Goal: Task Accomplishment & Management: Manage account settings

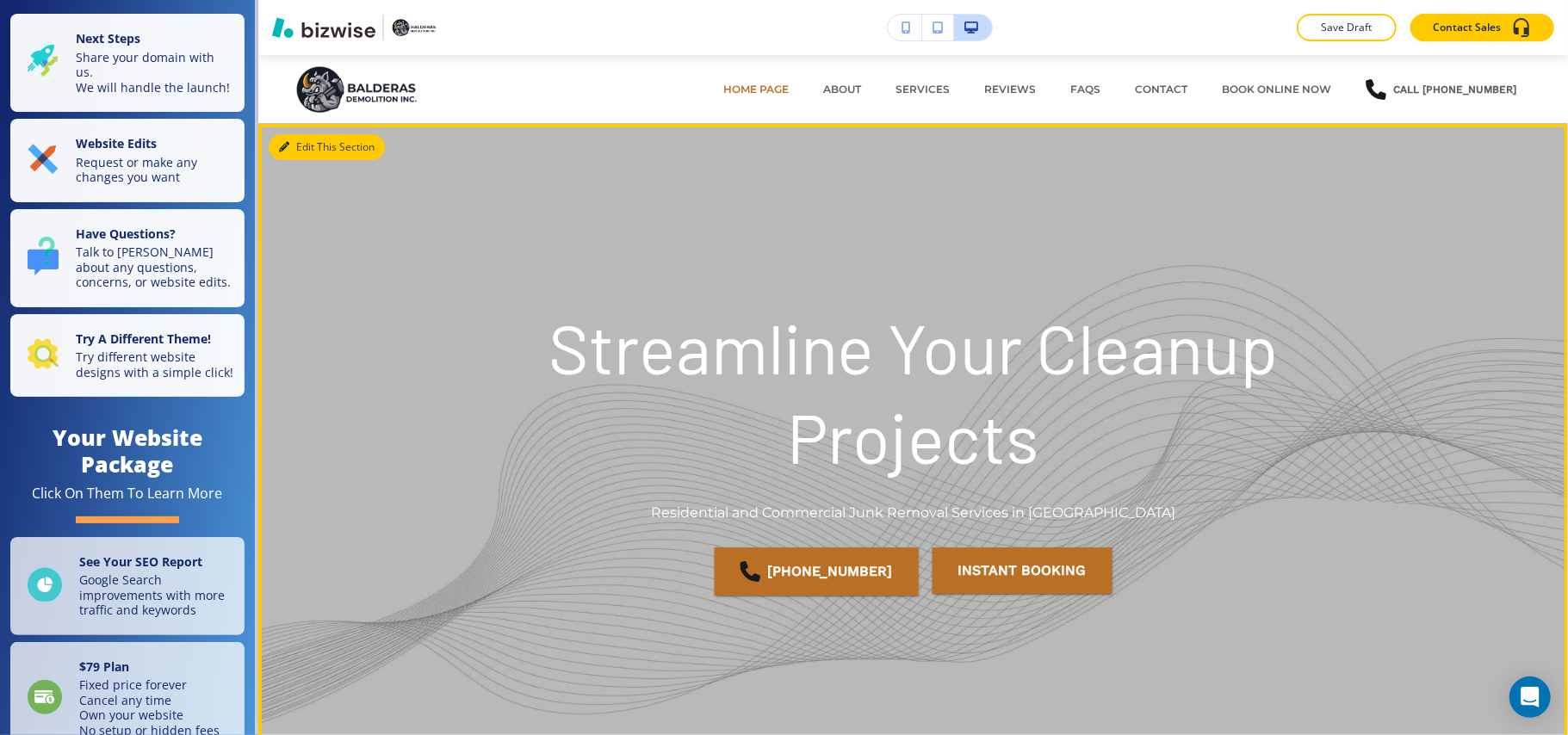
click at [303, 134] on button "Edit This Section" at bounding box center [327, 146] width 116 height 26
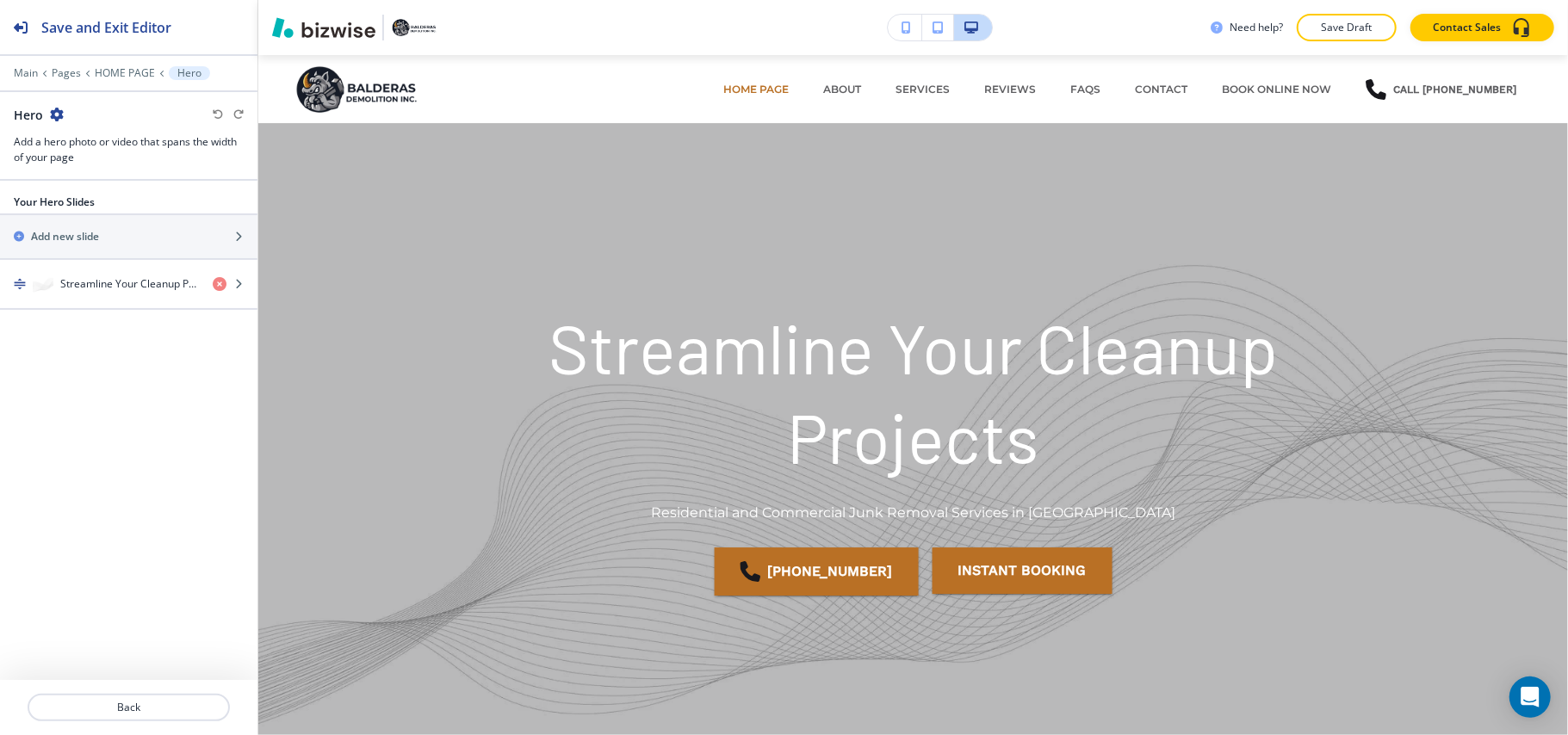
scroll to position [69, 0]
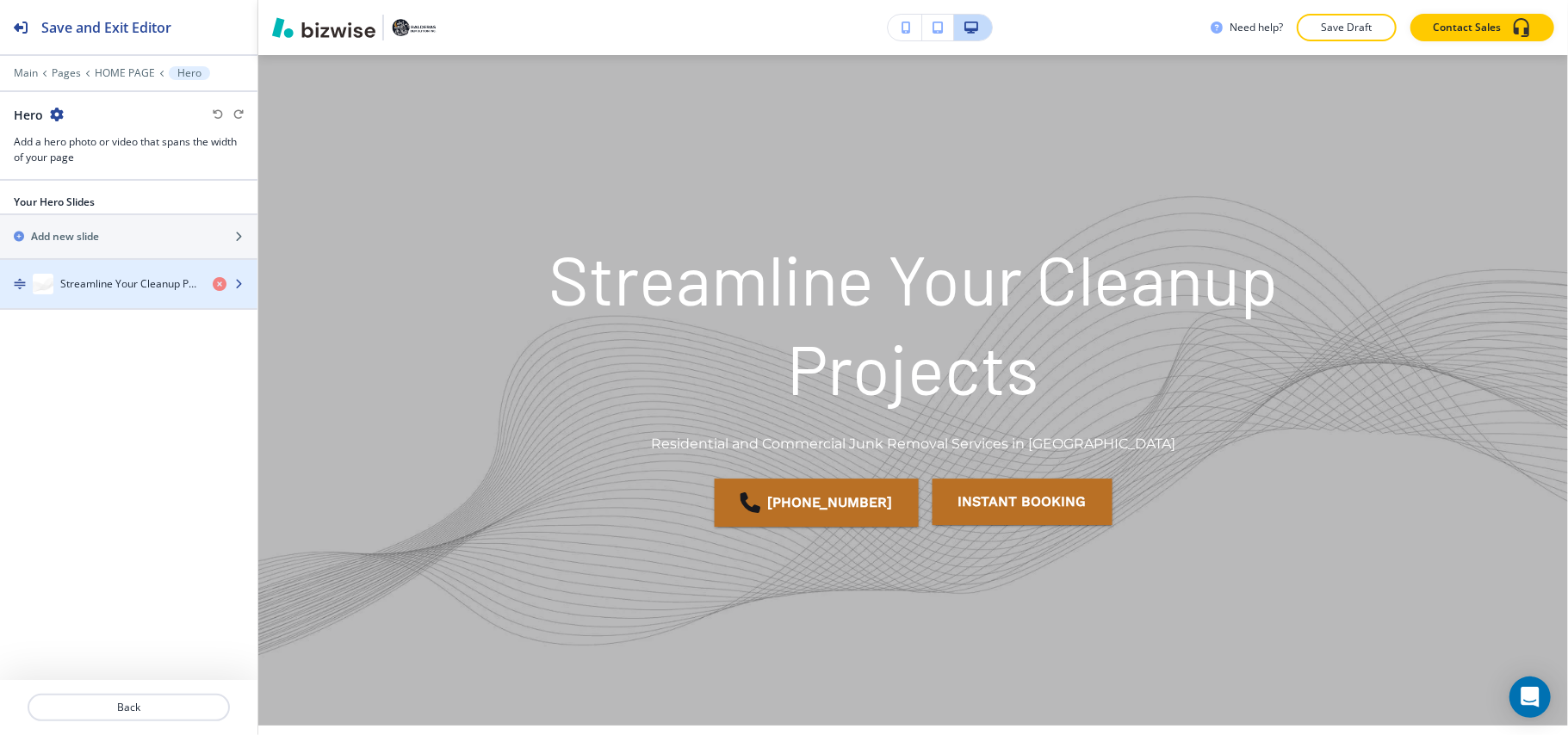
click at [111, 273] on div "button" at bounding box center [129, 267] width 257 height 14
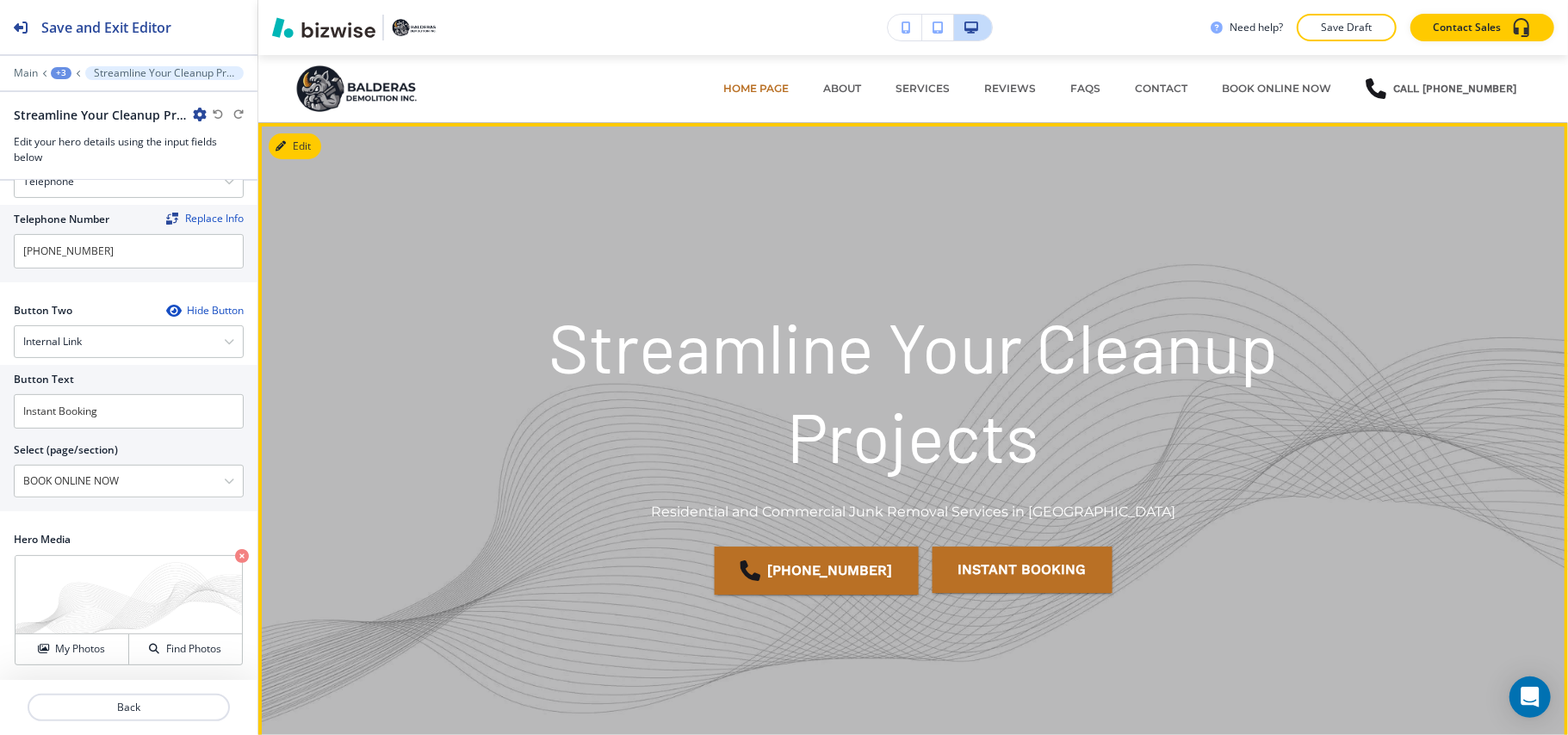
scroll to position [0, 0]
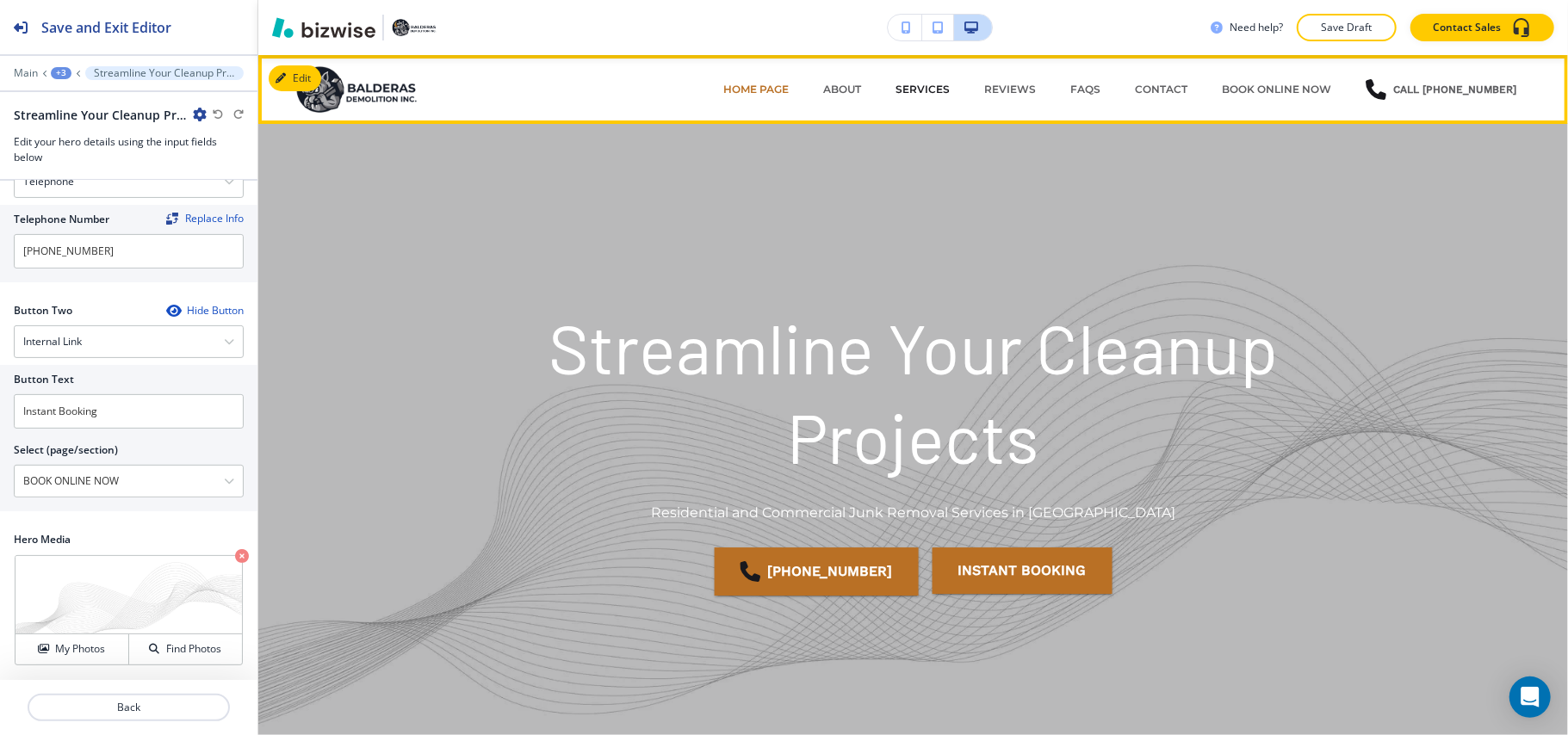
click at [925, 86] on p "Services" at bounding box center [923, 90] width 55 height 16
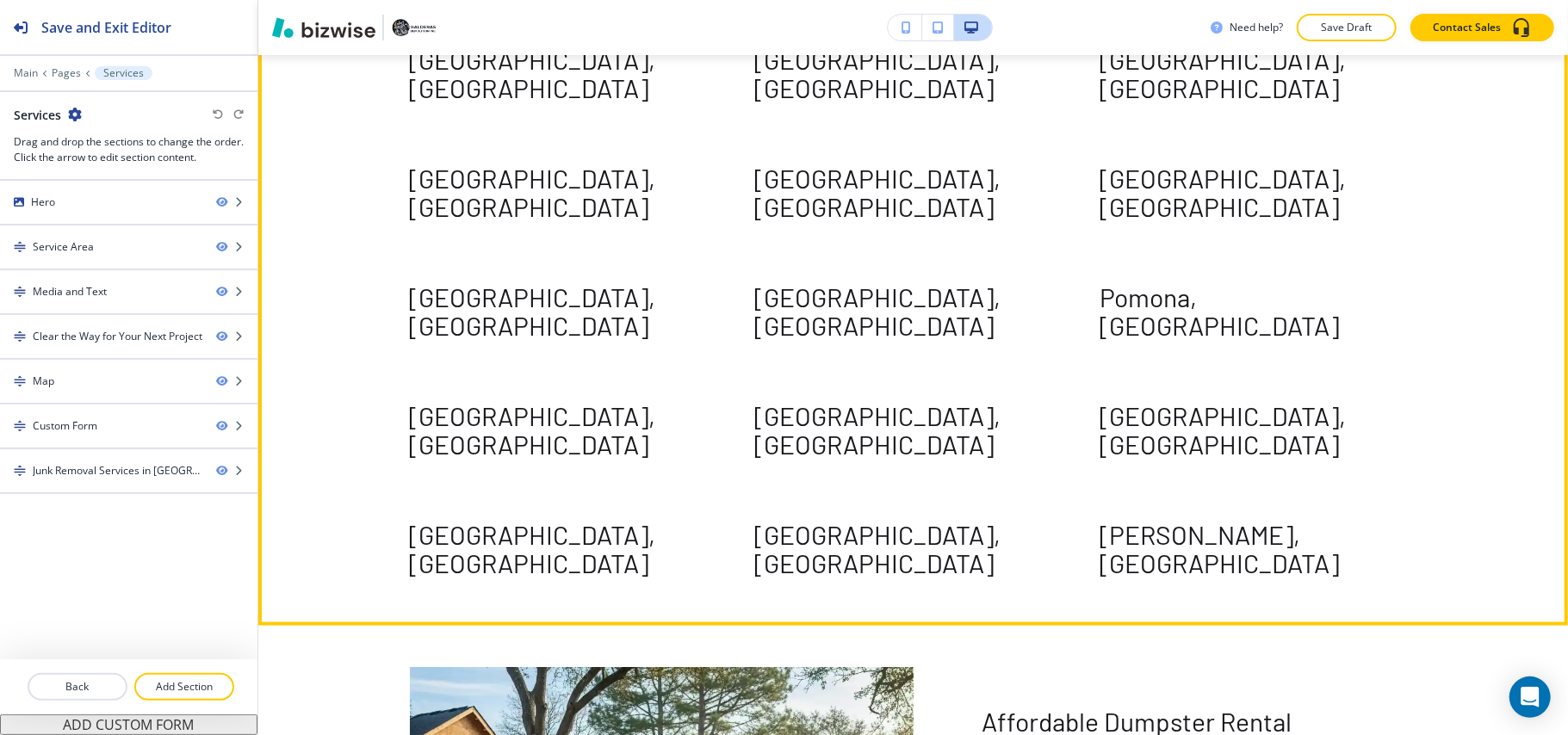
scroll to position [1721, 0]
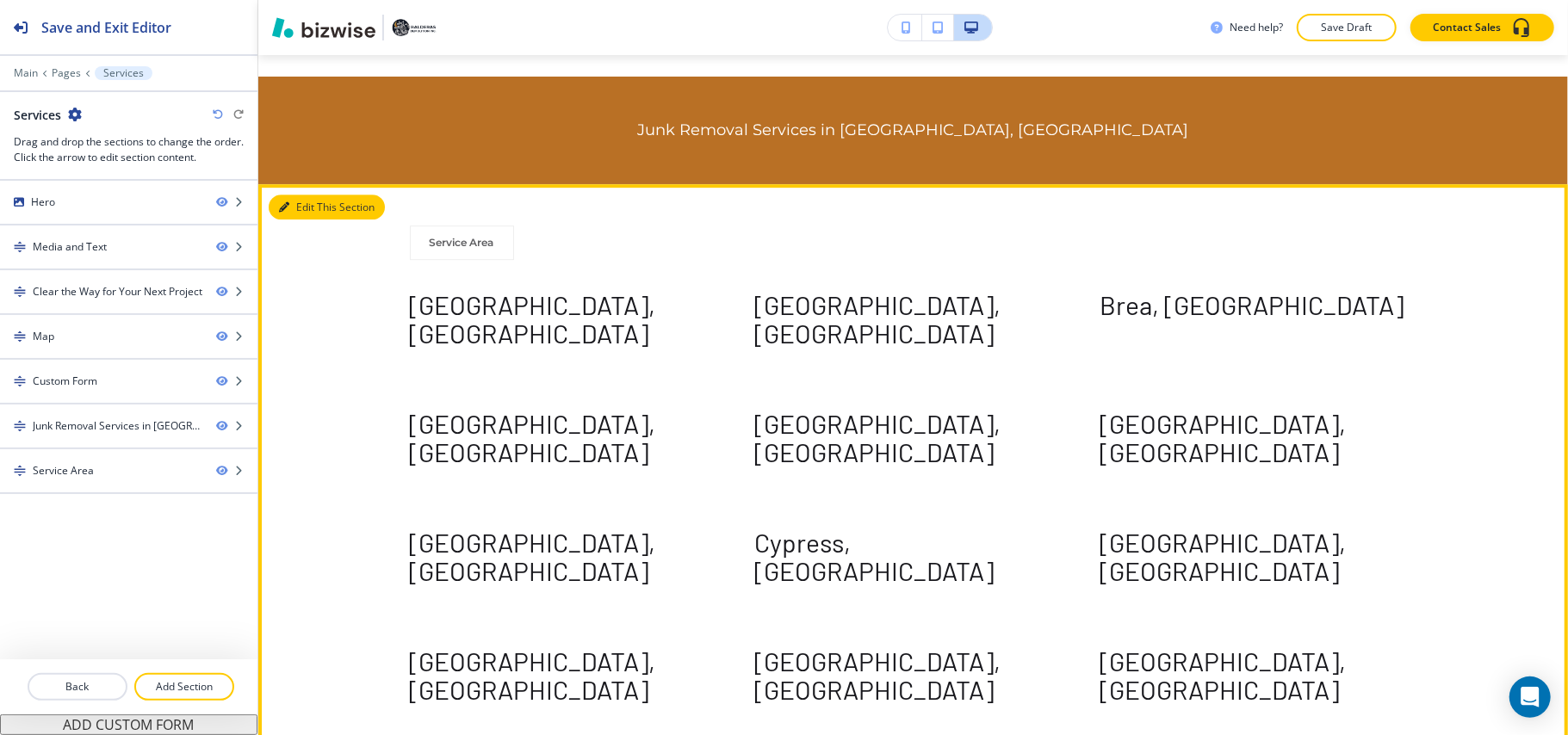
click at [286, 203] on icon "button" at bounding box center [284, 208] width 11 height 11
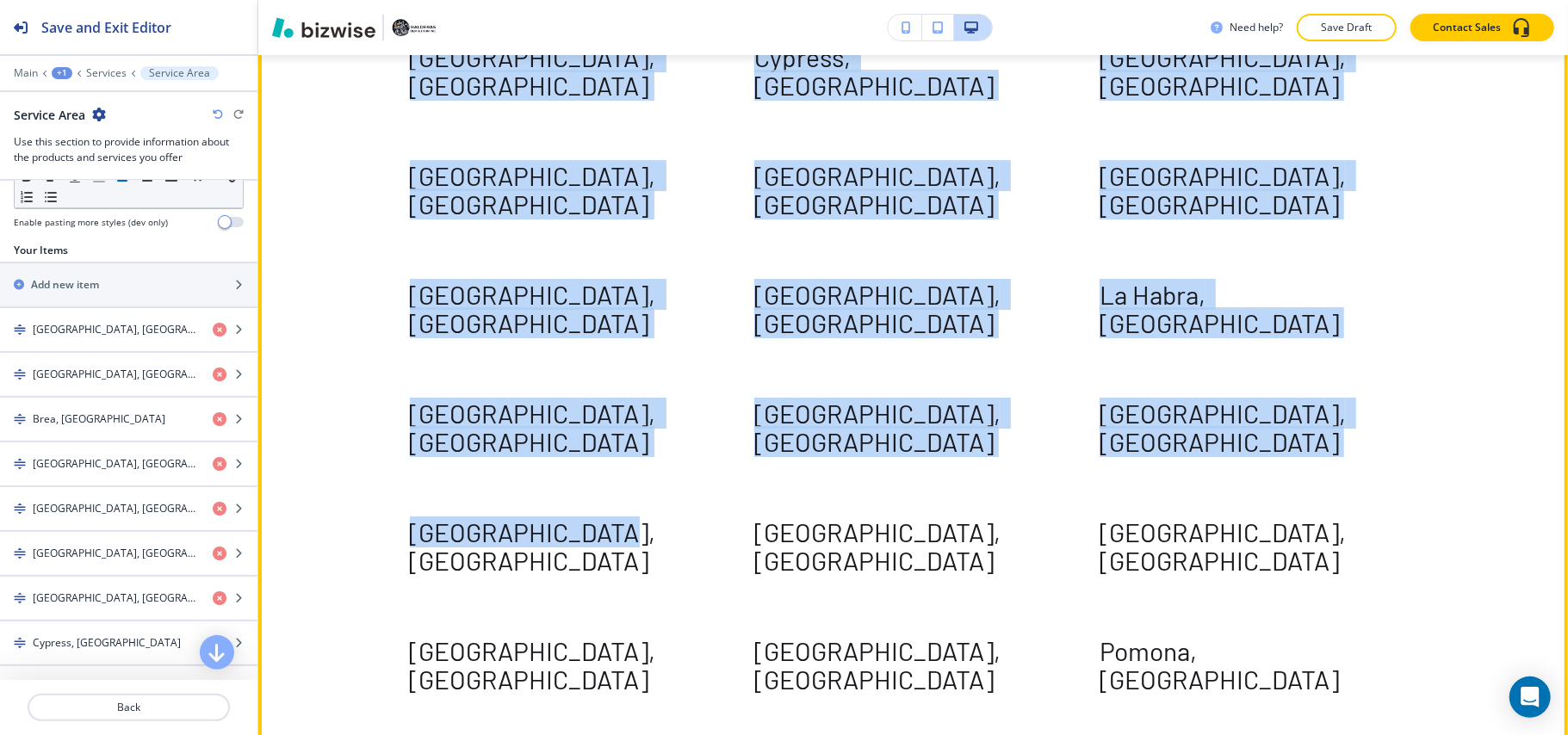
scroll to position [13767, 0]
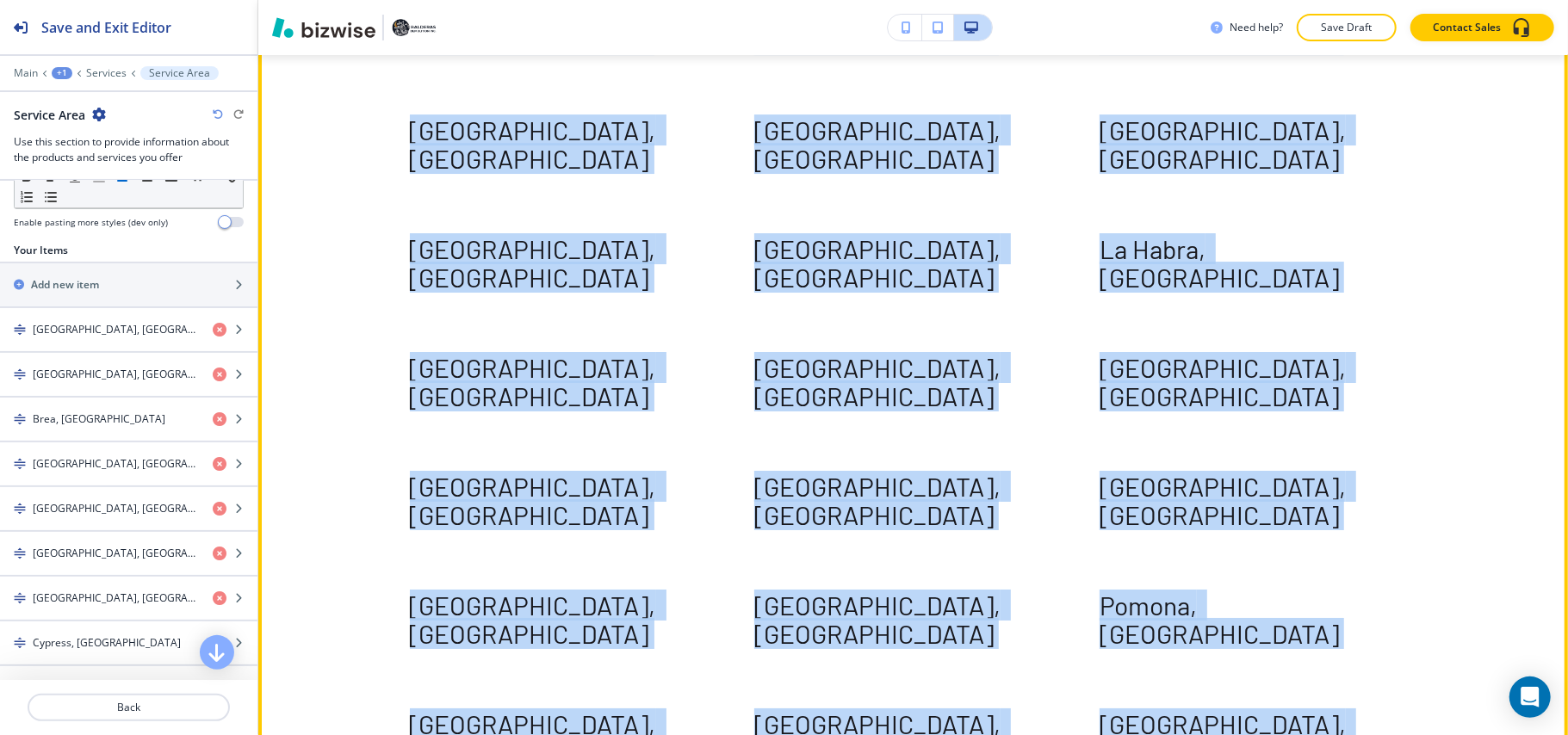
drag, startPoint x: 390, startPoint y: 162, endPoint x: 1299, endPoint y: 576, distance: 998.8
click at [1315, 590] on div "Service Area Tustin, CA Anaheim, CA Brea, CA Buena Park, CA Chino Hills, CA Cor…" at bounding box center [913, 293] width 1310 height 1199
copy div "Tustin, CA Anaheim, CA Brea, CA Buena Park, CA Chino Hills, CA Corona, CA Costa…"
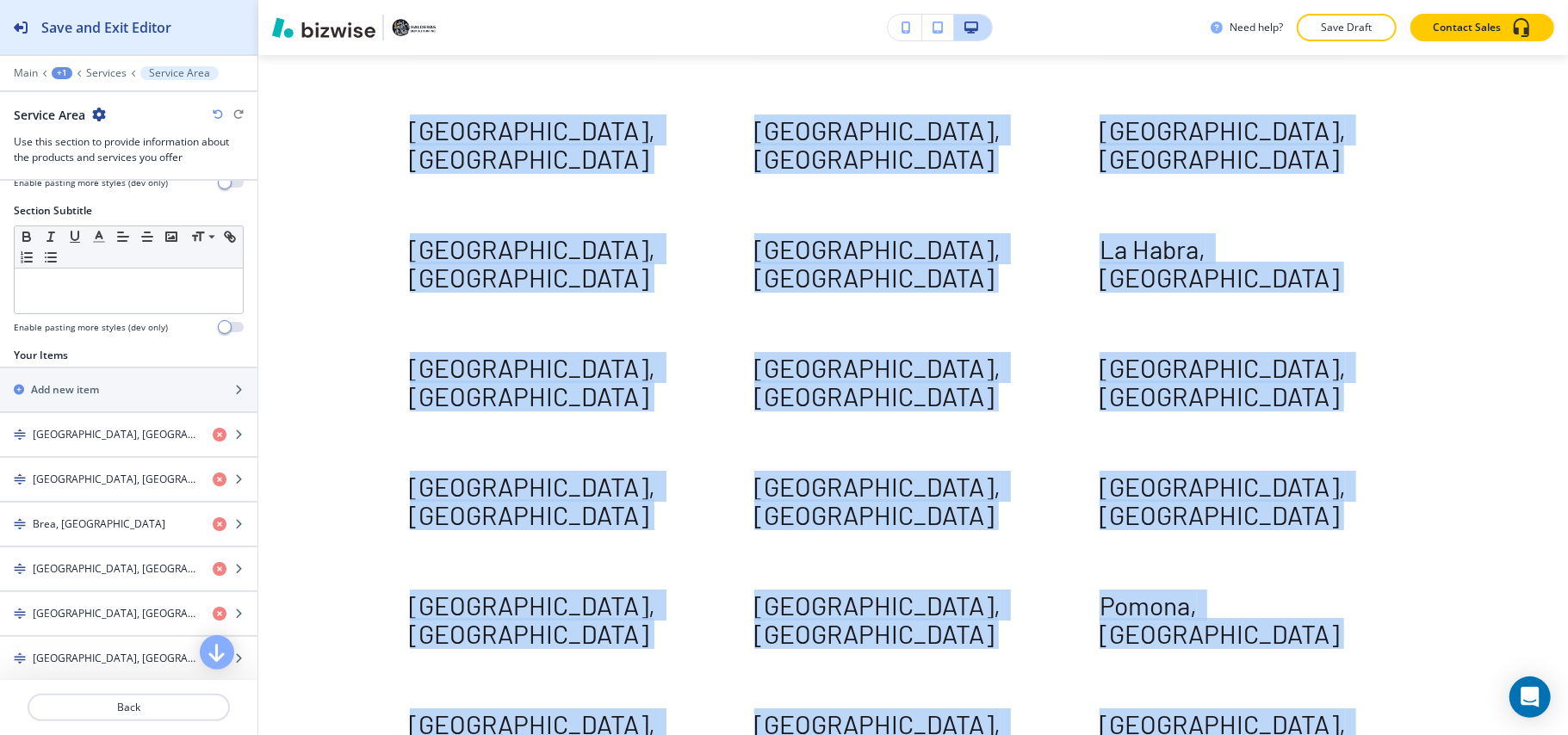
scroll to position [0, 0]
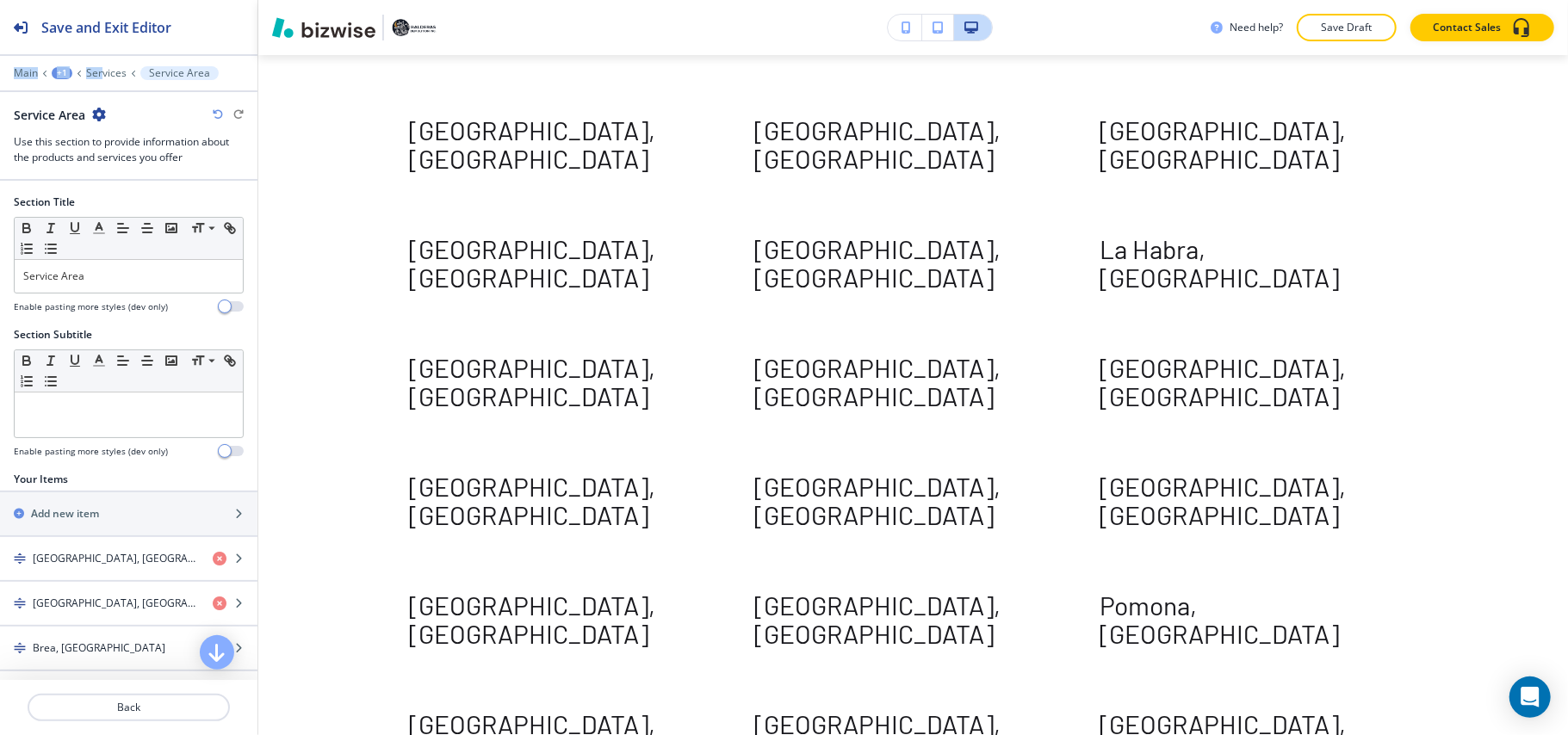
click at [103, 66] on div "Save and Exit Editor Main +1 Services Service Area Service Area Use this sectio…" at bounding box center [129, 90] width 257 height 181
click at [101, 69] on p "Services" at bounding box center [107, 73] width 41 height 12
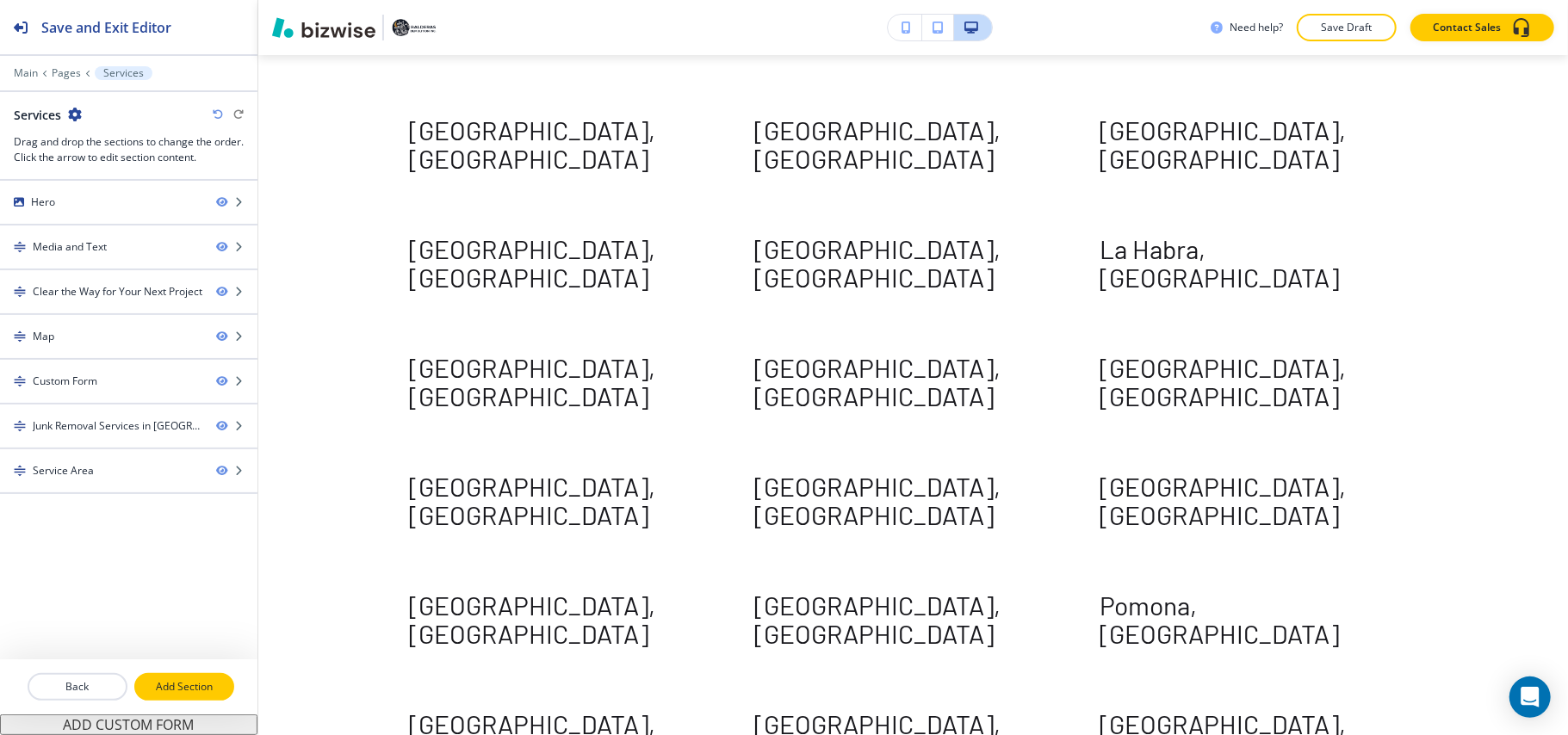
click at [173, 696] on button "Add Section" at bounding box center [183, 687] width 100 height 27
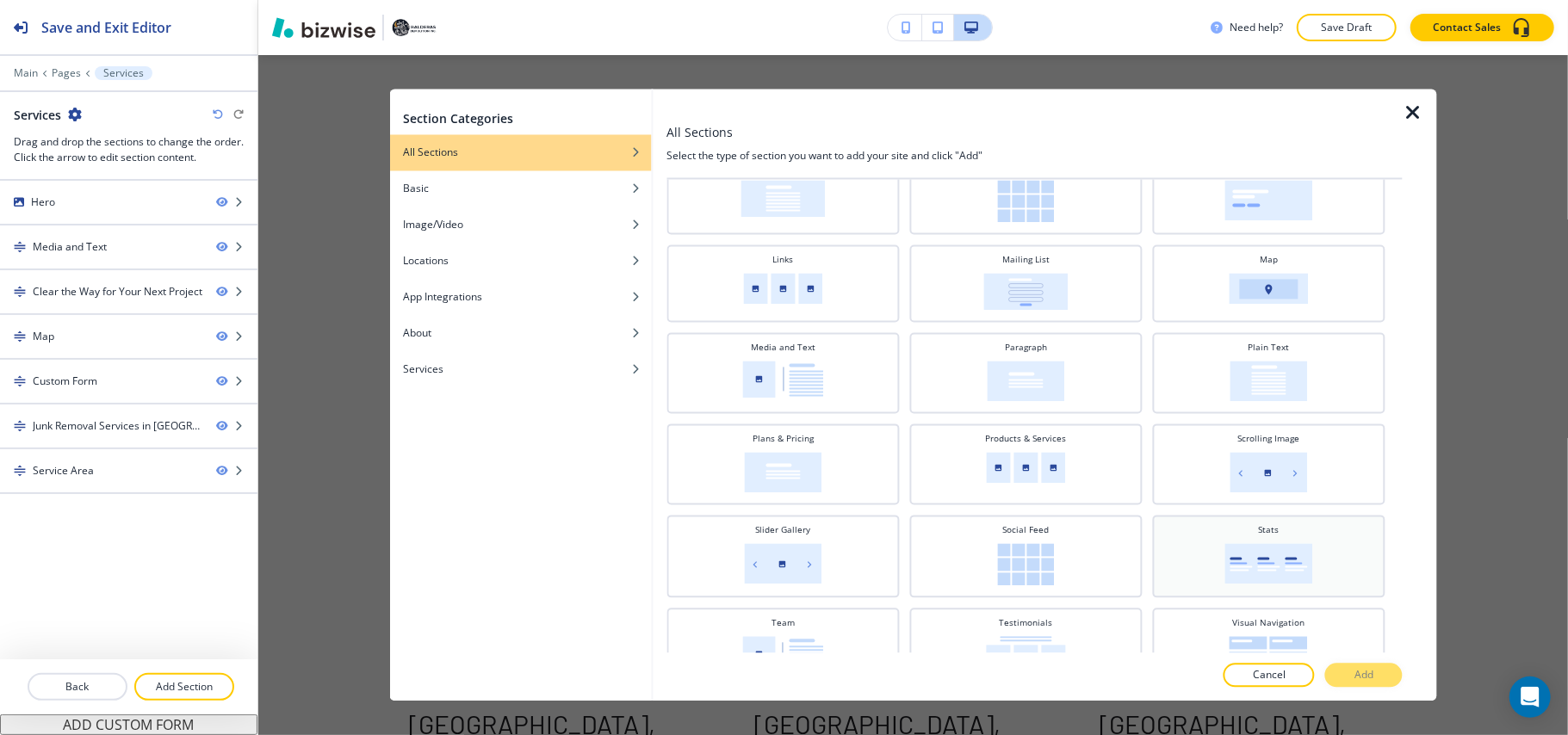
scroll to position [374, 0]
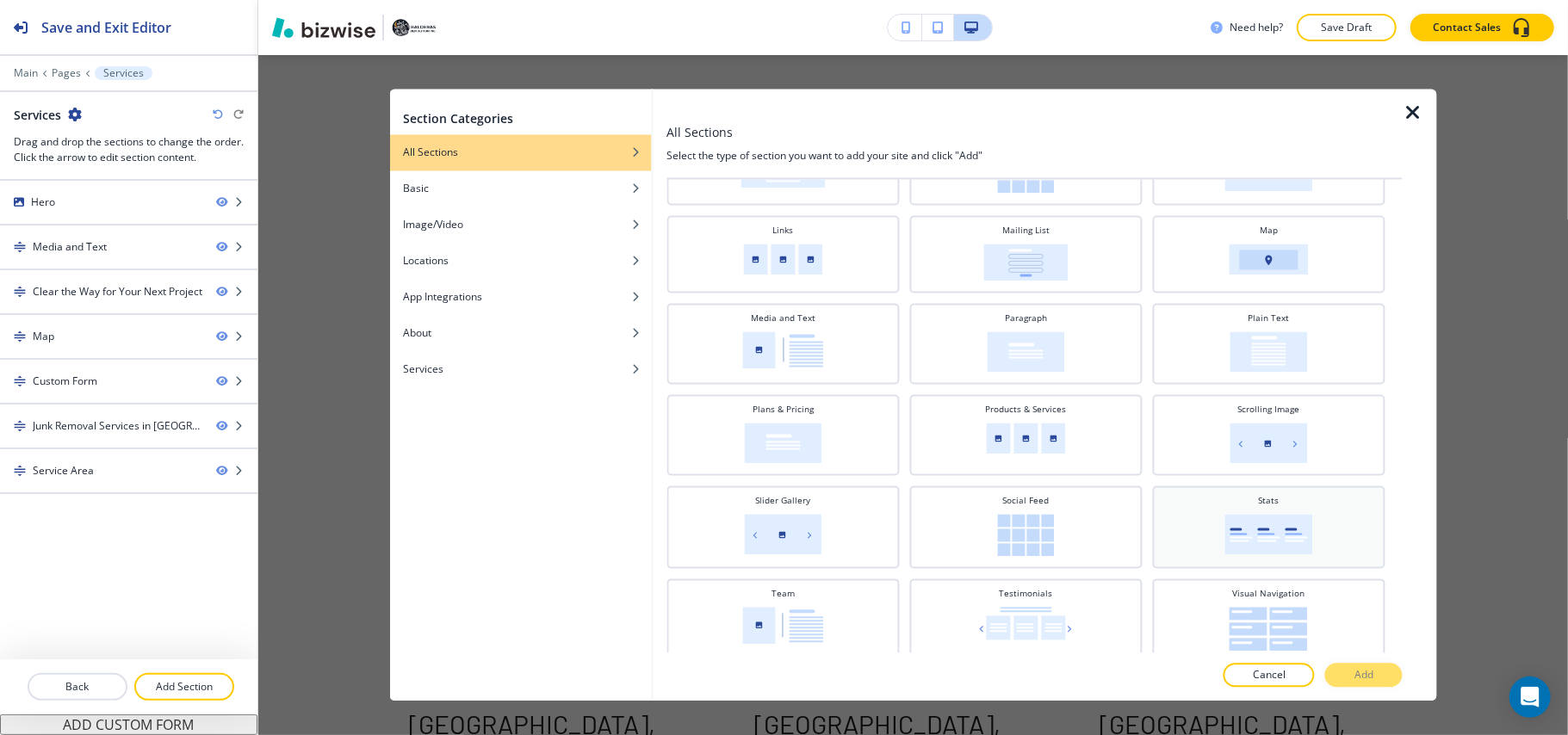
click at [1258, 515] on img at bounding box center [1268, 535] width 88 height 41
click at [1381, 675] on button "Add" at bounding box center [1364, 675] width 78 height 24
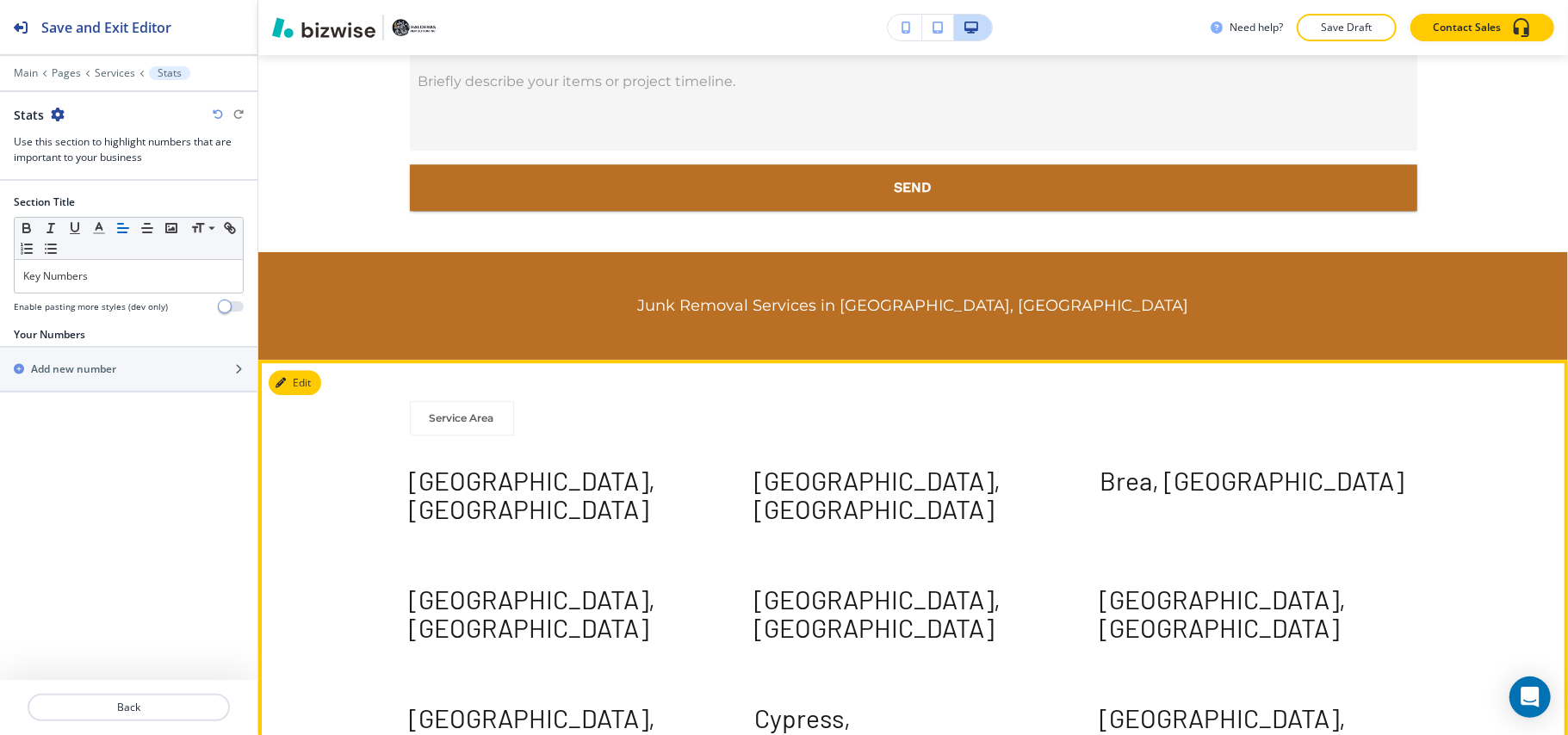
scroll to position [12916, 0]
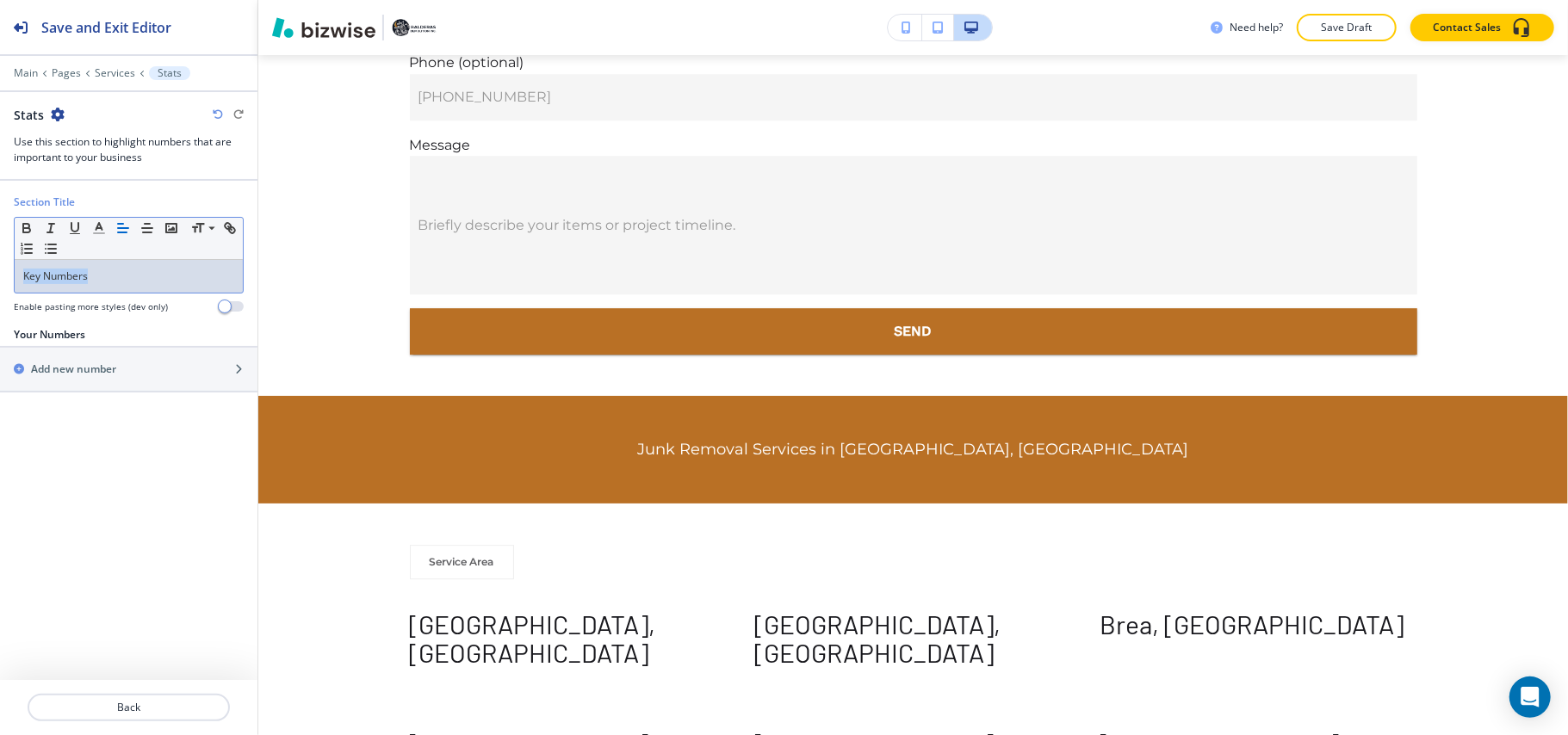
drag, startPoint x: 137, startPoint y: 270, endPoint x: 0, endPoint y: 266, distance: 137.1
click at [0, 266] on div "Section Title Small Normal Large Huge Key Numbers Enable pasting more styles (d…" at bounding box center [129, 261] width 257 height 132
click at [145, 363] on div "Add new number" at bounding box center [109, 369] width 219 height 16
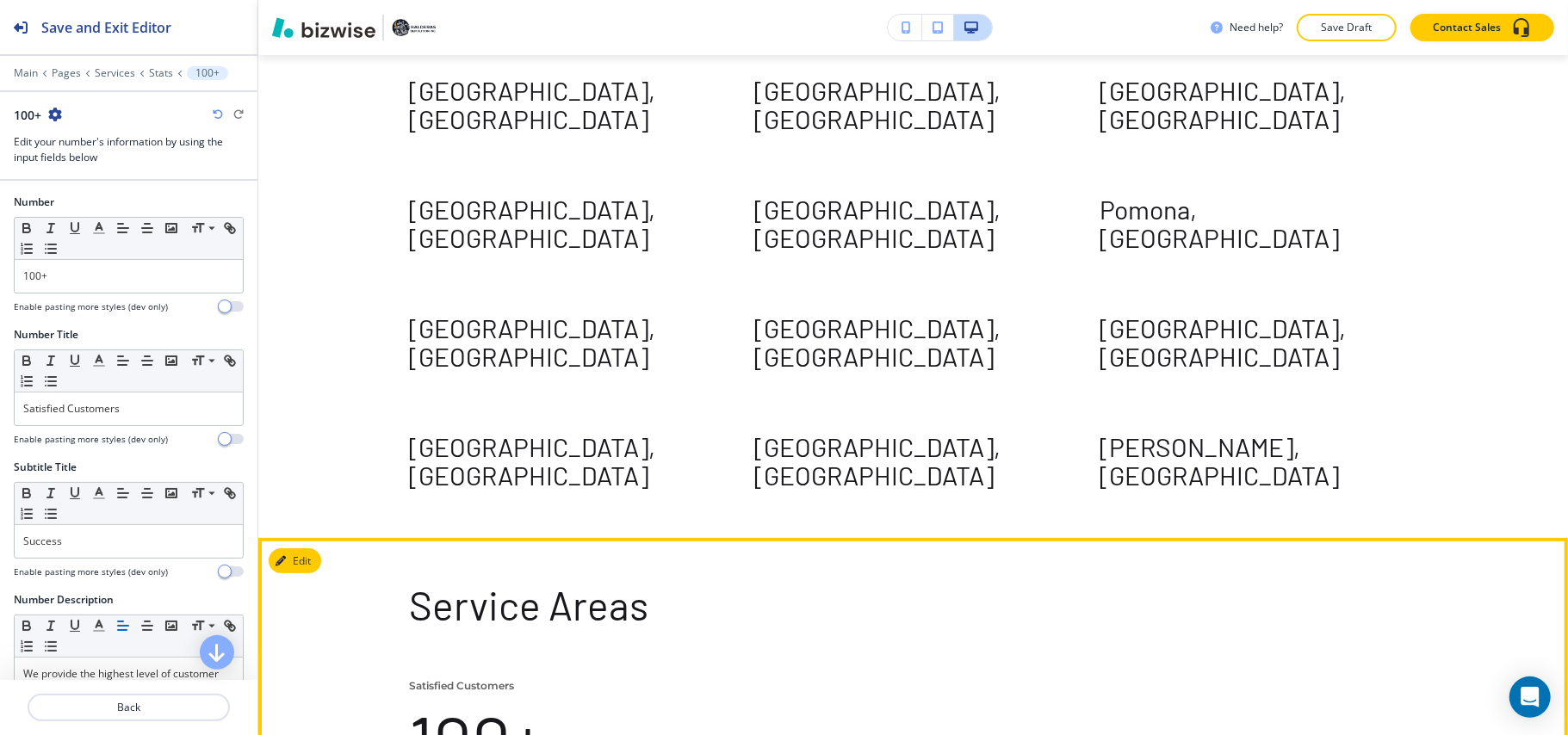
scroll to position [14163, 0]
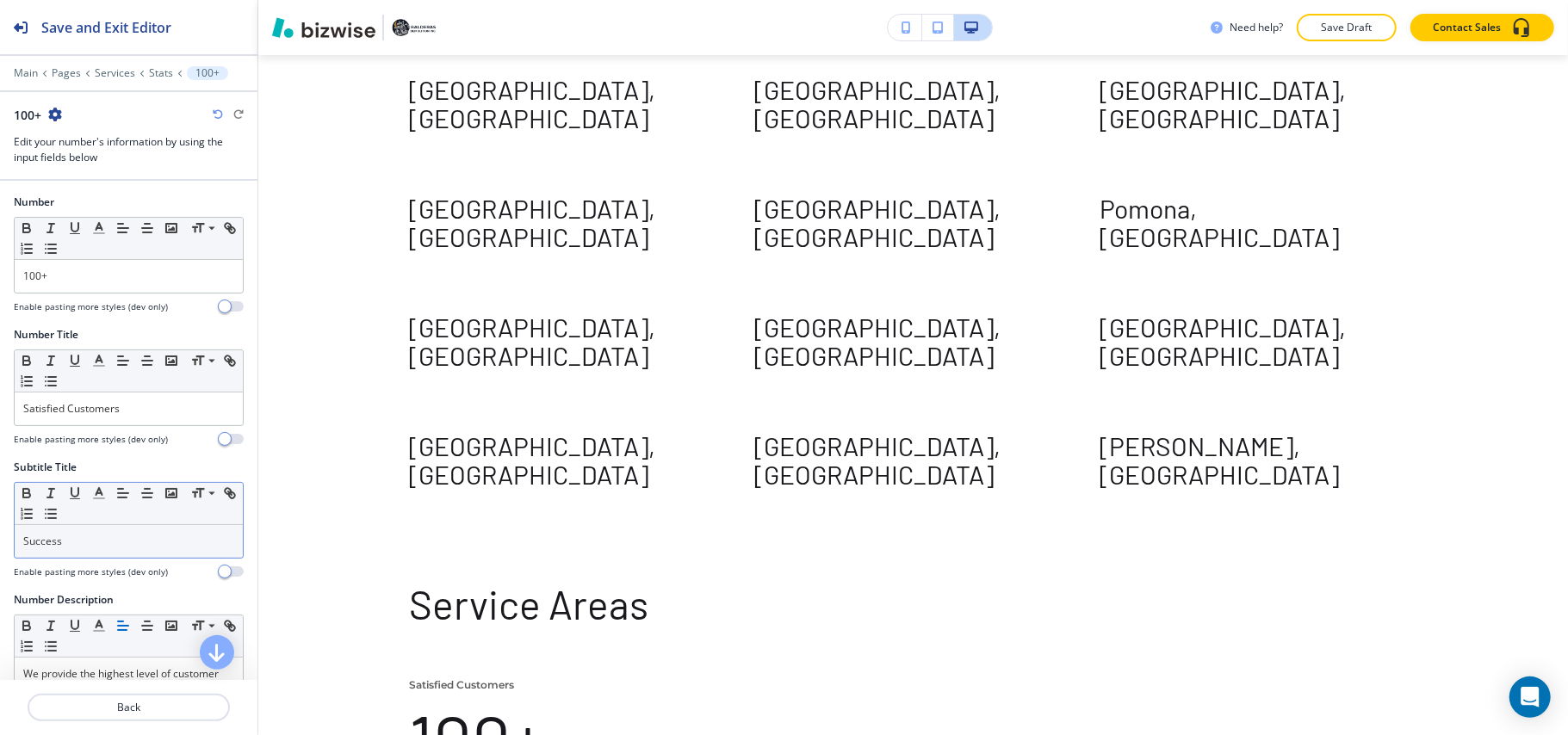
click at [129, 531] on div "Success" at bounding box center [129, 541] width 228 height 33
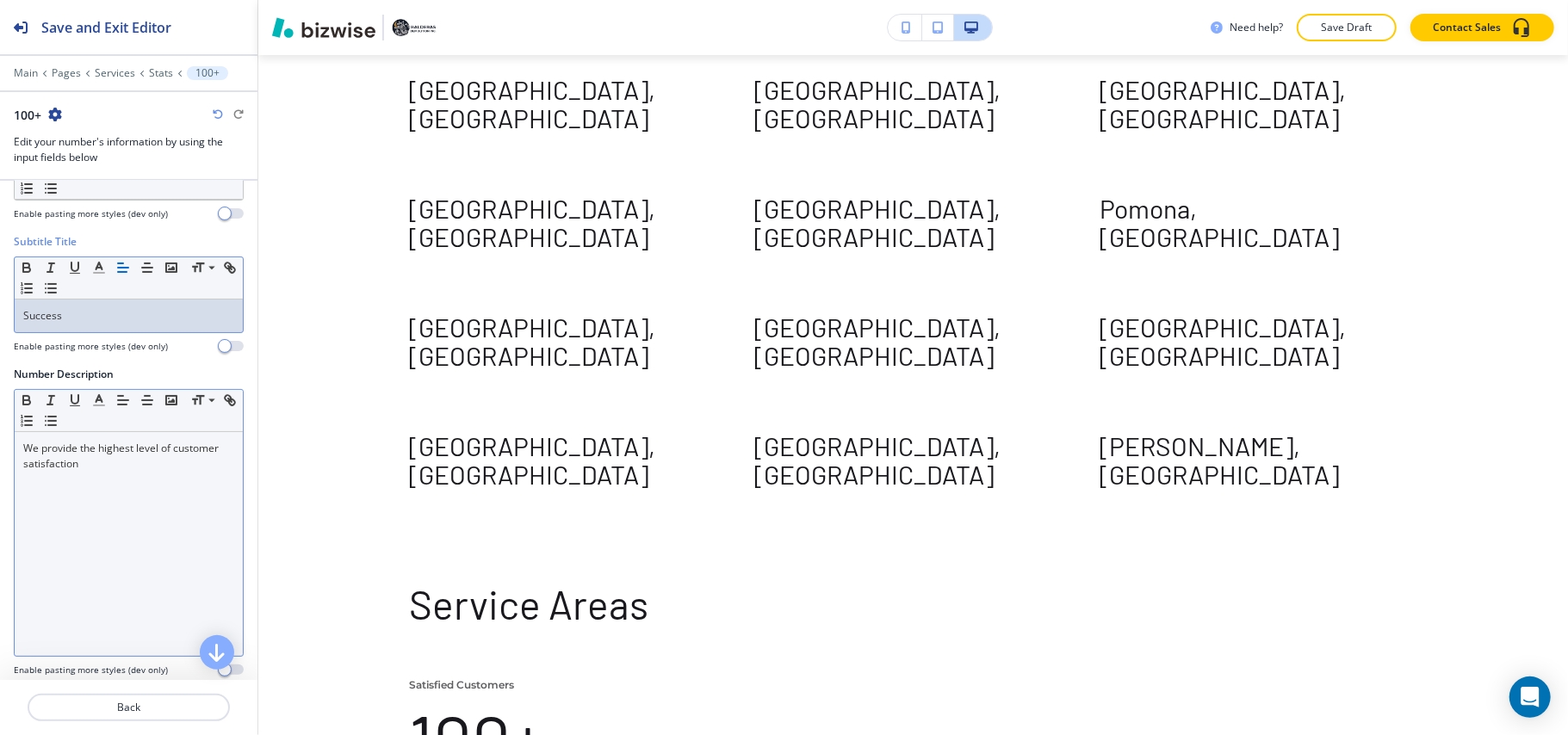
scroll to position [240, 0]
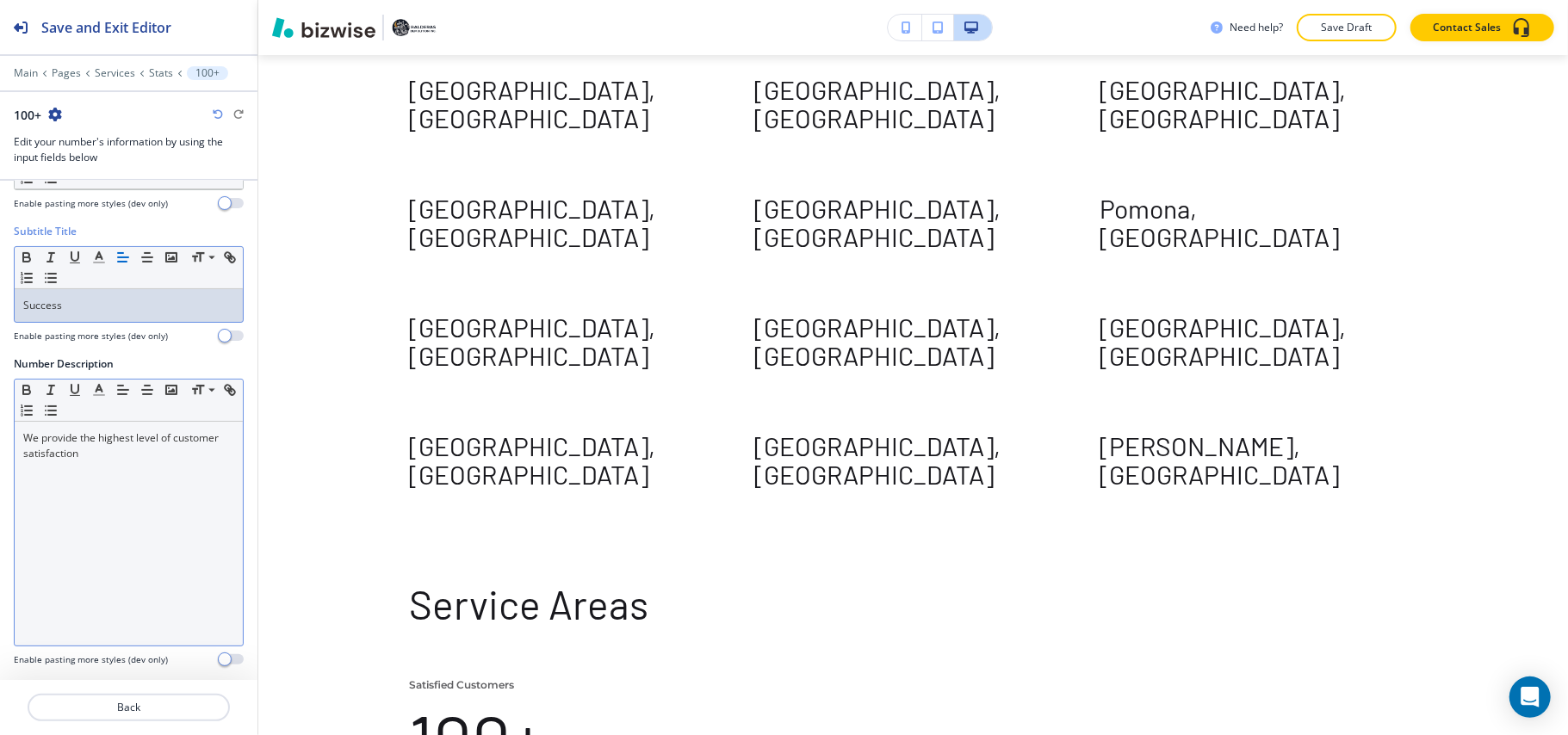
click at [145, 523] on div "We provide the highest level of customer satisfaction" at bounding box center [129, 534] width 228 height 224
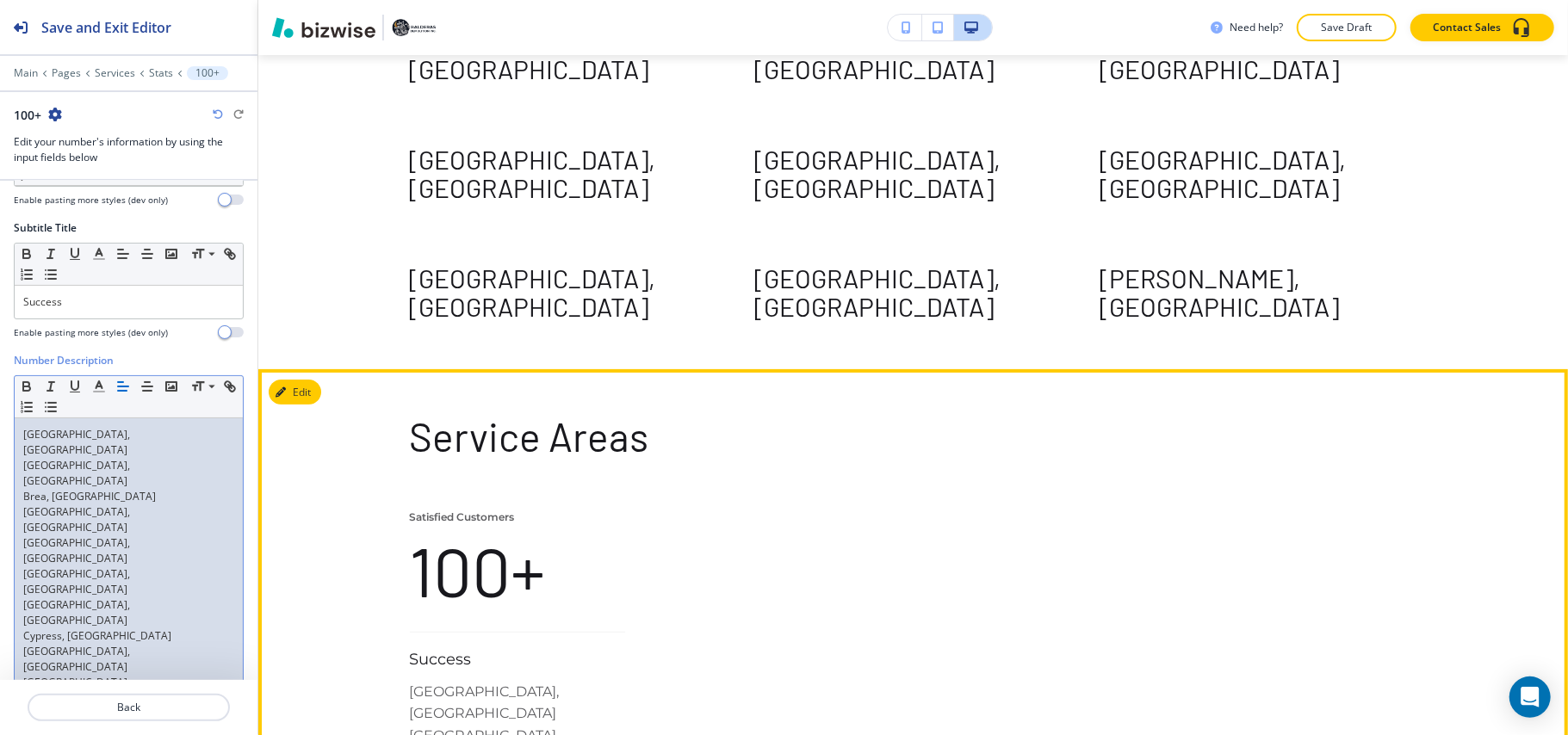
scroll to position [14340, 0]
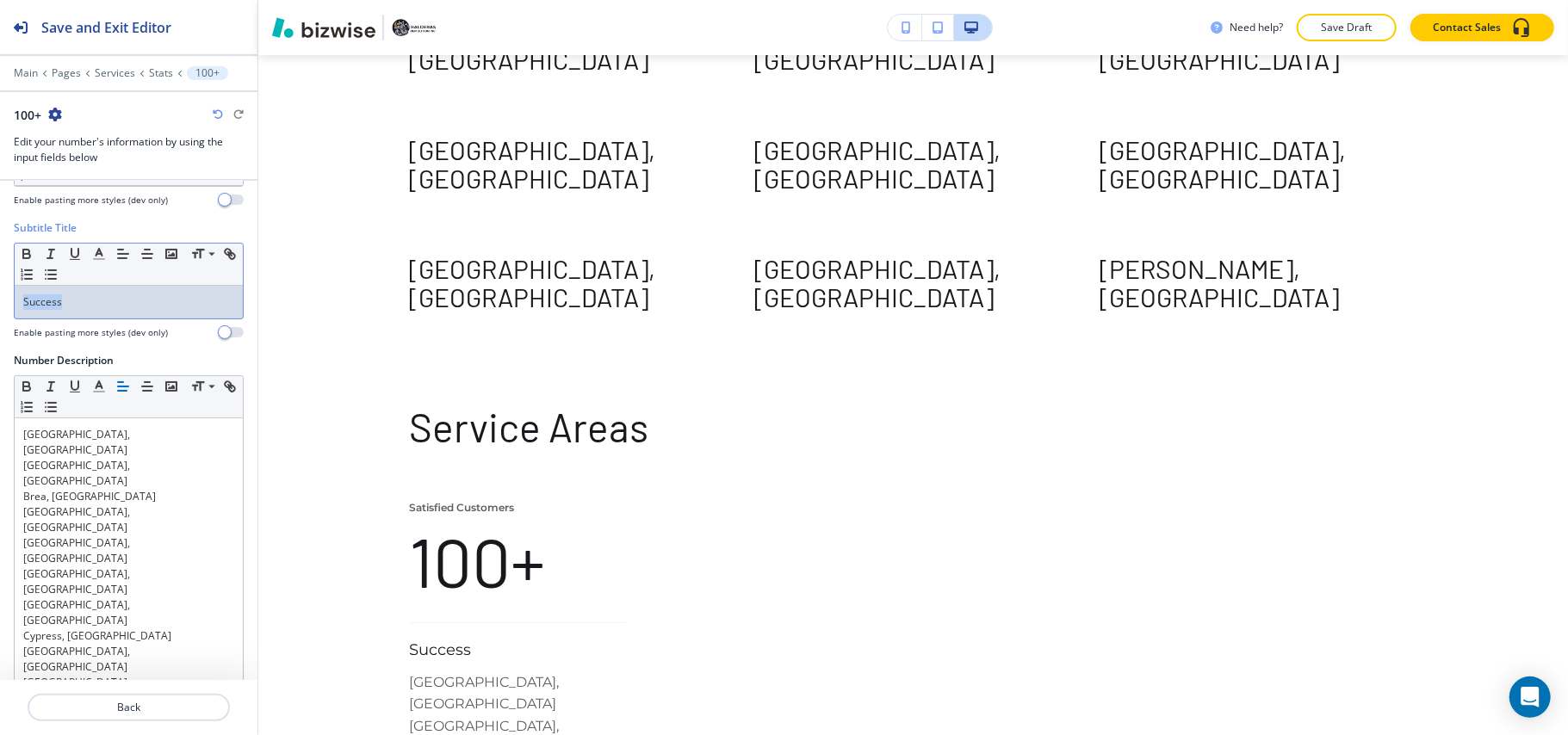
click at [0, 304] on div "Subtitle Title Small Normal Large Huge Success Enable pasting more styles (dev …" at bounding box center [129, 286] width 257 height 132
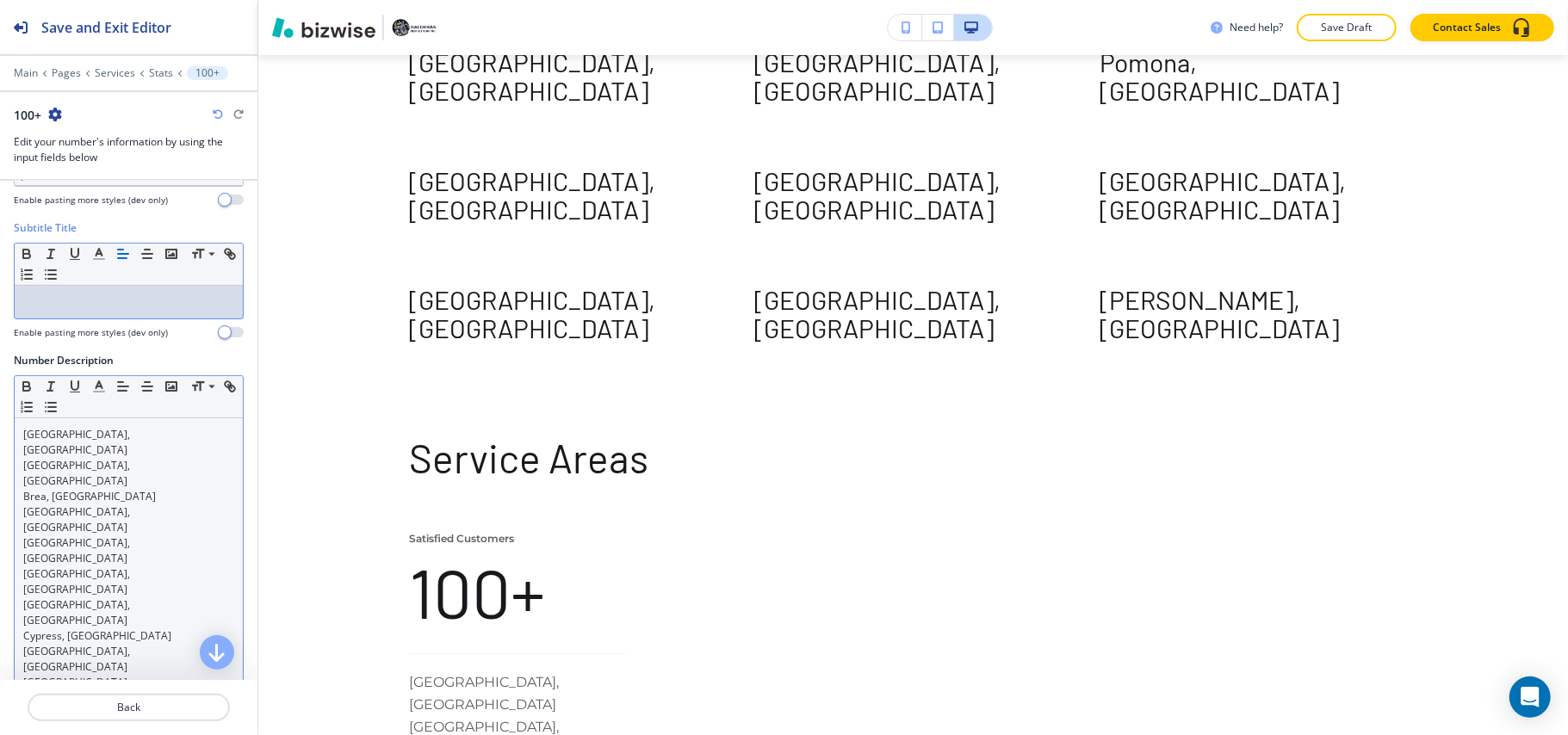
scroll to position [11, 0]
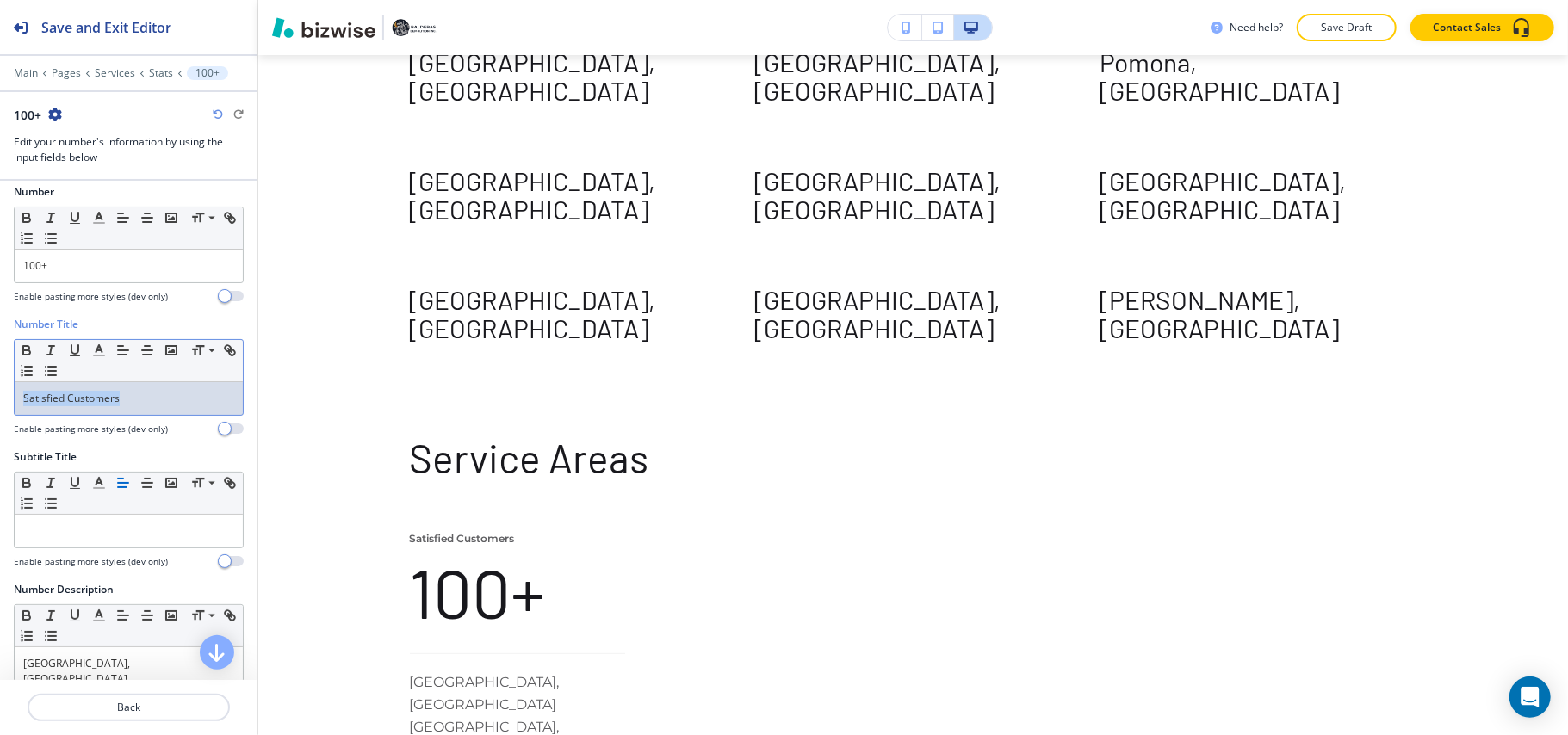
drag, startPoint x: 160, startPoint y: 396, endPoint x: 7, endPoint y: 380, distance: 153.8
click at [1, 386] on div "Number Title Small Normal Large Huge Satisfied Customers Enable pasting more st…" at bounding box center [129, 382] width 257 height 132
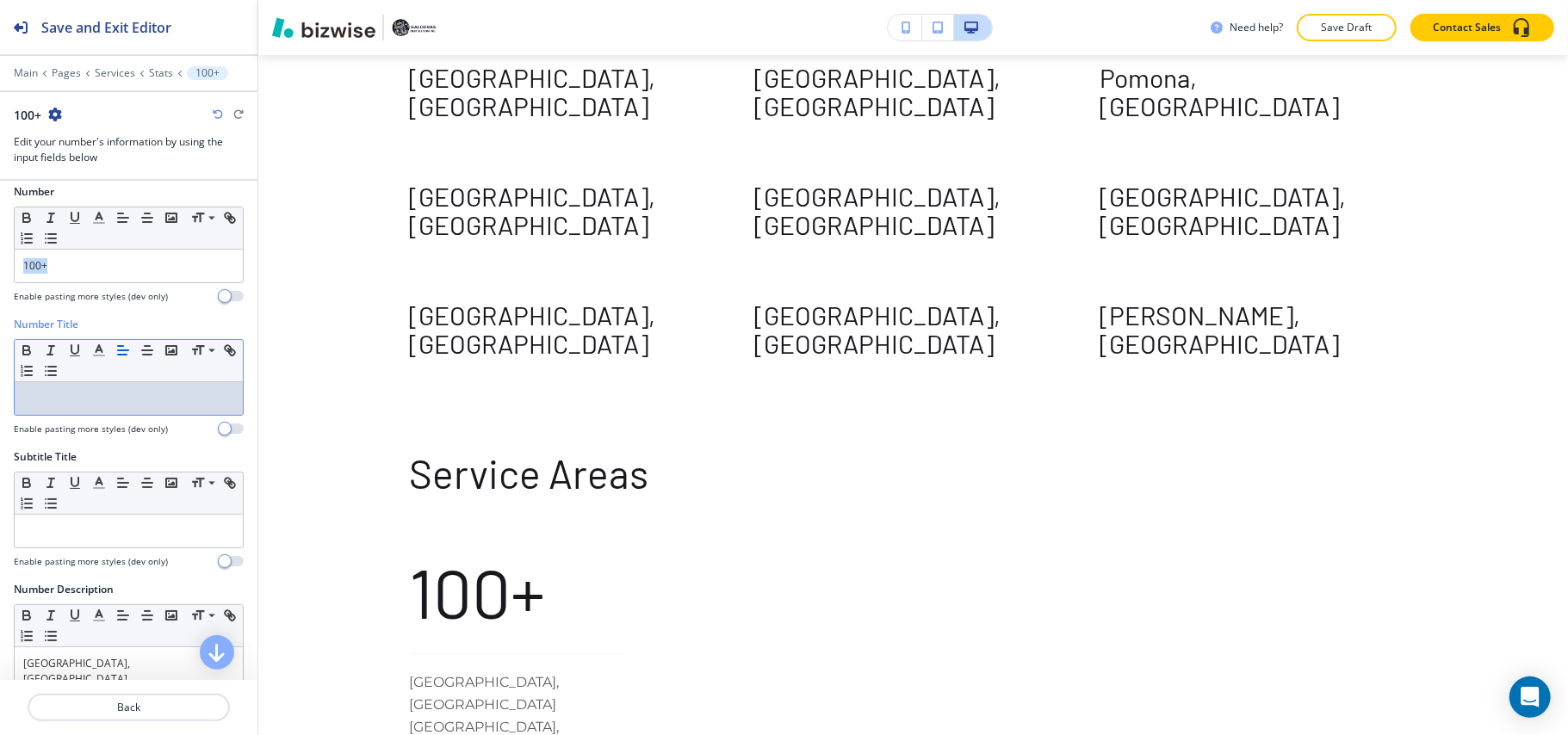
drag, startPoint x: 66, startPoint y: 271, endPoint x: 0, endPoint y: 267, distance: 66.1
click at [0, 267] on div "Number Small Normal Large Huge 100+ Enable pasting more styles (dev only)" at bounding box center [129, 250] width 257 height 132
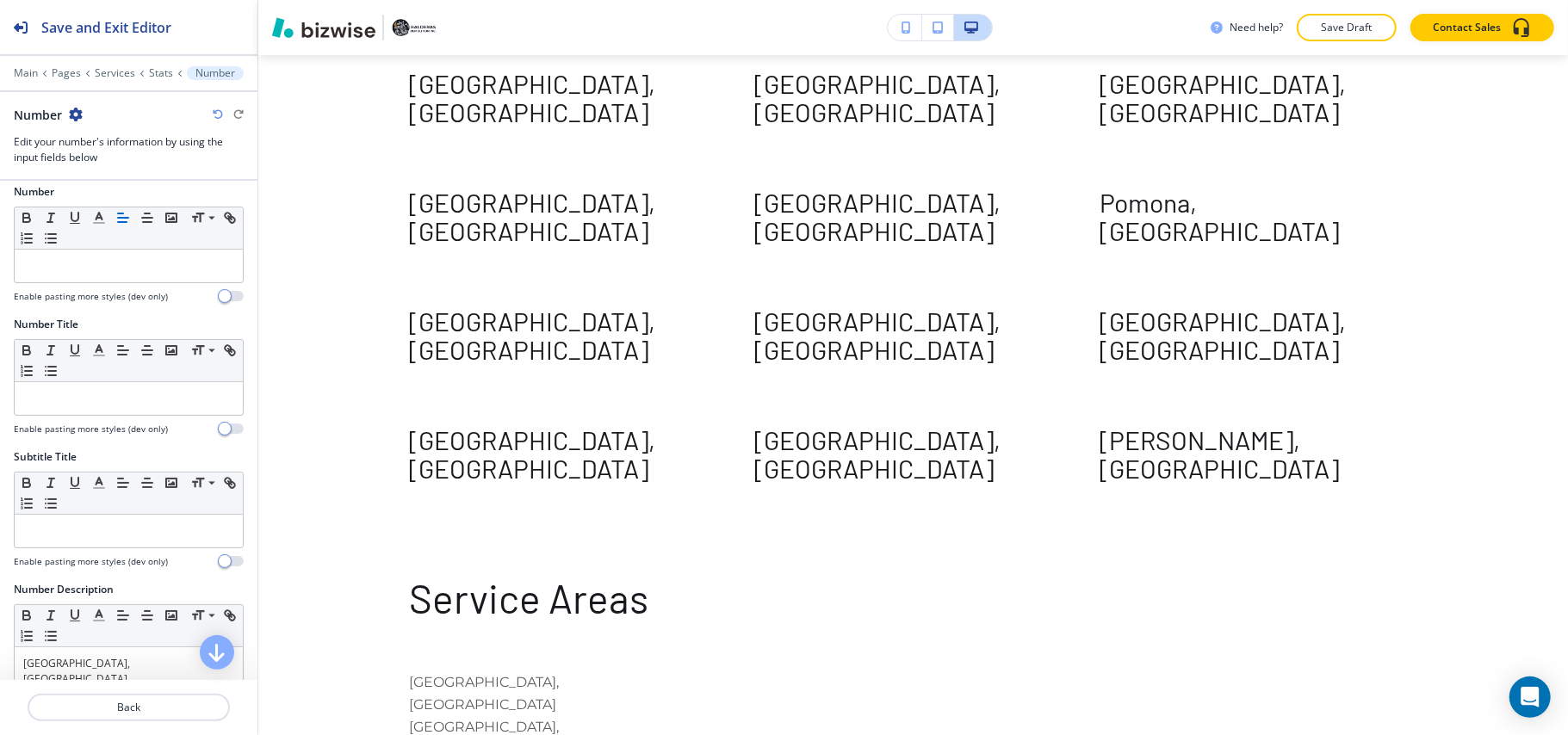
click at [76, 112] on icon "button" at bounding box center [76, 115] width 14 height 14
click at [92, 174] on p "Duplicate Number" at bounding box center [124, 175] width 88 height 16
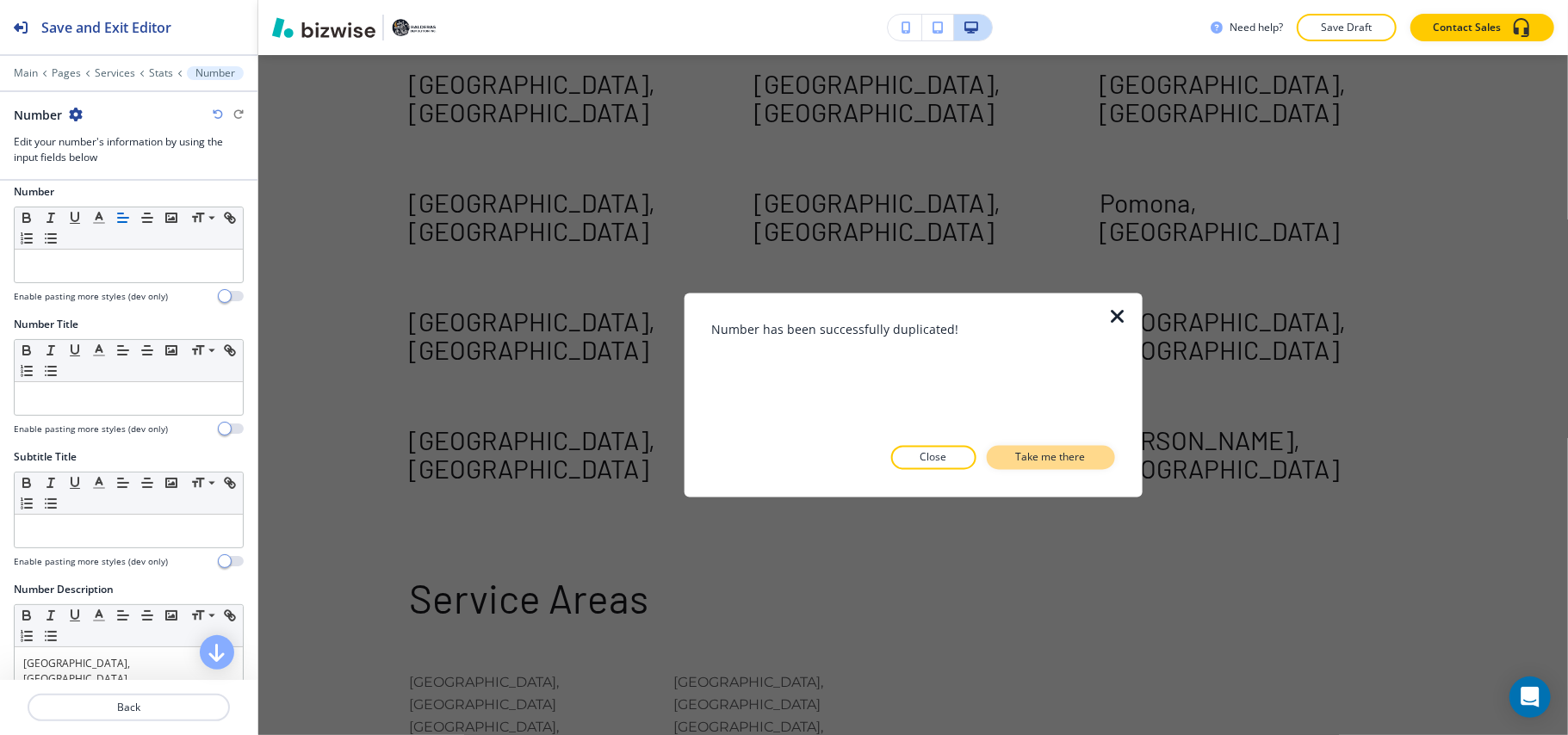
click at [1076, 448] on button "Take me there" at bounding box center [1051, 457] width 129 height 24
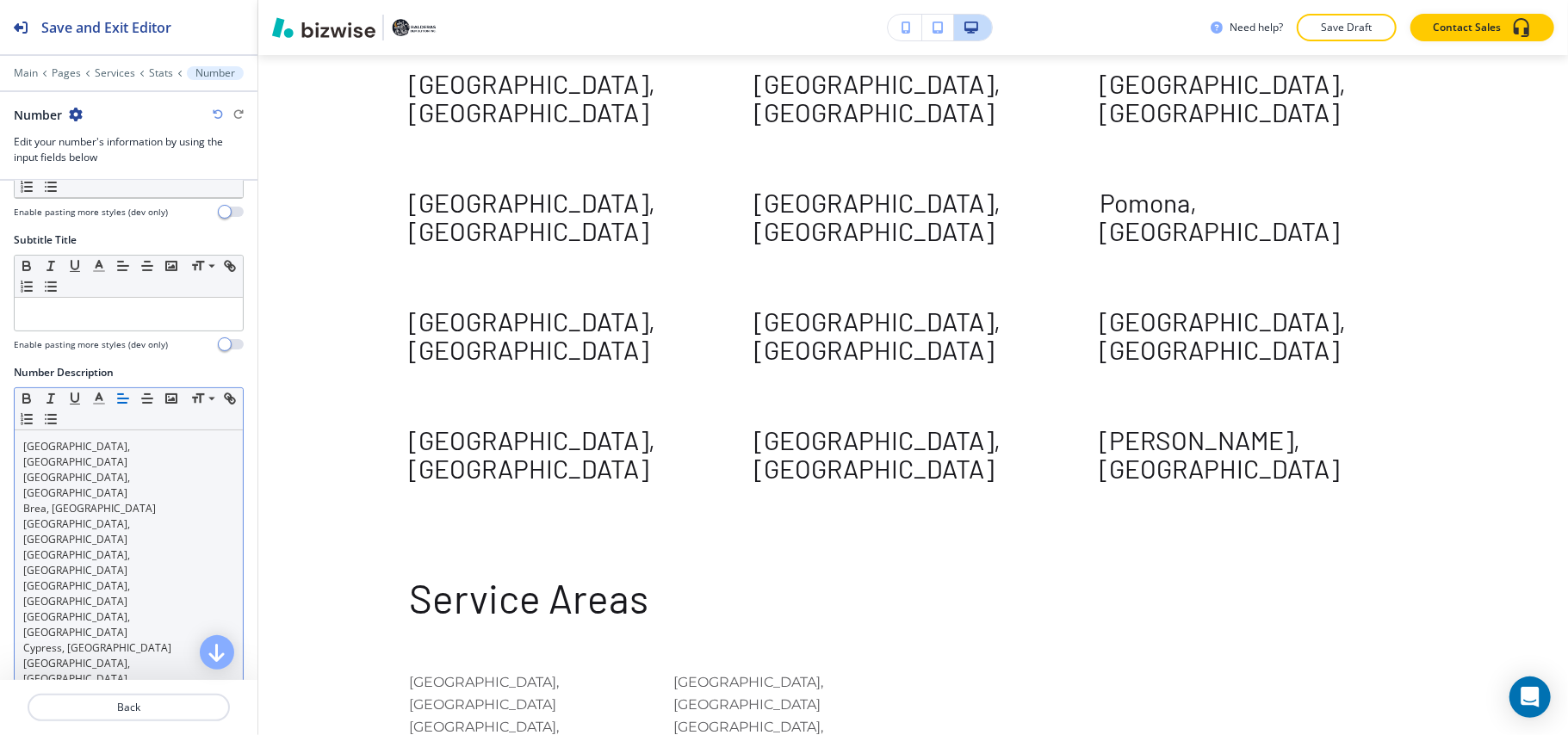
scroll to position [240, 0]
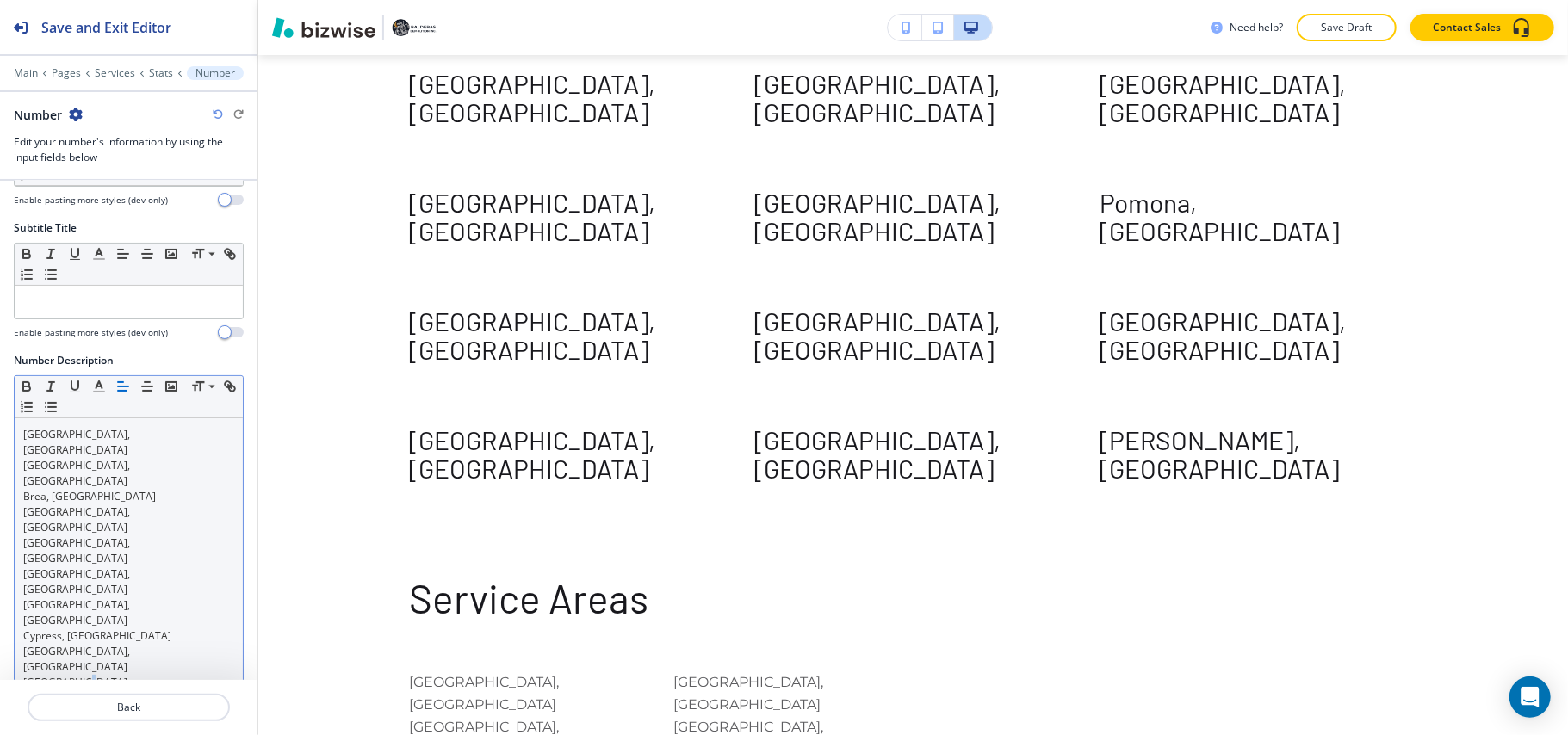
click at [83, 589] on div "Tustin, CA Anaheim, CA Brea, CA Buena Park, CA Chino Hills, CA Corona, CA Costa…" at bounding box center [129, 567] width 228 height 296
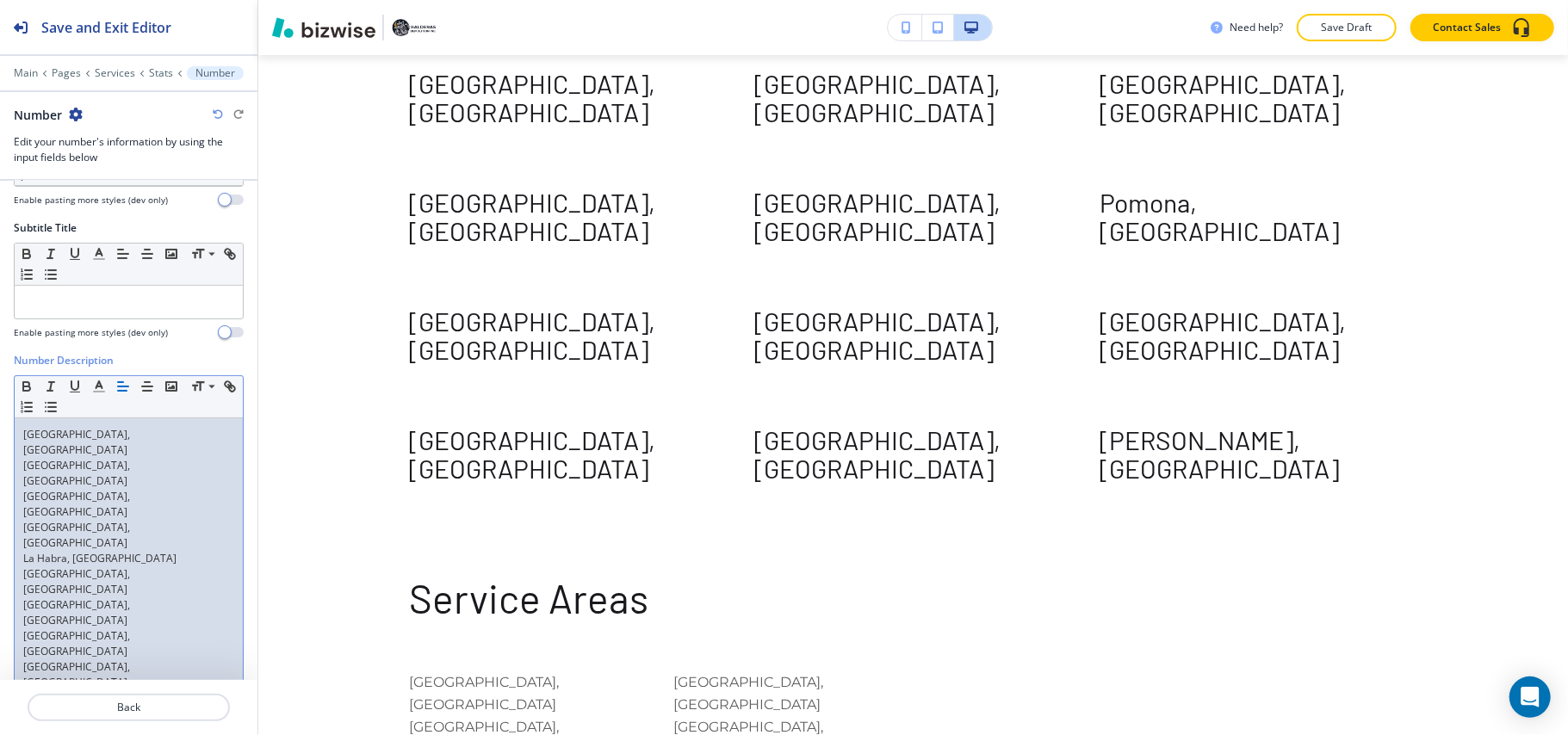
scroll to position [0, 0]
click at [69, 110] on icon "button" at bounding box center [76, 115] width 14 height 14
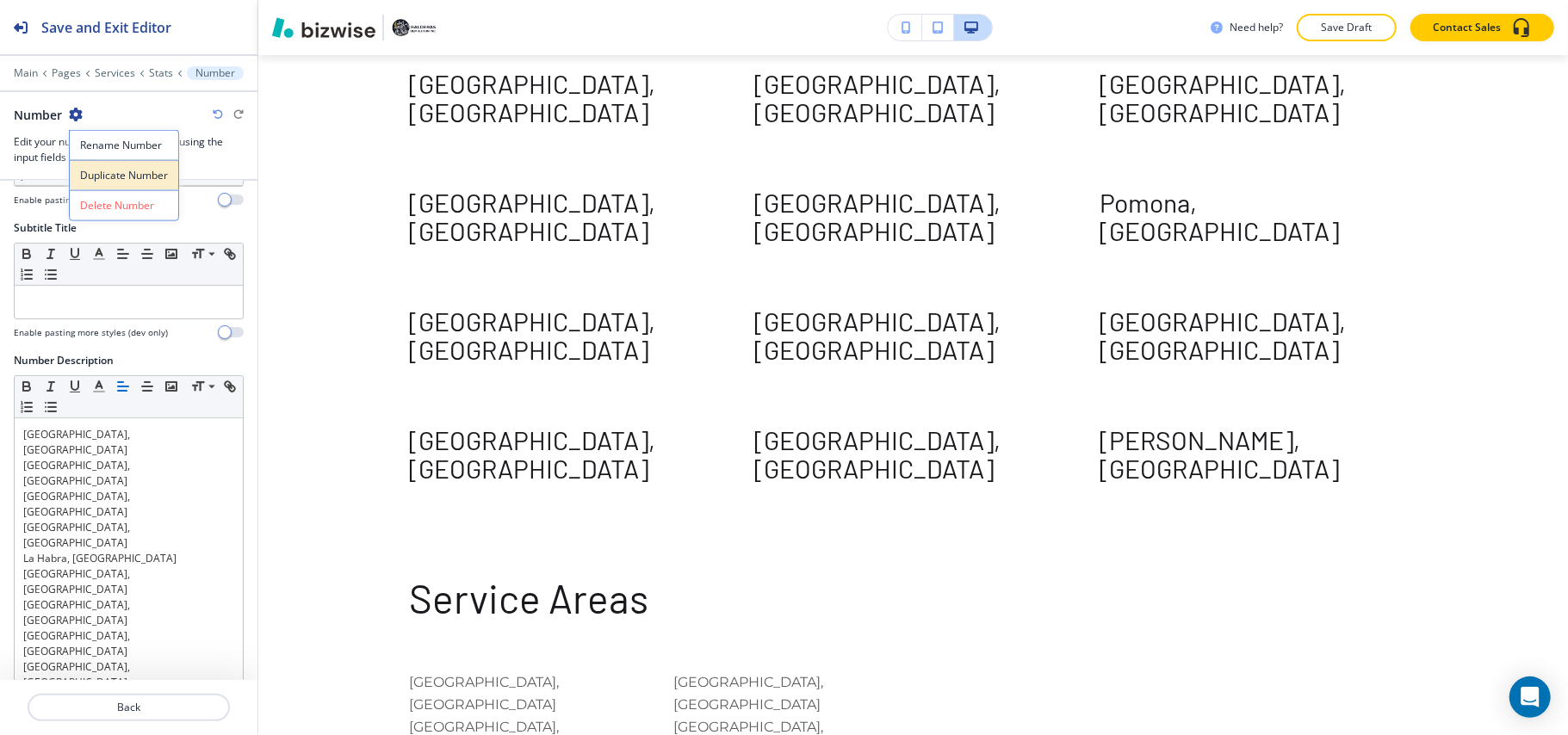
click at [97, 186] on button "Duplicate Number" at bounding box center [123, 175] width 110 height 30
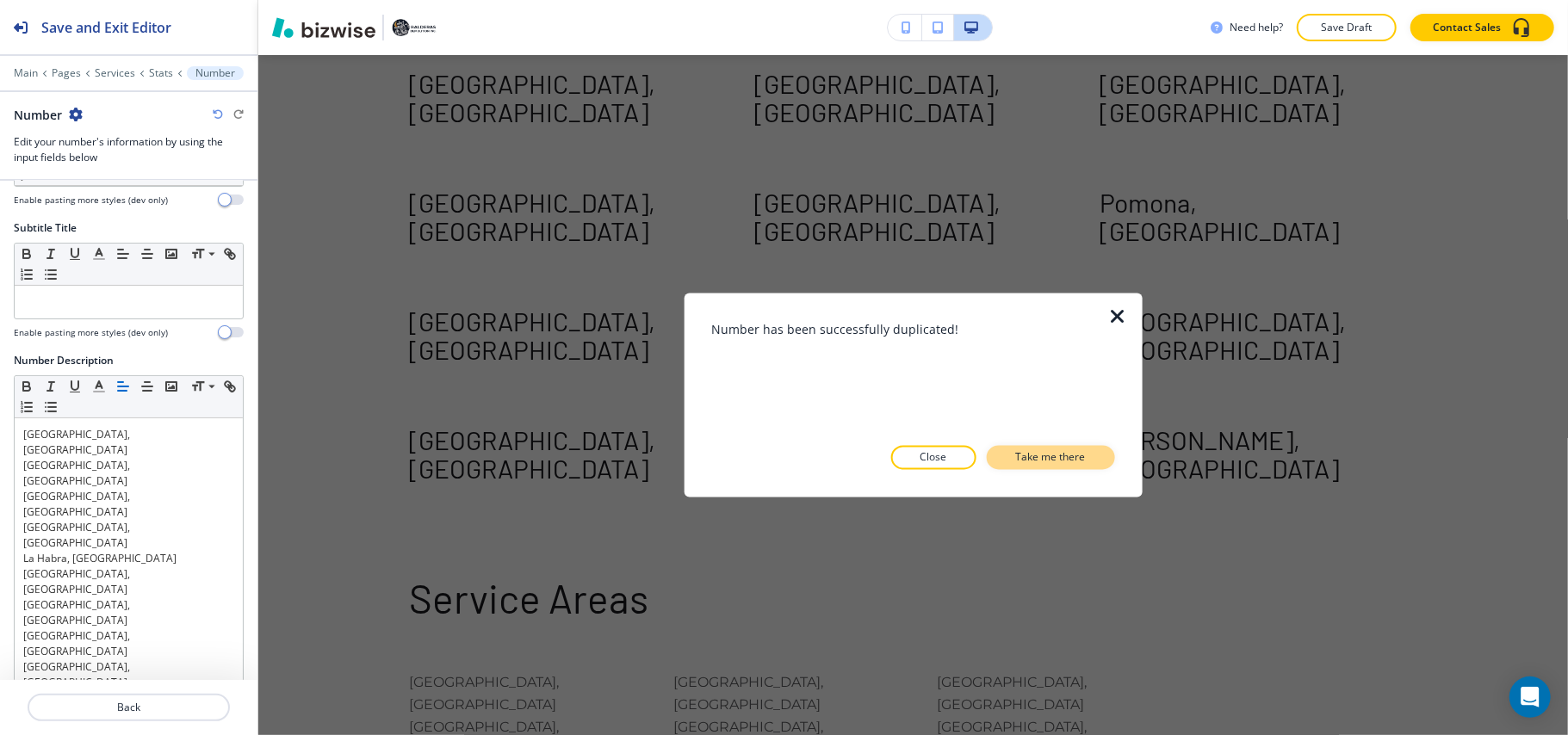
click at [1083, 459] on p "Take me there" at bounding box center [1051, 458] width 70 height 16
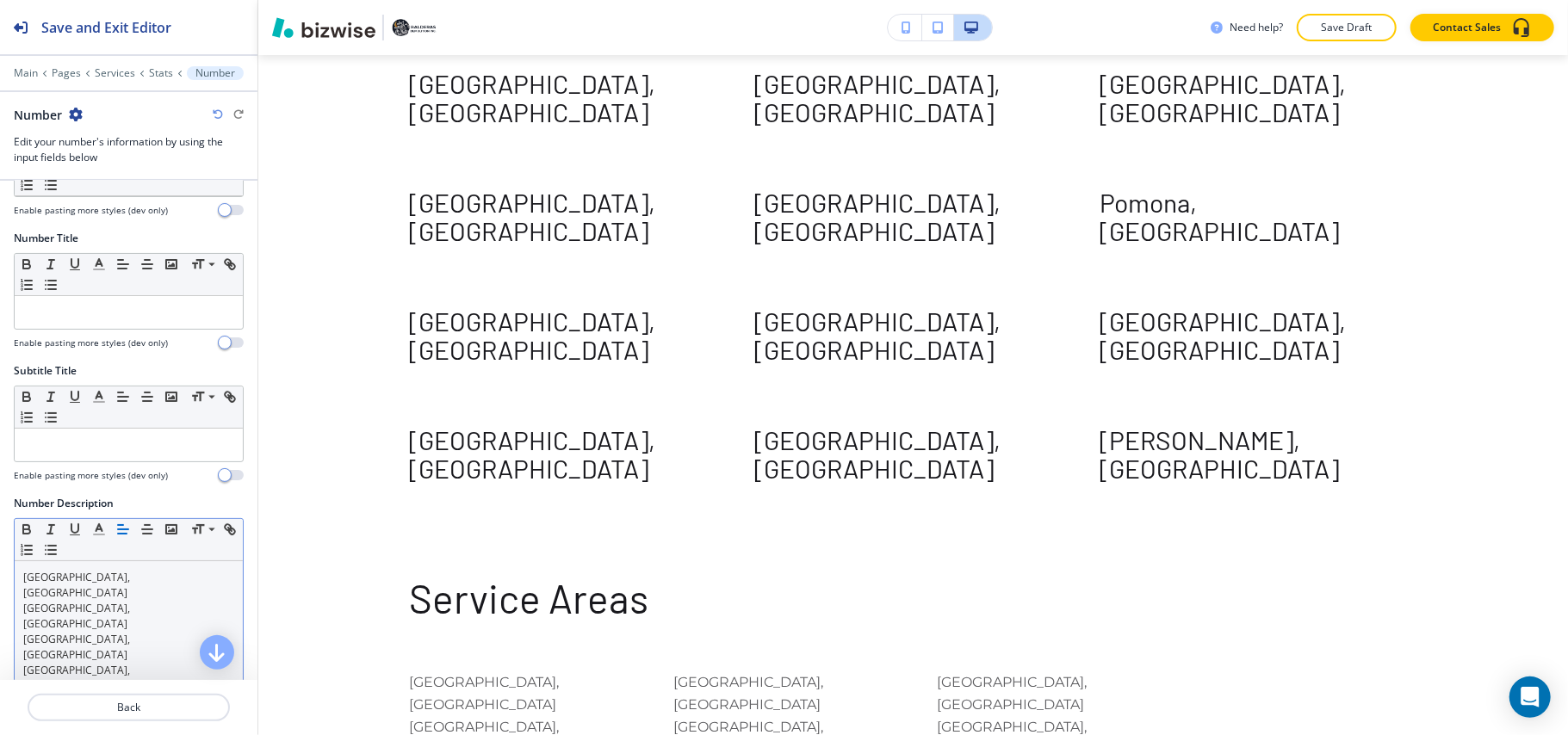
scroll to position [240, 0]
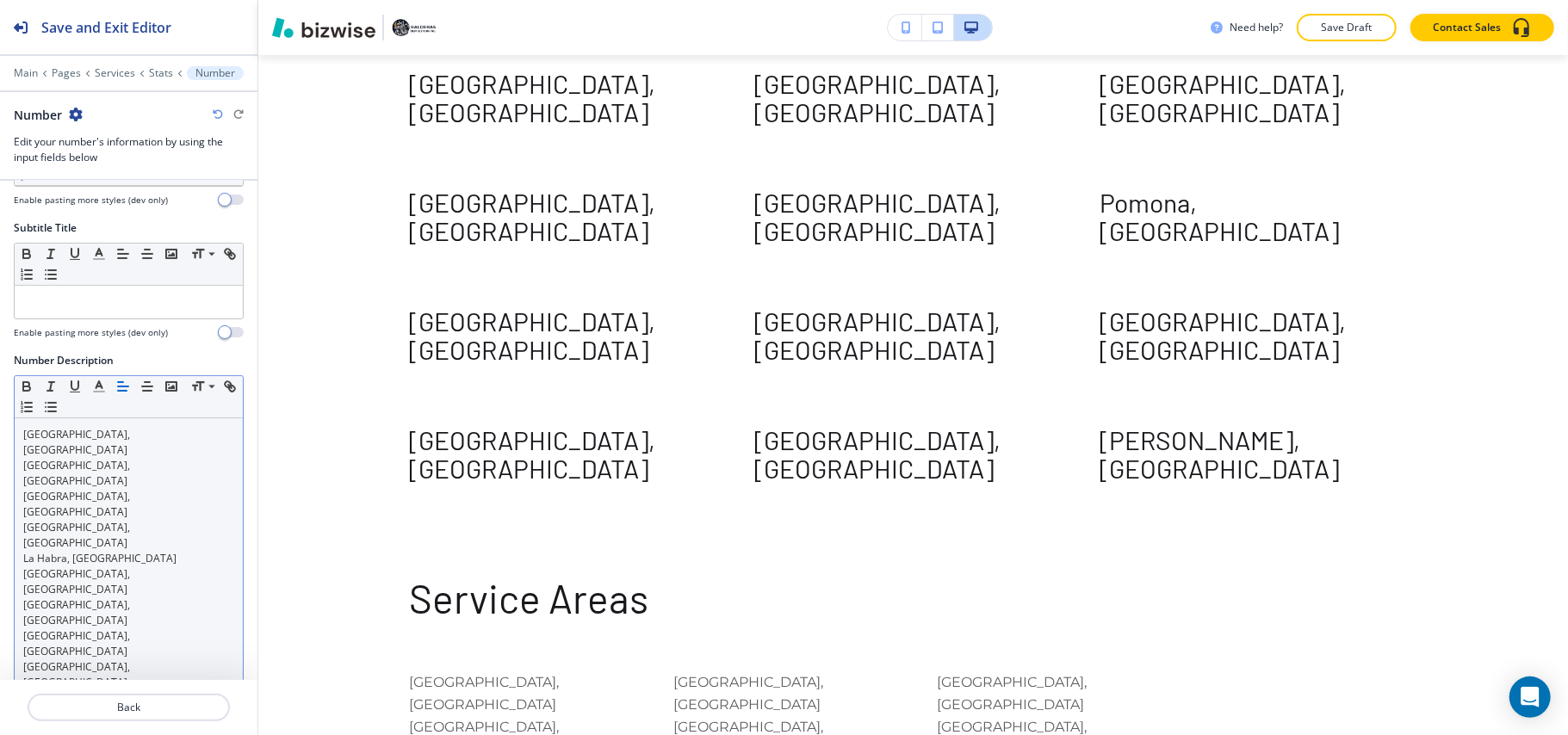
click at [105, 690] on p "[GEOGRAPHIC_DATA], [GEOGRAPHIC_DATA]" at bounding box center [128, 705] width 211 height 31
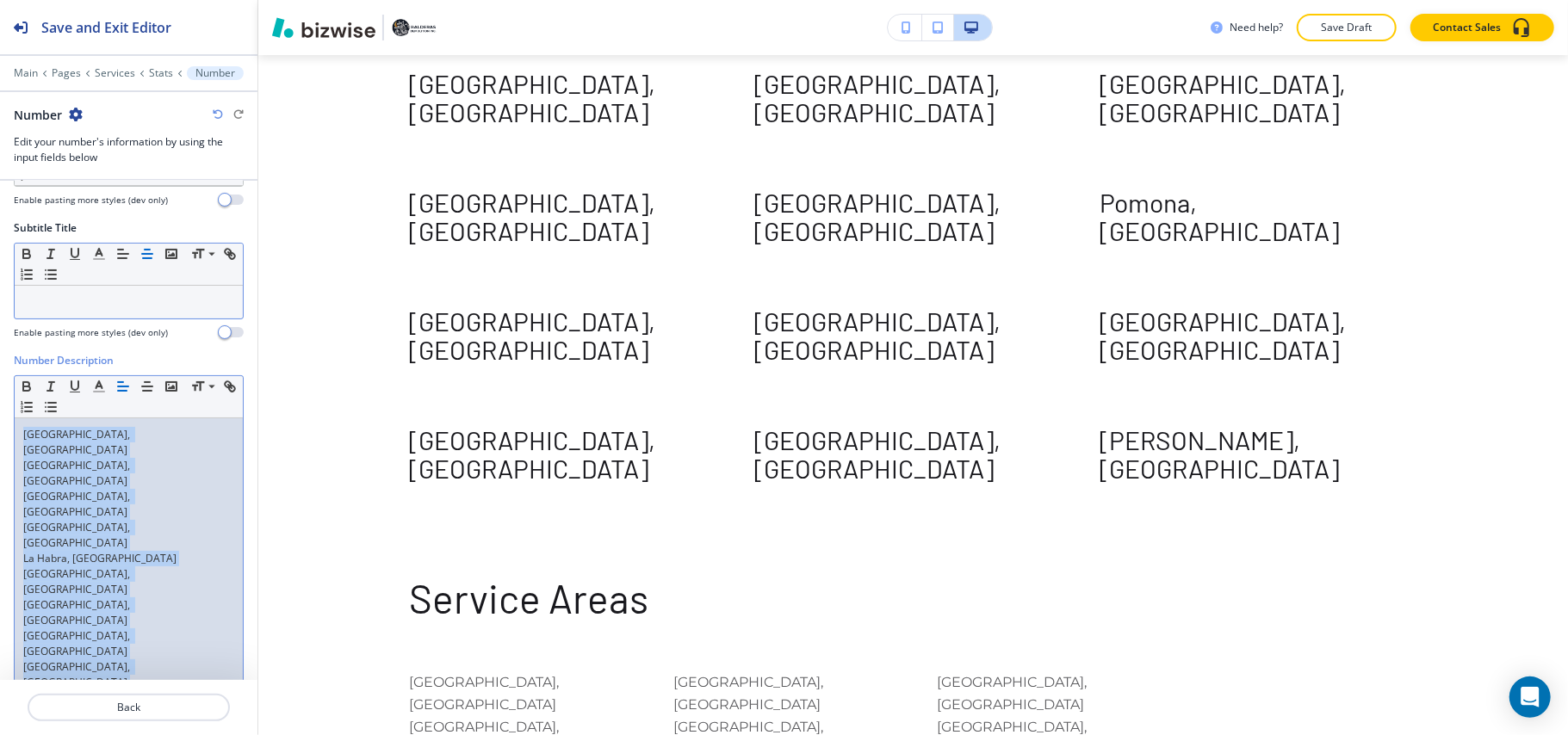
scroll to position [0, 0]
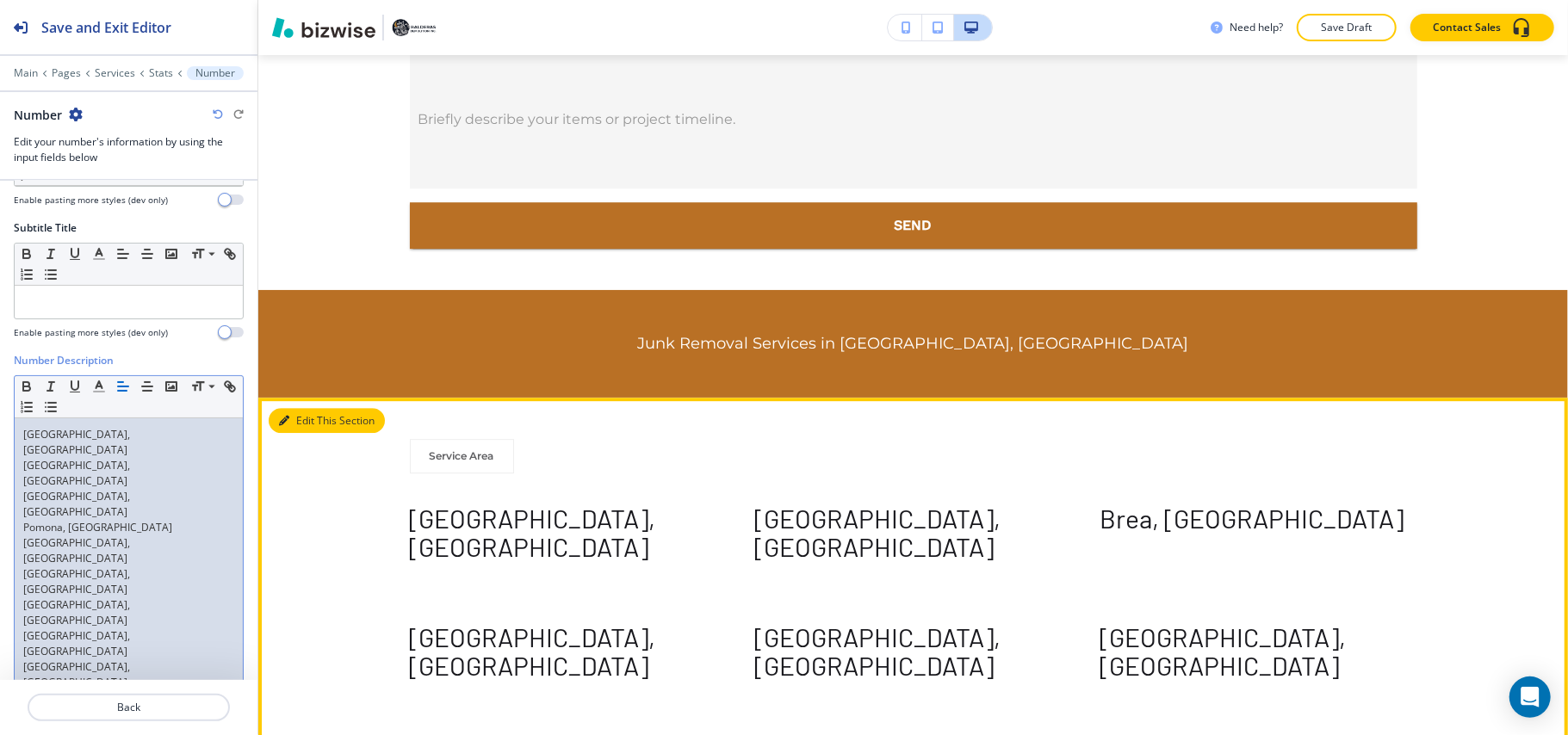
click at [308, 408] on button "Edit This Section" at bounding box center [327, 420] width 116 height 26
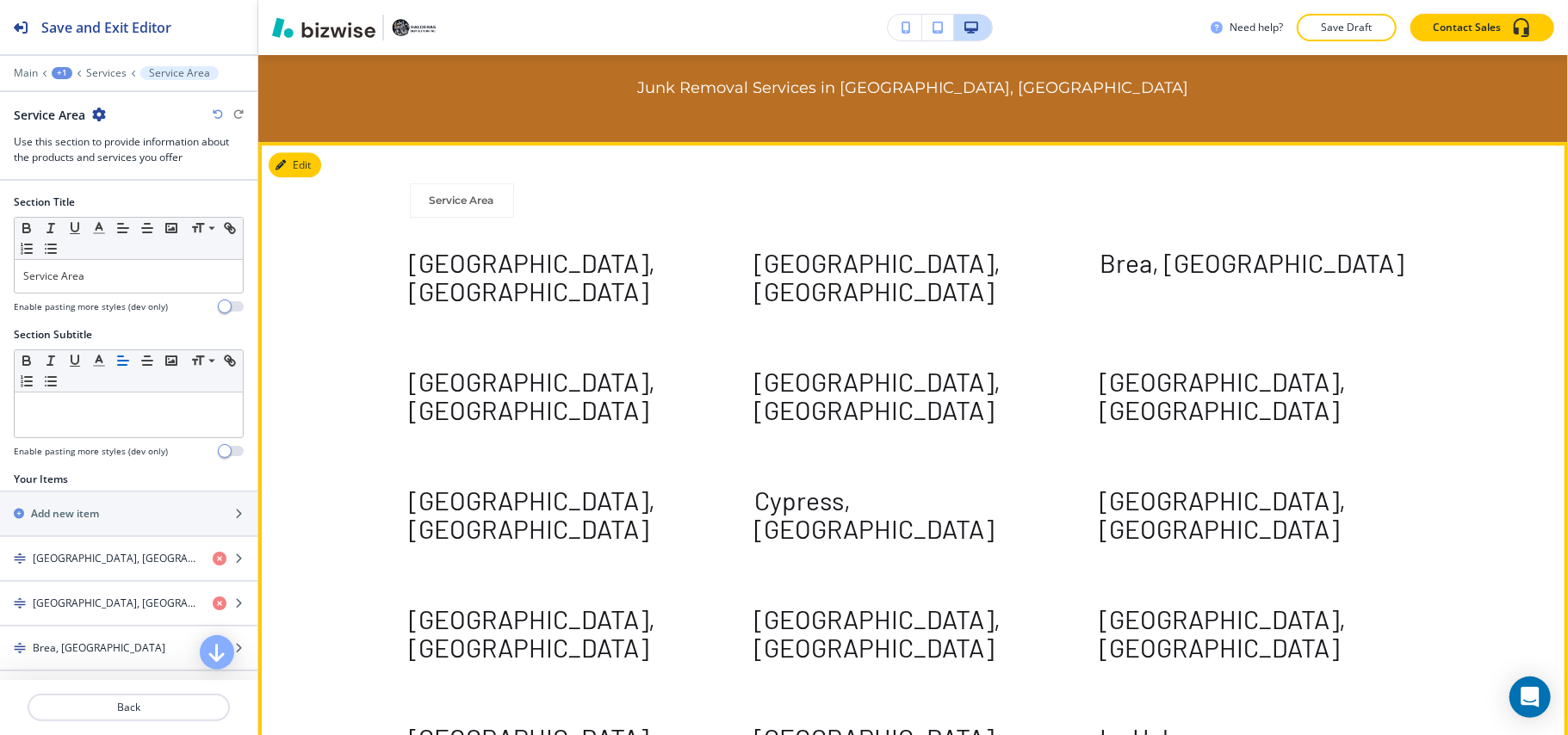
scroll to position [13350, 0]
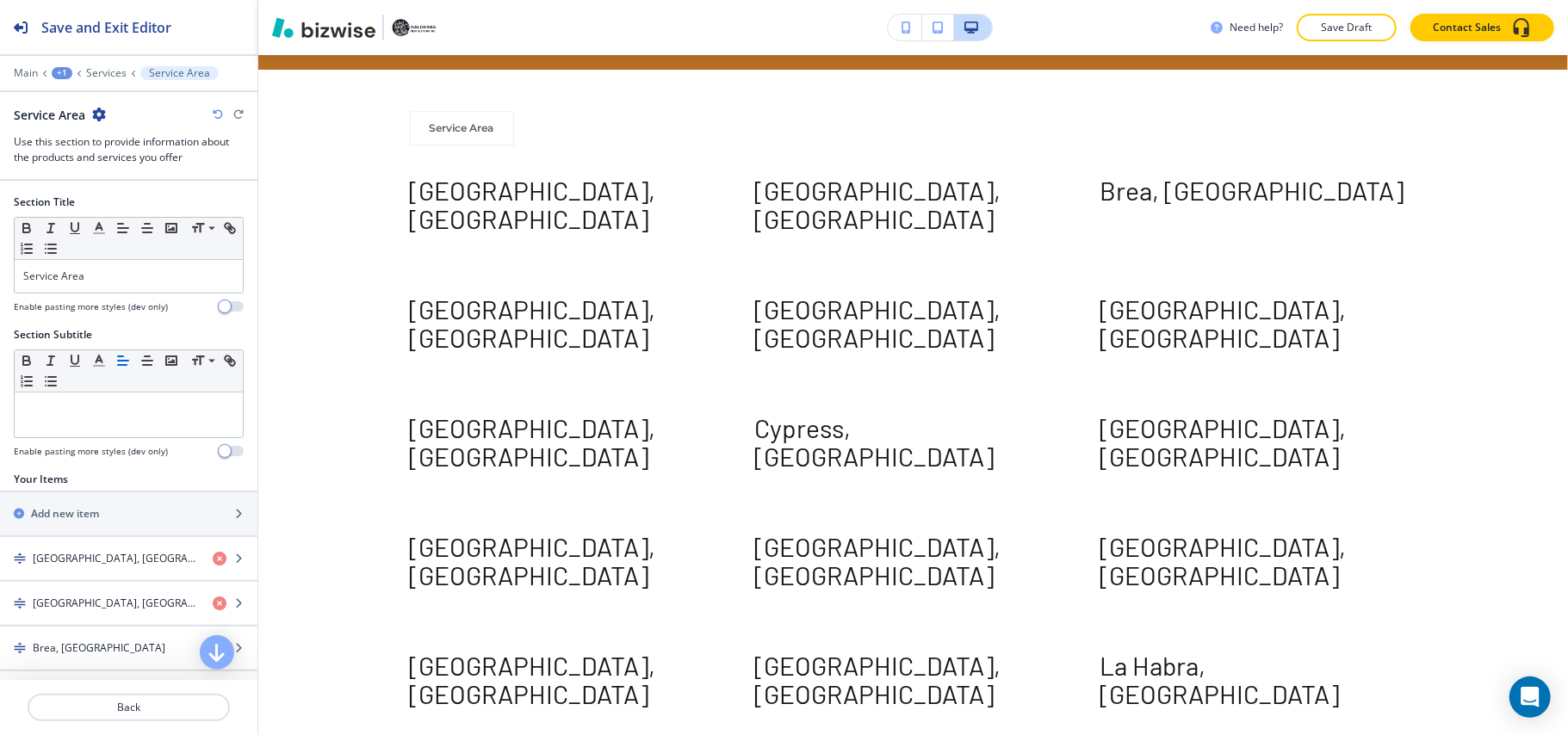
click at [97, 111] on icon "button" at bounding box center [100, 115] width 14 height 14
click at [117, 208] on p "Delete Section" at bounding box center [148, 206] width 88 height 16
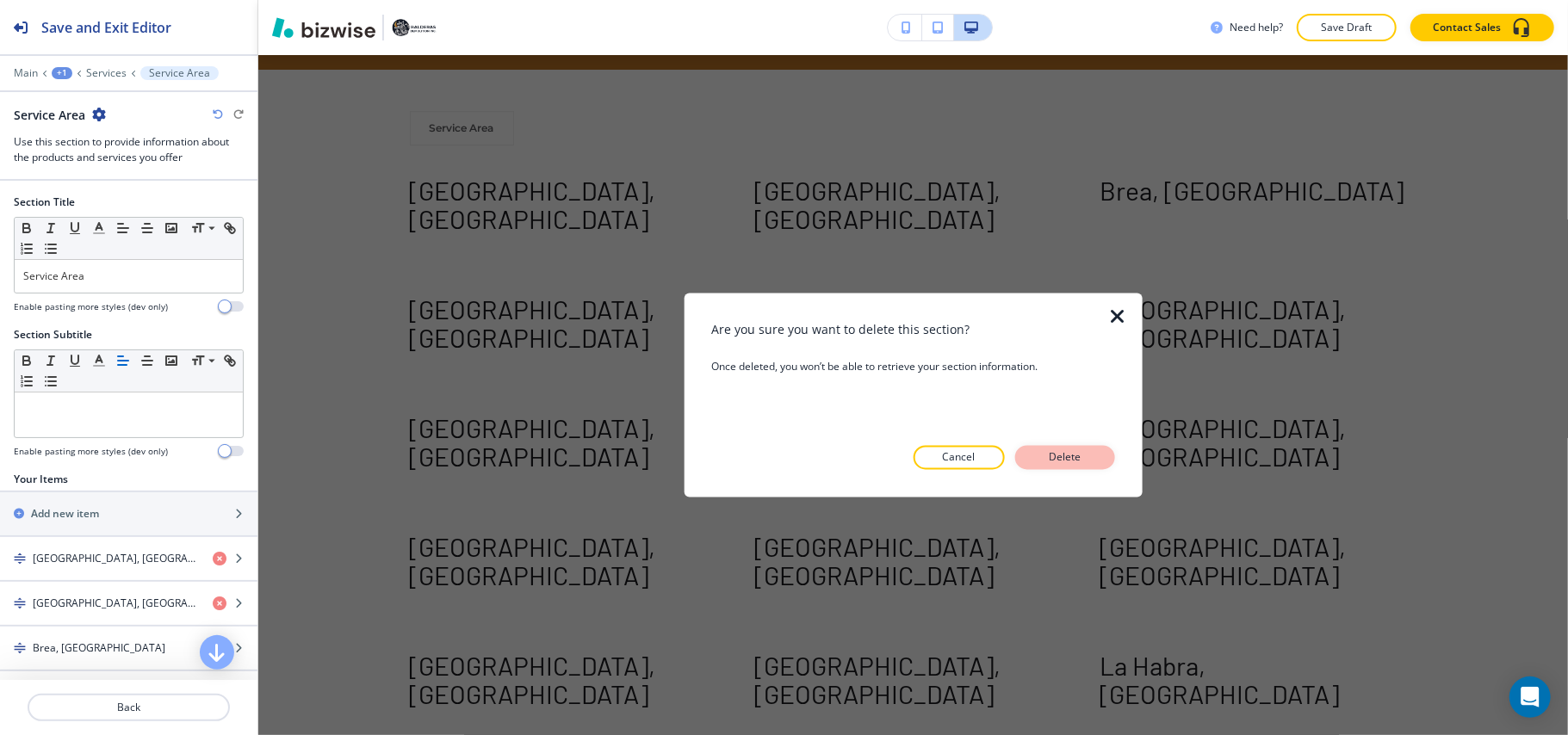
click at [1089, 453] on button "Delete" at bounding box center [1065, 457] width 100 height 24
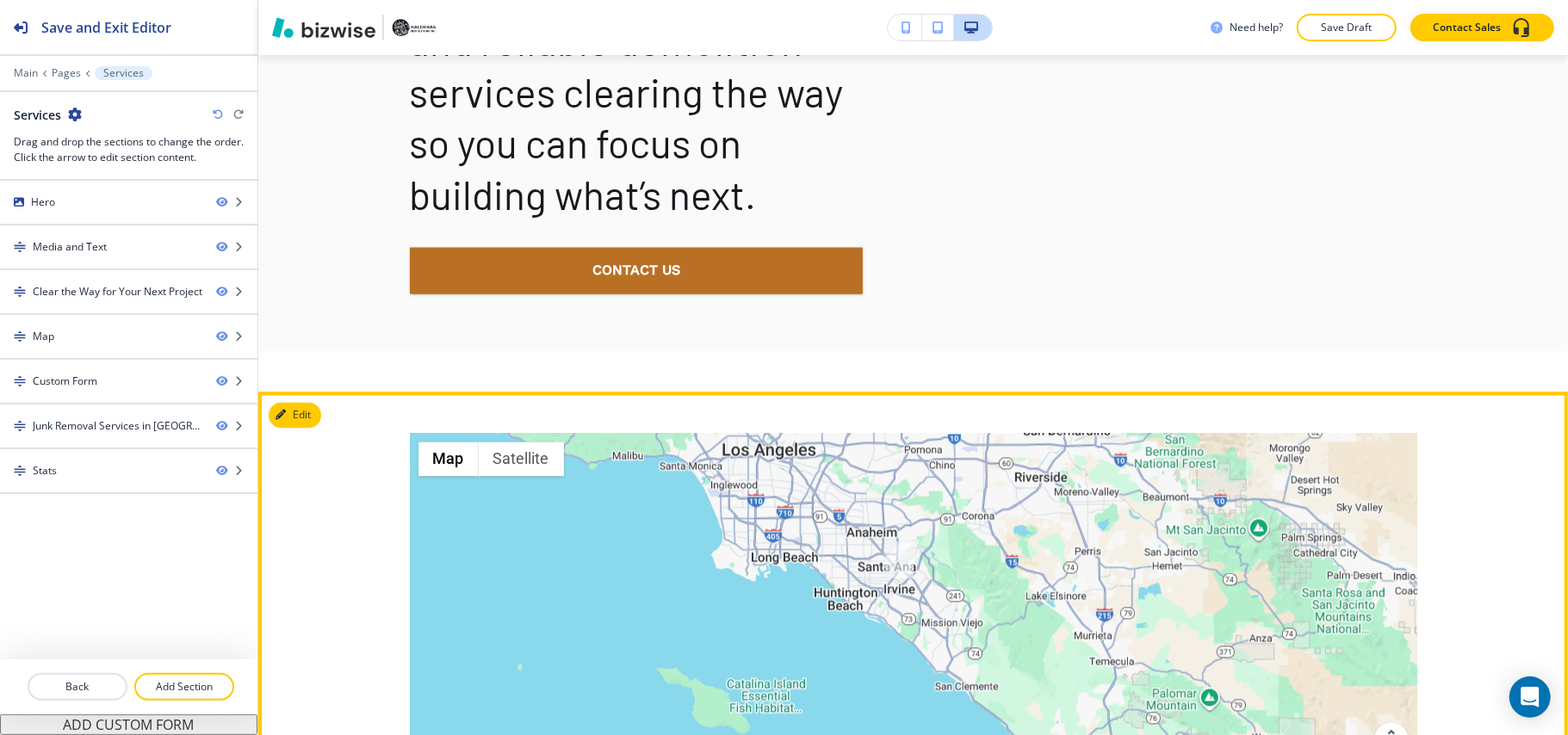
scroll to position [11680, 0]
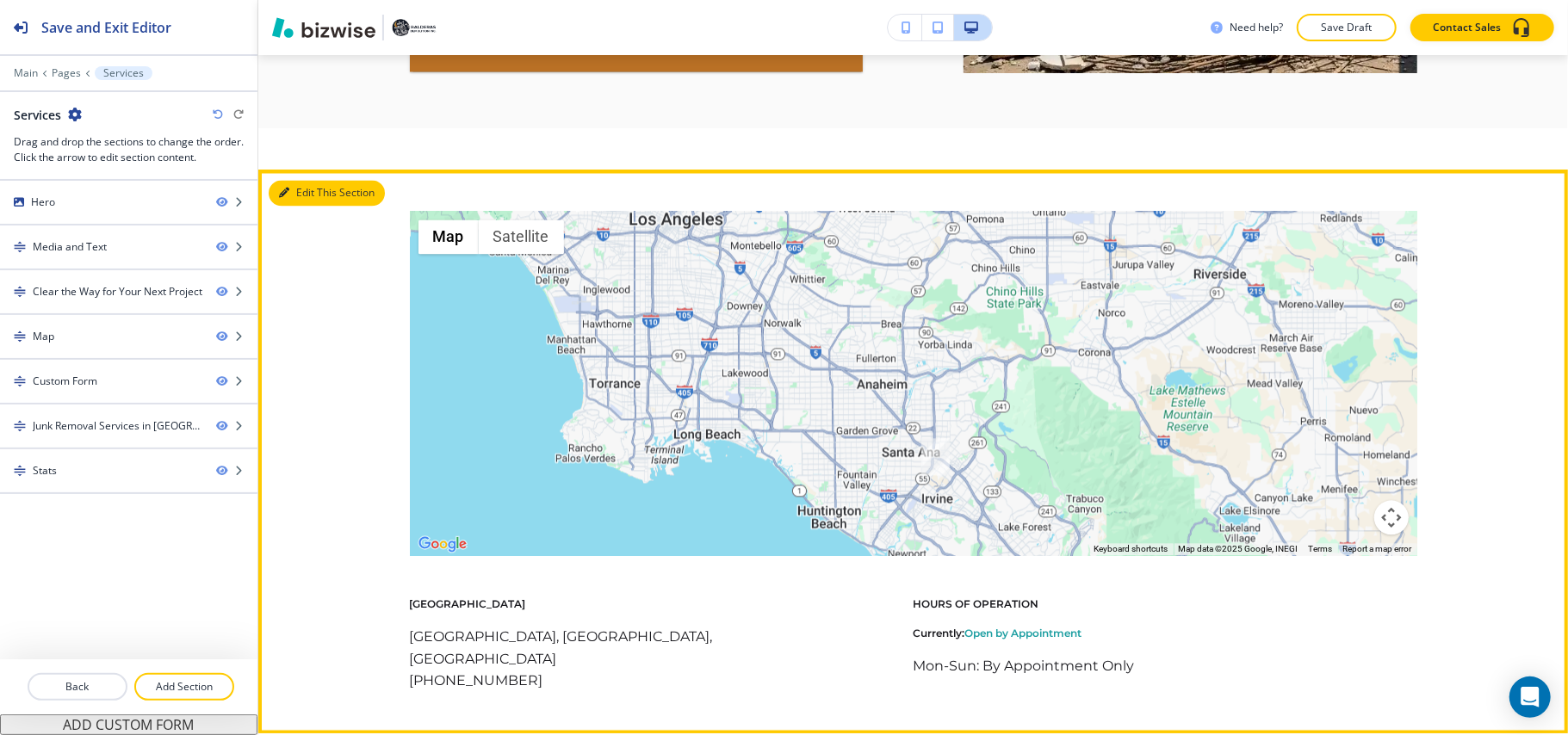
click at [304, 187] on button "Edit This Section" at bounding box center [327, 192] width 116 height 26
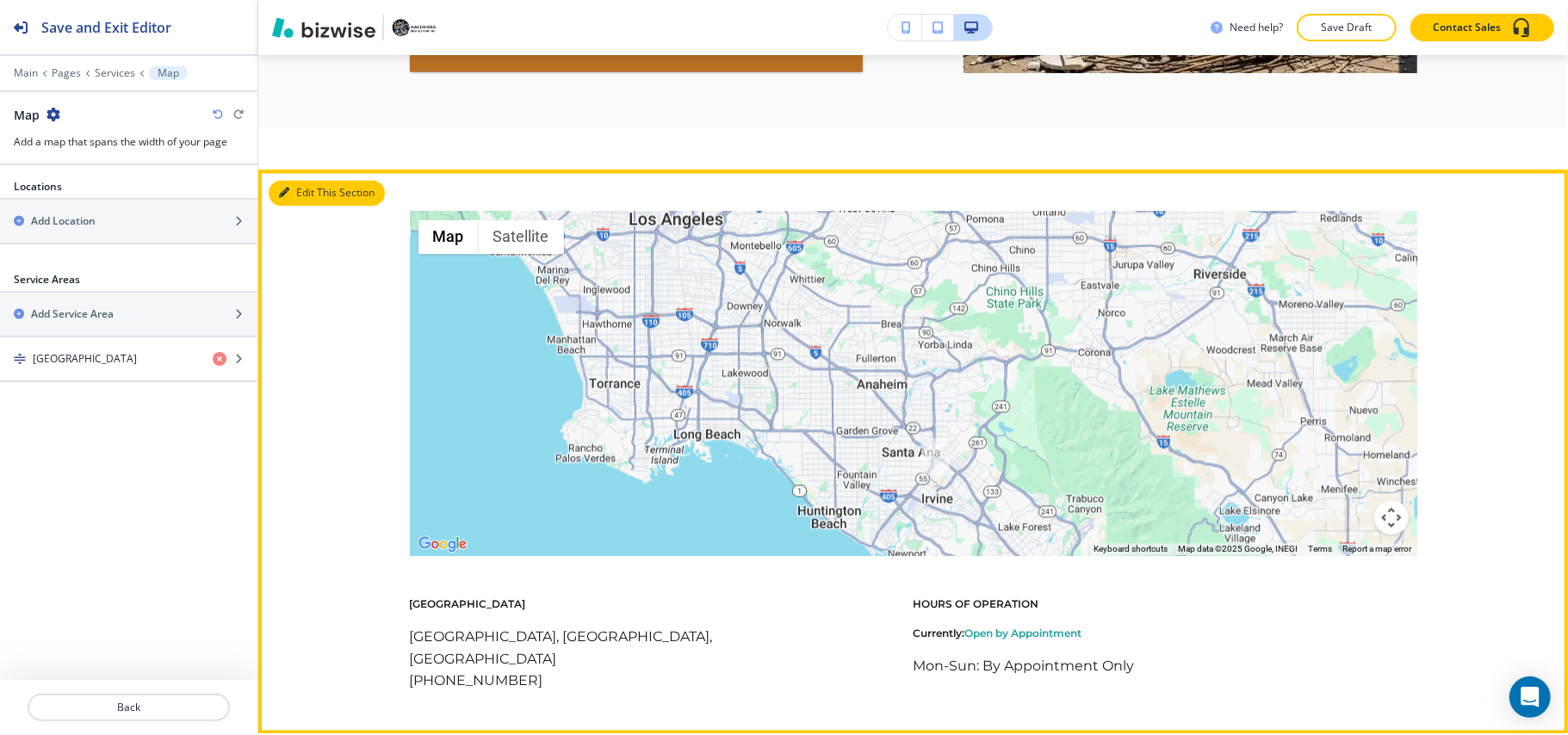
scroll to position [12024, 0]
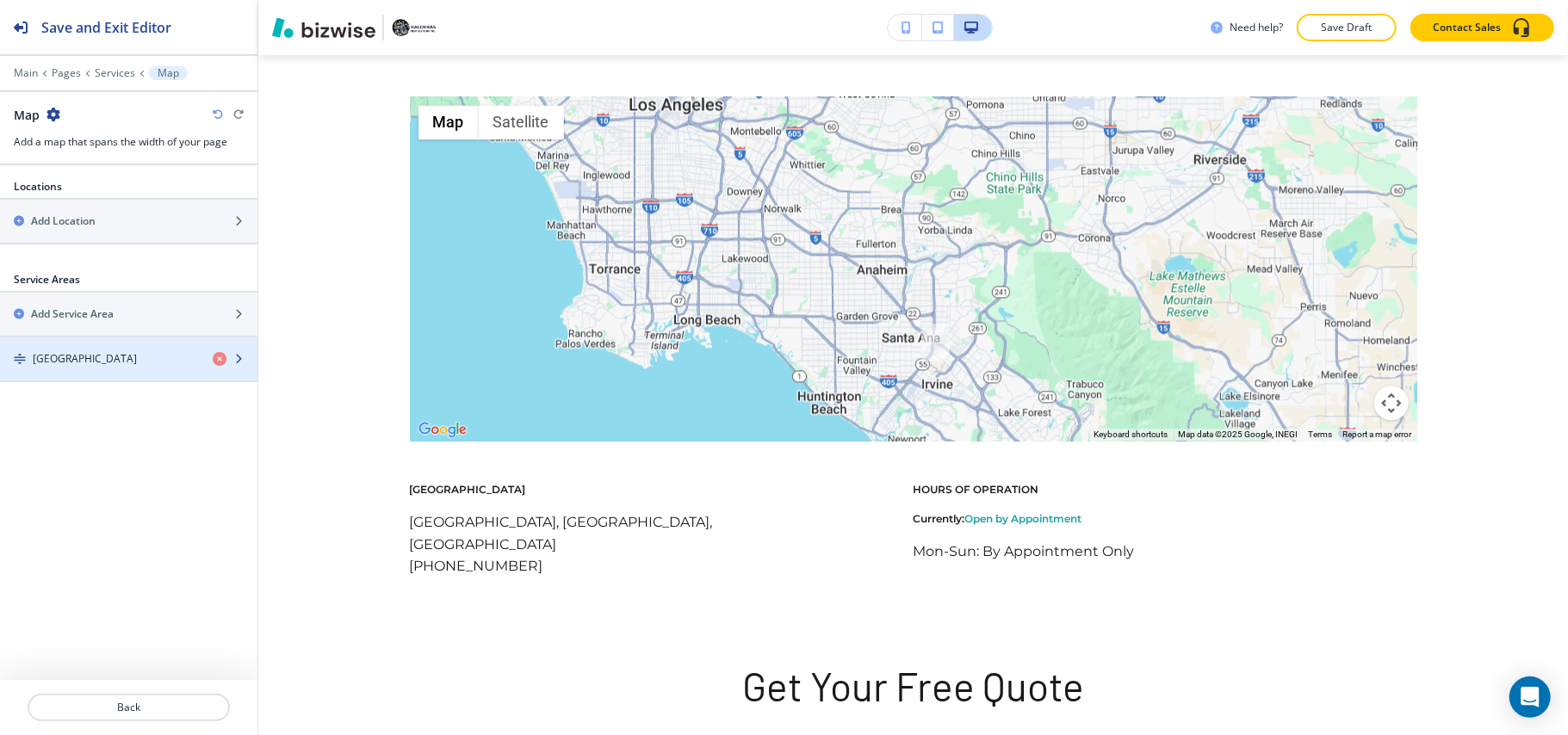
click at [90, 366] on h4 "[GEOGRAPHIC_DATA]" at bounding box center [85, 360] width 104 height 16
click at [115, 354] on div "[GEOGRAPHIC_DATA]" at bounding box center [100, 360] width 199 height 16
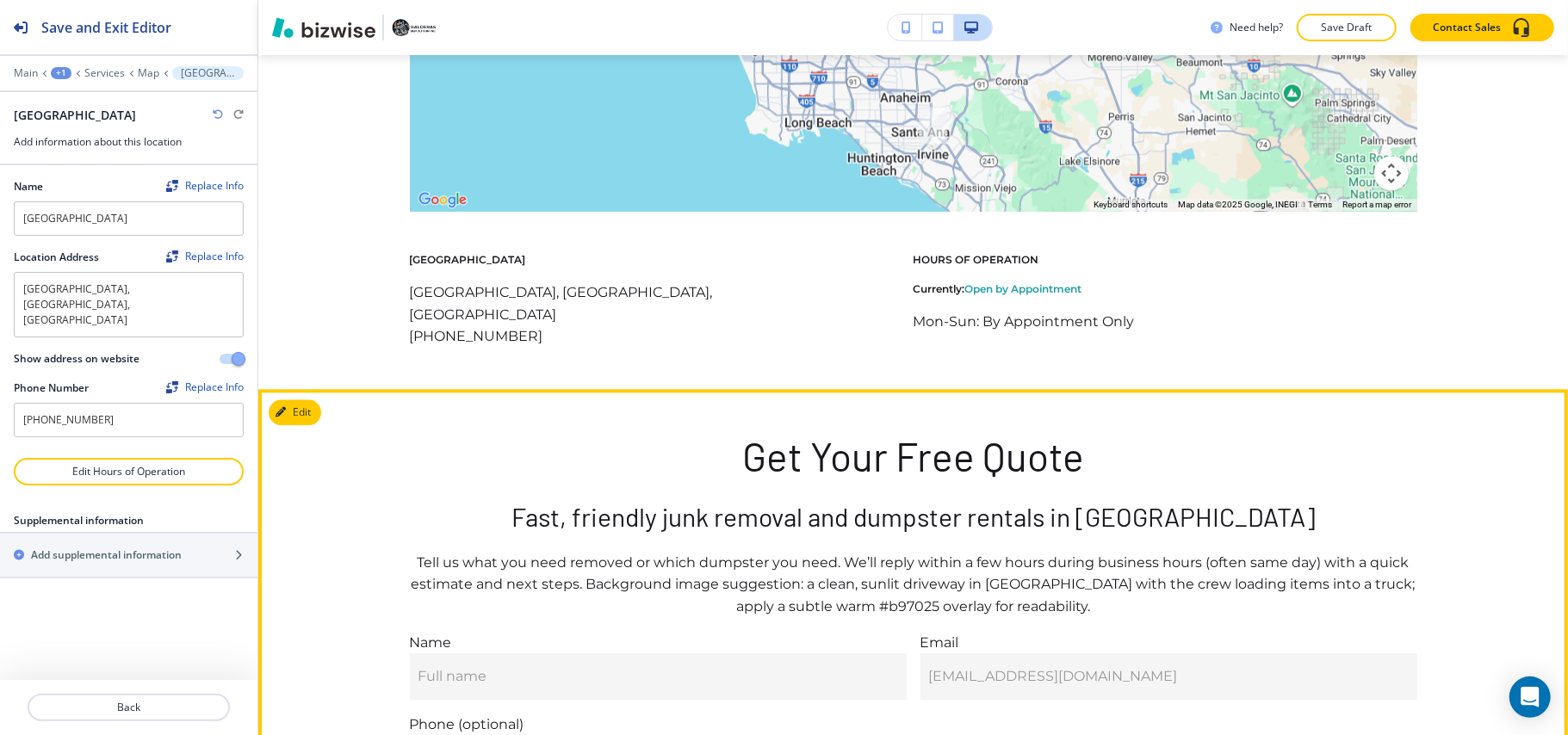
scroll to position [11910, 0]
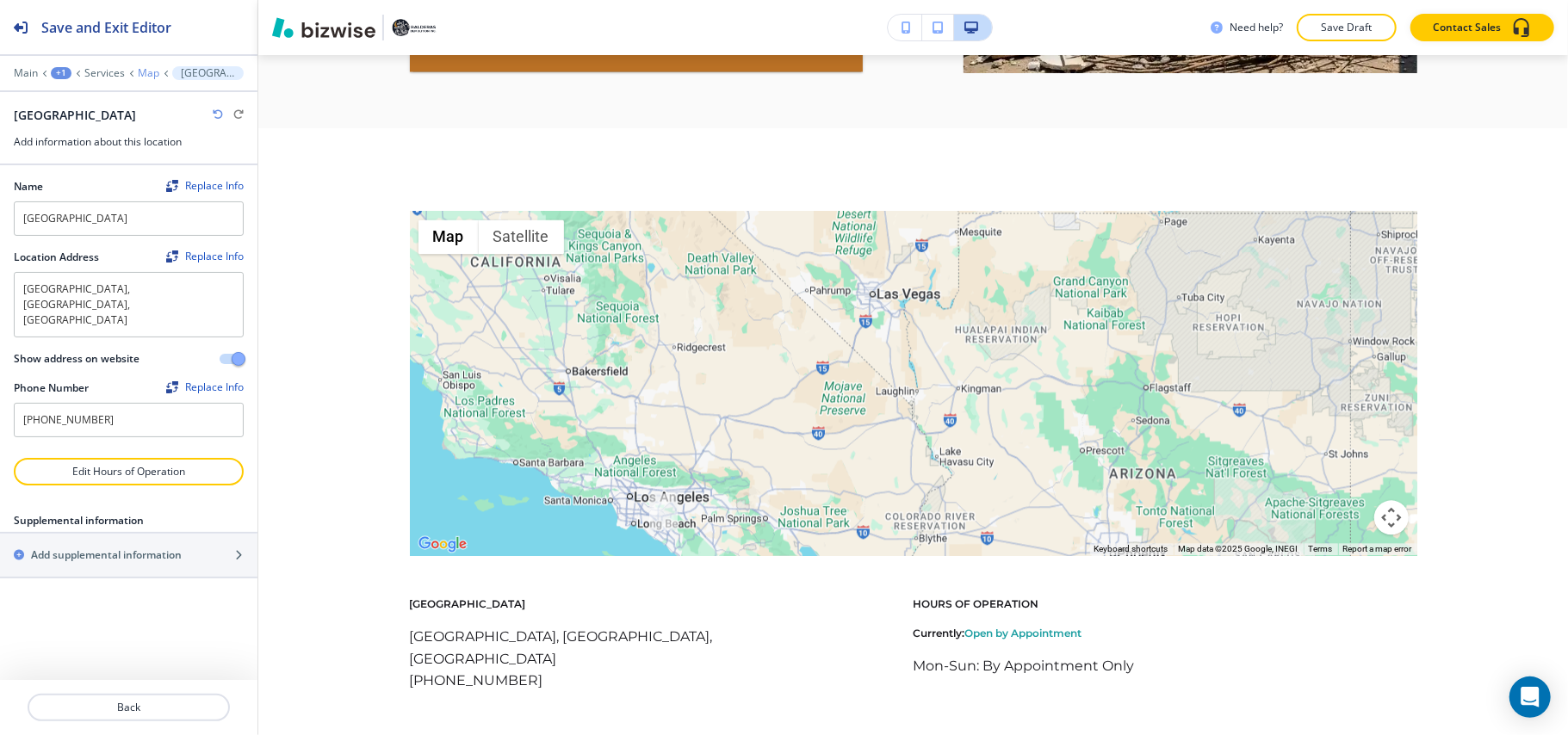
click at [137, 73] on p "Map" at bounding box center [148, 73] width 21 height 12
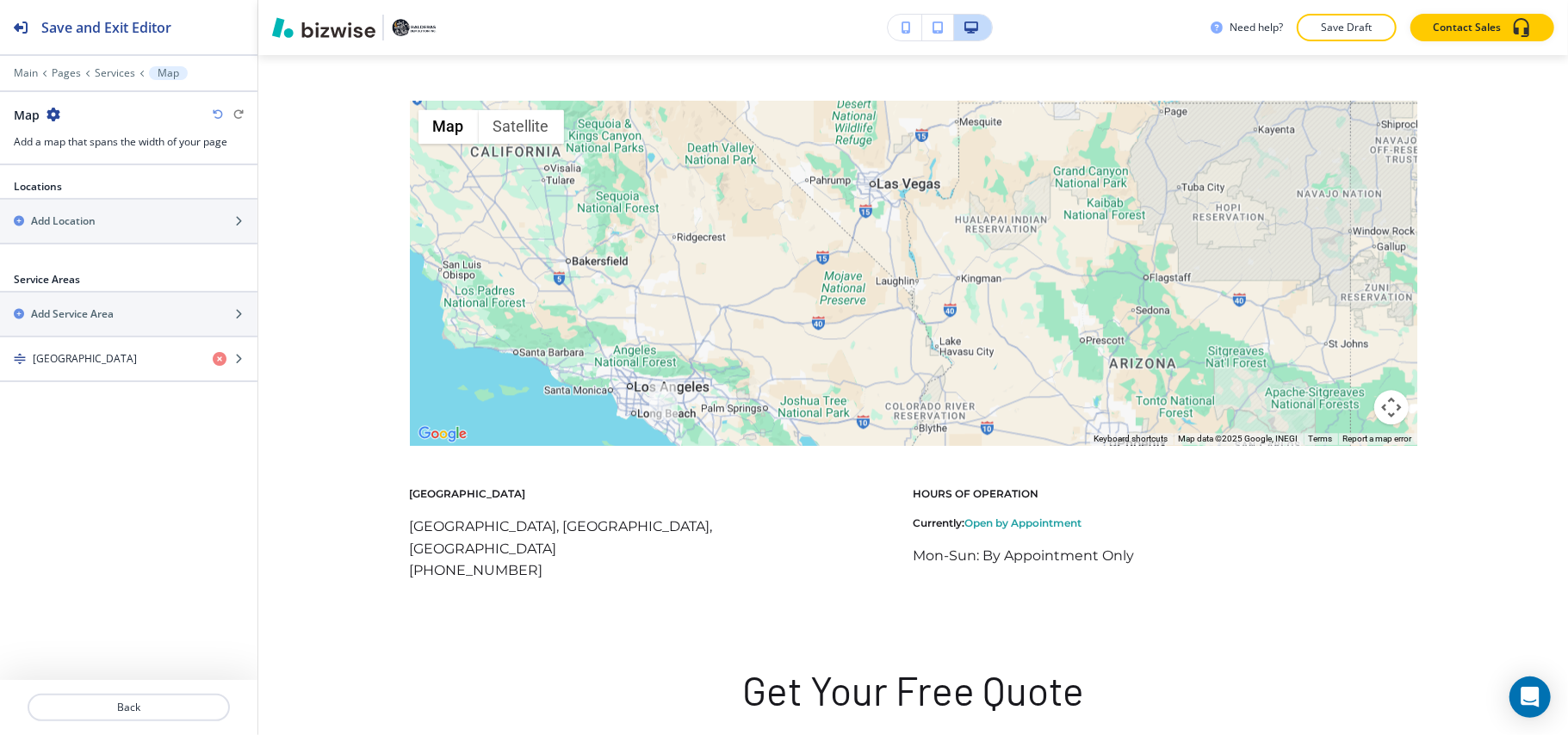
scroll to position [12024, 0]
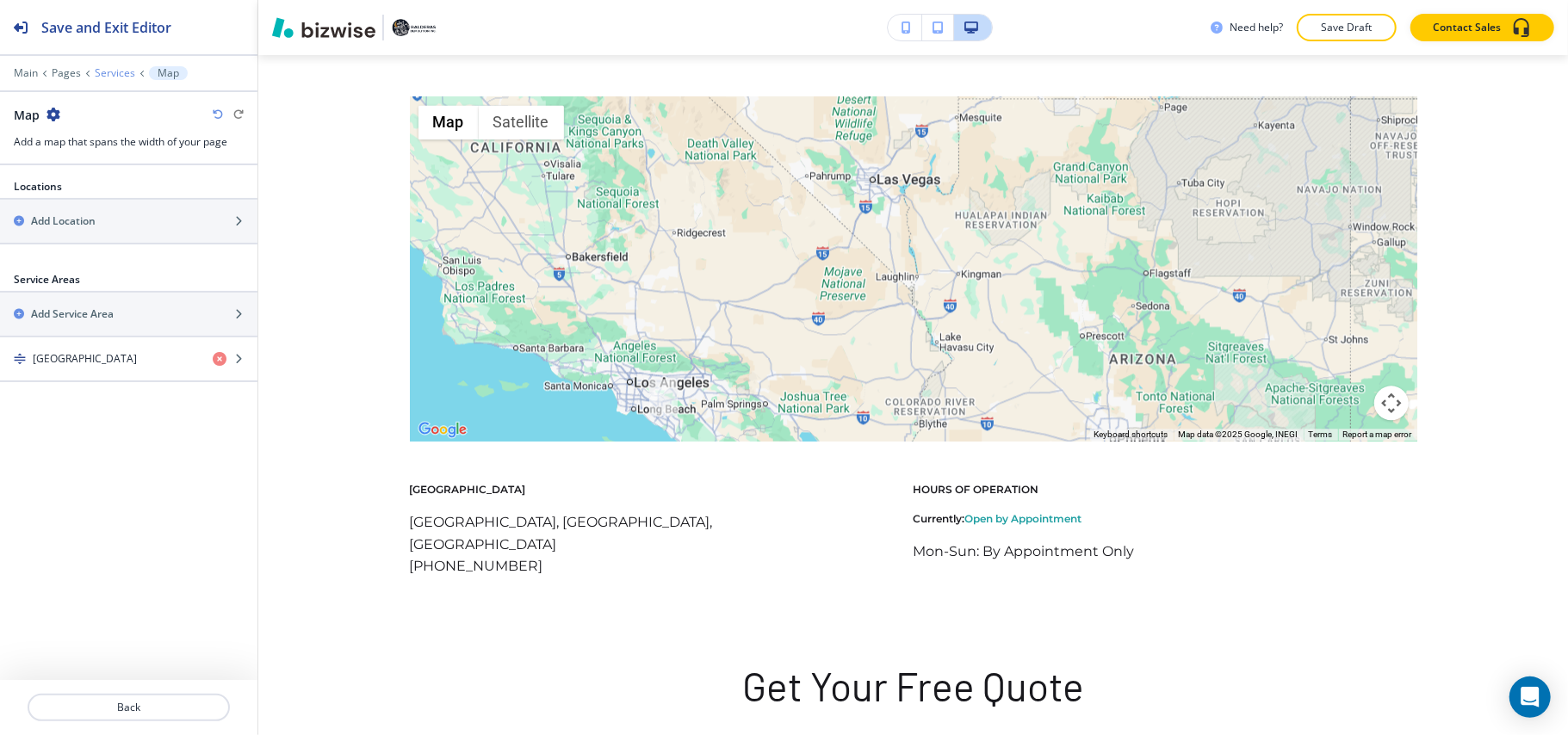
click at [110, 71] on p "Services" at bounding box center [115, 73] width 41 height 12
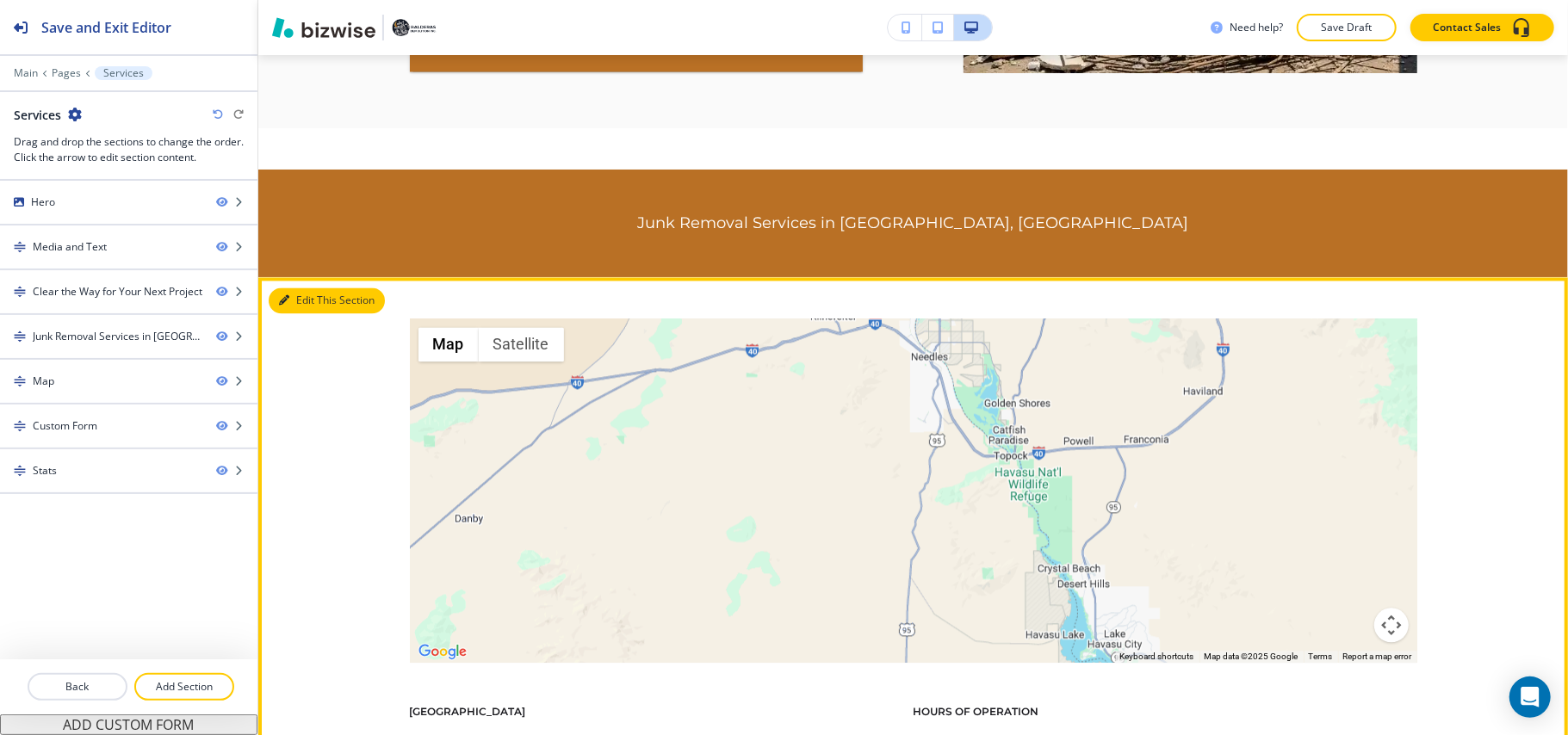
click at [303, 296] on button "Edit This Section" at bounding box center [327, 300] width 116 height 26
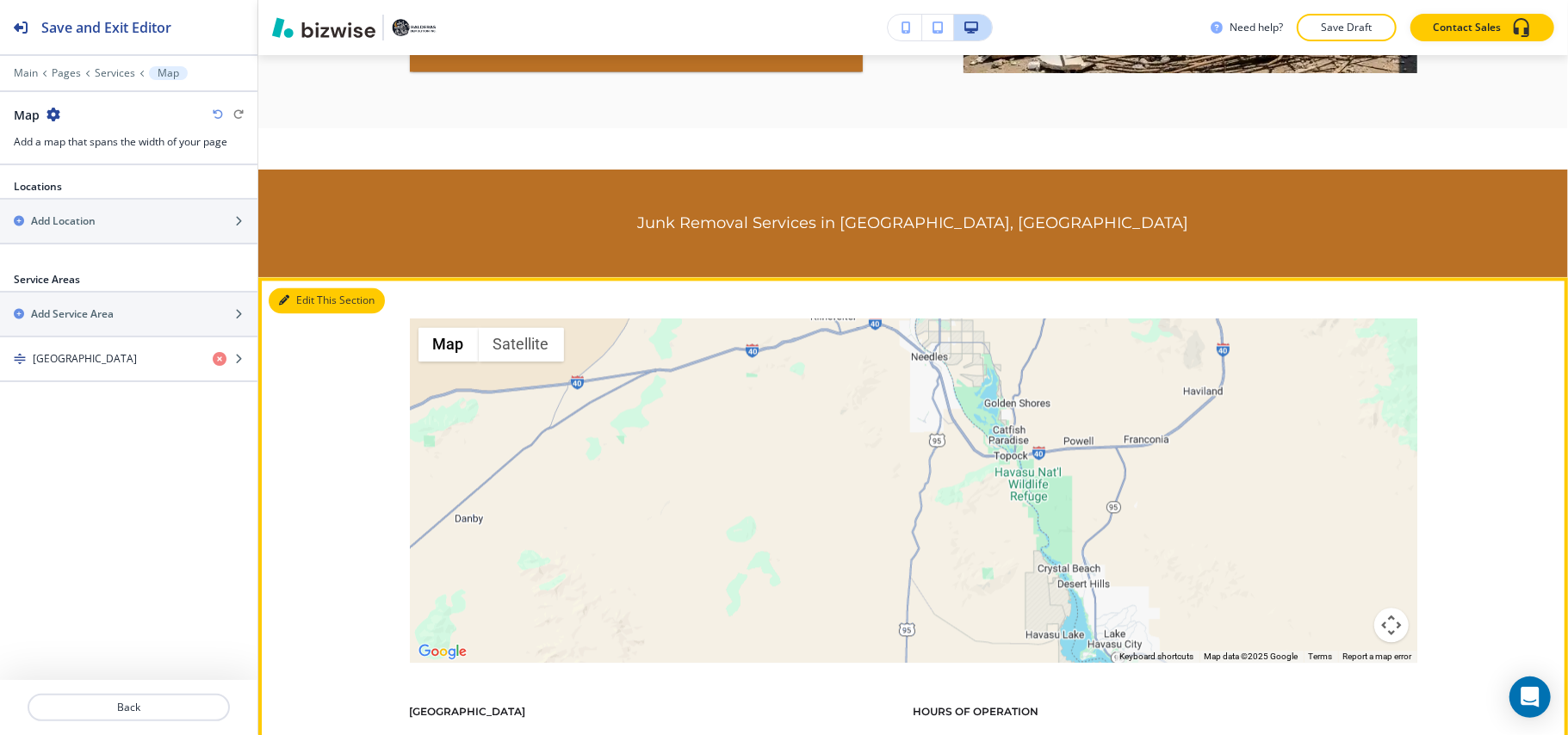
scroll to position [12132, 0]
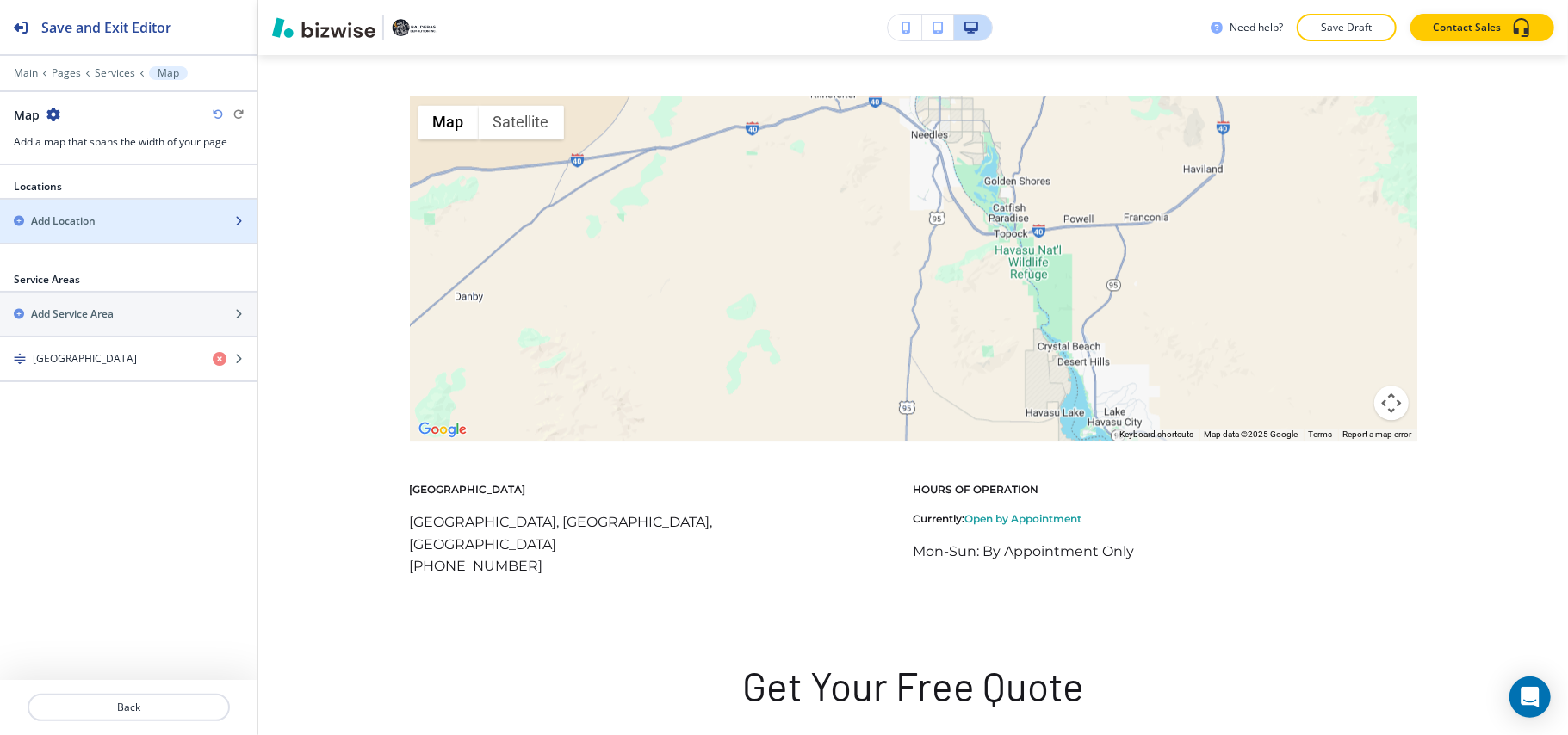
click at [115, 217] on div "Add Location" at bounding box center [109, 221] width 219 height 16
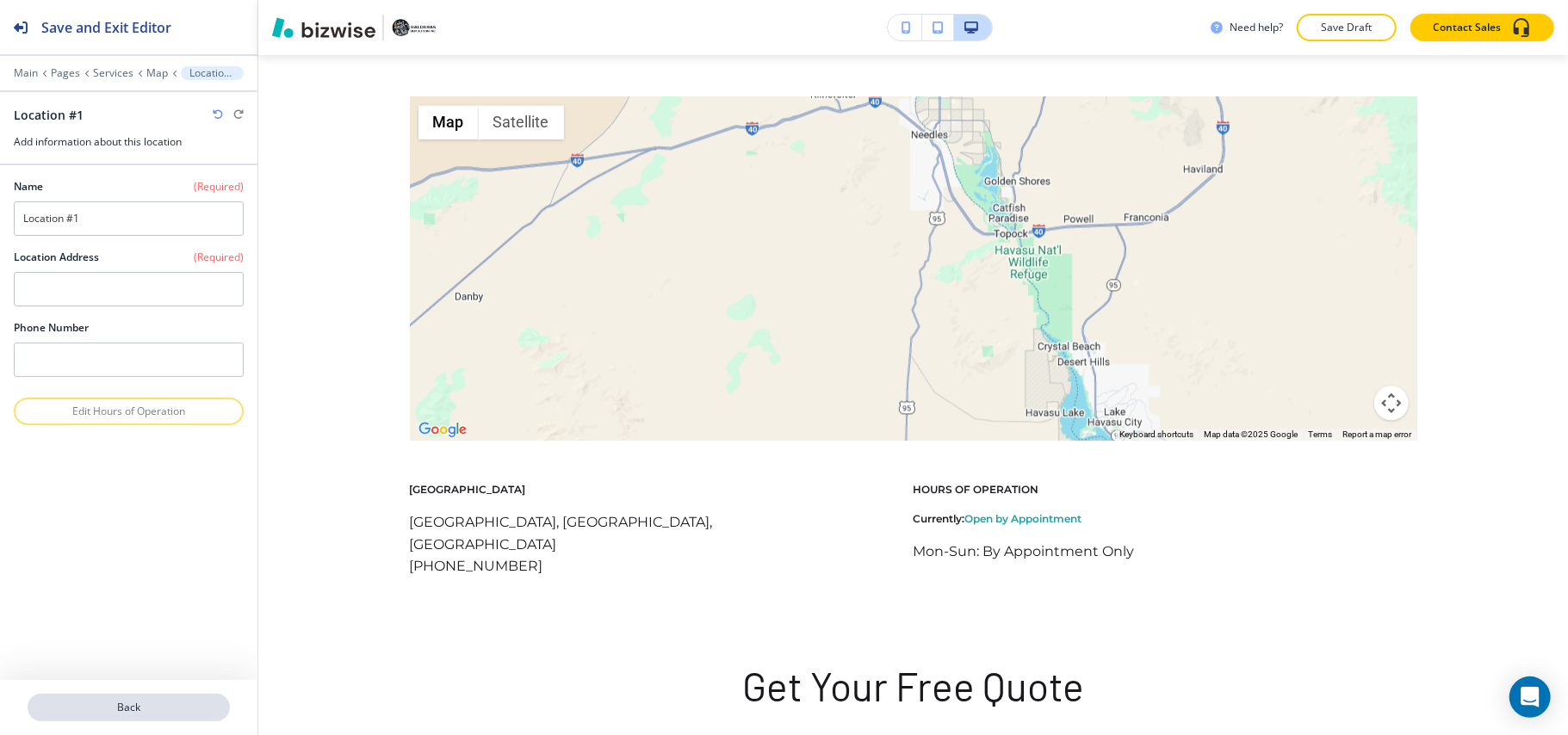
click at [170, 707] on p "Back" at bounding box center [129, 708] width 199 height 16
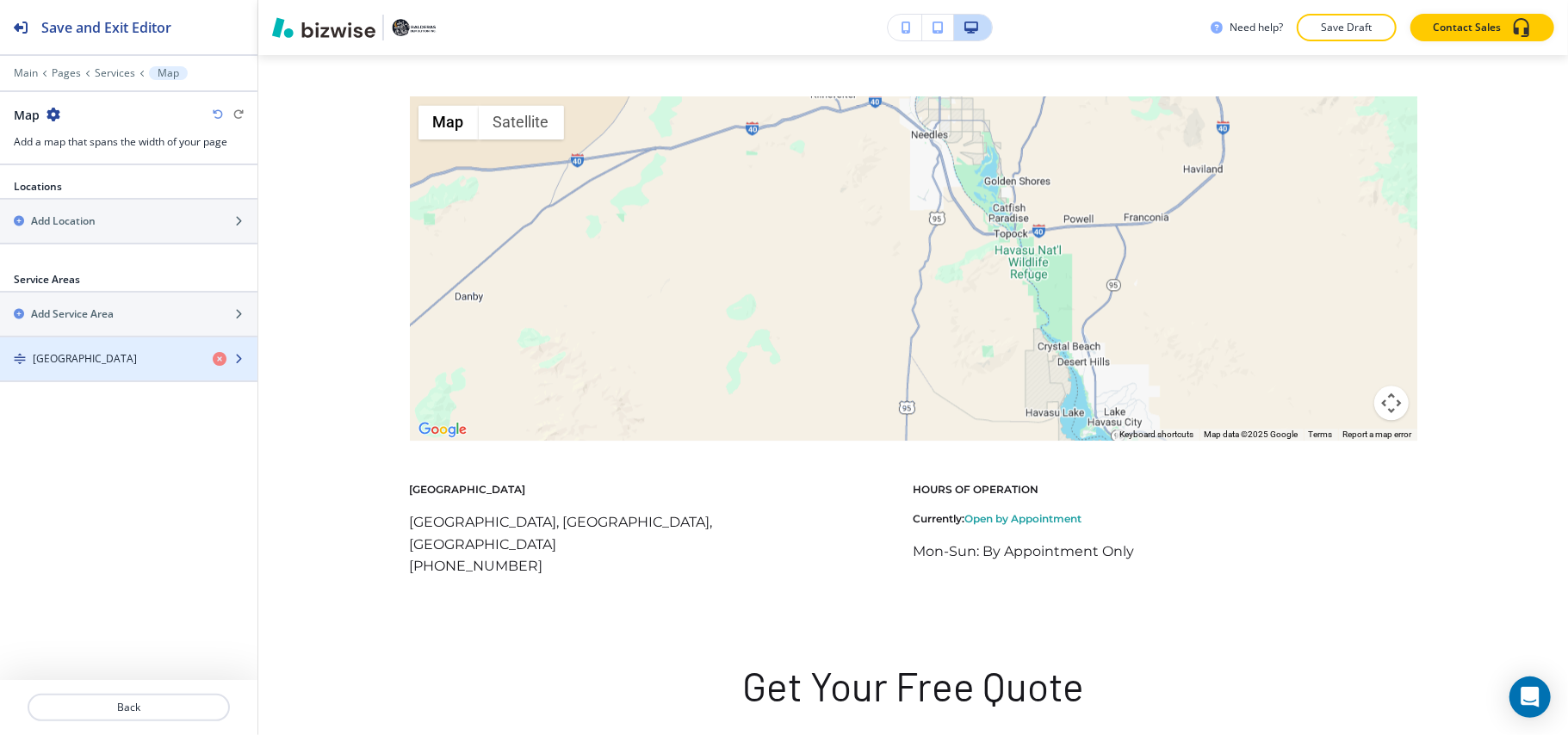
click at [114, 362] on div "[GEOGRAPHIC_DATA]" at bounding box center [100, 360] width 199 height 16
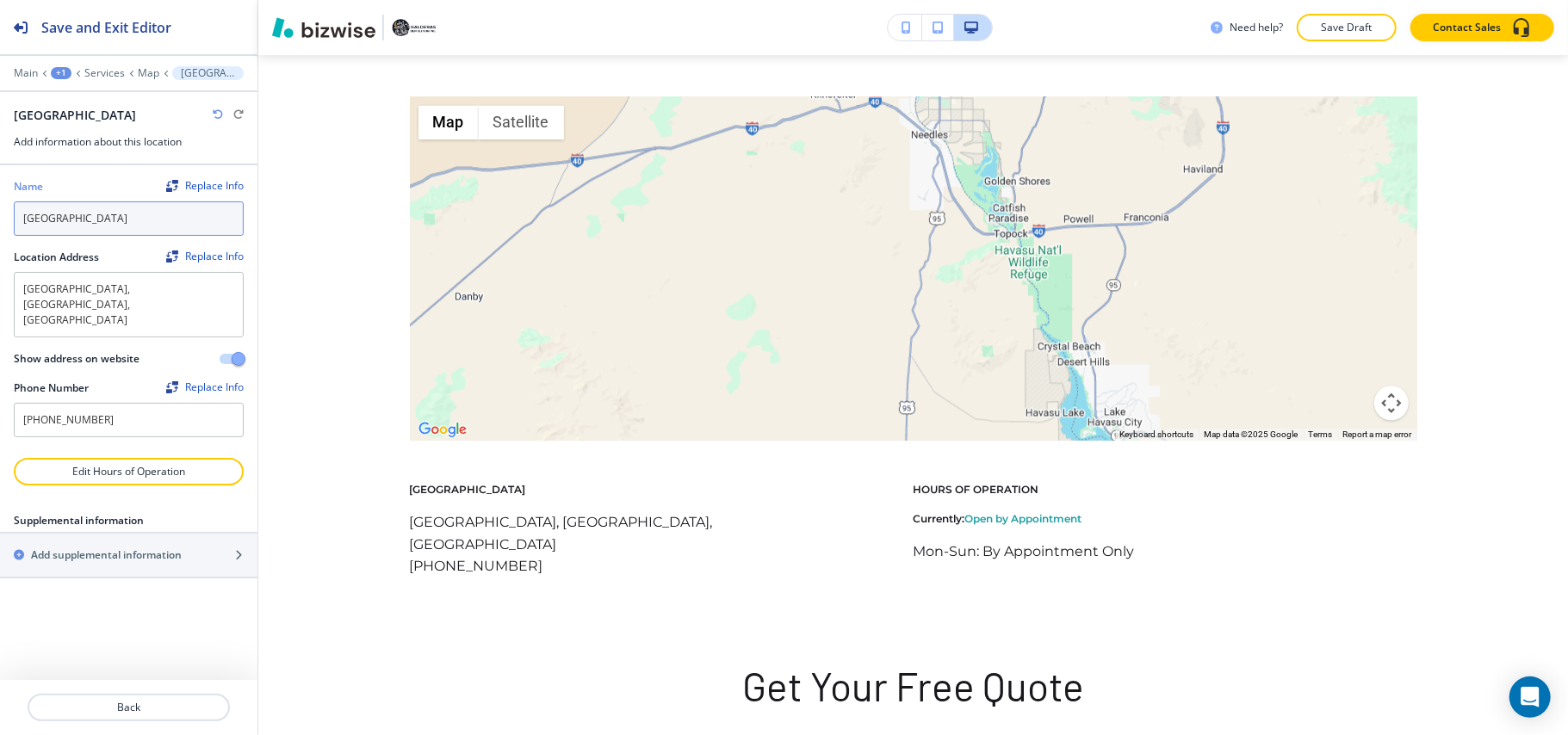
drag, startPoint x: 143, startPoint y: 222, endPoint x: 0, endPoint y: 210, distance: 143.5
click at [0, 210] on div "Name Replace Info Orange County Location Address Replace Info Orange County, CA…" at bounding box center [129, 312] width 257 height 293
paste input "Junk Removal Services in [GEOGRAPHIC_DATA], [GEOGRAPHIC_DATA]"
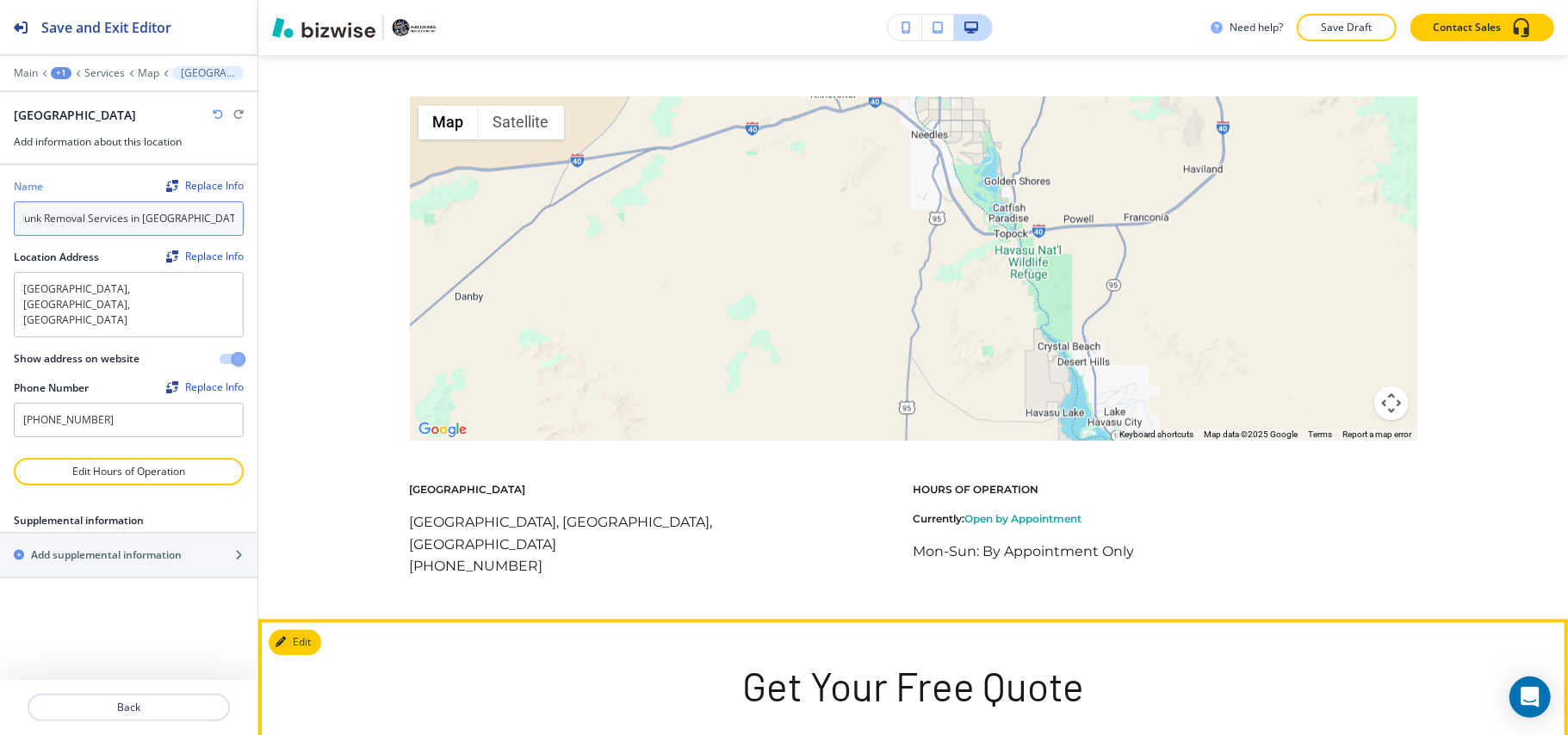
type input "Junk Removal Services in [GEOGRAPHIC_DATA], [GEOGRAPHIC_DATA]"
click at [450, 679] on p "Get Your Free Quote" at bounding box center [913, 686] width 1007 height 52
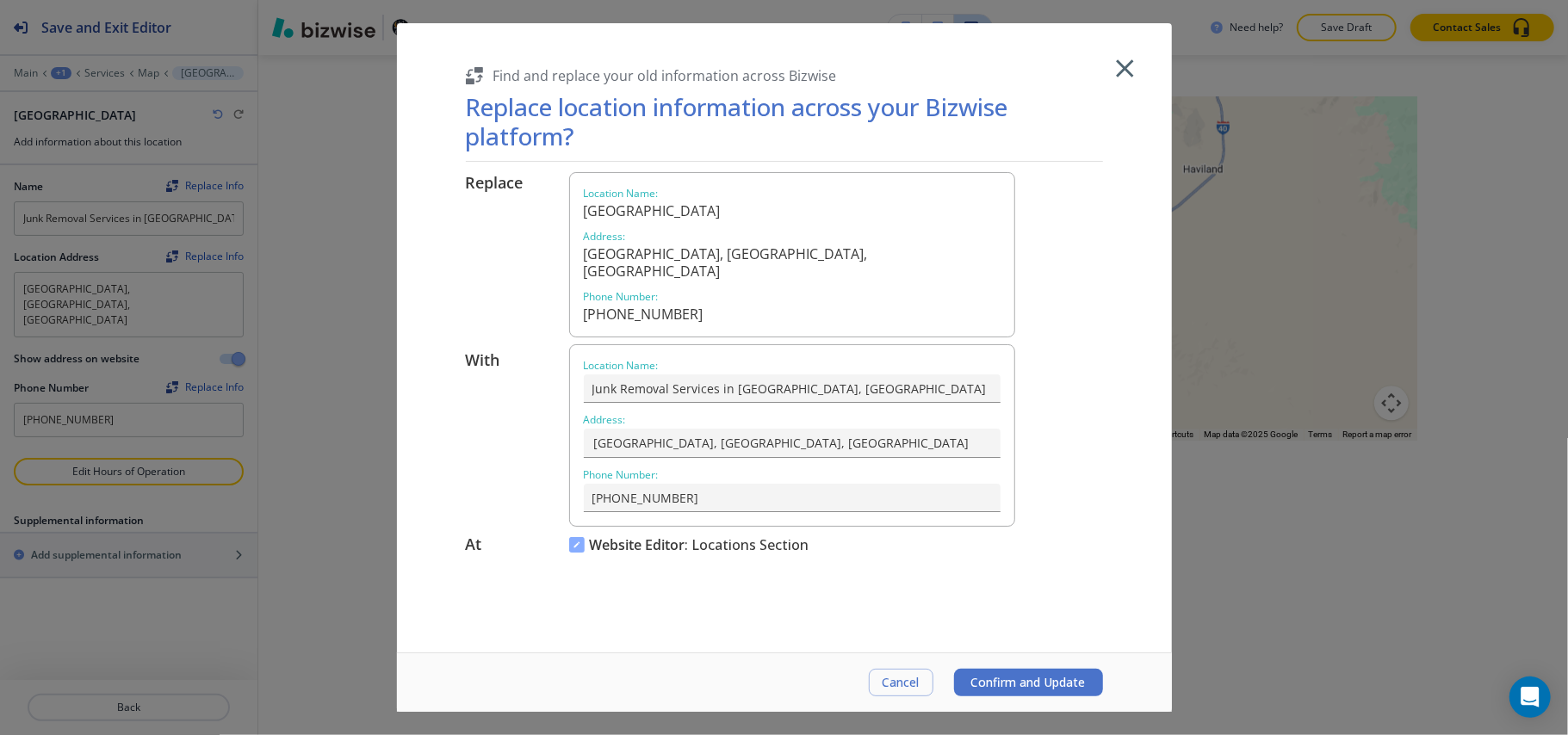
click at [1014, 677] on span "Confirm and Update" at bounding box center [1029, 683] width 115 height 14
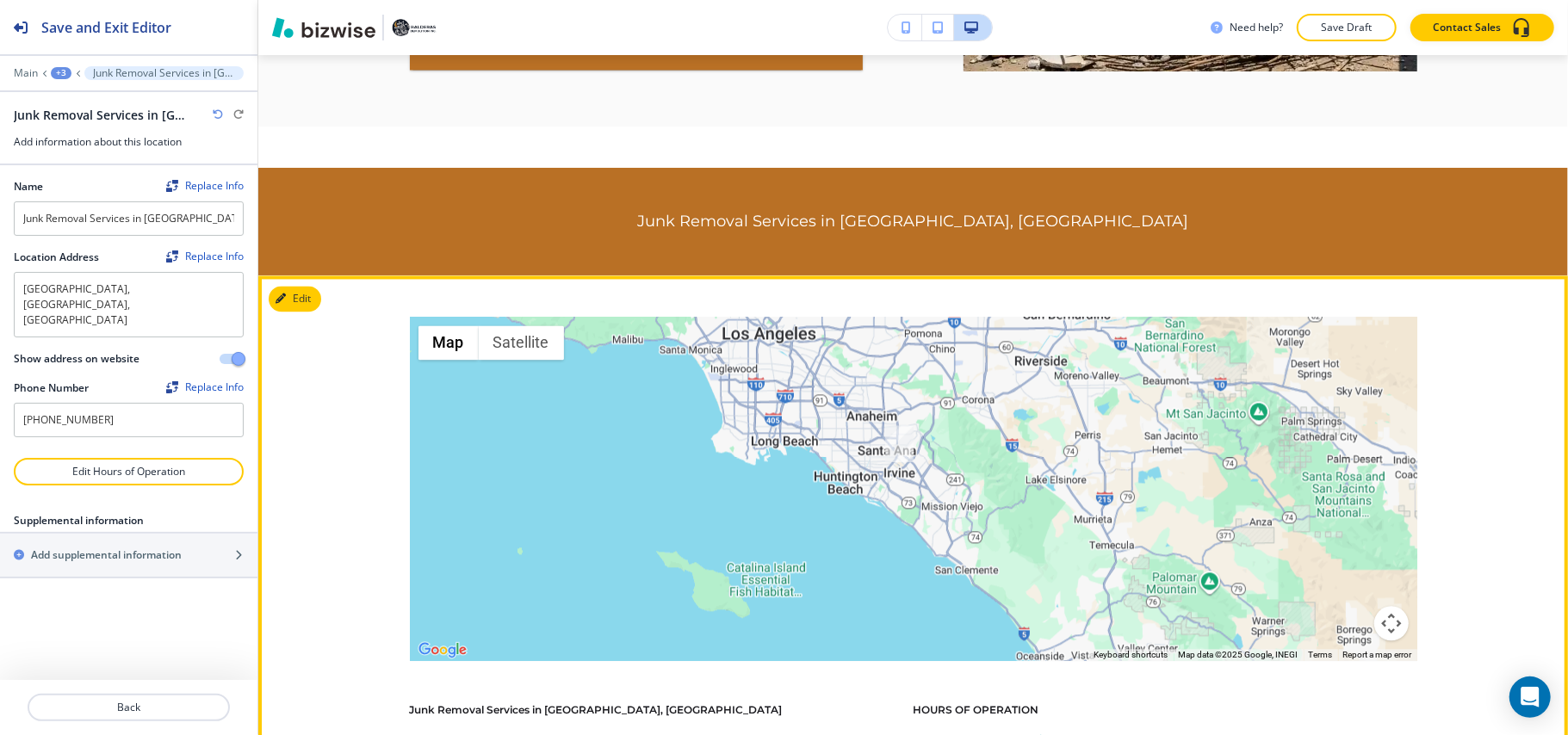
scroll to position [11787, 0]
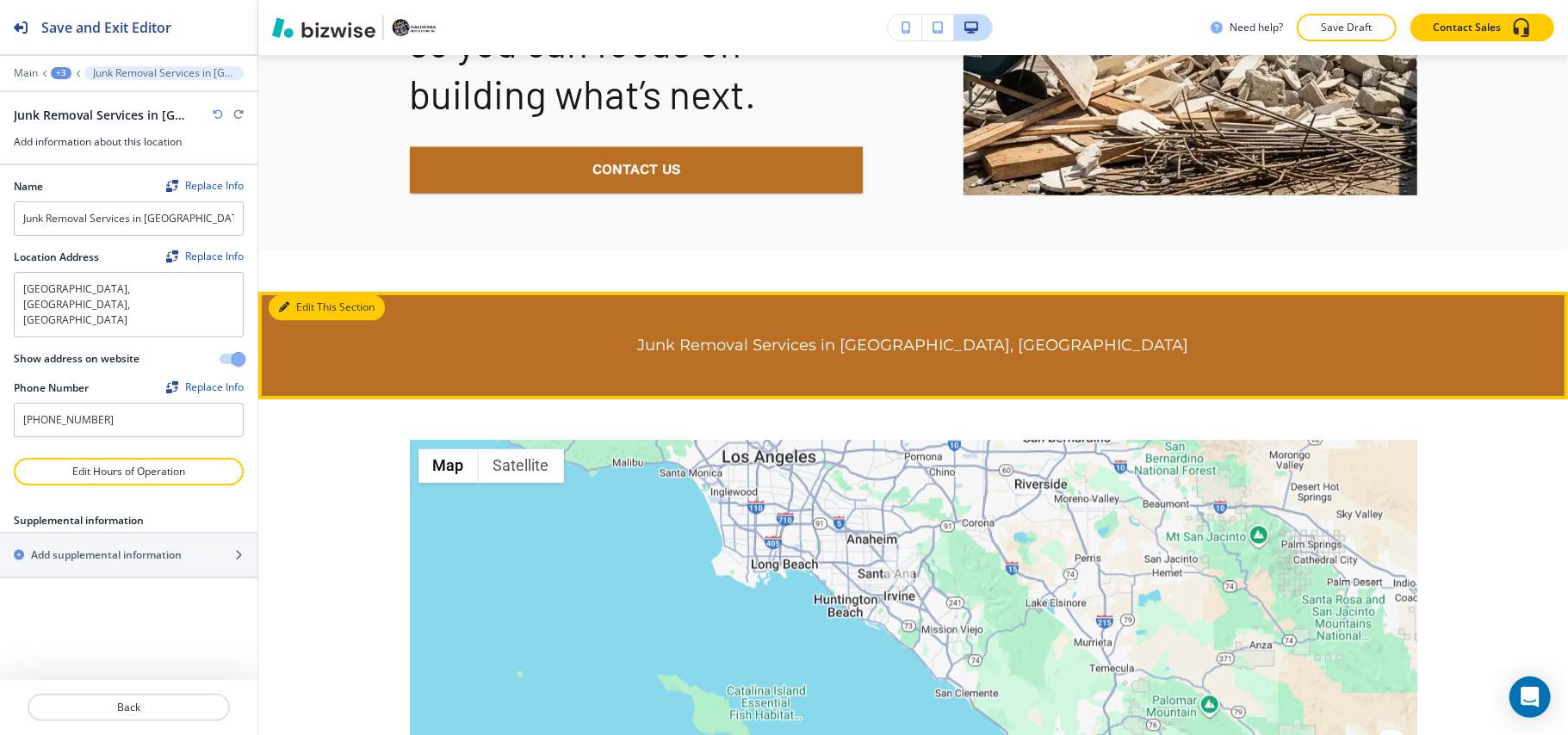
click at [300, 316] on button "Edit This Section" at bounding box center [327, 308] width 116 height 26
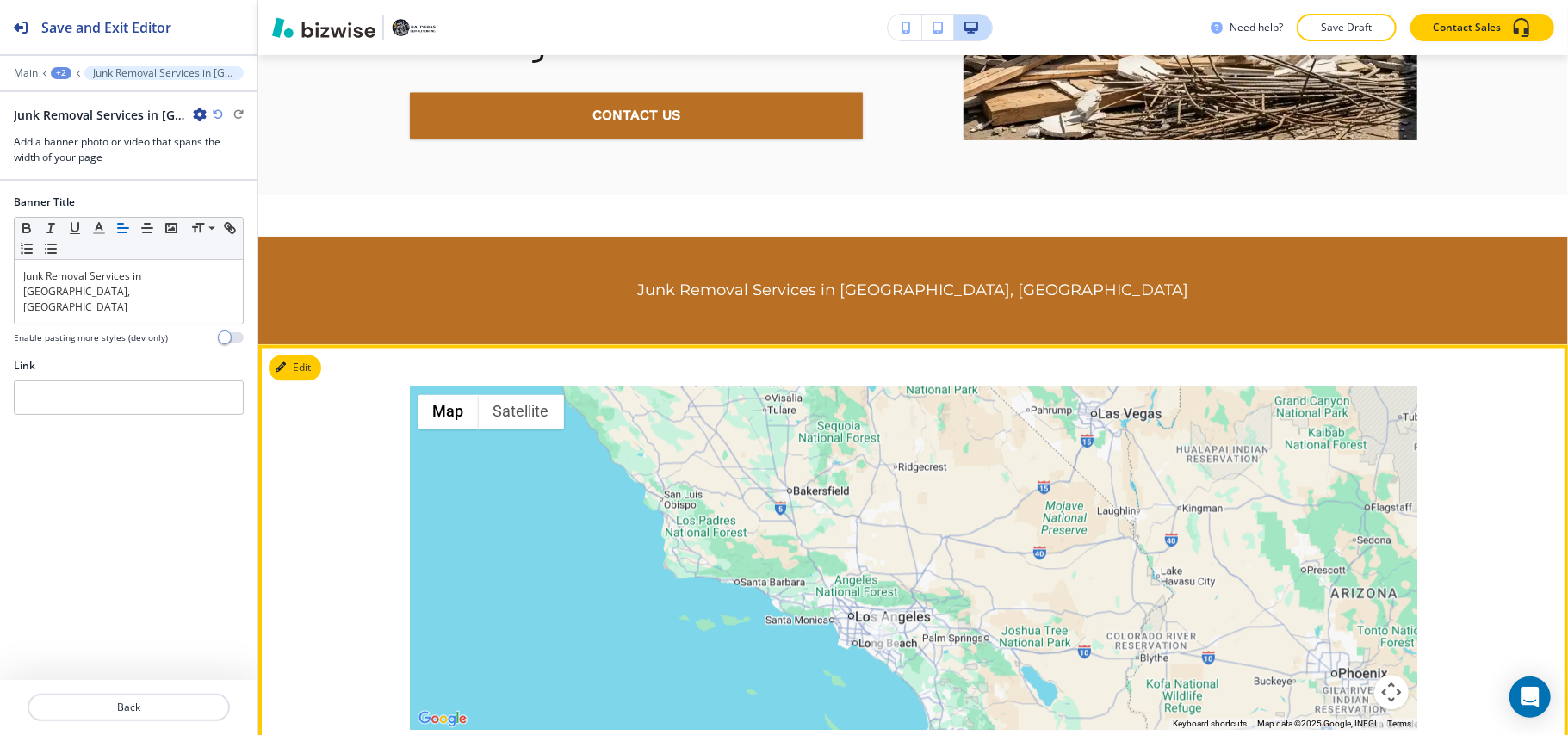
scroll to position [11794, 0]
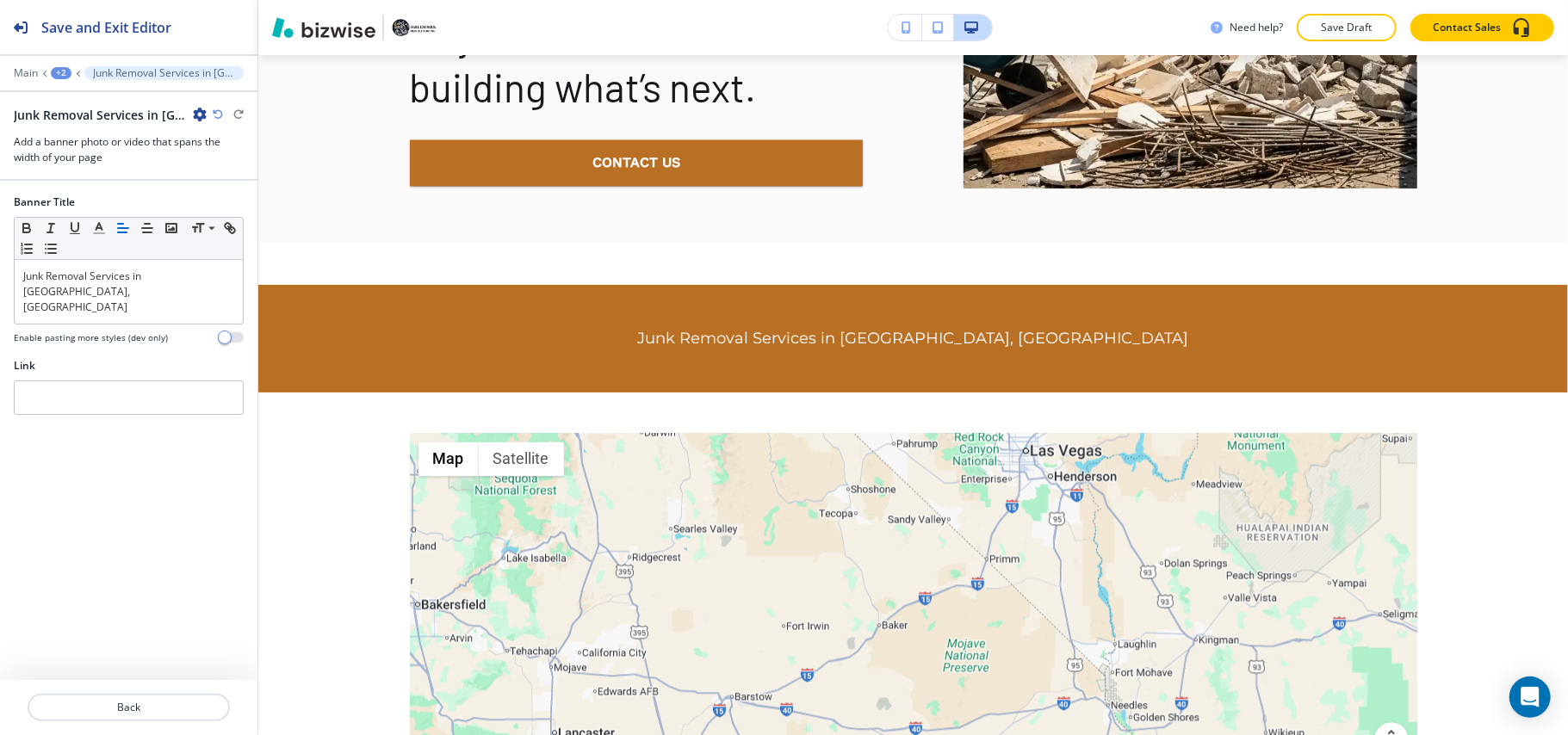
click at [208, 114] on div "Junk Removal Services in [GEOGRAPHIC_DATA], [GEOGRAPHIC_DATA]-1" at bounding box center [129, 115] width 230 height 19
click at [215, 114] on icon "button" at bounding box center [218, 115] width 11 height 11
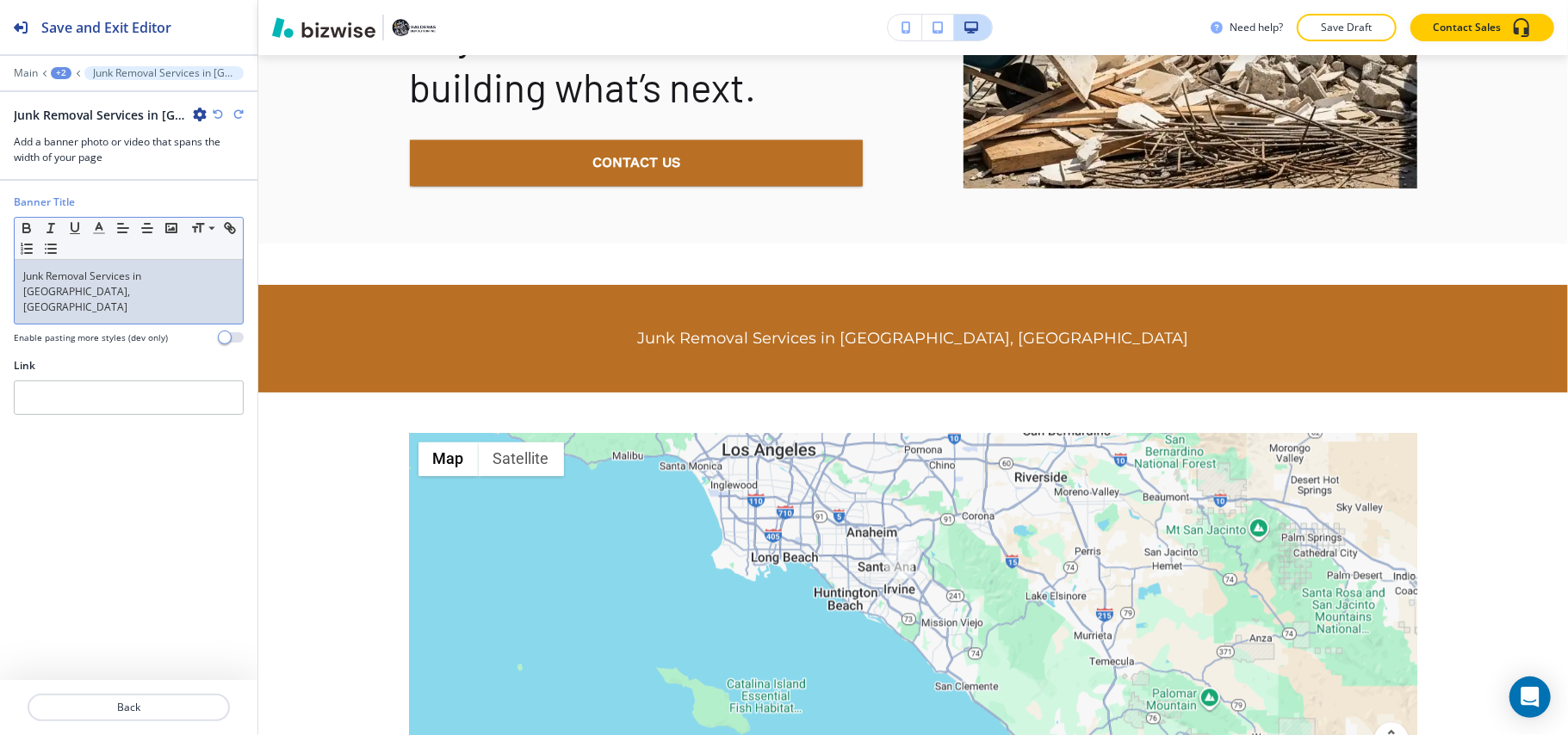
click at [119, 273] on p "Junk Removal Services in [GEOGRAPHIC_DATA], [GEOGRAPHIC_DATA]" at bounding box center [128, 292] width 211 height 47
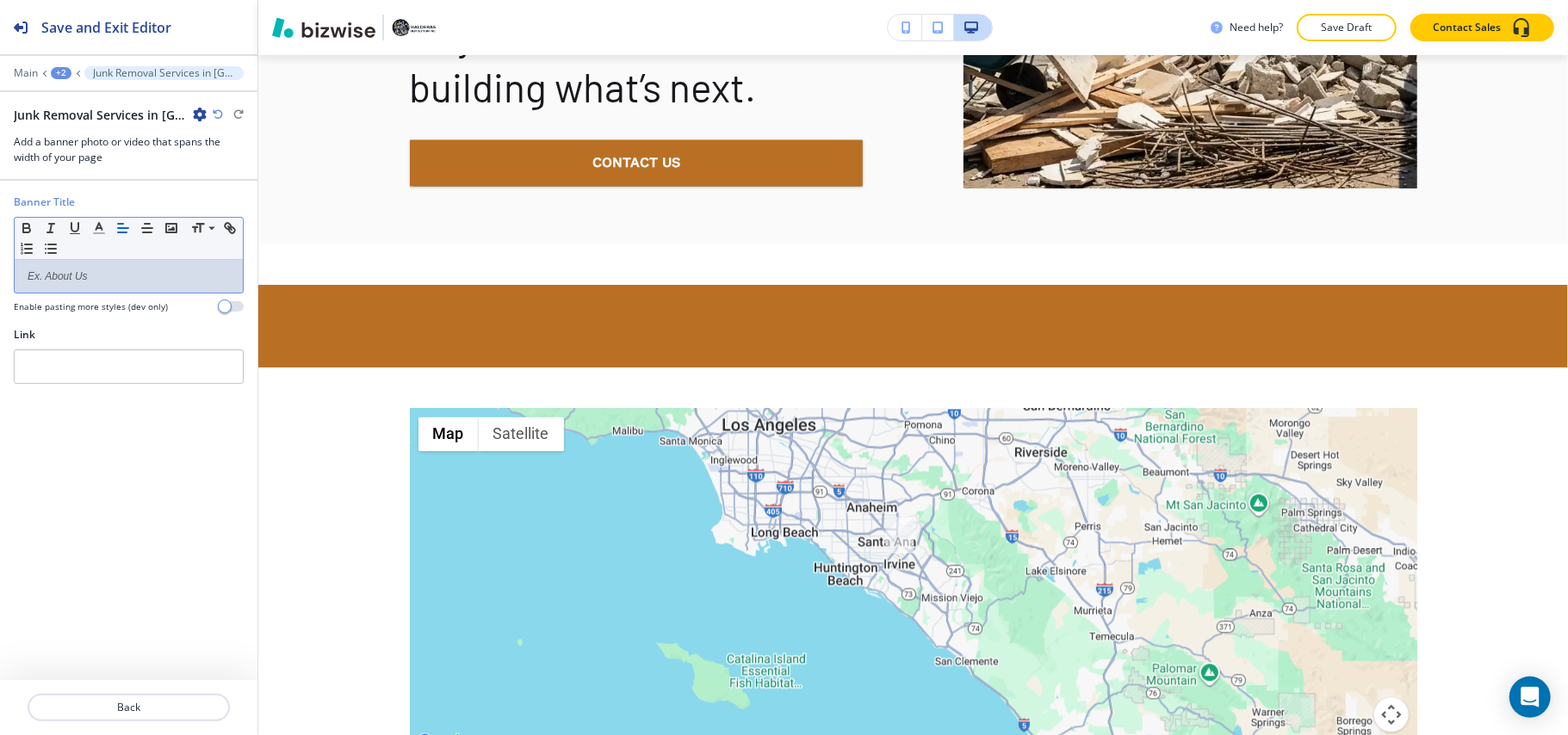
click at [217, 111] on icon "button" at bounding box center [218, 115] width 11 height 11
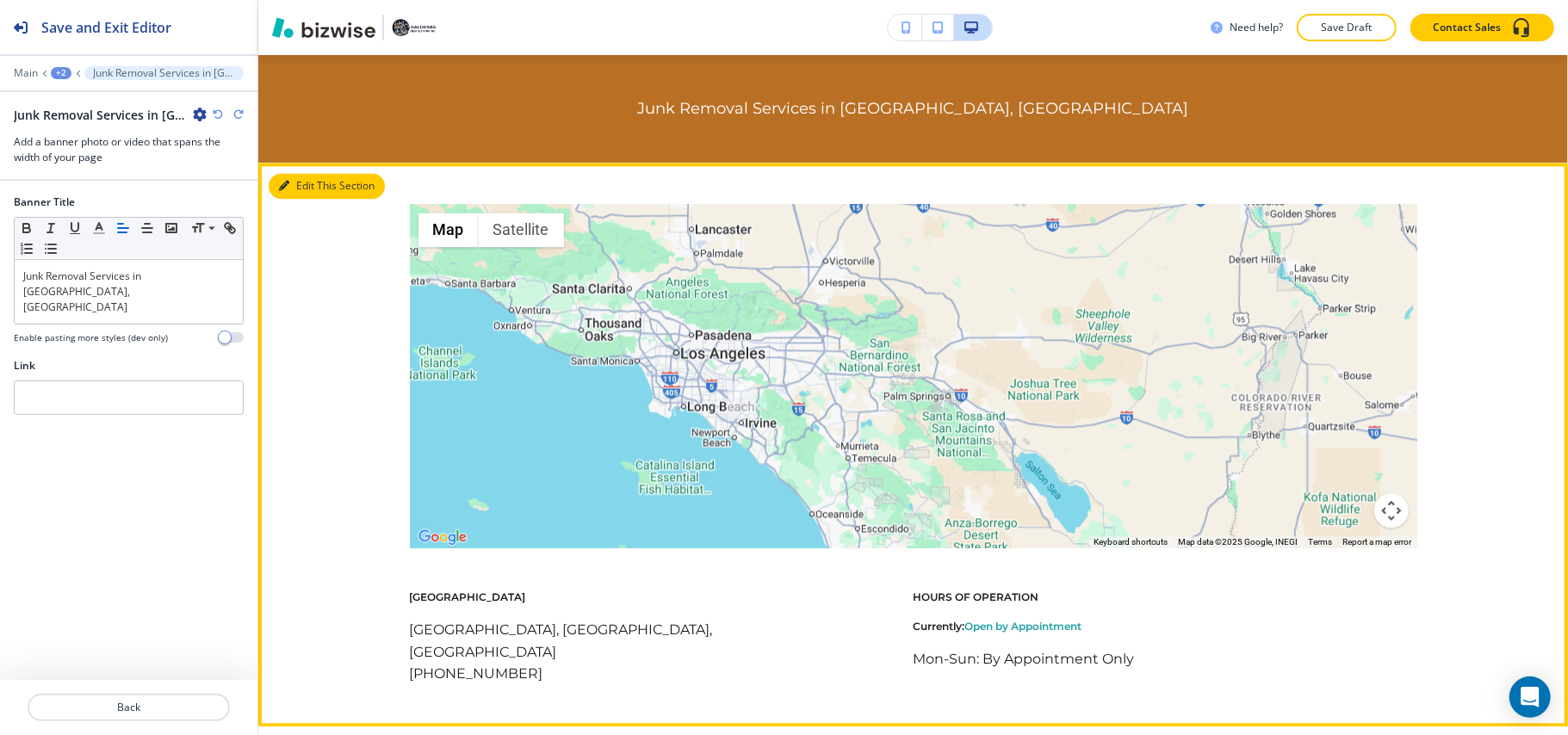
click at [297, 188] on button "Edit This Section" at bounding box center [327, 185] width 116 height 26
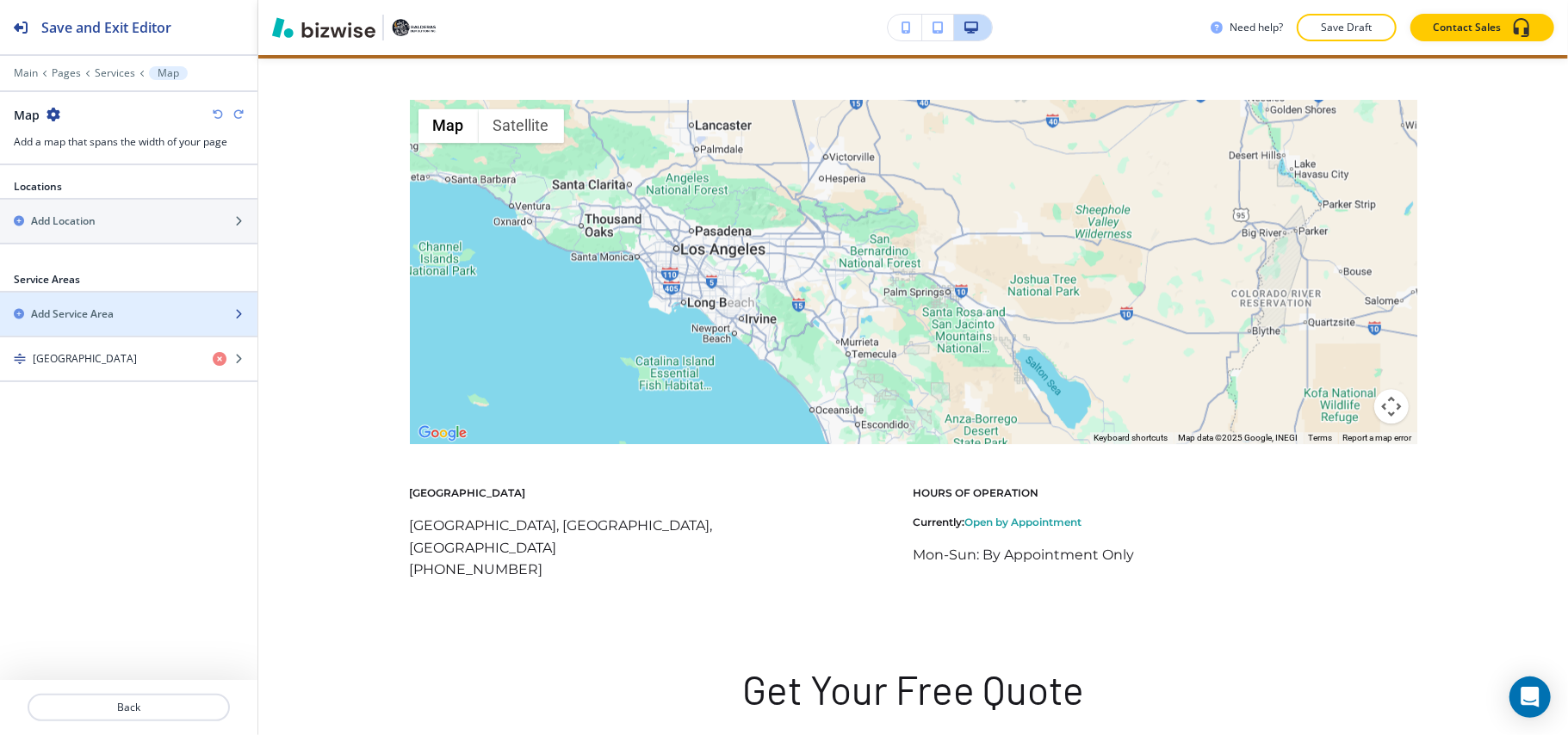
scroll to position [12132, 0]
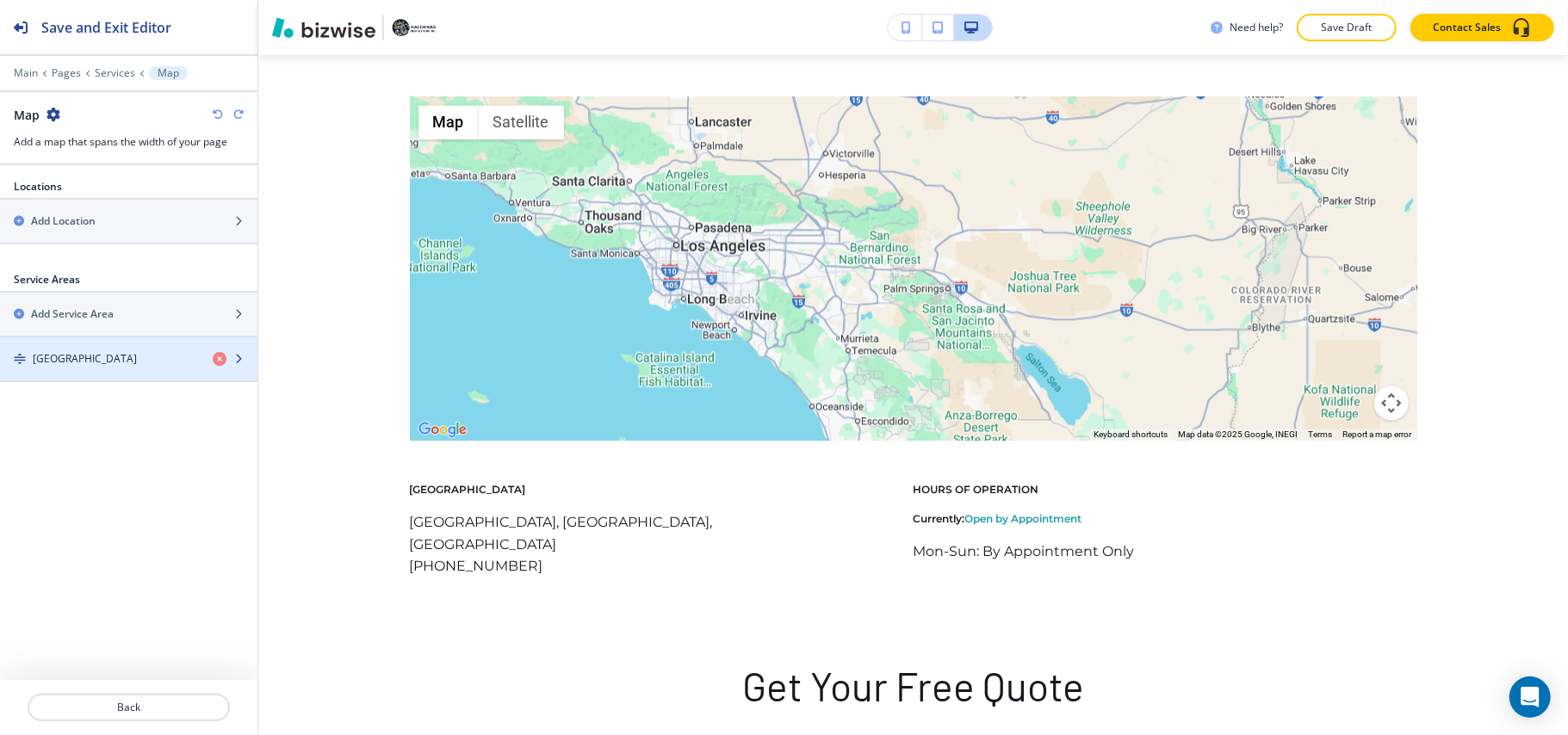
click at [84, 349] on div "button" at bounding box center [129, 345] width 257 height 14
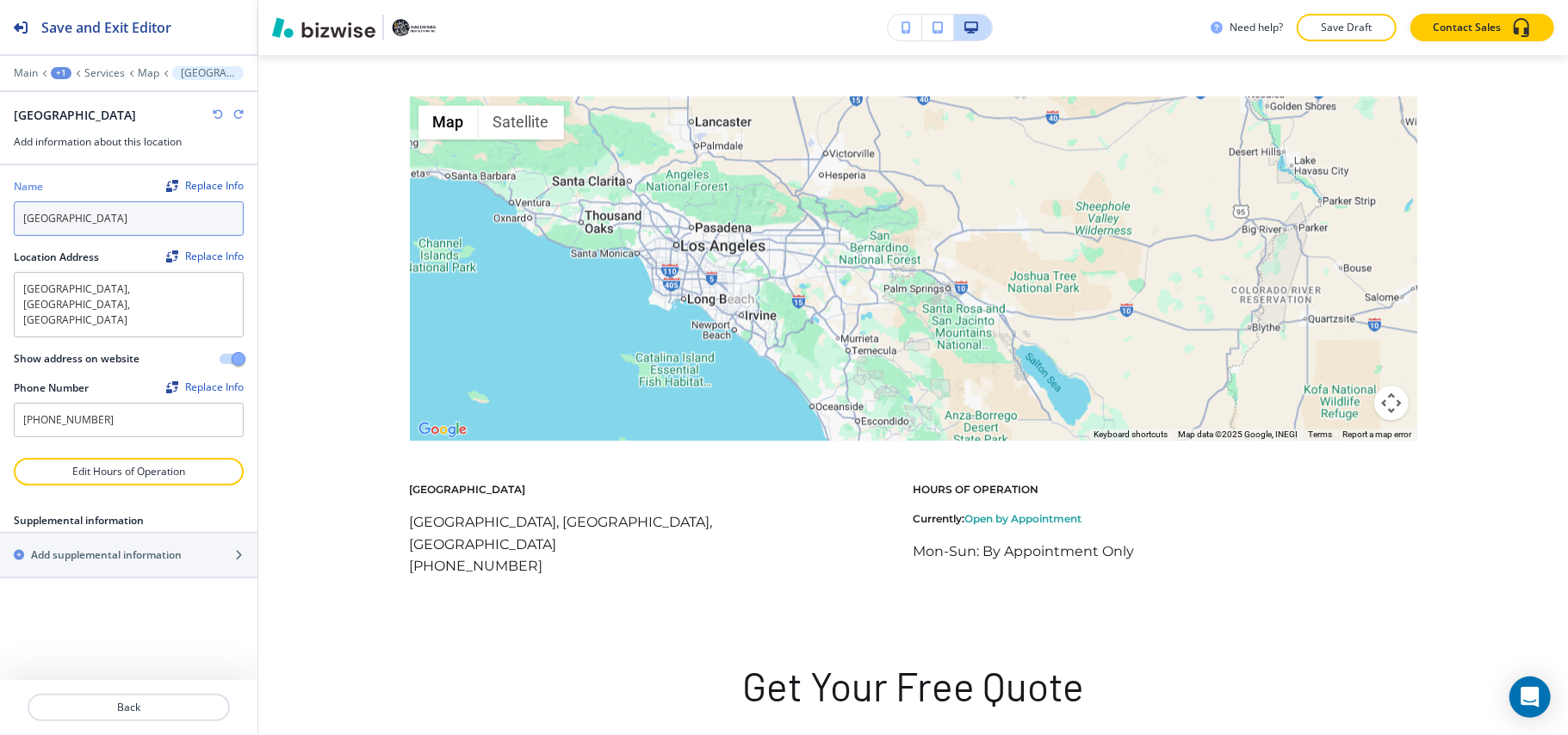
drag, startPoint x: 129, startPoint y: 227, endPoint x: 130, endPoint y: 219, distance: 8.1
click at [130, 219] on input "[GEOGRAPHIC_DATA]" at bounding box center [129, 219] width 230 height 34
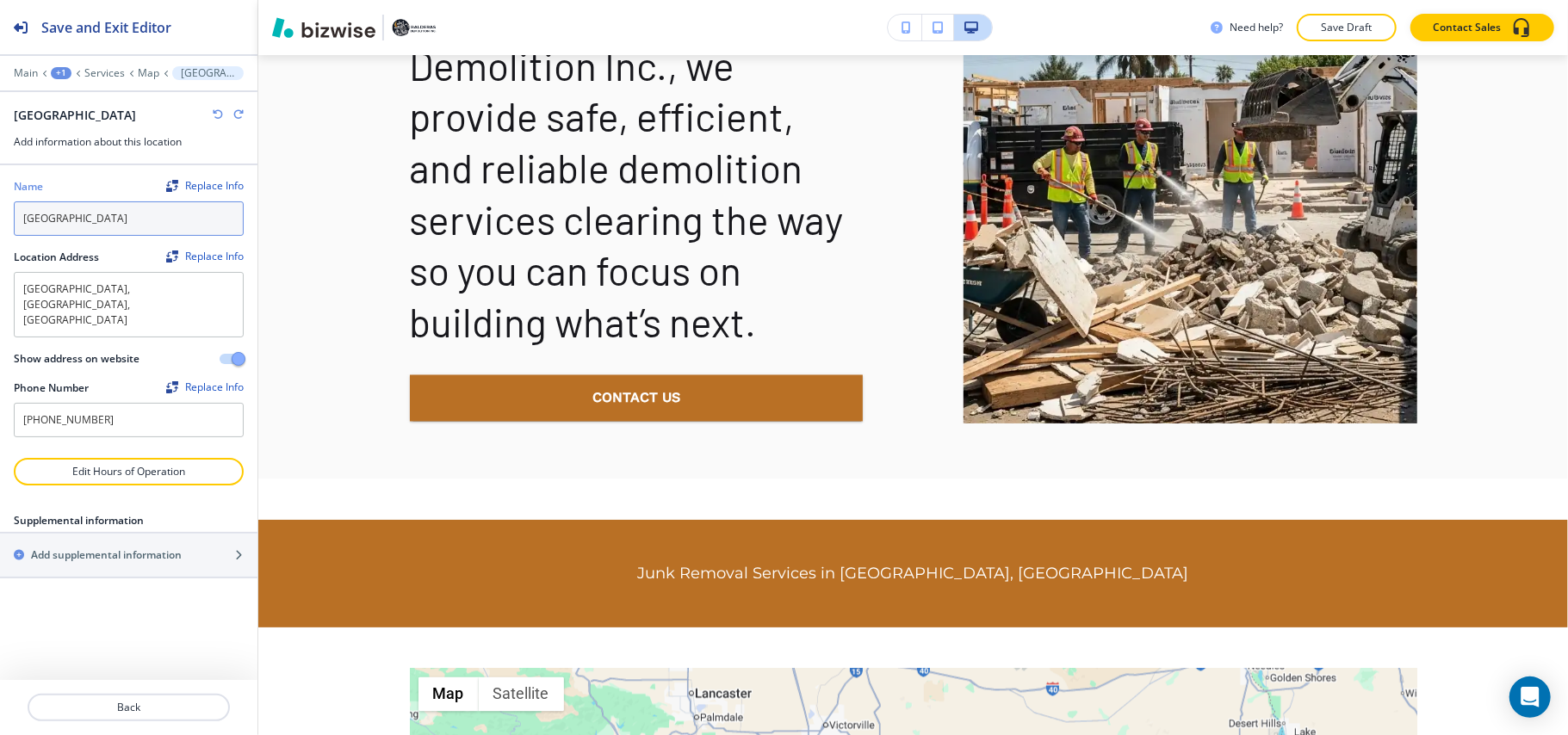
scroll to position [11559, 0]
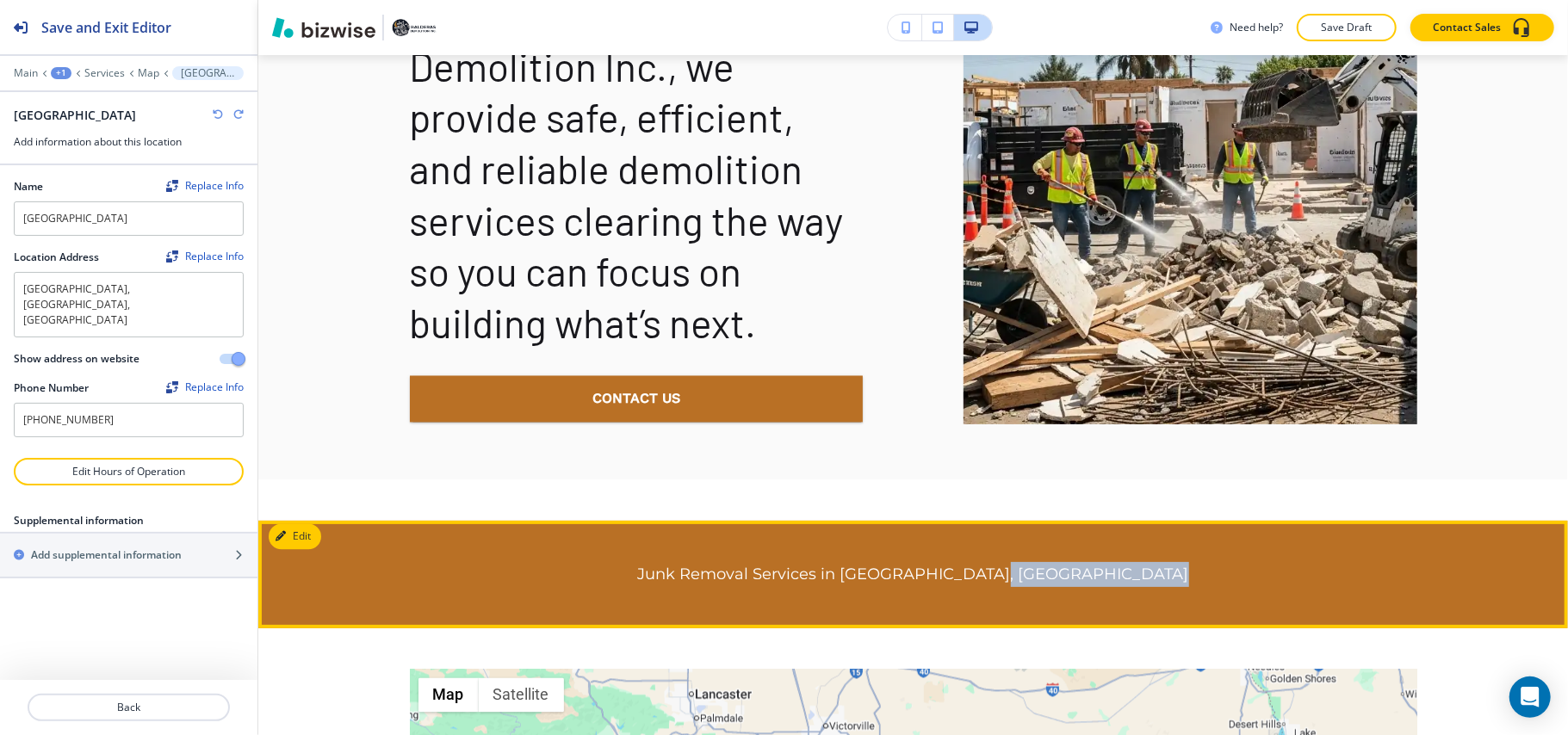
drag, startPoint x: 1546, startPoint y: 657, endPoint x: 1544, endPoint y: 614, distance: 43.0
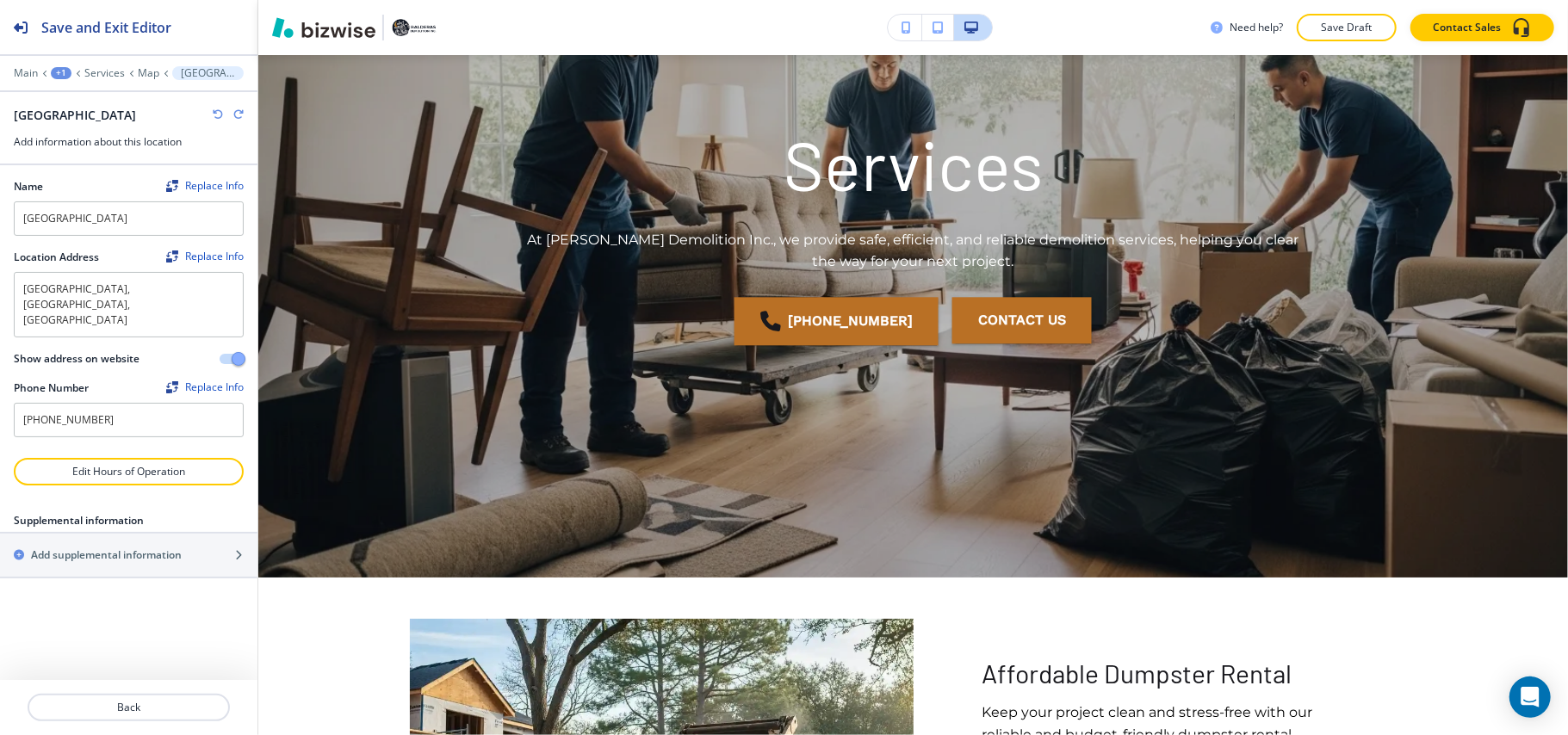
scroll to position [0, 0]
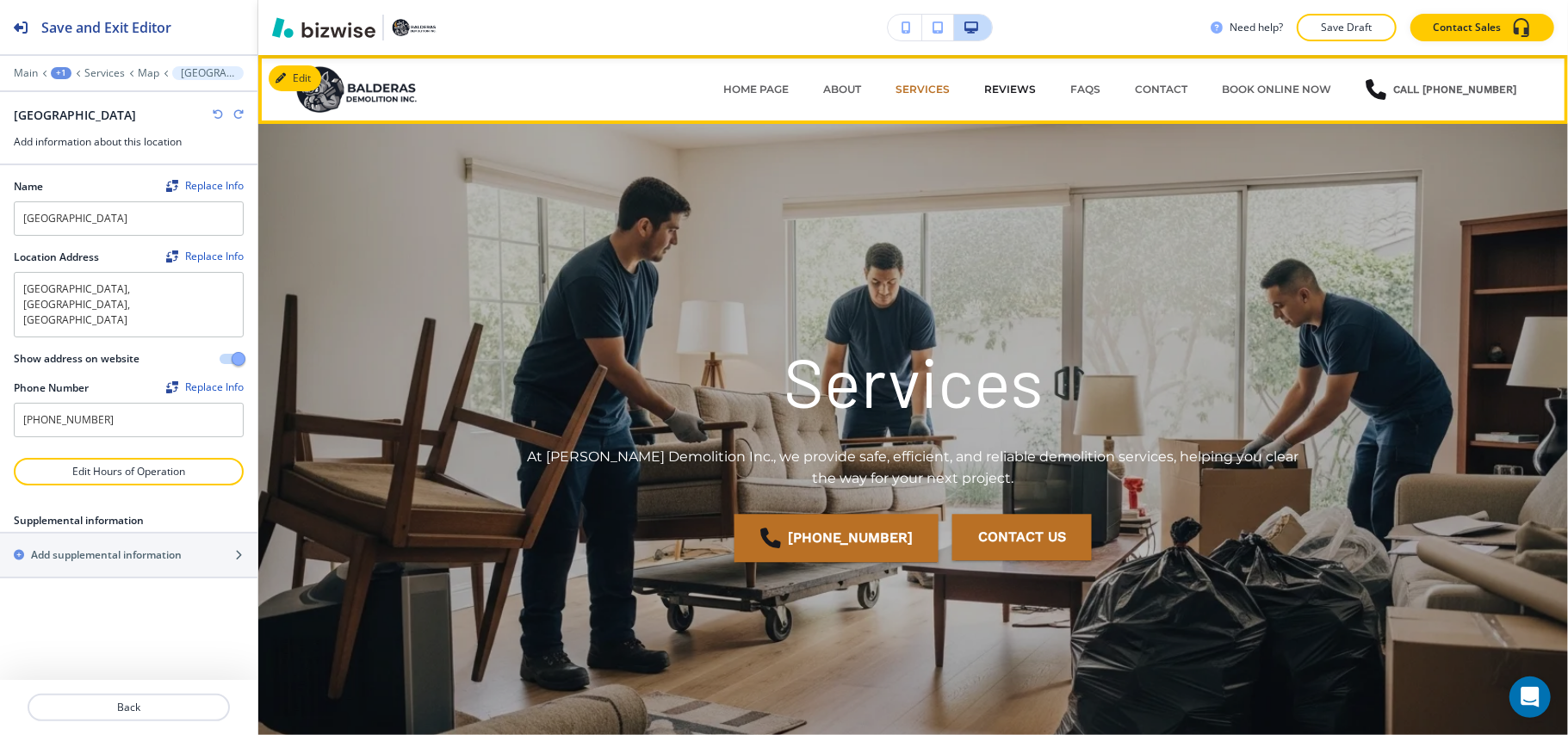
click at [1016, 86] on p "REVIEWS" at bounding box center [1009, 90] width 52 height 16
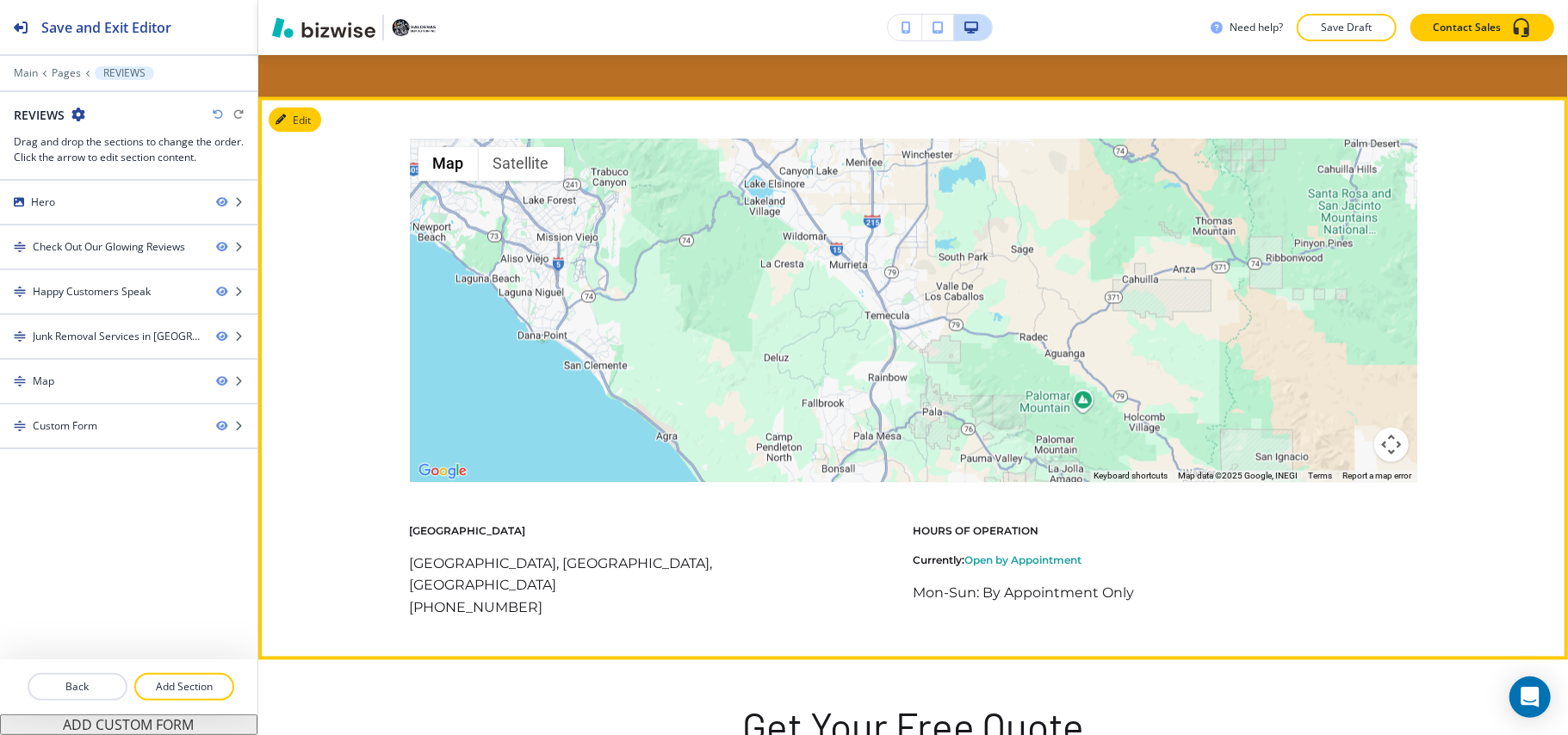
scroll to position [1952, 0]
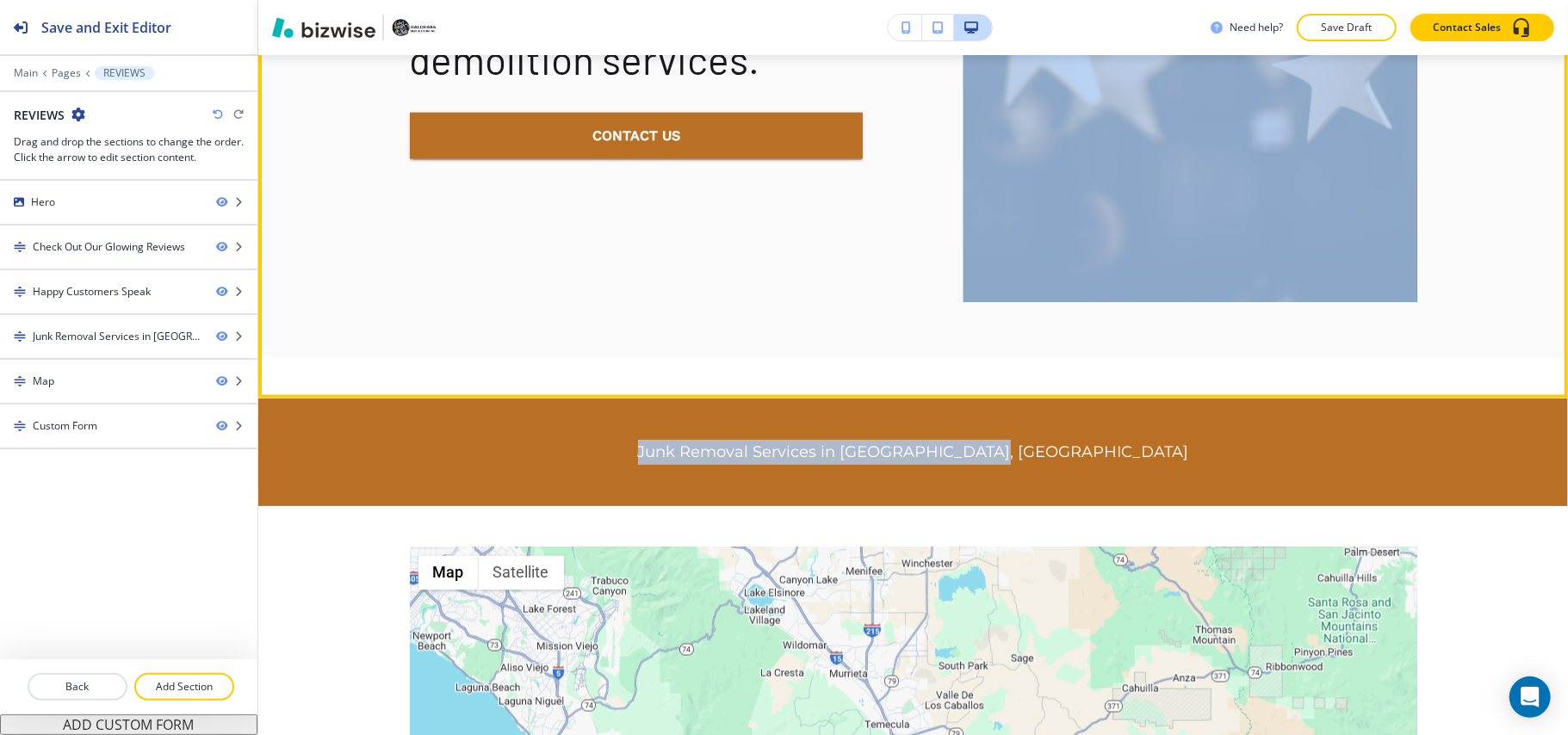
drag, startPoint x: 1547, startPoint y: 468, endPoint x: 1540, endPoint y: 197, distance: 271.1
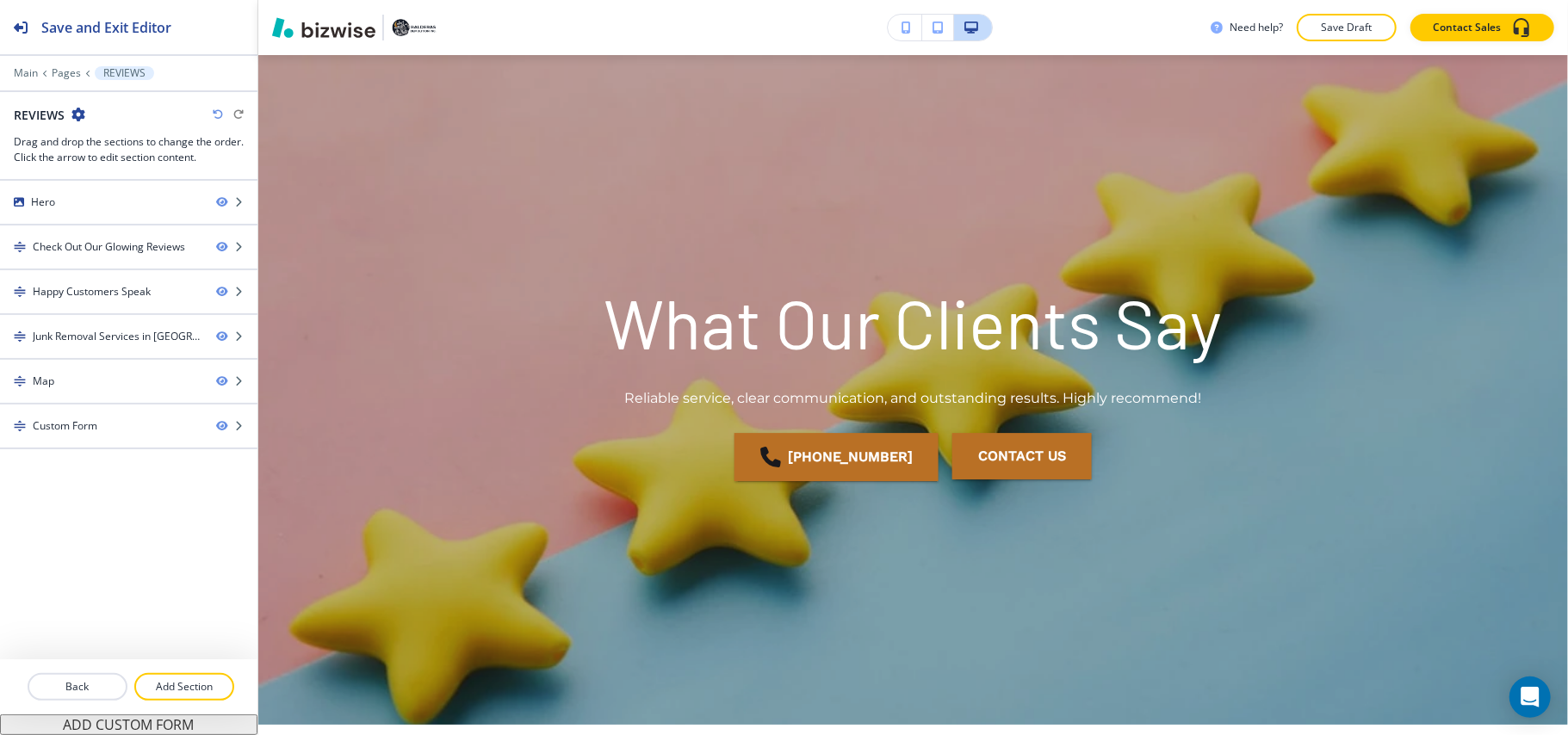
scroll to position [0, 0]
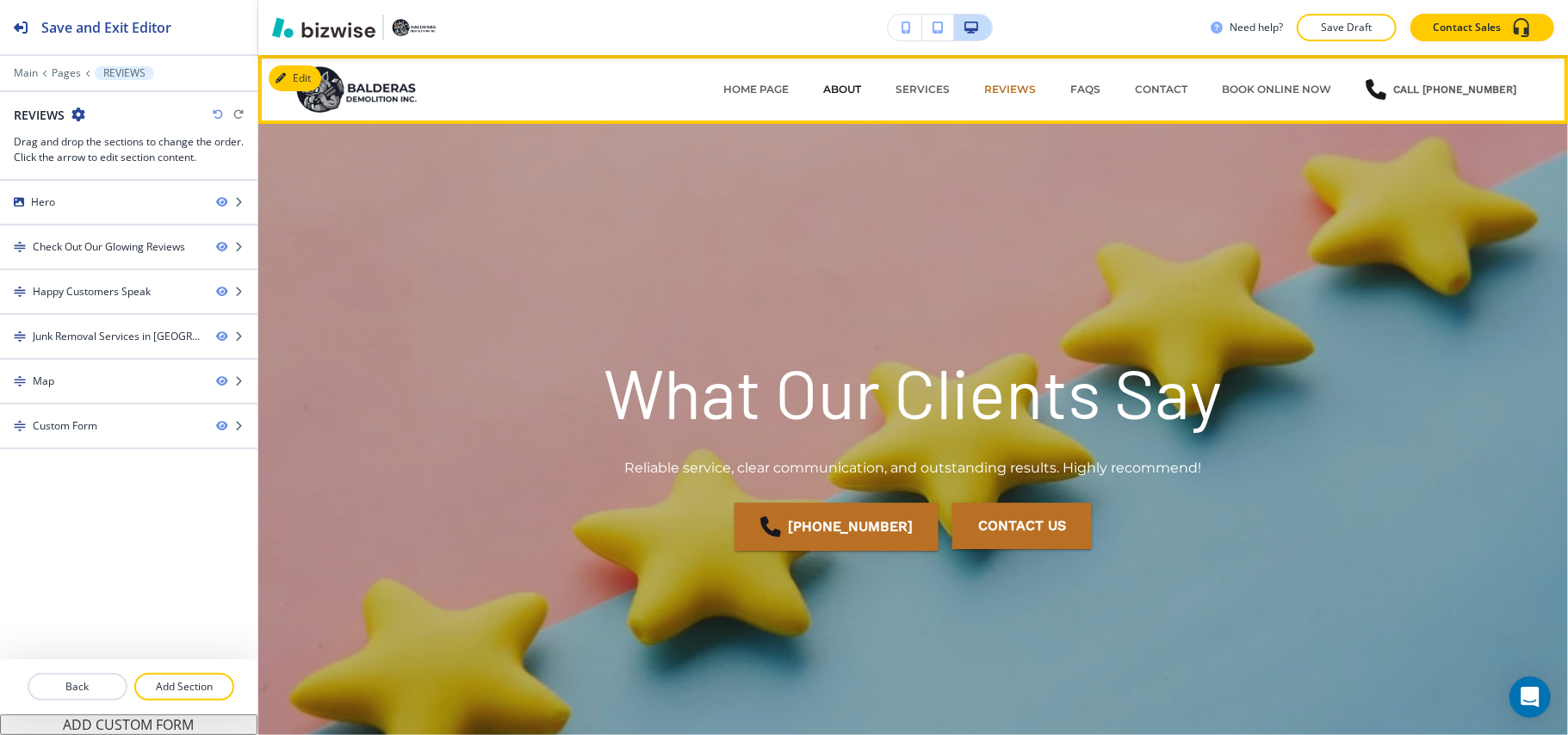
click at [851, 86] on p "ABOUT" at bounding box center [842, 90] width 38 height 16
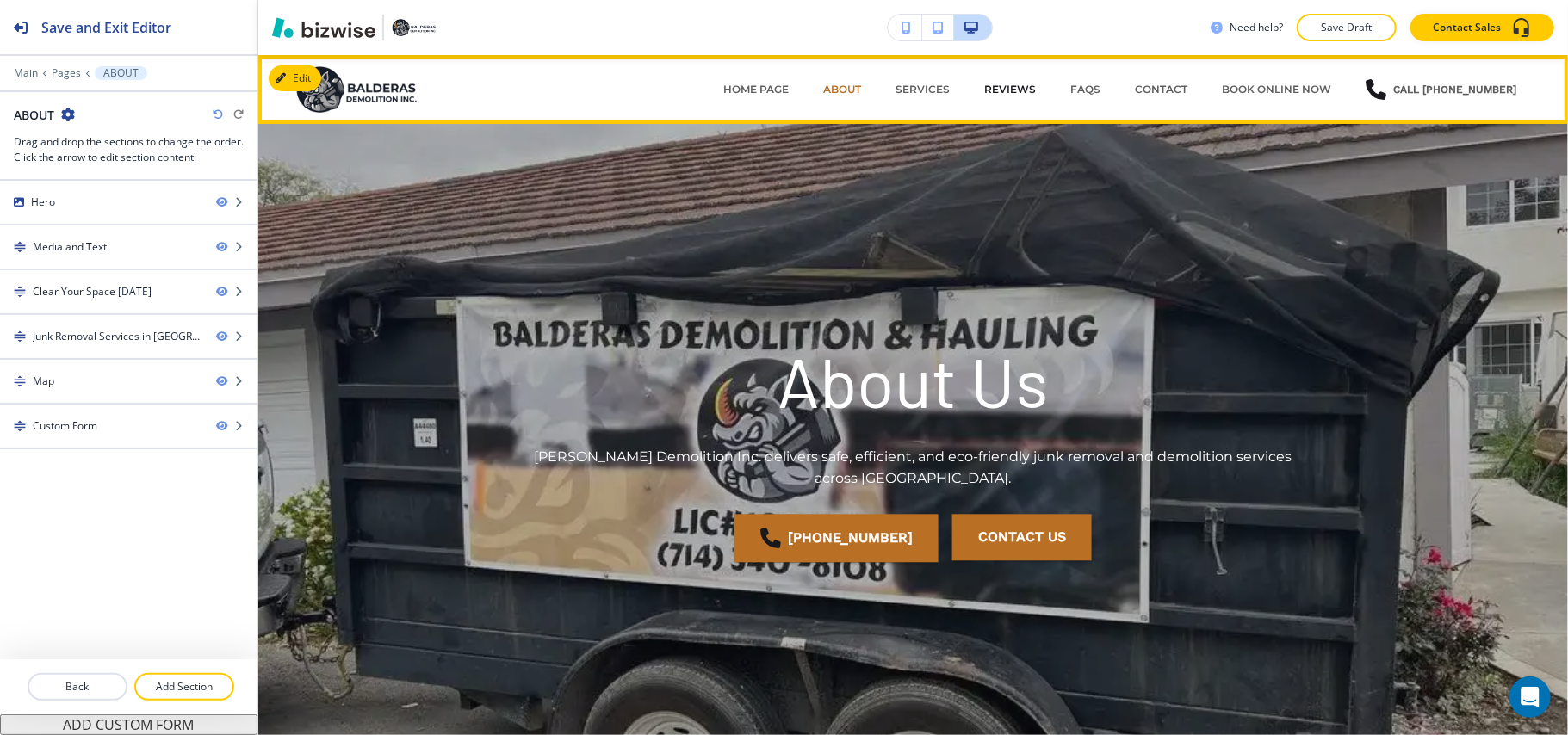
click at [1016, 88] on p "REVIEWS" at bounding box center [1009, 90] width 52 height 16
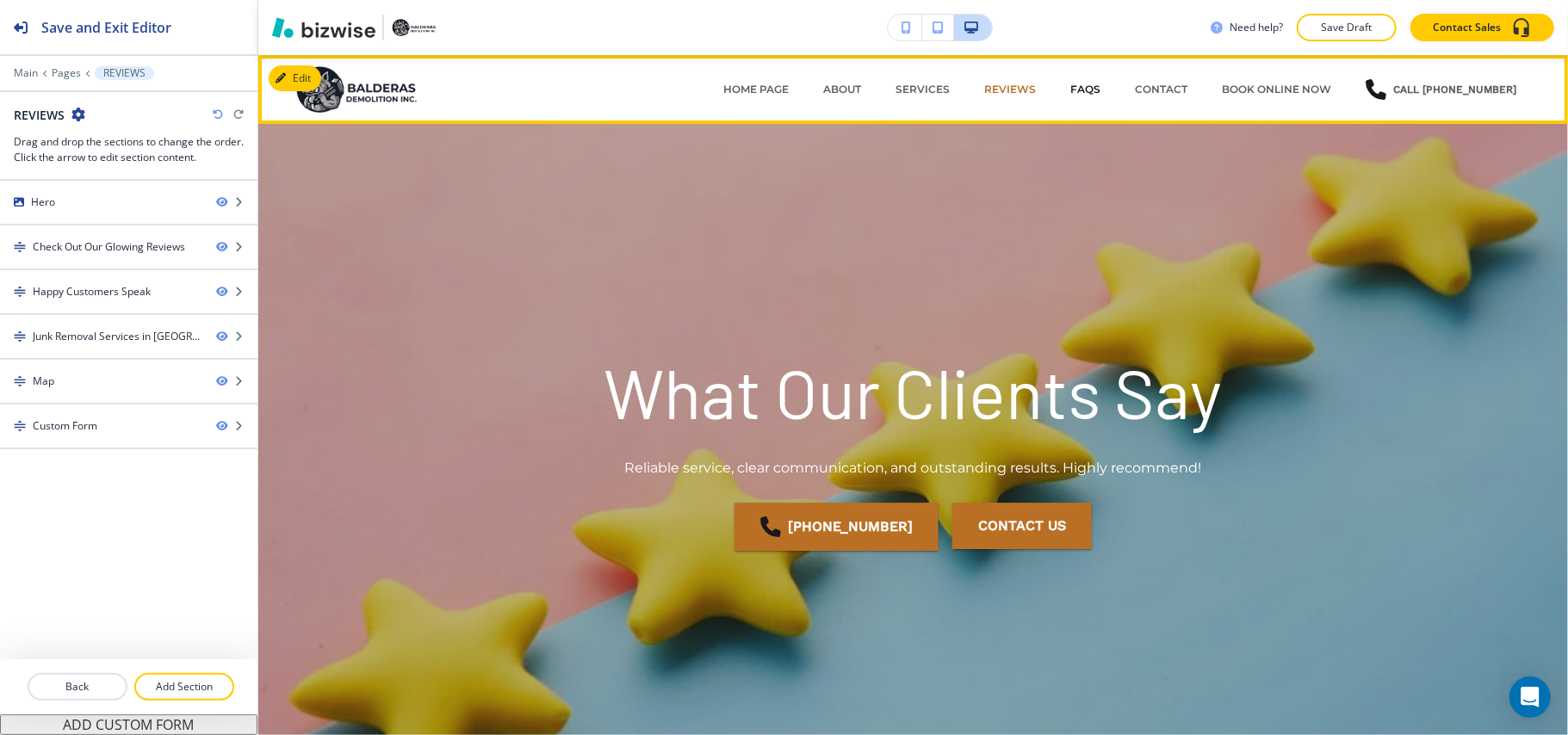
click at [1083, 91] on p "FAQs" at bounding box center [1085, 90] width 30 height 16
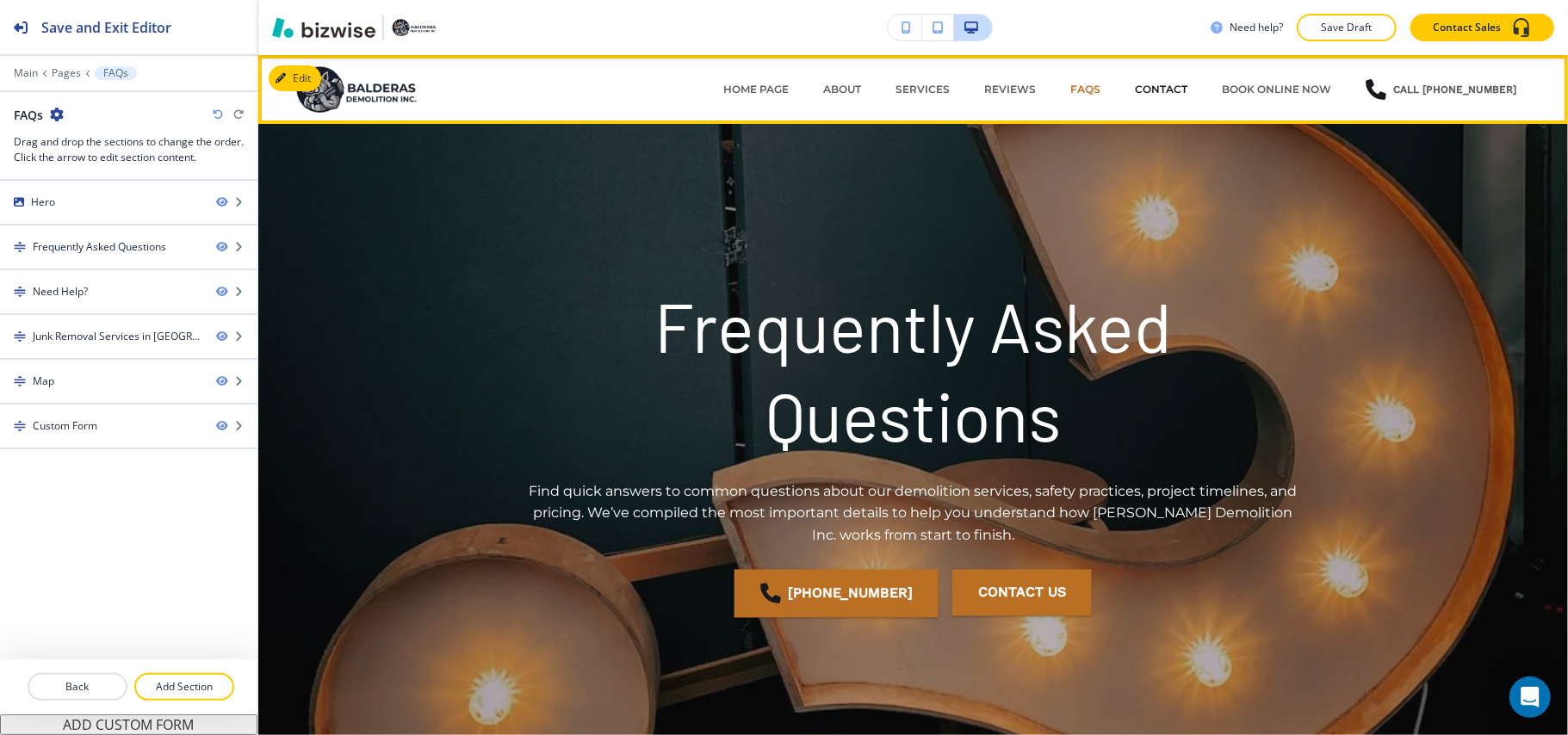
click at [1152, 85] on p "CONTACT" at bounding box center [1161, 90] width 53 height 16
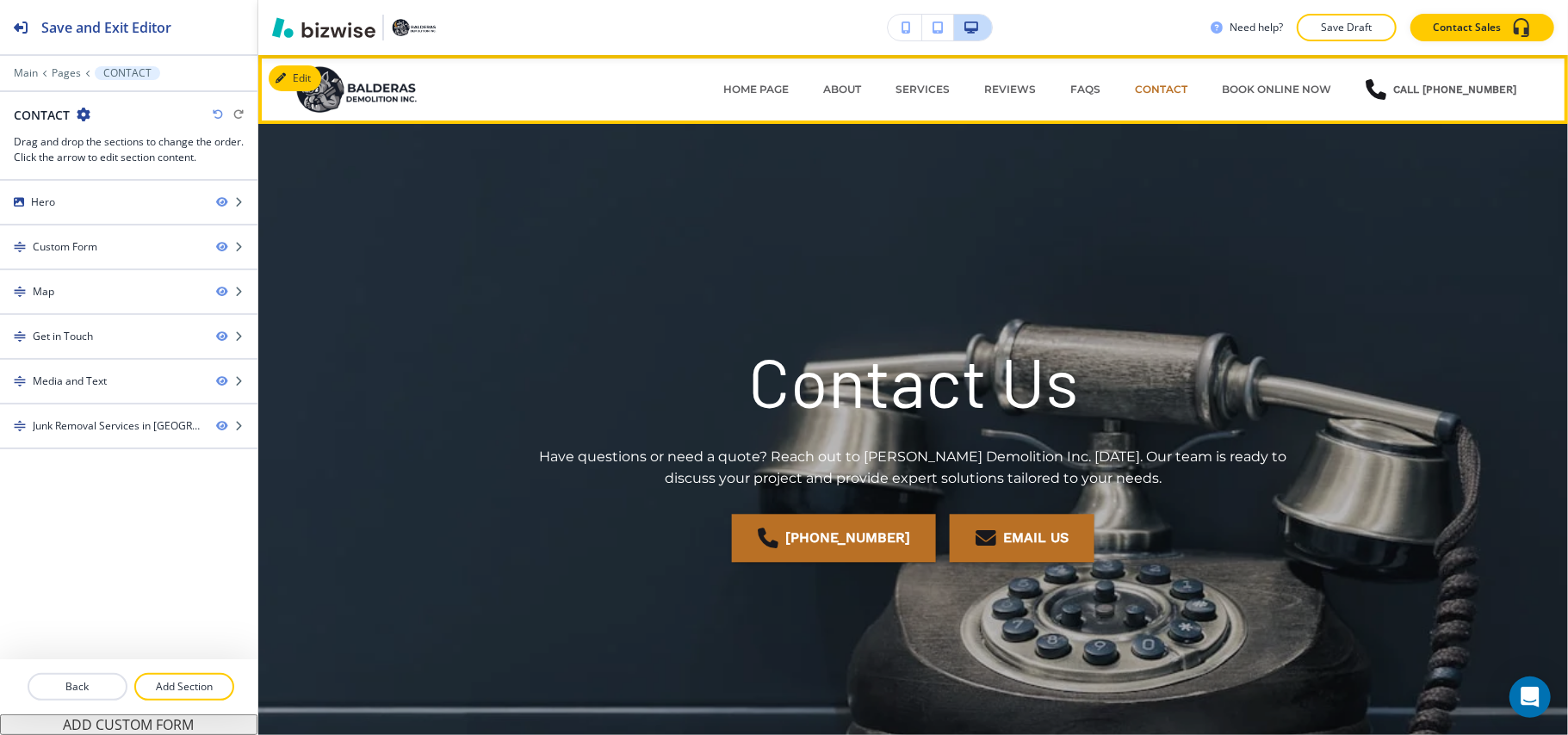
click at [1281, 79] on div "BOOK ONLINE NOW" at bounding box center [1275, 89] width 144 height 52
click at [1282, 84] on p "BOOK ONLINE NOW" at bounding box center [1276, 90] width 109 height 16
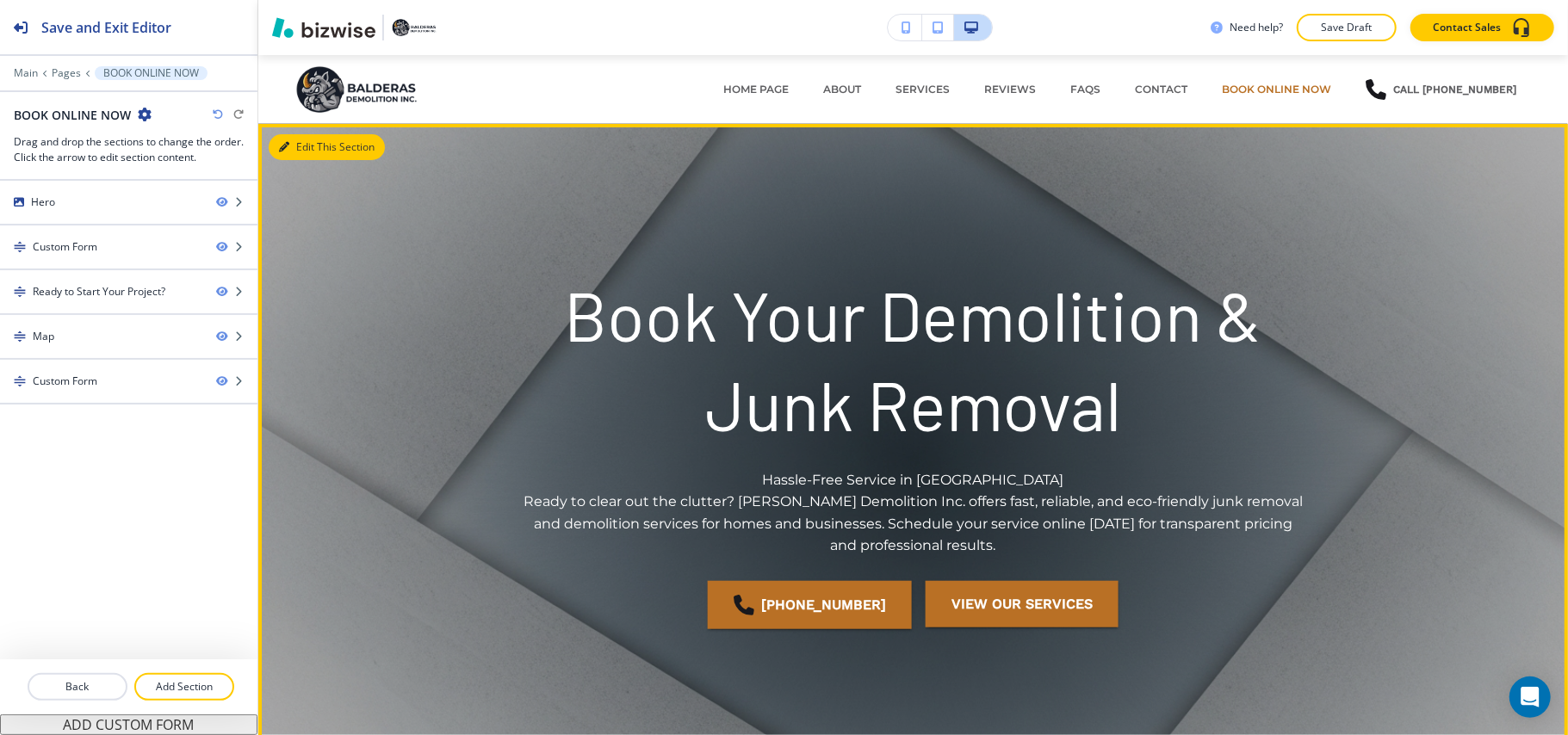
click at [305, 145] on button "Edit This Section" at bounding box center [327, 146] width 116 height 26
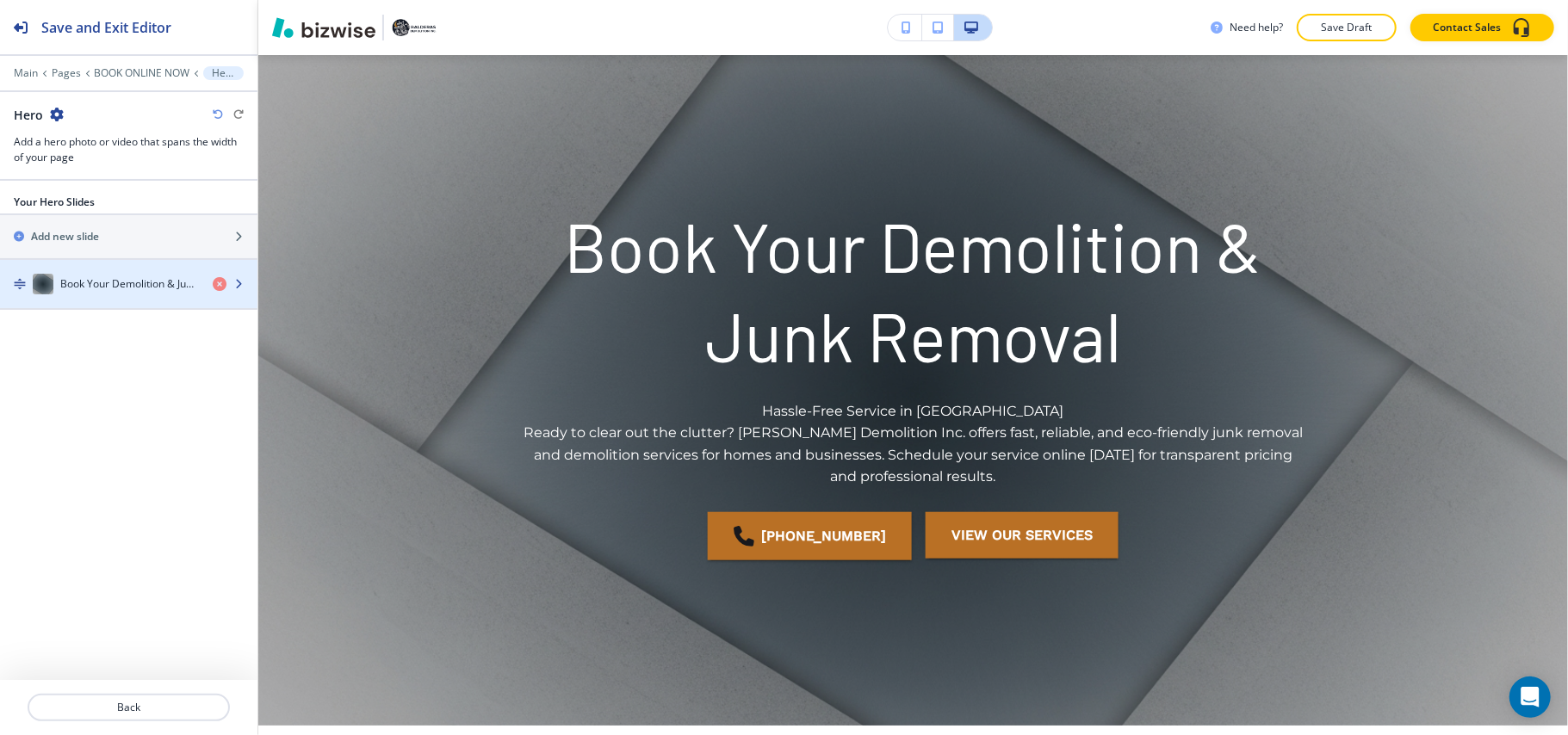
click at [114, 279] on h4 "Book Your Demolition & Junk Removal" at bounding box center [129, 285] width 138 height 16
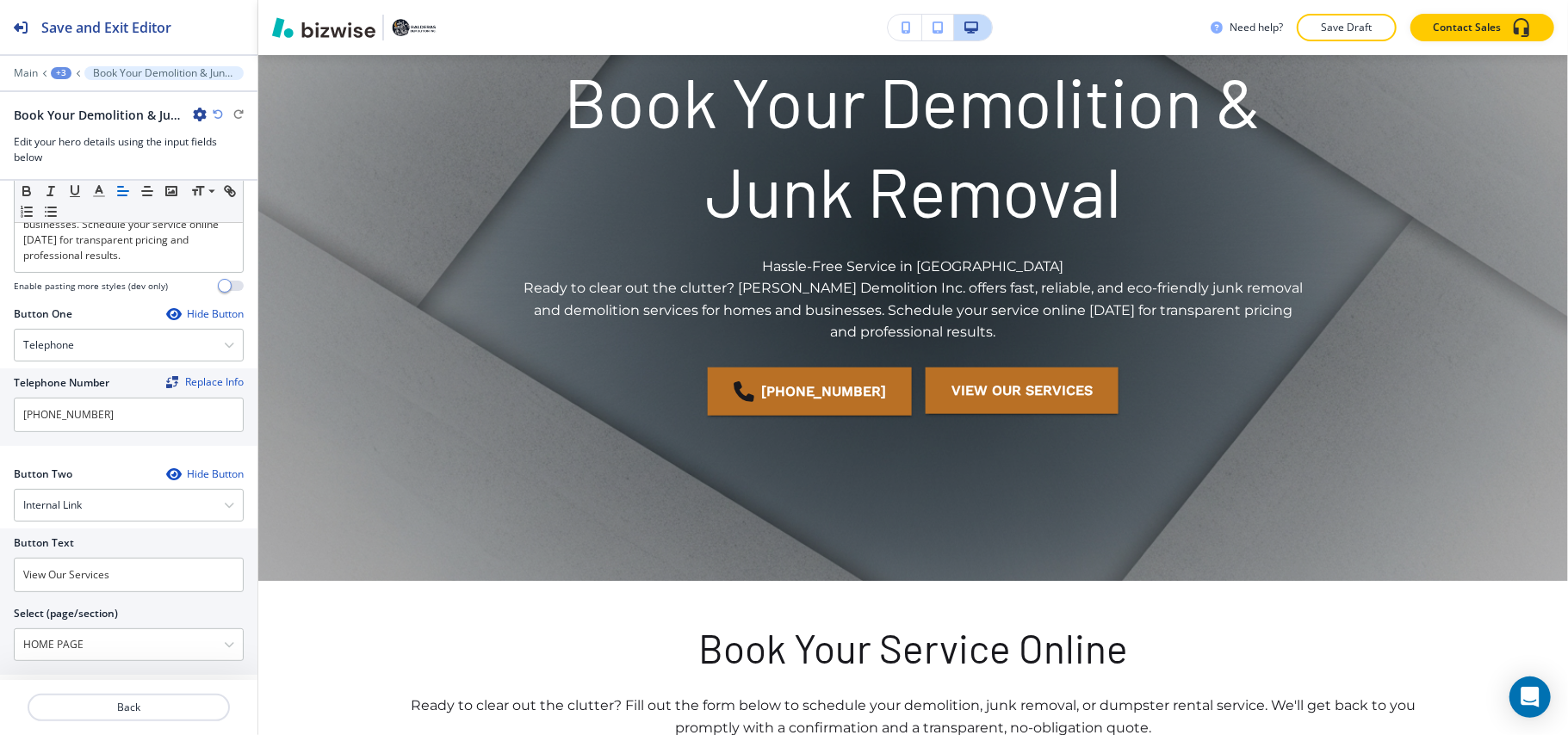
scroll to position [431, 0]
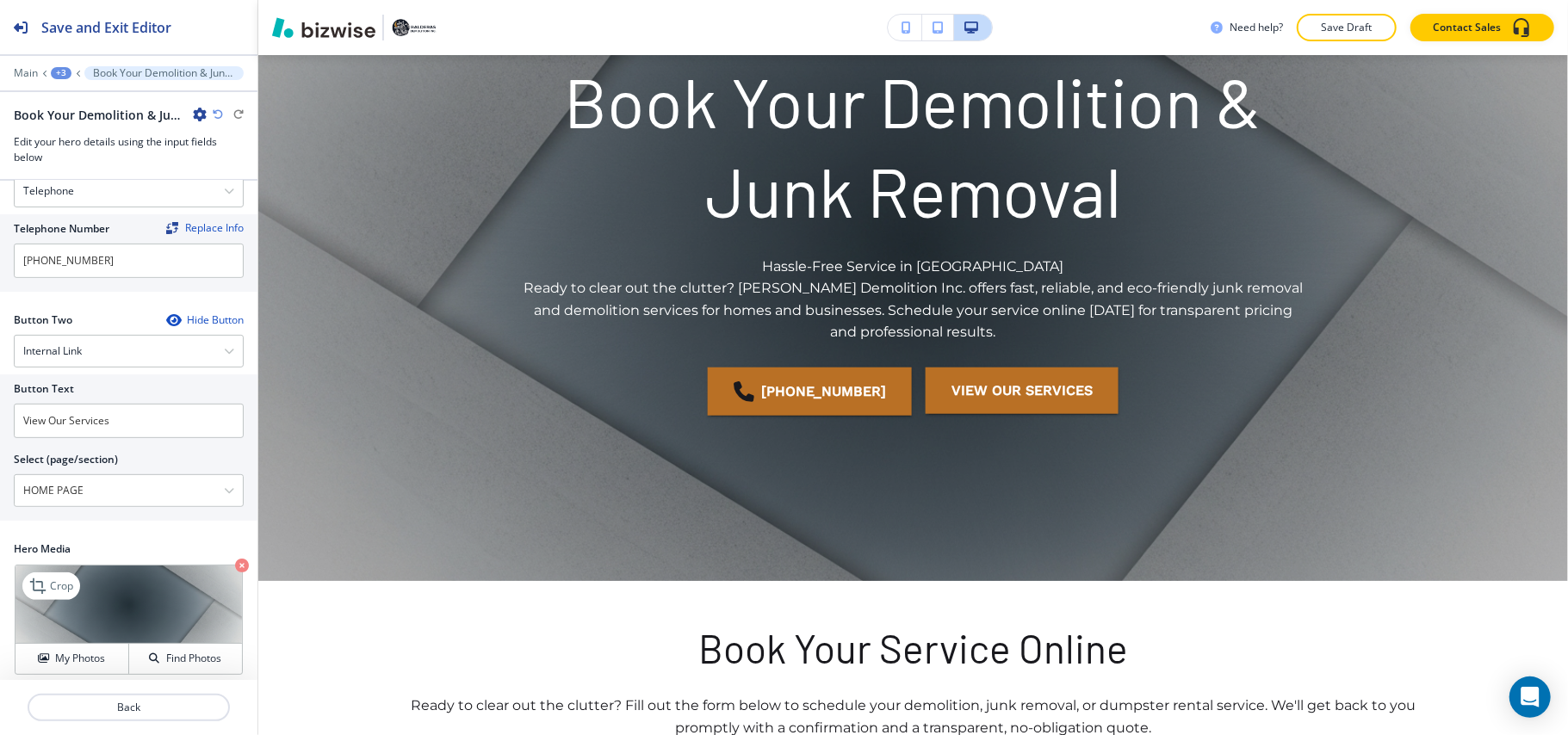
click at [235, 559] on icon "button" at bounding box center [242, 566] width 14 height 14
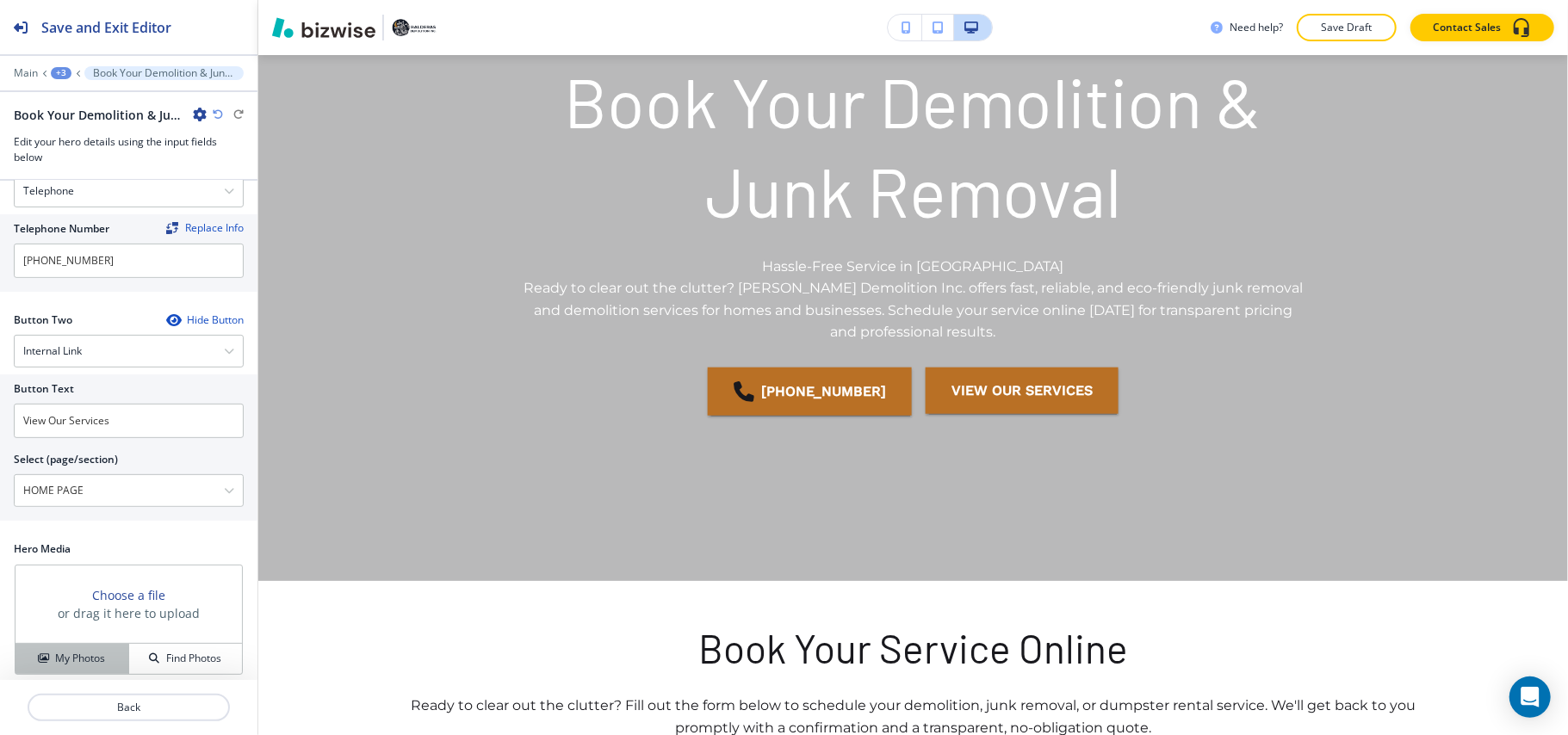
click at [81, 657] on button "My Photos" at bounding box center [72, 659] width 114 height 30
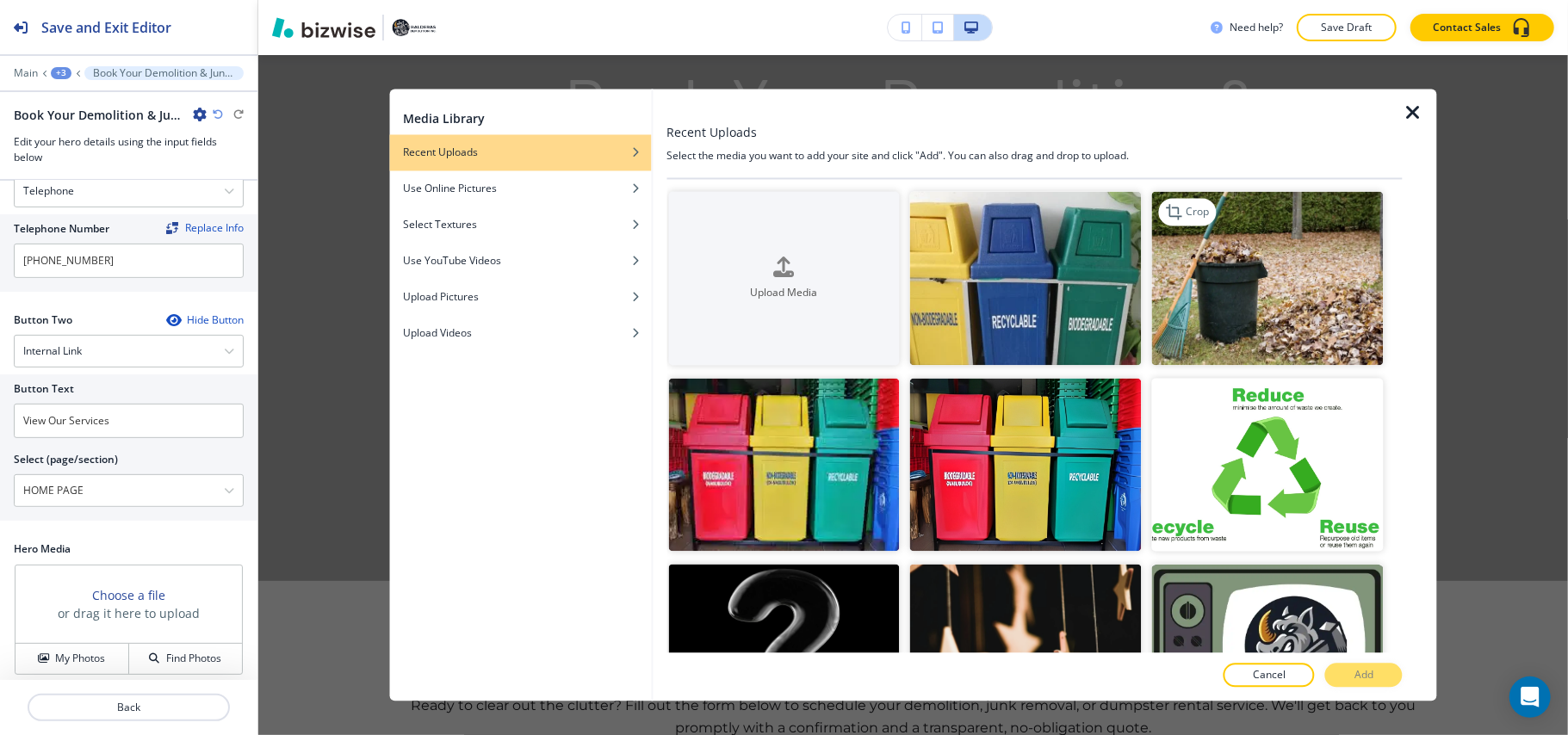
click at [1246, 252] on img "button" at bounding box center [1267, 278] width 232 height 174
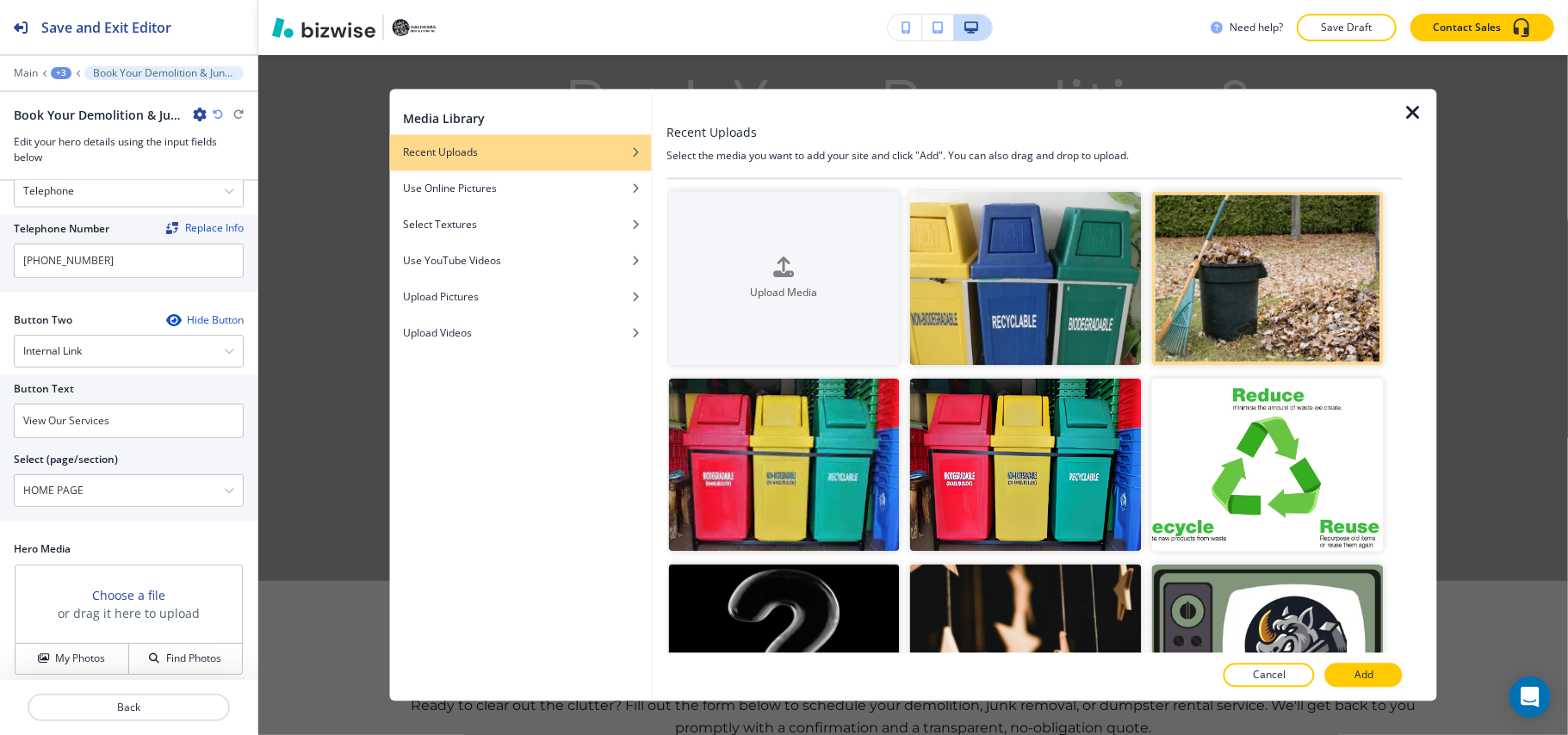
click at [1381, 689] on div at bounding box center [1034, 694] width 736 height 14
click at [1379, 677] on button "Add" at bounding box center [1364, 675] width 78 height 24
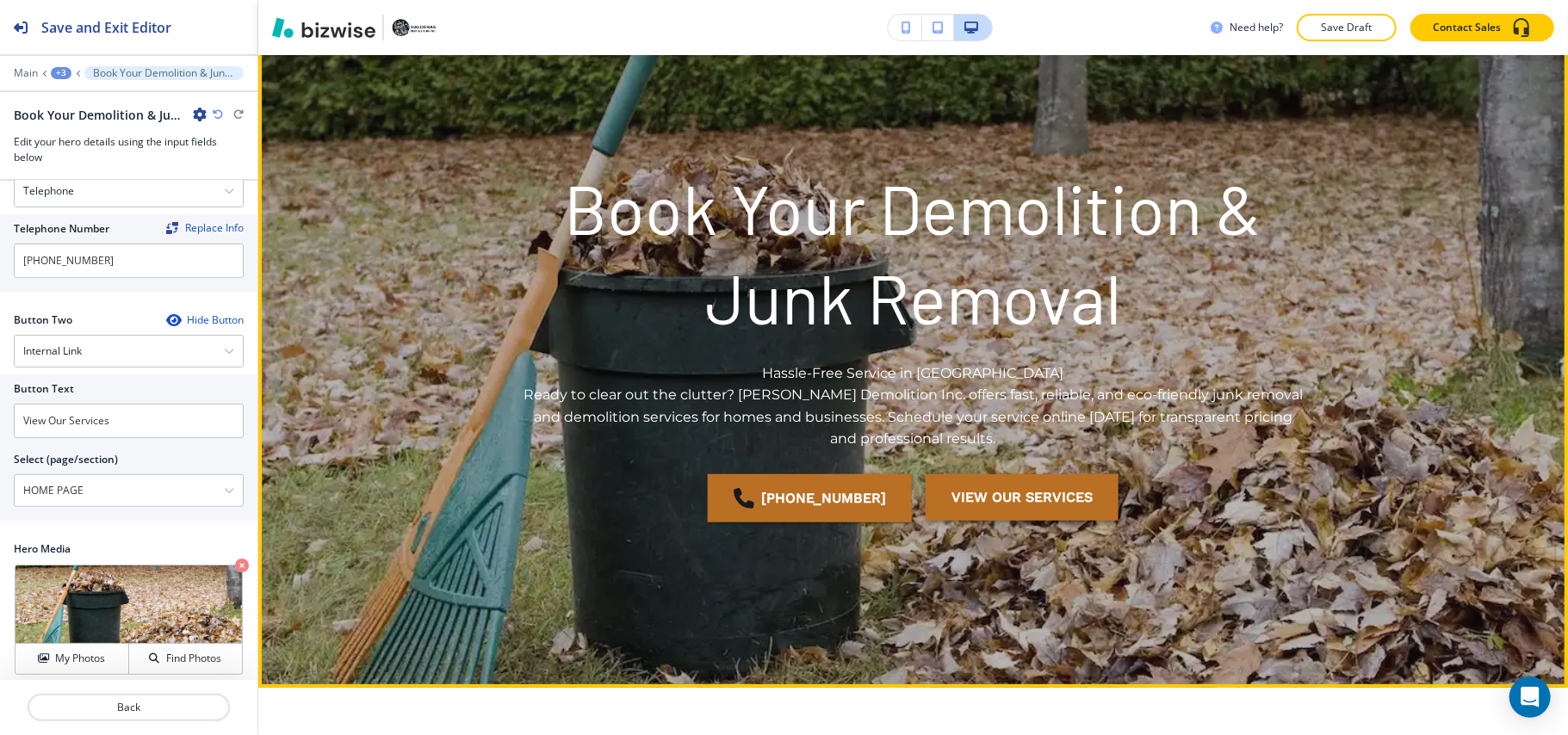
scroll to position [0, 0]
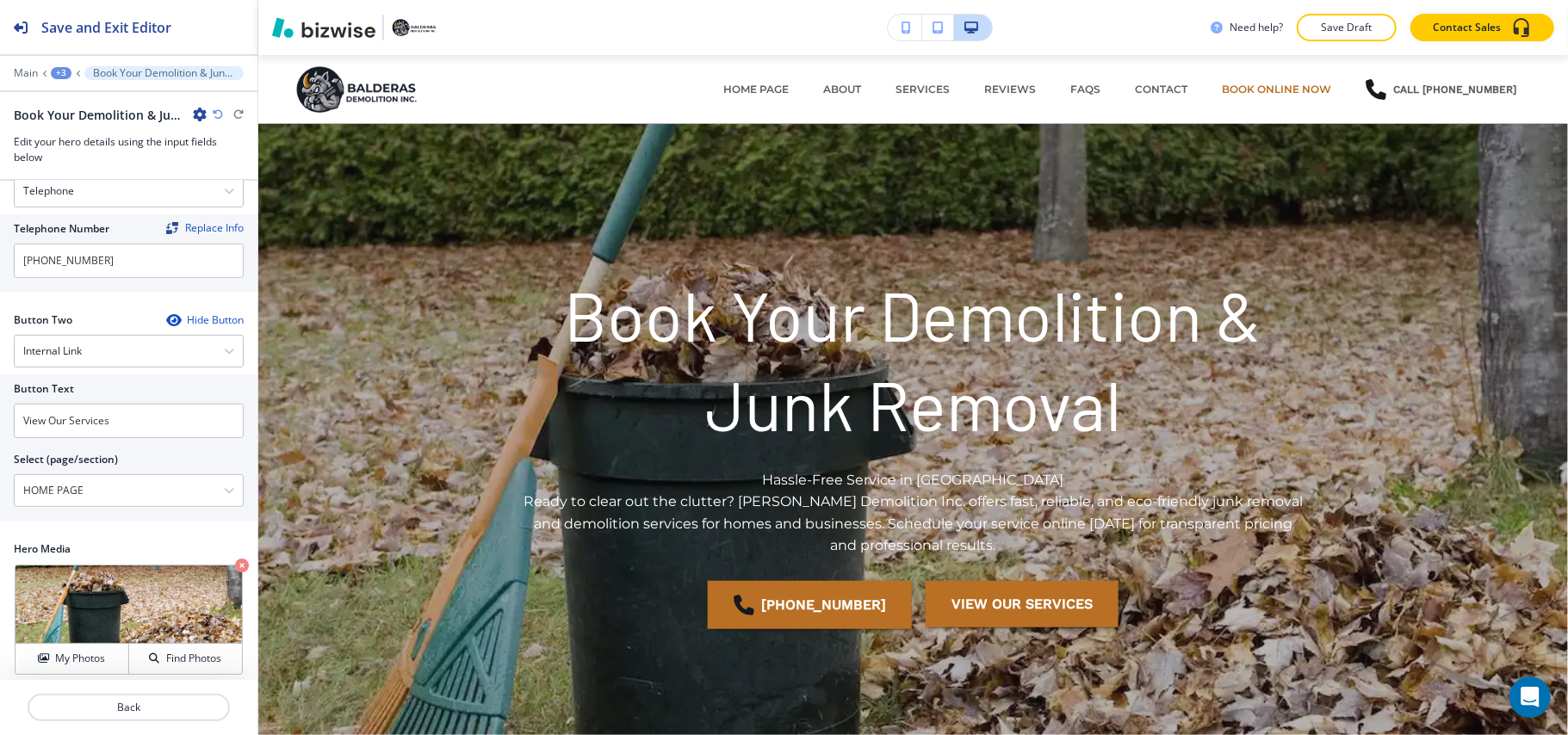
click at [56, 72] on div "+3" at bounding box center [61, 73] width 20 height 12
click at [71, 100] on p "Pages" at bounding box center [106, 101] width 88 height 16
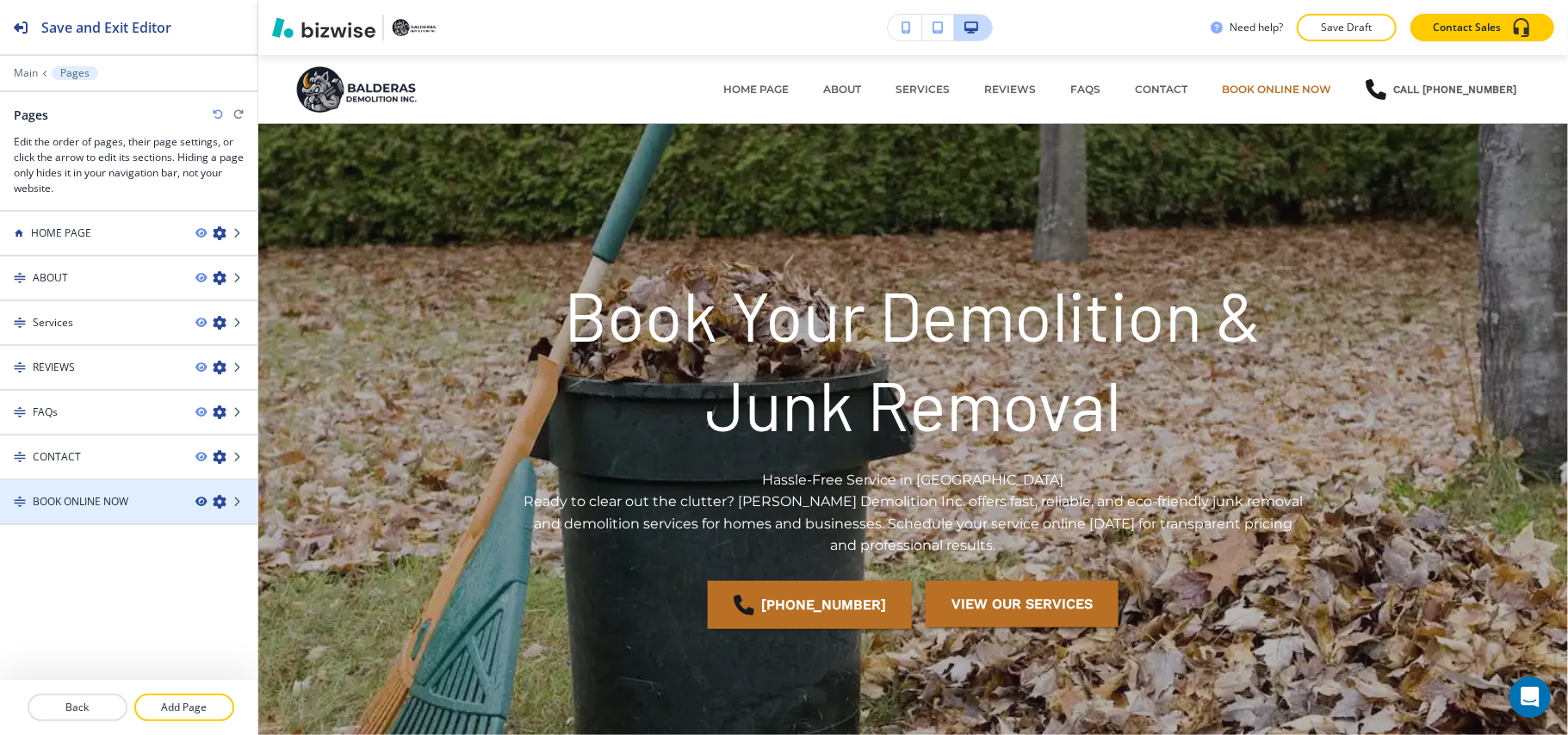
click at [197, 500] on icon "button" at bounding box center [201, 502] width 11 height 11
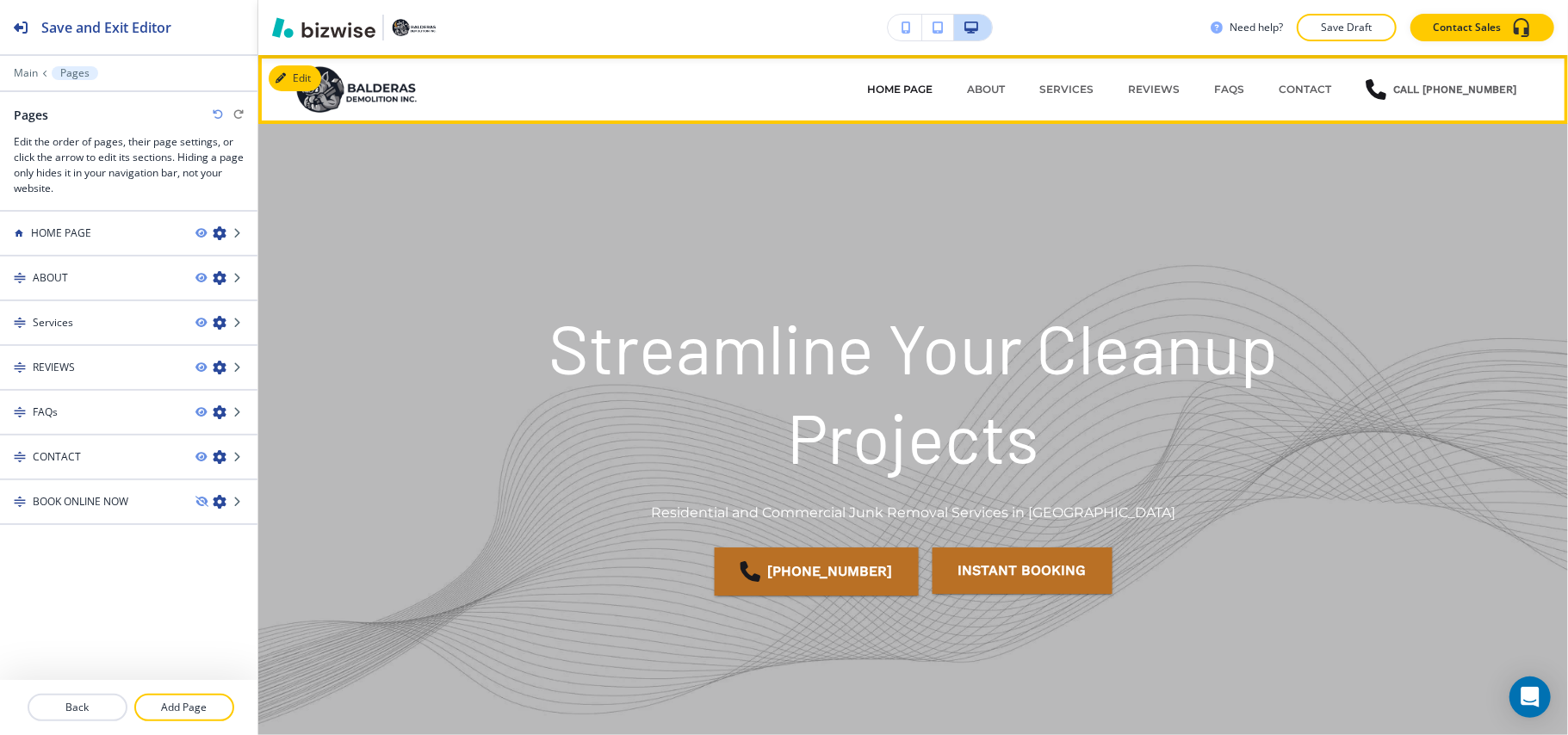
click at [913, 90] on p "HOME PAGE" at bounding box center [900, 90] width 65 height 16
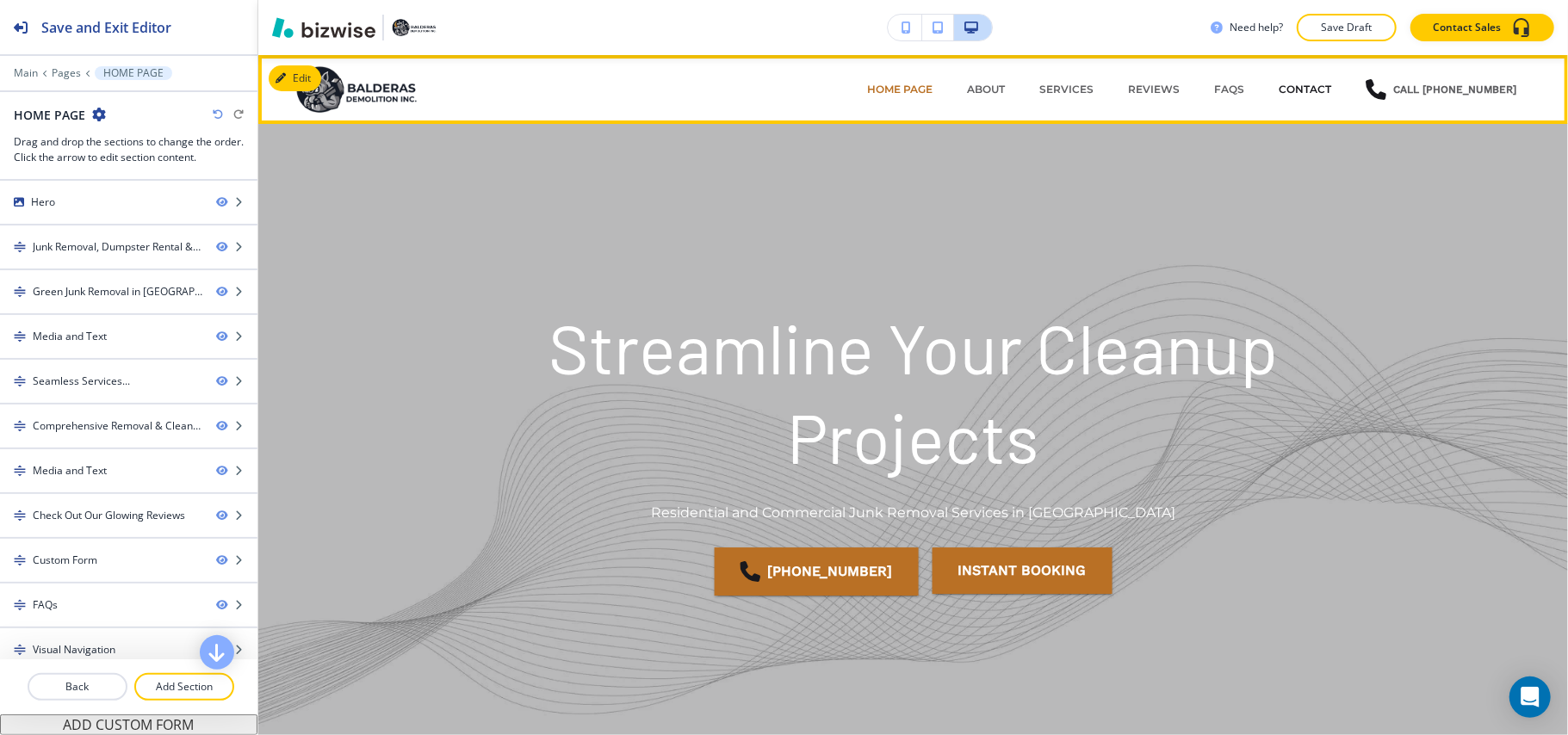
click at [1302, 87] on p "CONTACT" at bounding box center [1304, 90] width 53 height 16
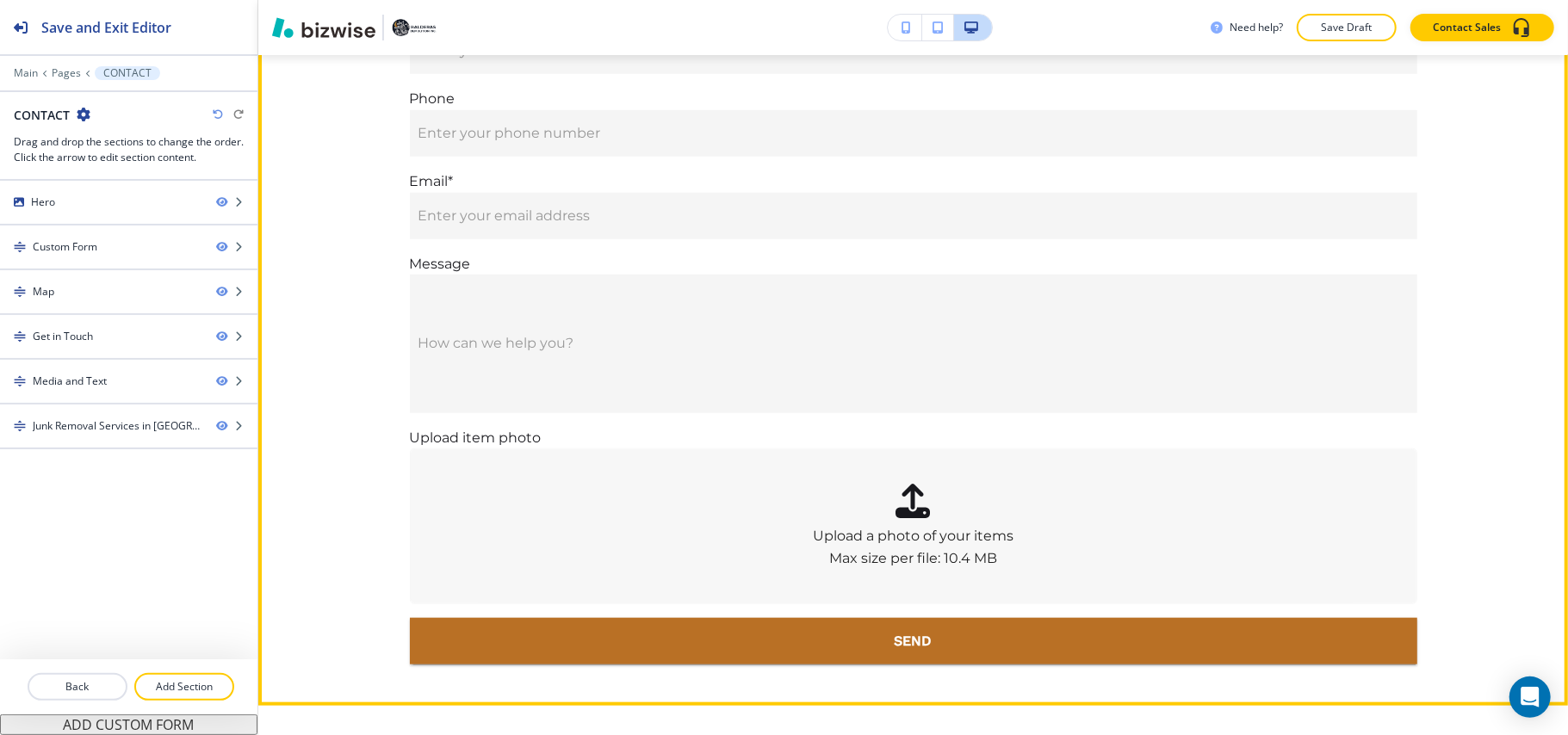
scroll to position [1033, 0]
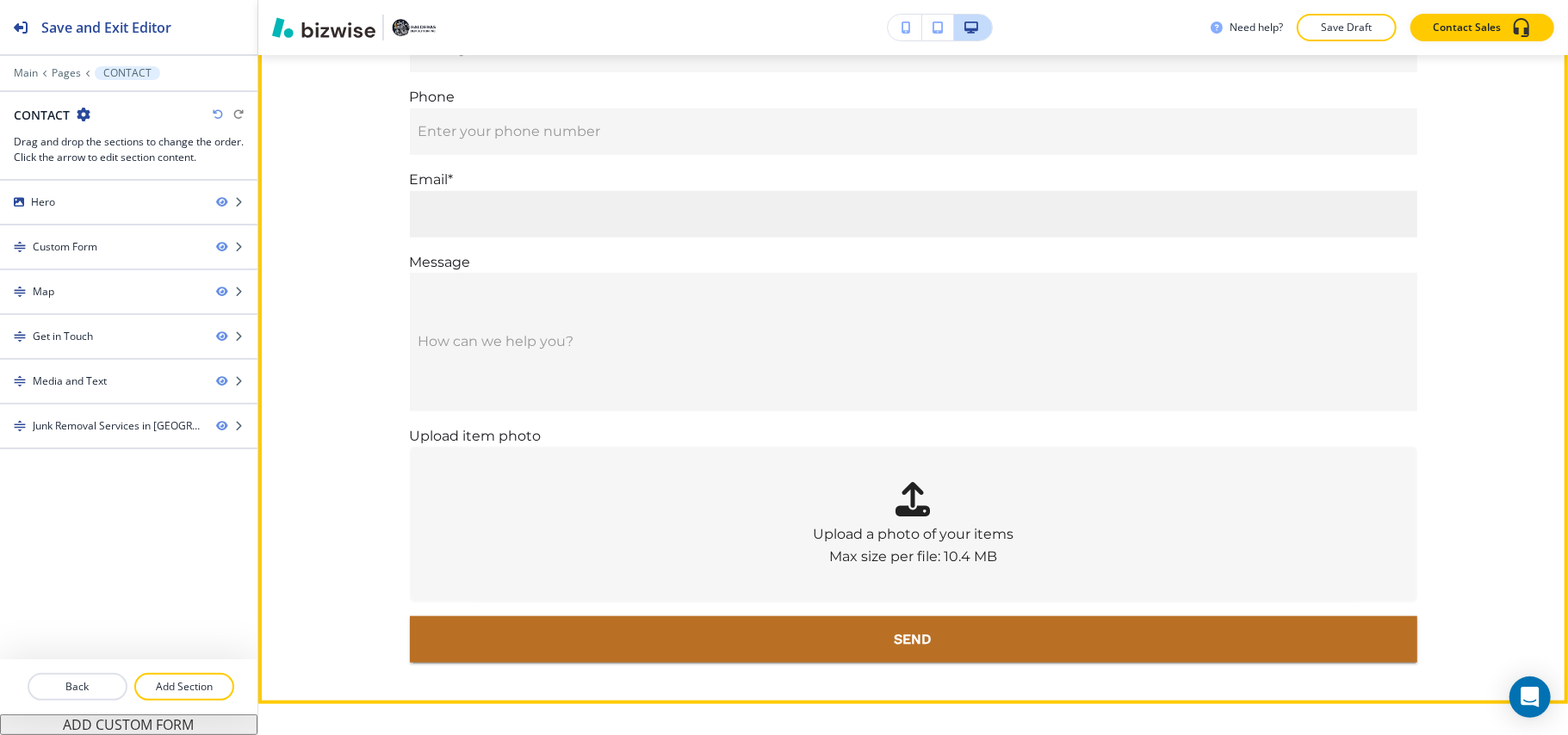
click at [538, 211] on input "Enter your email address" at bounding box center [913, 214] width 1007 height 47
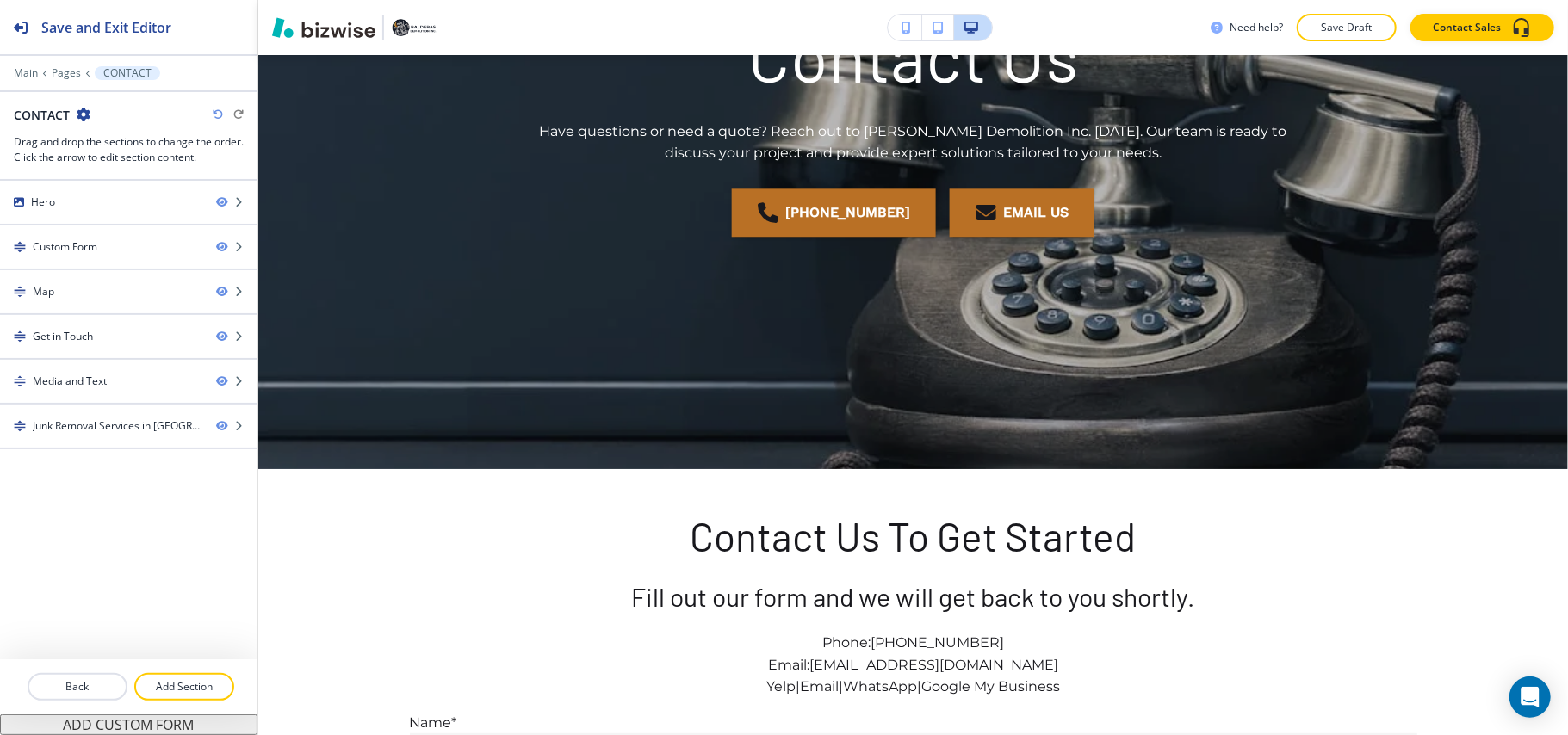
scroll to position [650, 0]
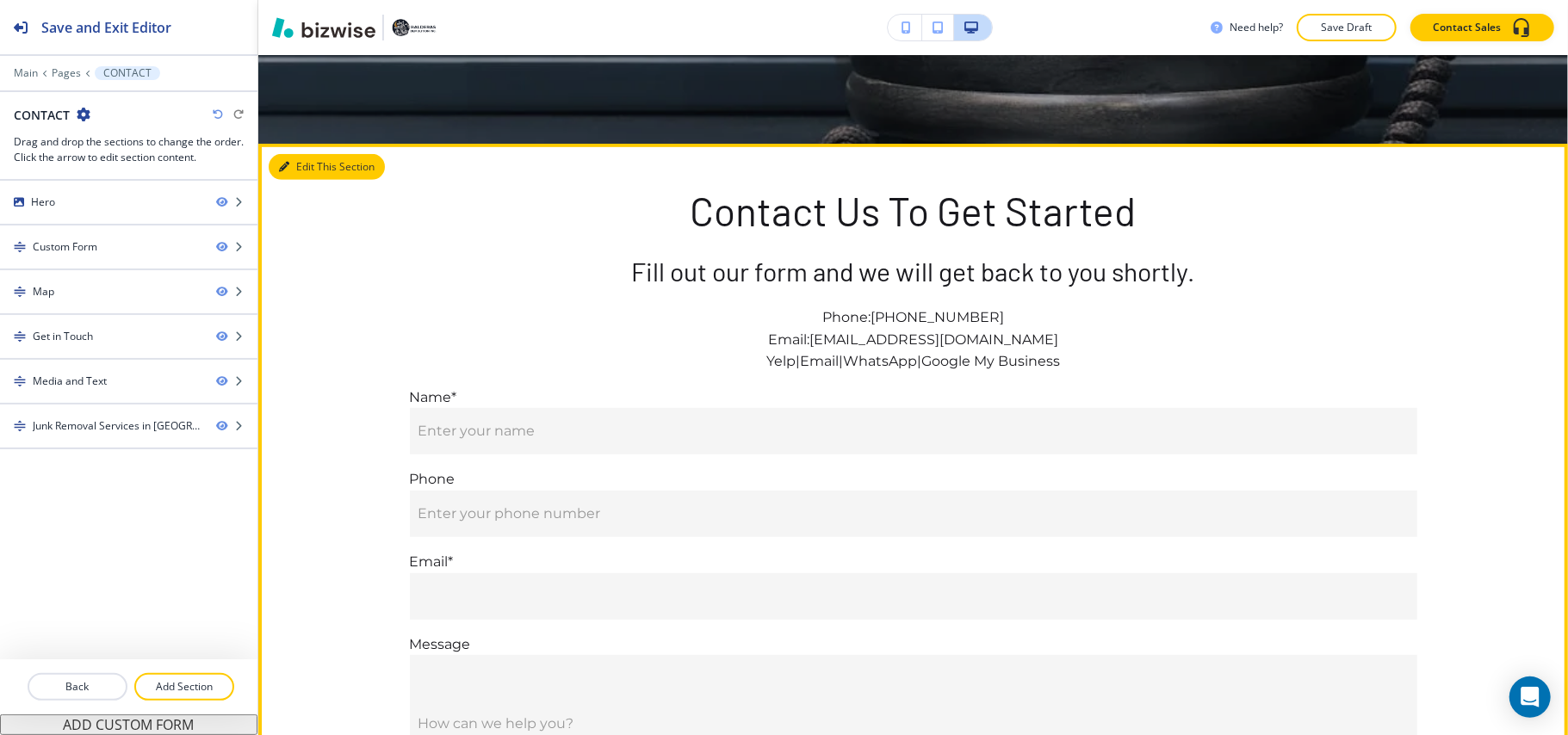
click at [310, 167] on div "Edit This Section Contact Us To Get Started Fill out our form and we will get b…" at bounding box center [913, 615] width 1310 height 943
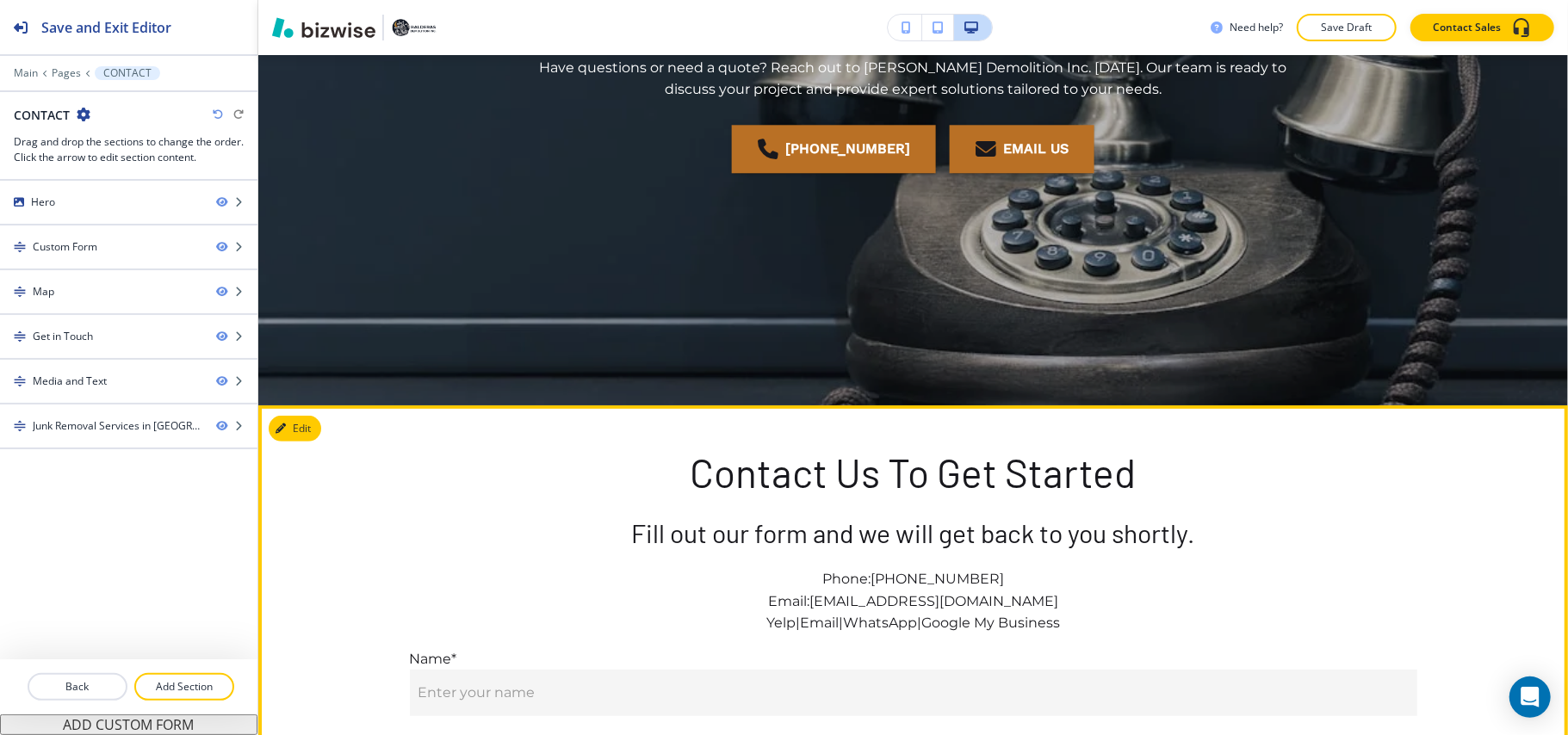
scroll to position [387, 0]
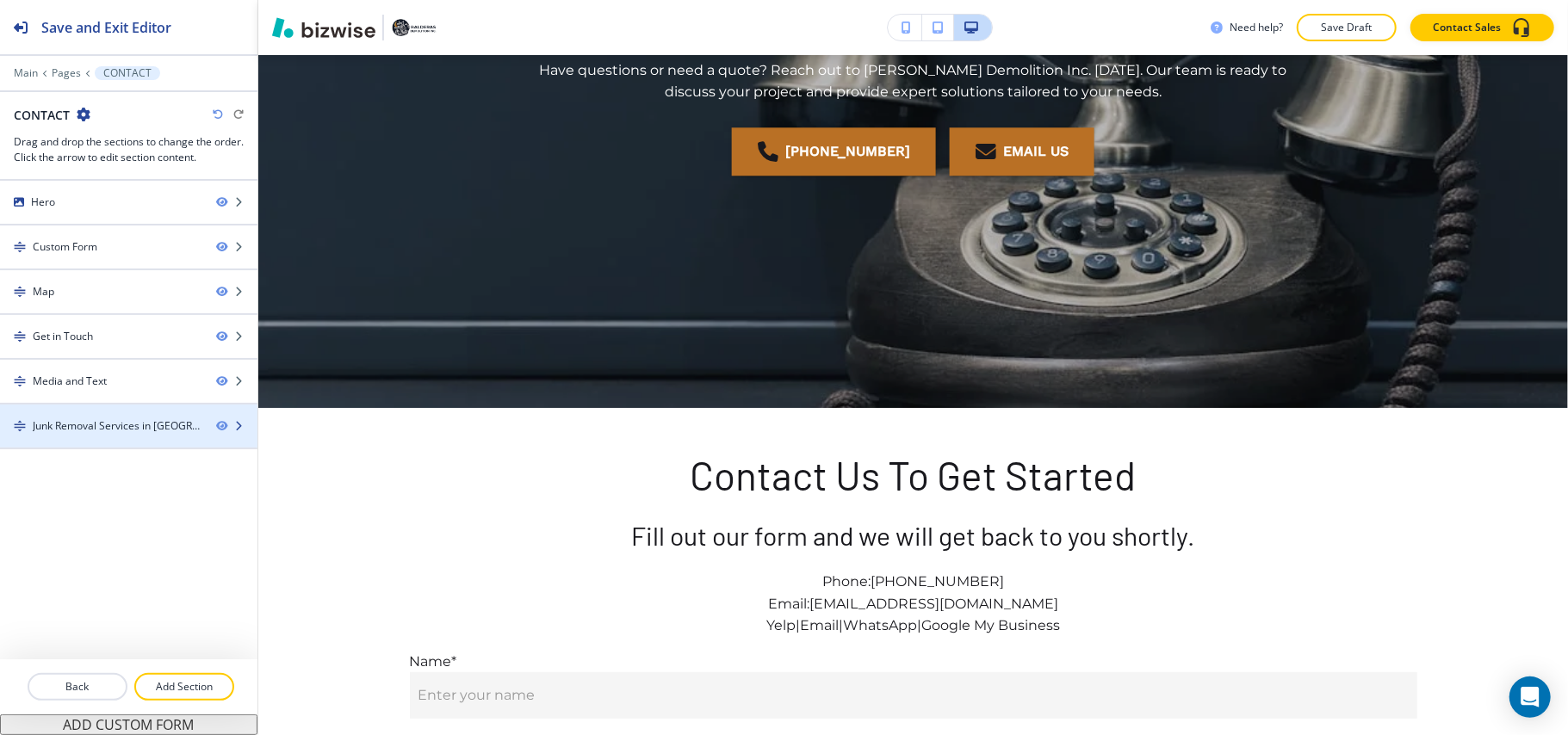
click at [83, 434] on div "Junk Removal Services in [GEOGRAPHIC_DATA], [GEOGRAPHIC_DATA]-1" at bounding box center [117, 427] width 169 height 16
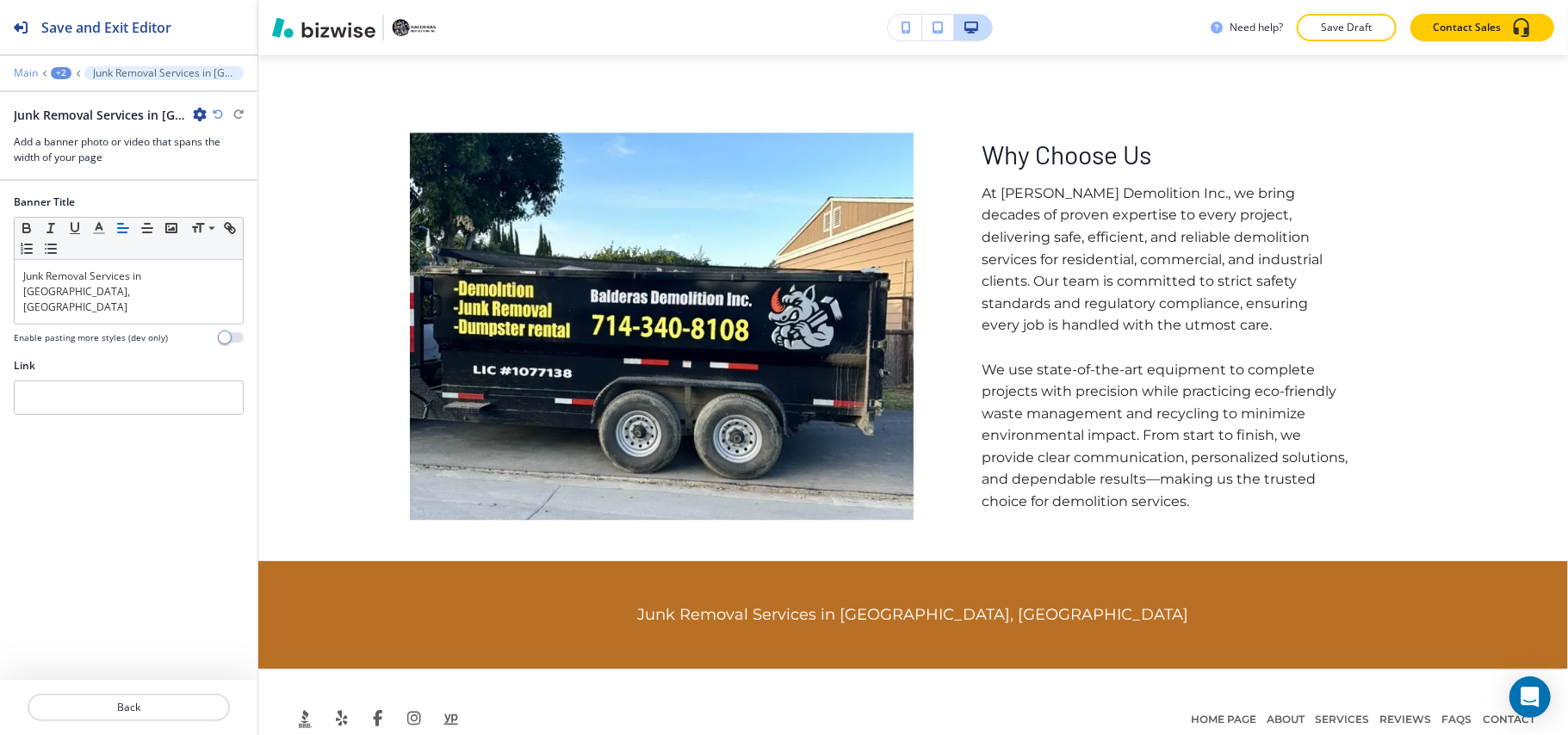
scroll to position [3026, 0]
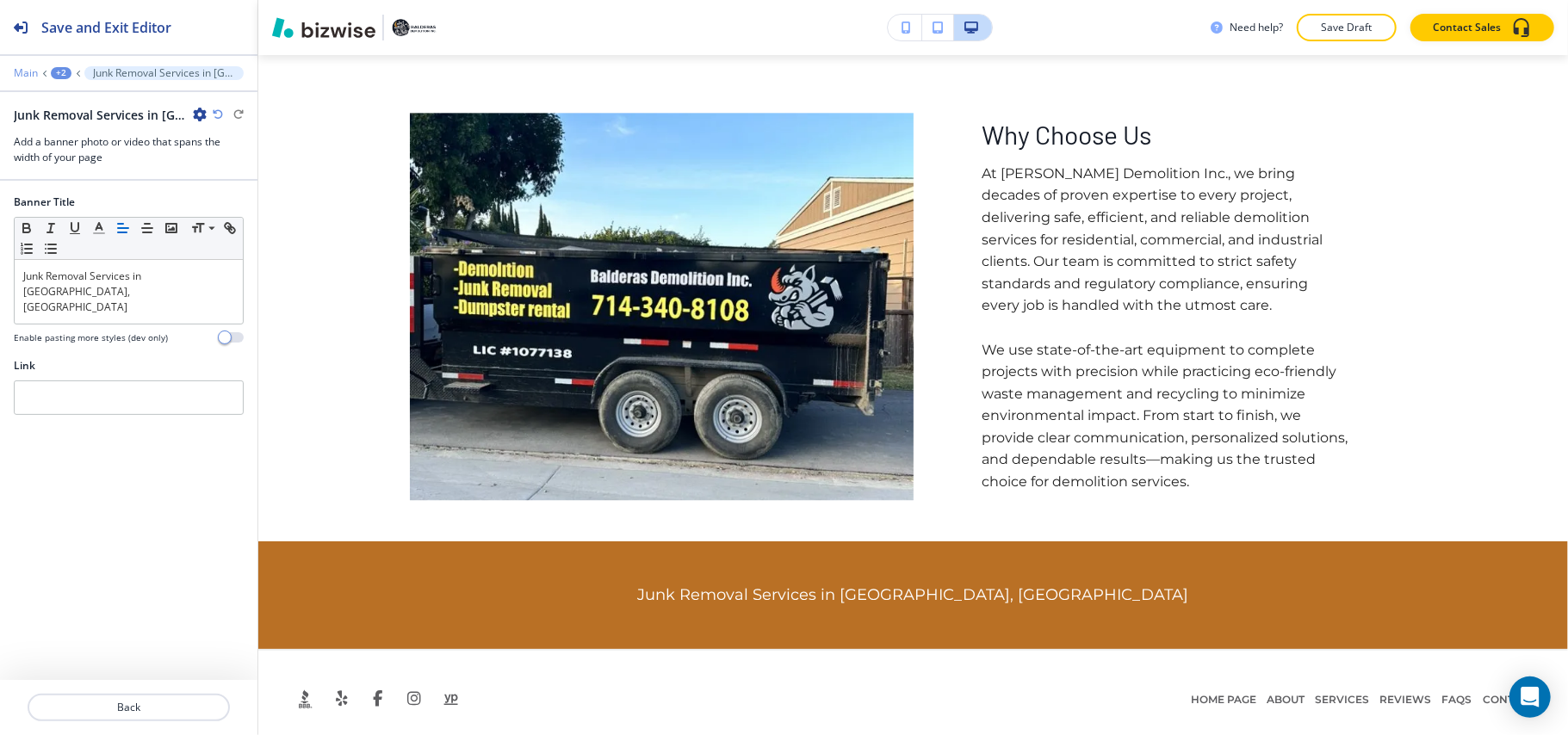
click at [24, 69] on p "Main" at bounding box center [26, 73] width 24 height 12
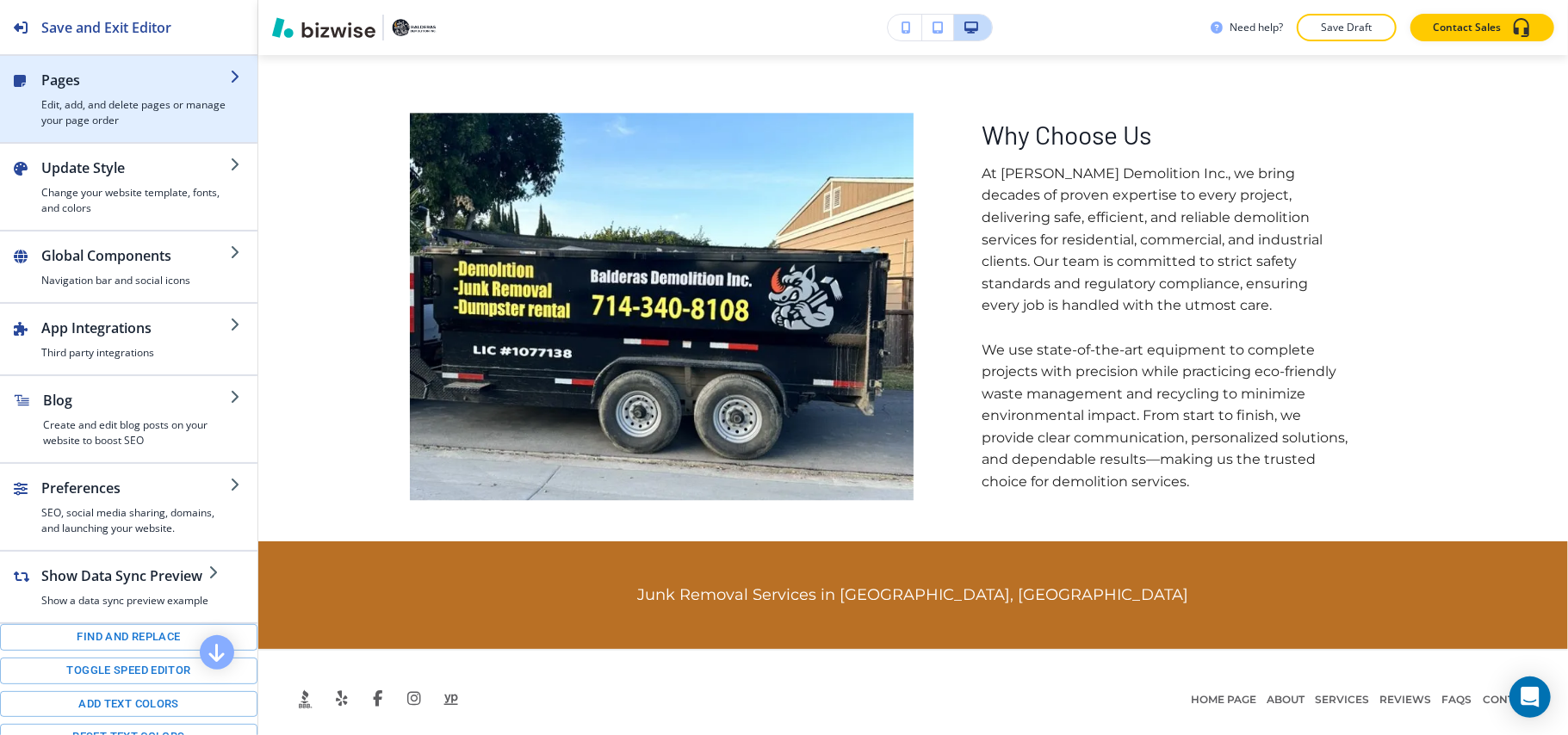
click at [77, 87] on h2 "Pages" at bounding box center [136, 79] width 189 height 20
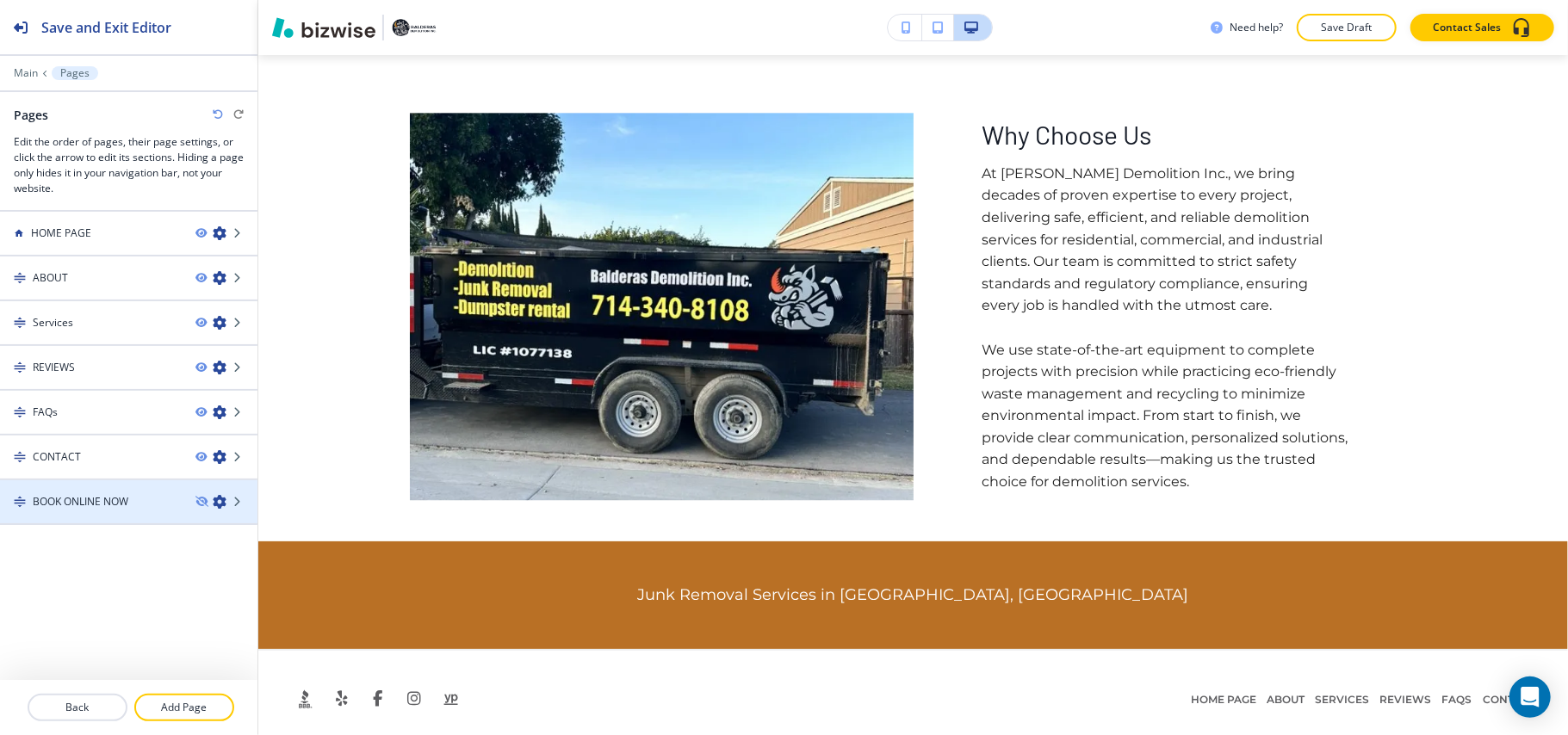
click at [100, 494] on h4 "BOOK ONLINE NOW" at bounding box center [80, 502] width 95 height 16
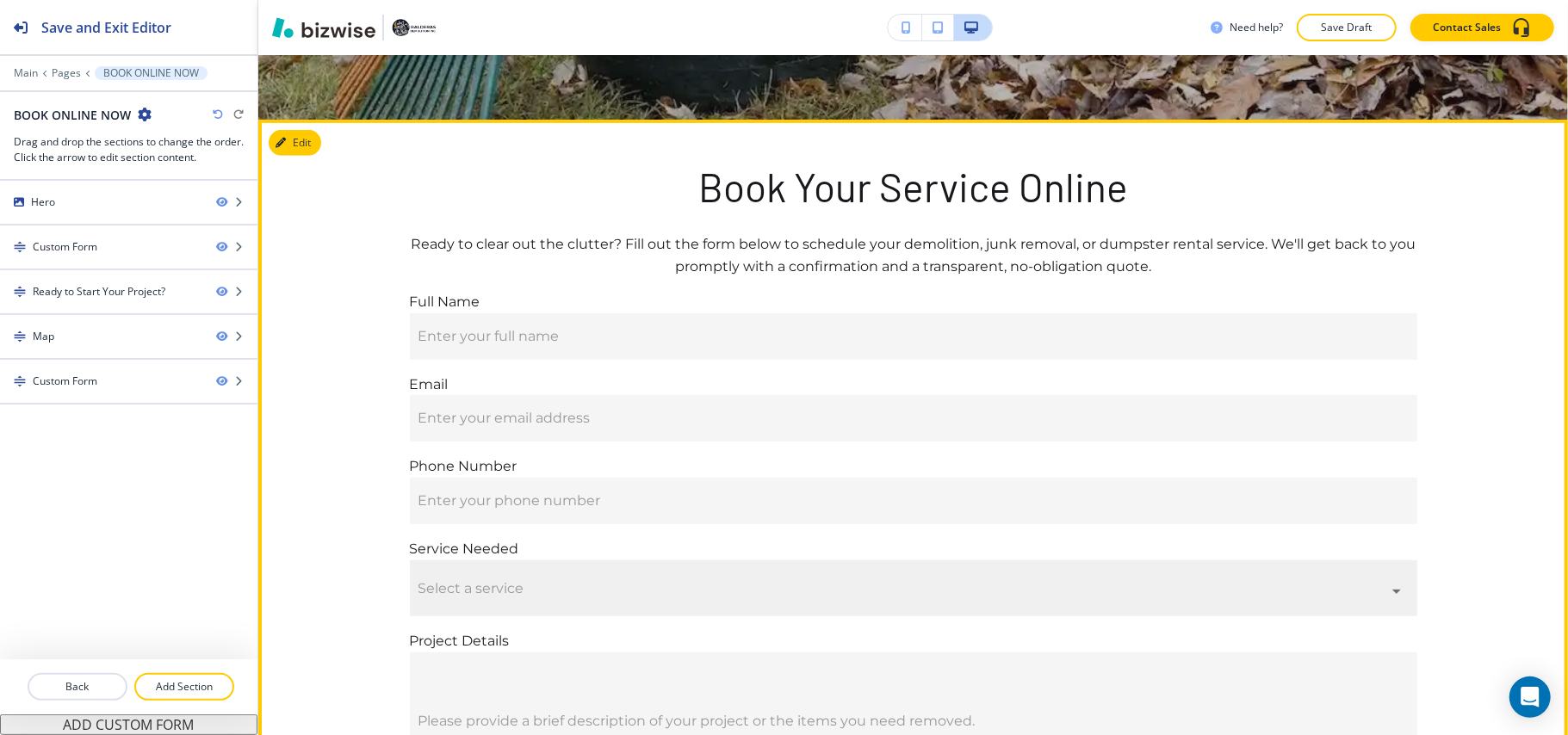
scroll to position [917, 0]
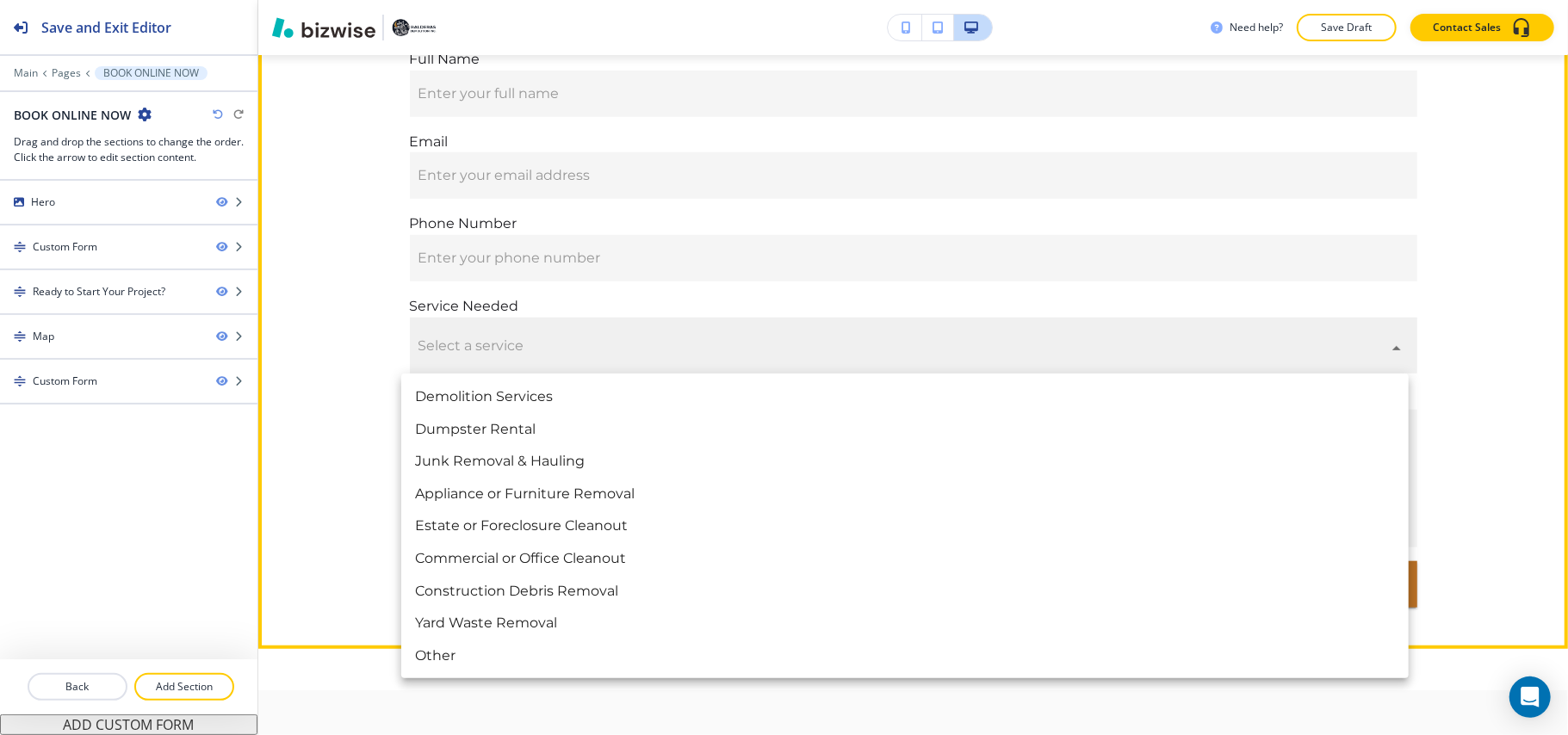
click at [658, 0] on body "Save and Exit Editor Main Pages BOOK ONLINE NOW BOOK ONLINE NOW Drag and drop t…" at bounding box center [784, 0] width 1568 height 0
click at [305, 448] on div at bounding box center [784, 368] width 1568 height 735
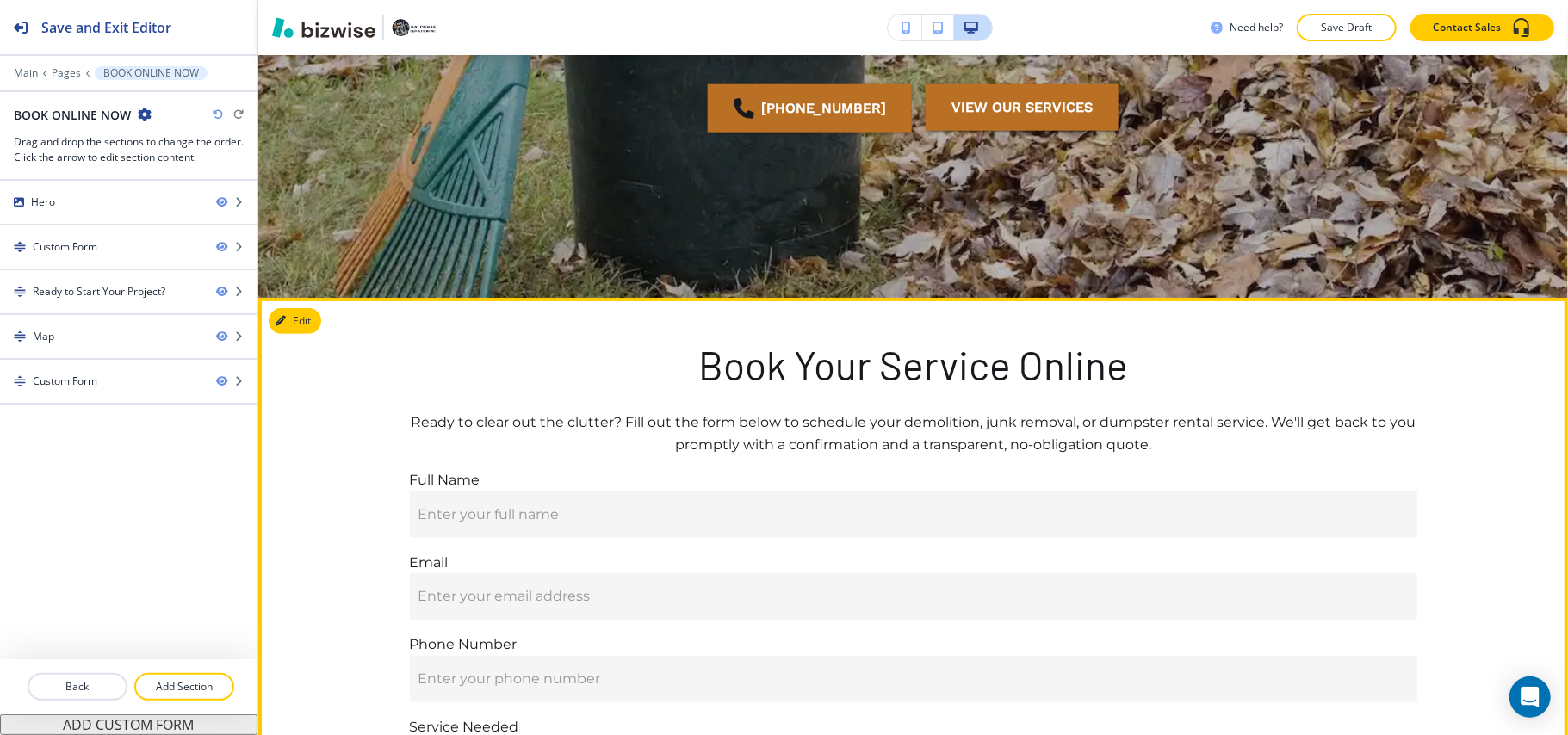
scroll to position [459, 0]
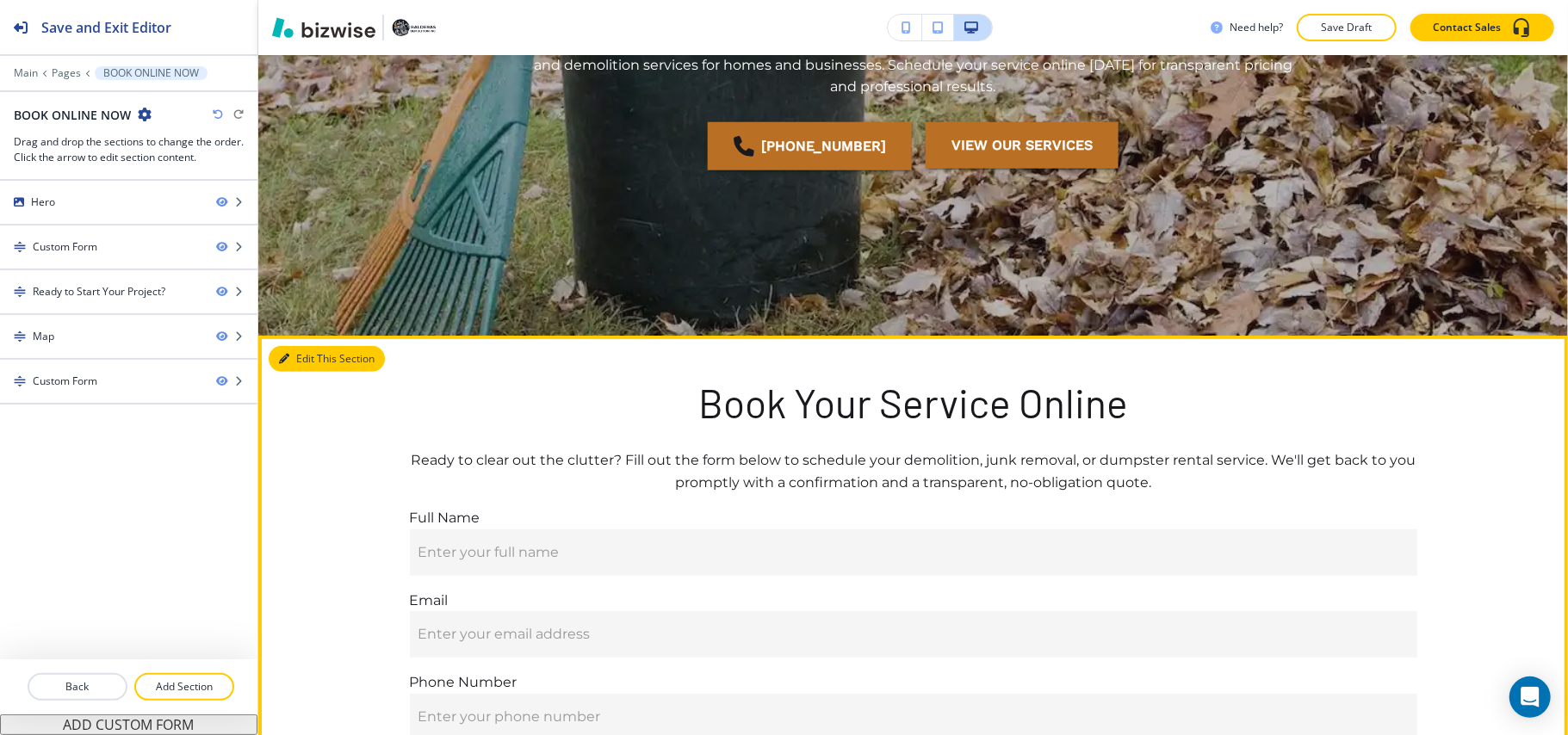
click at [308, 356] on div "Edit This Section Book Your Service Online Ready to clear out the clutter? Fill…" at bounding box center [913, 722] width 1310 height 772
click at [308, 359] on button "Edit This Section" at bounding box center [327, 359] width 116 height 26
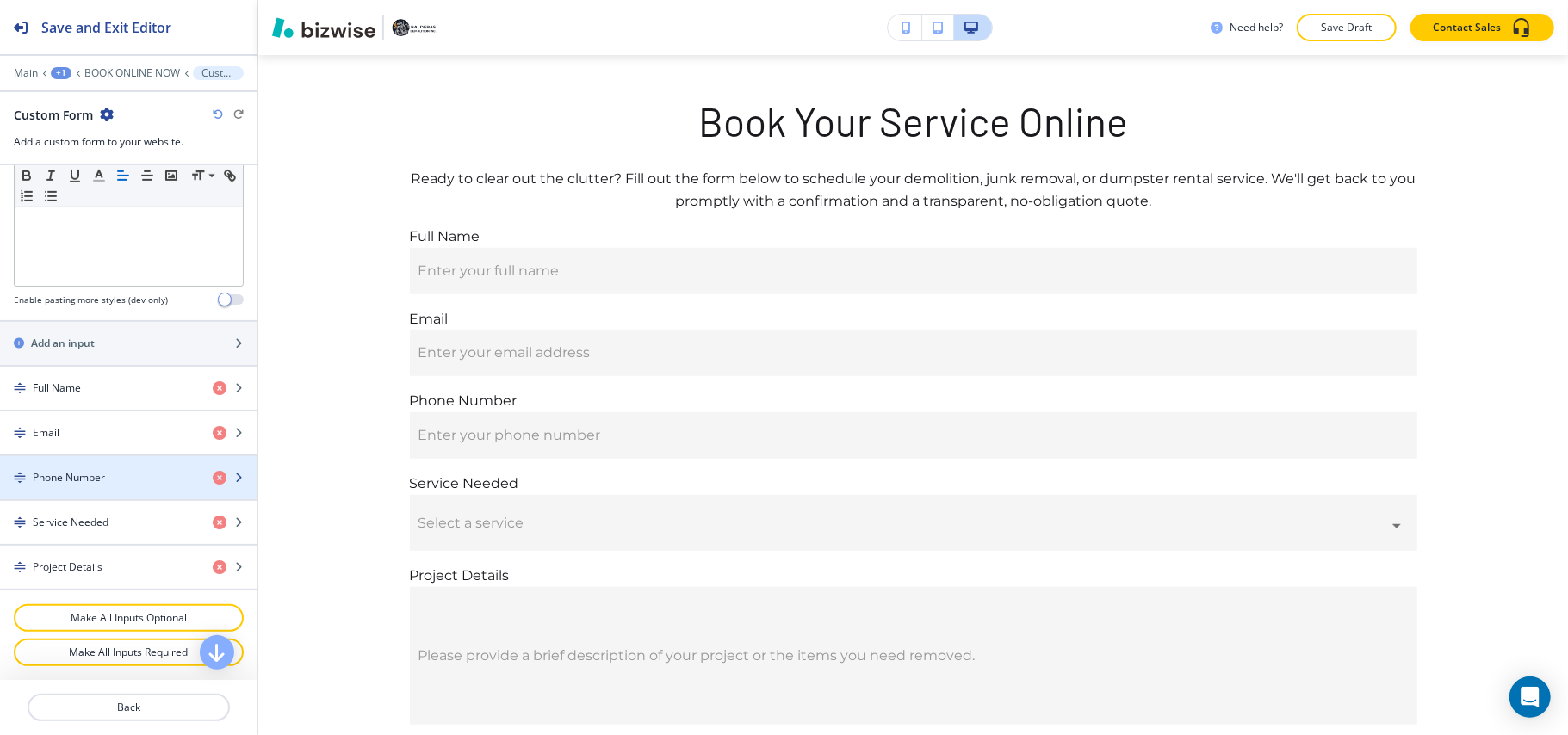
scroll to position [601, 0]
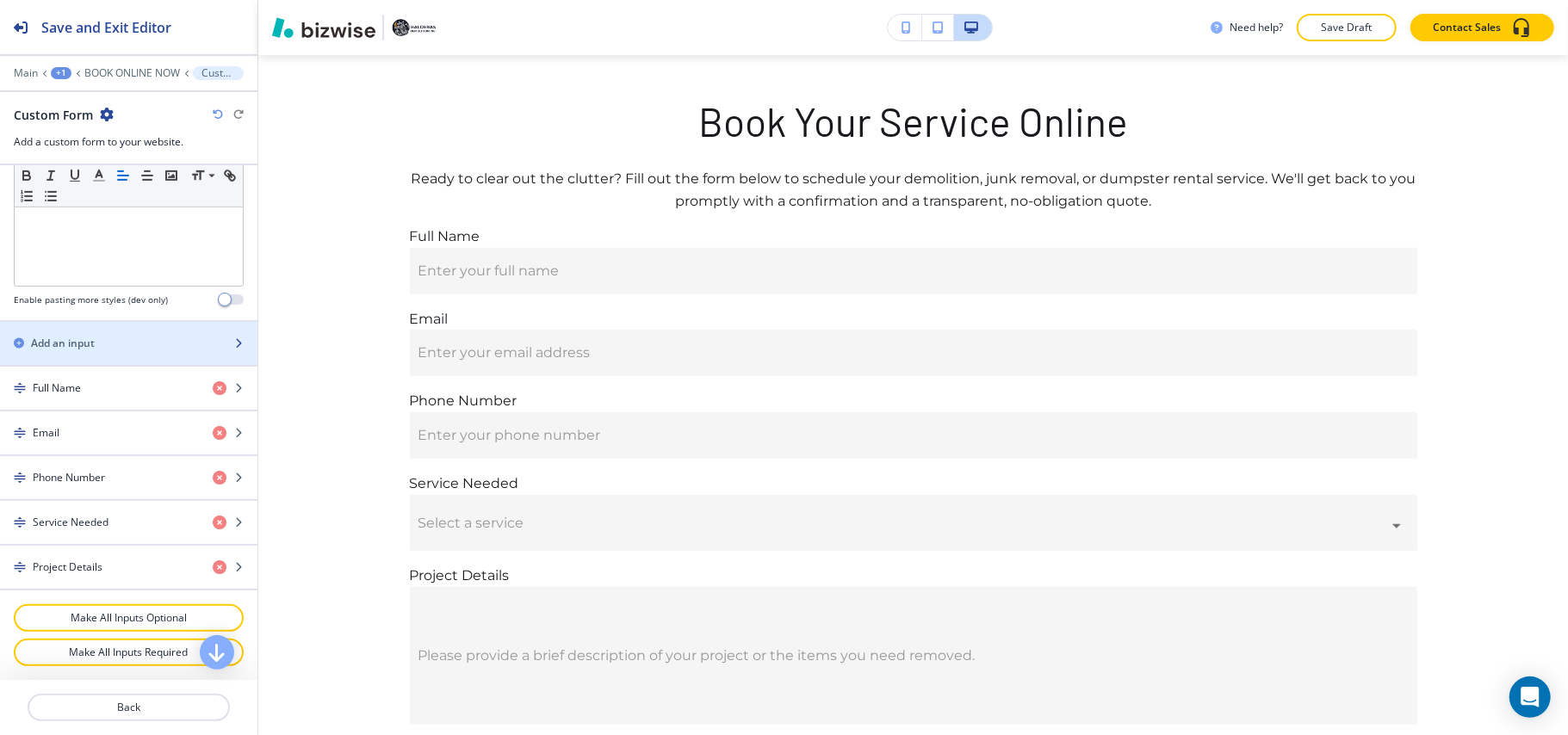
click at [81, 342] on h2 "Add an input" at bounding box center [63, 344] width 63 height 16
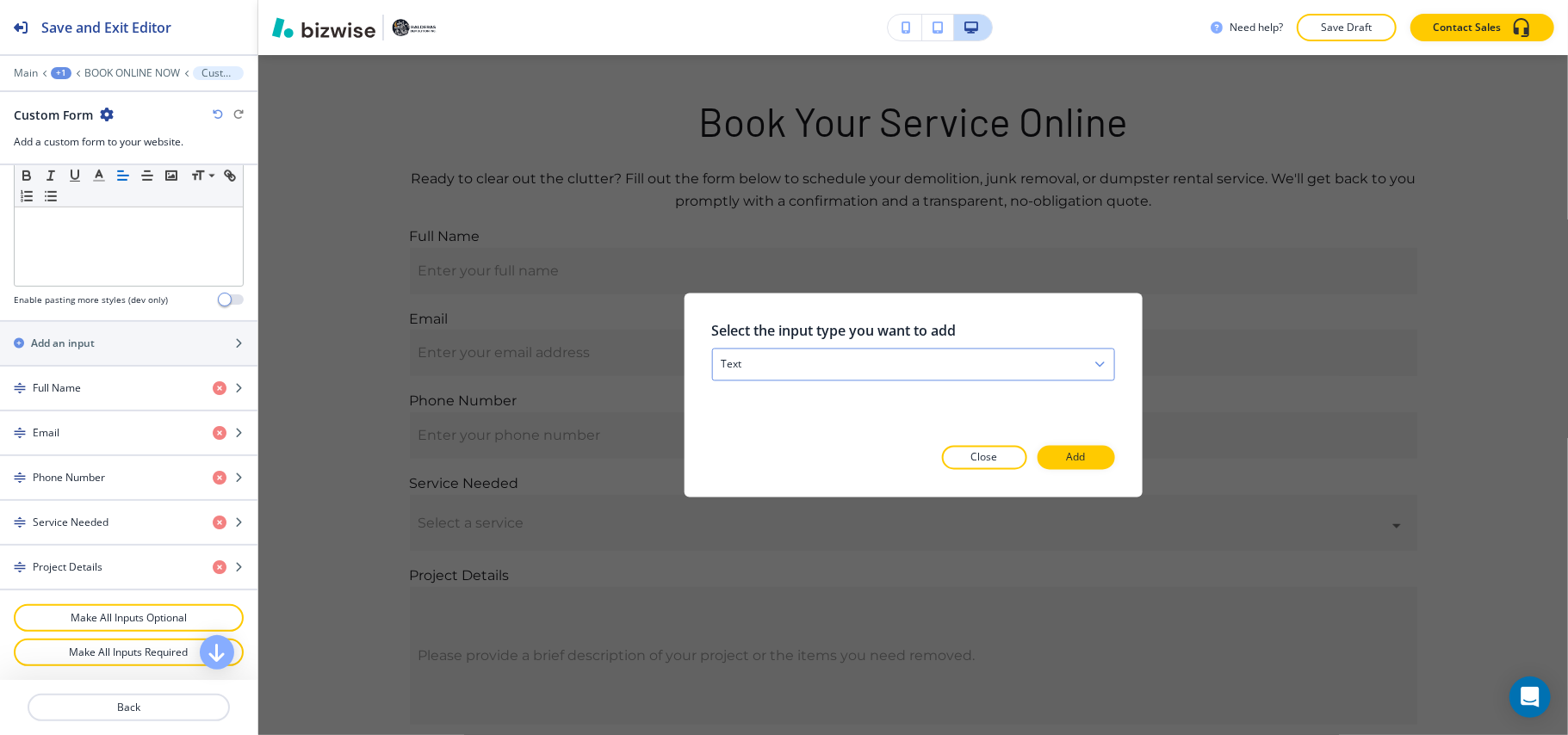
click at [969, 363] on div "text" at bounding box center [912, 365] width 401 height 31
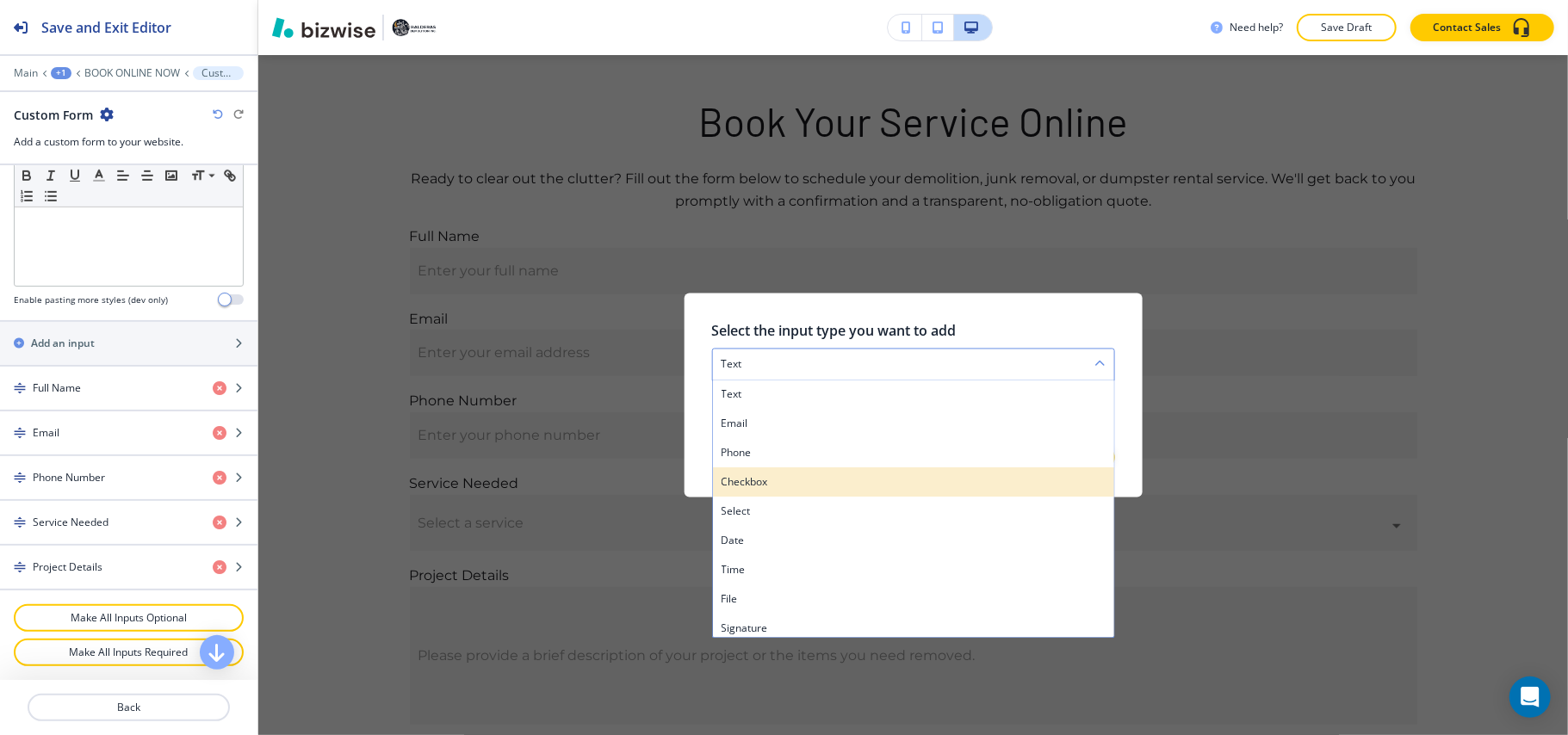
click at [806, 486] on h4 "checkbox" at bounding box center [913, 483] width 384 height 16
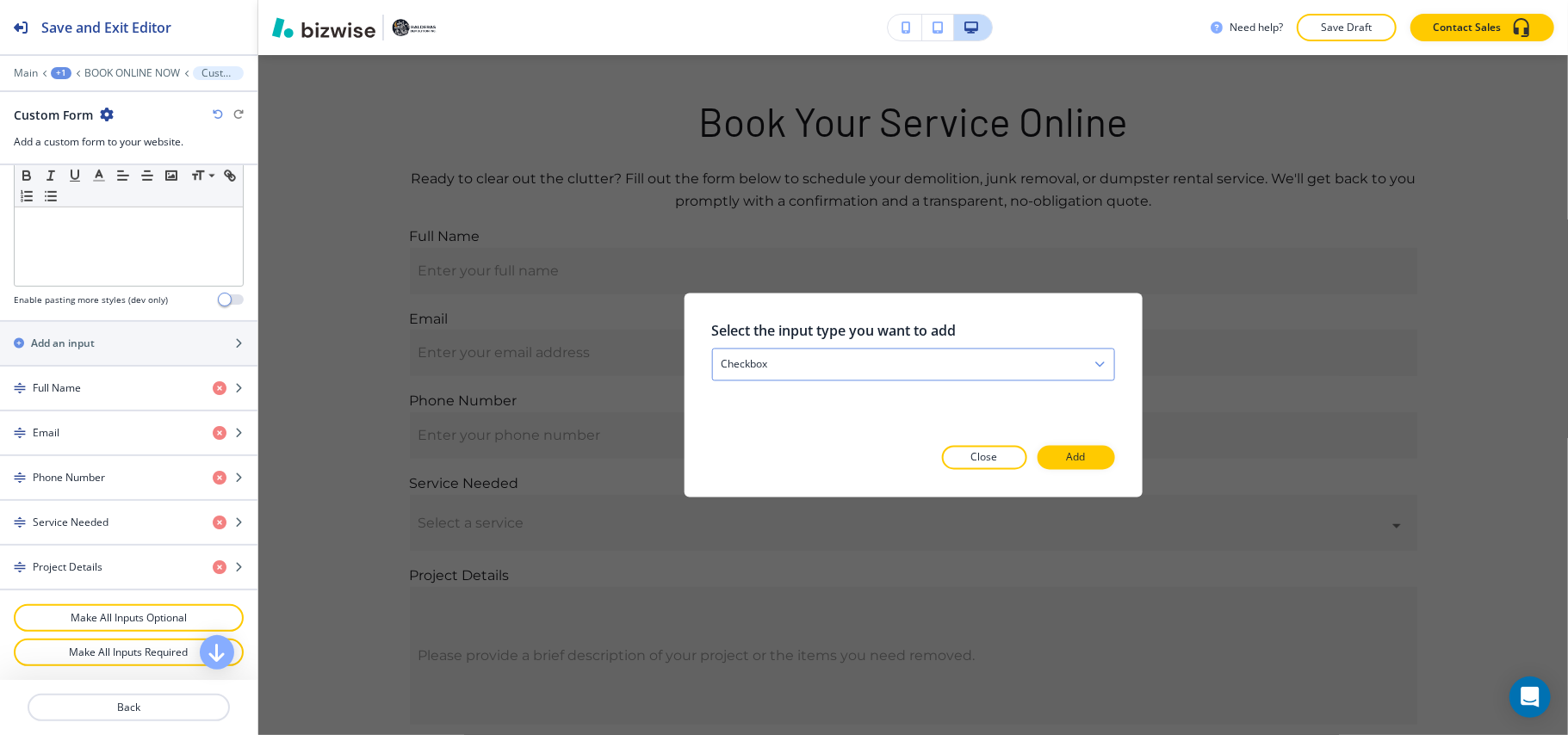
click at [800, 368] on div "checkbox" at bounding box center [912, 365] width 401 height 31
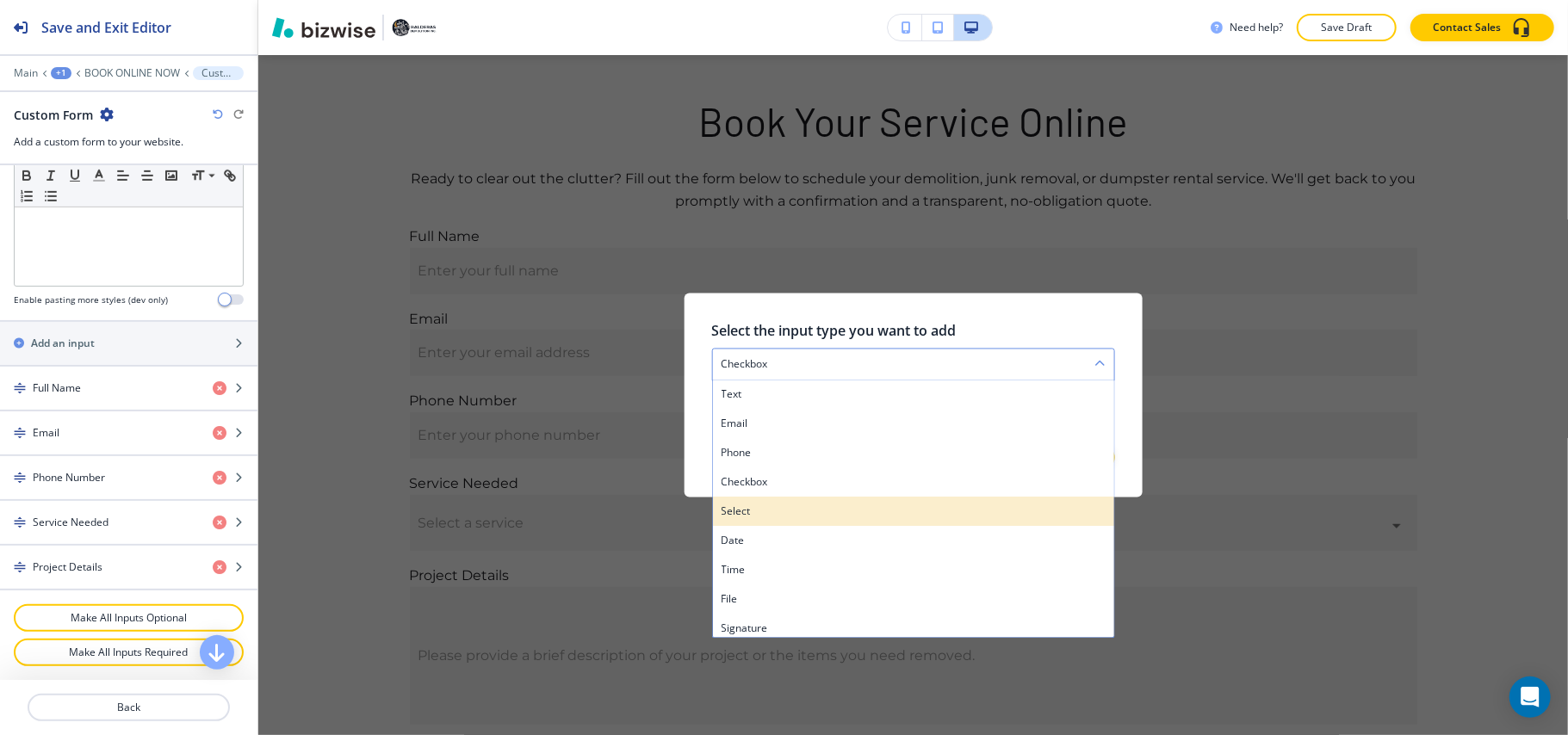
click at [769, 507] on h4 "select" at bounding box center [913, 512] width 384 height 16
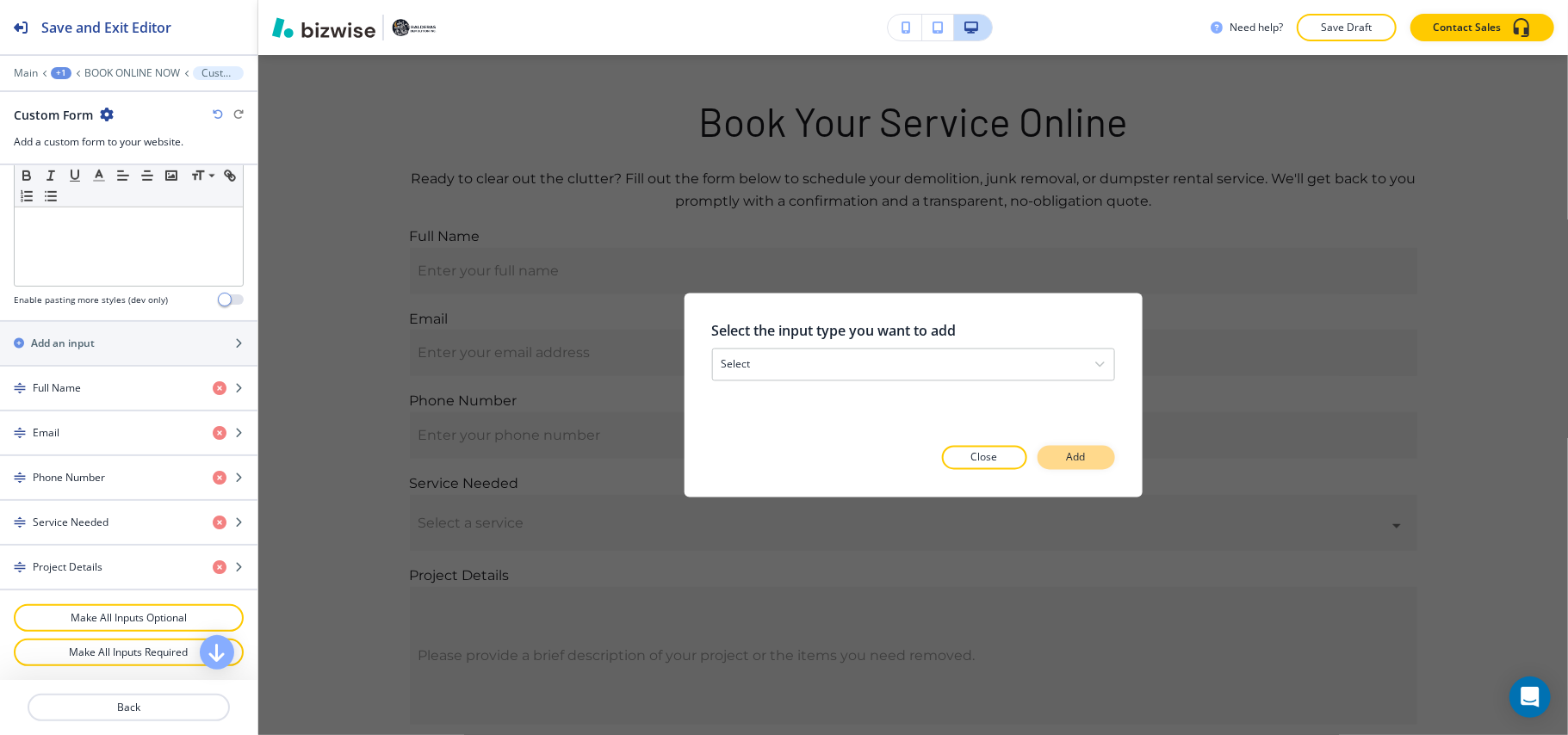
click at [1067, 453] on p "Add" at bounding box center [1075, 458] width 19 height 16
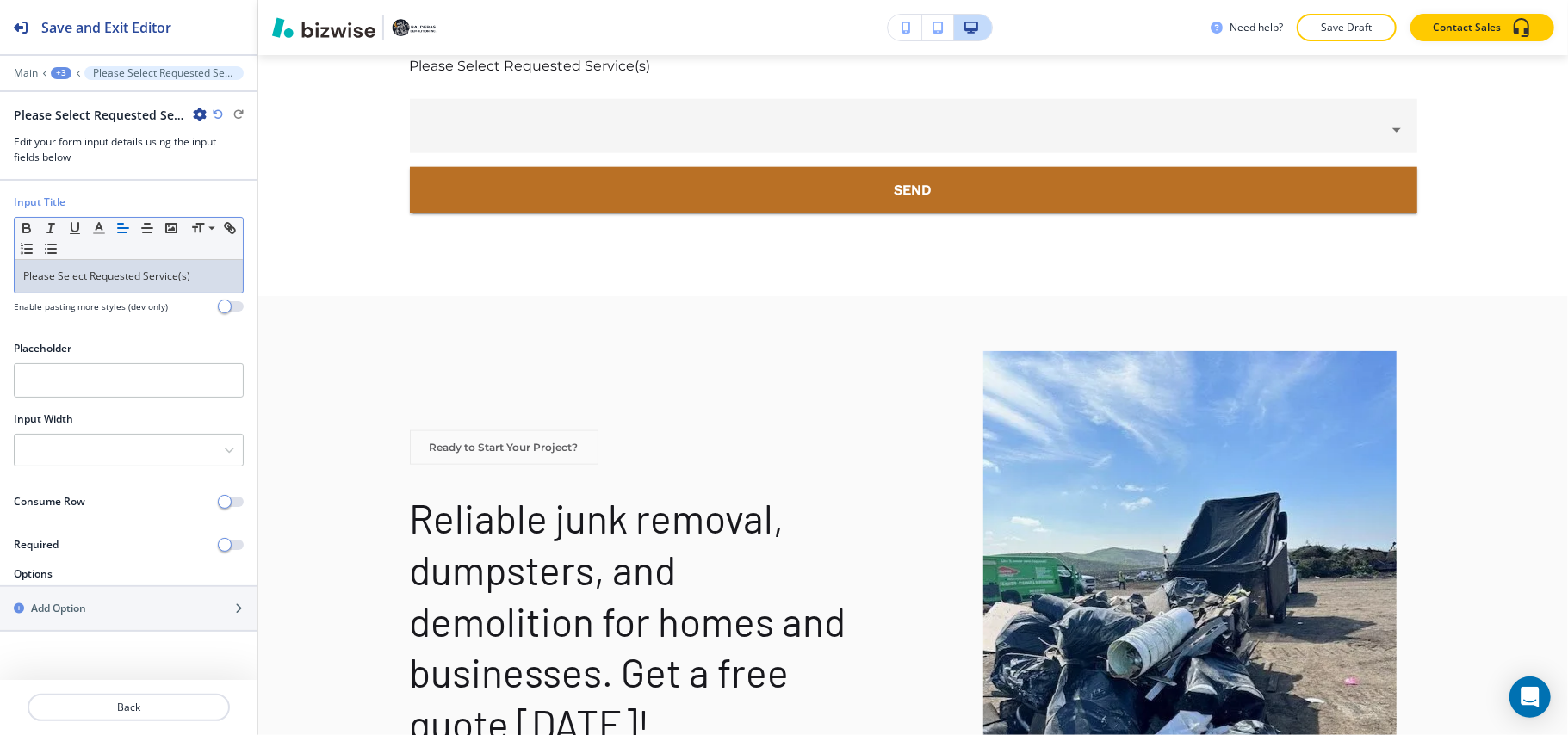
scroll to position [0, 0]
click at [79, 592] on div "button" at bounding box center [129, 594] width 257 height 14
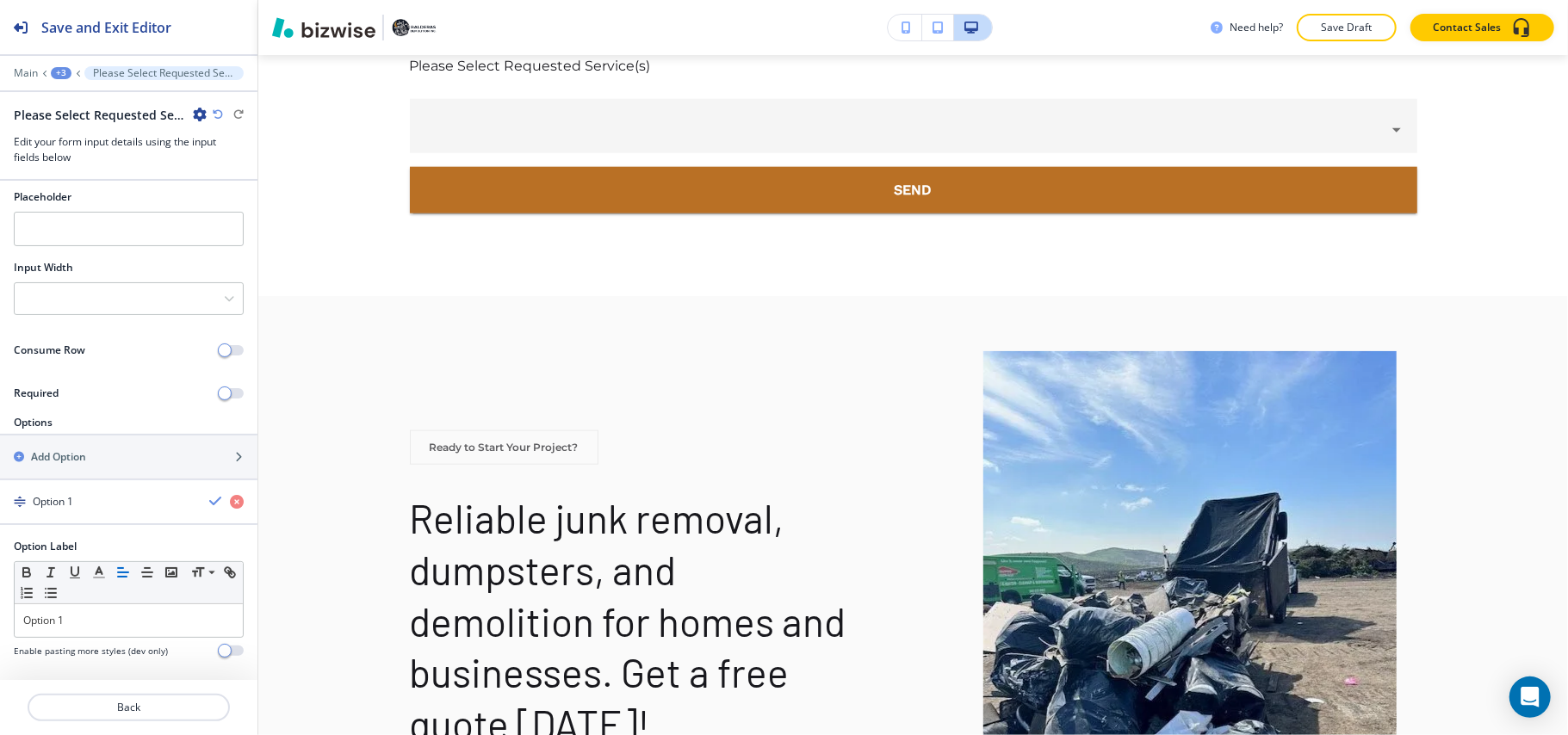
scroll to position [166, 0]
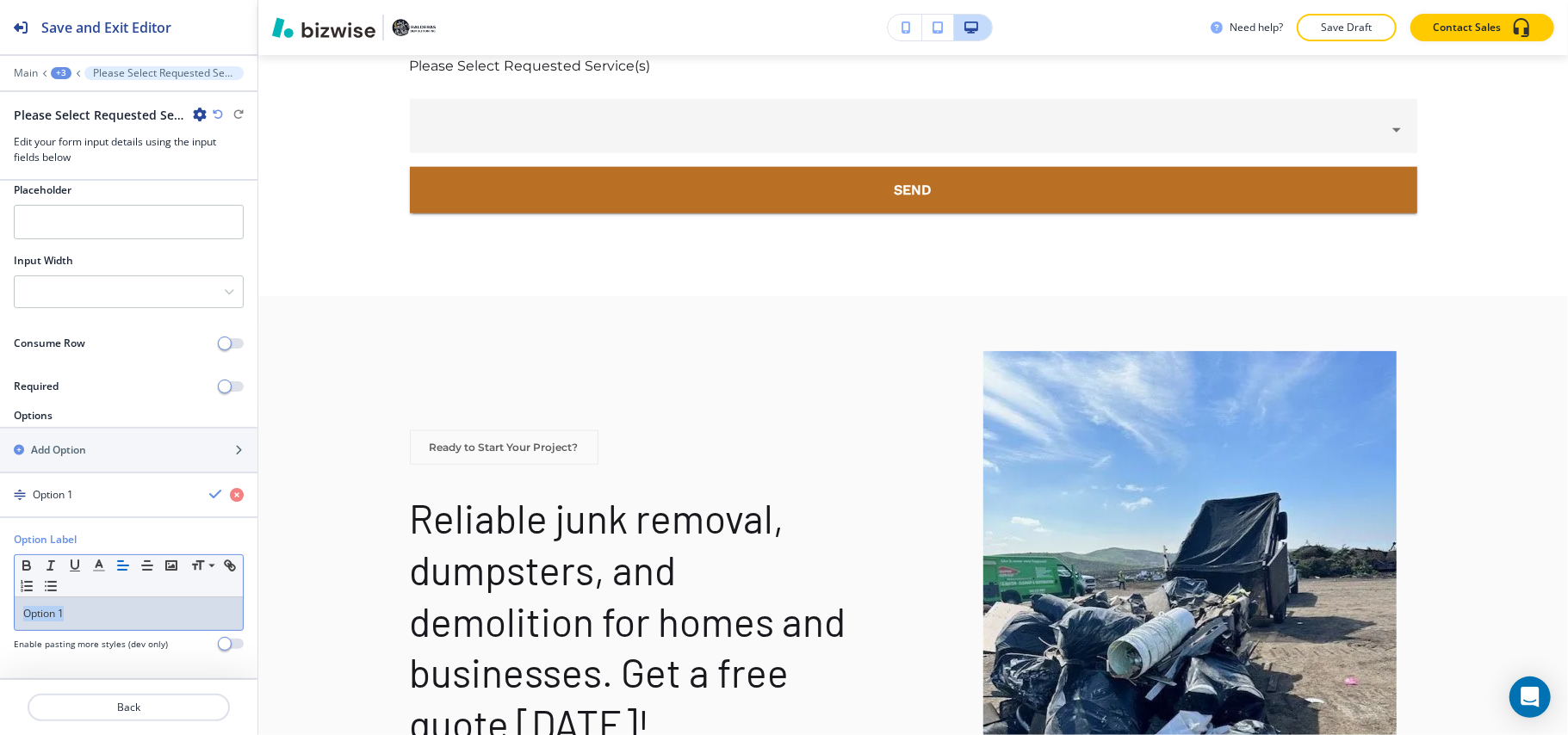
drag, startPoint x: 79, startPoint y: 617, endPoint x: 0, endPoint y: 610, distance: 79.3
click at [0, 610] on div "Option Label Small Normal Large Huge Option 1 Enable pasting more styles (dev o…" at bounding box center [129, 598] width 257 height 132
click at [79, 428] on div "button" at bounding box center [129, 435] width 257 height 14
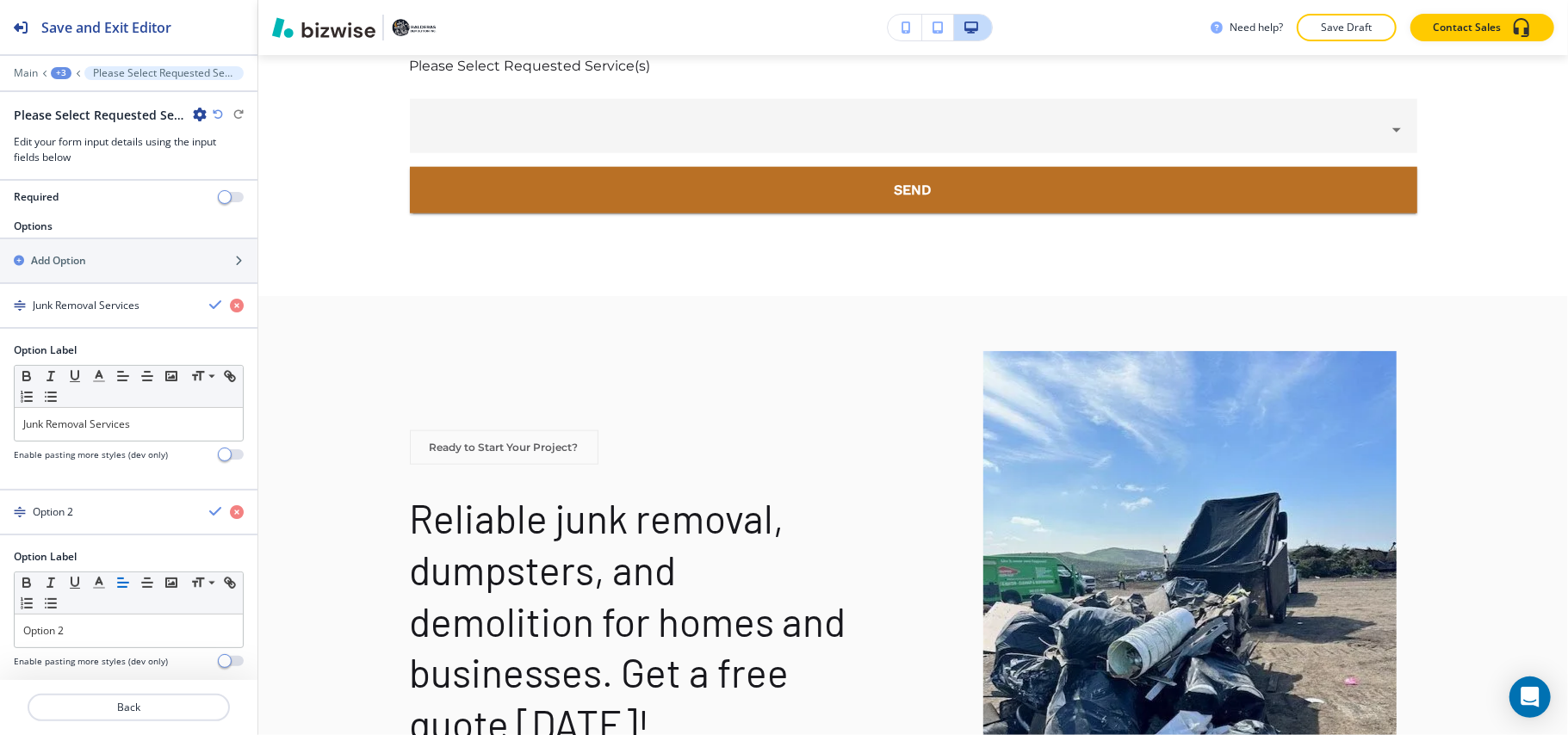
scroll to position [373, 0]
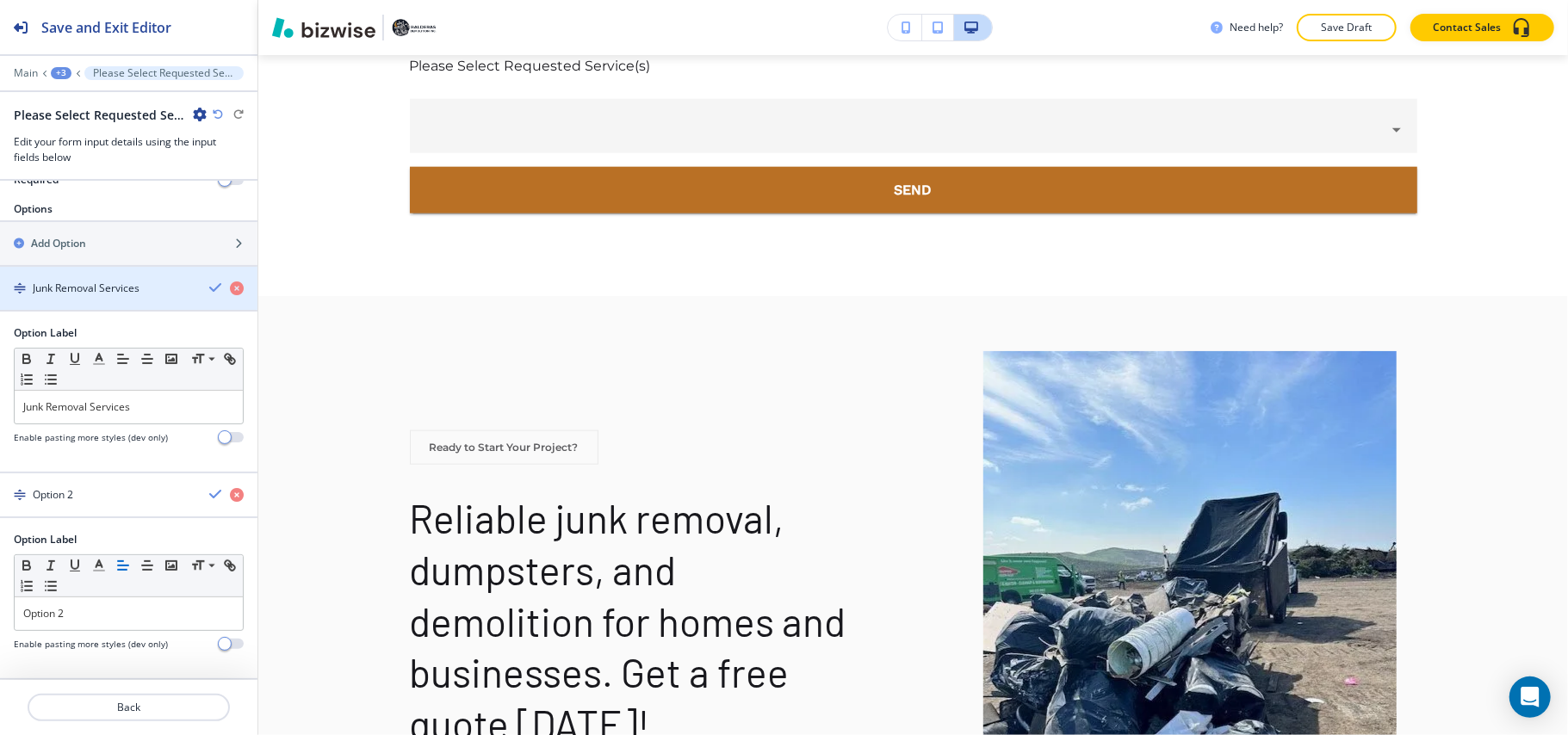
click at [83, 296] on div "button" at bounding box center [129, 303] width 257 height 14
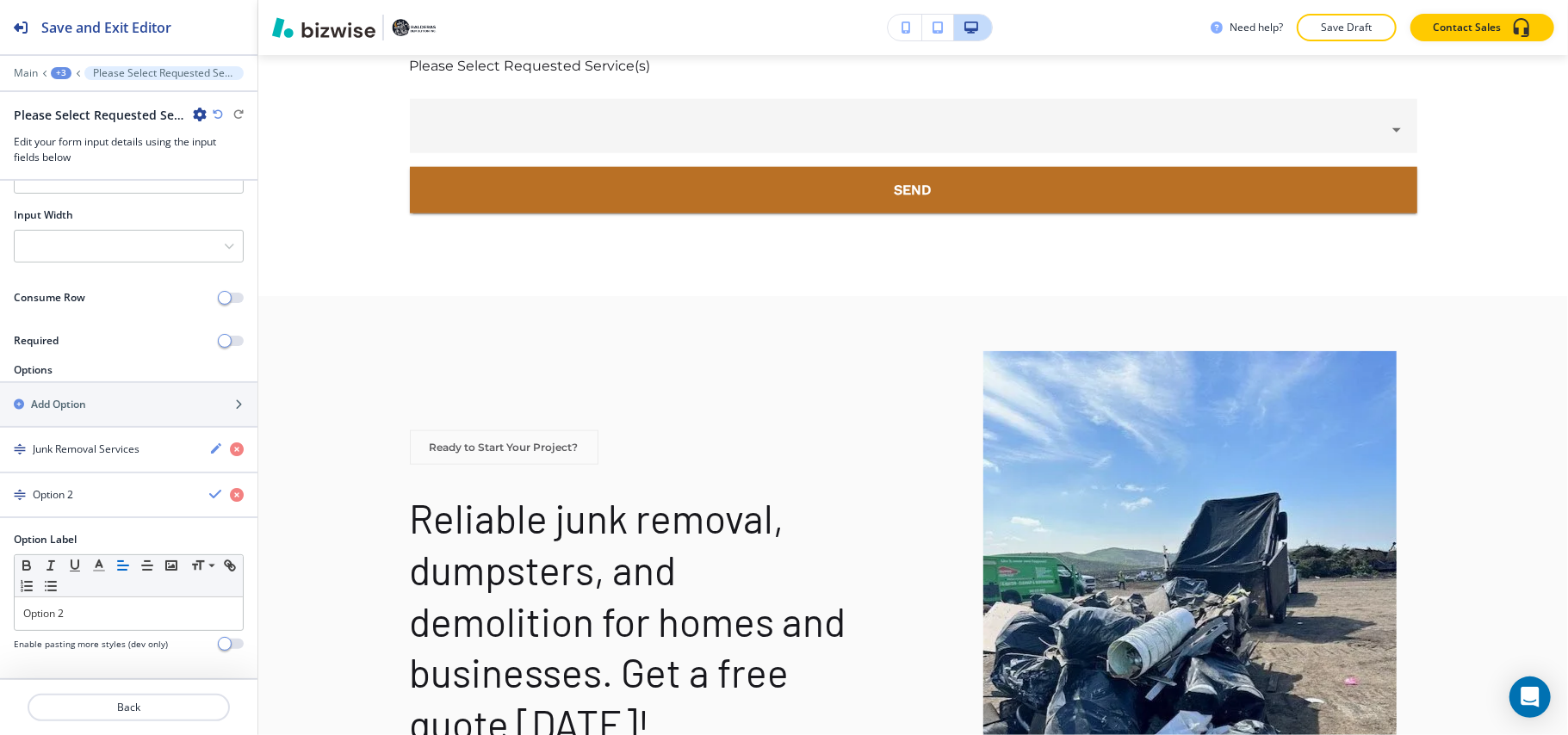
scroll to position [211, 0]
drag, startPoint x: 94, startPoint y: 611, endPoint x: 0, endPoint y: 608, distance: 94.0
click at [0, 608] on div "Option Label Small Normal Large Huge Option 2 Enable pasting more styles (dev o…" at bounding box center [129, 598] width 257 height 132
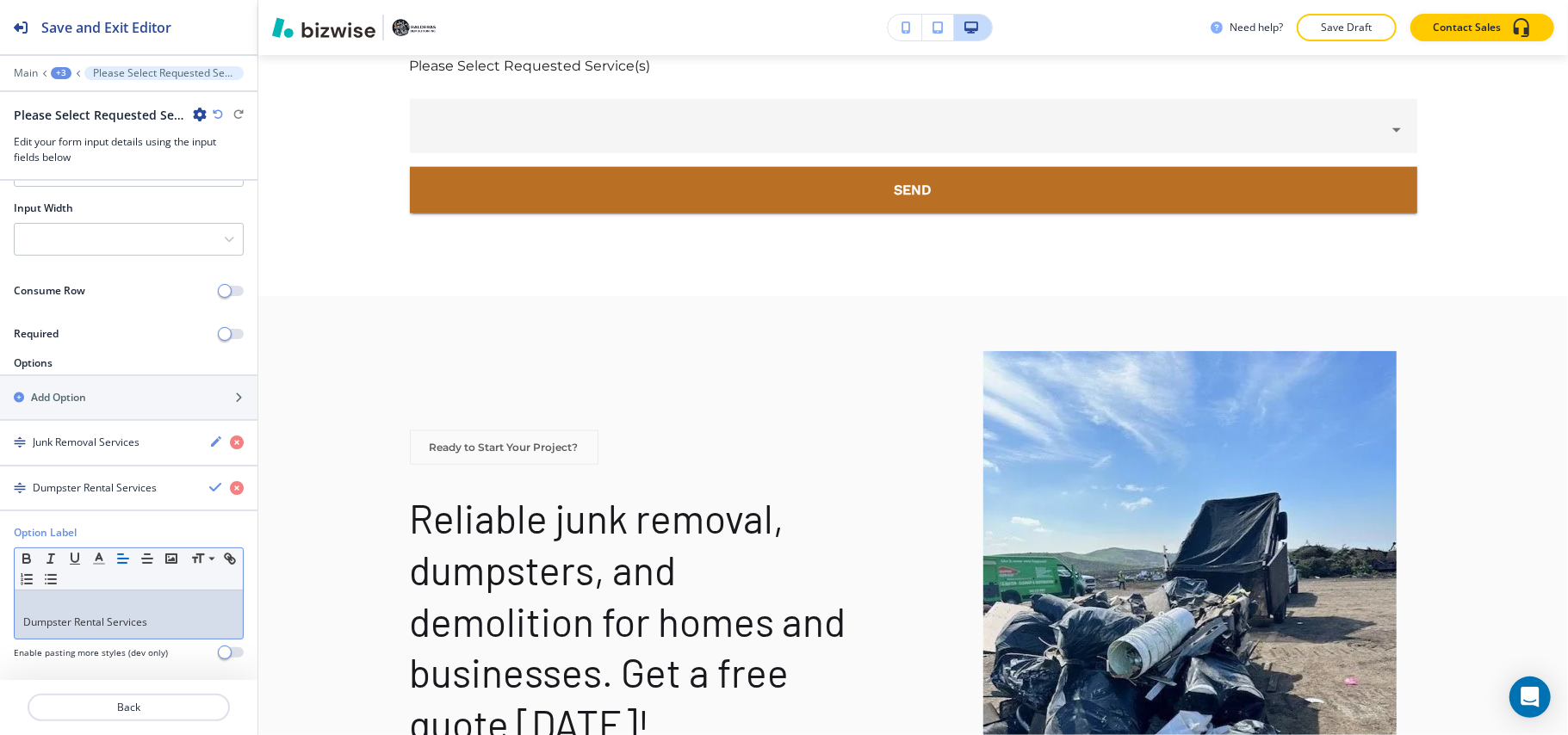
scroll to position [0, 0]
click at [16, 630] on div "Dumpster Rental Services" at bounding box center [129, 614] width 228 height 48
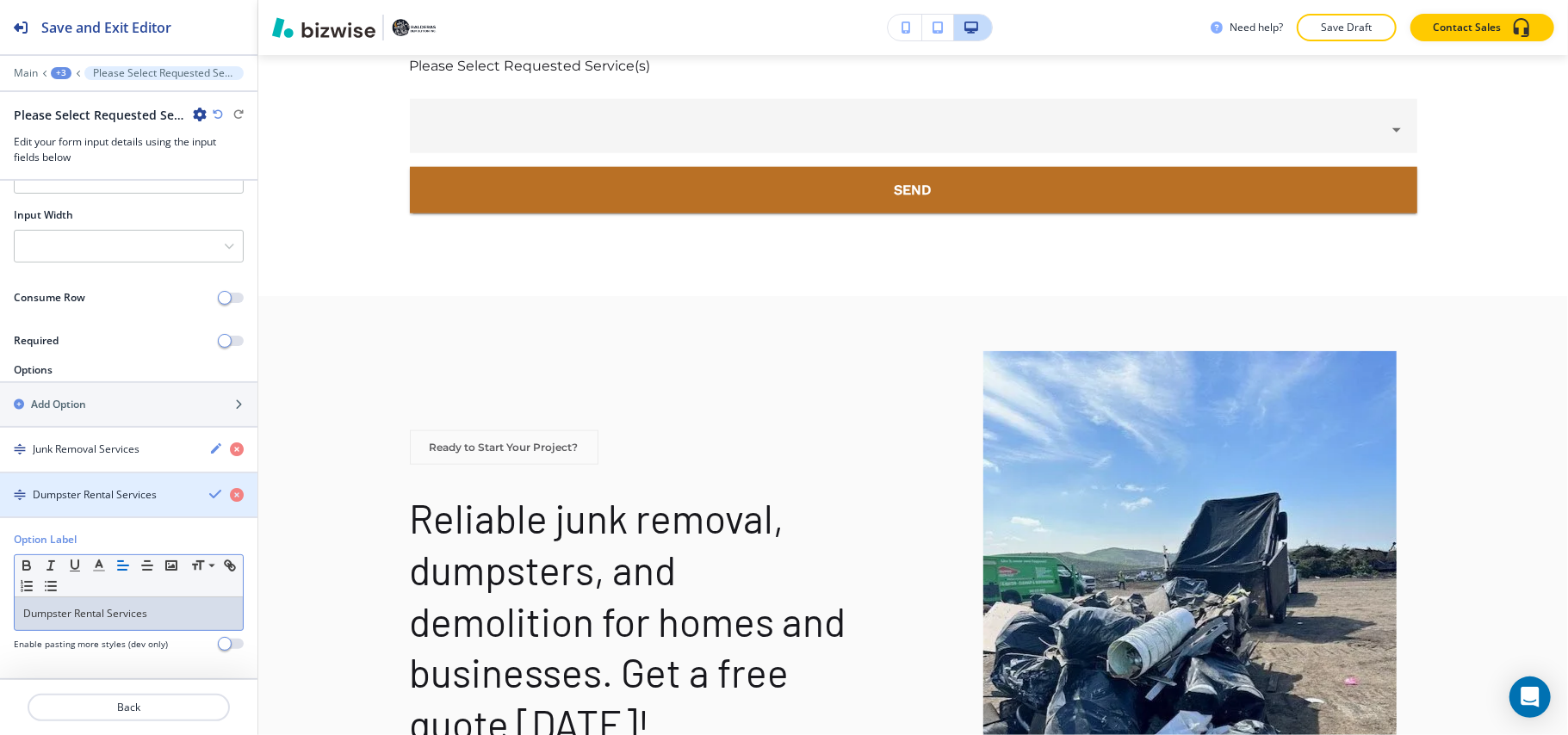
click at [104, 494] on h4 "Dumpster Rental Services" at bounding box center [94, 495] width 124 height 16
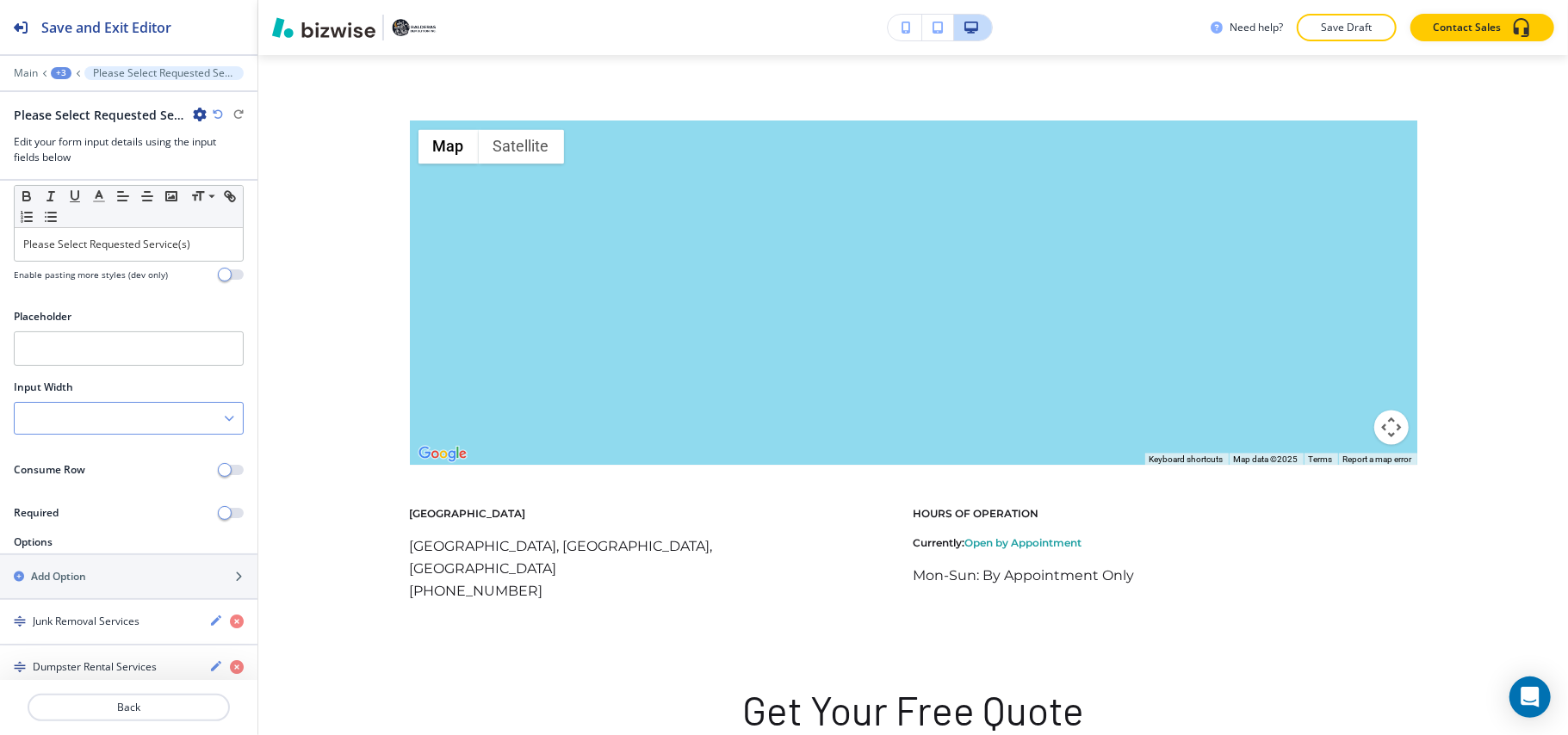
scroll to position [48, 0]
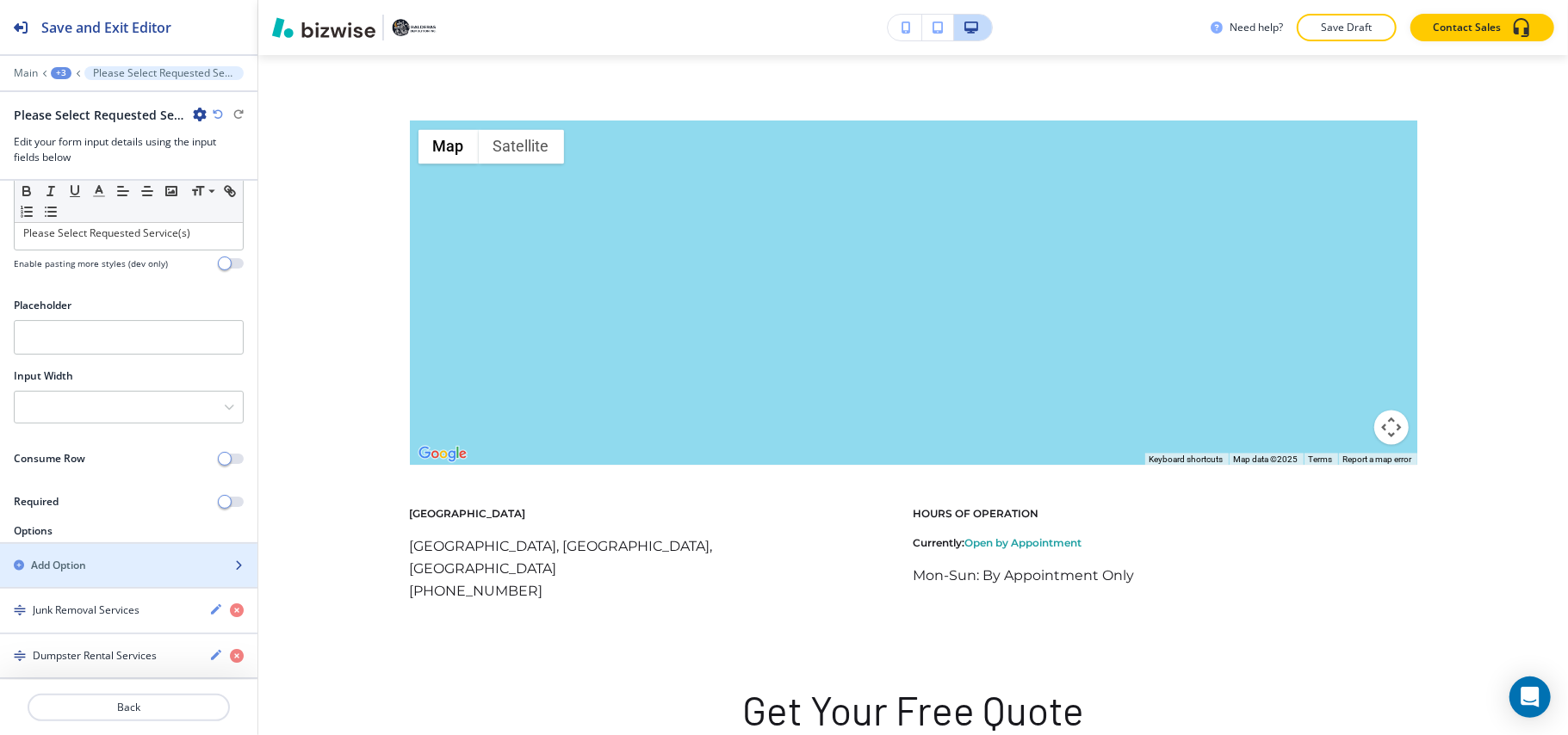
click at [67, 567] on h2 "Add Option" at bounding box center [58, 566] width 56 height 16
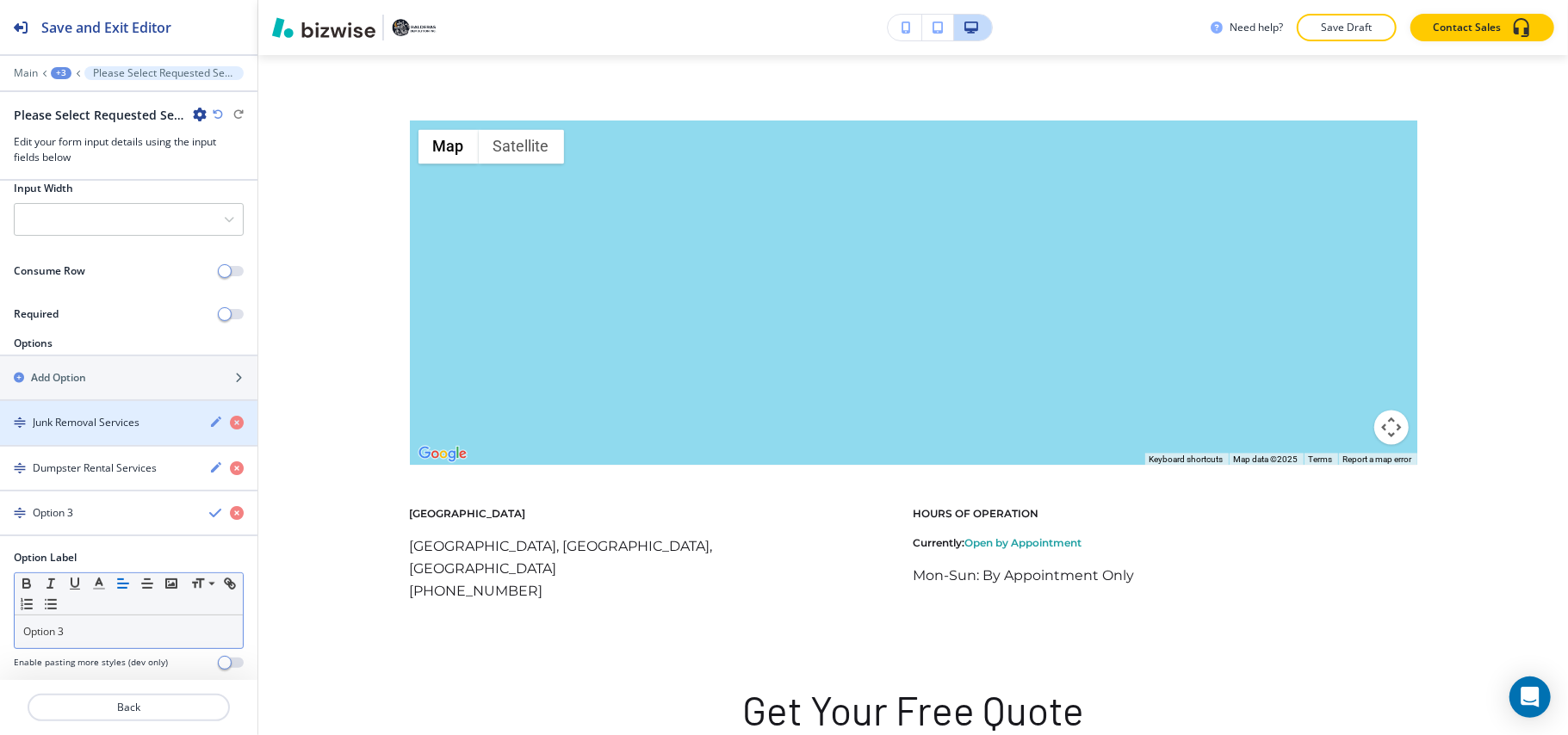
scroll to position [256, 0]
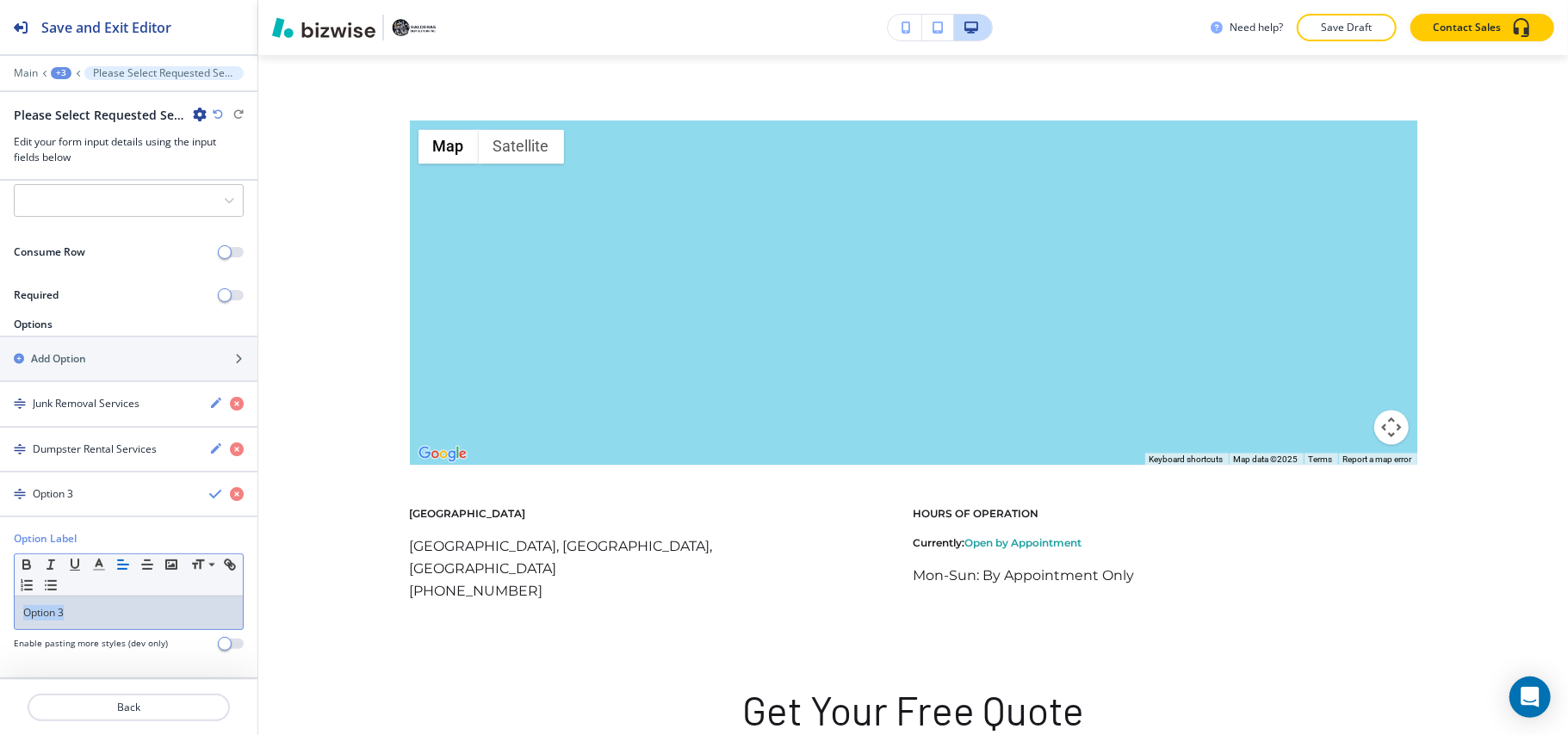
drag, startPoint x: 43, startPoint y: 616, endPoint x: 29, endPoint y: 599, distance: 22.0
click at [0, 603] on div "Option Label Small Normal Large Huge Option 3 Enable pasting more styles (dev o…" at bounding box center [129, 598] width 257 height 132
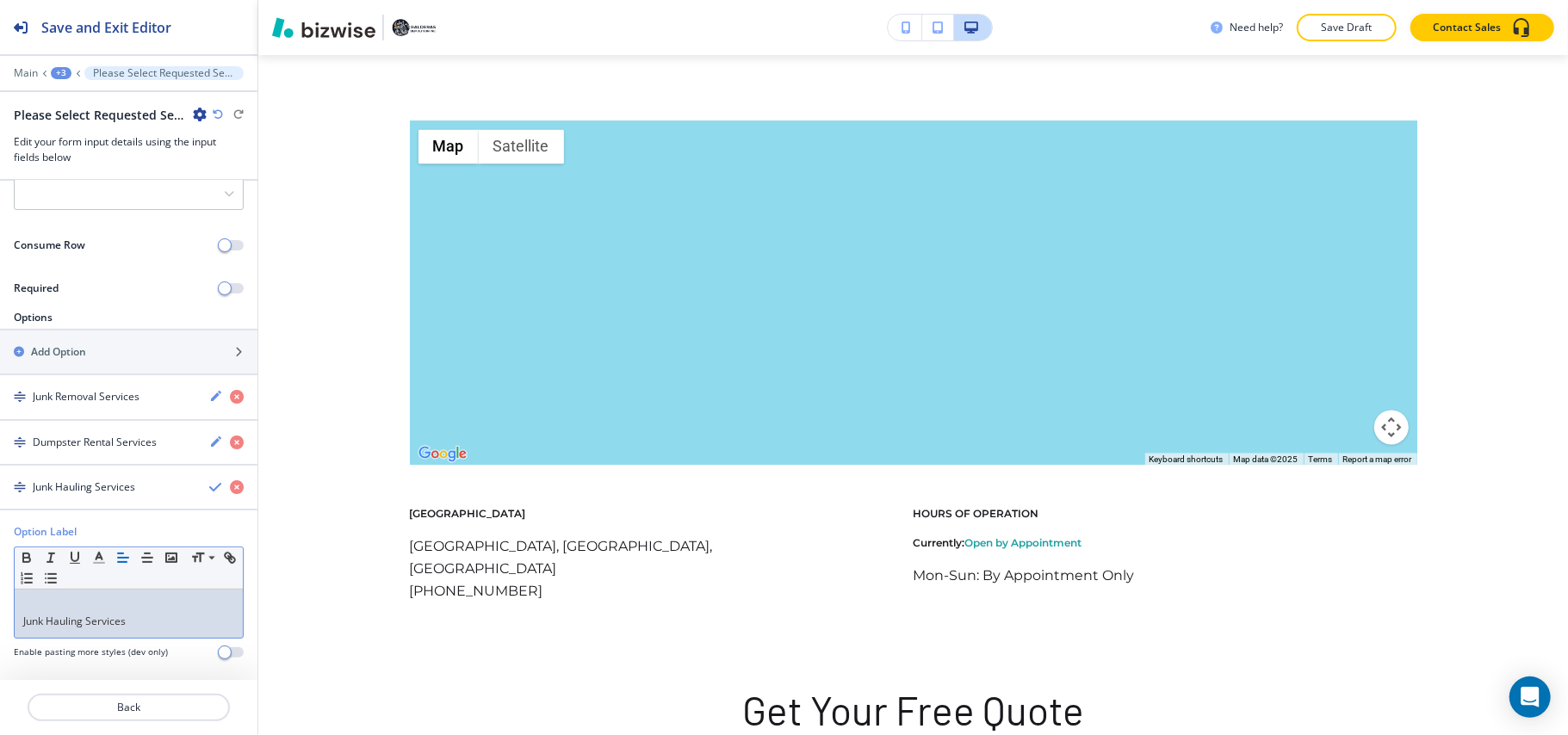
scroll to position [0, 0]
click at [19, 628] on div "Junk Hauling Services" at bounding box center [129, 613] width 228 height 48
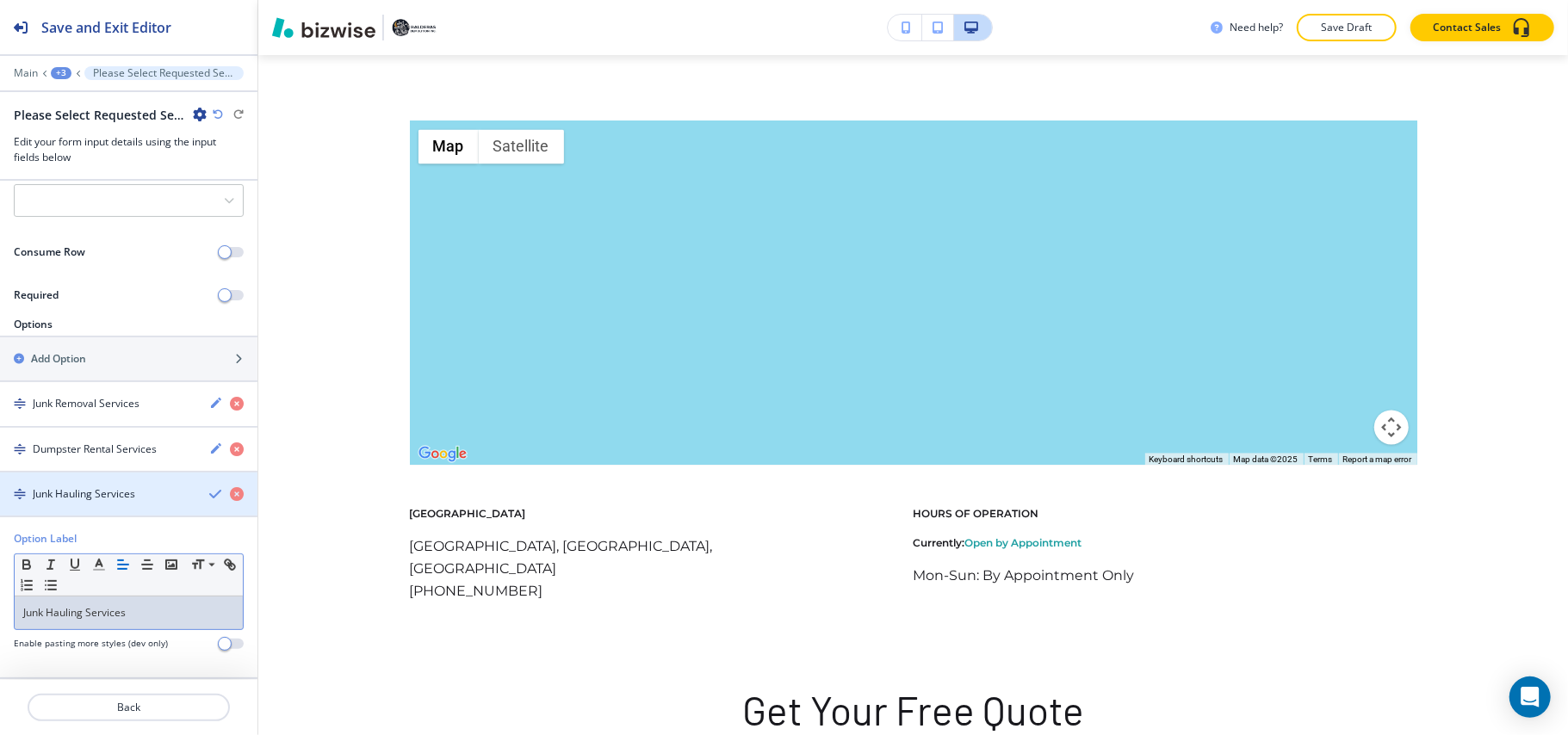
click at [96, 500] on h4 "Junk Hauling Services" at bounding box center [84, 494] width 102 height 16
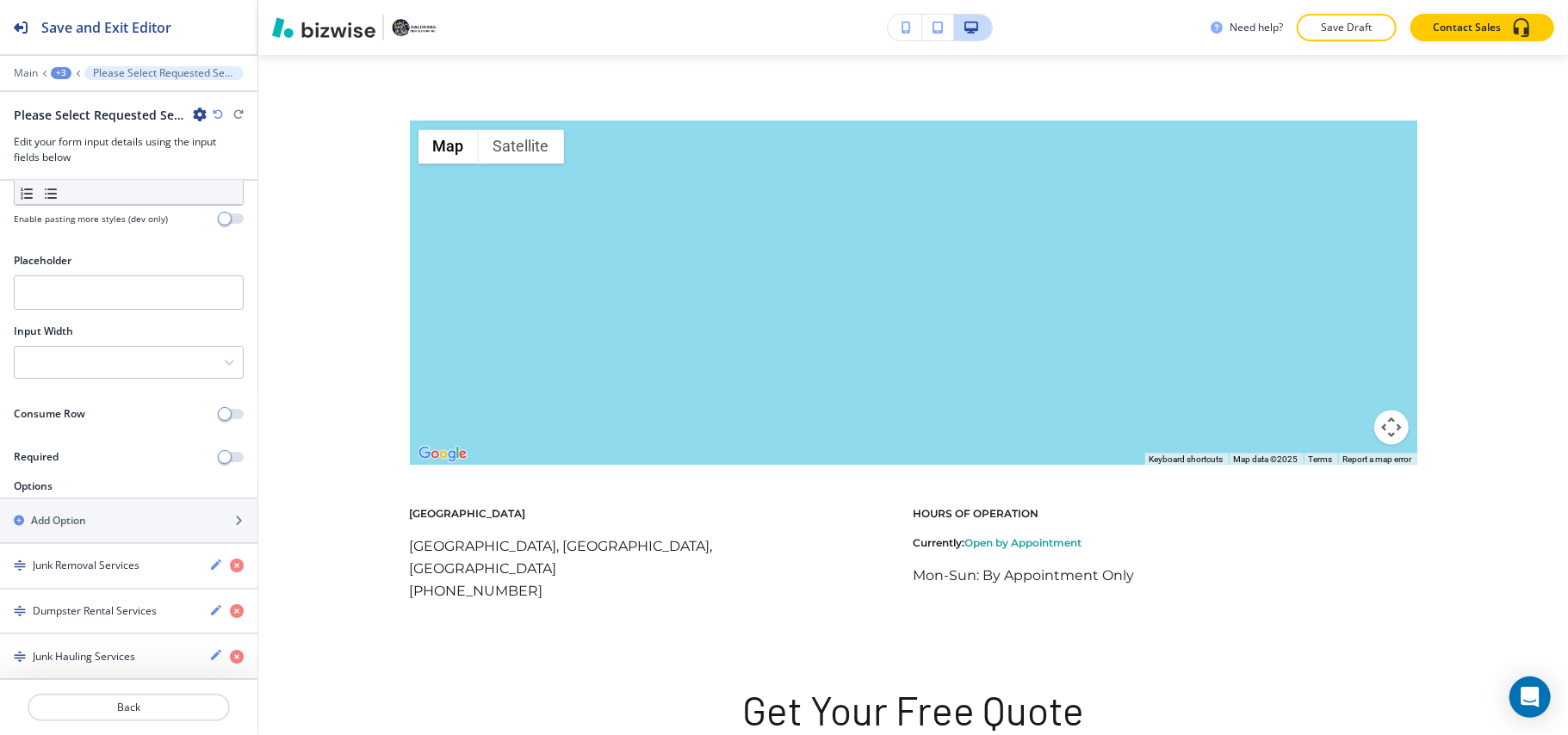
scroll to position [94, 0]
click at [79, 521] on h2 "Add Option" at bounding box center [58, 521] width 56 height 16
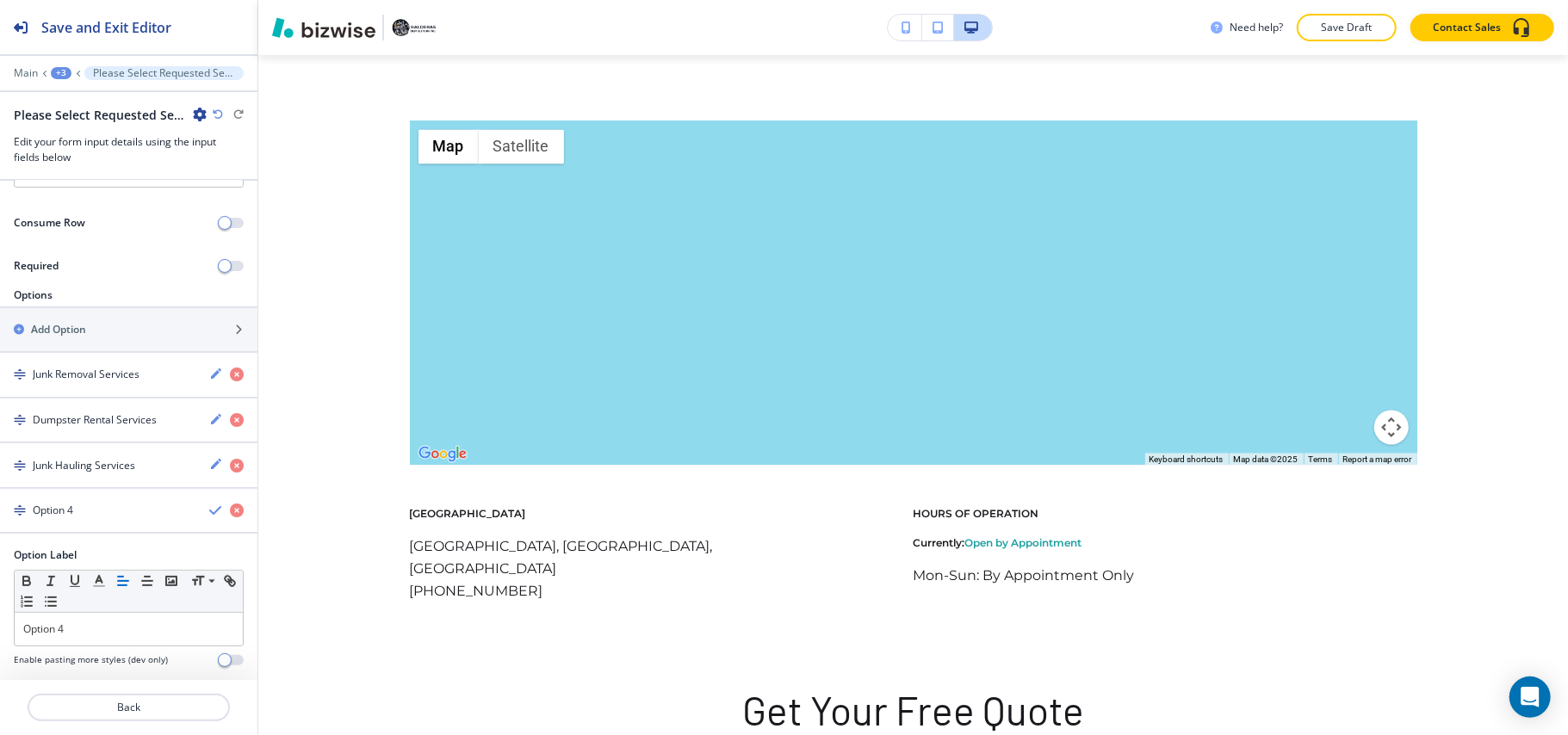
scroll to position [304, 0]
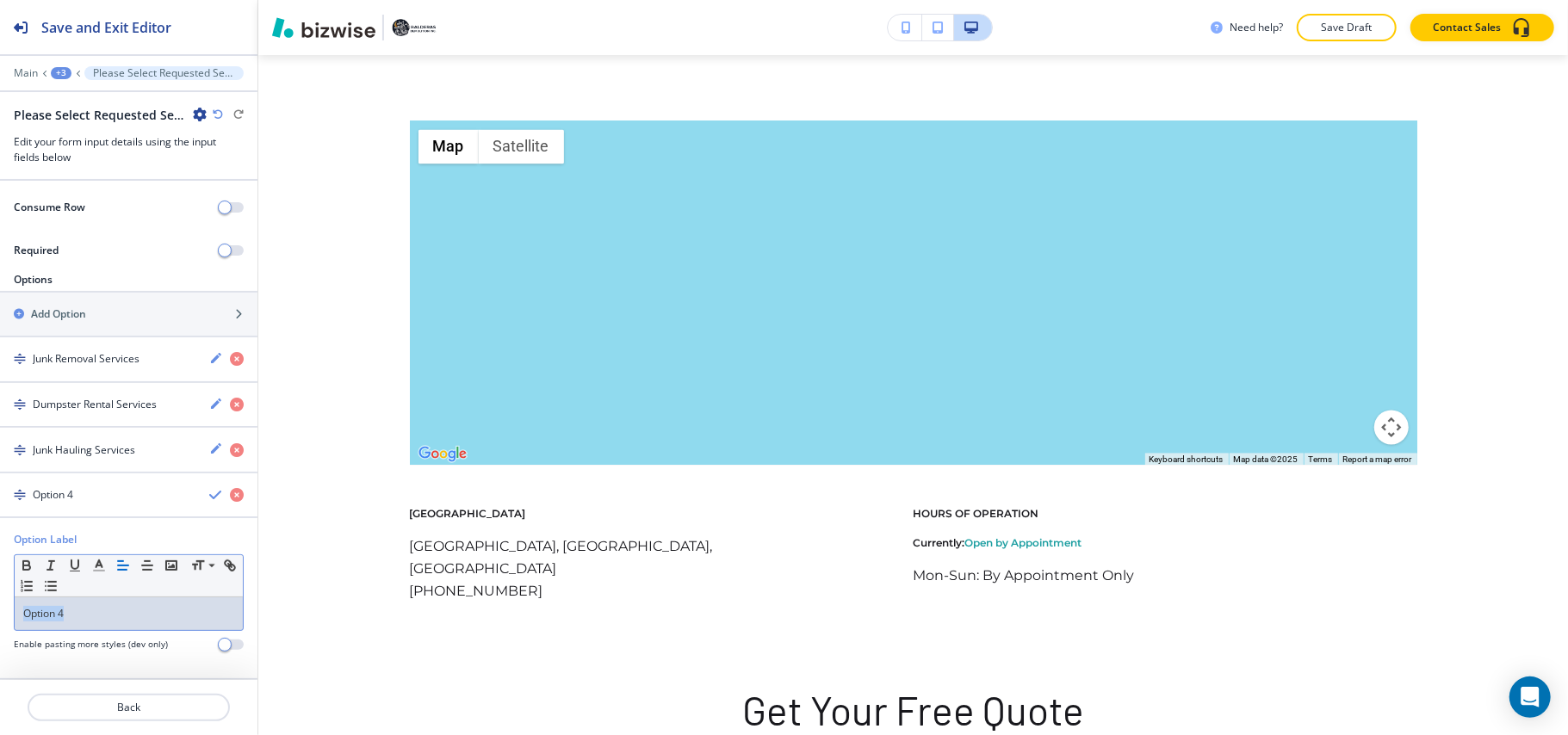
drag, startPoint x: 104, startPoint y: 612, endPoint x: 45, endPoint y: 613, distance: 59.0
click at [1, 611] on div "Option Label Small Normal Large Huge Option 4 Enable pasting more styles (dev o…" at bounding box center [129, 598] width 257 height 132
click at [81, 491] on h4 "Trash Removal Services" at bounding box center [90, 495] width 115 height 16
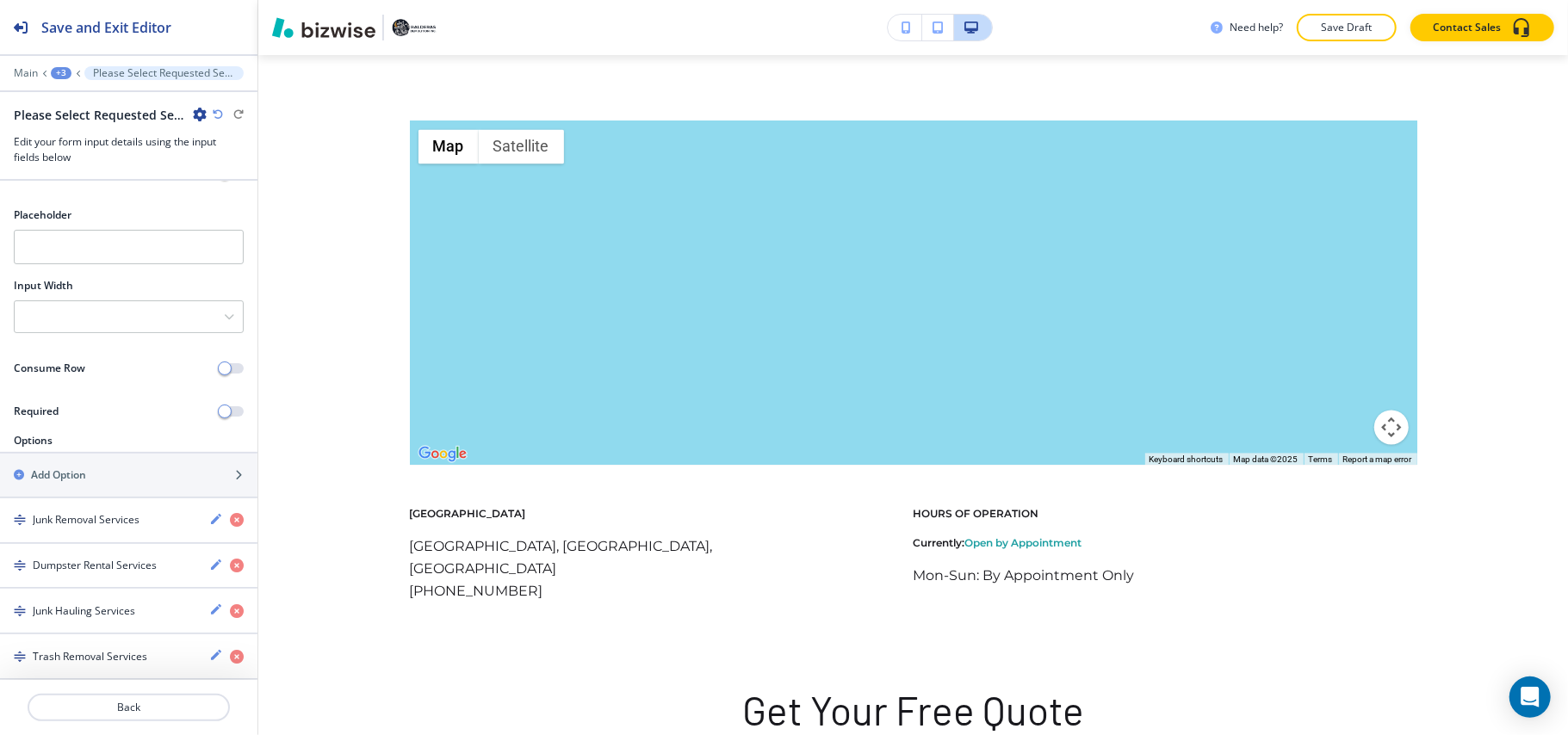
scroll to position [141, 0]
click at [104, 463] on div "Add Option" at bounding box center [129, 475] width 257 height 43
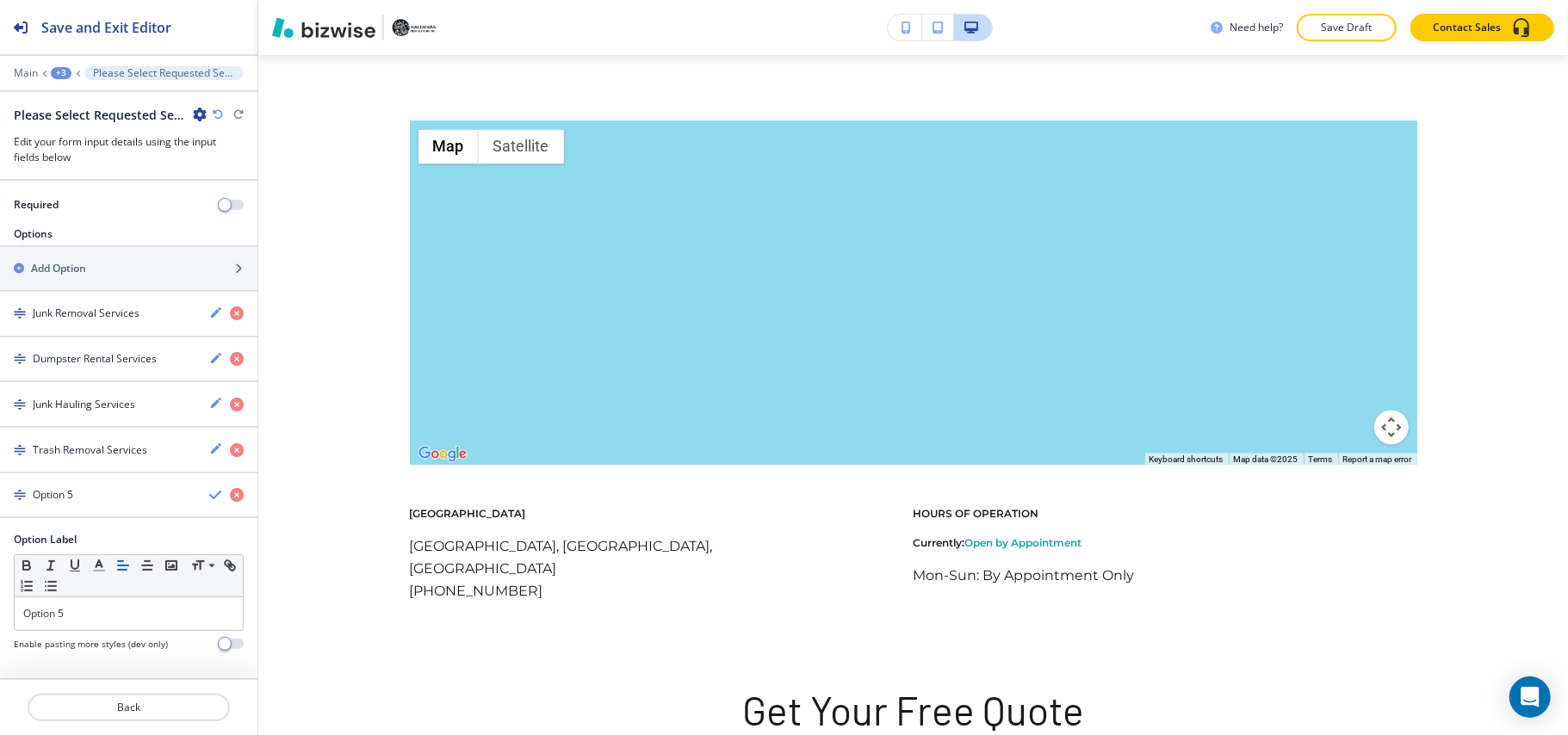
scroll to position [350, 0]
drag, startPoint x: 1, startPoint y: 610, endPoint x: 16, endPoint y: 610, distance: 15.0
click at [2, 608] on div "Option Label Small Normal Large Huge Option 5 Enable pasting more styles (dev o…" at bounding box center [129, 598] width 257 height 132
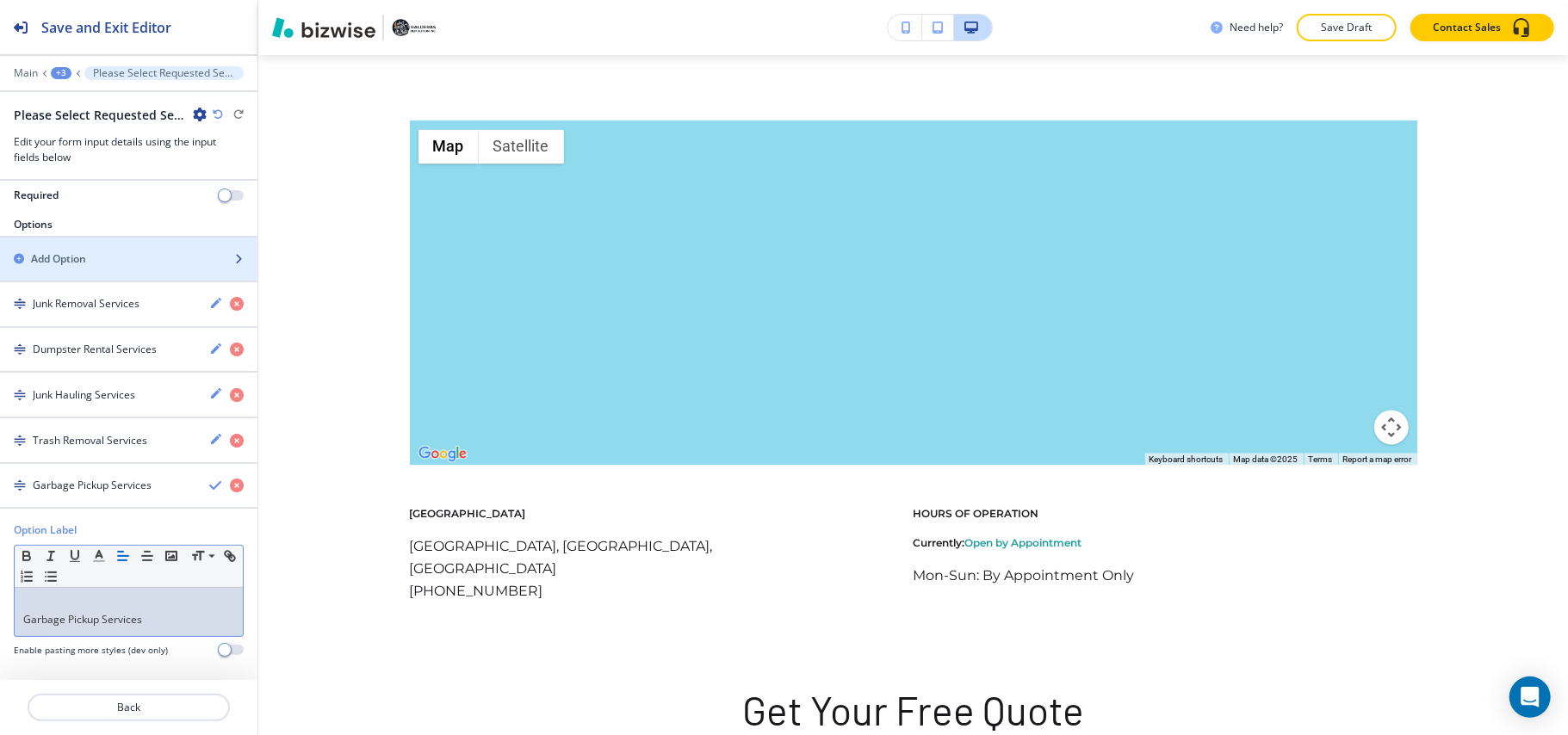
scroll to position [0, 0]
drag, startPoint x: 12, startPoint y: 637, endPoint x: 22, endPoint y: 635, distance: 10.2
click at [12, 635] on div "Option Label Small Normal Large Huge Garbage Pickup Services Enable pasting mor…" at bounding box center [129, 597] width 257 height 148
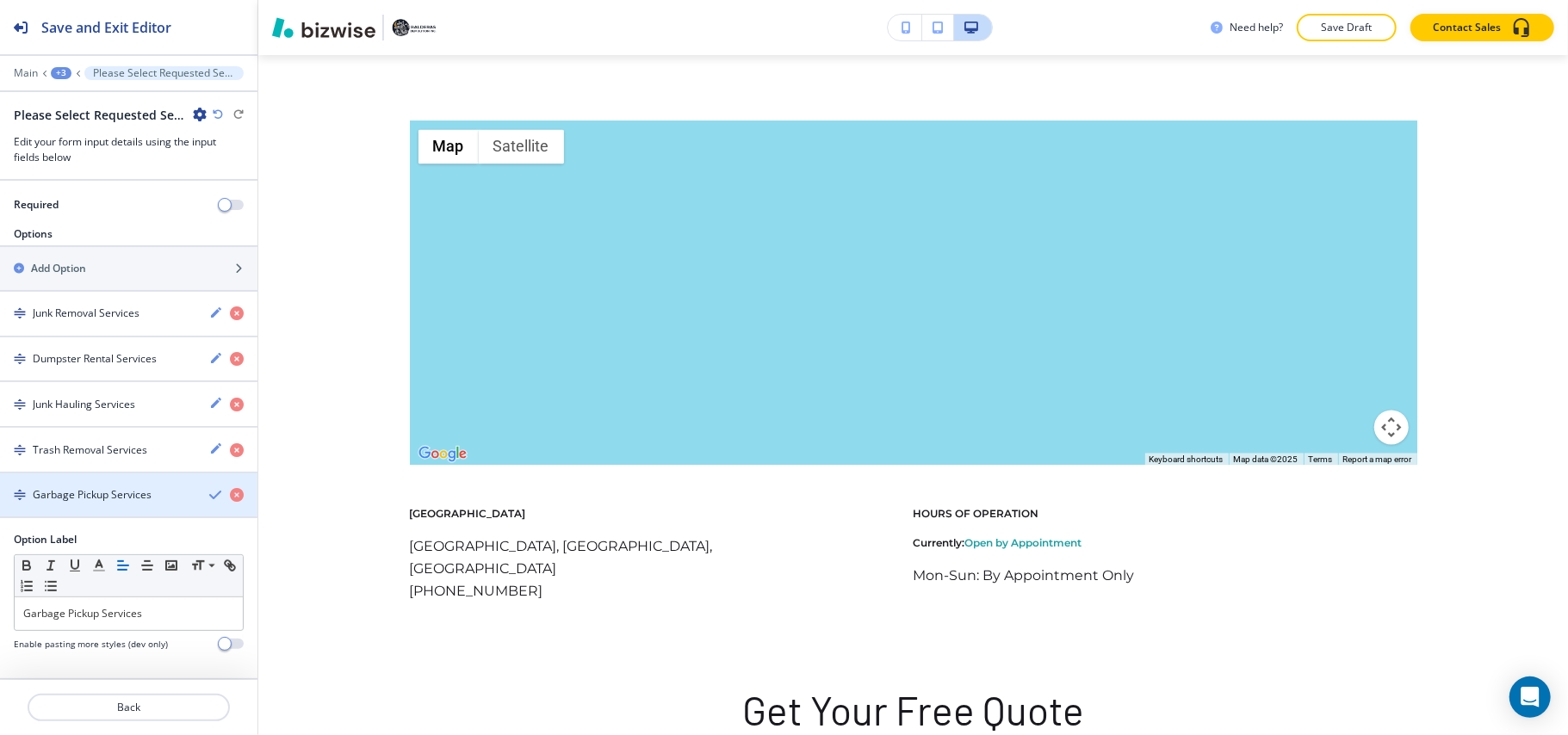
click at [53, 491] on h4 "Garbage Pickup Services" at bounding box center [92, 495] width 119 height 16
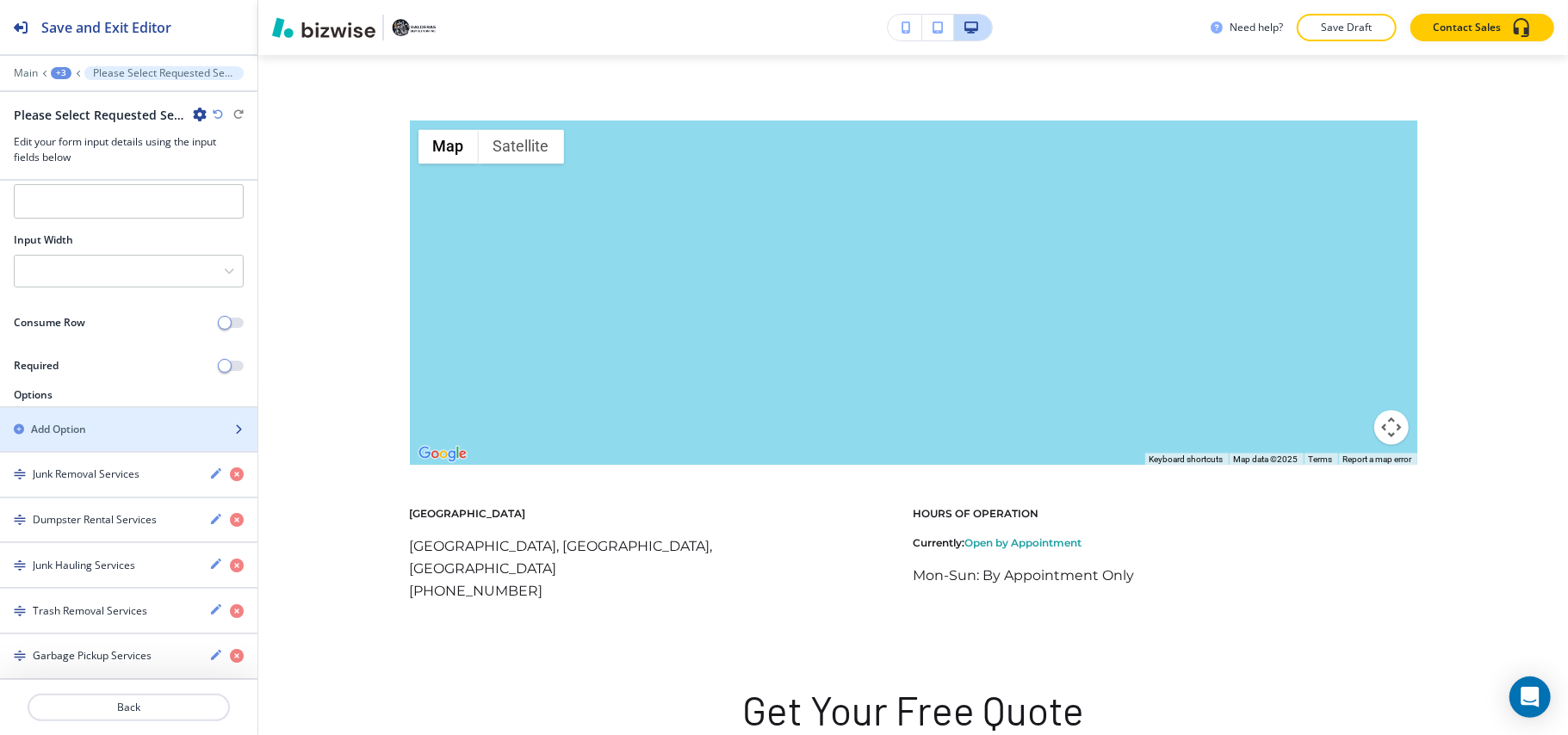
click at [96, 424] on div "Add Option" at bounding box center [109, 430] width 219 height 16
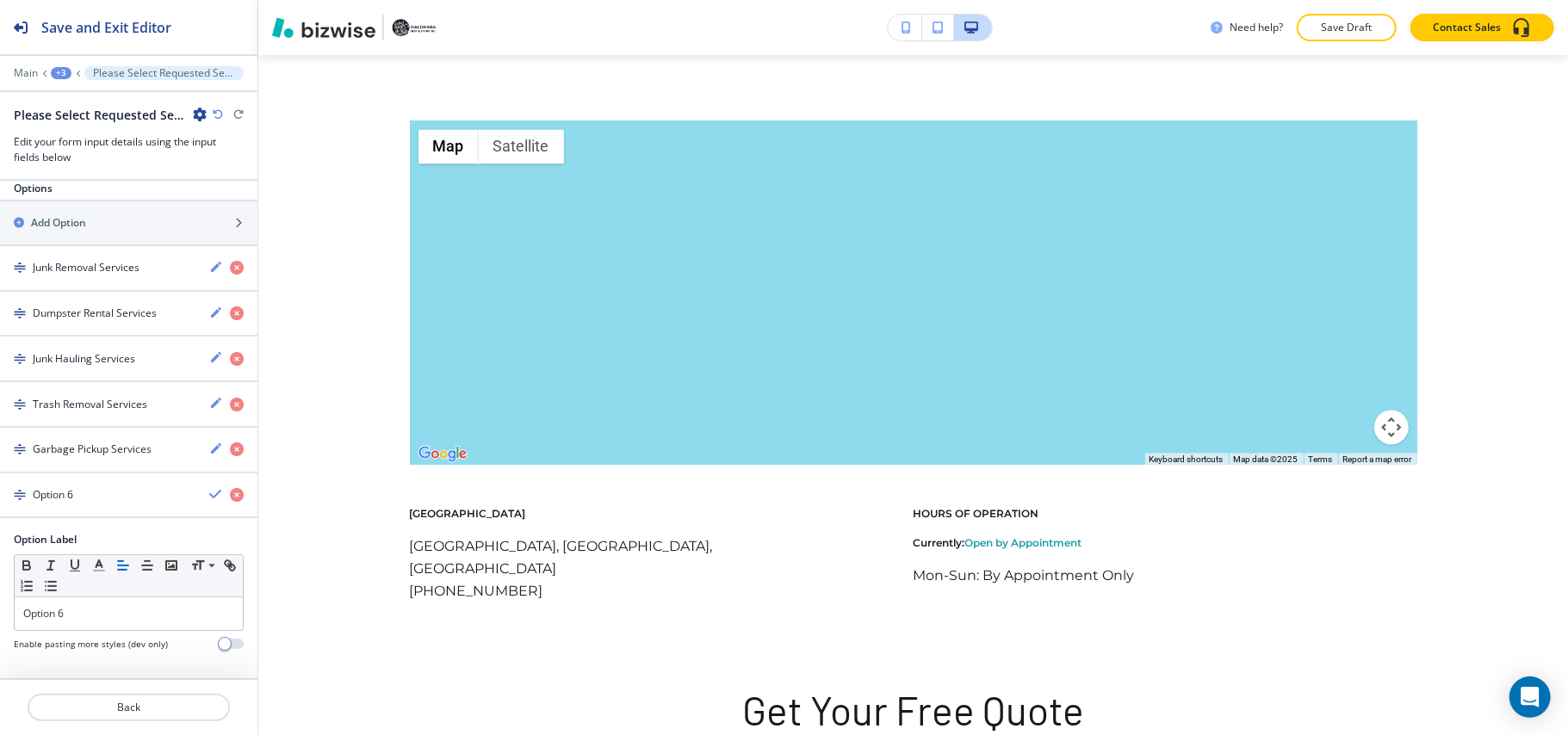
scroll to position [396, 0]
click at [0, 617] on div "Option Label Small Normal Large Huge Option 6 Enable pasting more styles (dev o…" at bounding box center [129, 598] width 257 height 132
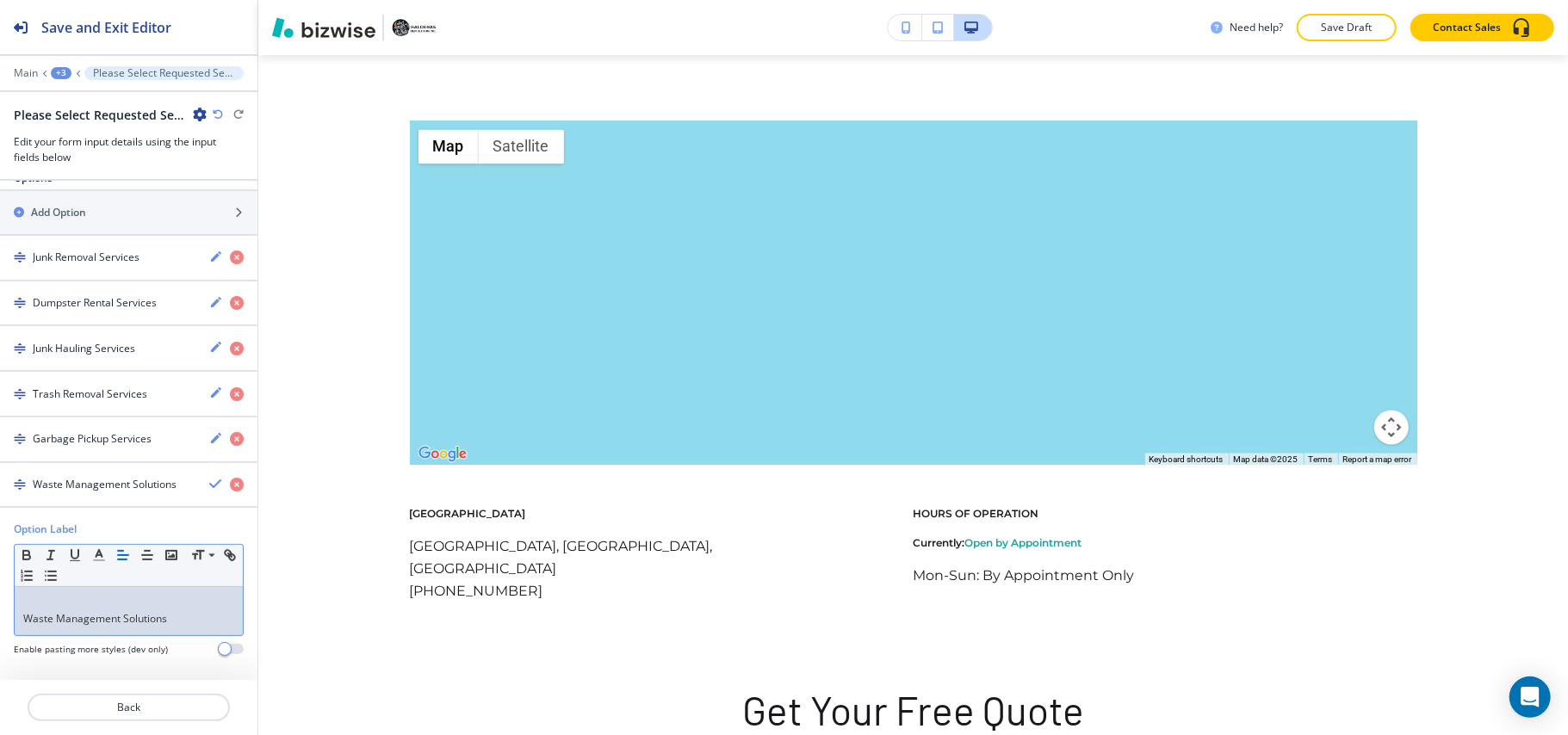
click at [20, 621] on div "Waste Management Solutions" at bounding box center [129, 611] width 228 height 48
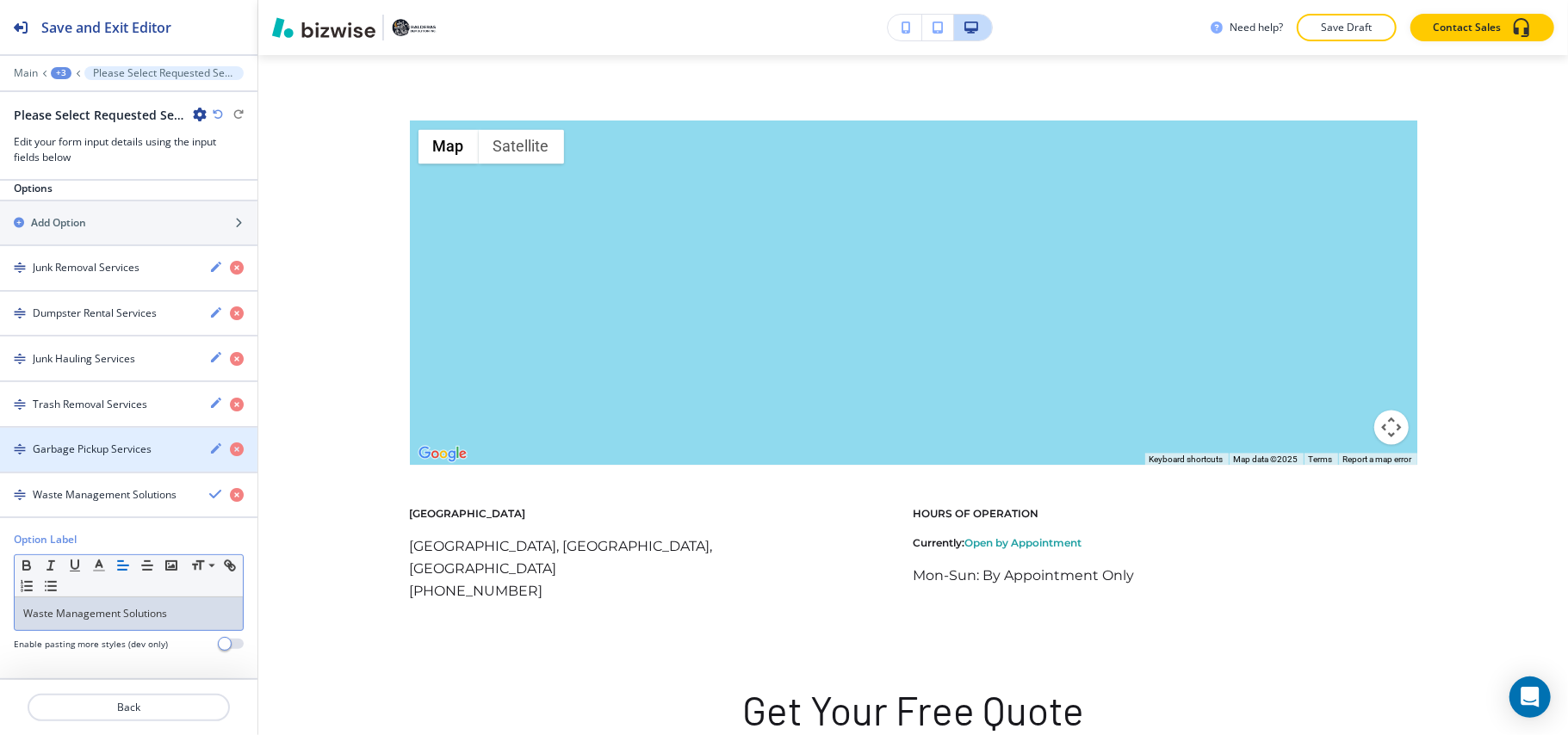
click at [85, 469] on div "button" at bounding box center [129, 465] width 257 height 14
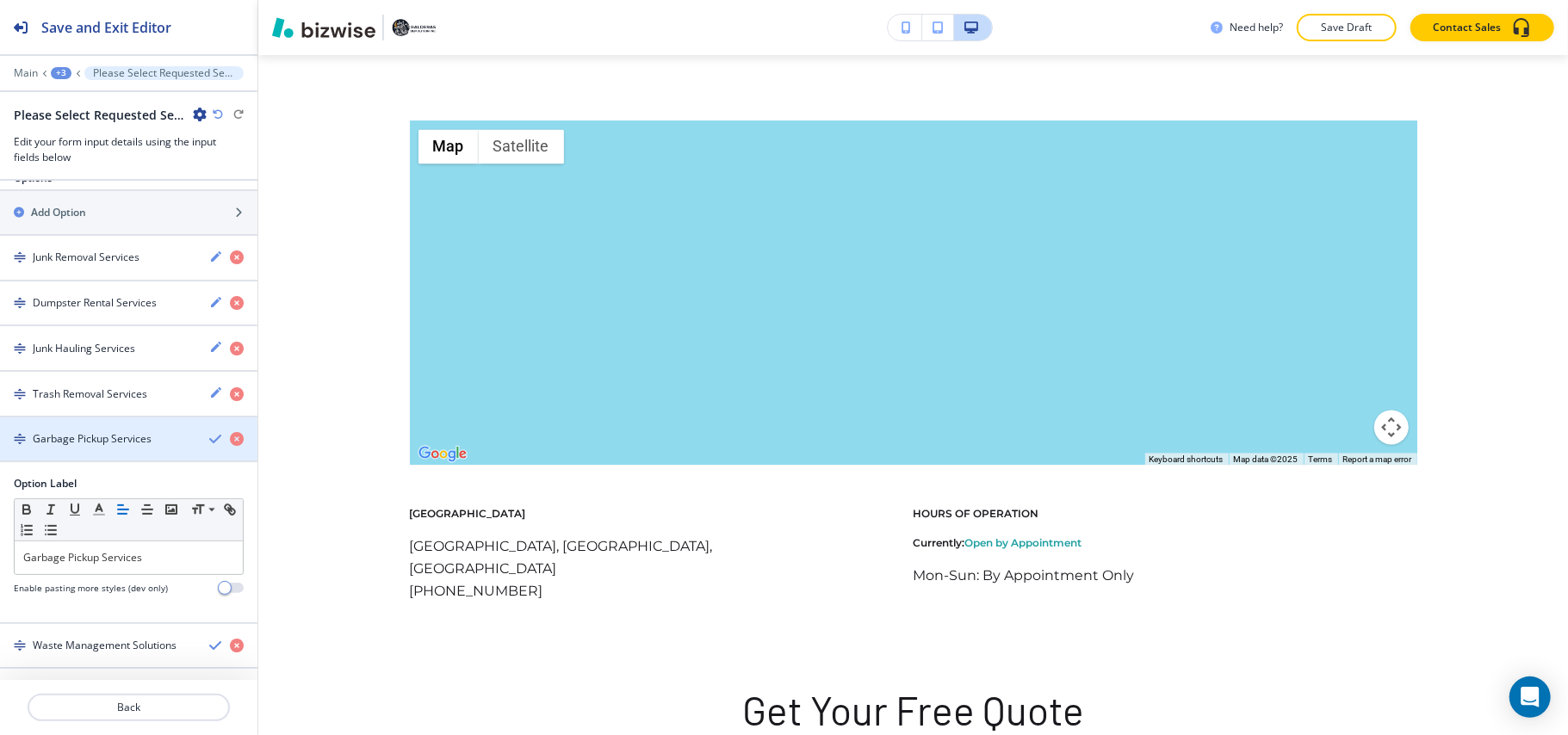
click at [100, 457] on div "button" at bounding box center [129, 454] width 257 height 14
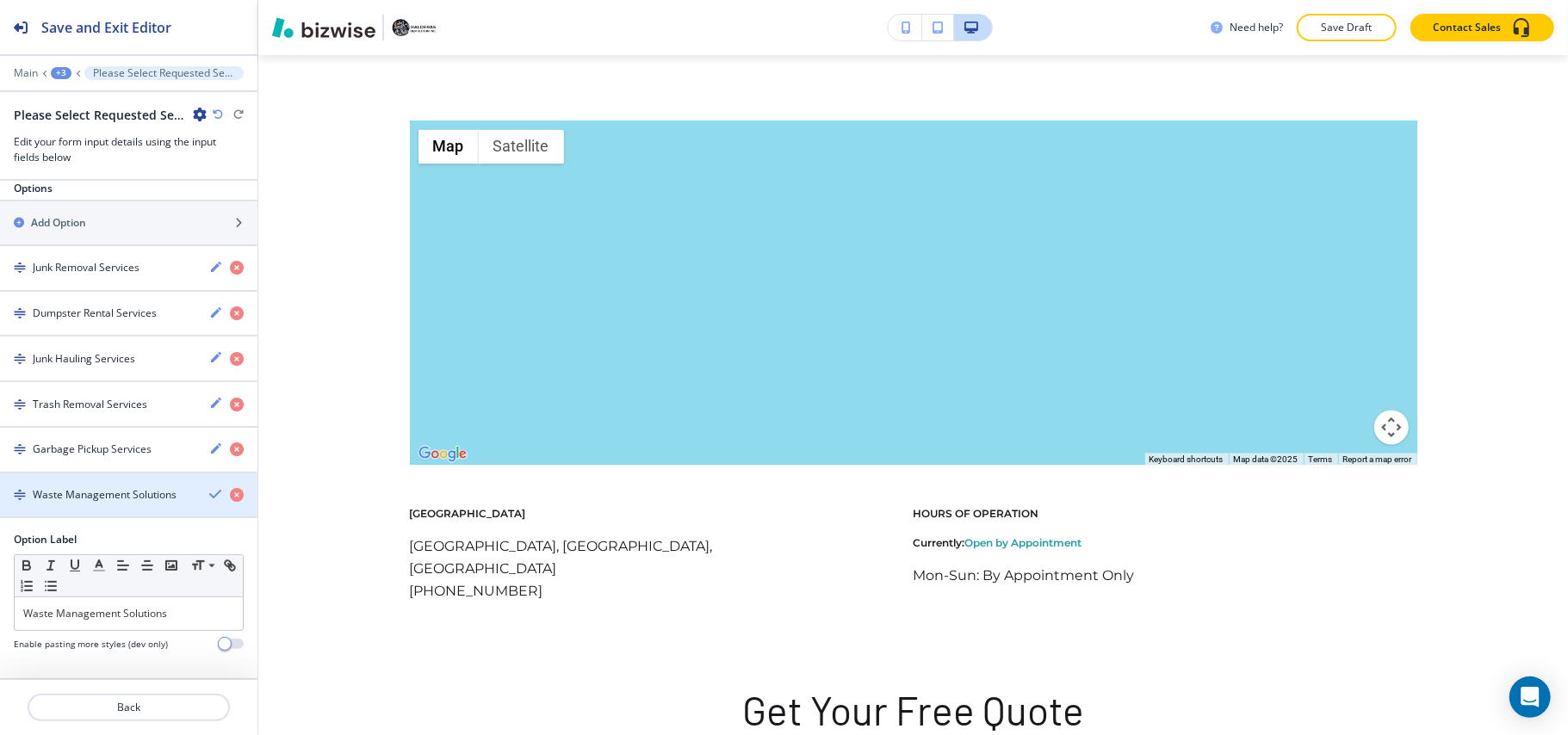
click at [86, 480] on div "button" at bounding box center [129, 480] width 257 height 14
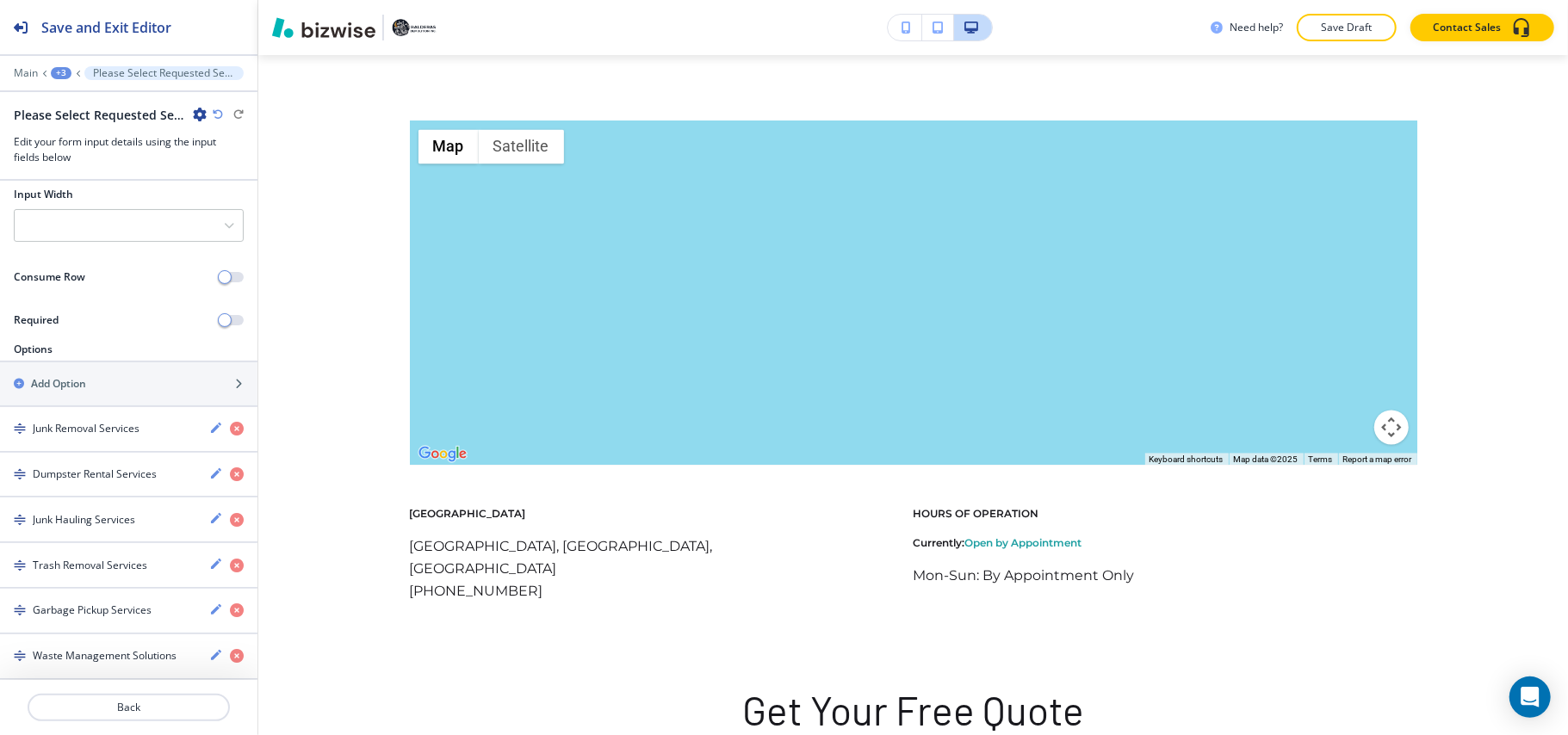
scroll to position [234, 0]
click at [70, 379] on h2 "Add Option" at bounding box center [58, 384] width 56 height 16
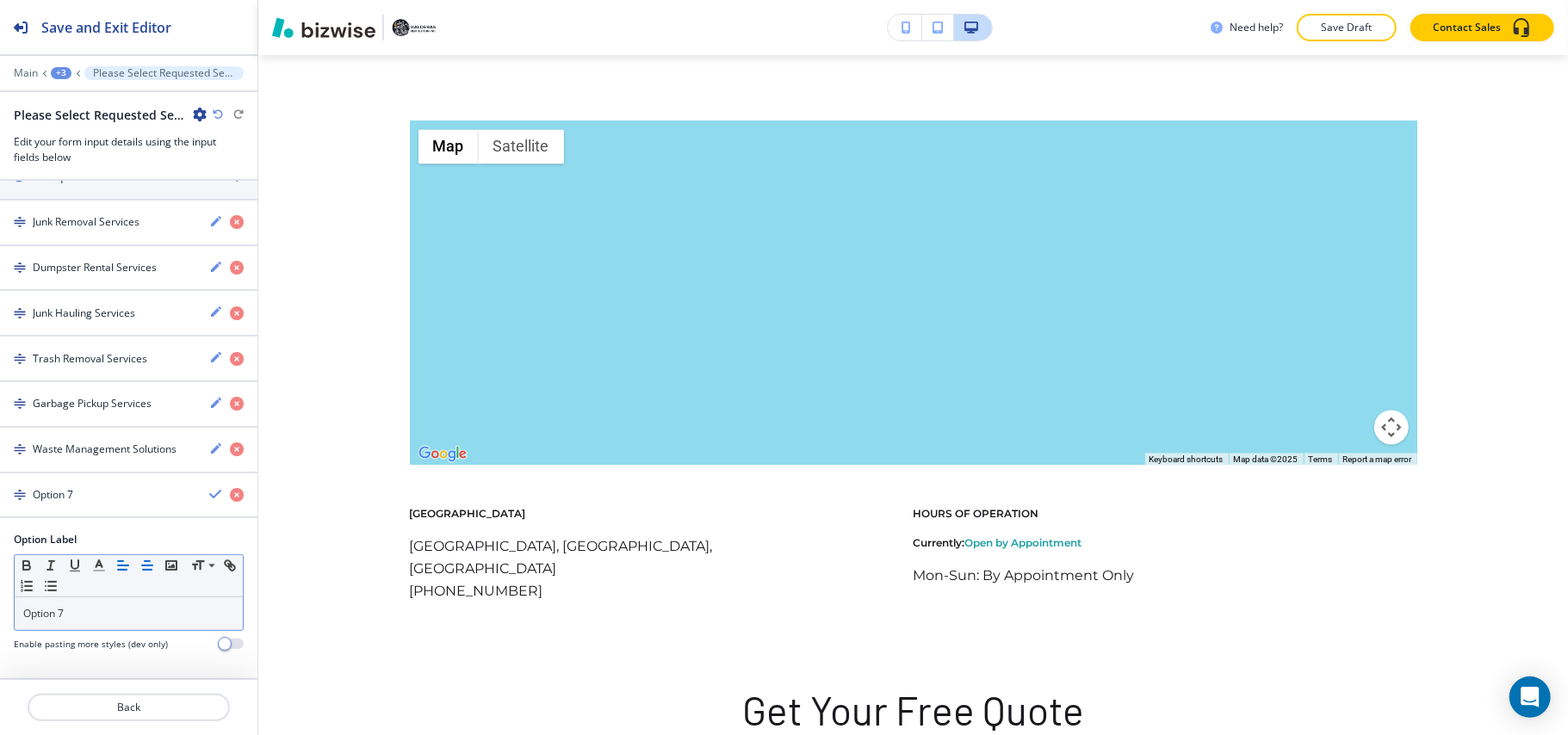
scroll to position [442, 0]
drag, startPoint x: 83, startPoint y: 600, endPoint x: 0, endPoint y: 590, distance: 83.6
click at [0, 590] on div "Option Label Small Normal Large Huge Option 7 Enable pasting more styles (dev o…" at bounding box center [129, 598] width 257 height 132
drag, startPoint x: 92, startPoint y: 594, endPoint x: 70, endPoint y: 608, distance: 26.1
click at [70, 608] on p "Option 7" at bounding box center [128, 614] width 211 height 16
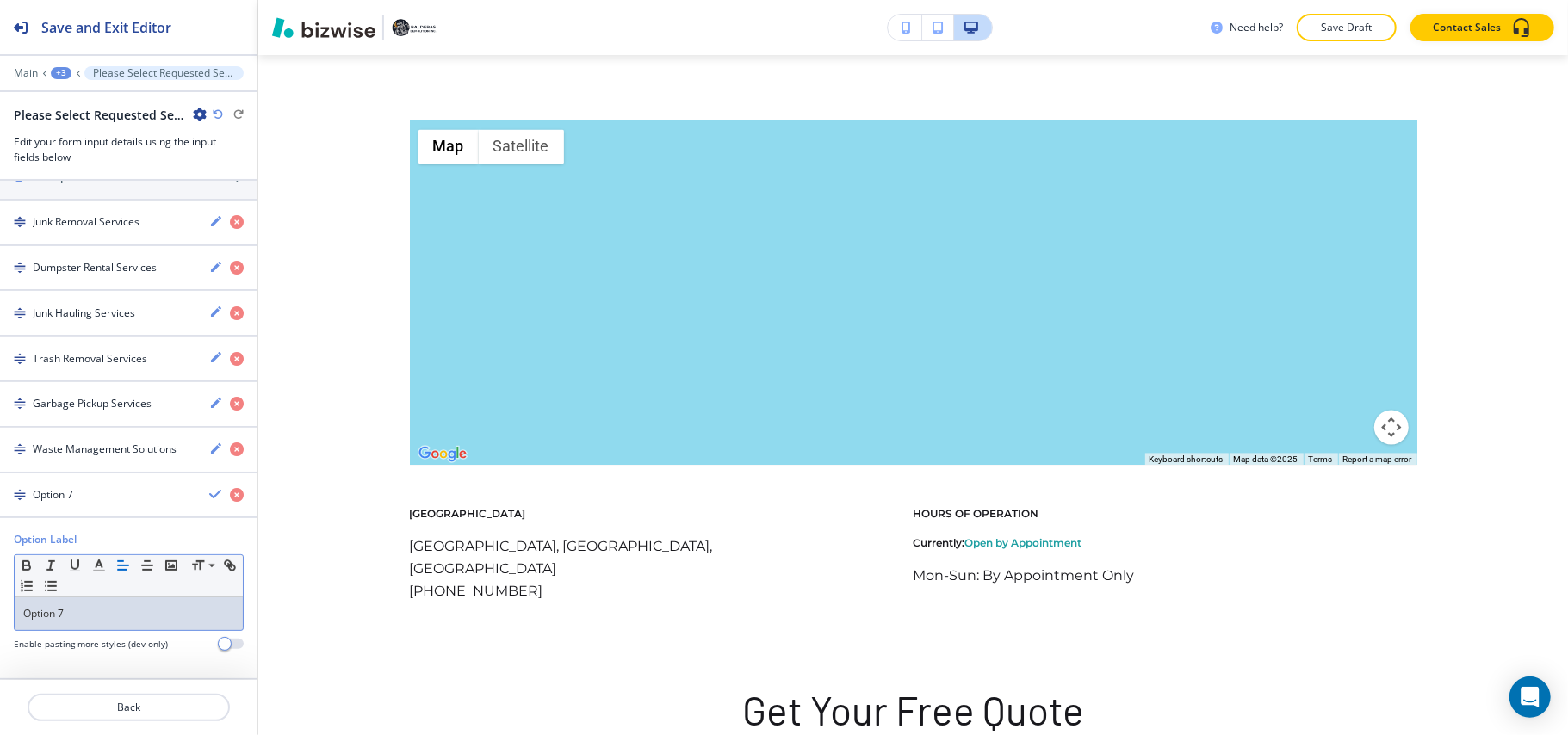
click at [70, 608] on p "Option 7" at bounding box center [128, 614] width 211 height 16
click at [74, 487] on h4 "Junk Pickup Services" at bounding box center [80, 495] width 96 height 16
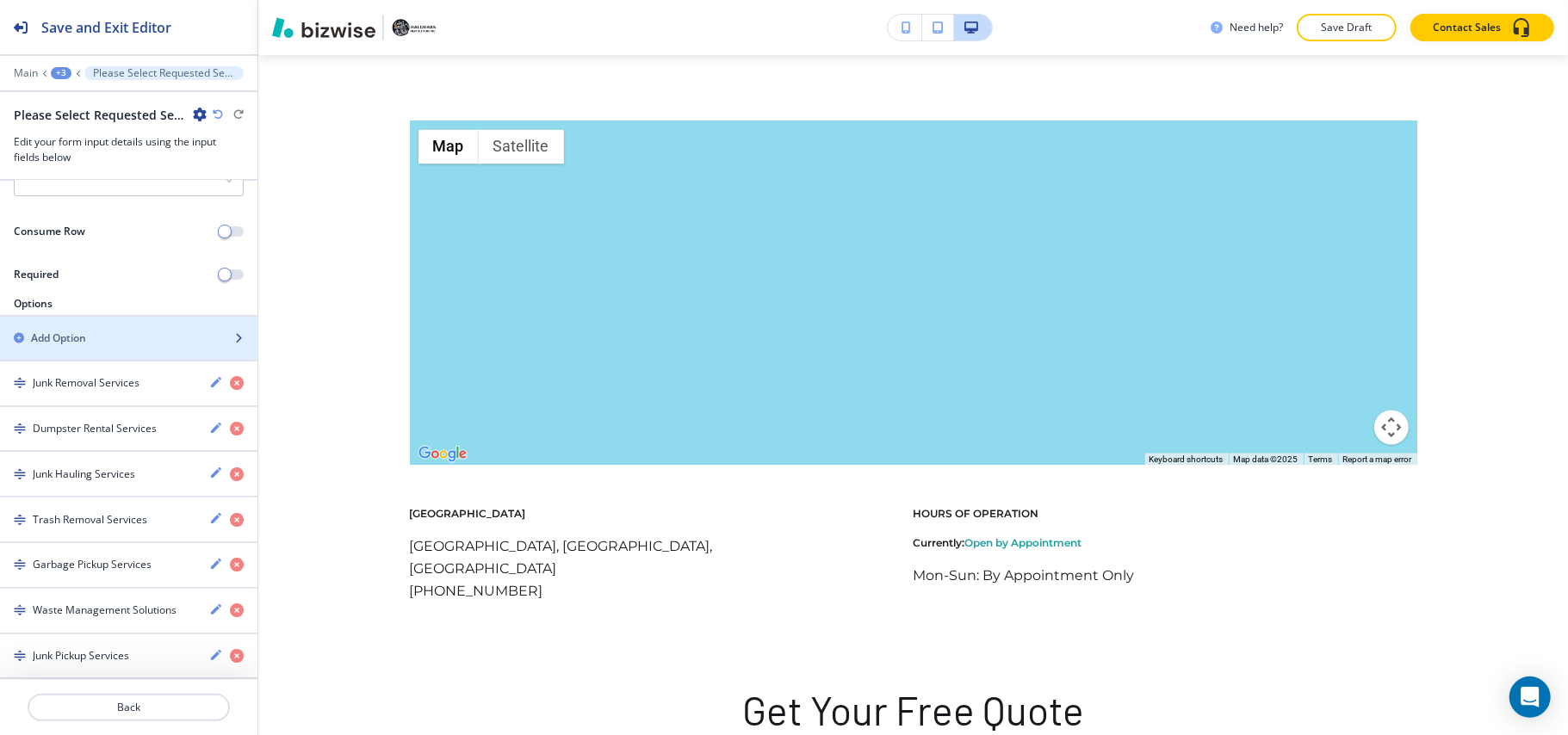
click at [96, 316] on div "button" at bounding box center [129, 323] width 257 height 14
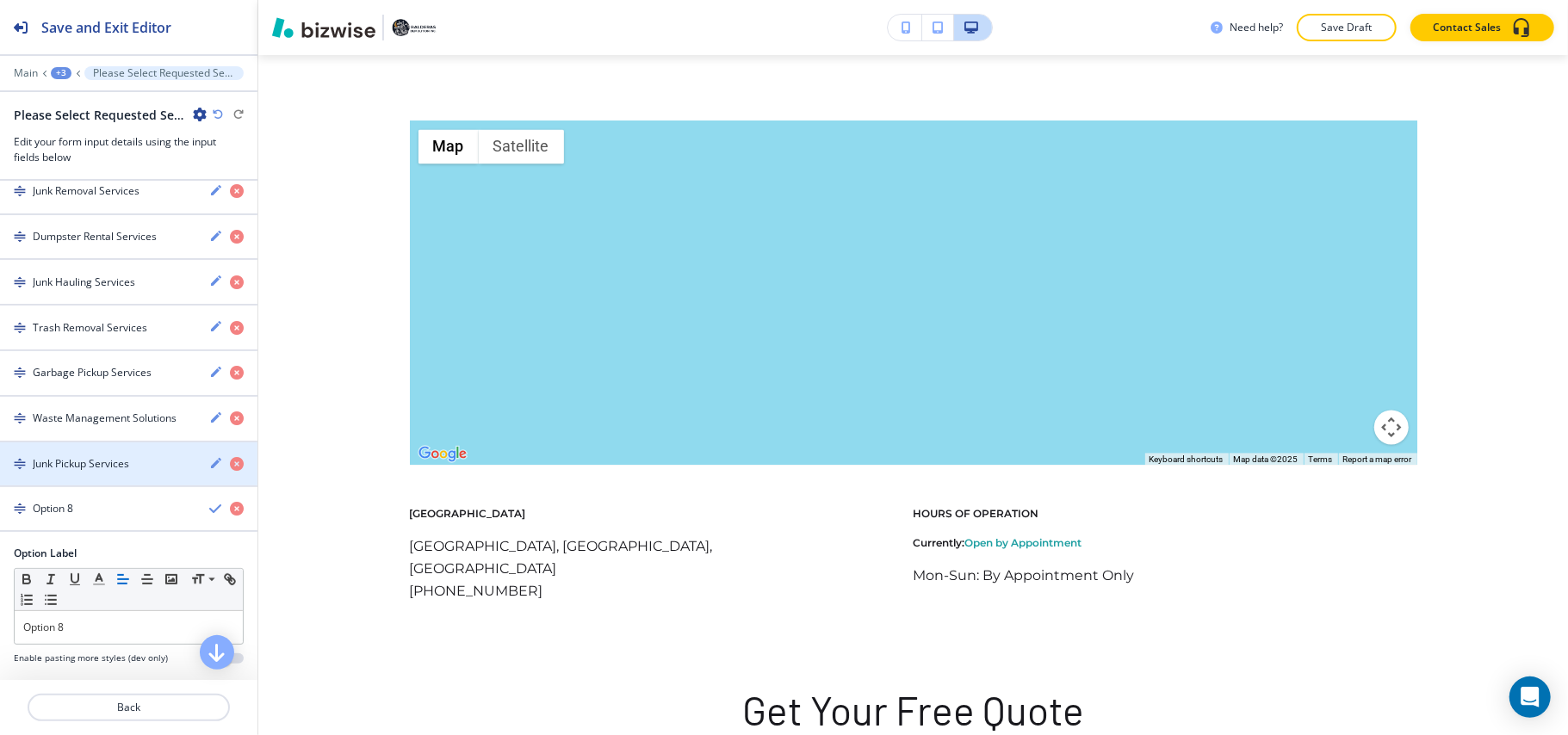
scroll to position [489, 0]
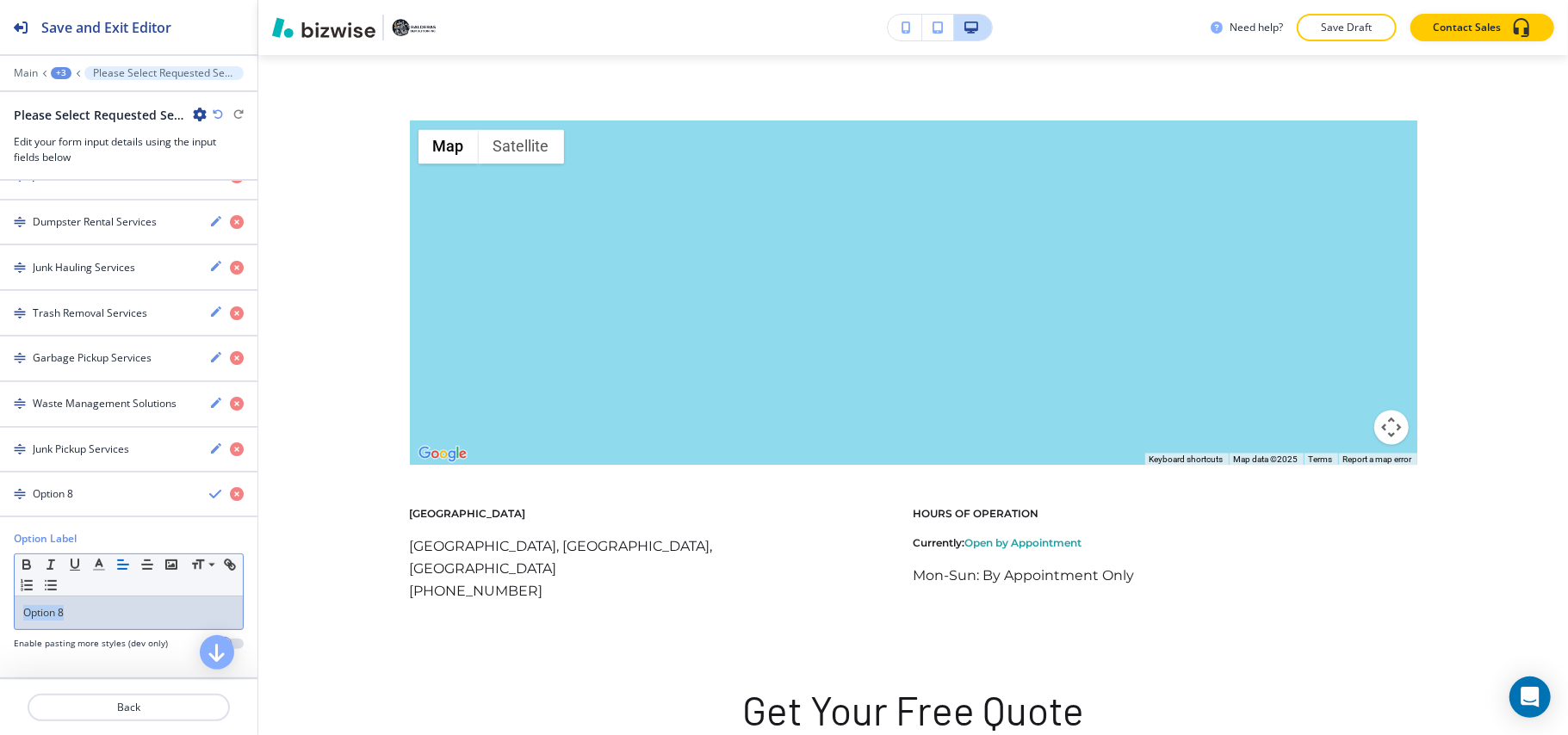
drag, startPoint x: 118, startPoint y: 627, endPoint x: 122, endPoint y: 608, distance: 19.4
click at [1, 608] on div "Option Label Small Normal Large Huge Option 8 Enable pasting more styles (dev o…" at bounding box center [129, 598] width 257 height 132
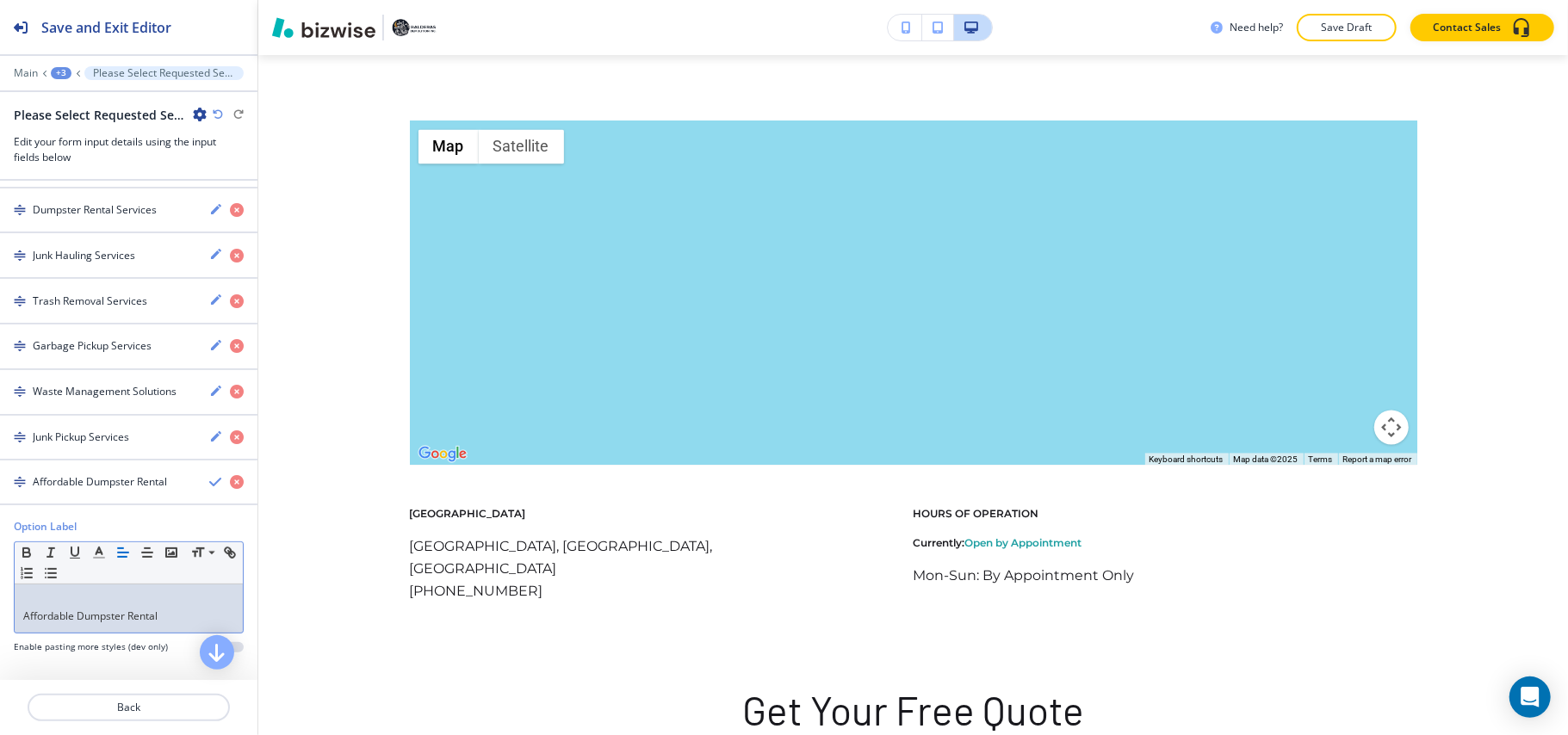
click at [92, 503] on div "button" at bounding box center [129, 497] width 257 height 14
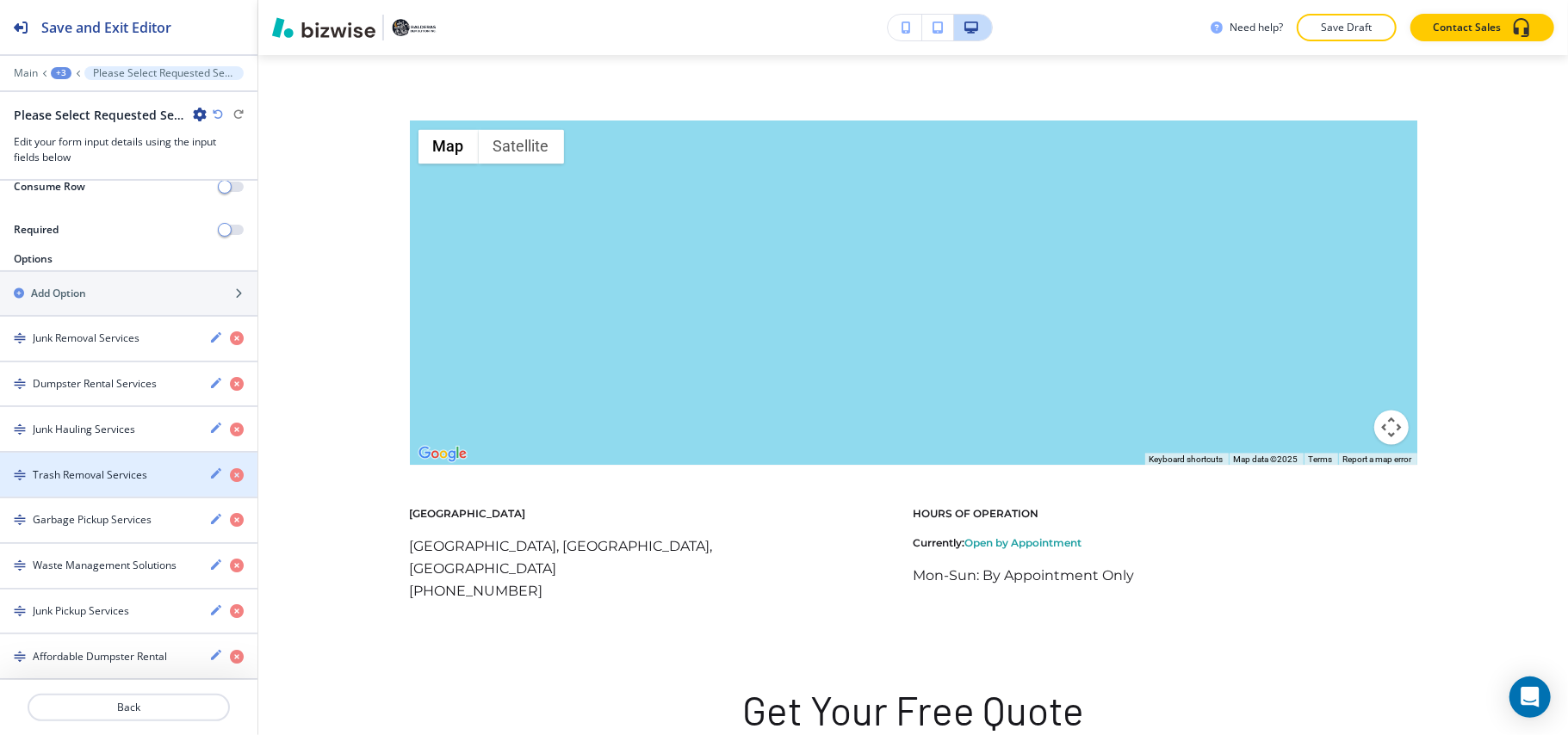
scroll to position [325, 0]
click at [78, 661] on h4 "Affordable Dumpster Rental" at bounding box center [100, 657] width 134 height 16
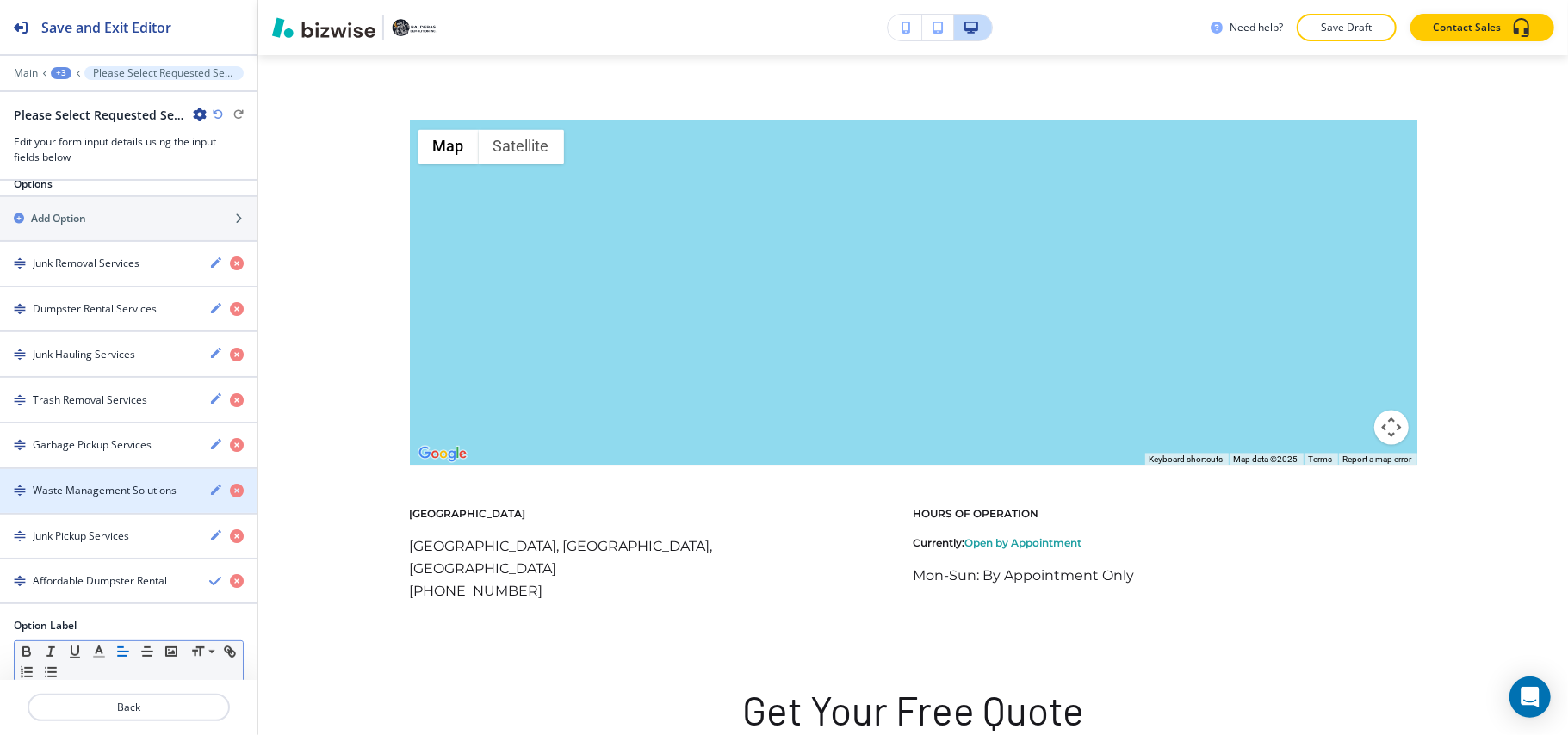
scroll to position [503, 0]
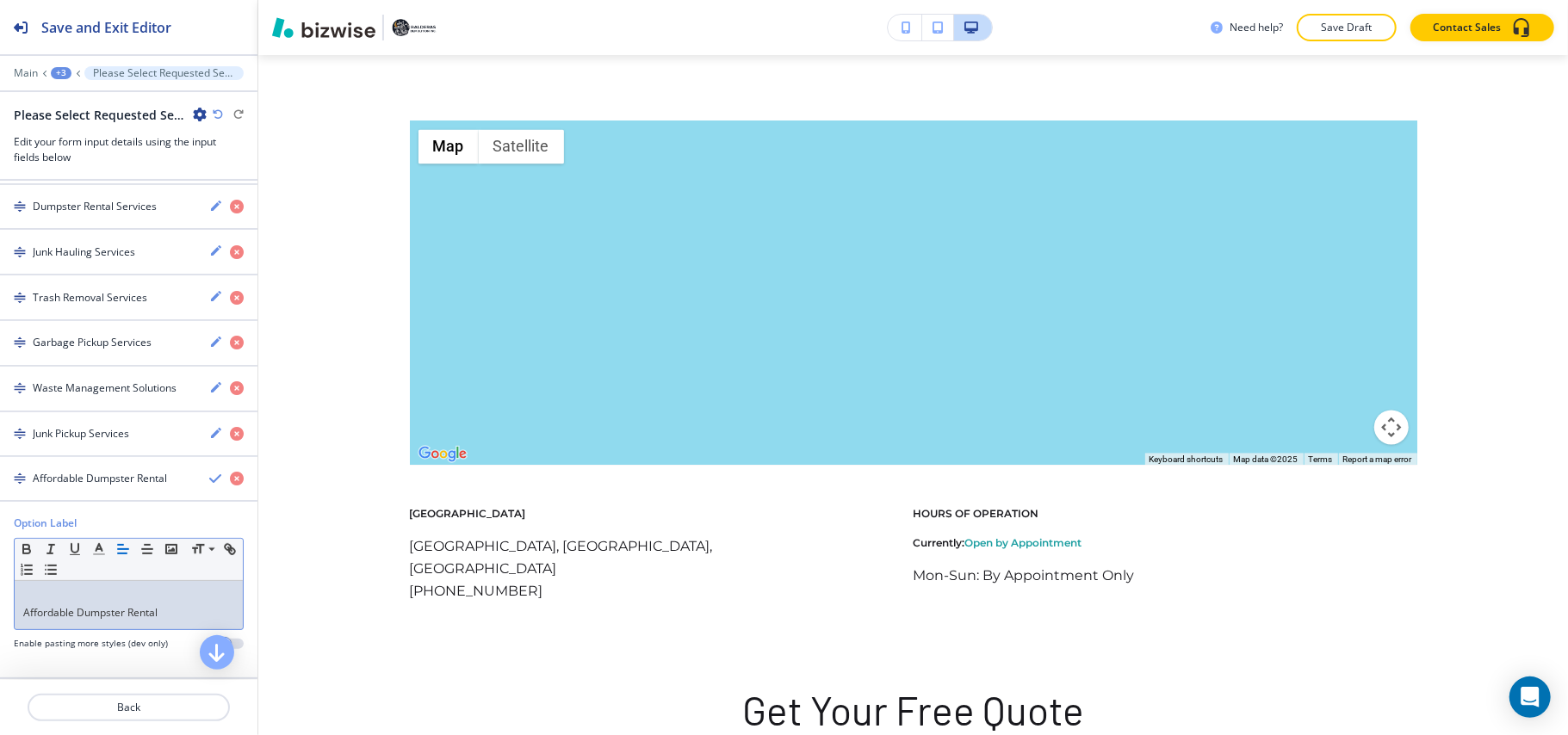
click at [16, 612] on div "Affordable Dumpster Rental" at bounding box center [129, 605] width 228 height 48
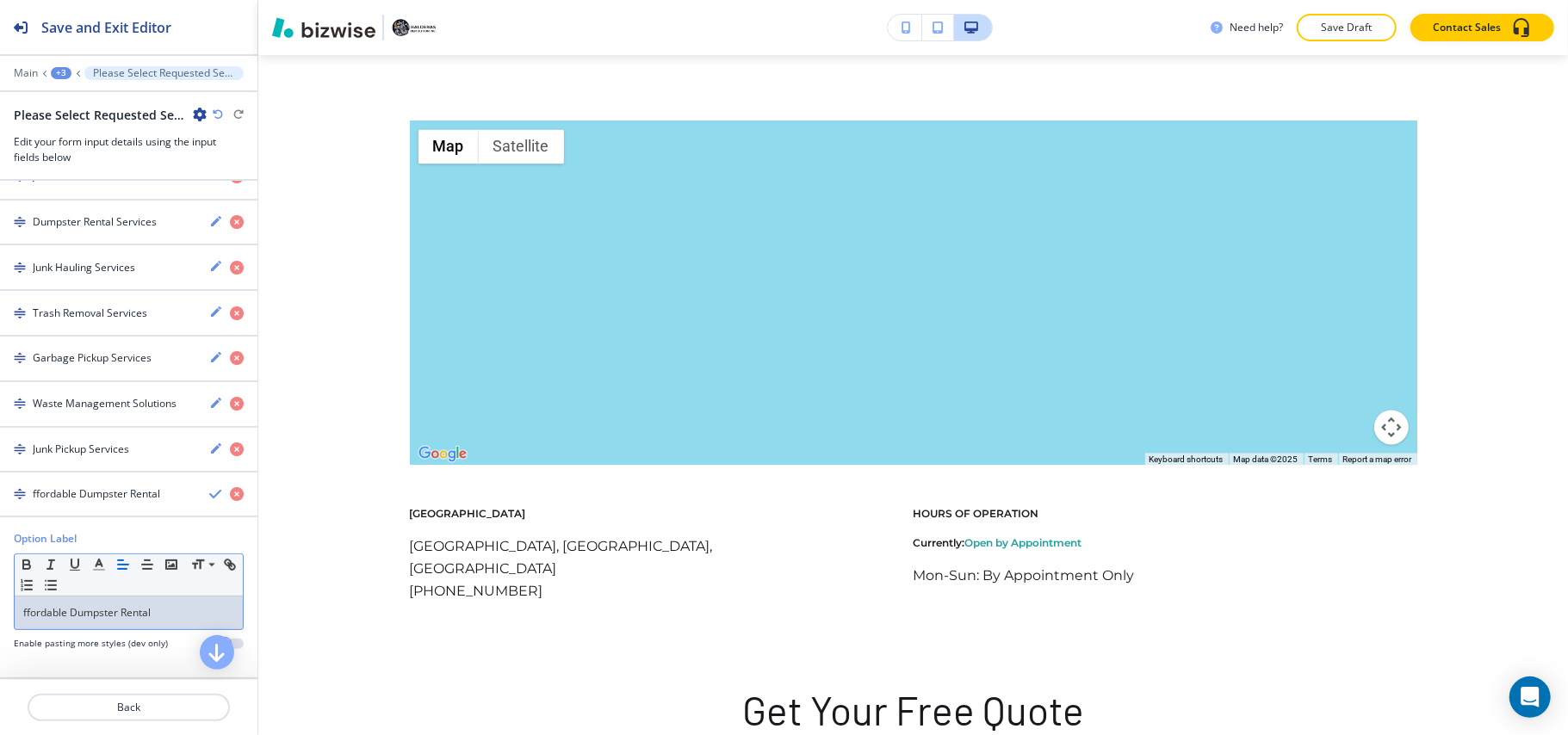
click at [104, 506] on div "button" at bounding box center [129, 509] width 257 height 14
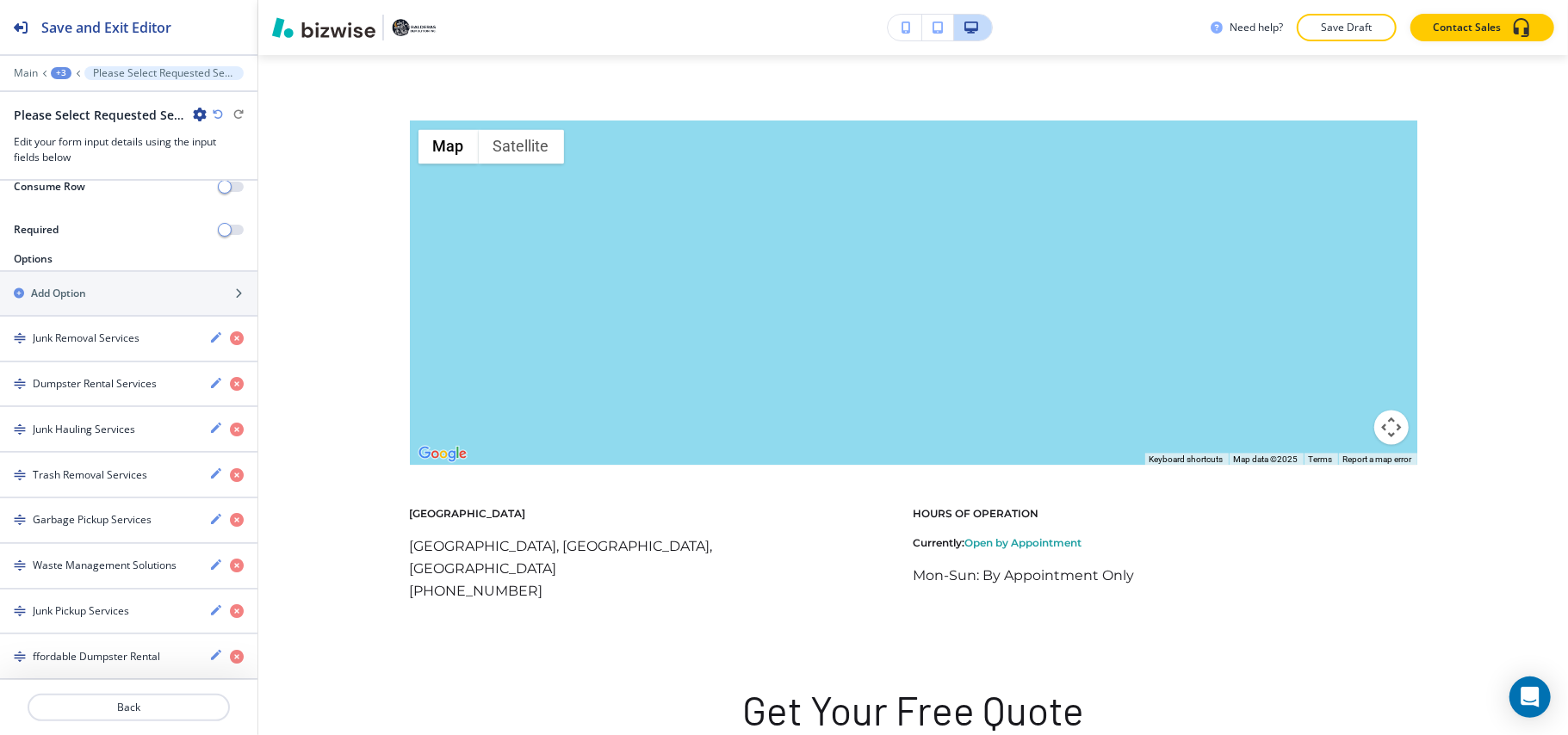
scroll to position [327, 0]
click at [93, 286] on div "Add Option" at bounding box center [109, 293] width 219 height 16
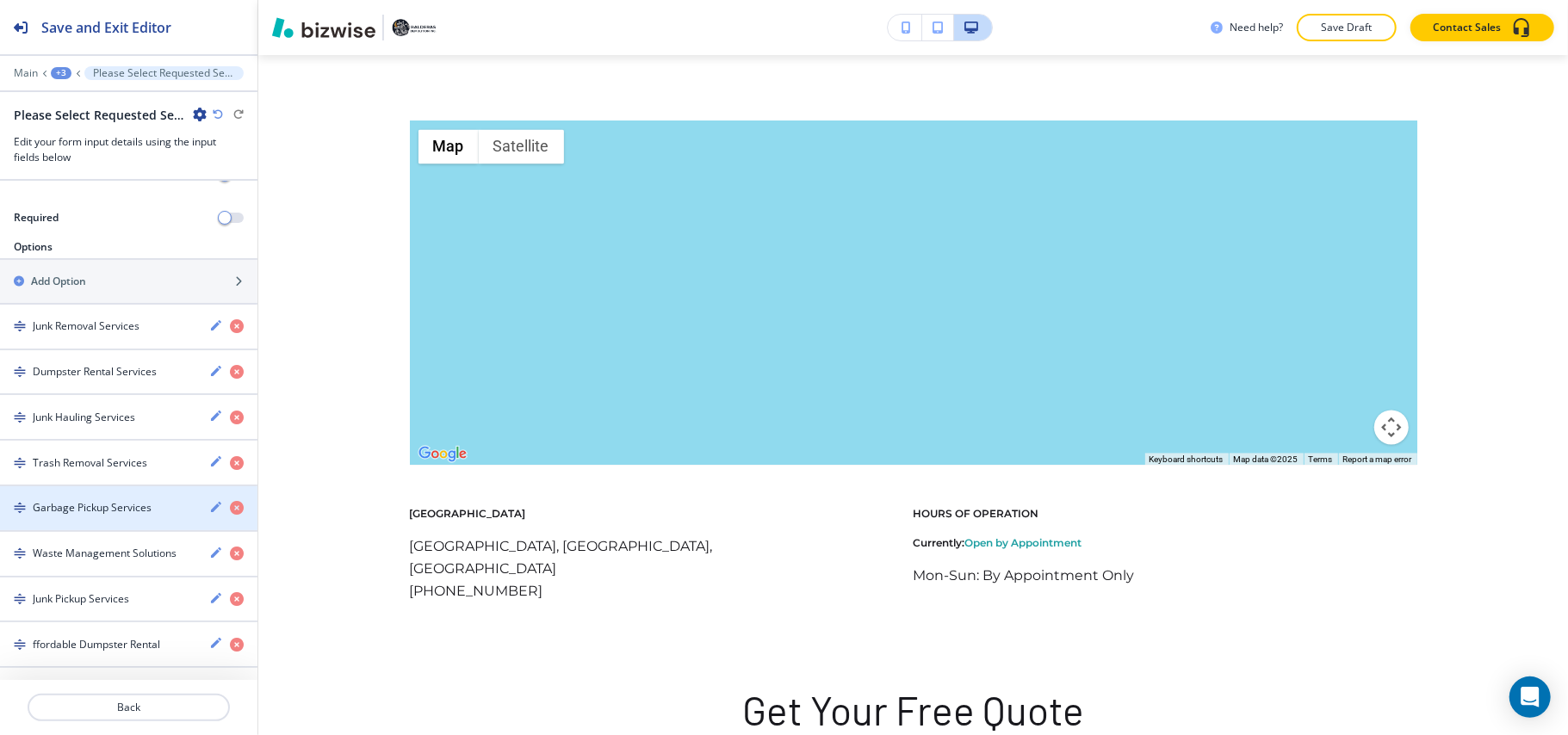
scroll to position [535, 0]
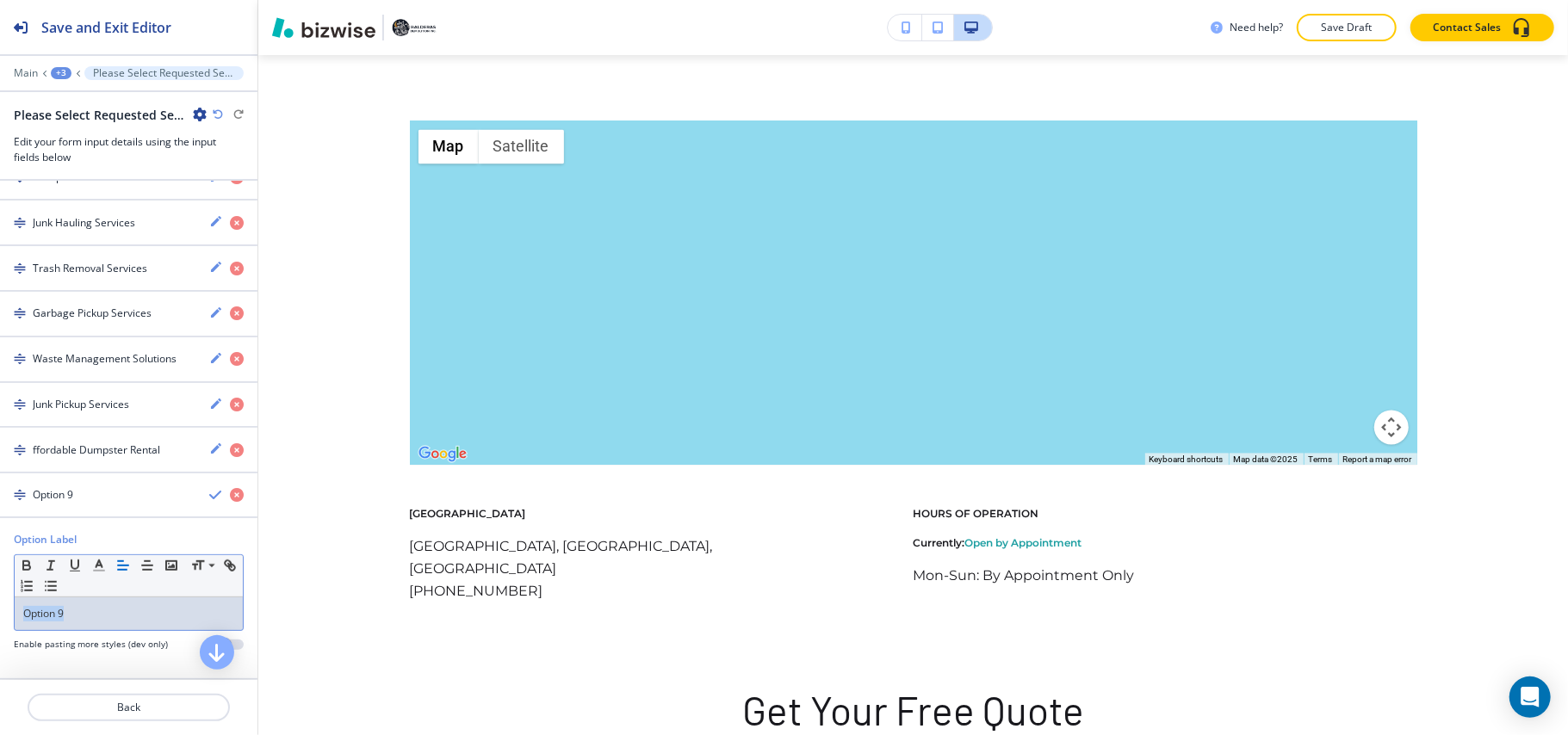
drag, startPoint x: 90, startPoint y: 614, endPoint x: 0, endPoint y: 611, distance: 90.0
click at [0, 611] on div "Option Label Small Normal Large Huge Option 9 Enable pasting more styles (dev o…" at bounding box center [129, 598] width 257 height 132
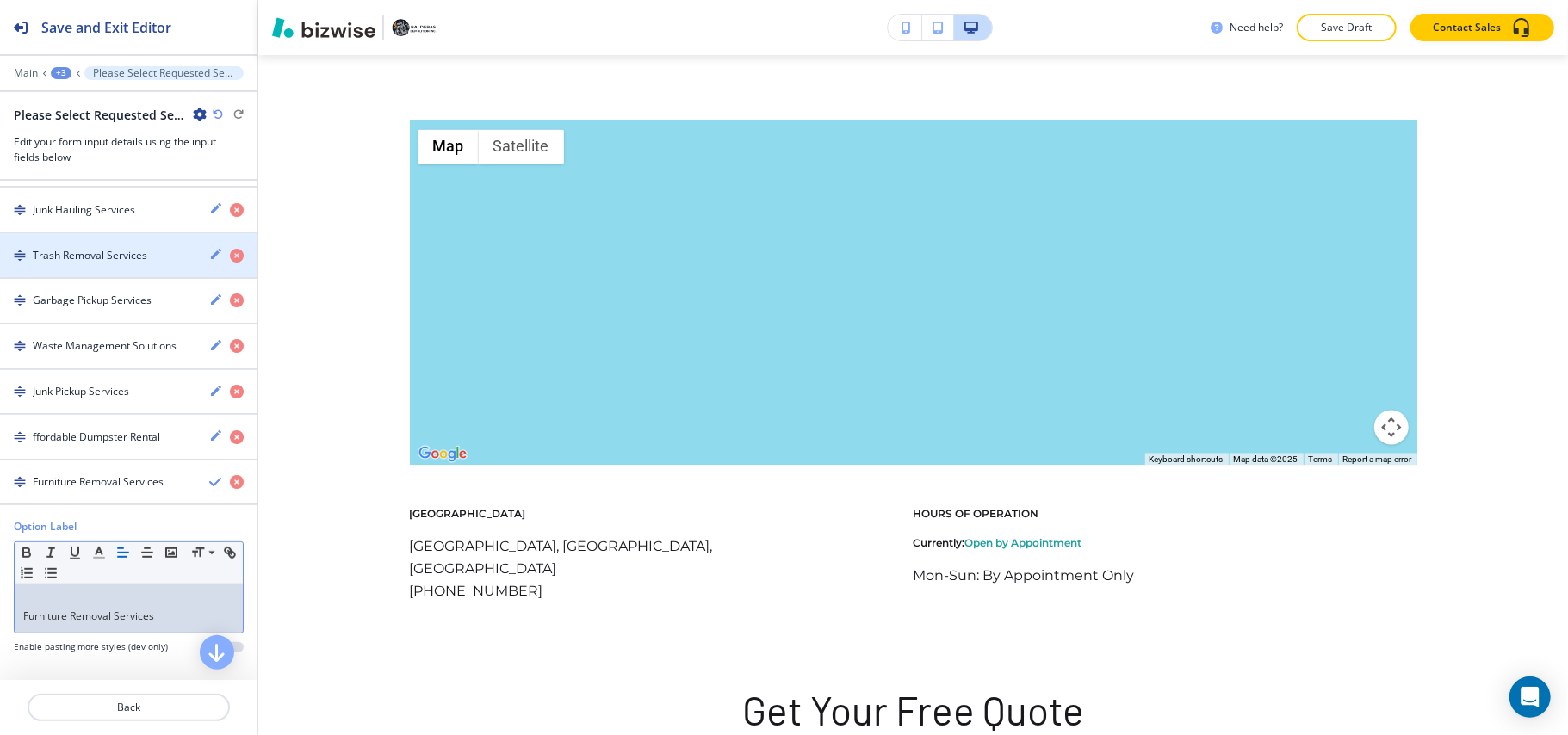
scroll to position [0, 0]
click at [16, 625] on div "Furniture Removal Services" at bounding box center [129, 608] width 228 height 48
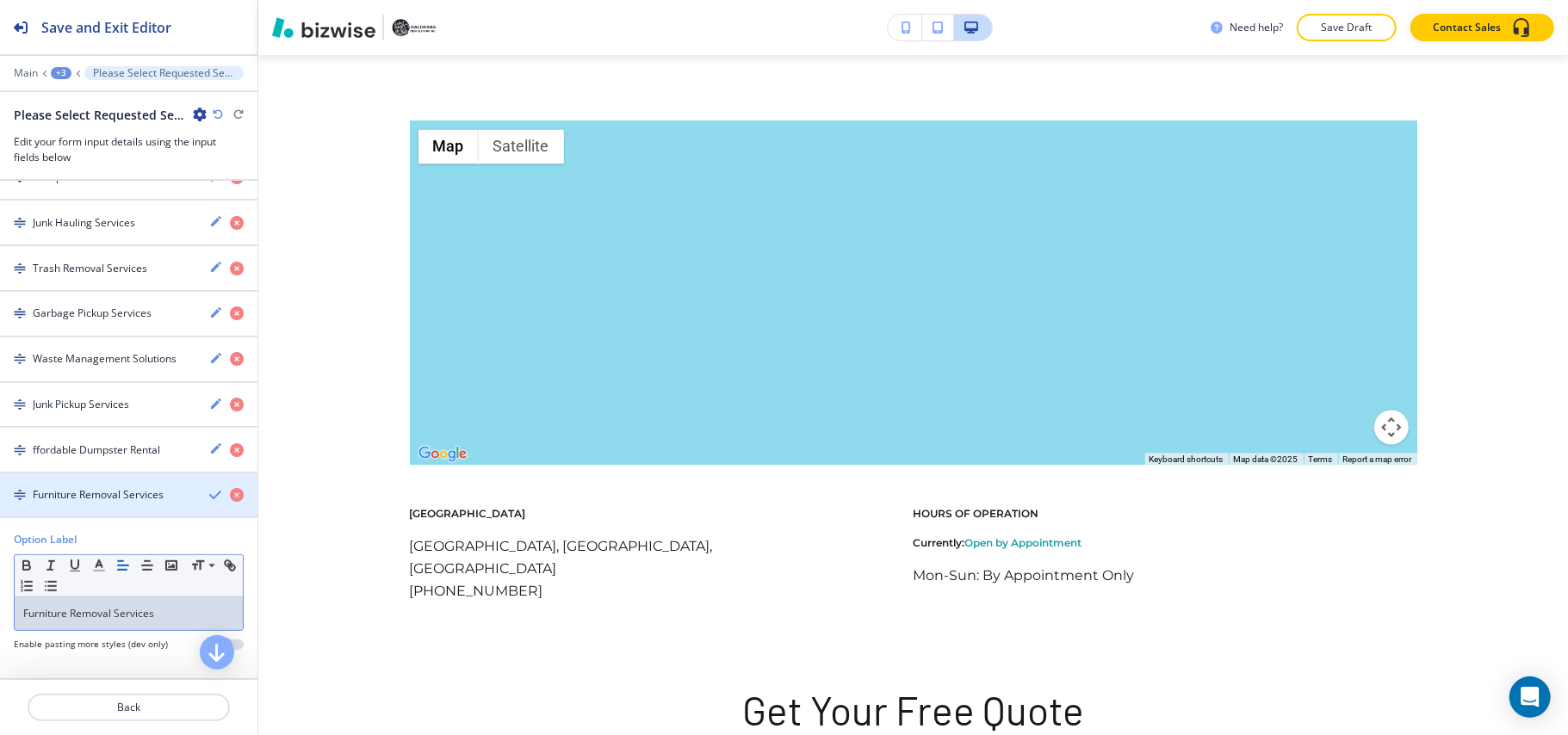
click at [67, 497] on h4 "Furniture Removal Services" at bounding box center [98, 495] width 130 height 16
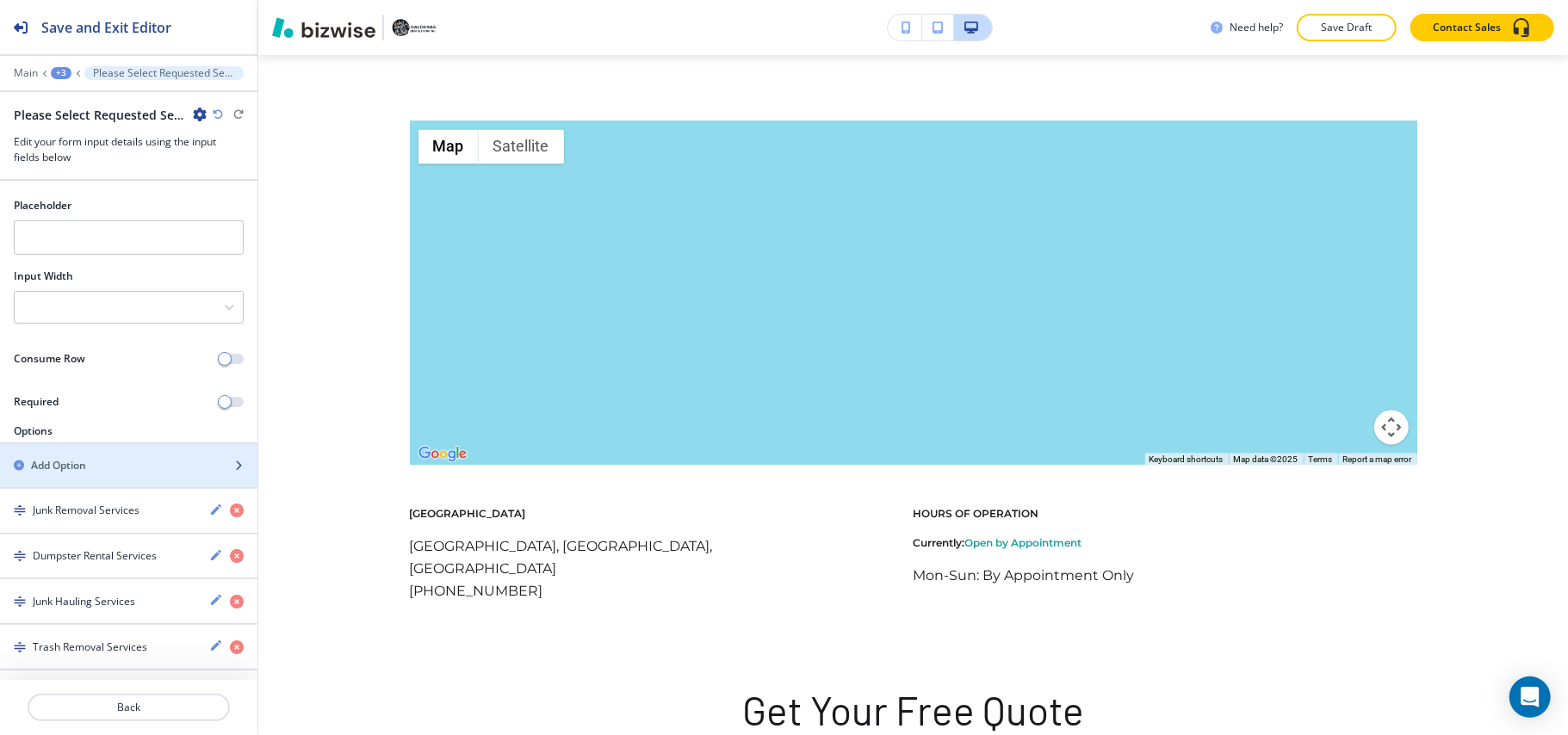
click at [125, 472] on div "Add Option" at bounding box center [109, 466] width 219 height 16
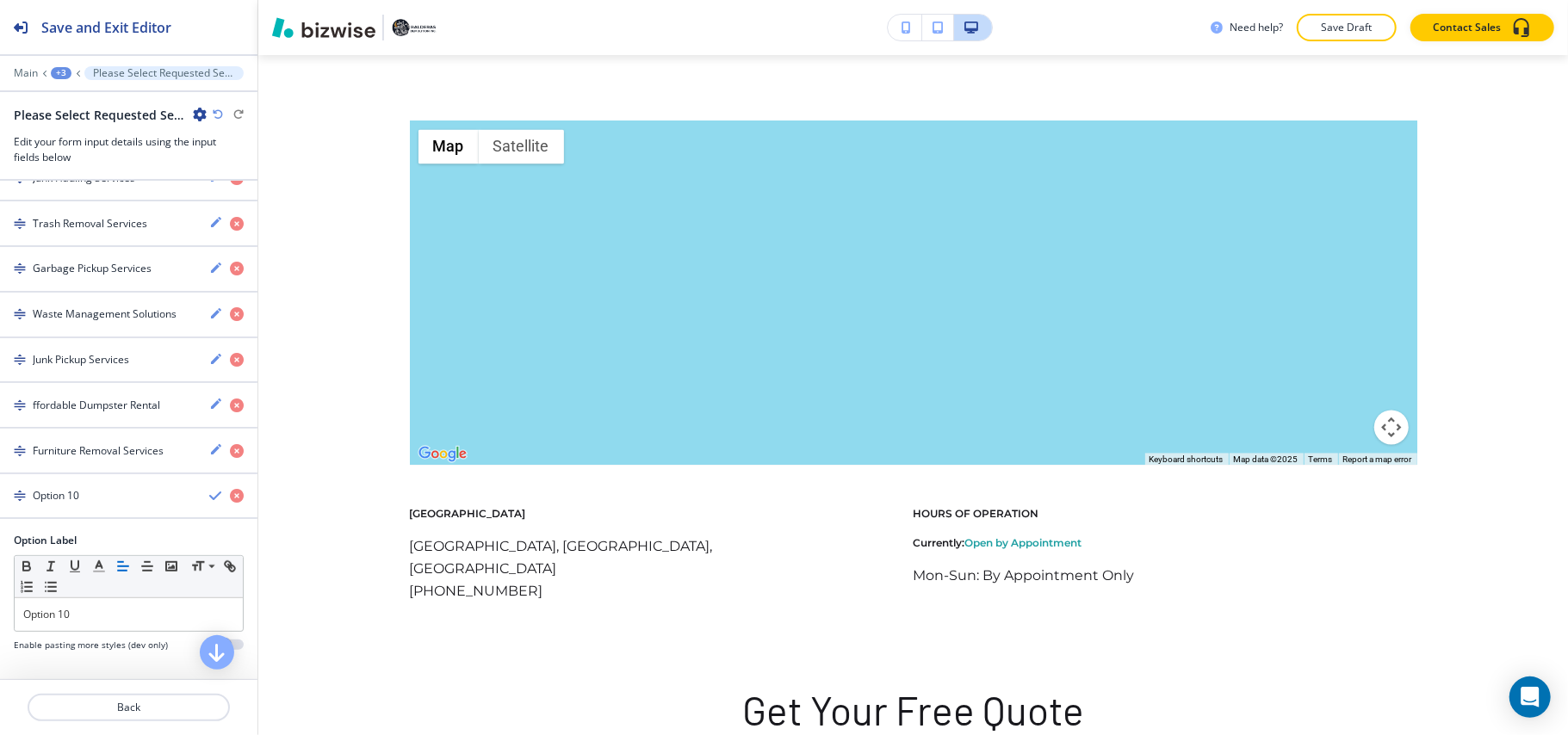
scroll to position [582, 0]
click at [0, 616] on div "Option Label Small Normal Large Huge Option 10 Enable pasting more styles (dev …" at bounding box center [129, 598] width 257 height 132
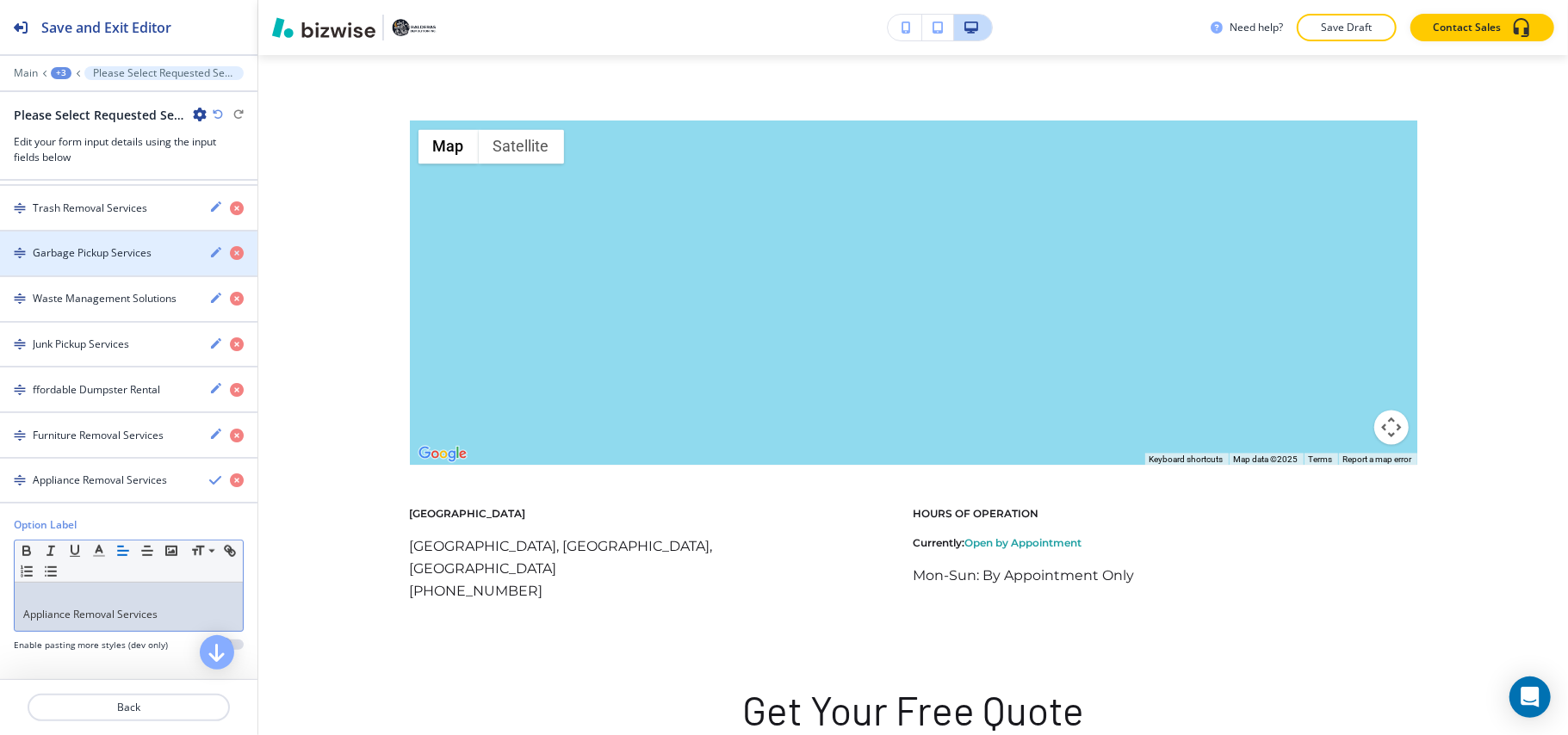
scroll to position [0, 0]
click at [18, 623] on div "Appliance Removal Services" at bounding box center [129, 606] width 228 height 48
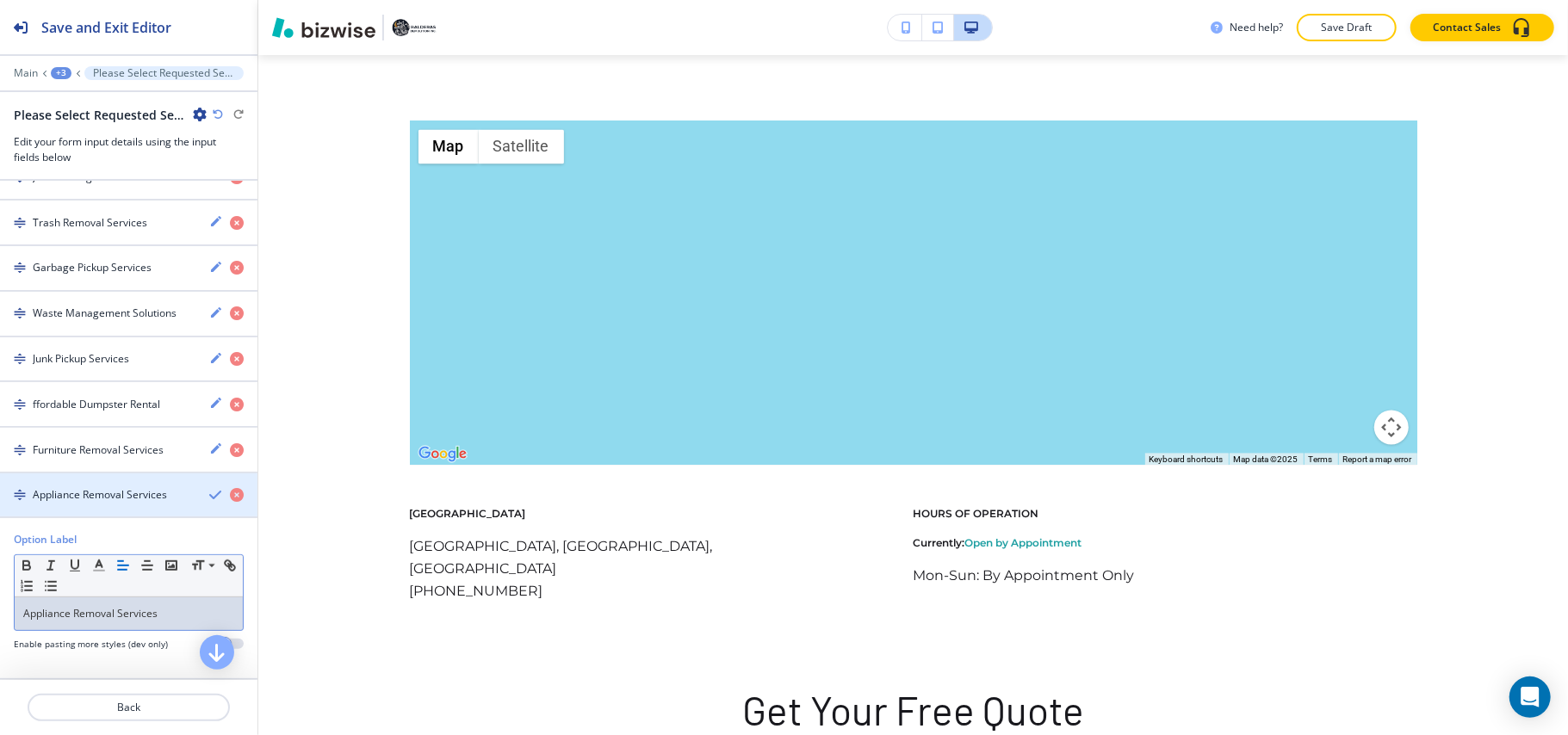
click at [108, 483] on div "button" at bounding box center [129, 480] width 257 height 14
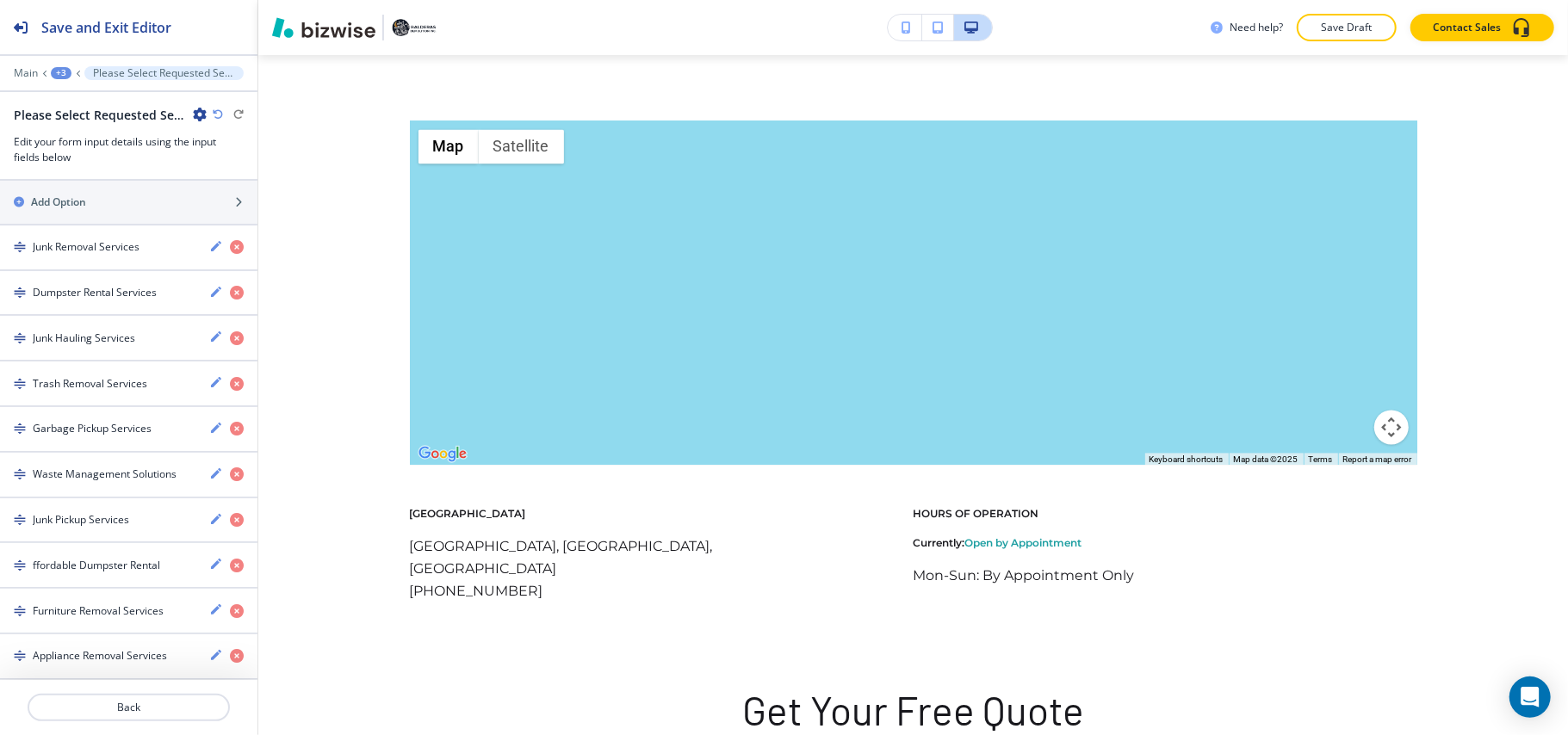
scroll to position [419, 0]
click at [114, 197] on div "Add Option" at bounding box center [109, 203] width 219 height 16
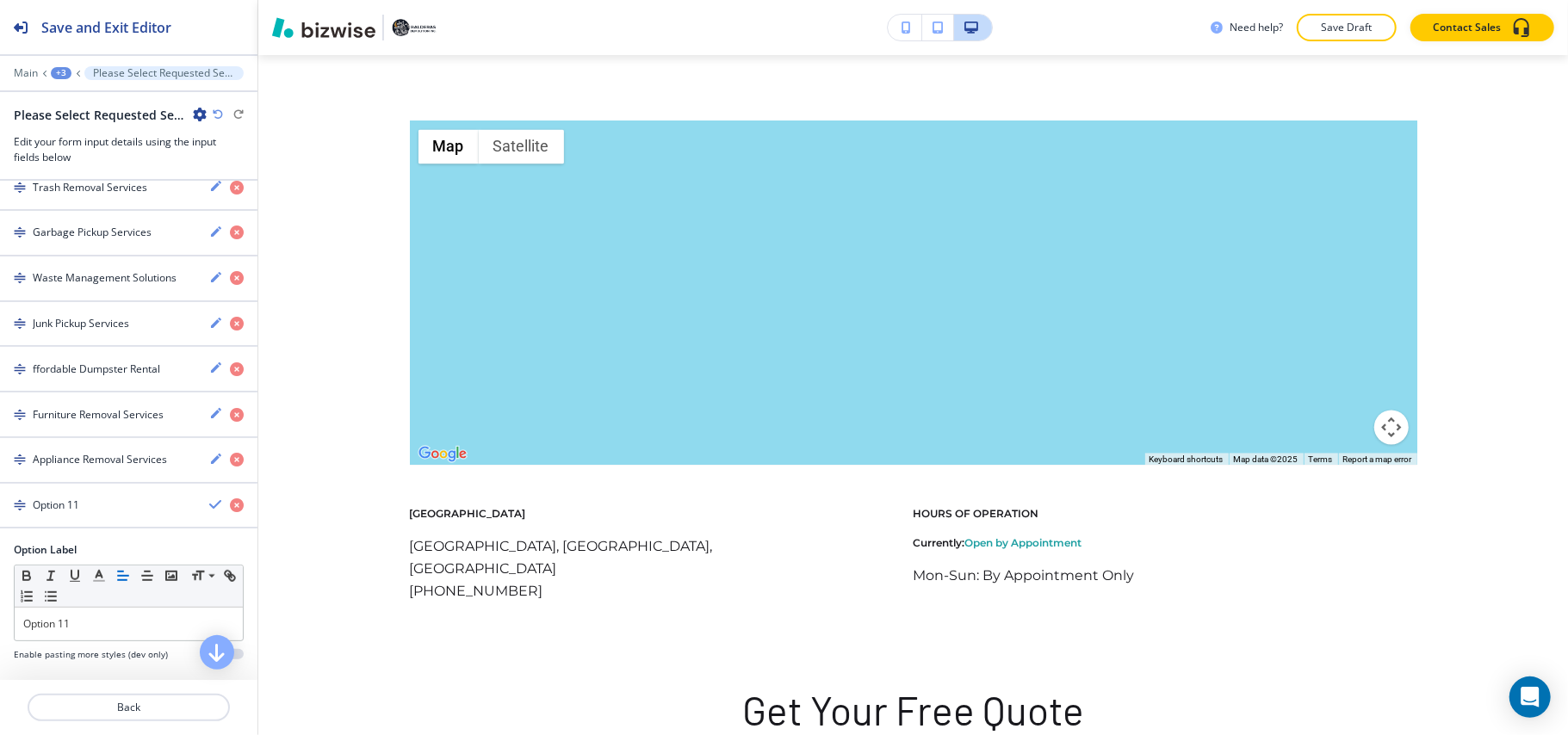
scroll to position [627, 0]
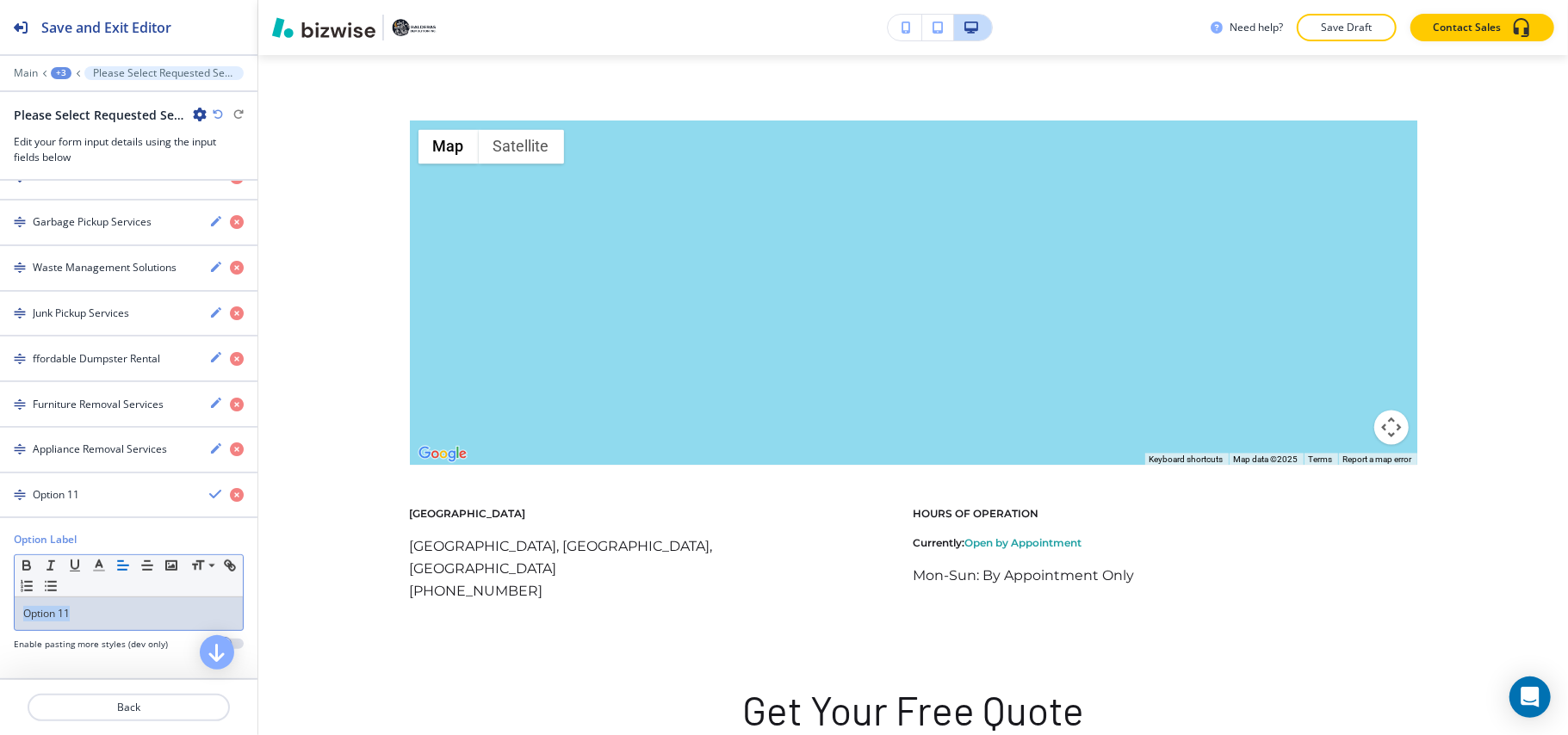
click at [0, 617] on div "Option Label Small Normal Large Huge Option 11 Enable pasting more styles (dev …" at bounding box center [129, 598] width 257 height 132
click at [83, 493] on h4 "Garage Cleanout Services" at bounding box center [95, 495] width 125 height 16
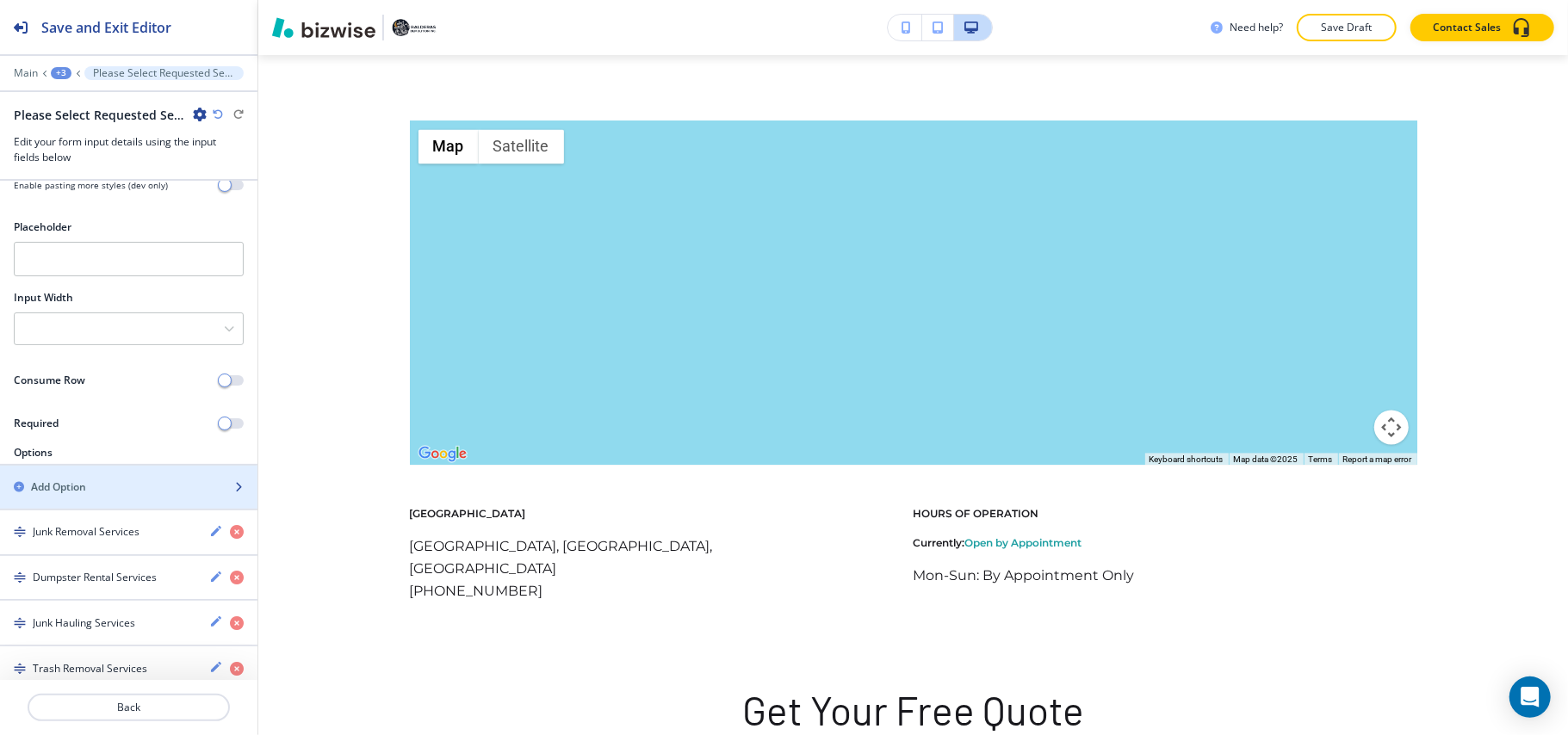
click at [56, 477] on div "button" at bounding box center [129, 472] width 257 height 14
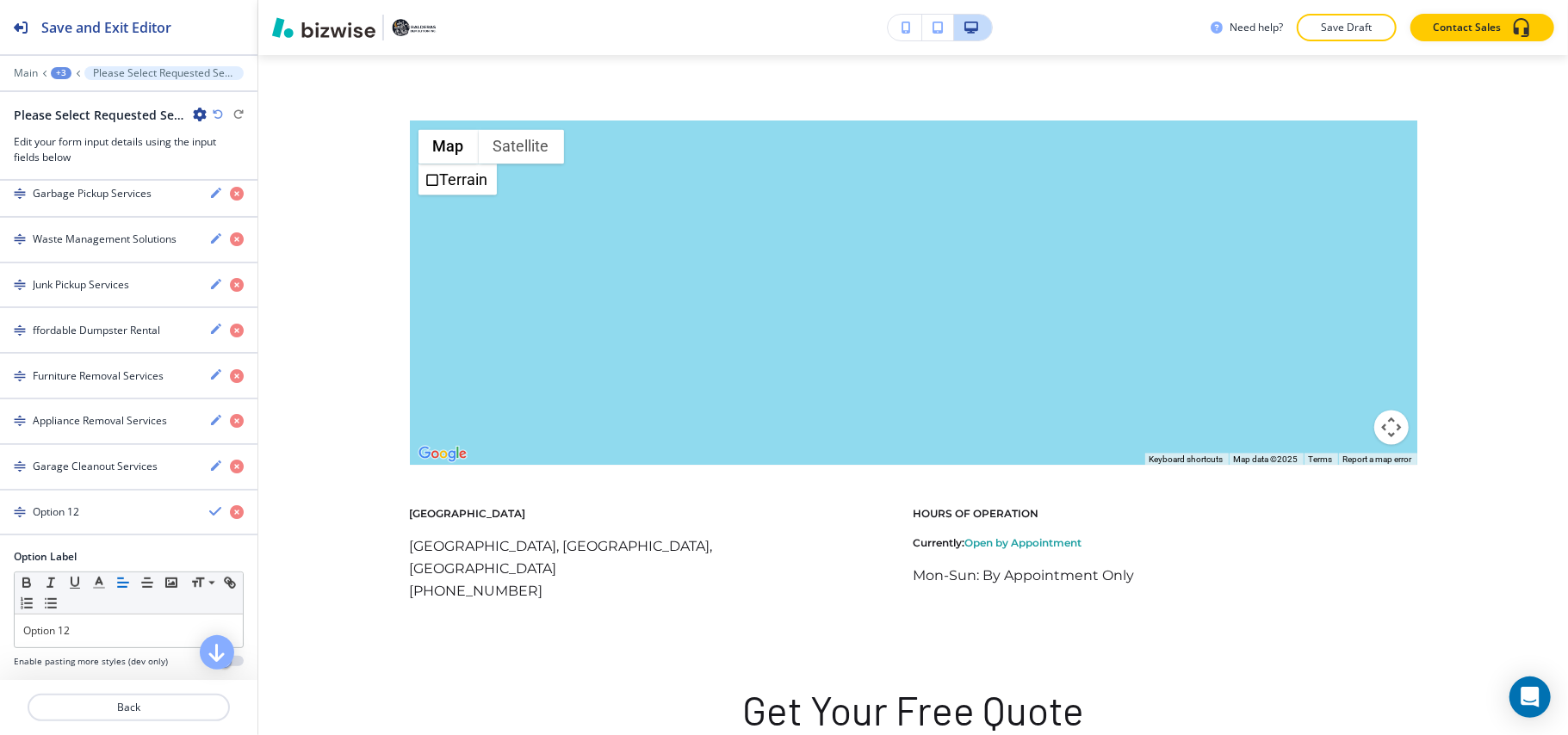
scroll to position [673, 0]
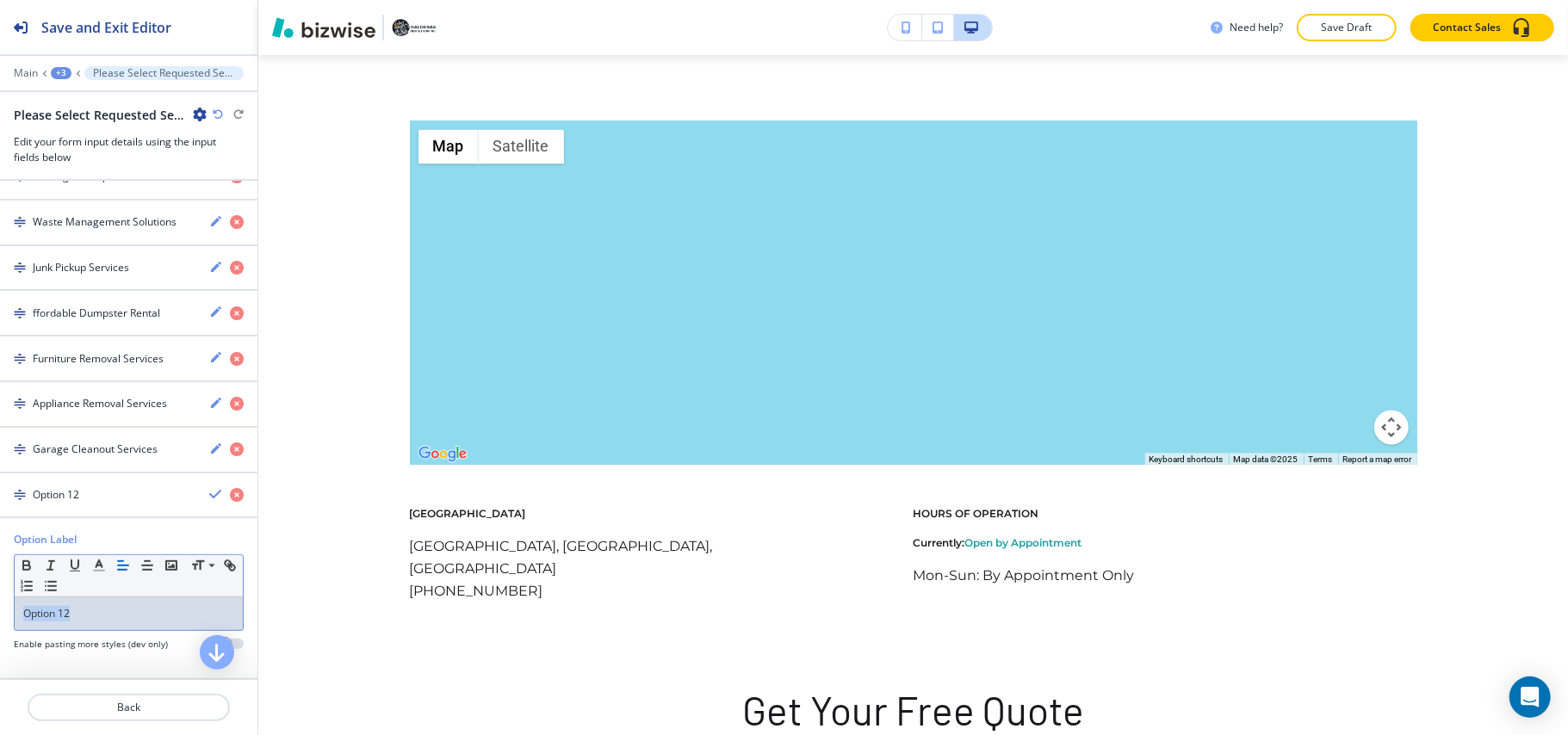
drag, startPoint x: 123, startPoint y: 608, endPoint x: 0, endPoint y: 600, distance: 123.3
click at [0, 600] on div "Option Label Small Normal Large Huge Option 12 Enable pasting more styles (dev …" at bounding box center [129, 598] width 257 height 132
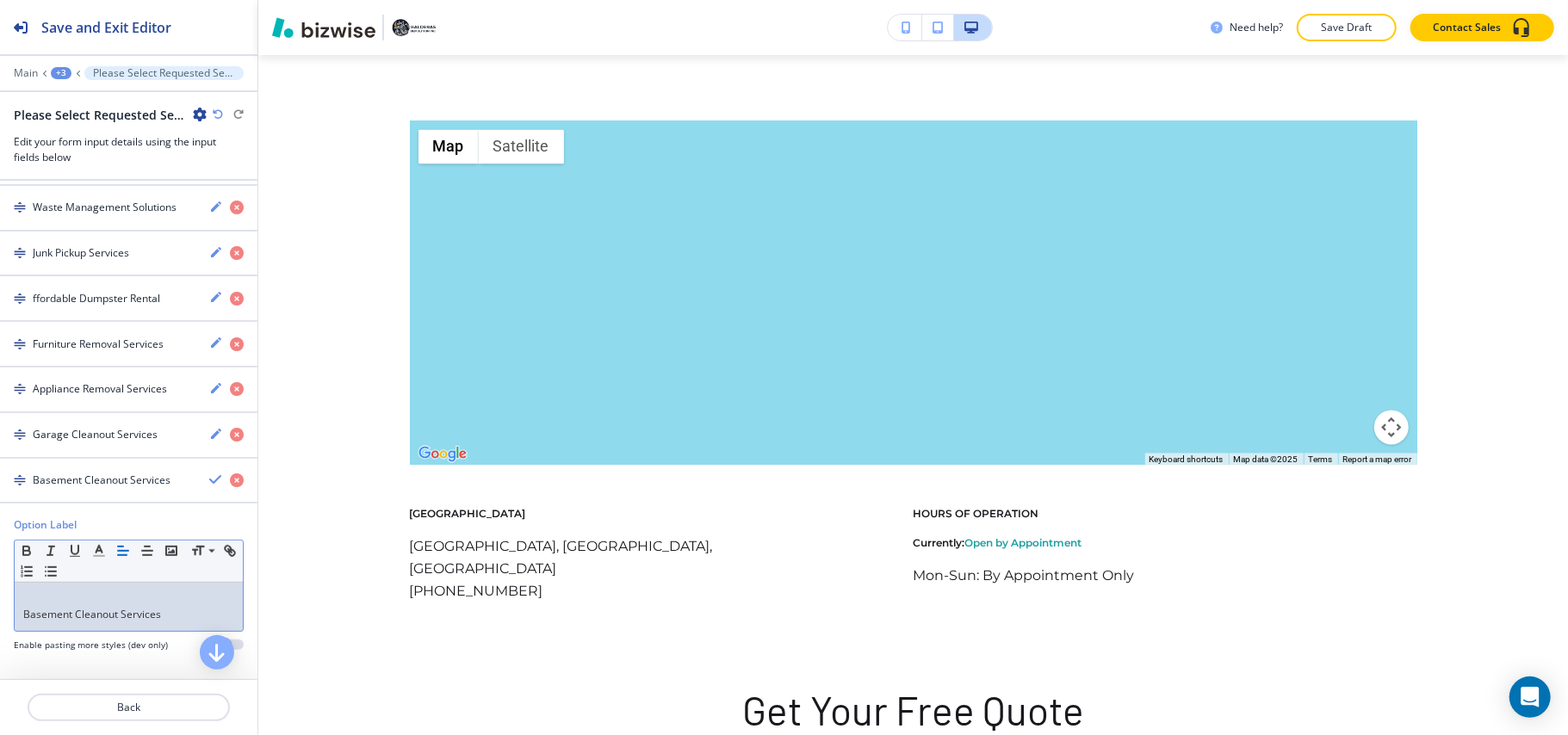
click at [25, 621] on p "Basement Cleanout Services" at bounding box center [128, 615] width 211 height 16
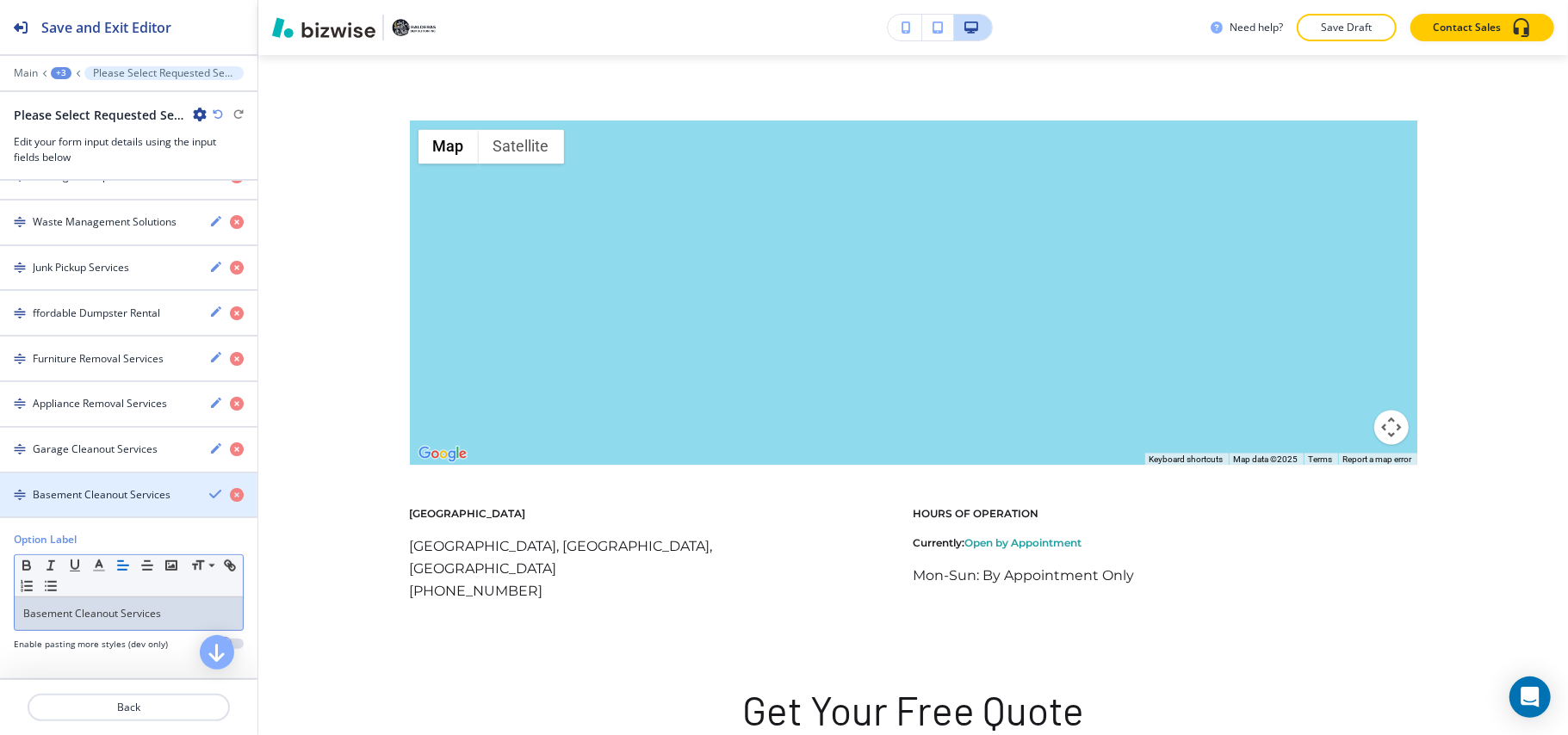
click at [74, 503] on div "button" at bounding box center [129, 509] width 257 height 14
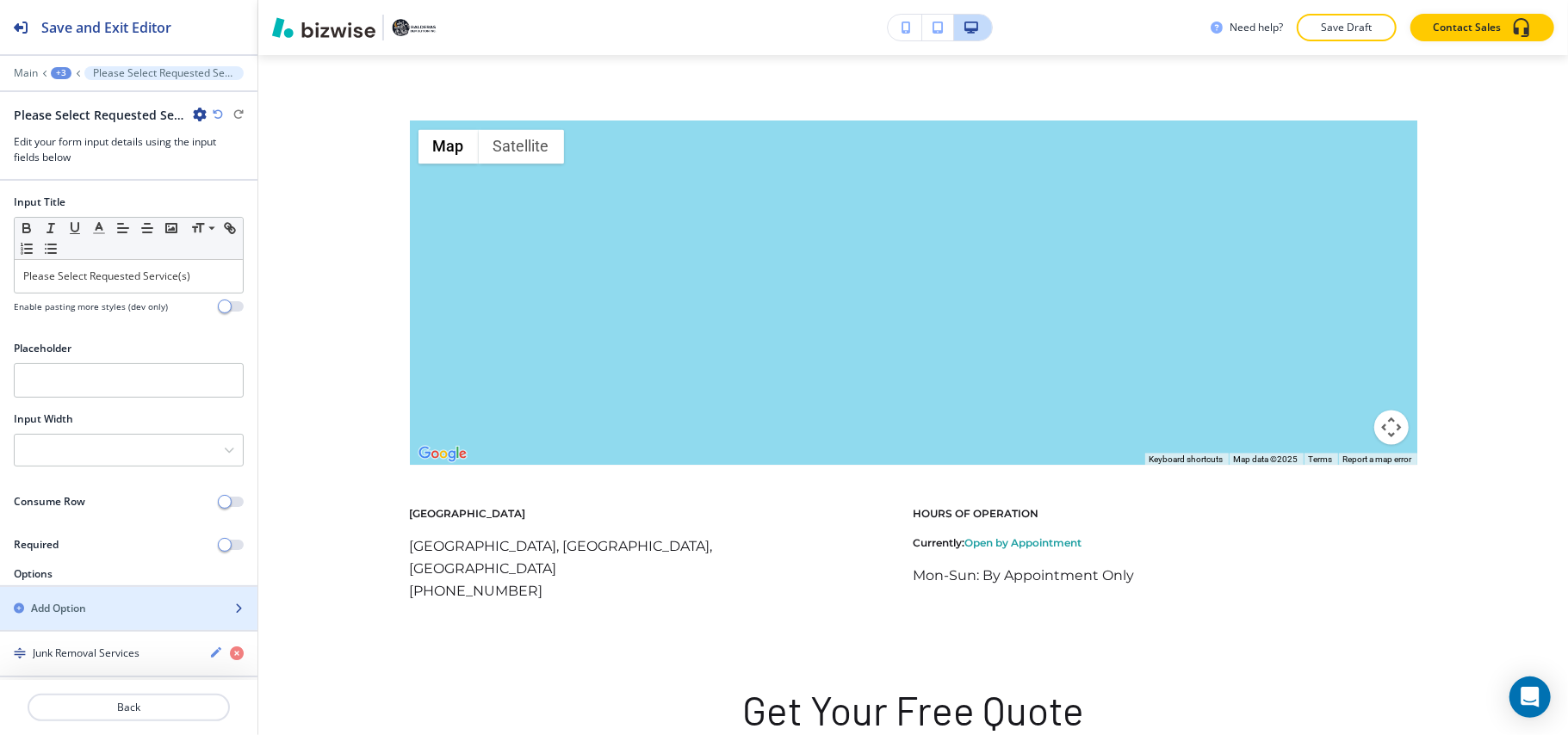
click at [78, 616] on h2 "Add Option" at bounding box center [58, 609] width 56 height 16
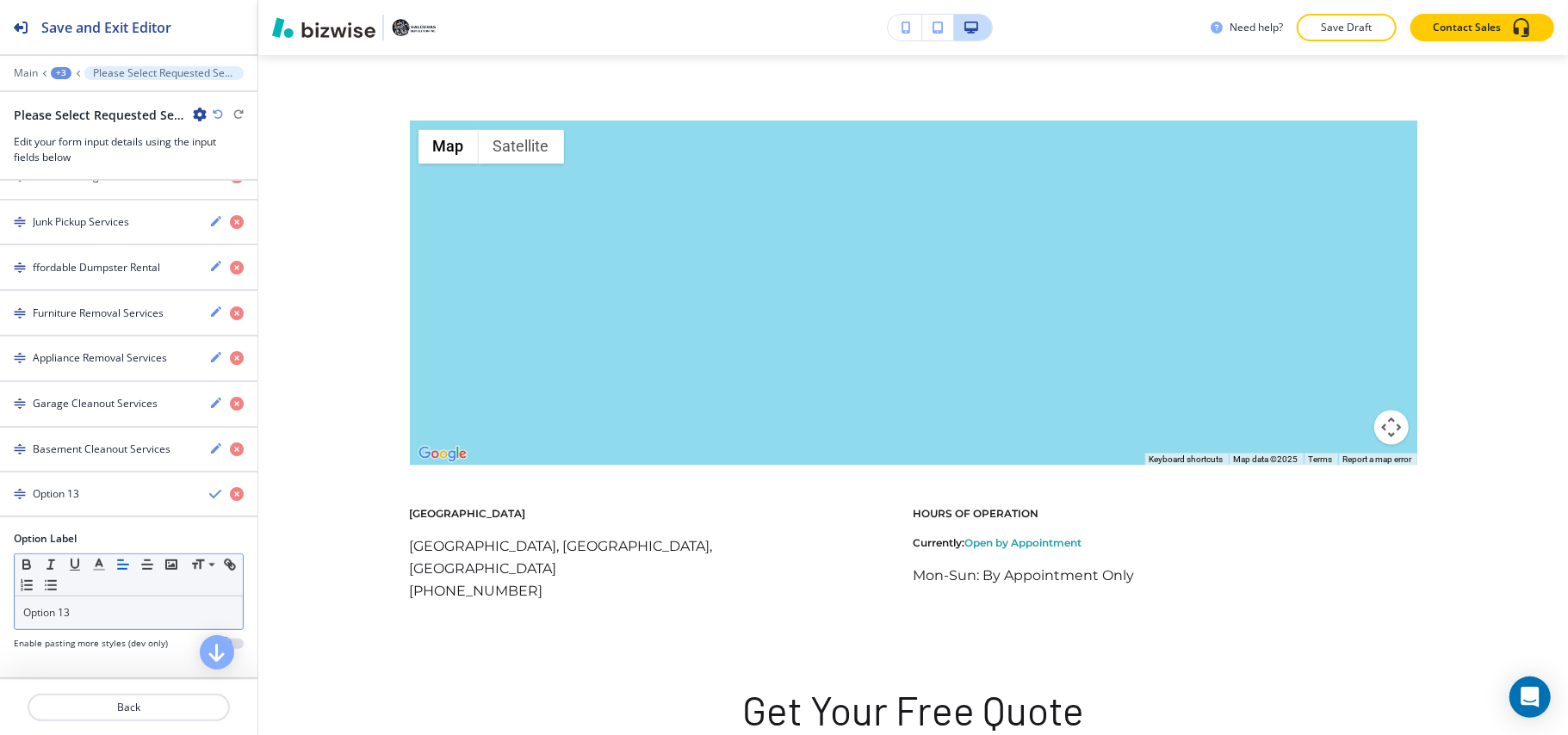
scroll to position [720, 0]
drag, startPoint x: 76, startPoint y: 617, endPoint x: 15, endPoint y: 611, distance: 61.3
click at [0, 611] on div "Option Label Small Normal Large Huge Option 13 Enable pasting more styles (dev …" at bounding box center [129, 598] width 257 height 132
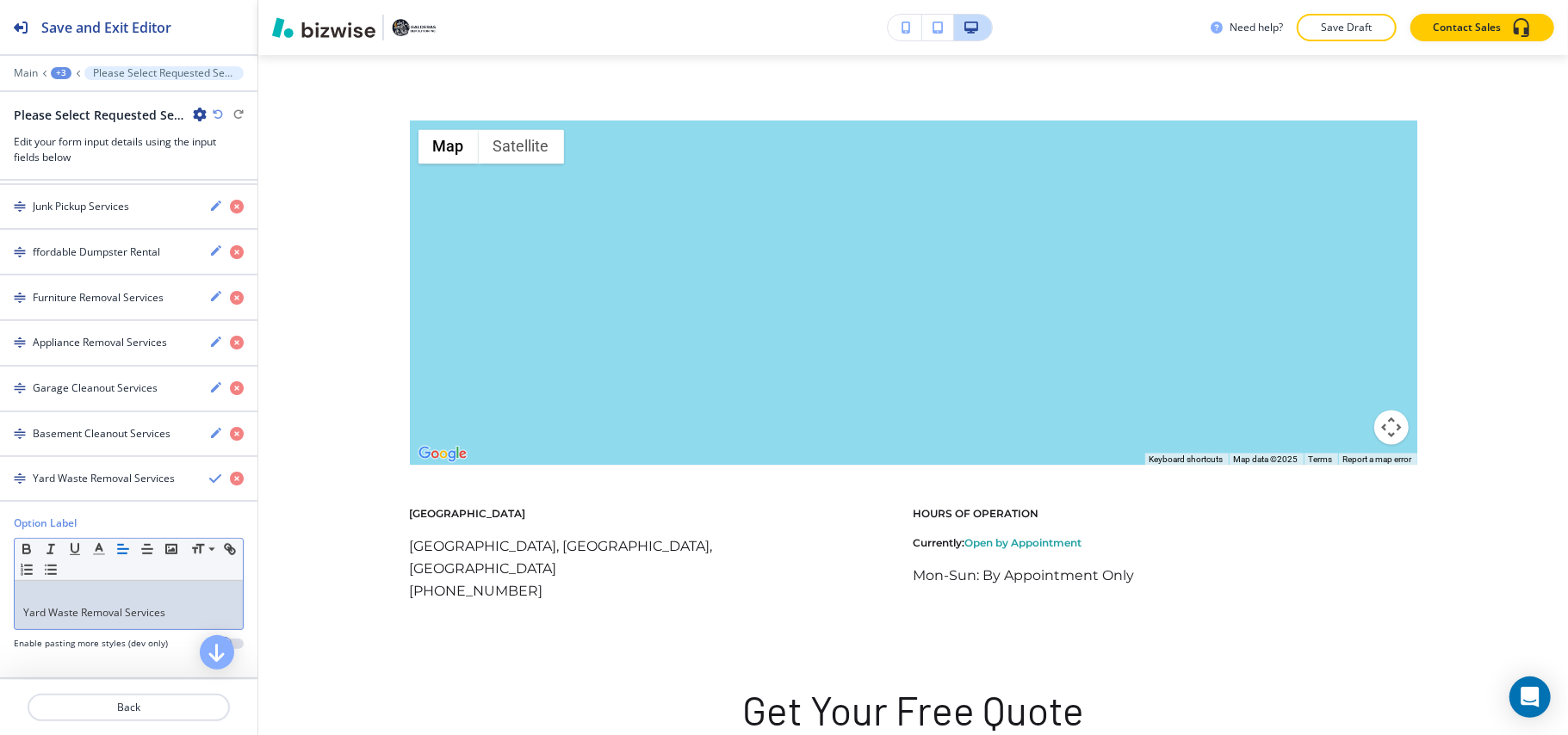
click at [19, 629] on div "Yard Waste Removal Services" at bounding box center [129, 605] width 228 height 48
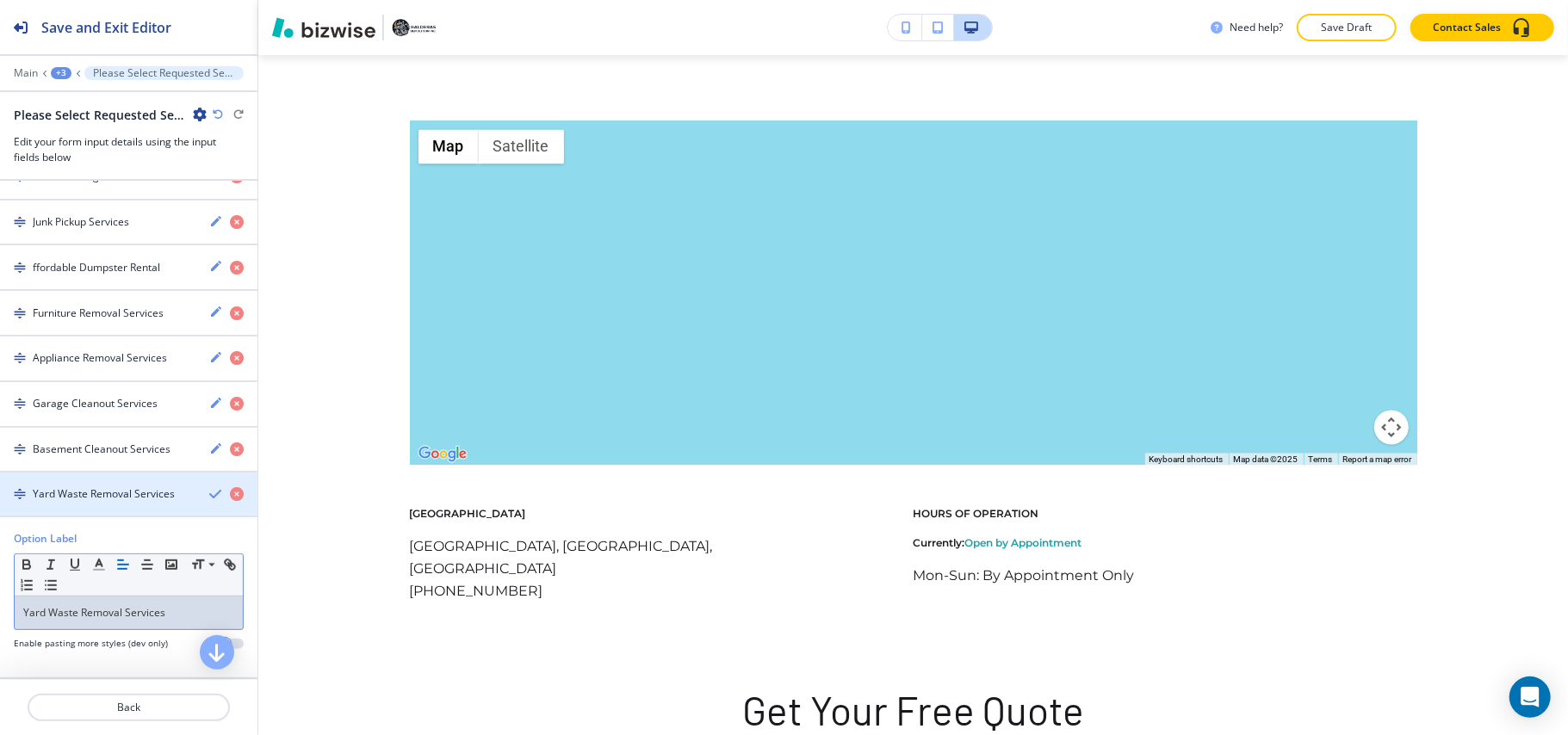
click at [65, 489] on h4 "Yard Waste Removal Services" at bounding box center [103, 494] width 142 height 16
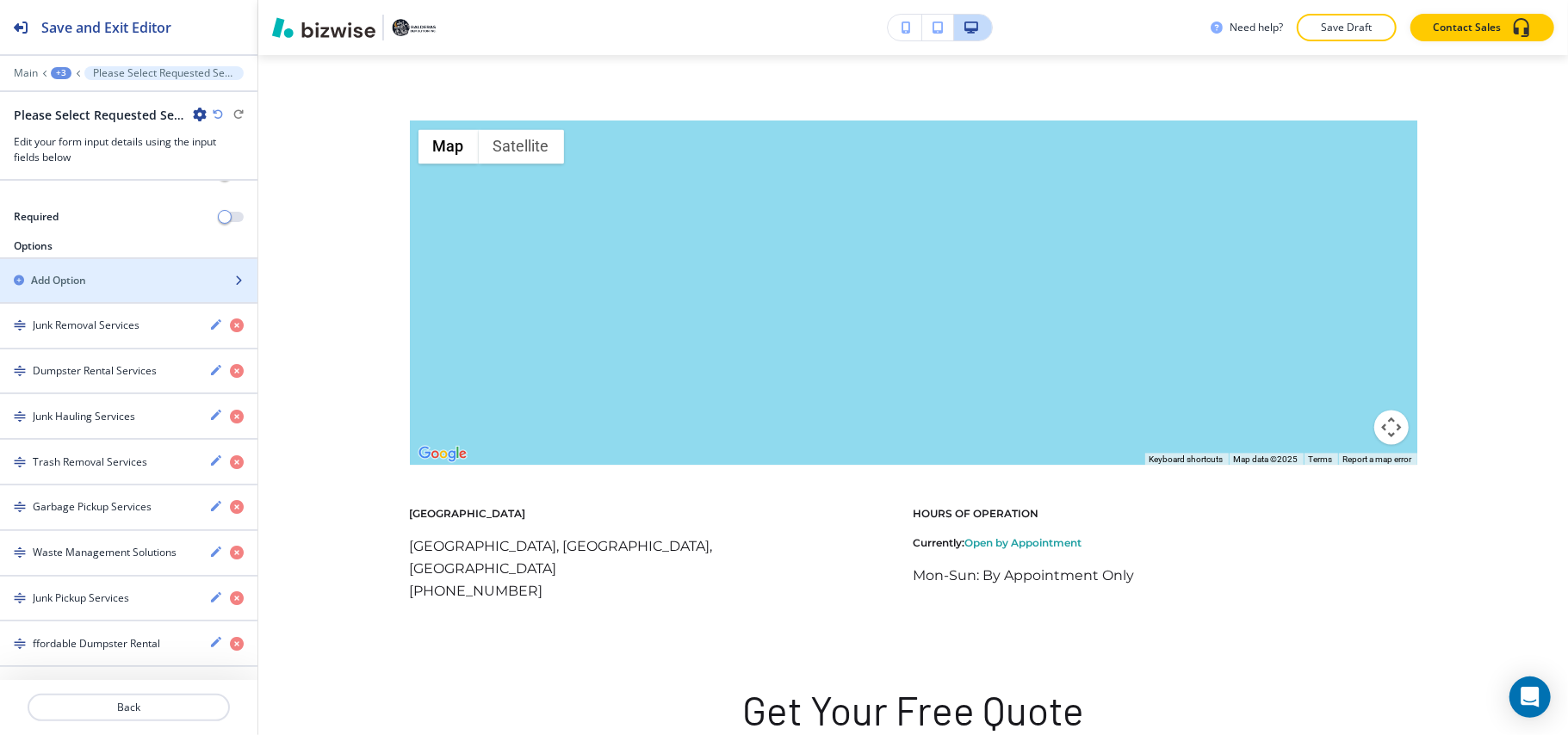
click at [80, 273] on div "button" at bounding box center [129, 266] width 257 height 14
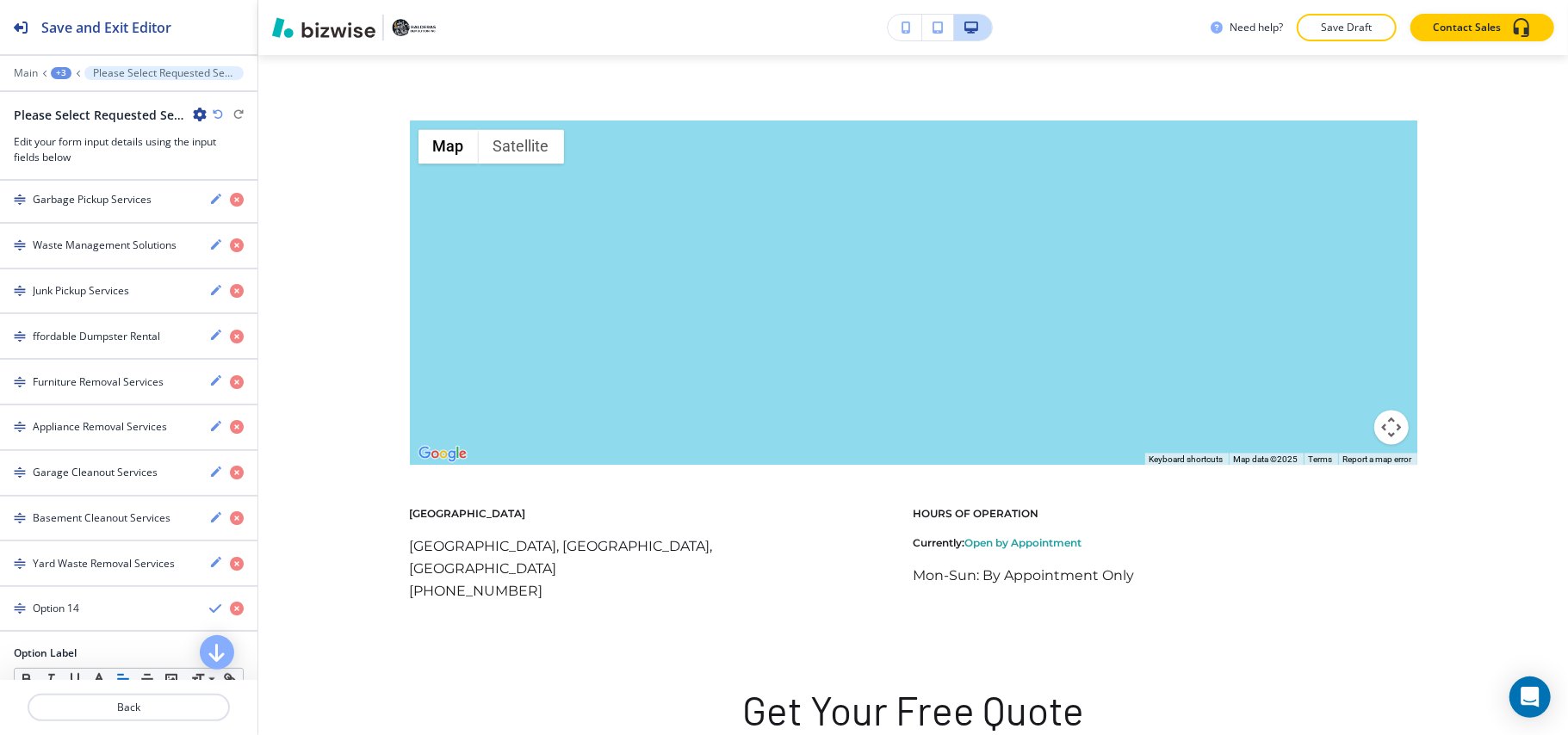
scroll to position [766, 0]
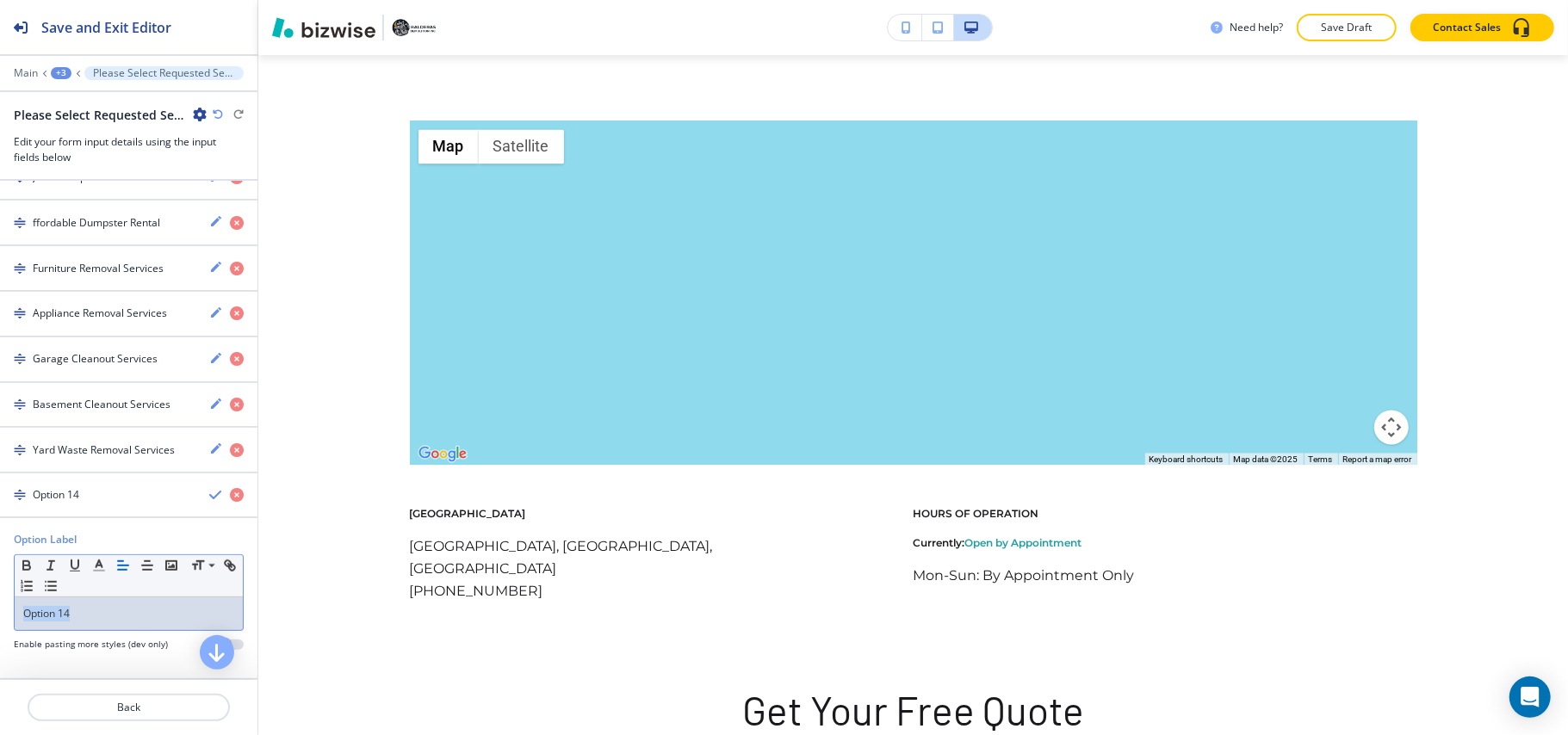
click at [4, 613] on div "Option Label Small Normal Large Huge Option 14 Enable pasting more styles (dev …" at bounding box center [129, 598] width 257 height 132
click at [97, 490] on h4 "Mattress Disposal Services" at bounding box center [97, 495] width 130 height 16
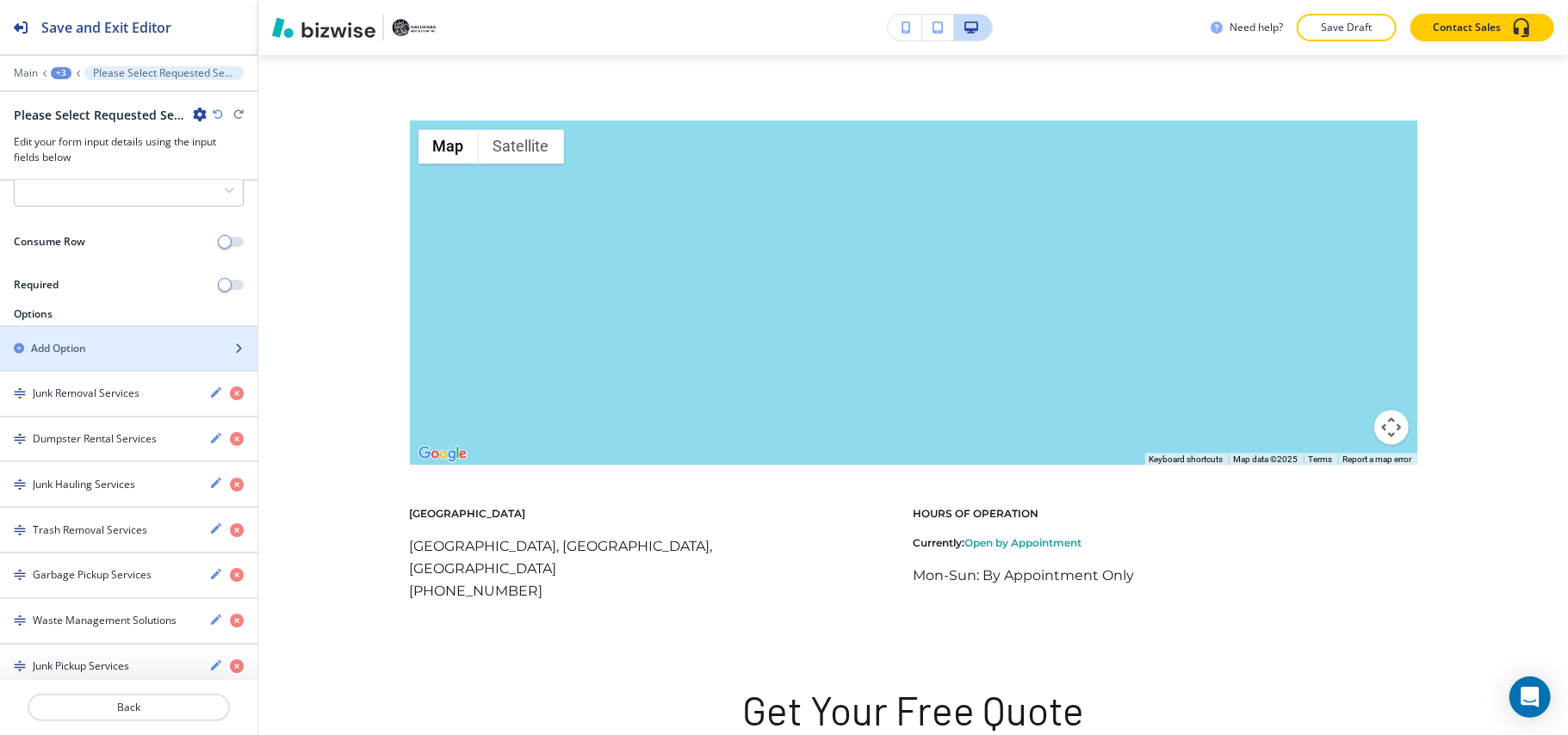
click at [94, 370] on div "button" at bounding box center [129, 363] width 257 height 14
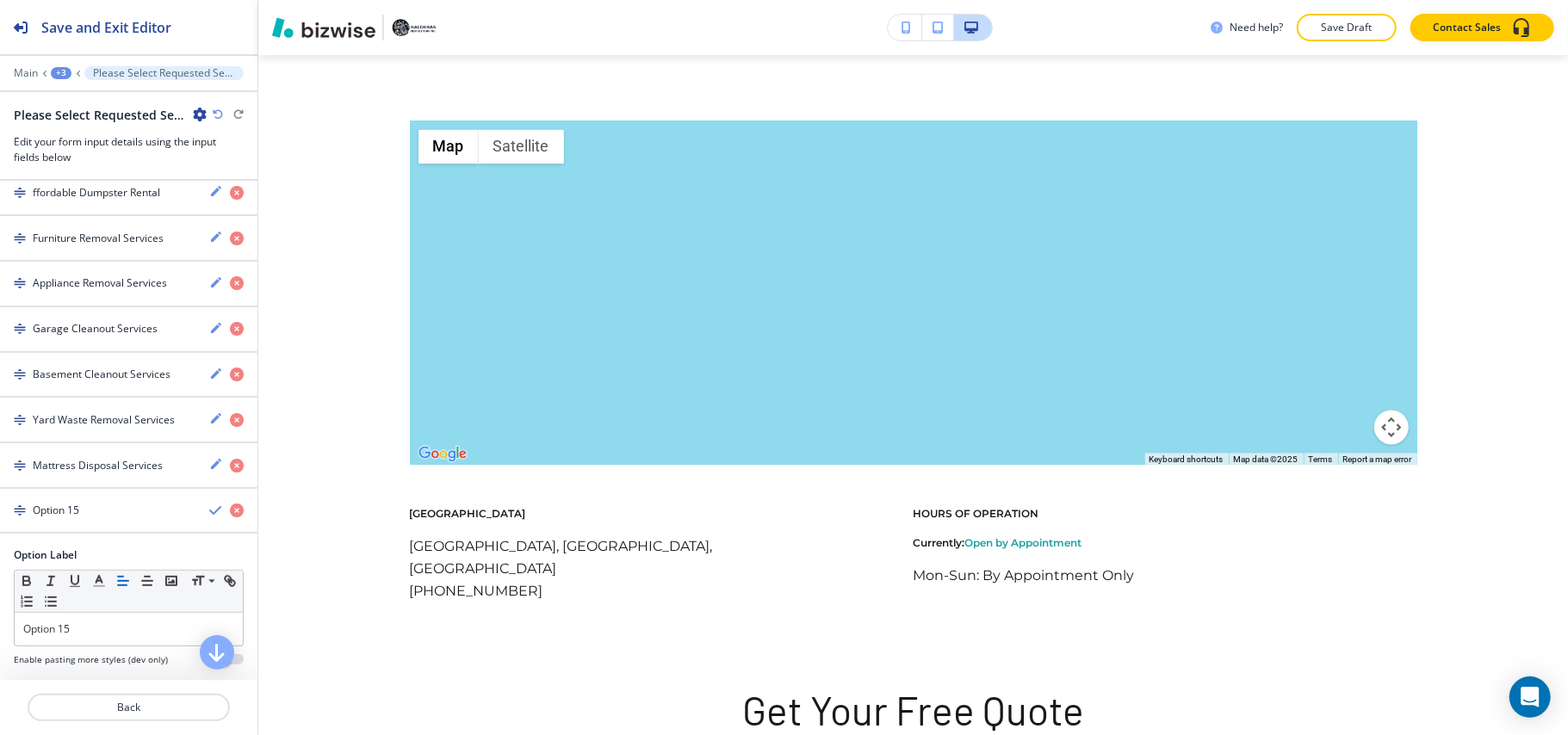
scroll to position [813, 0]
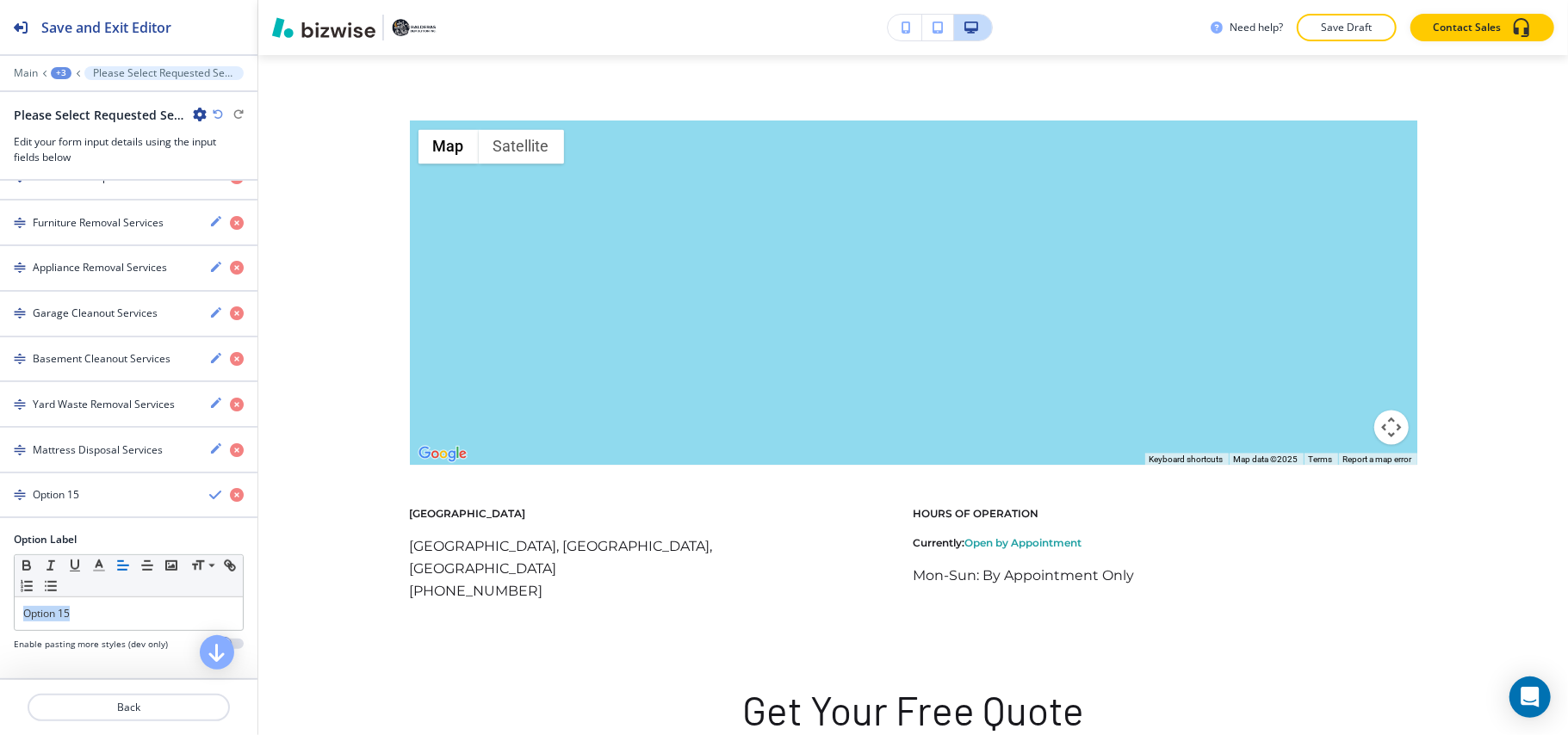
drag, startPoint x: 63, startPoint y: 606, endPoint x: 0, endPoint y: 611, distance: 63.2
click at [0, 611] on div "Option Label Small Normal Large Huge Option 15 Enable pasting more styles (dev …" at bounding box center [129, 598] width 257 height 132
click at [81, 480] on div "button" at bounding box center [129, 480] width 257 height 14
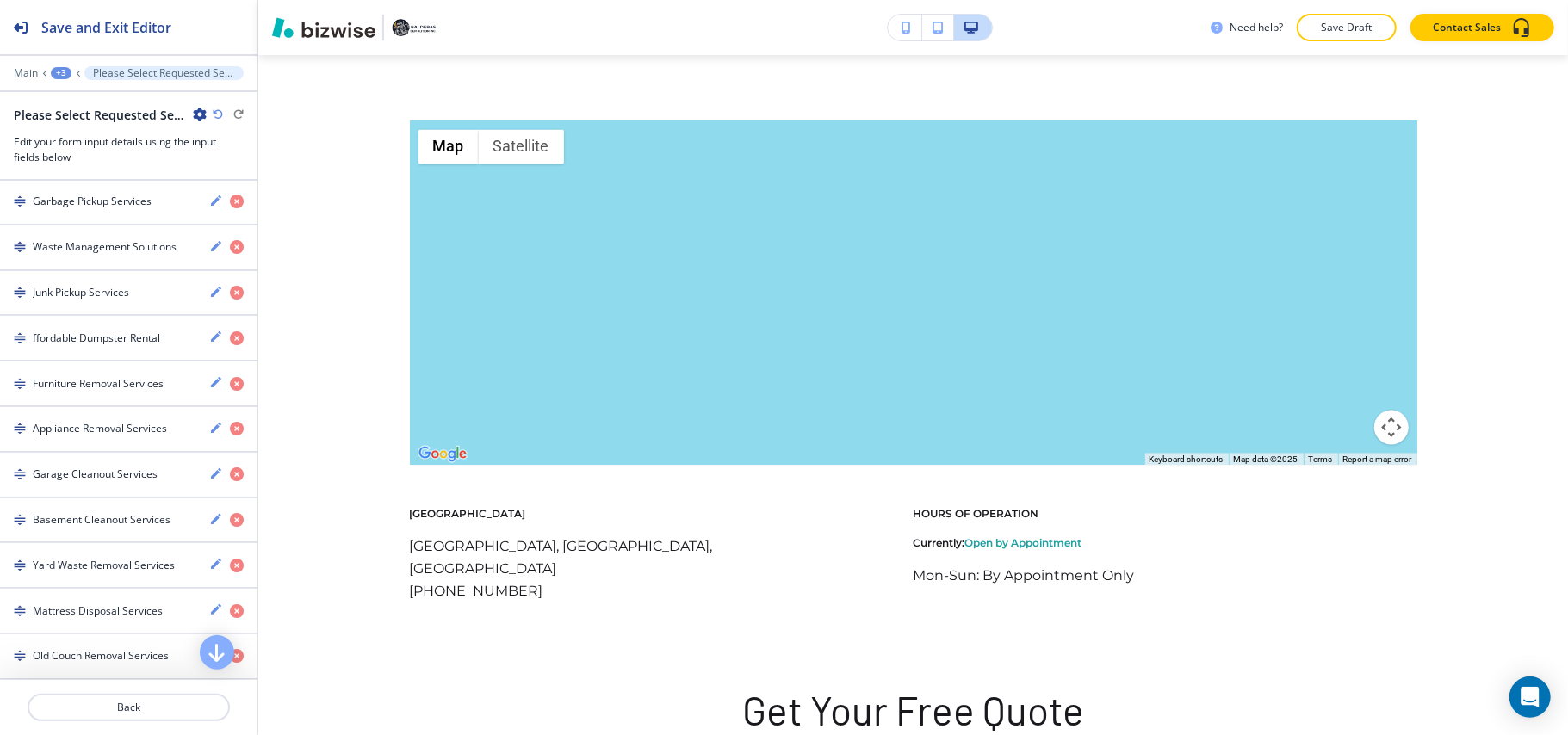
scroll to position [421, 0]
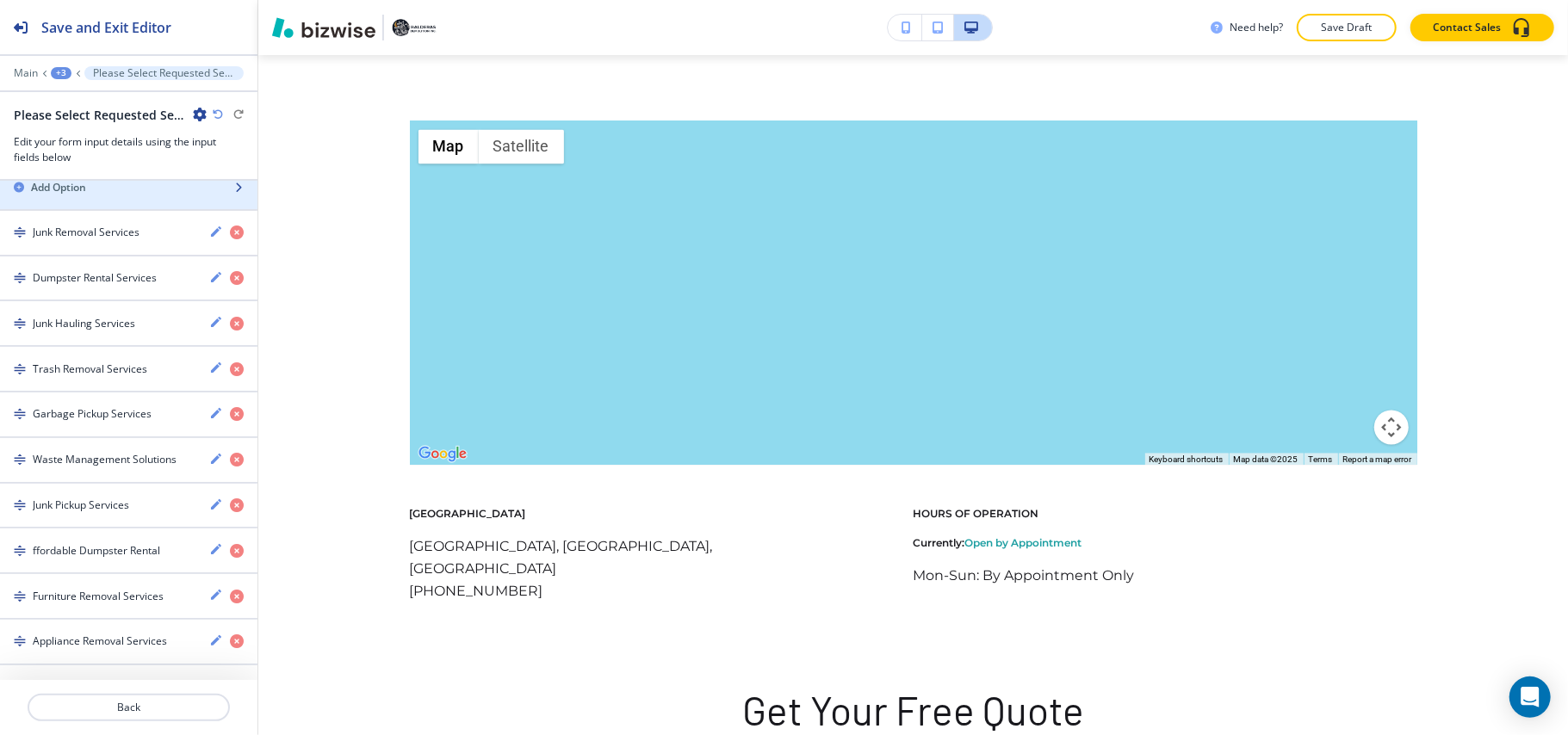
click at [66, 193] on h2 "Add Option" at bounding box center [58, 188] width 56 height 16
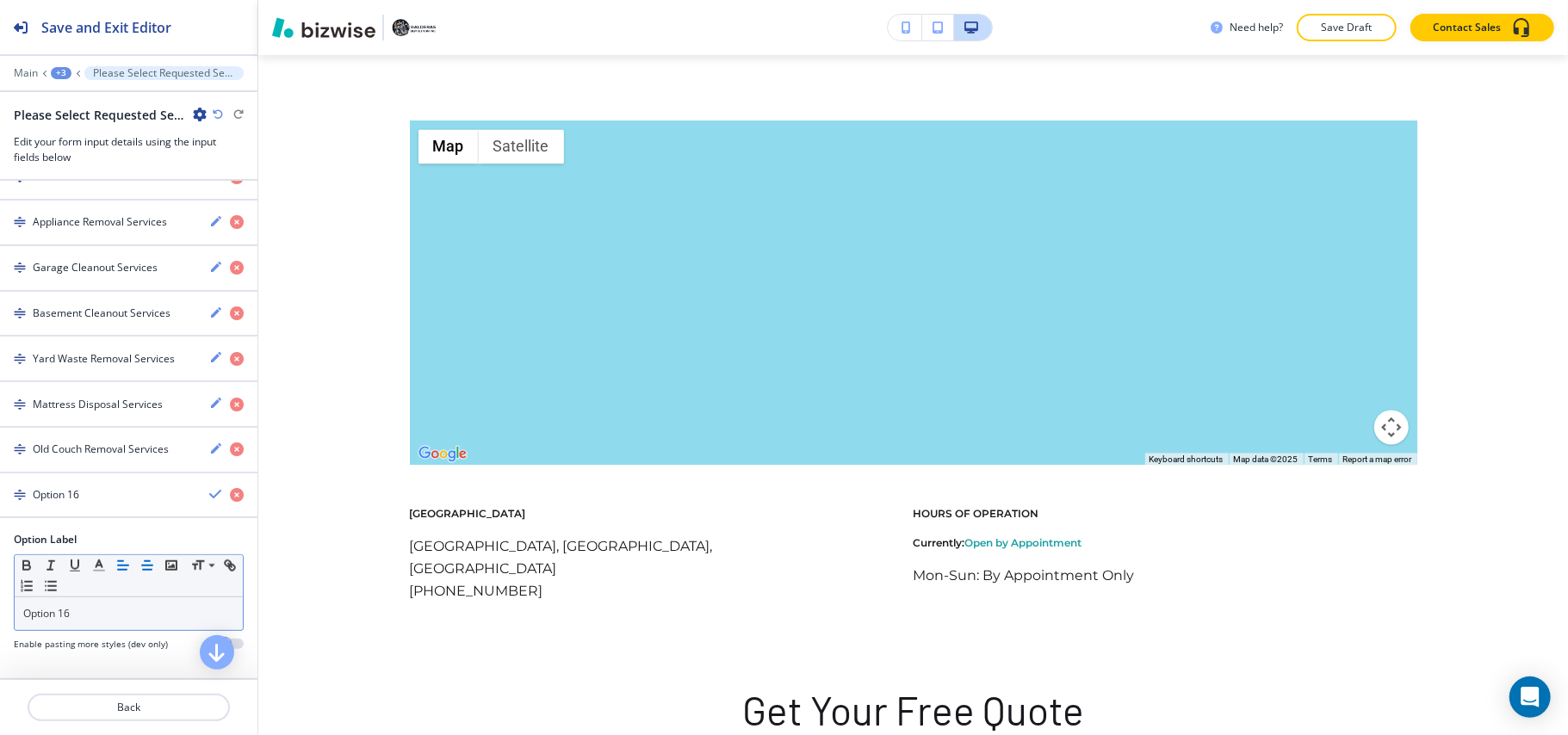
scroll to position [859, 0]
drag, startPoint x: 92, startPoint y: 614, endPoint x: 0, endPoint y: 614, distance: 92.0
click at [0, 614] on div "Option Label Small Normal Large Huge Option 16 Enable pasting more styles (dev …" at bounding box center [129, 598] width 257 height 132
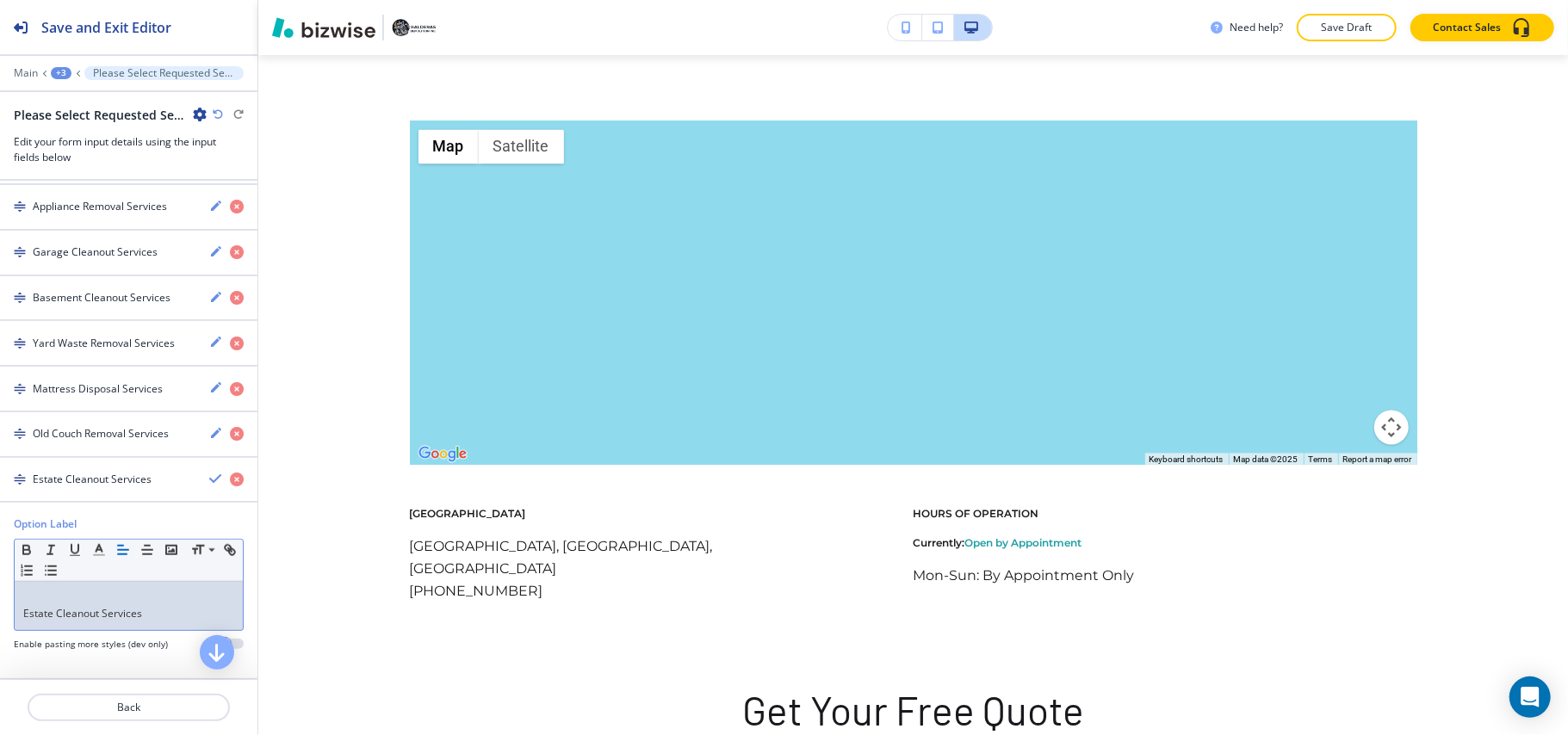
click at [23, 621] on p "Estate Cleanout Services" at bounding box center [128, 614] width 211 height 16
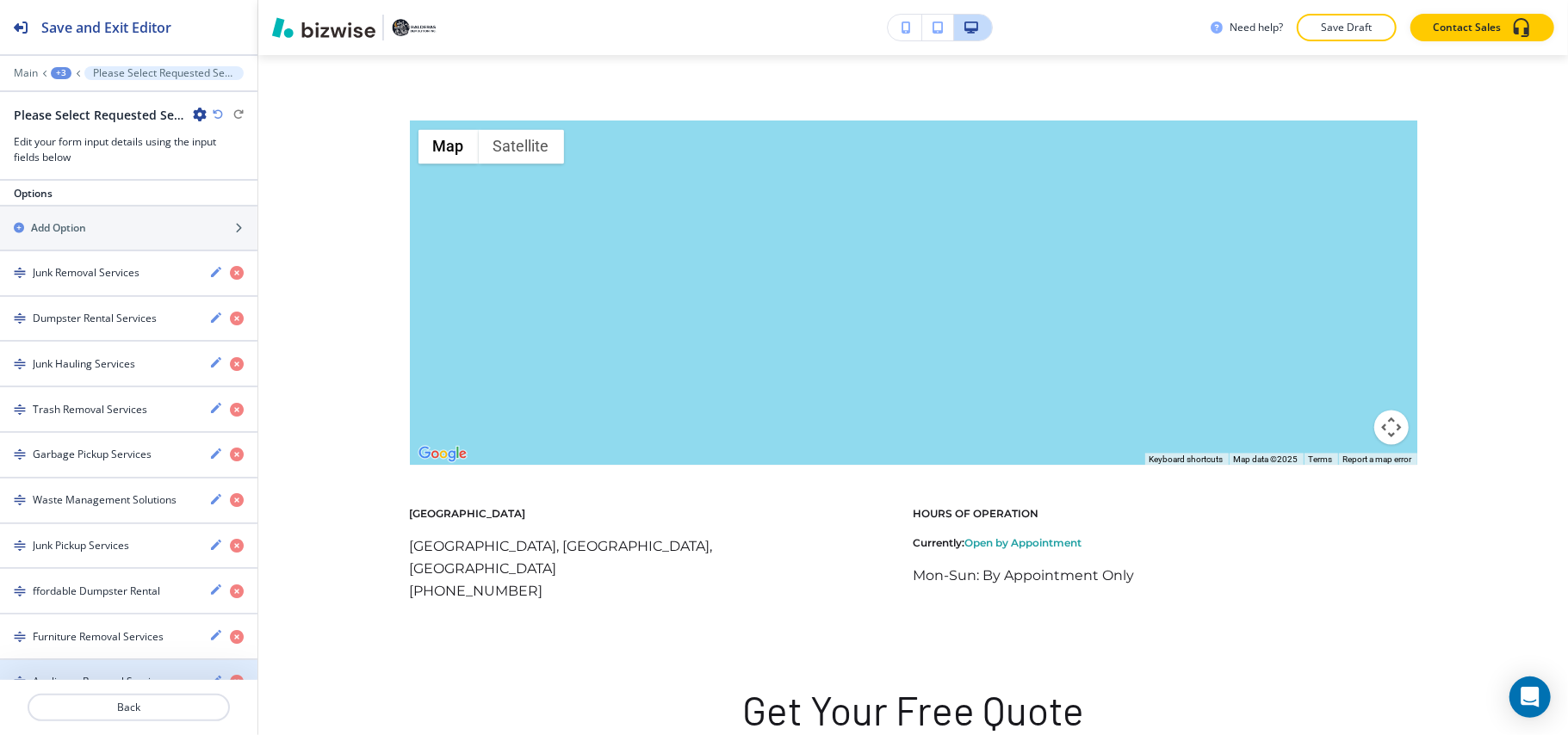
scroll to position [170, 0]
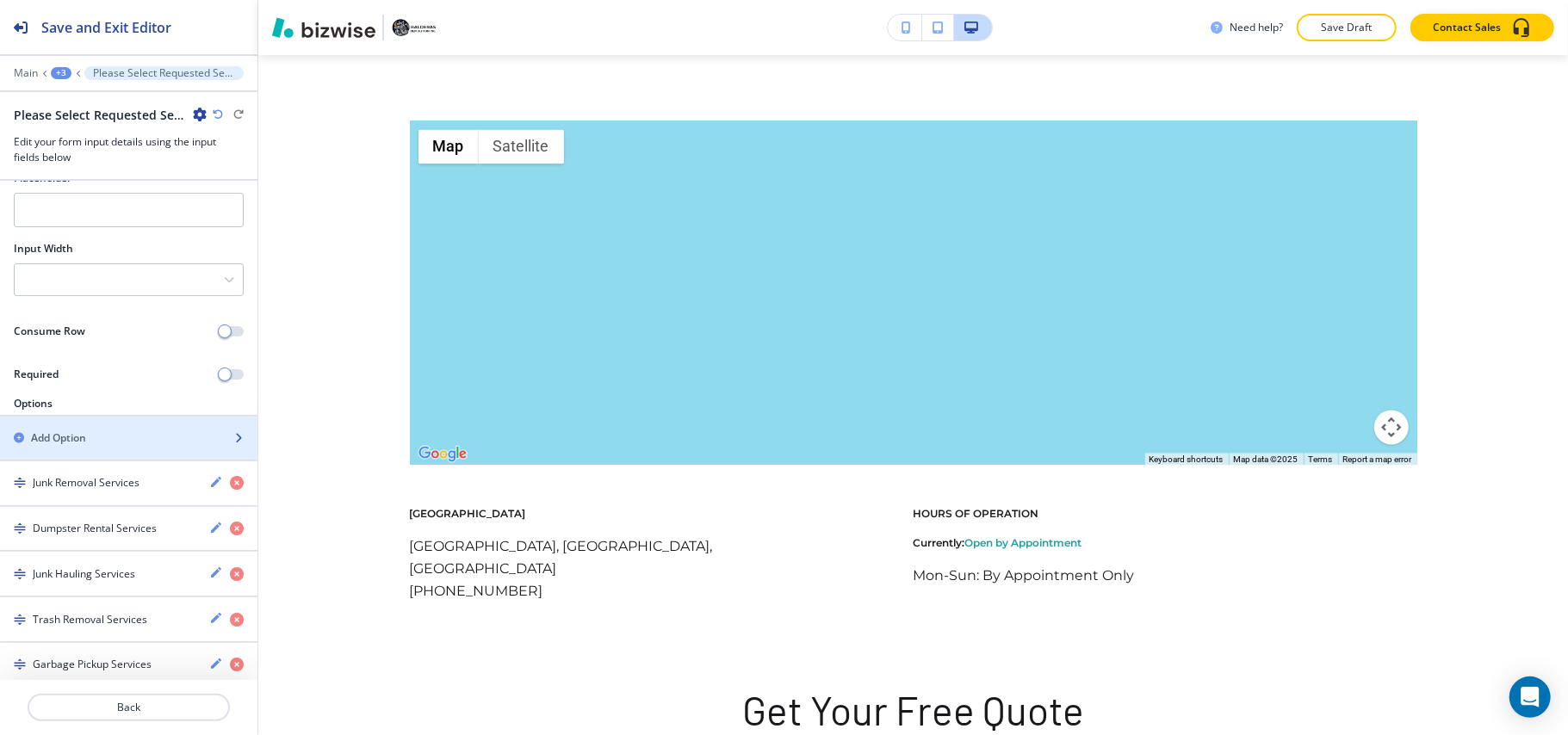
click at [80, 442] on h2 "Add Option" at bounding box center [58, 438] width 56 height 16
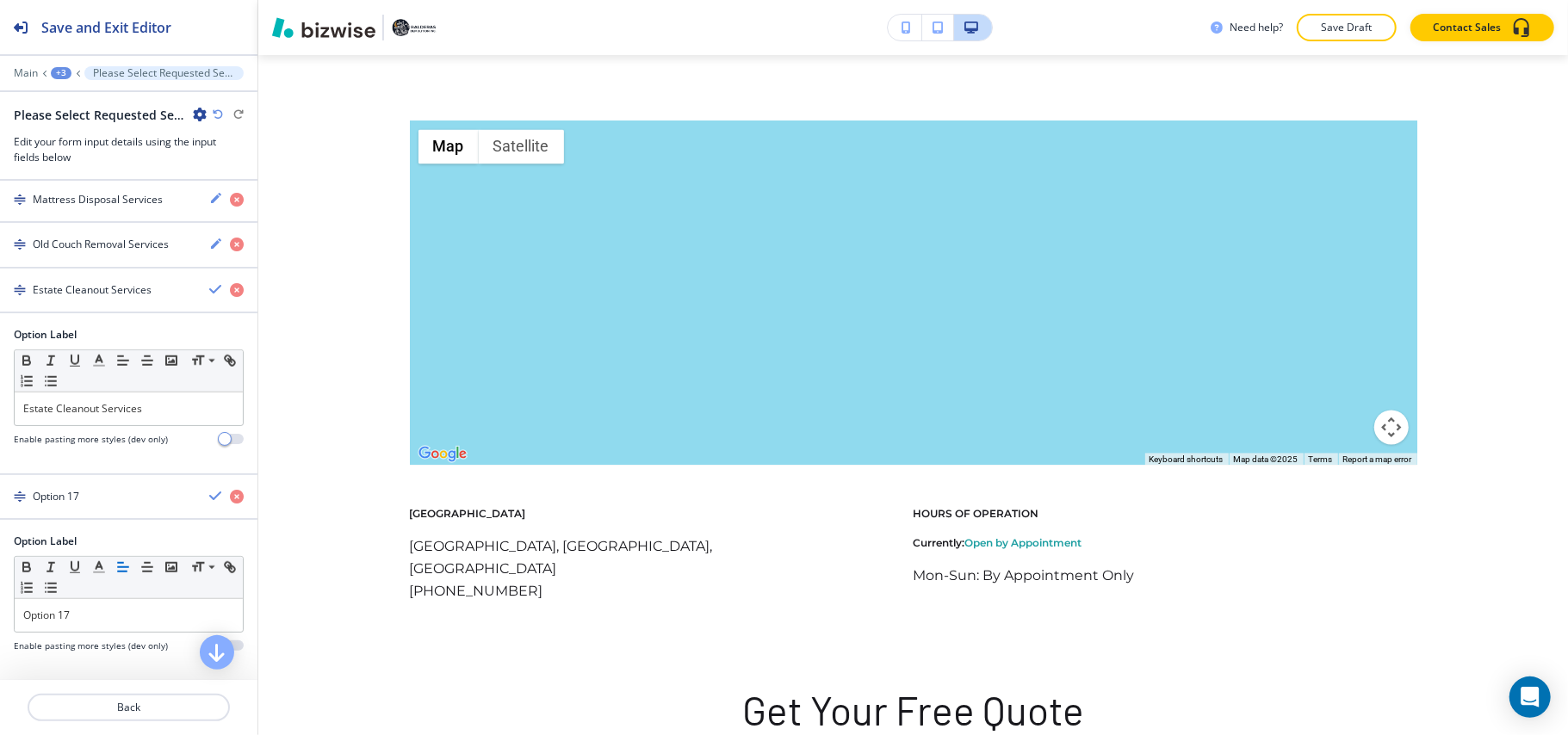
scroll to position [1067, 0]
click at [0, 601] on div "Option Label Small Normal Large Huge Option 17 Enable pasting more styles (dev …" at bounding box center [129, 598] width 257 height 132
click at [107, 487] on h4 "Commercial Junk Removal Services" at bounding box center [114, 495] width 163 height 16
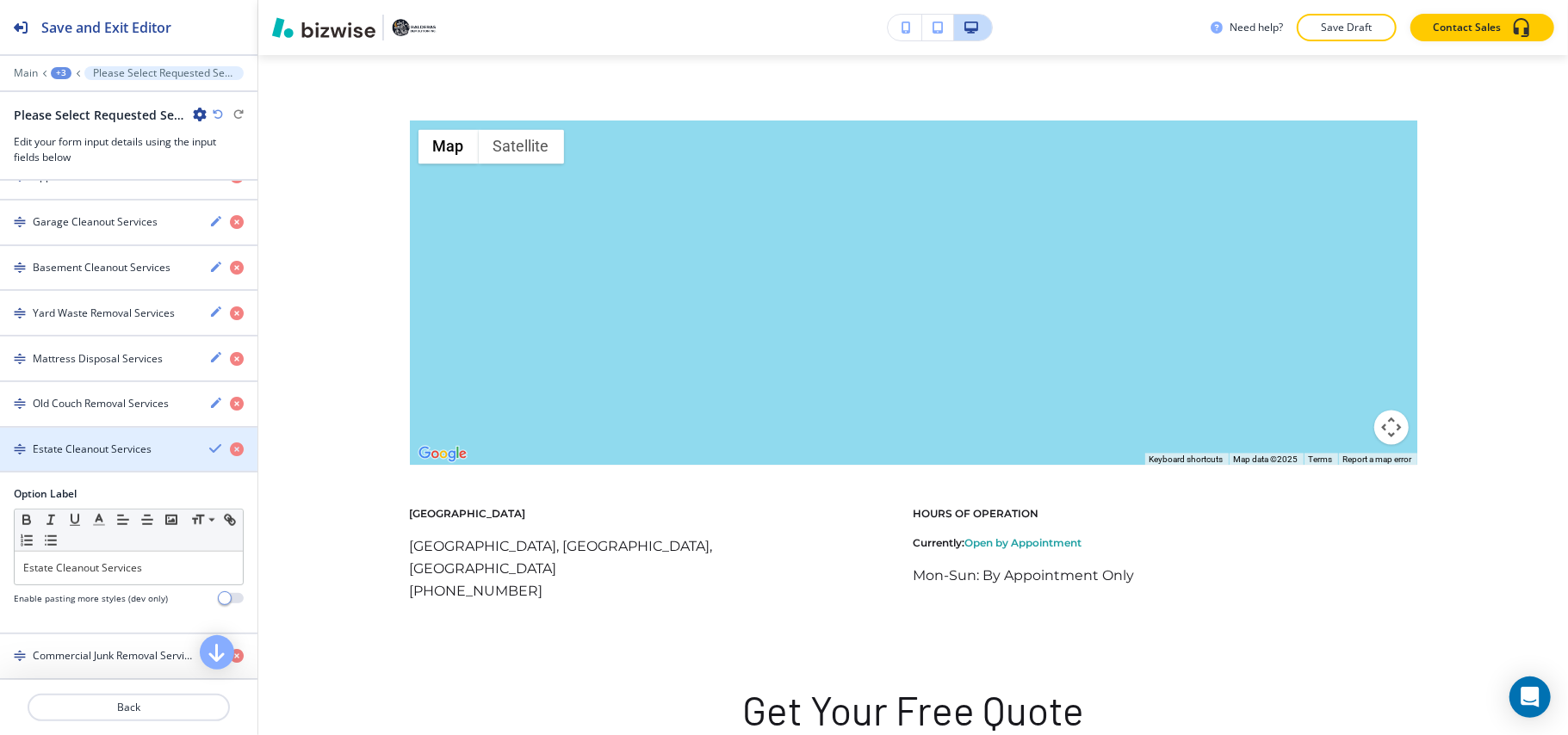
click at [111, 453] on h4 "Estate Cleanout Services" at bounding box center [92, 449] width 119 height 16
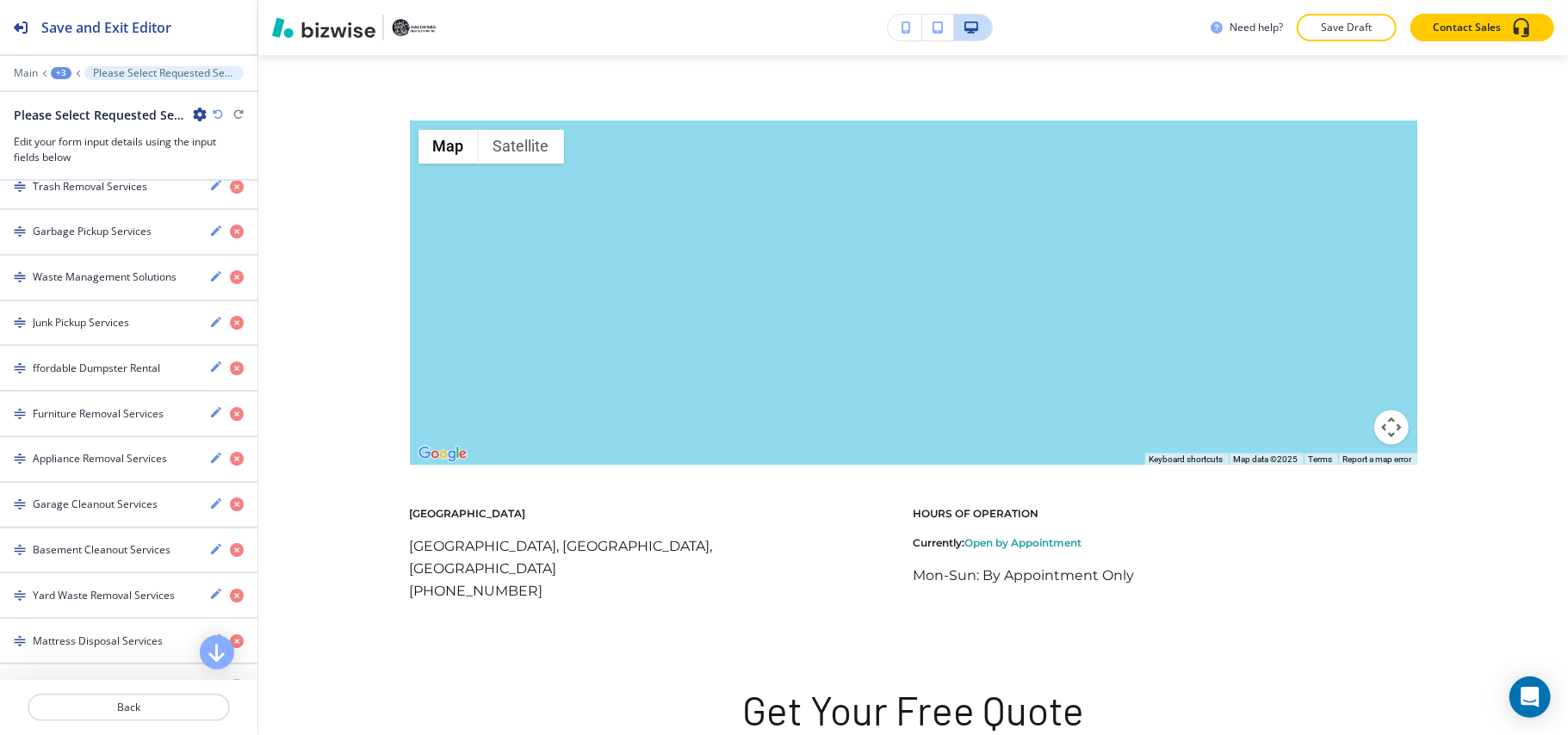
scroll to position [284, 0]
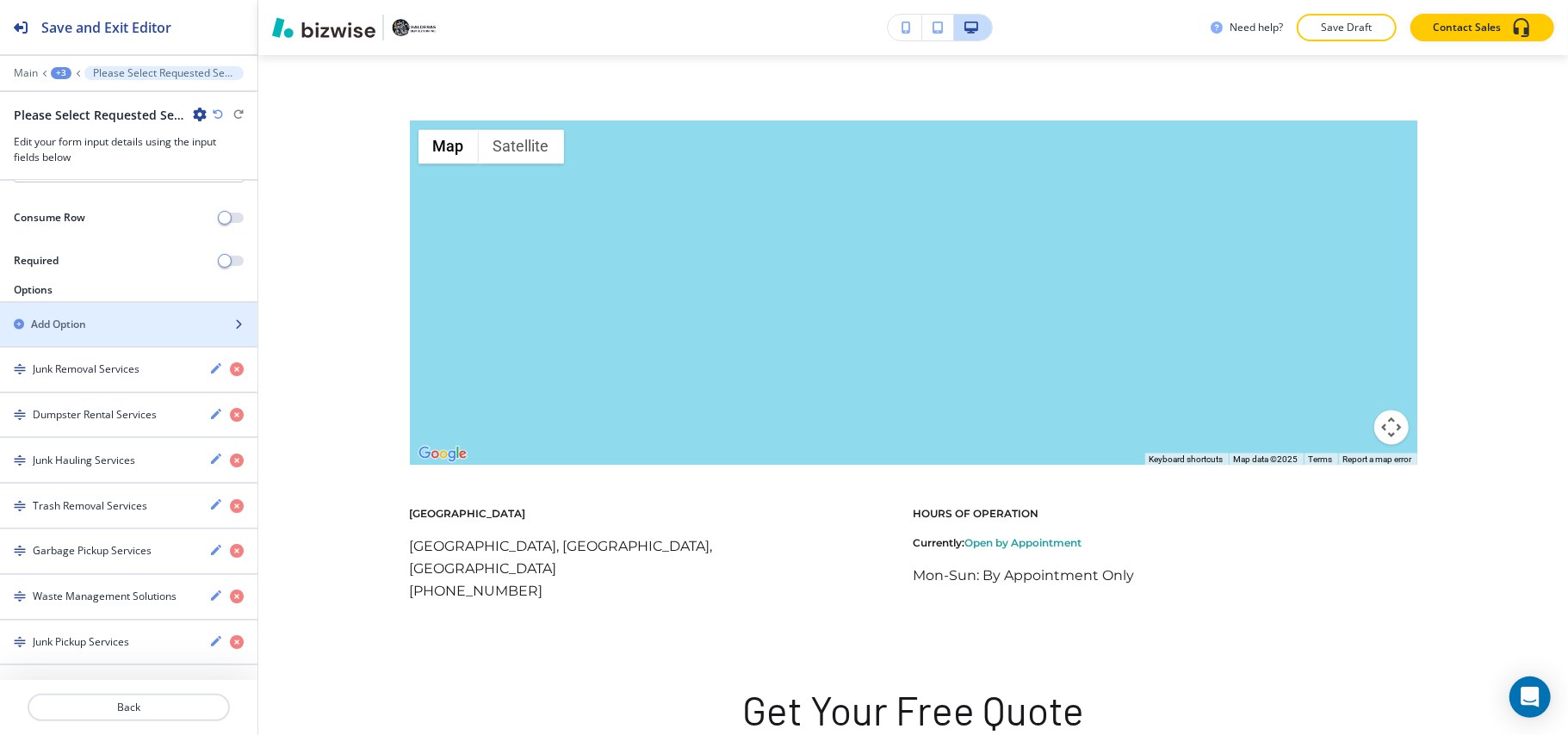
click at [93, 331] on div "Add Option" at bounding box center [109, 324] width 219 height 16
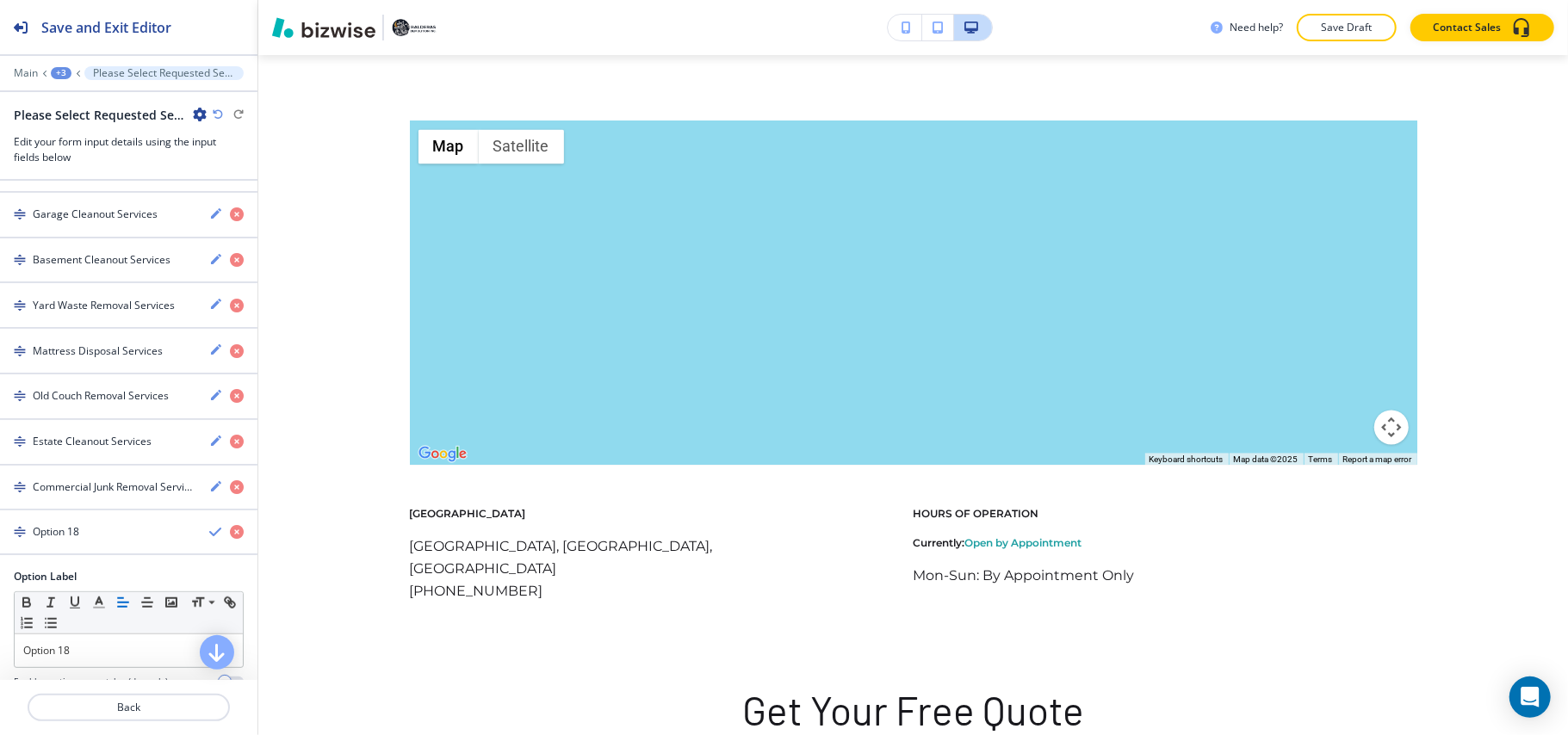
scroll to position [951, 0]
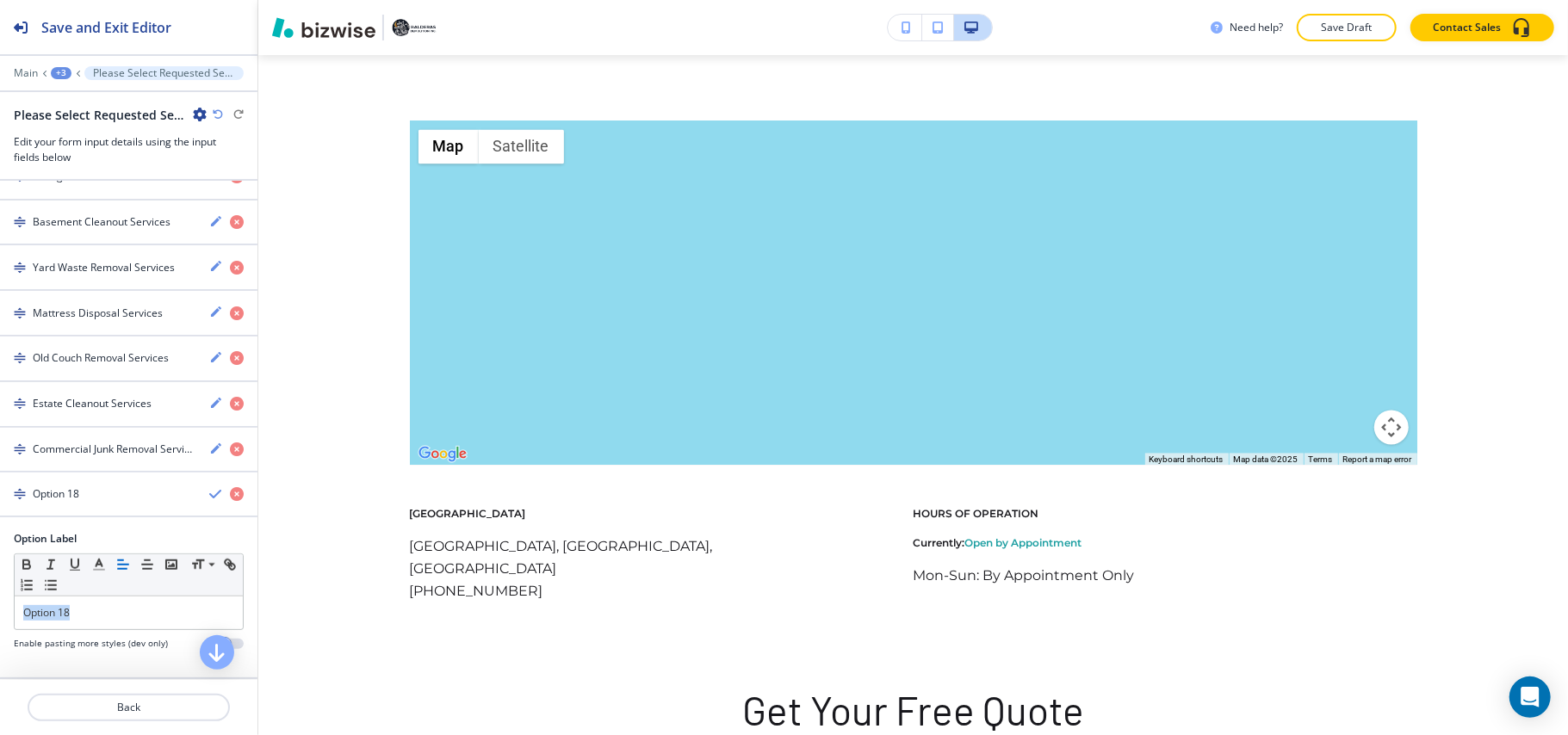
drag, startPoint x: 121, startPoint y: 611, endPoint x: 2, endPoint y: 611, distance: 119.0
click at [0, 611] on div "Option Label Small Normal Large Huge Option 18 Enable pasting more styles (dev …" at bounding box center [129, 598] width 257 height 132
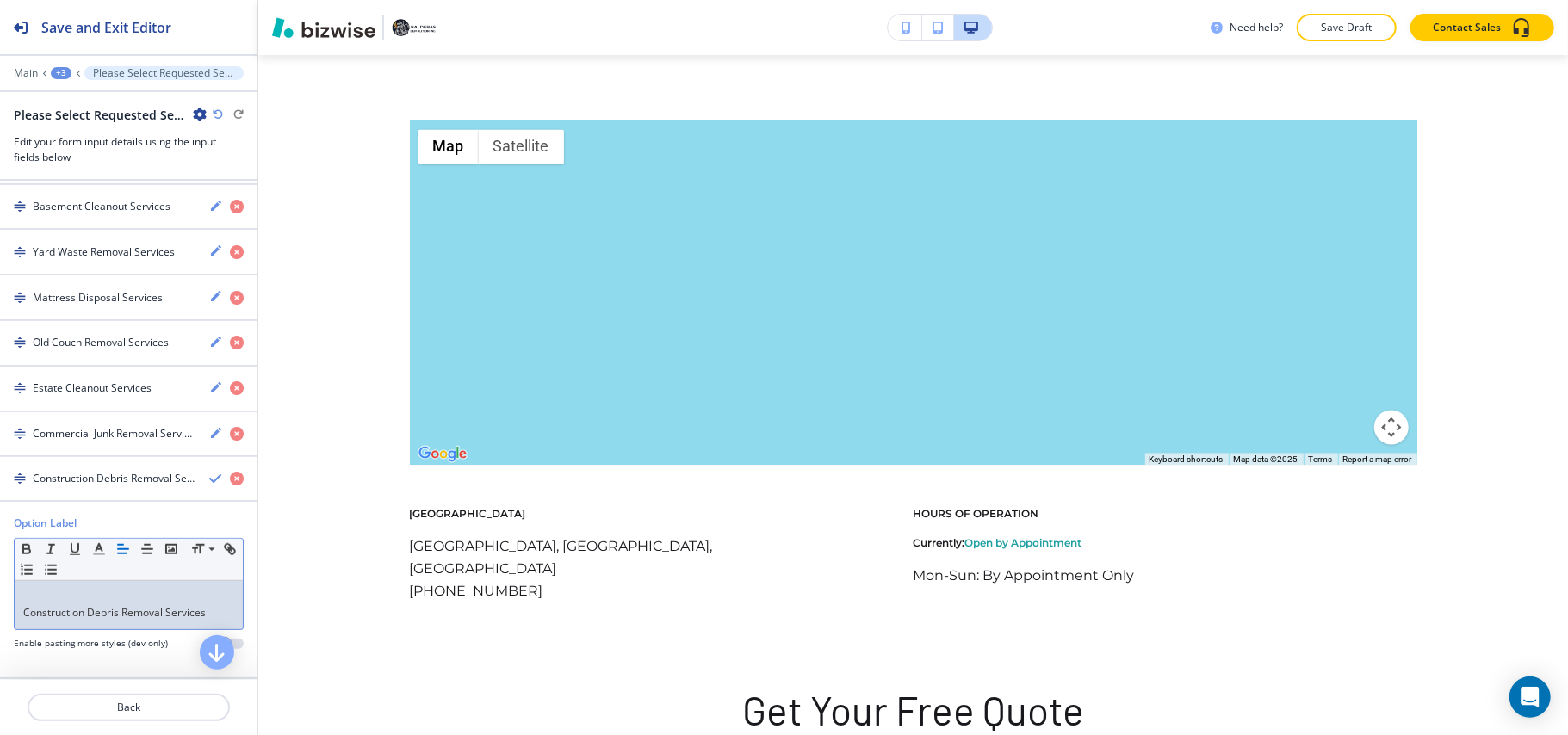
click at [16, 625] on div "Construction Debris Removal Services" at bounding box center [129, 605] width 228 height 48
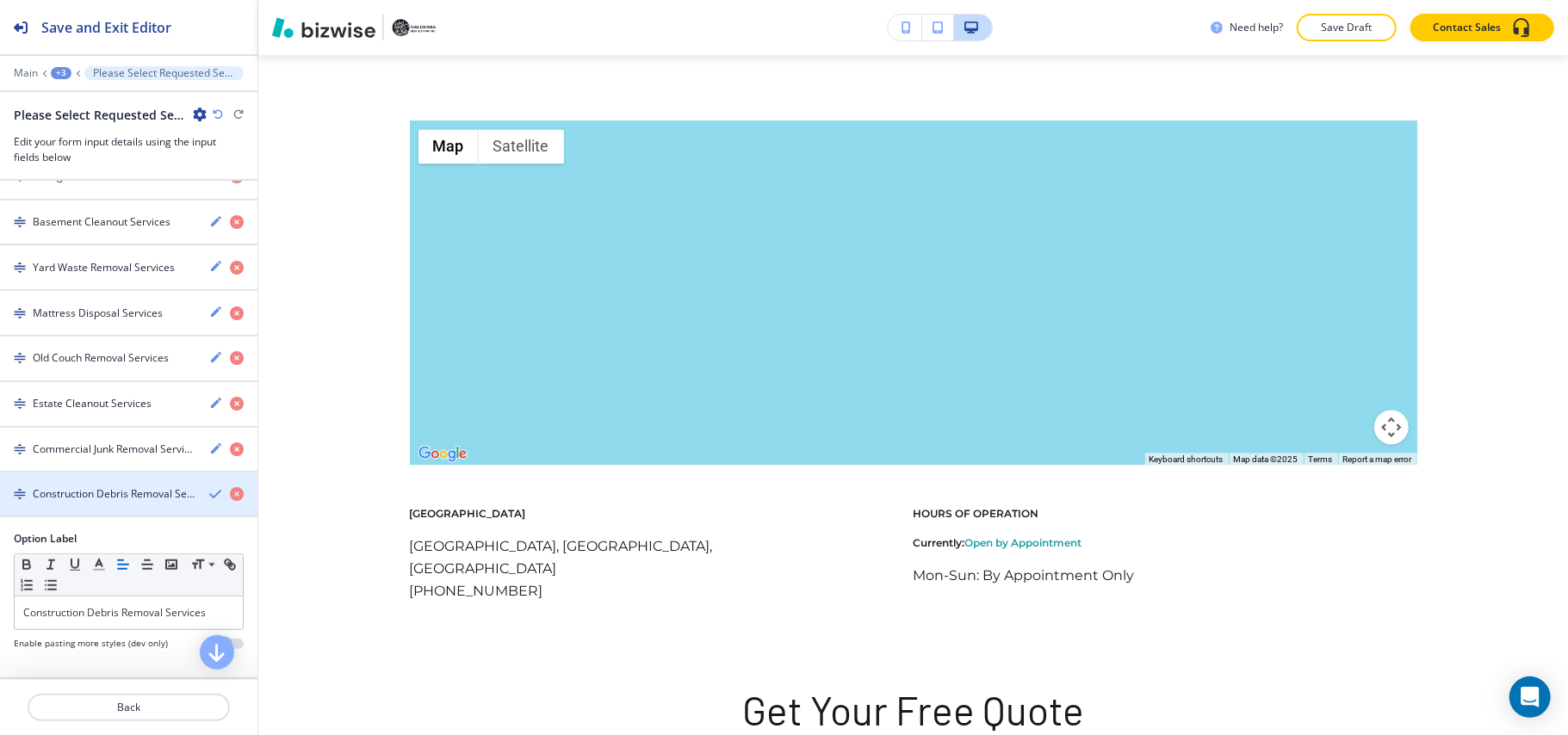
click at [66, 501] on div "button" at bounding box center [129, 509] width 257 height 14
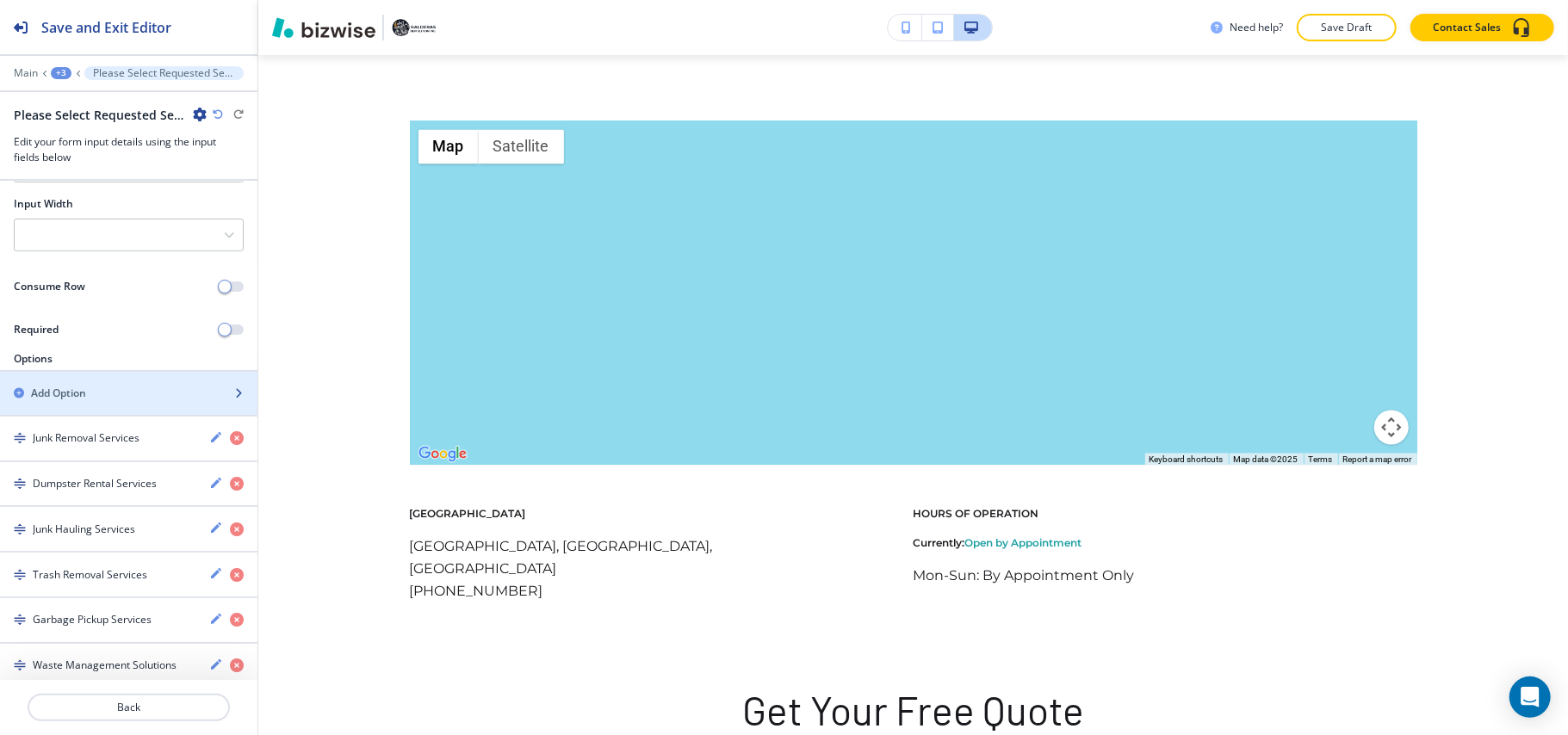
click at [86, 407] on div "button" at bounding box center [129, 408] width 257 height 14
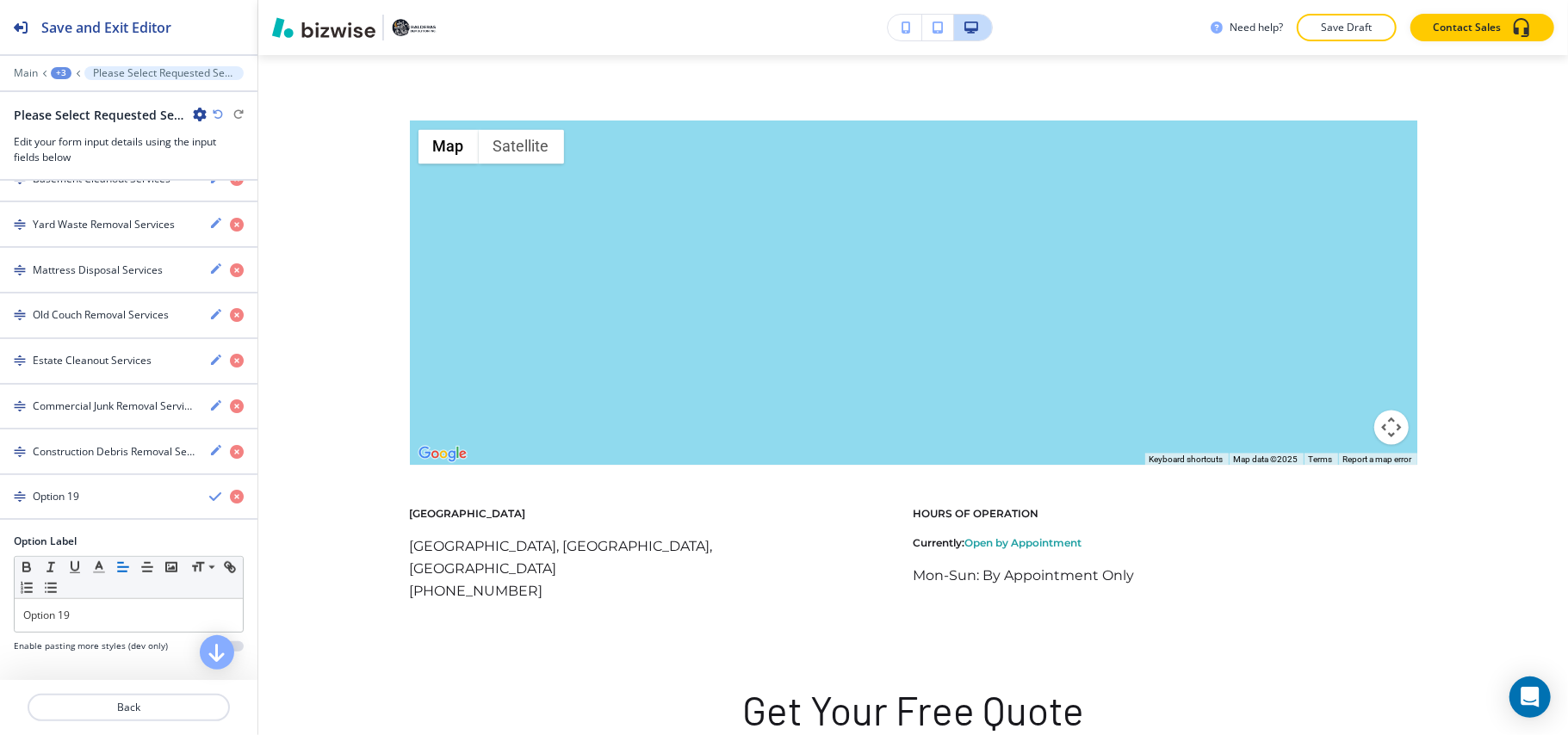
scroll to position [999, 0]
click at [0, 601] on div "Option Label Small Normal Large Huge Option 19 Enable pasting more styles (dev …" at bounding box center [129, 598] width 257 height 132
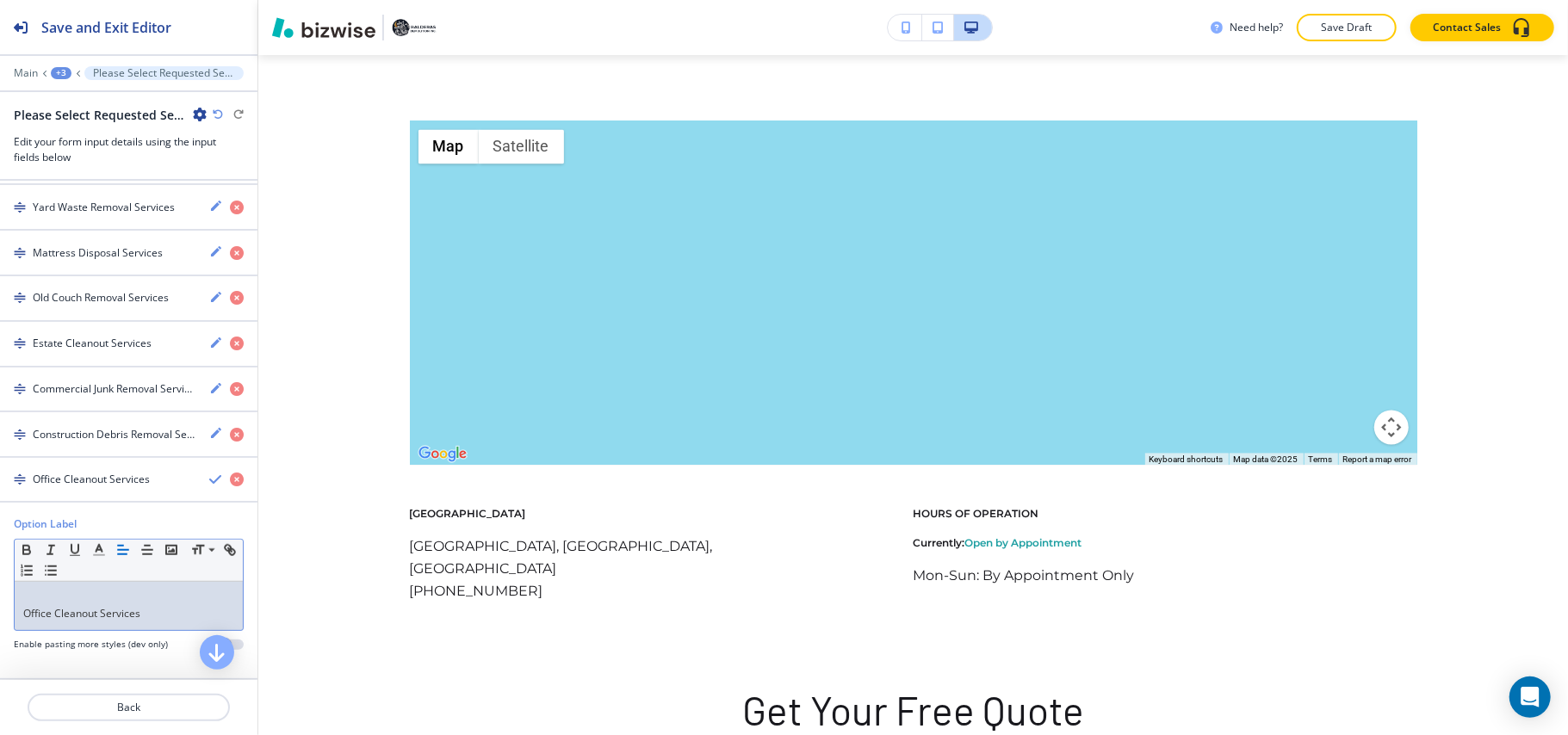
click at [20, 627] on div "Office Cleanout Services" at bounding box center [129, 605] width 228 height 48
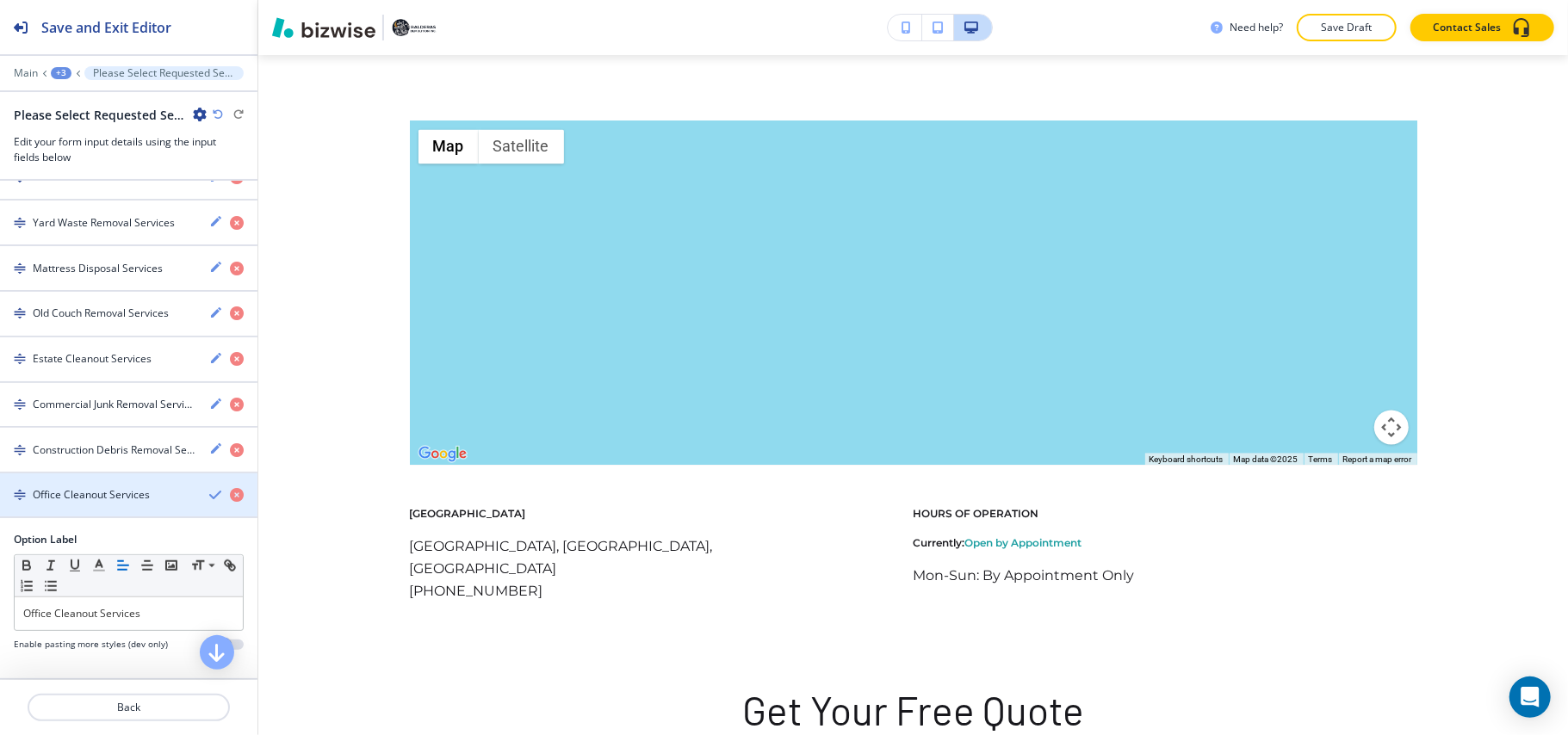
click at [115, 487] on h4 "Office Cleanout Services" at bounding box center [91, 495] width 117 height 16
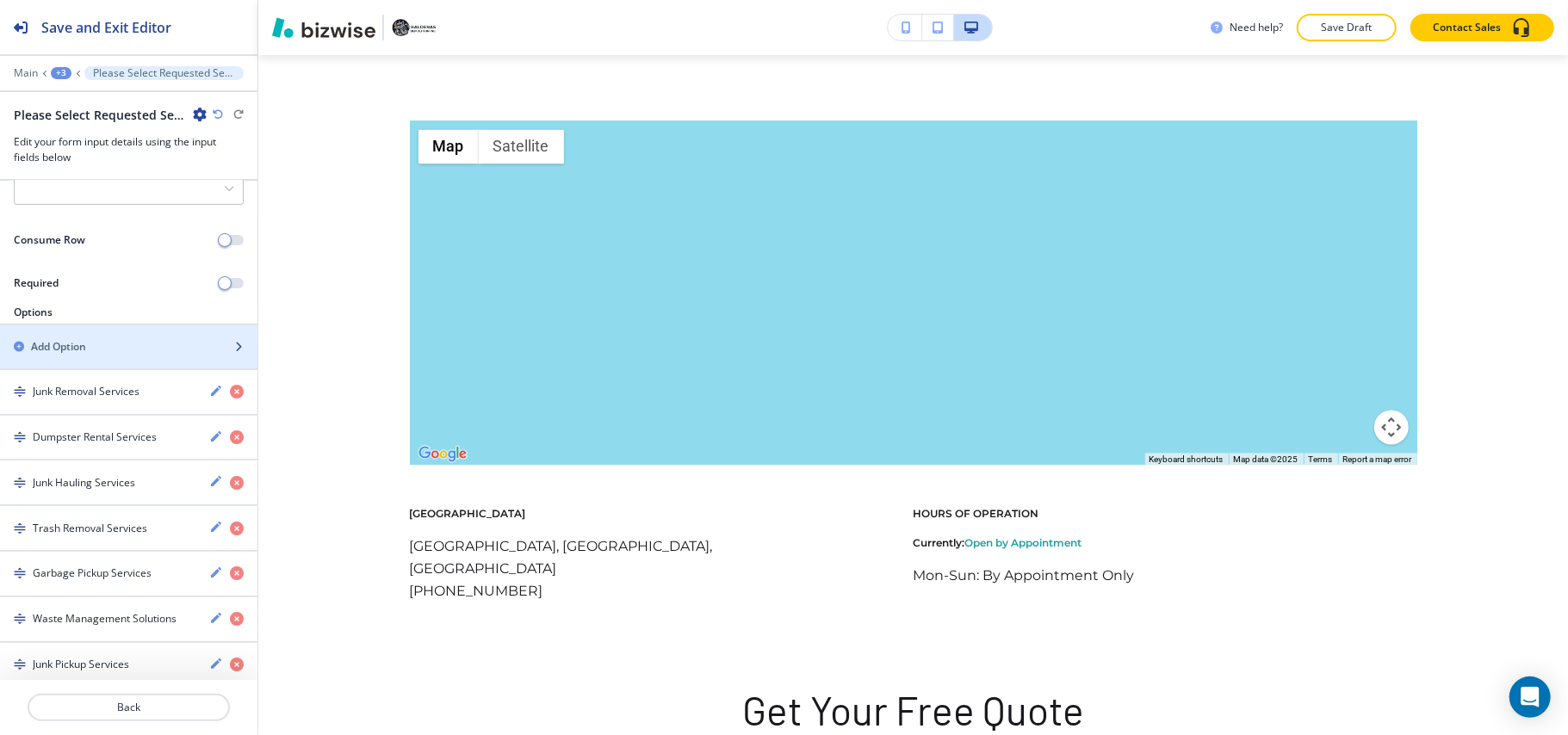
click at [33, 352] on h2 "Add Option" at bounding box center [58, 347] width 56 height 16
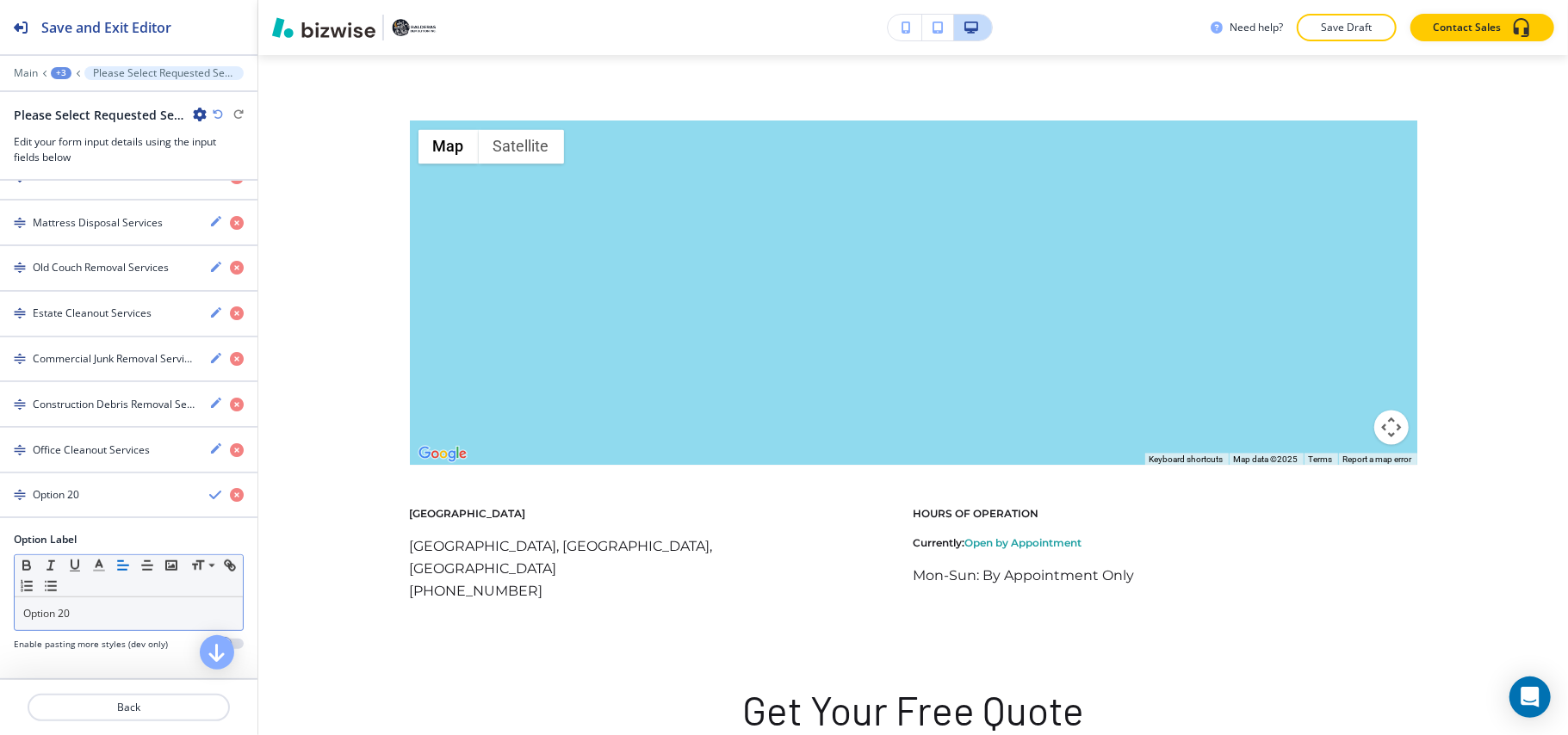
scroll to position [1044, 0]
drag, startPoint x: 115, startPoint y: 608, endPoint x: 0, endPoint y: 607, distance: 115.0
click at [0, 607] on div "Option Label Small Normal Large Huge Option 20 Enable pasting more styles (dev …" at bounding box center [129, 598] width 257 height 132
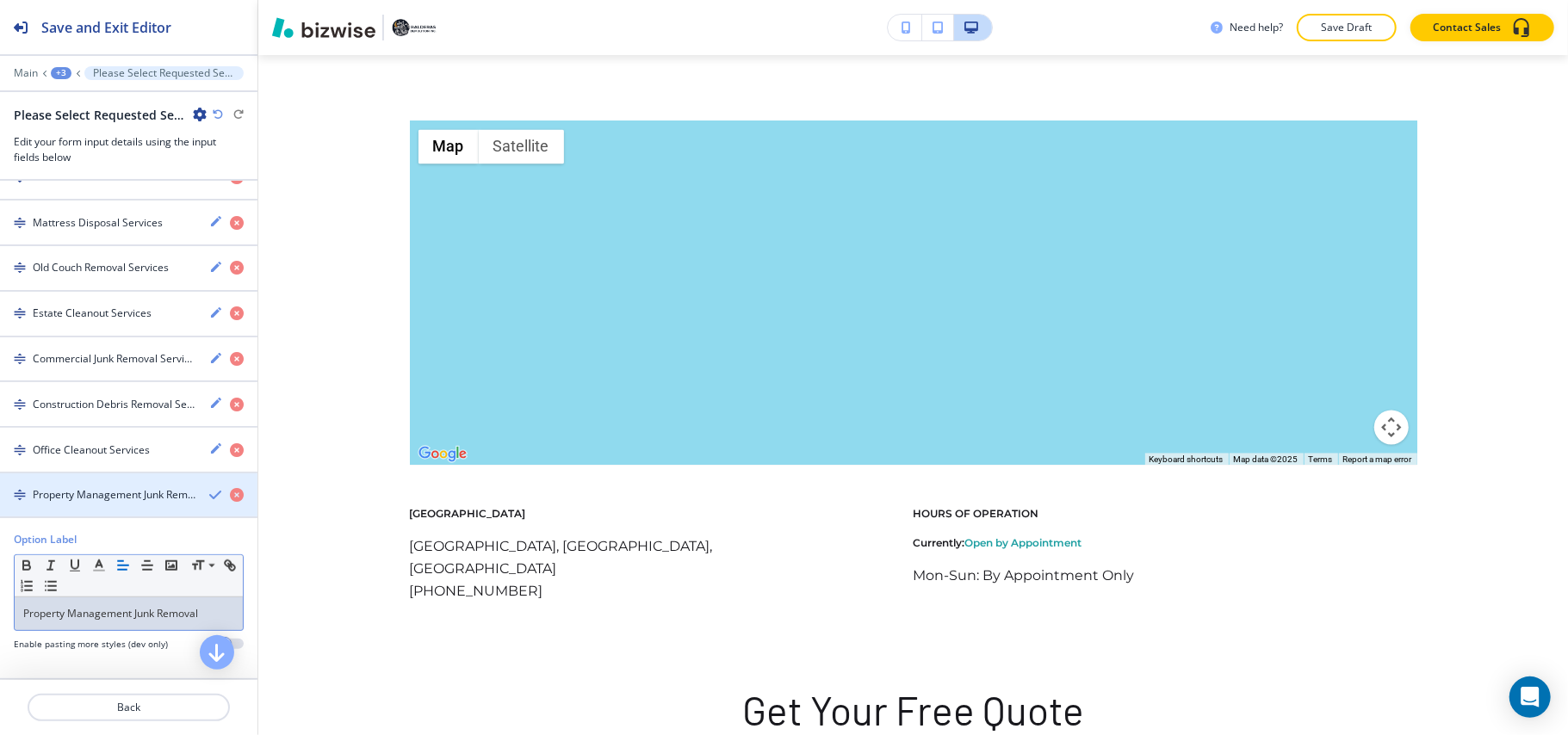
click at [83, 508] on div "button" at bounding box center [129, 509] width 257 height 14
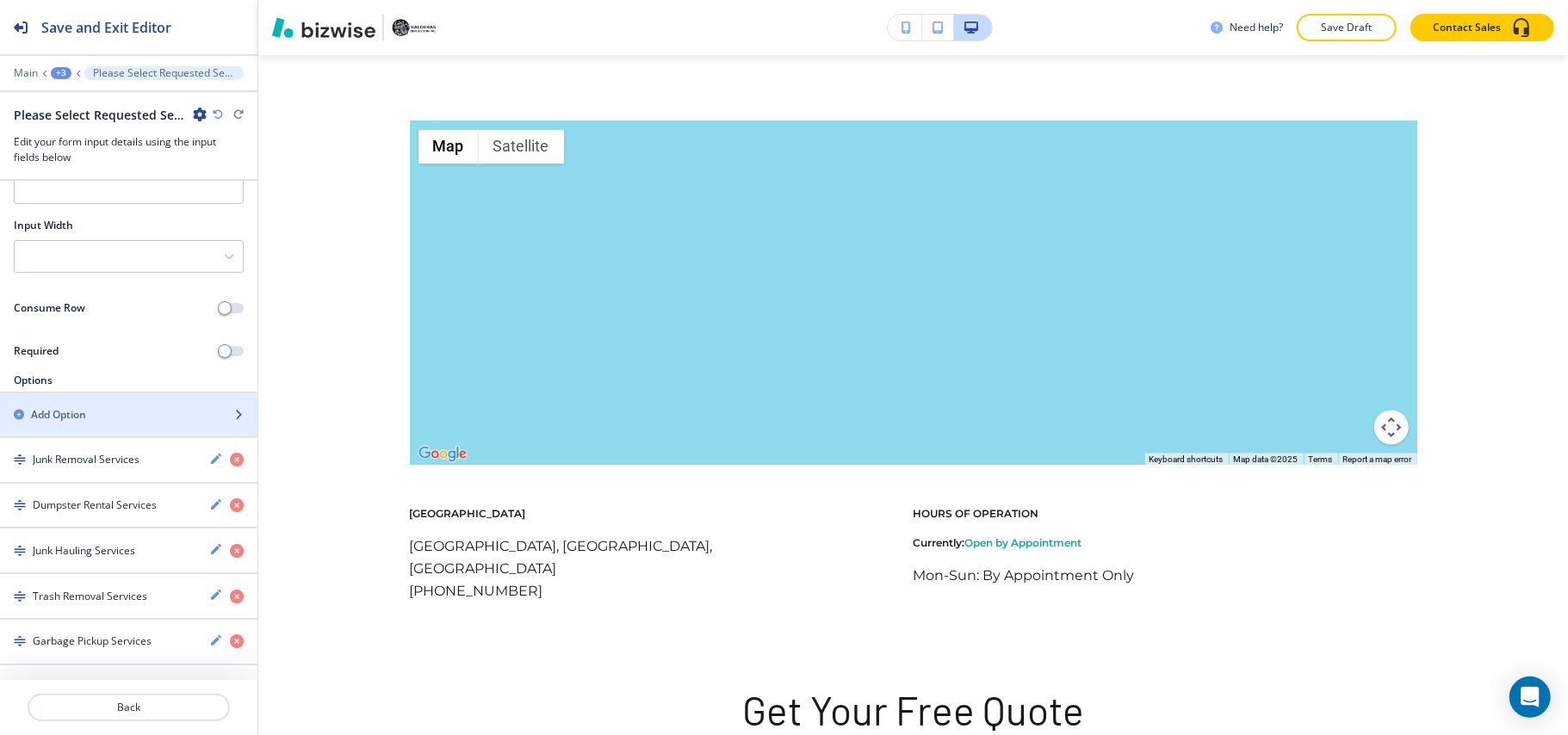
click at [81, 431] on div "button" at bounding box center [129, 430] width 257 height 14
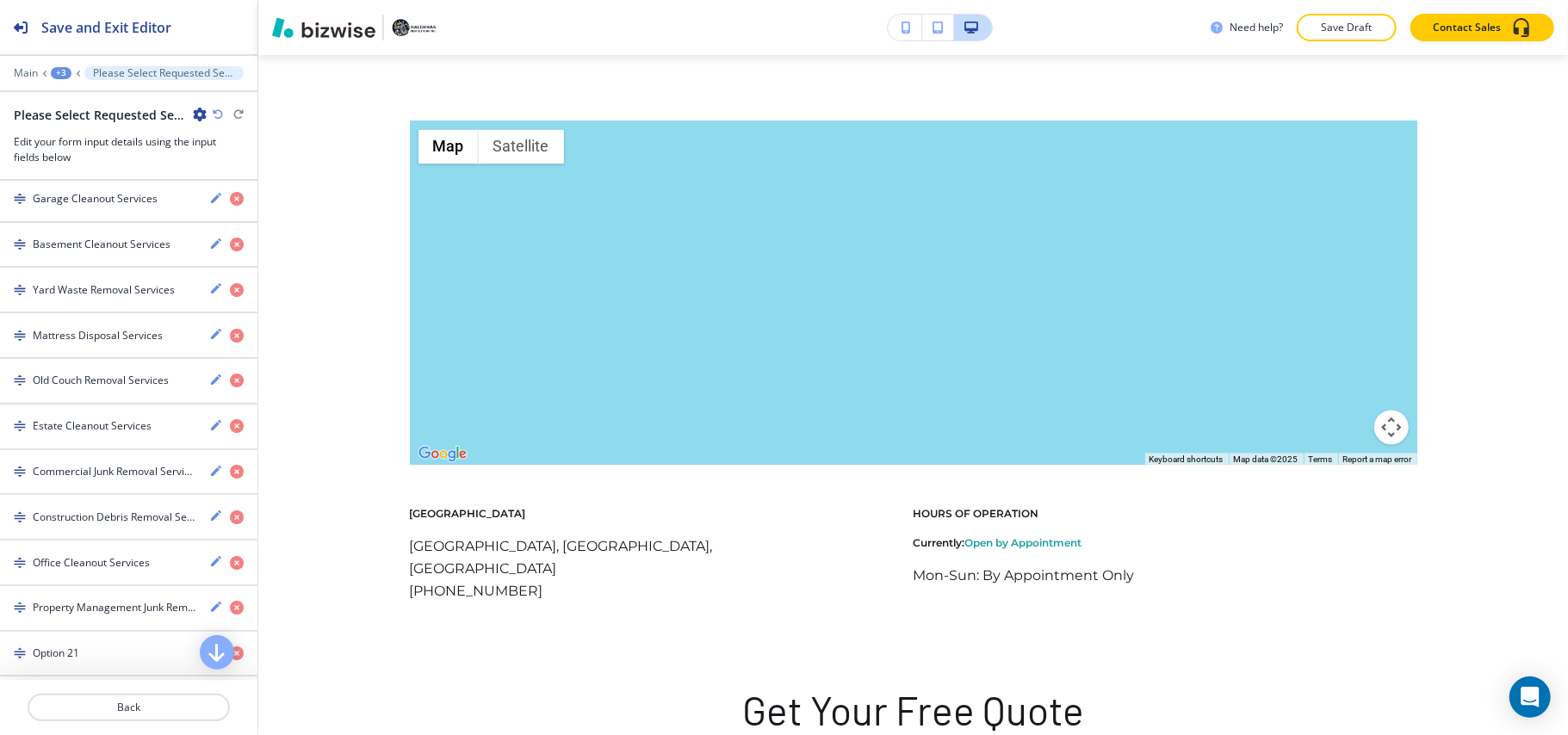
scroll to position [1090, 0]
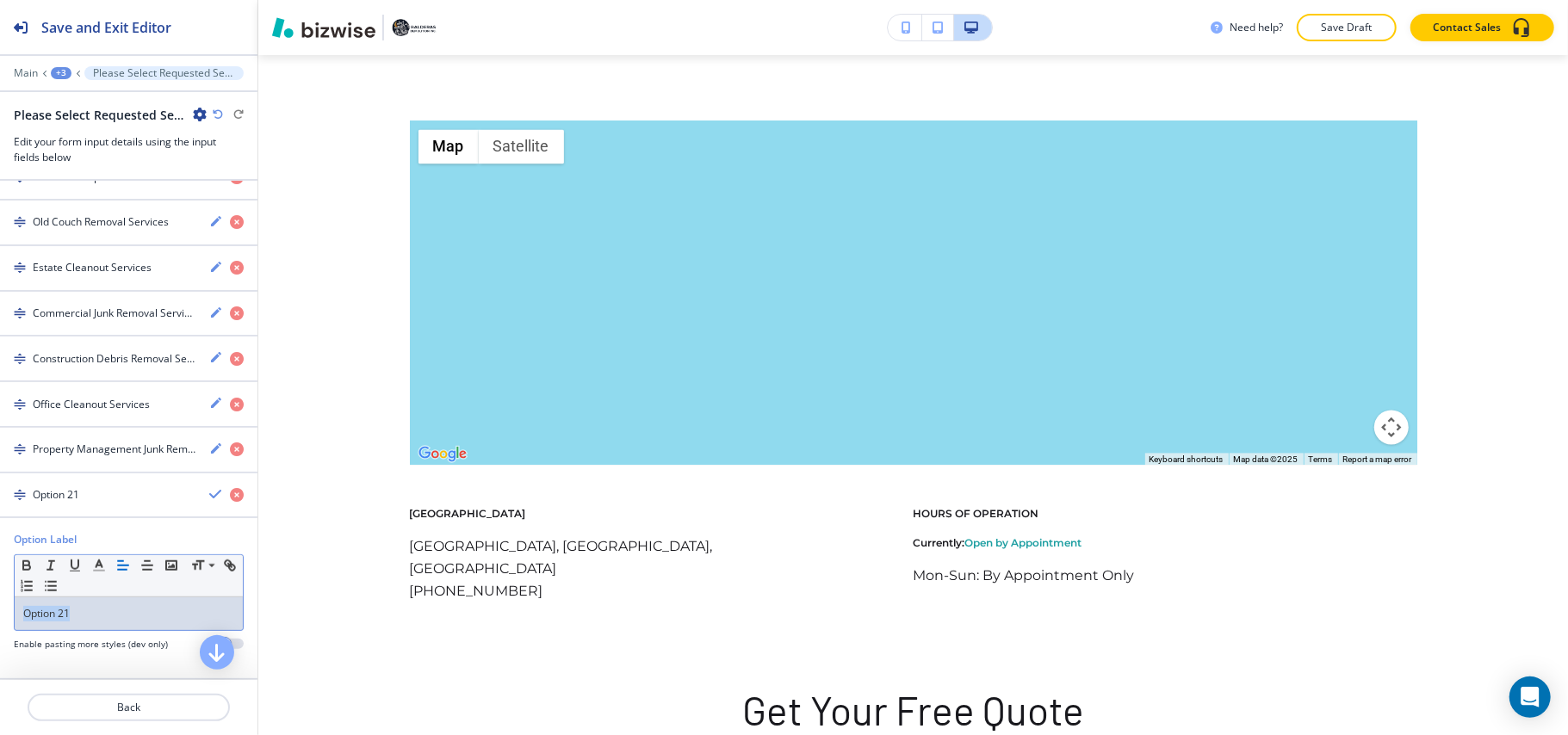
click at [0, 620] on div "Option Label Small Normal Large Huge Option 21 Enable pasting more styles (dev …" at bounding box center [129, 598] width 257 height 132
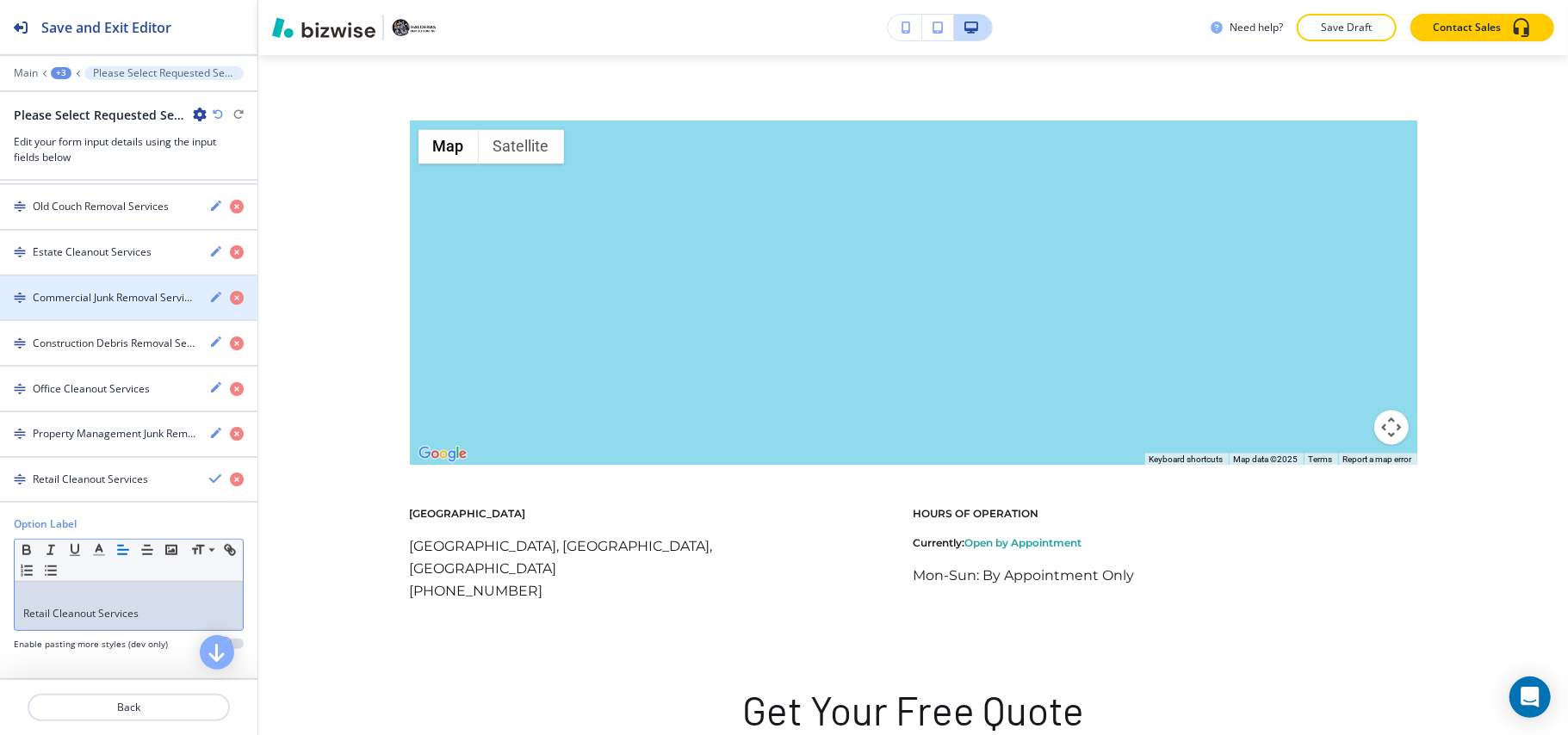
scroll to position [0, 0]
click at [20, 627] on div "Retail Cleanout Services" at bounding box center [129, 605] width 228 height 48
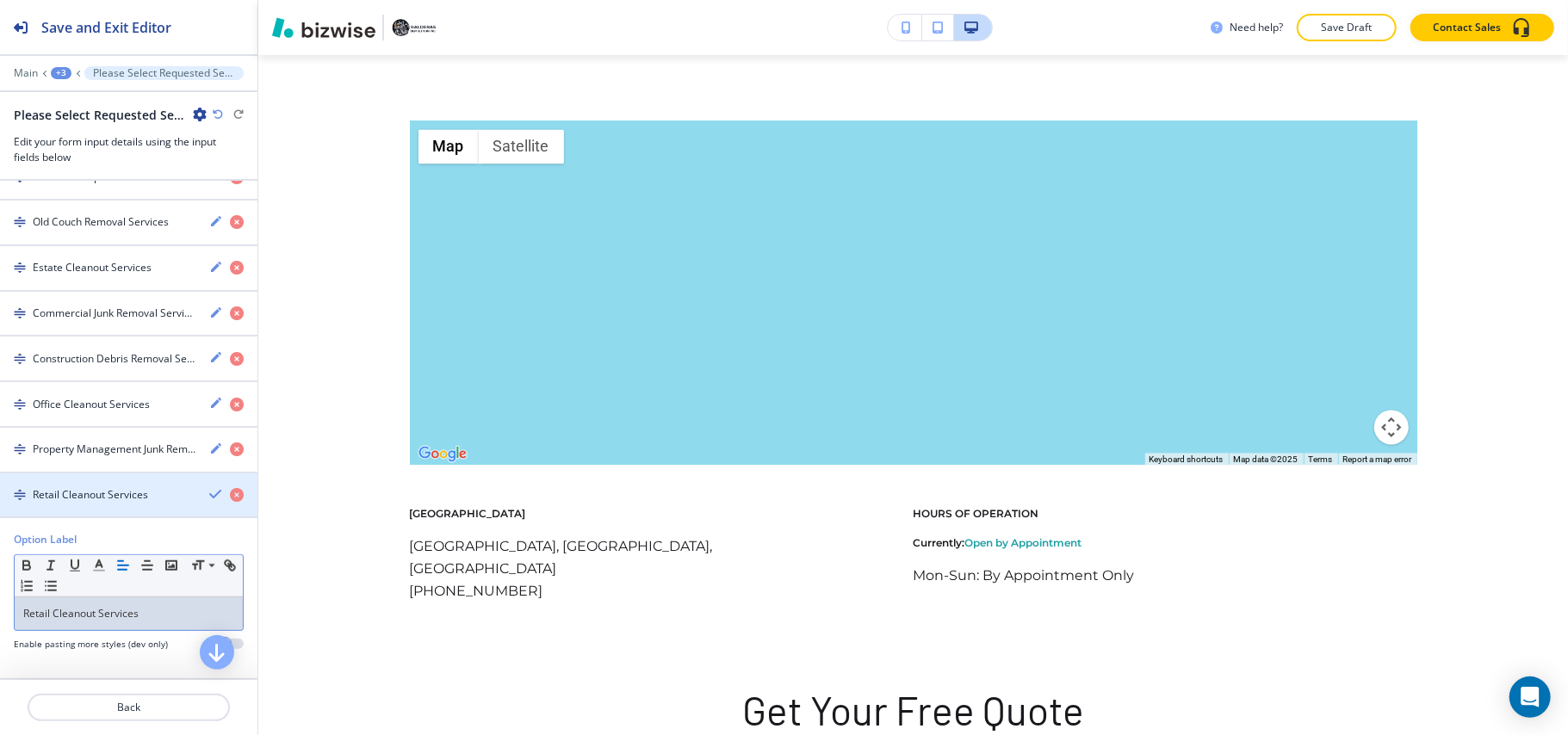
click at [83, 490] on h4 "Retail Cleanout Services" at bounding box center [90, 495] width 115 height 16
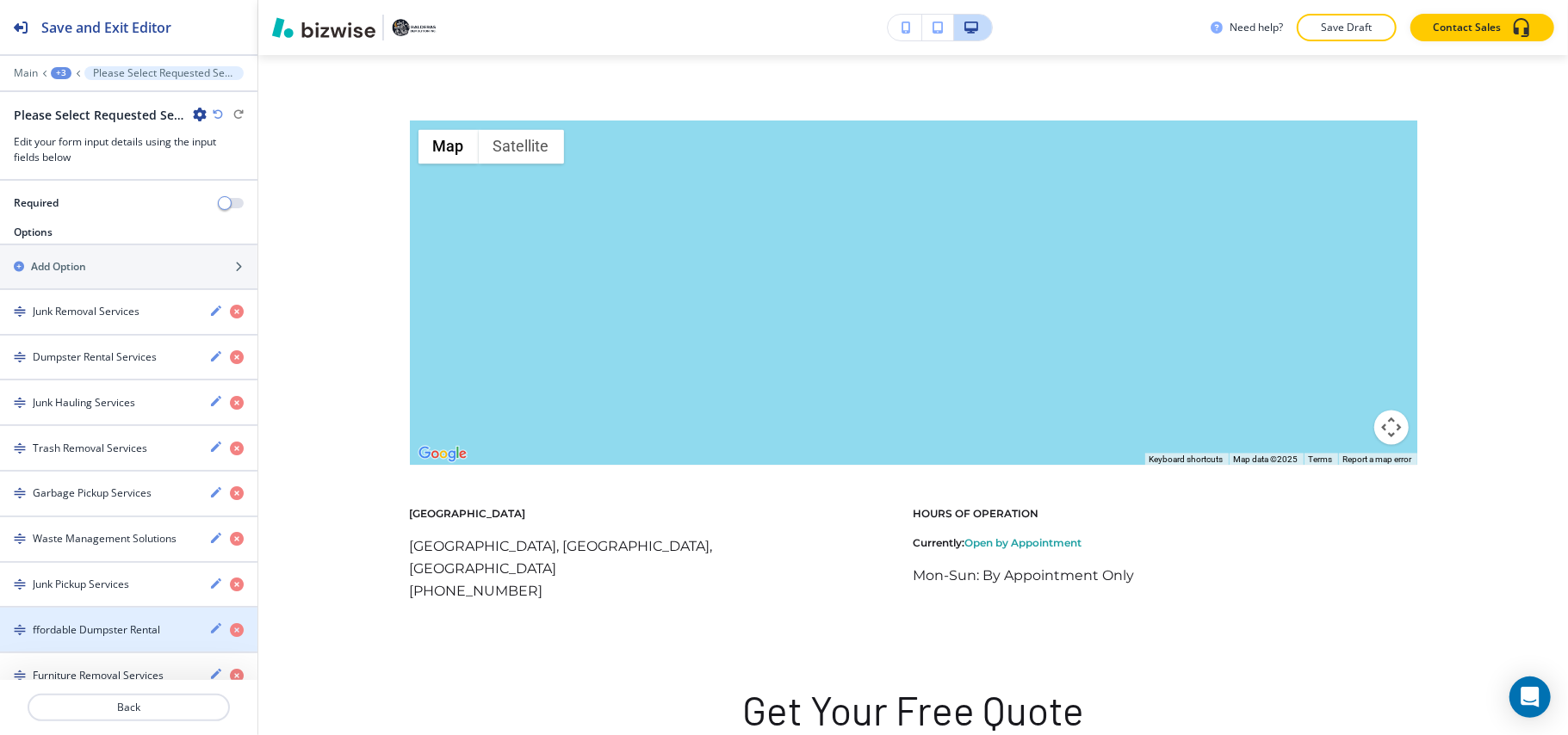
scroll to position [240, 0]
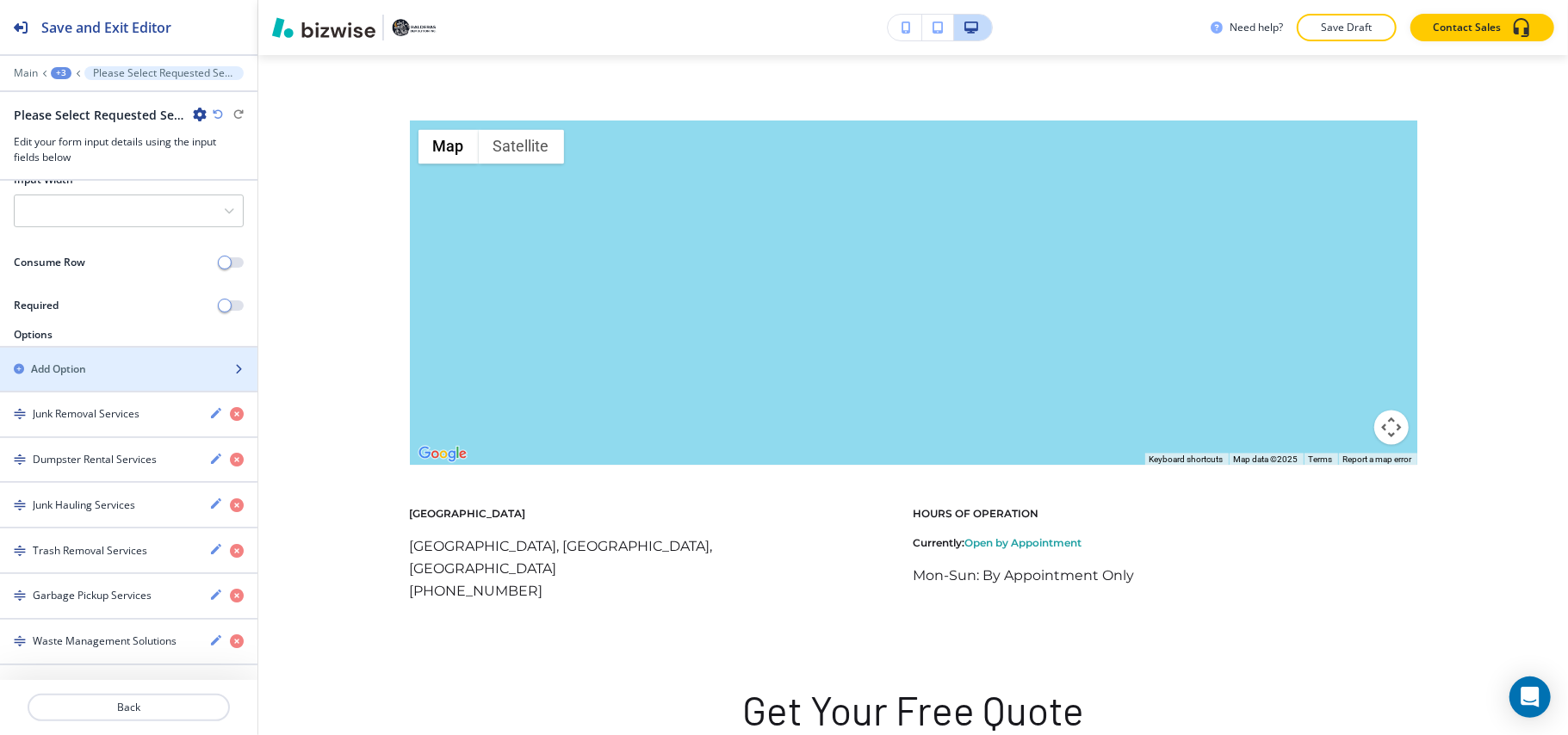
click at [84, 380] on div "button" at bounding box center [129, 384] width 257 height 14
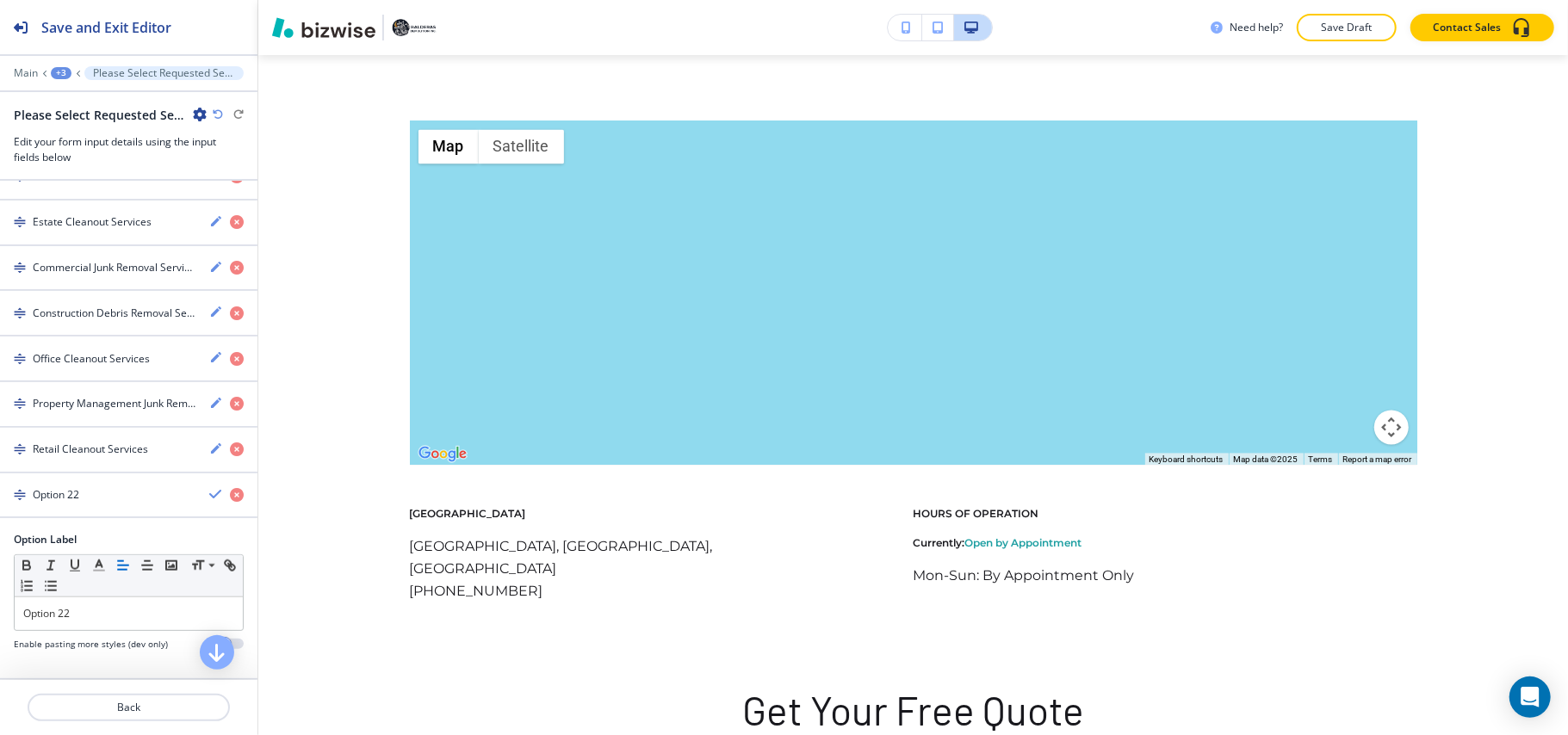
scroll to position [1137, 0]
drag, startPoint x: 87, startPoint y: 611, endPoint x: 0, endPoint y: 608, distance: 87.1
click at [0, 608] on div "Option Label Small Normal Large Huge Option 22 Enable pasting more styles (dev …" at bounding box center [129, 598] width 257 height 132
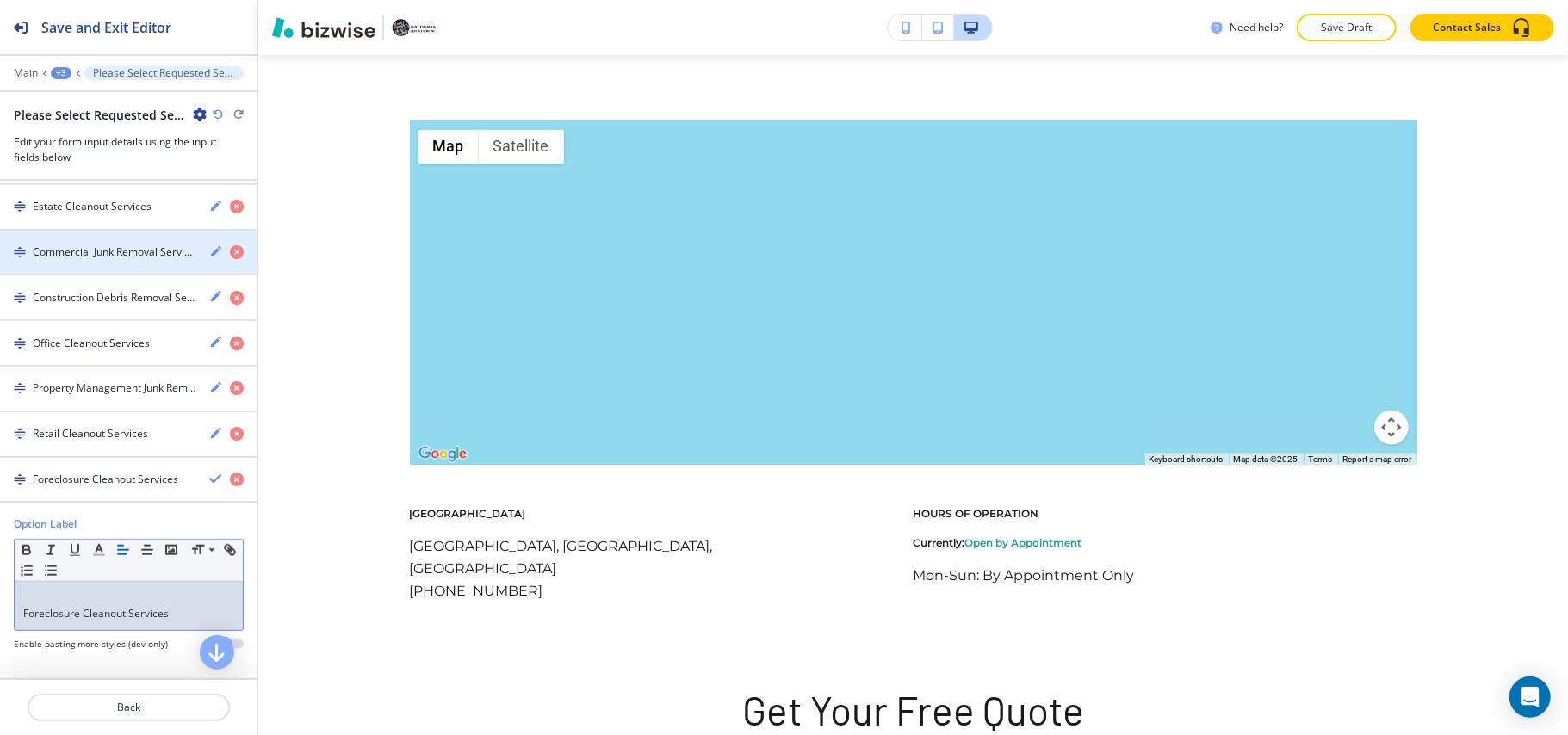
scroll to position [0, 0]
click at [16, 627] on div "Foreclosure Cleanout Services" at bounding box center [129, 605] width 228 height 48
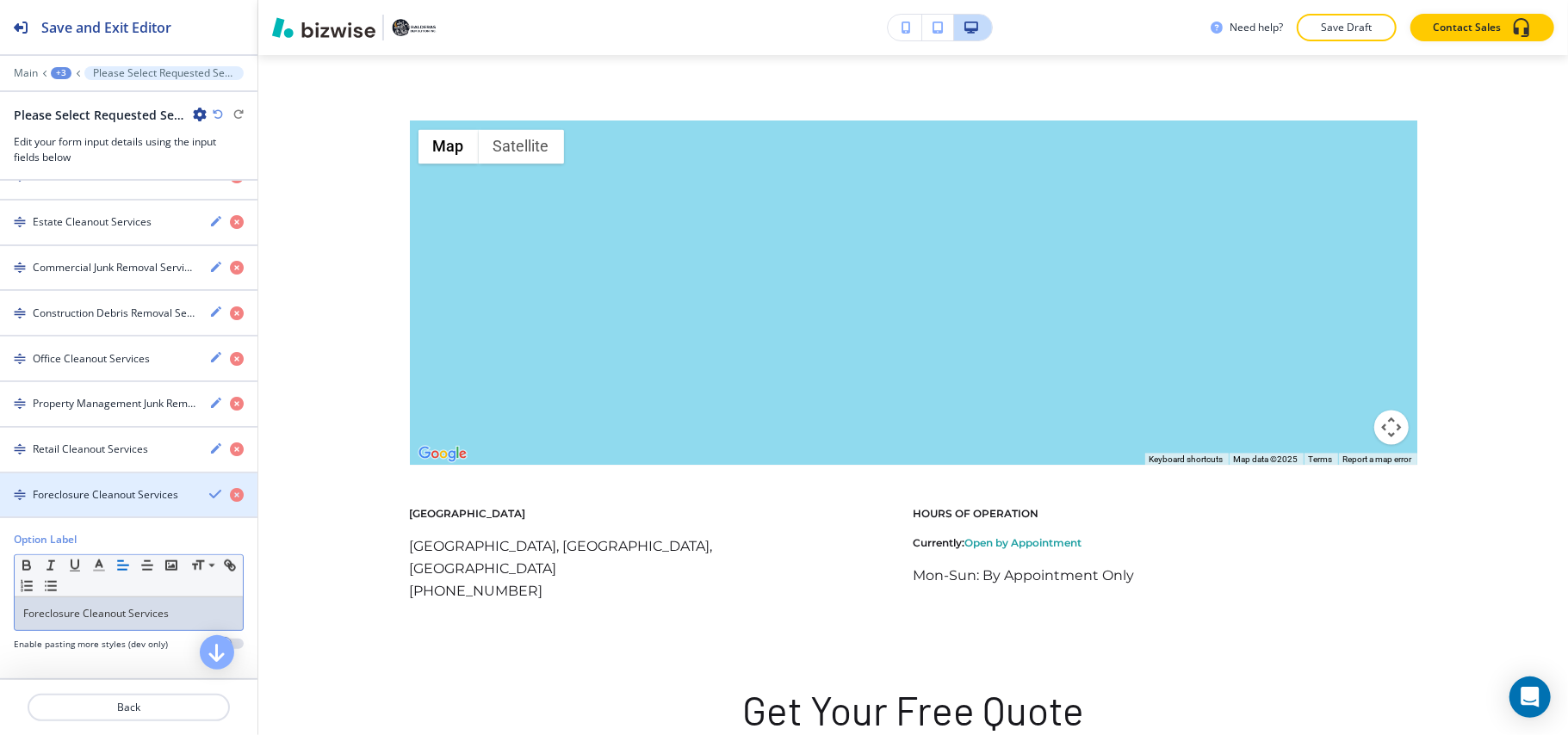
click at [63, 487] on h4 "Foreclosure Cleanout Services" at bounding box center [105, 495] width 145 height 16
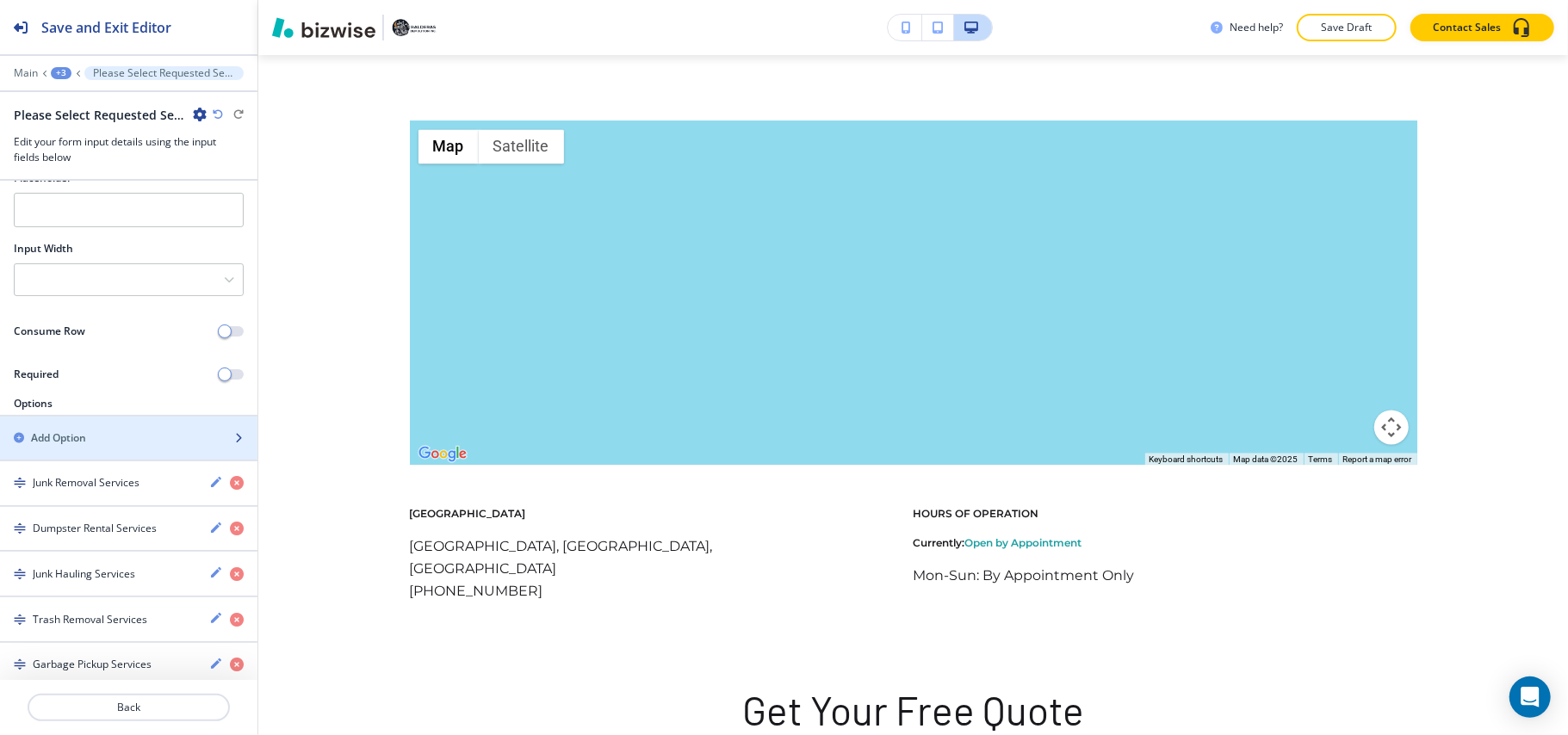
click at [98, 451] on div "button" at bounding box center [129, 453] width 257 height 14
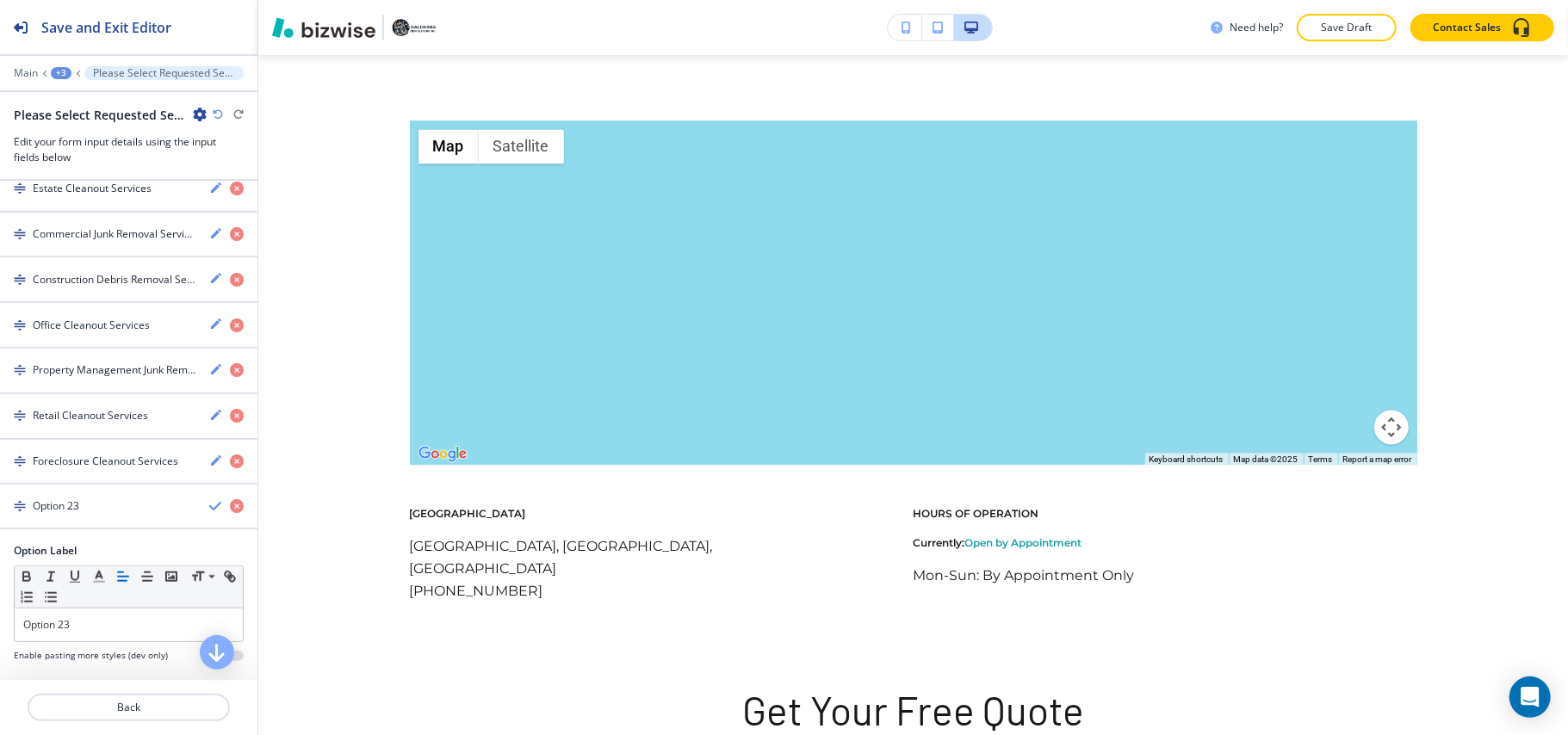
scroll to position [1183, 0]
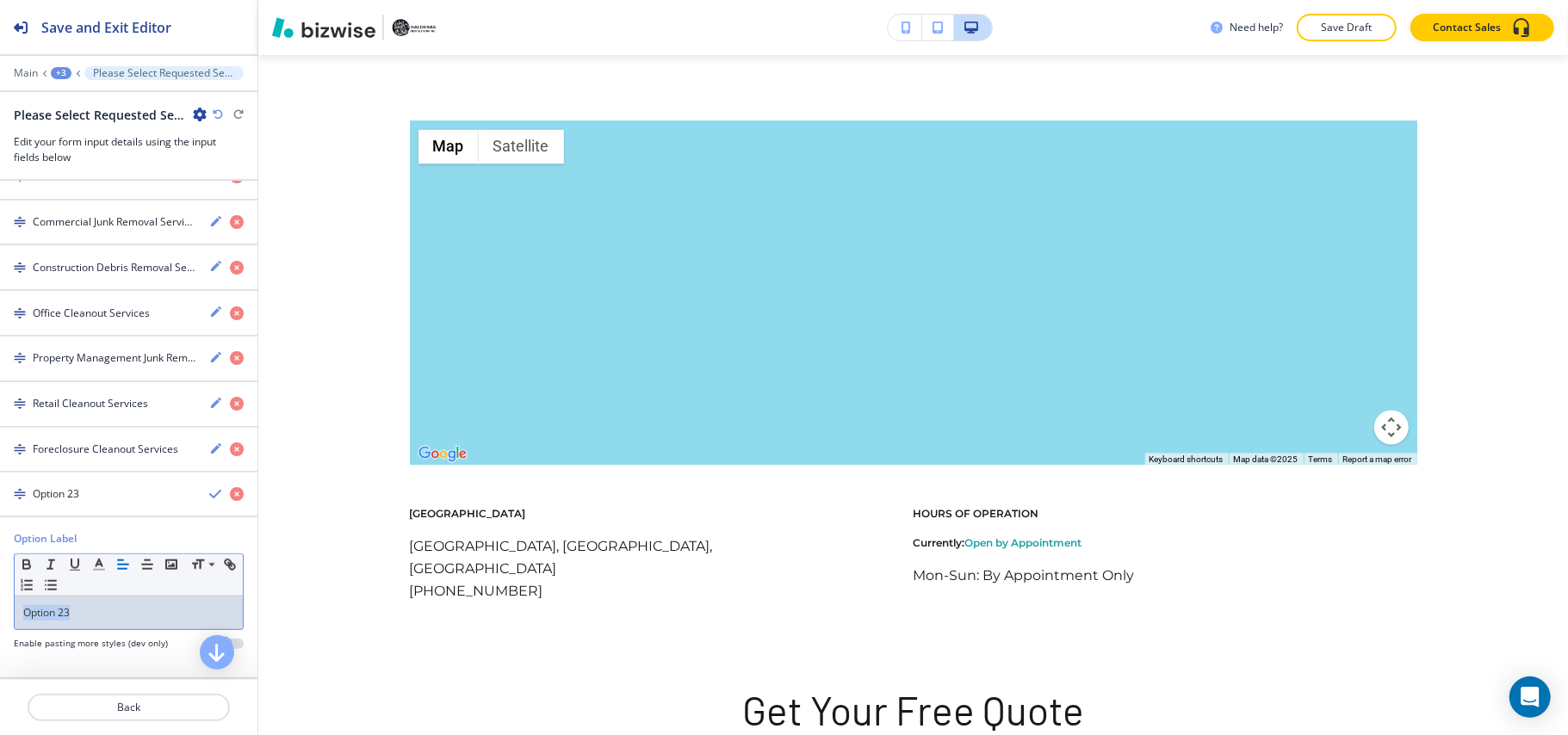
drag, startPoint x: 91, startPoint y: 627, endPoint x: 12, endPoint y: 625, distance: 79.0
click at [0, 627] on div "Option Label Small Normal Large Huge Option 23 Enable pasting more styles (dev …" at bounding box center [129, 598] width 257 height 132
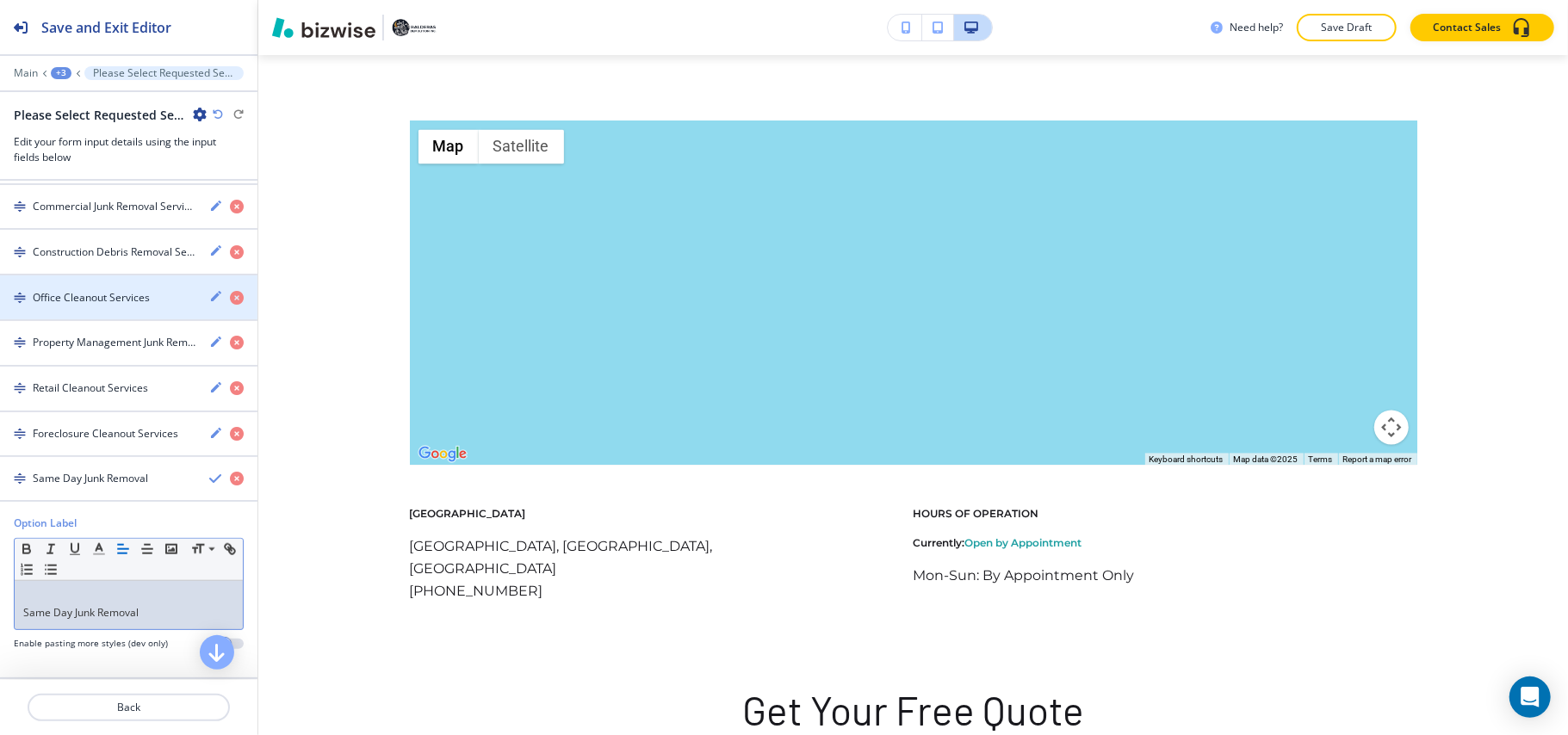
scroll to position [0, 0]
click at [11, 627] on div "Option Label Small Normal Large Huge Same Day Junk Removal Enable pasting more …" at bounding box center [129, 590] width 257 height 148
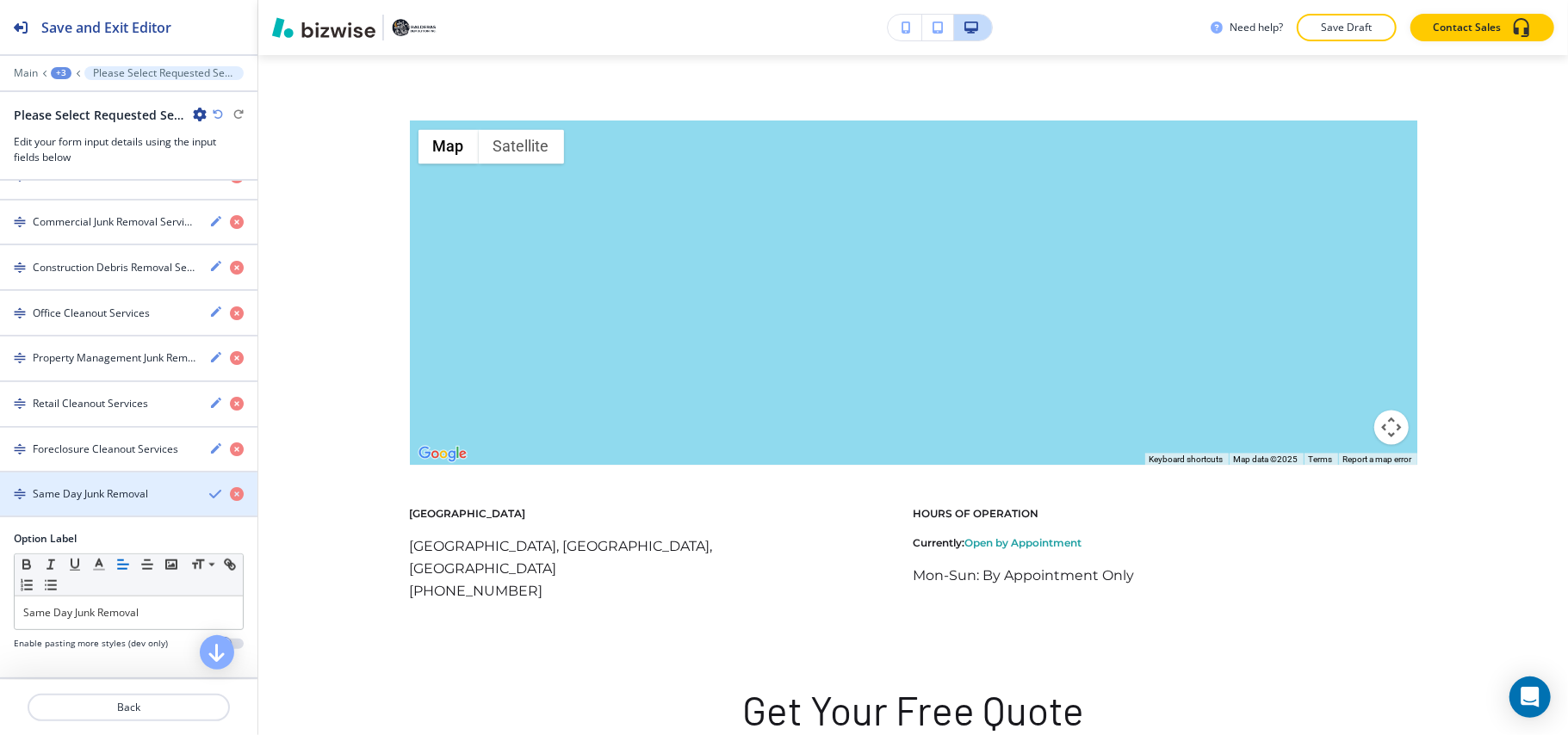
click at [71, 480] on div "button" at bounding box center [129, 479] width 257 height 14
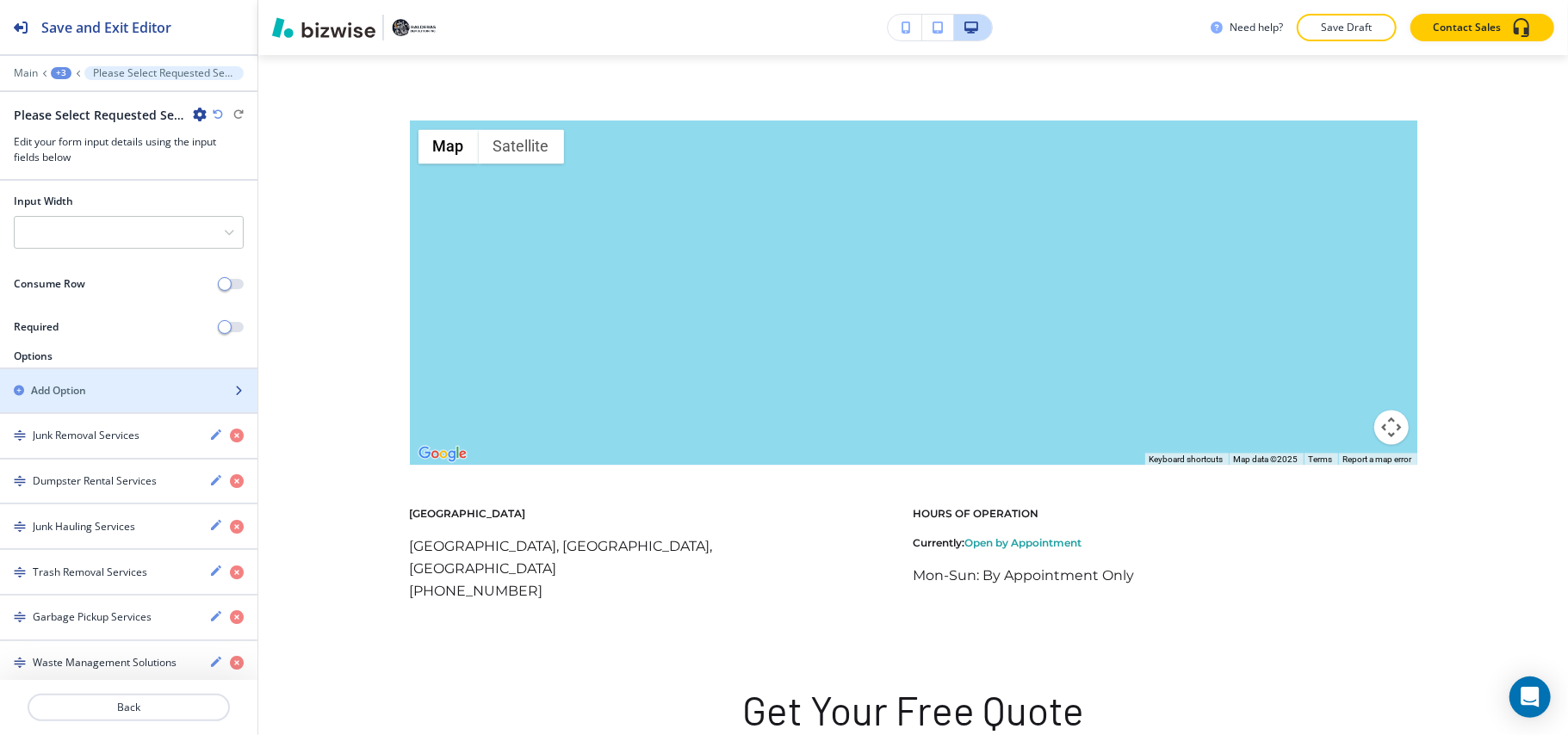
click at [112, 388] on div "Add Option" at bounding box center [109, 391] width 219 height 16
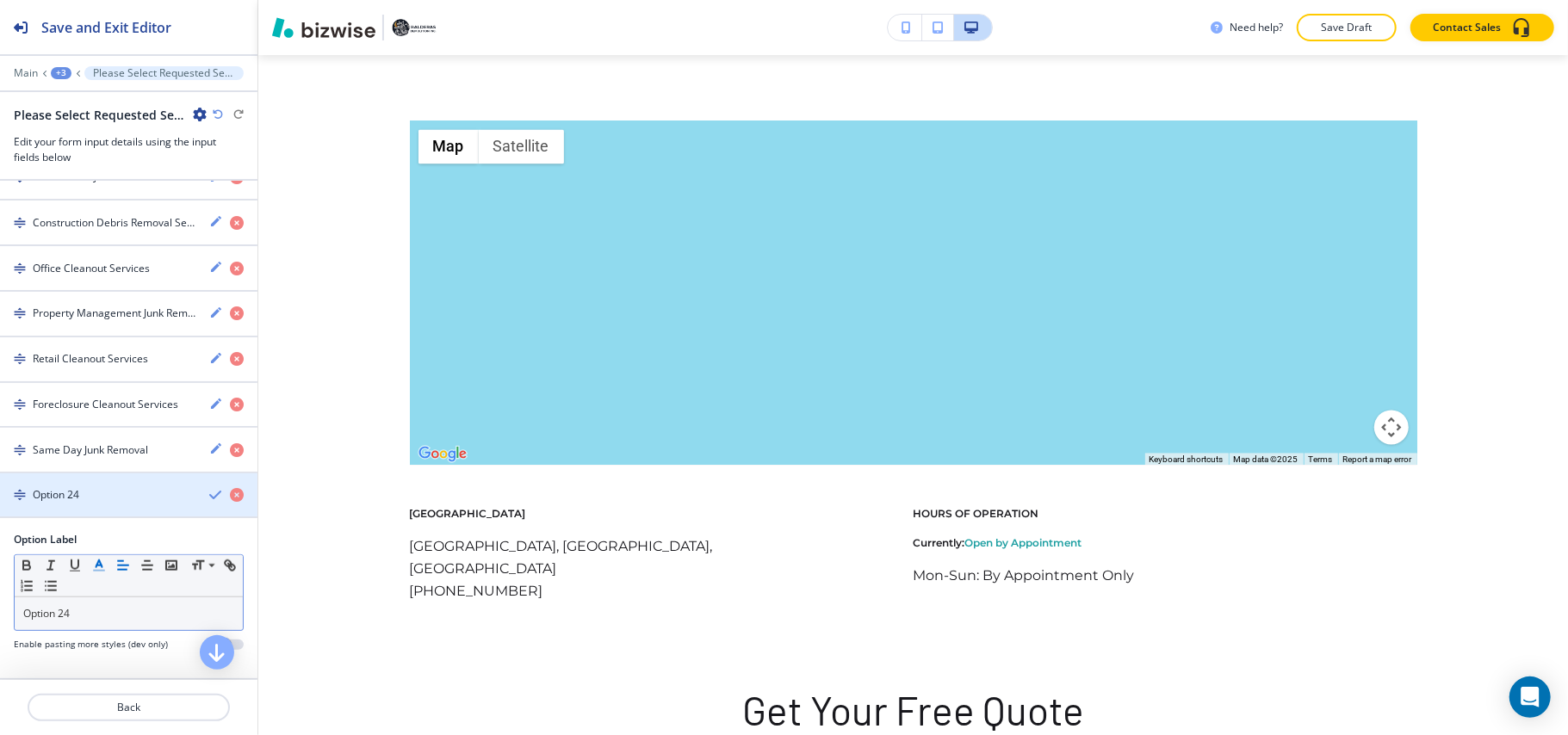
scroll to position [1229, 0]
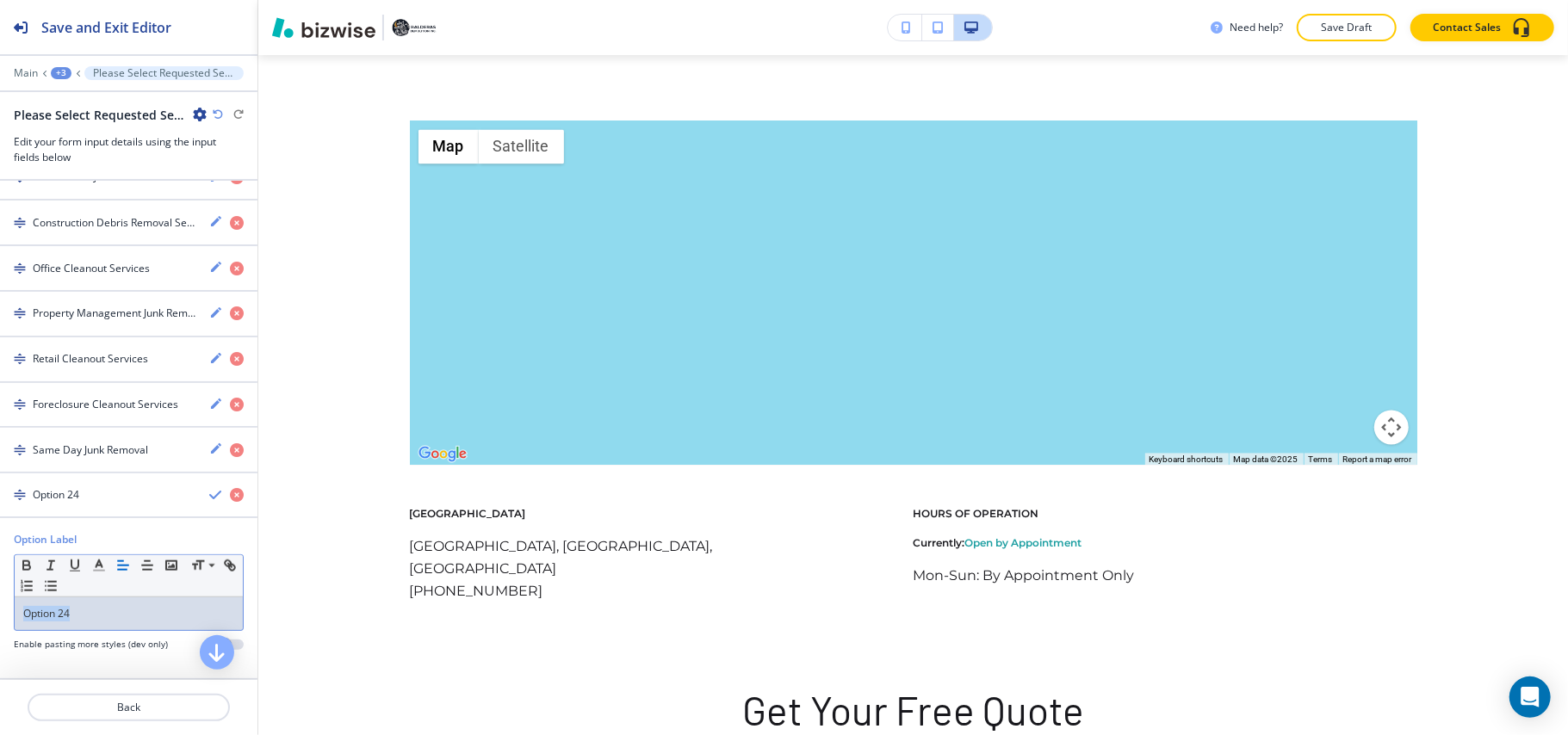
drag, startPoint x: 108, startPoint y: 620, endPoint x: 11, endPoint y: 607, distance: 97.9
click at [0, 607] on div "Option Label Small Normal Large Huge Option 24 Enable pasting more styles (dev …" at bounding box center [129, 598] width 257 height 132
click at [121, 511] on div "button" at bounding box center [129, 509] width 257 height 14
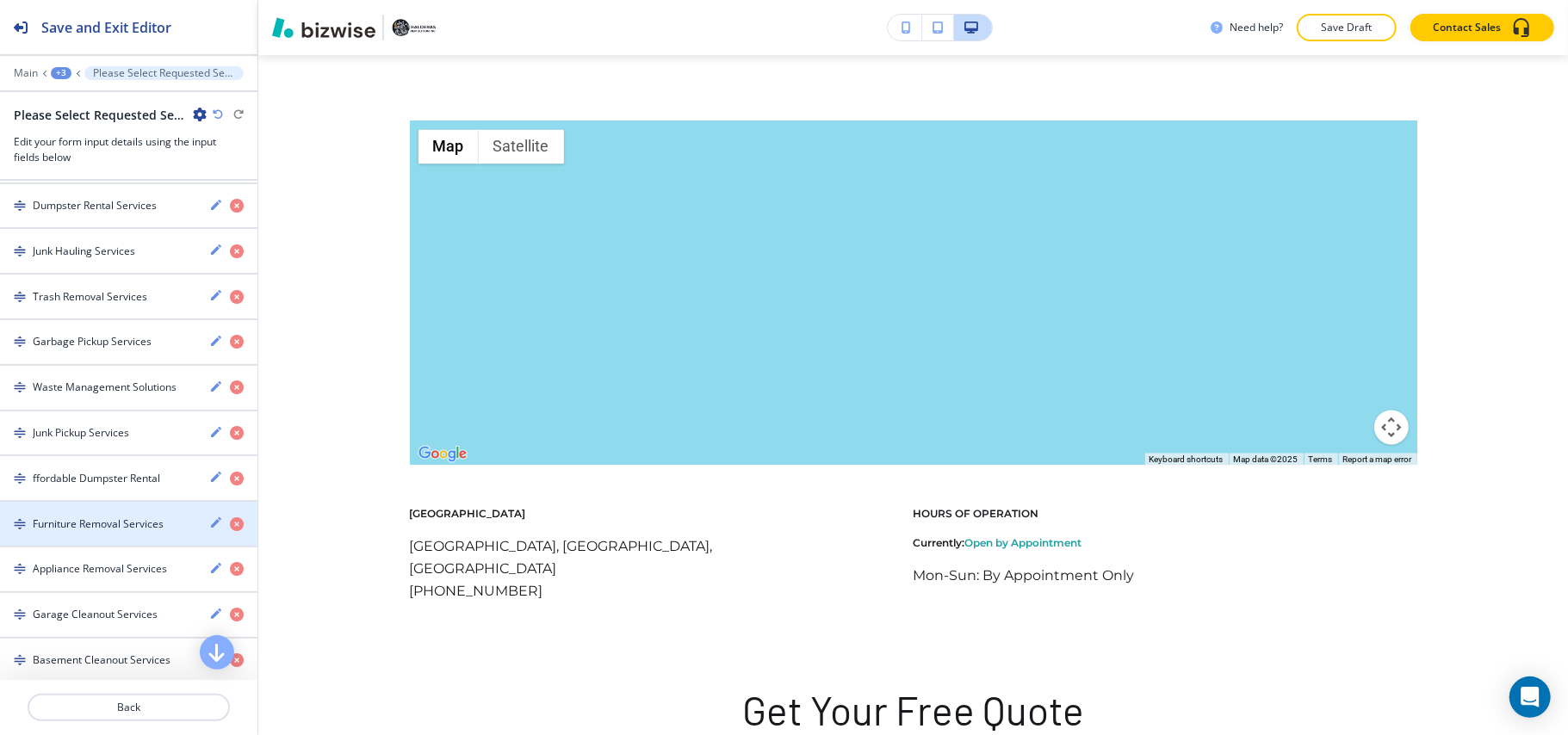
scroll to position [0, 0]
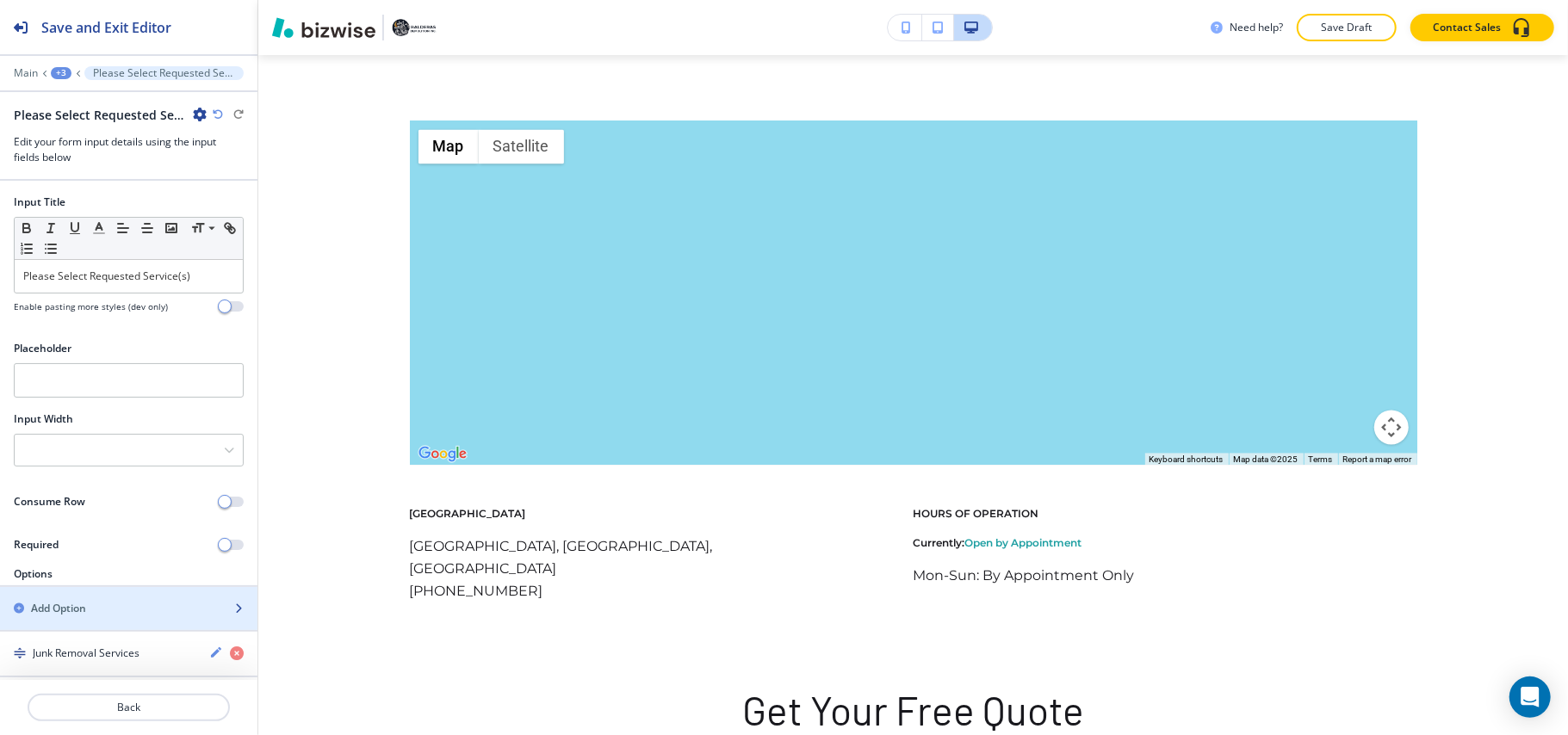
click at [81, 597] on div "button" at bounding box center [129, 594] width 257 height 14
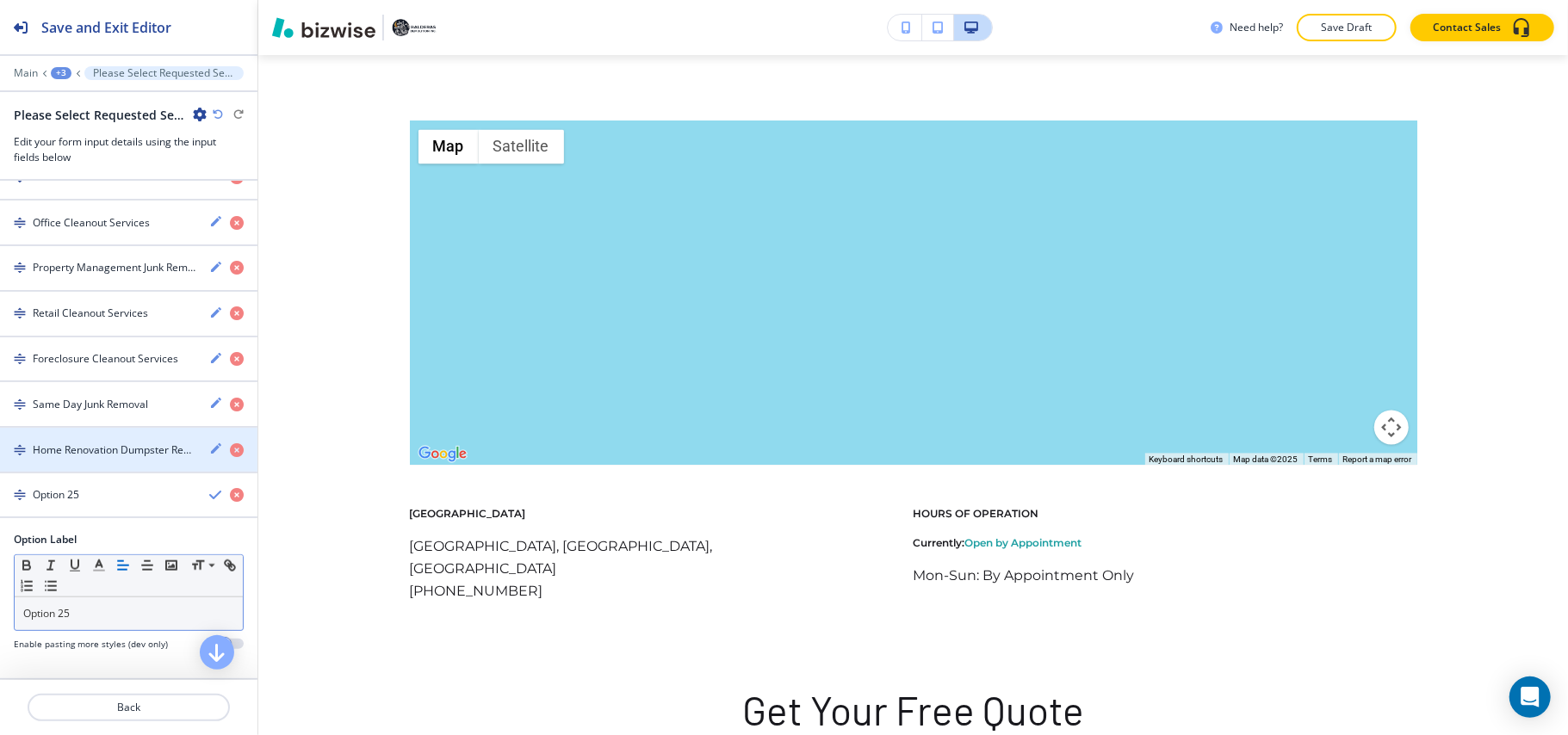
scroll to position [1276, 0]
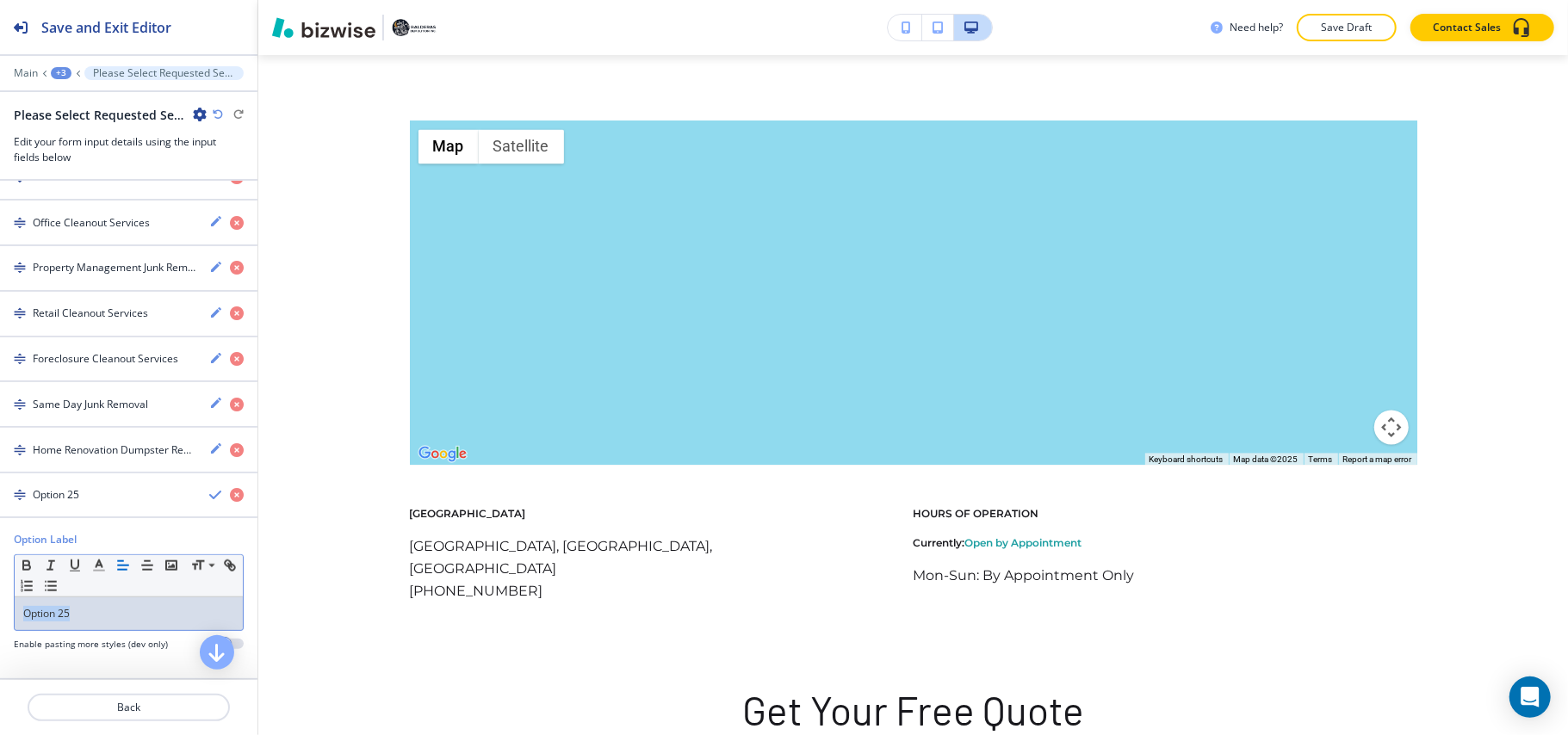
drag, startPoint x: 97, startPoint y: 608, endPoint x: 0, endPoint y: 601, distance: 97.3
click at [0, 601] on div "Option Label Small Normal Large Huge Option 25 Enable pasting more styles (dev …" at bounding box center [129, 598] width 257 height 132
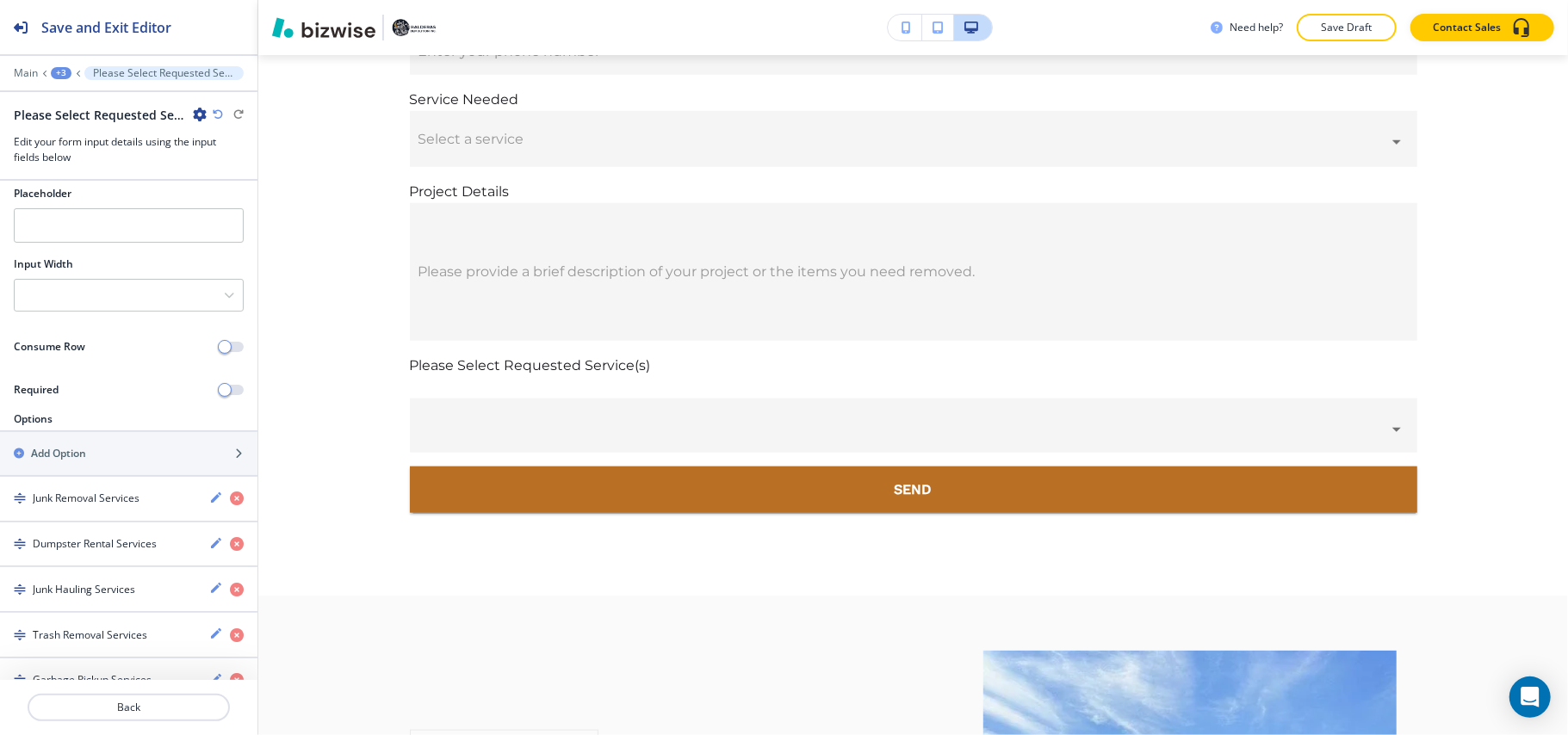
scroll to position [0, 0]
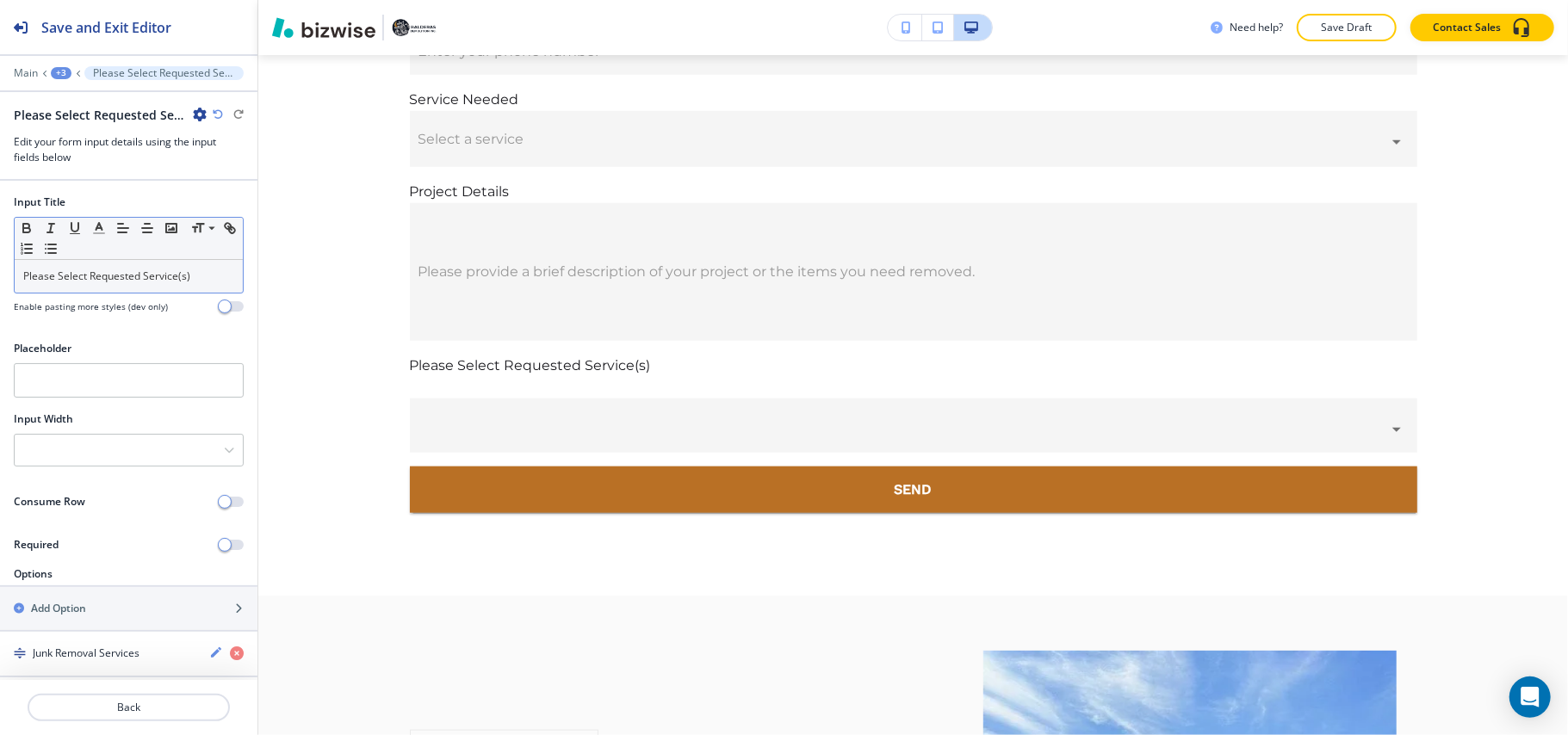
click at [119, 278] on p "Please Select Requested Service(s)" at bounding box center [128, 277] width 211 height 16
copy p "Please Select Requested Service(s)"
click at [93, 392] on input "text" at bounding box center [129, 380] width 230 height 34
paste input "Please Select Requested Service(s)"
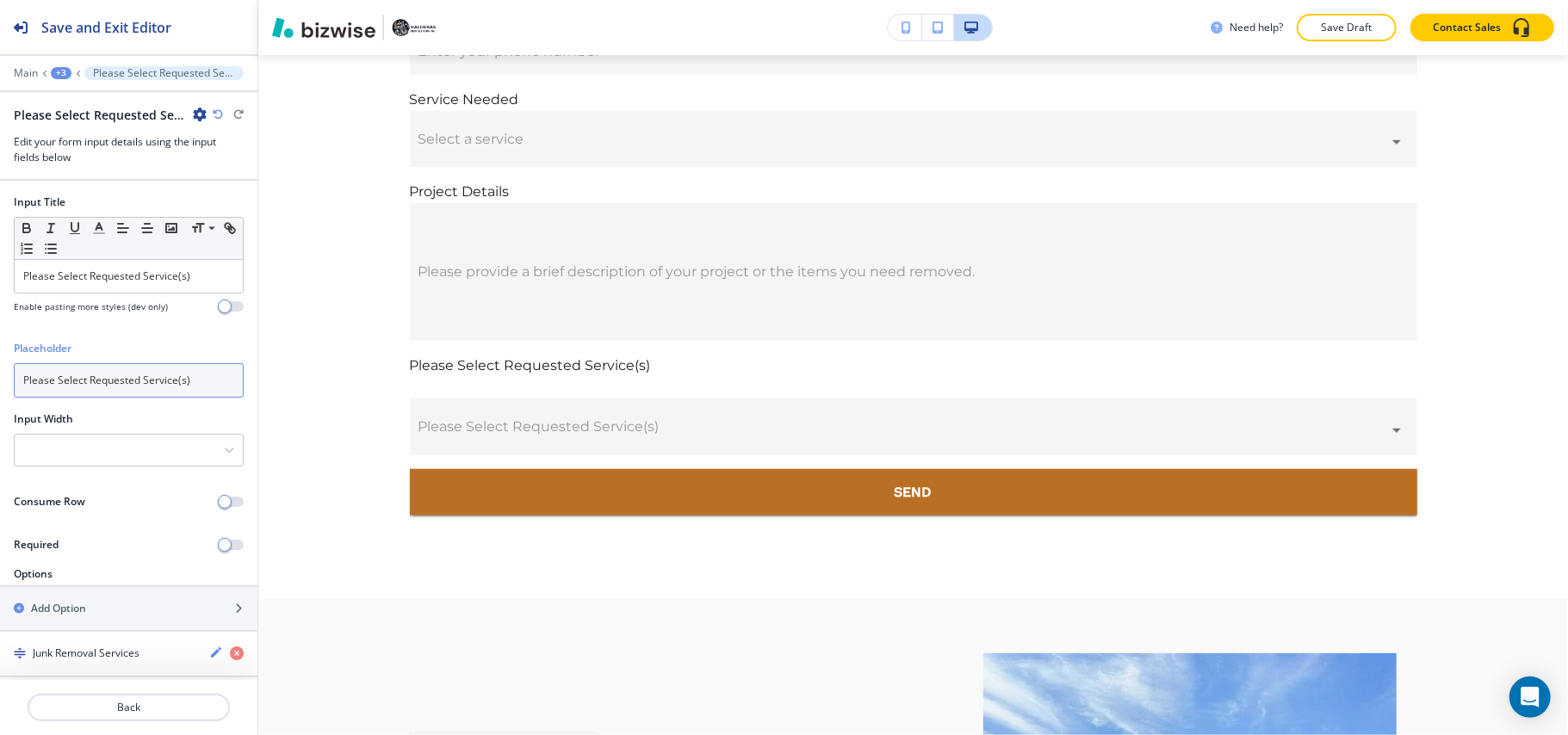
type input "Please Select Requested Service(s)"
click at [52, 74] on div "+3" at bounding box center [61, 73] width 20 height 12
click at [80, 164] on p "Custom Form" at bounding box center [106, 162] width 88 height 16
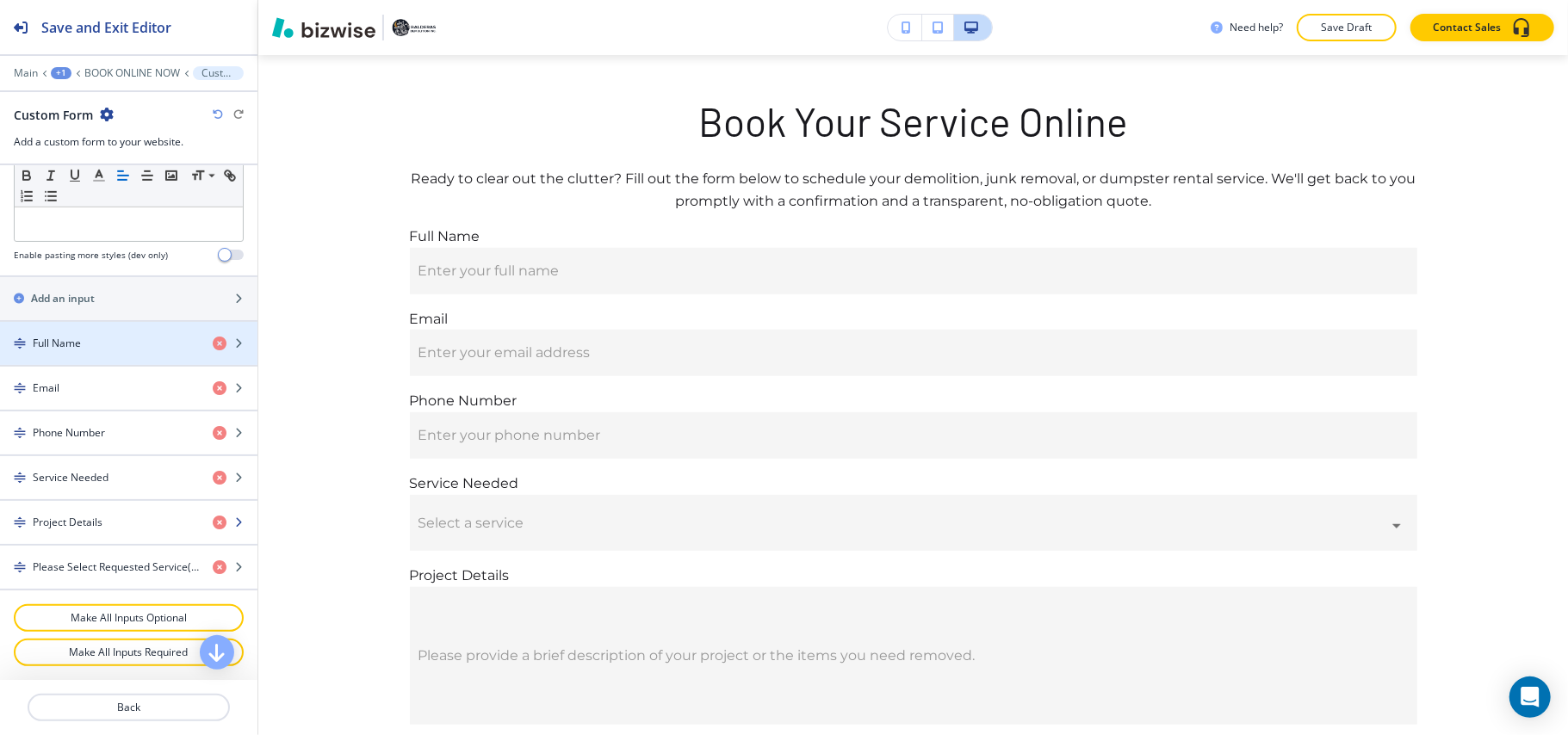
scroll to position [646, 0]
drag, startPoint x: 96, startPoint y: 567, endPoint x: 98, endPoint y: 335, distance: 232.0
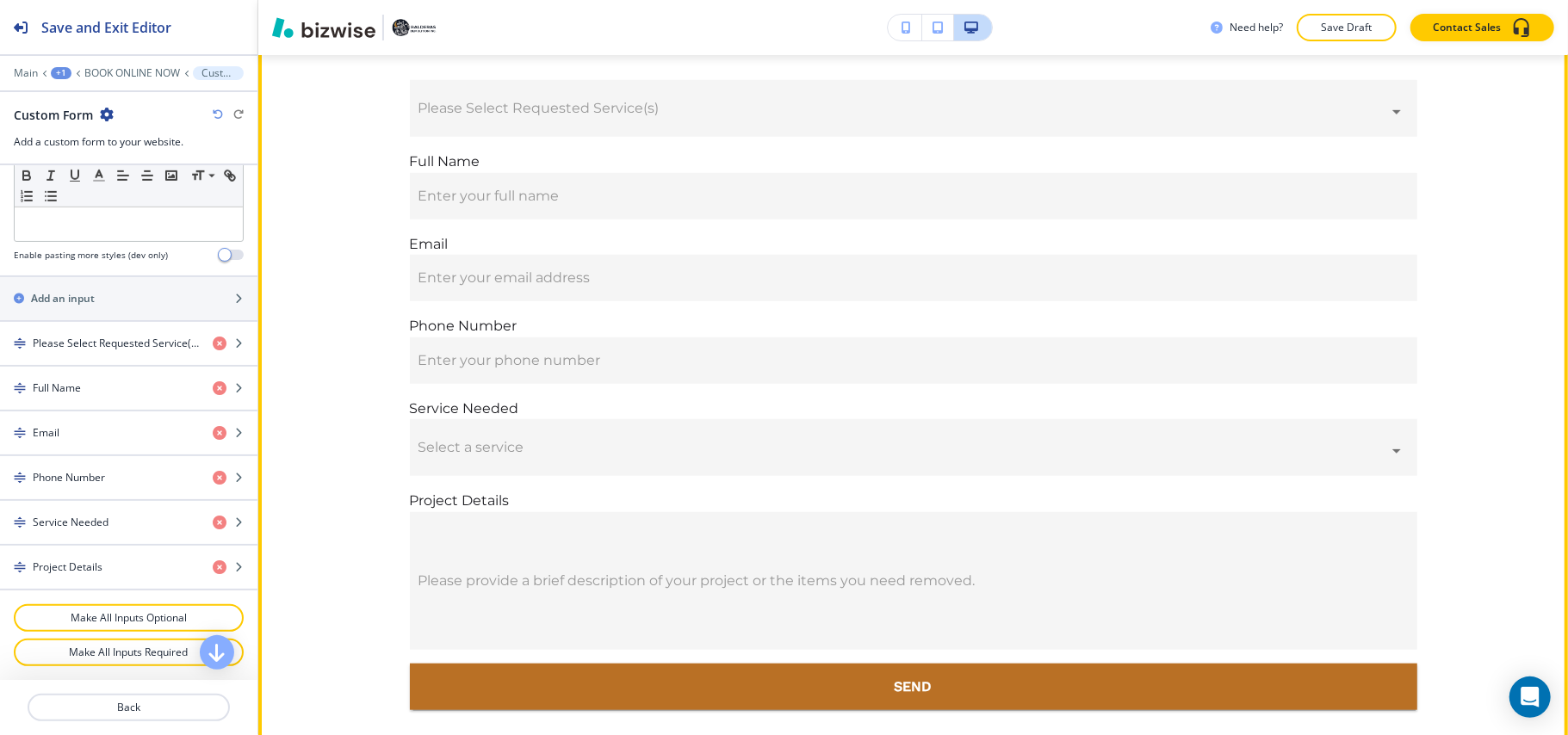
scroll to position [969, 0]
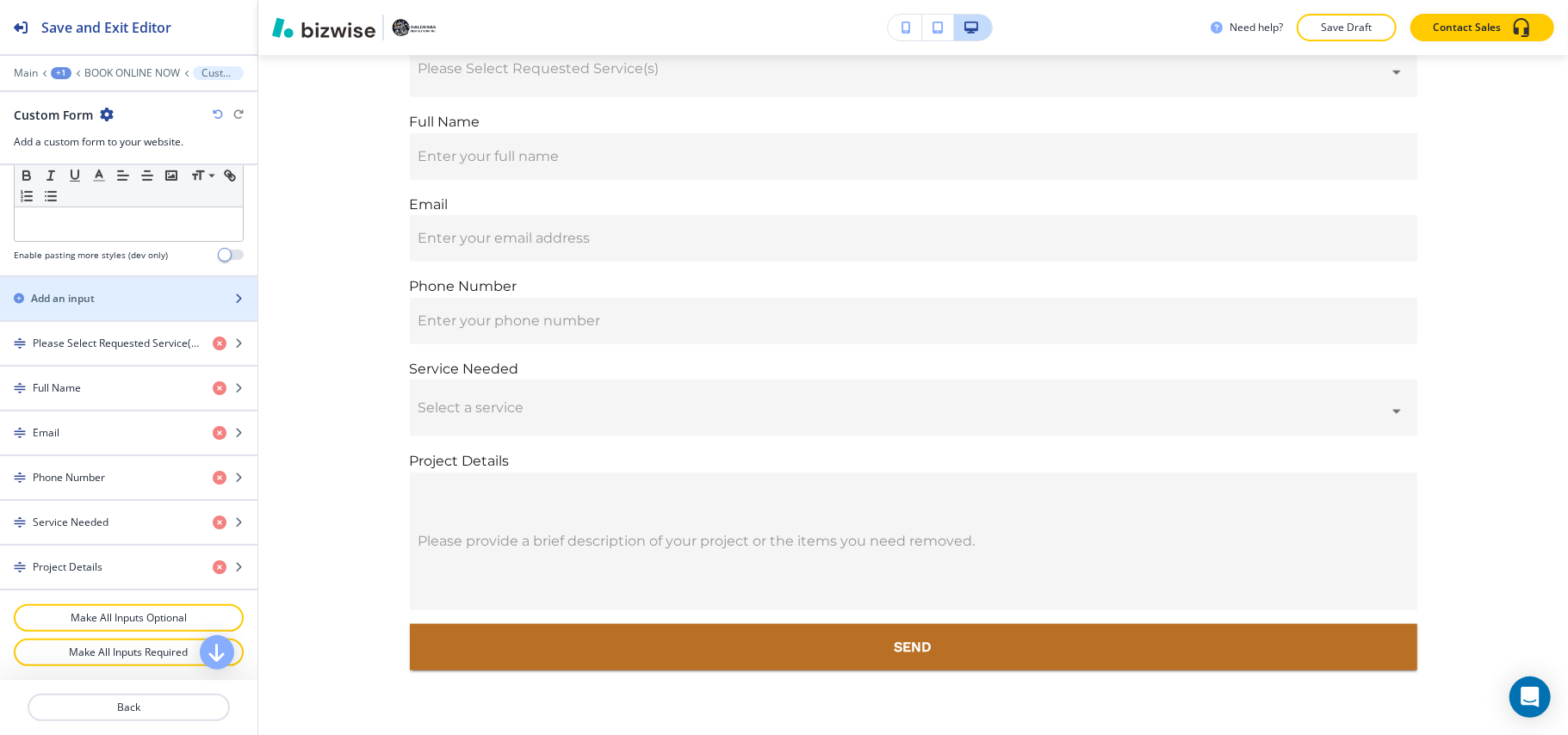
click at [92, 279] on div "button" at bounding box center [129, 285] width 257 height 14
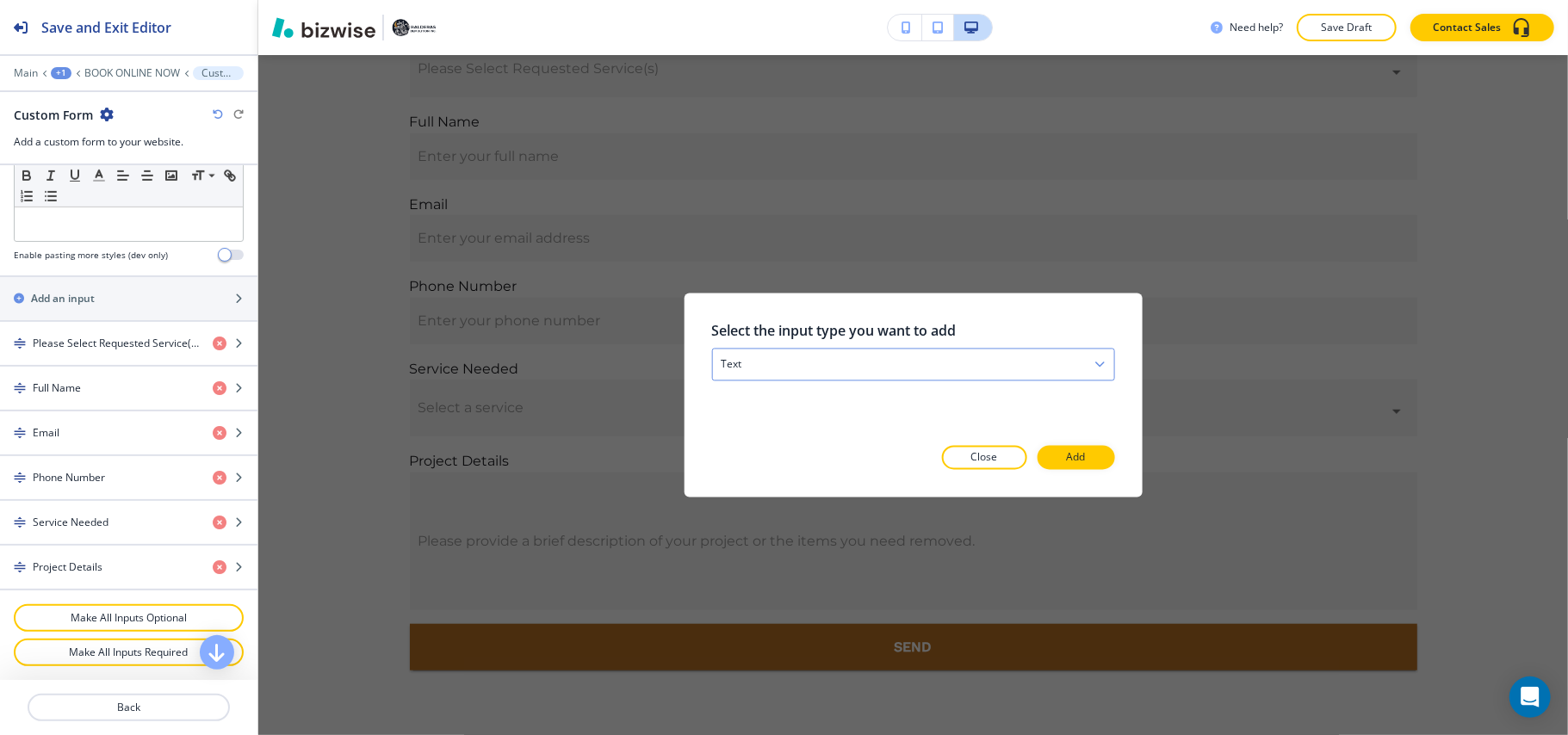
click at [865, 362] on div "text" at bounding box center [912, 365] width 401 height 31
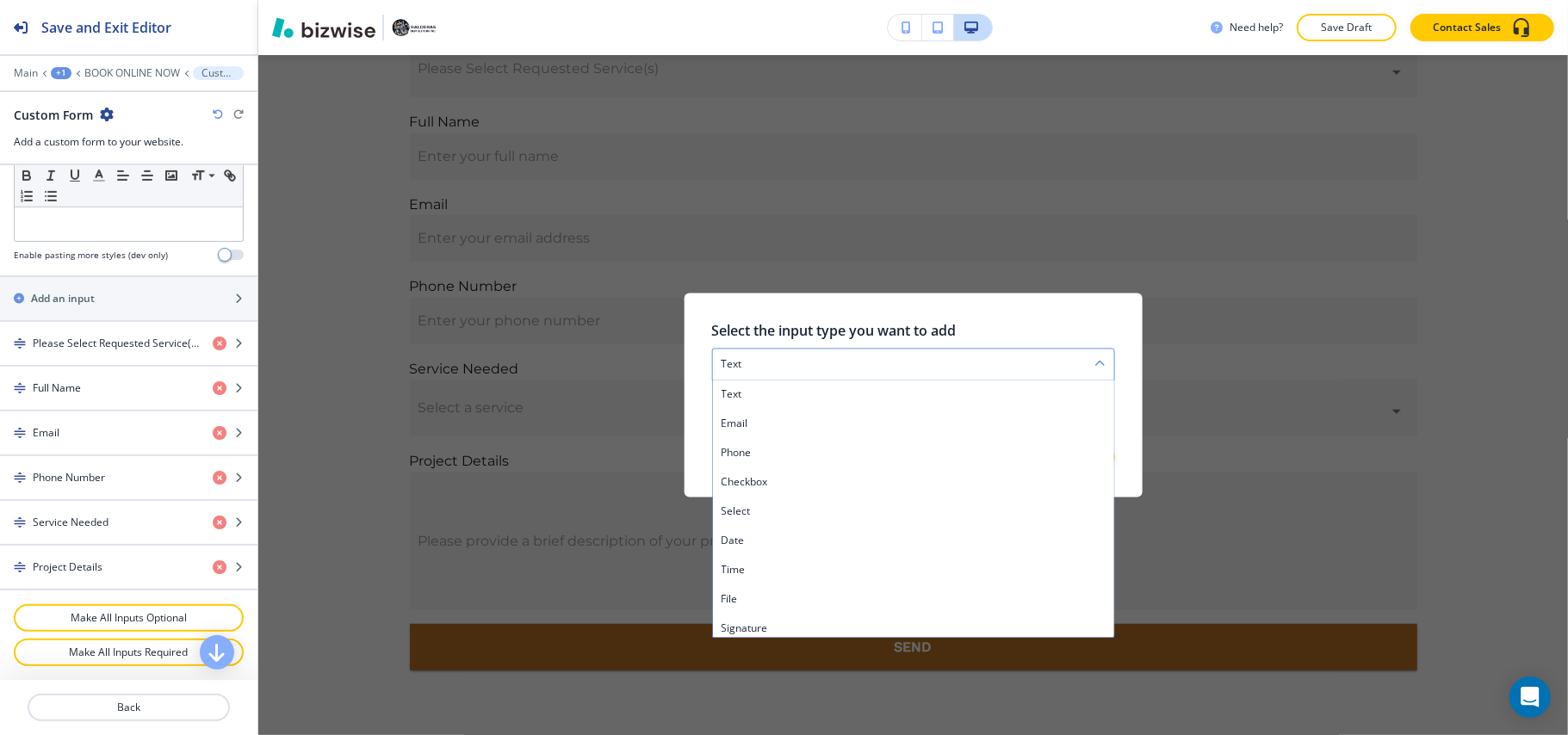
click at [866, 362] on div "text" at bounding box center [912, 365] width 401 height 31
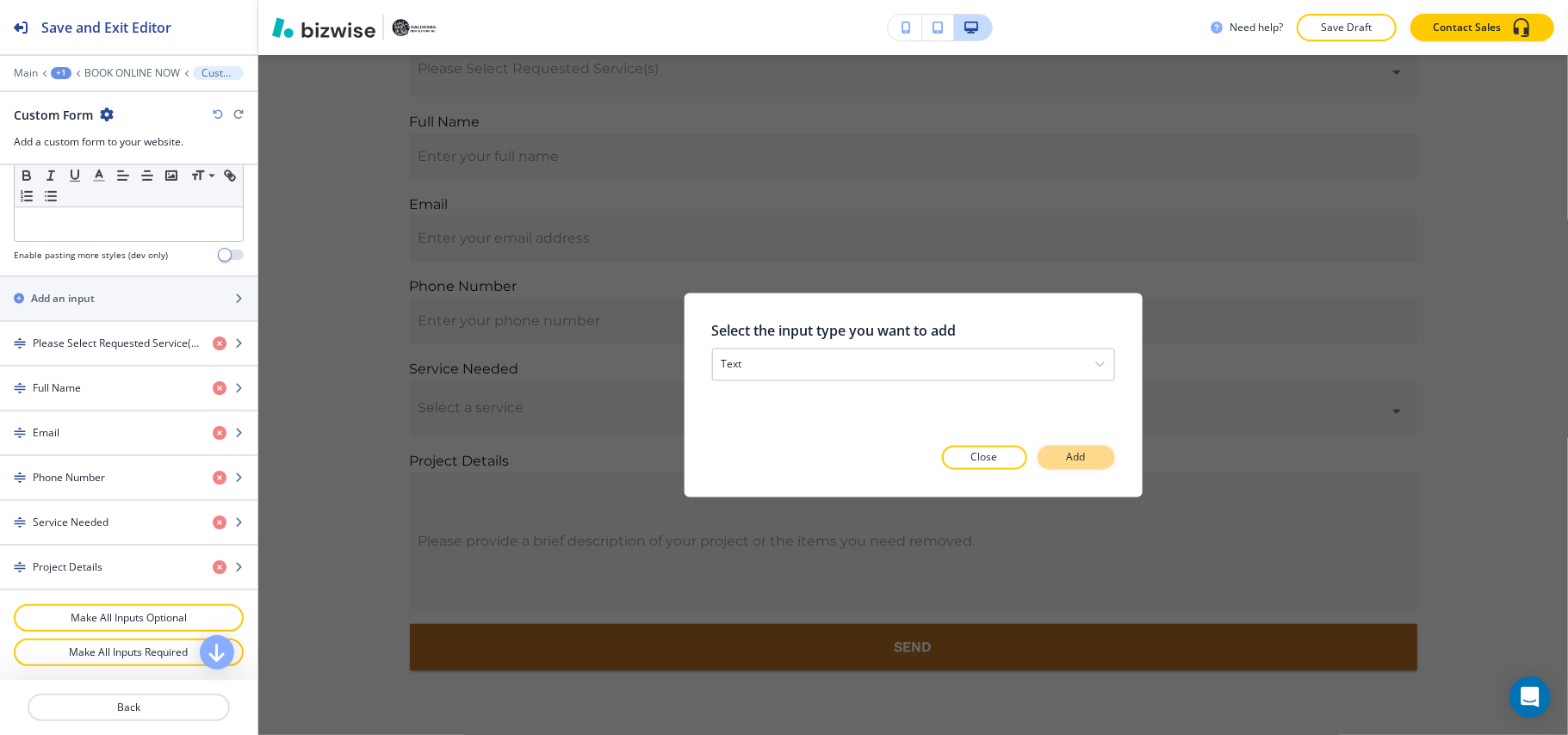
click at [1076, 453] on p "Add" at bounding box center [1075, 458] width 19 height 16
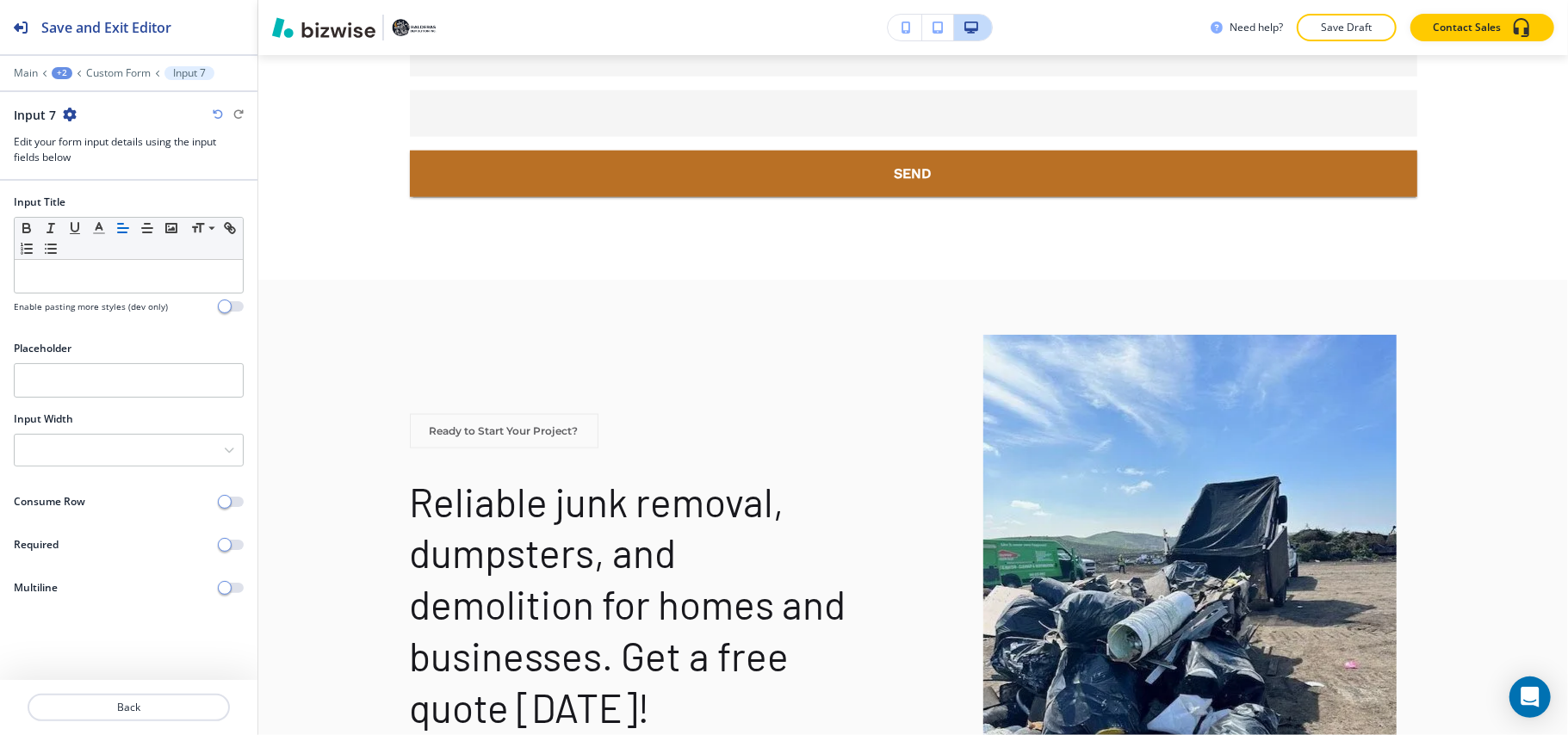
scroll to position [1539, 0]
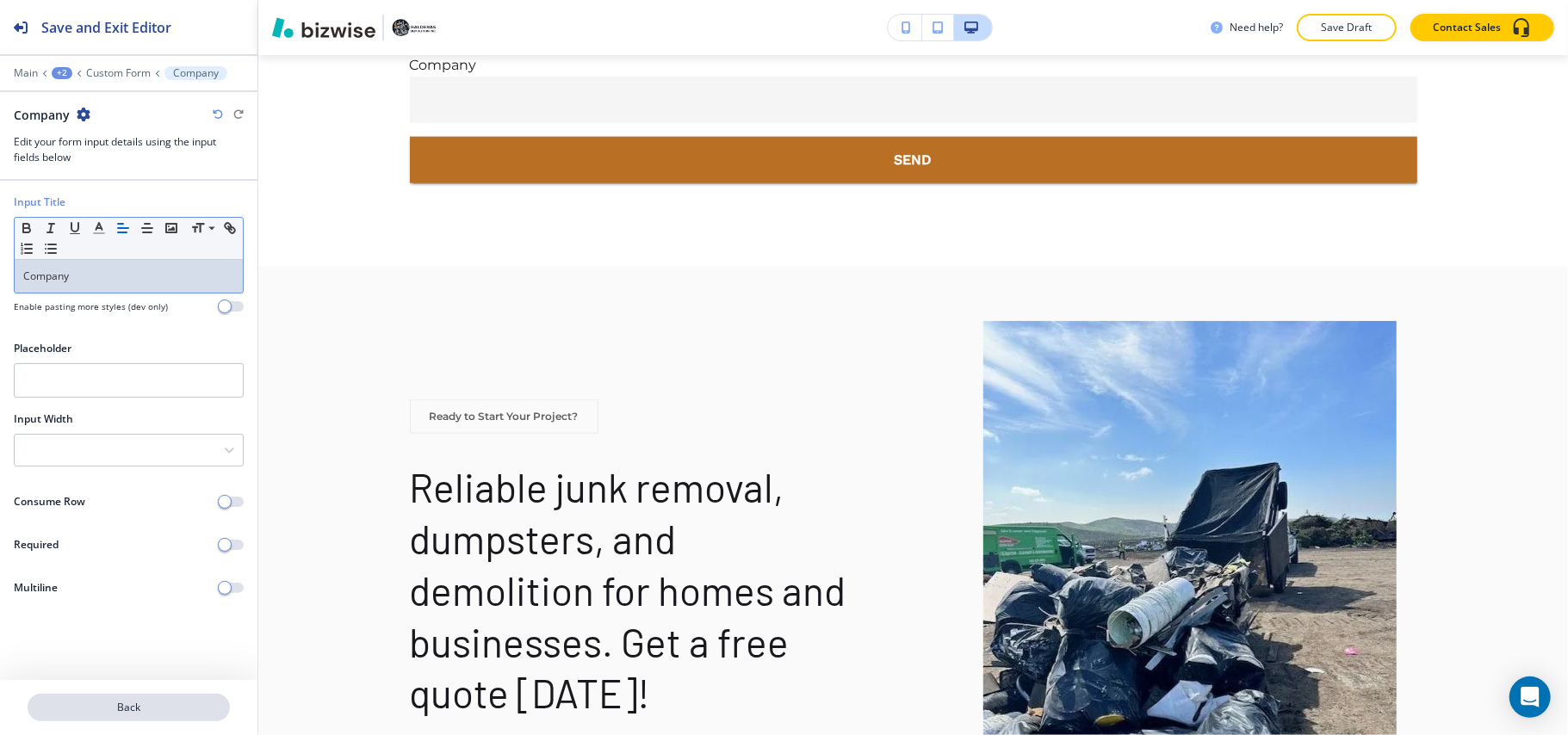
click at [145, 703] on p "Back" at bounding box center [129, 708] width 199 height 16
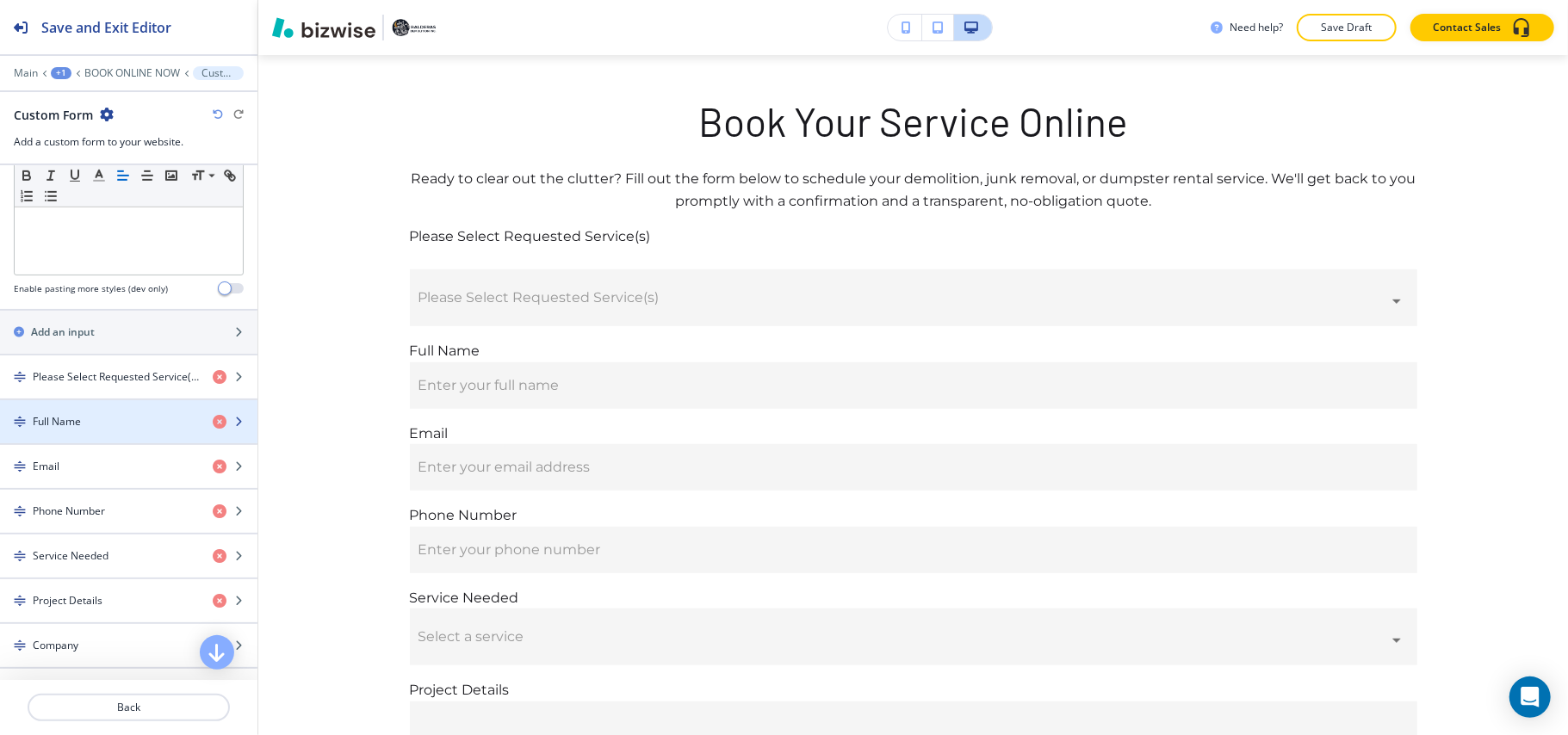
scroll to position [688, 0]
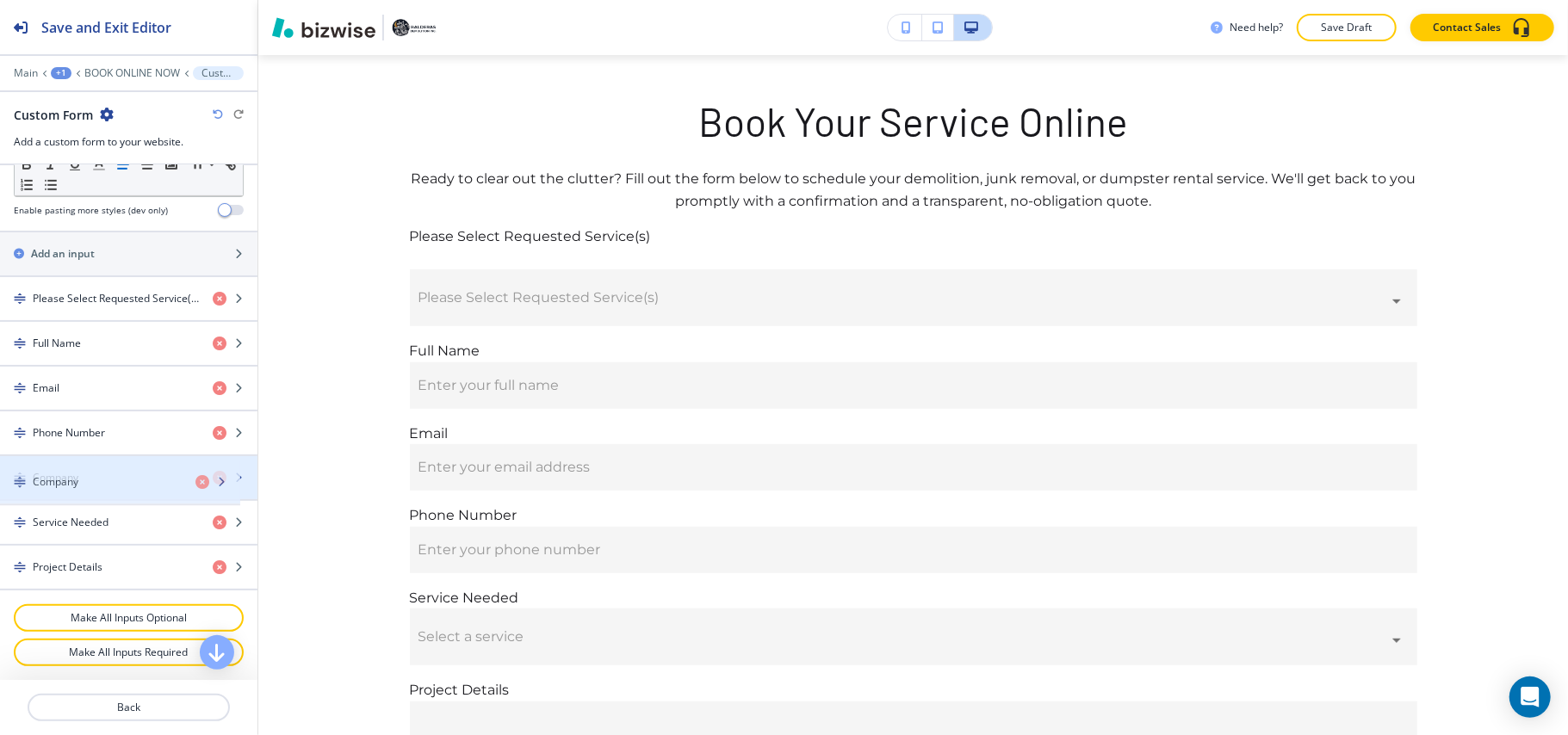
drag, startPoint x: 80, startPoint y: 580, endPoint x: 80, endPoint y: 493, distance: 87.0
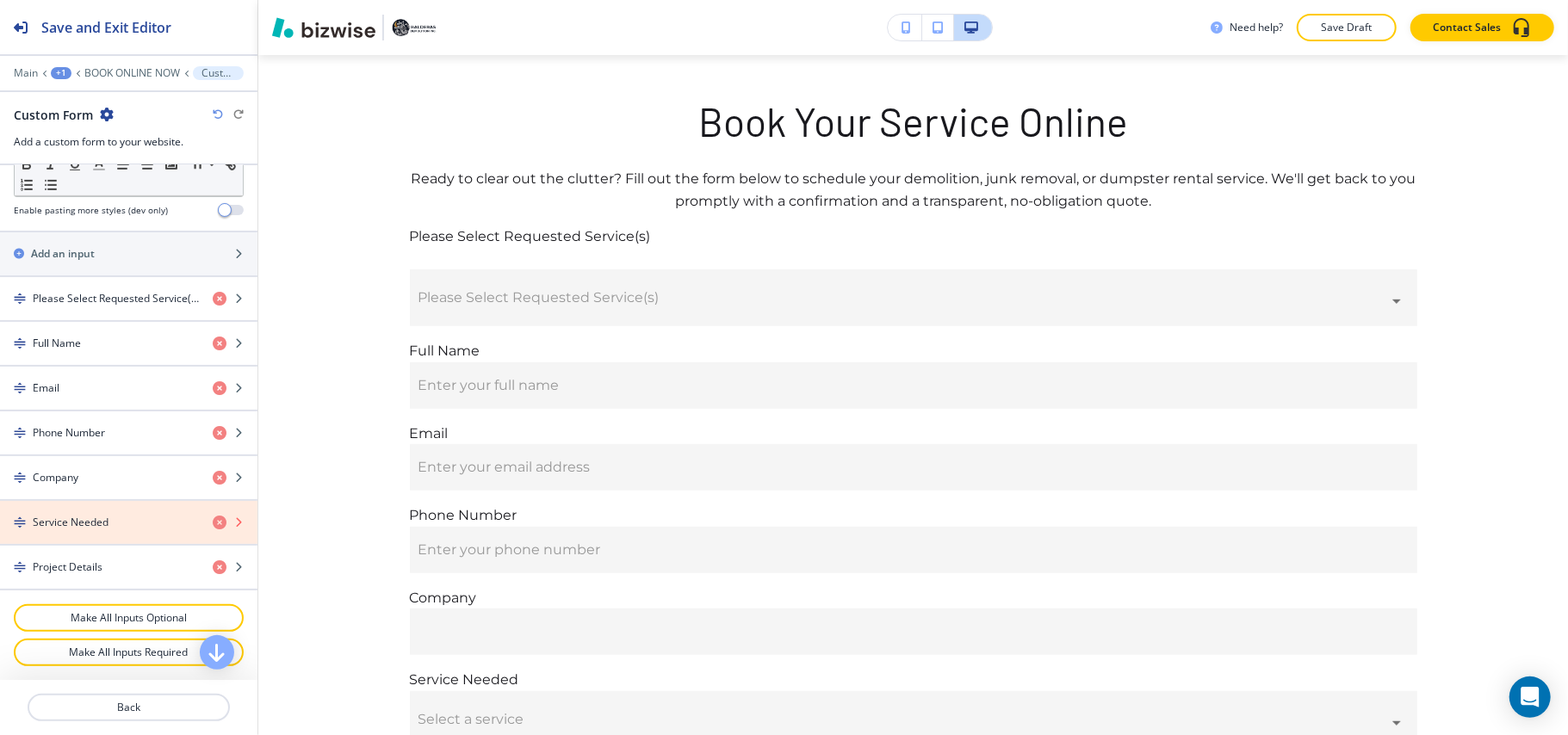
click at [212, 524] on icon "button" at bounding box center [219, 523] width 14 height 14
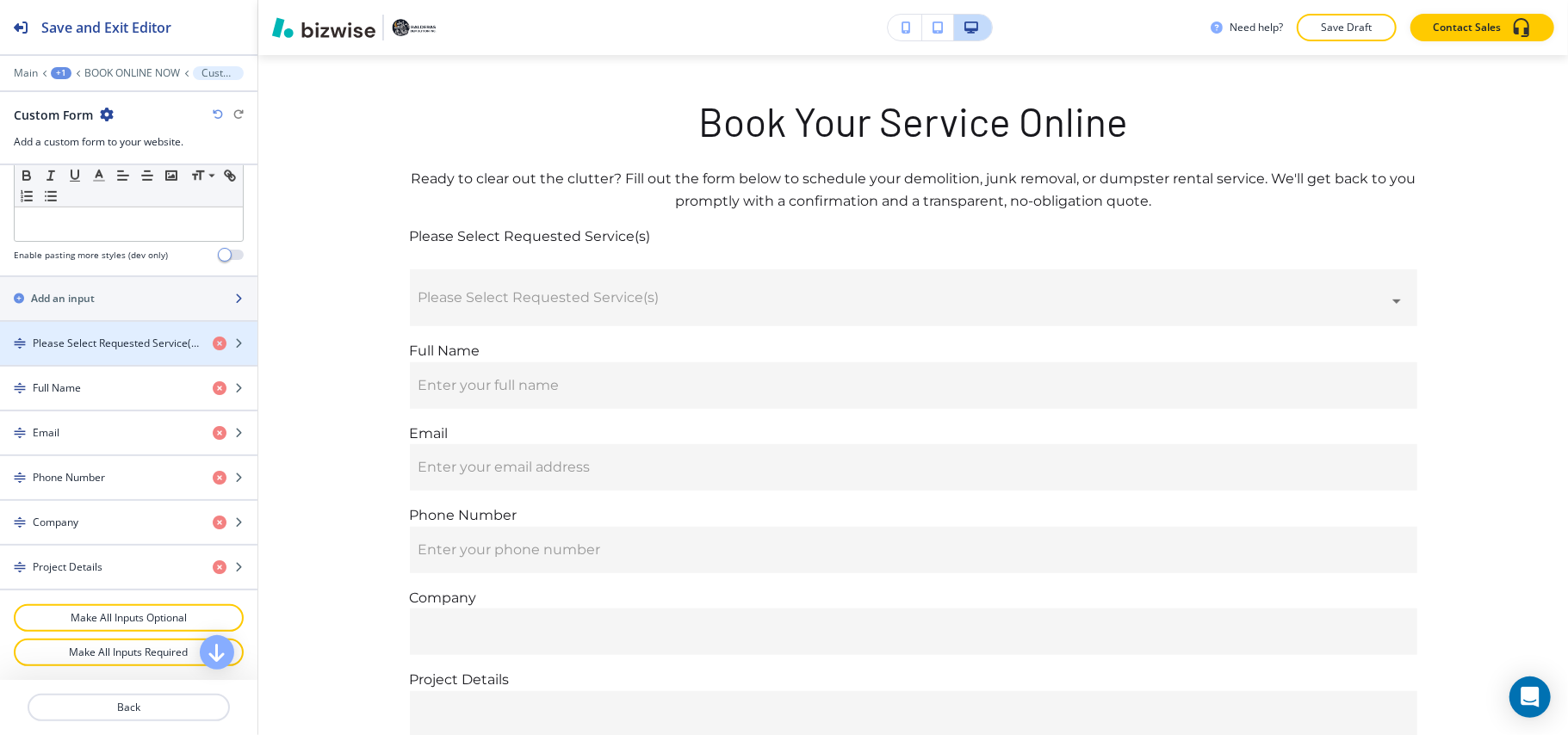
click at [131, 291] on div "Add an input" at bounding box center [109, 299] width 219 height 16
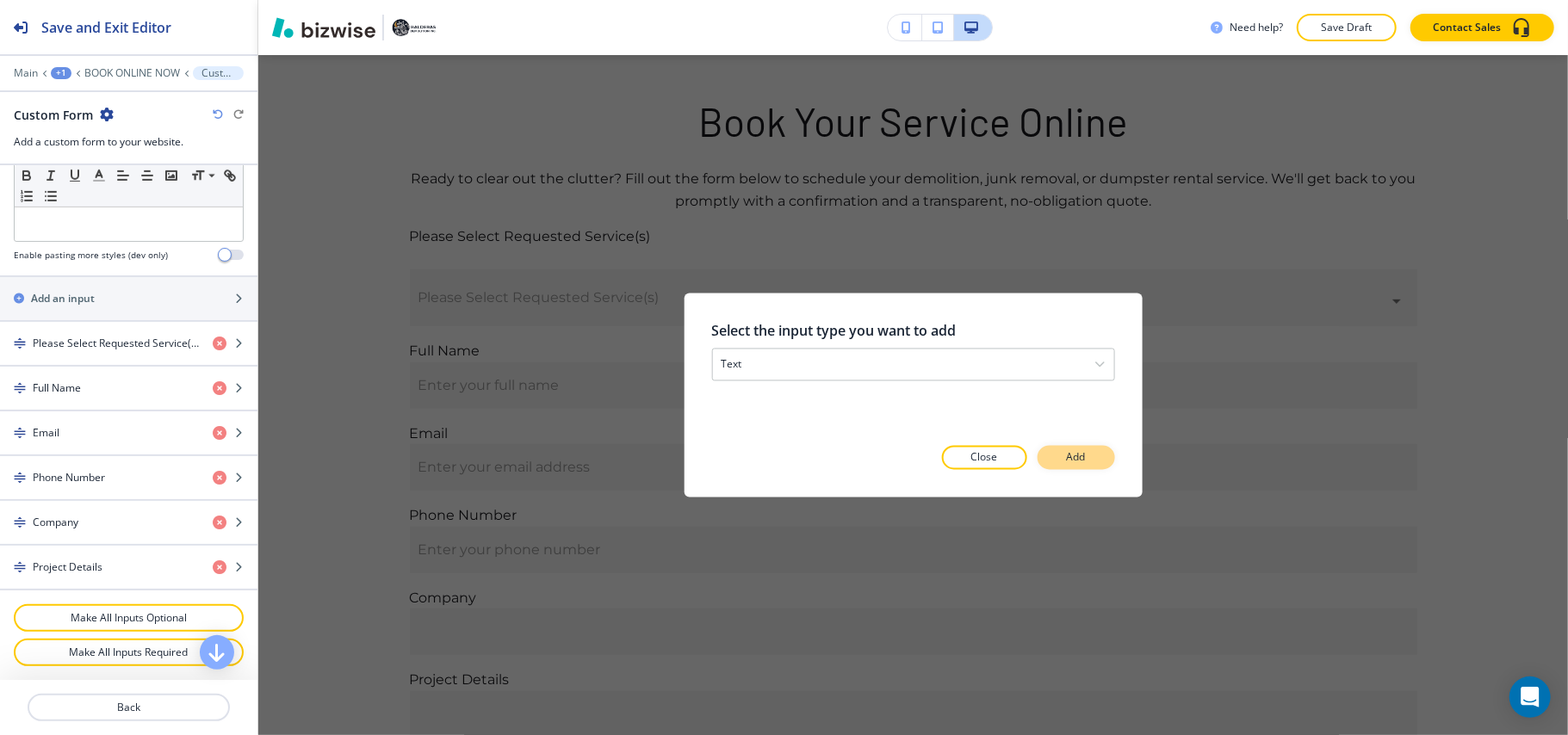
click at [1064, 448] on button "Add" at bounding box center [1076, 457] width 78 height 24
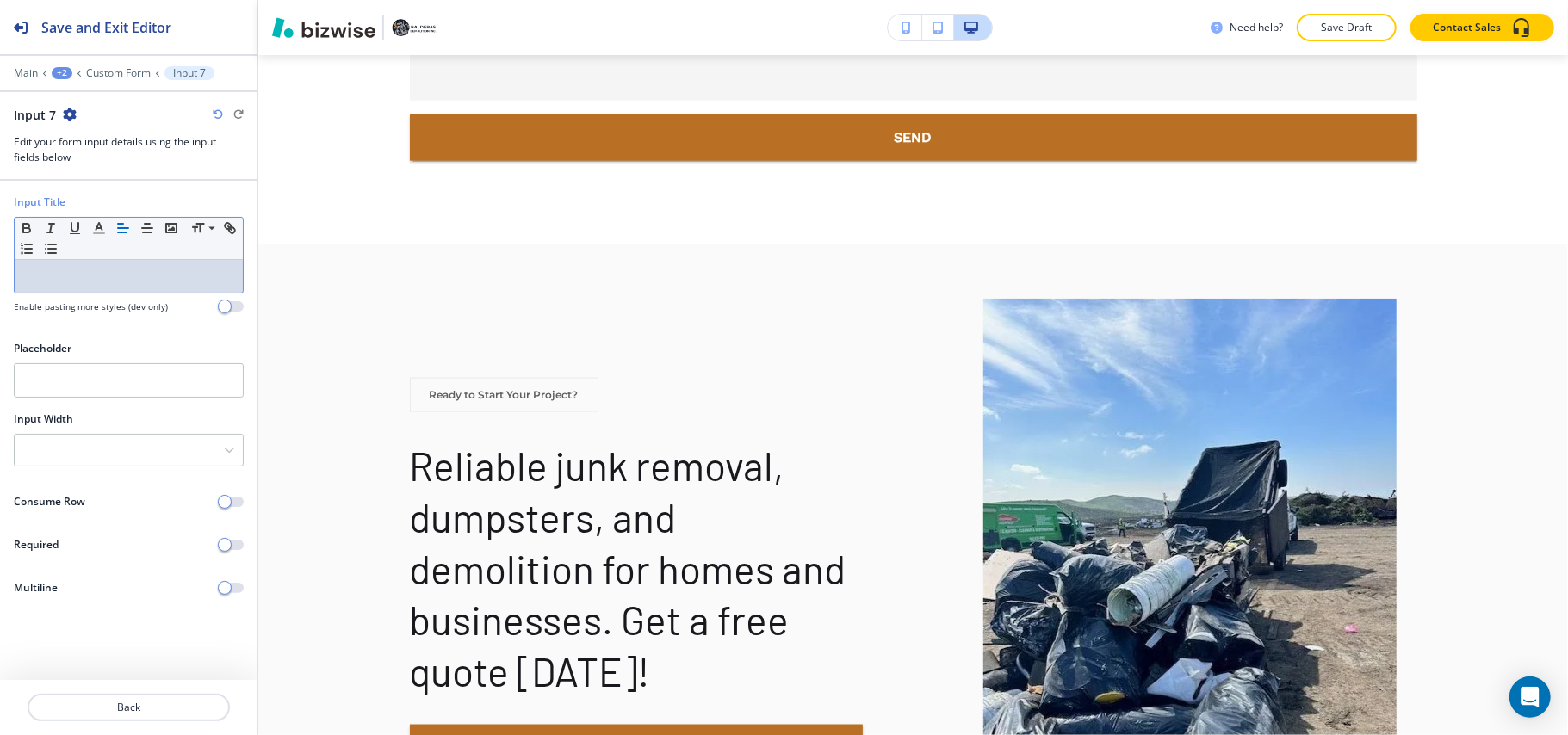
scroll to position [0, 0]
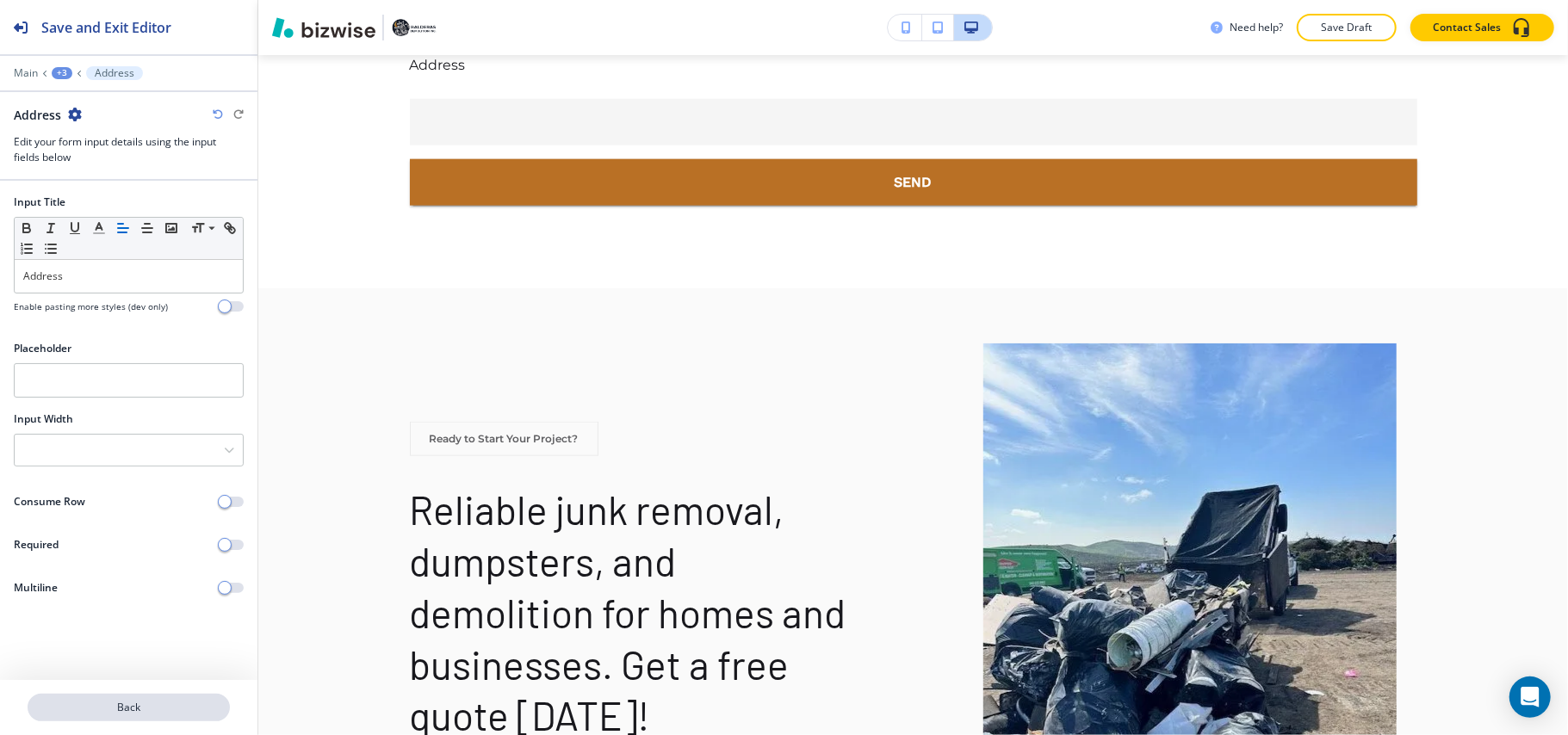
click at [131, 703] on p "Back" at bounding box center [129, 708] width 199 height 16
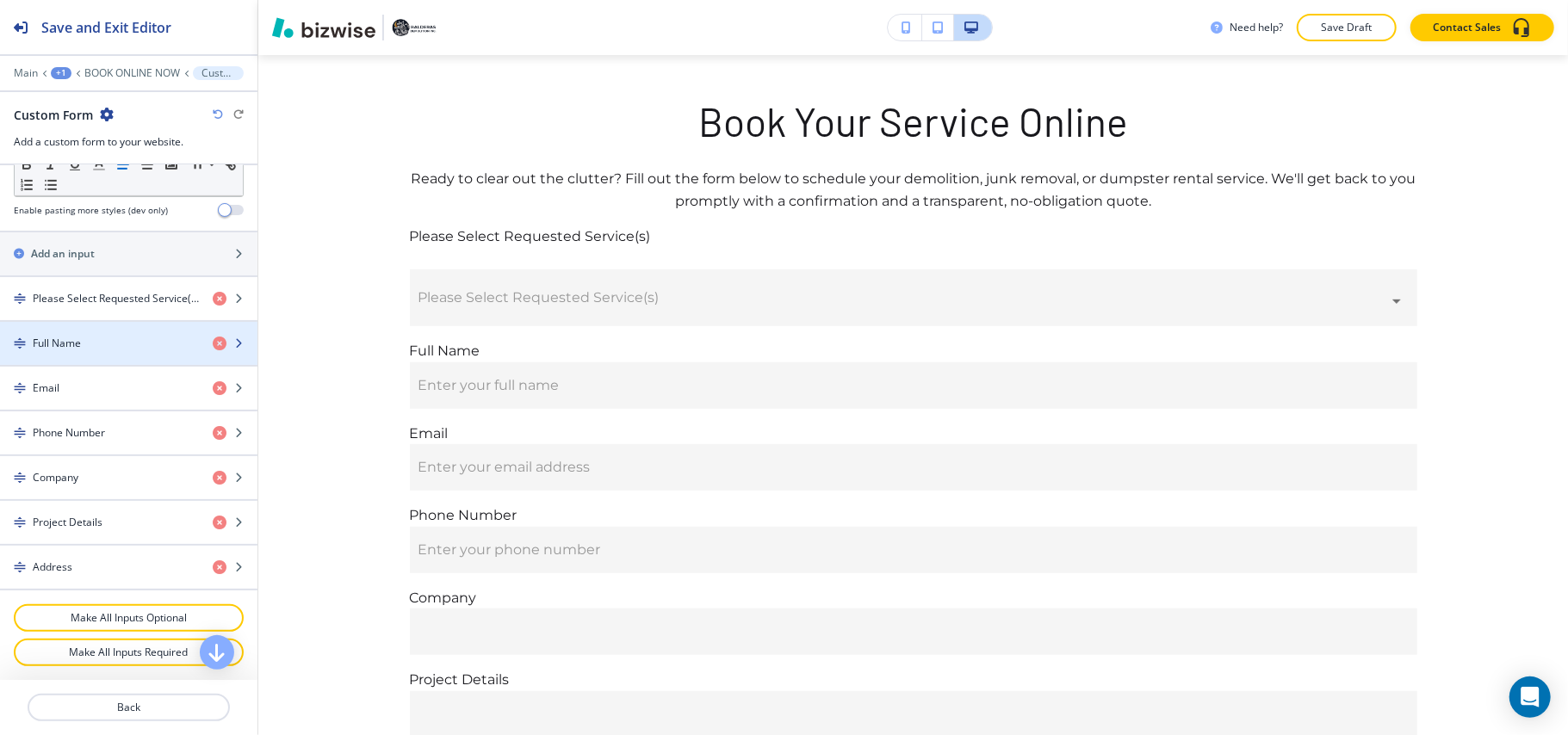
scroll to position [688, 0]
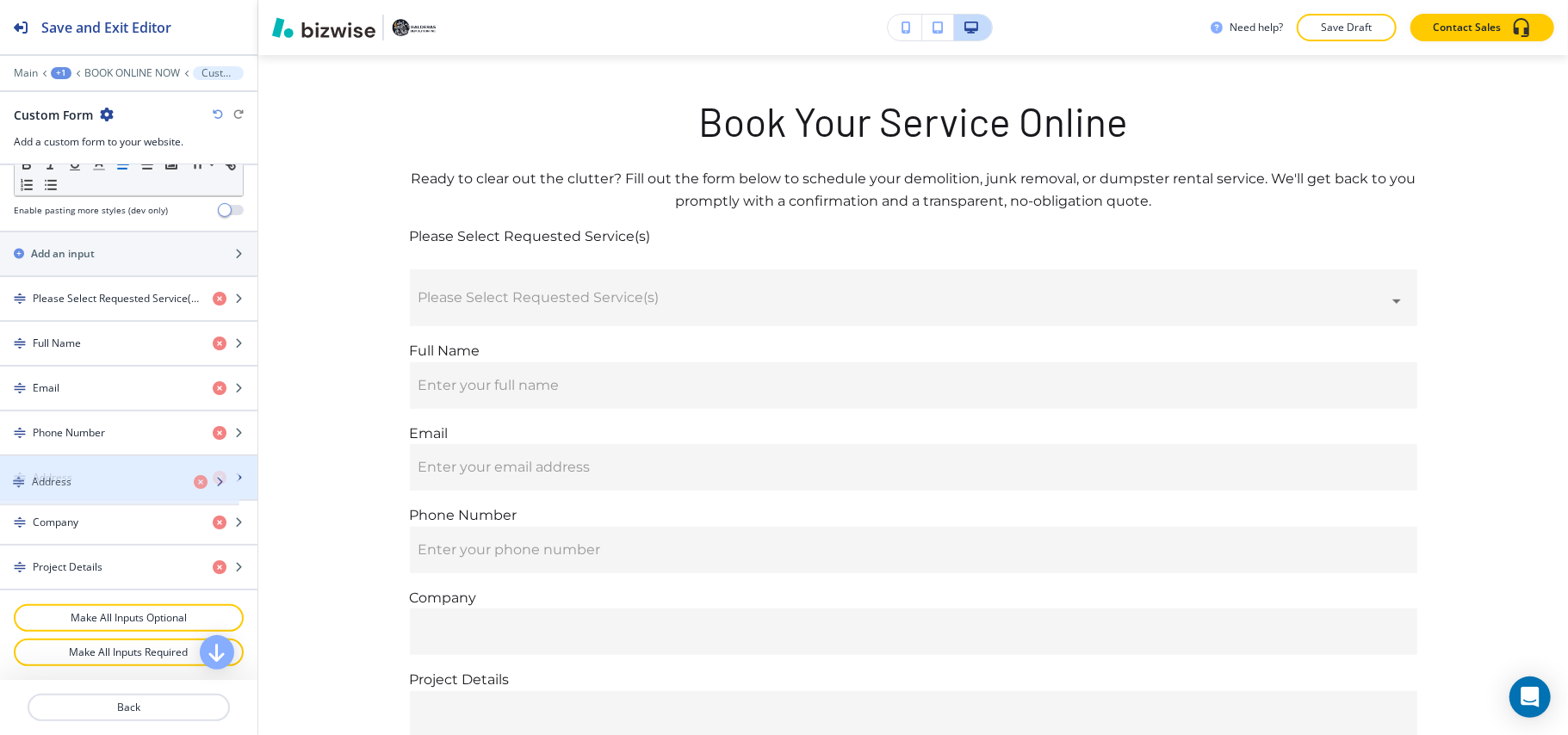
drag, startPoint x: 93, startPoint y: 574, endPoint x: 90, endPoint y: 496, distance: 78.1
click at [90, 490] on div "button" at bounding box center [129, 493] width 257 height 14
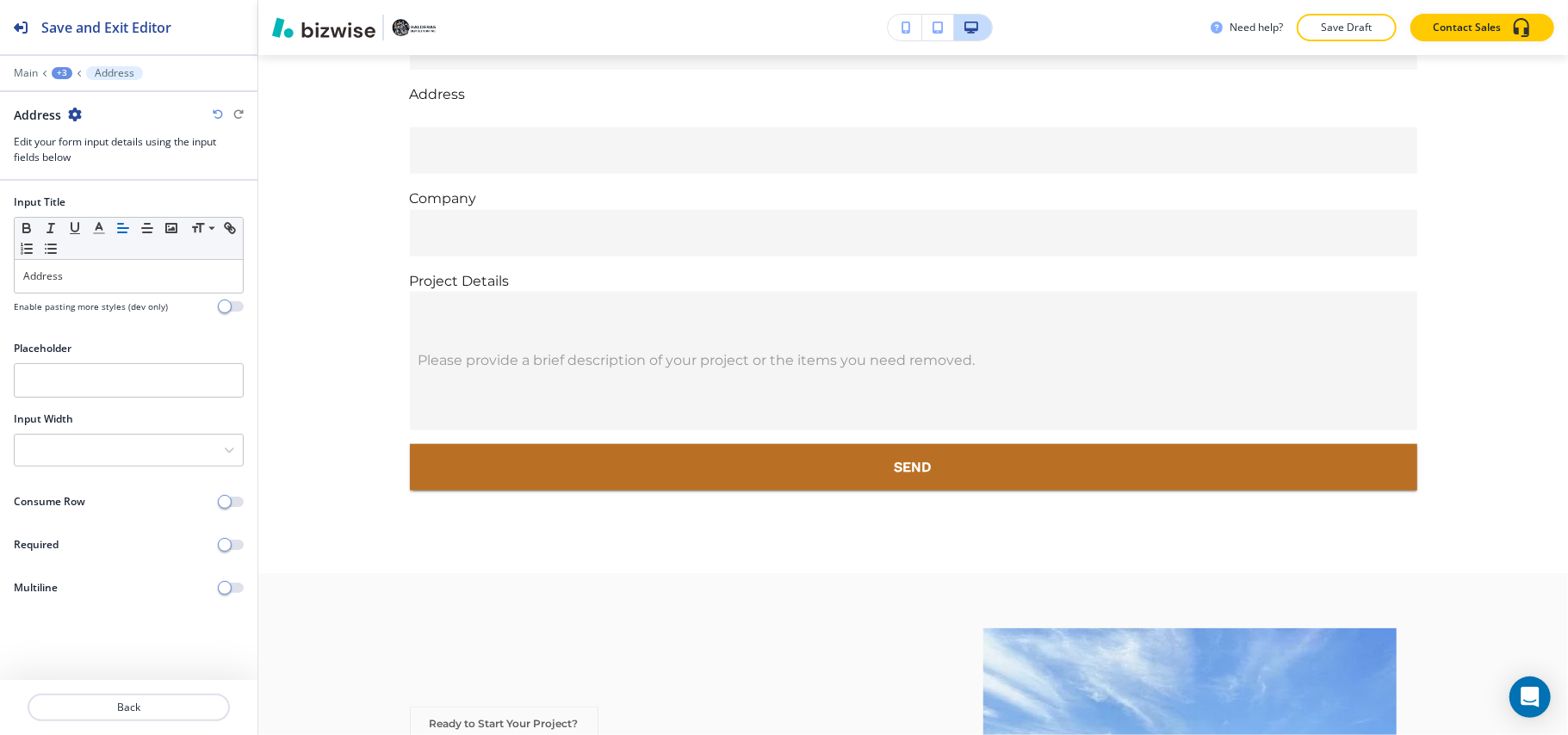
scroll to position [1273, 0]
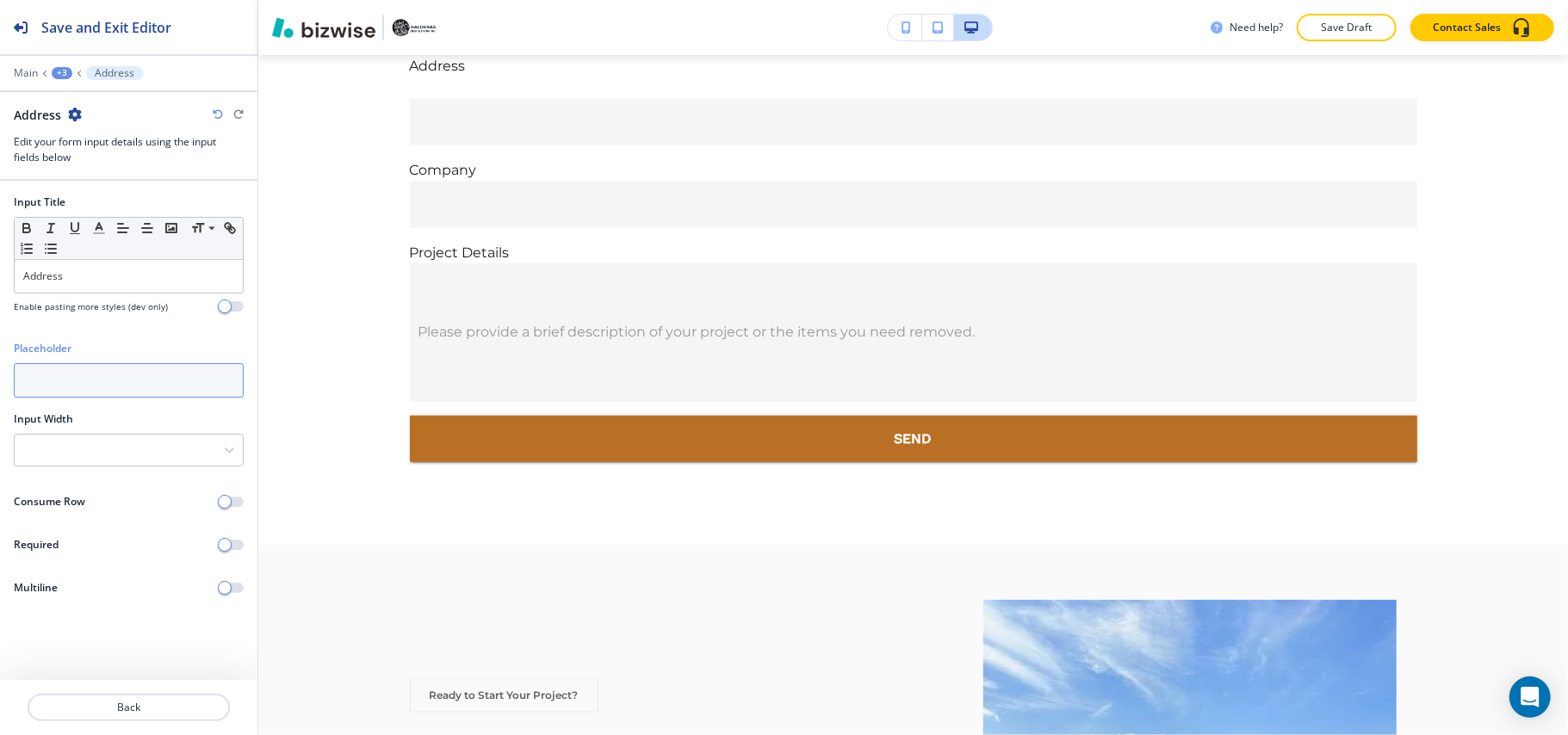
paste input "Address"
type input "Address"
click at [175, 709] on p "Back" at bounding box center [129, 708] width 199 height 16
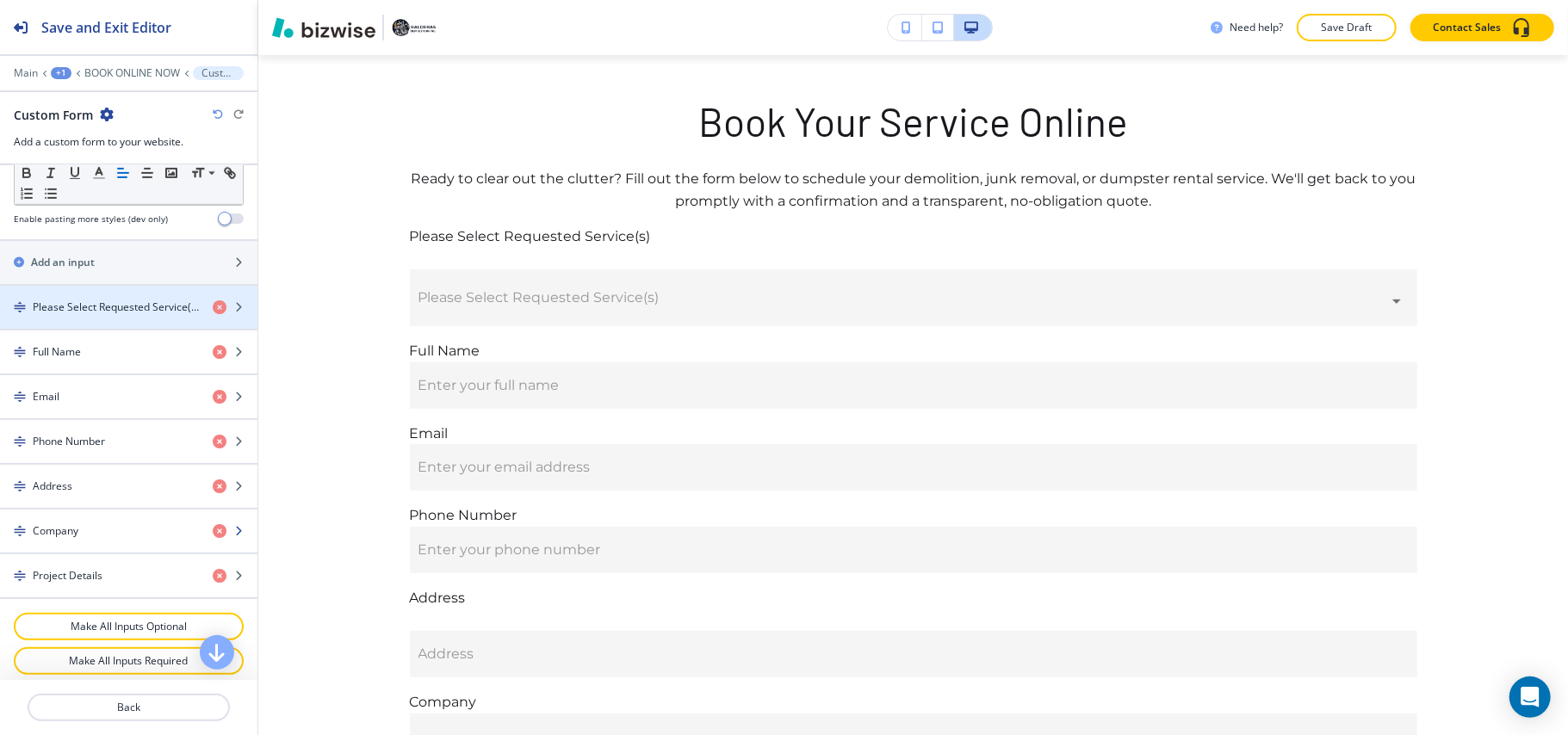
scroll to position [692, 0]
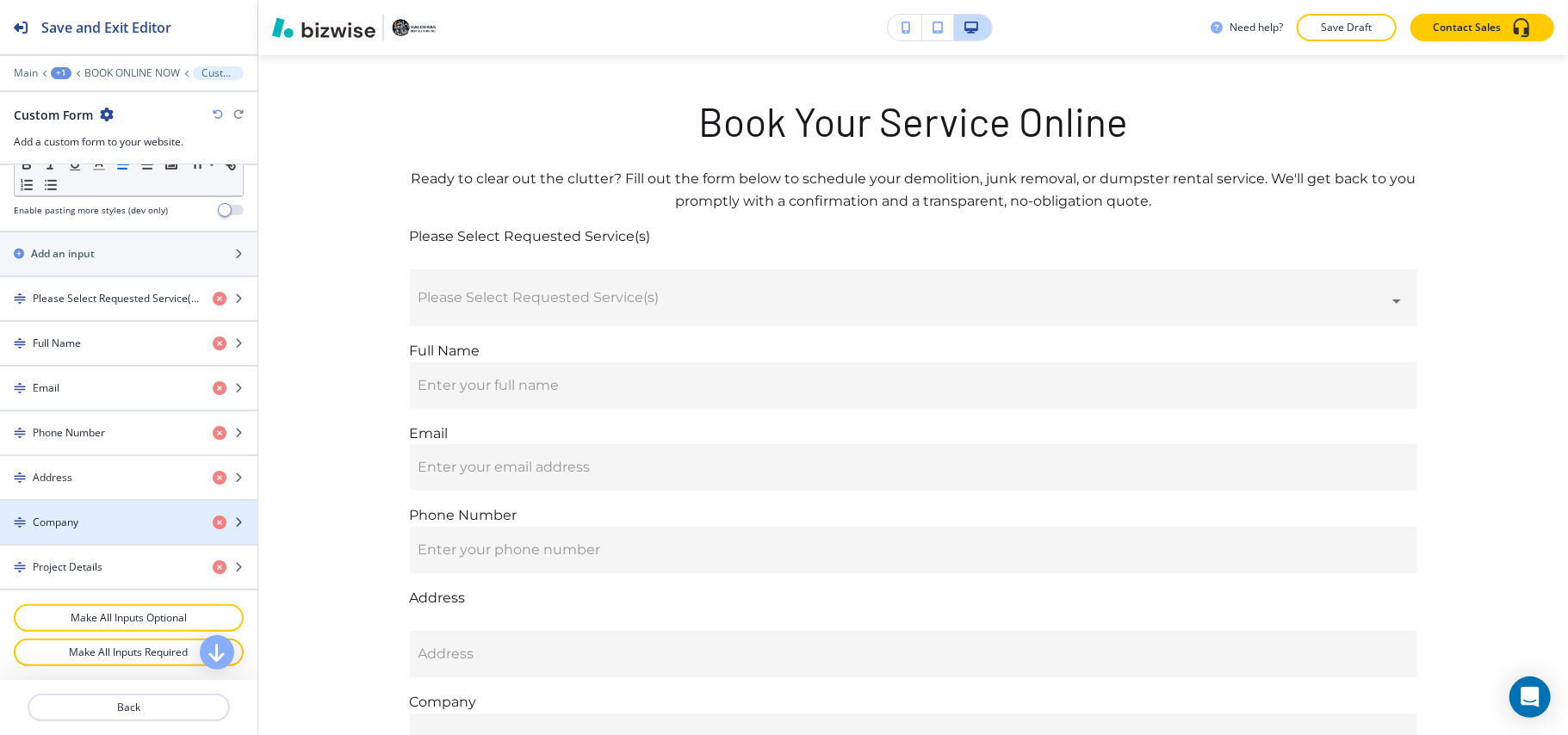
click at [84, 525] on div "Company" at bounding box center [100, 523] width 199 height 16
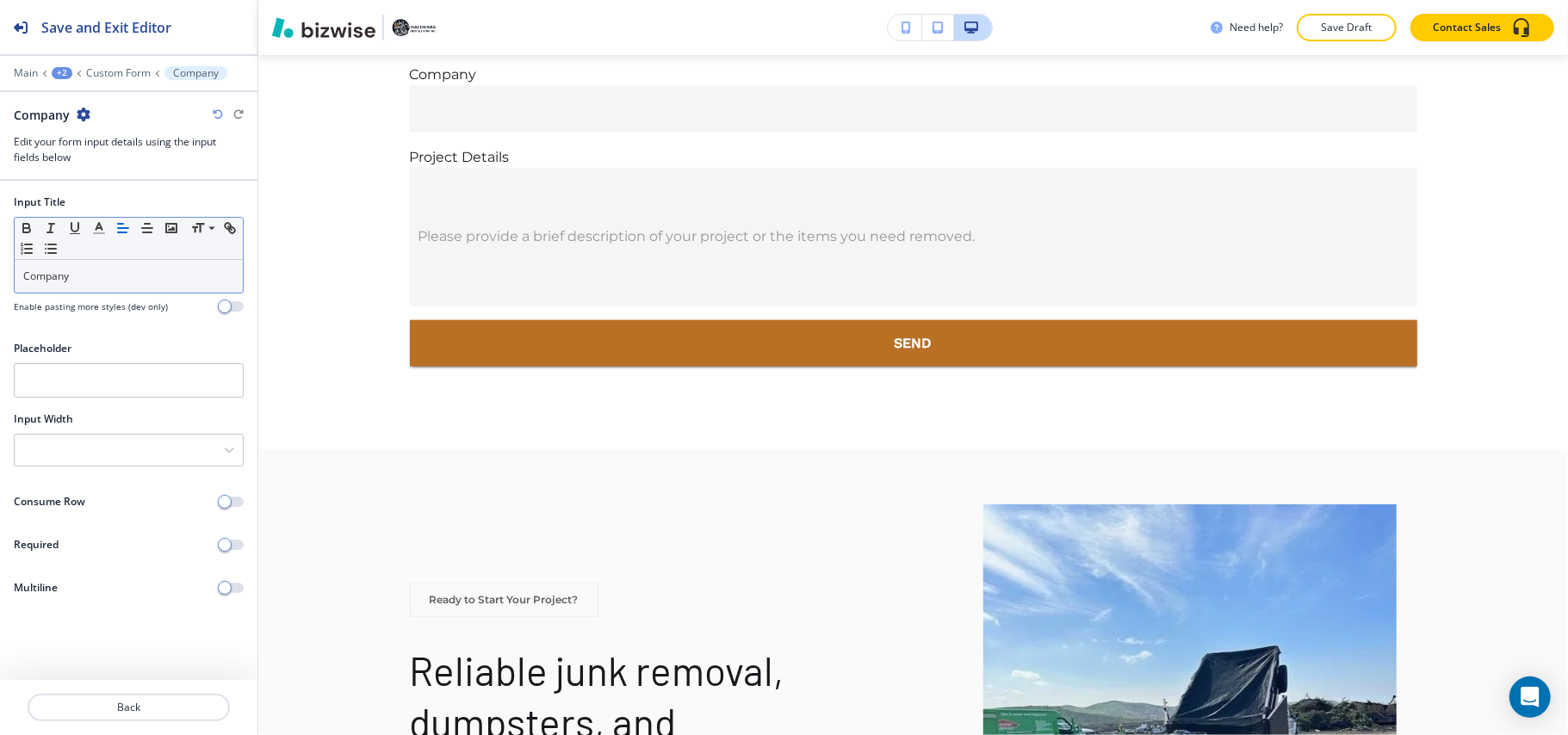
scroll to position [1377, 0]
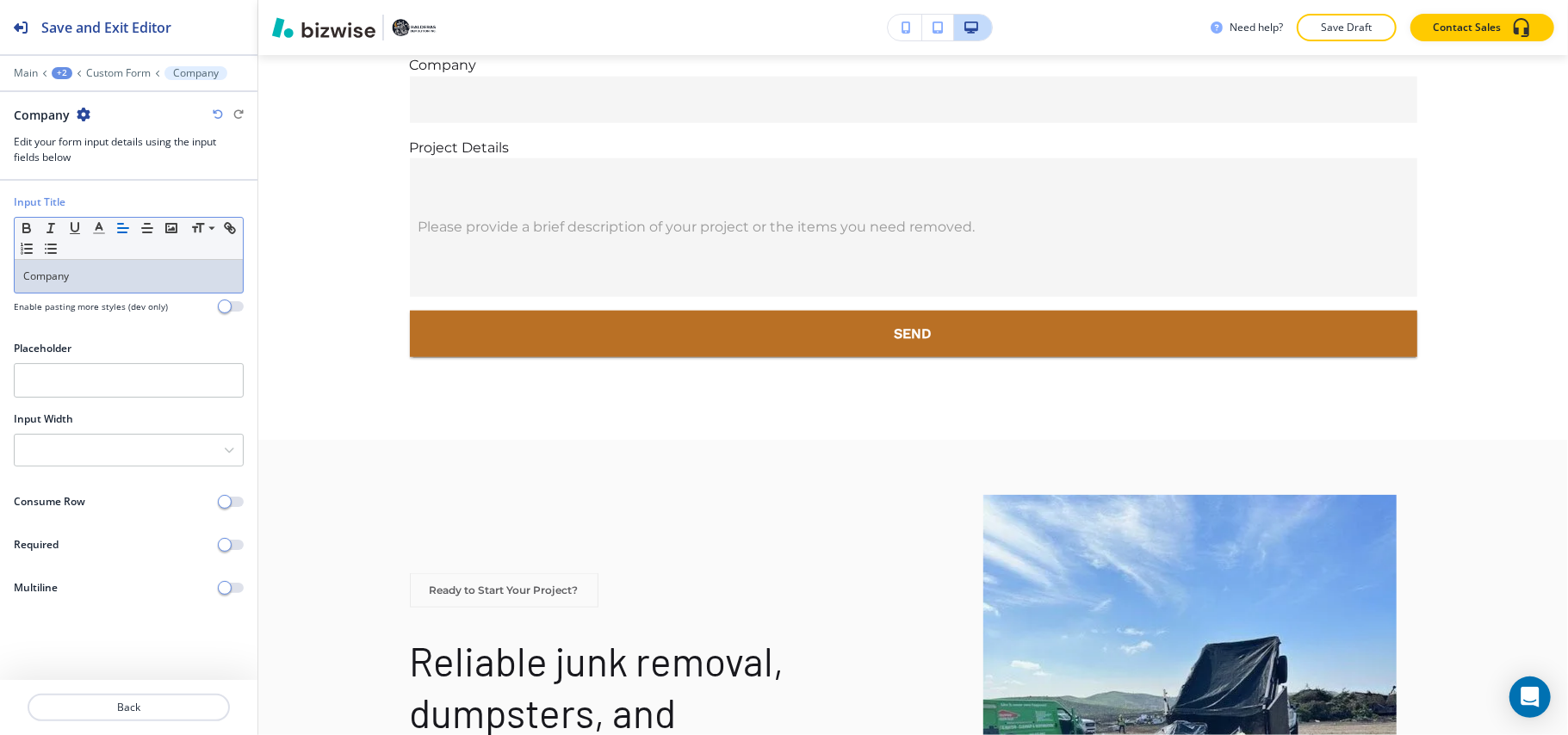
click at [128, 271] on p "Company" at bounding box center [128, 277] width 211 height 16
copy p "Company"
click at [87, 392] on input "text" at bounding box center [129, 380] width 230 height 34
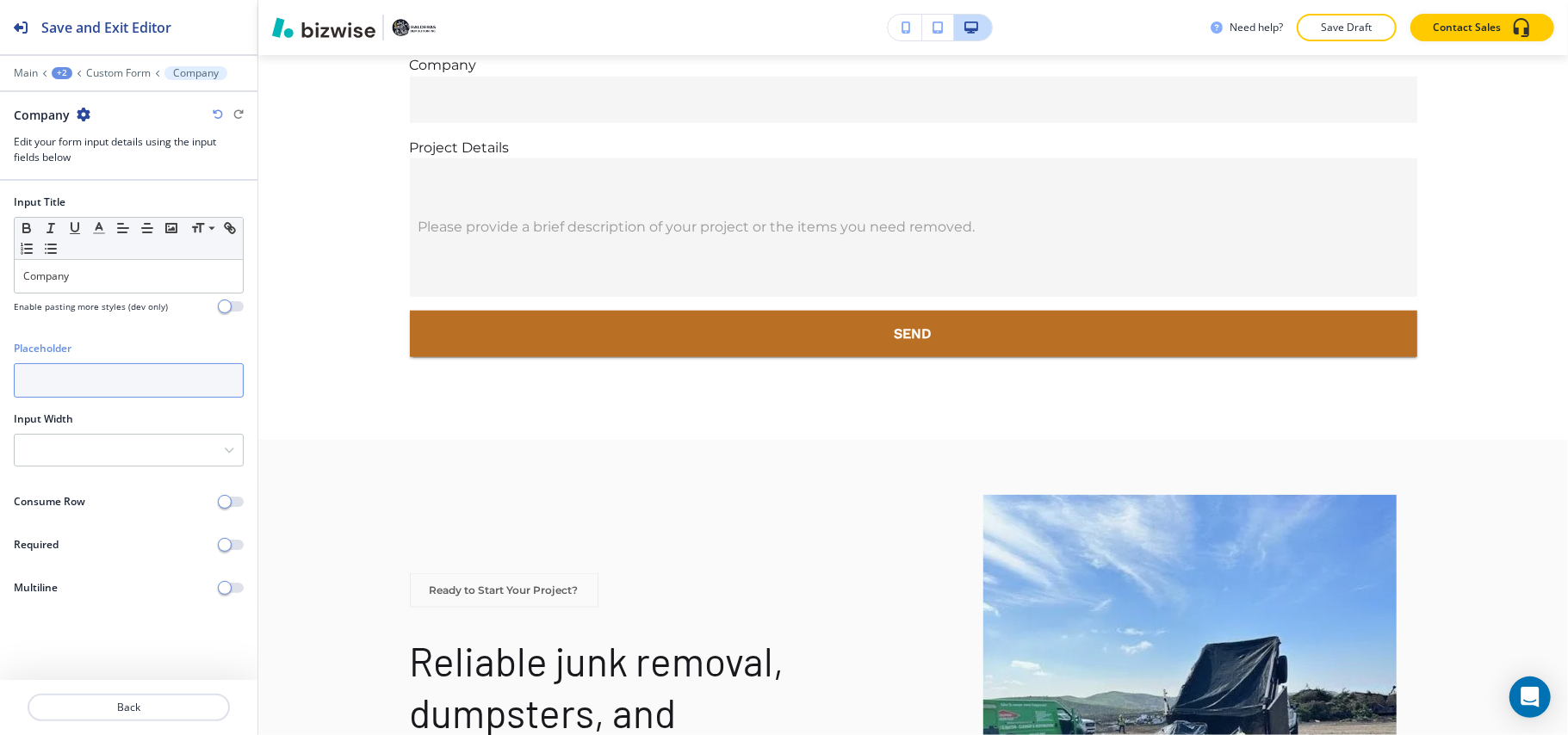
paste input "Company"
type input "Company"
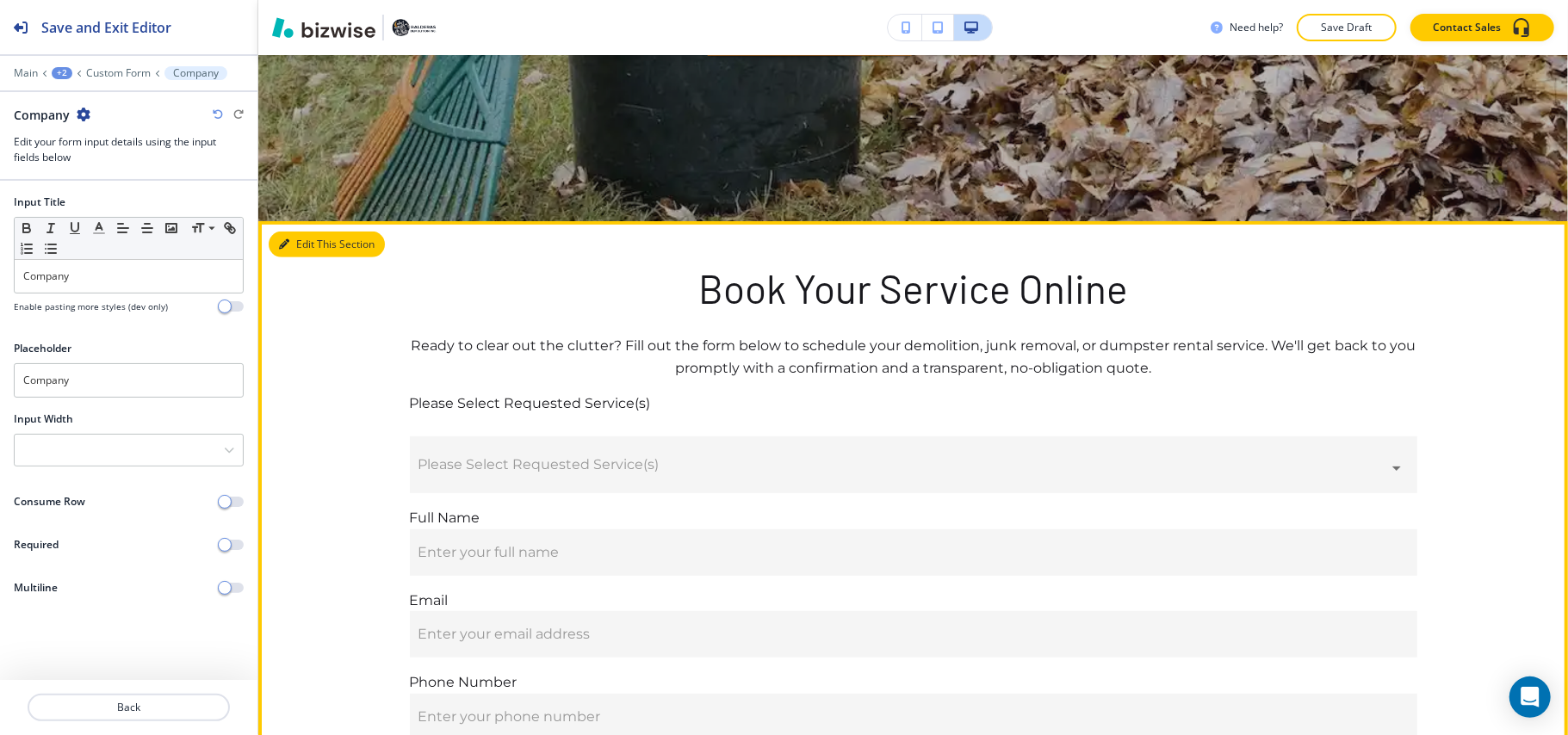
click at [280, 240] on icon "button" at bounding box center [284, 245] width 11 height 11
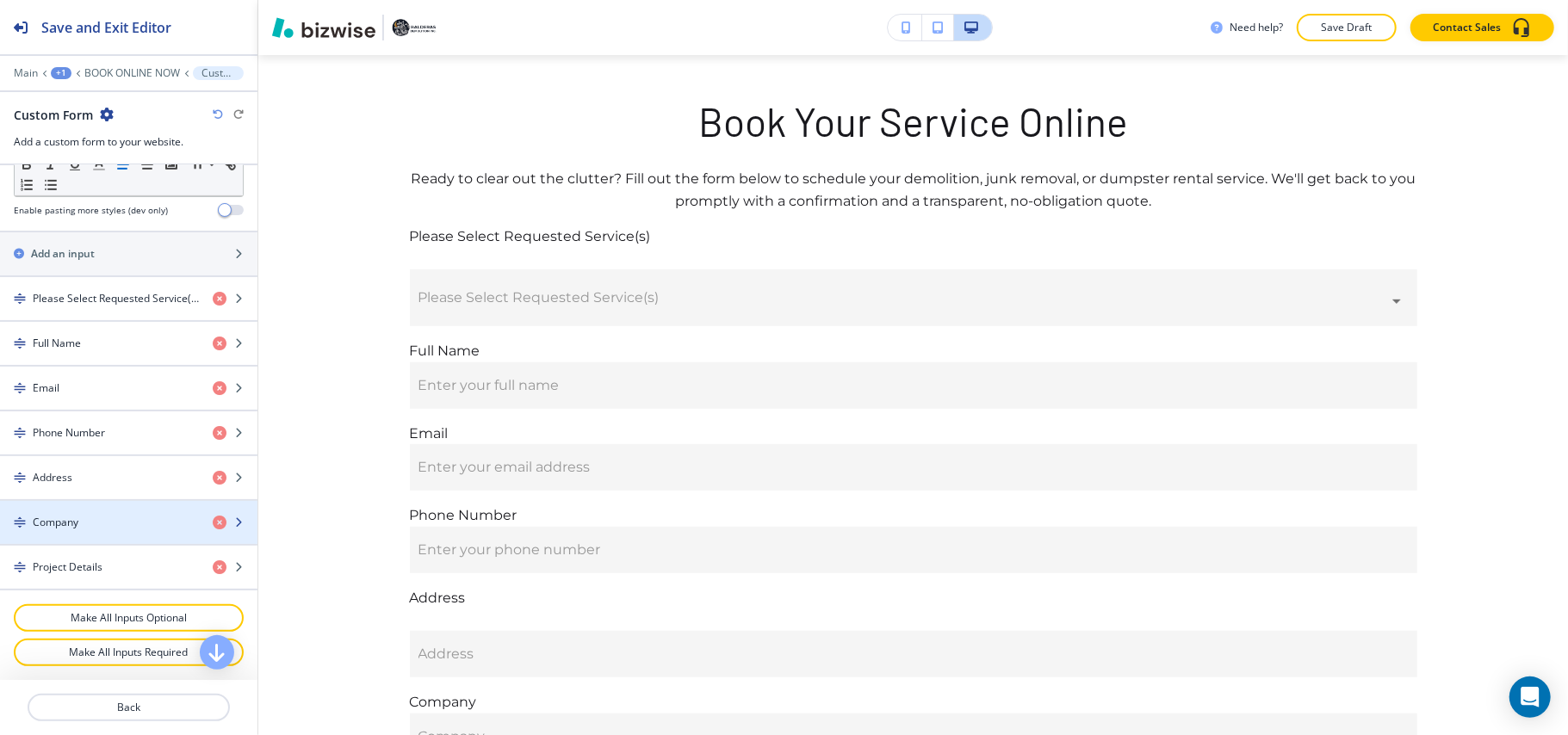
scroll to position [692, 0]
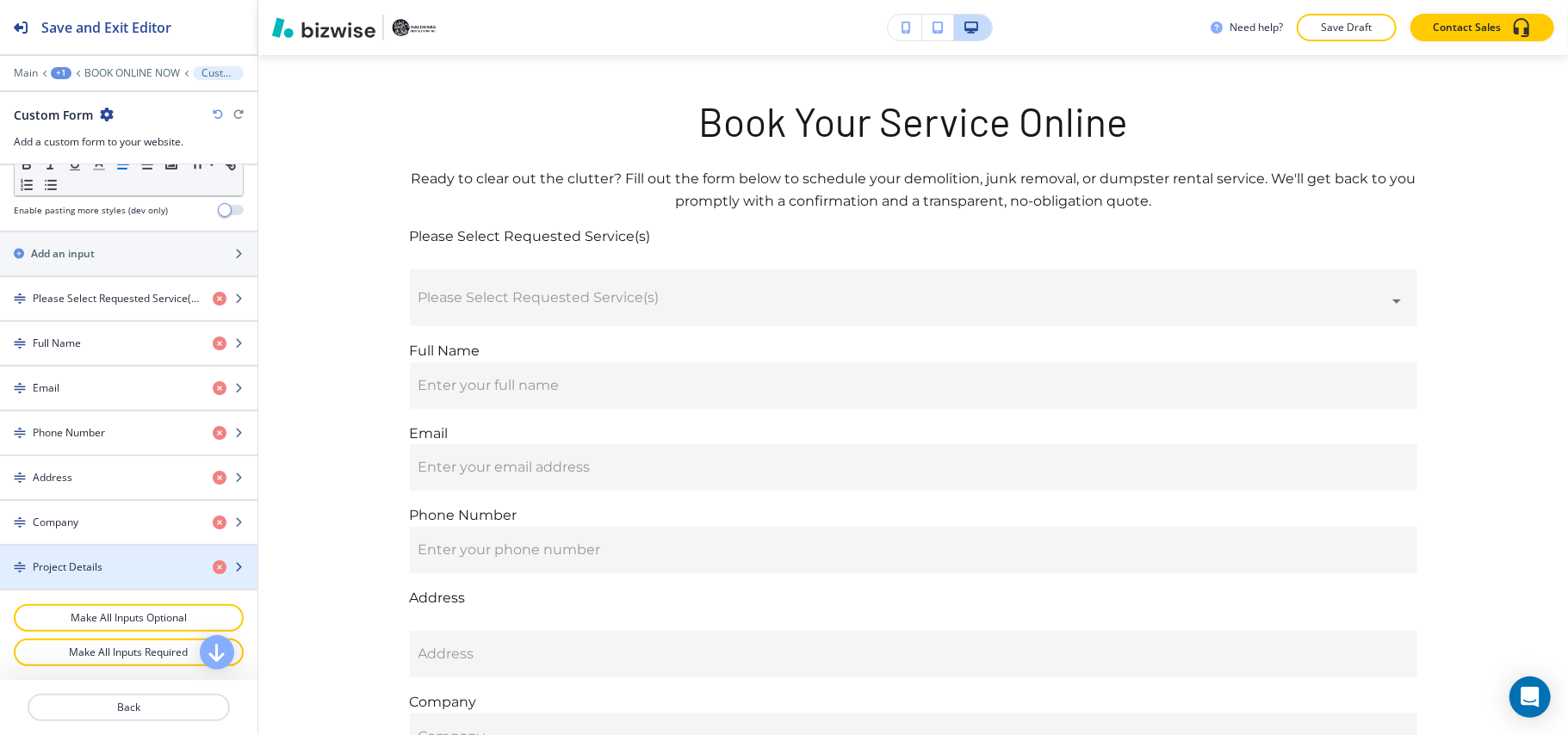
click at [81, 568] on h4 "Project Details" at bounding box center [67, 568] width 70 height 16
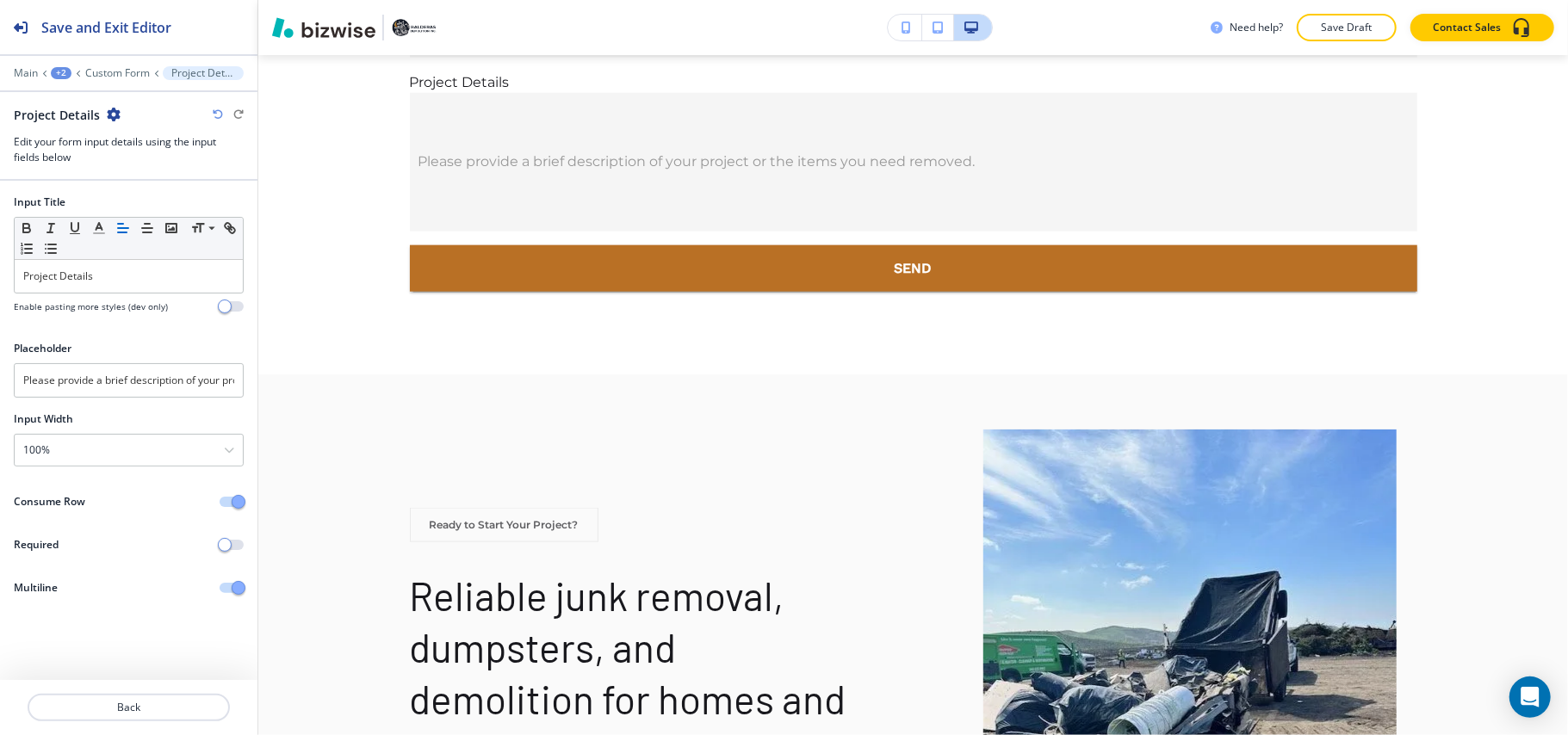
scroll to position [1459, 0]
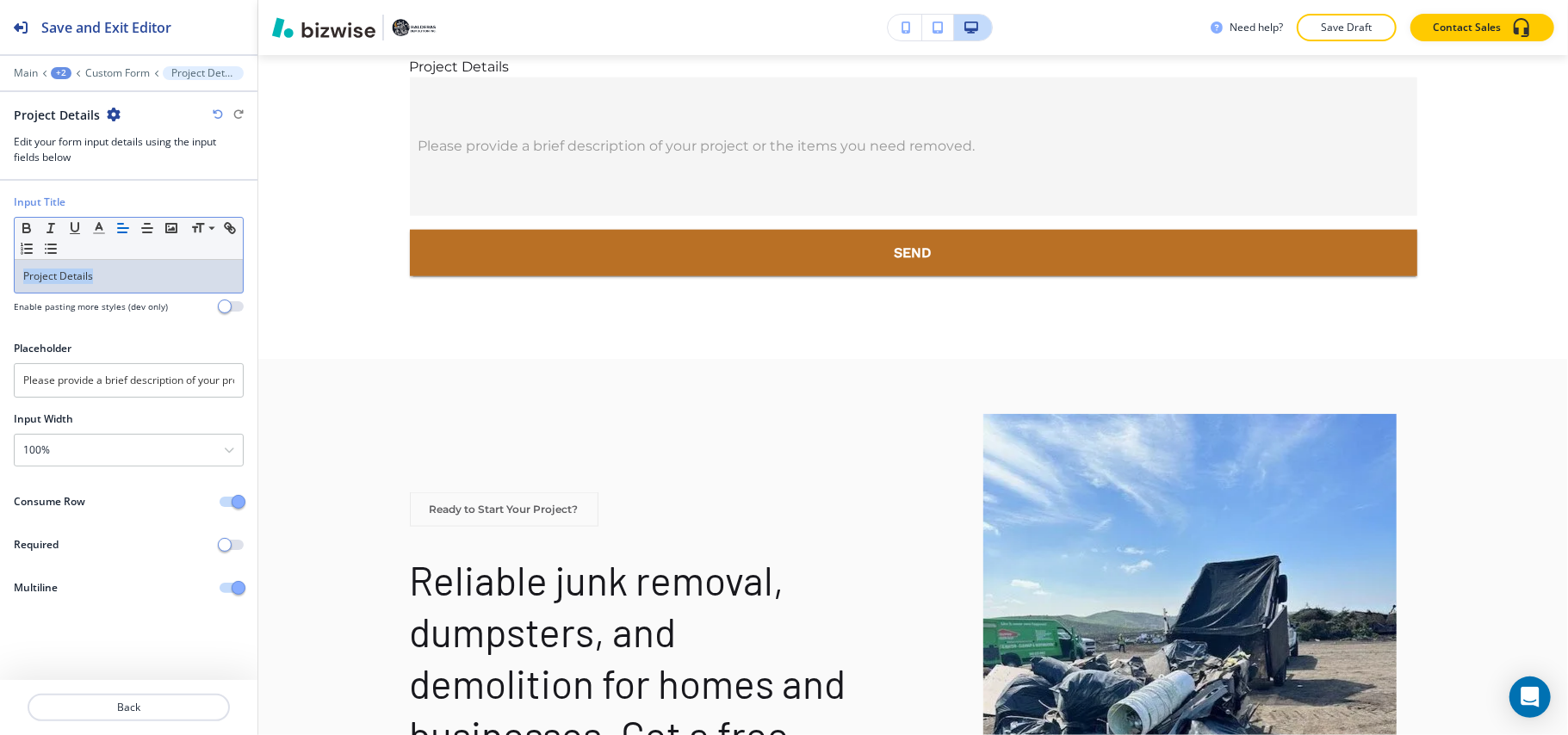
drag, startPoint x: 134, startPoint y: 276, endPoint x: 5, endPoint y: 270, distance: 129.1
click at [1, 270] on div "Input Title Small Normal Large Huge Project Details Enable pasting more styles …" at bounding box center [129, 261] width 257 height 132
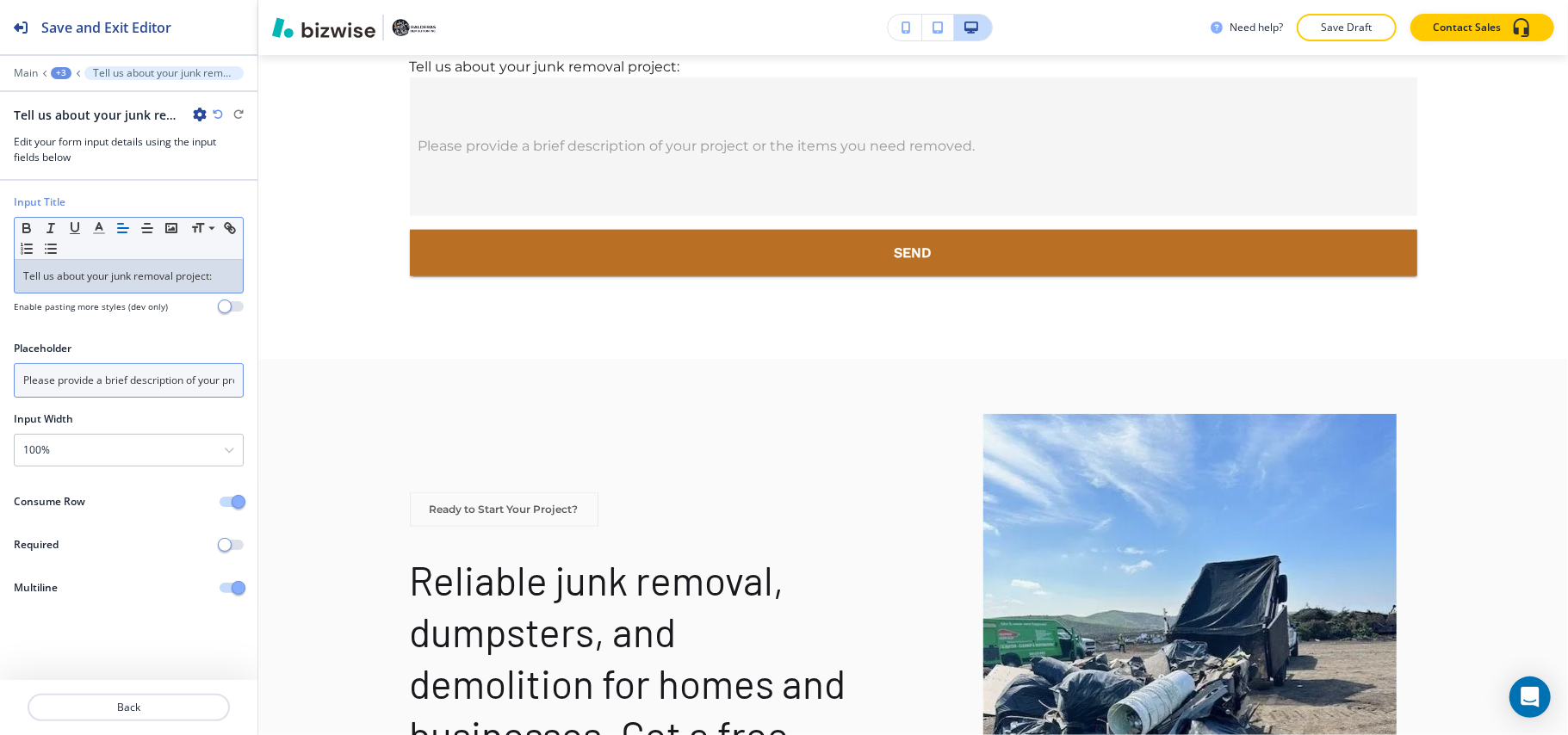
click at [86, 390] on input "Please provide a brief description of your project or the items you need remove…" at bounding box center [129, 380] width 230 height 34
paste input "Tell us about your junk removal project:"
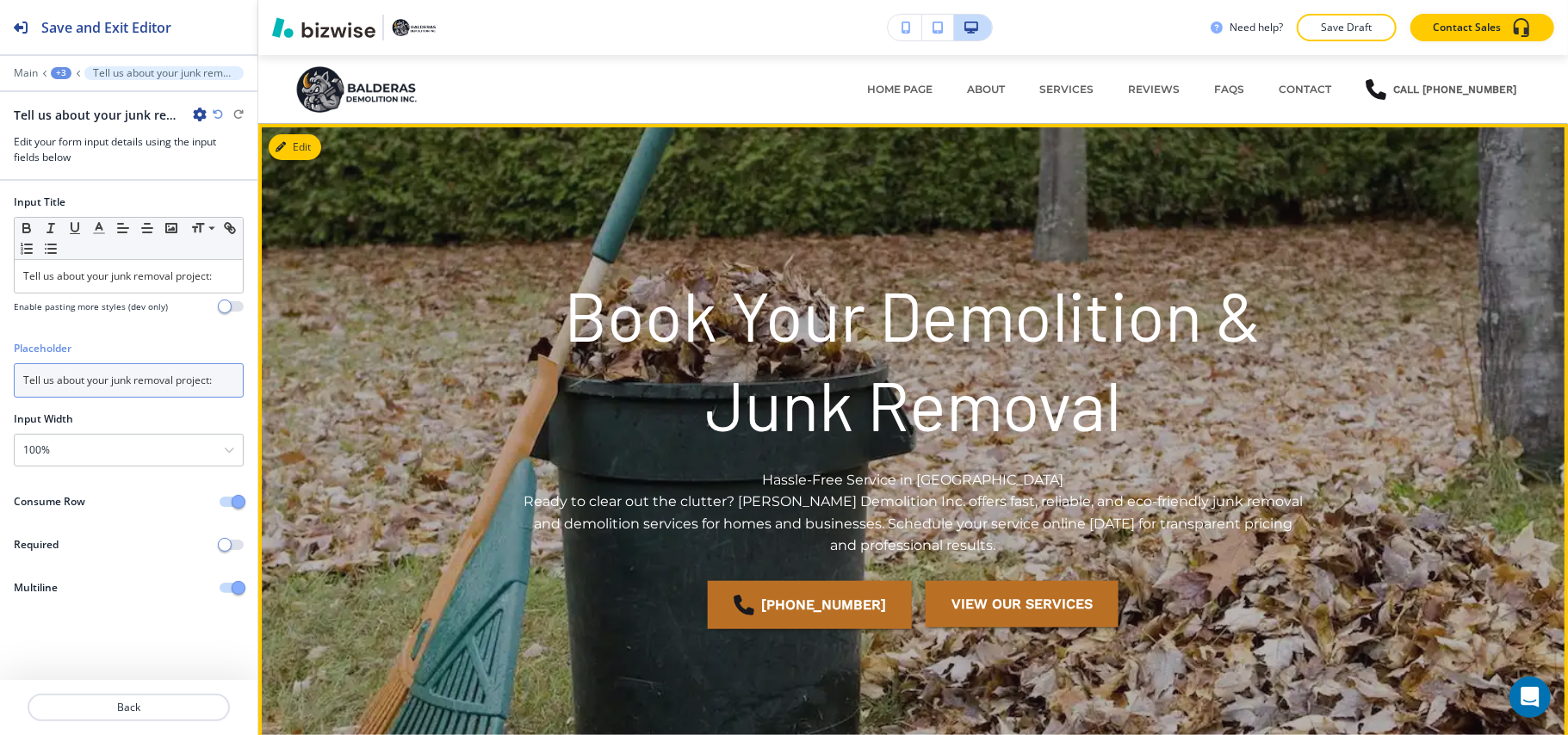
scroll to position [459, 0]
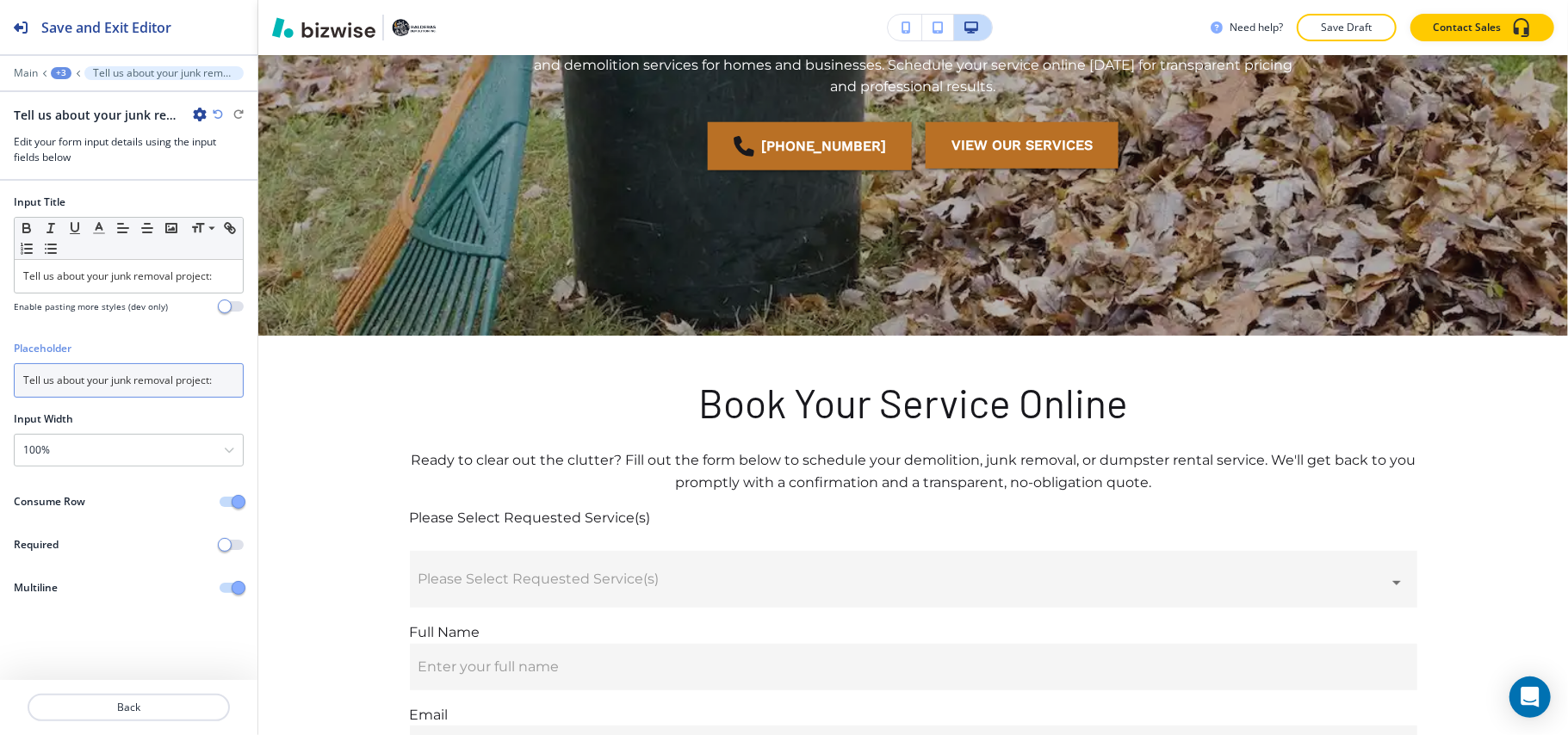
type input "Tell us about your junk removal project:"
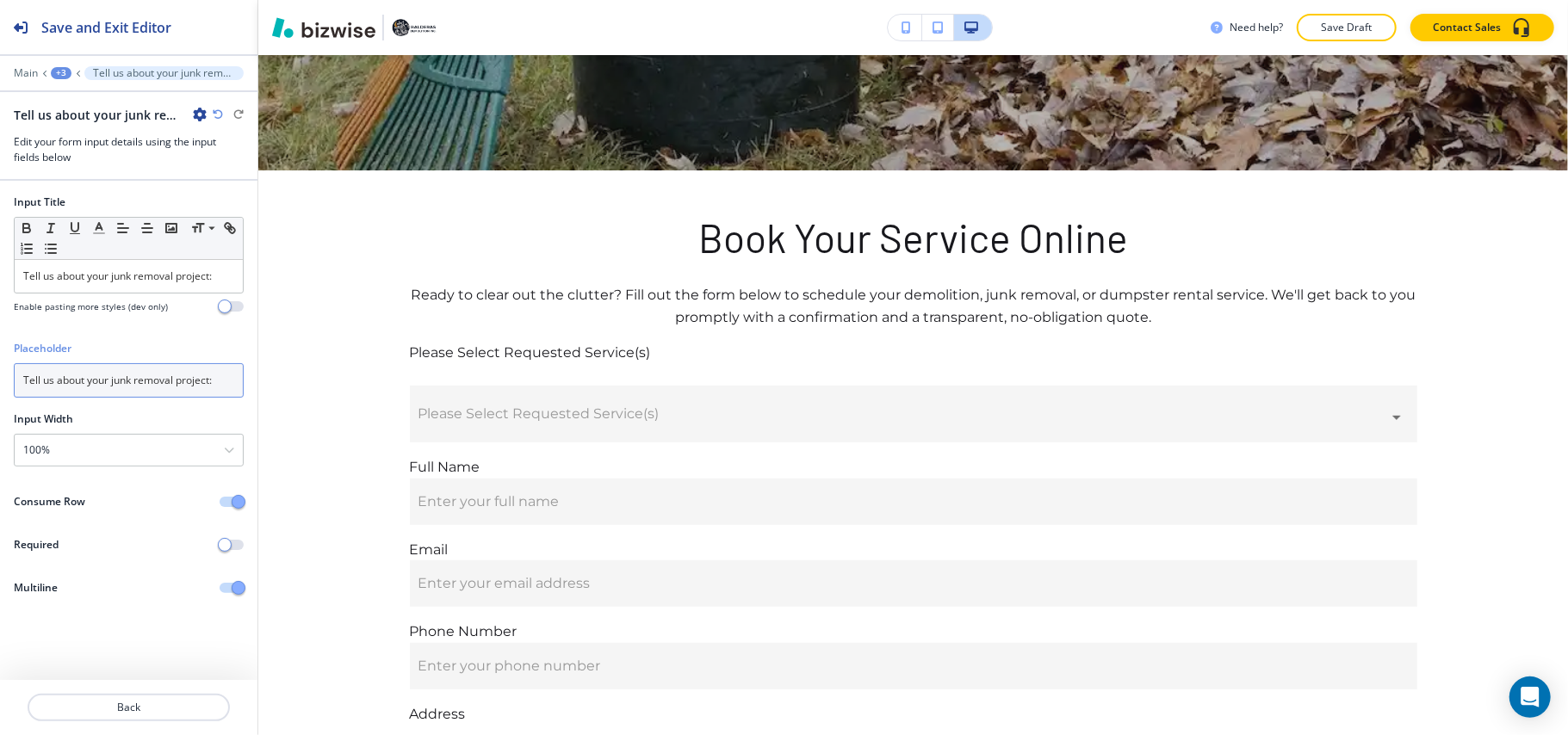
scroll to position [0, 0]
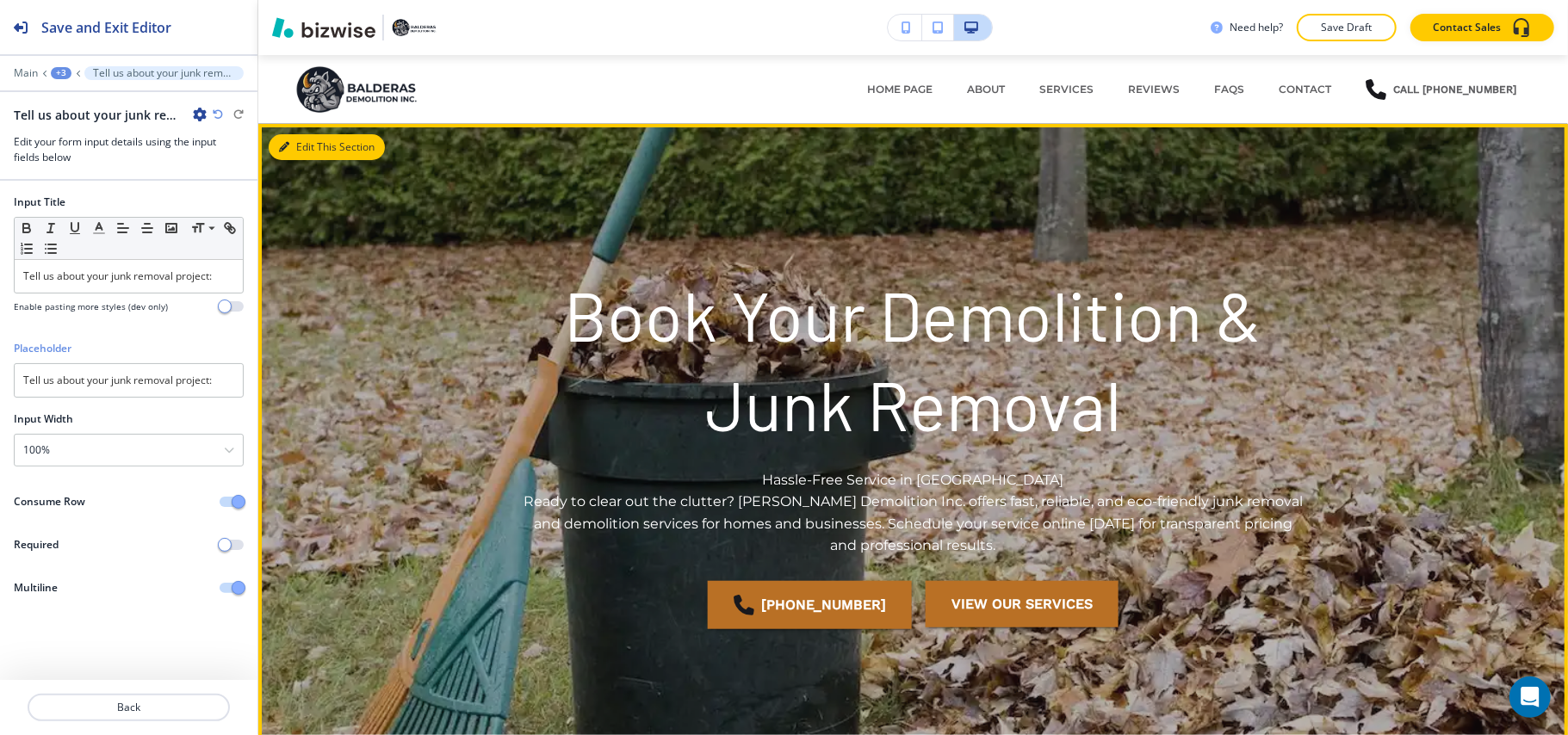
click at [316, 150] on button "Edit This Section" at bounding box center [327, 146] width 116 height 26
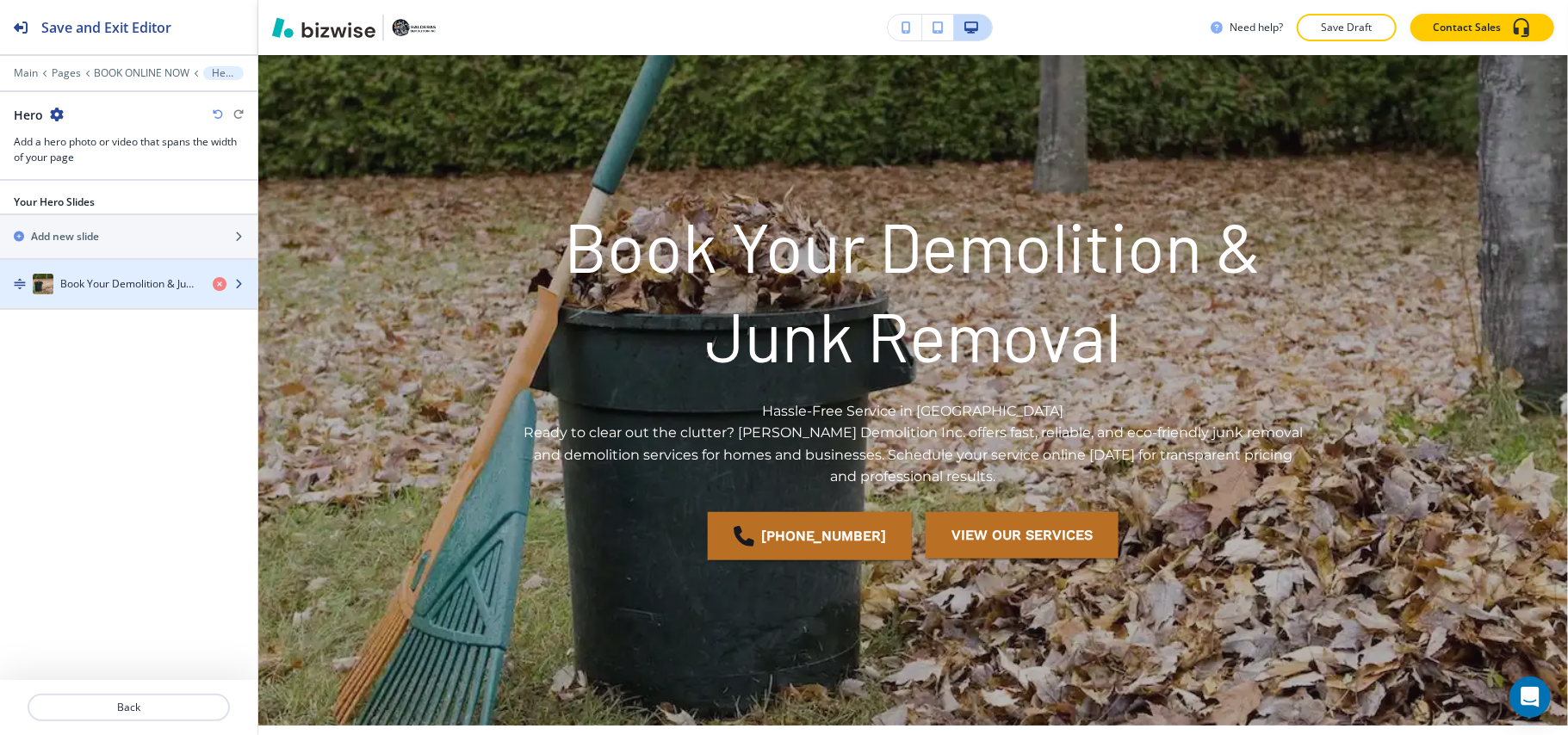
click at [93, 290] on h4 "Book Your Demolition & Junk Removal" at bounding box center [129, 285] width 138 height 16
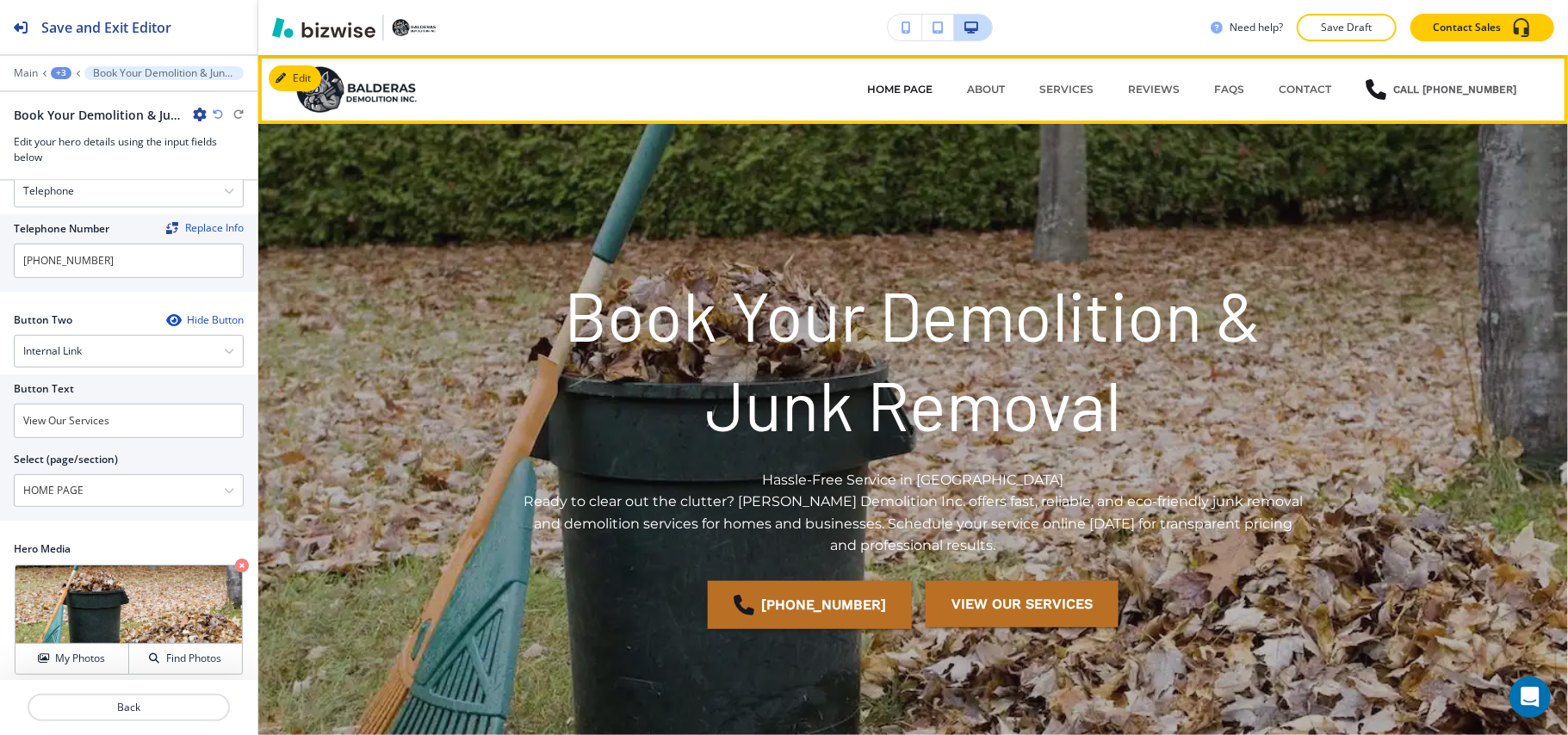
click at [916, 86] on p "HOME PAGE" at bounding box center [900, 90] width 65 height 16
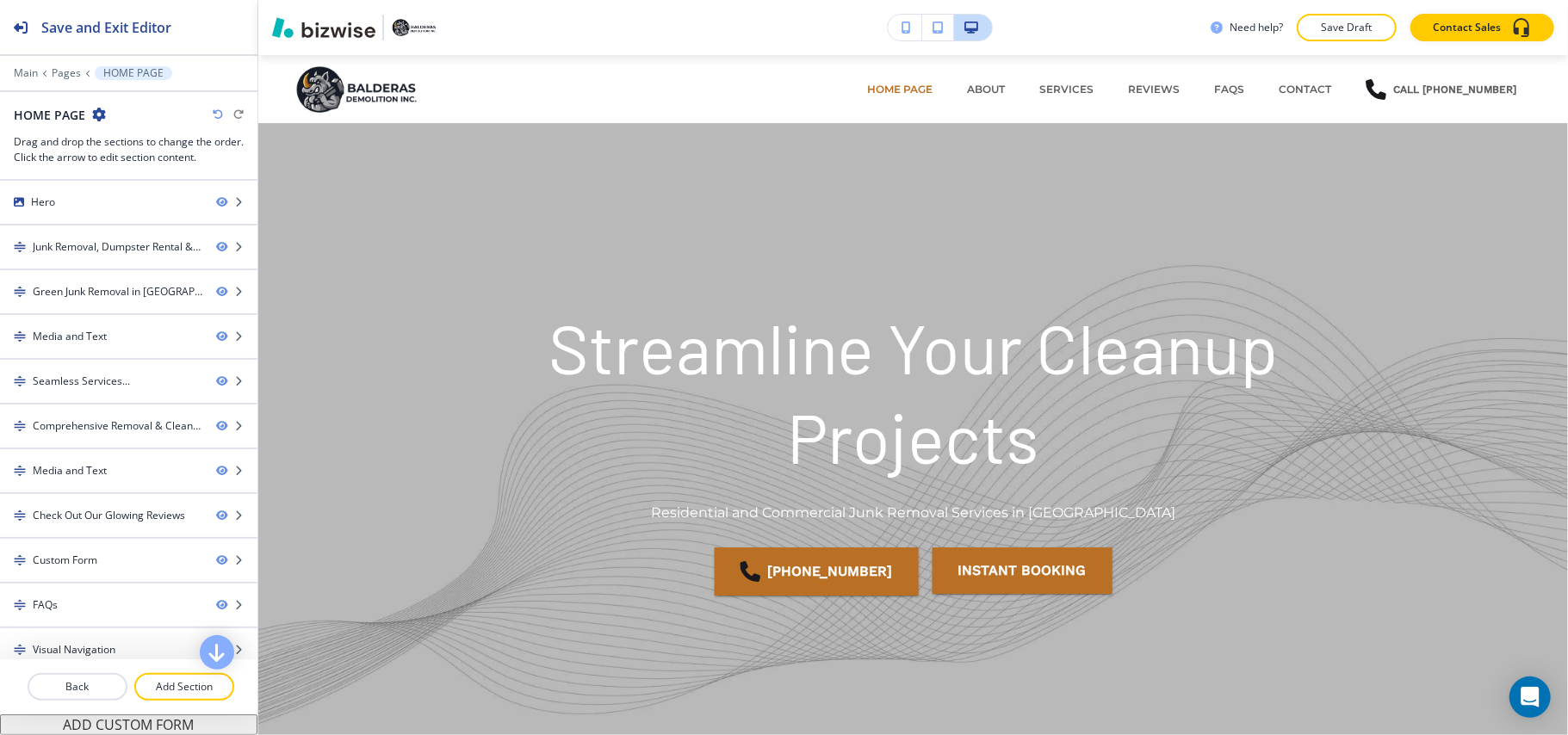
click at [29, 63] on div at bounding box center [129, 61] width 257 height 11
click at [29, 70] on p "Main" at bounding box center [26, 73] width 24 height 12
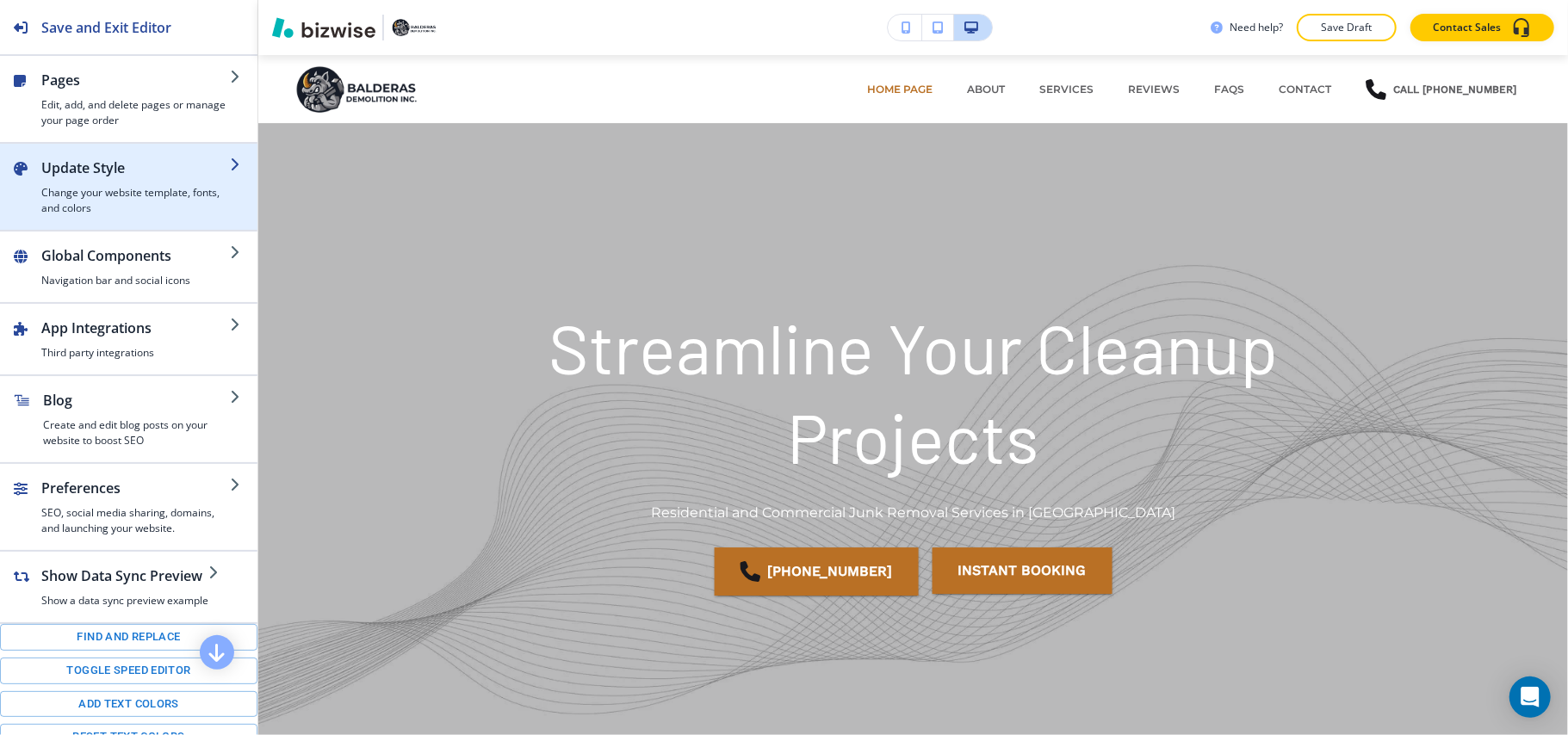
click at [110, 198] on h4 "Change your website template, fonts, and colors" at bounding box center [136, 200] width 189 height 31
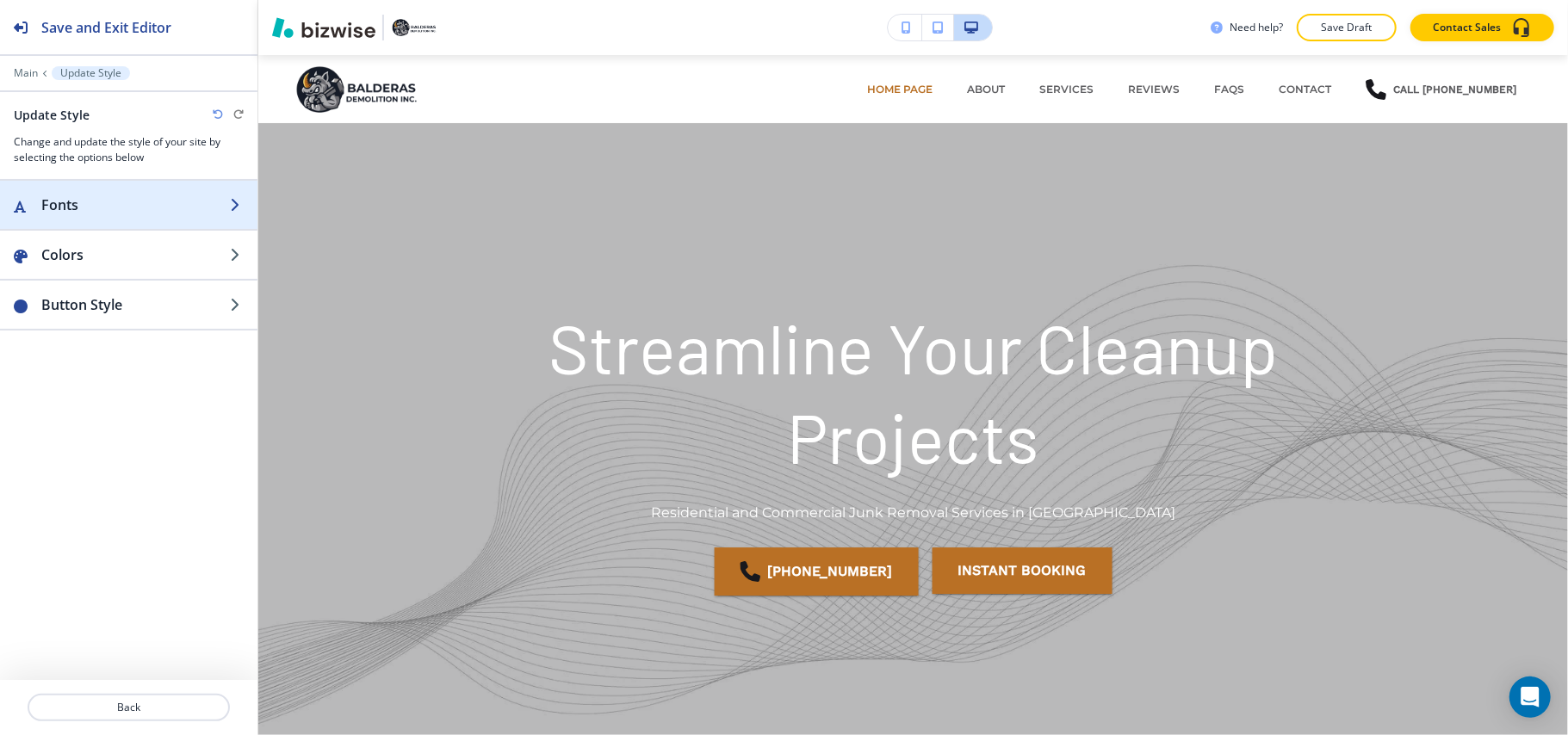
click at [119, 206] on h2 "Fonts" at bounding box center [136, 204] width 189 height 20
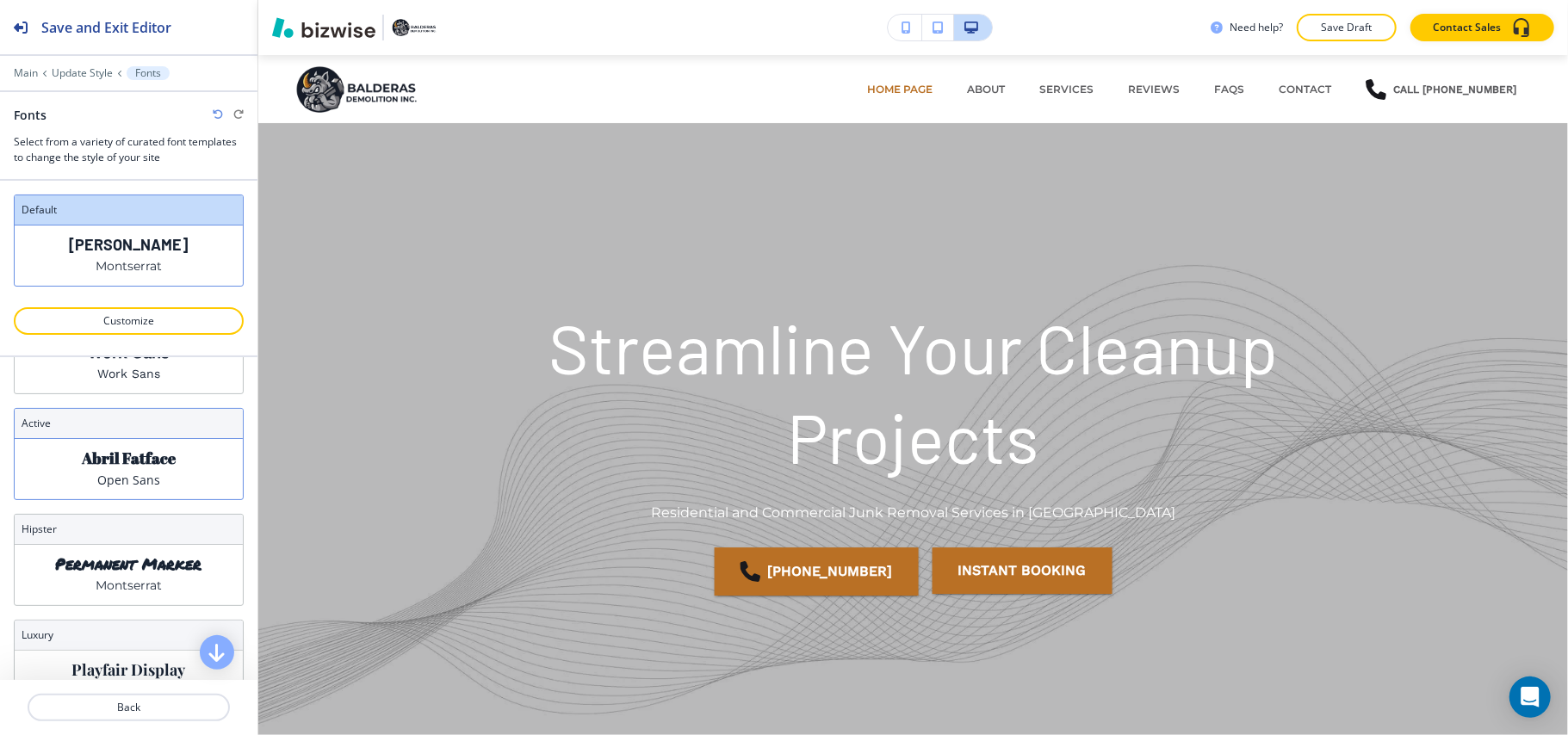
scroll to position [115, 0]
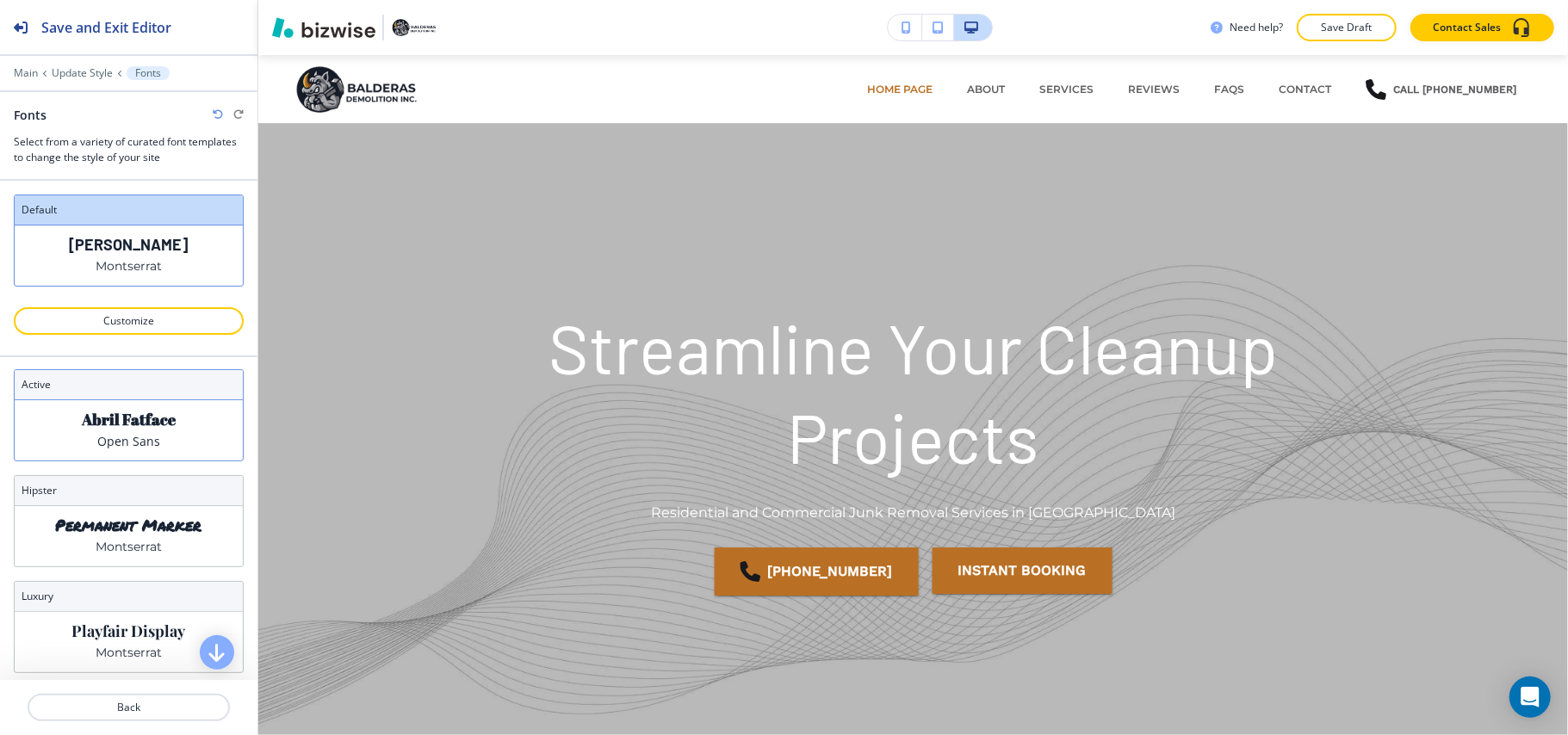
click at [137, 422] on p "Abril Fatface" at bounding box center [129, 419] width 93 height 19
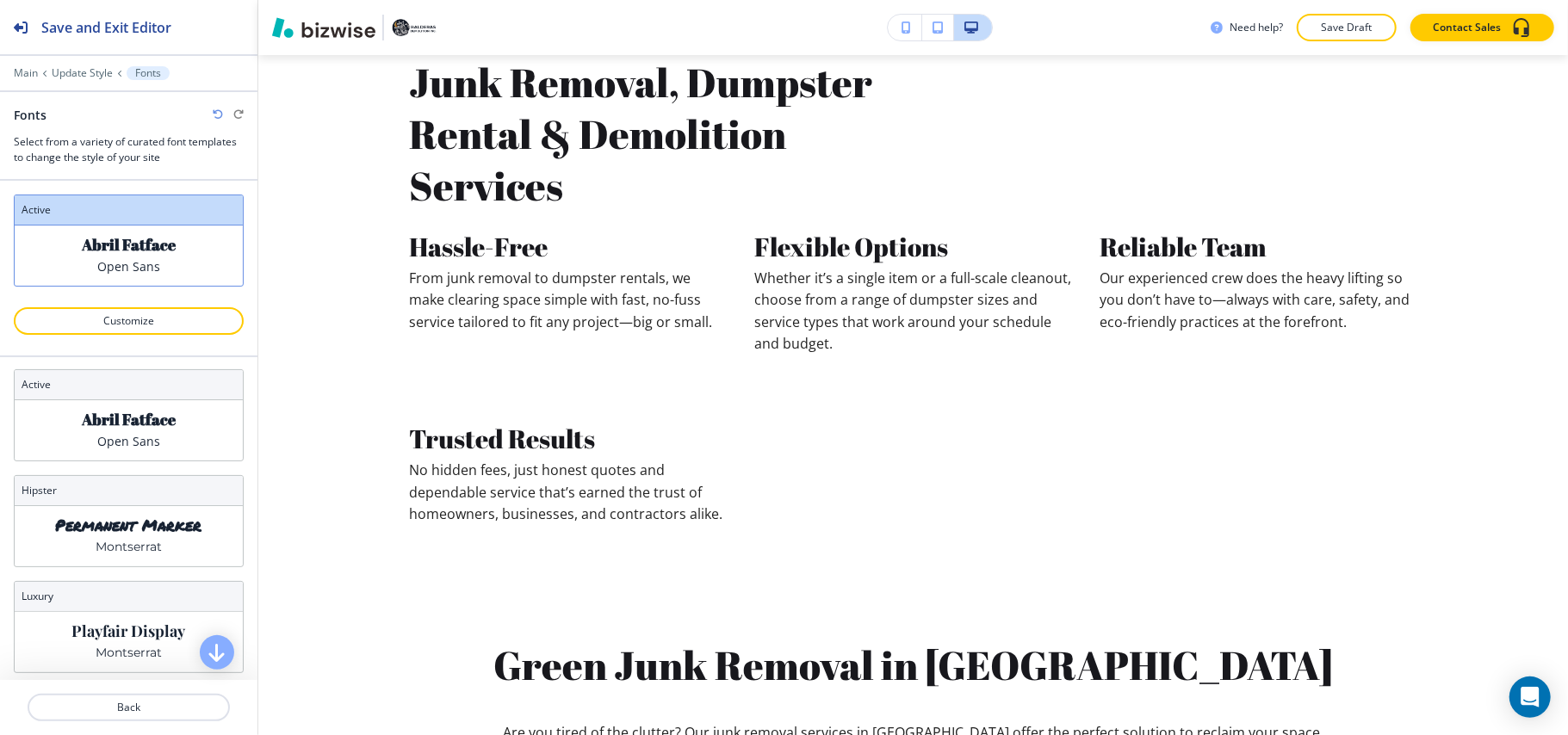
scroll to position [756, 0]
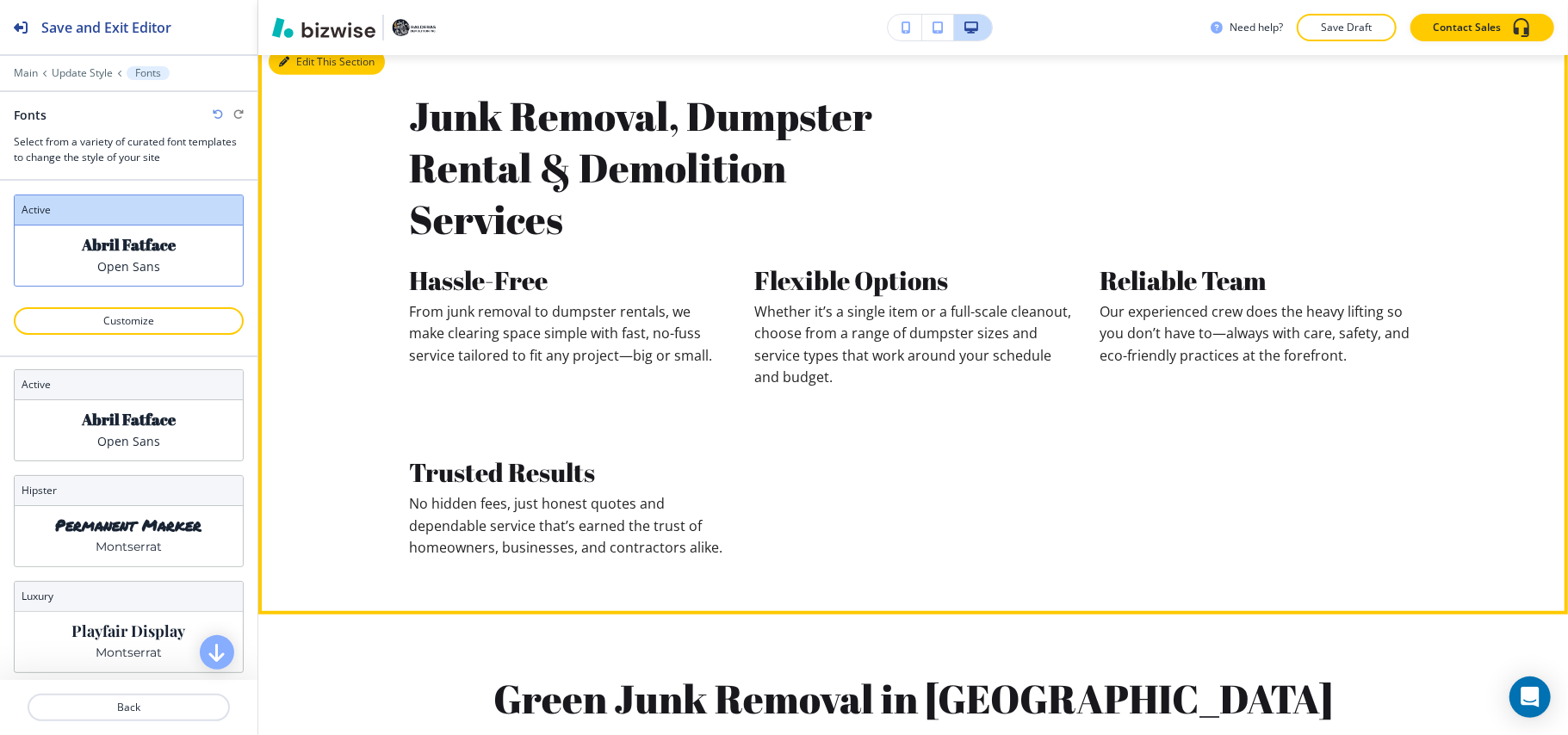
click at [286, 66] on icon "button" at bounding box center [284, 62] width 11 height 11
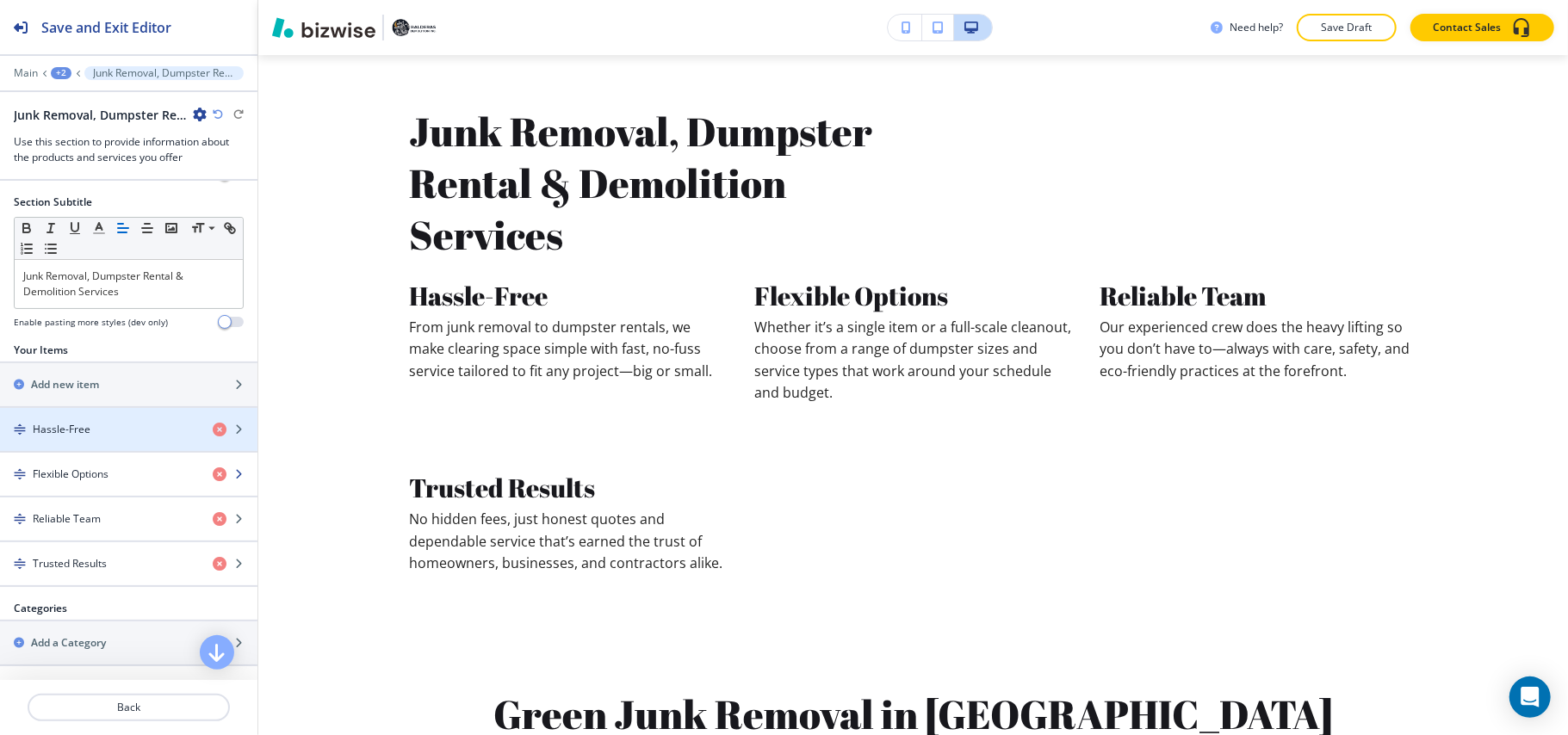
scroll to position [139, 0]
click at [97, 414] on div "button" at bounding box center [129, 415] width 257 height 14
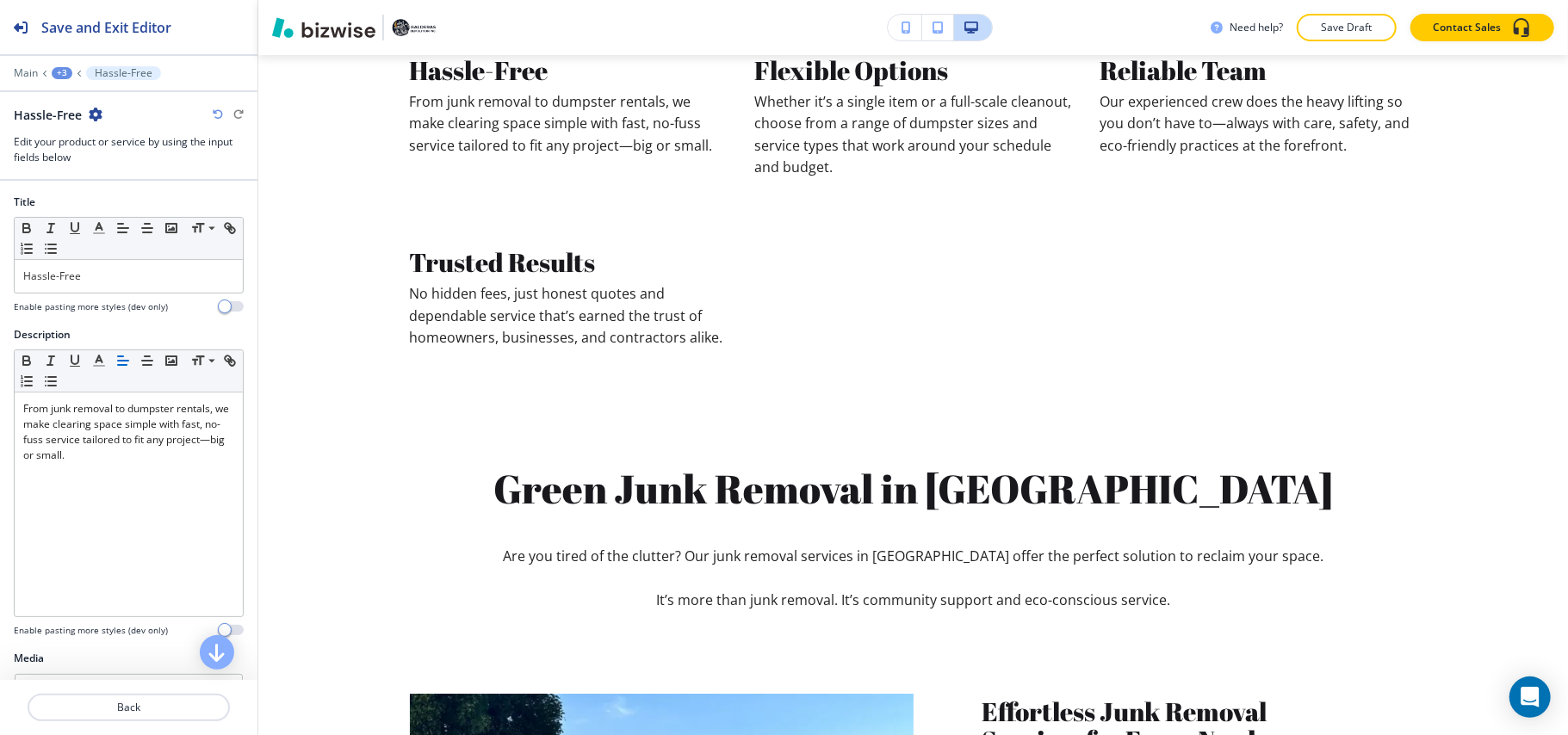
scroll to position [191, 0]
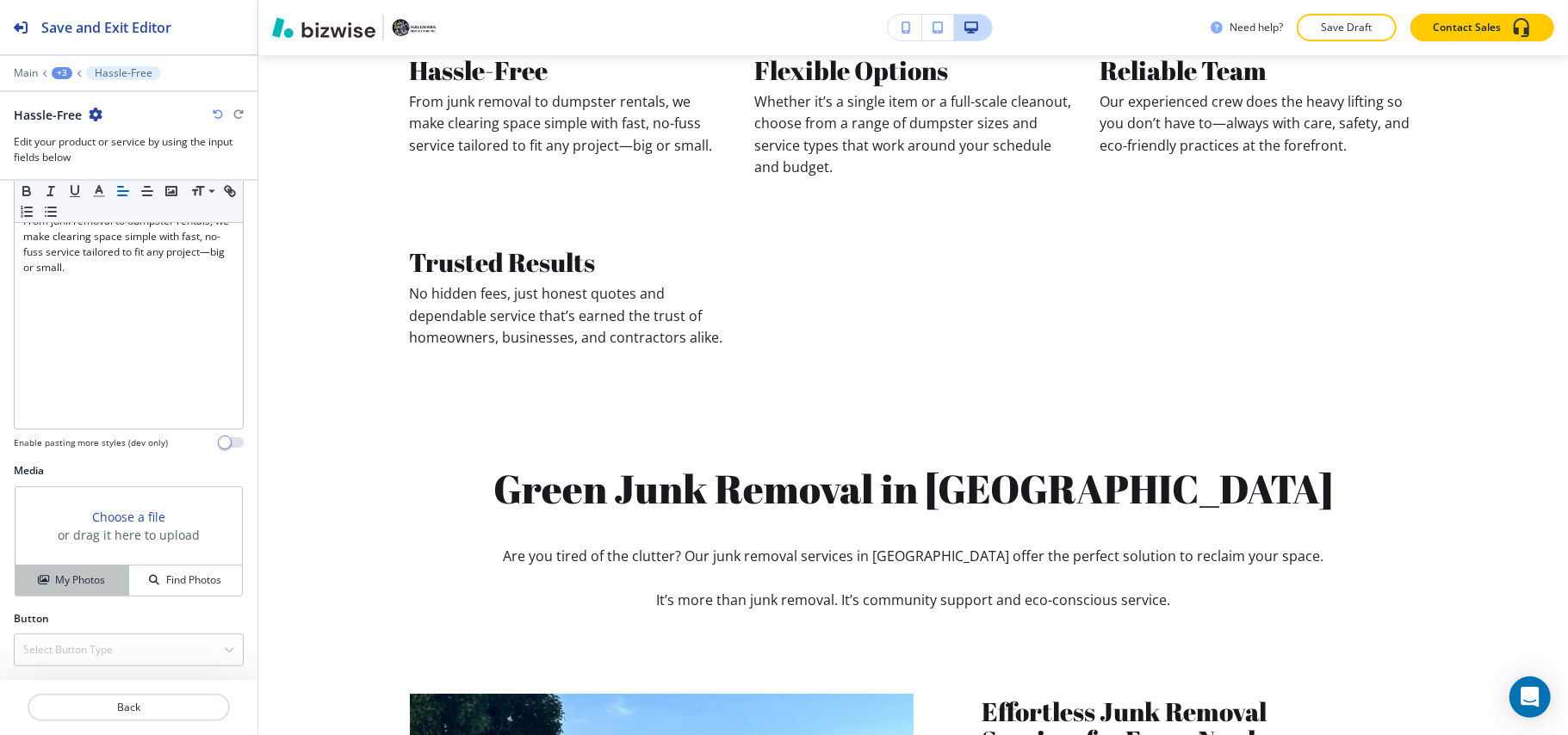
click at [78, 583] on h4 "My Photos" at bounding box center [80, 581] width 50 height 16
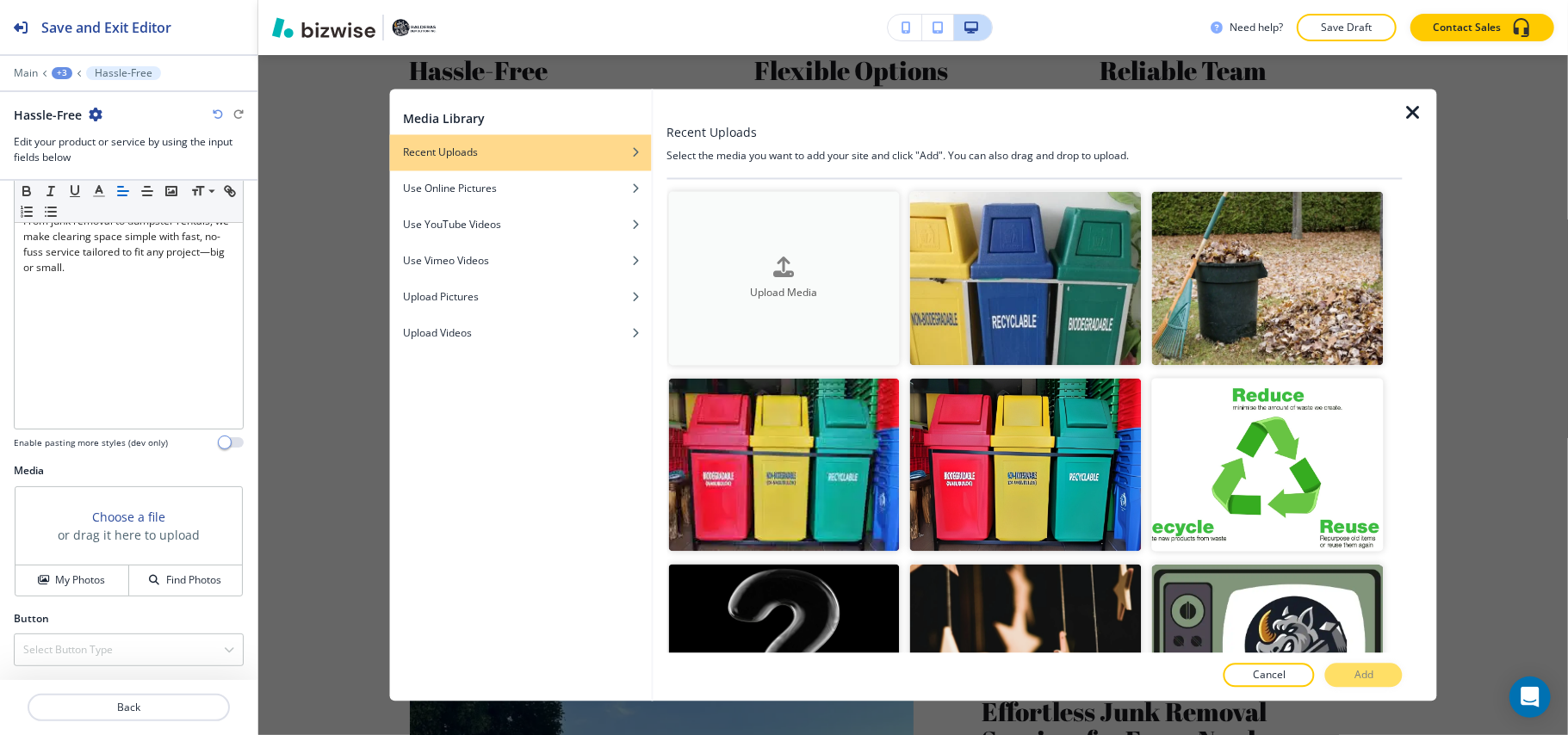
click at [721, 271] on div "Upload Media" at bounding box center [784, 278] width 232 height 44
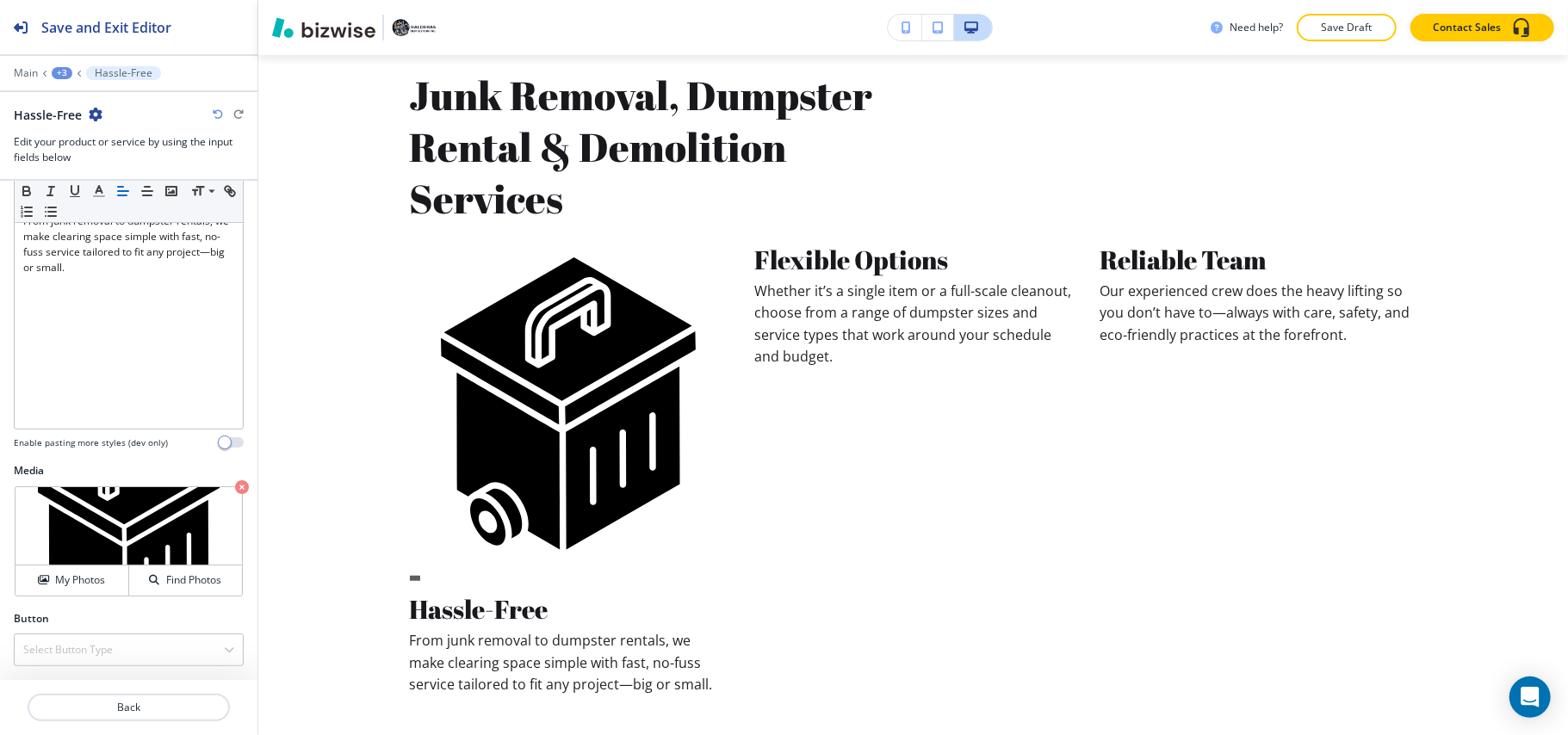
scroll to position [737, 0]
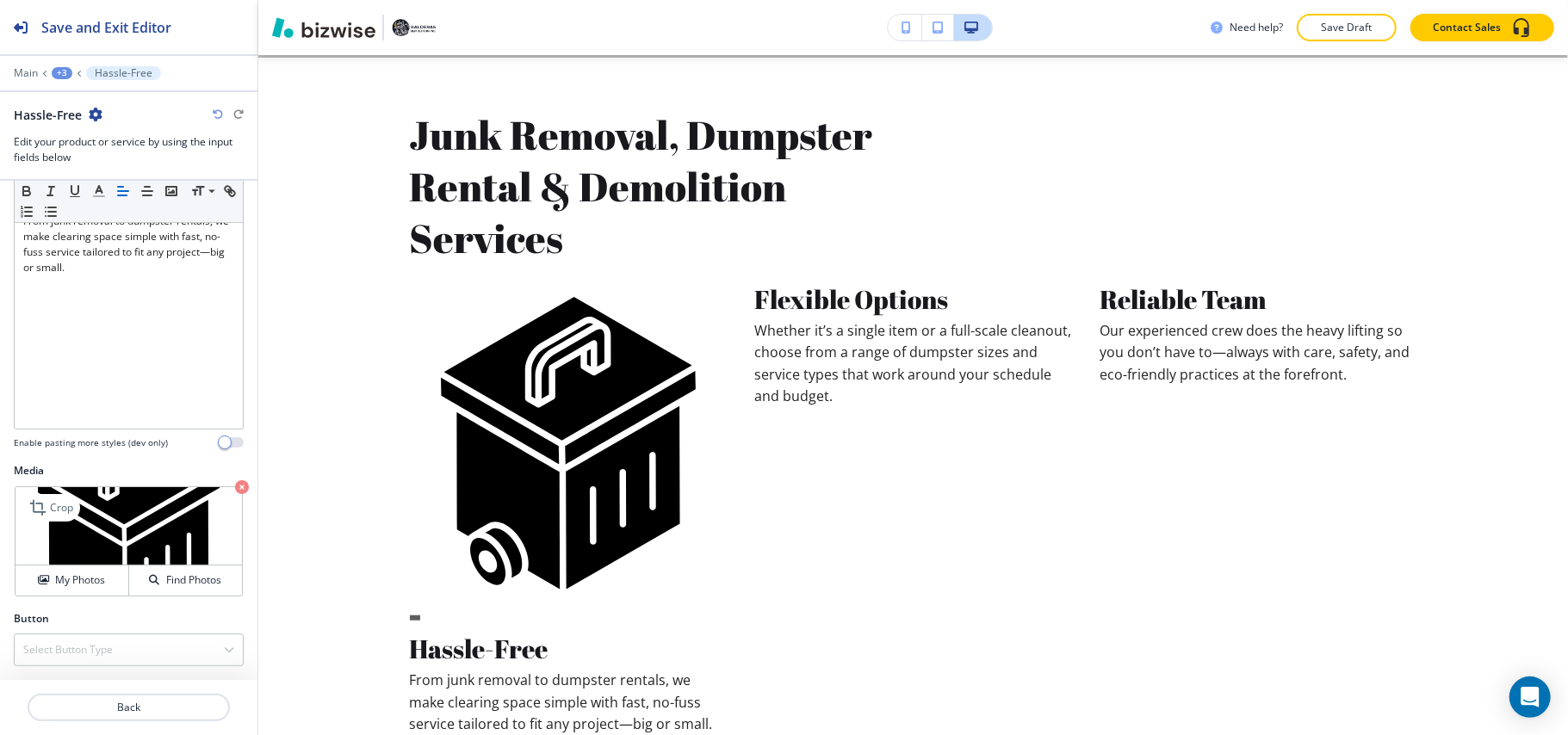
click at [235, 486] on icon "button" at bounding box center [242, 487] width 14 height 14
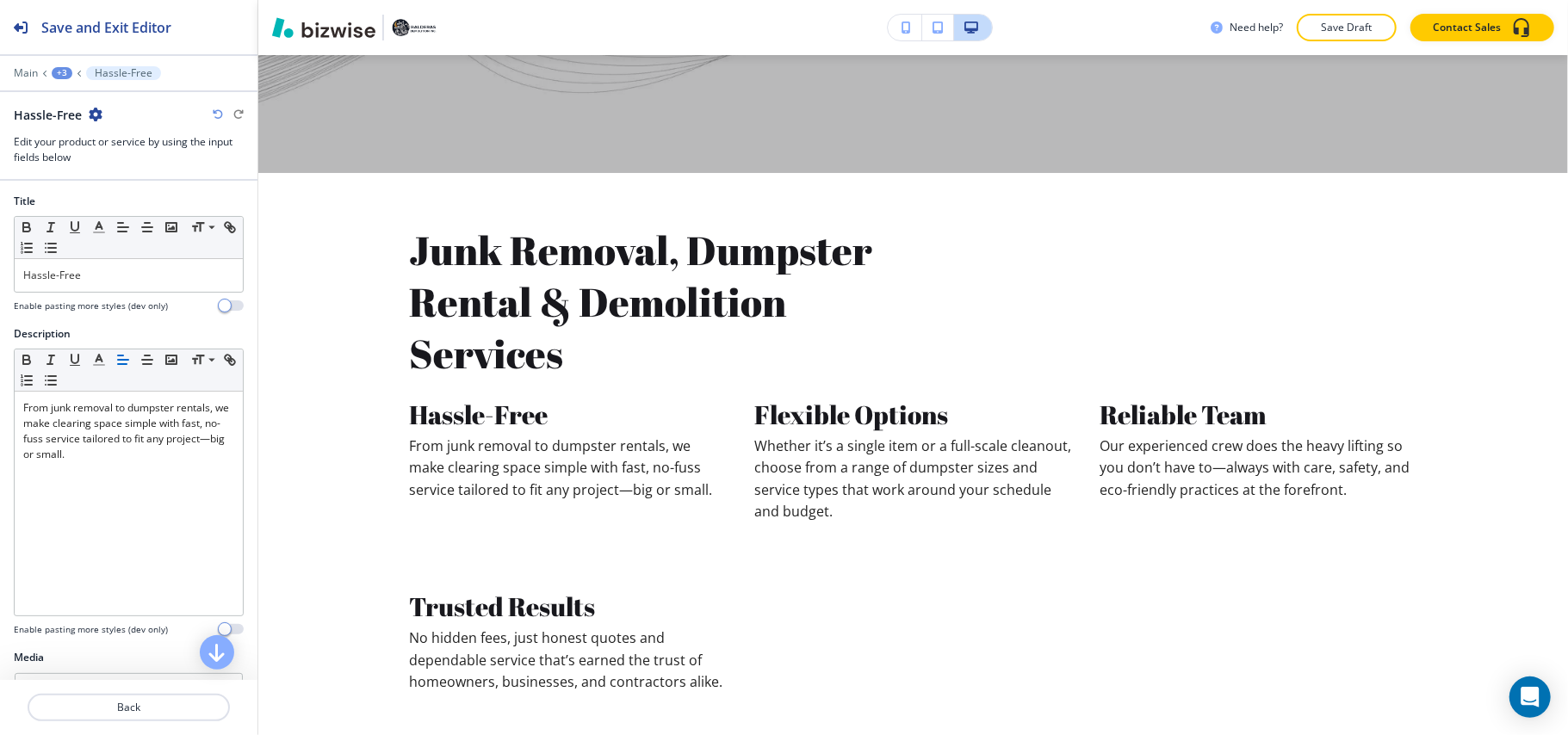
scroll to position [0, 0]
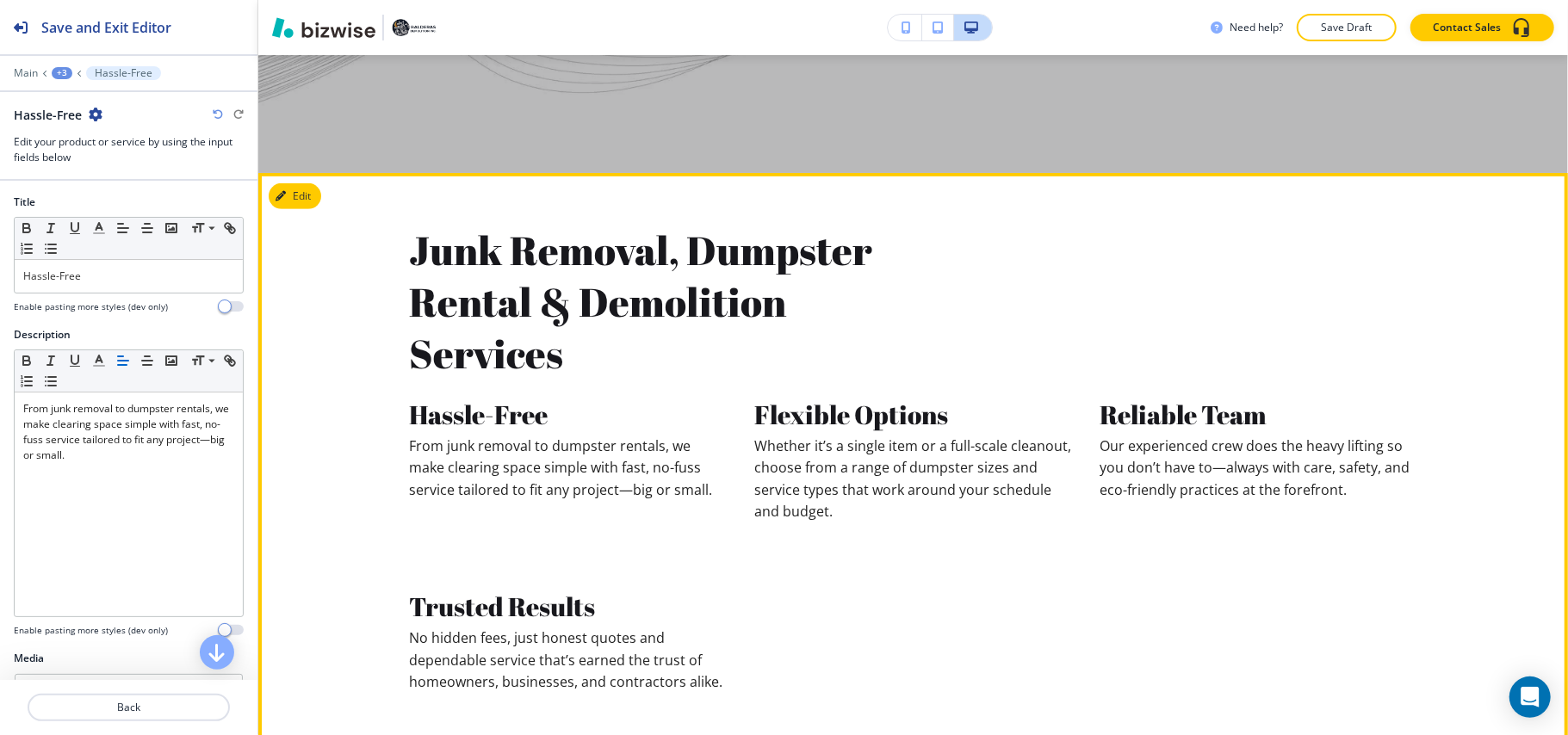
click at [316, 204] on button "Edit" at bounding box center [295, 196] width 53 height 26
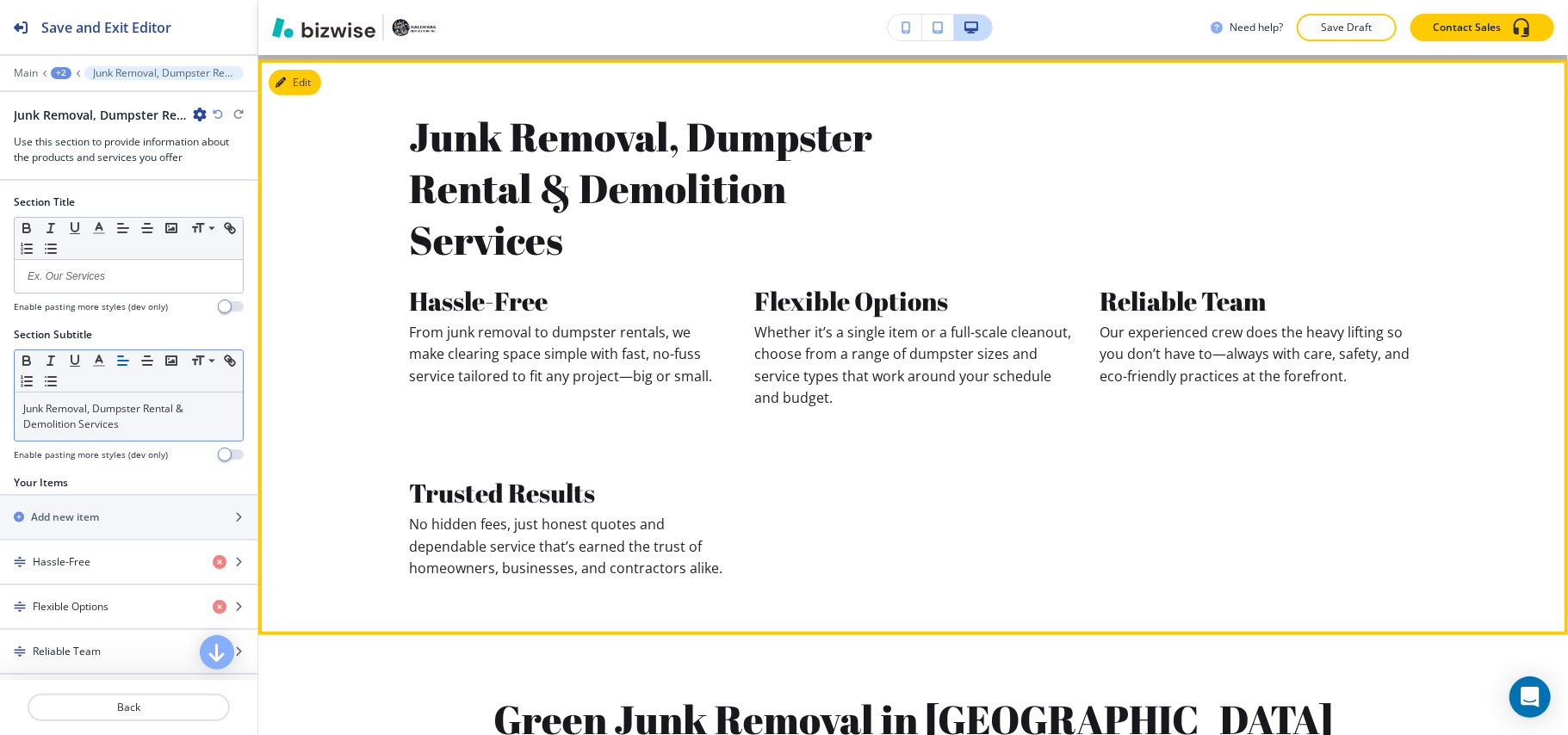
scroll to position [740, 0]
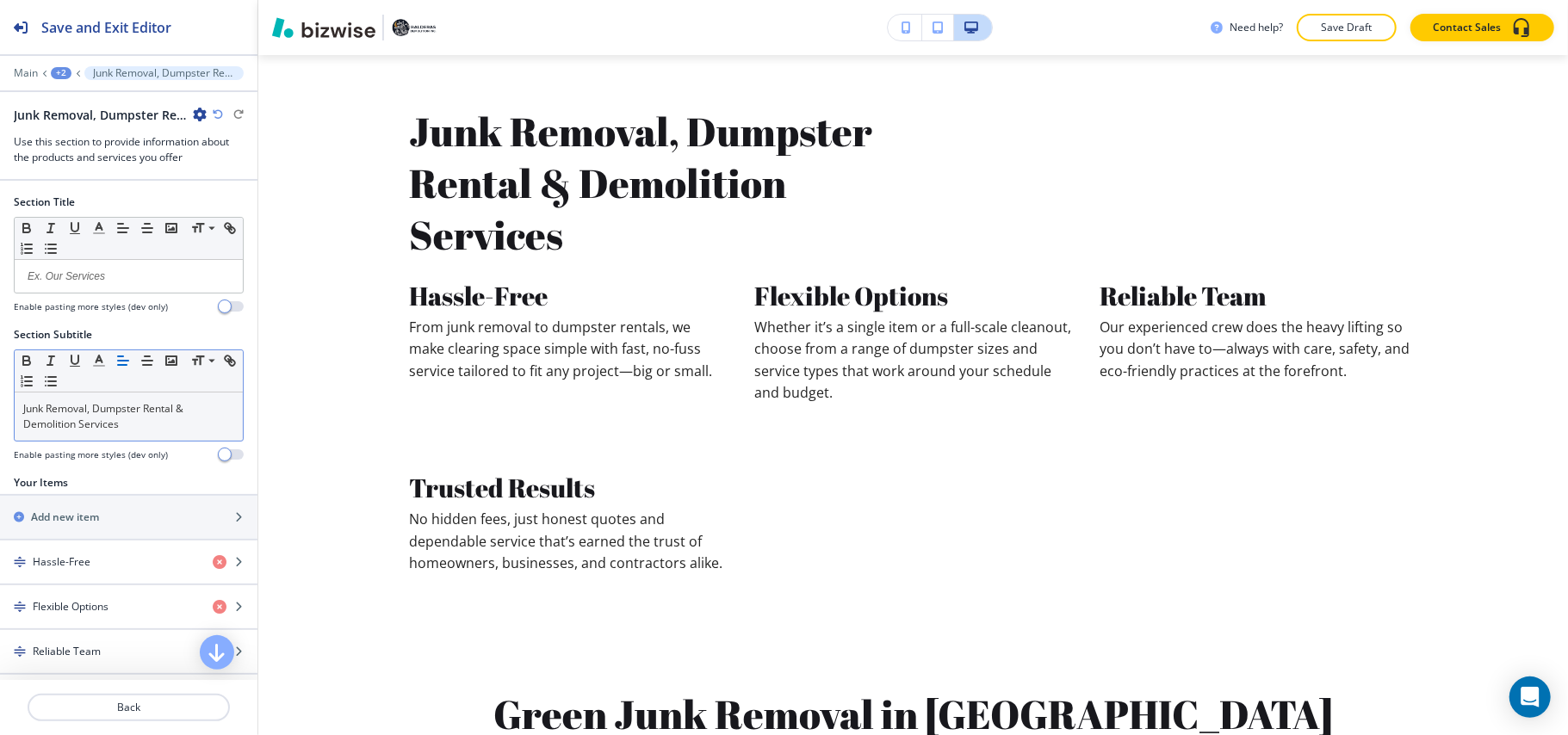
click at [125, 410] on p "Junk Removal, Dumpster Rental & Demolition Services" at bounding box center [128, 416] width 211 height 31
click at [149, 425] on p "Junk Removal, Dumpster Rental & Demolition Services" at bounding box center [128, 416] width 211 height 31
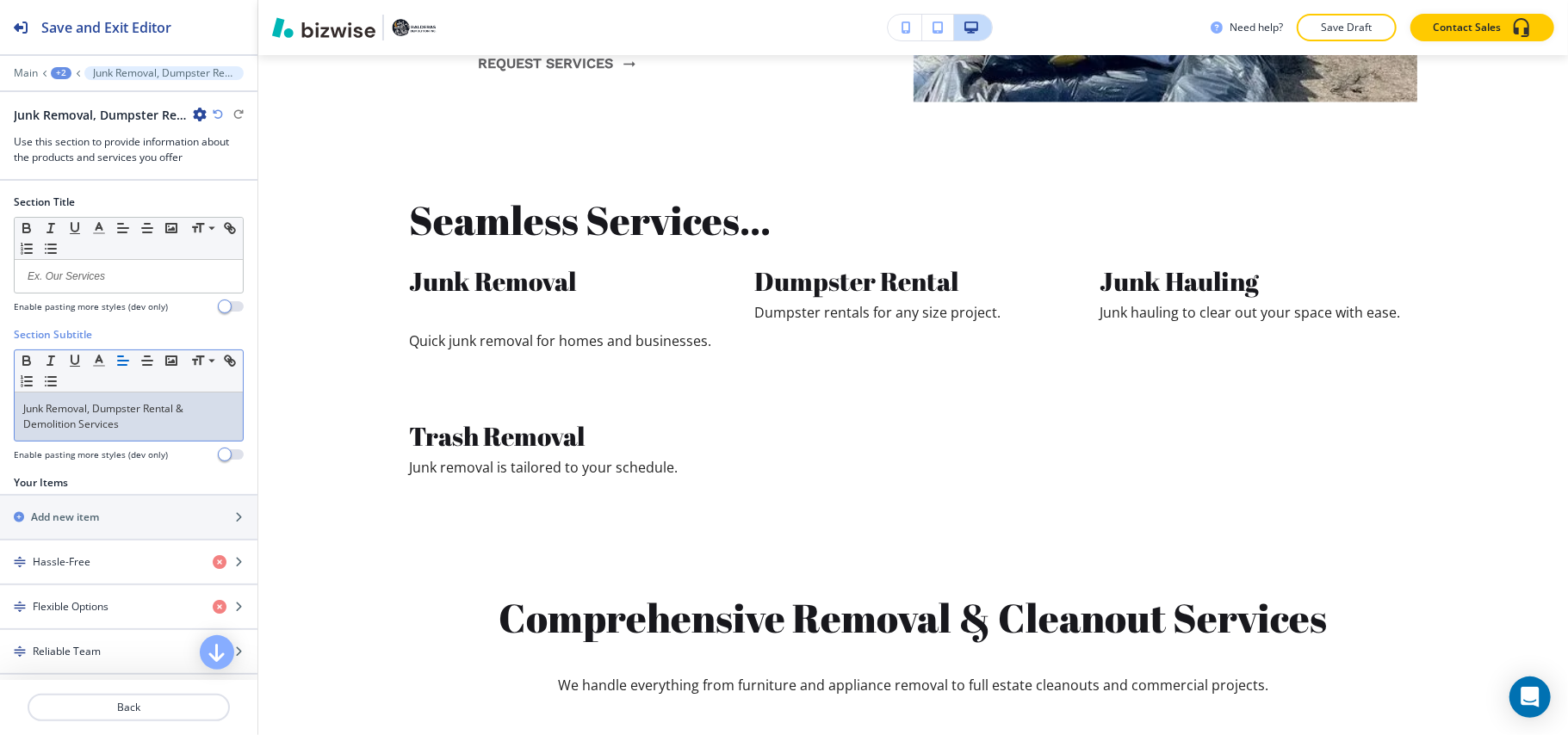
scroll to position [2333, 0]
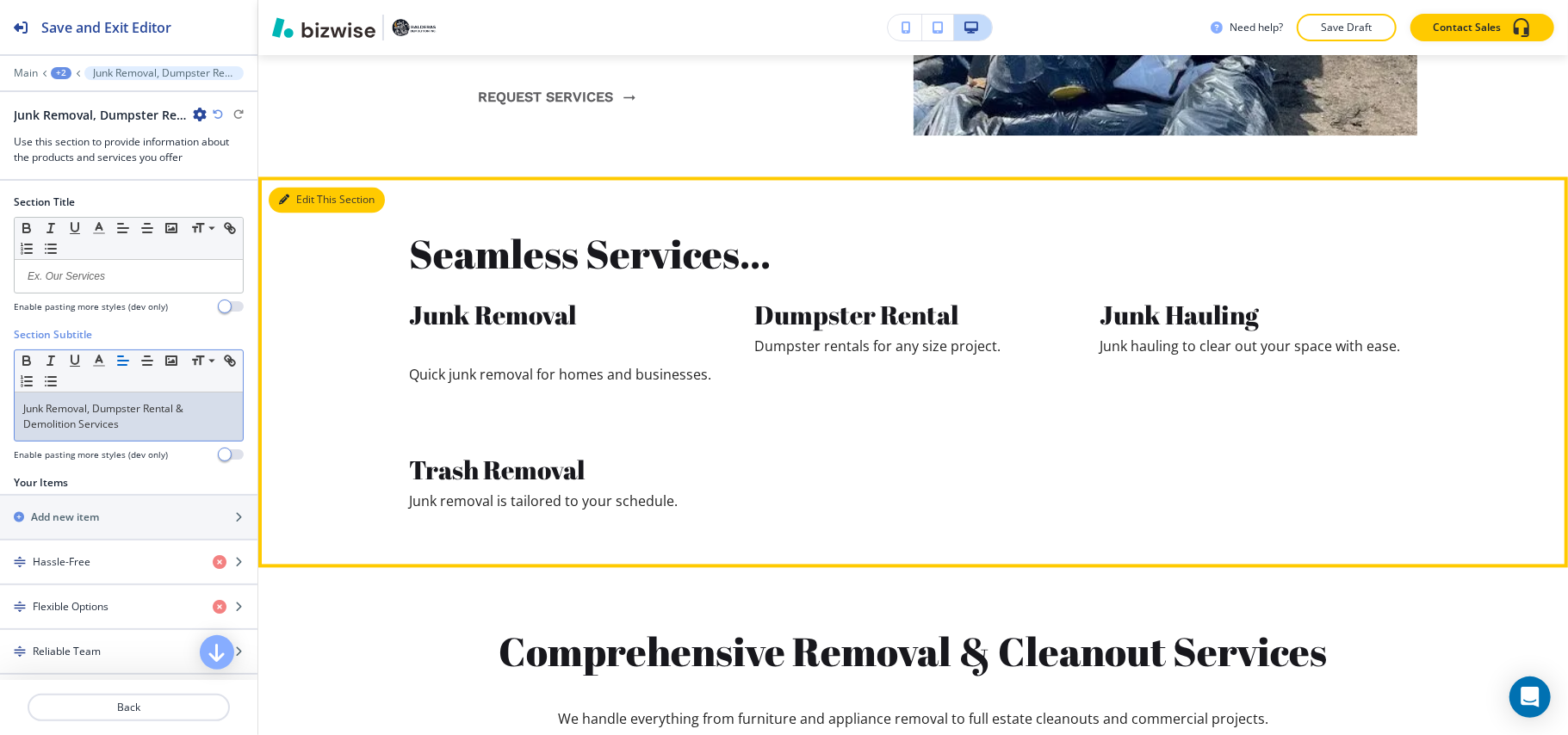
click at [305, 190] on button "Edit This Section" at bounding box center [327, 200] width 116 height 26
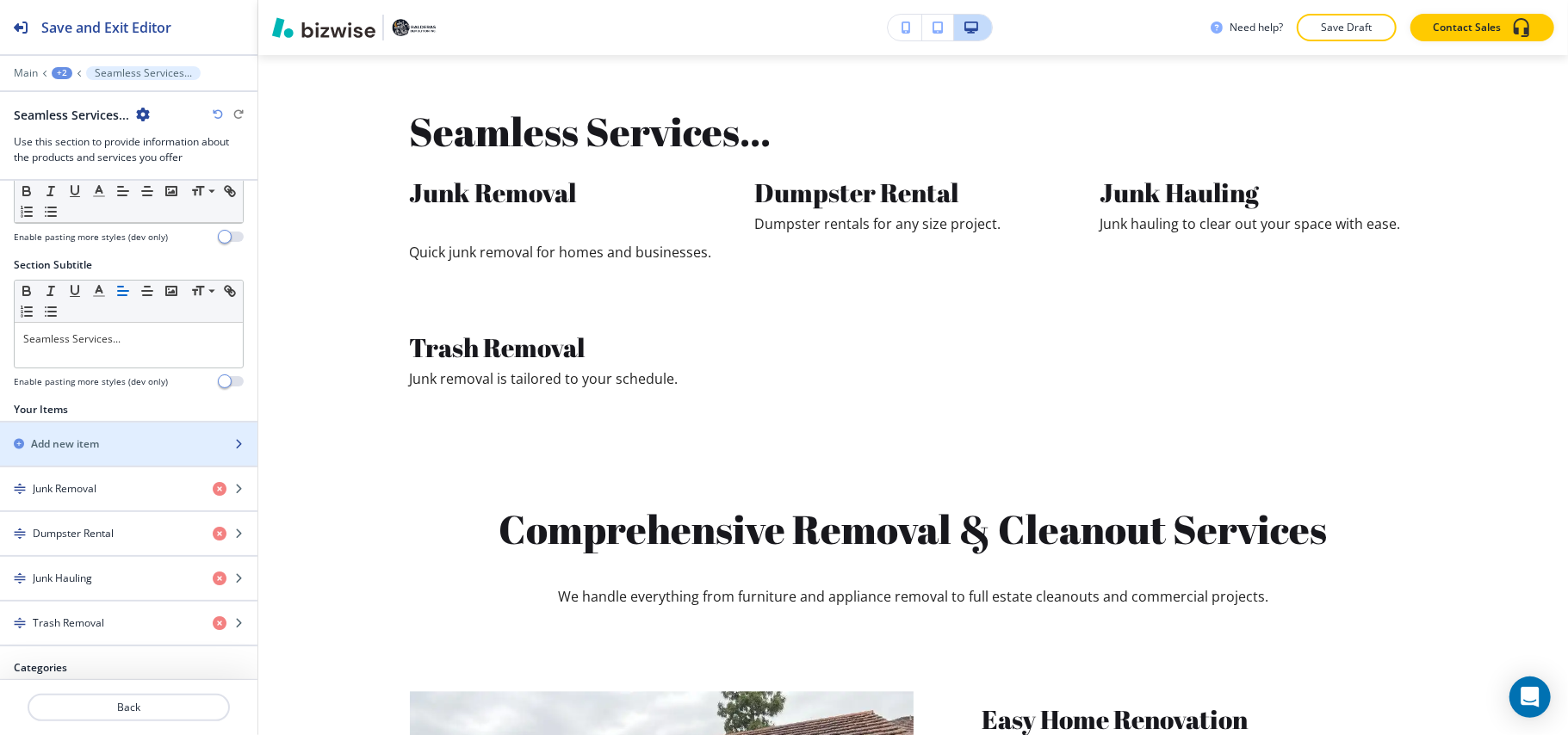
scroll to position [136, 0]
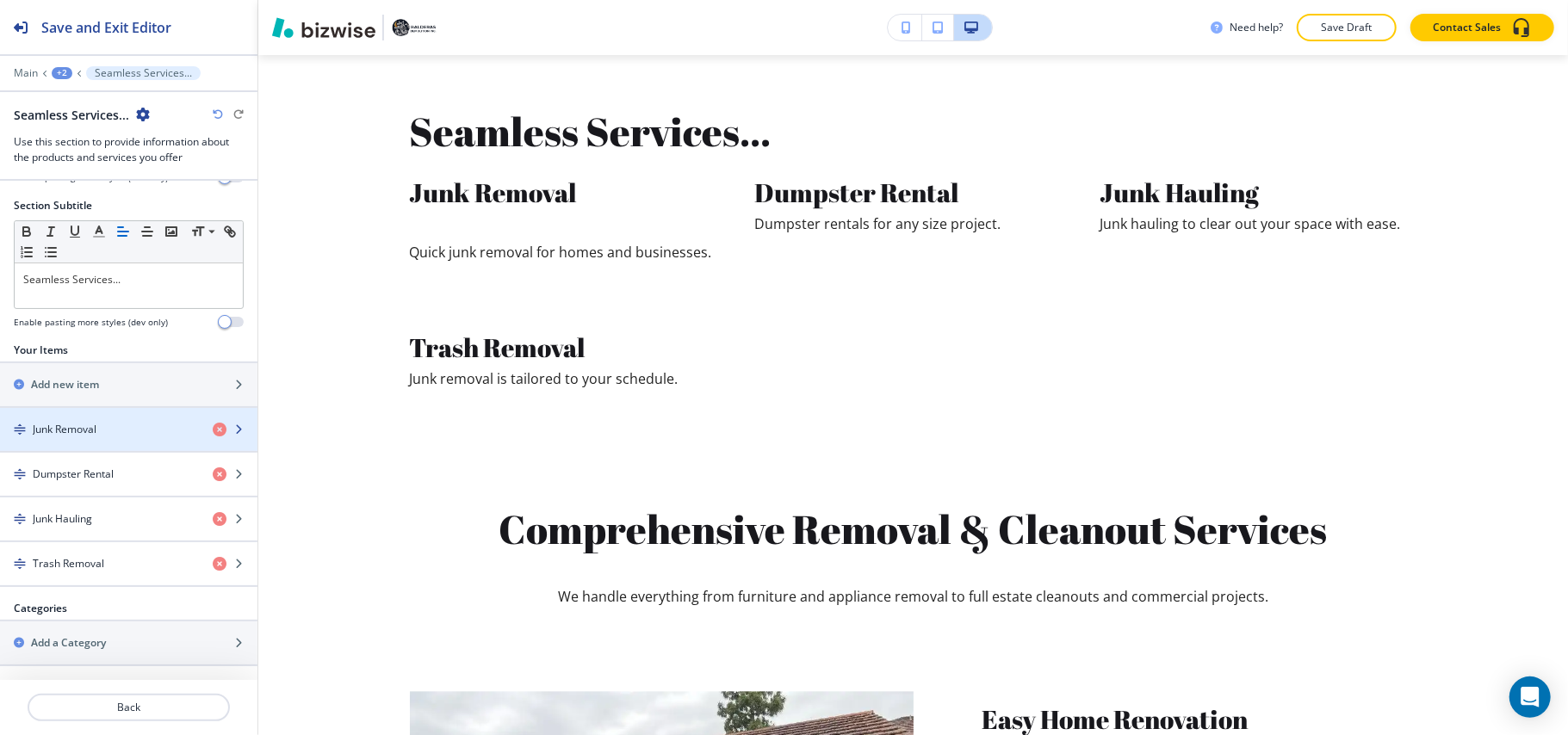
click at [59, 422] on h4 "Junk Removal" at bounding box center [64, 430] width 63 height 16
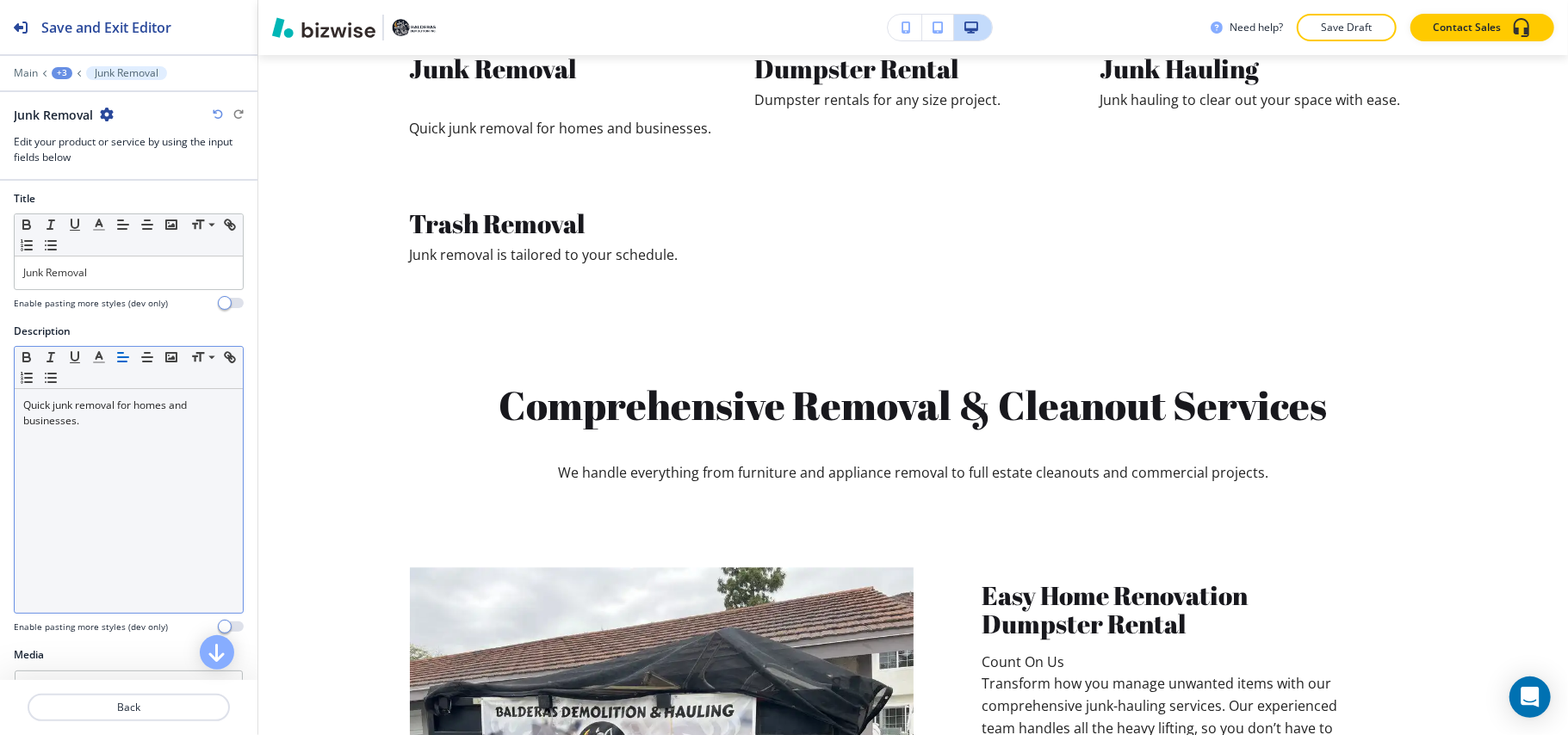
scroll to position [0, 0]
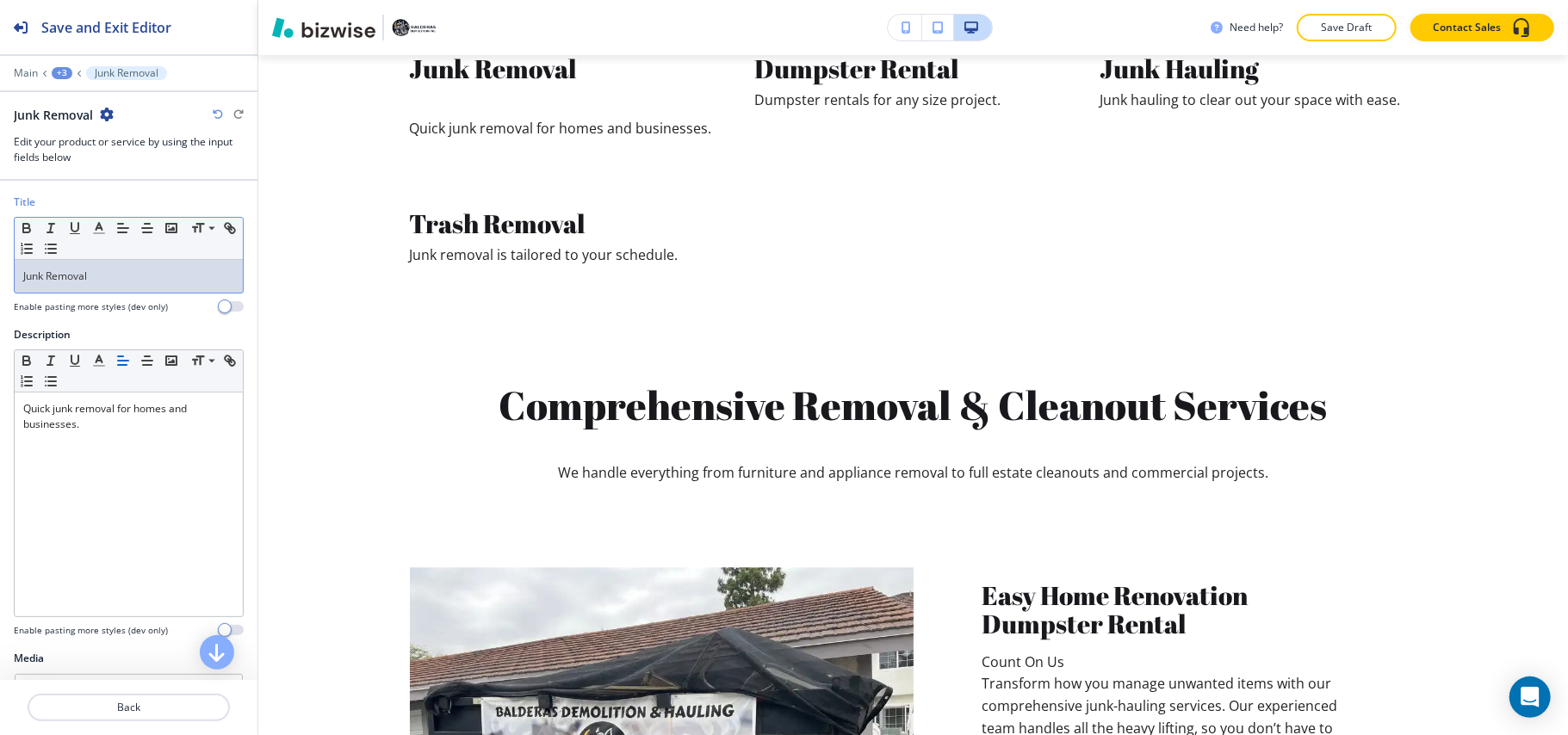
click at [126, 279] on p "Junk Removal" at bounding box center [128, 277] width 211 height 16
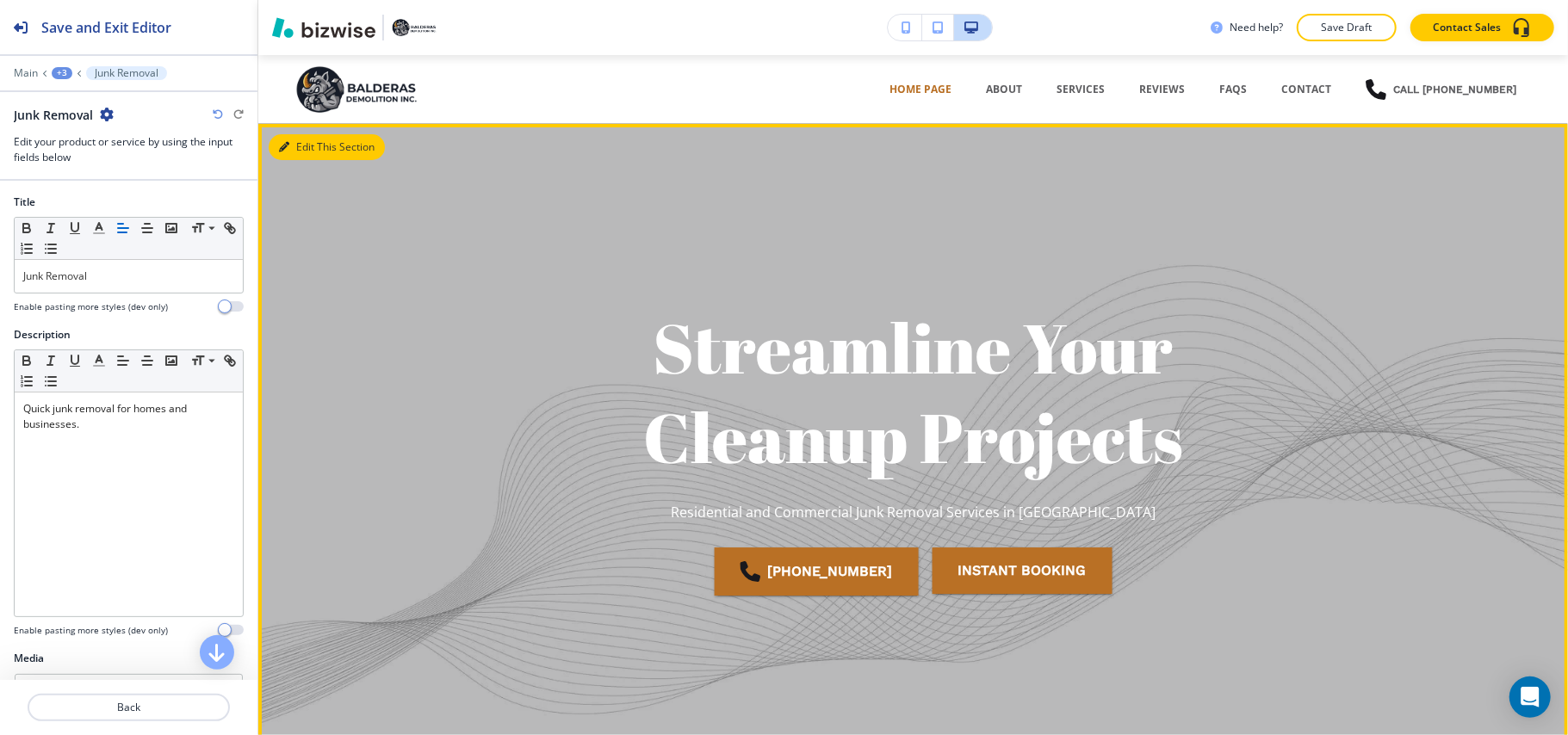
click at [301, 152] on button "Edit This Section" at bounding box center [327, 146] width 116 height 26
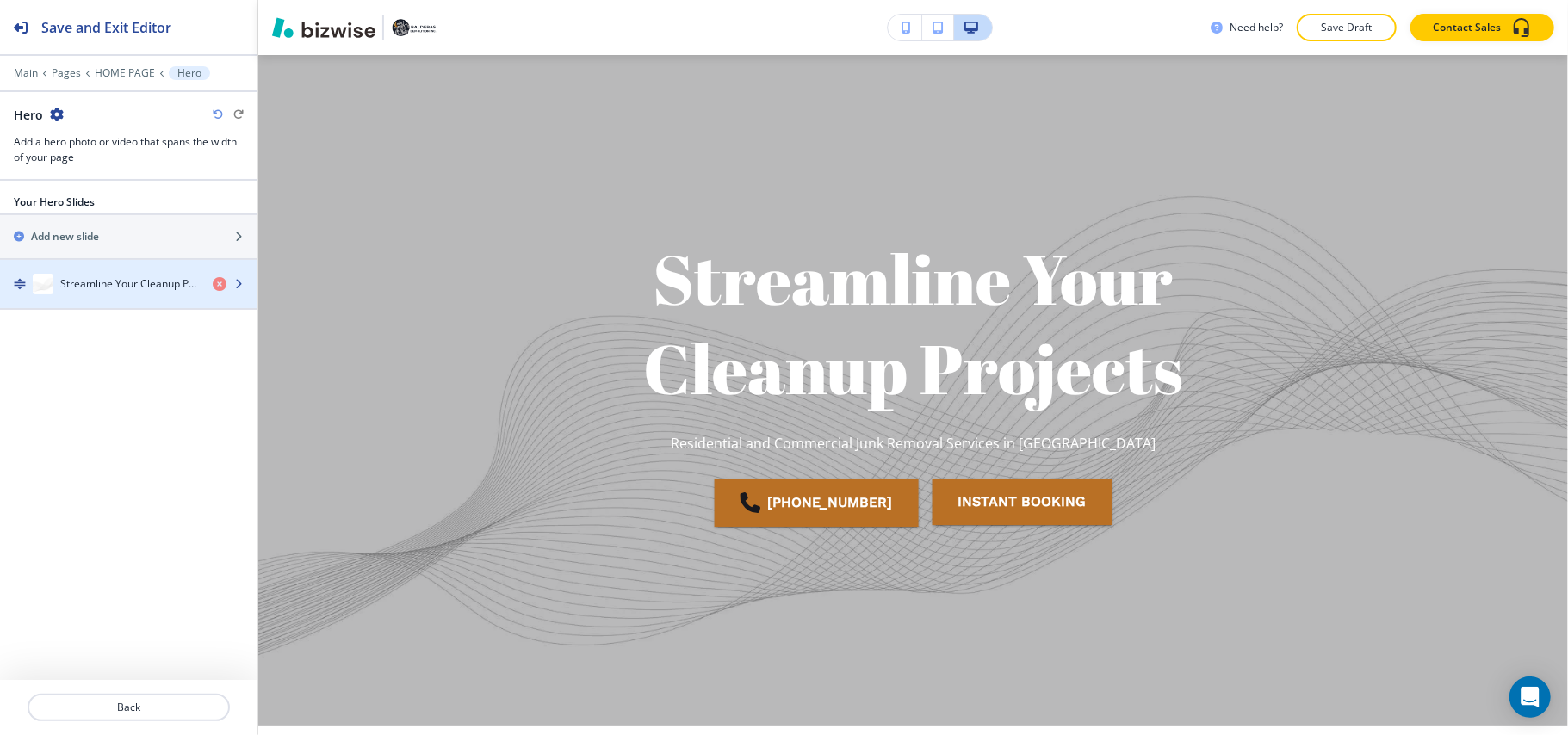
click at [112, 301] on div "button" at bounding box center [129, 301] width 257 height 14
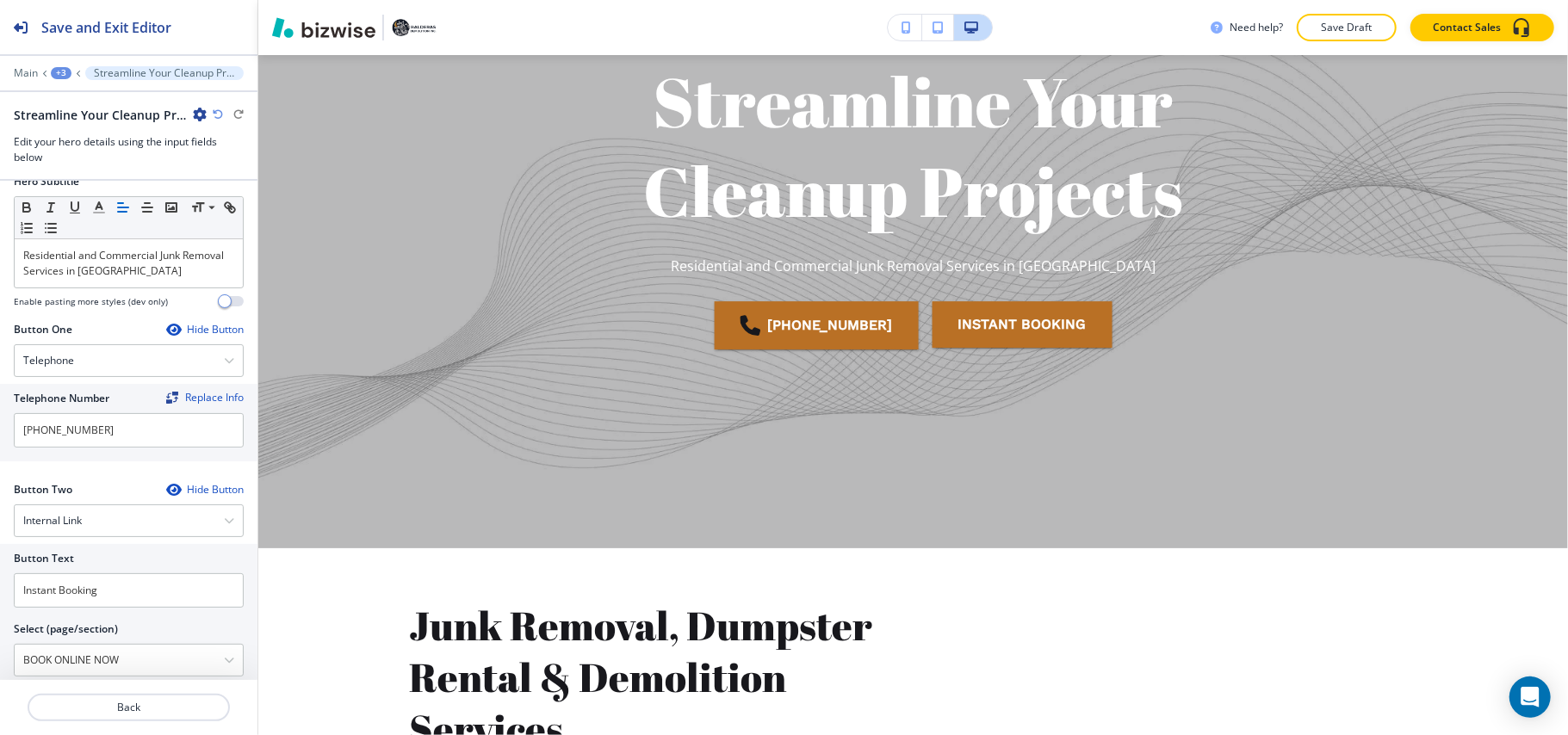
scroll to position [338, 0]
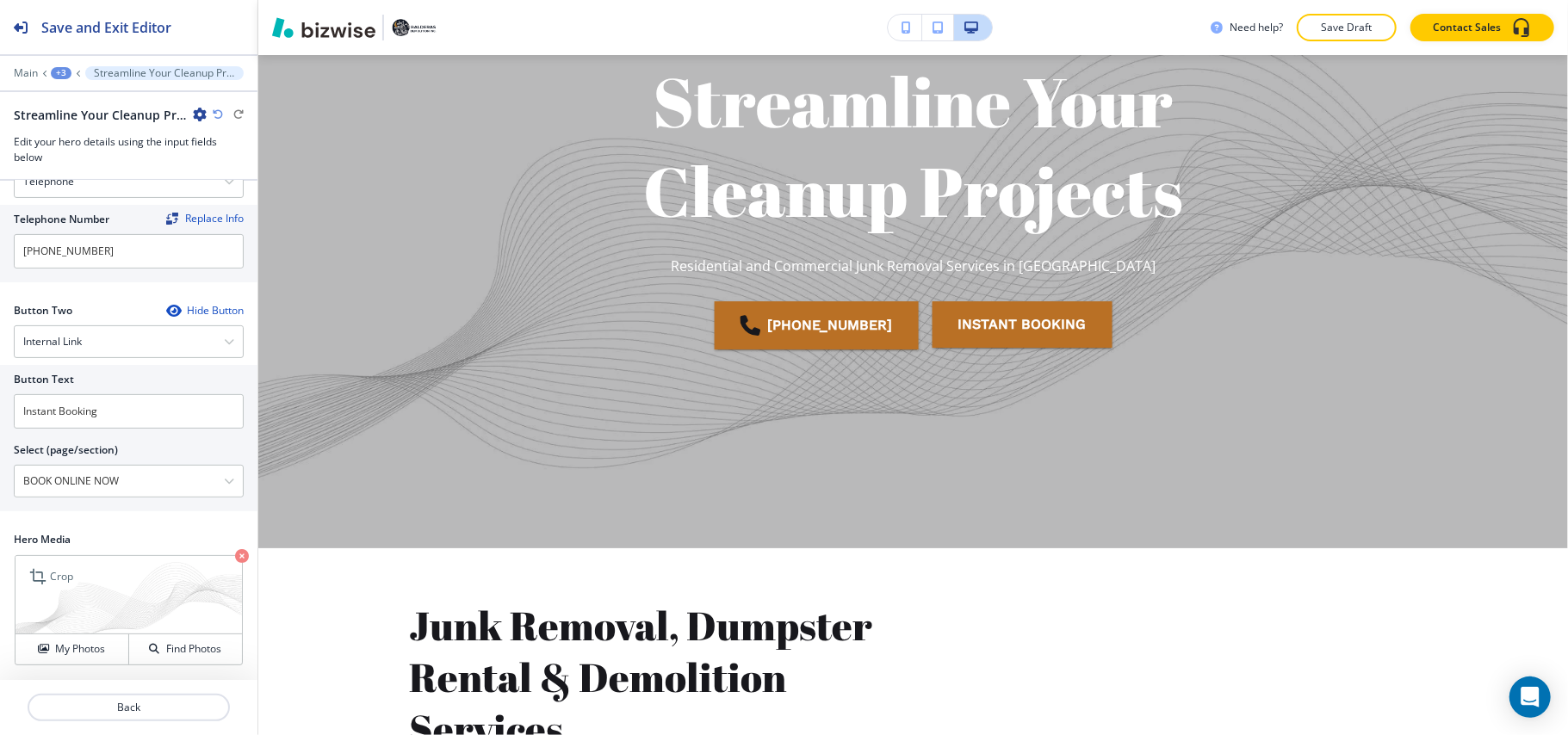
click at [235, 559] on icon "button" at bounding box center [242, 556] width 14 height 14
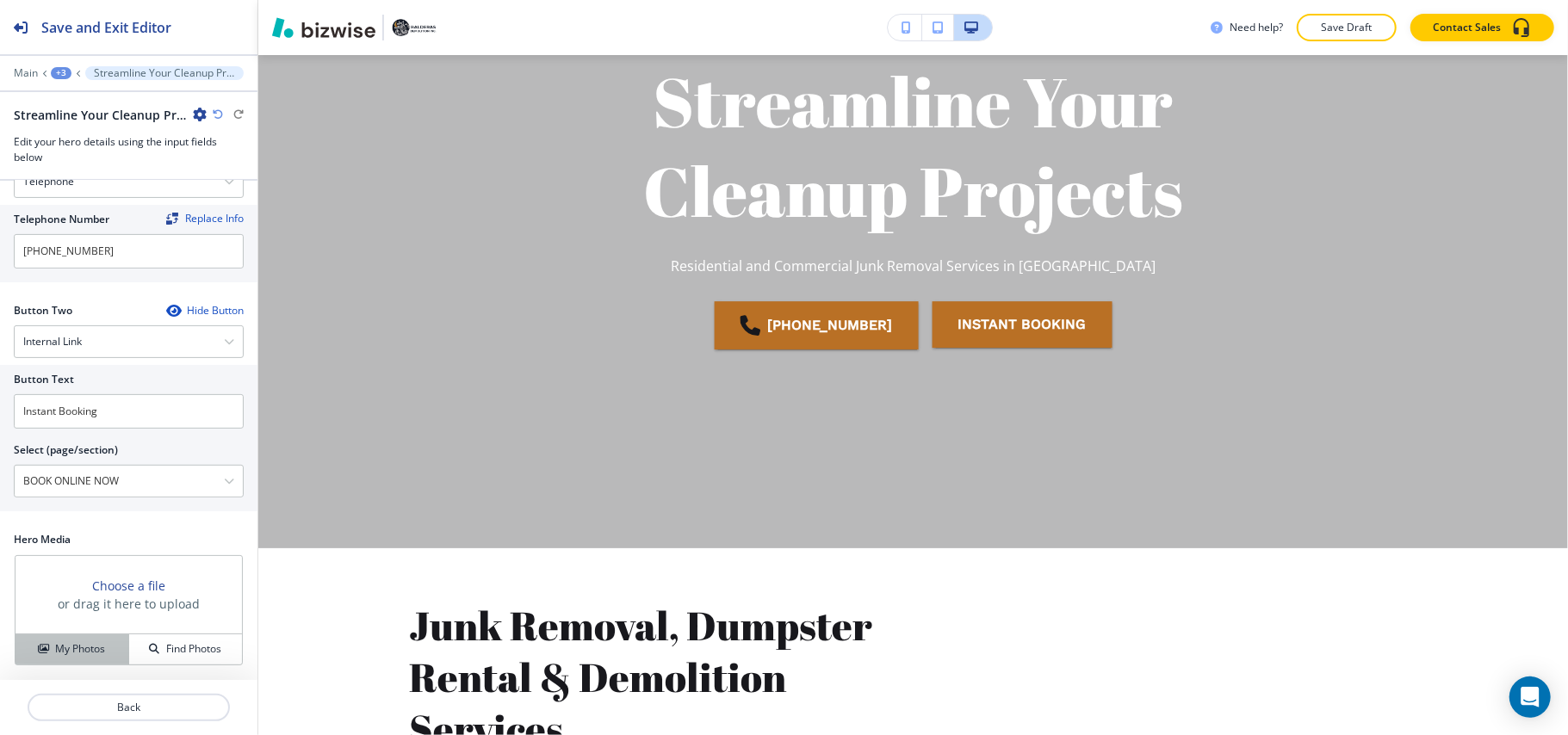
click at [78, 646] on h4 "My Photos" at bounding box center [80, 650] width 50 height 16
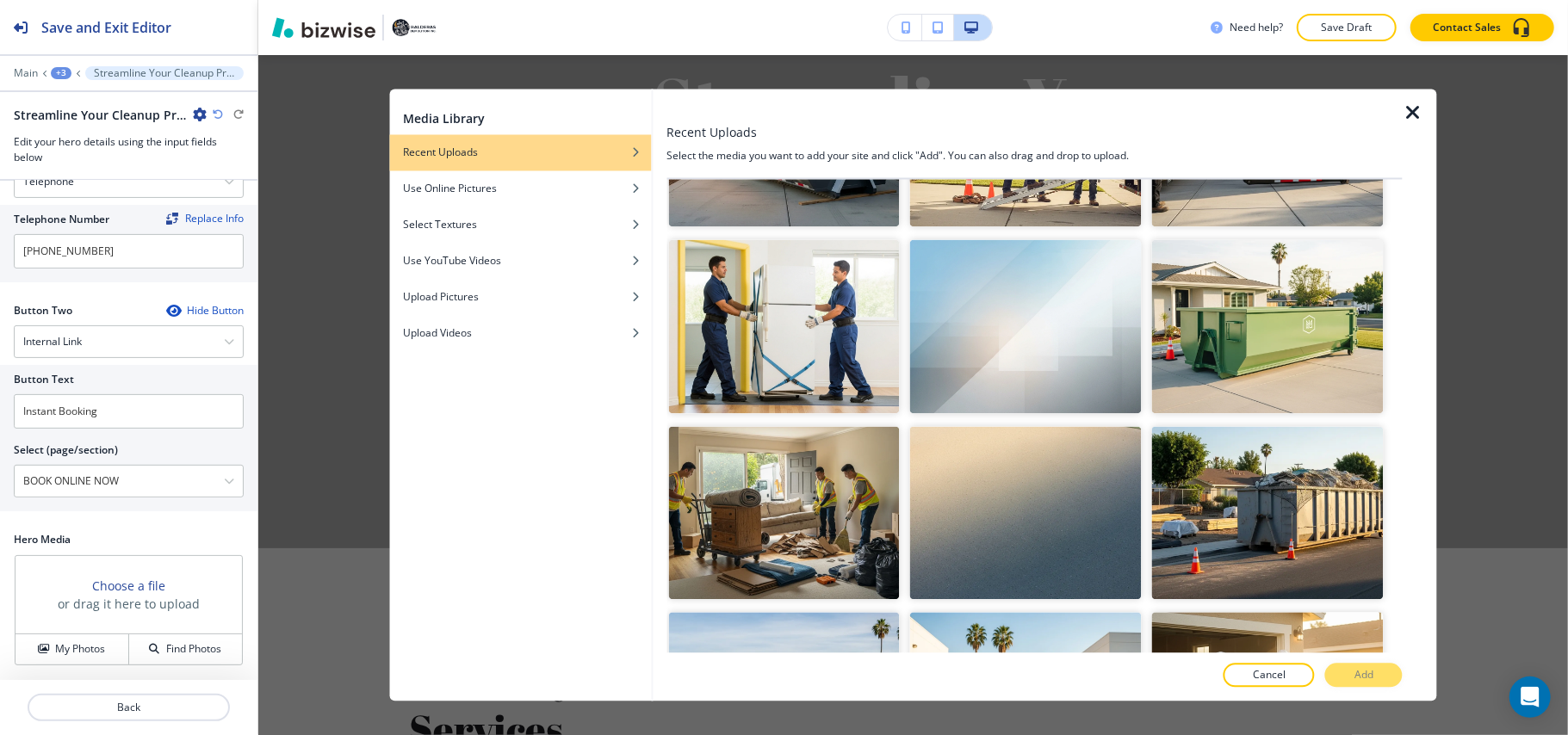
scroll to position [13409, 0]
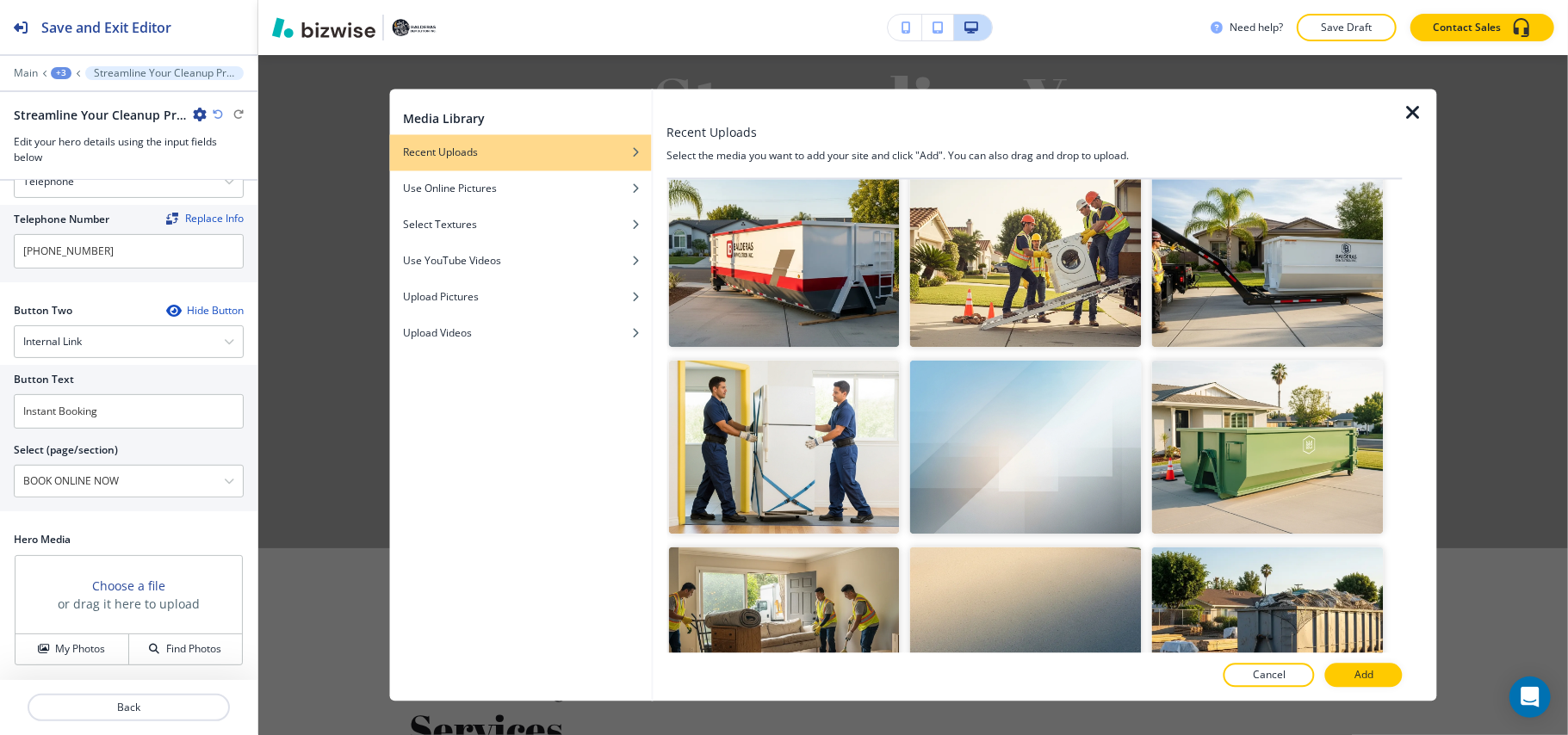
scroll to position [13523, 0]
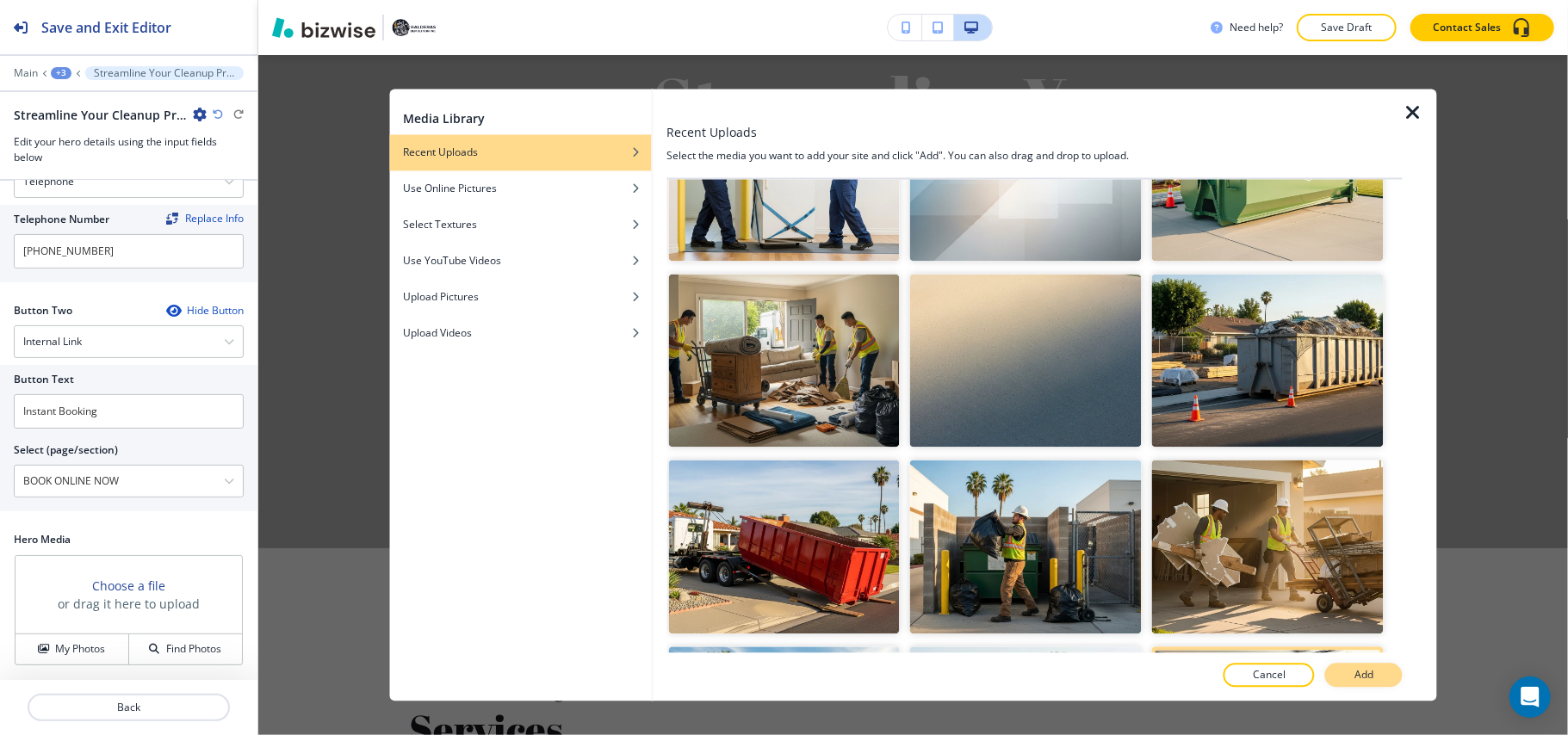
click at [1357, 677] on p "Add" at bounding box center [1363, 676] width 19 height 16
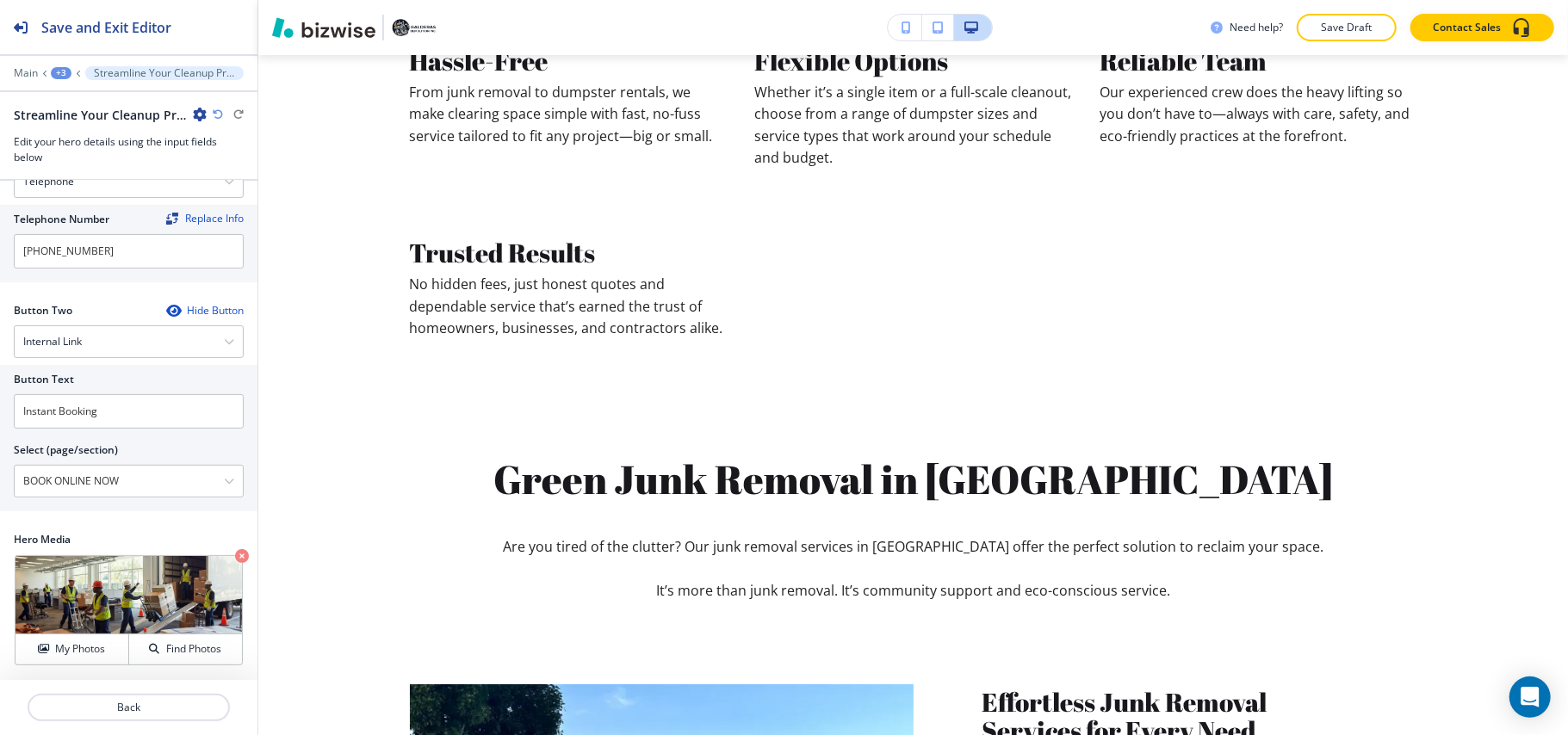
scroll to position [992, 0]
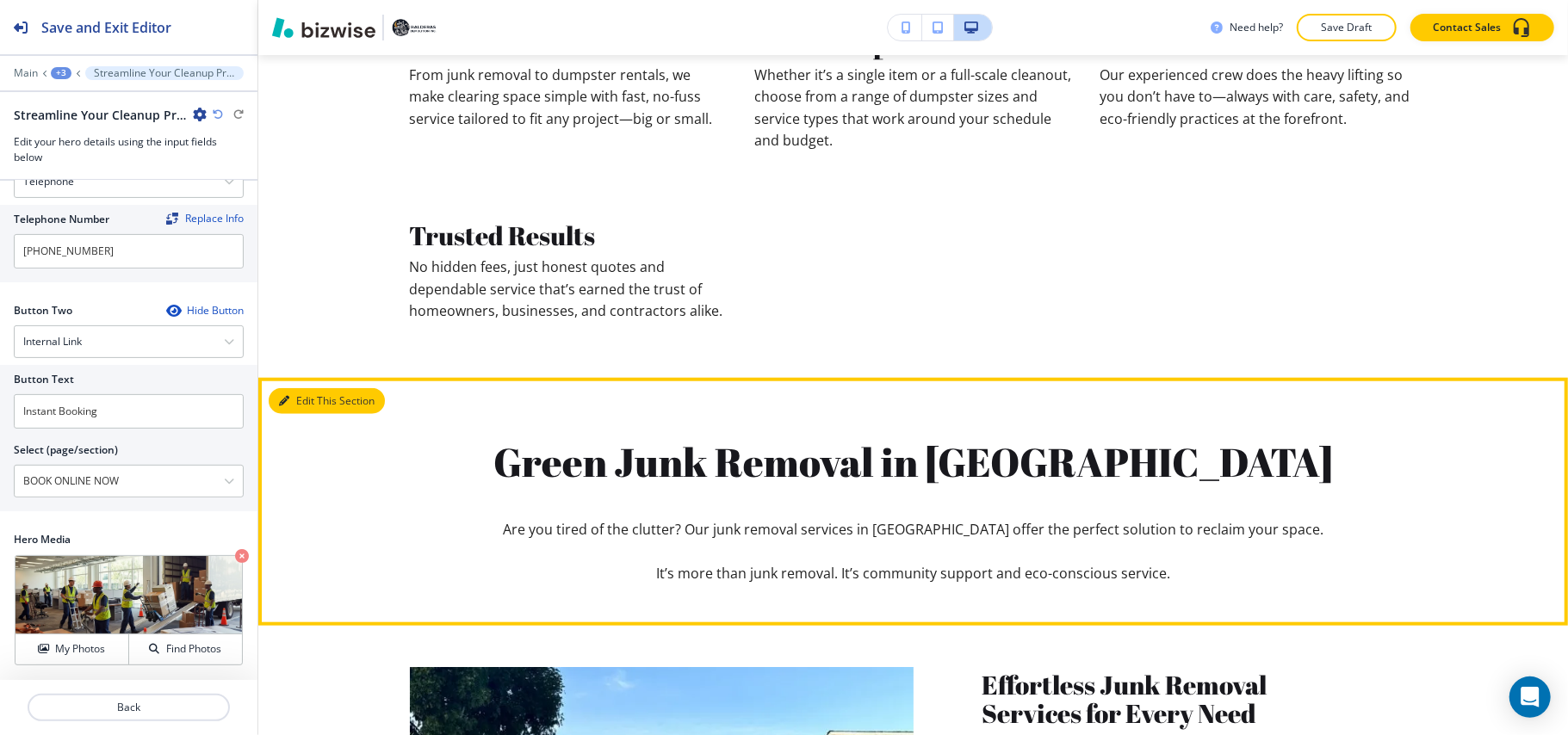
click at [296, 400] on button "Edit This Section" at bounding box center [327, 401] width 116 height 26
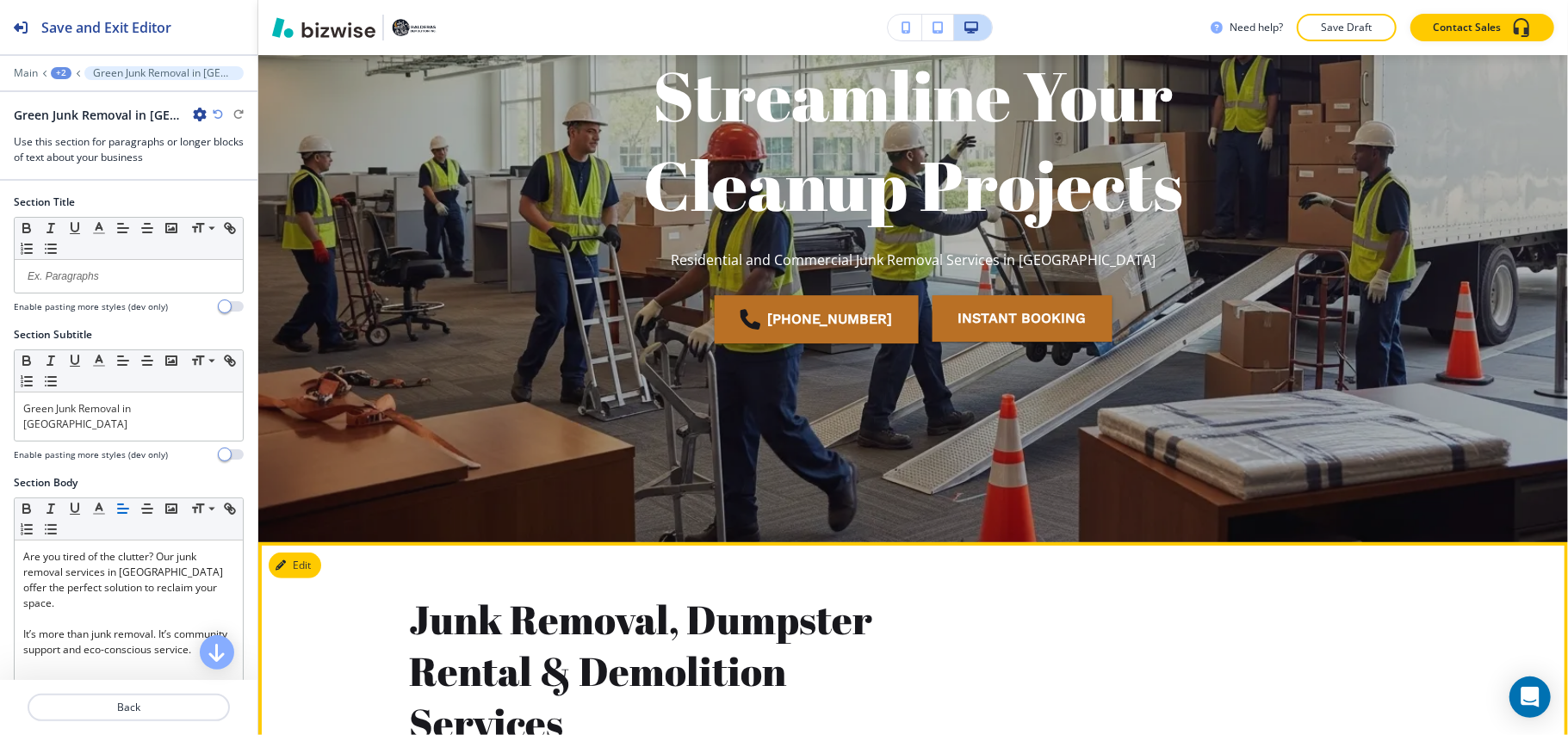
scroll to position [574, 0]
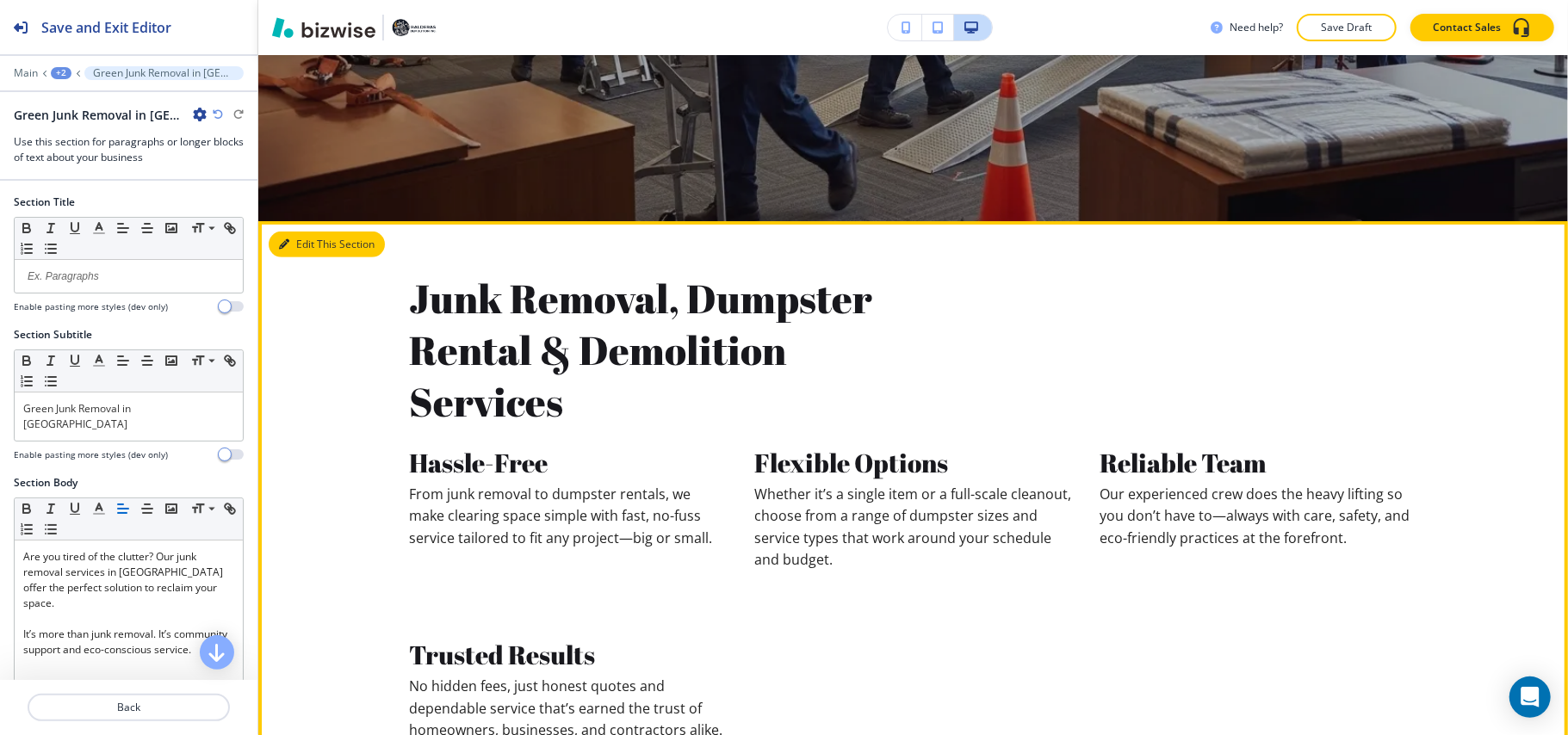
click at [314, 240] on button "Edit This Section" at bounding box center [327, 244] width 116 height 26
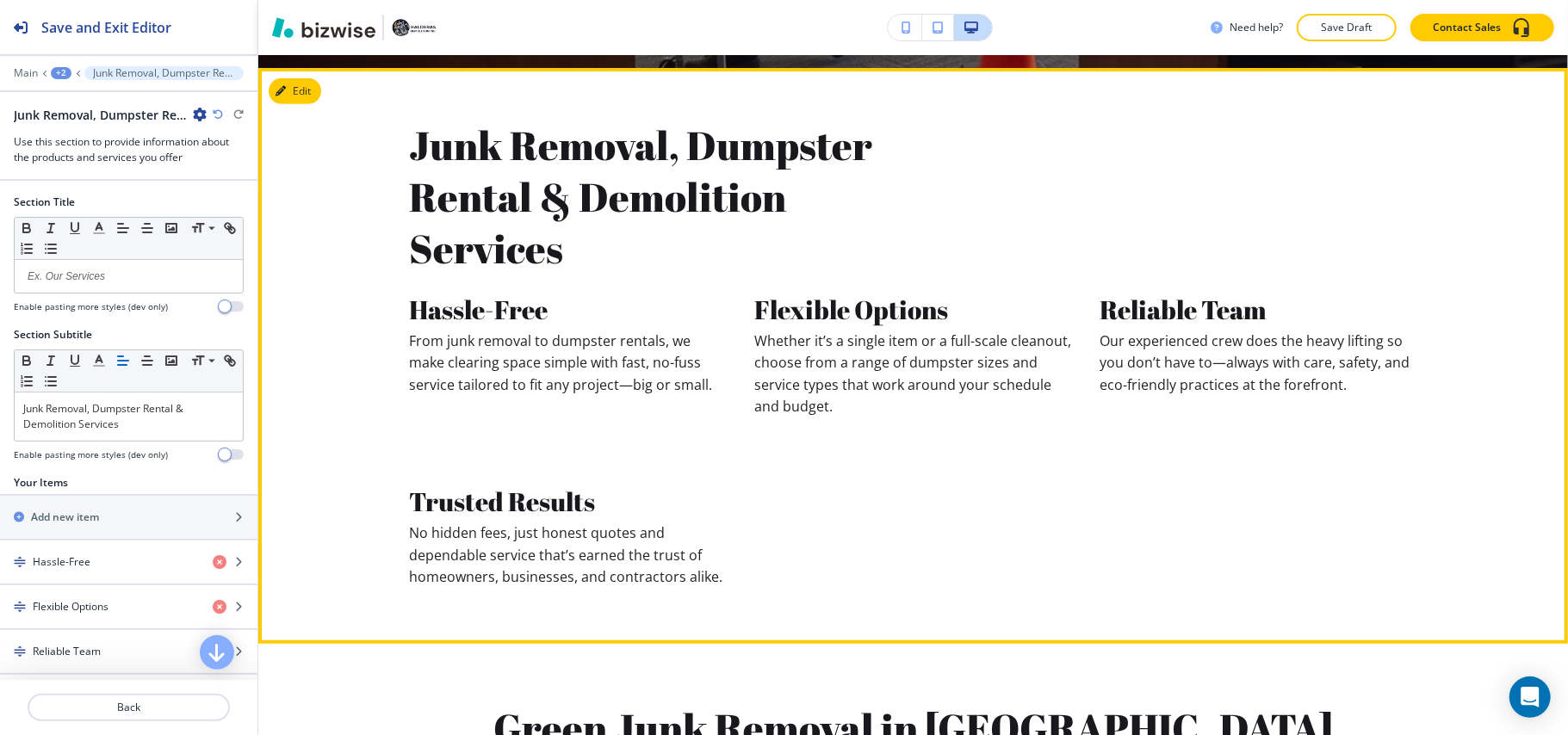
scroll to position [740, 0]
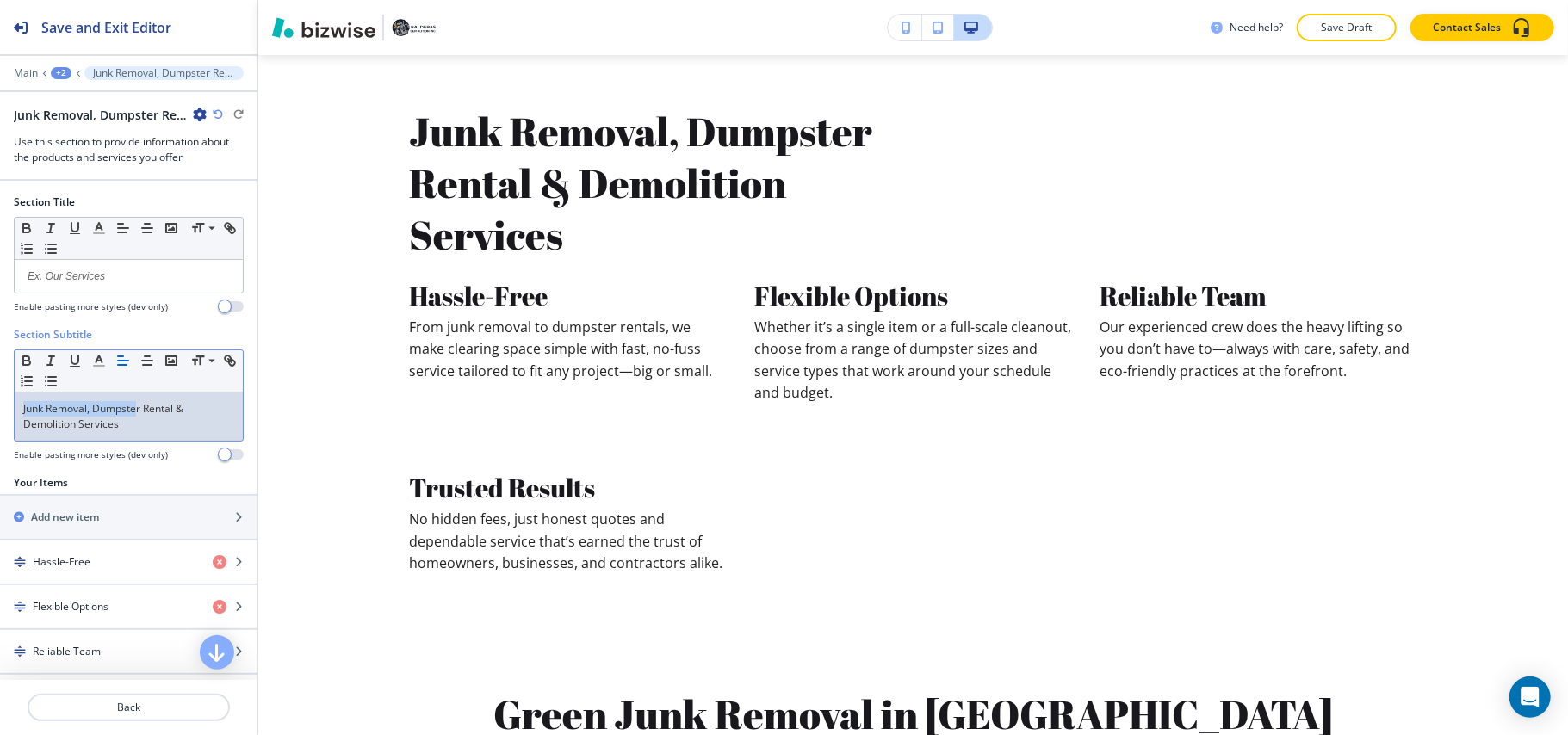
drag, startPoint x: 138, startPoint y: 413, endPoint x: 0, endPoint y: 413, distance: 138.0
click at [0, 413] on div "Section Subtitle Small Normal Large Huge Junk Removal, Dumpster Rental & Demoli…" at bounding box center [129, 401] width 257 height 148
drag, startPoint x: 177, startPoint y: 413, endPoint x: 0, endPoint y: 406, distance: 177.1
click at [0, 407] on div "Section Subtitle Small Normal Large Huge Junk Removal, Dumpster Rental & Demoli…" at bounding box center [129, 401] width 257 height 148
click at [104, 363] on icon "button" at bounding box center [100, 360] width 16 height 16
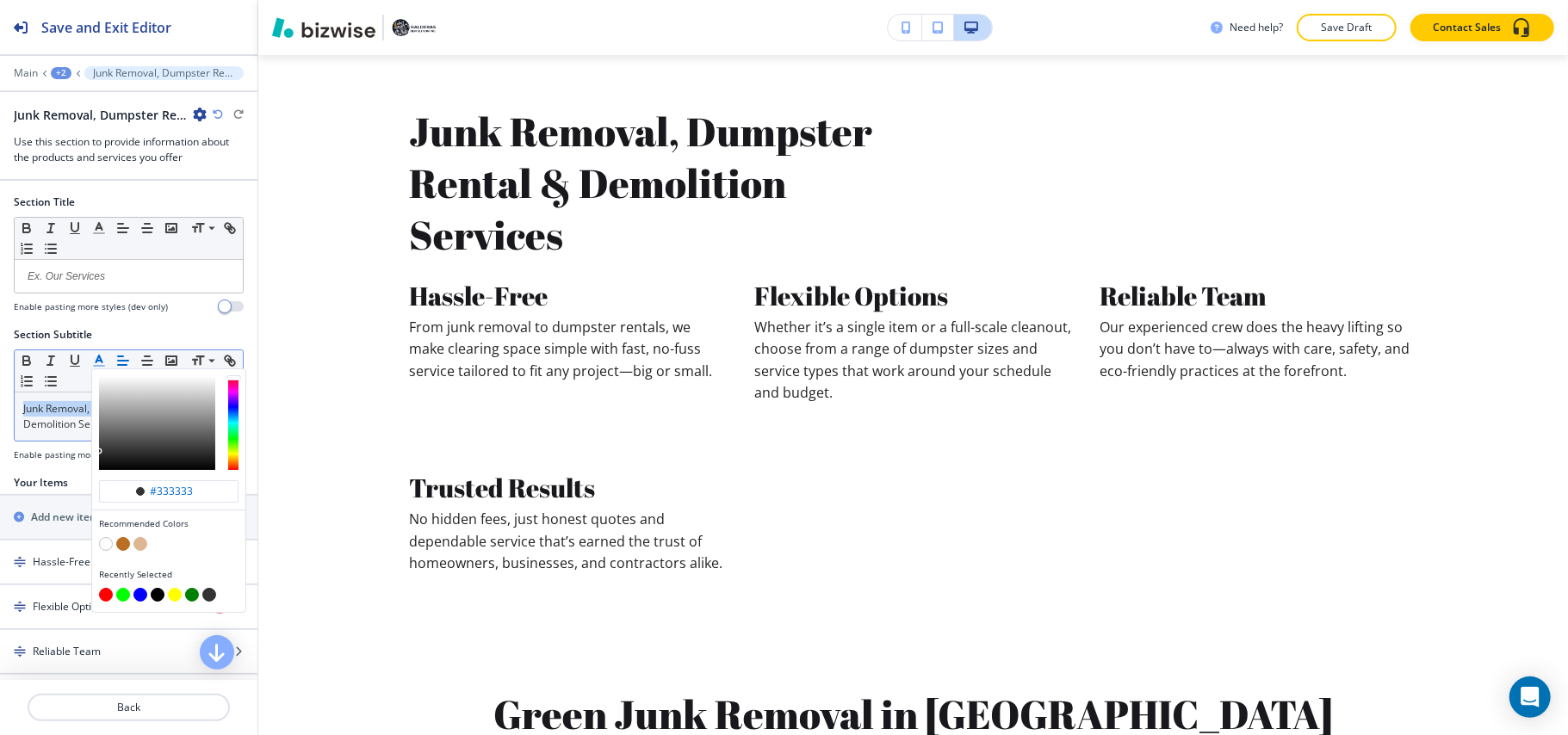
click at [123, 544] on button "button" at bounding box center [123, 544] width 14 height 14
type input "#b97025"
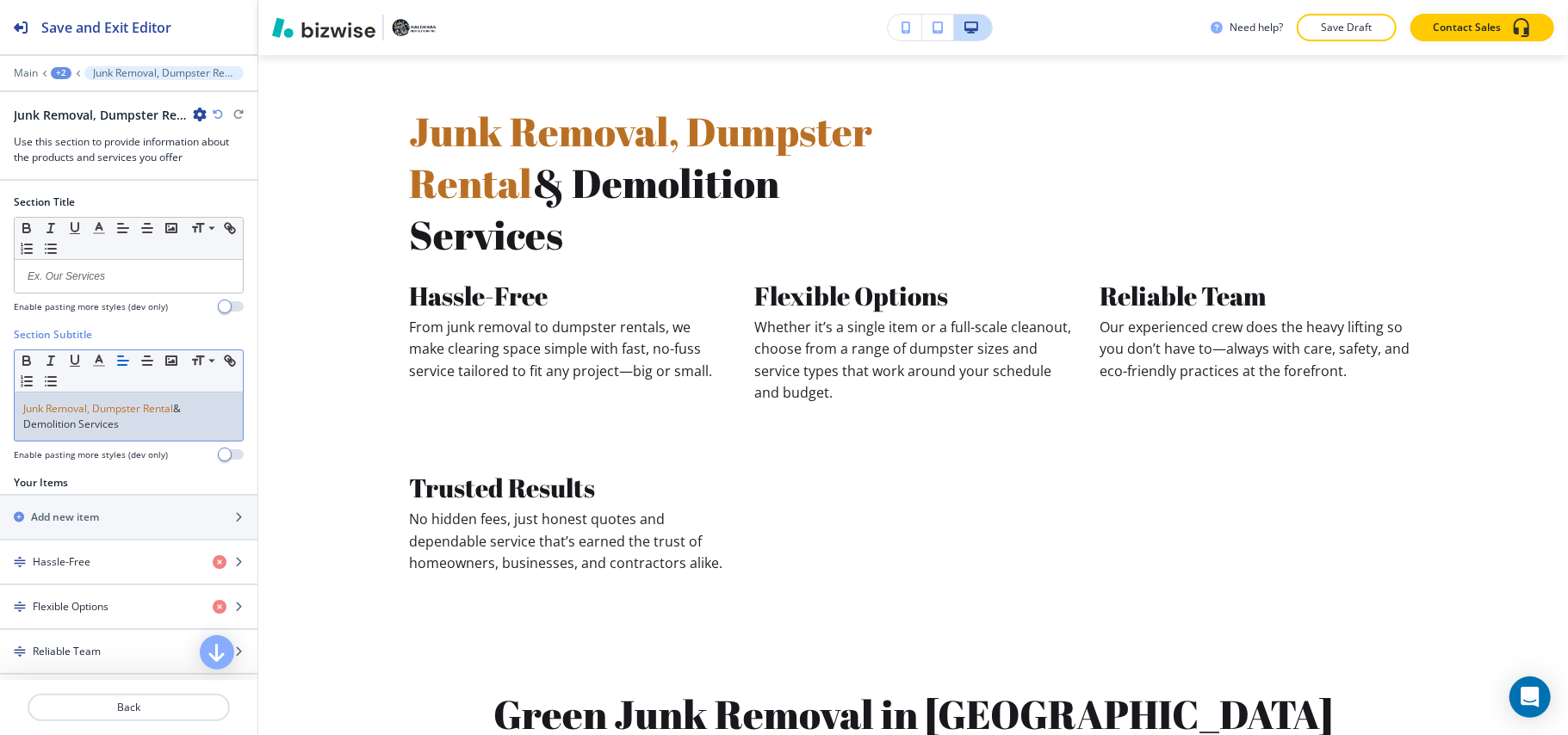
click at [50, 420] on p "Junk Removal, Dumpster Rental & Demolition Services" at bounding box center [128, 416] width 211 height 31
drag, startPoint x: 179, startPoint y: 410, endPoint x: 198, endPoint y: 425, distance: 24.2
click at [198, 425] on p "Junk Removal, Dumpster Rental & Demolition Services" at bounding box center [128, 416] width 211 height 31
click at [103, 366] on icon "button" at bounding box center [100, 360] width 16 height 16
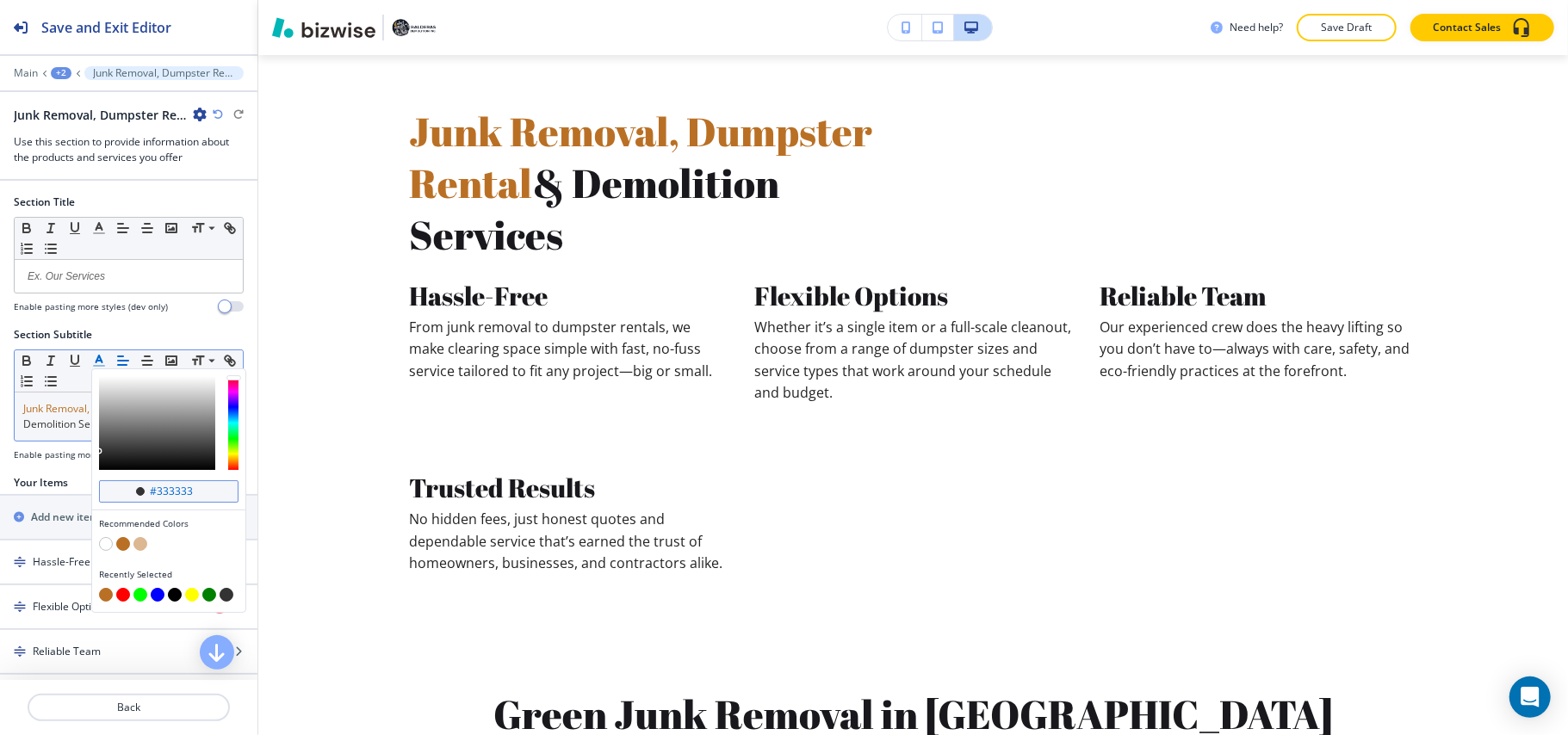
click at [204, 487] on input "#333333" at bounding box center [178, 492] width 60 height 14
paste input "161c28"
type input "#161c28"
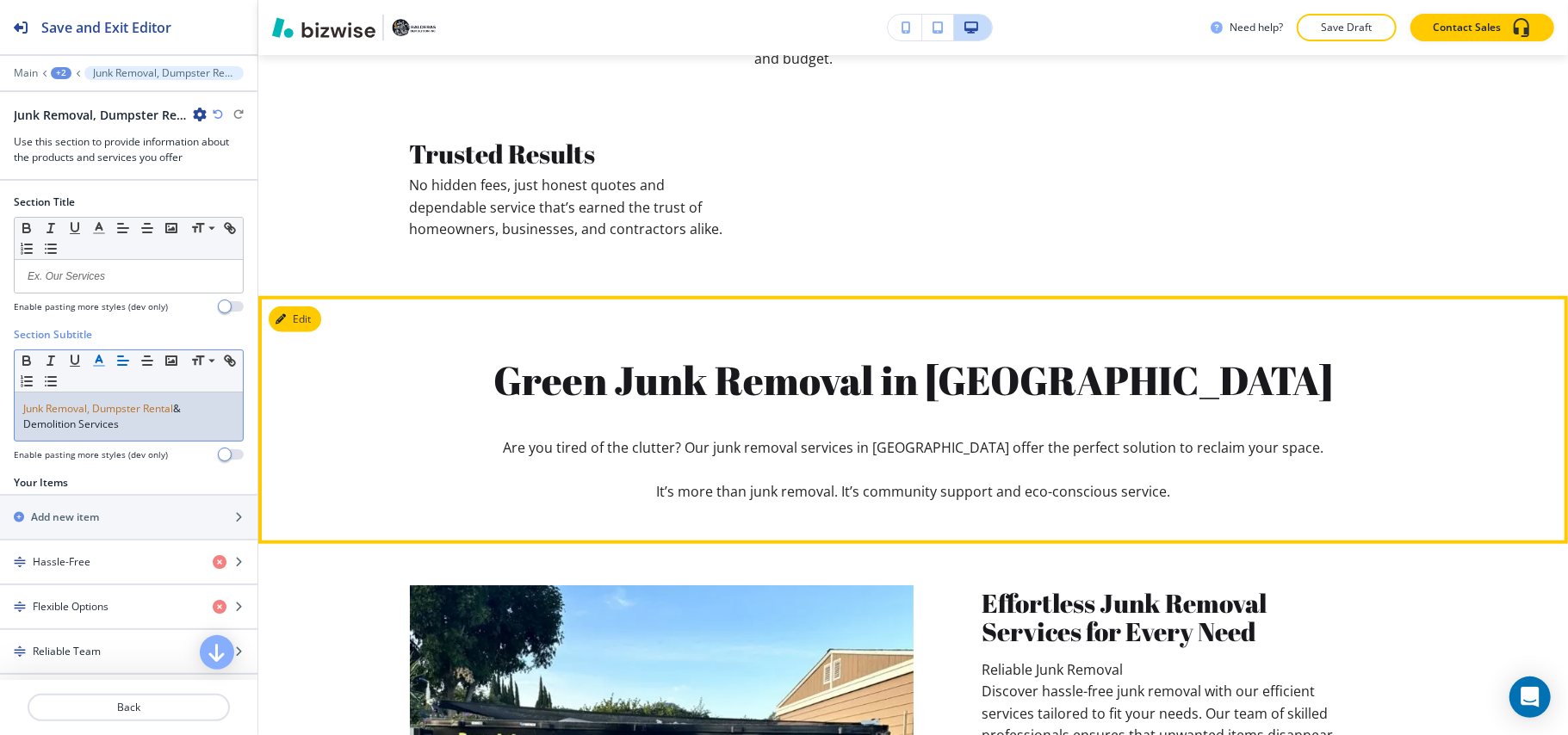
scroll to position [1085, 0]
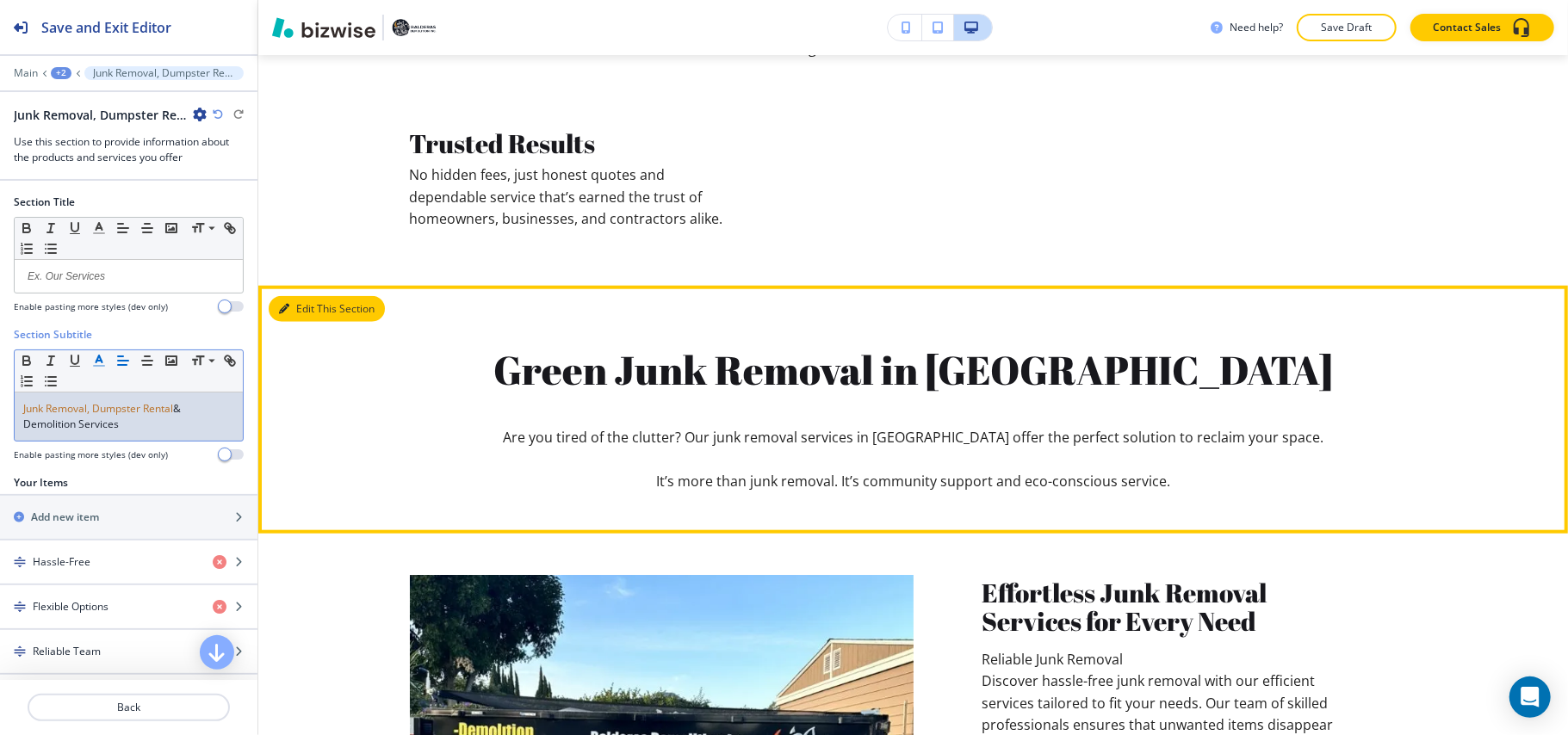
click at [276, 315] on button "Edit This Section" at bounding box center [327, 308] width 116 height 26
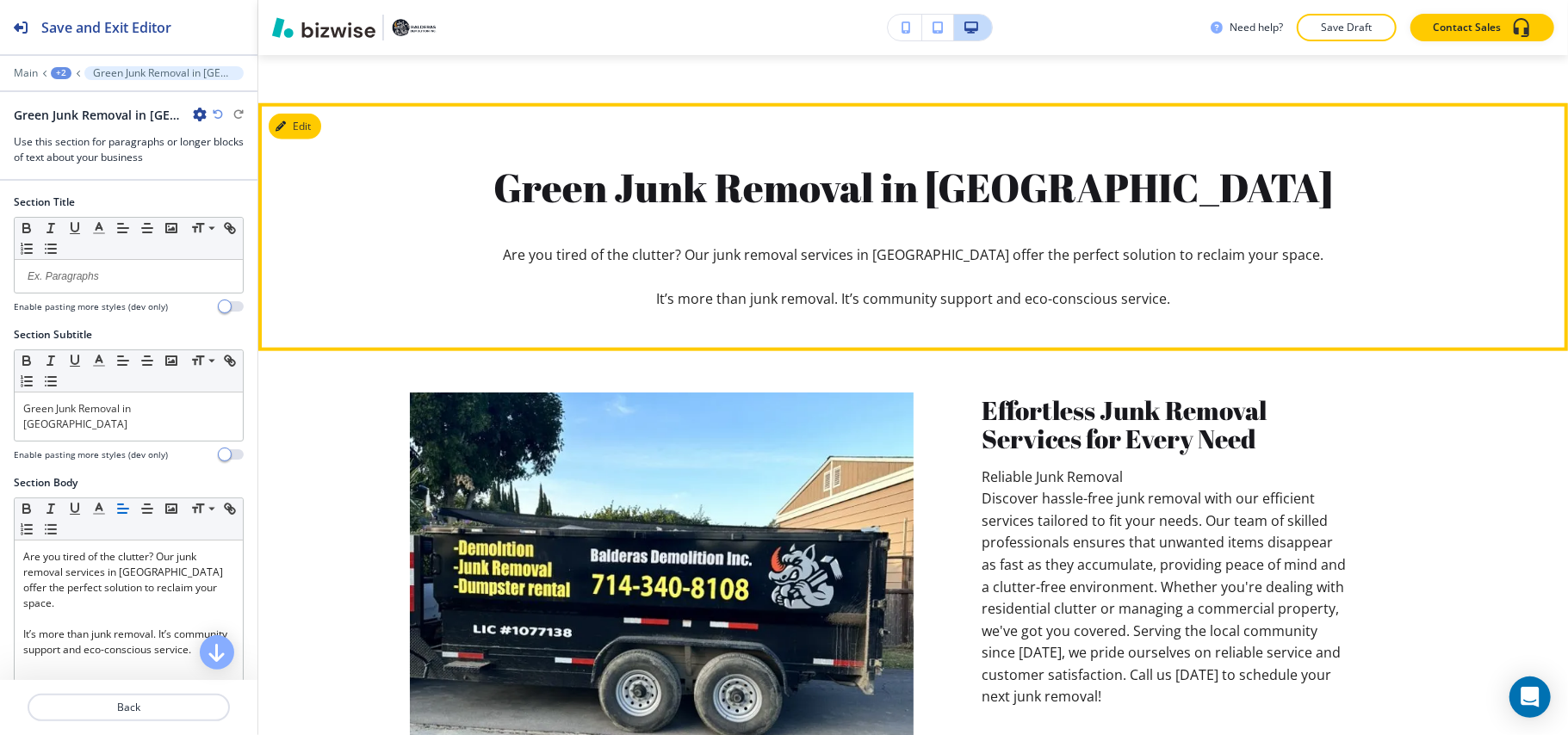
scroll to position [1315, 0]
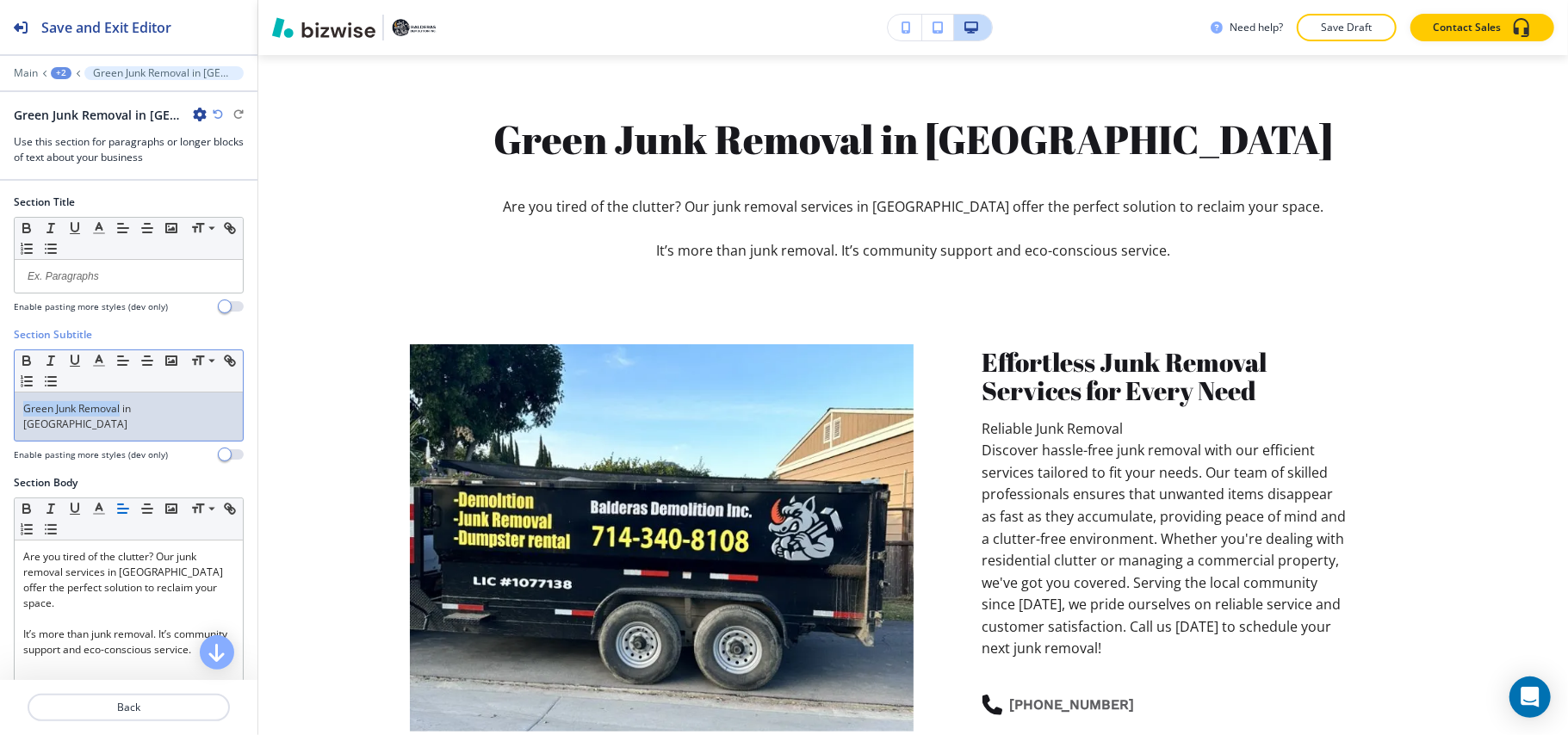
drag, startPoint x: 122, startPoint y: 412, endPoint x: 0, endPoint y: 417, distance: 122.1
click at [0, 417] on div "Section Subtitle Small Normal Large Huge Green Junk Removal in Orange County En…" at bounding box center [129, 401] width 257 height 148
click at [100, 360] on line "button" at bounding box center [98, 360] width 4 height 0
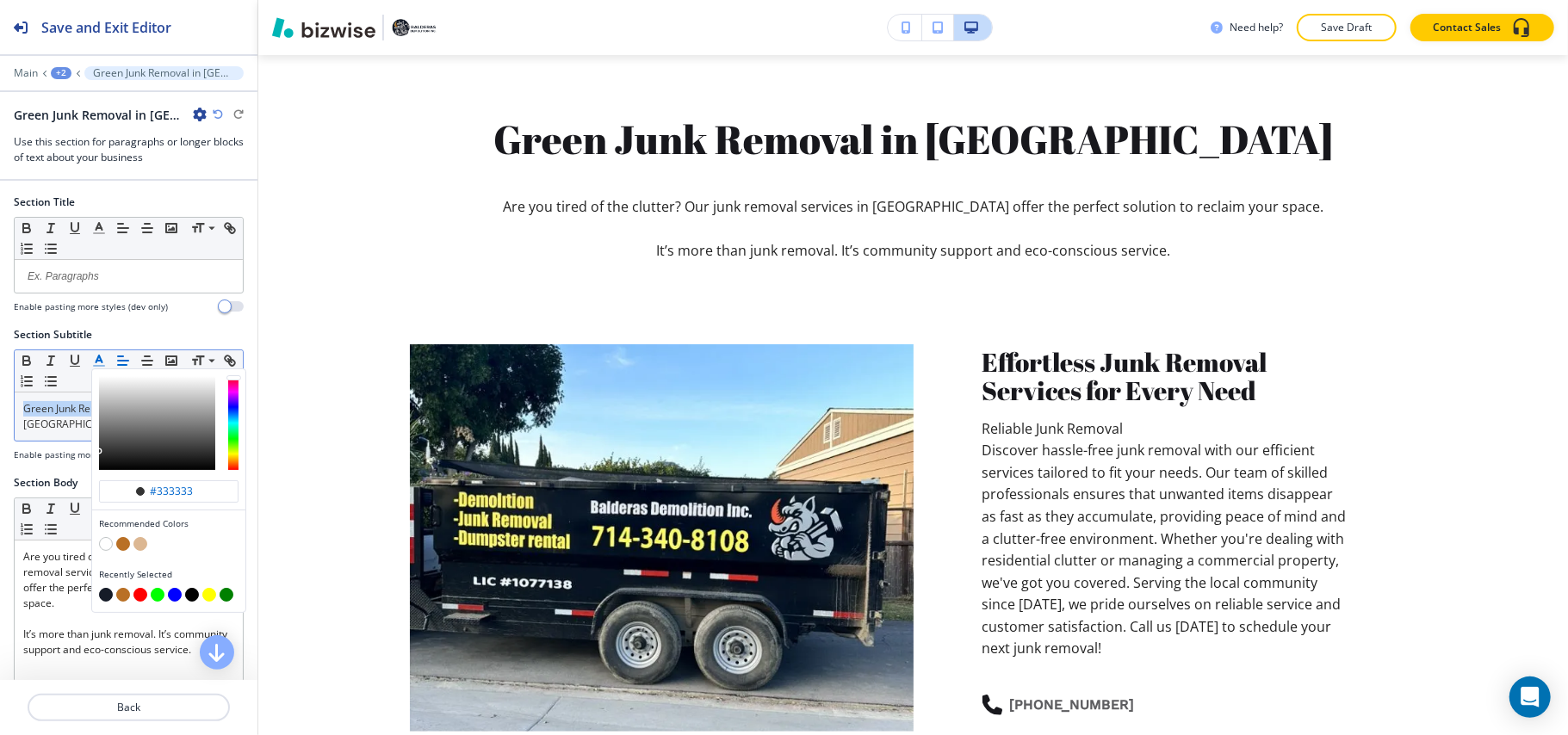
click at [124, 546] on button "button" at bounding box center [123, 544] width 14 height 14
type input "#b97025"
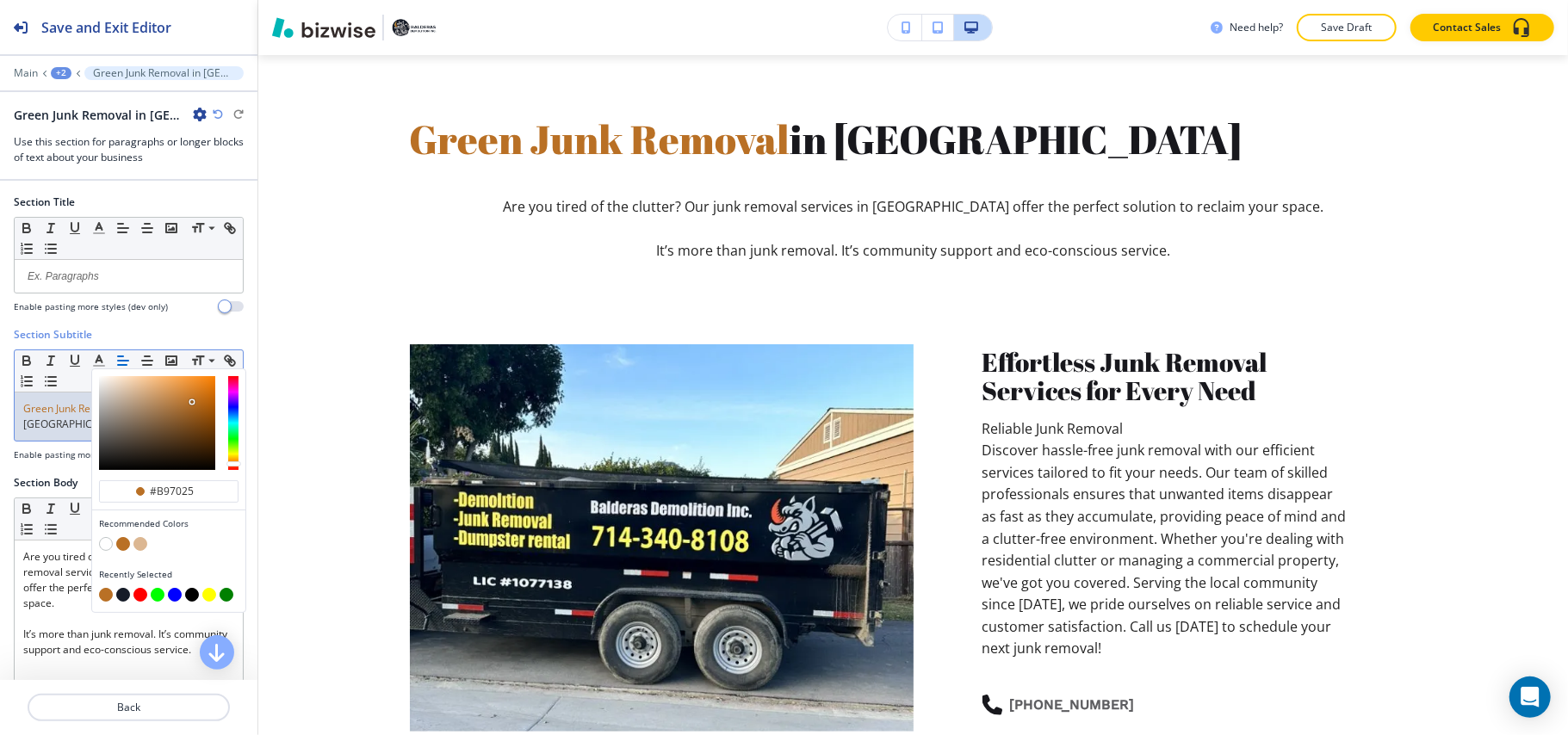
click at [63, 416] on span "Green Junk Removal" at bounding box center [71, 408] width 96 height 15
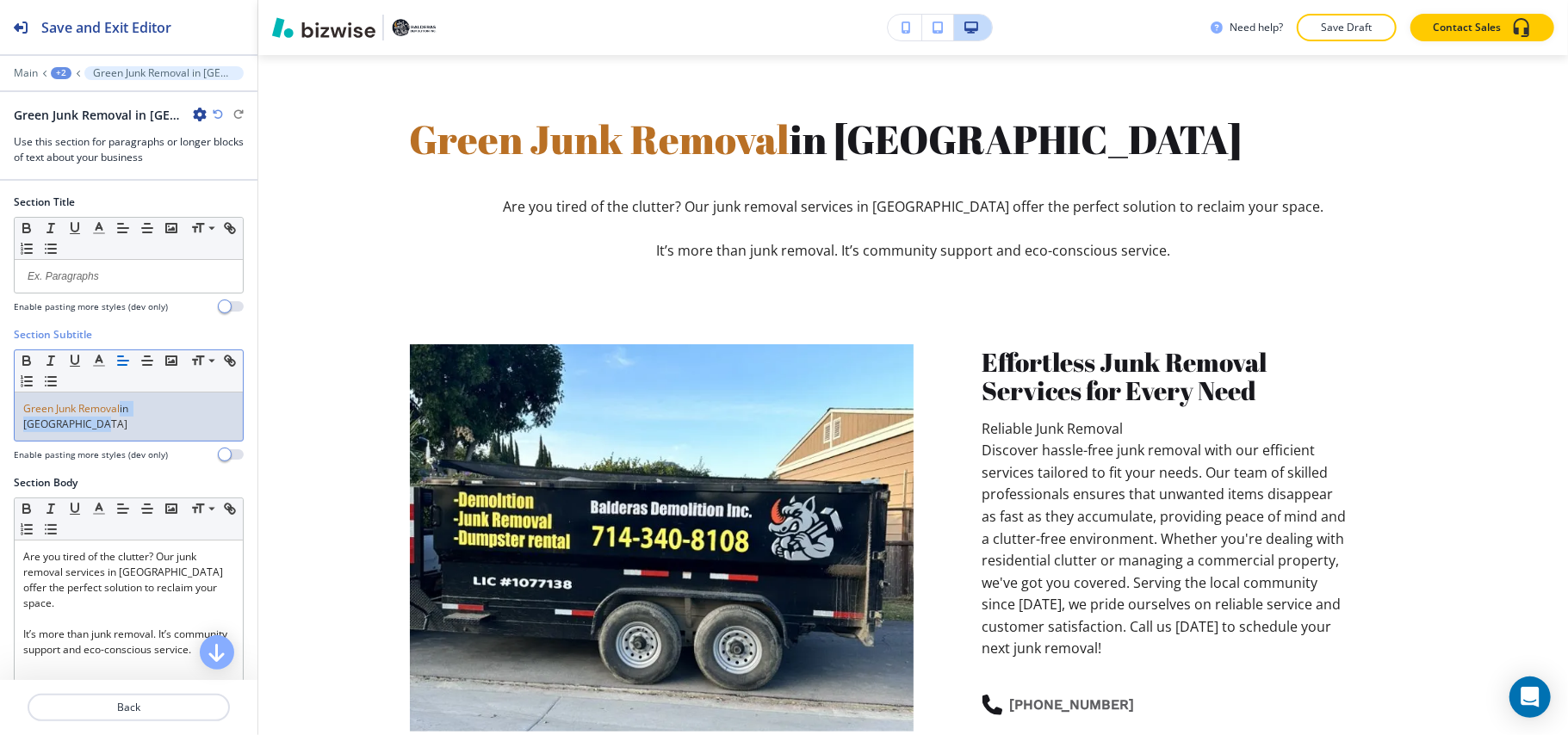
drag, startPoint x: 221, startPoint y: 413, endPoint x: 122, endPoint y: 415, distance: 99.0
click at [122, 415] on div "Green Junk Removal in Orange County" at bounding box center [129, 416] width 228 height 48
click at [100, 360] on line "button" at bounding box center [98, 360] width 4 height 0
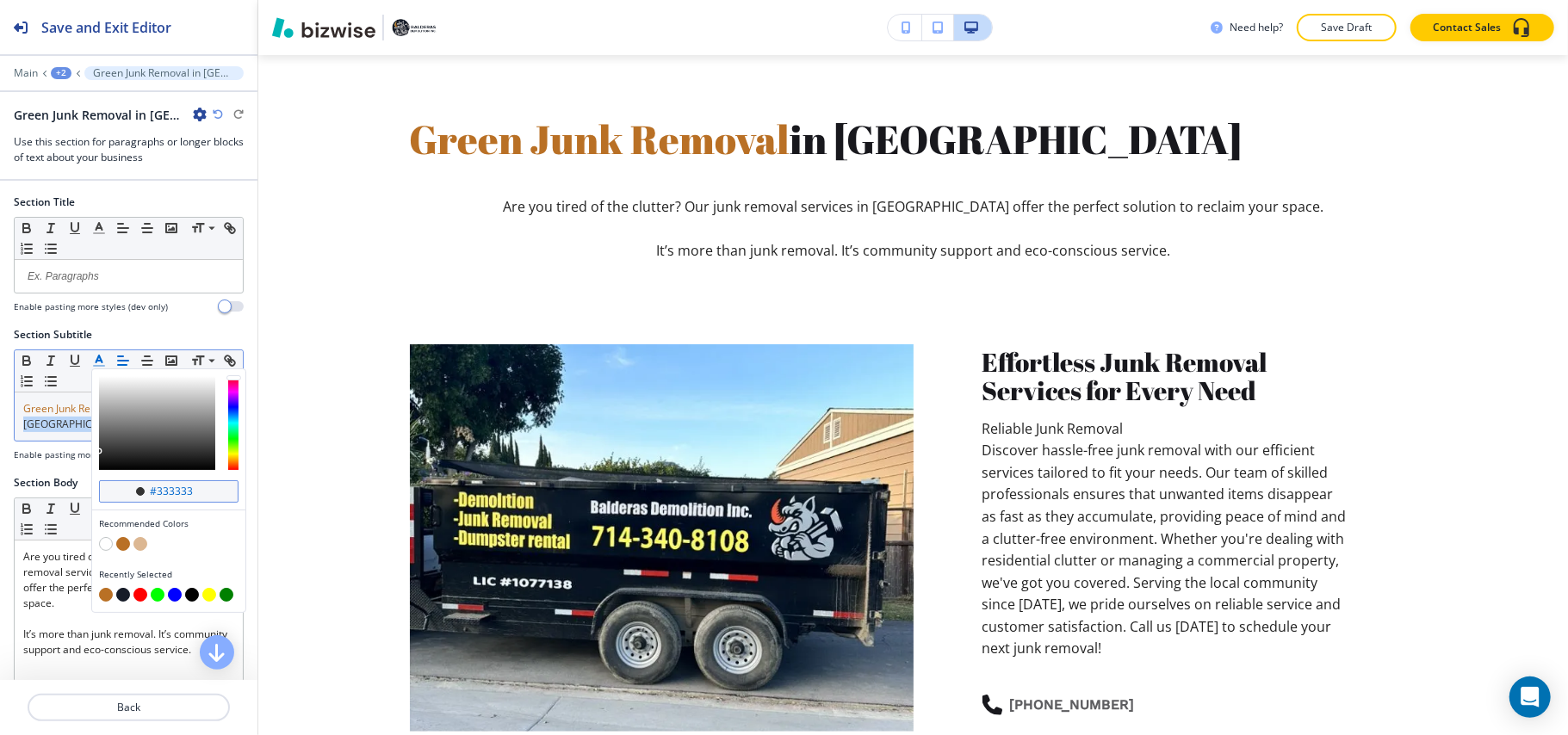
click at [198, 486] on div "#333333" at bounding box center [168, 491] width 139 height 22
click at [198, 496] on input "#333333" at bounding box center [178, 492] width 60 height 14
click at [198, 494] on input "#333333" at bounding box center [178, 492] width 60 height 14
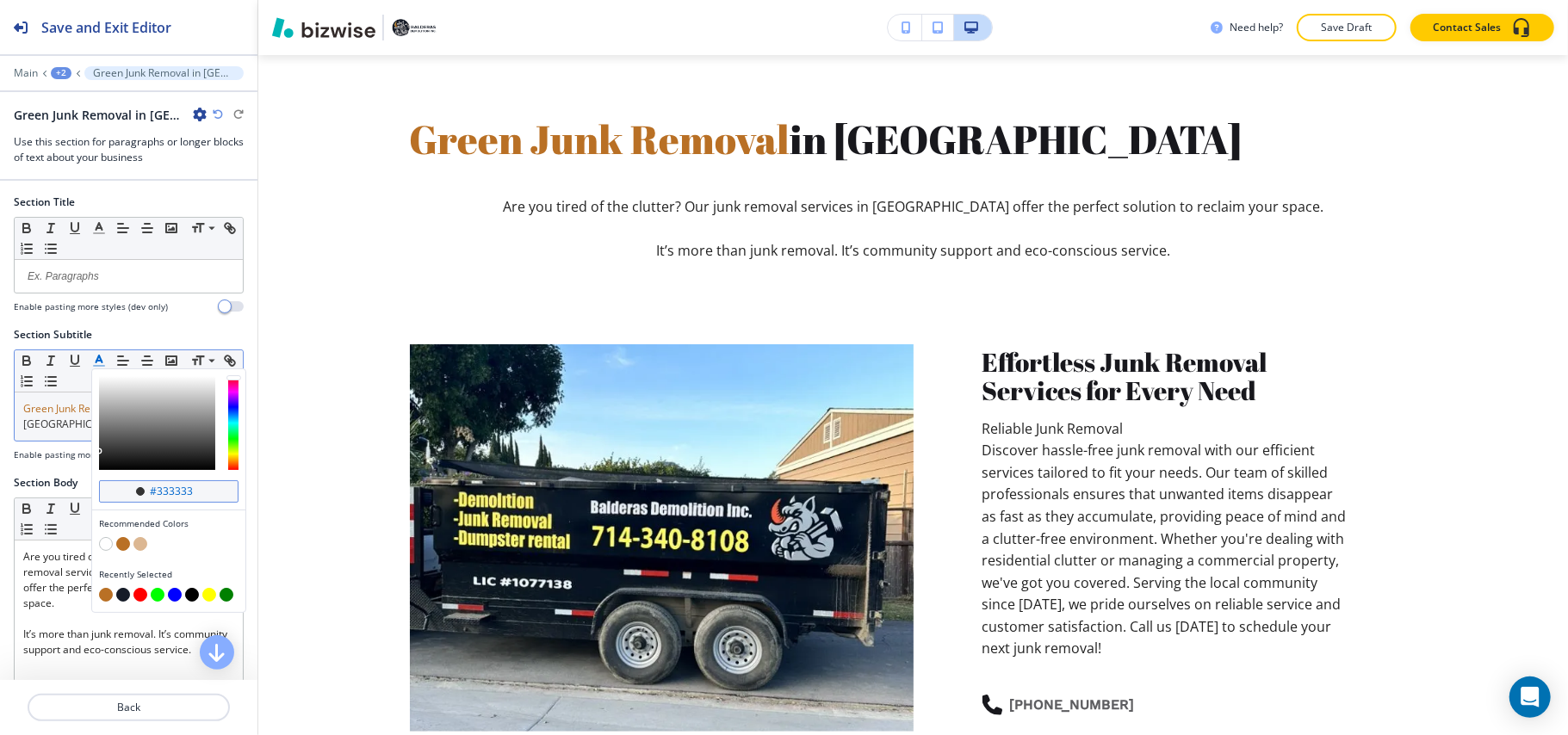
paste input "161c28"
type input "#161c28"
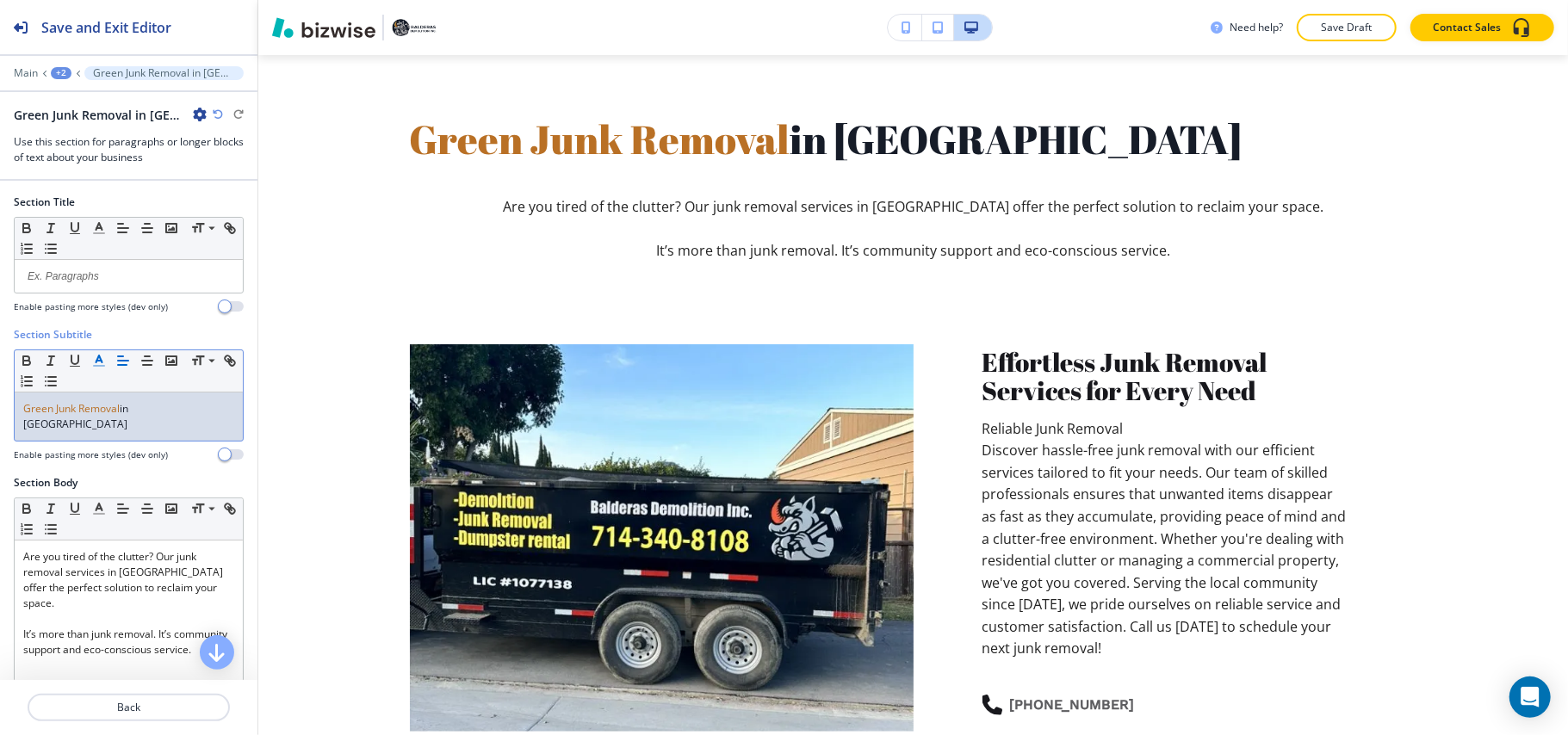
click at [65, 414] on span "Green Junk Removal" at bounding box center [71, 408] width 96 height 15
click at [148, 360] on line "button" at bounding box center [147, 360] width 11 height 0
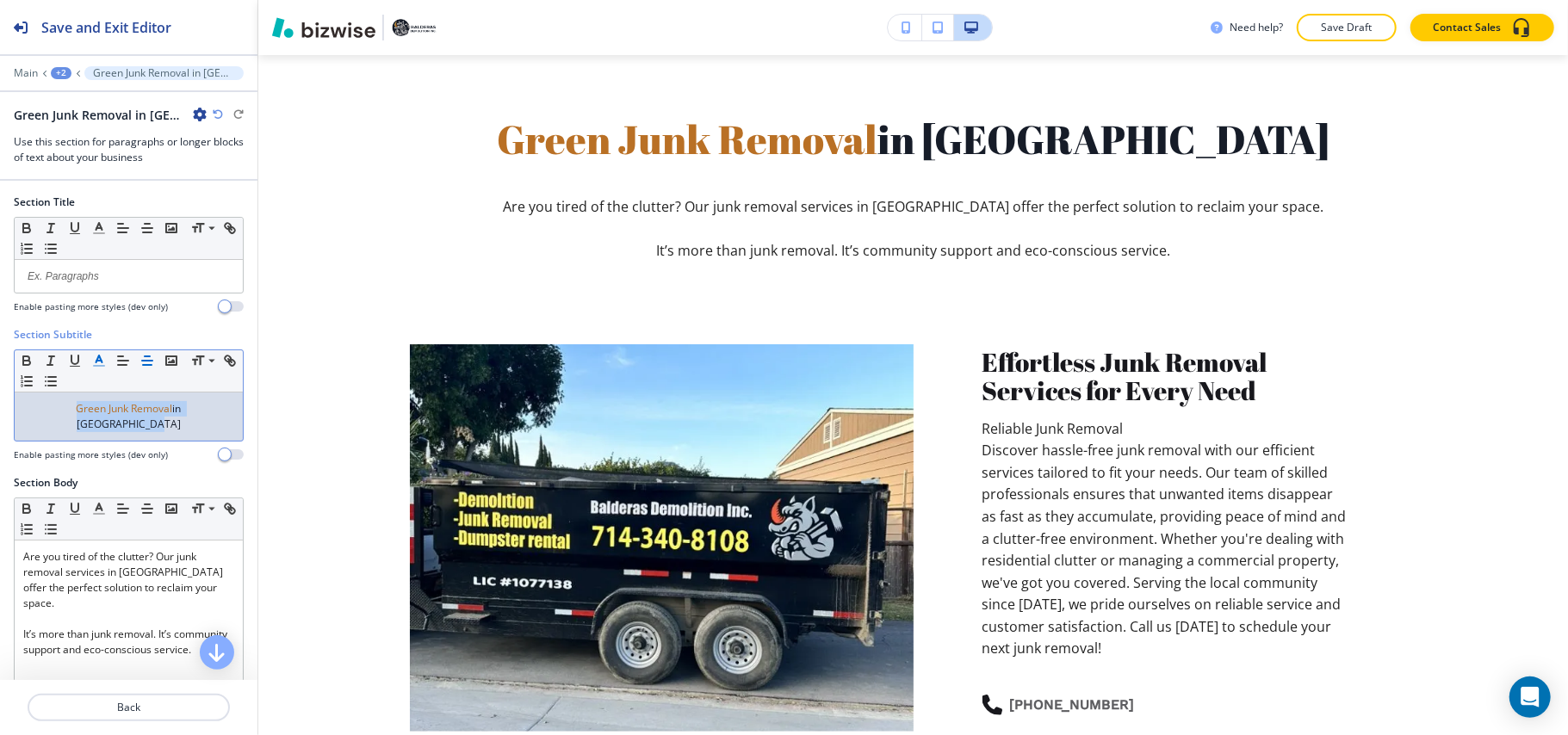
click at [160, 424] on div "Green Junk Removal in Orange County" at bounding box center [129, 416] width 228 height 48
click at [126, 415] on span "in [GEOGRAPHIC_DATA]" at bounding box center [130, 416] width 108 height 30
drag, startPoint x: 129, startPoint y: 412, endPoint x: 256, endPoint y: 413, distance: 127.0
click at [256, 413] on div "Section Title Small Normal Large Huge Enable pasting more styles (dev only) Sec…" at bounding box center [129, 430] width 257 height 500
click at [101, 366] on line "button" at bounding box center [99, 366] width 11 height 0
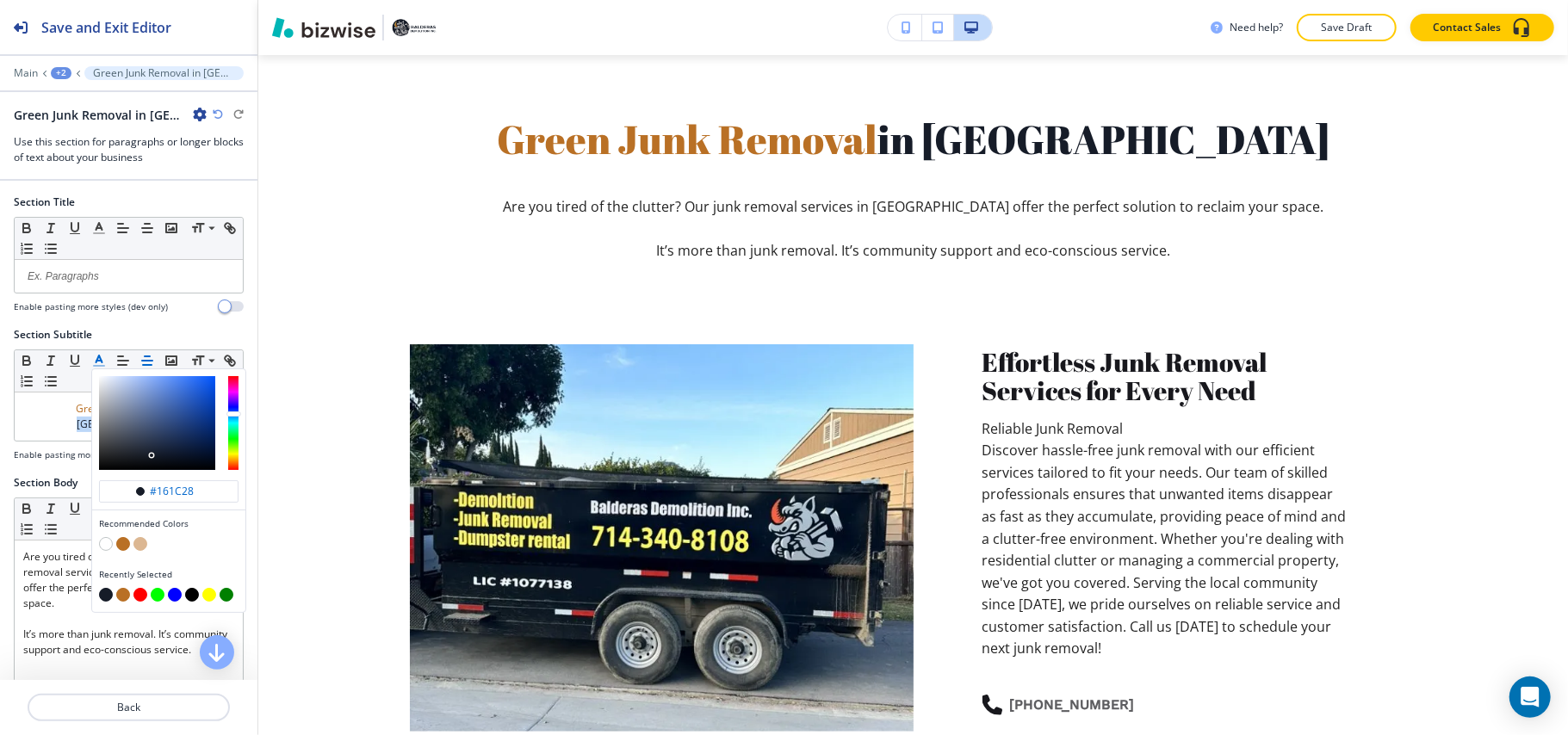
click at [107, 594] on button "button" at bounding box center [106, 595] width 14 height 14
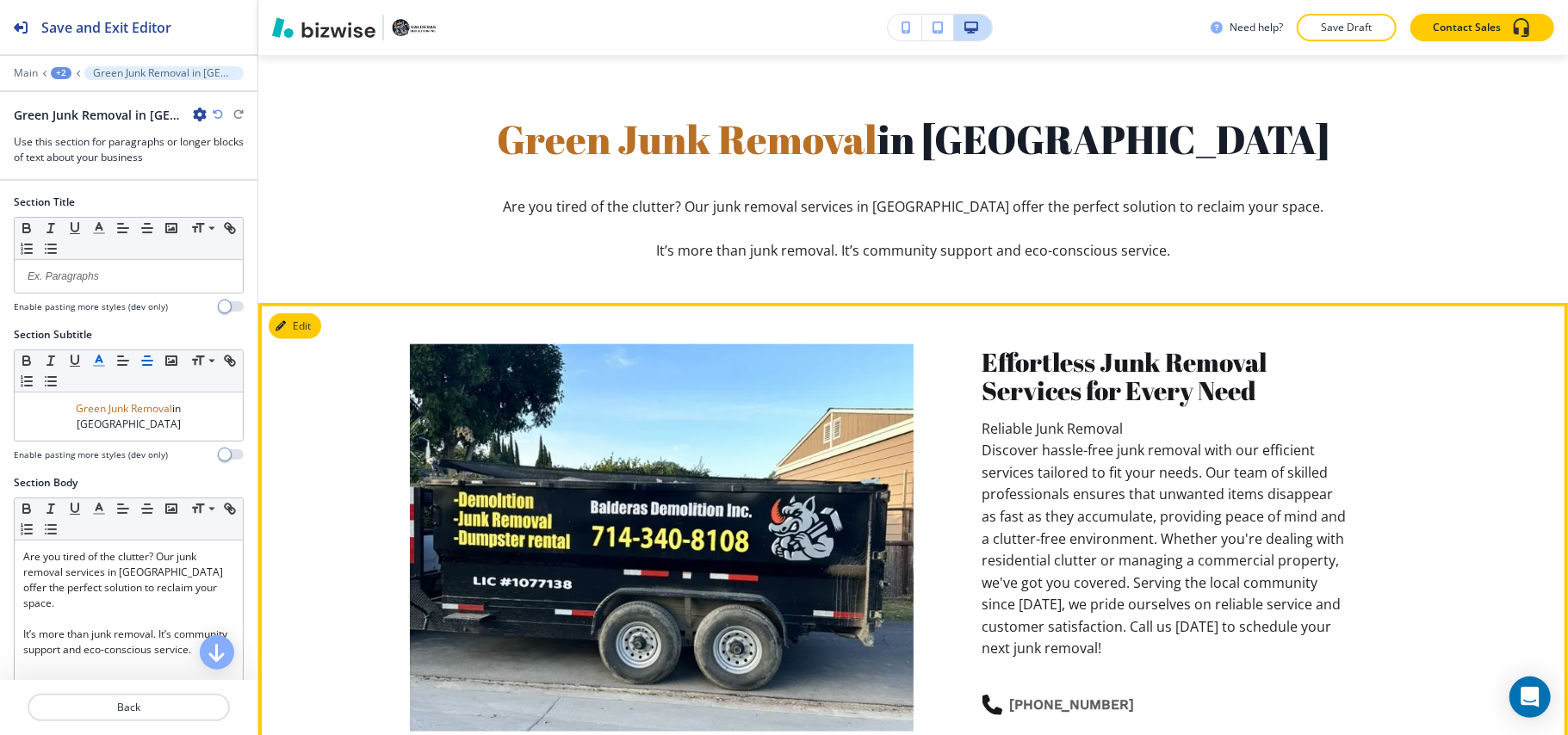
click at [1123, 311] on section "Effortless Junk Removal Services for Every Need Reliable Junk Removal Discover …" at bounding box center [913, 749] width 1310 height 892
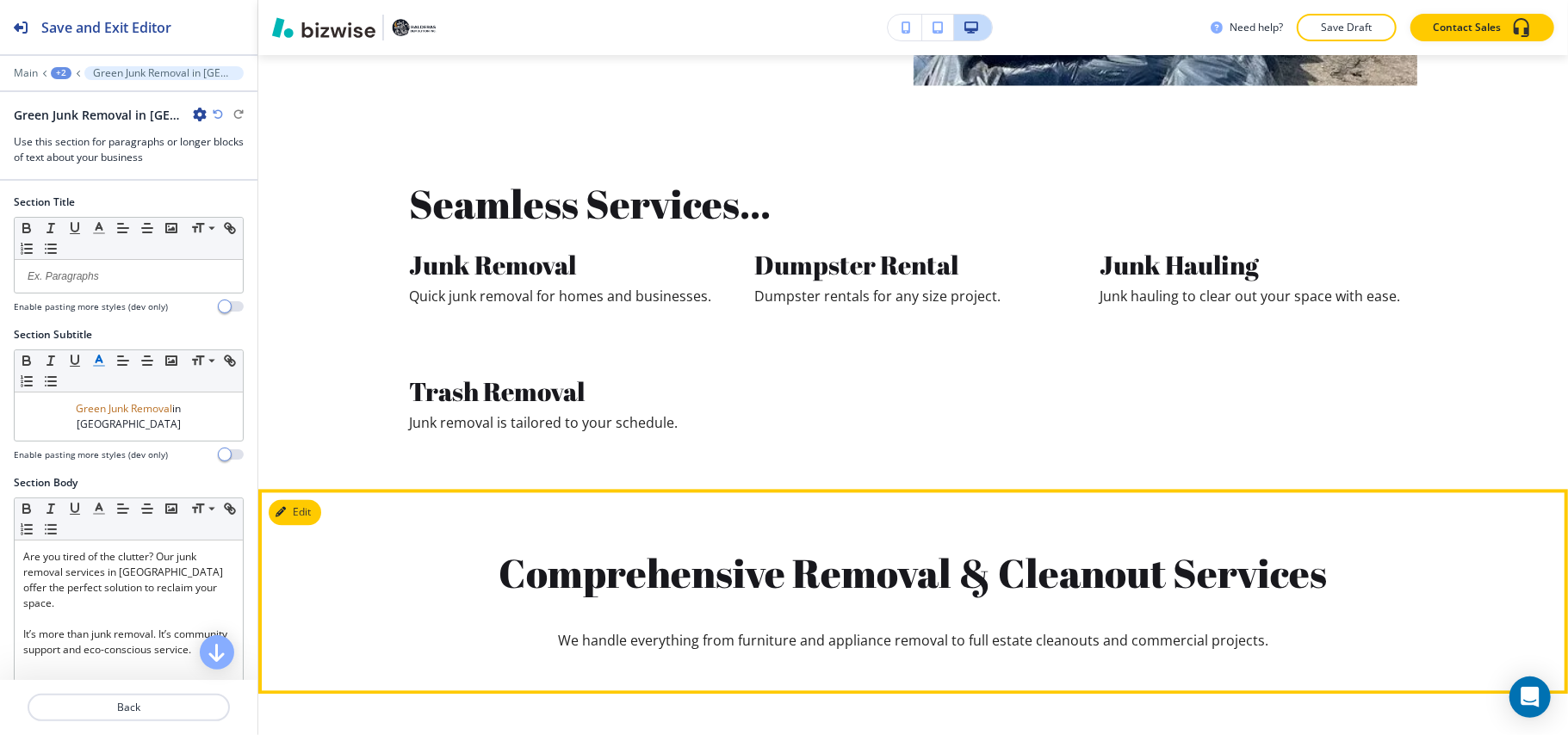
scroll to position [2349, 0]
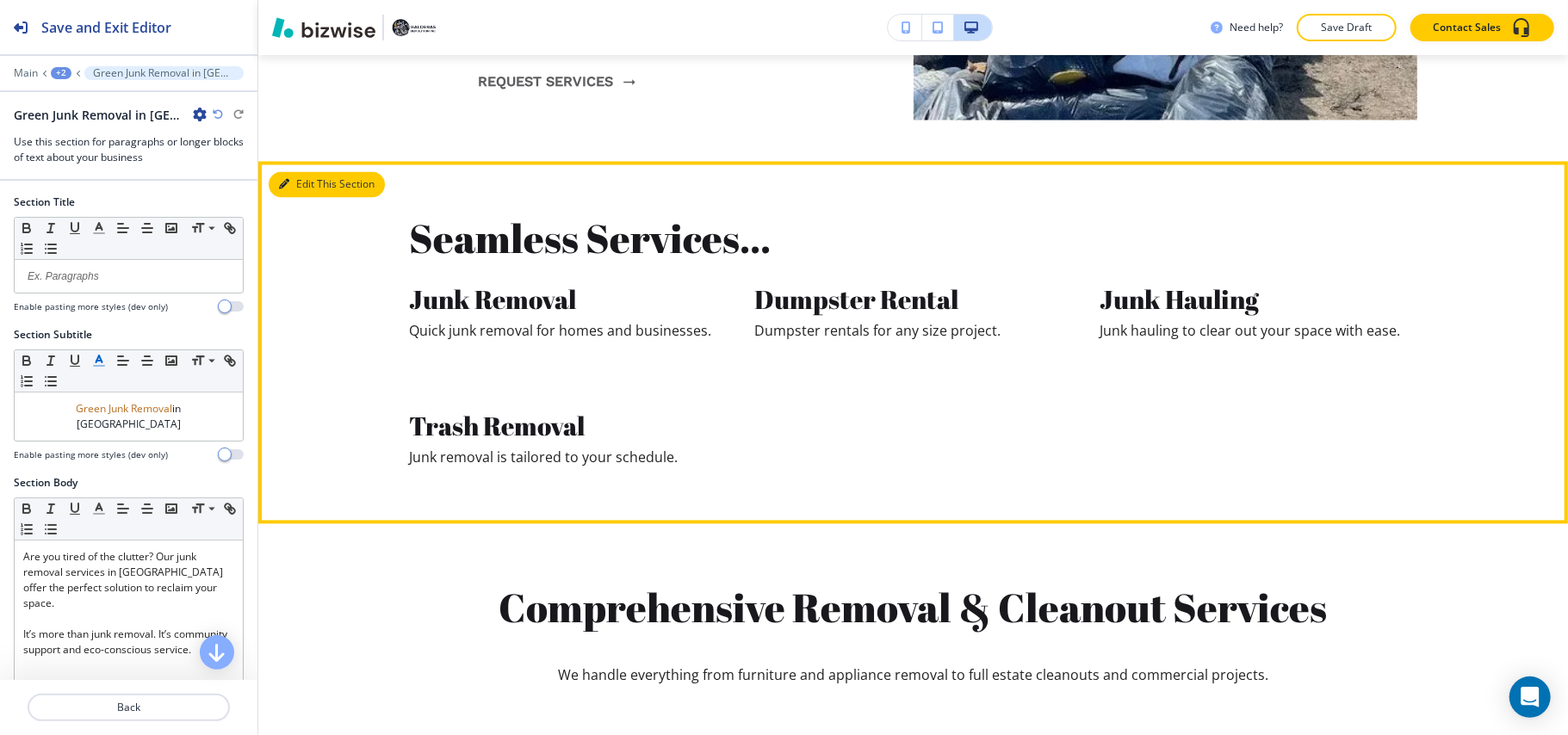
click at [297, 181] on button "Edit This Section" at bounding box center [327, 184] width 116 height 26
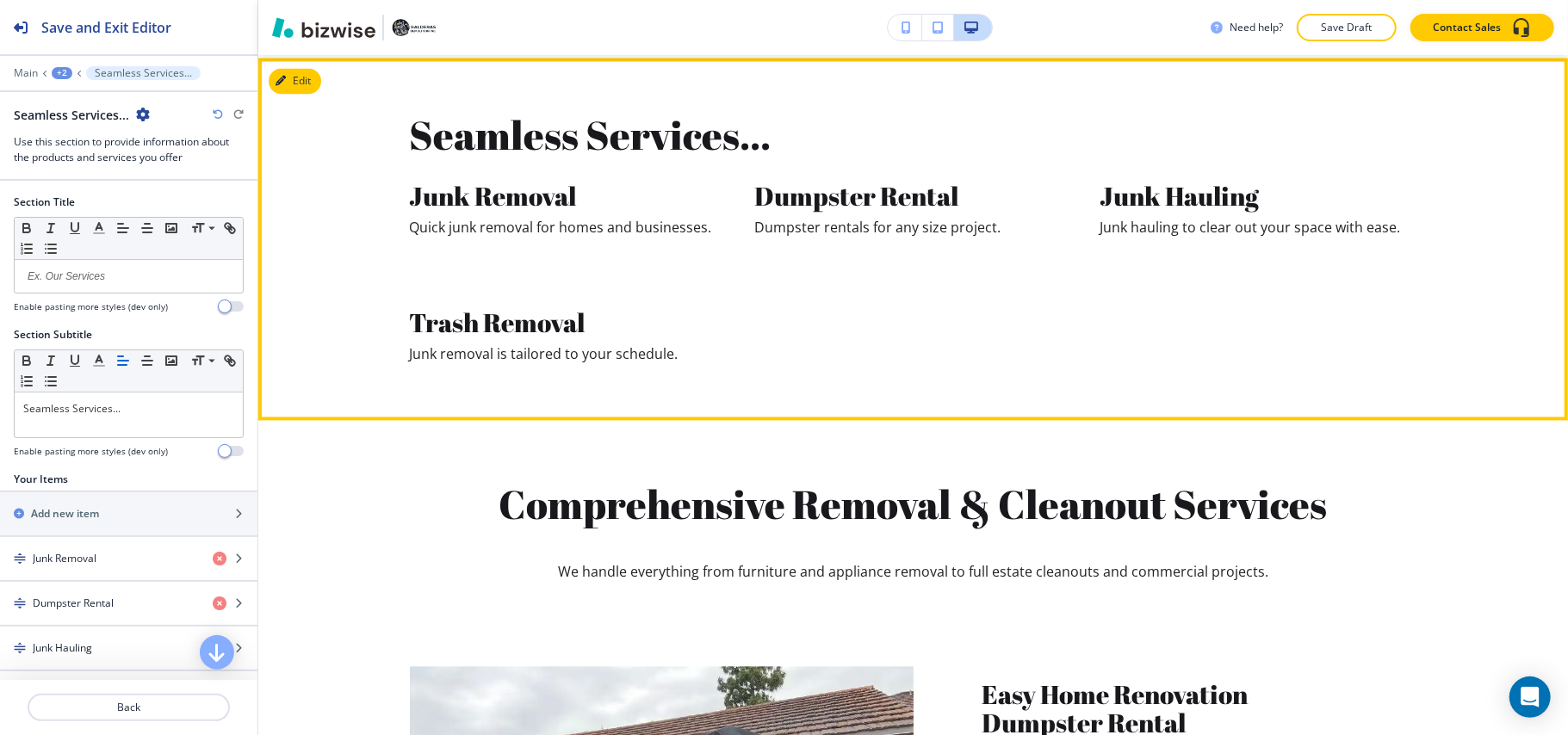
scroll to position [2456, 0]
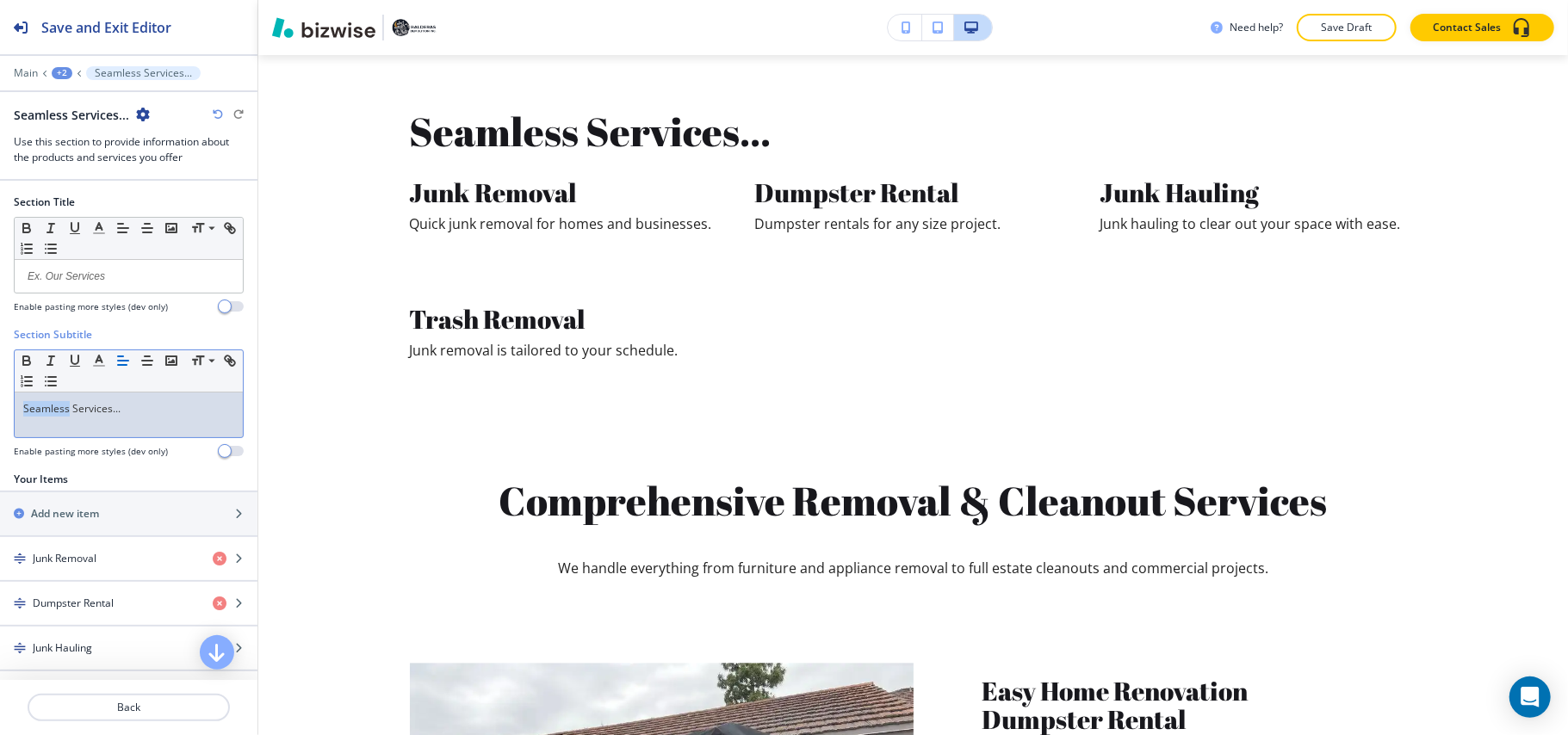
drag, startPoint x: 69, startPoint y: 412, endPoint x: 0, endPoint y: 411, distance: 69.0
click at [0, 411] on div "Section Subtitle Small Normal Large Huge Seamless Services... Enable pasting mo…" at bounding box center [129, 399] width 257 height 145
click at [93, 360] on icon "button" at bounding box center [100, 360] width 16 height 16
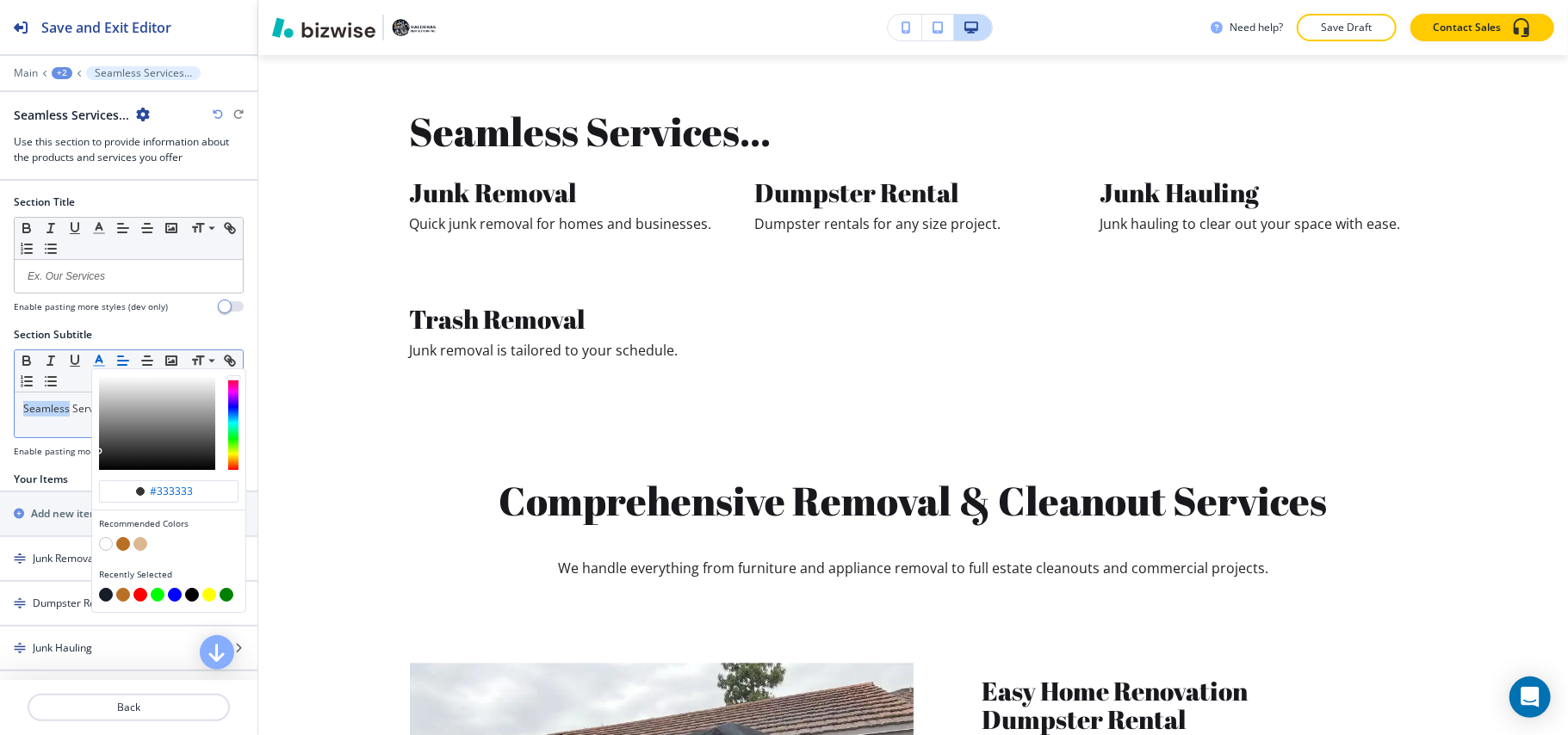
click at [122, 544] on button "button" at bounding box center [123, 544] width 14 height 14
type input "#b97025"
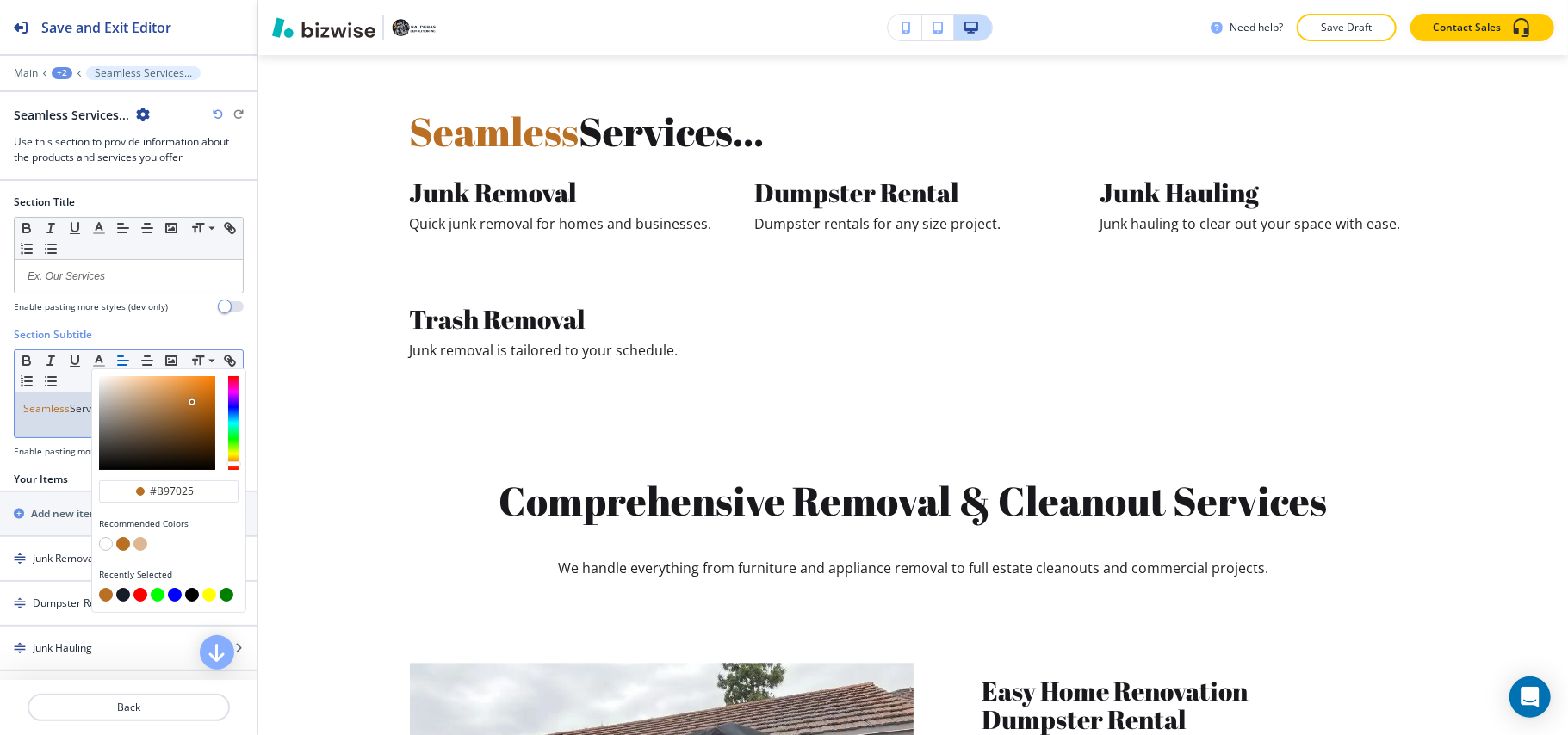
click at [56, 430] on div "Seamless Services..." at bounding box center [129, 414] width 228 height 45
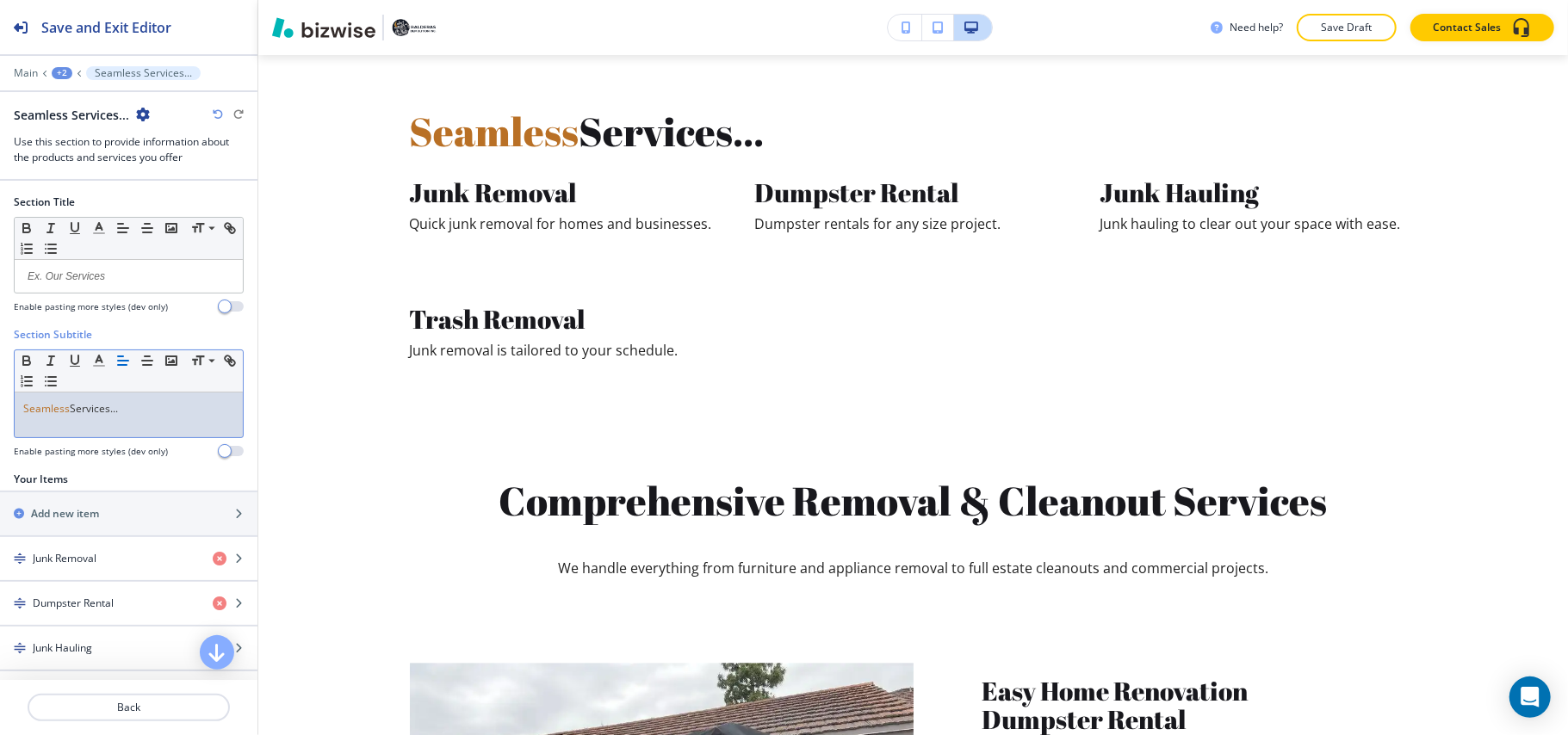
drag, startPoint x: 132, startPoint y: 412, endPoint x: 70, endPoint y: 412, distance: 62.0
click at [70, 412] on p "Seamless Services..." at bounding box center [128, 409] width 211 height 16
click at [98, 359] on polyline "button" at bounding box center [99, 359] width 6 height 7
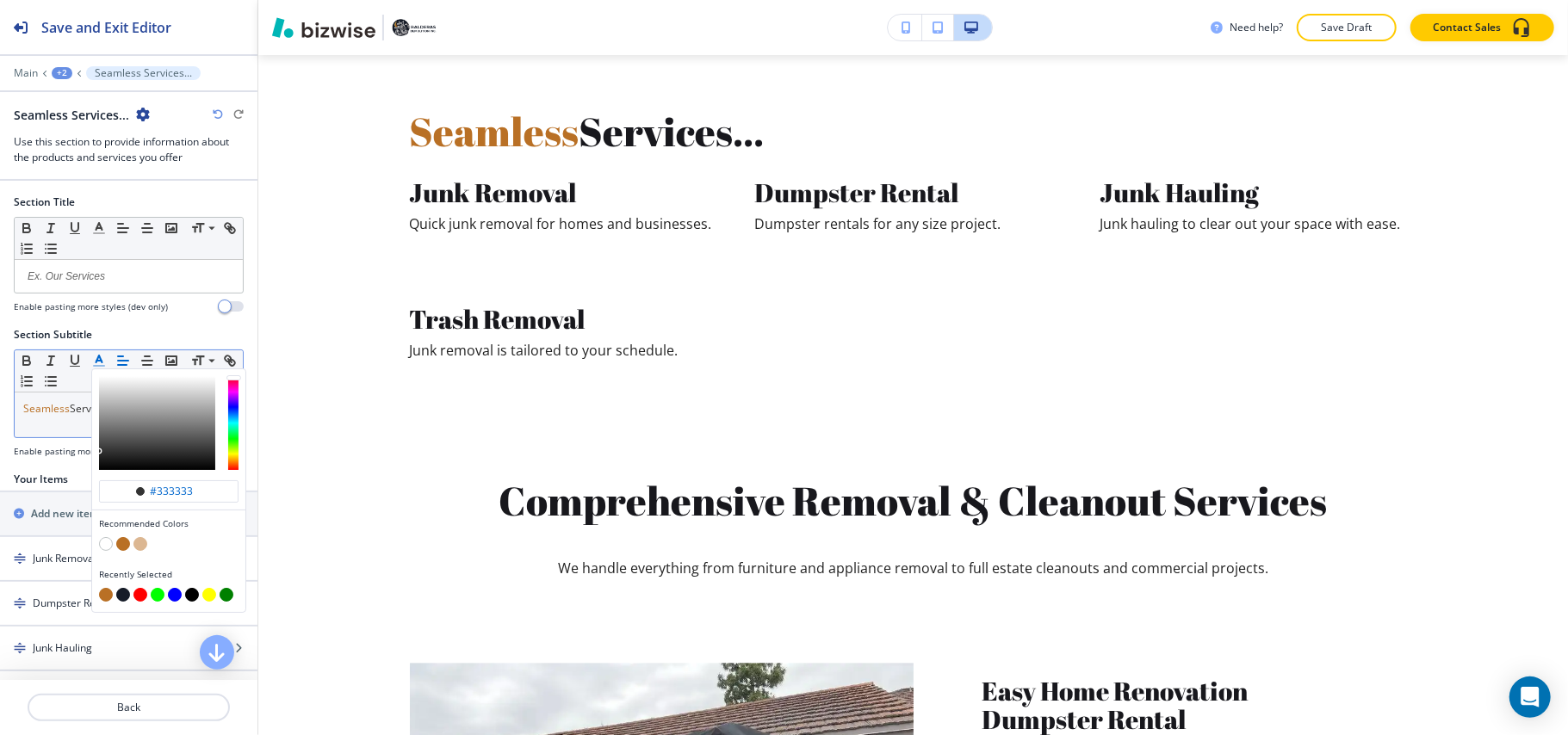
click at [126, 594] on button "button" at bounding box center [123, 595] width 14 height 14
type input "#161c28"
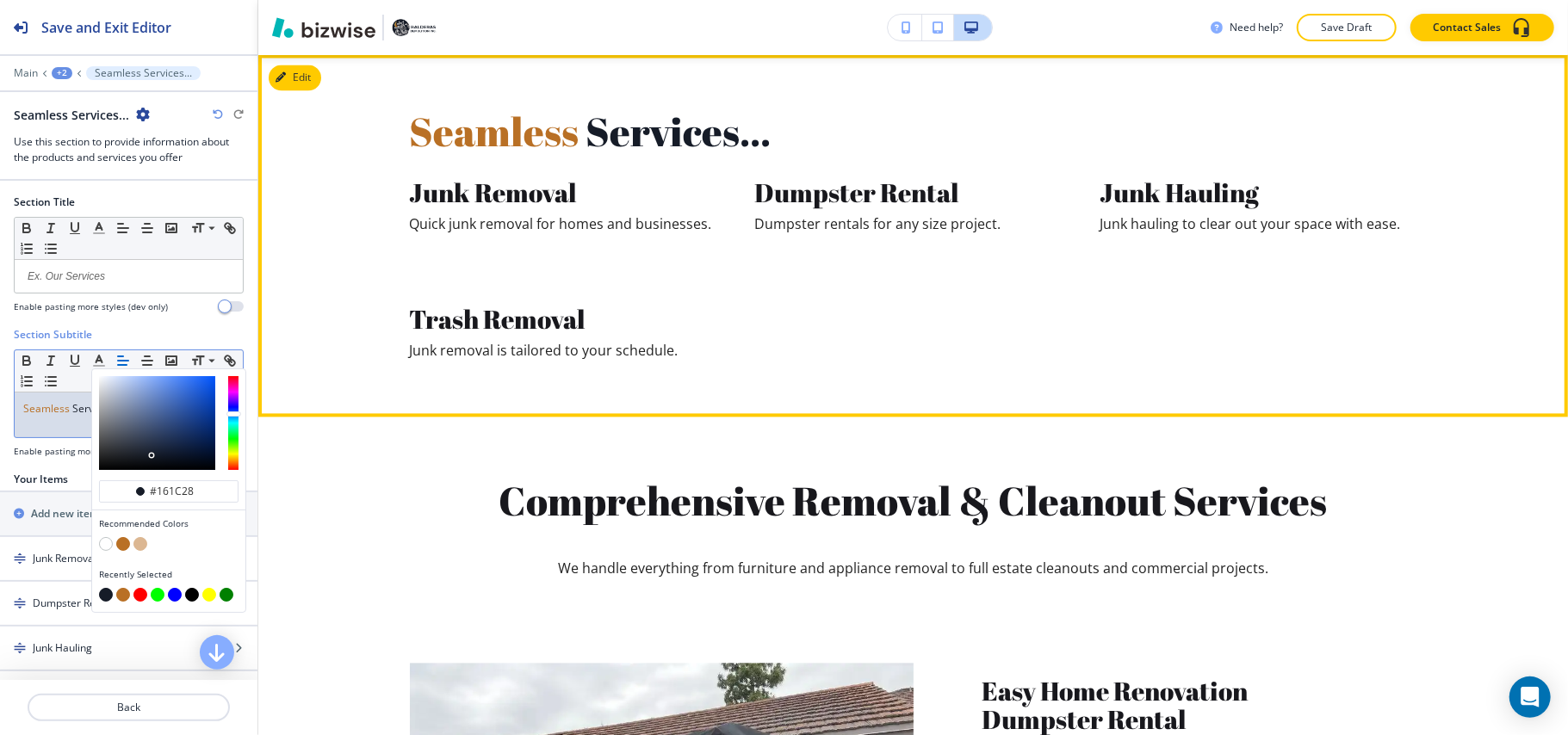
click at [744, 370] on div "Junk Removal Quick junk removal for homes and businesses. Dumpster Rental Dumps…" at bounding box center [913, 277] width 1007 height 197
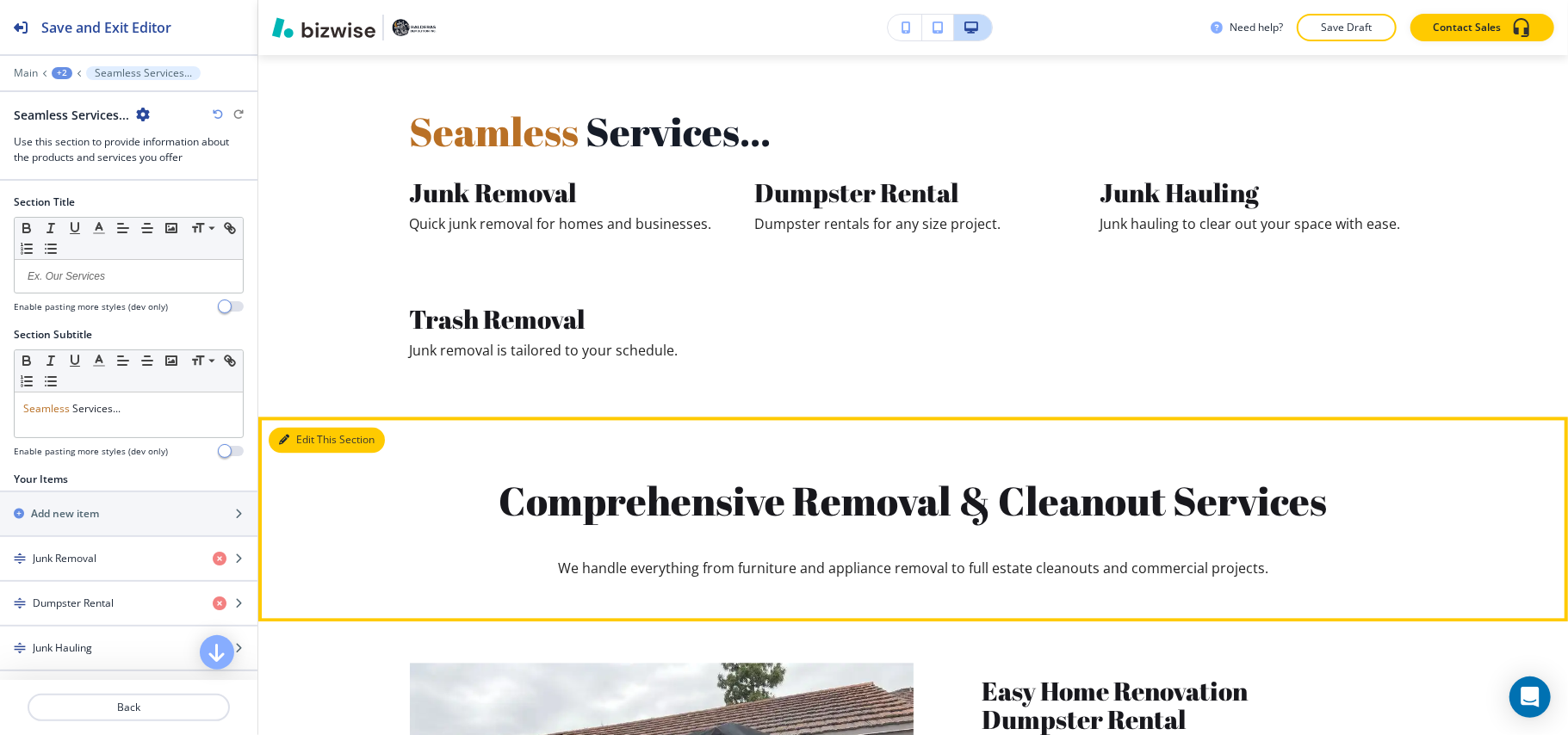
click at [277, 427] on button "Edit This Section" at bounding box center [327, 439] width 116 height 26
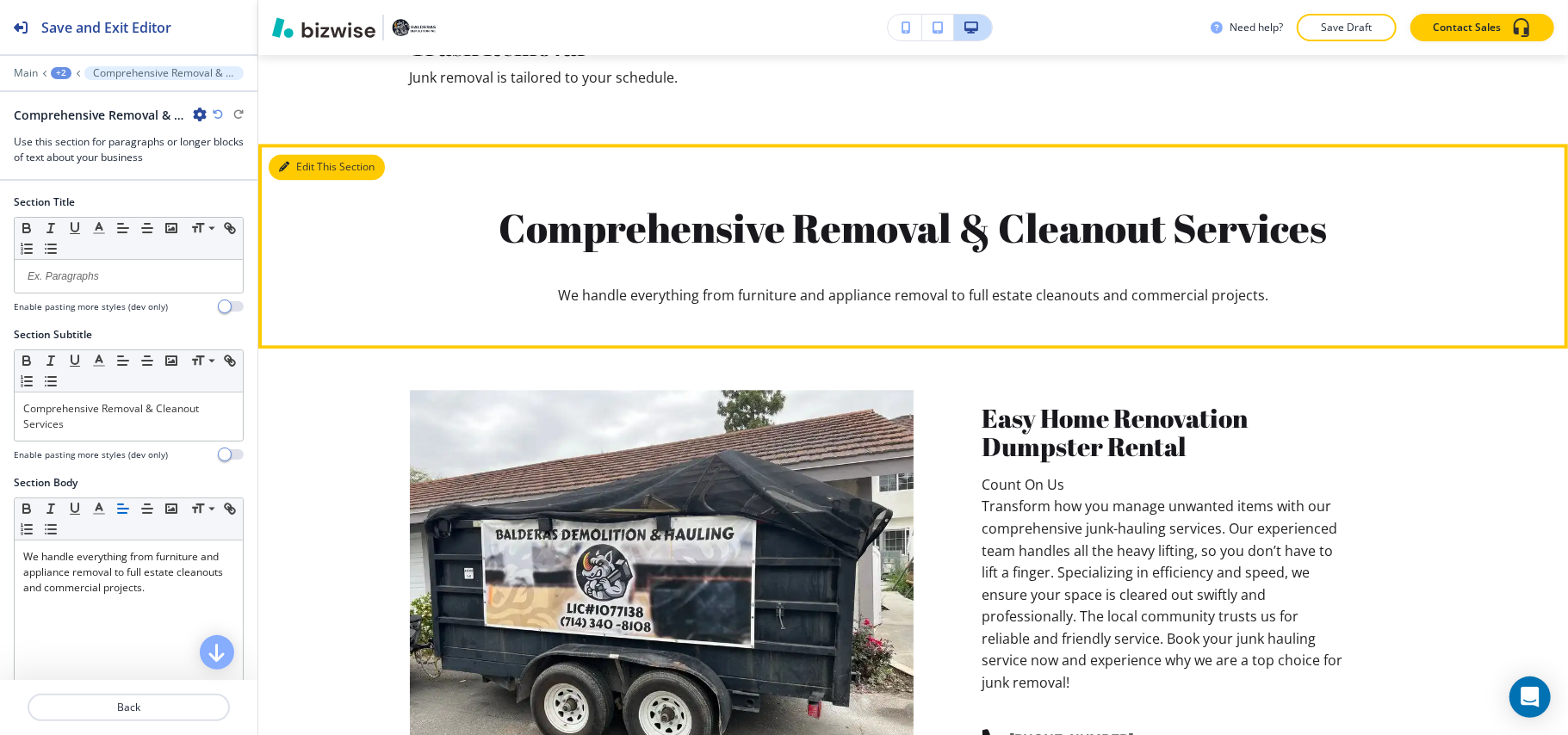
scroll to position [2818, 0]
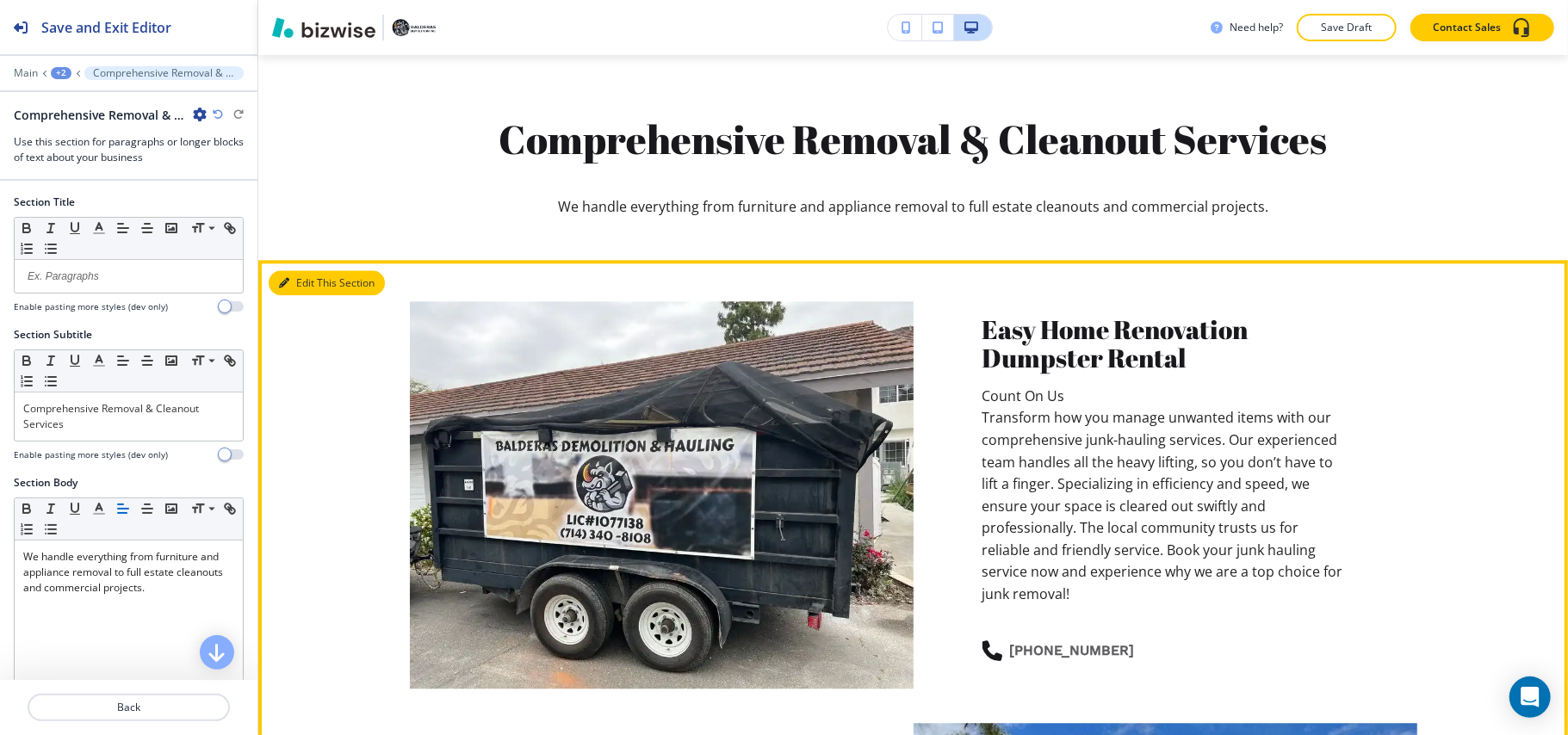
click at [297, 274] on button "Edit This Section" at bounding box center [327, 283] width 116 height 26
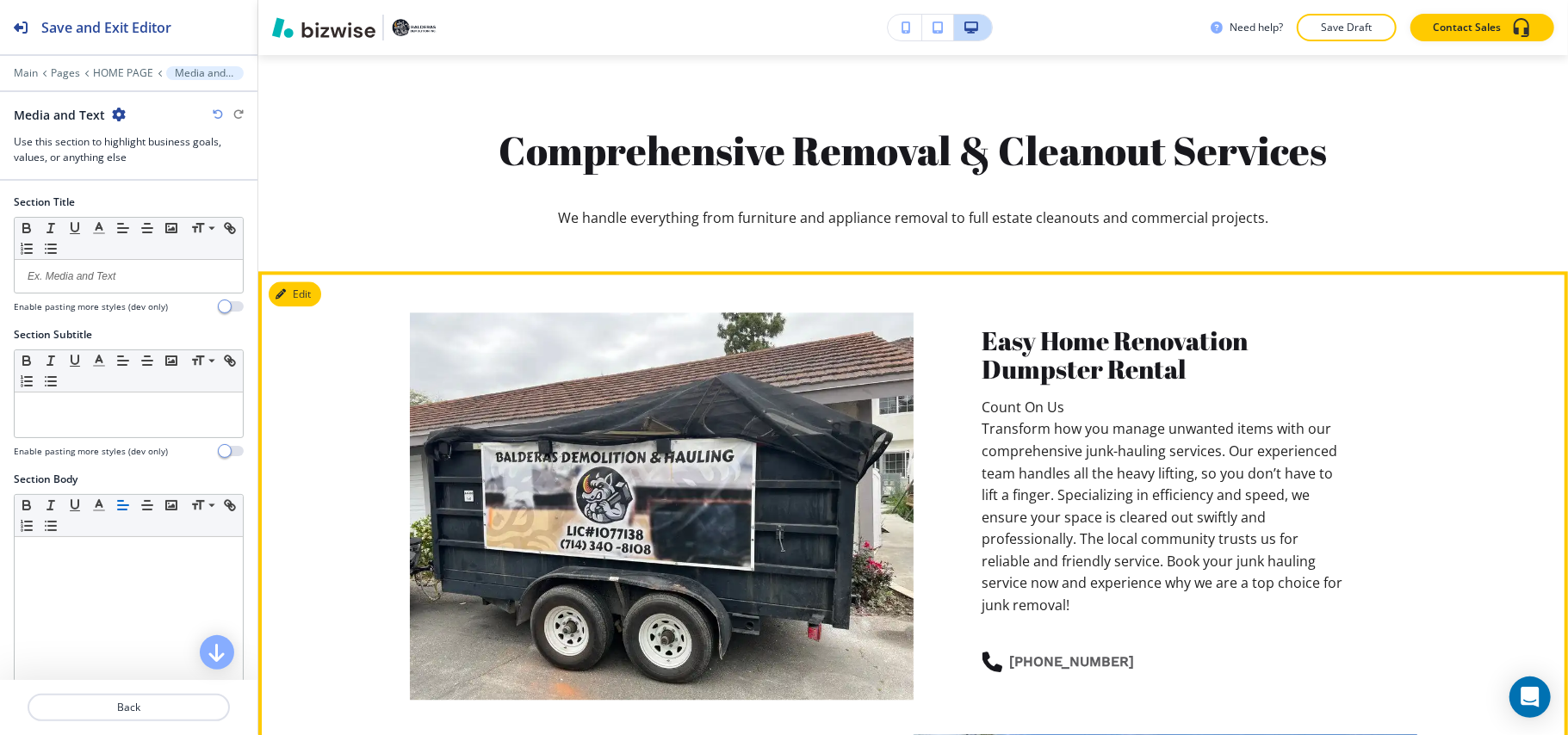
scroll to position [2793, 0]
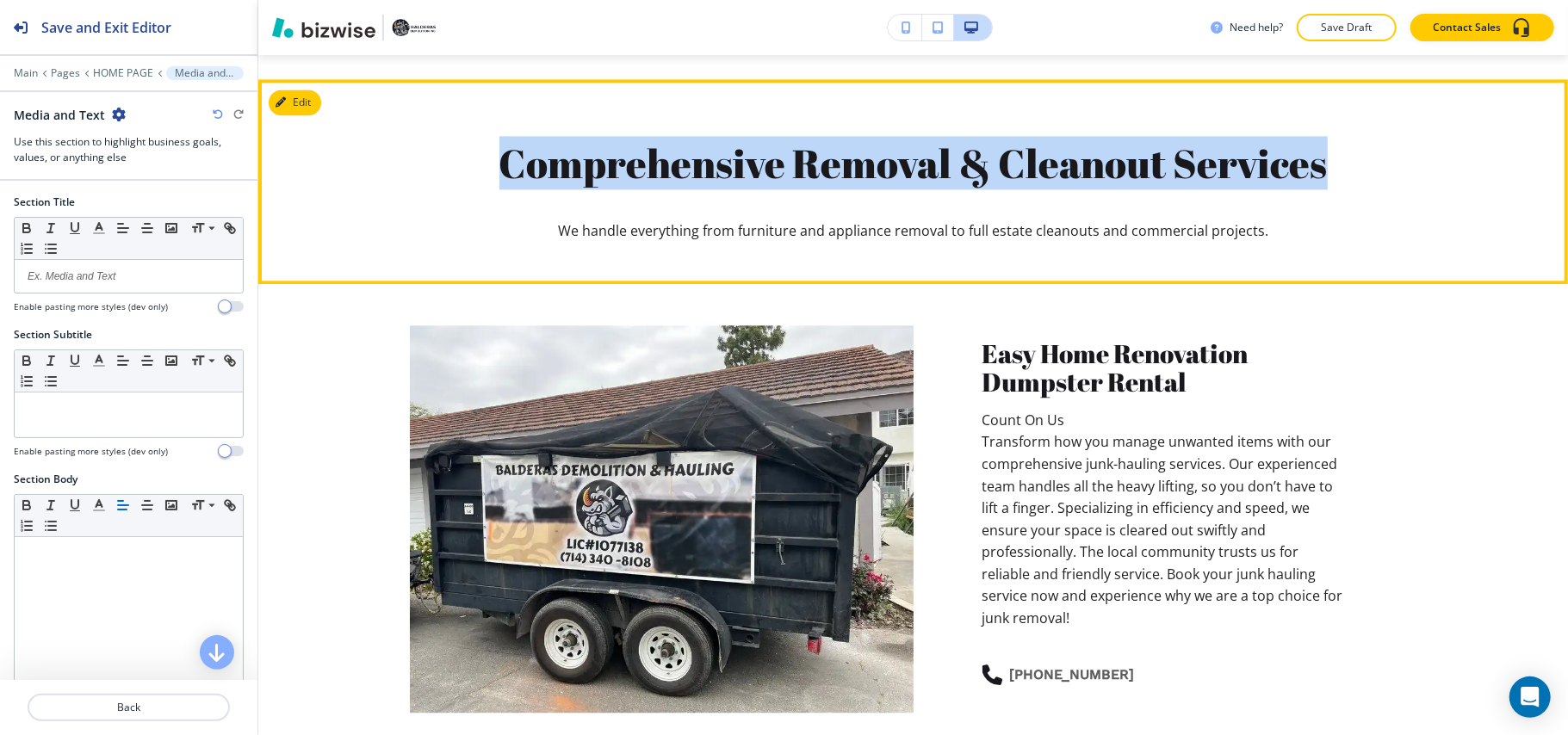
drag, startPoint x: 472, startPoint y: 166, endPoint x: 1394, endPoint y: 175, distance: 922.0
click at [1394, 175] on p "Comprehensive Removal & Cleanout Services" at bounding box center [913, 163] width 1007 height 52
copy p "Comprehensive Removal & Cleanout Services"
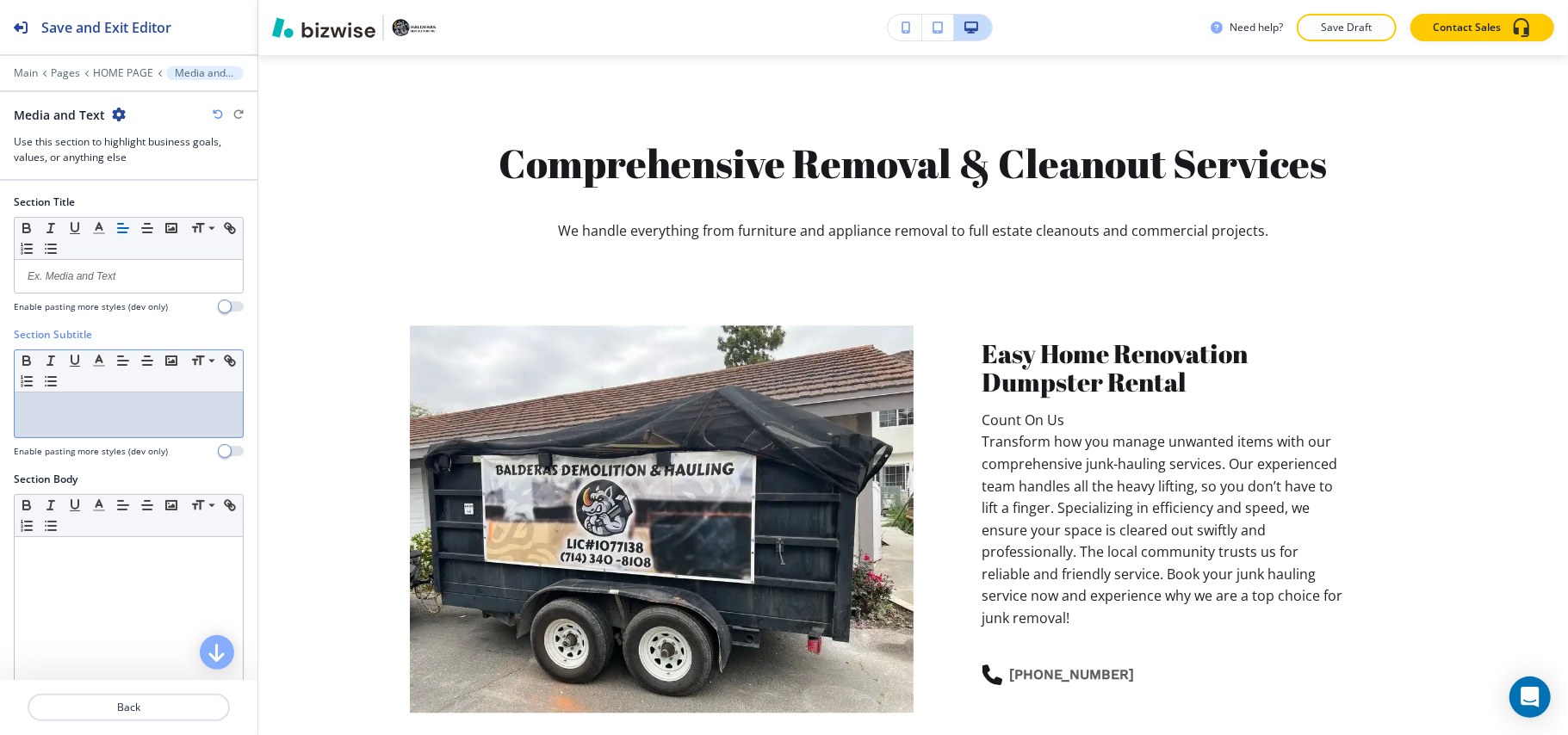
drag, startPoint x: 97, startPoint y: 276, endPoint x: 40, endPoint y: 407, distance: 142.9
click at [40, 407] on p at bounding box center [128, 409] width 211 height 16
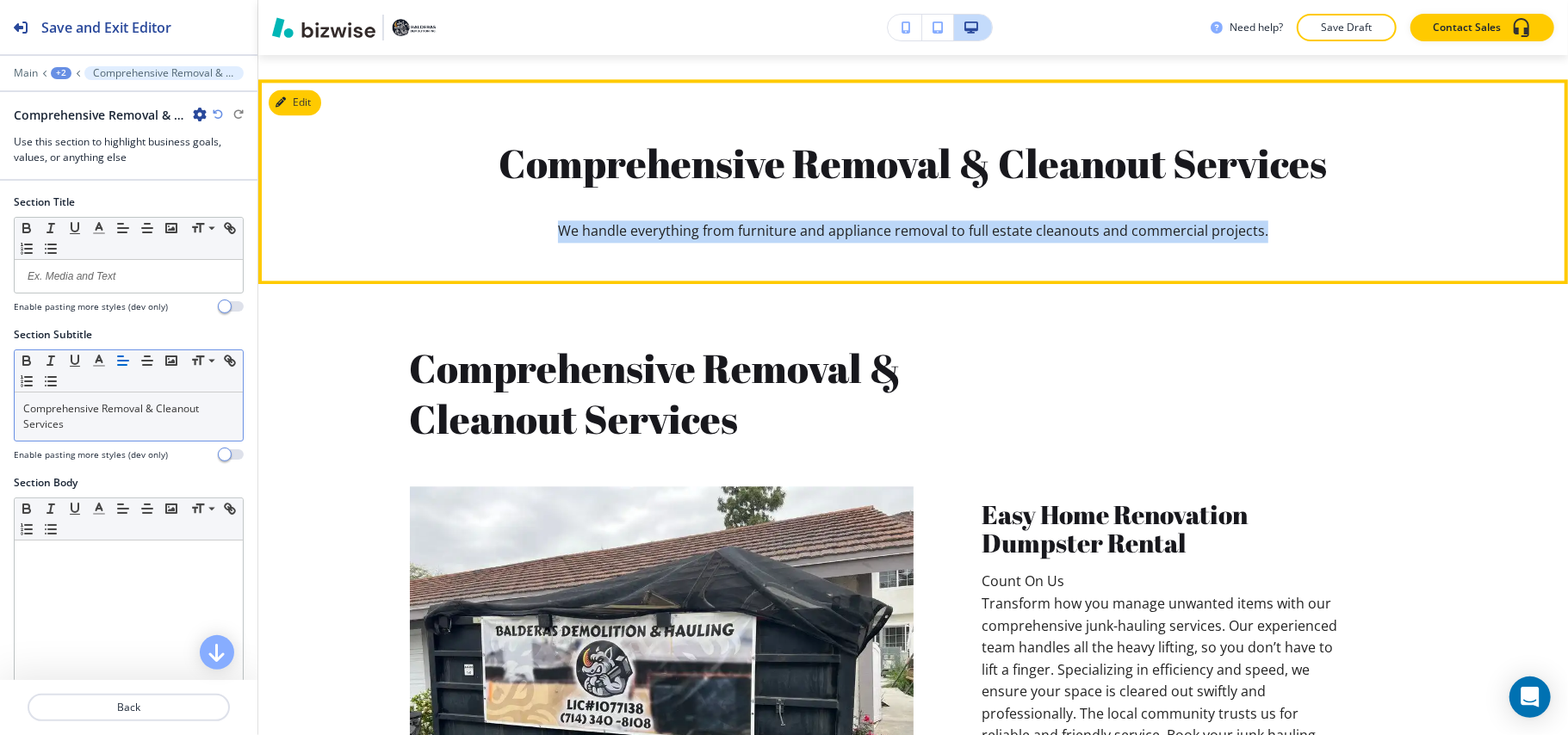
drag, startPoint x: 825, startPoint y: 234, endPoint x: 1276, endPoint y: 242, distance: 451.1
click at [1276, 242] on section "Comprehensive Removal & Cleanout Services We handle everything from furniture a…" at bounding box center [913, 181] width 1310 height 204
copy span "We handle everything from furniture and appliance removal to full estate cleano…"
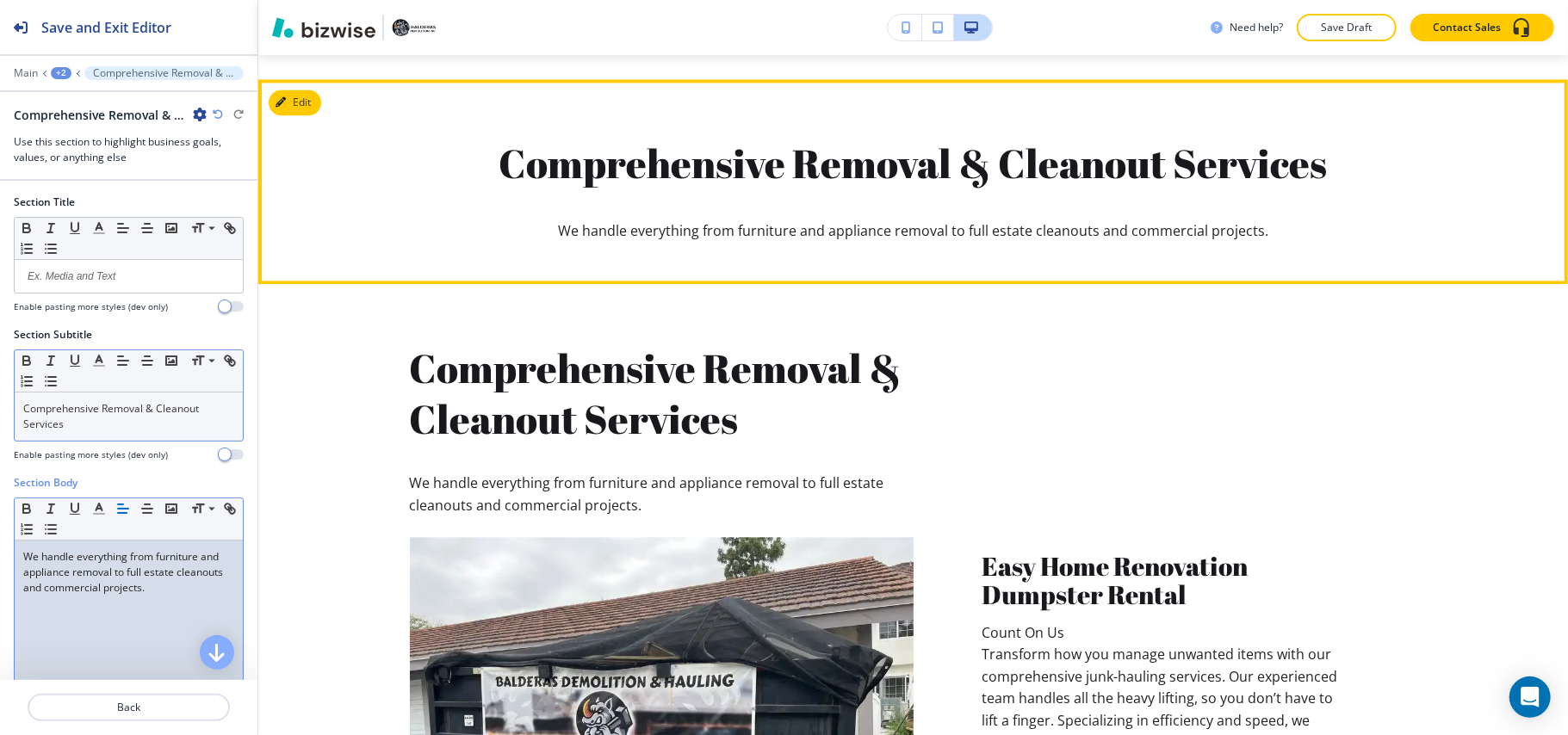
click at [308, 115] on button "Edit" at bounding box center [295, 102] width 53 height 26
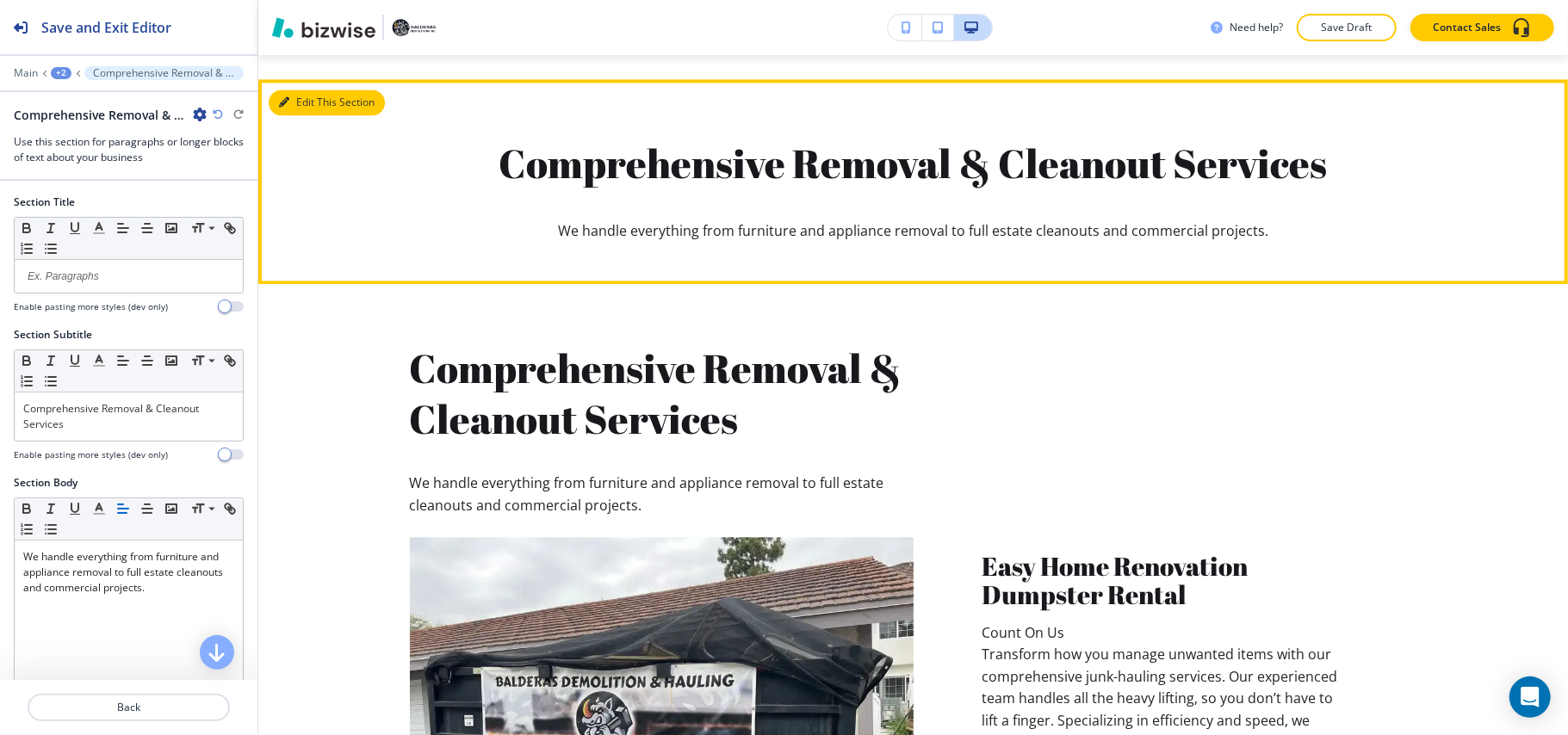
scroll to position [2818, 0]
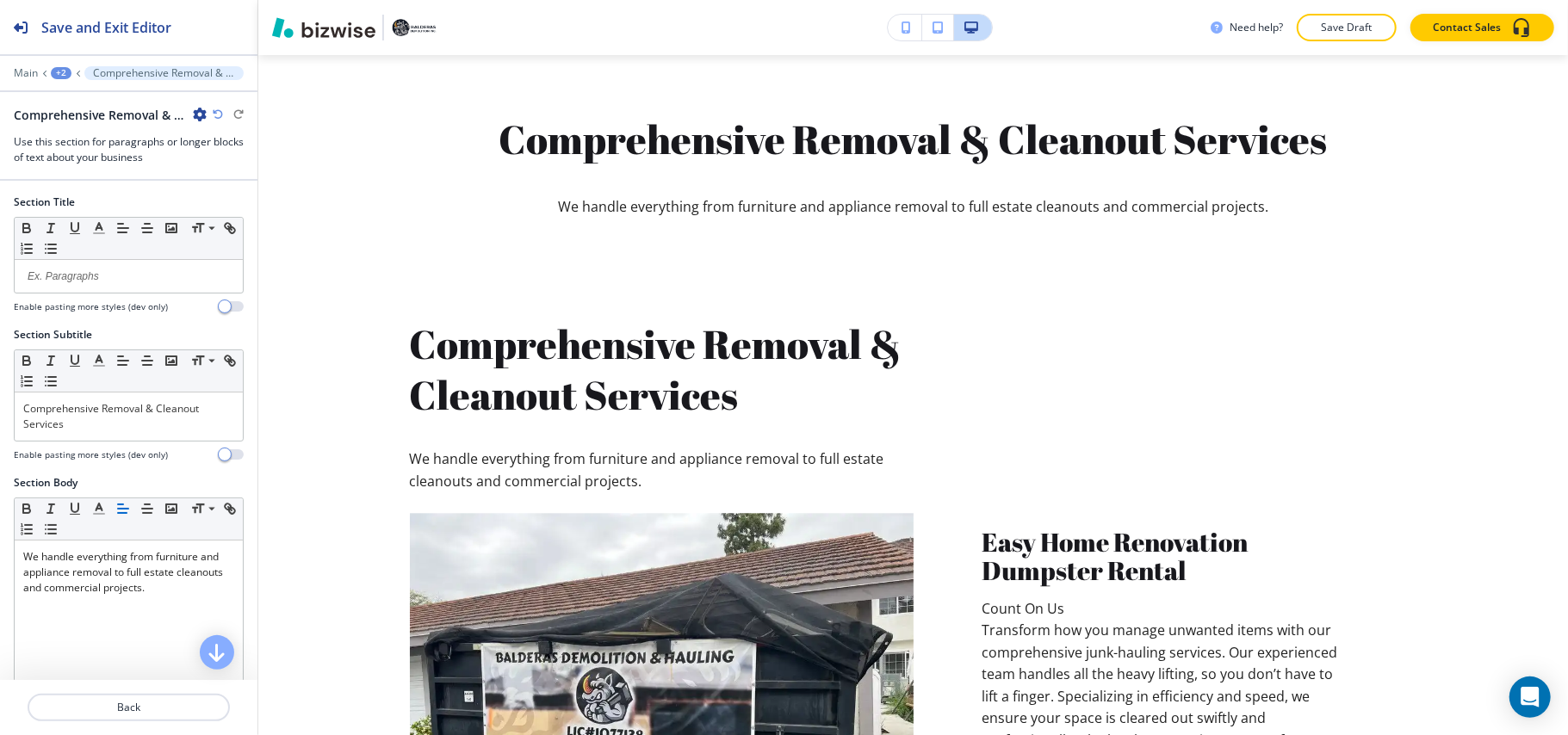
click at [194, 114] on icon "button" at bounding box center [200, 115] width 14 height 14
click at [229, 215] on button "Delete Section" at bounding box center [248, 205] width 110 height 31
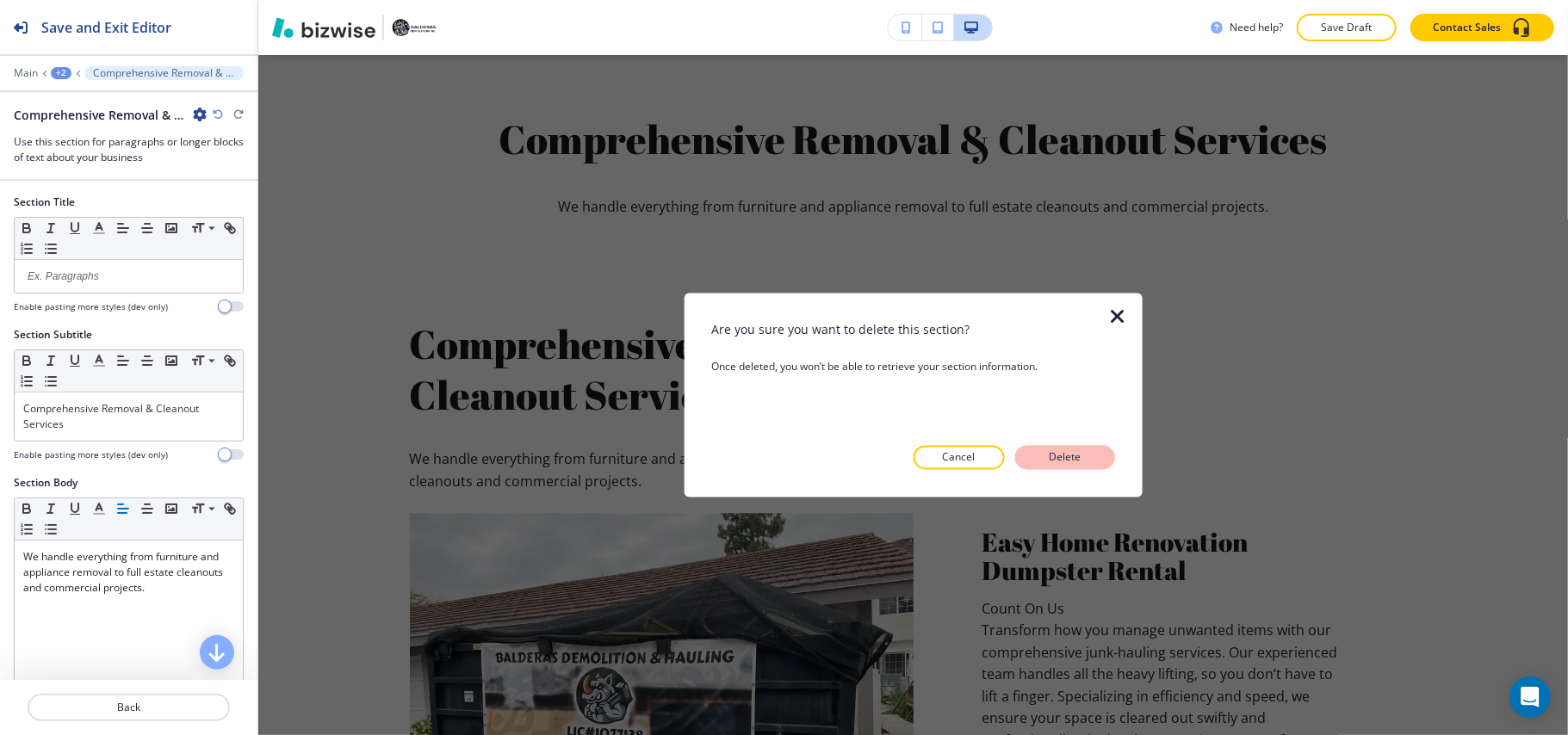
click at [1079, 452] on p "Delete" at bounding box center [1065, 458] width 41 height 16
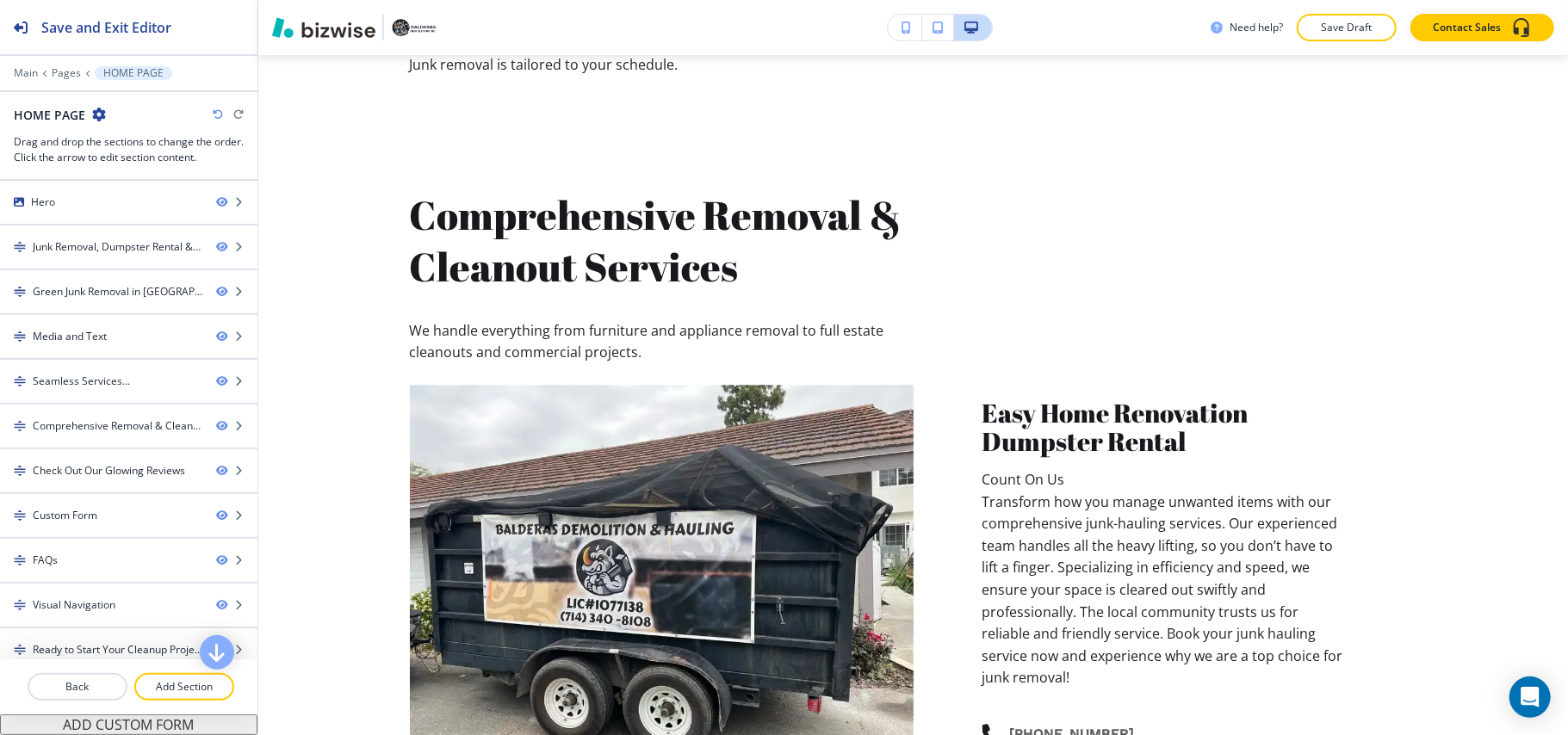
scroll to position [2703, 0]
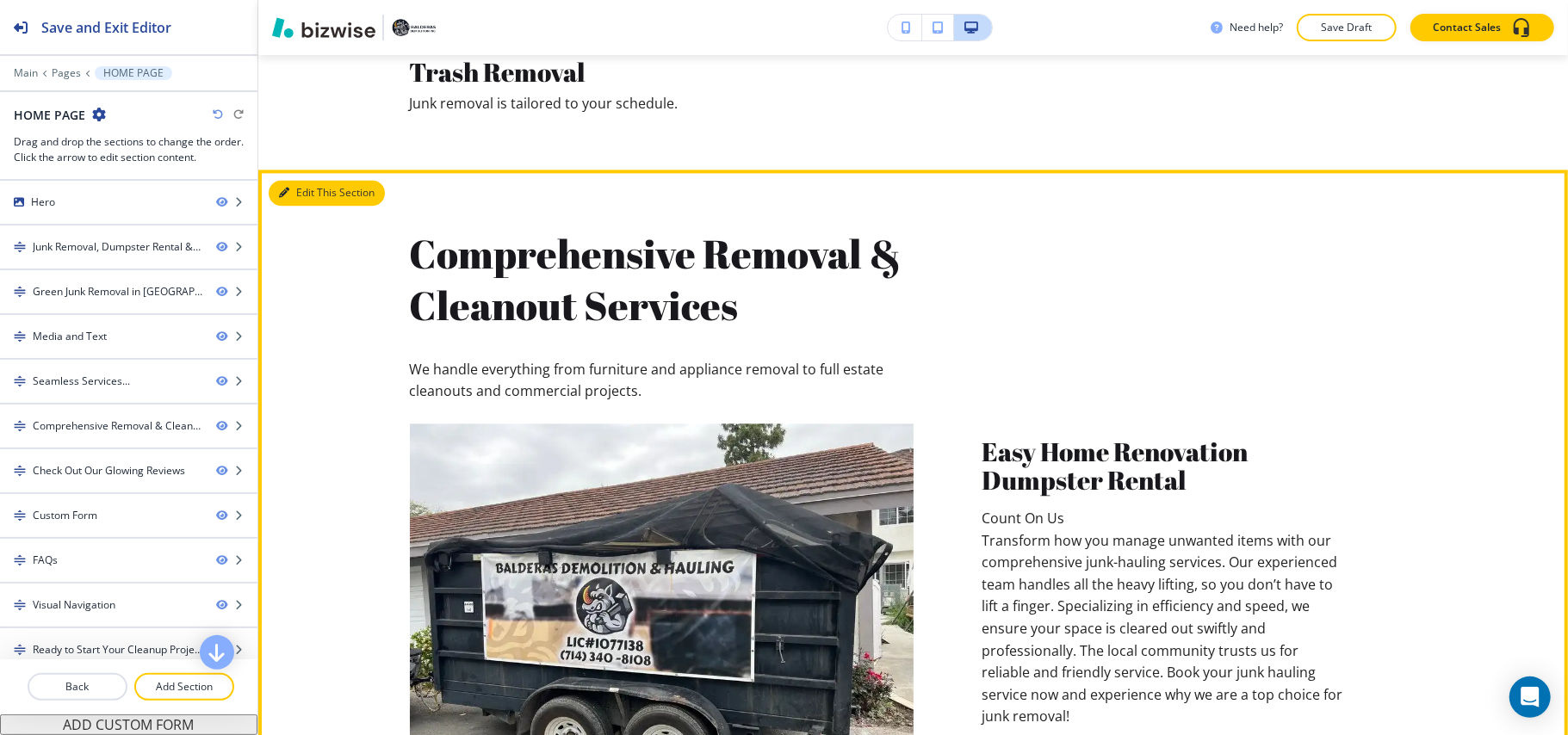
click at [294, 190] on button "Edit This Section" at bounding box center [327, 192] width 116 height 26
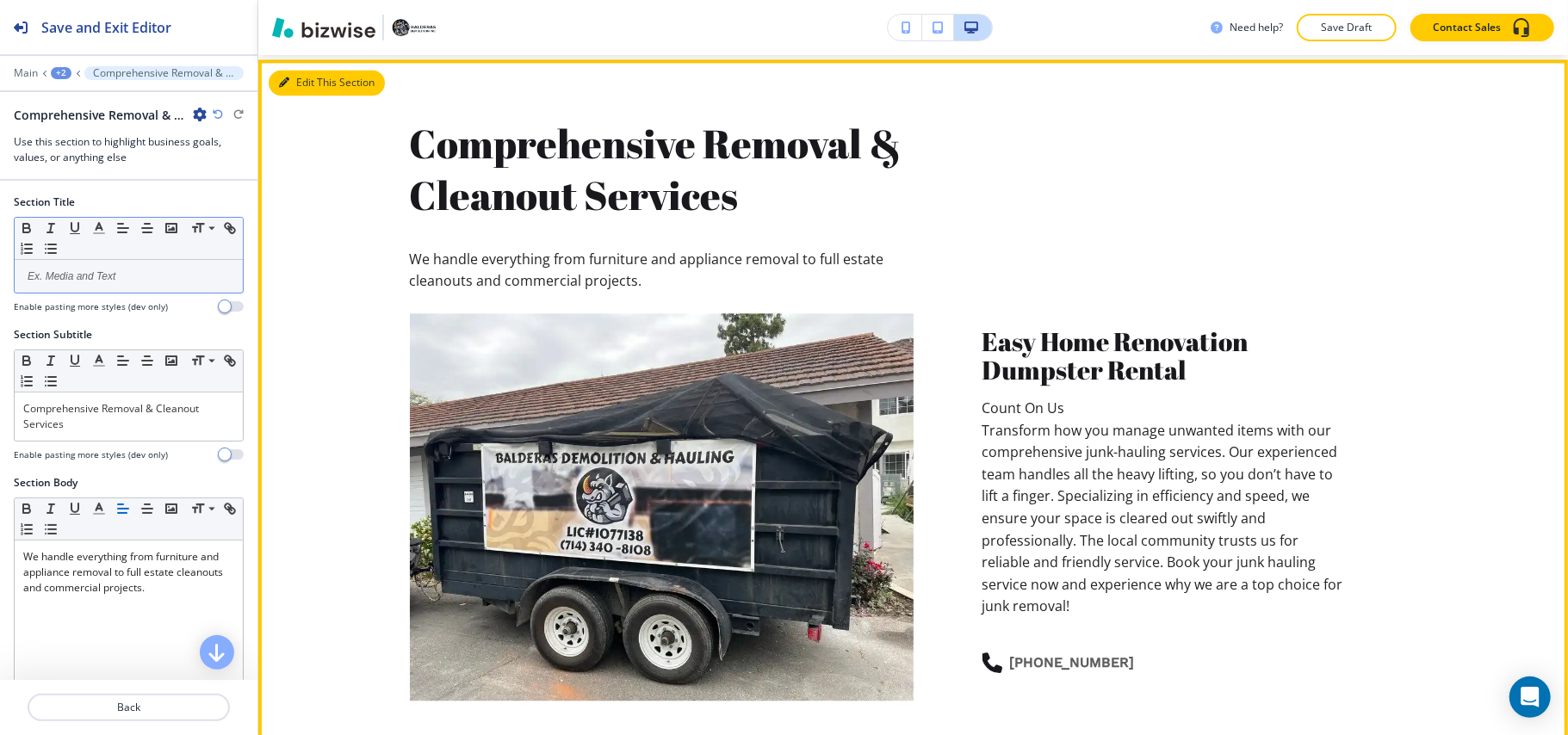
scroll to position [2818, 0]
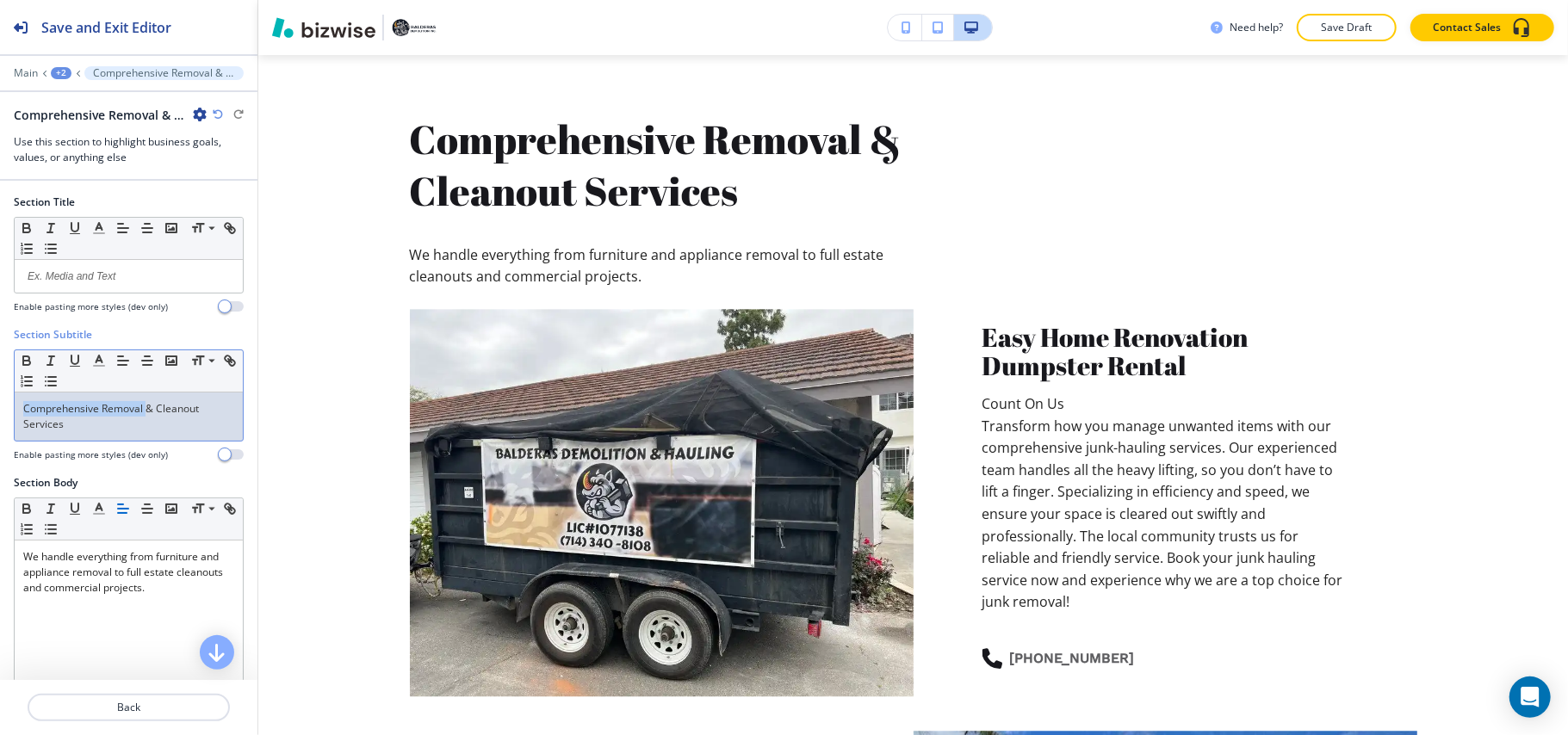
drag, startPoint x: 148, startPoint y: 414, endPoint x: 0, endPoint y: 414, distance: 148.0
click at [0, 414] on div "Section Subtitle Small Normal Large Huge Comprehensive Removal & Cleanout Servi…" at bounding box center [129, 401] width 257 height 148
click at [98, 360] on line "button" at bounding box center [98, 360] width 4 height 0
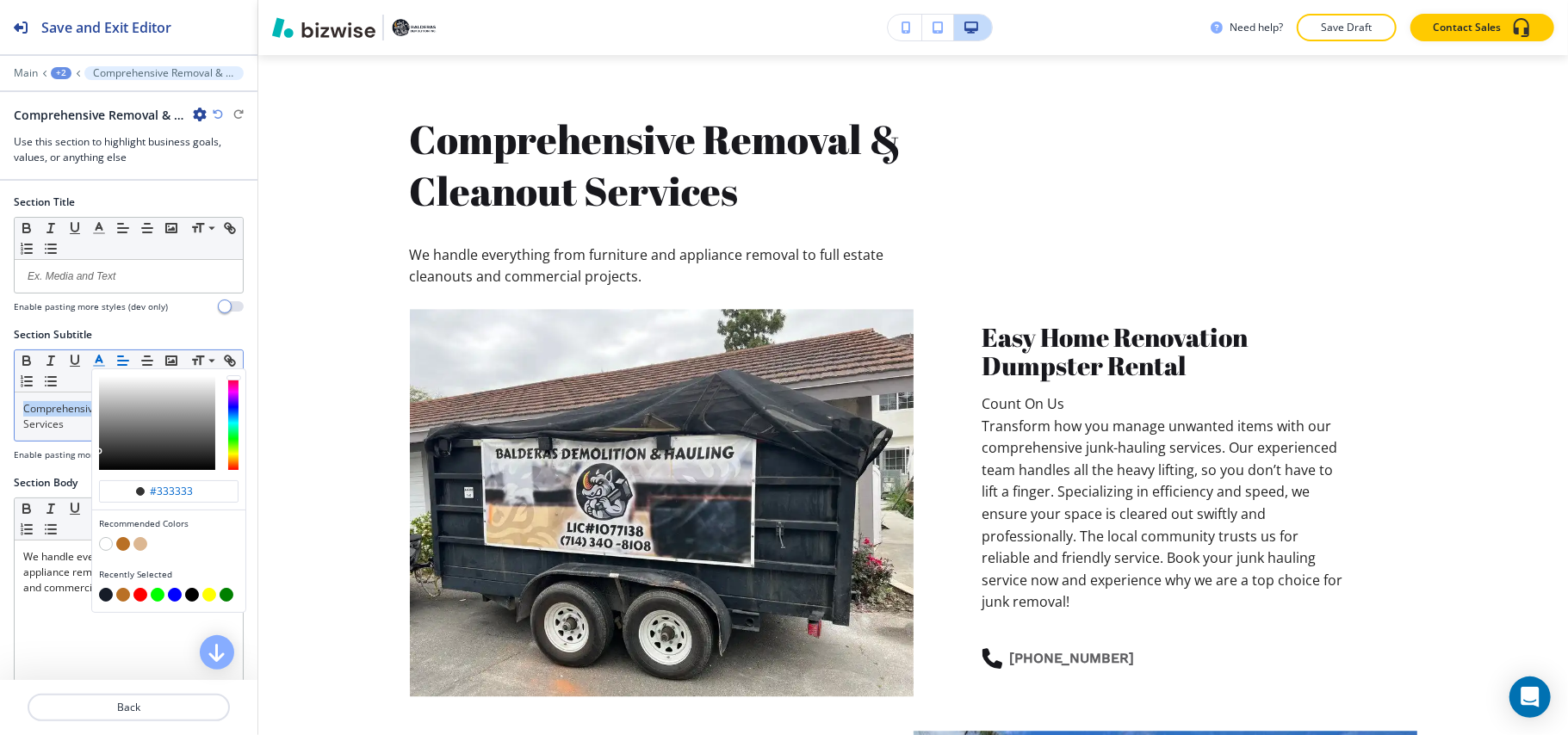
click at [123, 547] on button "button" at bounding box center [123, 544] width 14 height 14
type input "#b97025"
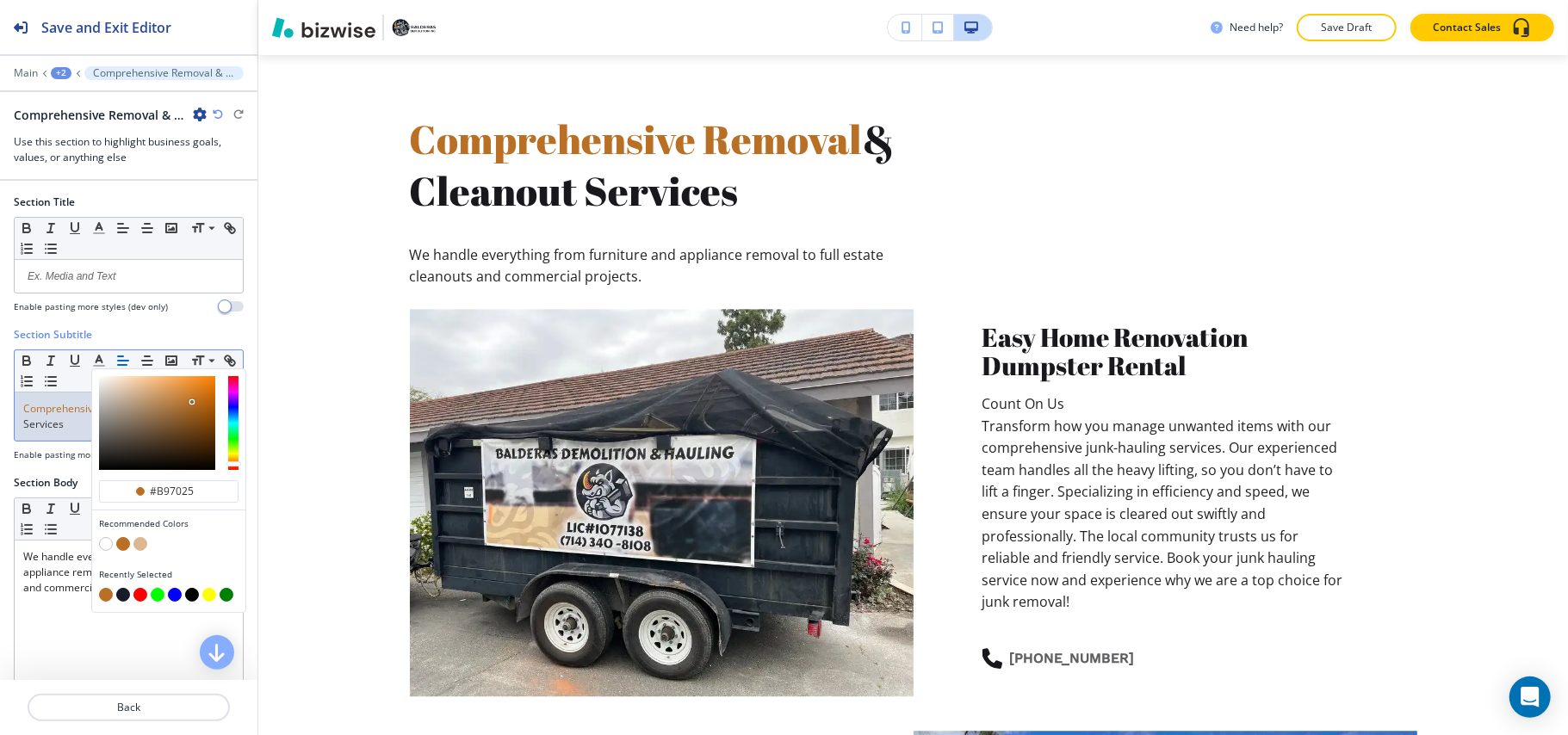
click at [66, 421] on p "Comprehensive Removal & Cleanout Services" at bounding box center [128, 416] width 211 height 31
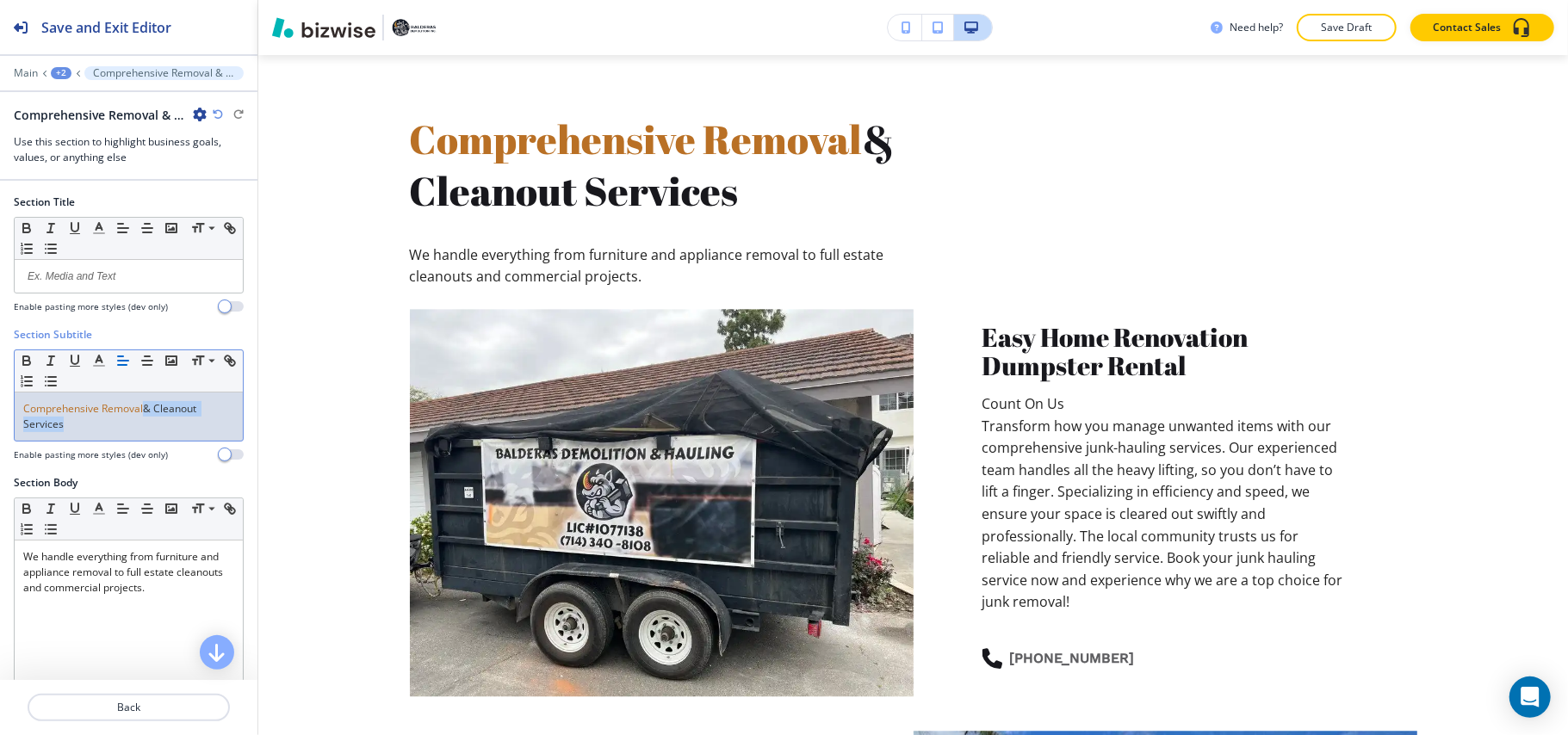
drag, startPoint x: 145, startPoint y: 415, endPoint x: 188, endPoint y: 428, distance: 44.9
click at [188, 428] on p "Comprehensive Removal & Cleanout Services" at bounding box center [128, 416] width 211 height 31
click at [104, 361] on icon "button" at bounding box center [100, 360] width 16 height 16
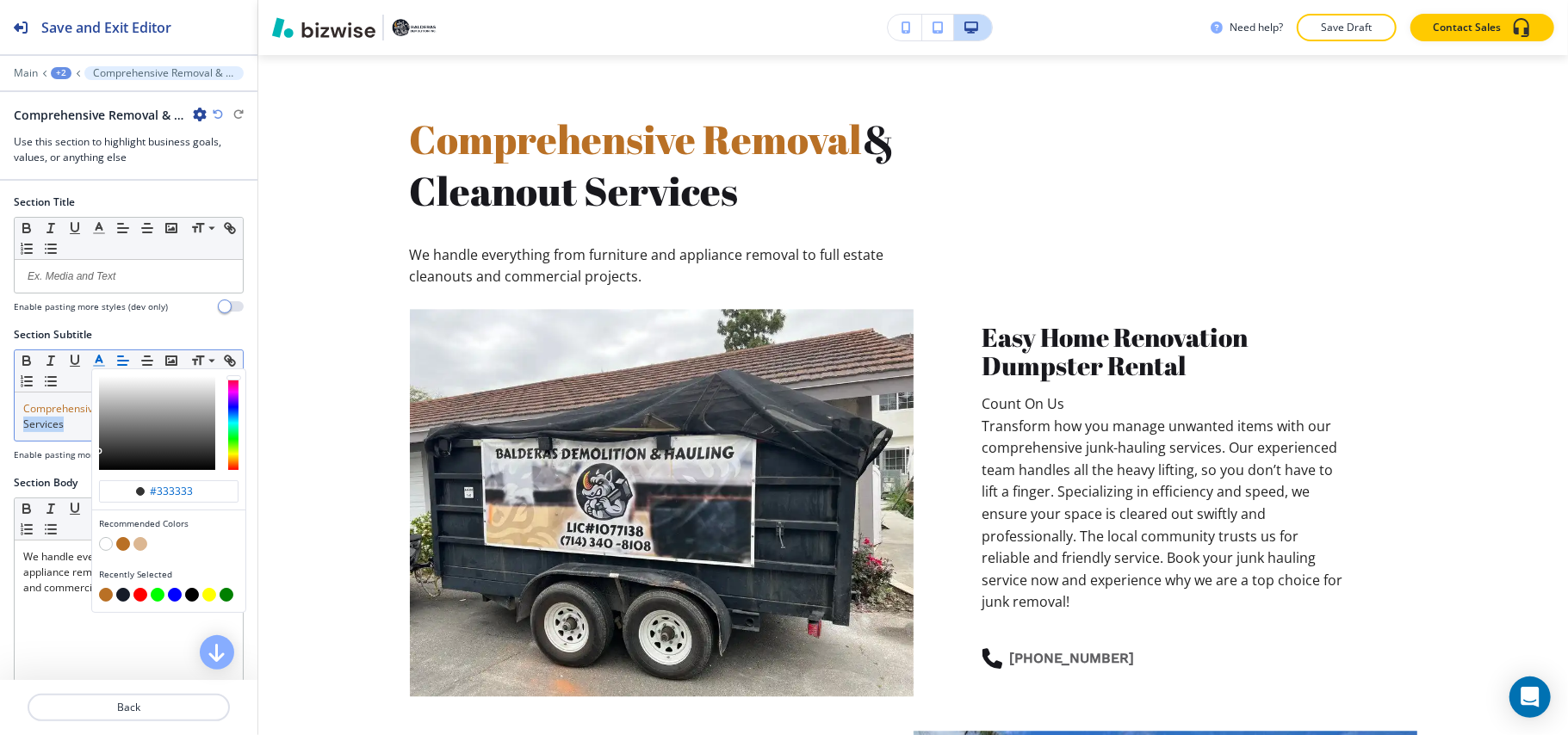
click at [125, 594] on button "button" at bounding box center [123, 595] width 14 height 14
type input "#161c28"
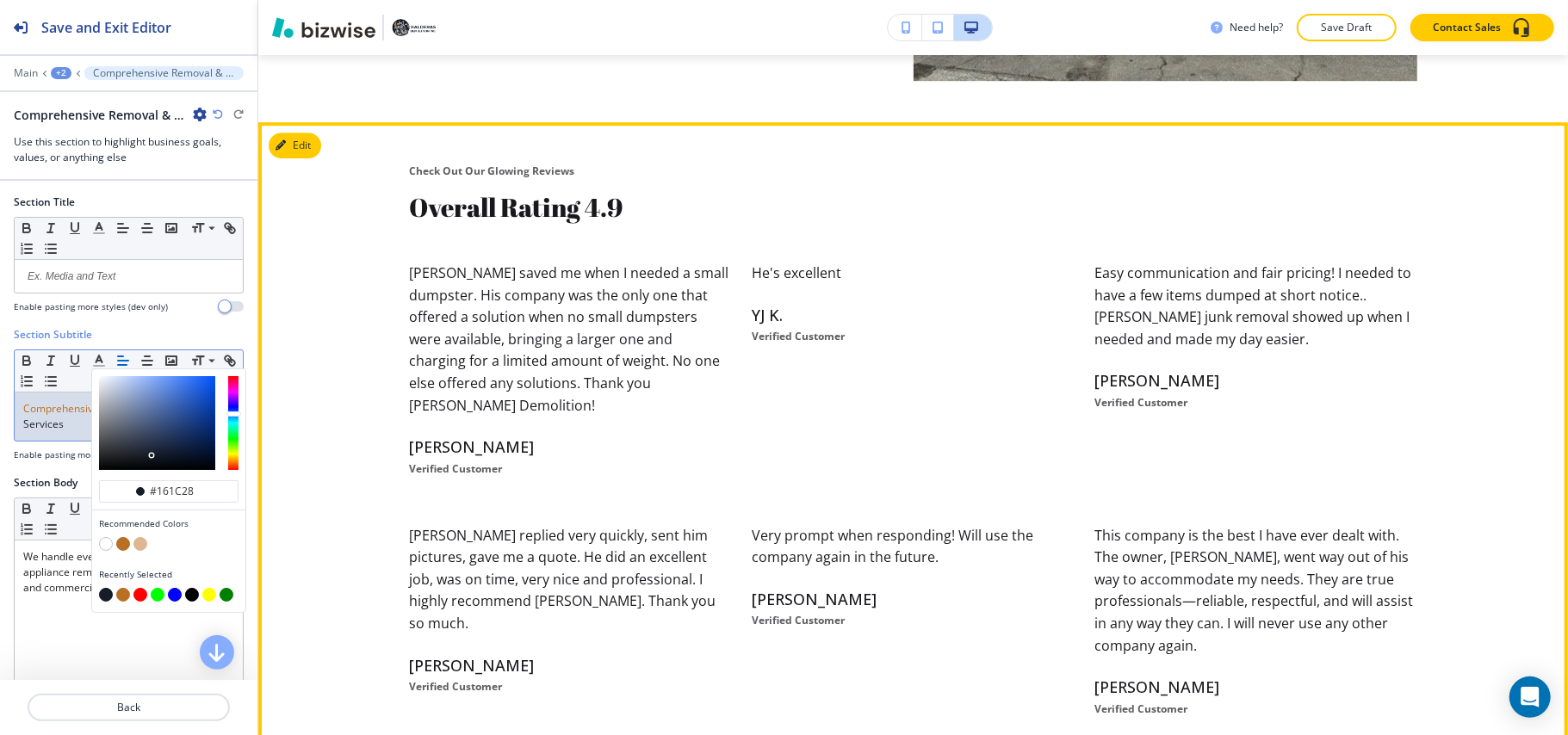
scroll to position [3850, 0]
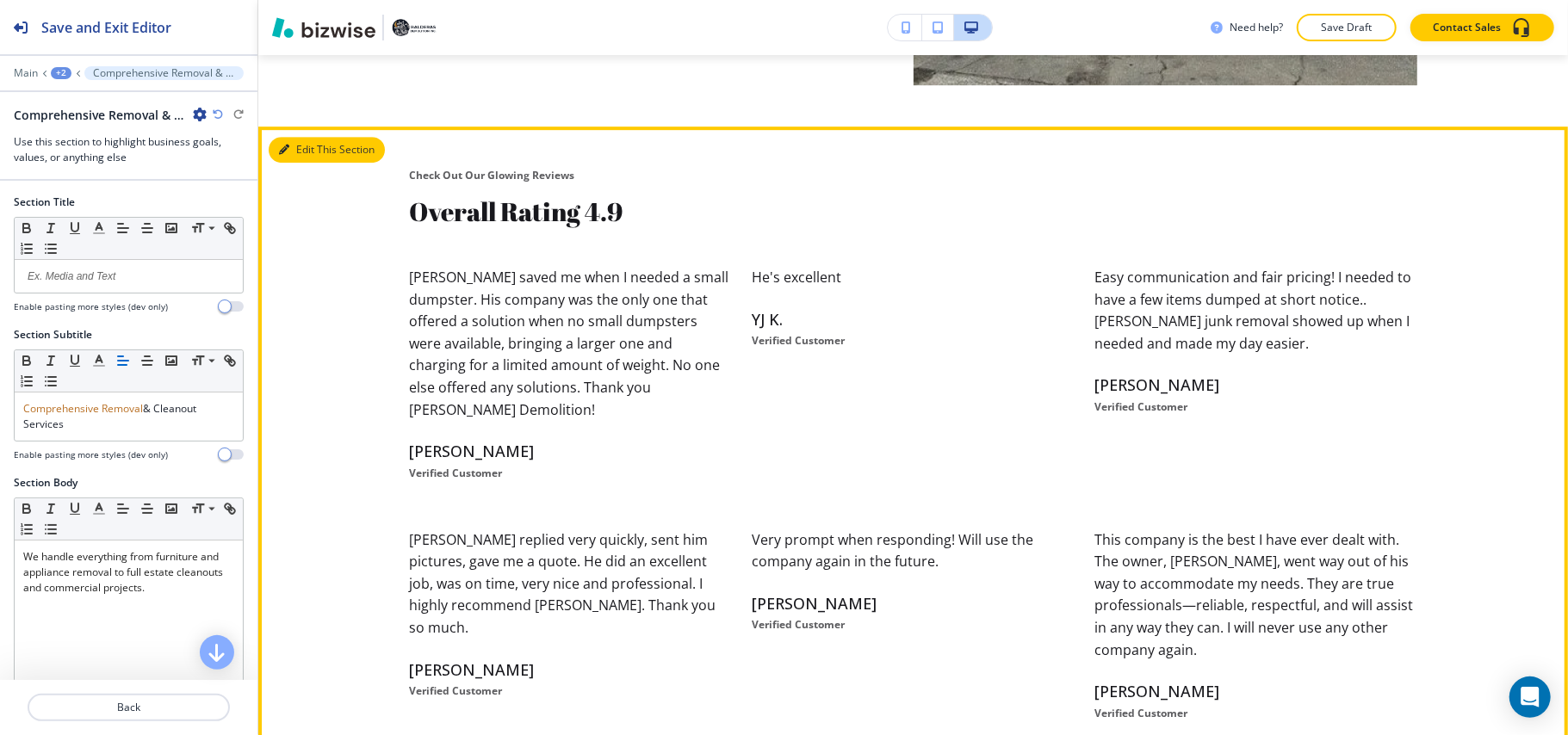
click at [294, 149] on button "Edit This Section" at bounding box center [327, 149] width 116 height 26
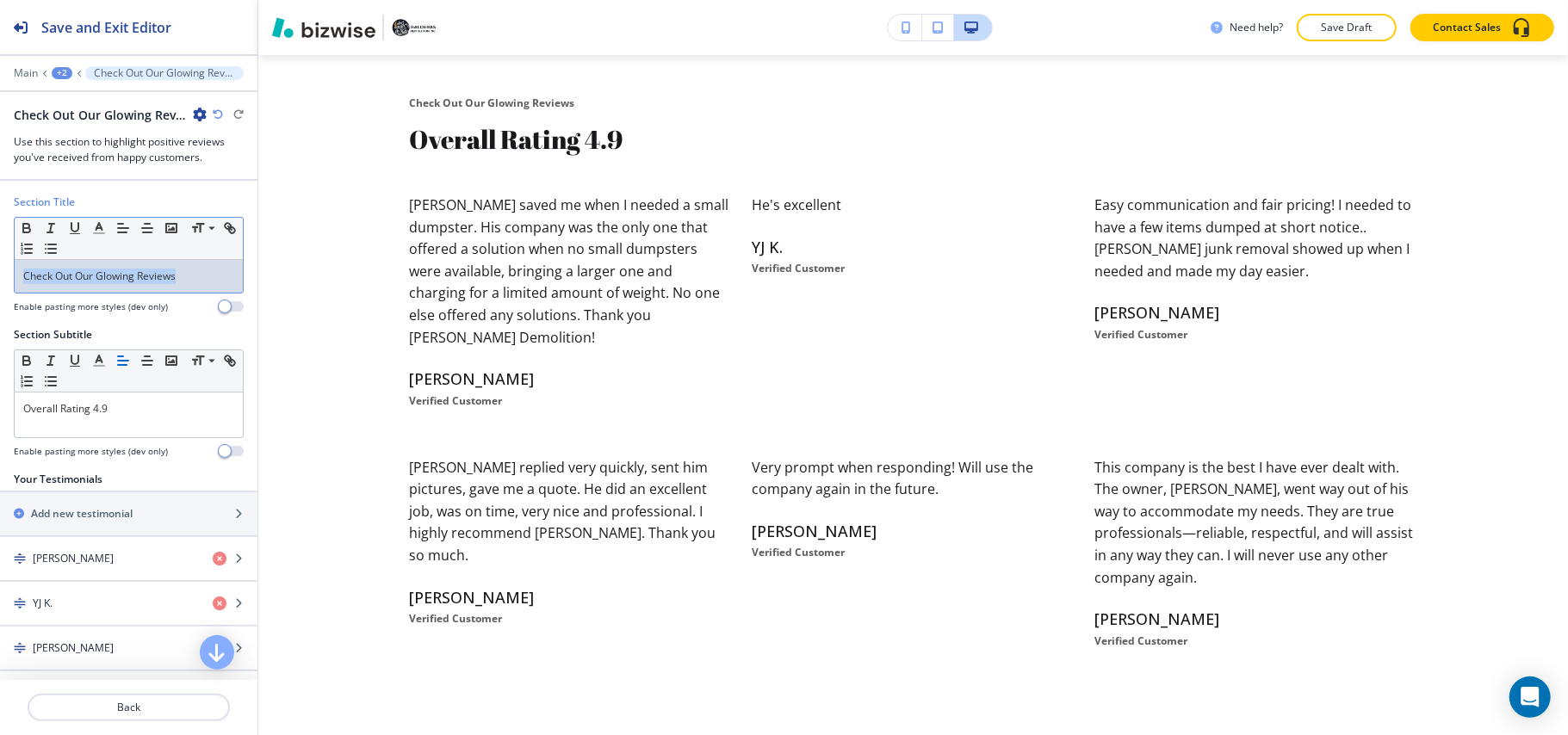
drag, startPoint x: 188, startPoint y: 277, endPoint x: 29, endPoint y: 277, distance: 159.0
click at [1, 276] on div "Section Title Small Normal Large Huge Check Out Our Glowing Reviews Enable past…" at bounding box center [129, 261] width 257 height 132
copy p "Check Out Our Glowing Reviews"
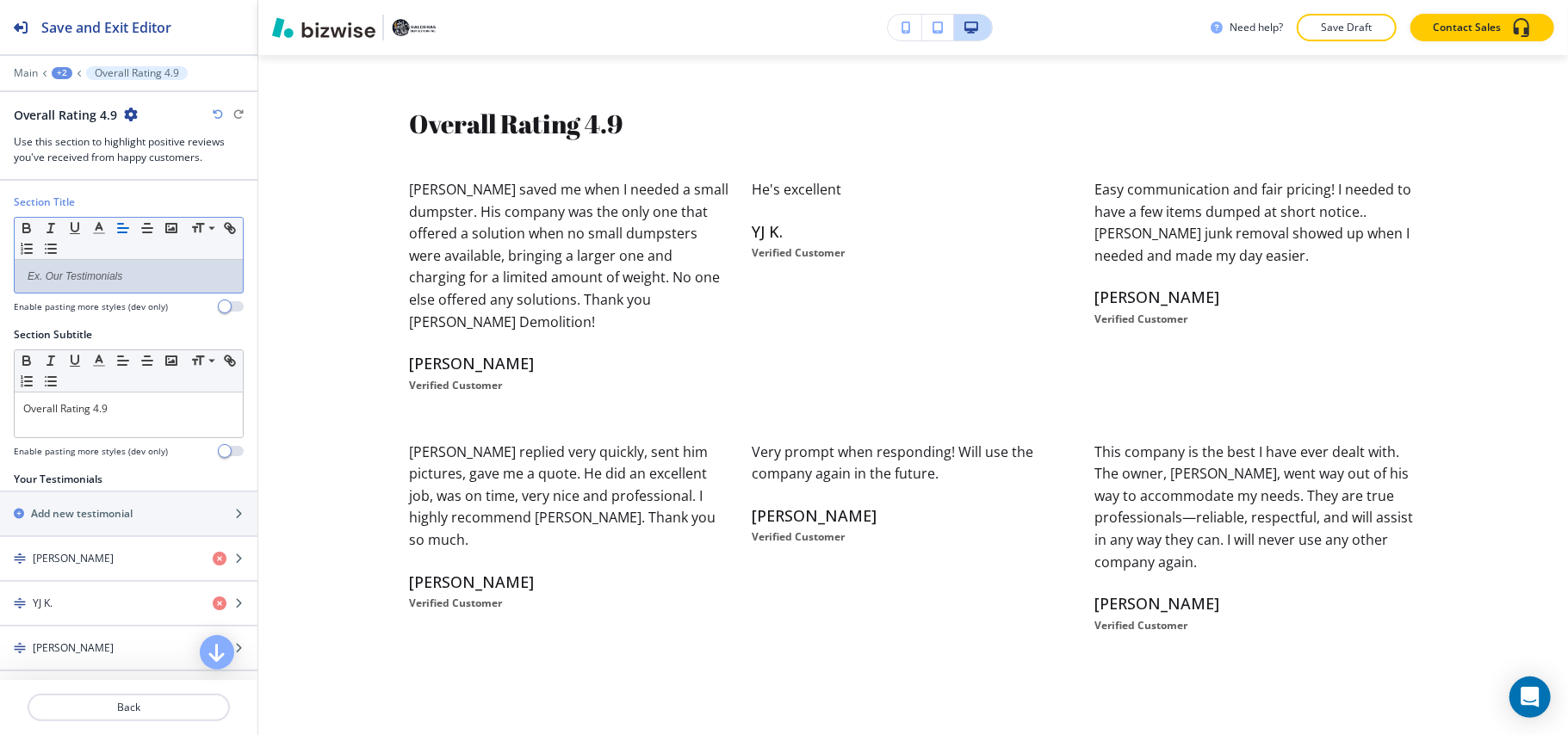
drag, startPoint x: 92, startPoint y: 415, endPoint x: 0, endPoint y: 415, distance: 92.0
click at [0, 415] on div "Section Subtitle Small Normal Large Huge Overall Rating 4.9 Enable pasting more…" at bounding box center [129, 399] width 257 height 145
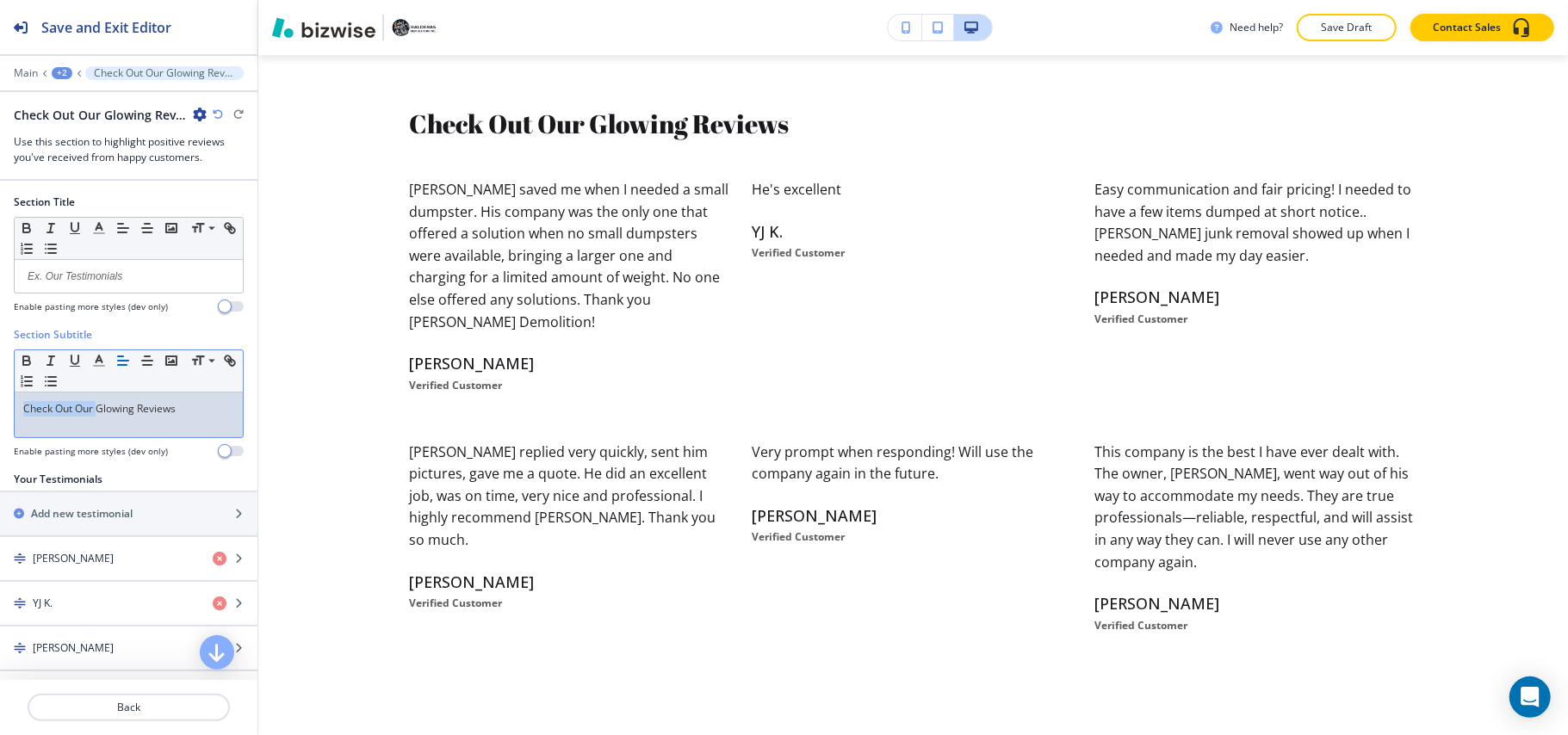
drag, startPoint x: 97, startPoint y: 414, endPoint x: 101, endPoint y: 384, distance: 30.3
click at [0, 413] on div "Section Subtitle Small Normal Large Huge Check Out Our Glowing Reviews Enable p…" at bounding box center [129, 399] width 257 height 145
click at [90, 363] on button "button" at bounding box center [99, 360] width 24 height 20
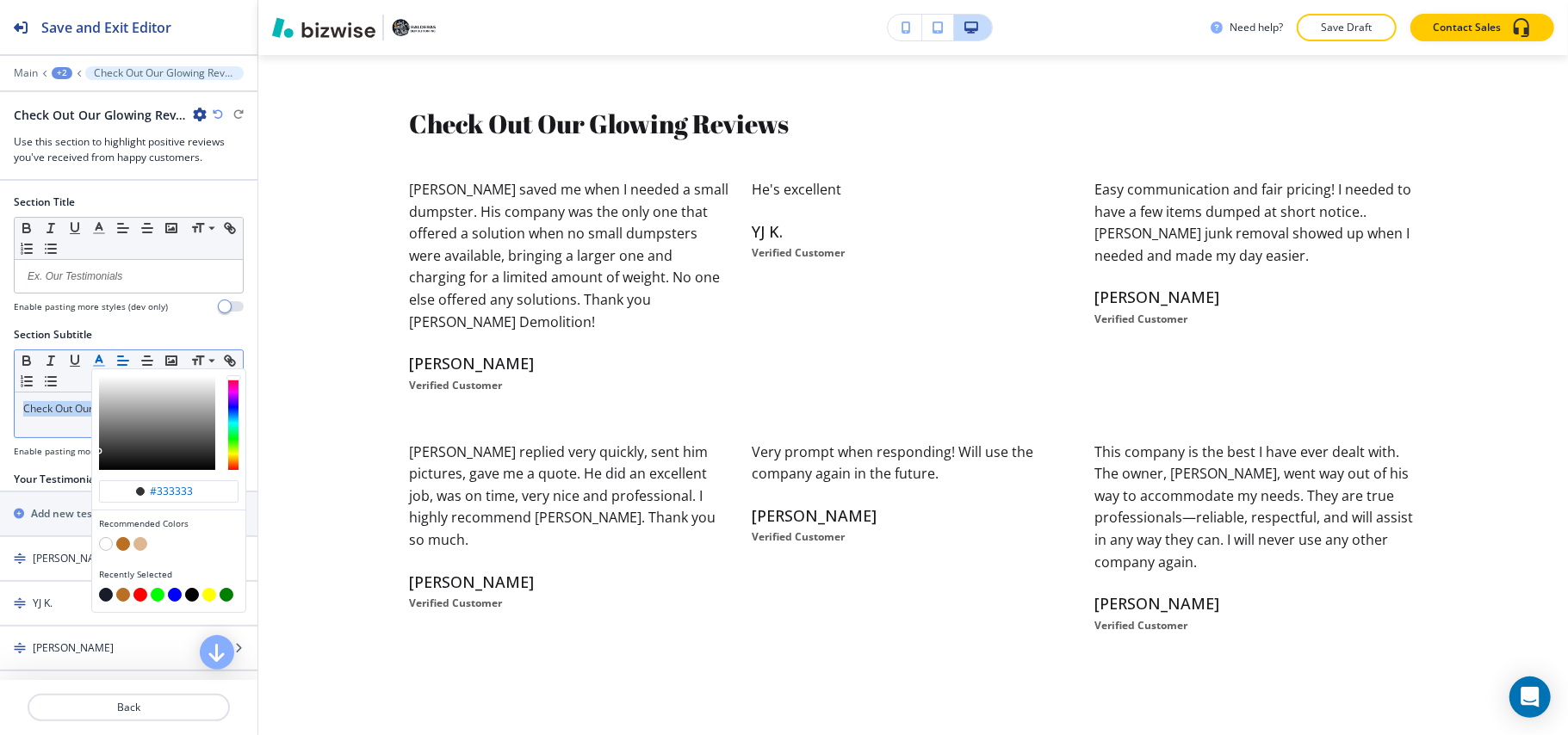
click at [125, 544] on button "button" at bounding box center [123, 544] width 14 height 14
type input "#b97025"
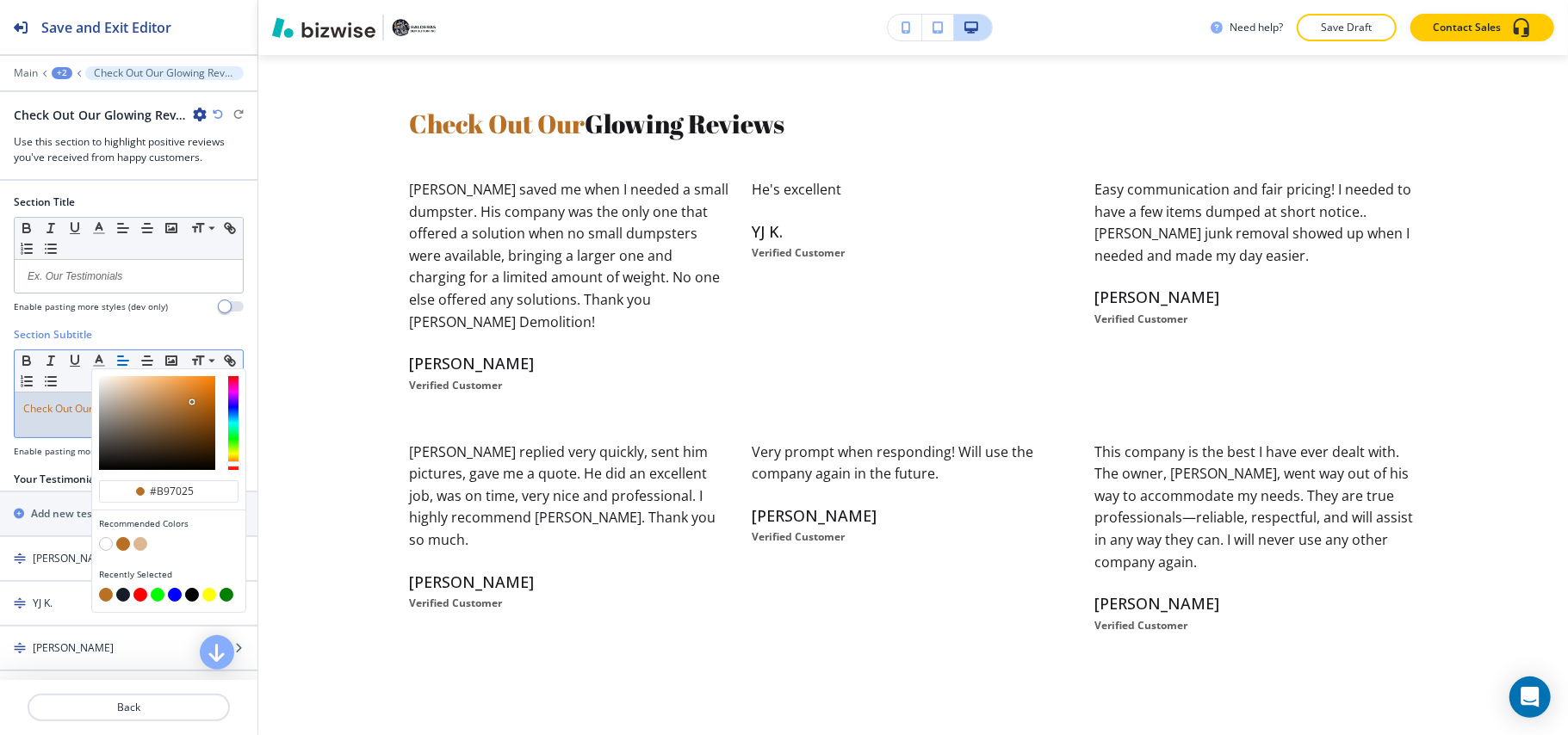
click at [58, 416] on span "Check Out Our" at bounding box center [57, 408] width 70 height 15
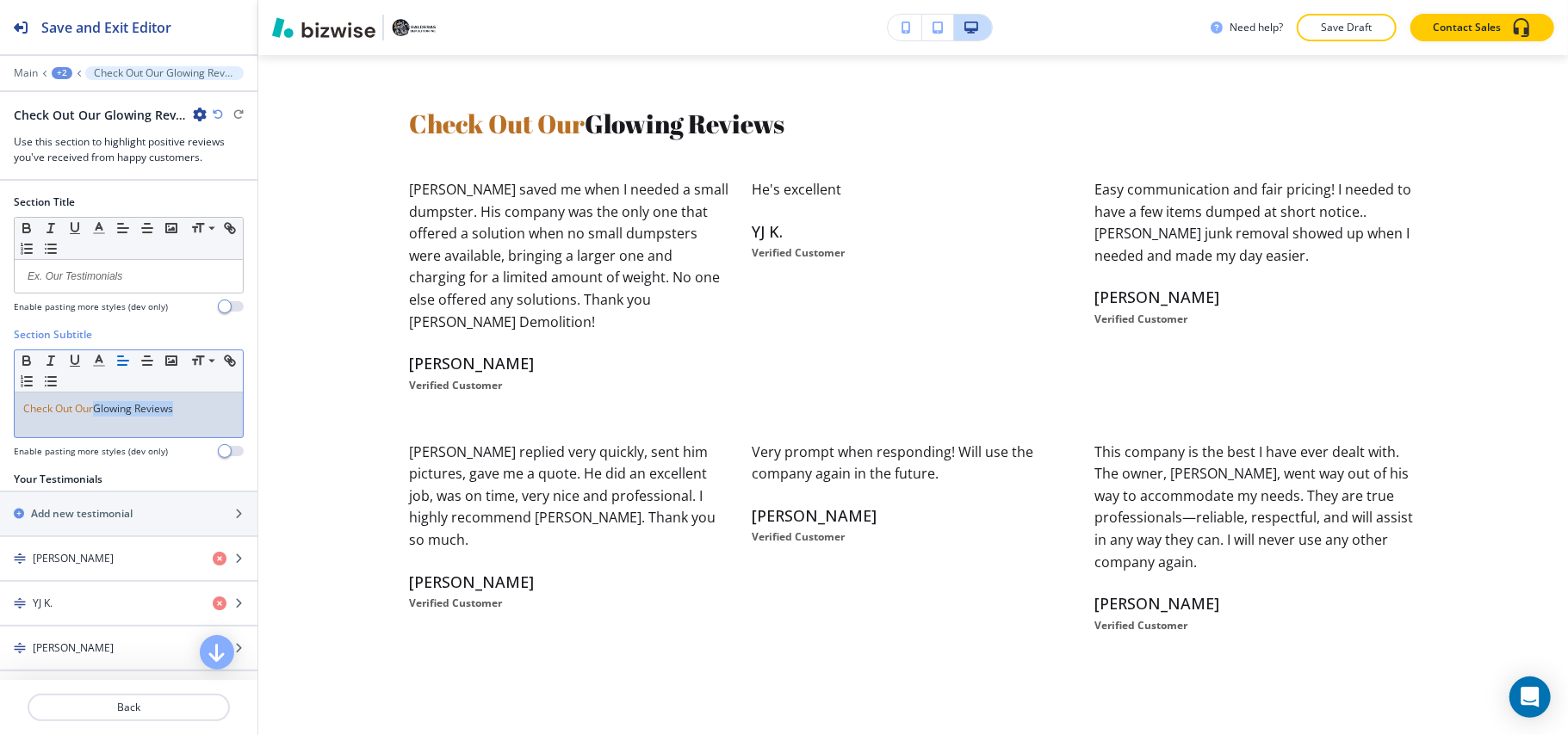
drag, startPoint x: 123, startPoint y: 414, endPoint x: 98, endPoint y: 415, distance: 25.0
click at [98, 415] on p "Check Out Our Glowing Reviews" at bounding box center [128, 409] width 211 height 16
click at [94, 366] on icon "button" at bounding box center [100, 360] width 16 height 16
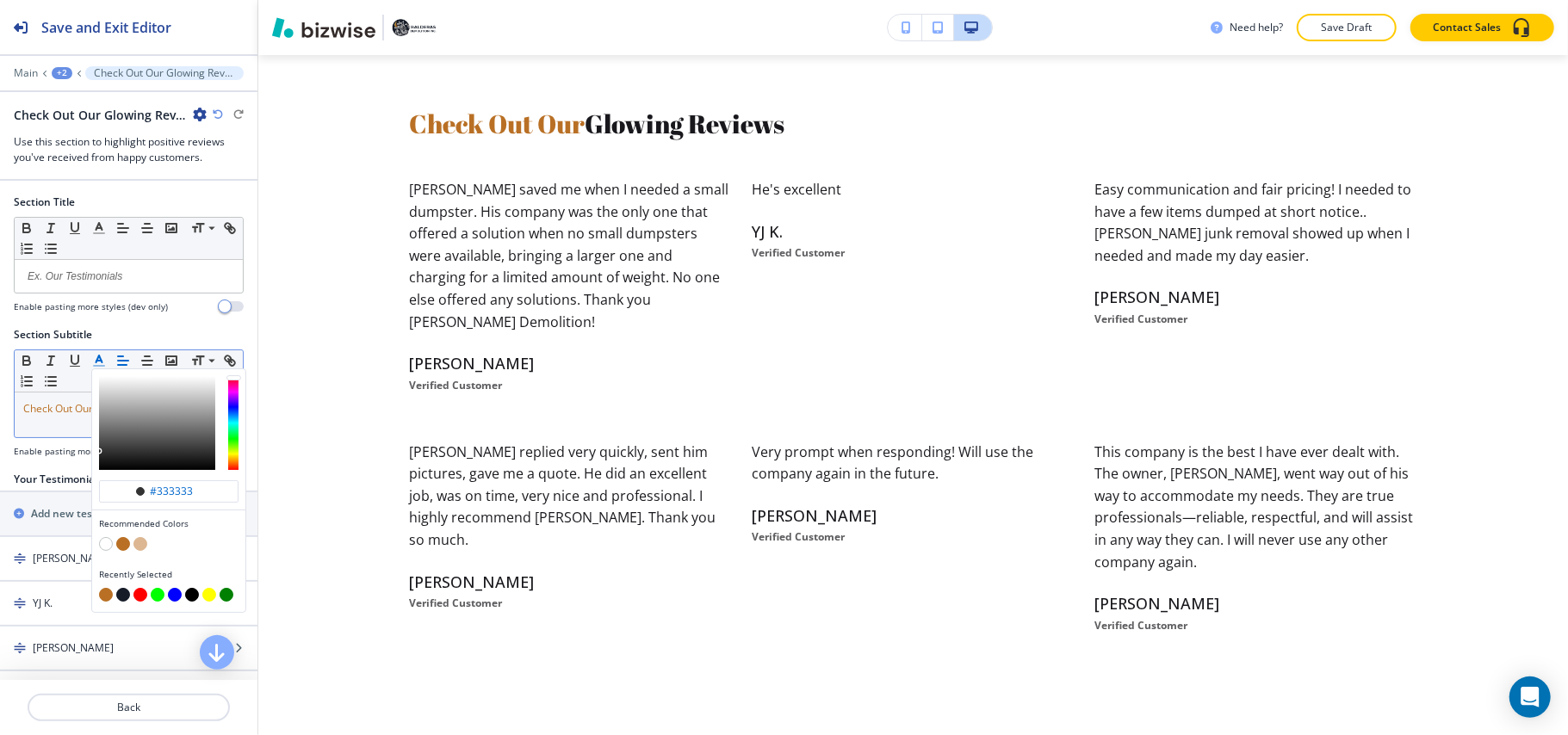
click at [125, 599] on button "button" at bounding box center [123, 595] width 14 height 14
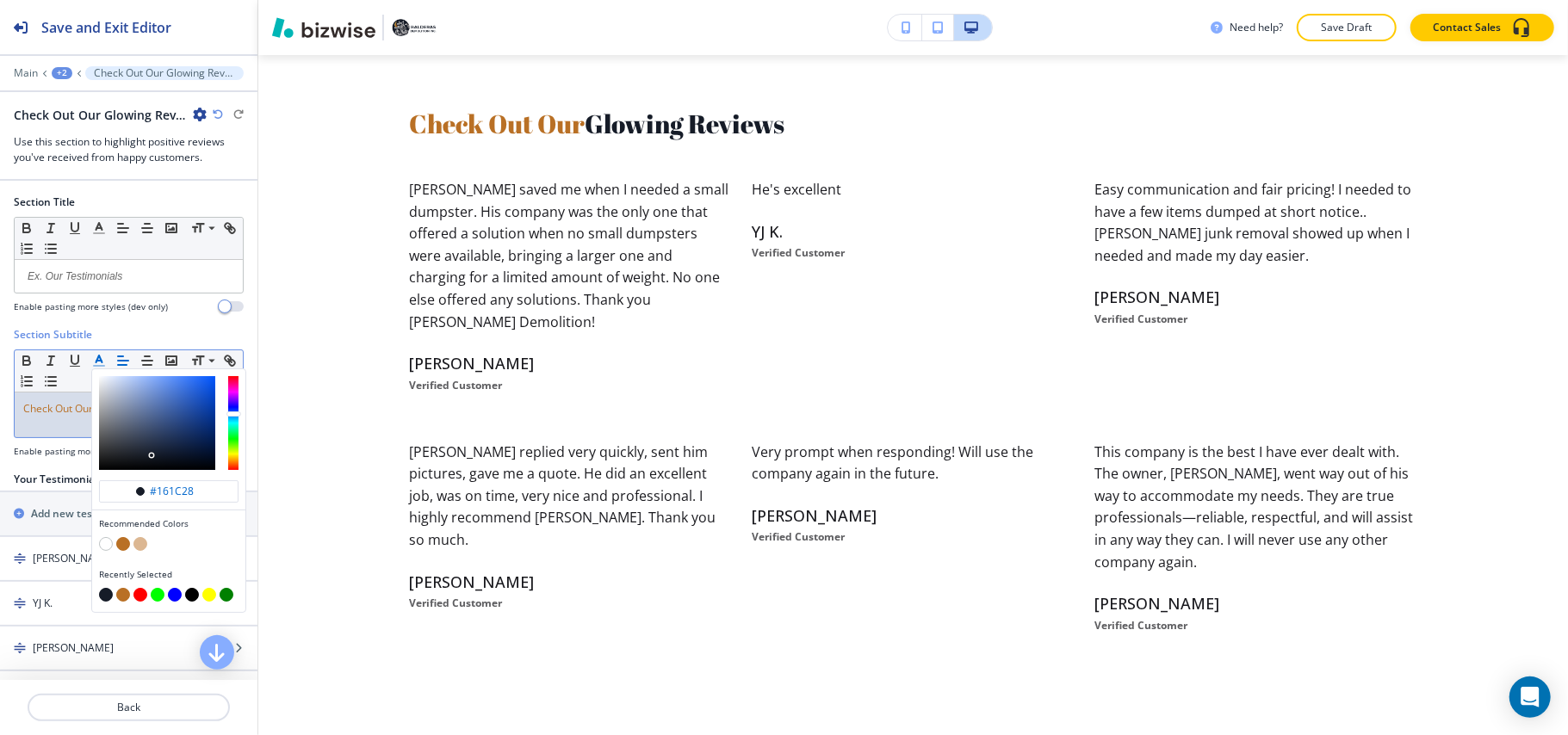
type input "#161c28"
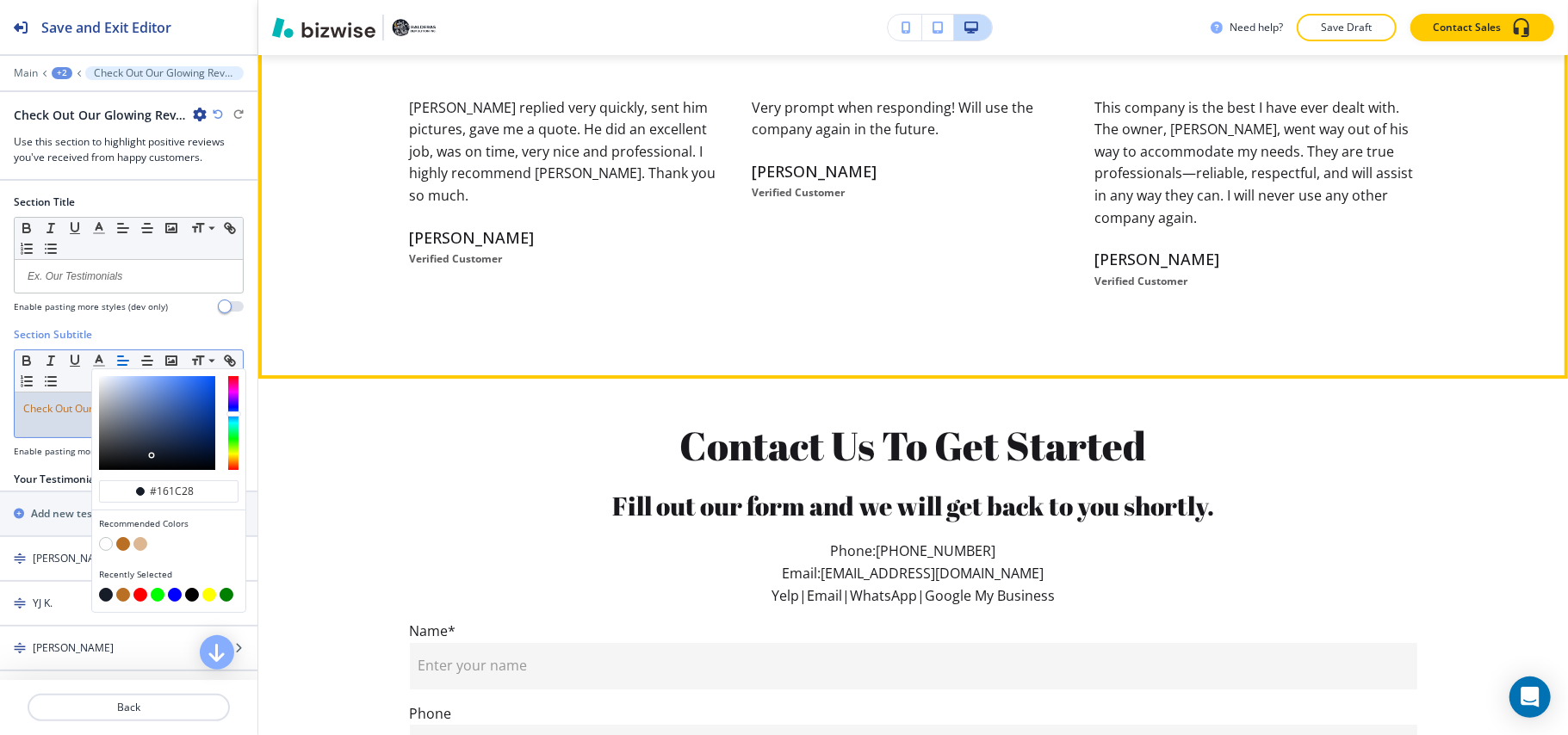
scroll to position [4496, 0]
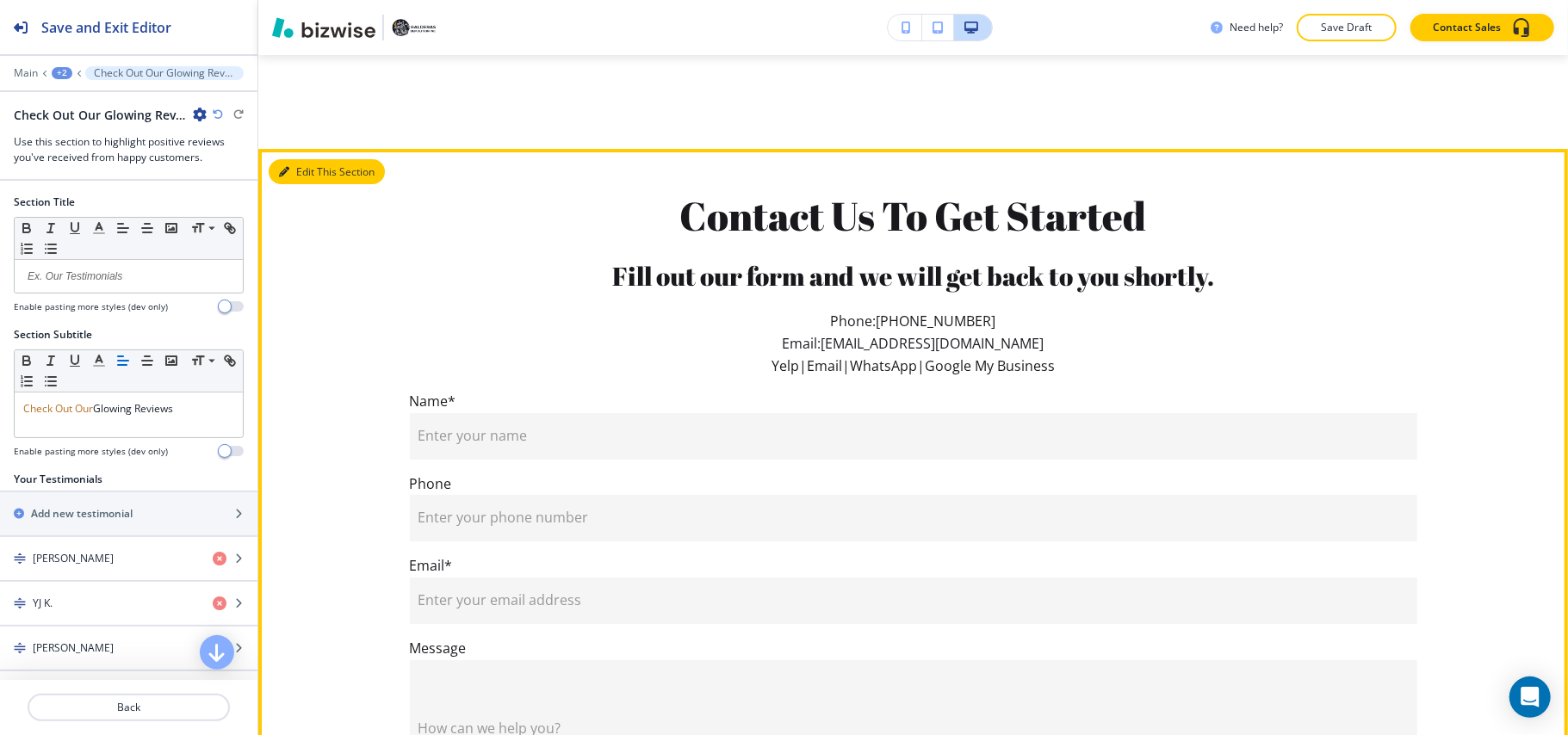
click at [282, 160] on button "Edit This Section" at bounding box center [327, 172] width 116 height 26
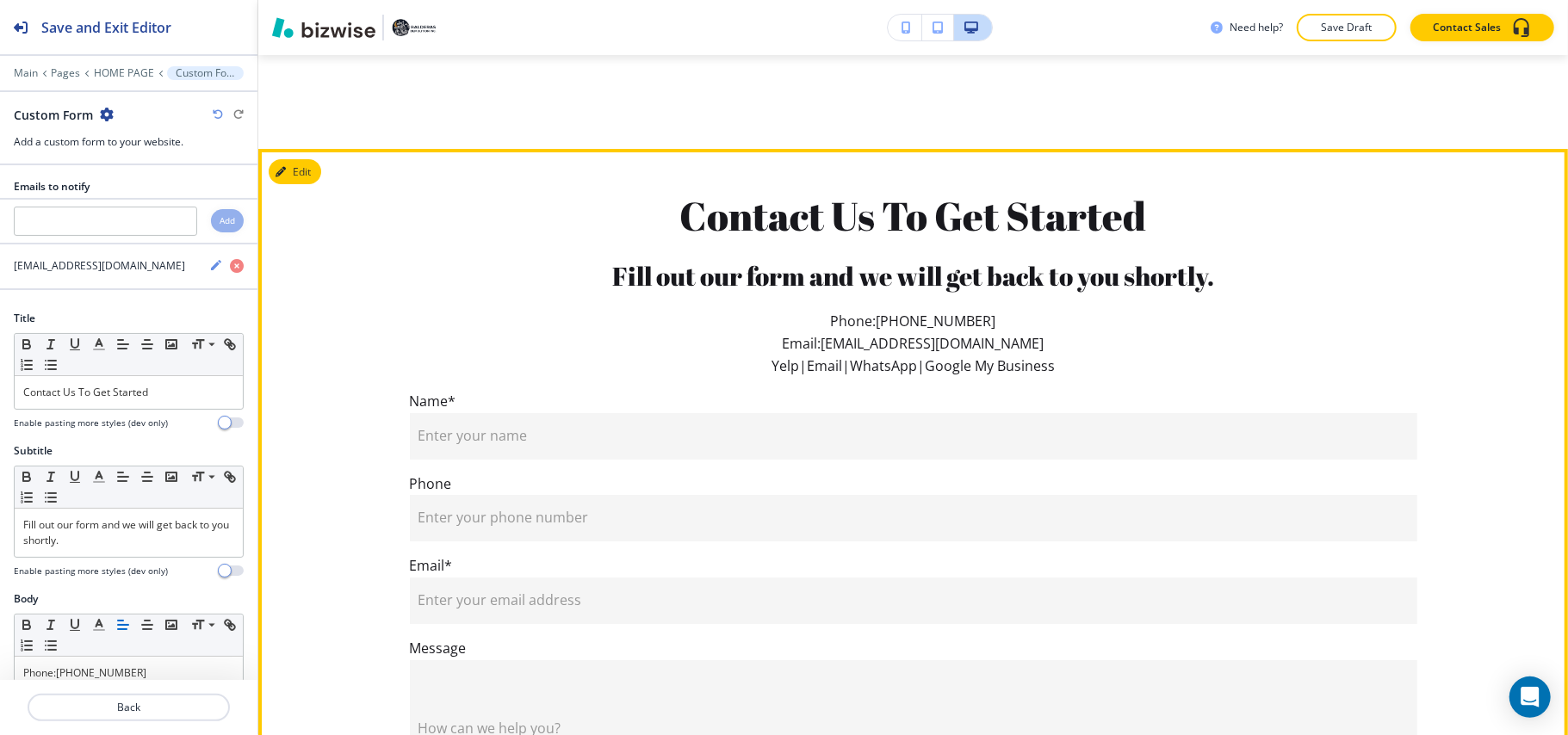
scroll to position [4569, 0]
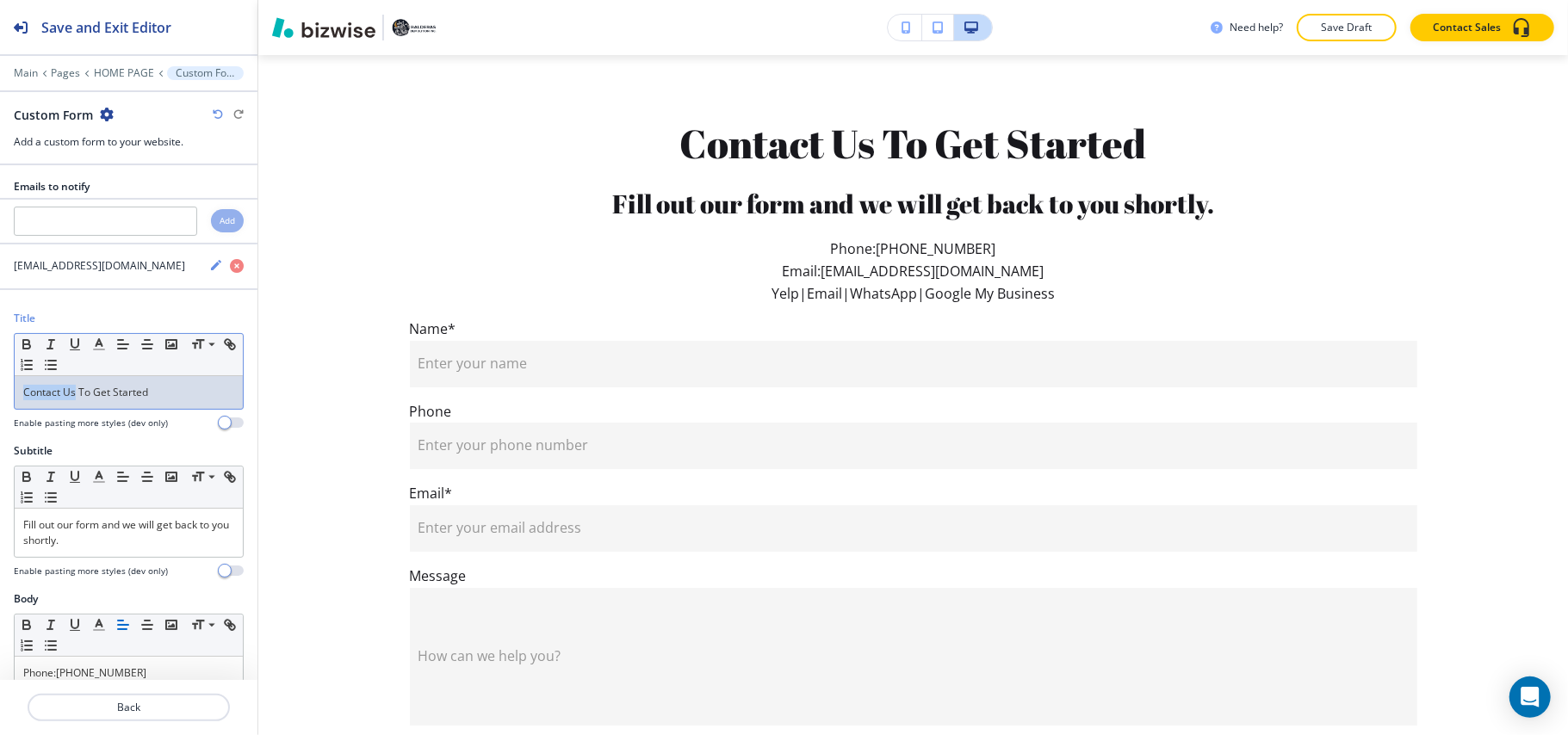
drag, startPoint x: 73, startPoint y: 399, endPoint x: 0, endPoint y: 399, distance: 73.0
click at [0, 399] on div "Title Small Normal Large Huge Contact Us To Get Started Enable pasting more sty…" at bounding box center [129, 377] width 257 height 132
click at [100, 346] on polyline "button" at bounding box center [99, 343] width 6 height 7
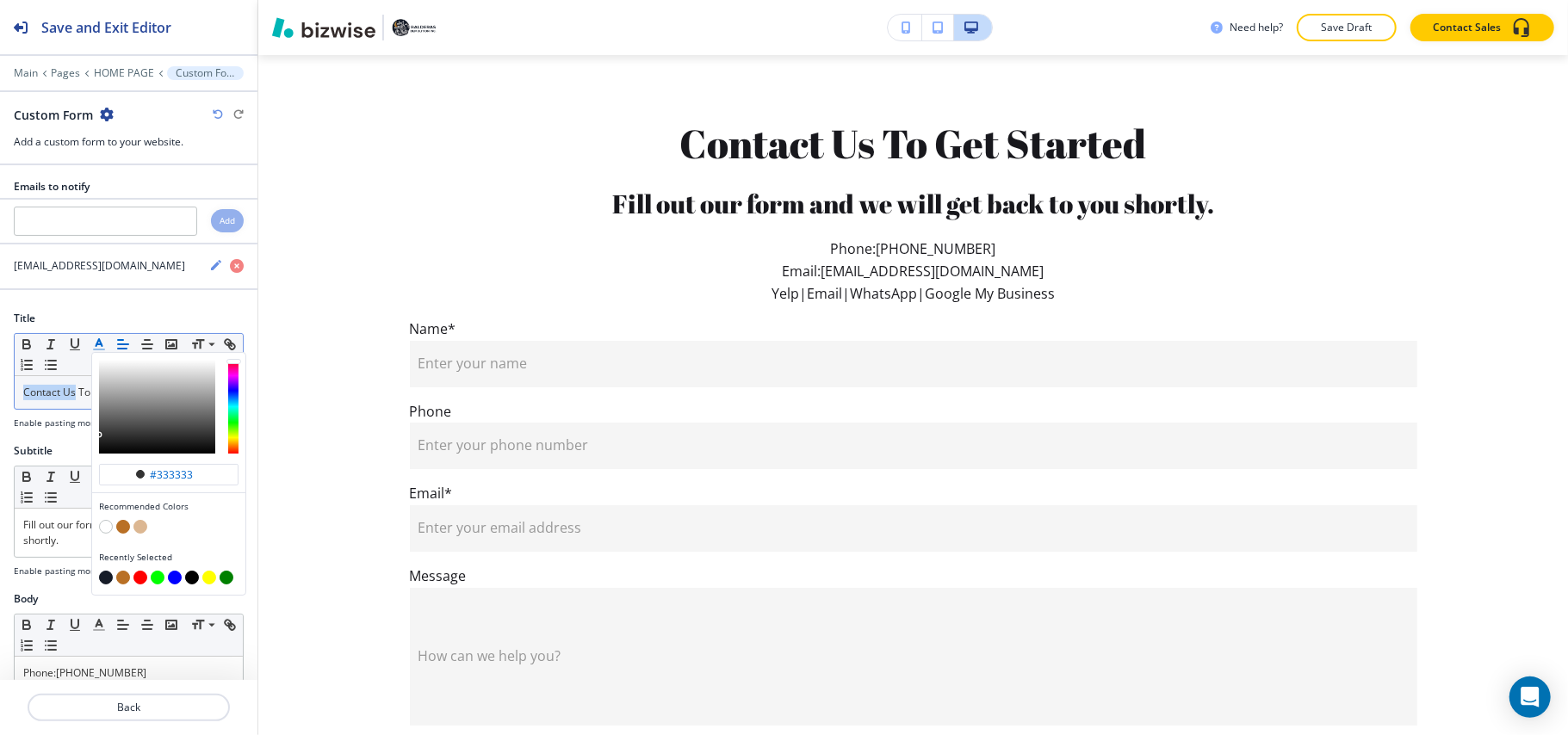
click at [123, 529] on button "button" at bounding box center [123, 527] width 14 height 14
type input "#b97025"
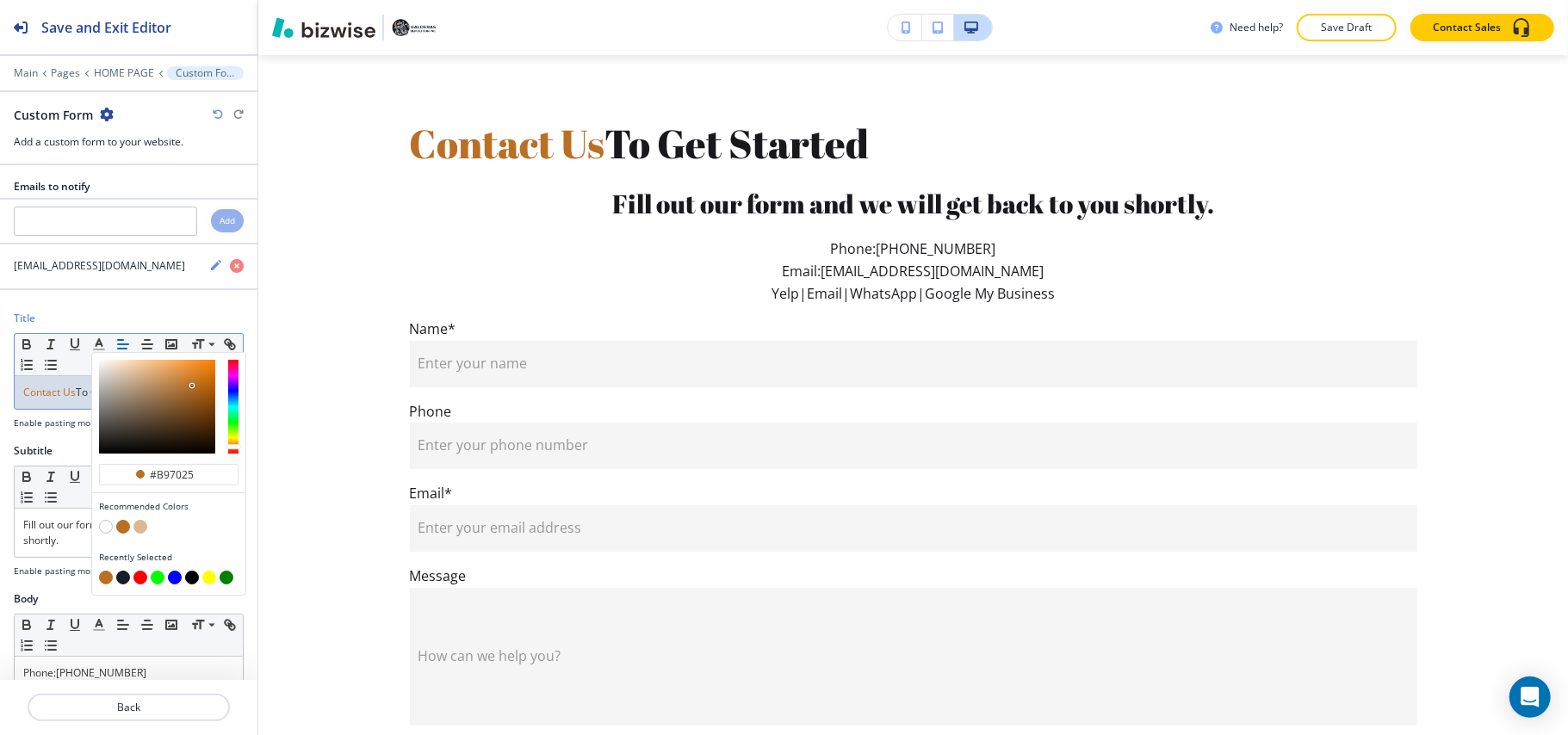
click at [58, 409] on div "Contact Us To Get Started" at bounding box center [129, 392] width 228 height 33
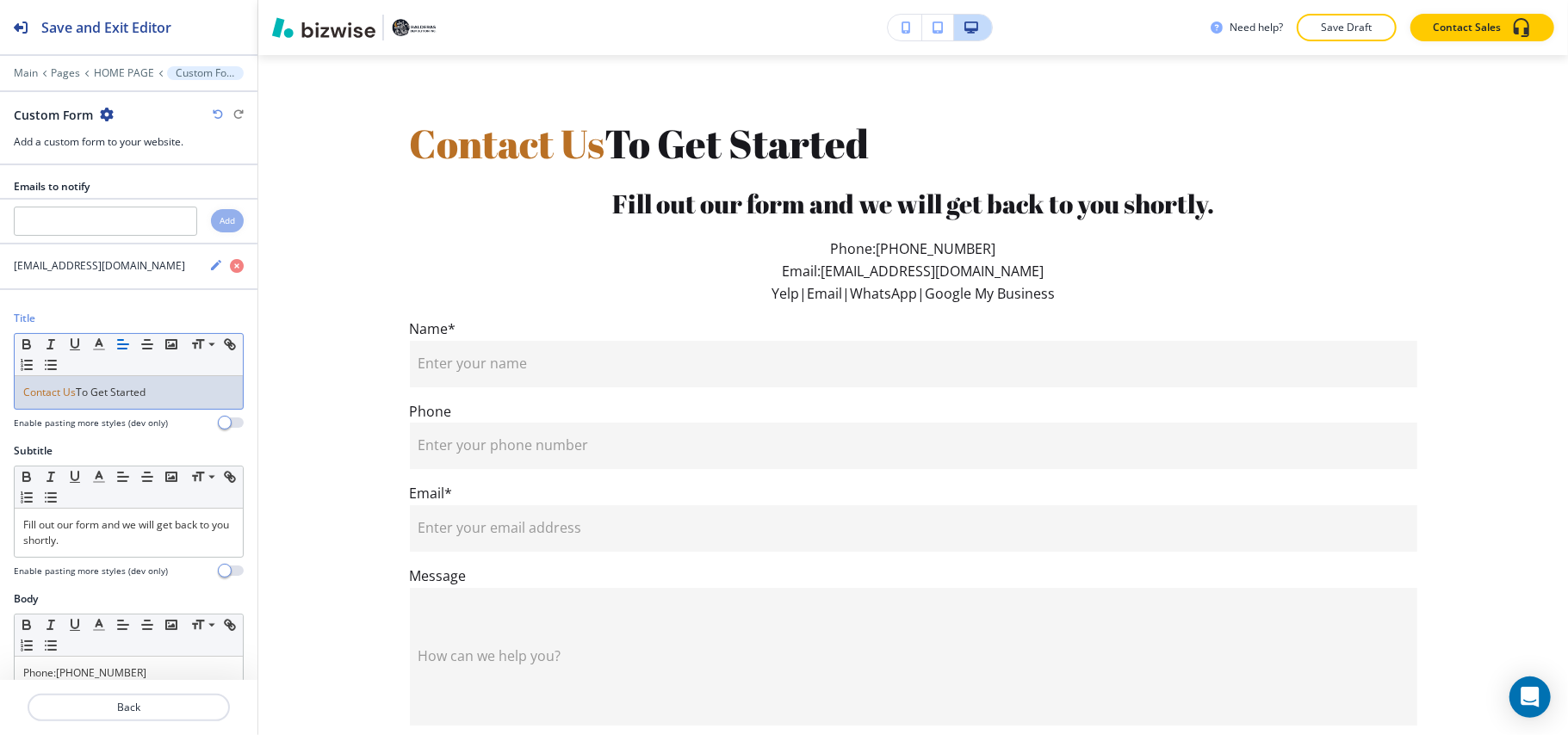
drag, startPoint x: 79, startPoint y: 400, endPoint x: 191, endPoint y: 400, distance: 112.0
click at [191, 400] on p "Contact Us To Get Started" at bounding box center [128, 393] width 211 height 16
click at [103, 352] on icon "button" at bounding box center [100, 345] width 16 height 16
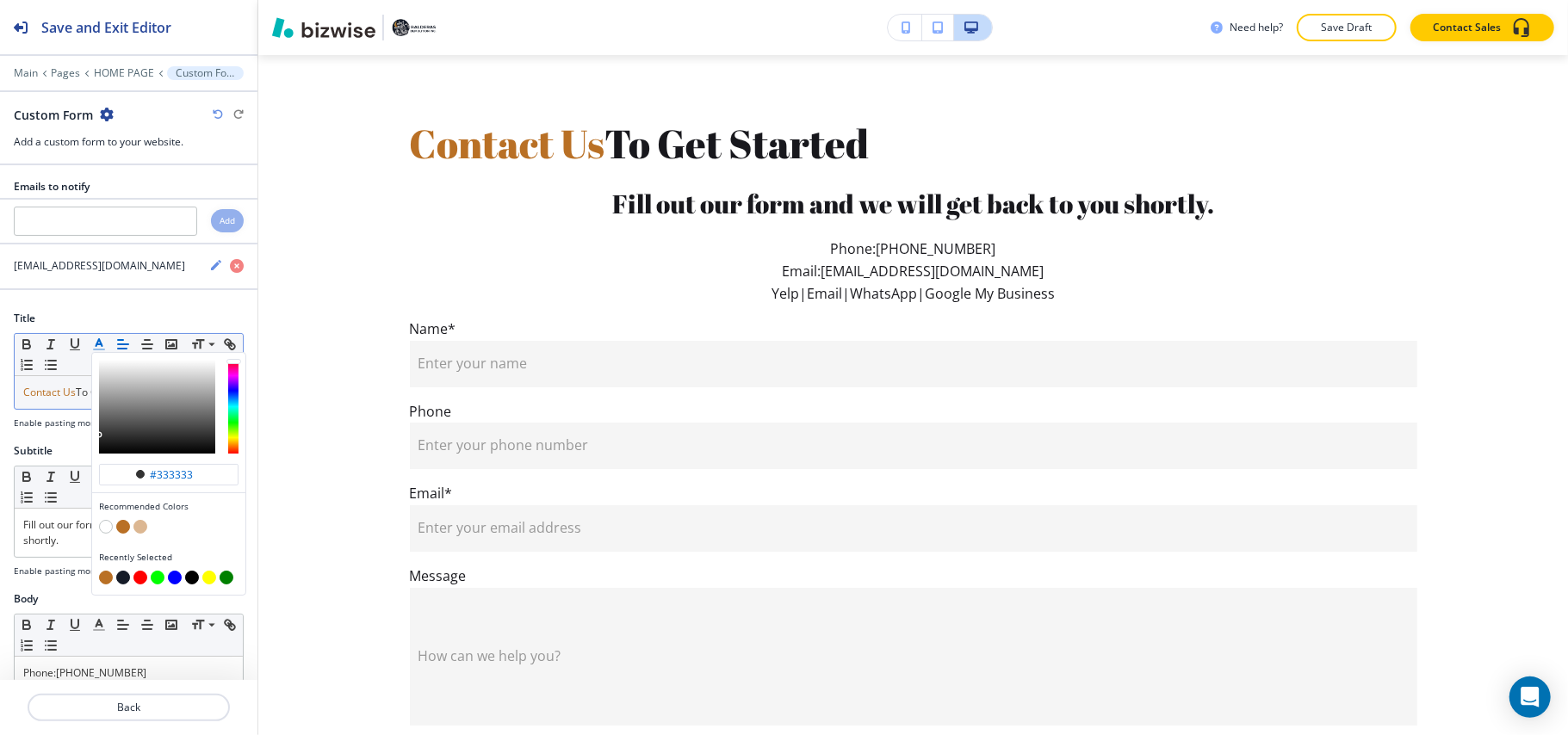
click at [125, 582] on button "button" at bounding box center [123, 578] width 14 height 14
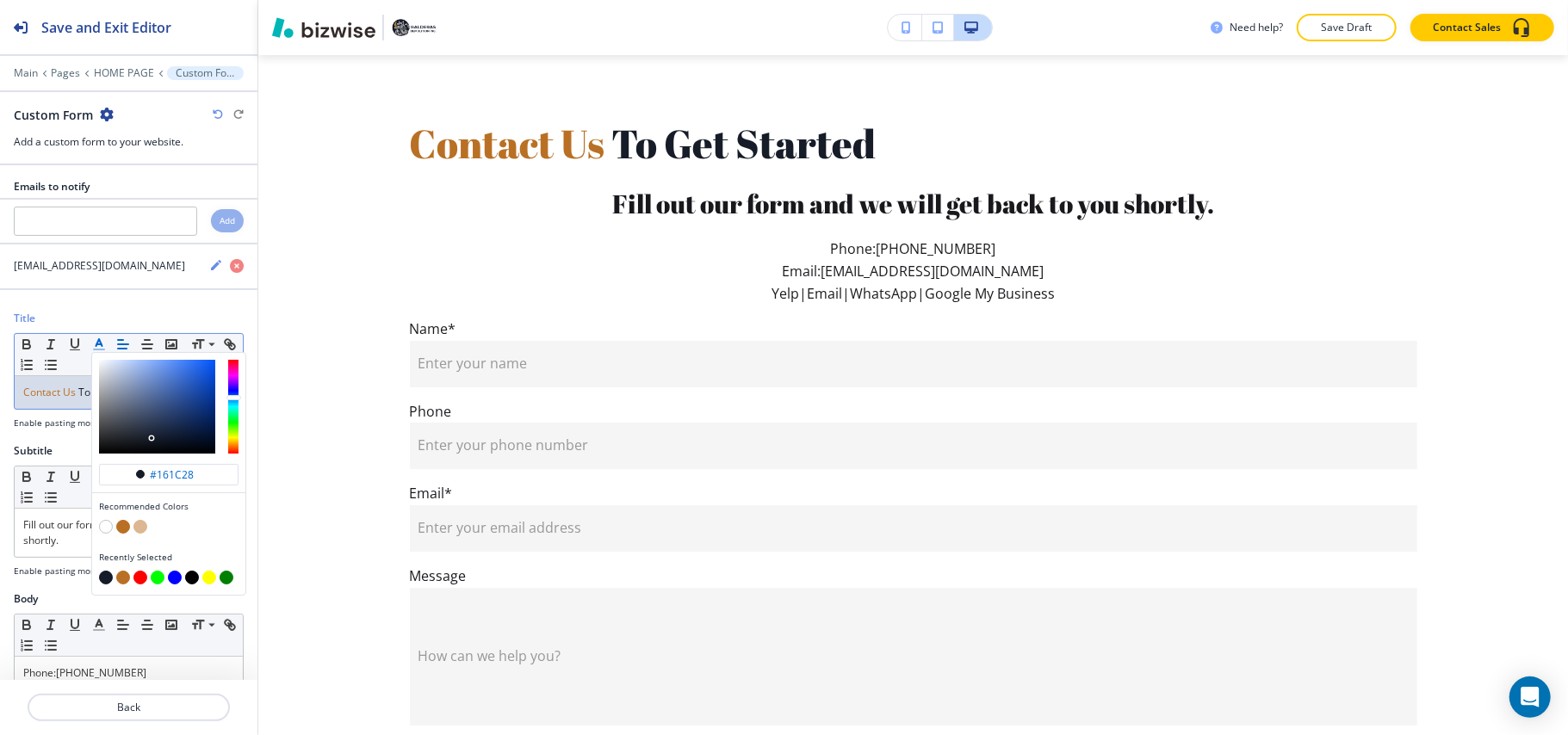
type input "#161c28"
click at [56, 409] on div "Contact Us To Get Started" at bounding box center [129, 392] width 228 height 33
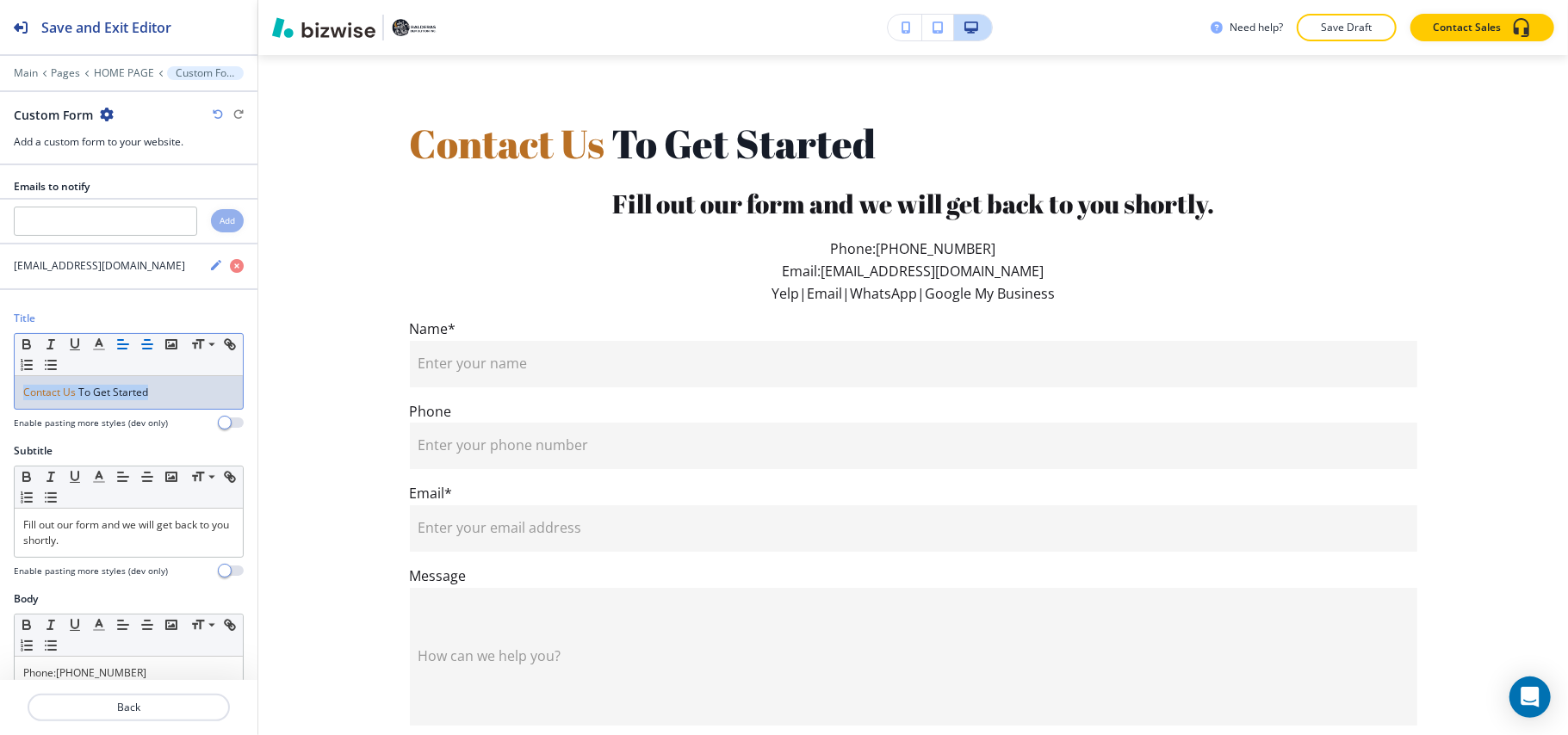
click at [149, 345] on line "button" at bounding box center [147, 345] width 11 height 0
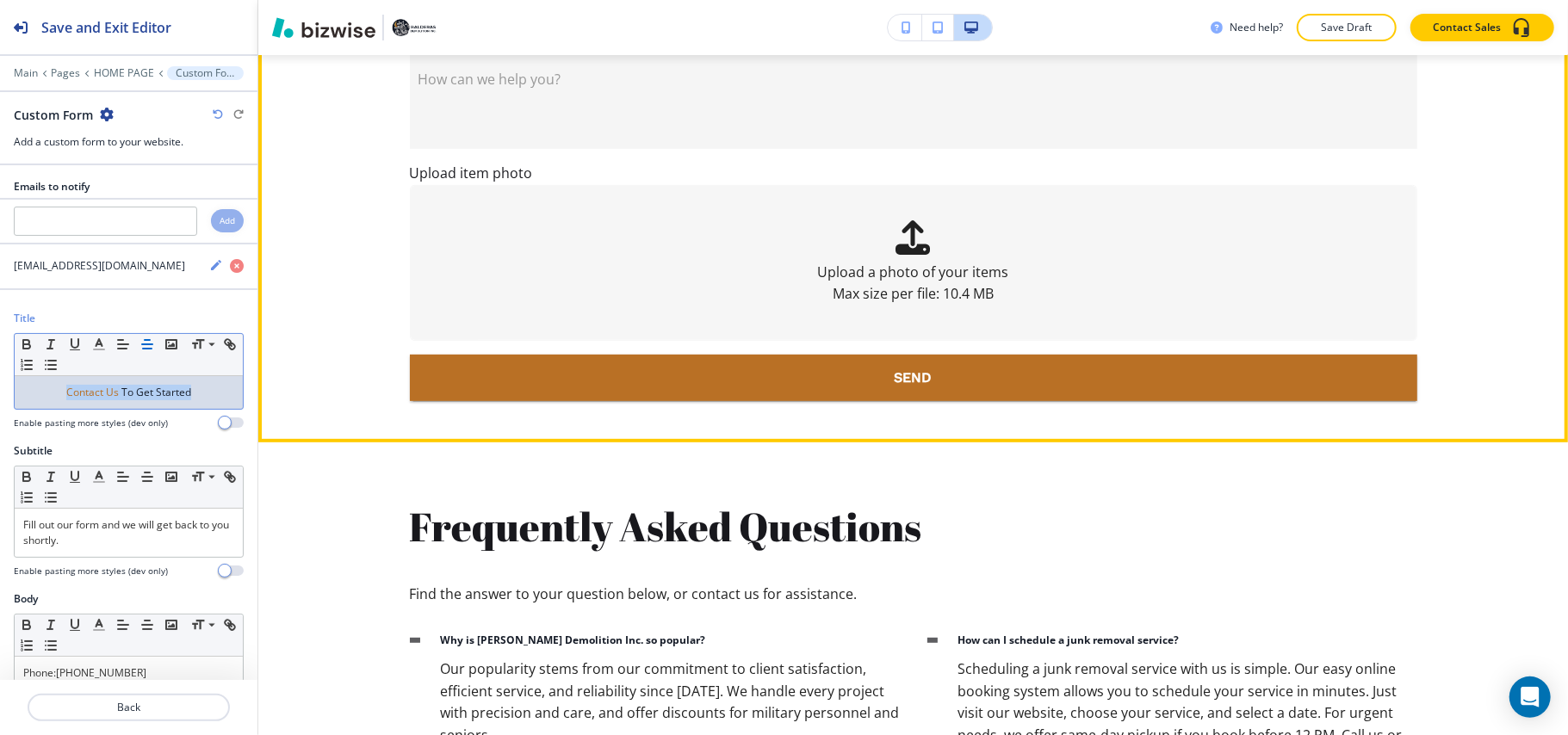
scroll to position [5258, 0]
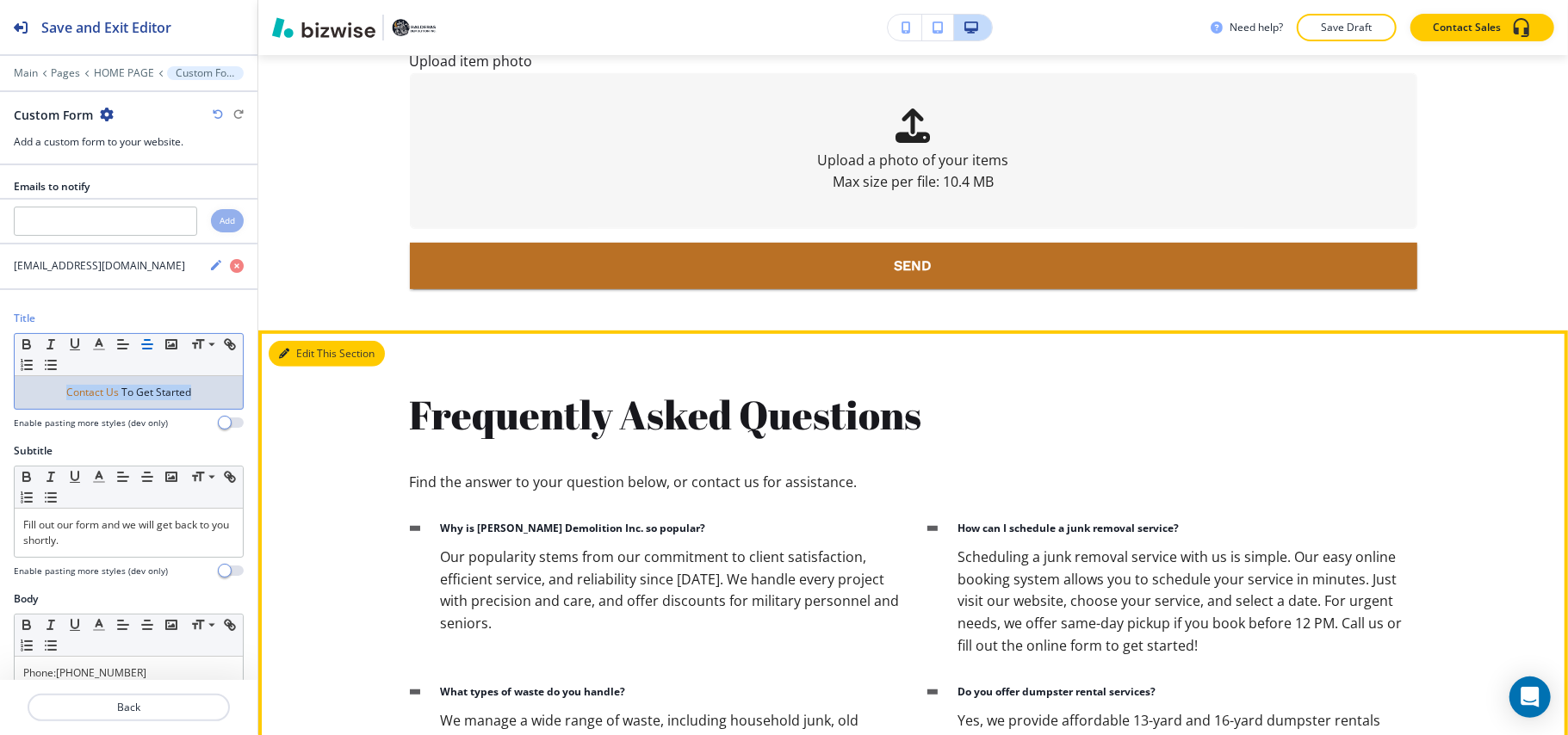
click at [286, 349] on icon "button" at bounding box center [284, 354] width 11 height 11
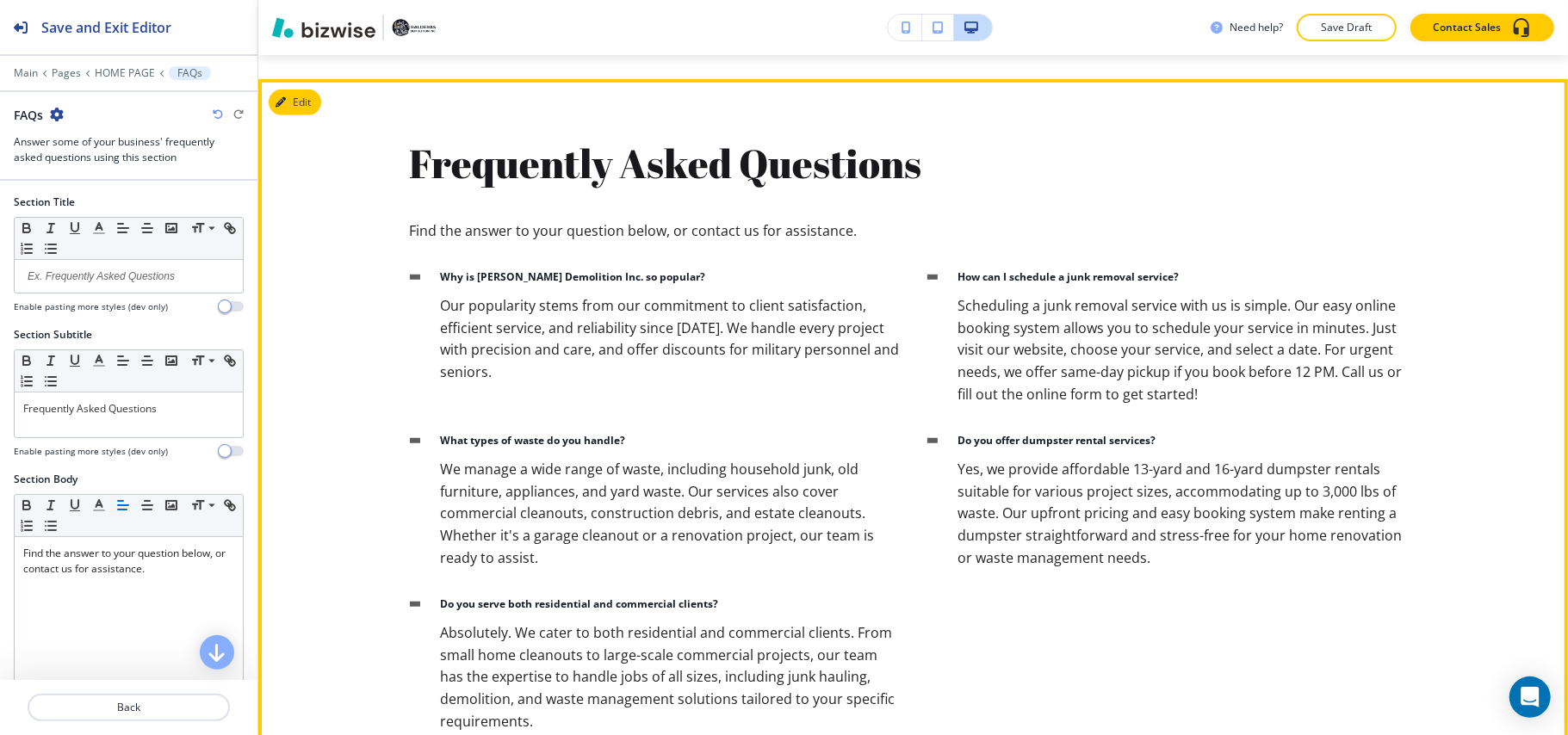
scroll to position [5512, 0]
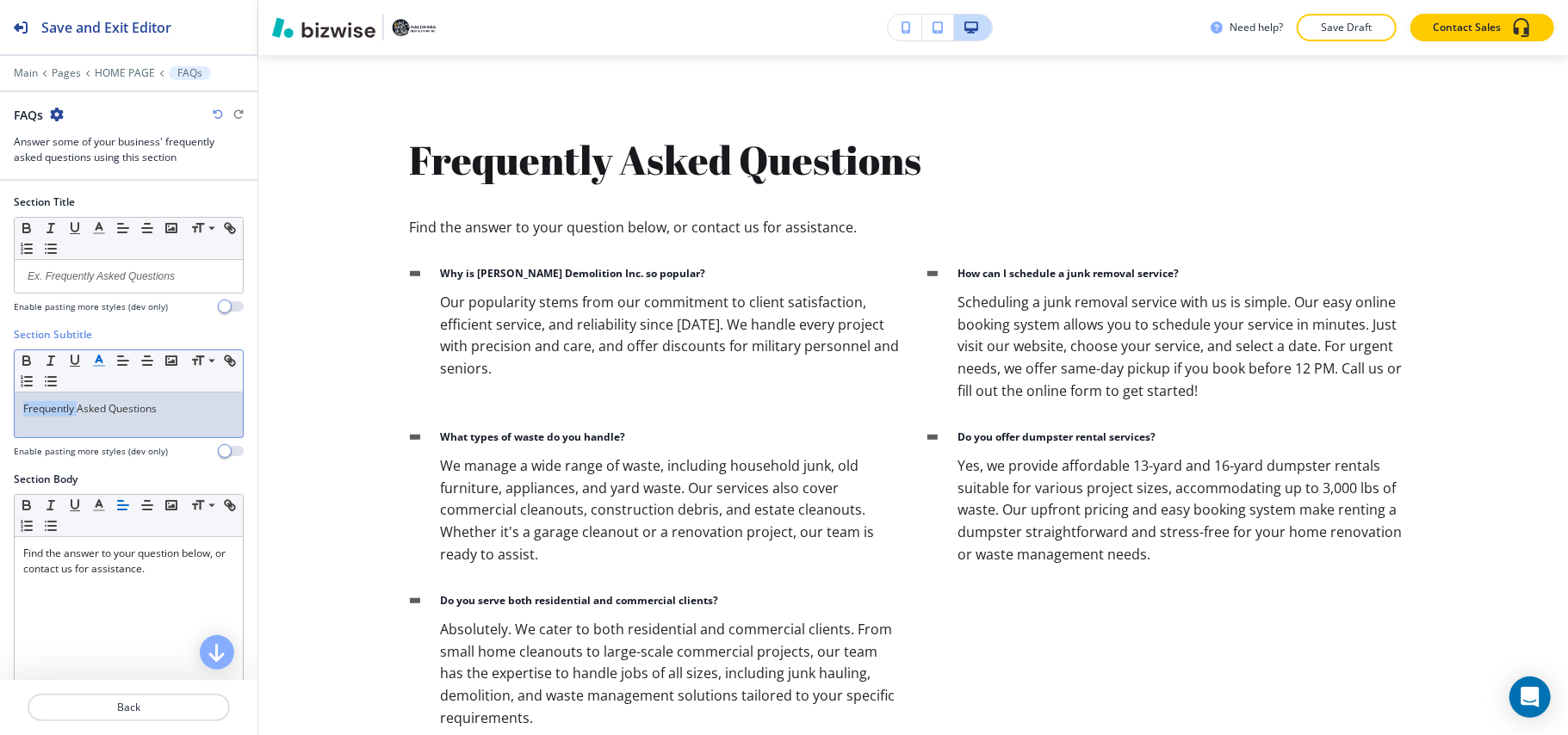
drag, startPoint x: 77, startPoint y: 414, endPoint x: 87, endPoint y: 352, distance: 62.8
click at [0, 408] on div "Section Subtitle Small Normal Large Huge Frequently Asked Questions Enable past…" at bounding box center [129, 399] width 257 height 145
click at [103, 362] on icon "button" at bounding box center [100, 360] width 16 height 16
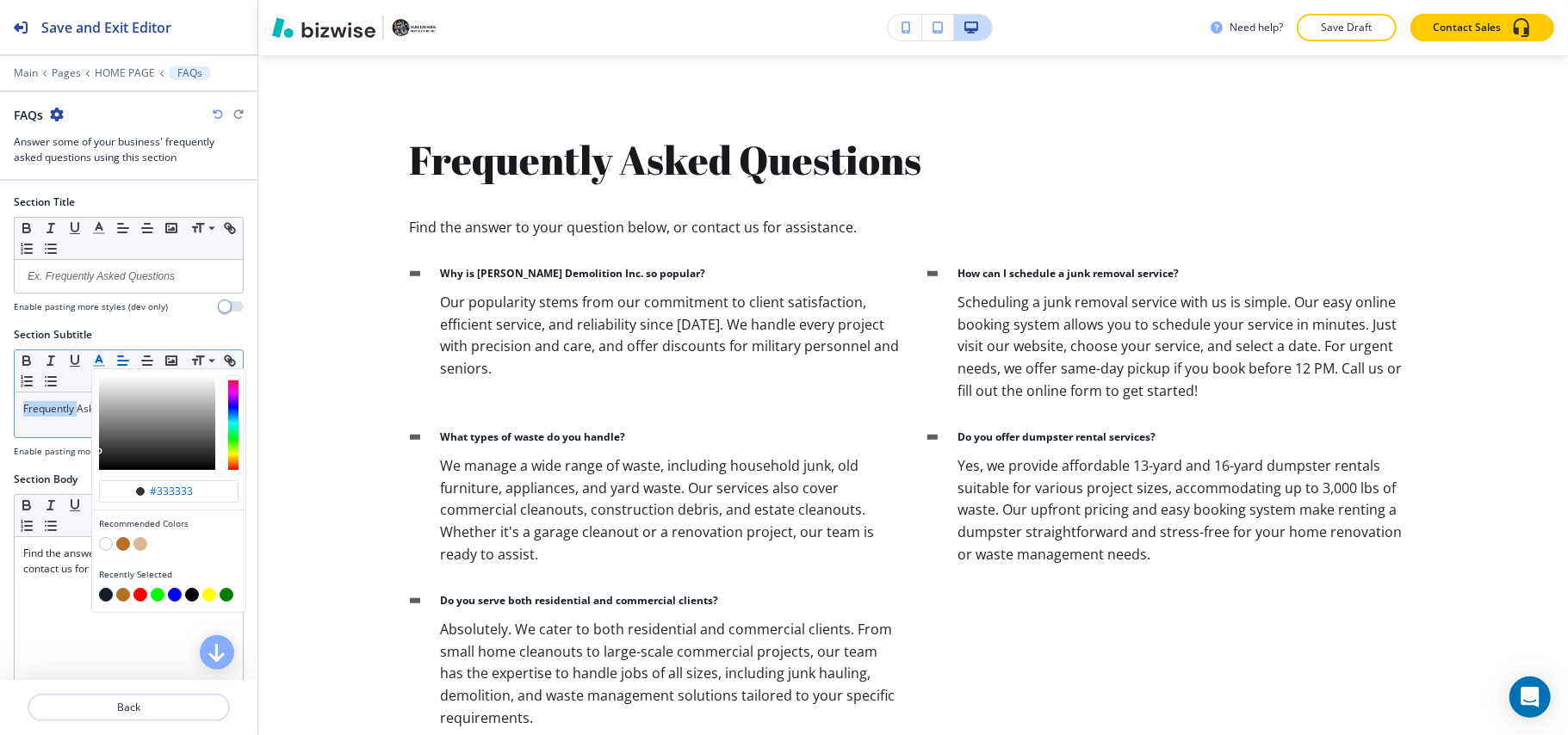
click at [128, 542] on button "button" at bounding box center [123, 544] width 14 height 14
type input "#b97025"
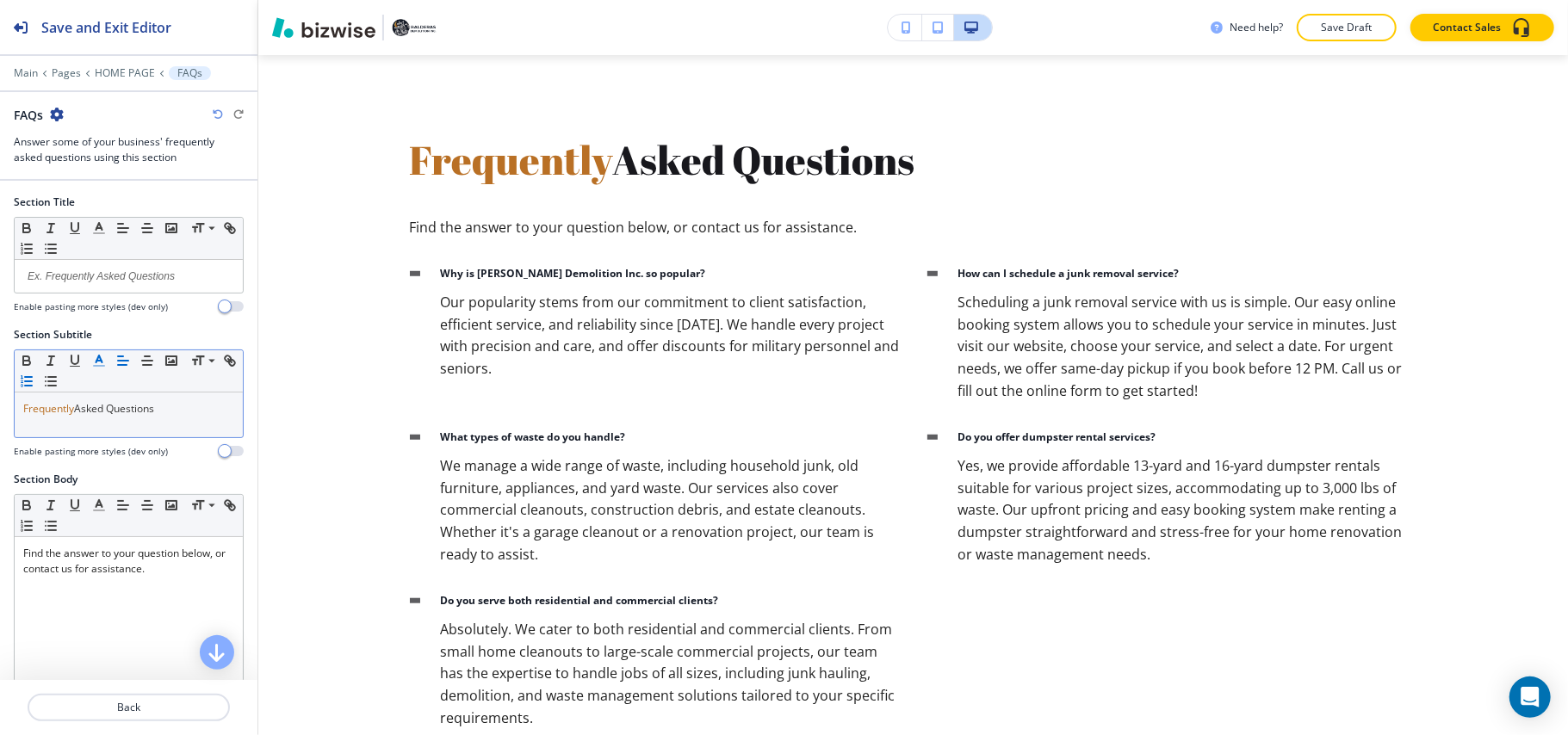
click at [39, 391] on button "button" at bounding box center [26, 381] width 24 height 20
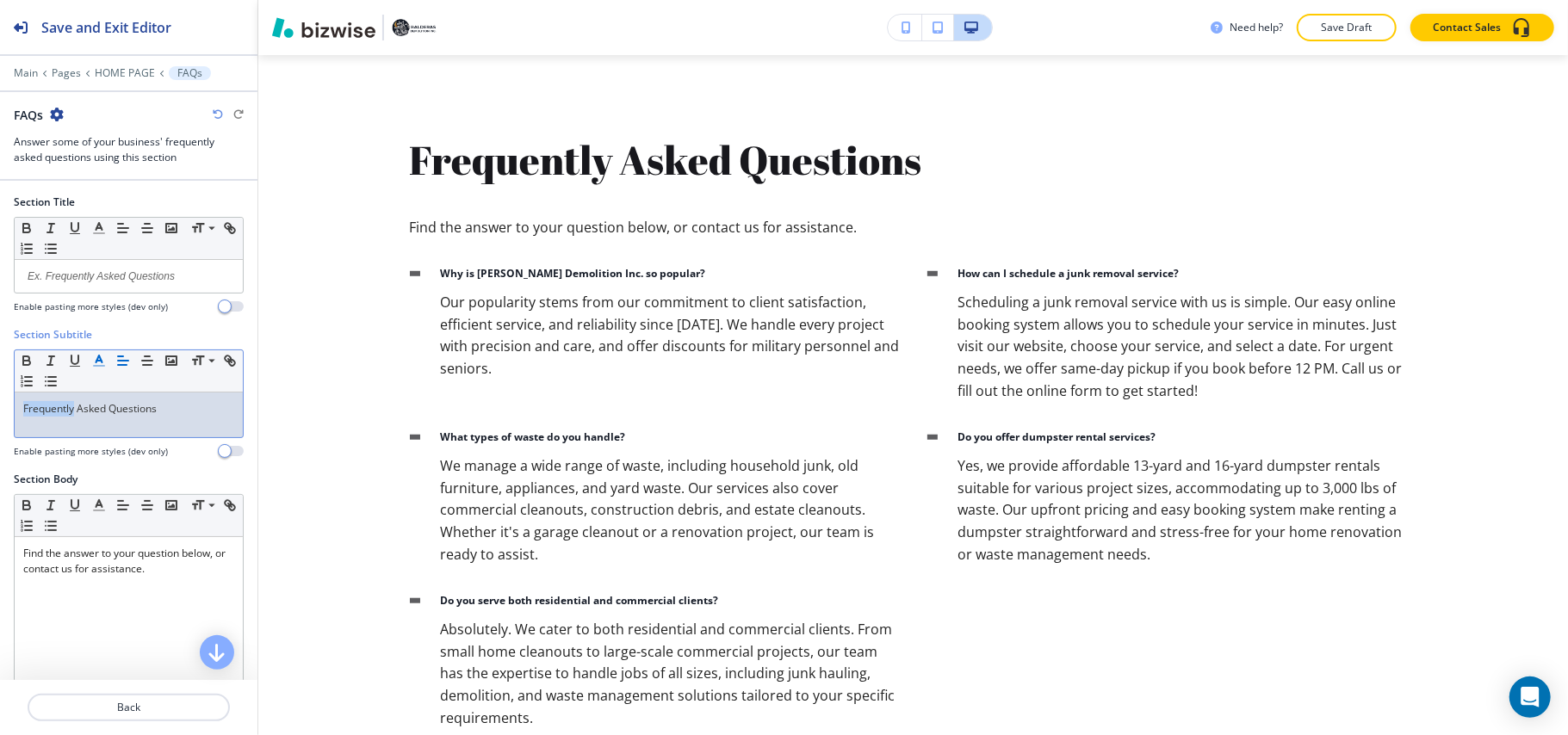
drag, startPoint x: 74, startPoint y: 411, endPoint x: 0, endPoint y: 413, distance: 74.0
click at [0, 413] on div "Section Subtitle Small Normal Large Huge Frequently Asked Questions Enable past…" at bounding box center [129, 399] width 257 height 145
click at [90, 362] on button "button" at bounding box center [99, 360] width 24 height 20
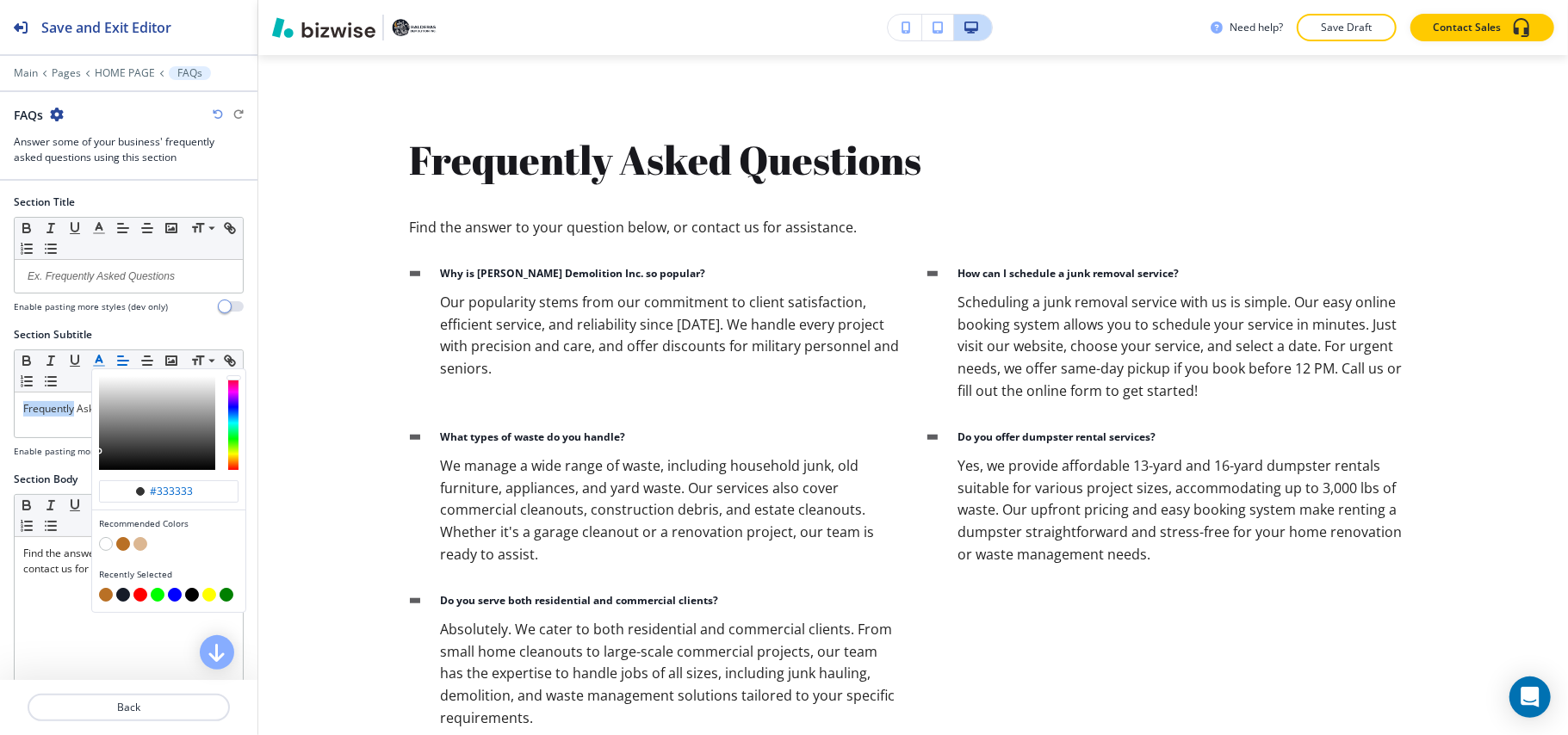
click at [123, 542] on button "button" at bounding box center [123, 544] width 14 height 14
type input "#b97025"
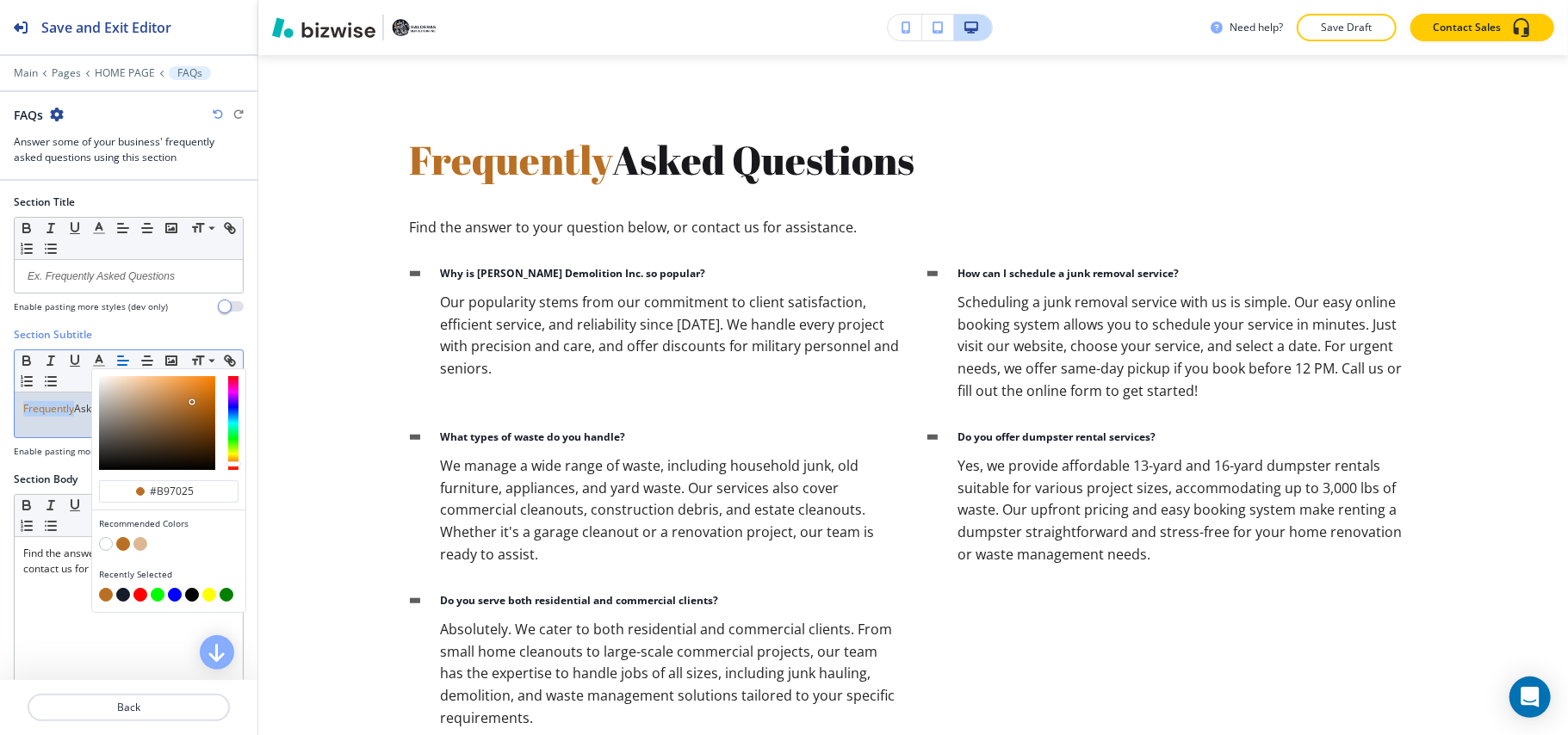
click at [56, 410] on span "Frequently" at bounding box center [48, 408] width 51 height 15
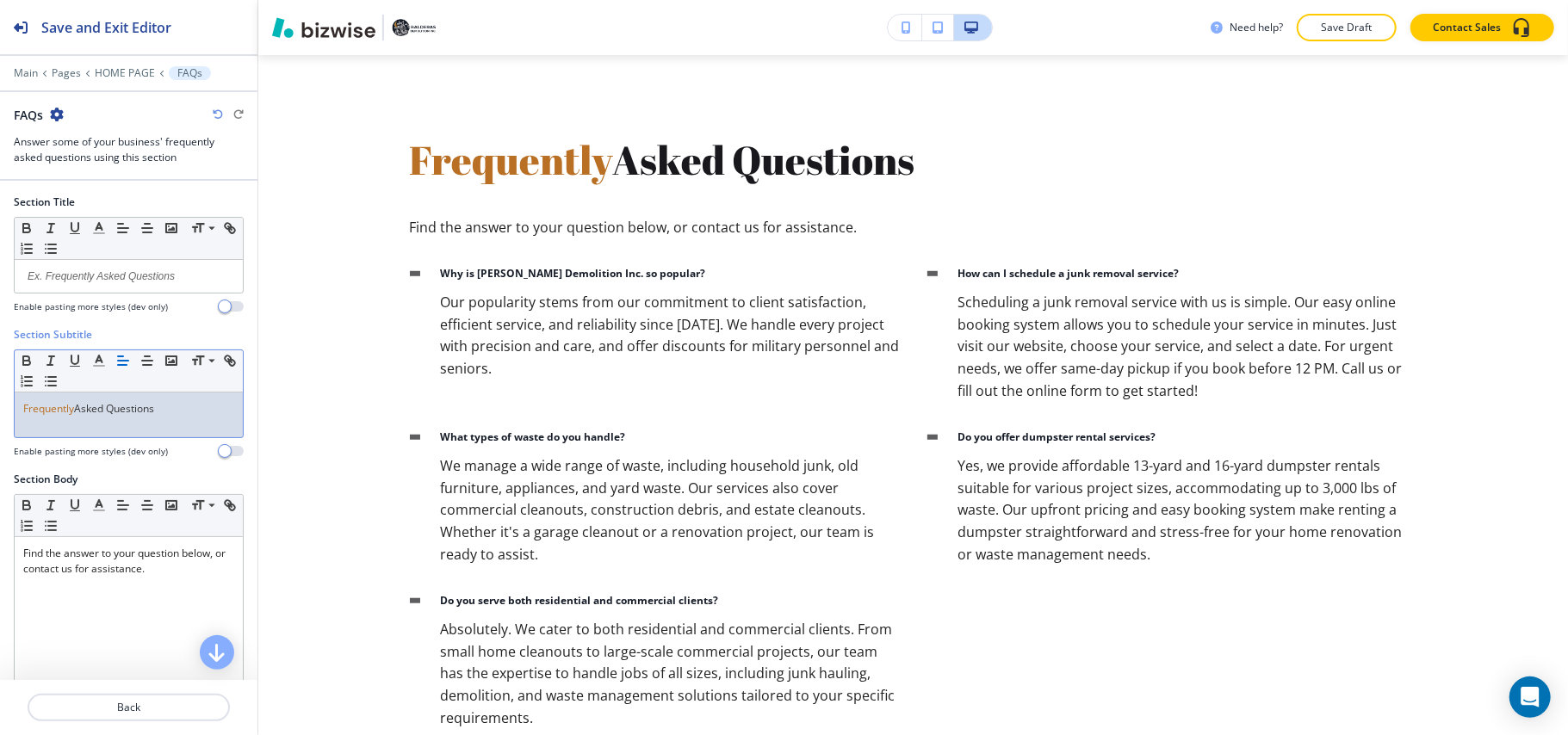
click at [184, 410] on p "Frequently Asked Questions" at bounding box center [128, 409] width 211 height 16
drag, startPoint x: 177, startPoint y: 412, endPoint x: 78, endPoint y: 413, distance: 99.0
click at [78, 413] on p "Frequently Asked Questions" at bounding box center [128, 409] width 211 height 16
click at [100, 368] on icon "button" at bounding box center [100, 360] width 16 height 16
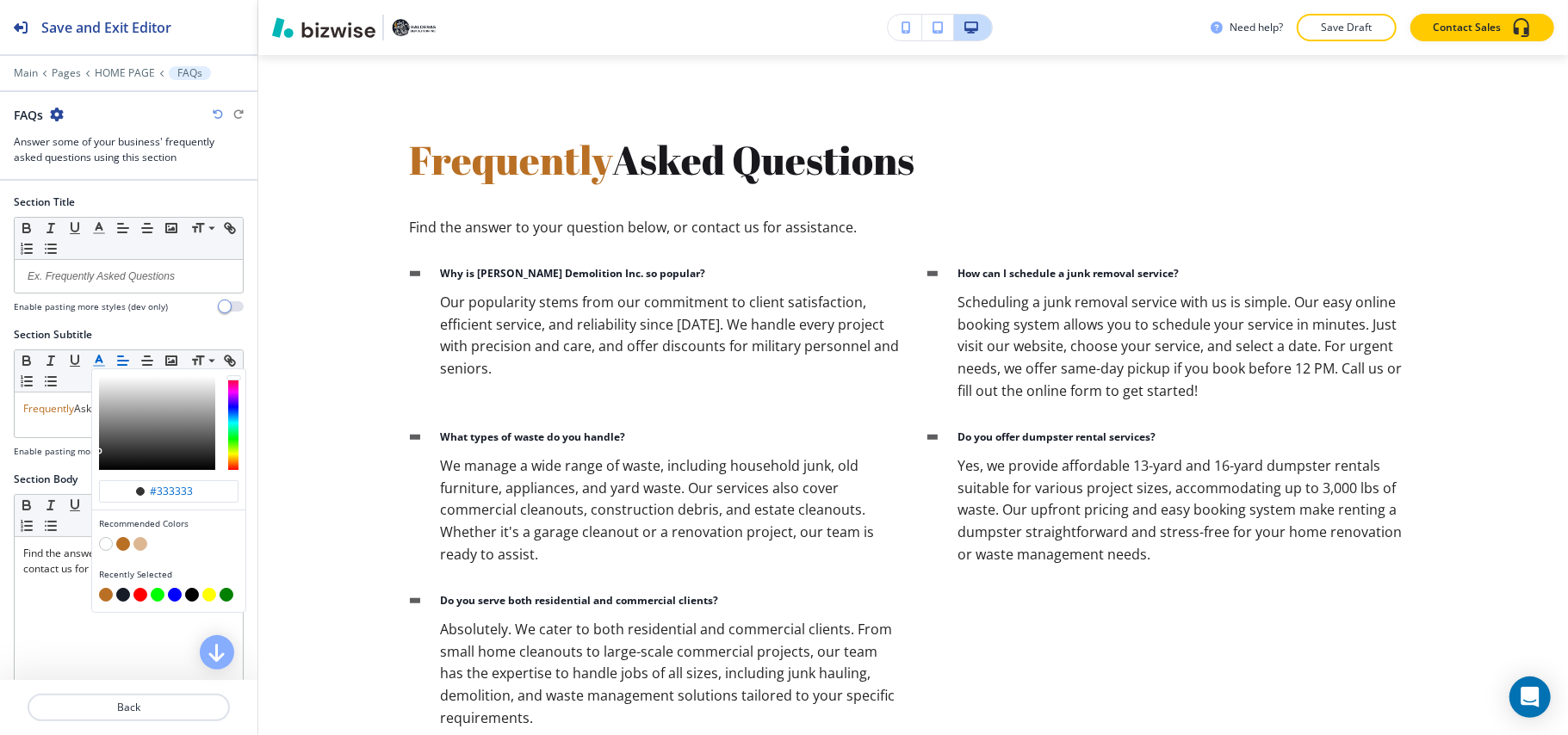
click at [124, 593] on button "button" at bounding box center [123, 595] width 14 height 14
type input "#161c28"
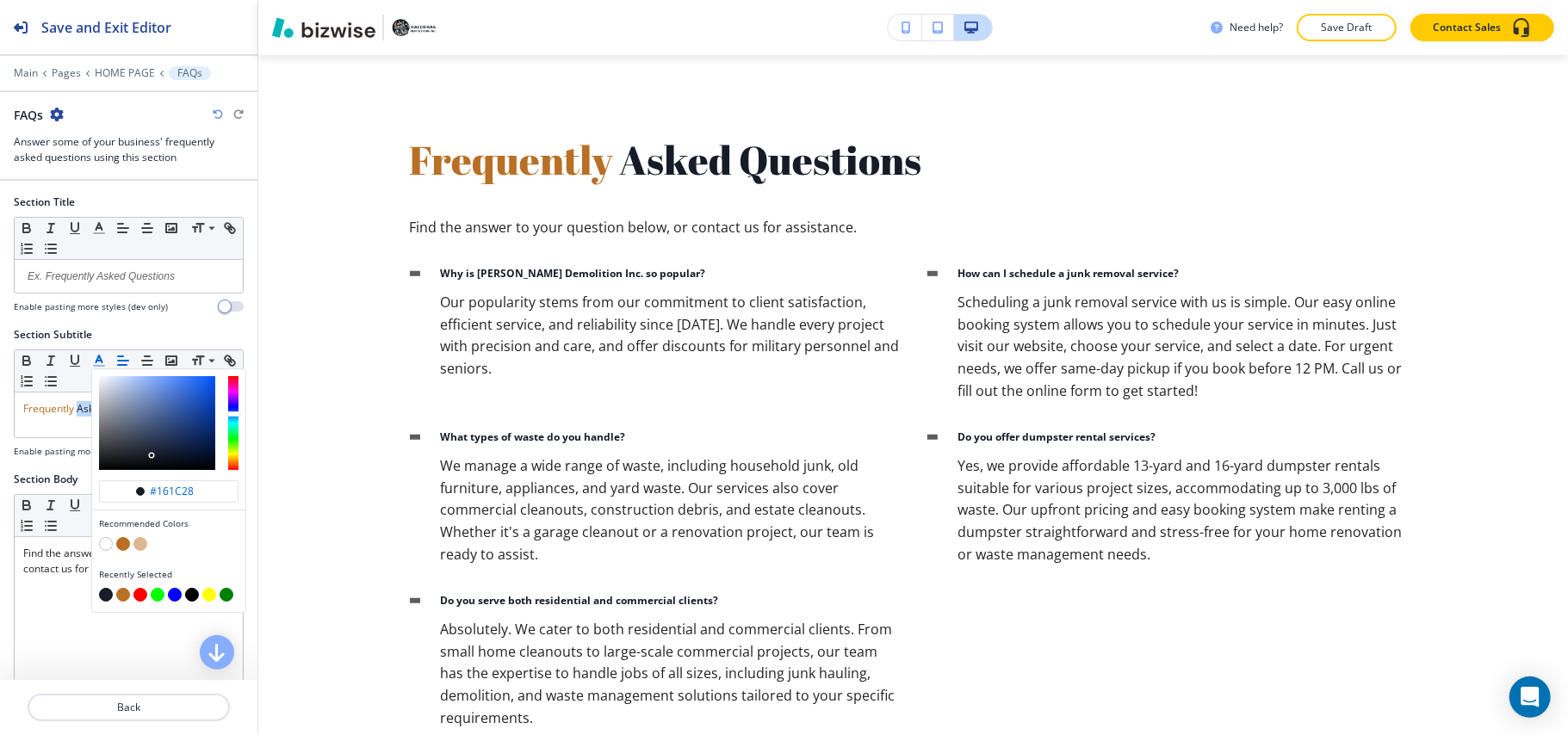
click at [107, 597] on button "button" at bounding box center [106, 595] width 14 height 14
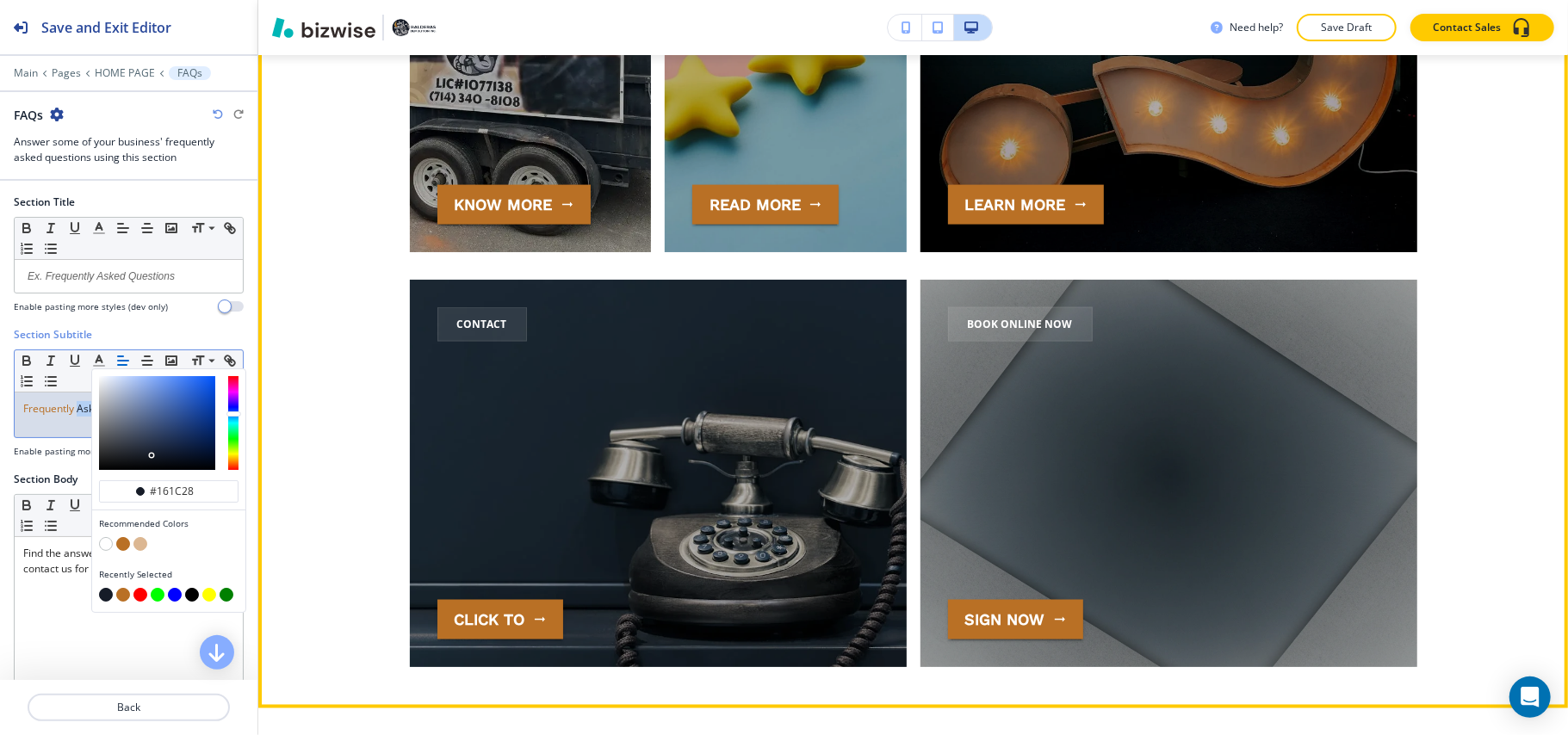
scroll to position [6201, 0]
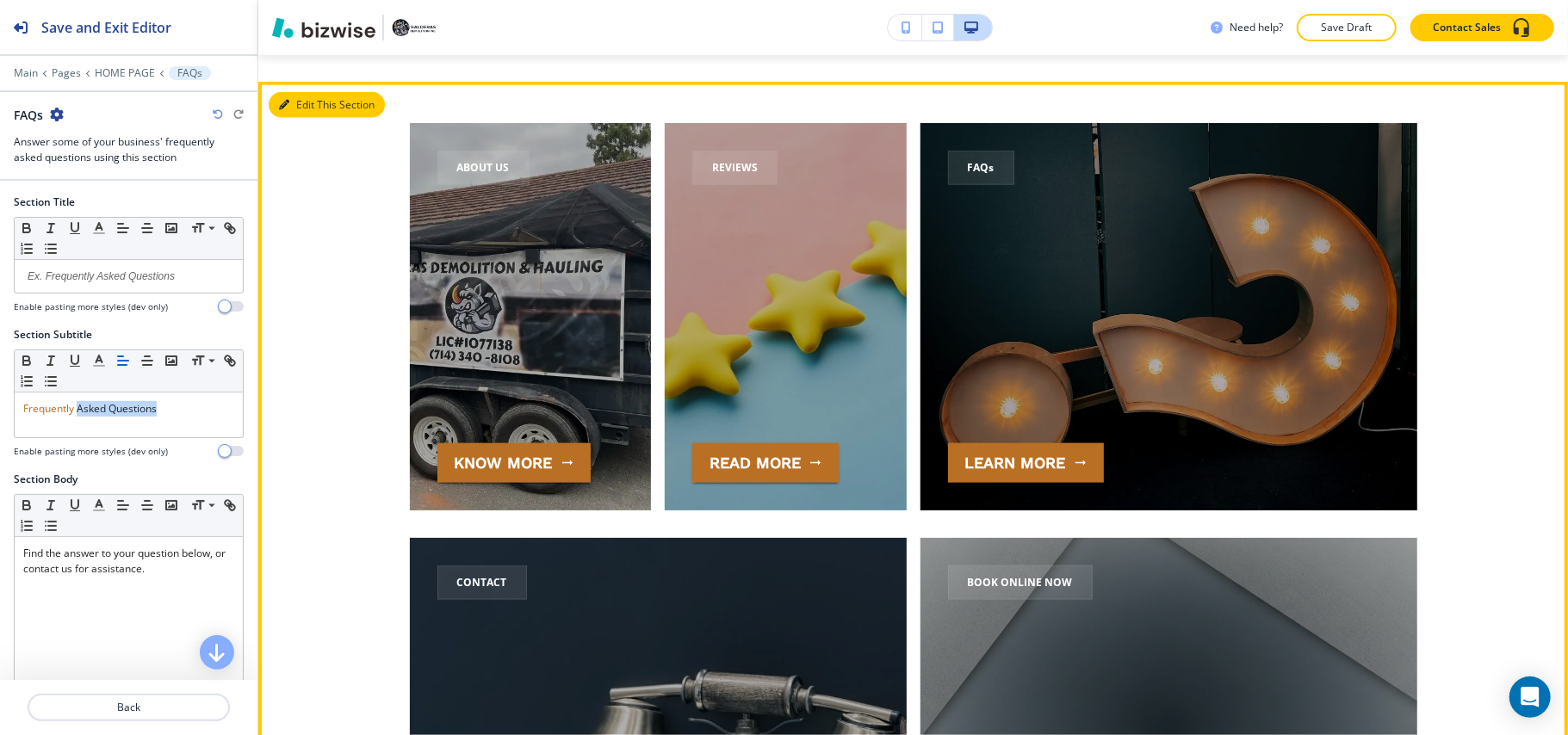
click at [301, 93] on button "Edit This Section" at bounding box center [327, 105] width 116 height 26
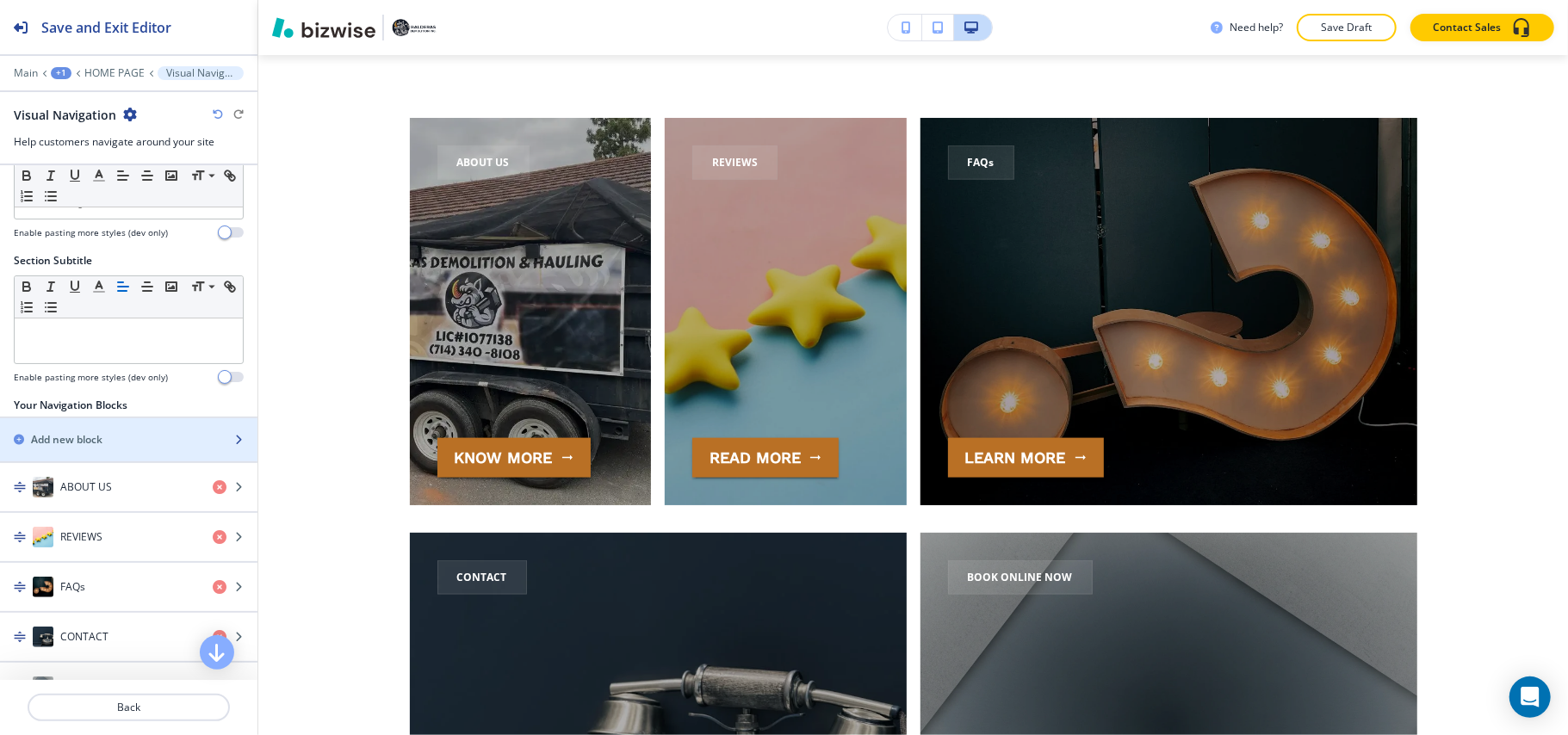
scroll to position [111, 0]
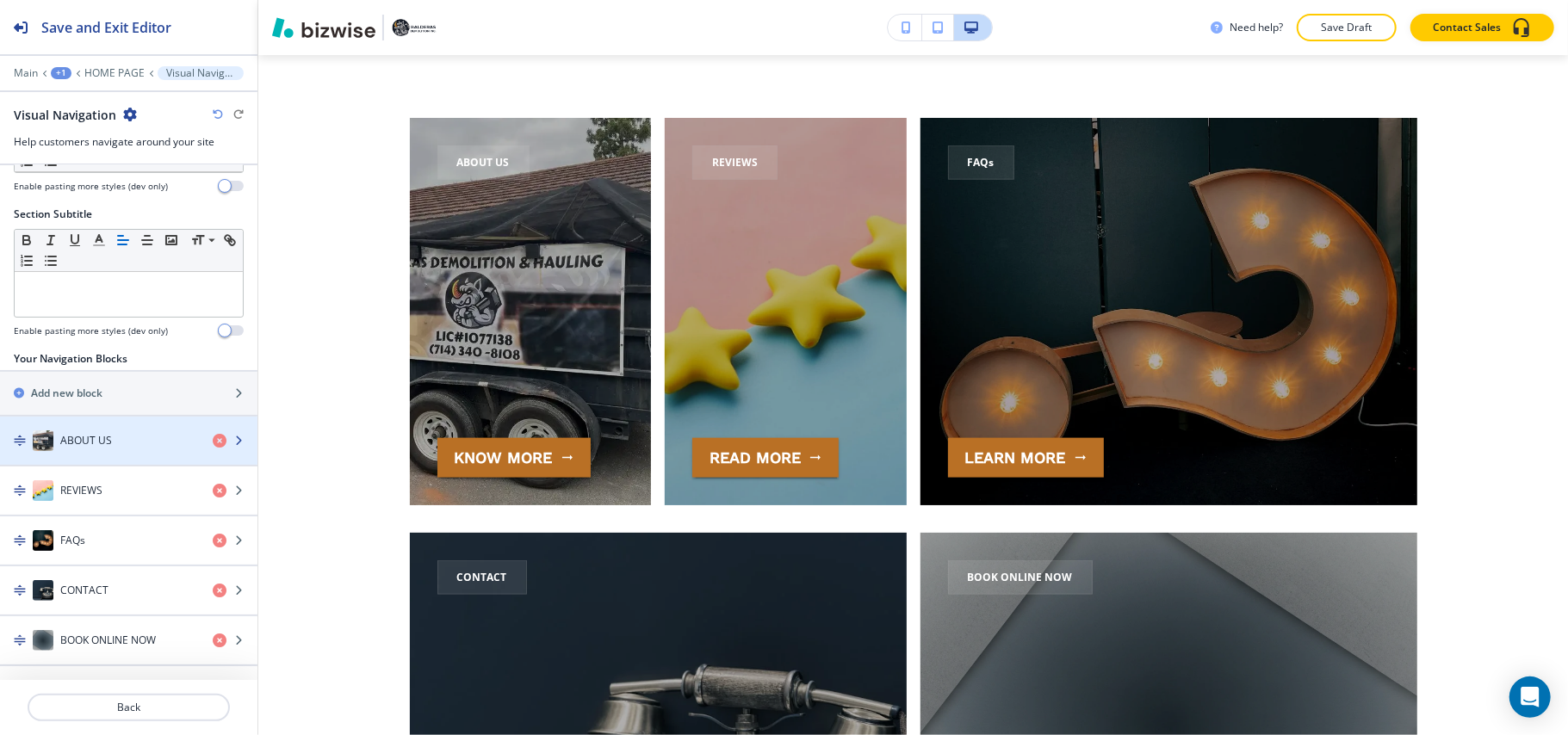
click at [93, 453] on div "button" at bounding box center [129, 458] width 257 height 14
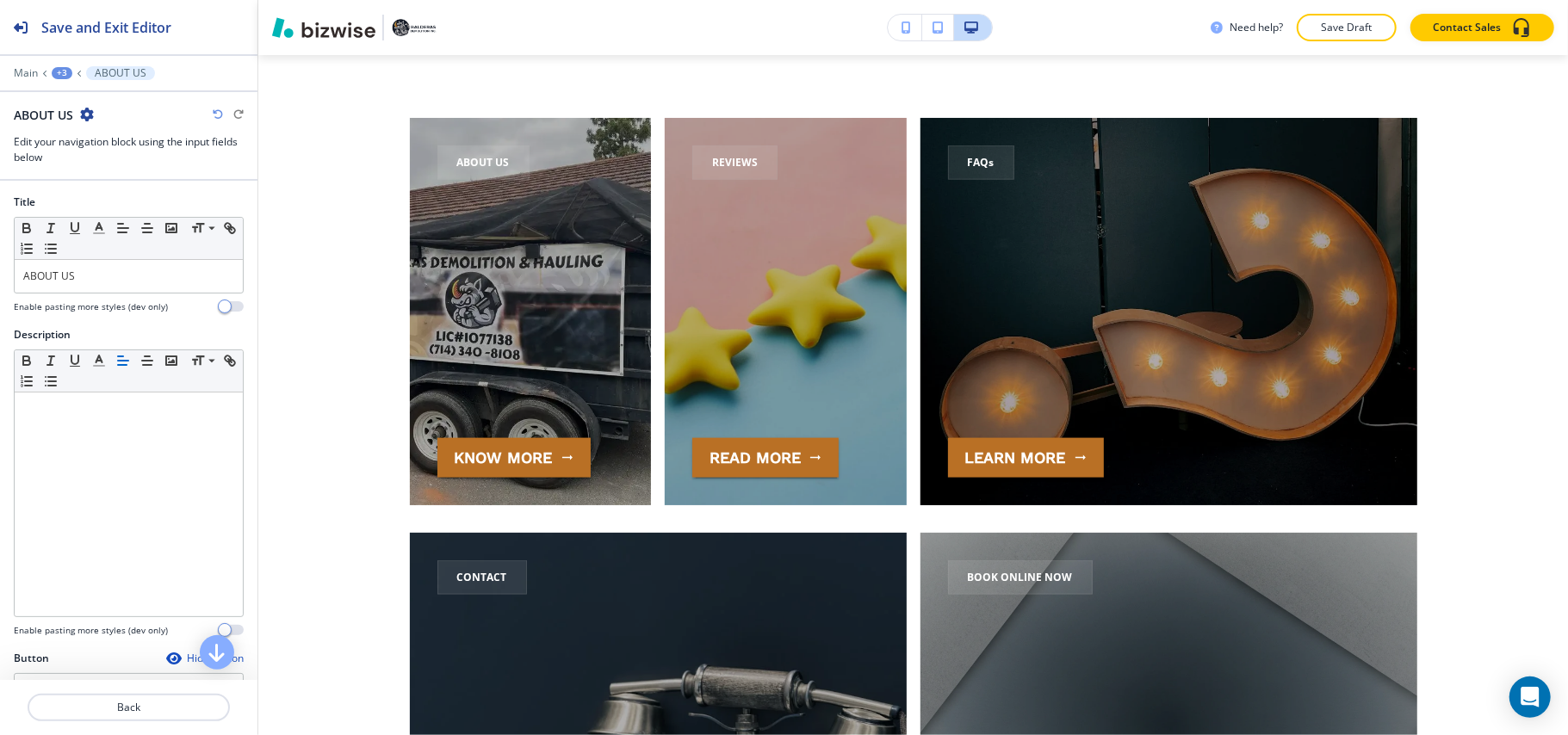
scroll to position [6248, 0]
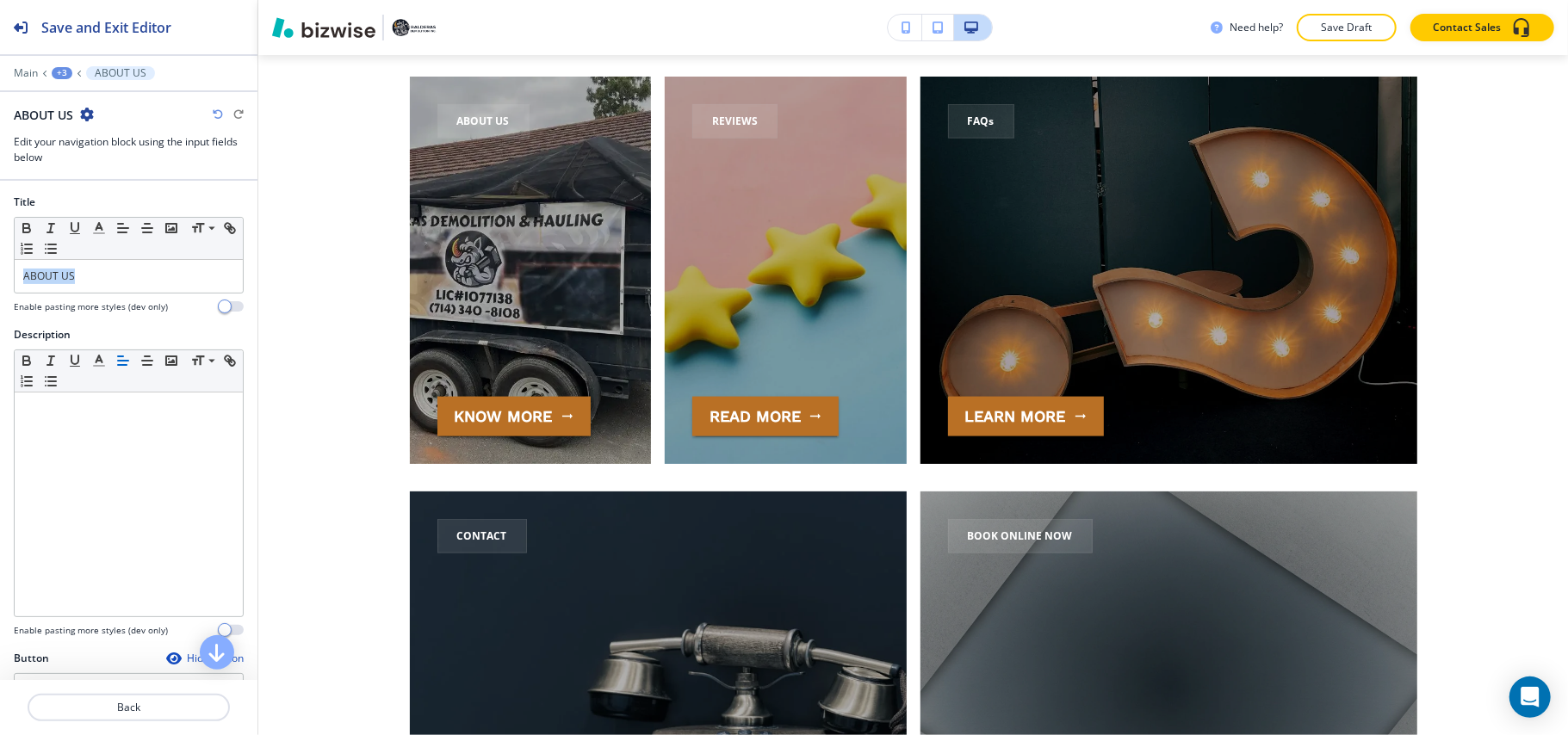
click at [0, 278] on div "Title Small Normal Large Huge ABOUT US Enable pasting more styles (dev only)" at bounding box center [129, 261] width 257 height 132
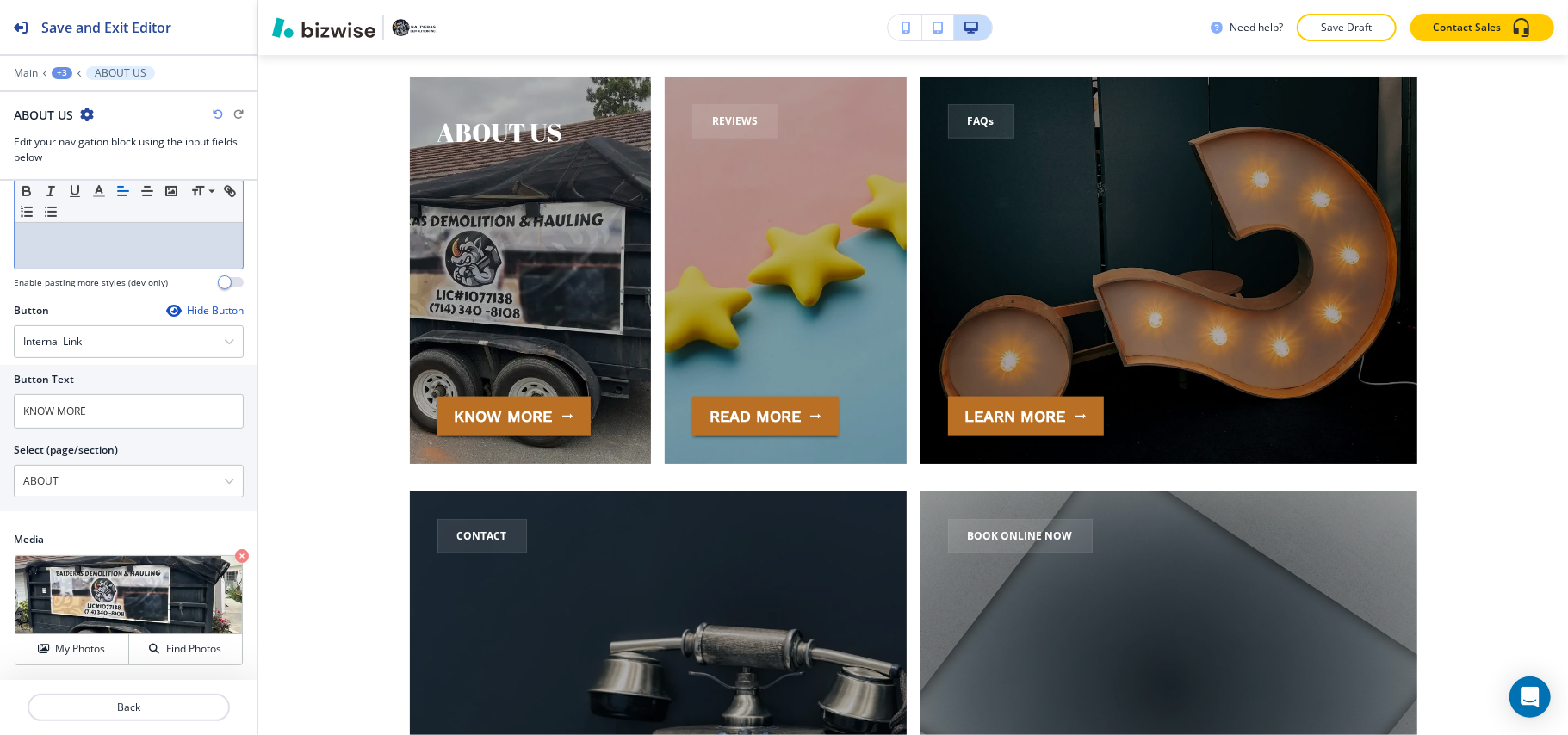
scroll to position [352, 0]
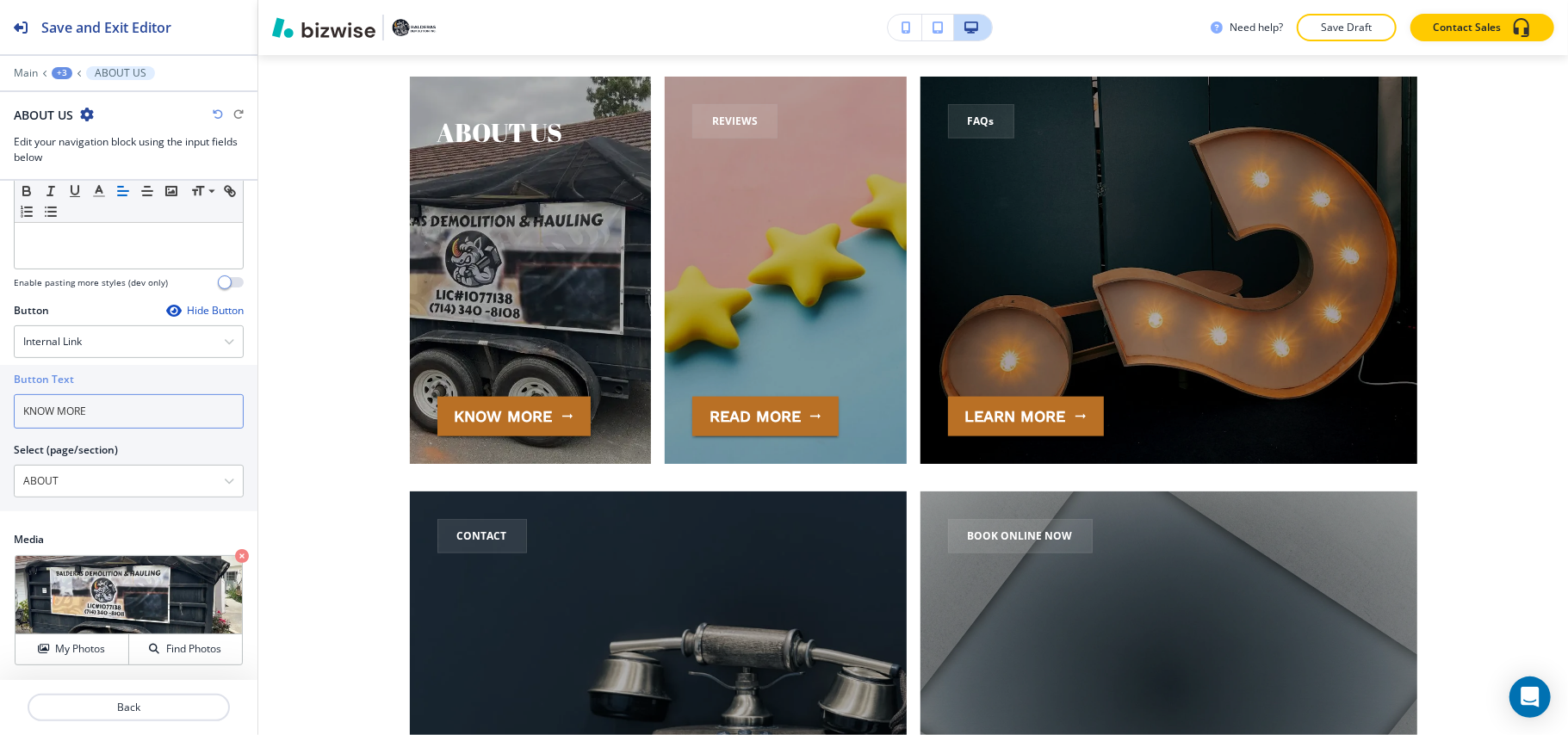
drag, startPoint x: 114, startPoint y: 412, endPoint x: 0, endPoint y: 415, distance: 114.0
click at [0, 415] on div "Button Text KNOW MORE Select (page/section) ABOUT HOME PAGE HOME PAGE | Hero HO…" at bounding box center [129, 438] width 257 height 146
click at [119, 427] on input "Learn More" at bounding box center [129, 411] width 230 height 34
type input "Learn More"
click at [130, 708] on p "Back" at bounding box center [129, 708] width 199 height 16
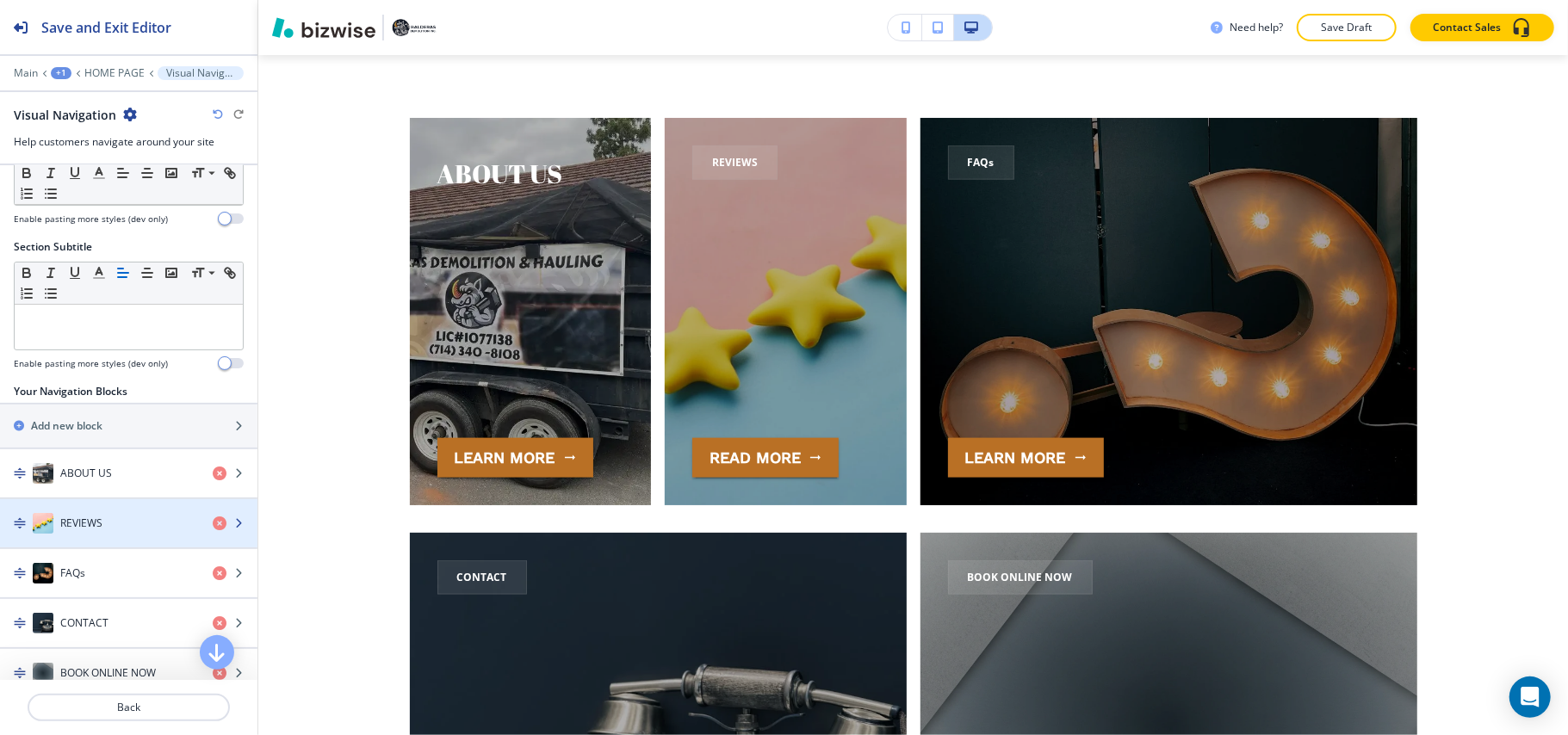
scroll to position [111, 0]
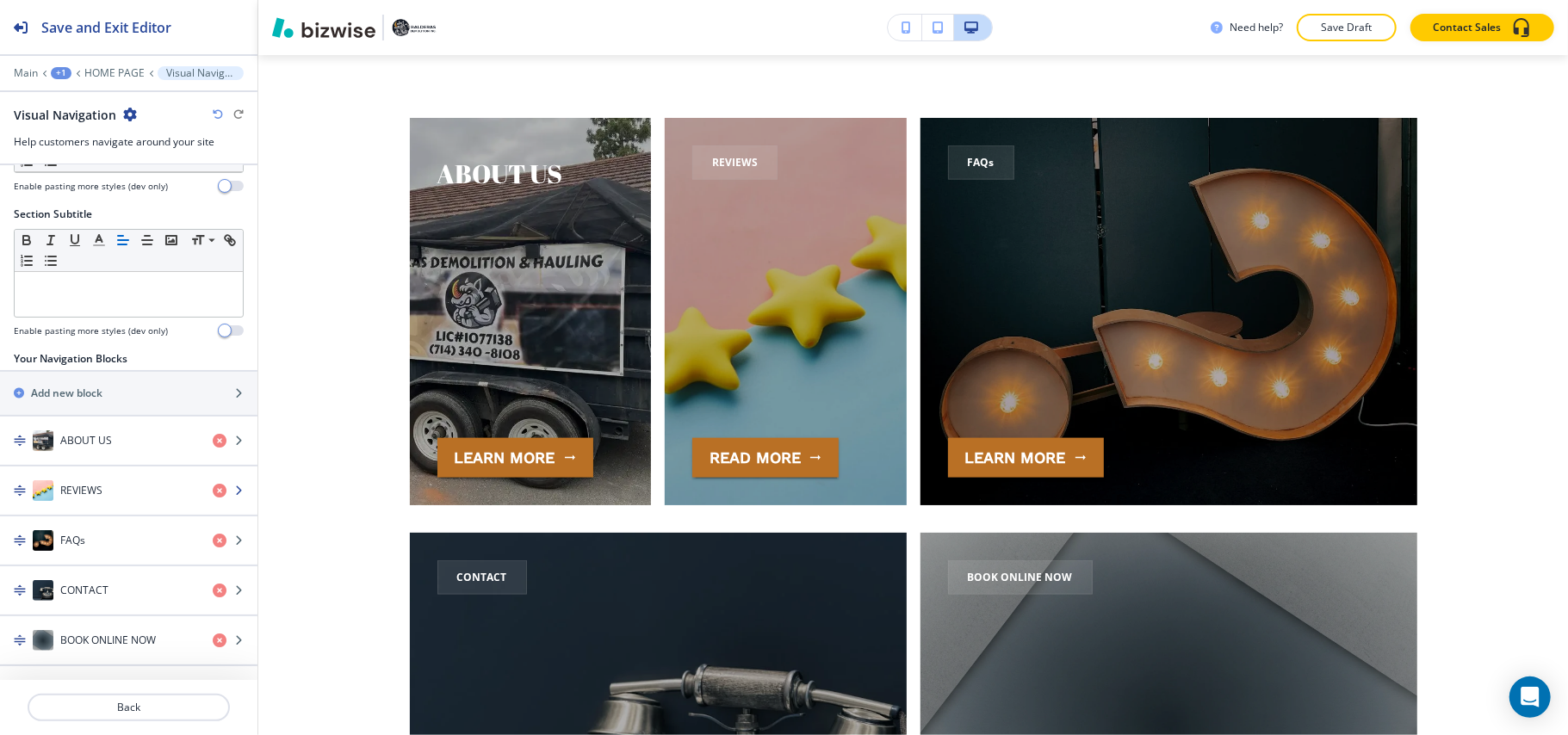
click at [96, 513] on div "button" at bounding box center [129, 508] width 257 height 14
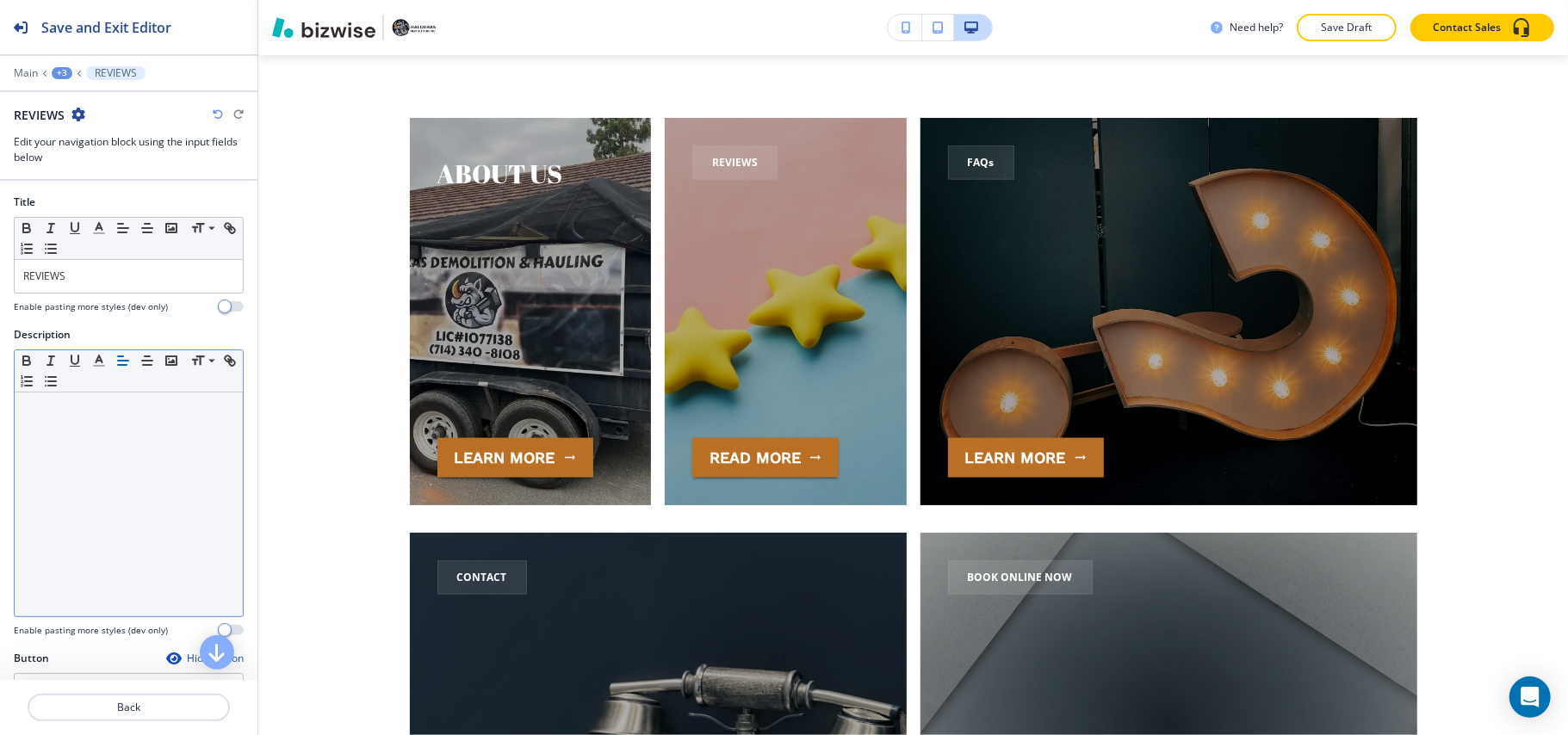
scroll to position [6248, 0]
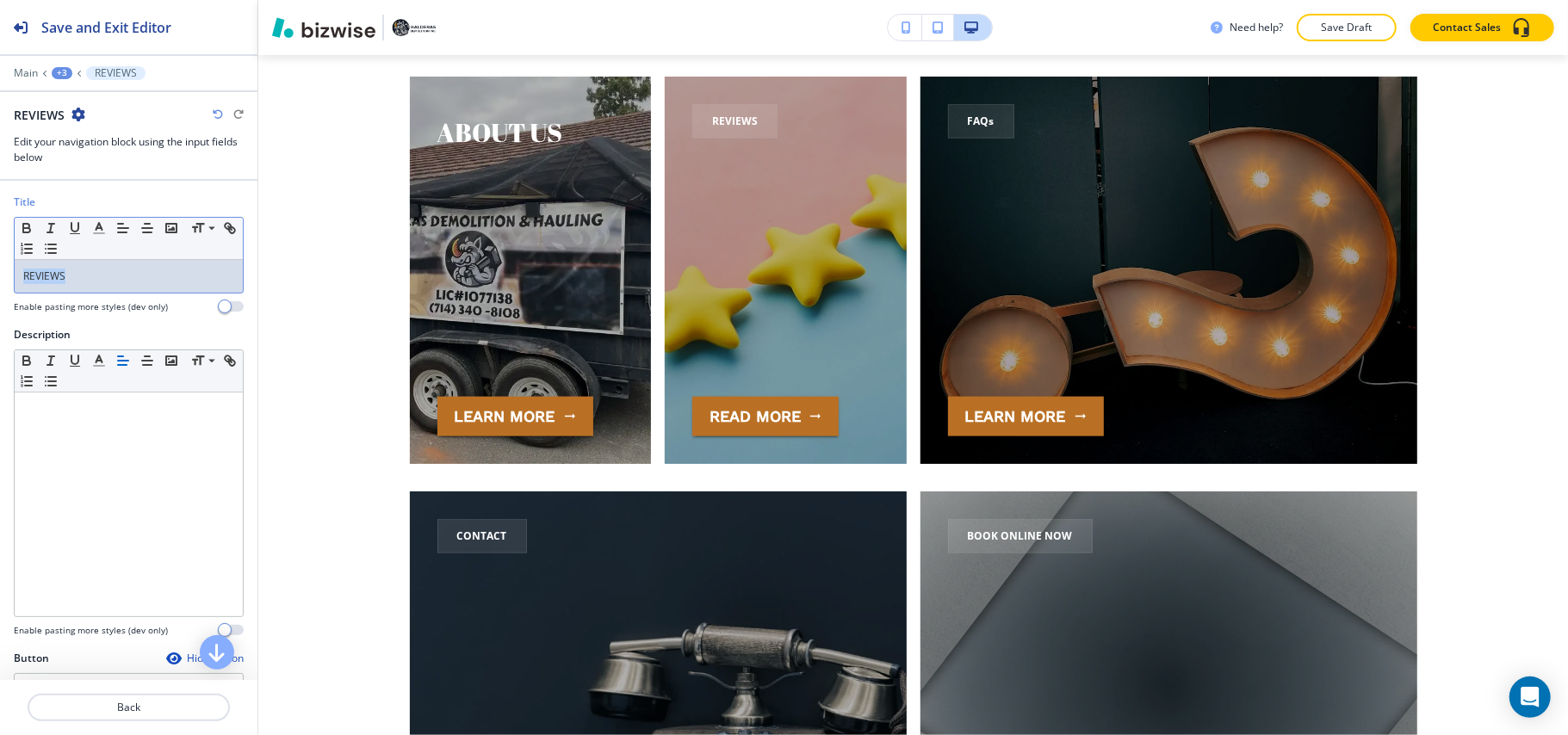
drag, startPoint x: 112, startPoint y: 276, endPoint x: 1, endPoint y: 276, distance: 111.0
click at [0, 276] on div "Title Small Normal Large Huge REVIEWS Enable pasting more styles (dev only)" at bounding box center [129, 261] width 257 height 132
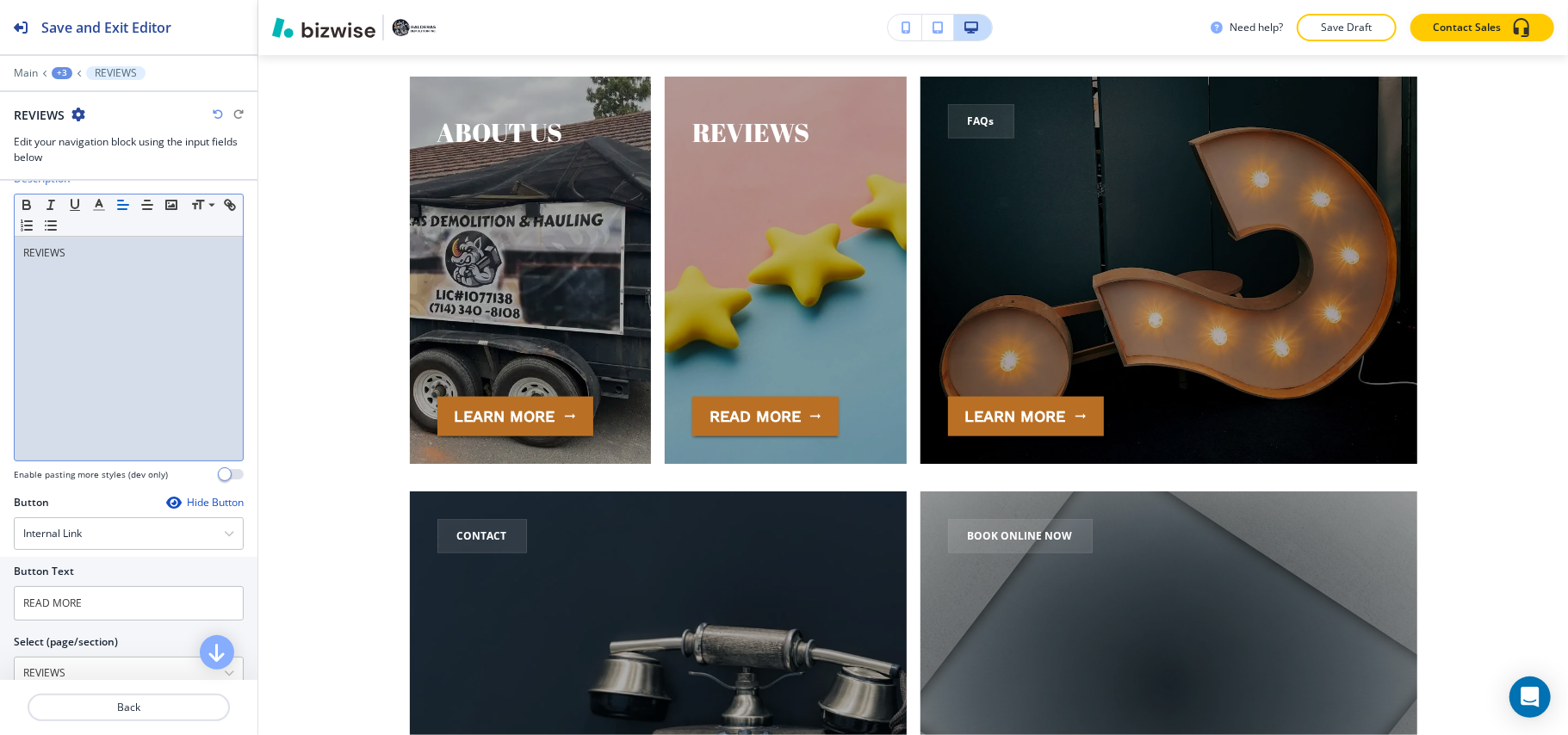
scroll to position [345, 0]
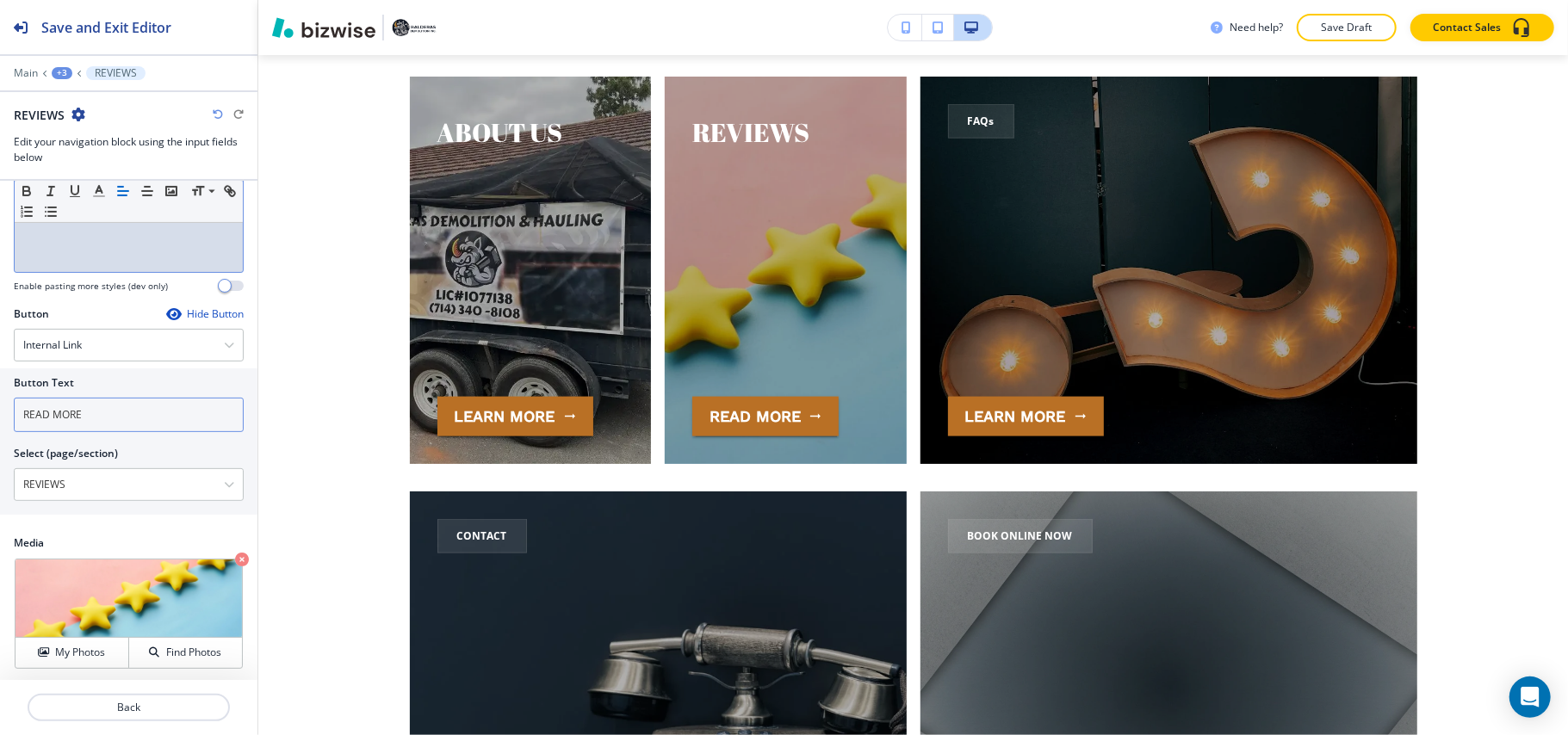
drag, startPoint x: 114, startPoint y: 418, endPoint x: 0, endPoint y: 421, distance: 114.0
click at [0, 421] on div "Button Text READ MORE Select (page/section) REVIEWS HOME PAGE HOME PAGE | Hero …" at bounding box center [129, 442] width 257 height 146
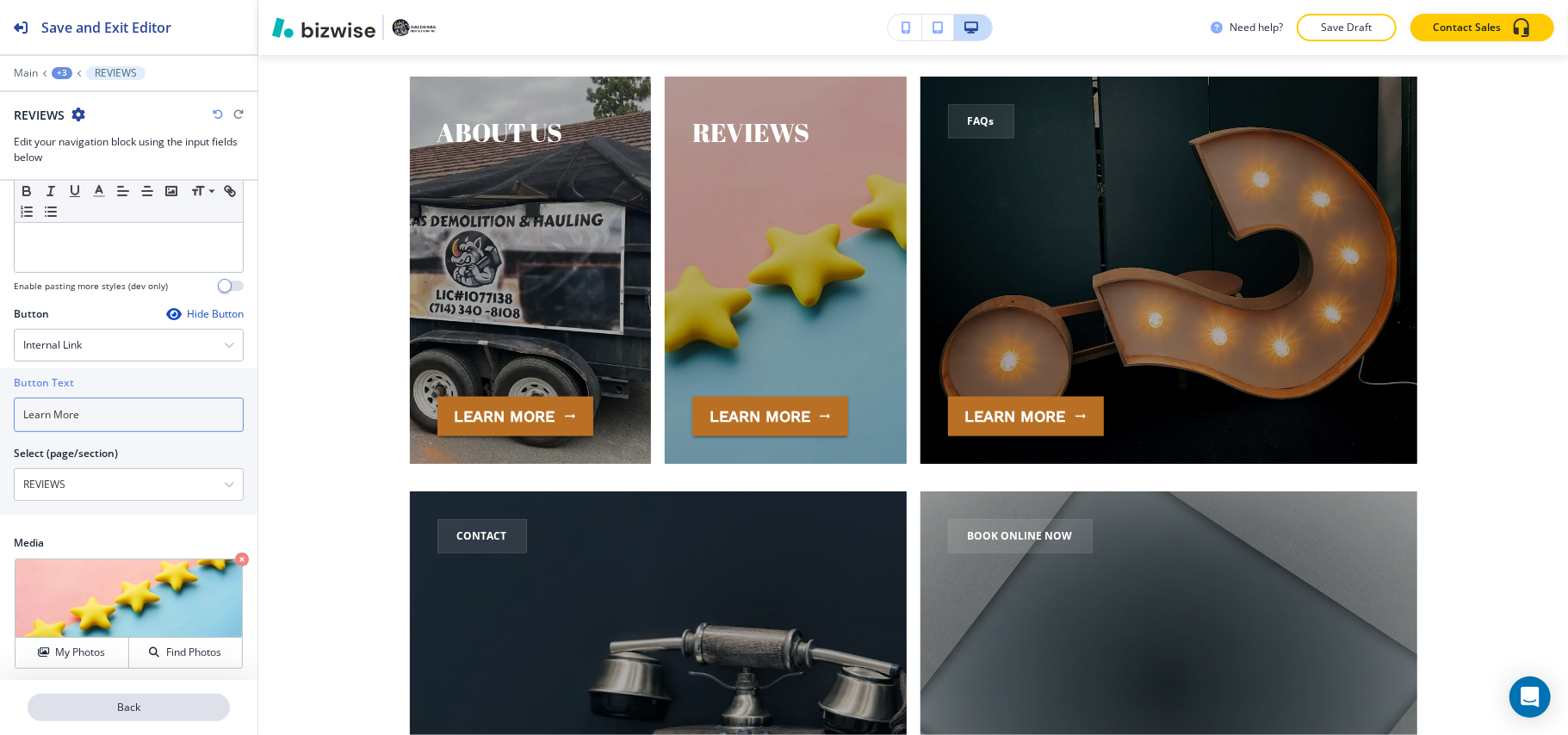
type input "Learn More"
click at [169, 700] on p "Back" at bounding box center [129, 708] width 199 height 16
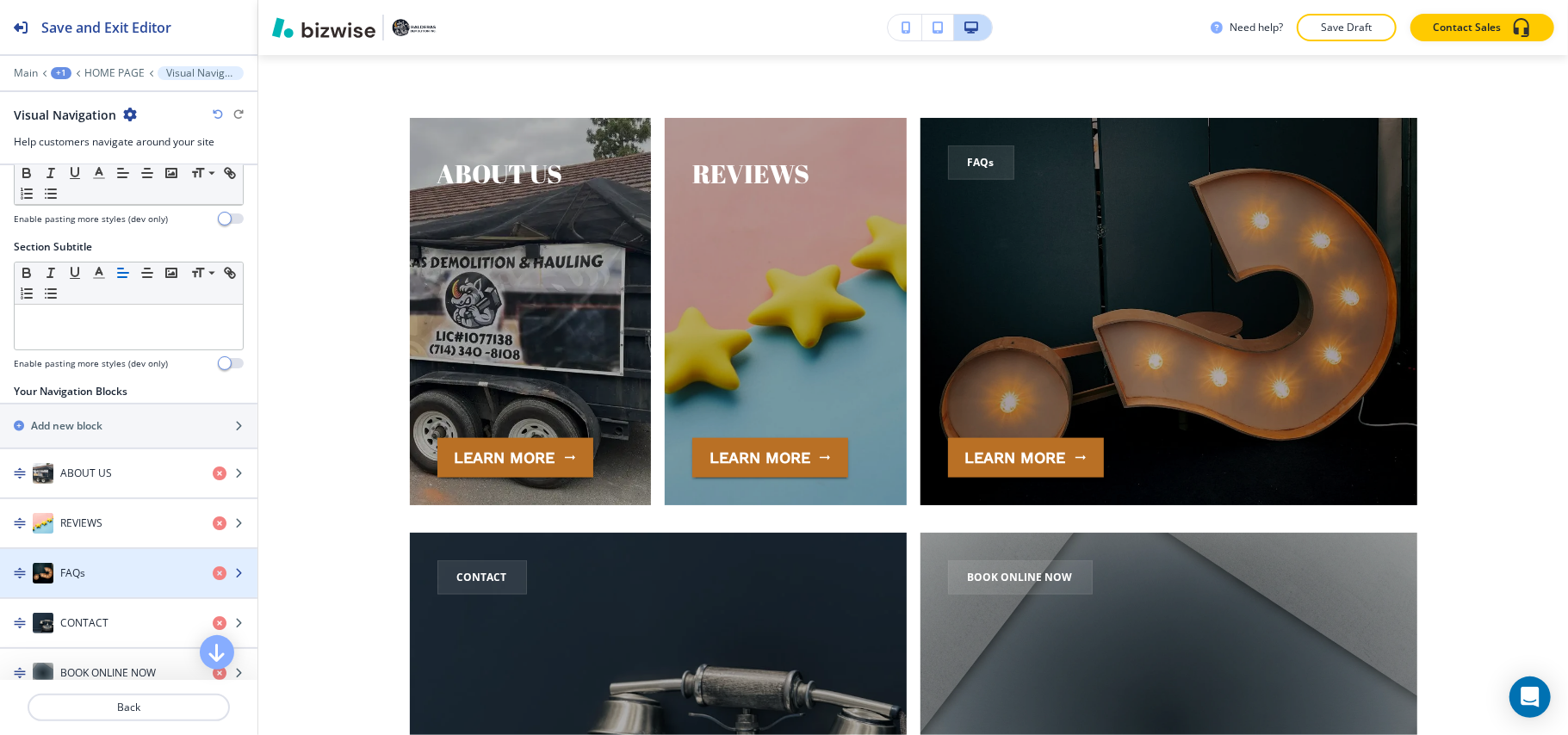
scroll to position [111, 0]
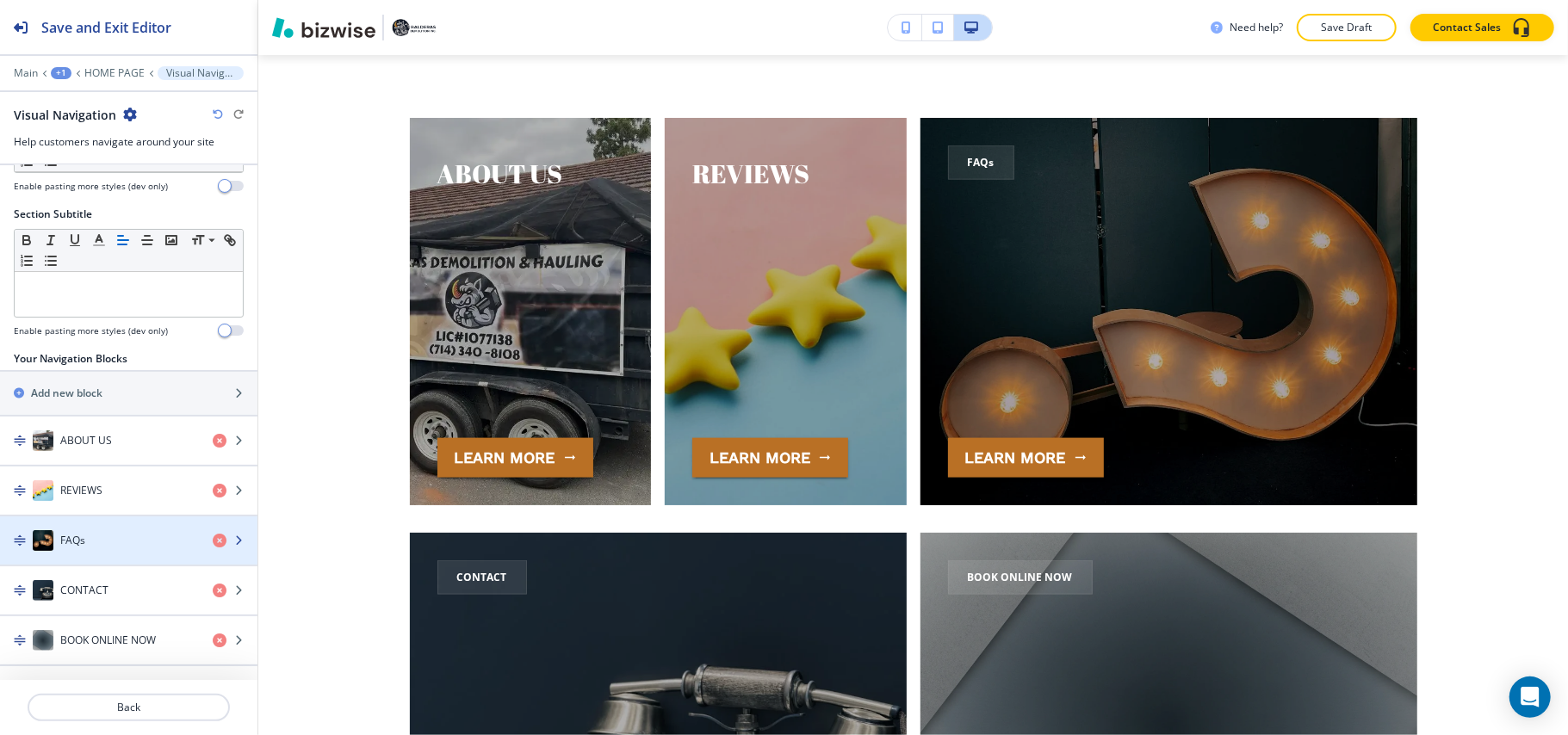
click at [105, 536] on div "FAQs" at bounding box center [100, 540] width 199 height 20
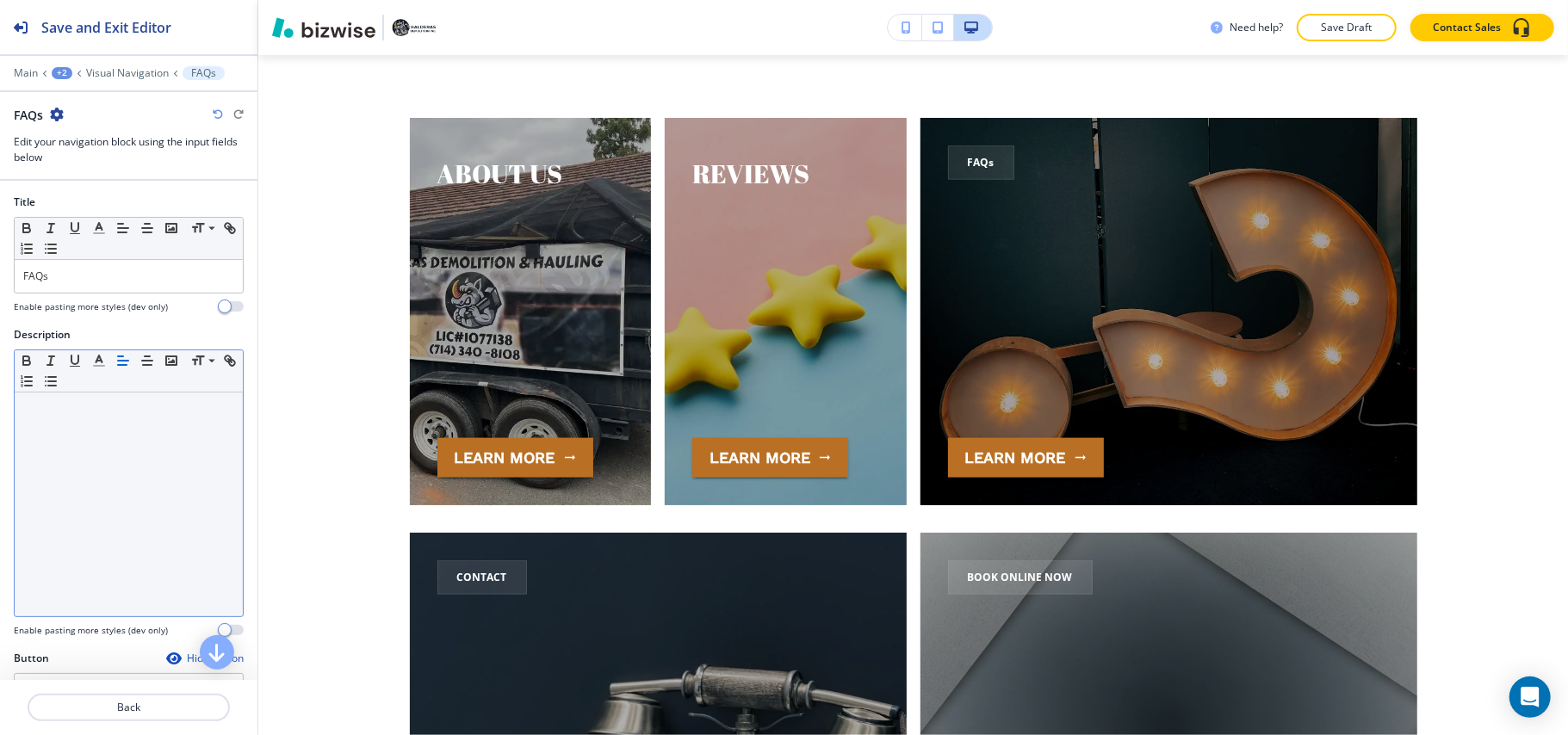
scroll to position [6248, 0]
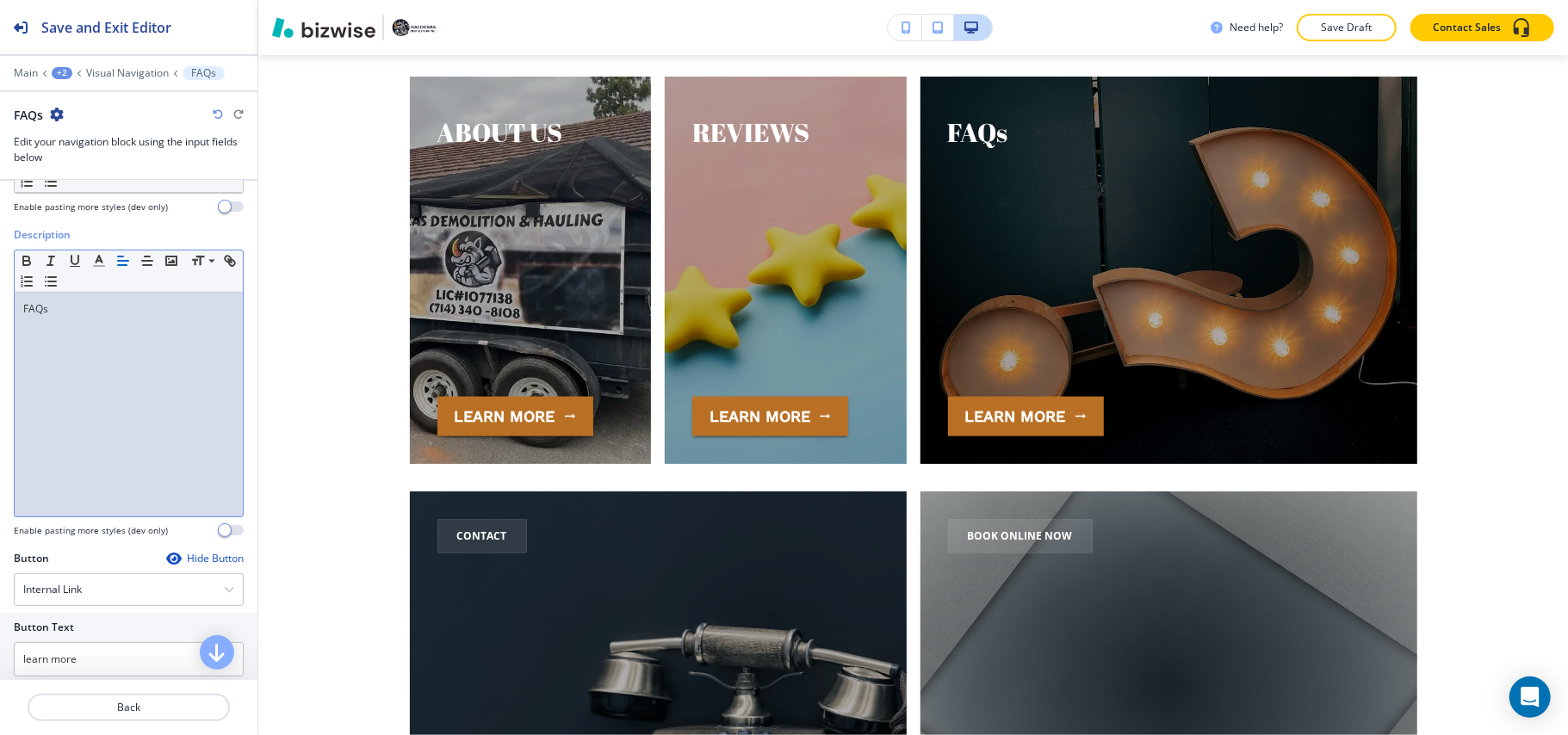
scroll to position [229, 0]
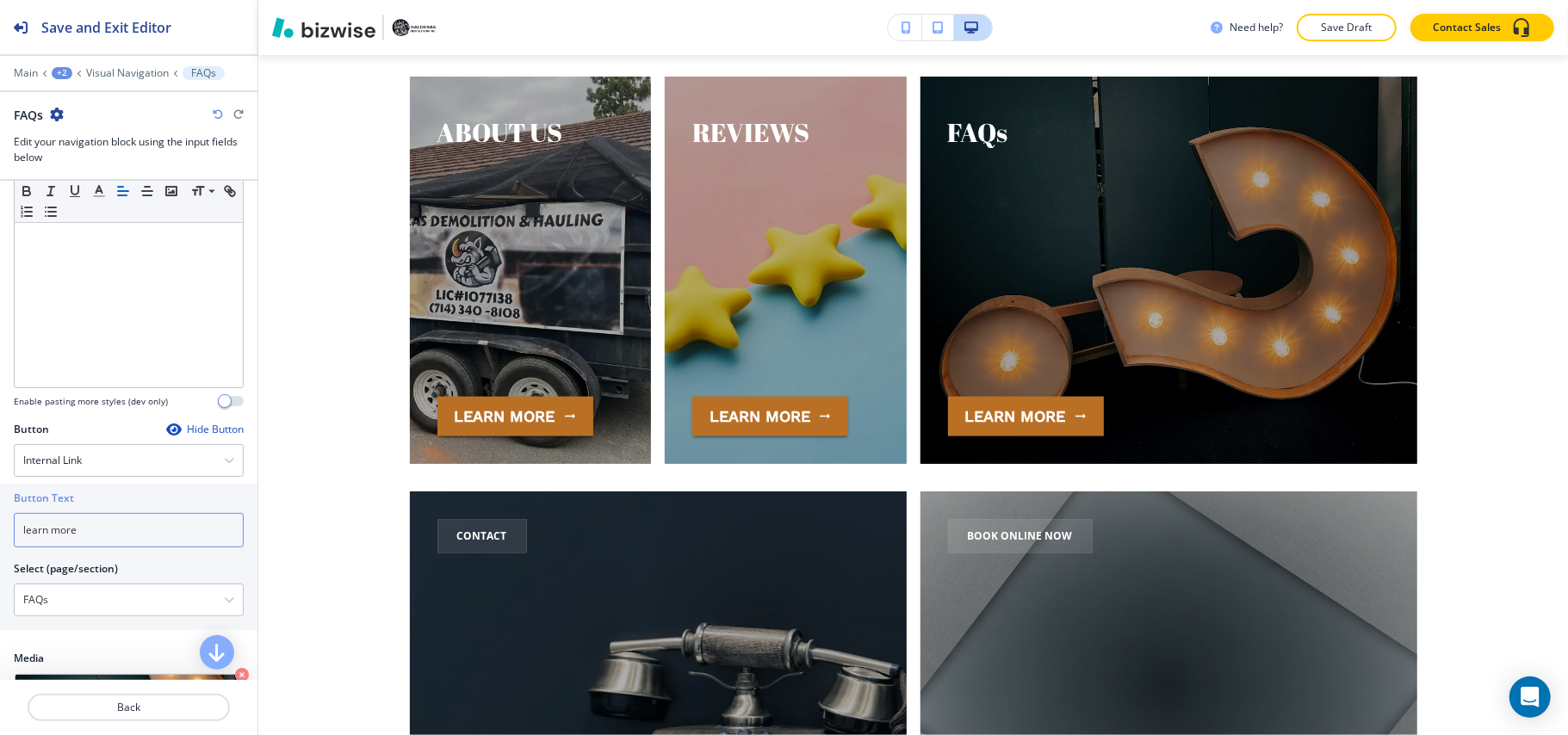
click at [0, 536] on div "Button Text learn more Select (page/section) FAQs HOME PAGE HOME PAGE | Hero HO…" at bounding box center [129, 557] width 257 height 146
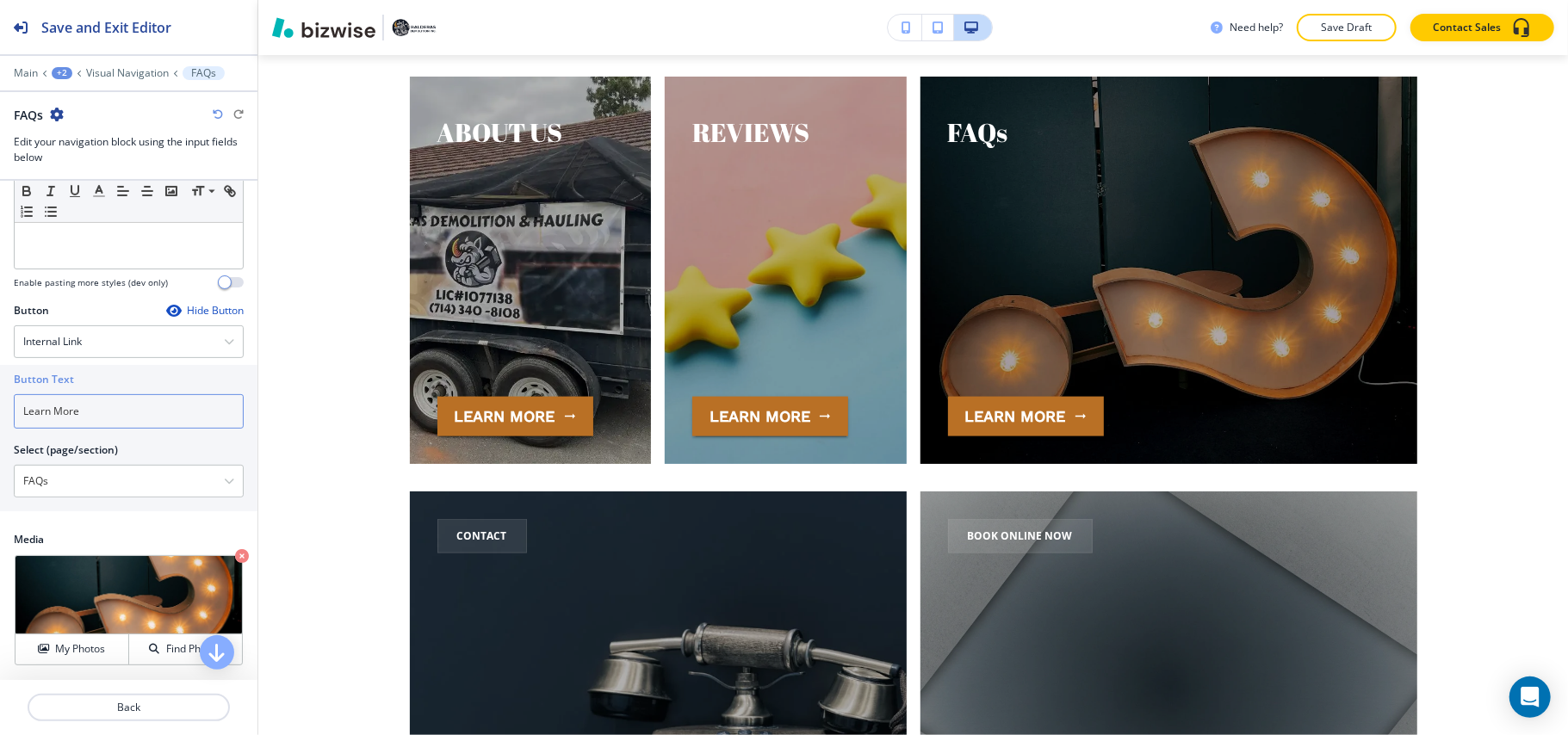
scroll to position [352, 0]
type input "Learn More"
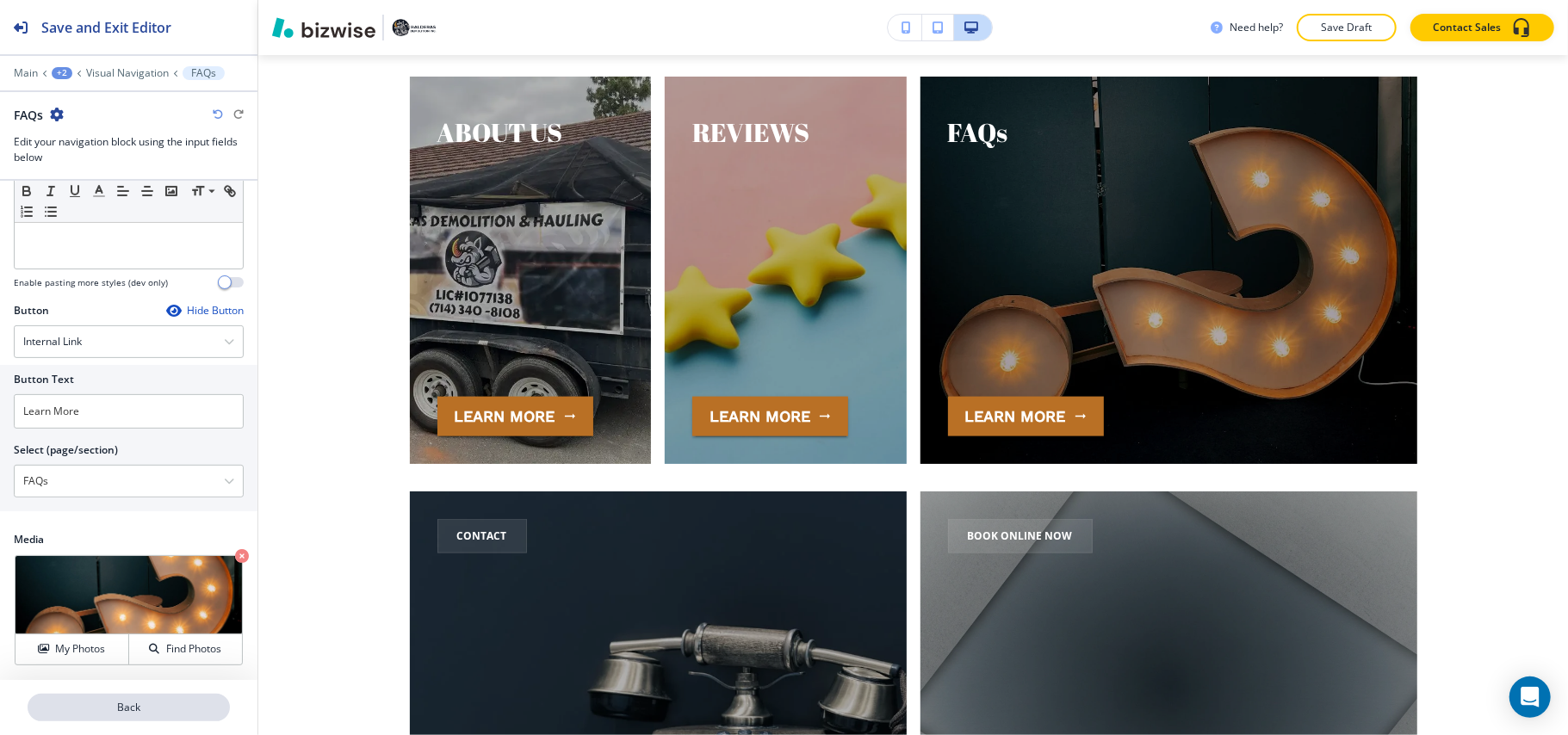
click at [169, 706] on p "Back" at bounding box center [129, 708] width 199 height 16
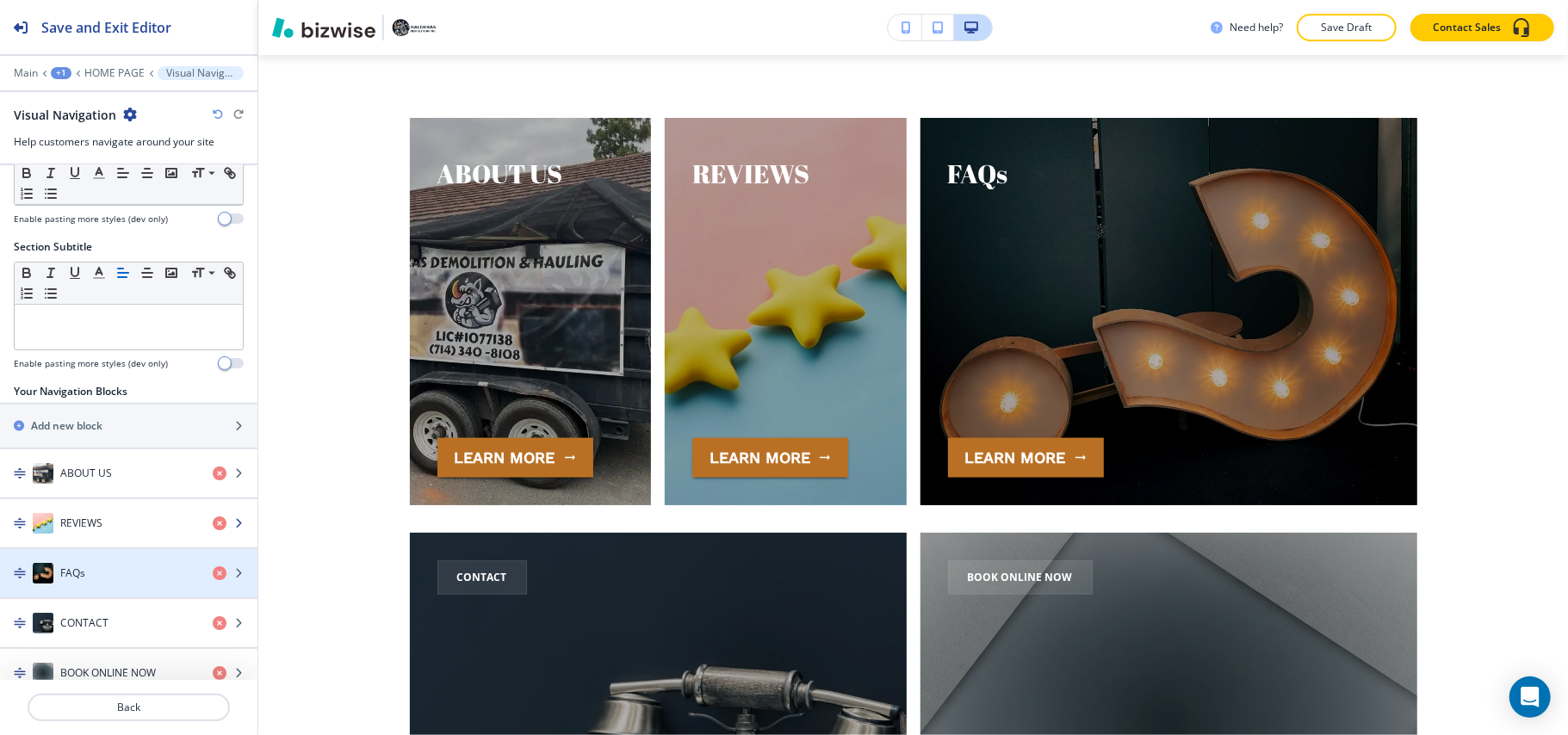
scroll to position [111, 0]
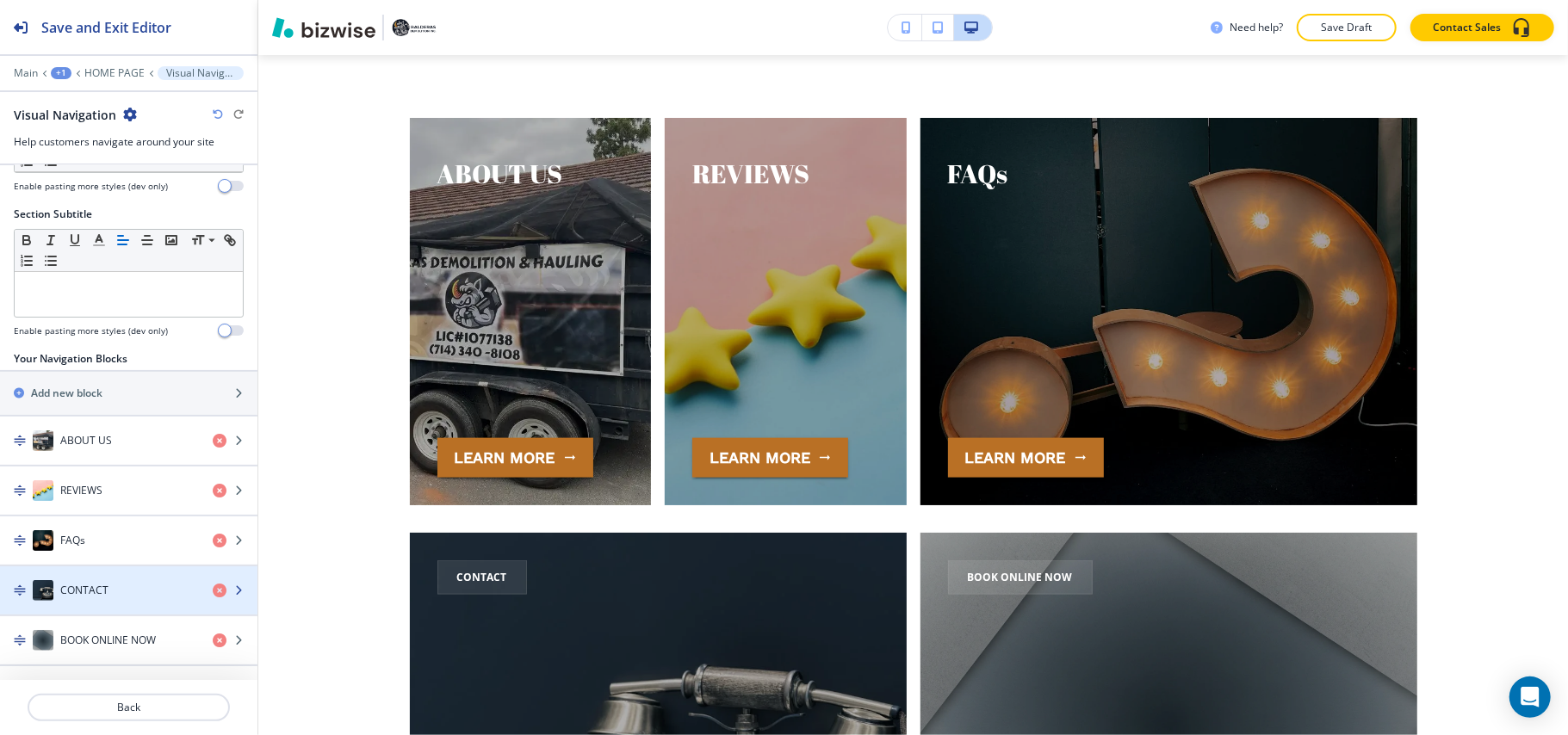
click at [100, 587] on h4 "CONTACT" at bounding box center [84, 590] width 48 height 16
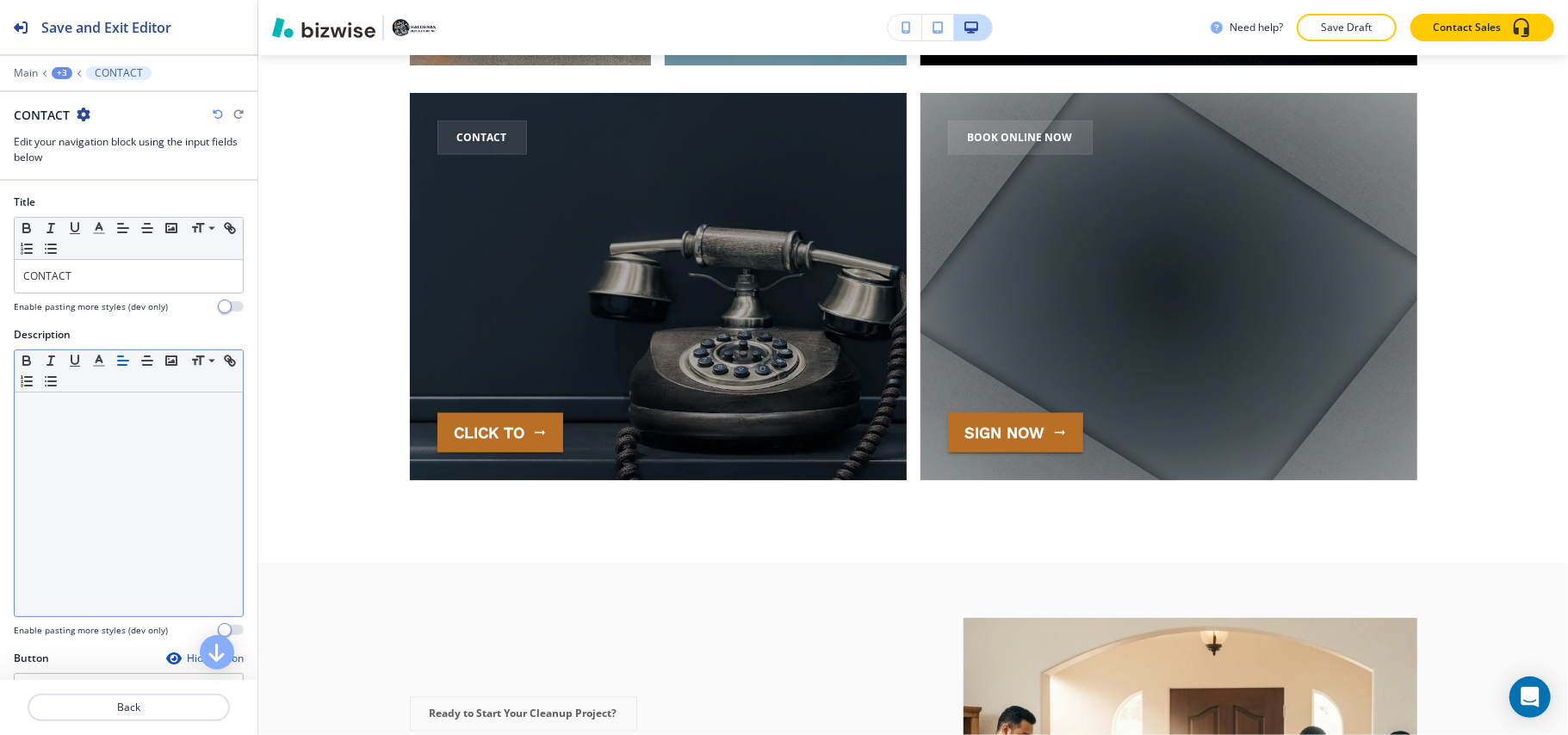
scroll to position [6663, 0]
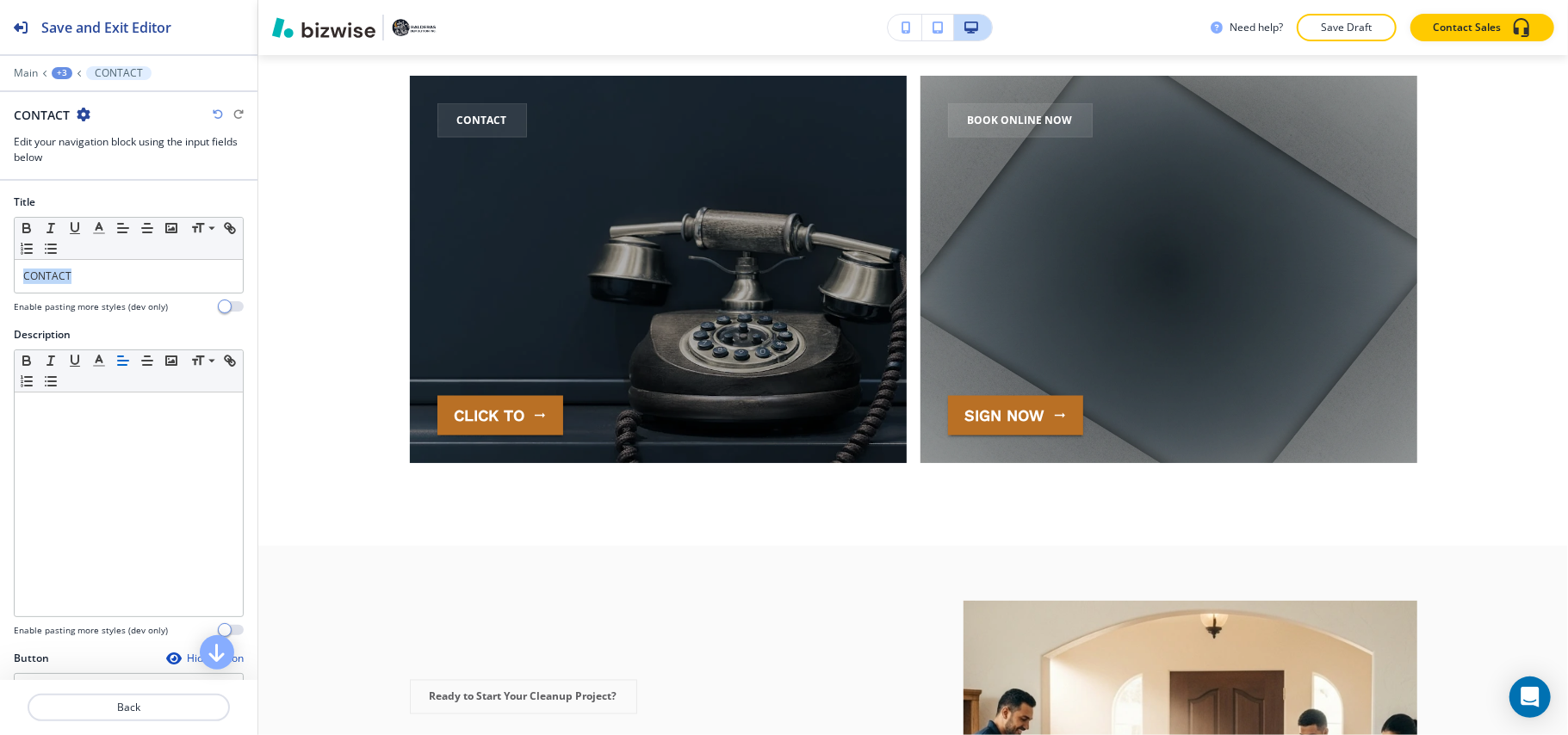
drag, startPoint x: 104, startPoint y: 278, endPoint x: 0, endPoint y: 270, distance: 104.3
click at [0, 270] on div "Title Small Normal Large Huge CONTACT Enable pasting more styles (dev only)" at bounding box center [129, 261] width 257 height 132
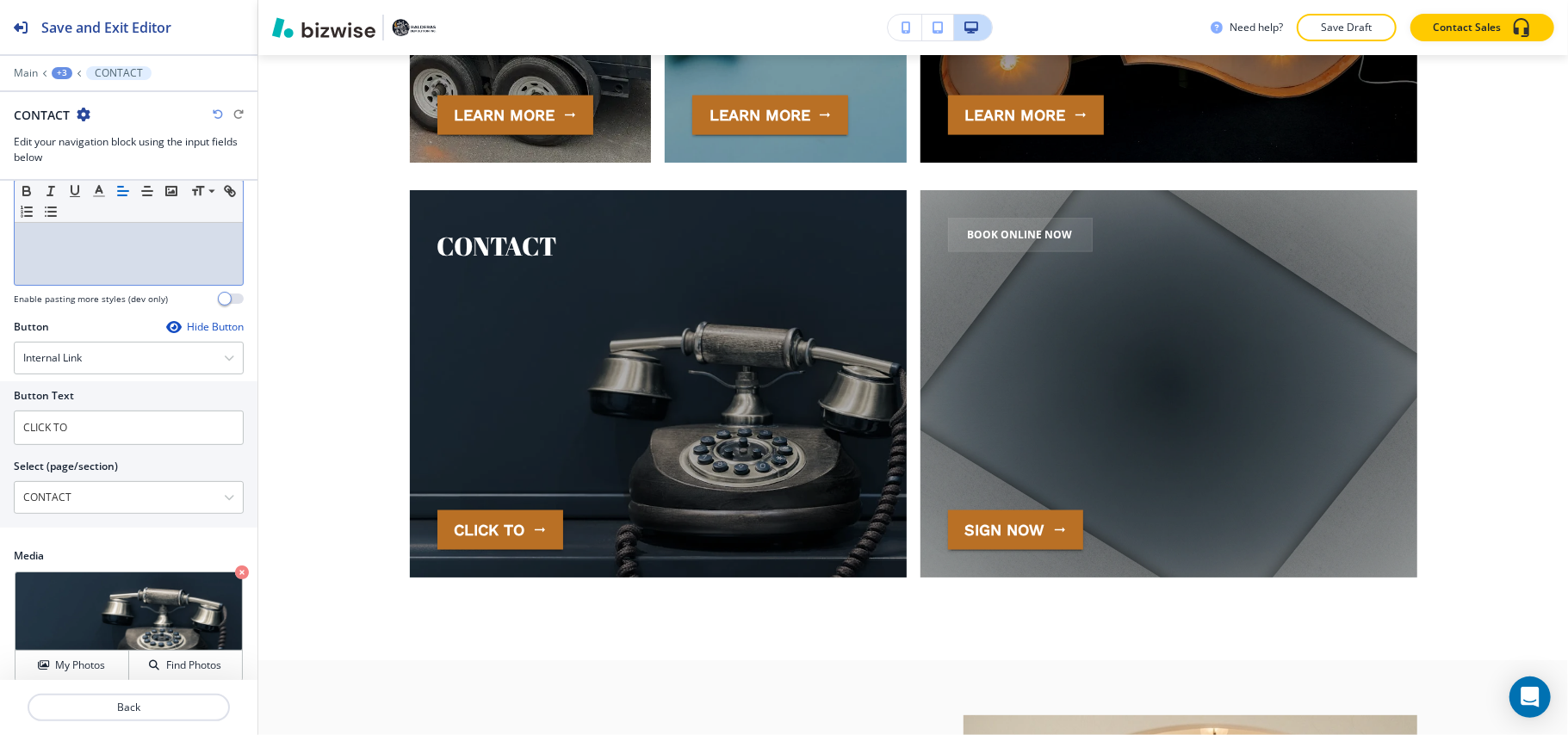
scroll to position [345, 0]
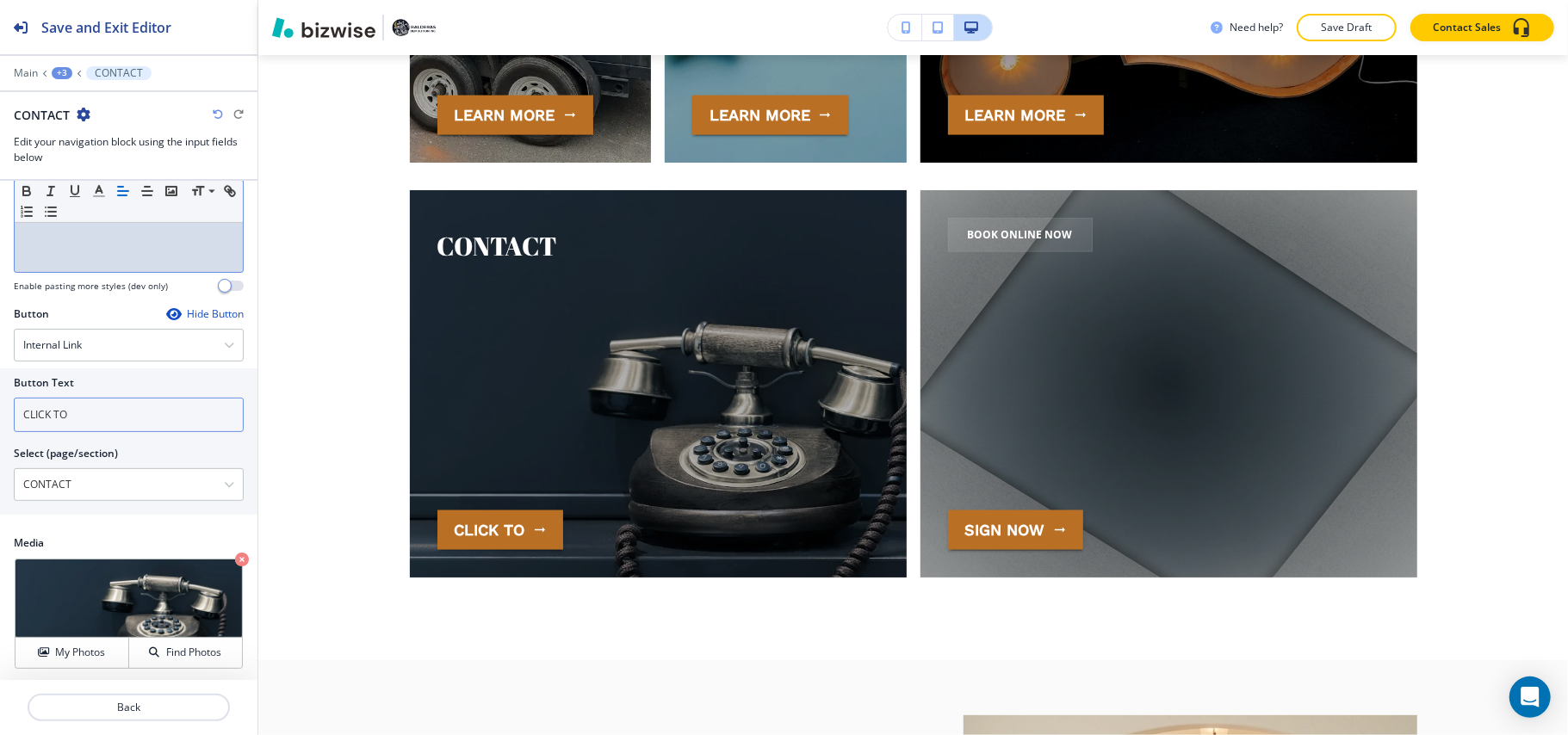
drag, startPoint x: 96, startPoint y: 419, endPoint x: 0, endPoint y: 404, distance: 97.2
click at [0, 404] on div "Button Text CLICK TO Select (page/section) CONTACT HOME PAGE HOME PAGE | Hero H…" at bounding box center [129, 442] width 257 height 146
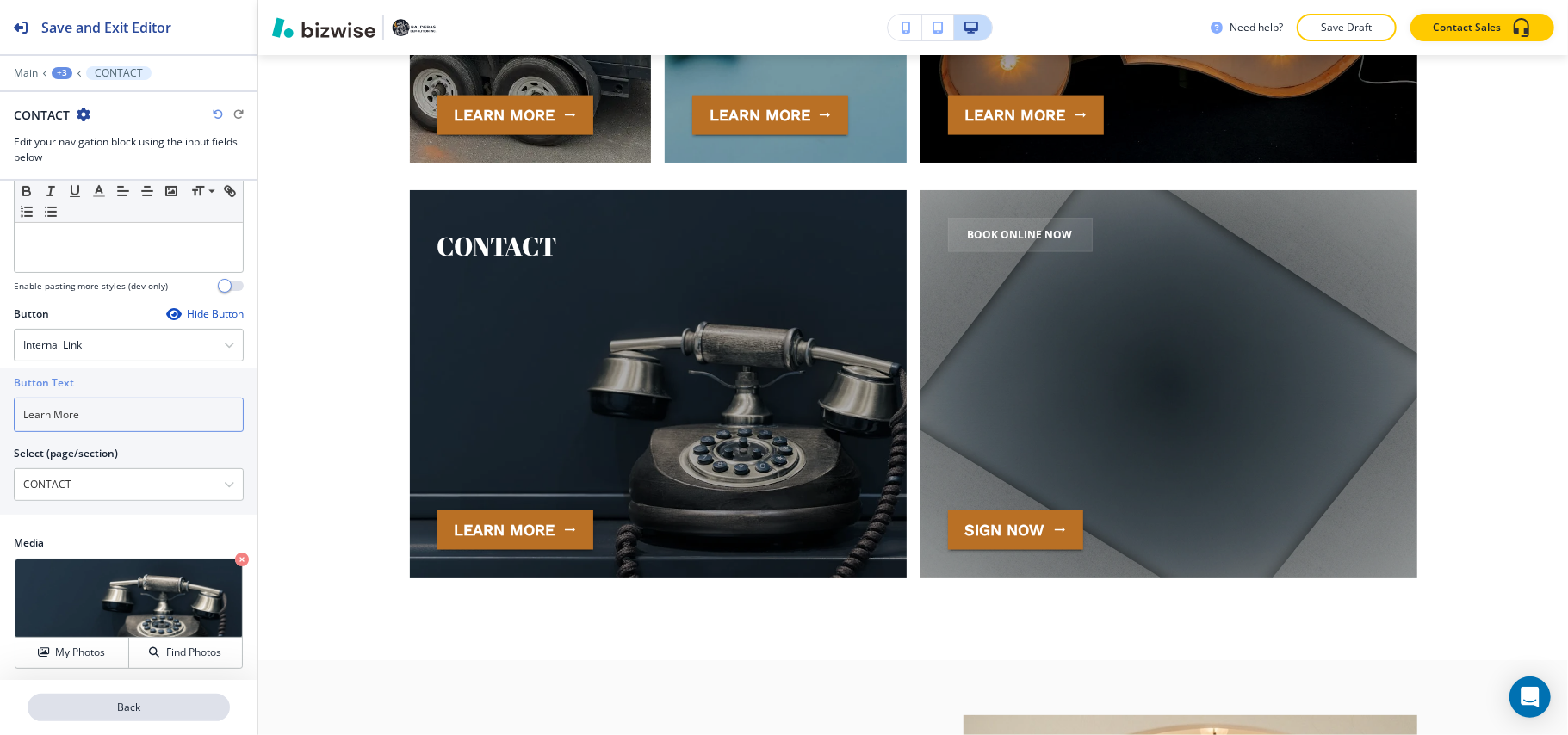
type input "Learn More"
click at [152, 715] on button "Back" at bounding box center [129, 707] width 203 height 27
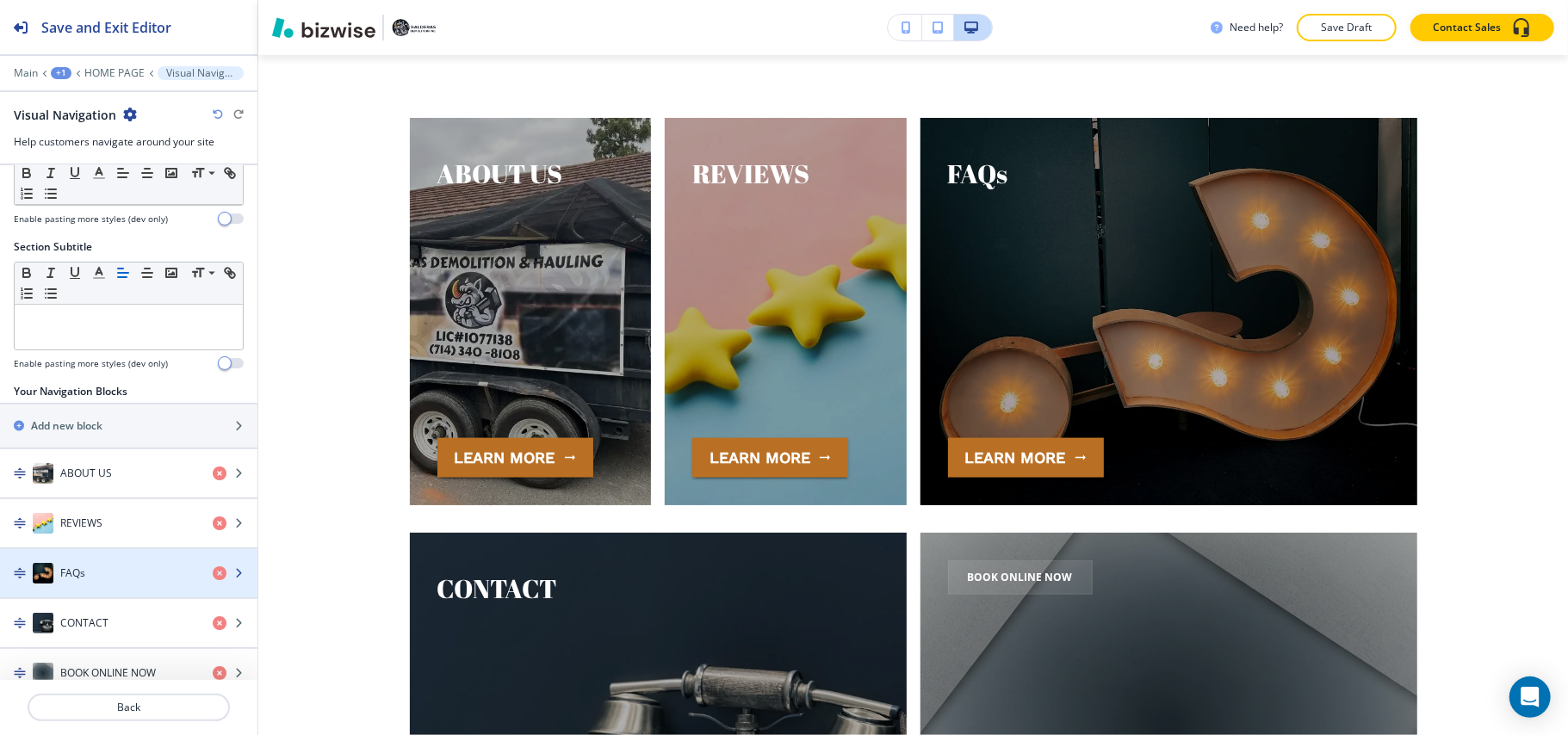
scroll to position [111, 0]
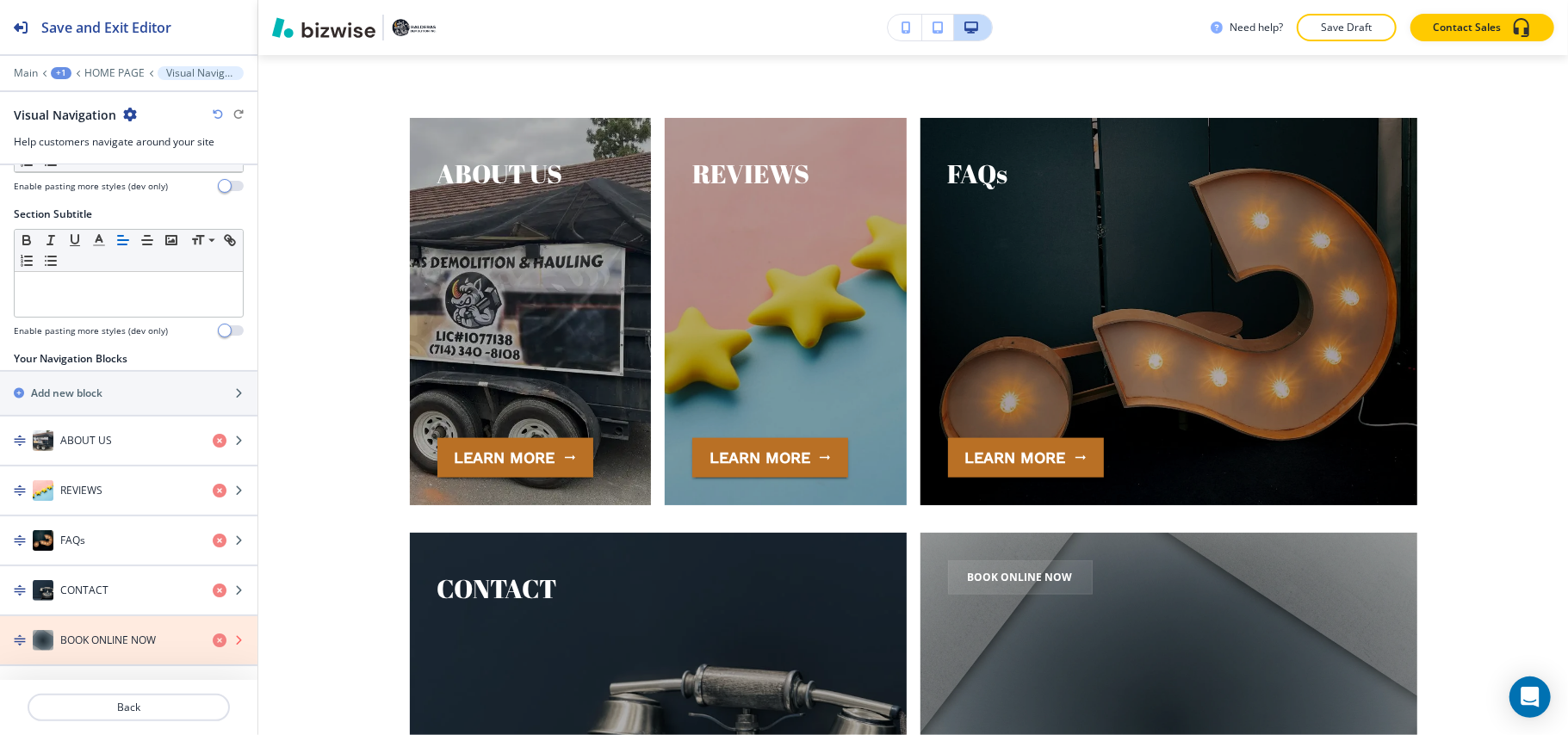
click at [212, 638] on icon "button" at bounding box center [219, 641] width 14 height 14
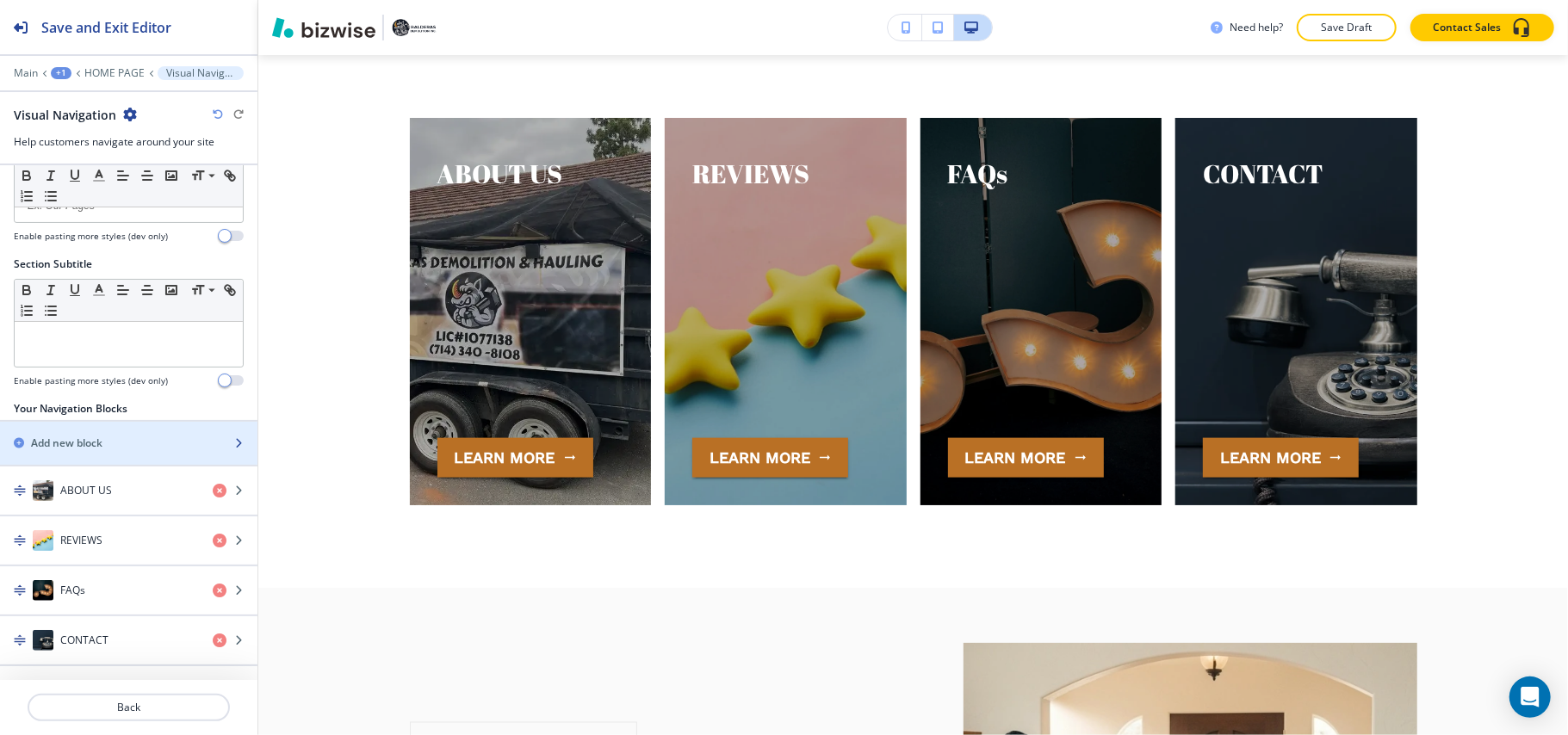
click at [108, 435] on div "Add new block" at bounding box center [109, 443] width 219 height 16
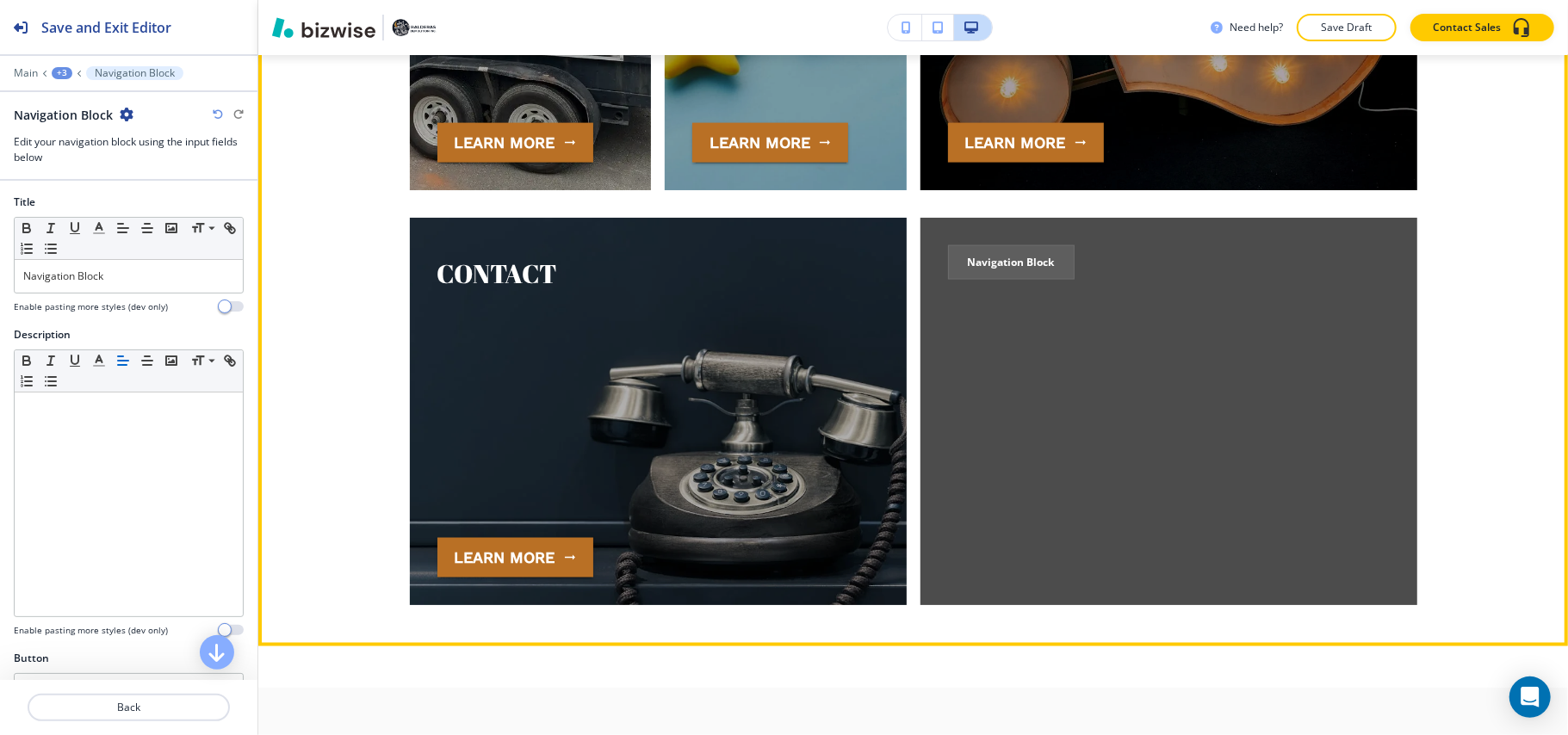
scroll to position [6663, 0]
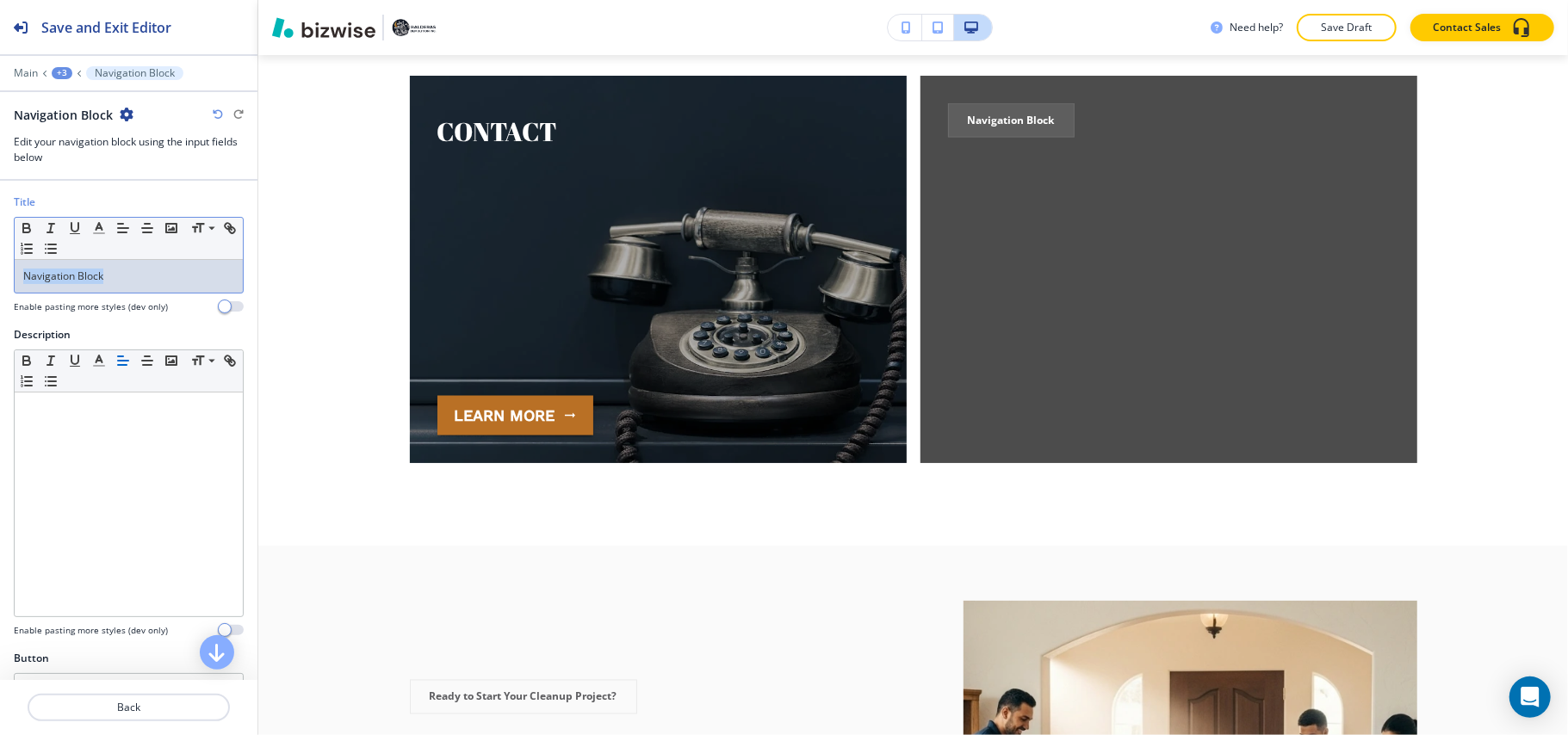
drag, startPoint x: 136, startPoint y: 267, endPoint x: 0, endPoint y: 249, distance: 137.2
click at [0, 249] on div "Title Small Normal Large Huge Navigation Block Enable pasting more styles (dev …" at bounding box center [129, 261] width 257 height 132
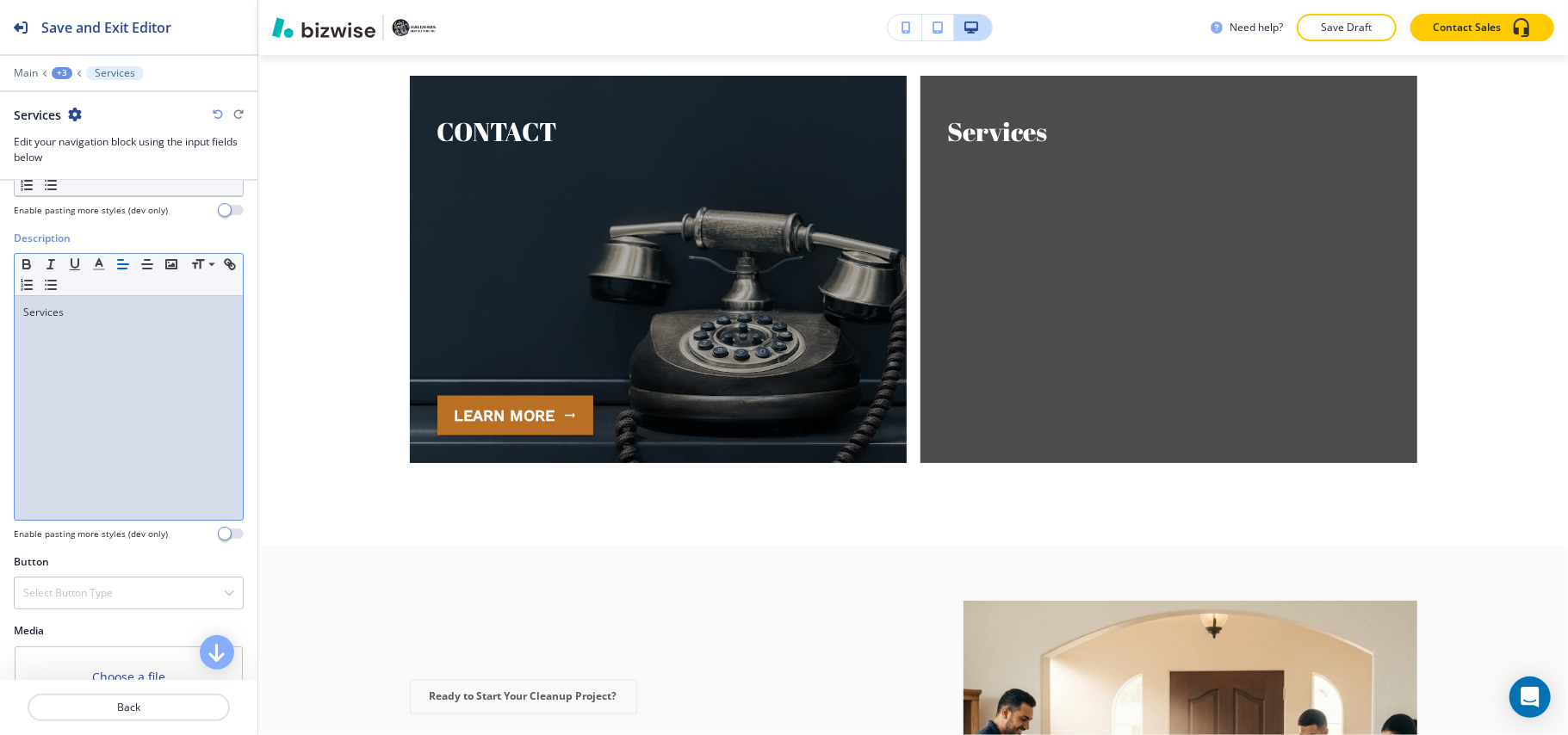
scroll to position [191, 0]
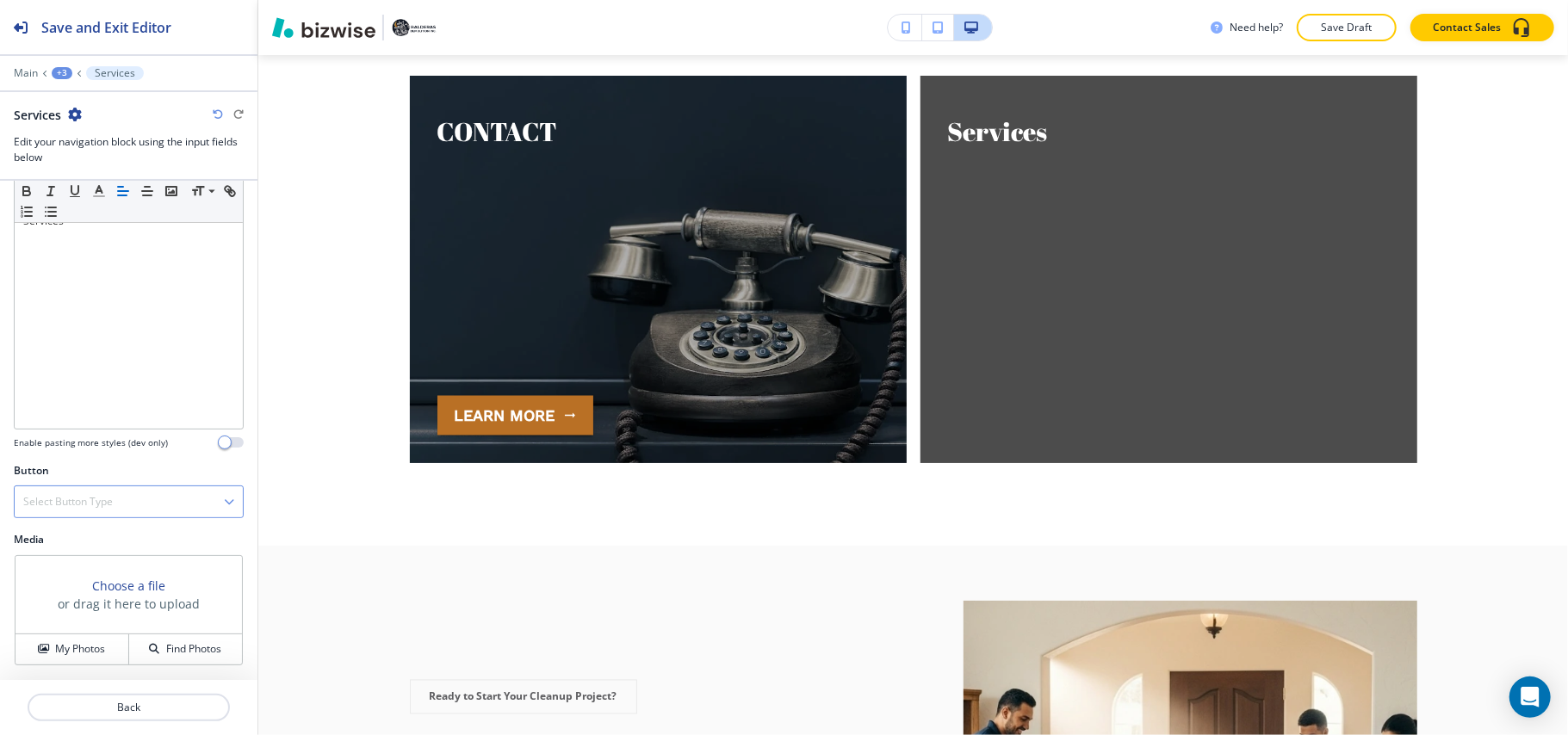
click at [67, 498] on h4 "Select Button Type" at bounding box center [68, 502] width 90 height 16
click at [67, 677] on h4 "Internal Link" at bounding box center [128, 675] width 211 height 16
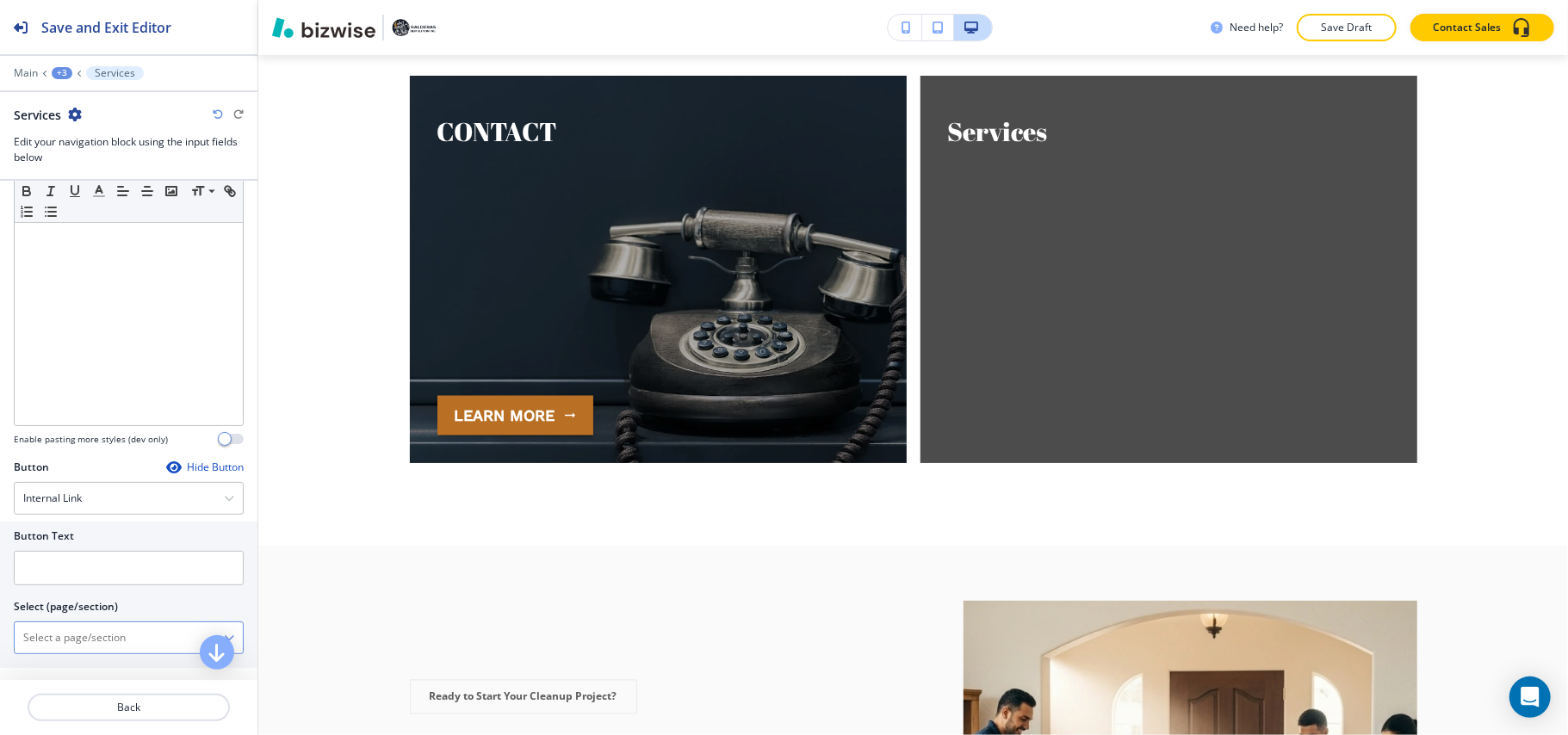
click at [79, 638] on \(page\/section\) "Manual Input" at bounding box center [119, 637] width 209 height 29
paste \(page\/section\) "Services"
type \(page\/section\) "Services"
drag, startPoint x: 54, startPoint y: 669, endPoint x: 53, endPoint y: 656, distance: 13.0
click at [54, 669] on h4 "Services" at bounding box center [128, 668] width 211 height 16
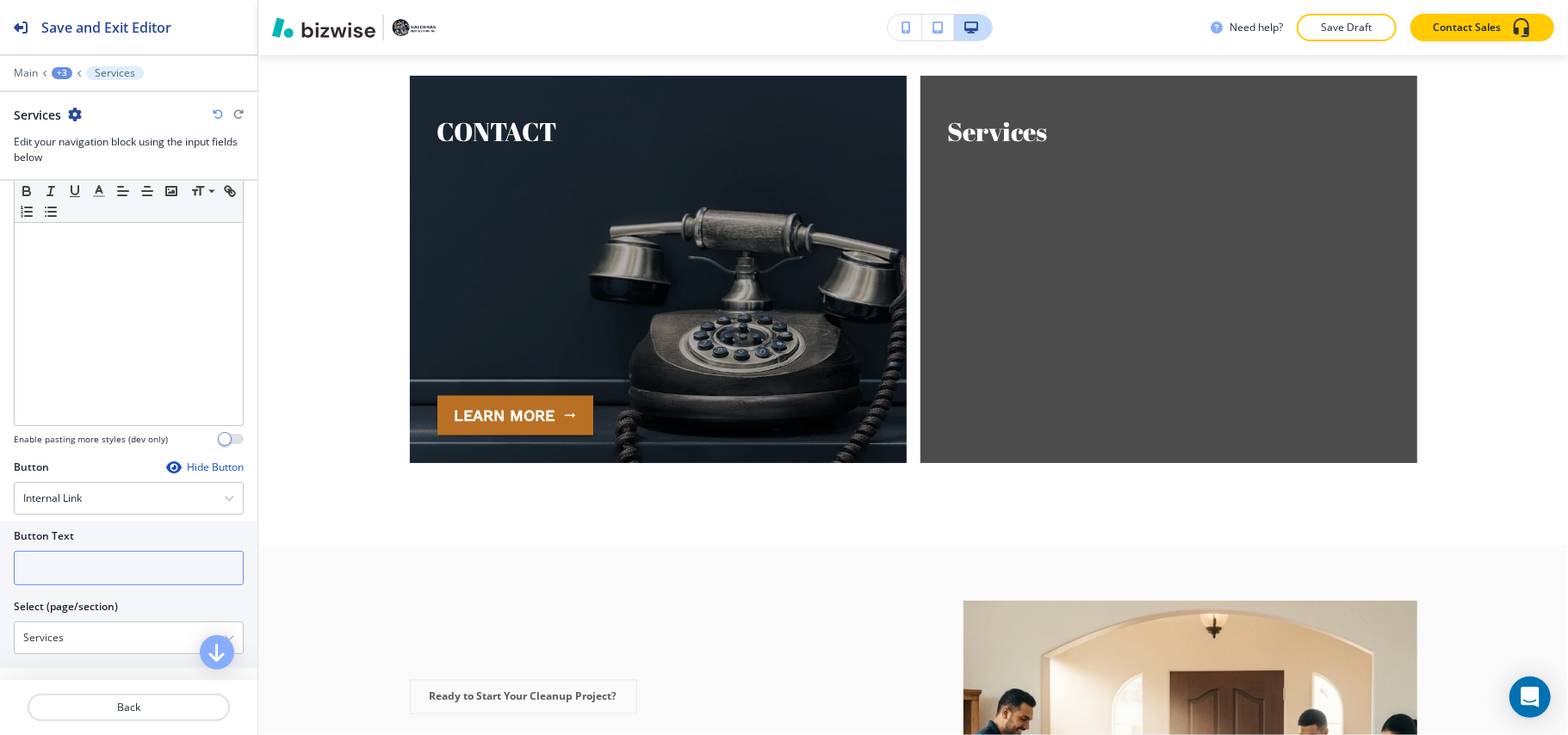
click at [63, 582] on input "text" at bounding box center [129, 568] width 230 height 34
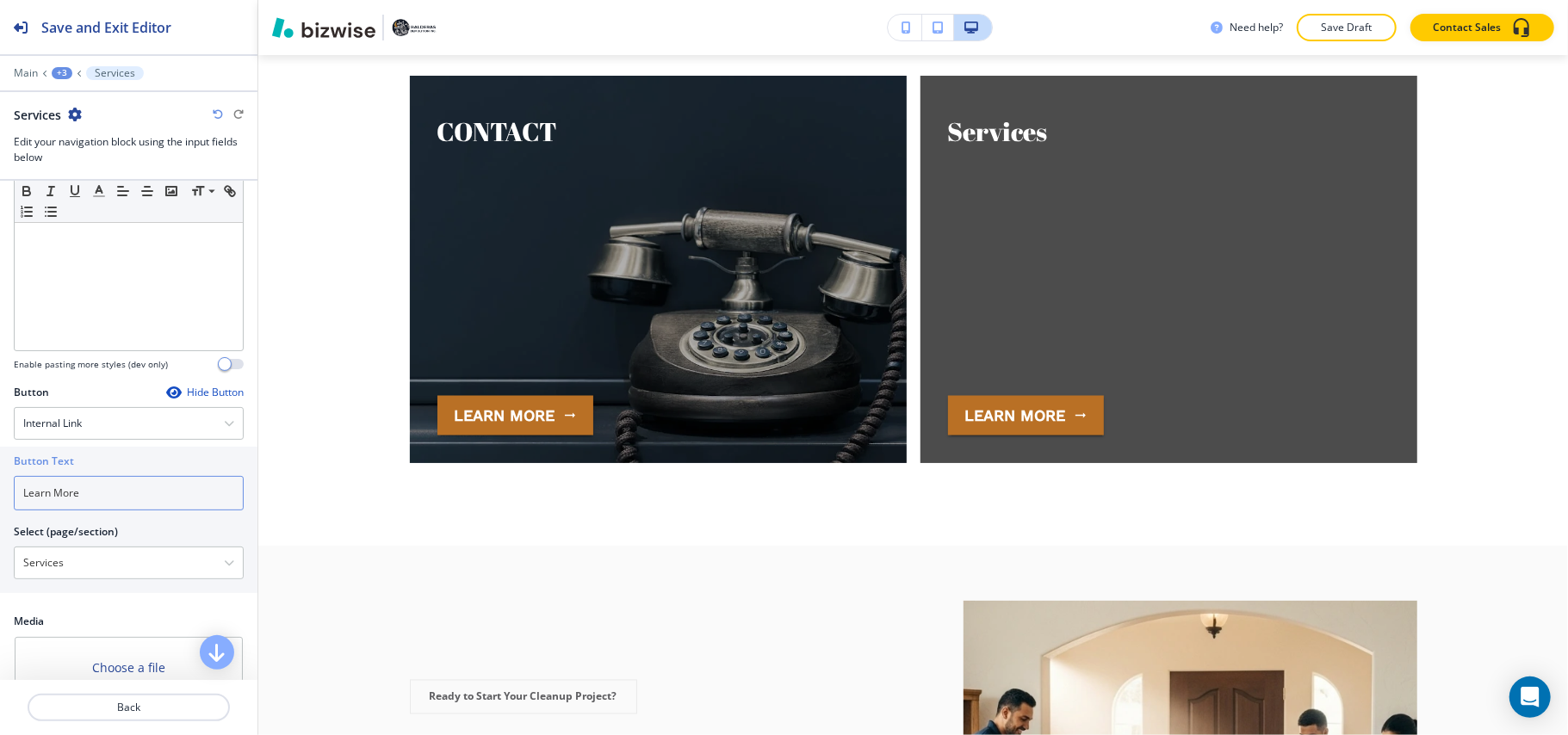
scroll to position [352, 0]
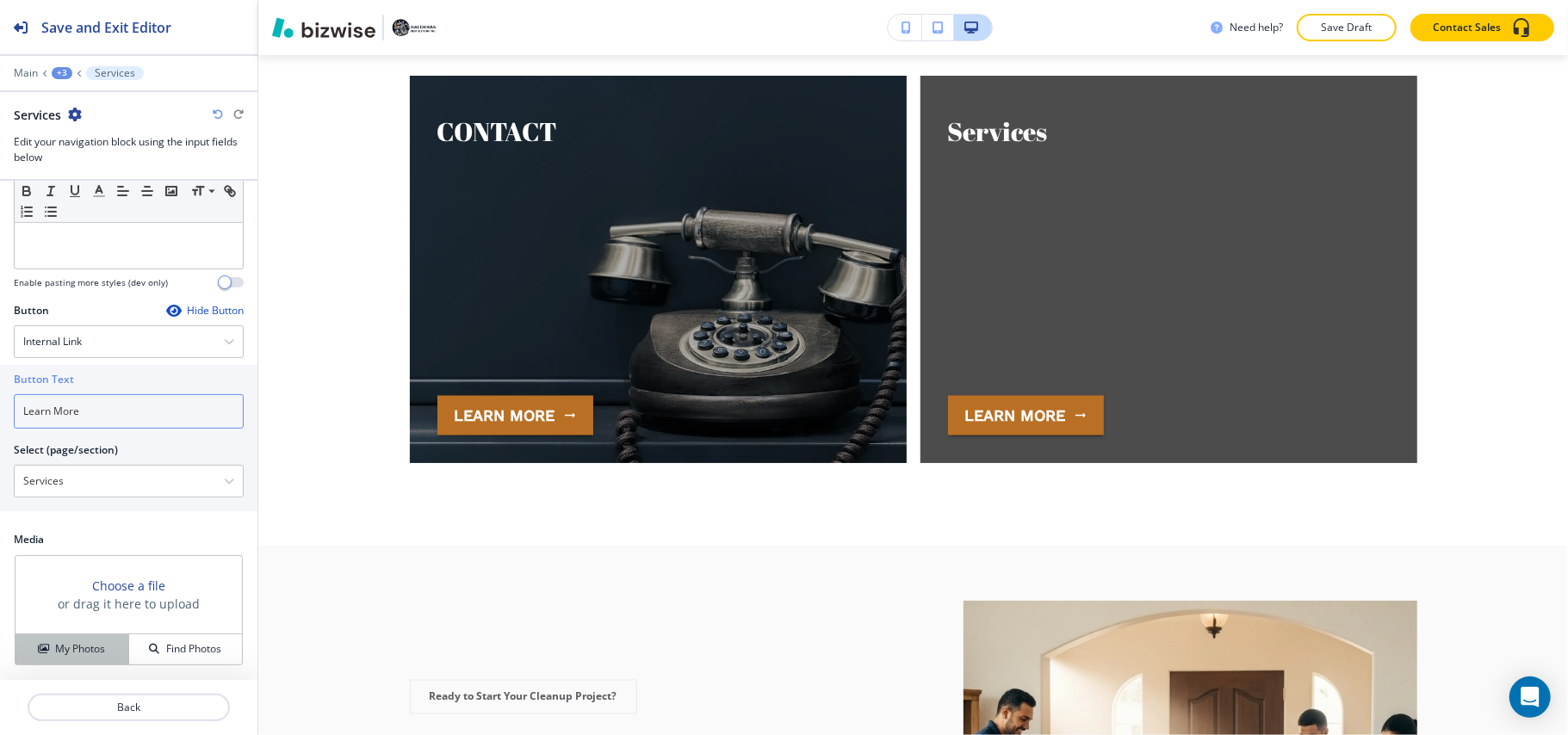
type input "Learn More"
click at [66, 652] on h4 "My Photos" at bounding box center [80, 650] width 50 height 16
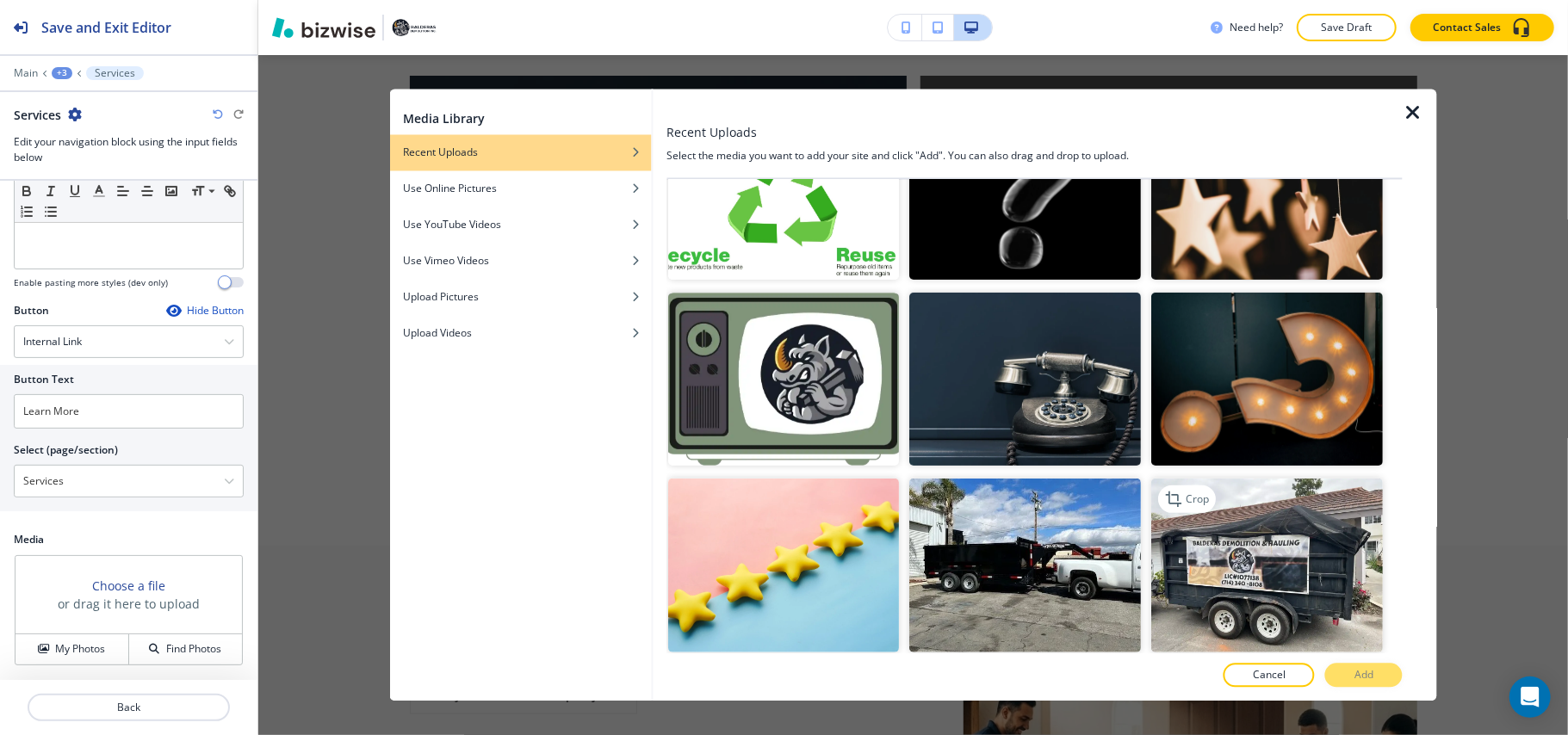
scroll to position [917, 0]
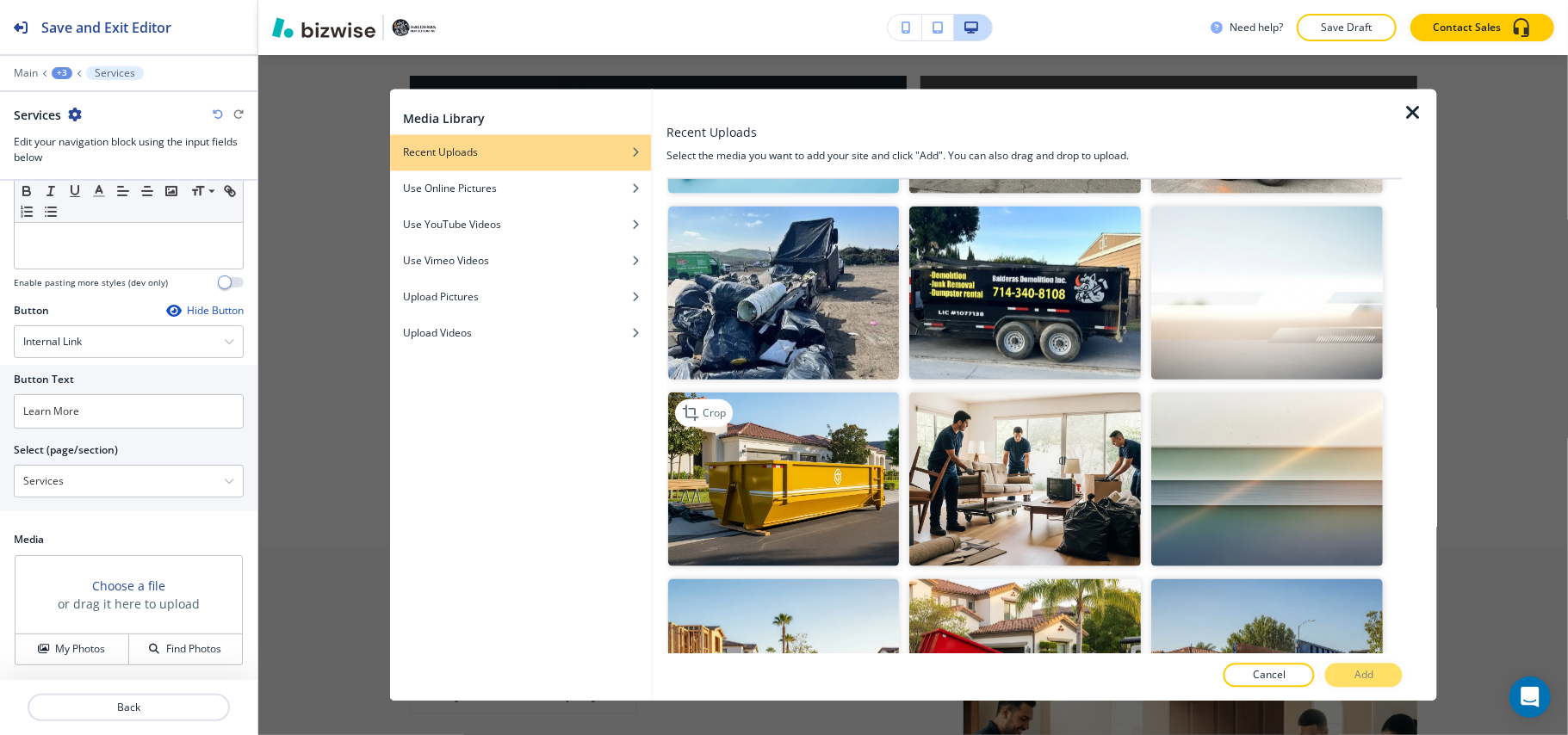
click at [803, 483] on img "button" at bounding box center [784, 479] width 232 height 174
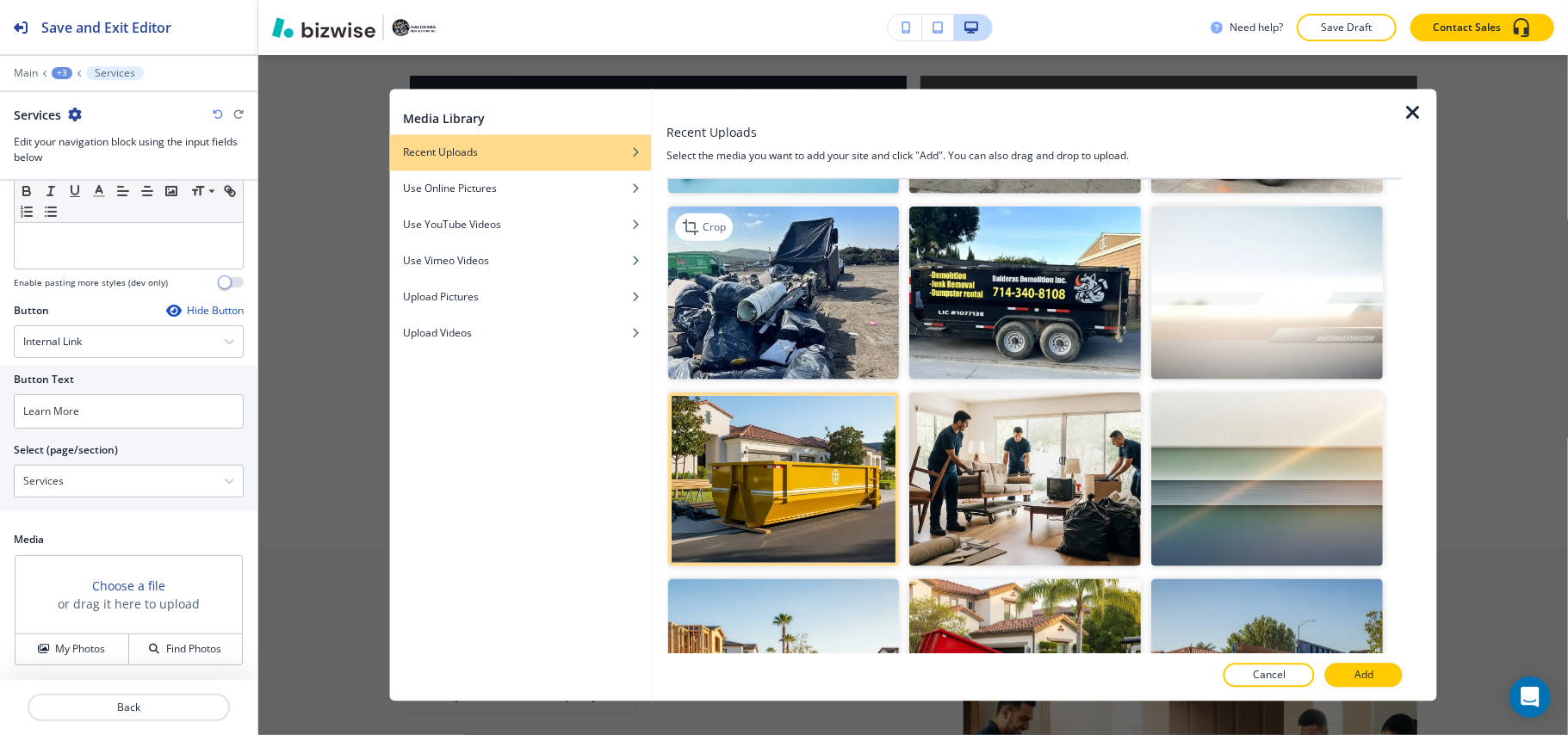
click at [789, 325] on img "button" at bounding box center [784, 292] width 232 height 174
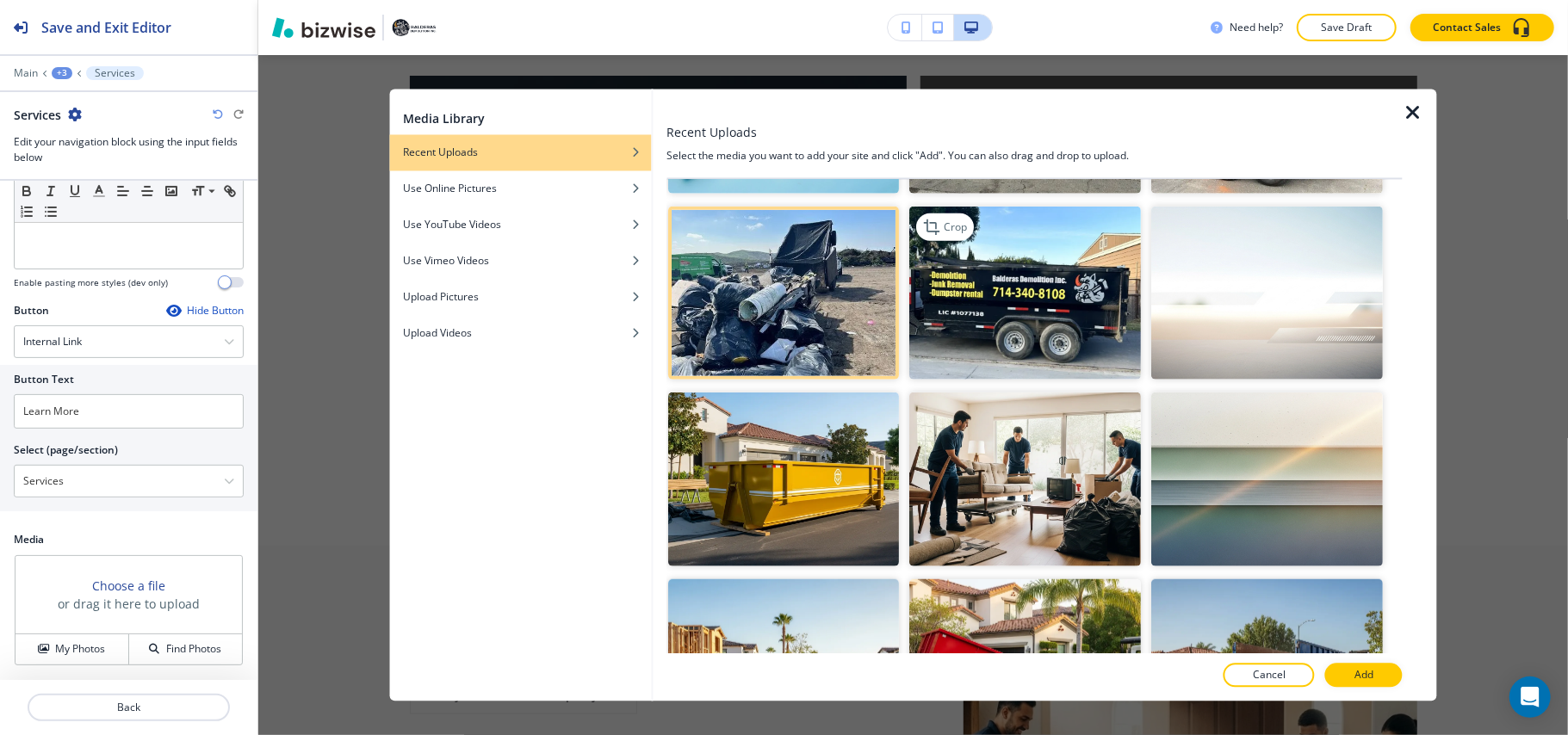
click at [1009, 290] on img "button" at bounding box center [1025, 292] width 232 height 174
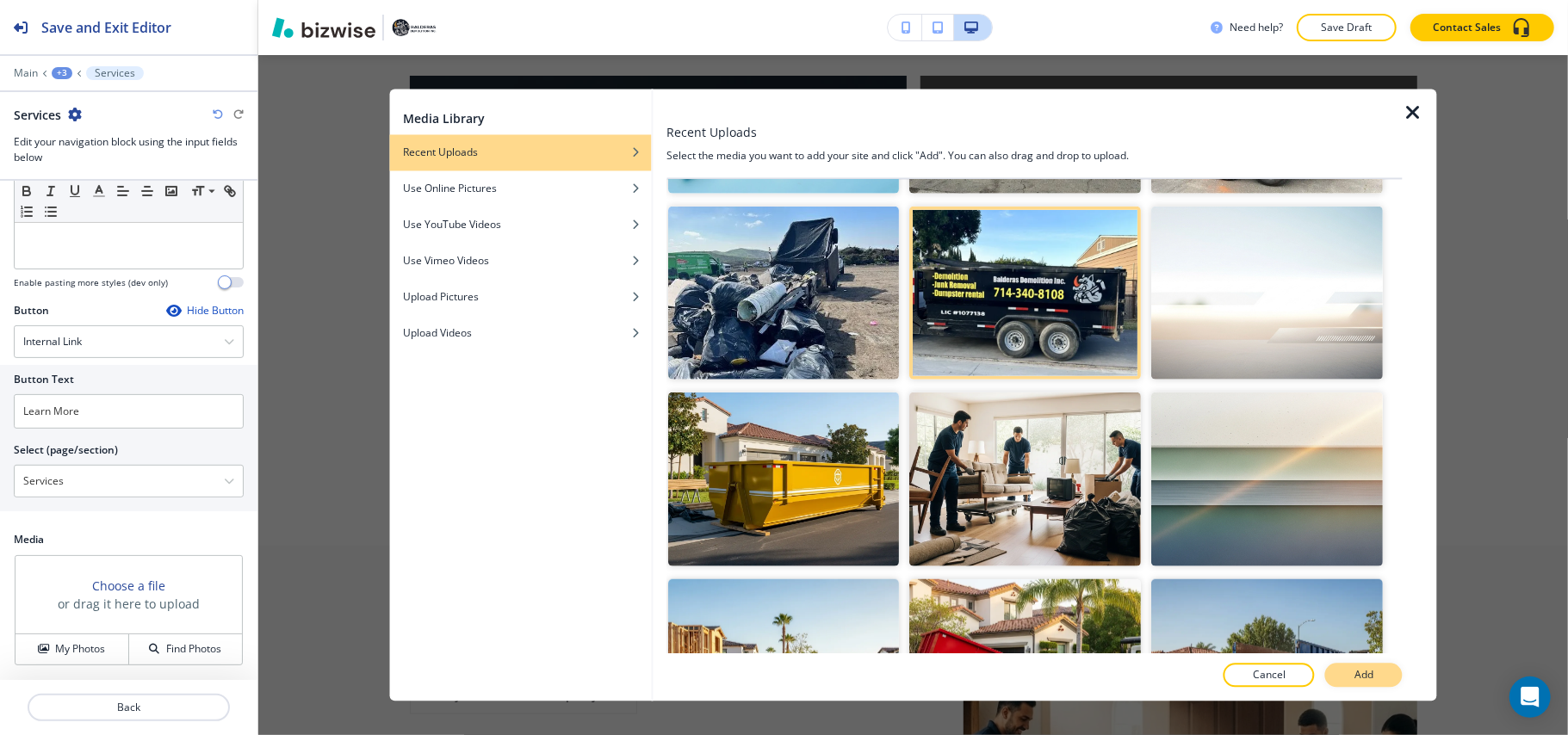
click at [1357, 683] on p "Add" at bounding box center [1363, 676] width 19 height 16
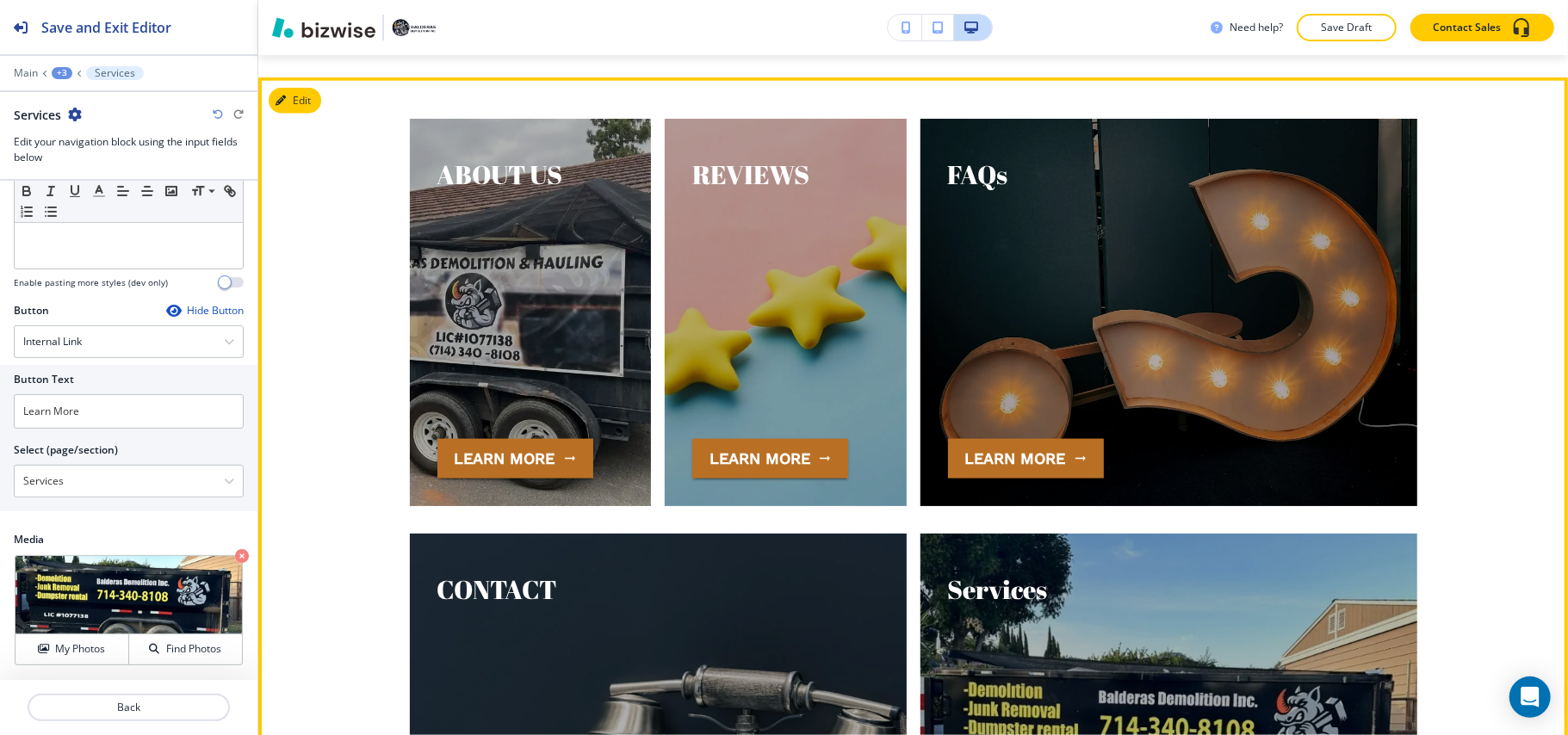
scroll to position [6204, 0]
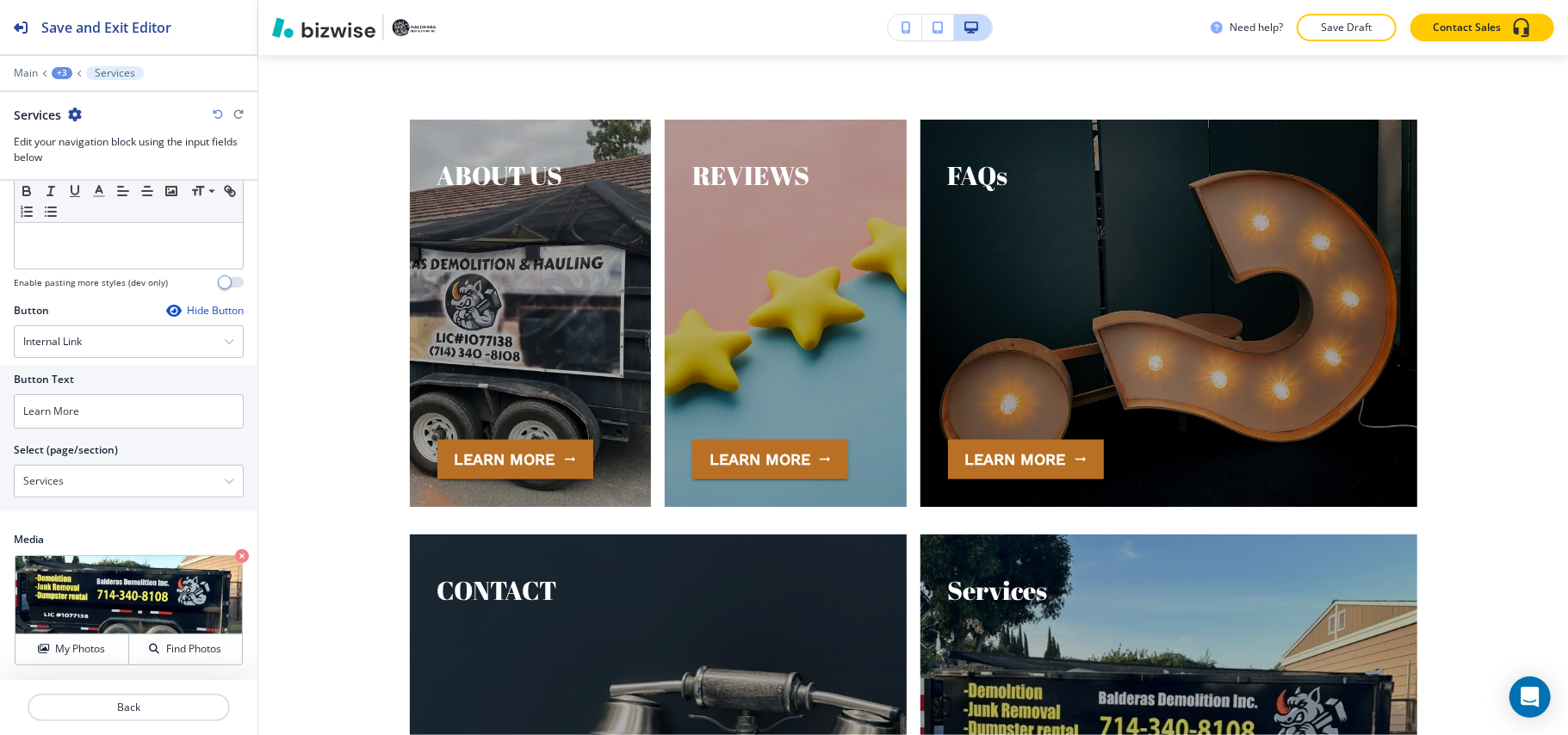
click at [59, 74] on div "+3" at bounding box center [62, 73] width 20 height 12
click at [103, 167] on p "Visual Navigation" at bounding box center [107, 162] width 88 height 16
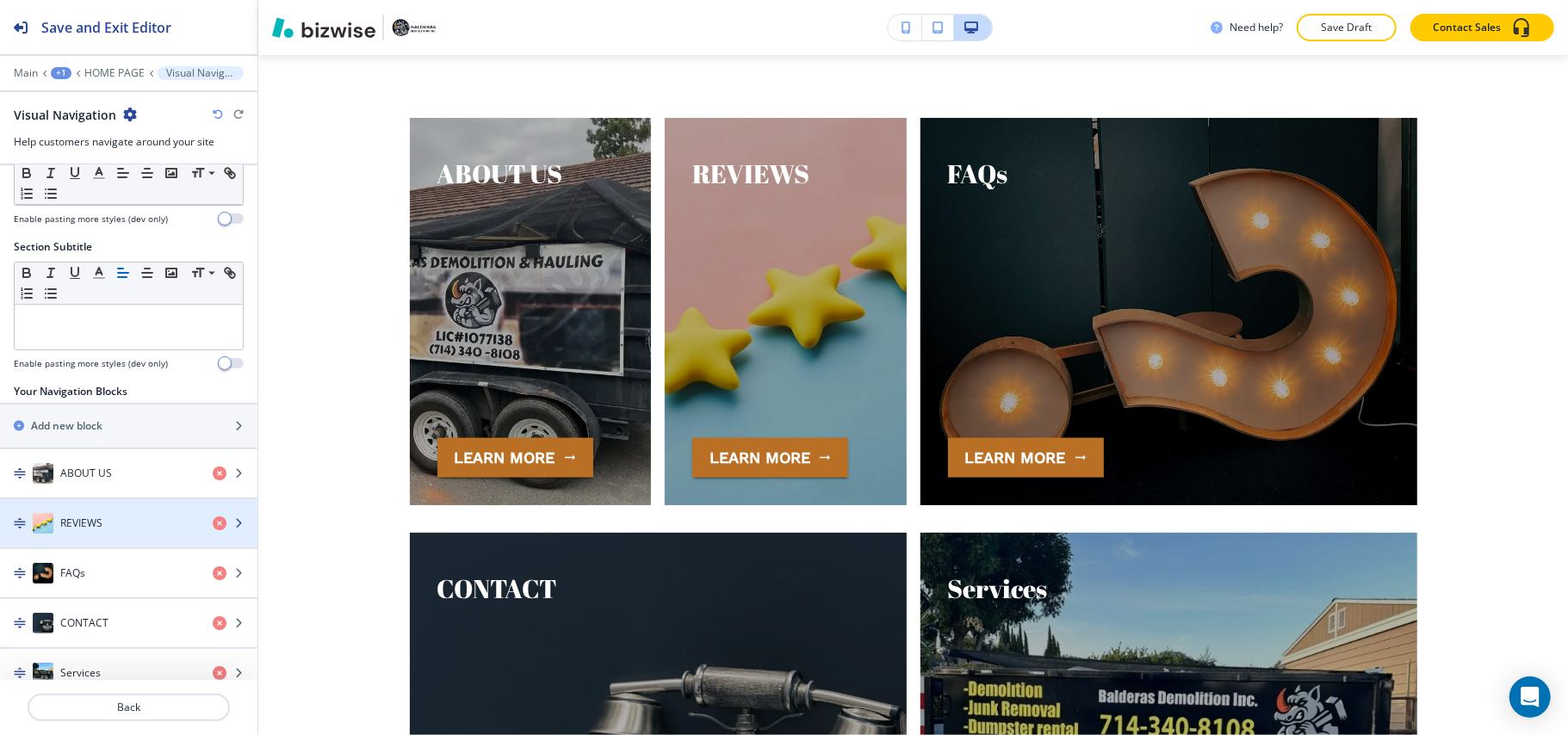
scroll to position [111, 0]
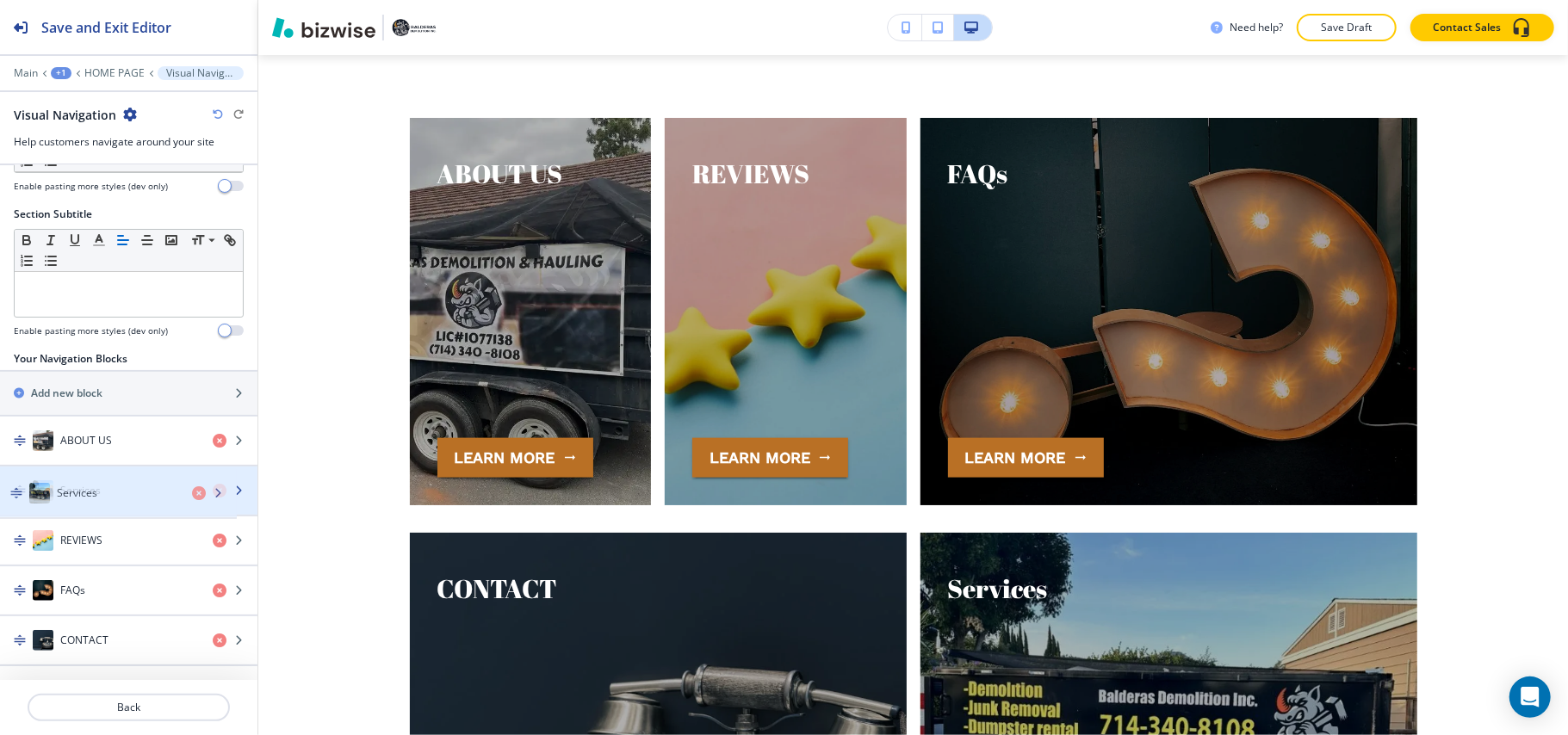
drag, startPoint x: 85, startPoint y: 631, endPoint x: 81, endPoint y: 498, distance: 133.1
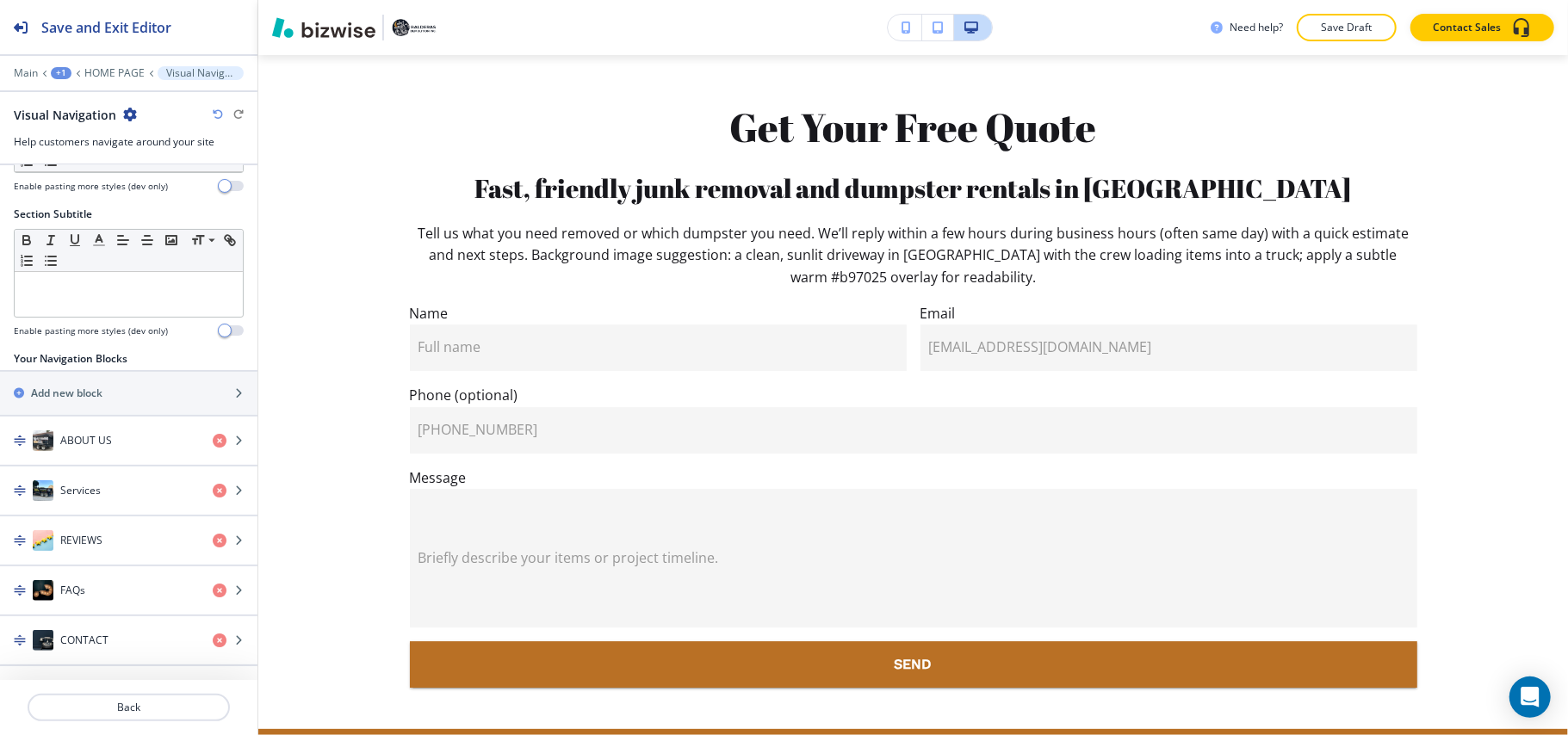
scroll to position [8000, 0]
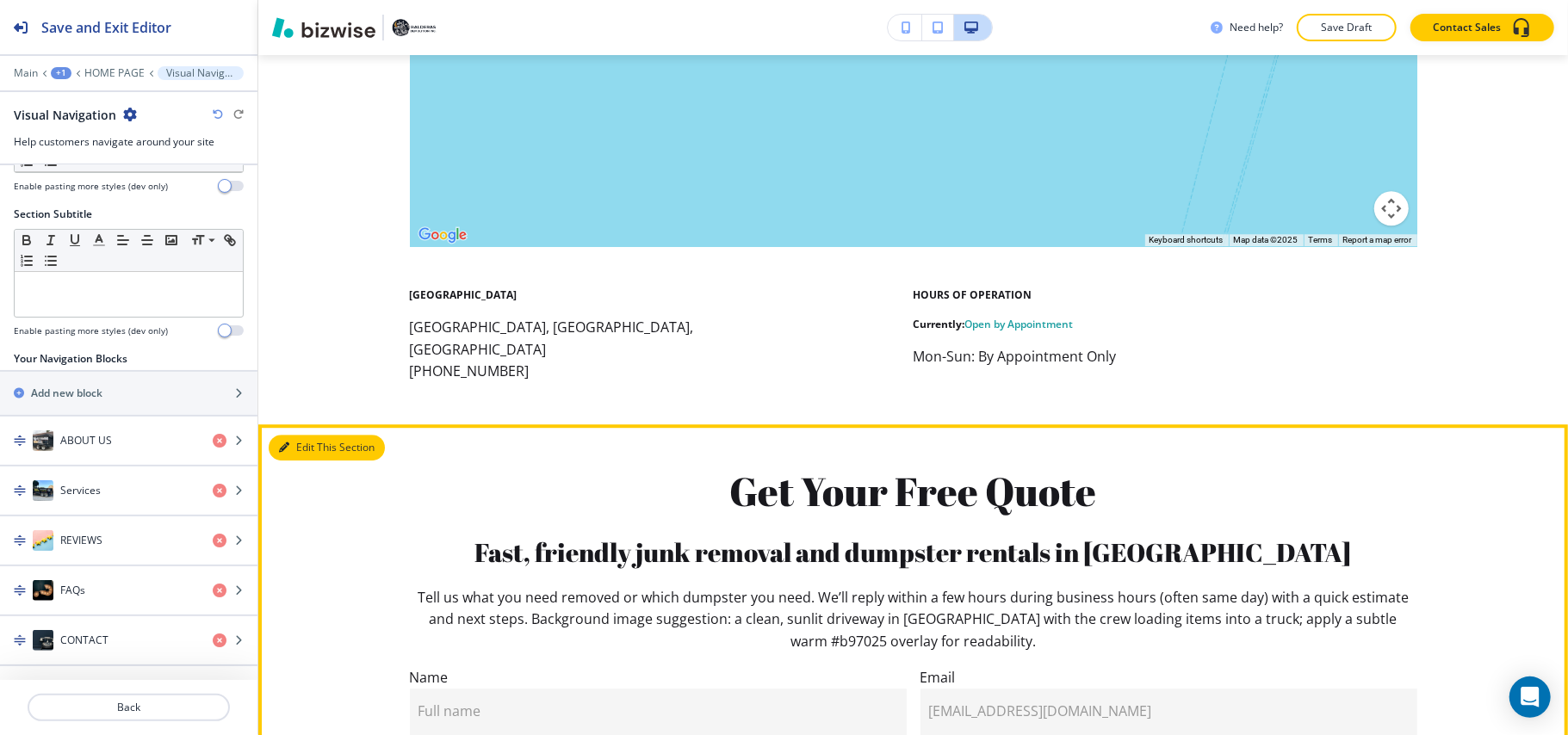
click at [286, 442] on icon "button" at bounding box center [284, 448] width 11 height 11
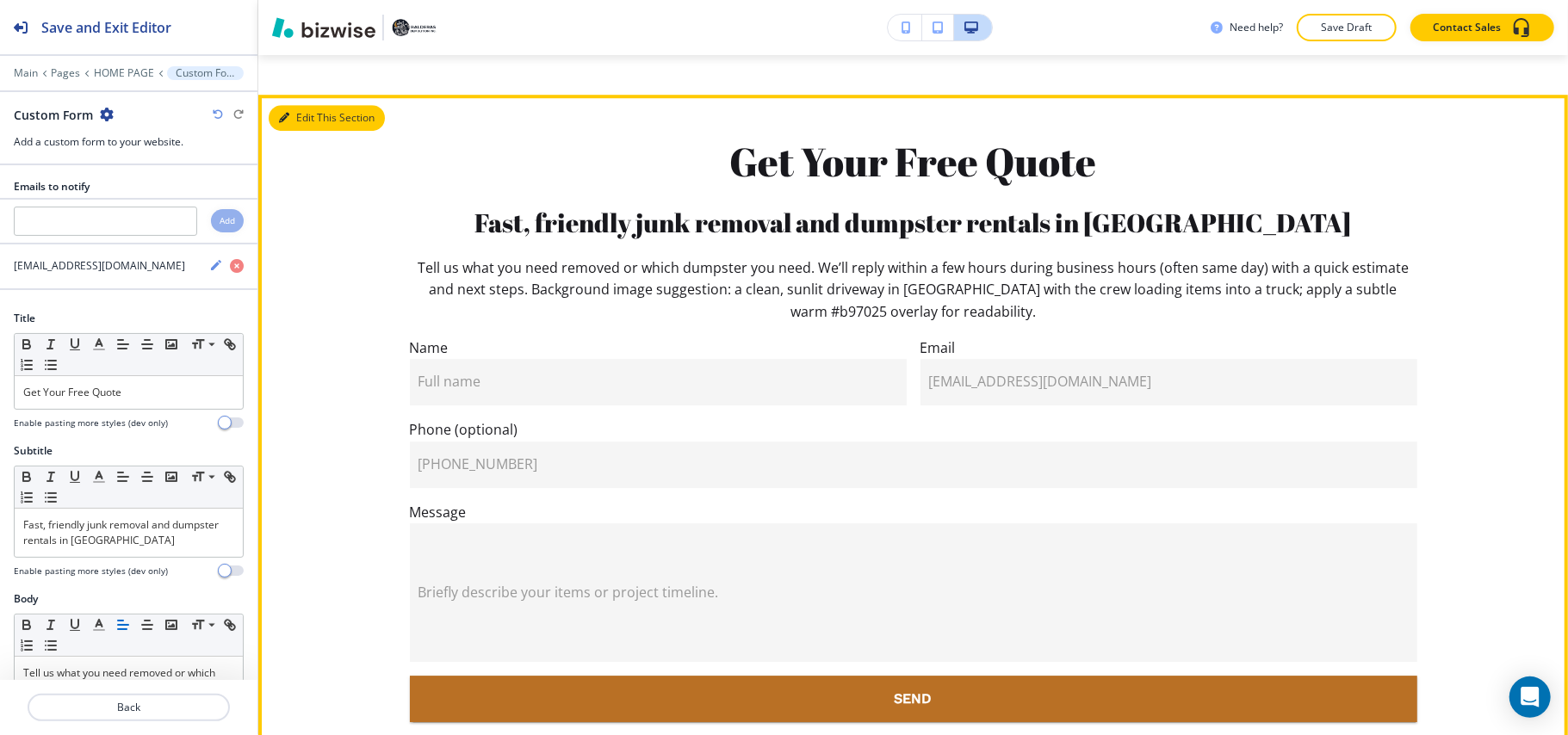
scroll to position [8334, 0]
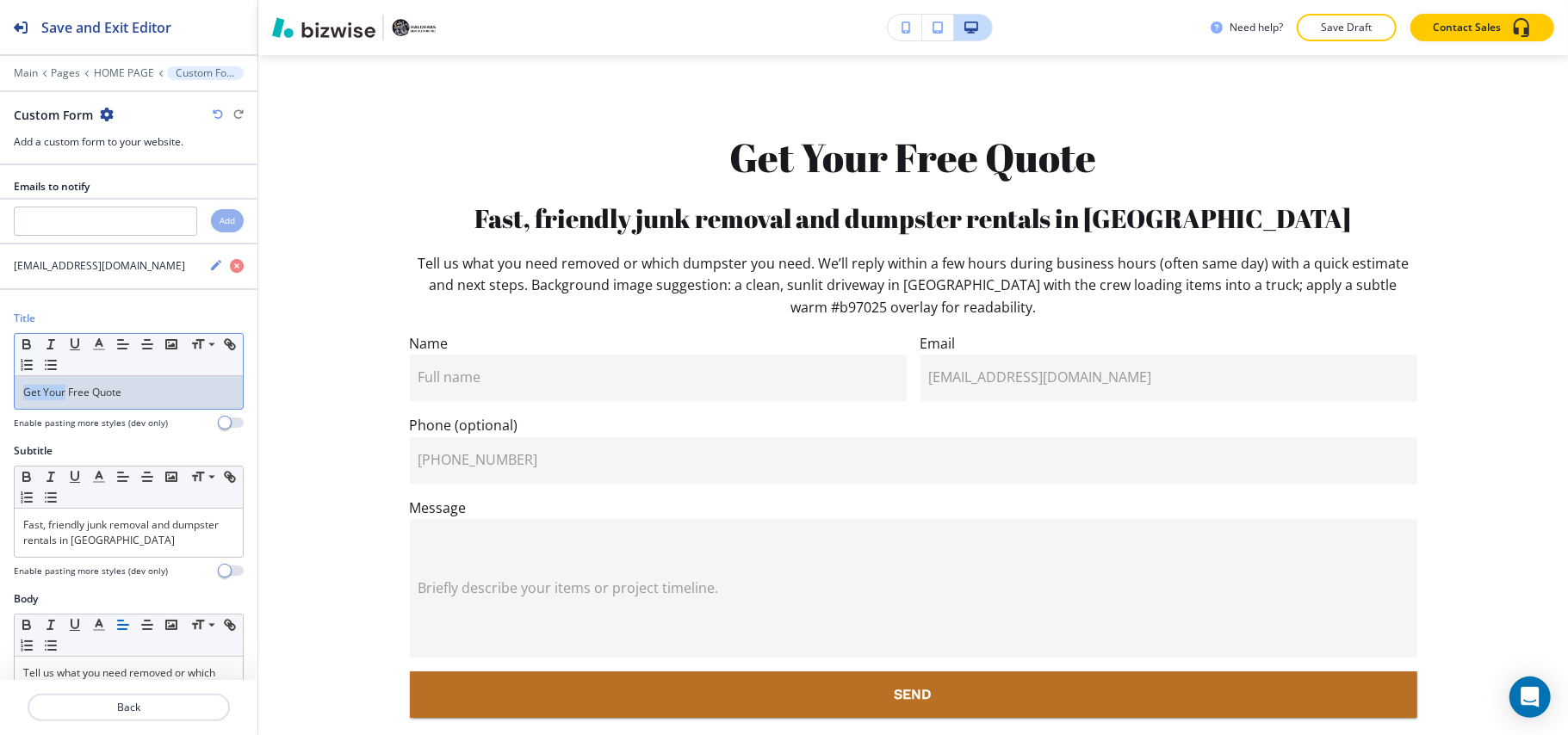
drag, startPoint x: 63, startPoint y: 394, endPoint x: 0, endPoint y: 397, distance: 63.1
click at [0, 397] on div "Title Small Normal Large Huge Get Your Free Quote Enable pasting more styles (d…" at bounding box center [129, 377] width 257 height 132
click at [105, 345] on icon "button" at bounding box center [100, 345] width 16 height 16
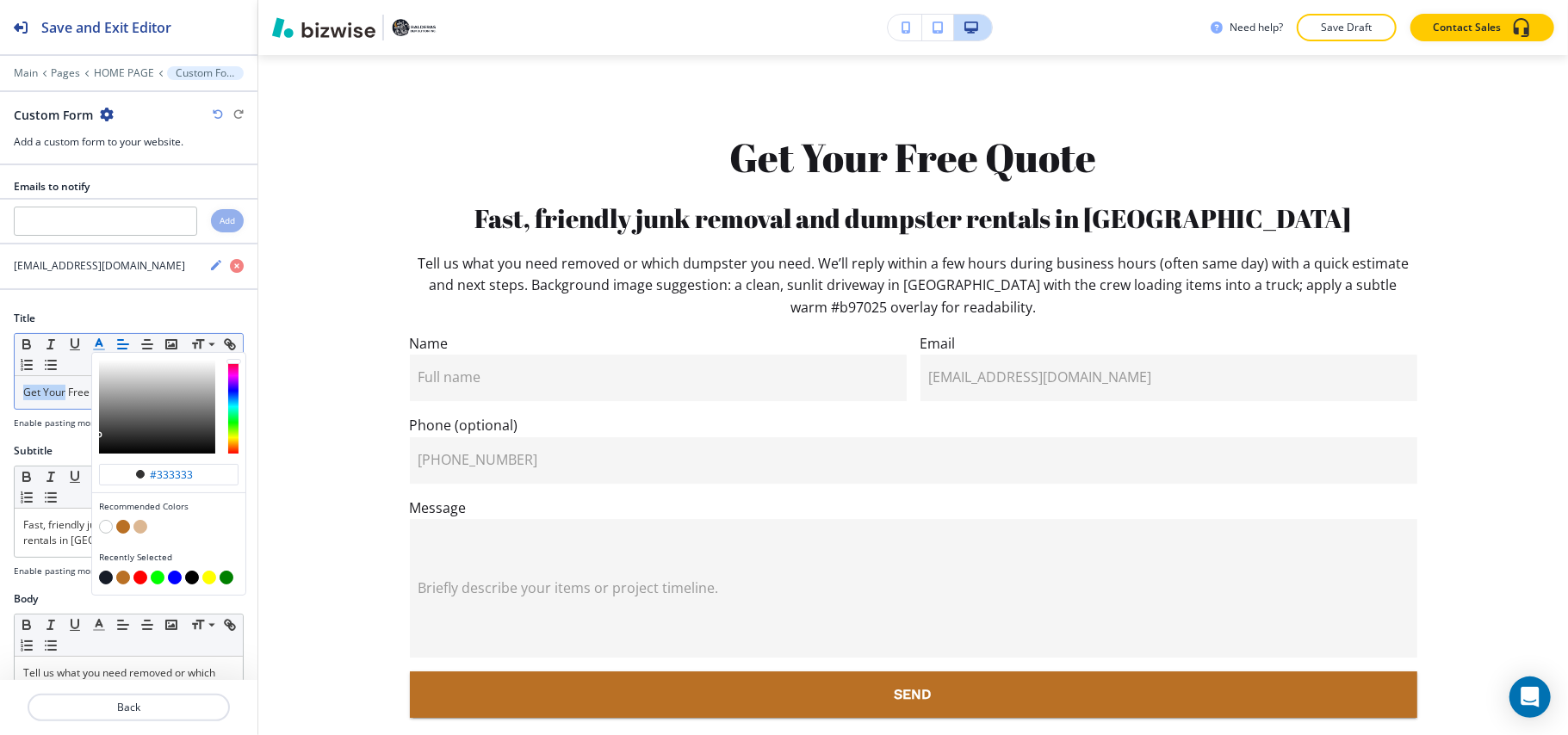
click at [123, 532] on button "button" at bounding box center [123, 527] width 14 height 14
type input "#b97025"
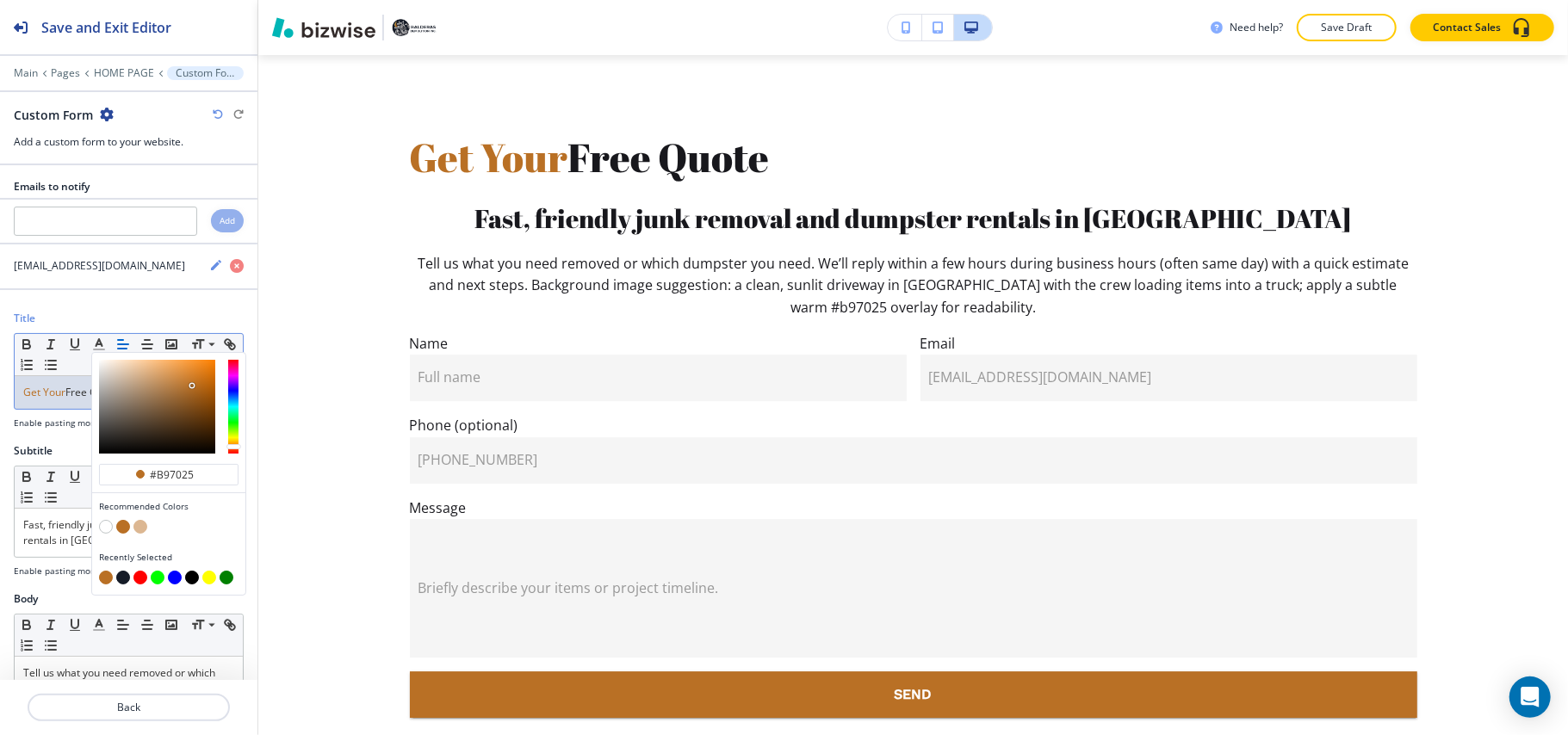
click at [52, 394] on span "Get Your" at bounding box center [44, 392] width 42 height 15
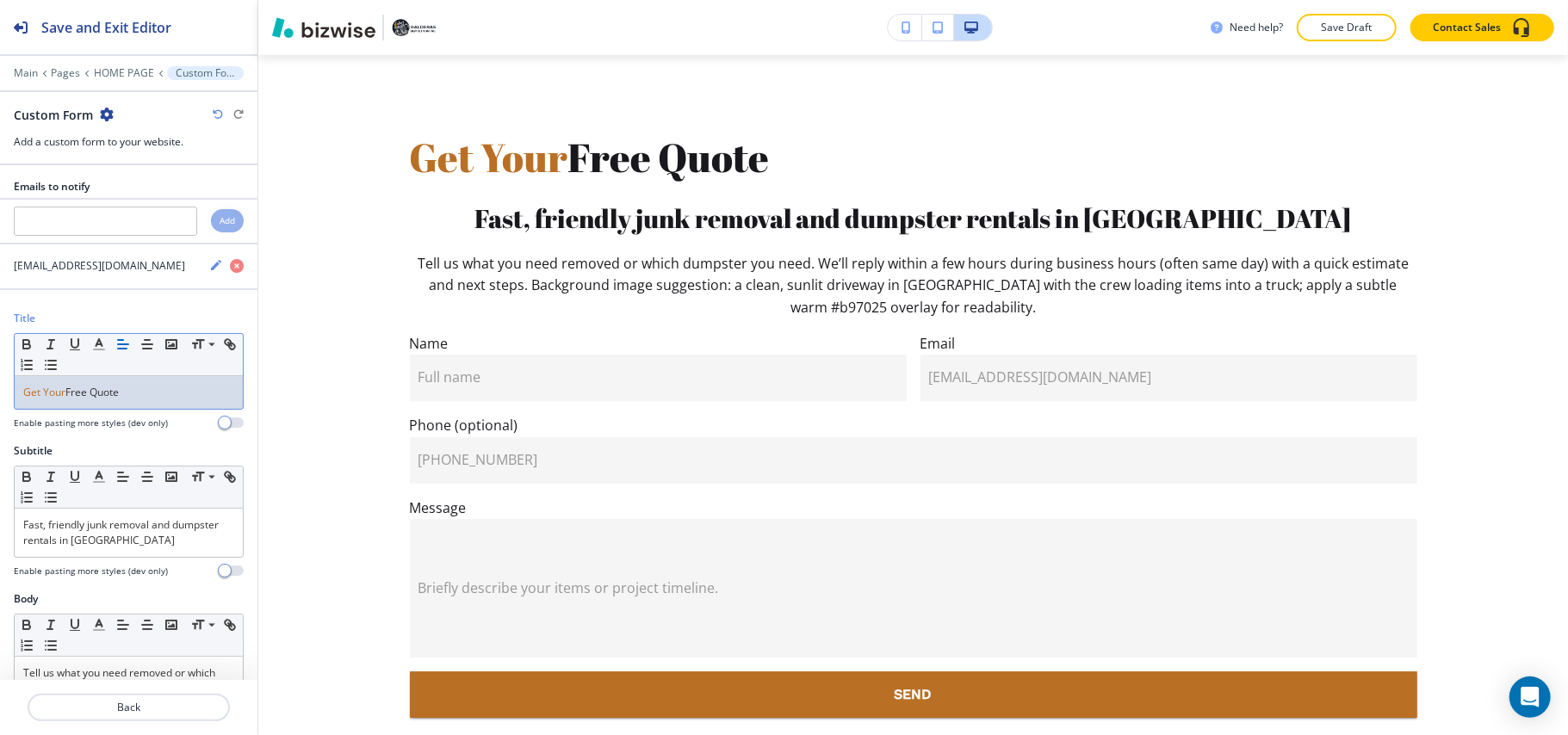
drag, startPoint x: 141, startPoint y: 400, endPoint x: 69, endPoint y: 396, distance: 72.1
click at [69, 396] on p "Get Your Free Quote" at bounding box center [128, 393] width 211 height 16
click at [103, 352] on icon "button" at bounding box center [100, 345] width 16 height 16
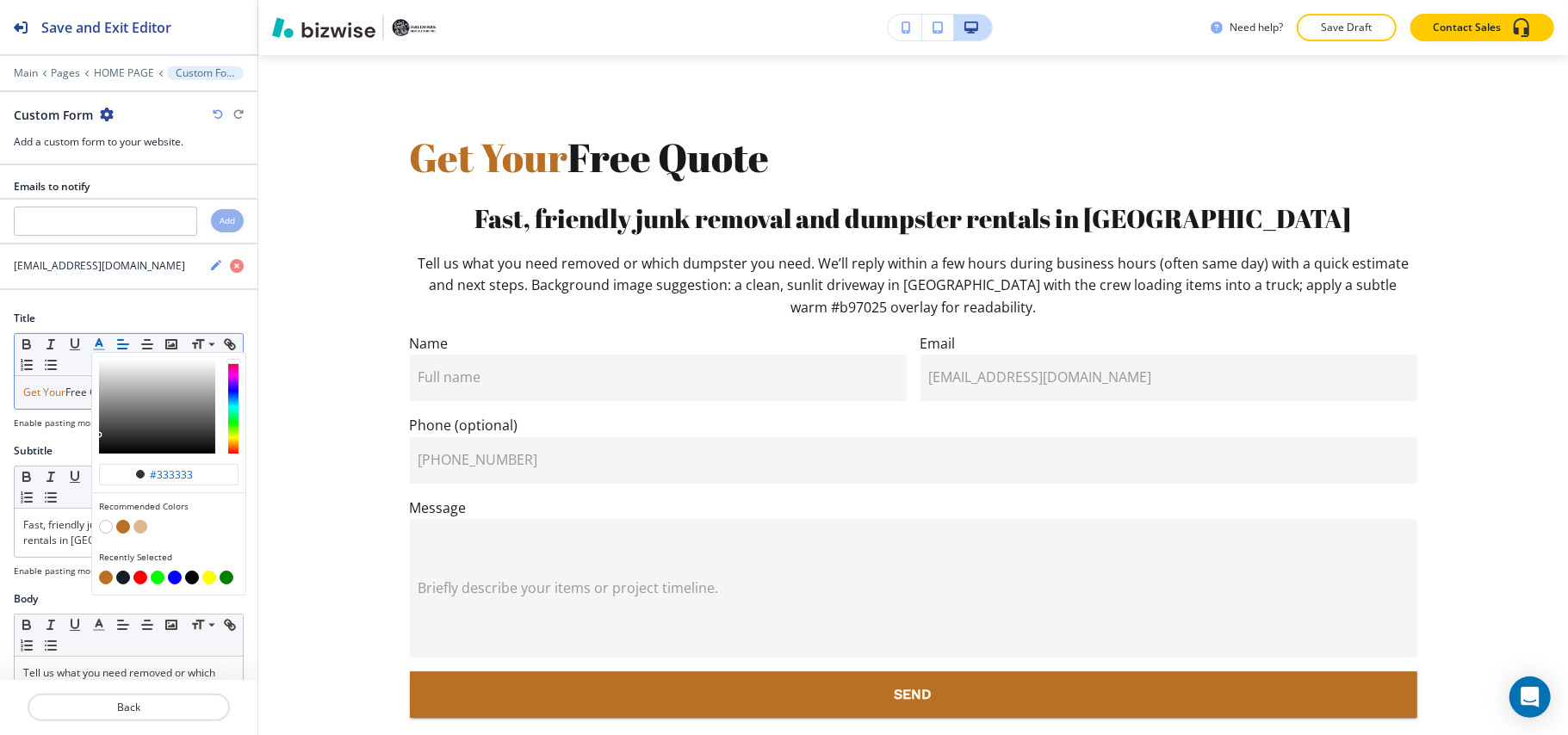
click at [119, 584] on button "button" at bounding box center [123, 578] width 14 height 14
type input "#161c28"
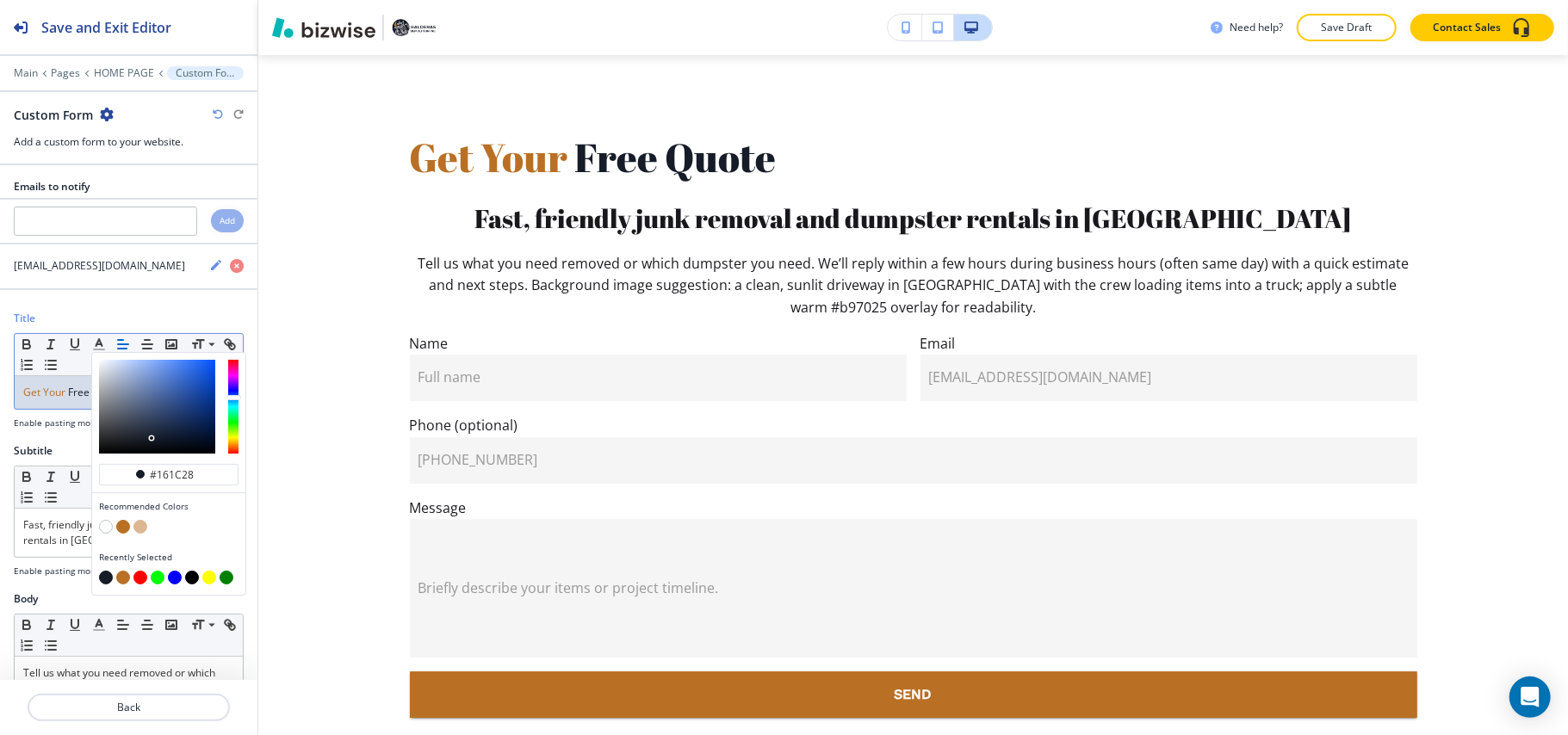
click at [56, 399] on span "Get Your" at bounding box center [44, 392] width 42 height 15
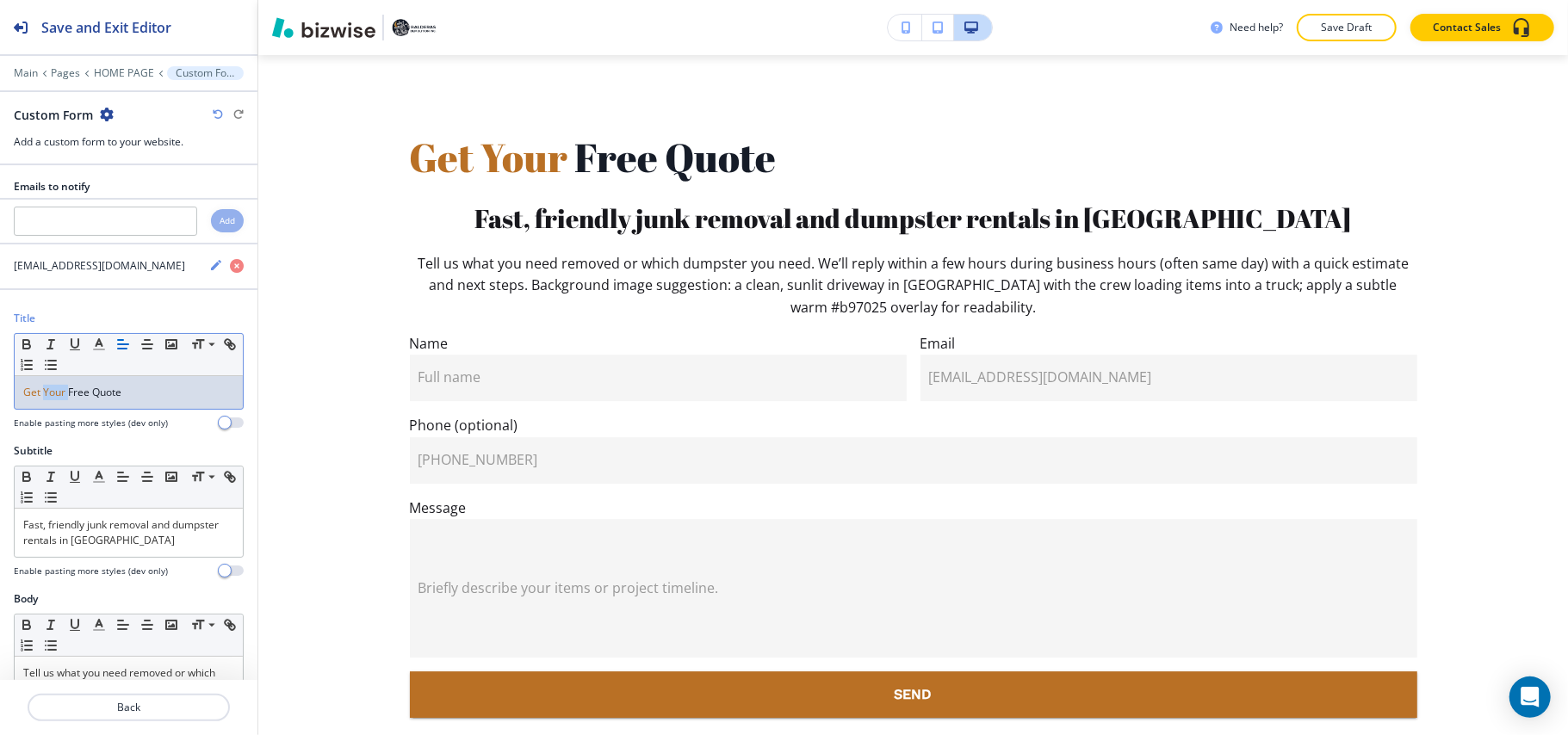
click at [56, 399] on span "Get Your" at bounding box center [44, 392] width 42 height 15
click at [131, 352] on button "button" at bounding box center [123, 344] width 24 height 20
click at [143, 350] on icon "button" at bounding box center [147, 345] width 16 height 16
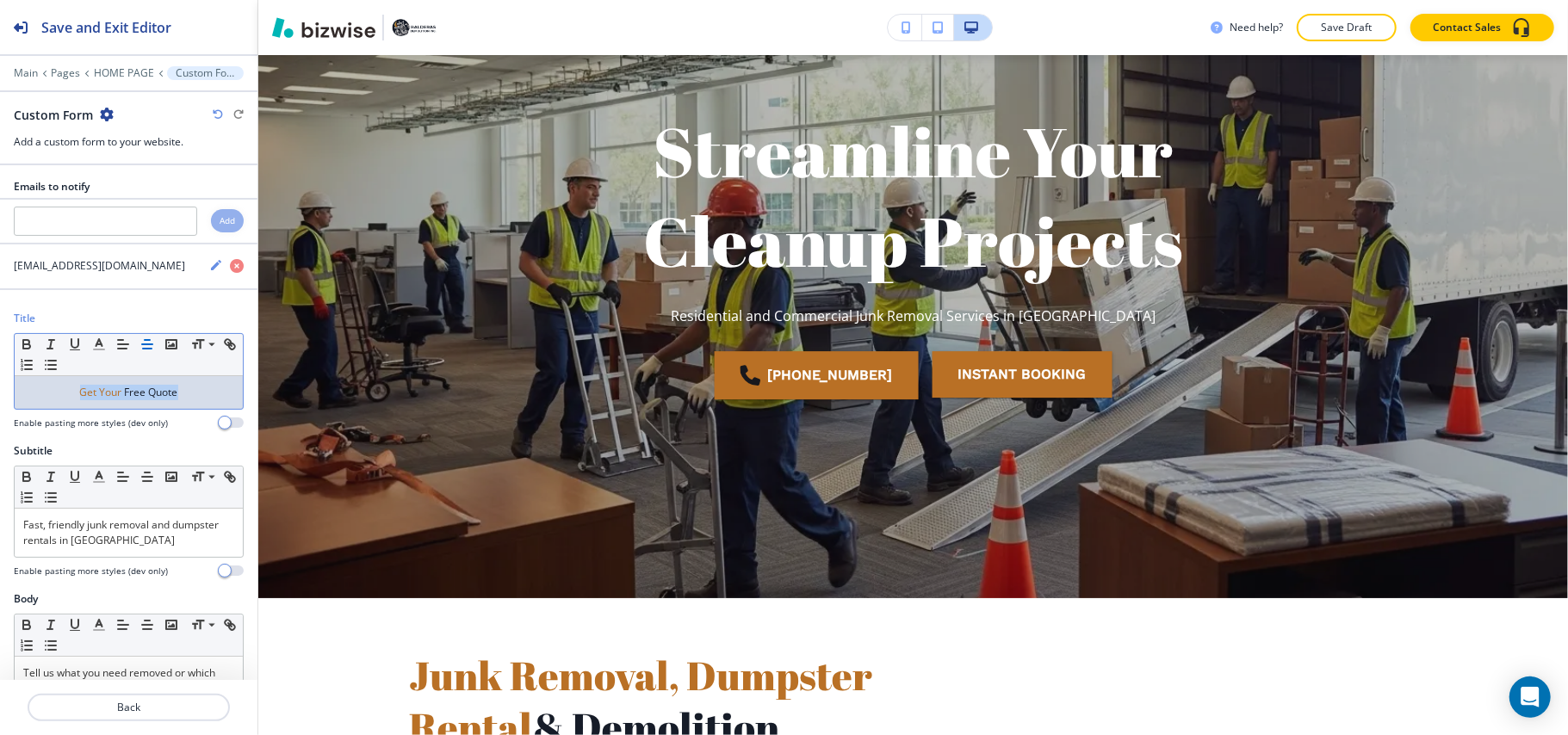
scroll to position [0, 0]
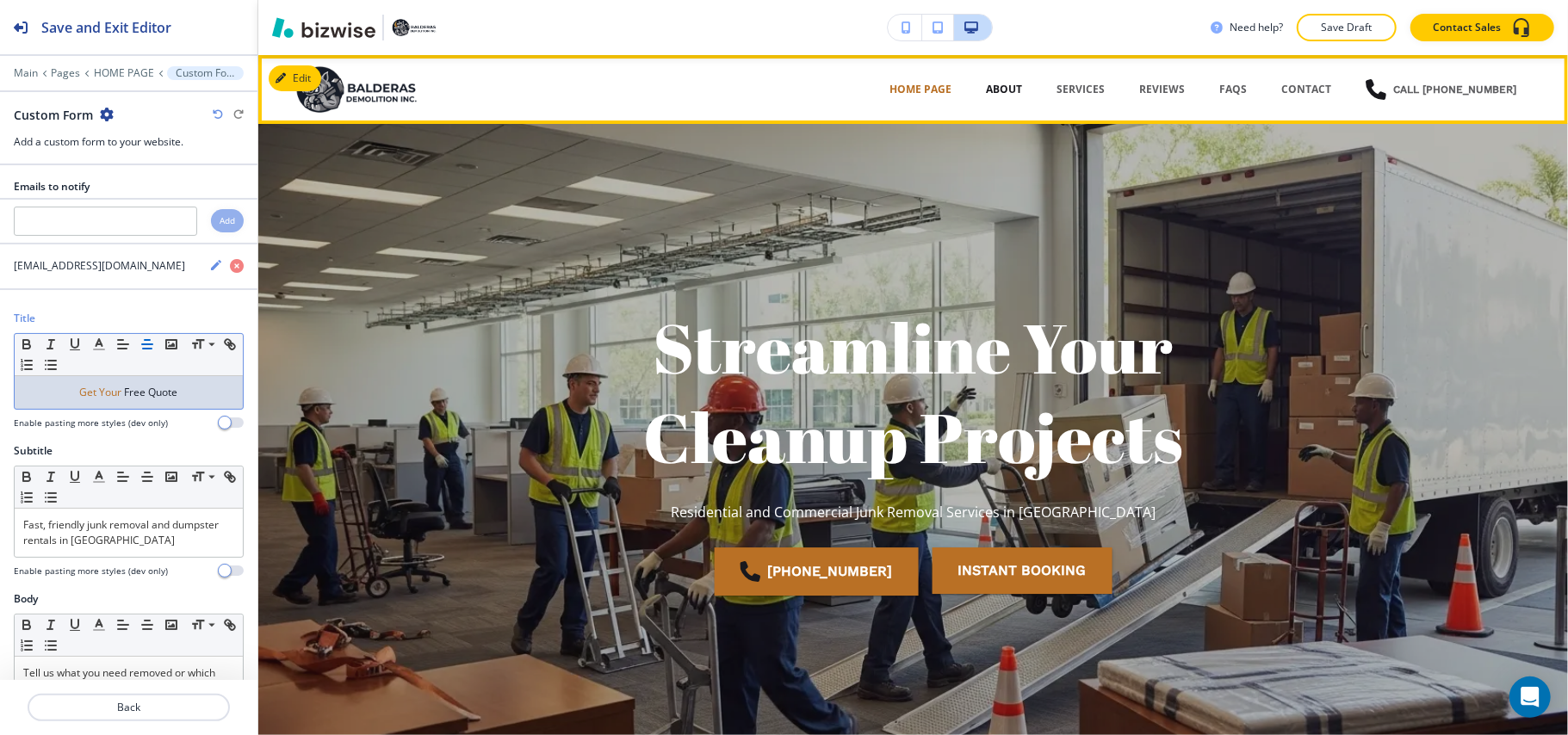
click at [1004, 92] on p "ABOUT" at bounding box center [1003, 90] width 36 height 16
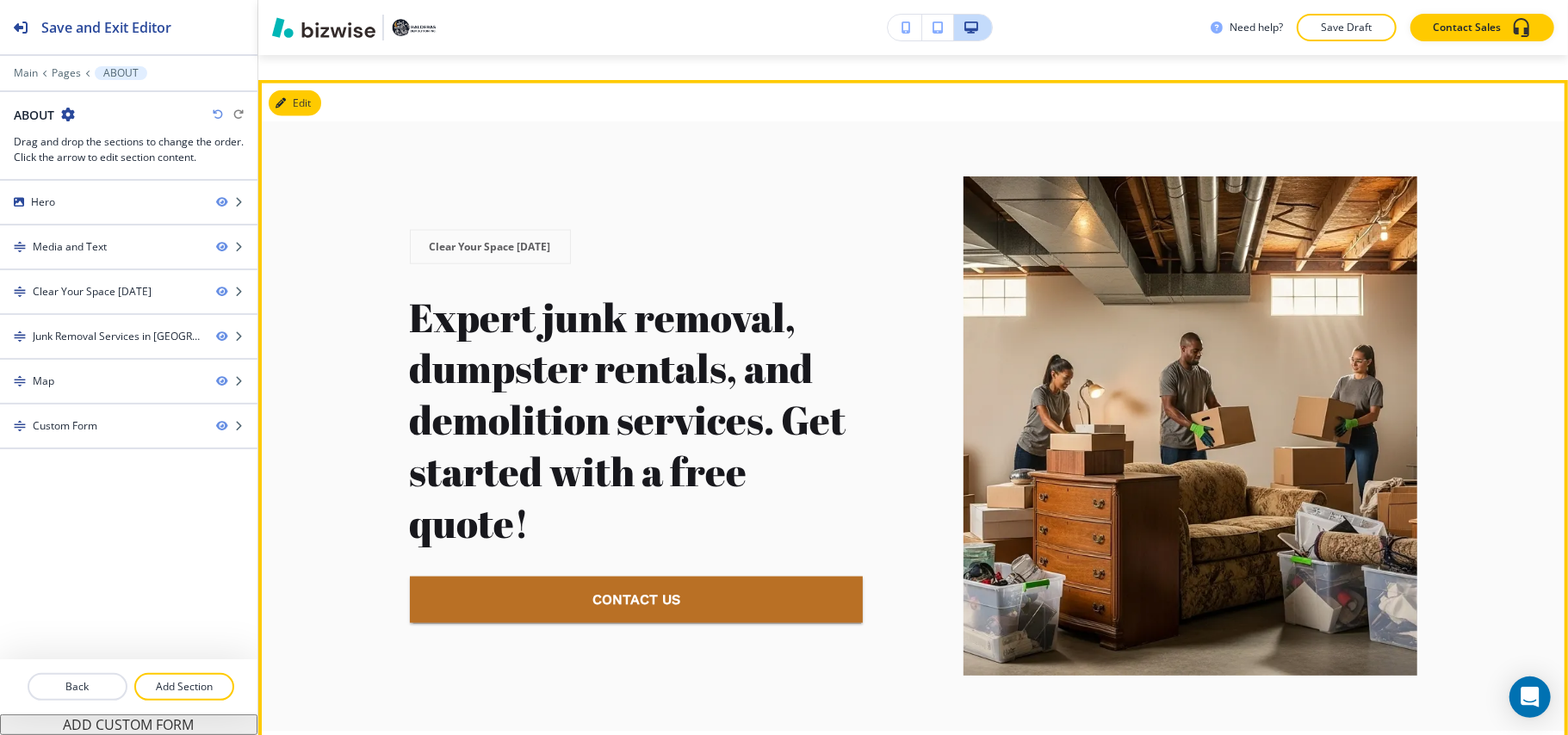
scroll to position [1721, 0]
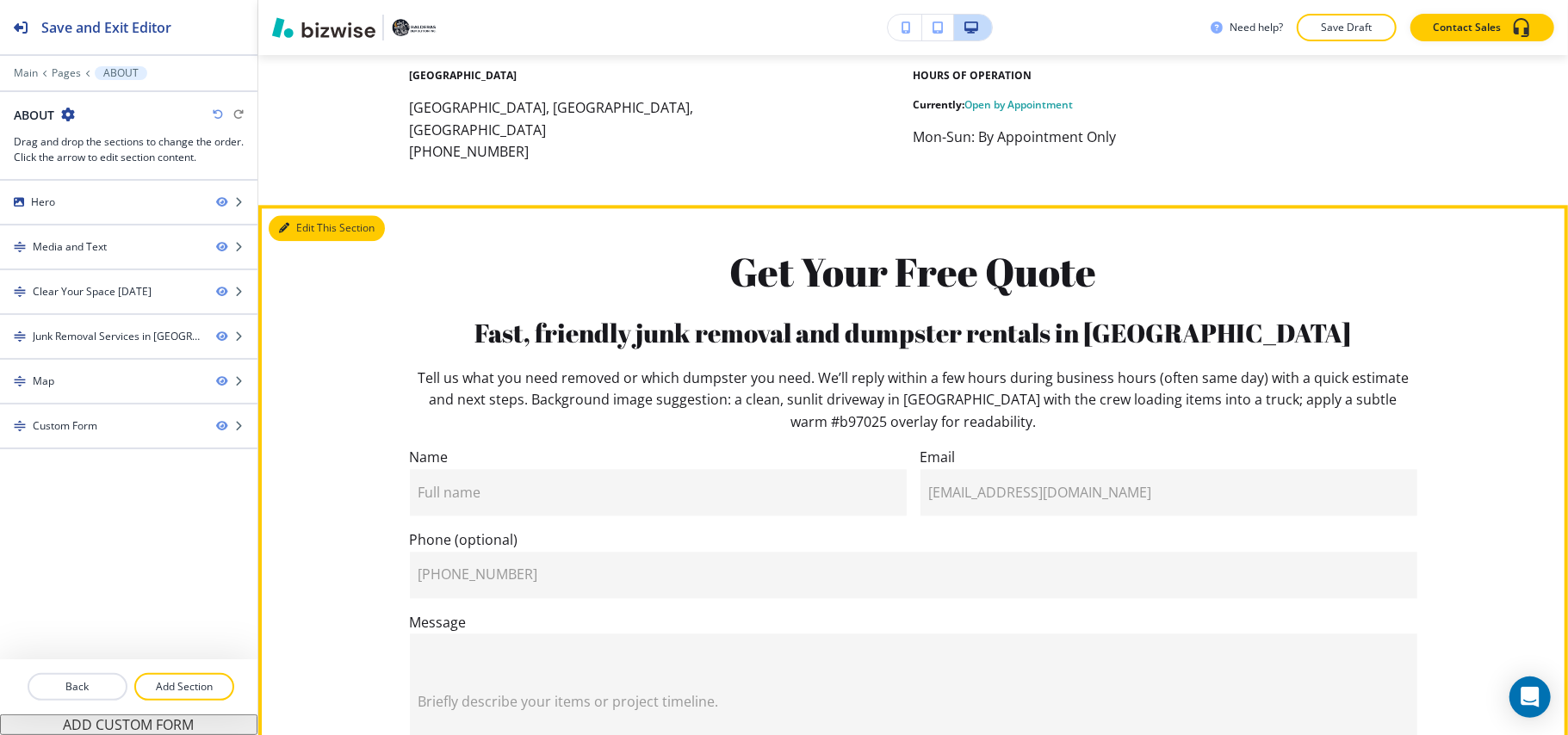
click at [286, 215] on button "Edit This Section" at bounding box center [327, 227] width 116 height 26
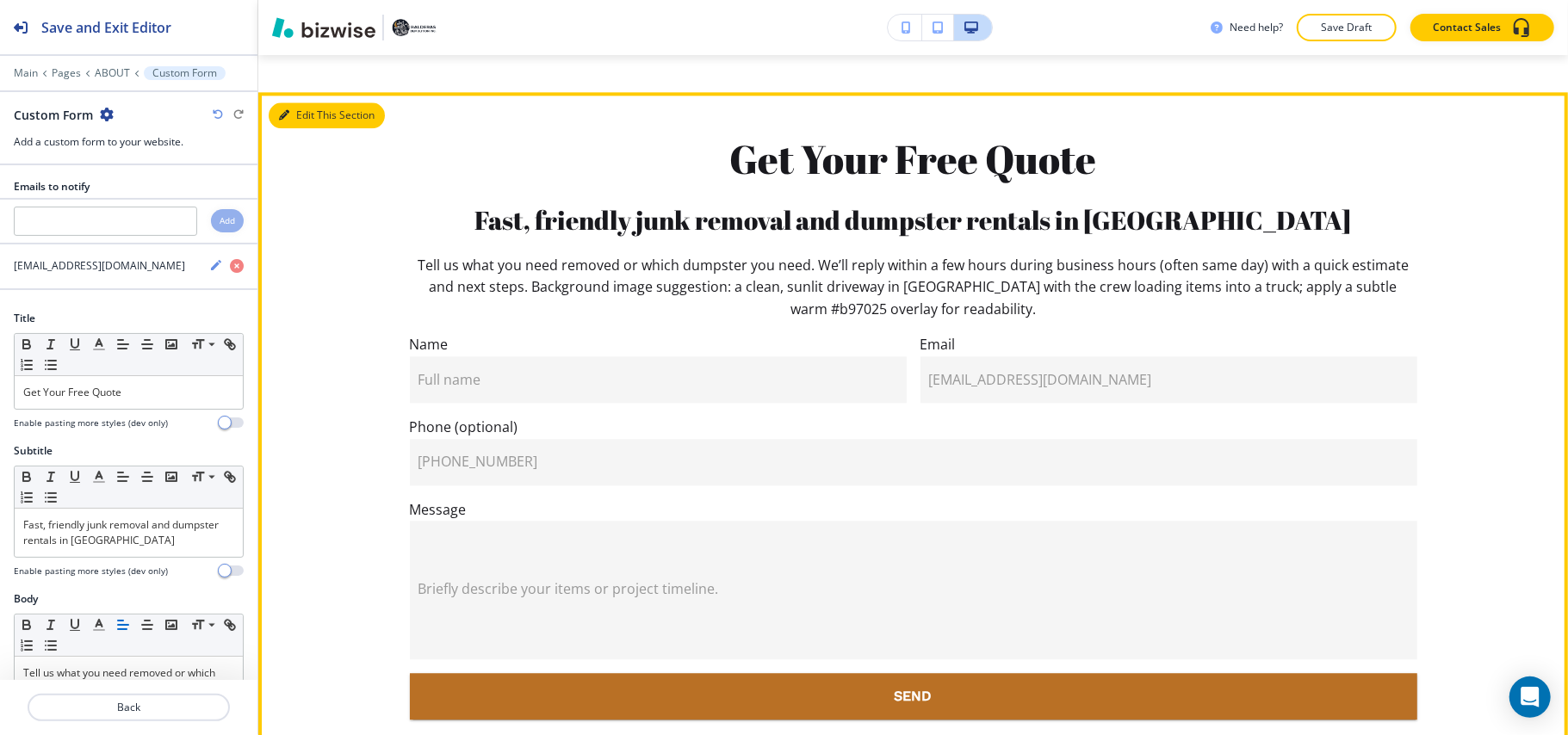
scroll to position [2980, 0]
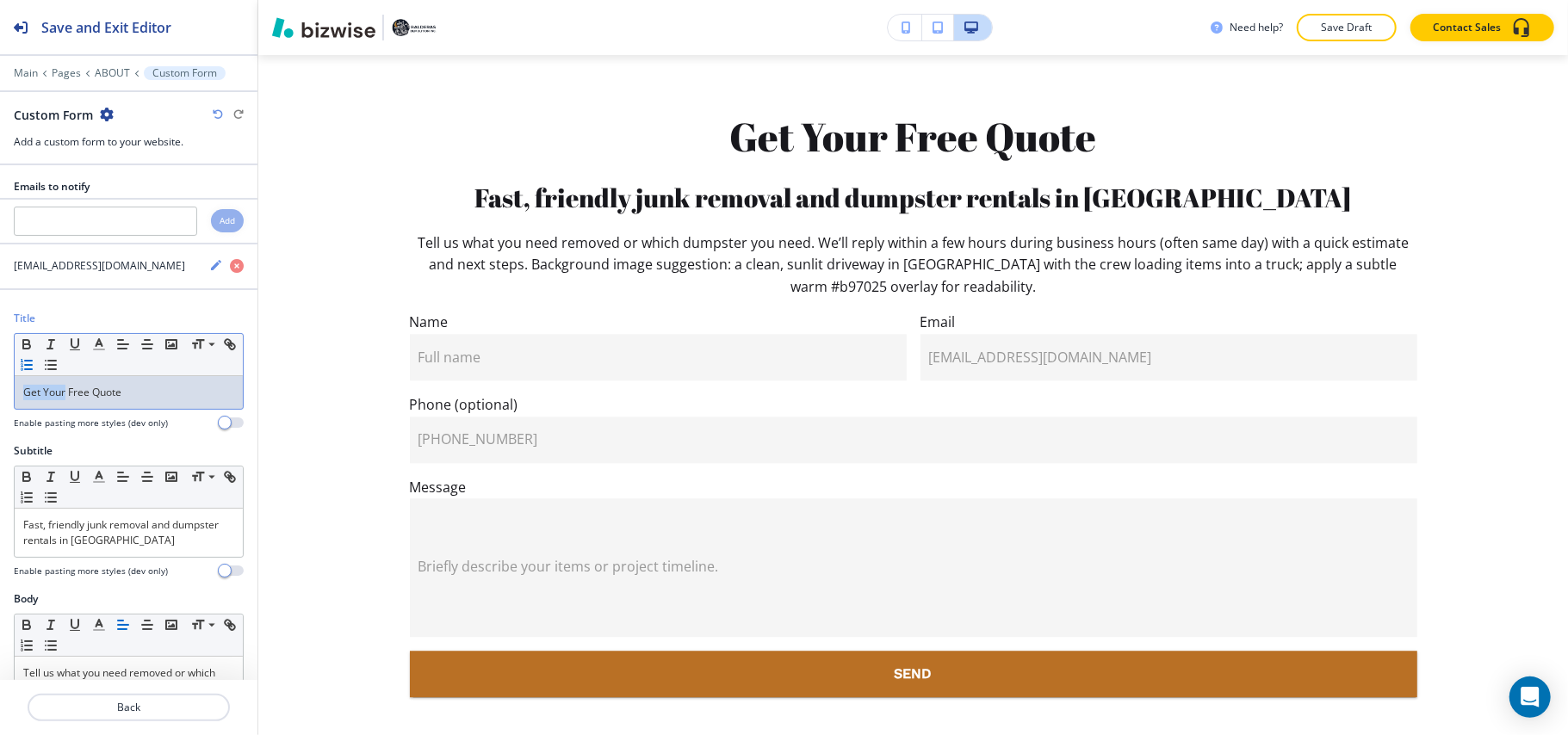
drag, startPoint x: 65, startPoint y: 397, endPoint x: 58, endPoint y: 375, distance: 23.1
click at [0, 393] on div "Title Small Normal Large Huge Get Your Free Quote Enable pasting more styles (d…" at bounding box center [129, 377] width 257 height 132
click at [107, 342] on icon "button" at bounding box center [100, 345] width 16 height 16
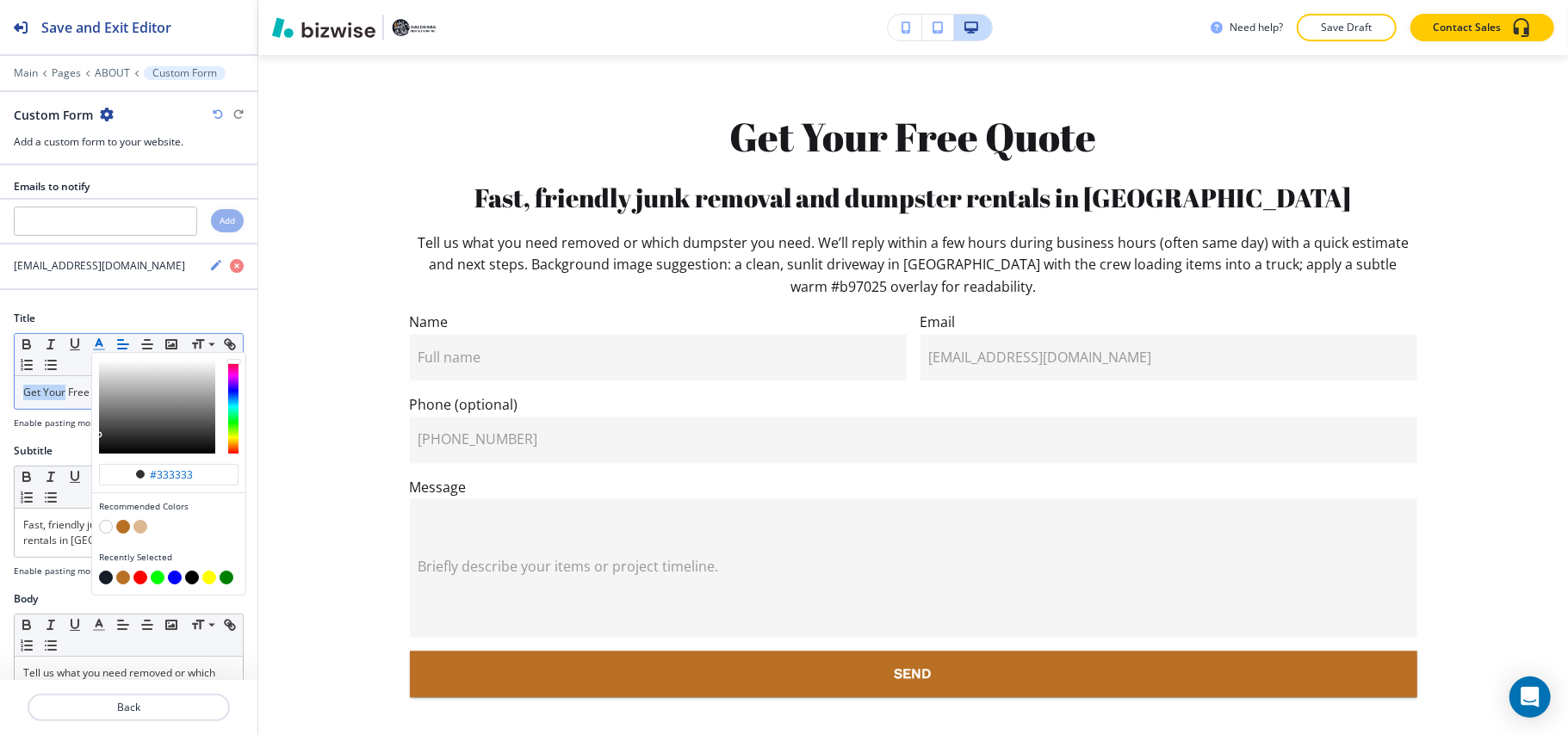
click at [116, 532] on button "button" at bounding box center [123, 527] width 14 height 14
type input "#b97025"
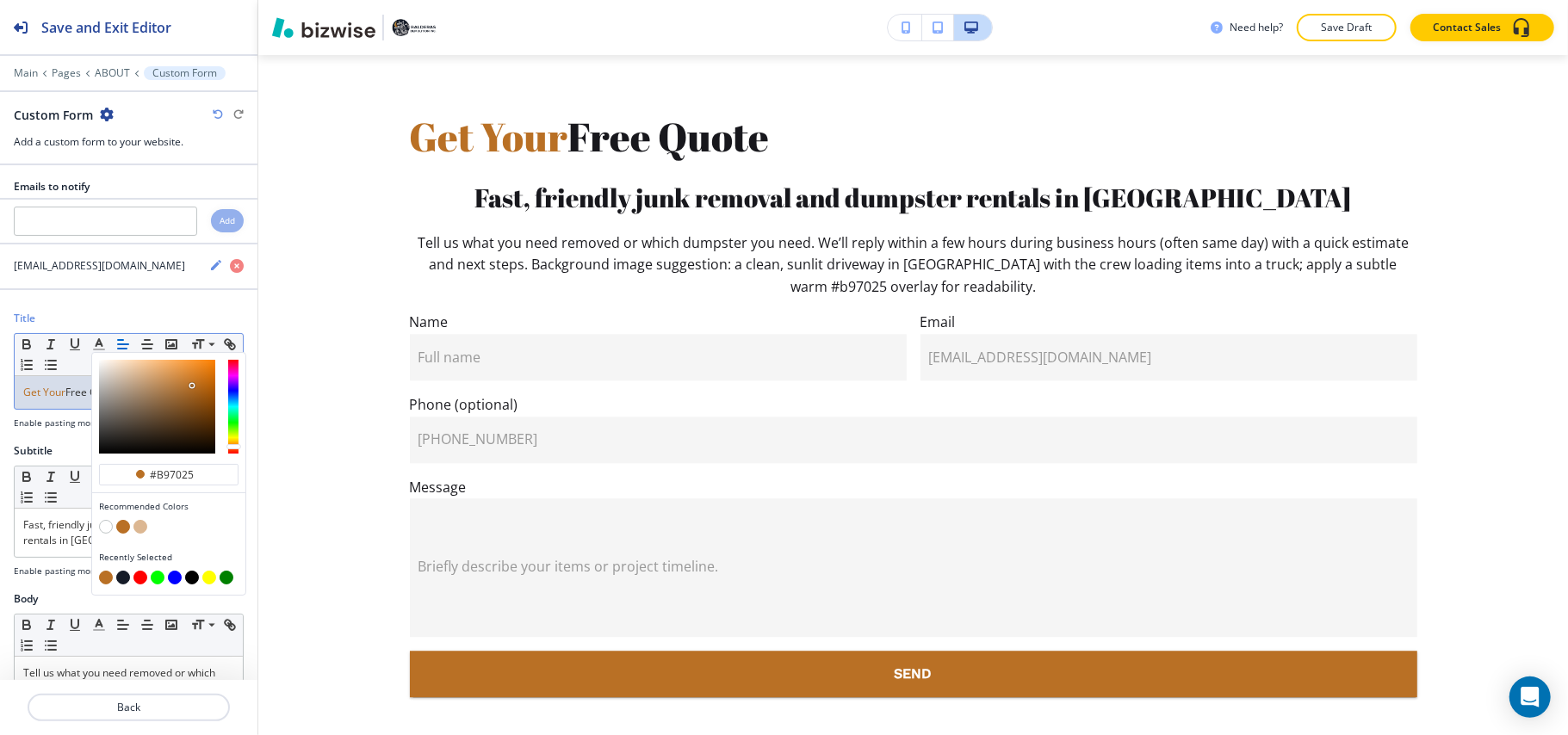
click at [60, 399] on span "Get Your" at bounding box center [44, 392] width 42 height 15
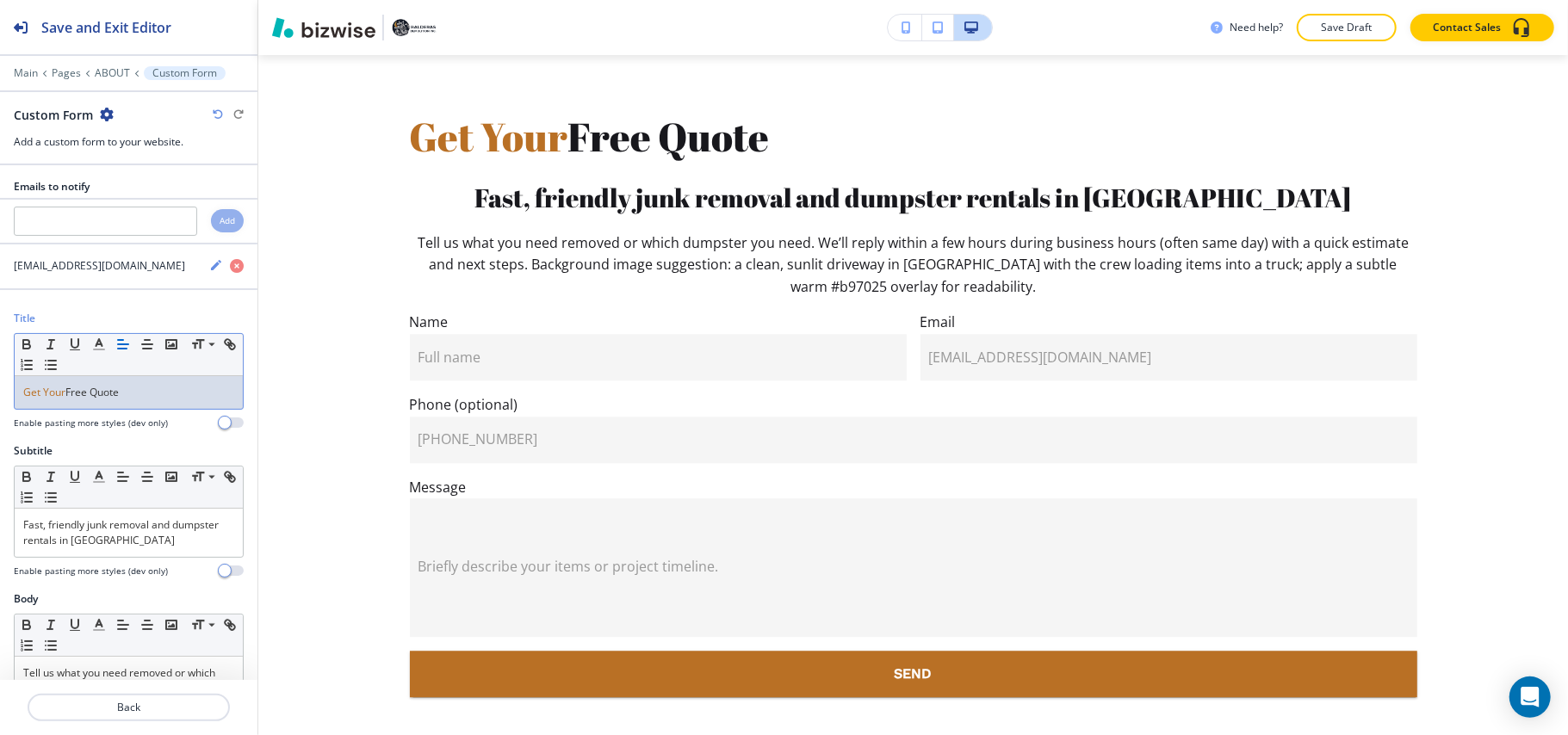
drag, startPoint x: 66, startPoint y: 397, endPoint x: 194, endPoint y: 396, distance: 128.0
click at [194, 396] on p "Get Your Free Quote" at bounding box center [128, 393] width 211 height 16
click at [103, 345] on icon "button" at bounding box center [100, 345] width 16 height 16
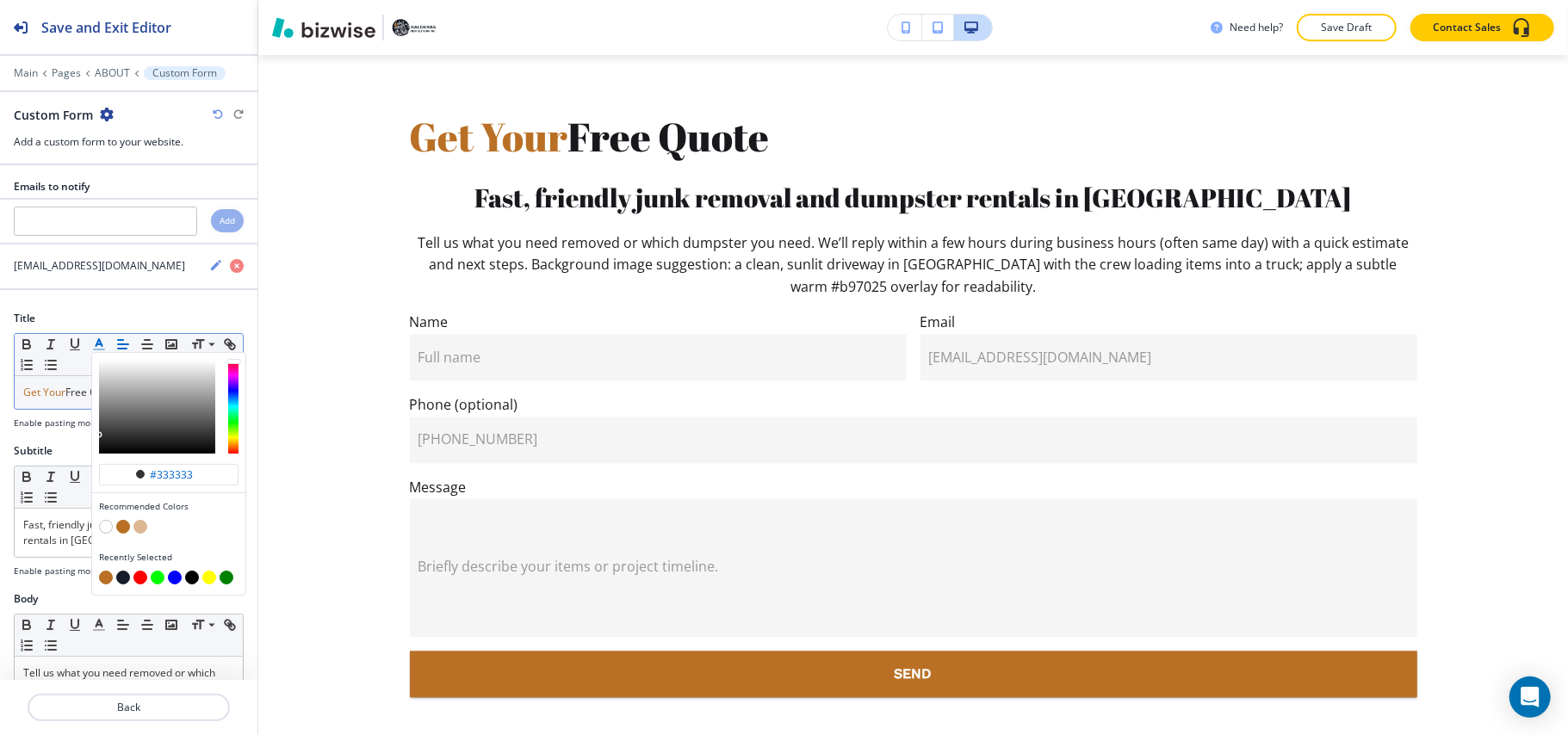
click at [128, 583] on button "button" at bounding box center [123, 578] width 14 height 14
type input "#161c28"
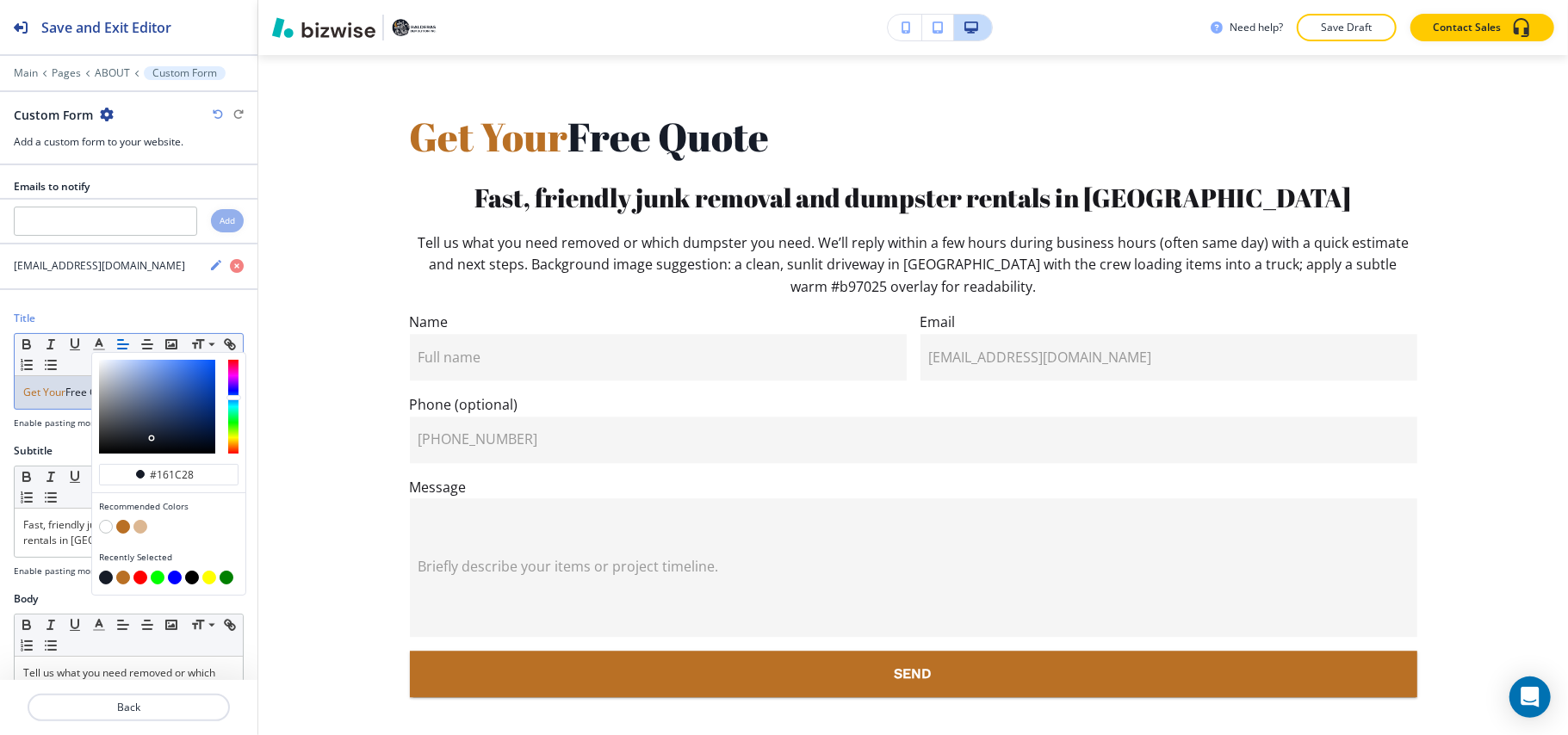
click at [73, 399] on span "Free Quote" at bounding box center [92, 392] width 54 height 15
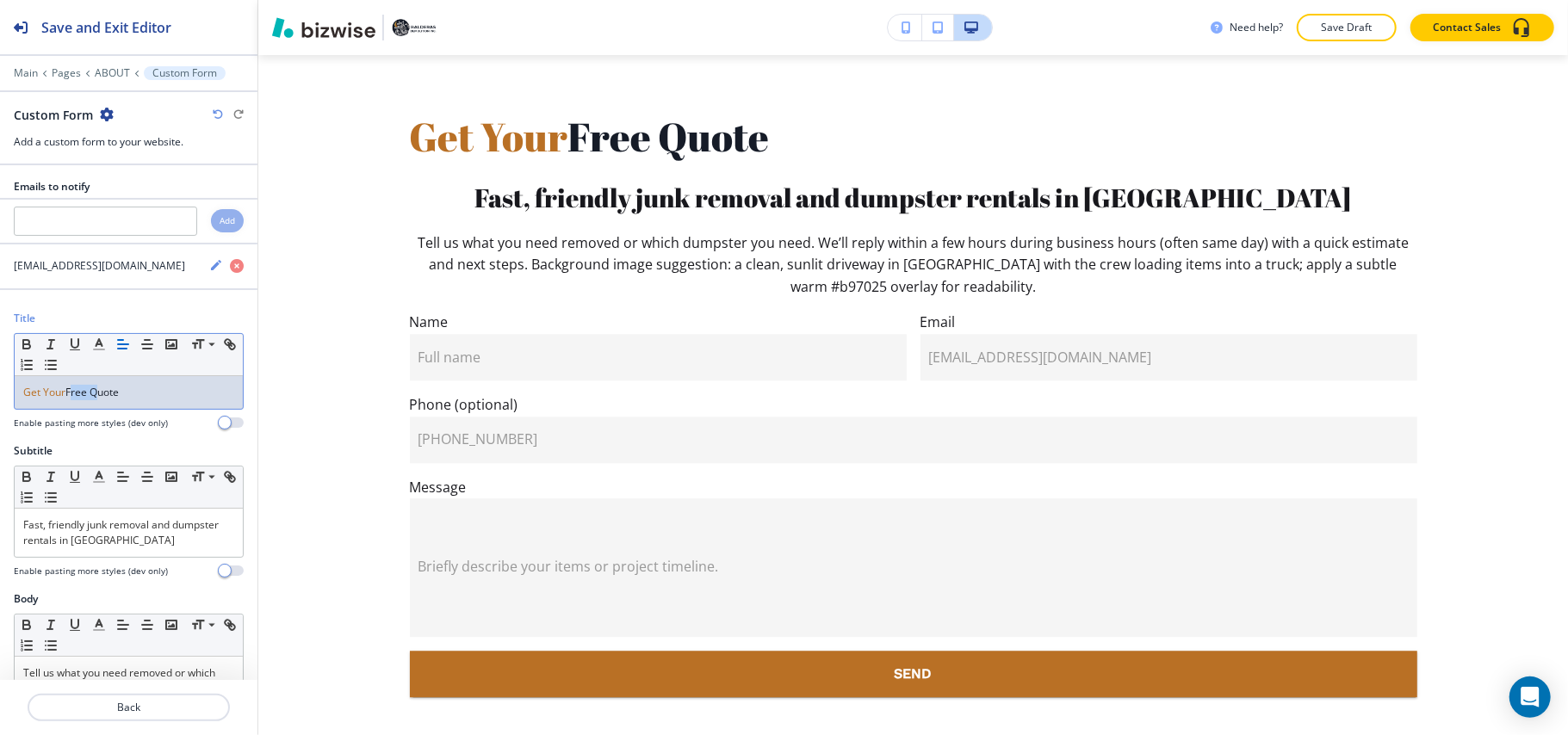
click at [73, 399] on span "Free Quote" at bounding box center [92, 392] width 54 height 15
click at [137, 349] on button "button" at bounding box center [146, 344] width 24 height 20
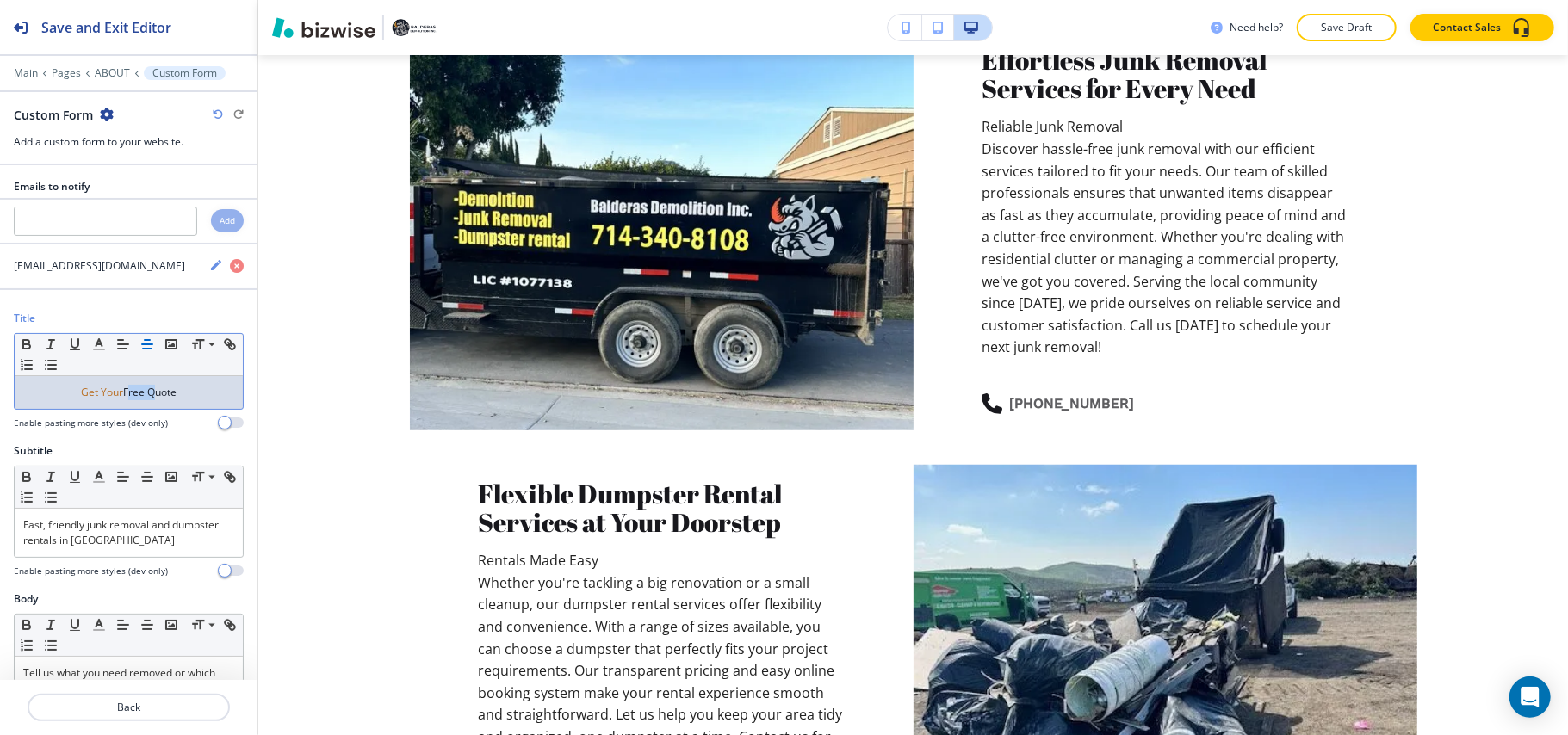
scroll to position [0, 0]
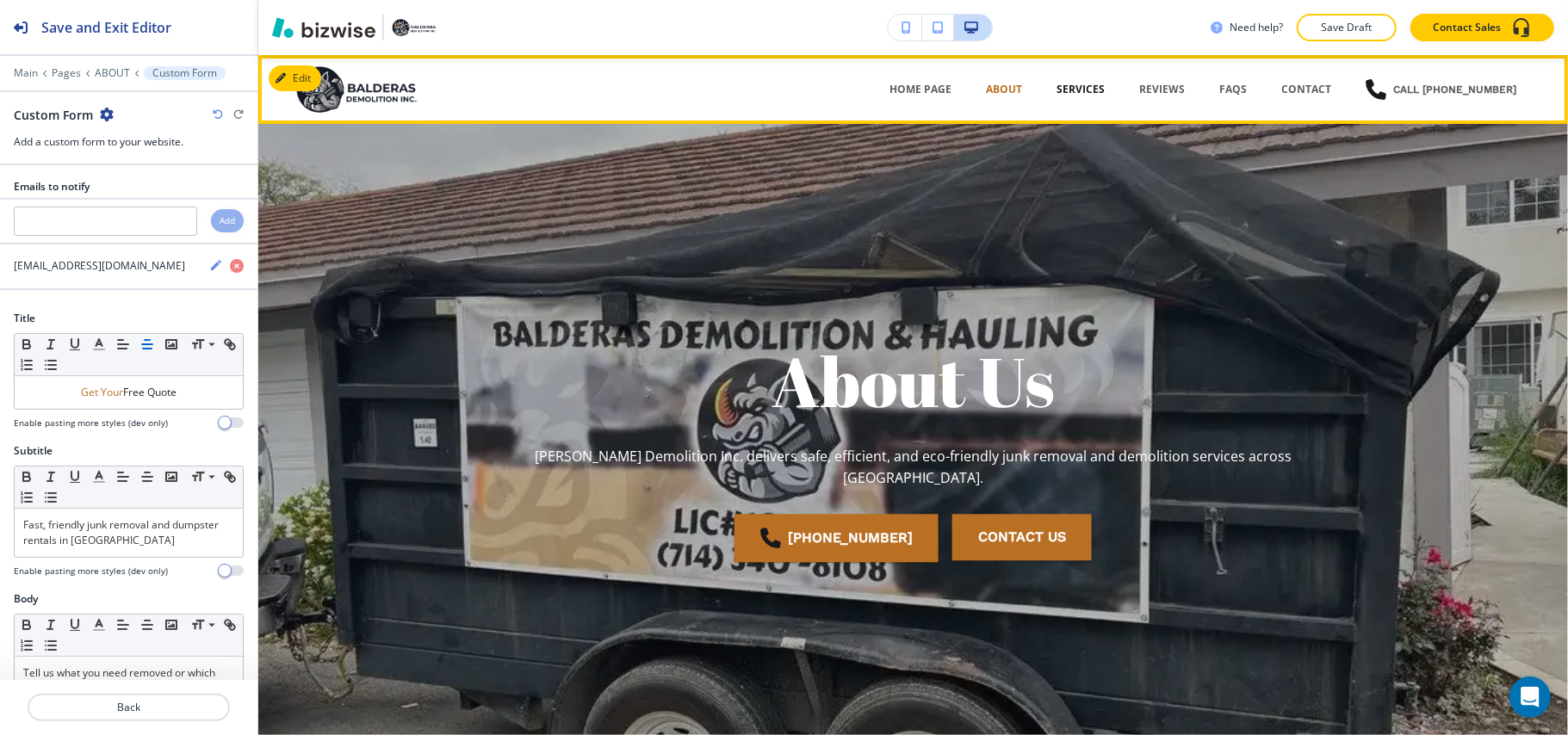
click at [1073, 94] on p "Services" at bounding box center [1080, 90] width 48 height 16
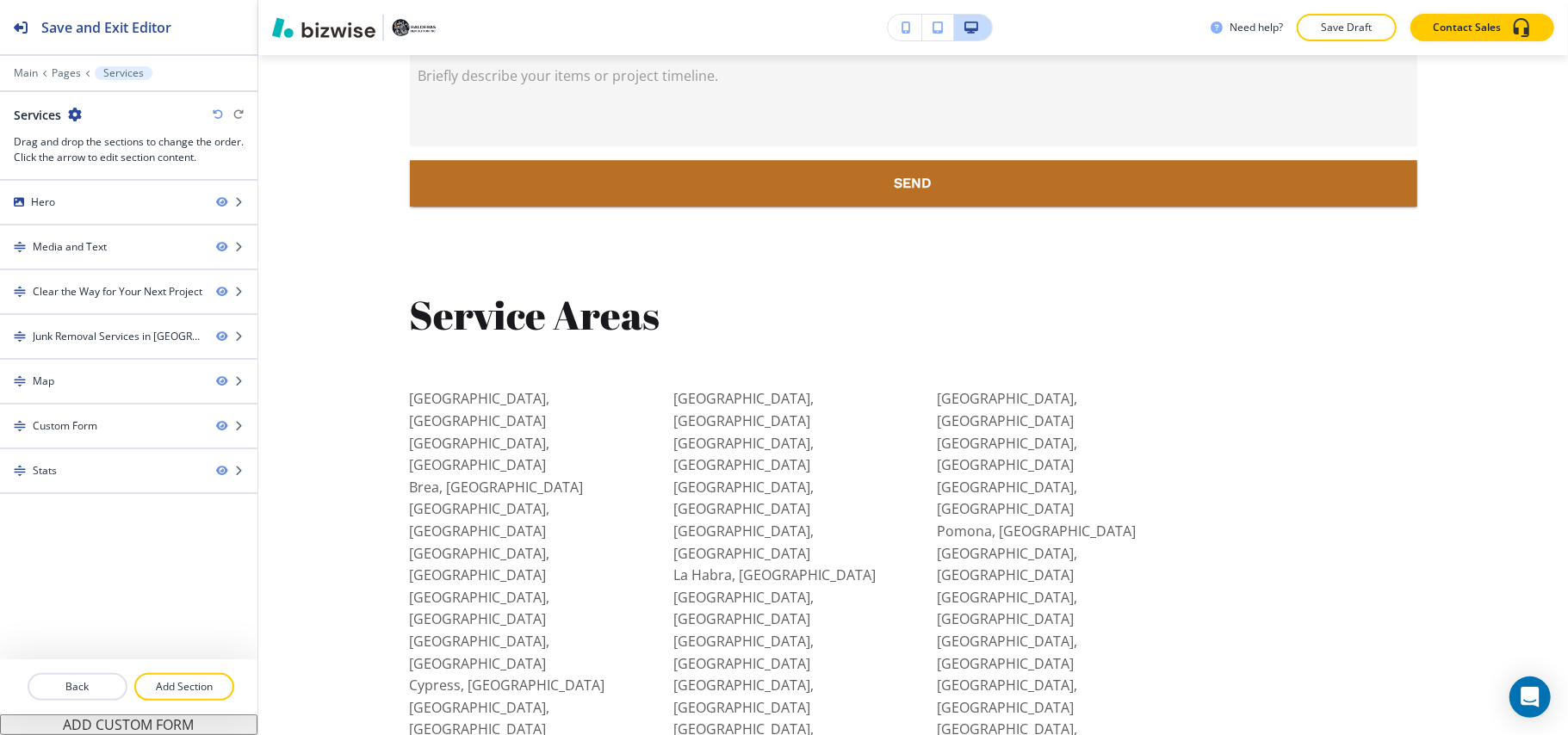
scroll to position [12716, 0]
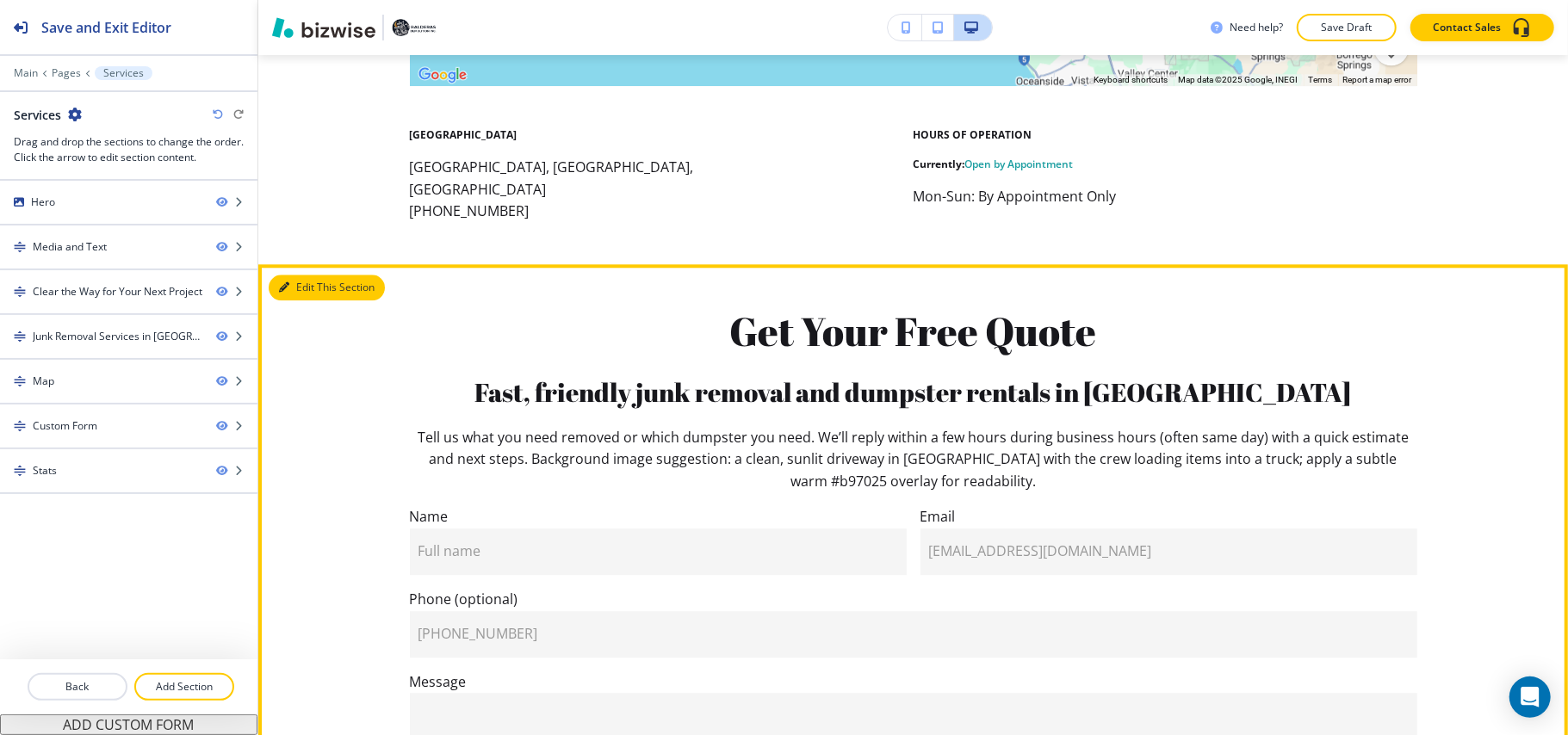
click at [303, 275] on button "Edit This Section" at bounding box center [327, 287] width 116 height 26
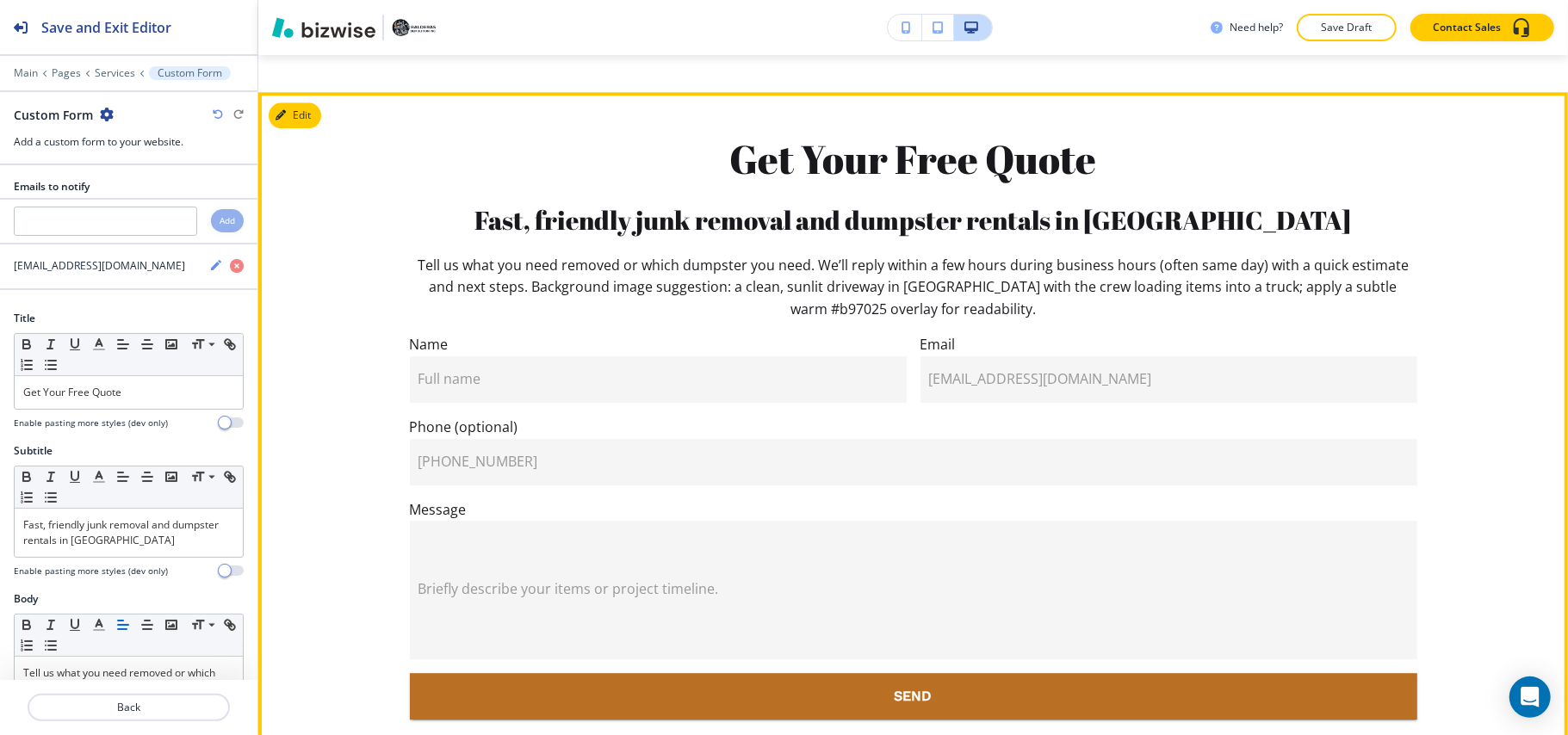
scroll to position [12681, 0]
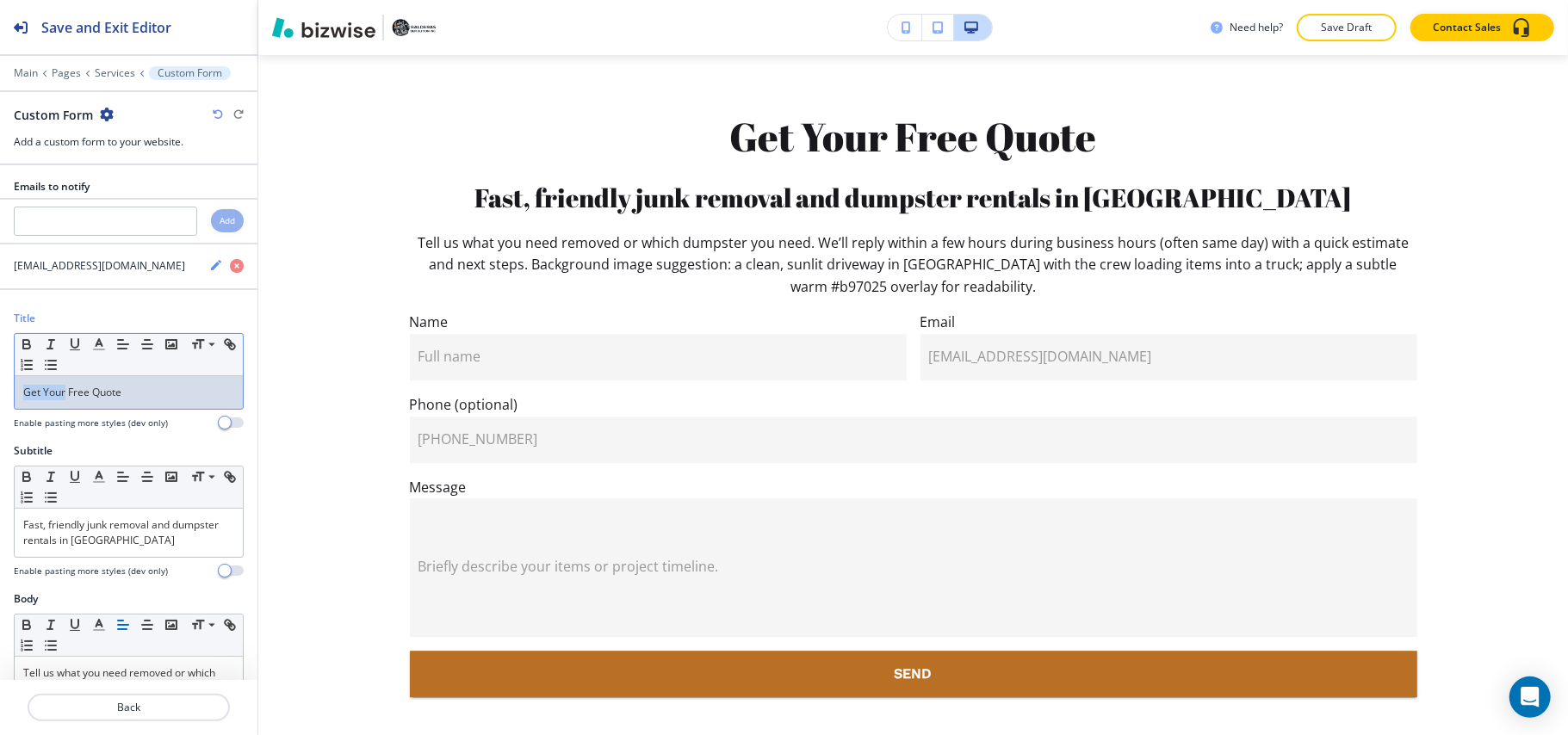
drag, startPoint x: 63, startPoint y: 400, endPoint x: 0, endPoint y: 399, distance: 63.0
click at [0, 399] on div "Title Small Normal Large Huge Get Your Free Quote Enable pasting more styles (d…" at bounding box center [129, 377] width 257 height 132
click at [98, 350] on icon "button" at bounding box center [100, 345] width 16 height 16
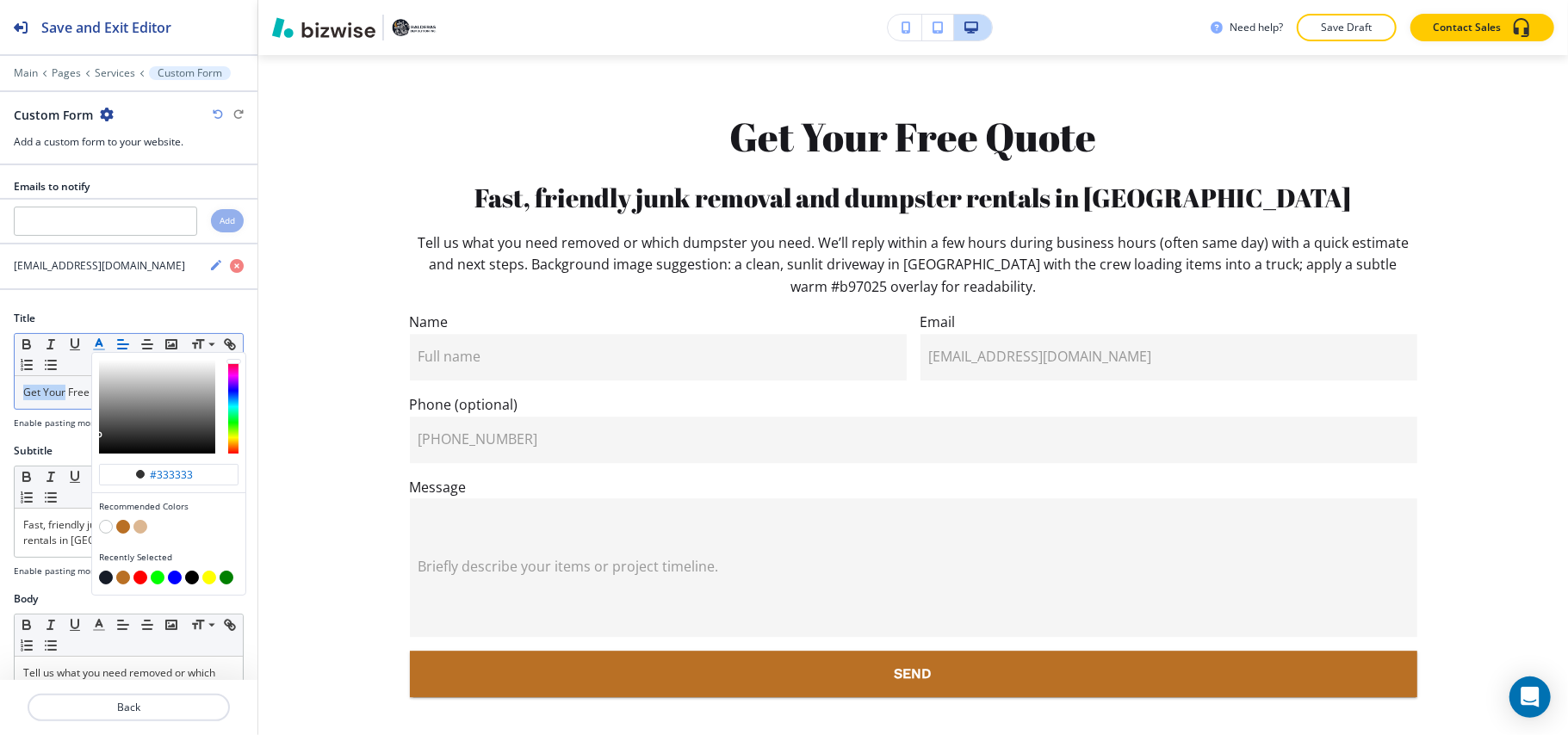
click at [121, 525] on button "button" at bounding box center [123, 527] width 14 height 14
type input "#b97025"
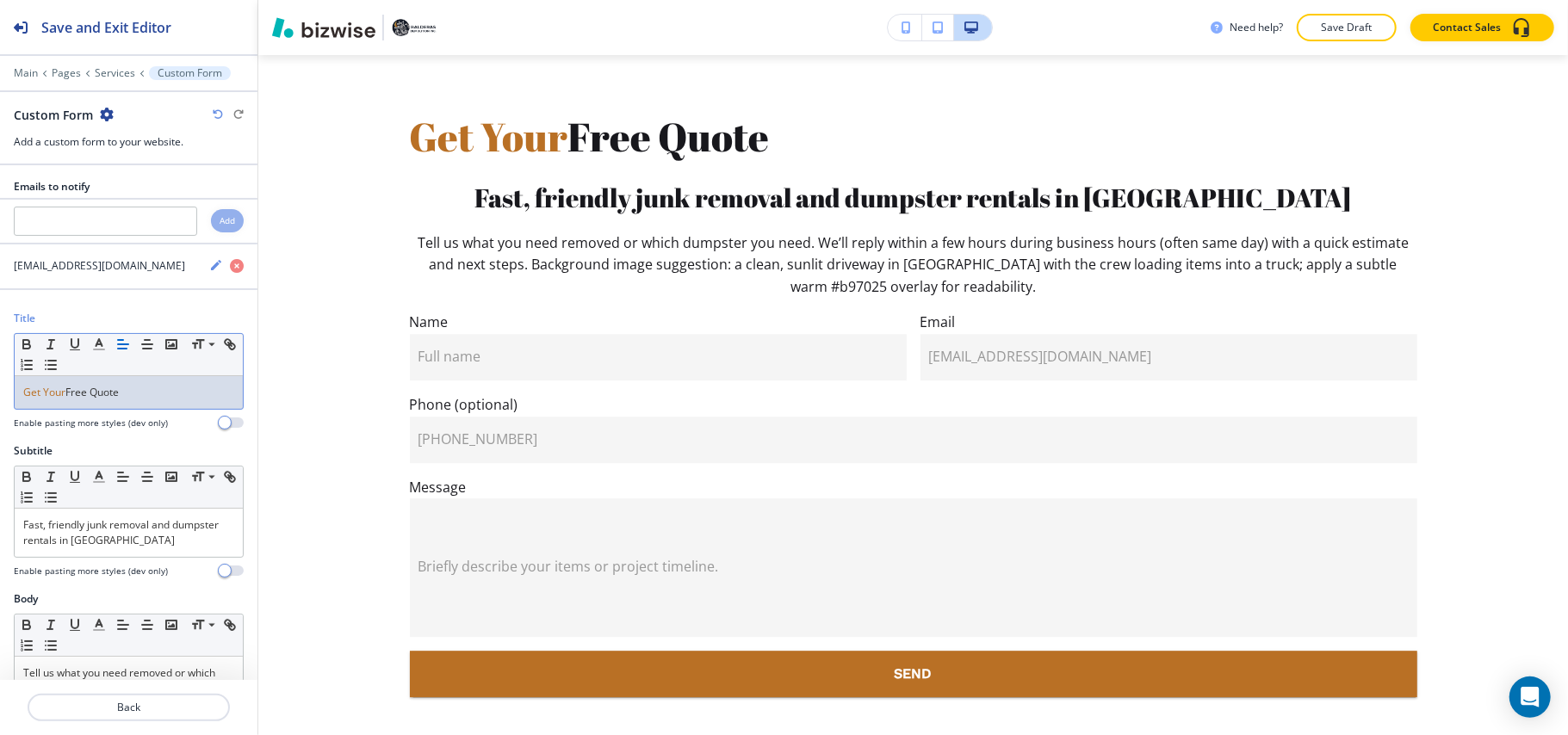
click at [66, 406] on div "Get Your Free Quote" at bounding box center [129, 392] width 228 height 33
drag, startPoint x: 69, startPoint y: 393, endPoint x: 197, endPoint y: 396, distance: 128.0
click at [197, 396] on p "Get Your Free Quote" at bounding box center [128, 393] width 211 height 16
click at [96, 352] on icon "button" at bounding box center [100, 345] width 16 height 16
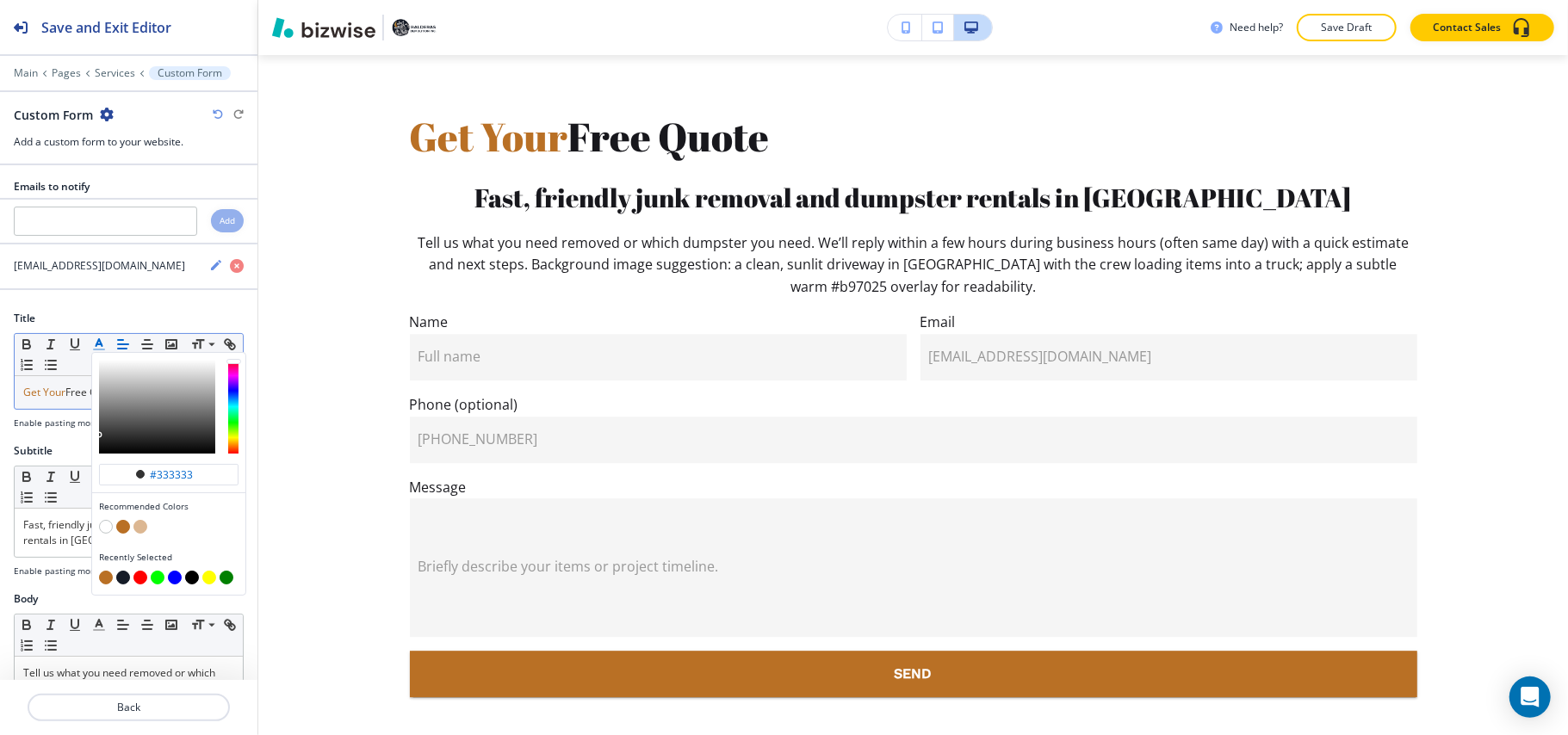
click at [124, 534] on button "button" at bounding box center [123, 527] width 14 height 14
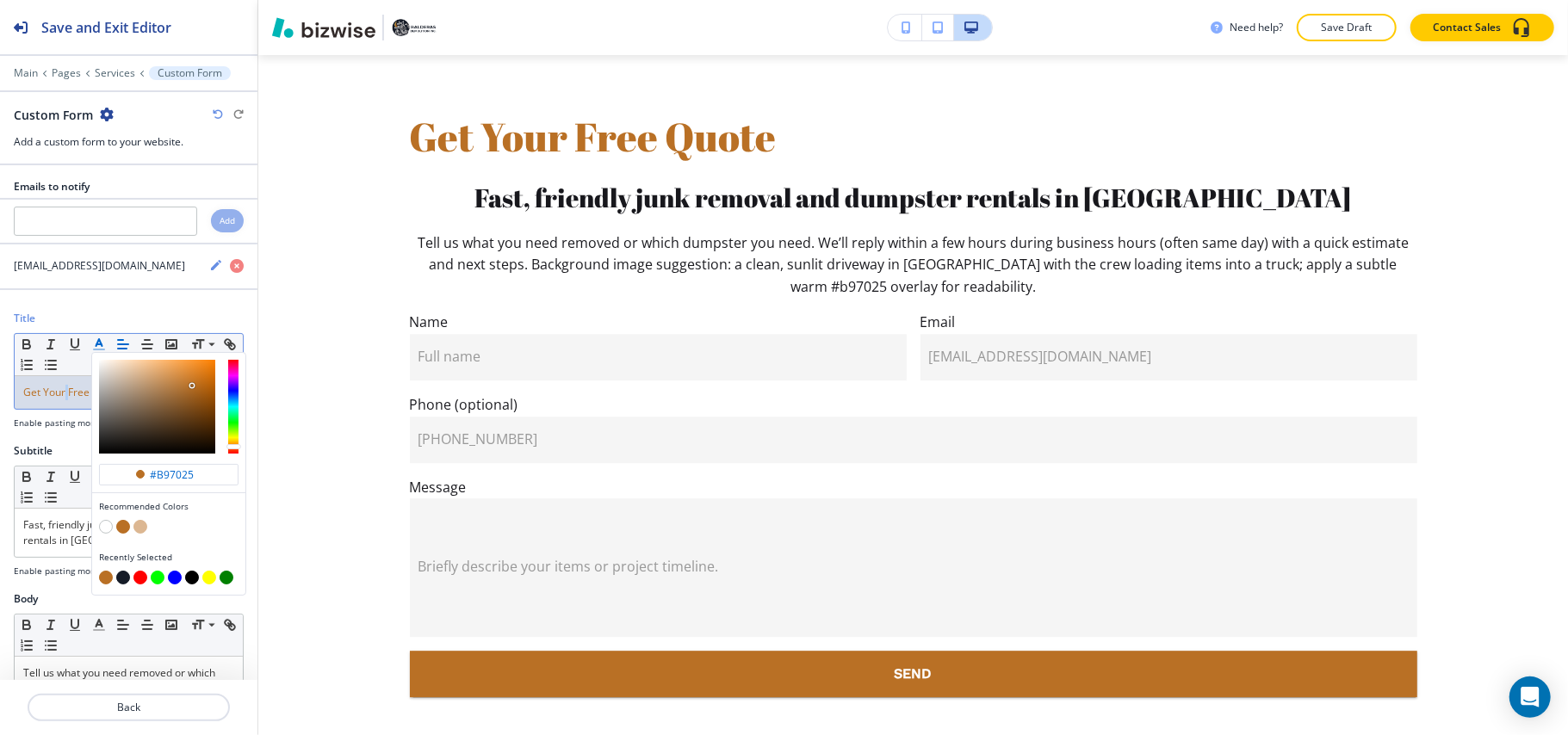
click at [125, 584] on button "button" at bounding box center [123, 578] width 14 height 14
type input "#161c28"
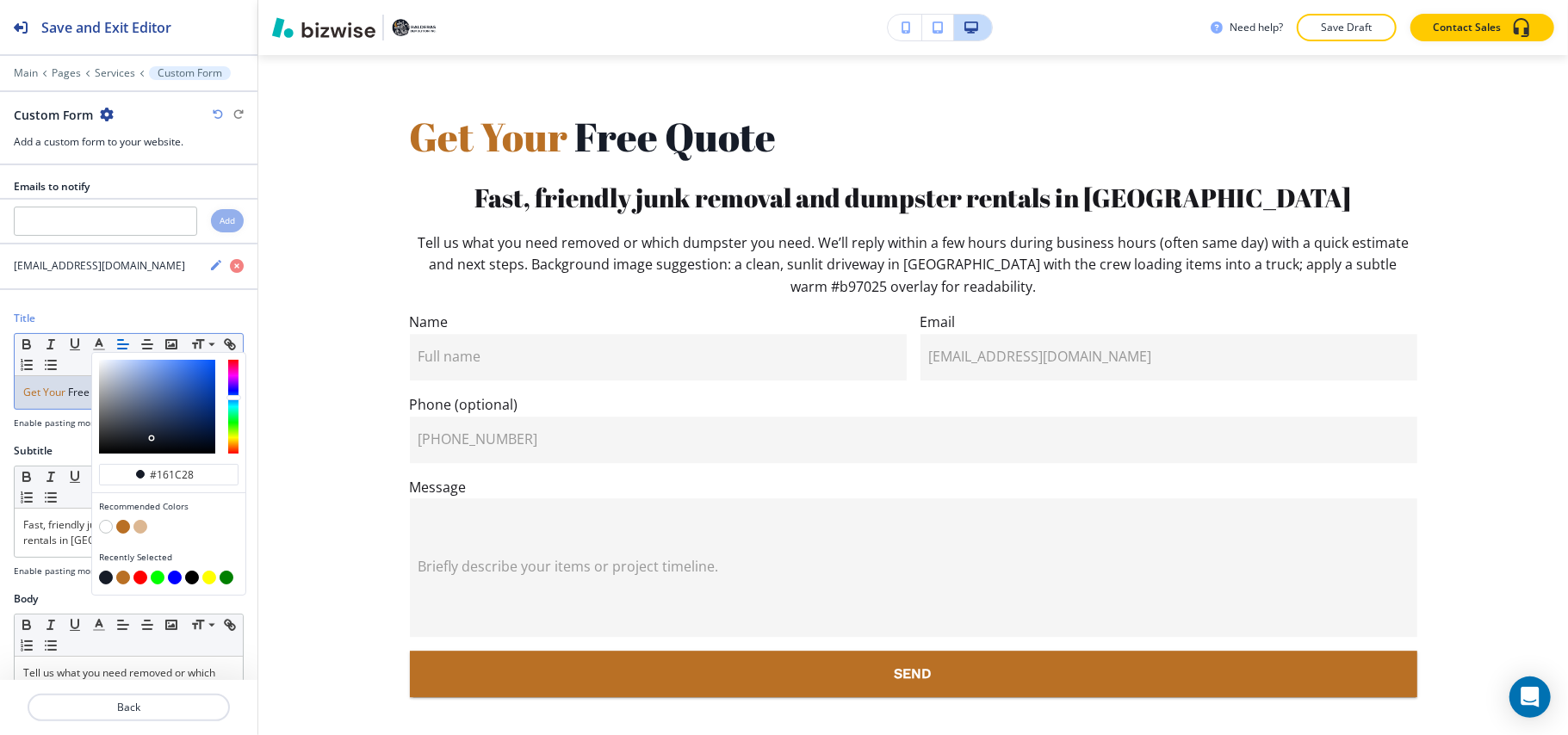
click at [36, 397] on span "Get Your" at bounding box center [44, 392] width 42 height 15
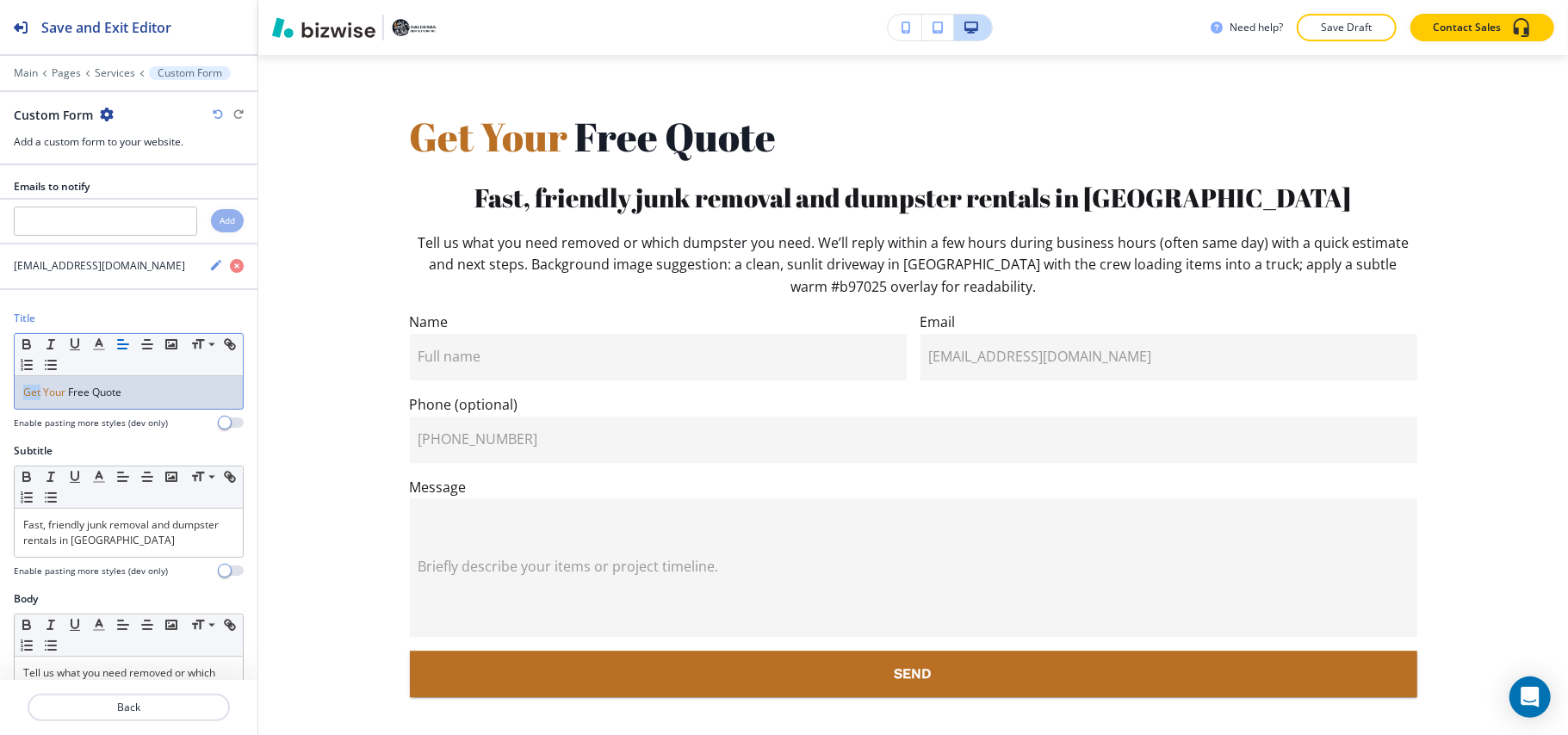
click at [38, 397] on span "Get Your" at bounding box center [44, 392] width 42 height 15
click at [39, 397] on span "Get Your" at bounding box center [44, 392] width 42 height 15
click at [148, 352] on icon "button" at bounding box center [147, 345] width 16 height 16
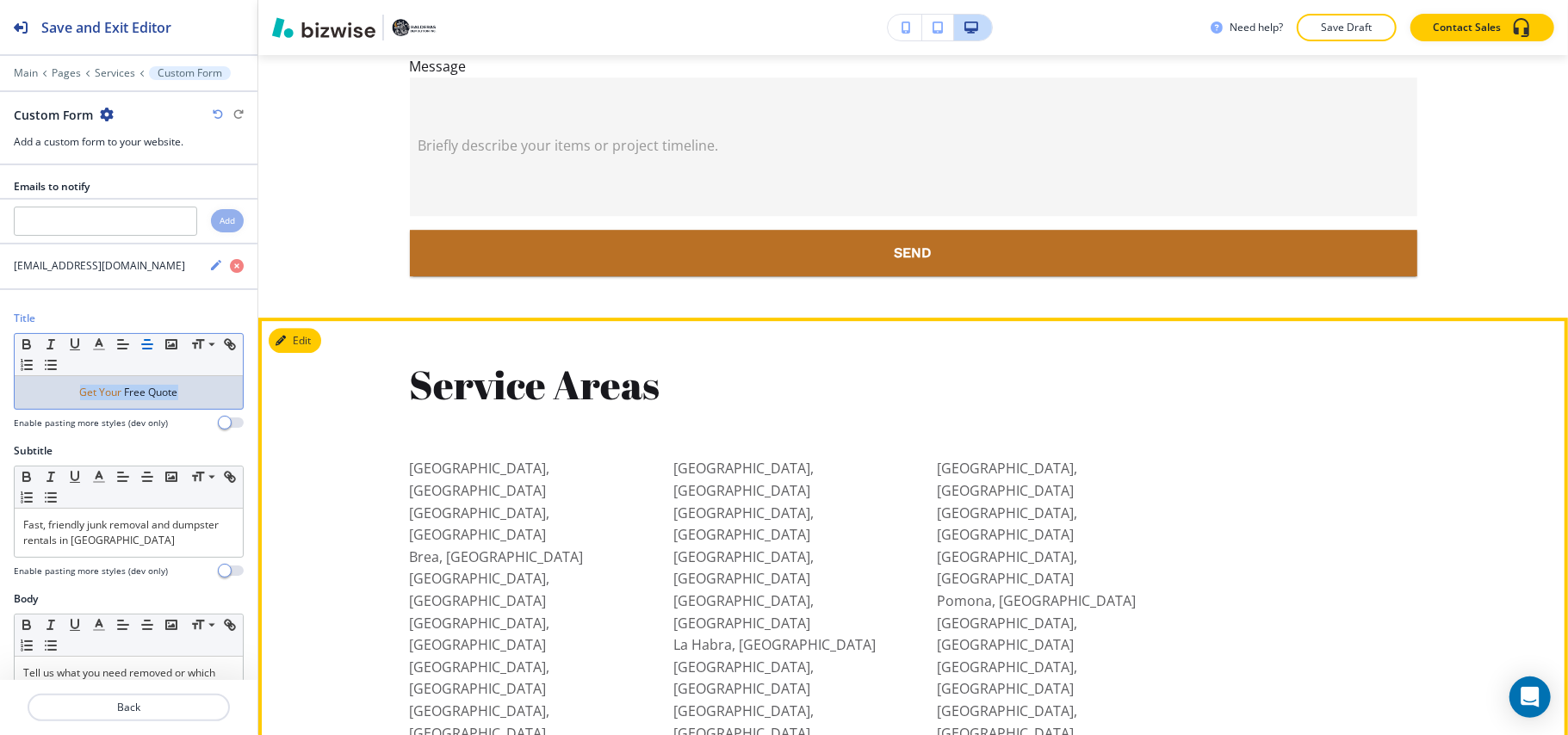
scroll to position [13172, 0]
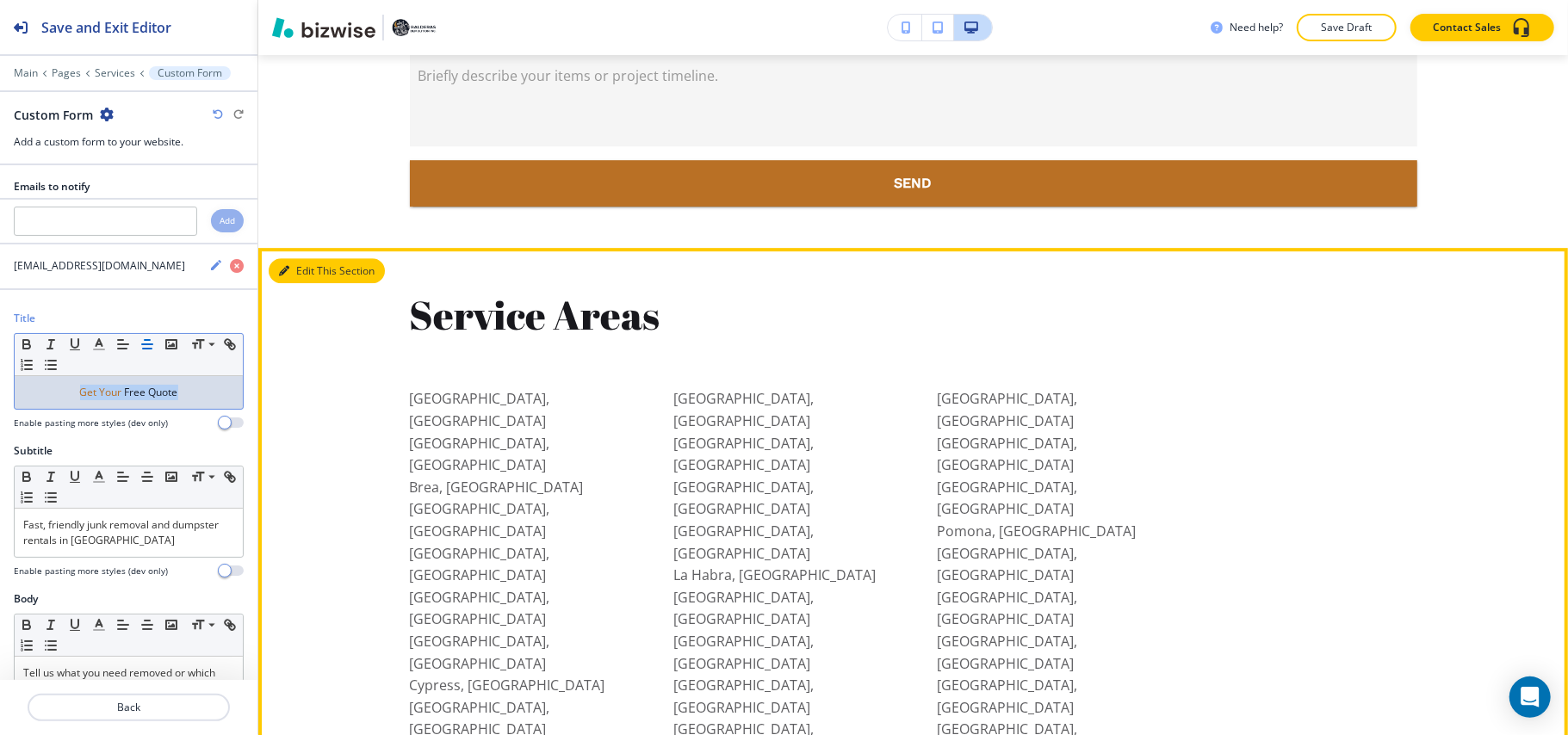
click at [286, 266] on icon "button" at bounding box center [284, 271] width 11 height 11
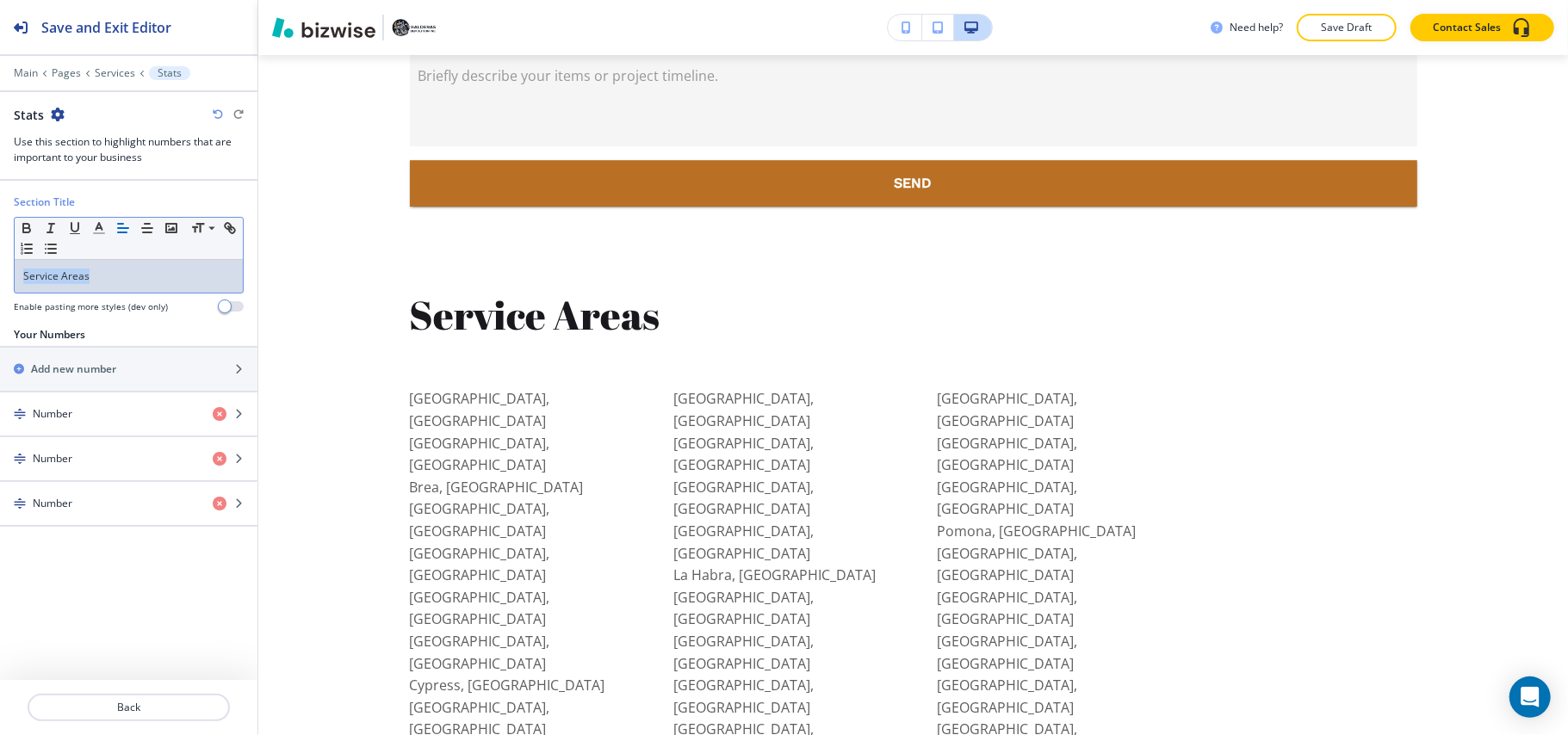
drag, startPoint x: 52, startPoint y: 277, endPoint x: 0, endPoint y: 274, distance: 52.1
click at [0, 274] on div "Section Title Small Normal Large Huge Service Areas Enable pasting more styles …" at bounding box center [129, 261] width 257 height 132
click at [141, 235] on icon "button" at bounding box center [147, 228] width 16 height 16
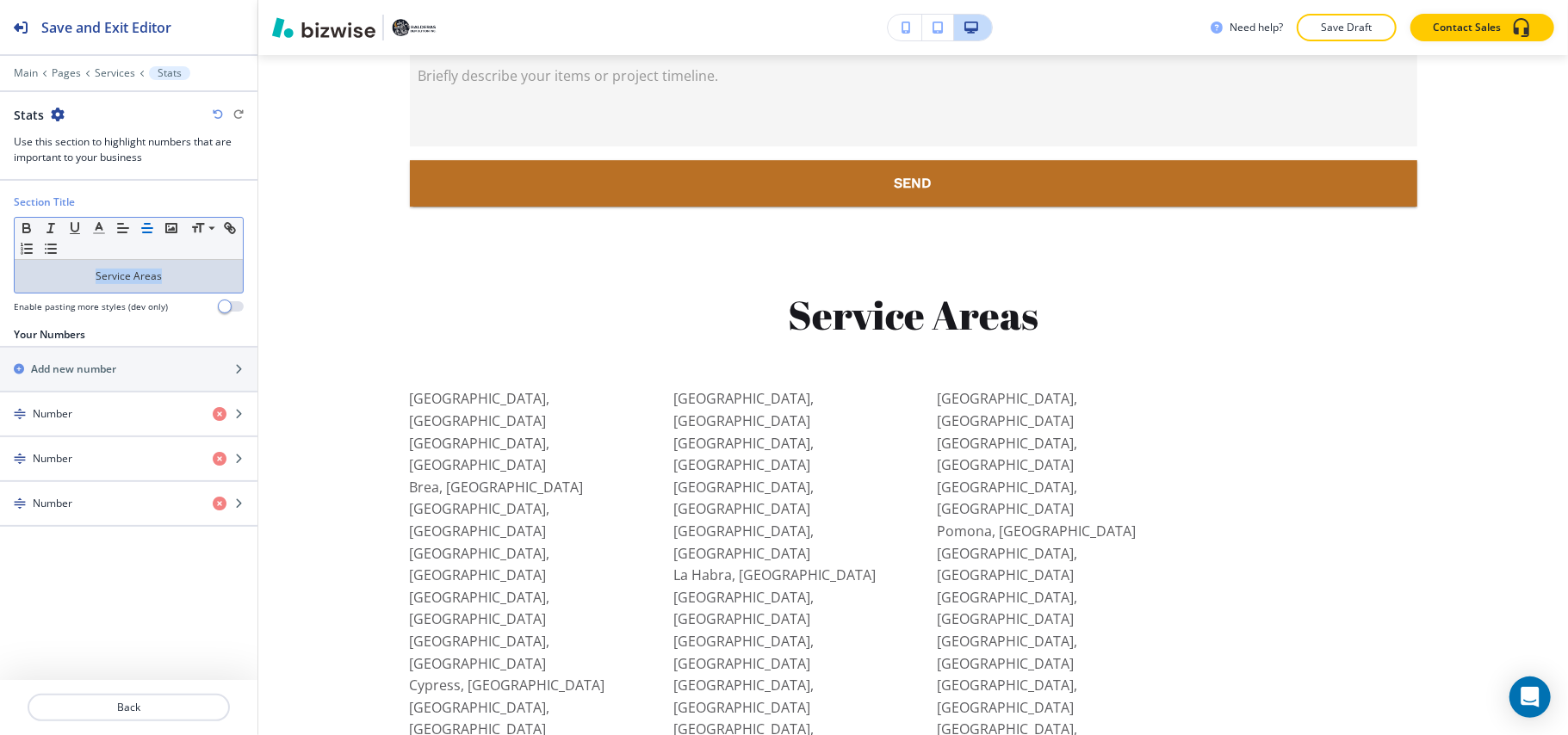
click at [131, 282] on p "Service Areas" at bounding box center [128, 277] width 211 height 16
drag, startPoint x: 132, startPoint y: 278, endPoint x: 2, endPoint y: 260, distance: 131.2
click at [2, 260] on div "Section Title Small Normal Large Huge Service Areas Enable pasting more styles …" at bounding box center [129, 261] width 257 height 132
click at [90, 227] on button "button" at bounding box center [99, 227] width 24 height 20
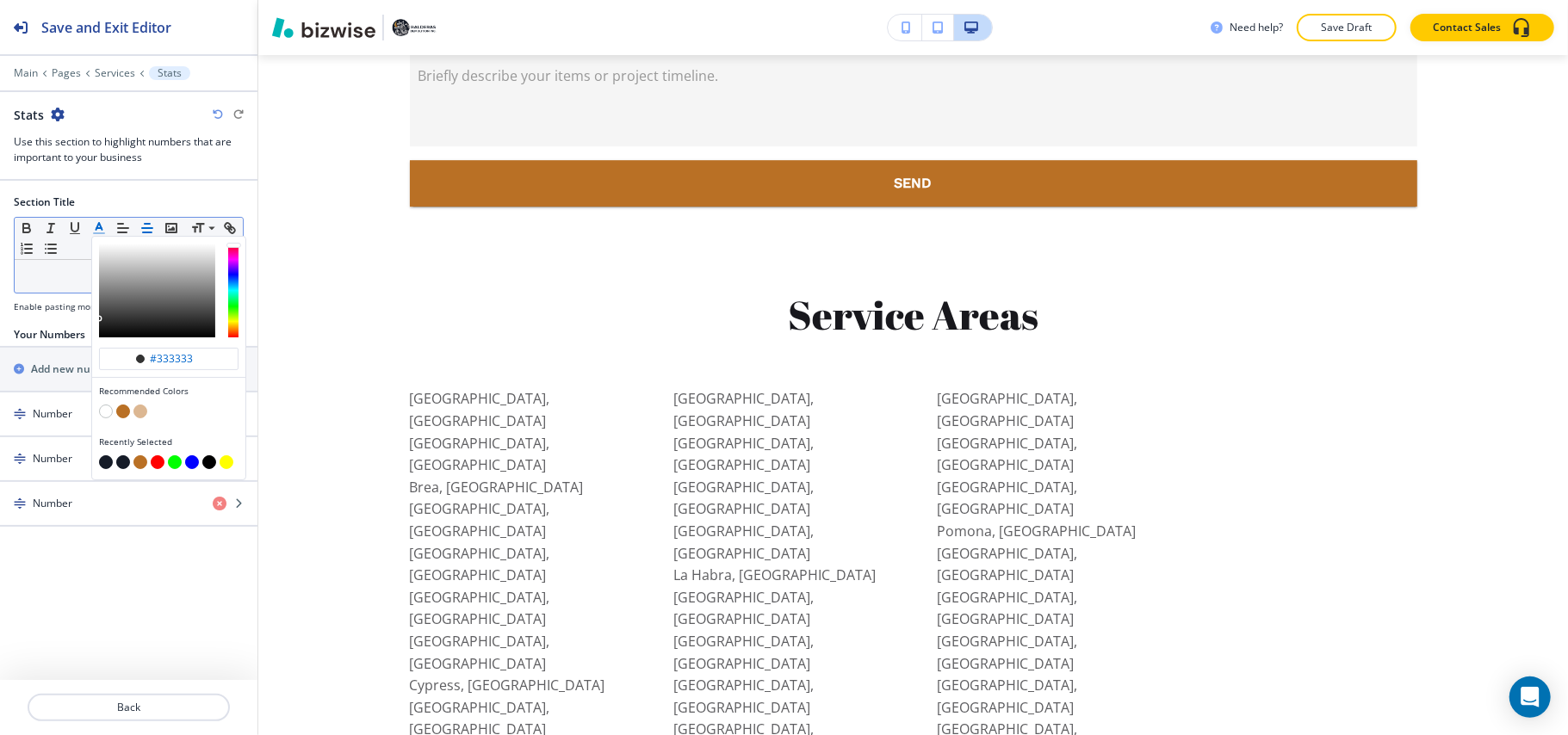
click at [124, 413] on button "button" at bounding box center [123, 412] width 14 height 14
type input "#b97025"
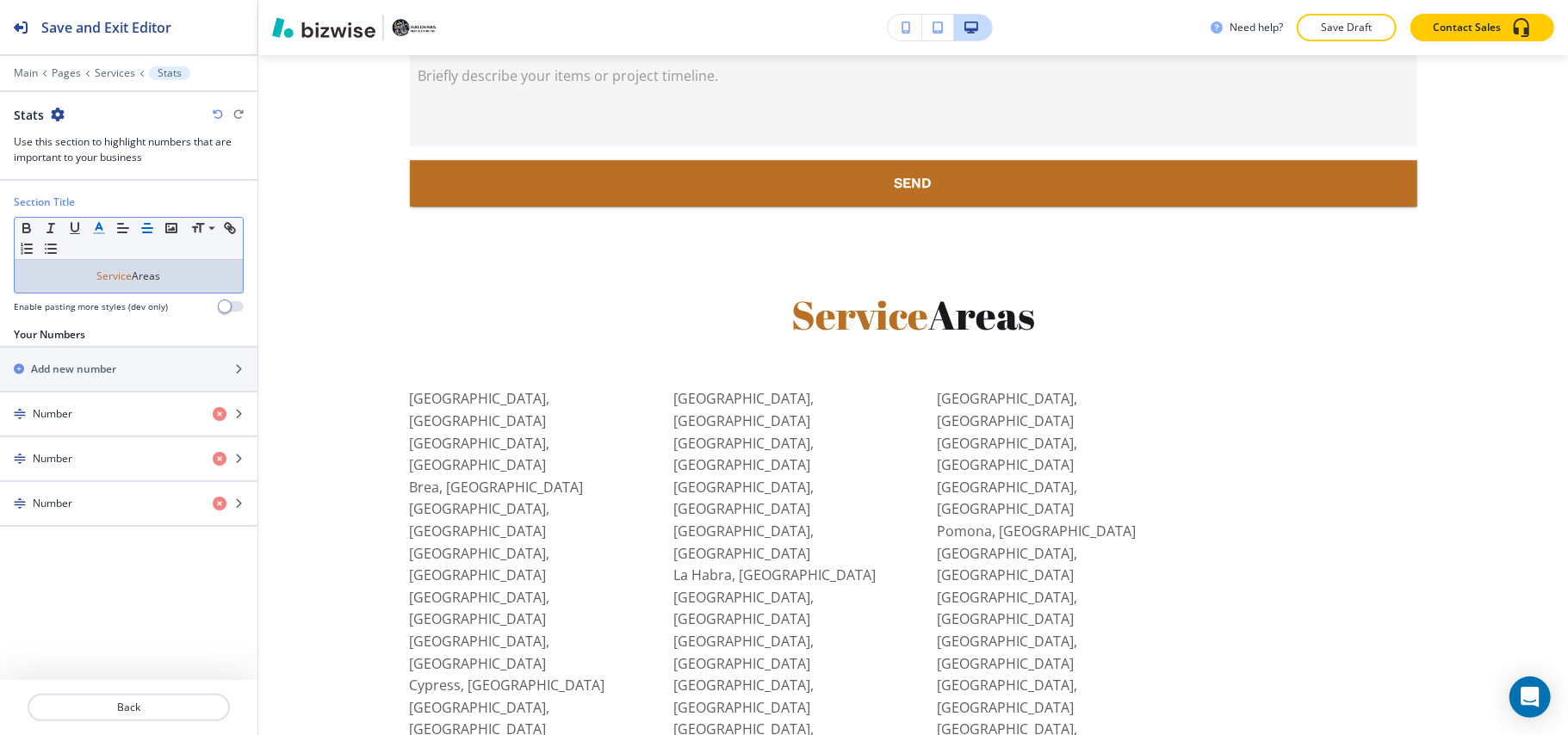
click at [60, 274] on p "Service Areas" at bounding box center [128, 277] width 211 height 16
drag, startPoint x: 131, startPoint y: 278, endPoint x: 122, endPoint y: 252, distance: 27.5
click at [229, 272] on p "Service Areas" at bounding box center [128, 277] width 211 height 16
click at [104, 226] on icon "button" at bounding box center [100, 228] width 16 height 16
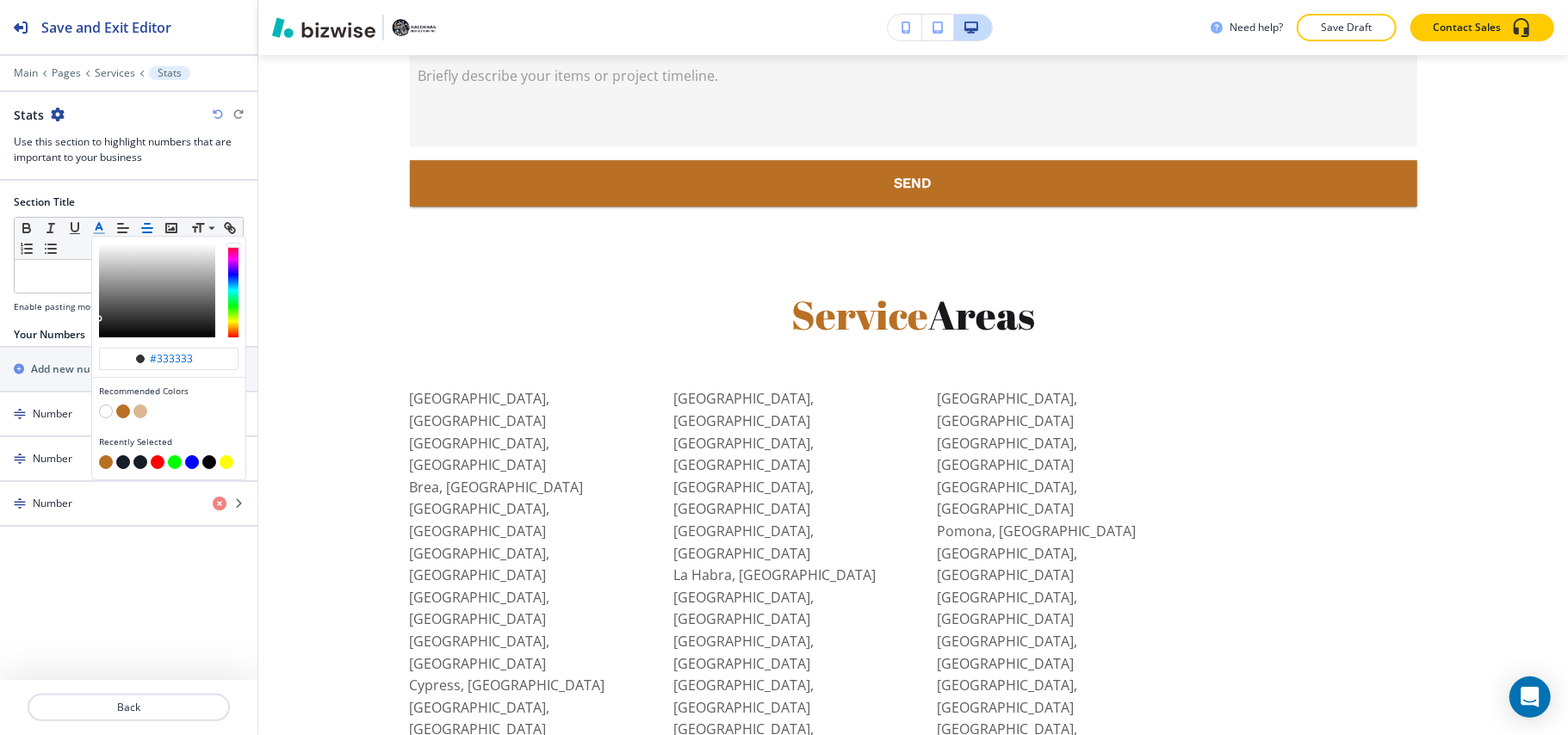
click at [122, 414] on button "button" at bounding box center [123, 412] width 14 height 14
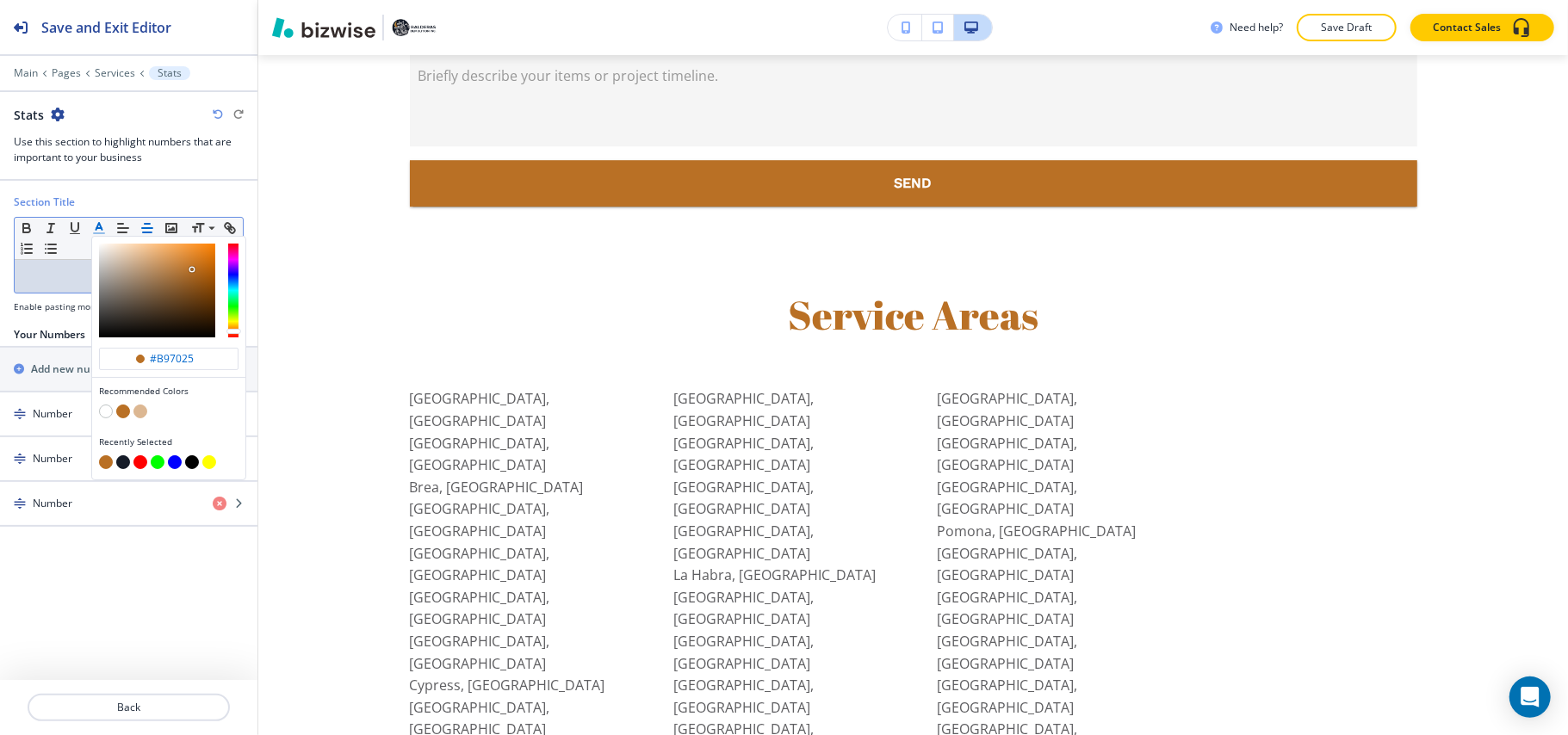
click at [124, 463] on button "button" at bounding box center [123, 463] width 14 height 14
type input "#161c28"
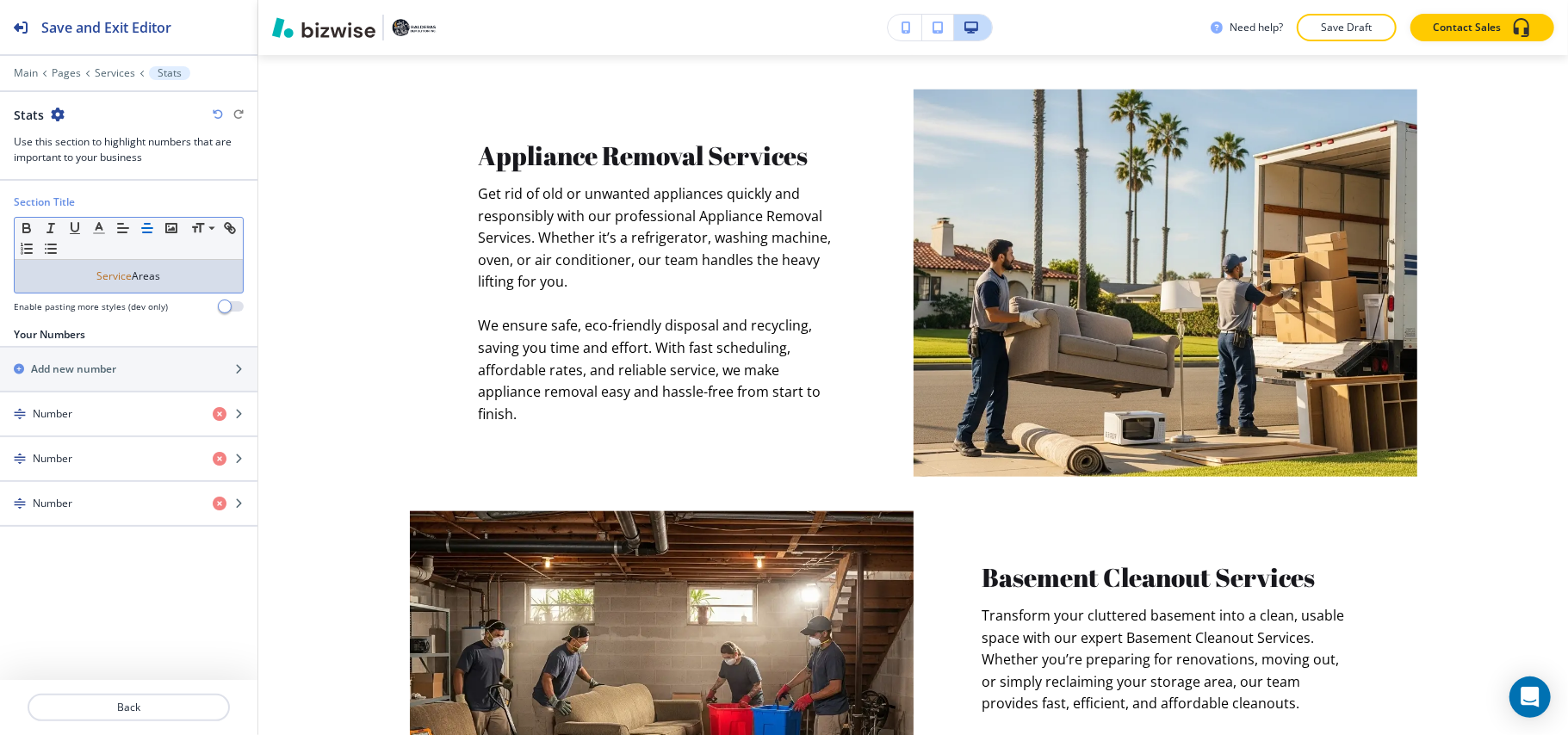
scroll to position [0, 0]
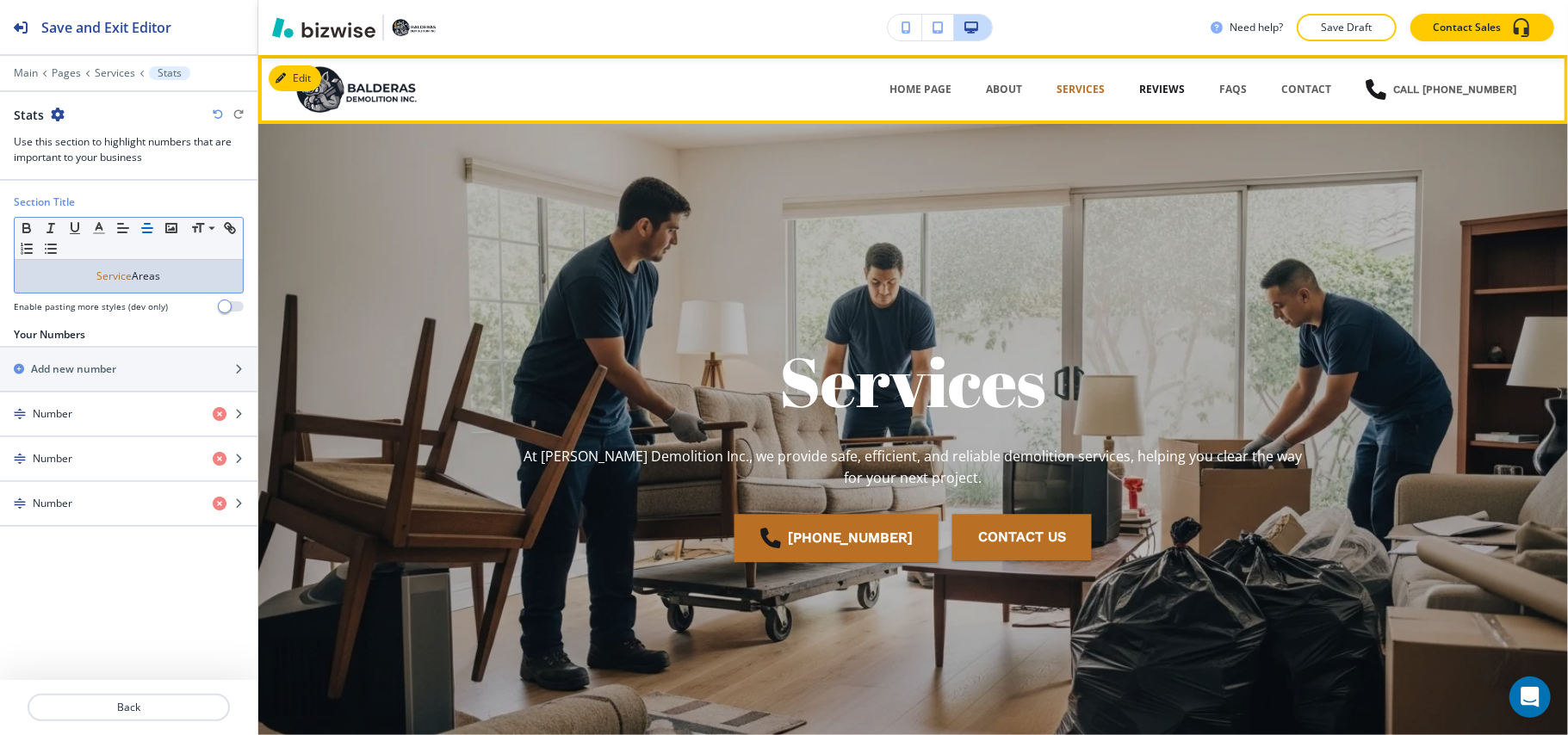
click at [1151, 93] on p "REVIEWS" at bounding box center [1162, 90] width 46 height 16
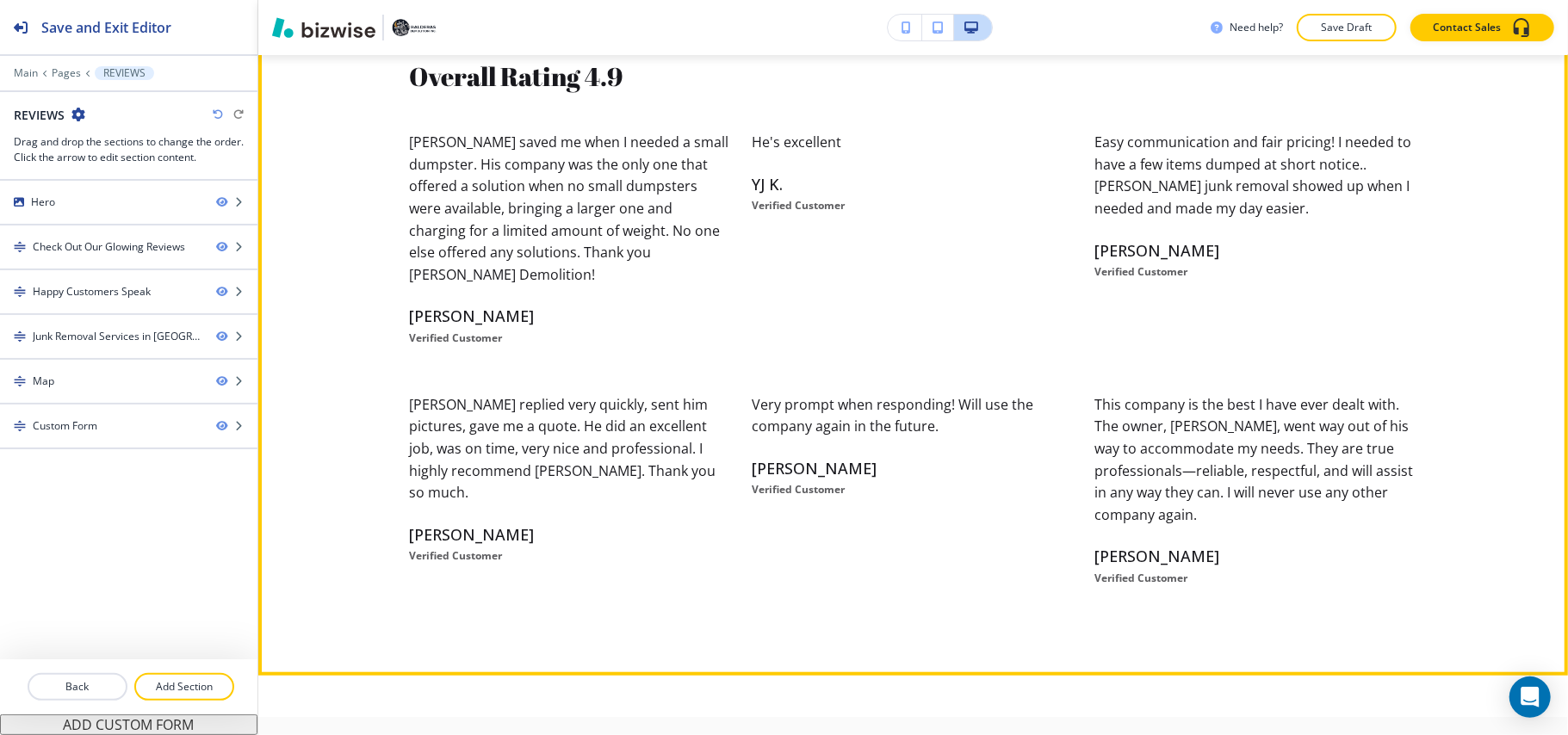
scroll to position [574, 0]
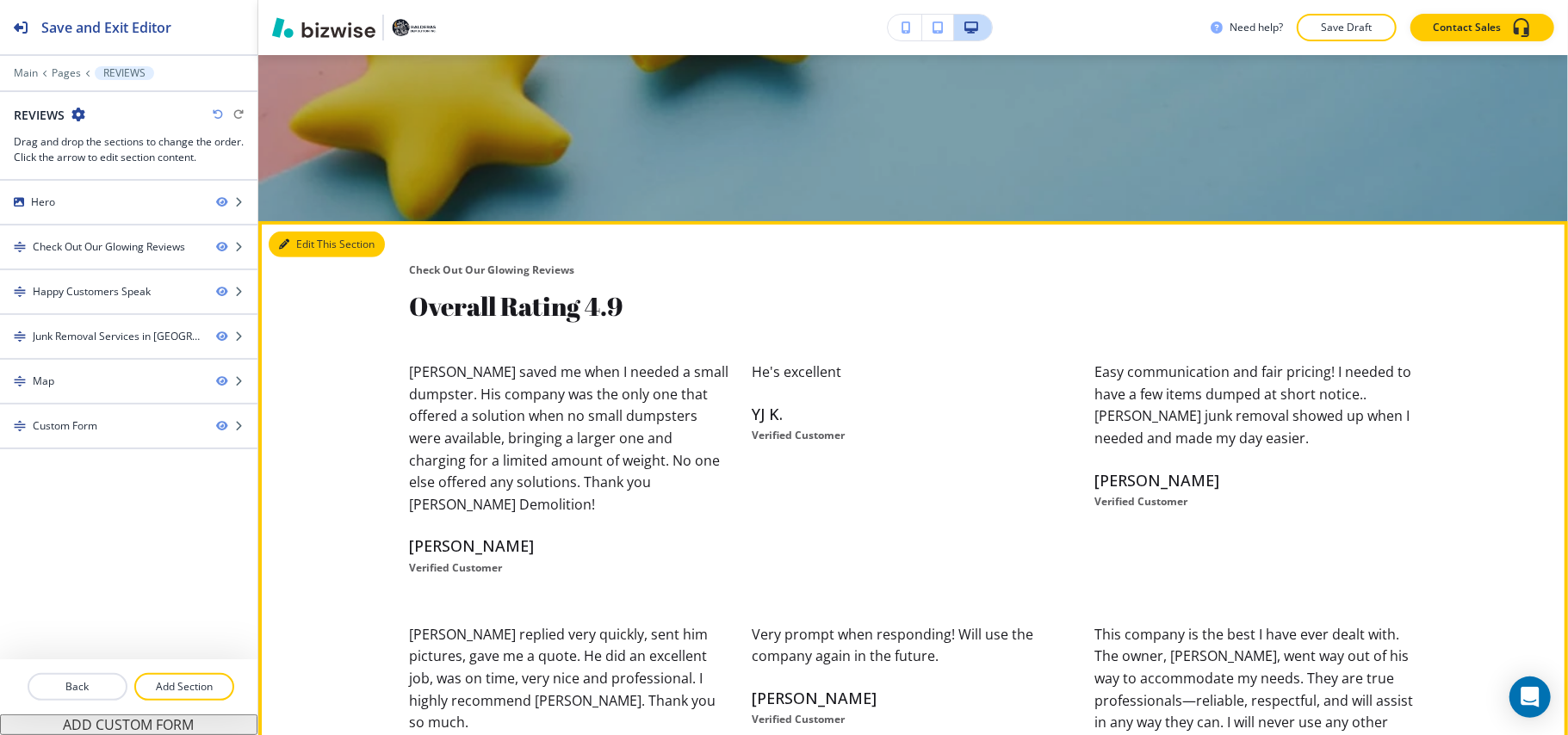
click at [291, 234] on button "Edit This Section" at bounding box center [327, 244] width 116 height 26
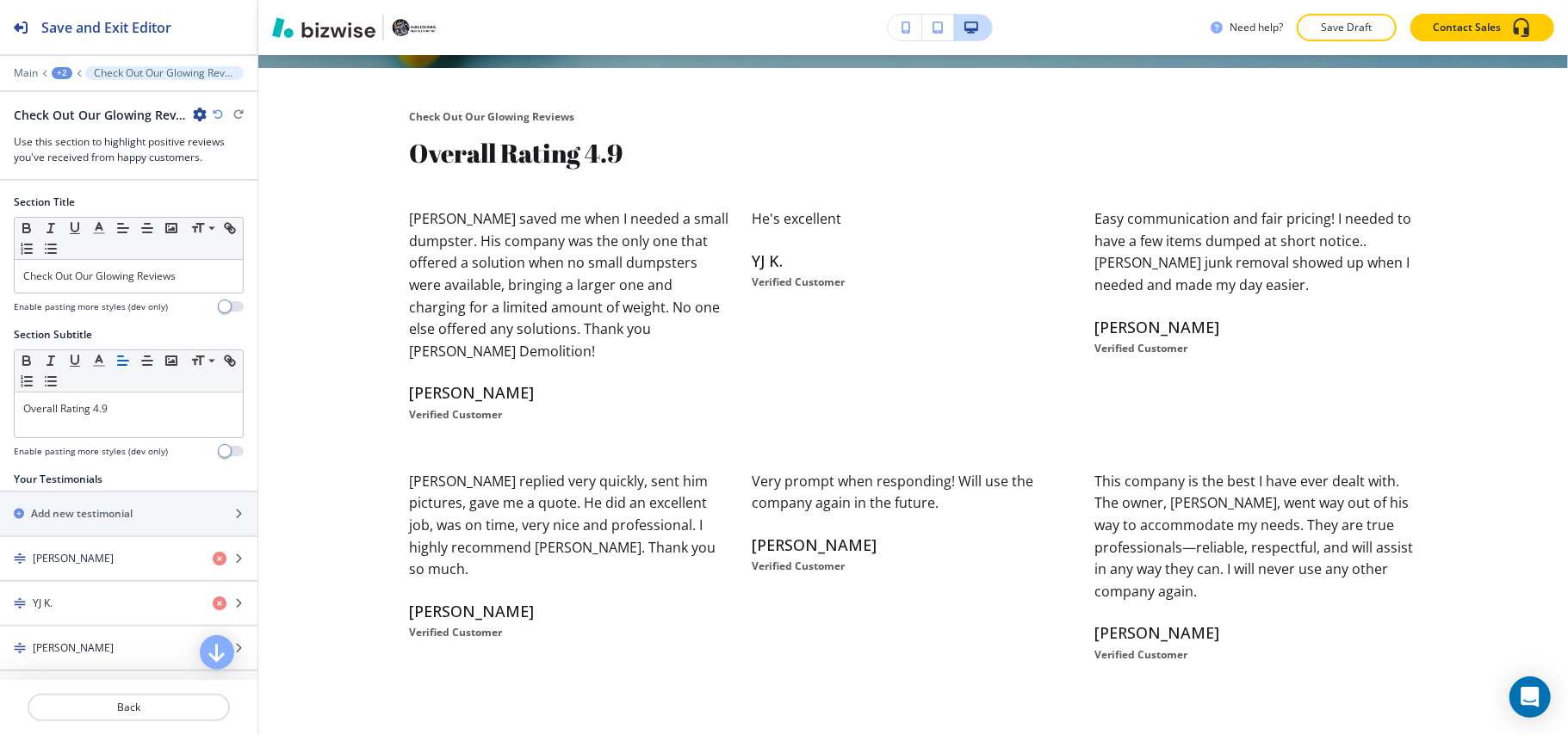
scroll to position [740, 0]
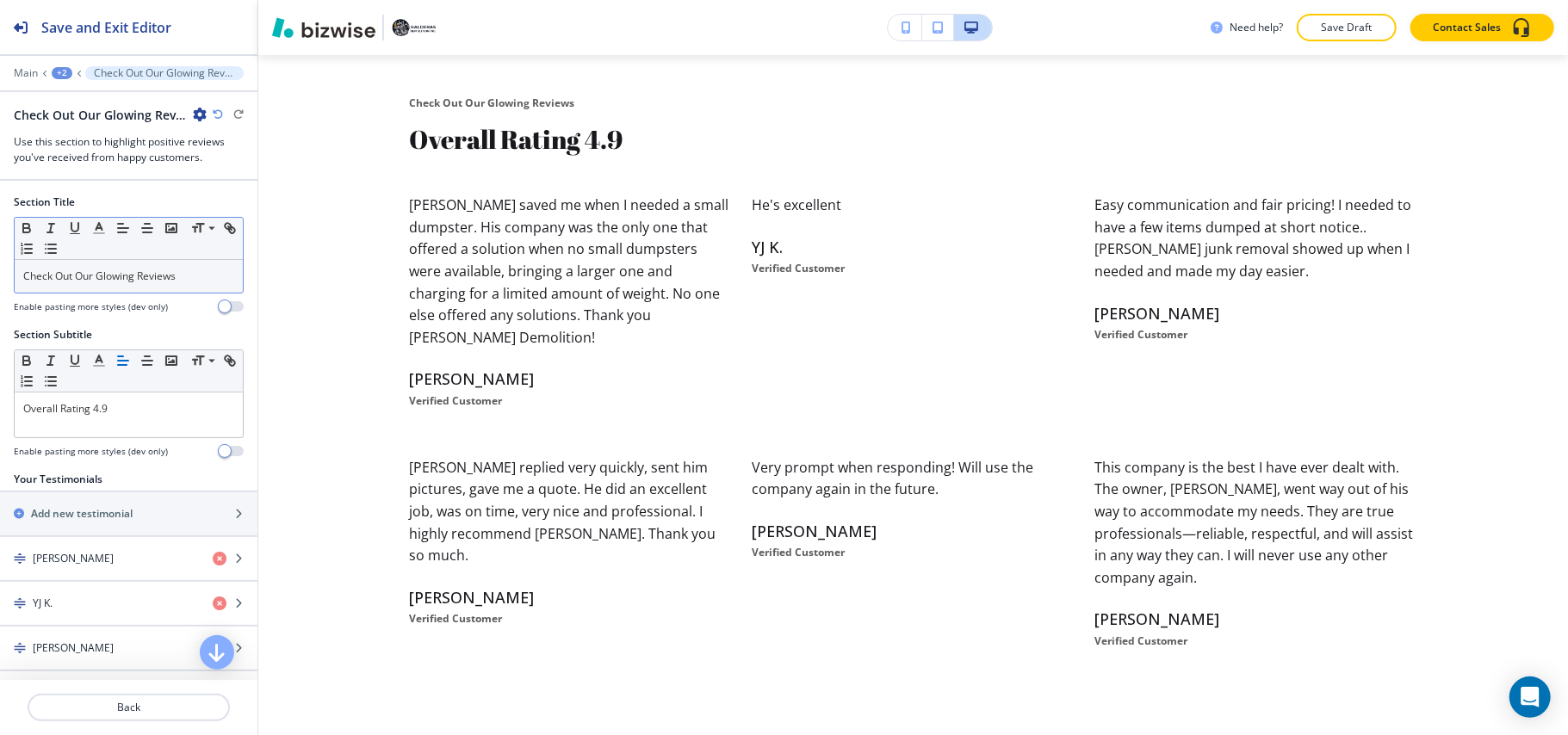
click at [177, 271] on p "Check Out Our Glowing Reviews" at bounding box center [128, 277] width 211 height 16
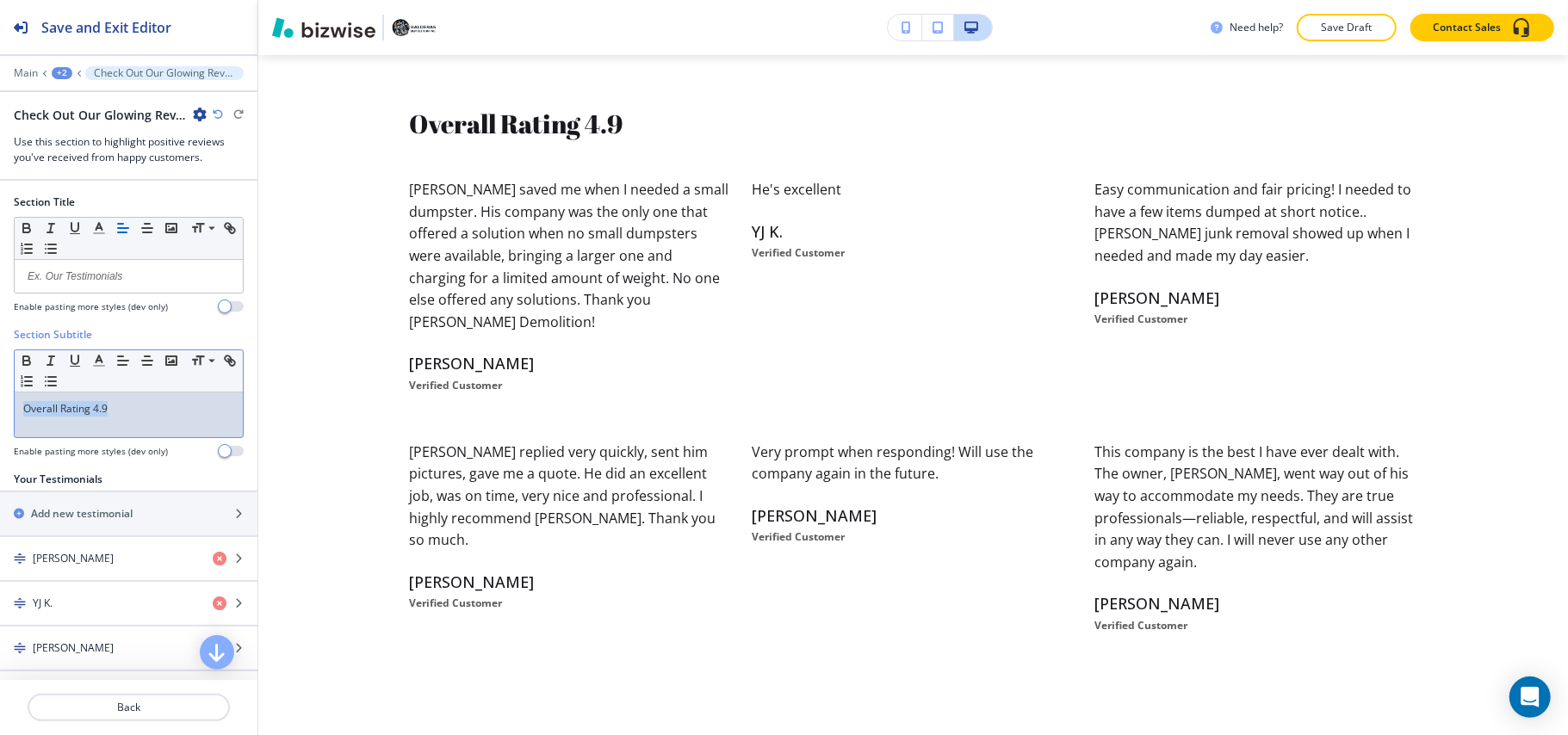
drag, startPoint x: 145, startPoint y: 421, endPoint x: 0, endPoint y: 412, distance: 145.3
click at [0, 412] on div "Section Subtitle Small Normal Large Huge Overall Rating 4.9 Enable pasting more…" at bounding box center [129, 399] width 257 height 145
drag, startPoint x: 94, startPoint y: 411, endPoint x: 0, endPoint y: 411, distance: 94.0
click at [0, 411] on div "Section Subtitle Small Normal Large Huge Check Out Our Glowing Reviews Enable p…" at bounding box center [129, 399] width 257 height 145
click at [92, 362] on icon "button" at bounding box center [100, 360] width 16 height 16
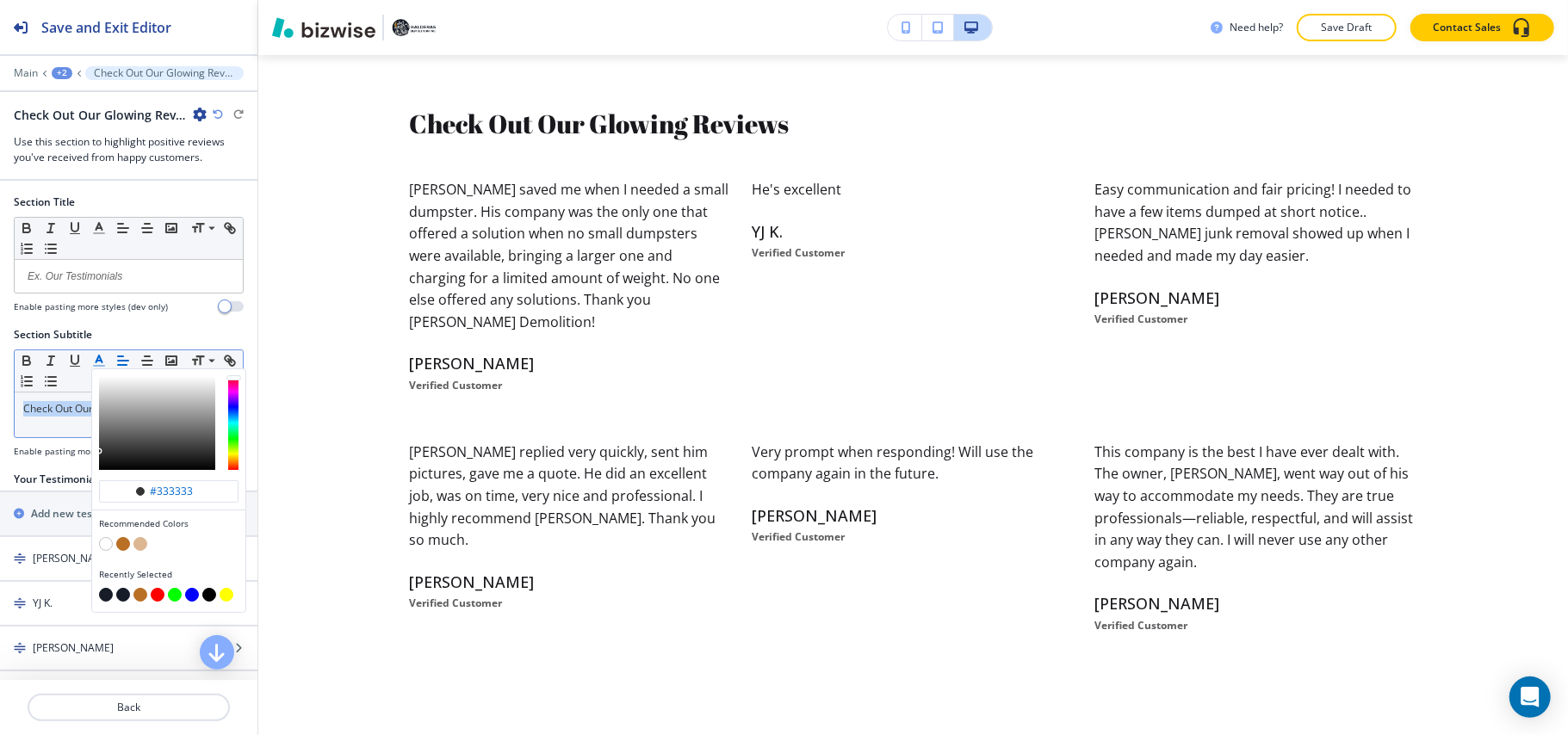
click at [122, 544] on button "button" at bounding box center [123, 544] width 14 height 14
type input "#b97025"
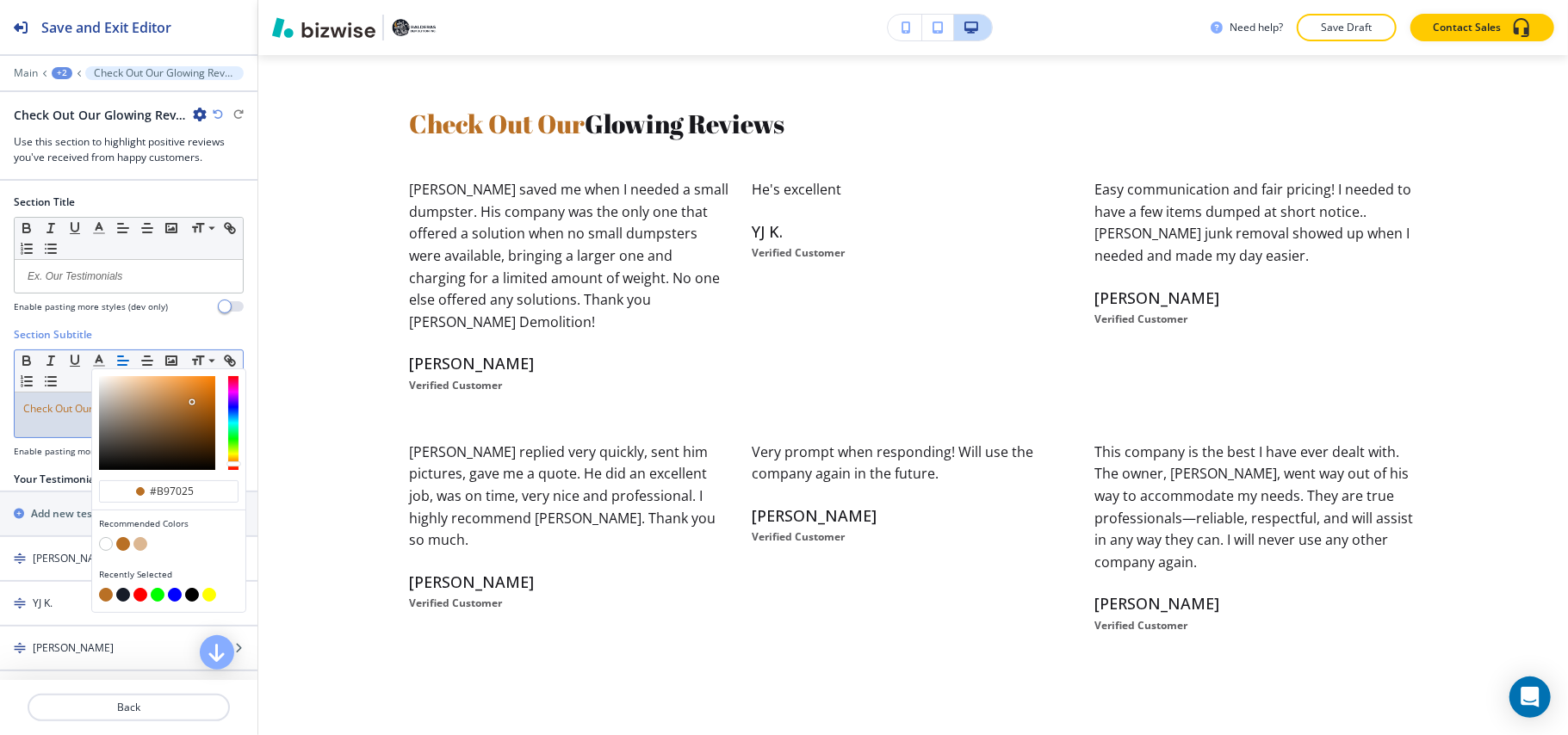
click at [70, 412] on span "Check Out Our" at bounding box center [57, 408] width 70 height 15
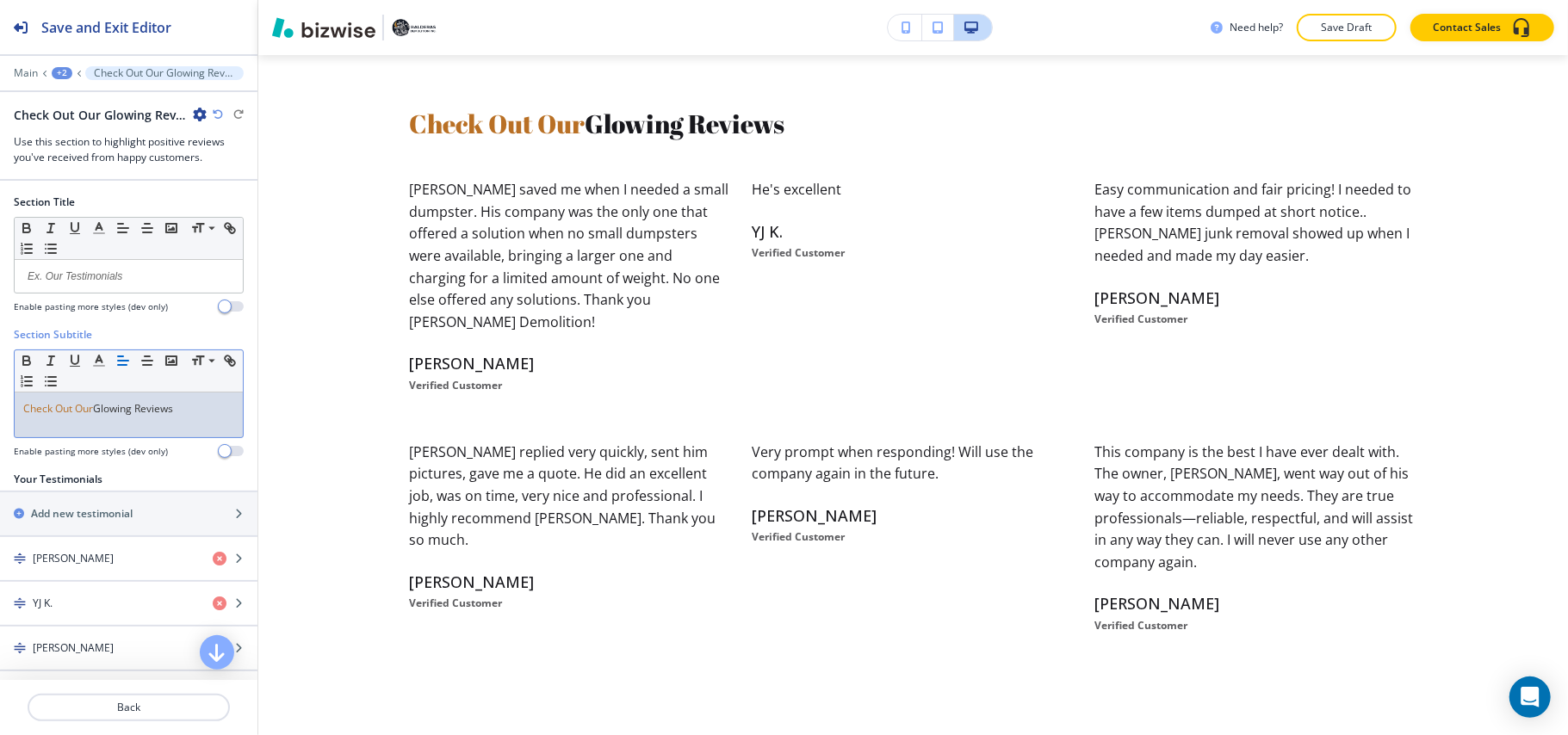
drag, startPoint x: 197, startPoint y: 410, endPoint x: 93, endPoint y: 411, distance: 104.0
click at [93, 411] on p "Check Out Our Glowing Reviews" at bounding box center [128, 409] width 211 height 16
click at [98, 360] on polyline "button" at bounding box center [99, 359] width 6 height 7
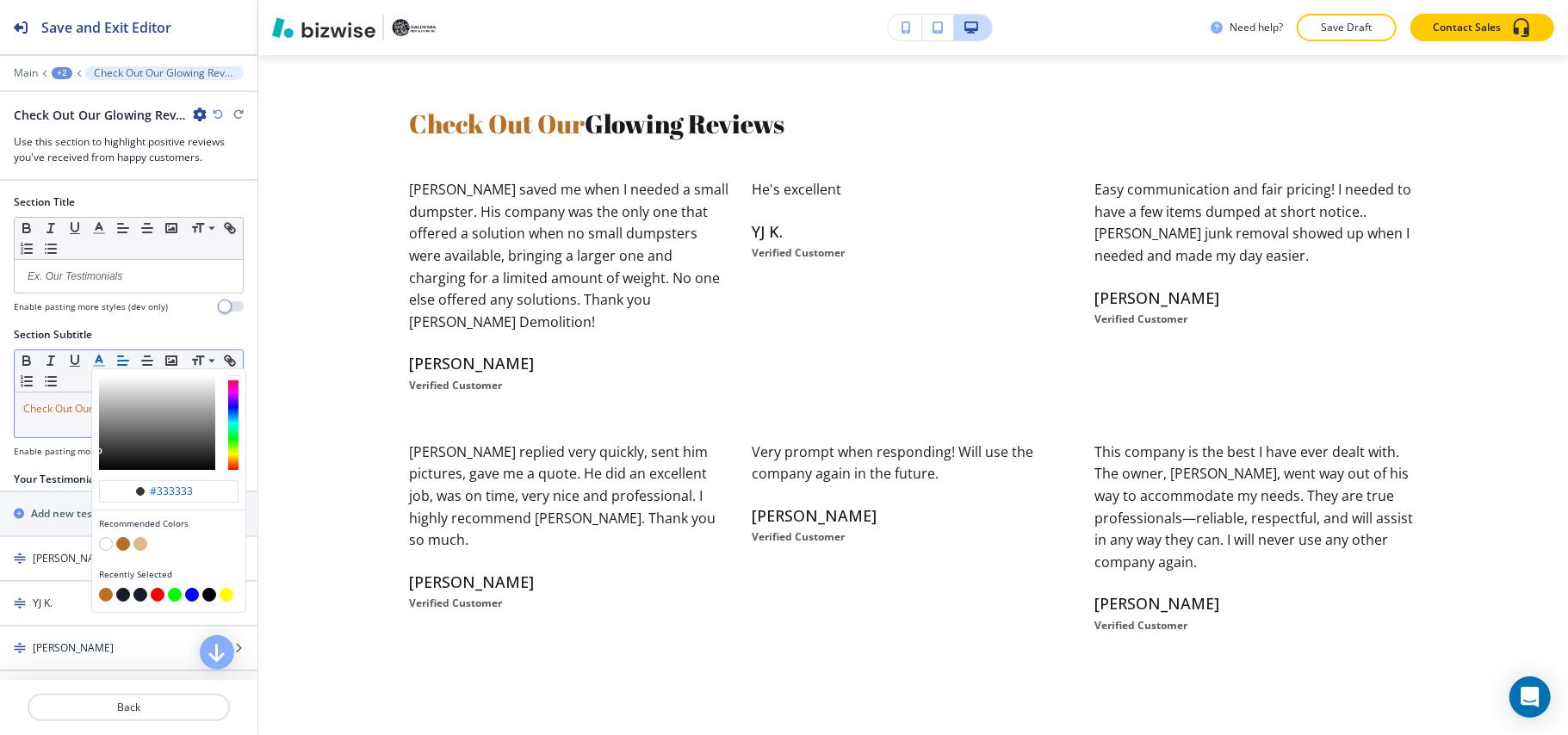
click at [123, 594] on button "button" at bounding box center [123, 595] width 14 height 14
type input "#161c28"
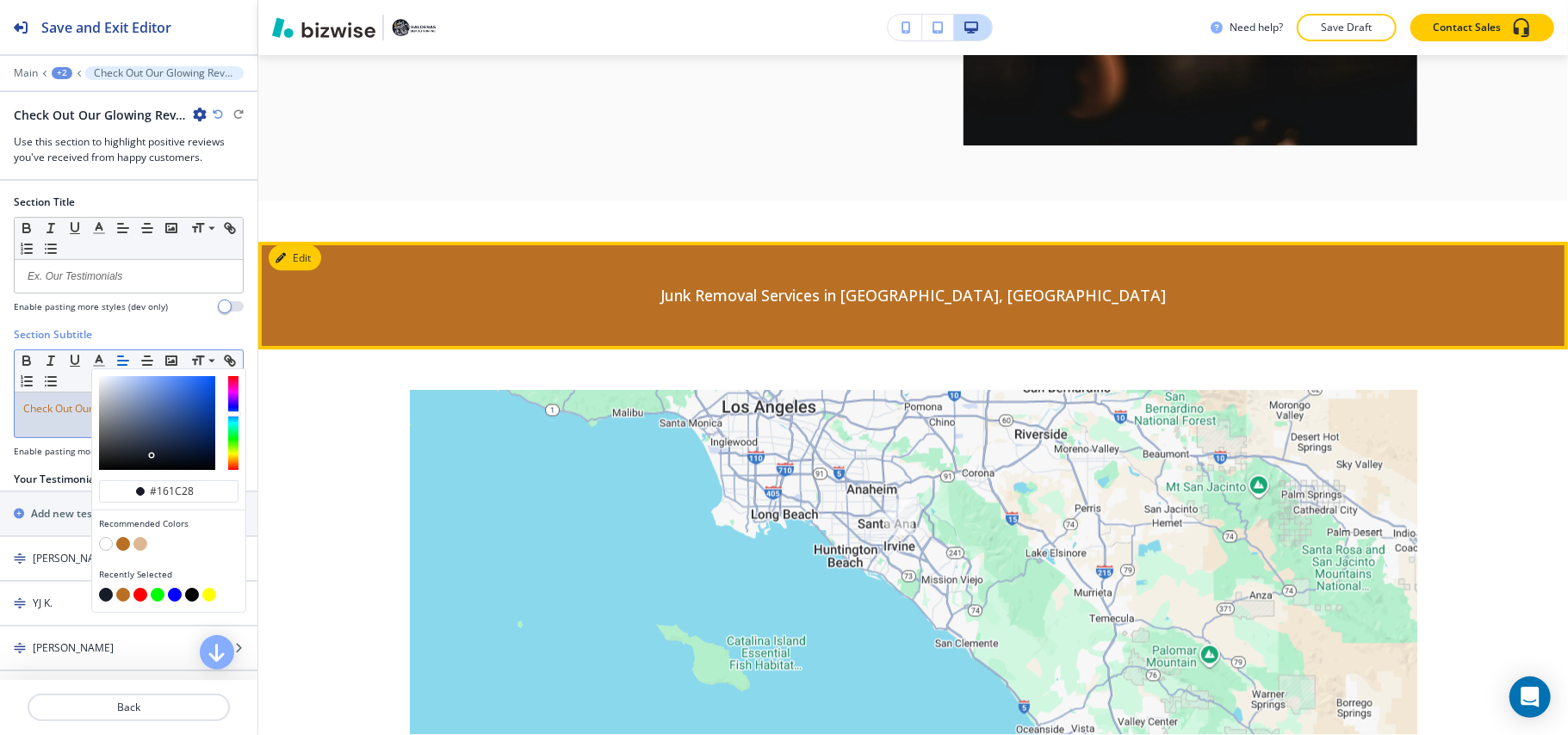
scroll to position [2347, 0]
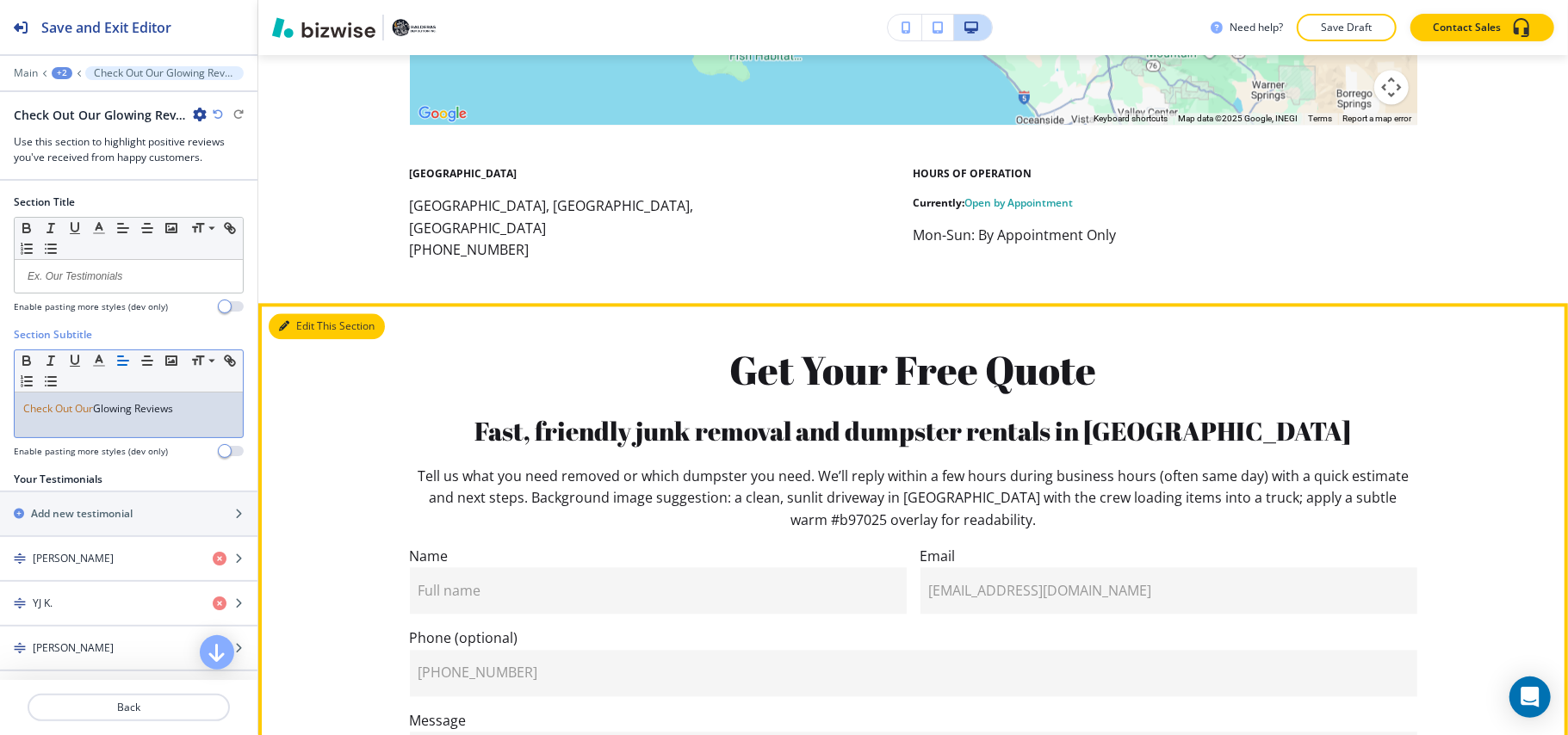
click at [315, 314] on button "Edit This Section" at bounding box center [327, 326] width 116 height 26
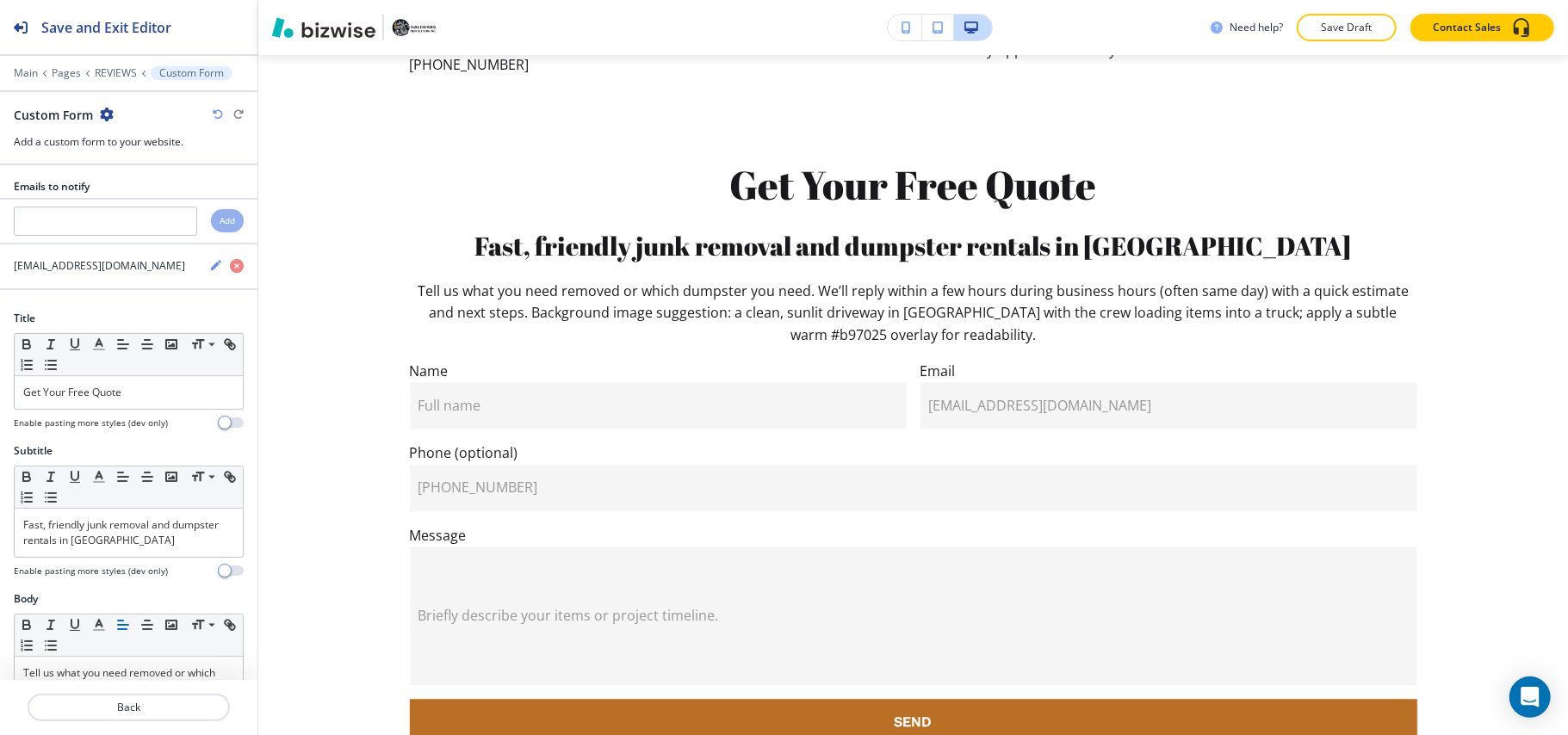
scroll to position [2914, 0]
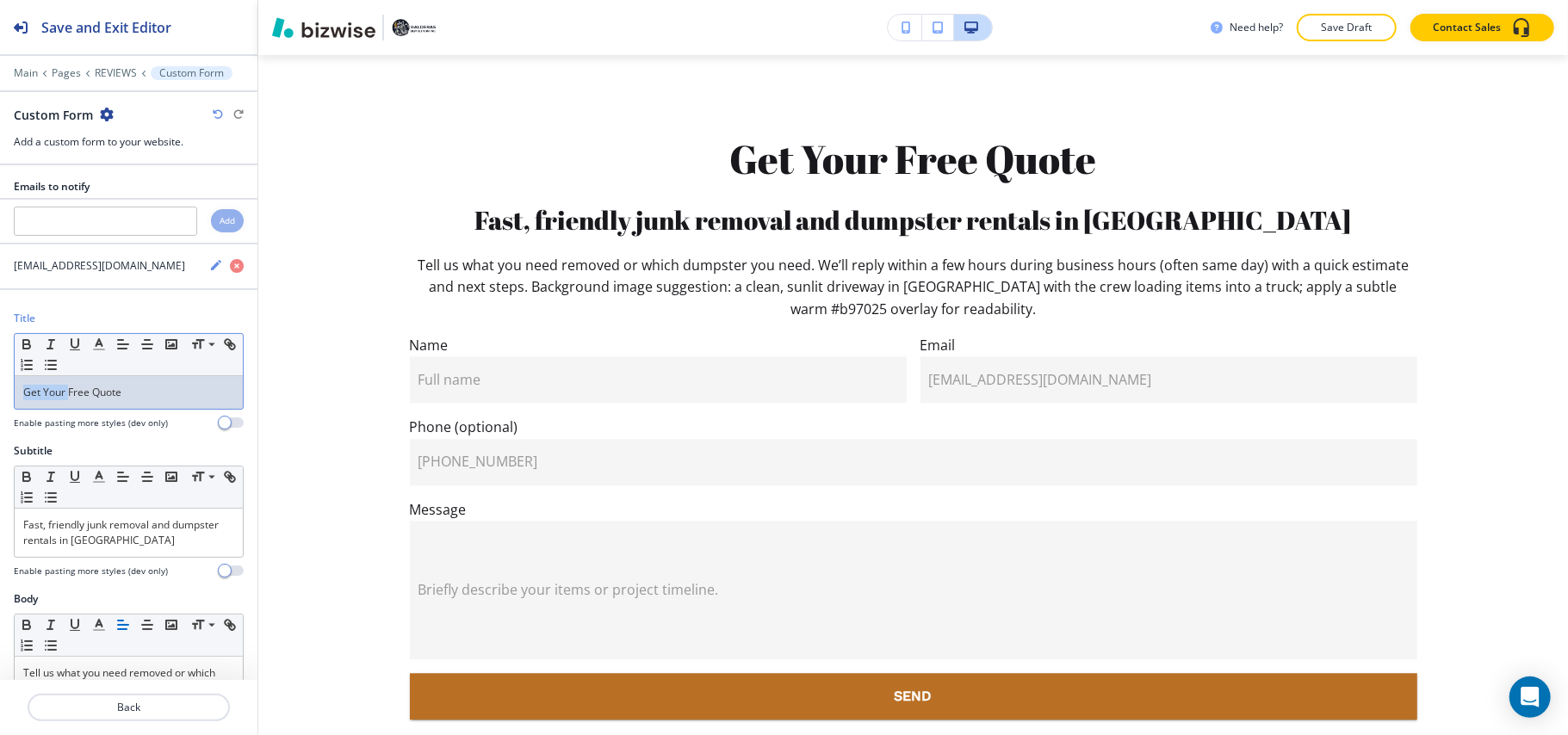
drag, startPoint x: 69, startPoint y: 393, endPoint x: 0, endPoint y: 392, distance: 69.0
click at [0, 392] on div "Title Small Normal Large Huge Get Your Free Quote Enable pasting more styles (d…" at bounding box center [129, 377] width 257 height 132
click at [100, 345] on polyline "button" at bounding box center [99, 343] width 6 height 7
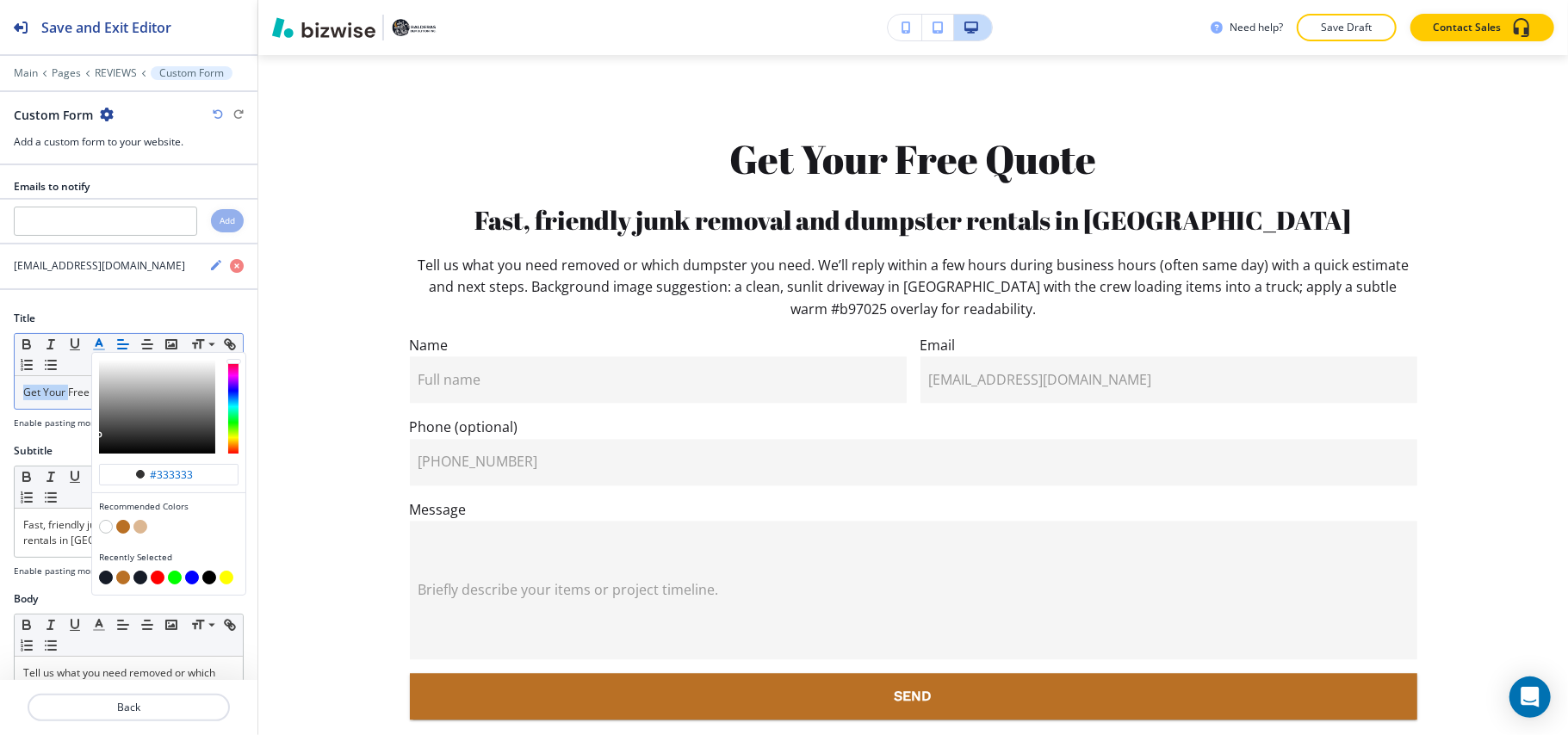
click at [107, 582] on button "button" at bounding box center [106, 578] width 14 height 14
type input "#161c28"
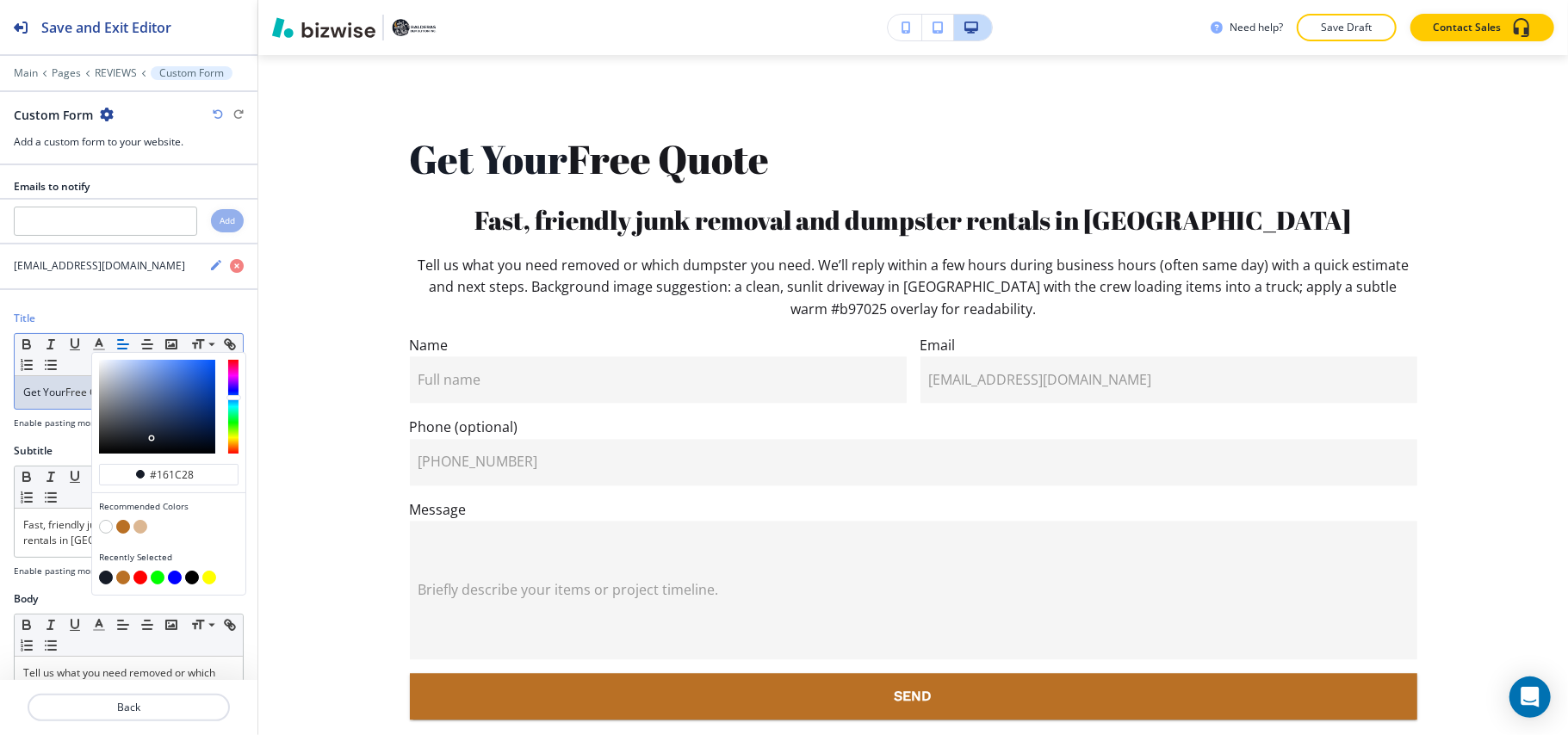
click at [60, 390] on span "Get Your" at bounding box center [44, 392] width 42 height 15
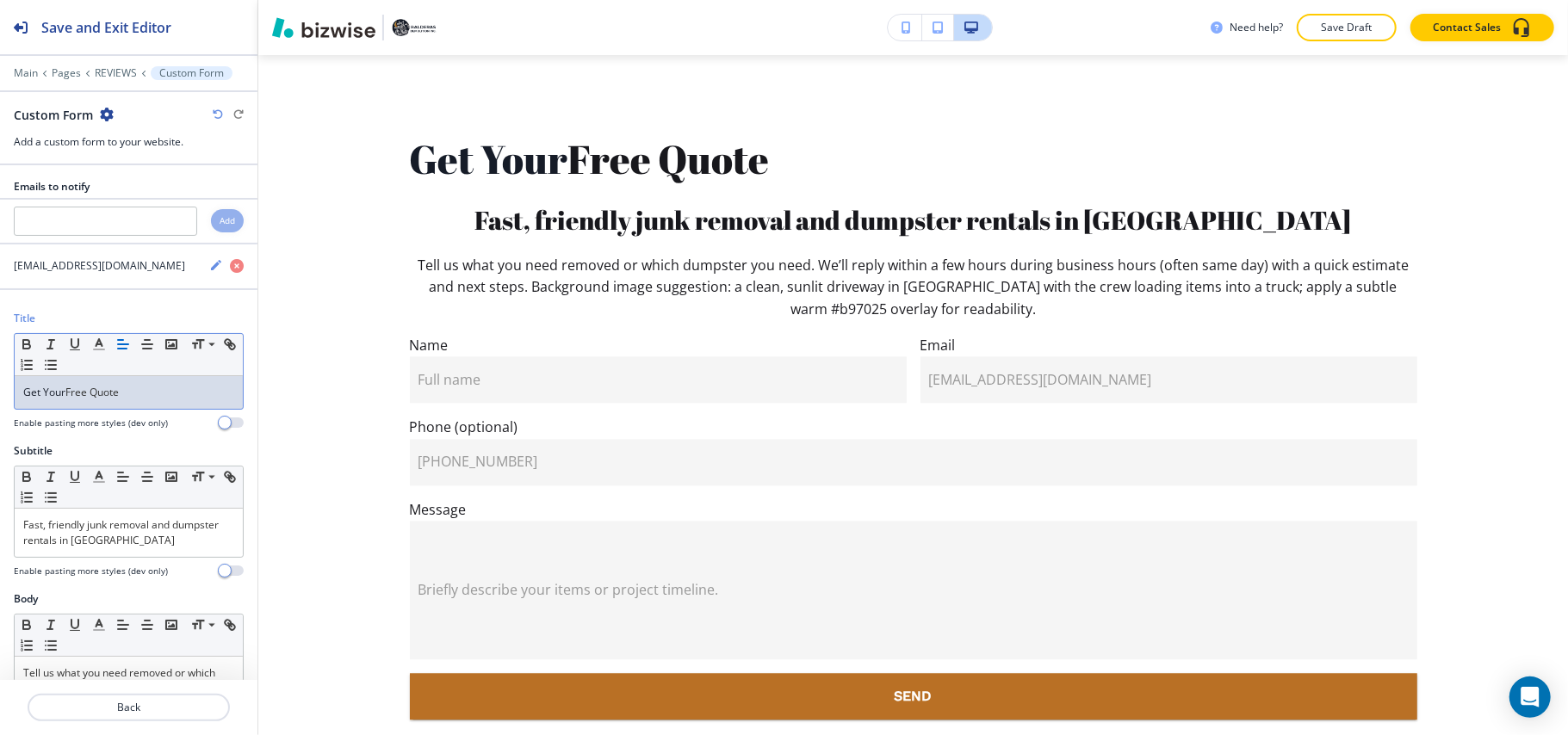
click at [78, 397] on p "Get Your Free Quote" at bounding box center [128, 393] width 211 height 16
drag, startPoint x: 70, startPoint y: 397, endPoint x: 124, endPoint y: 372, distance: 59.5
click at [2, 390] on div "Title Small Normal Large Huge Get Your Free Quote Enable pasting more styles (d…" at bounding box center [129, 377] width 257 height 132
click at [101, 348] on icon "button" at bounding box center [100, 345] width 16 height 16
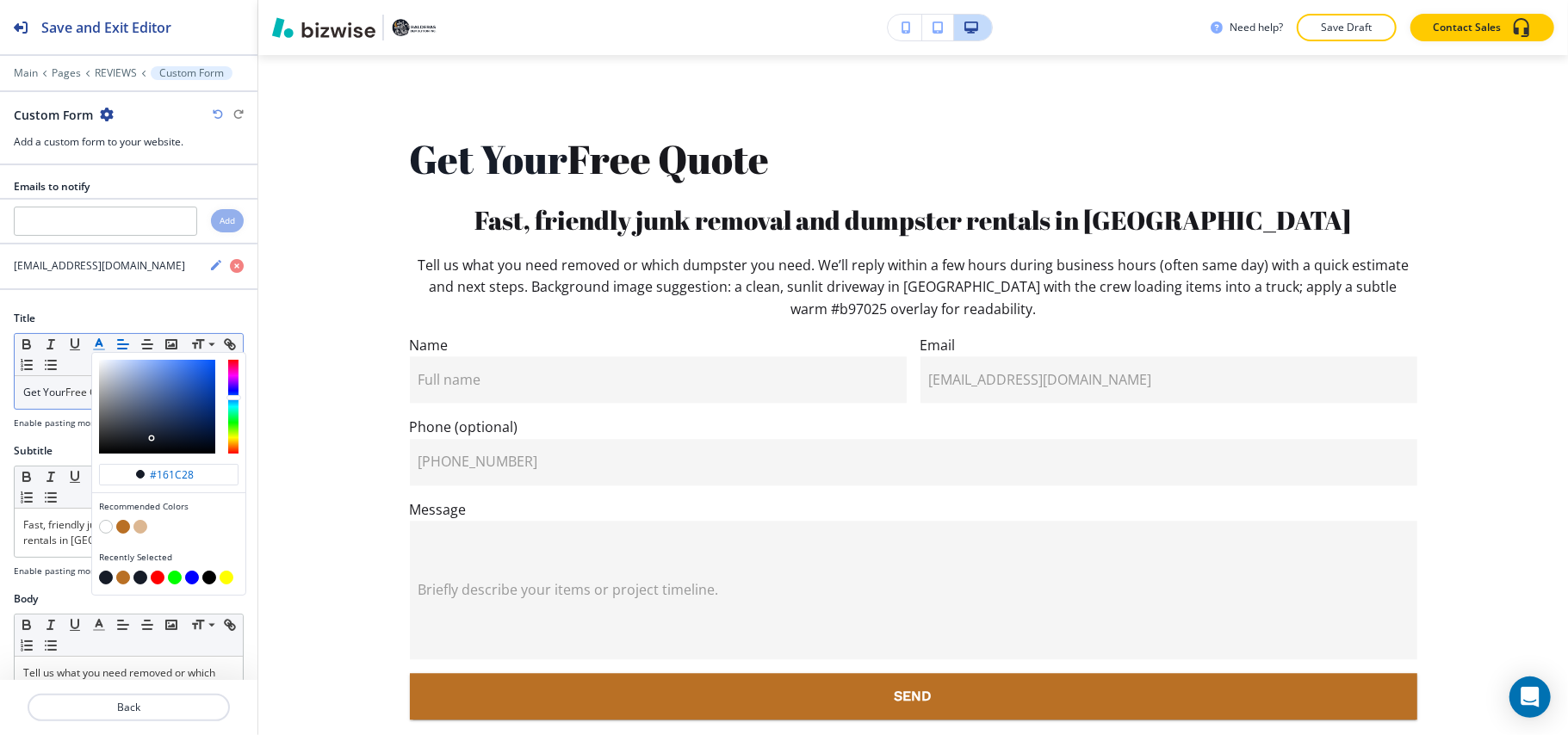
click at [117, 534] on button "button" at bounding box center [123, 527] width 14 height 14
type input "#b97025"
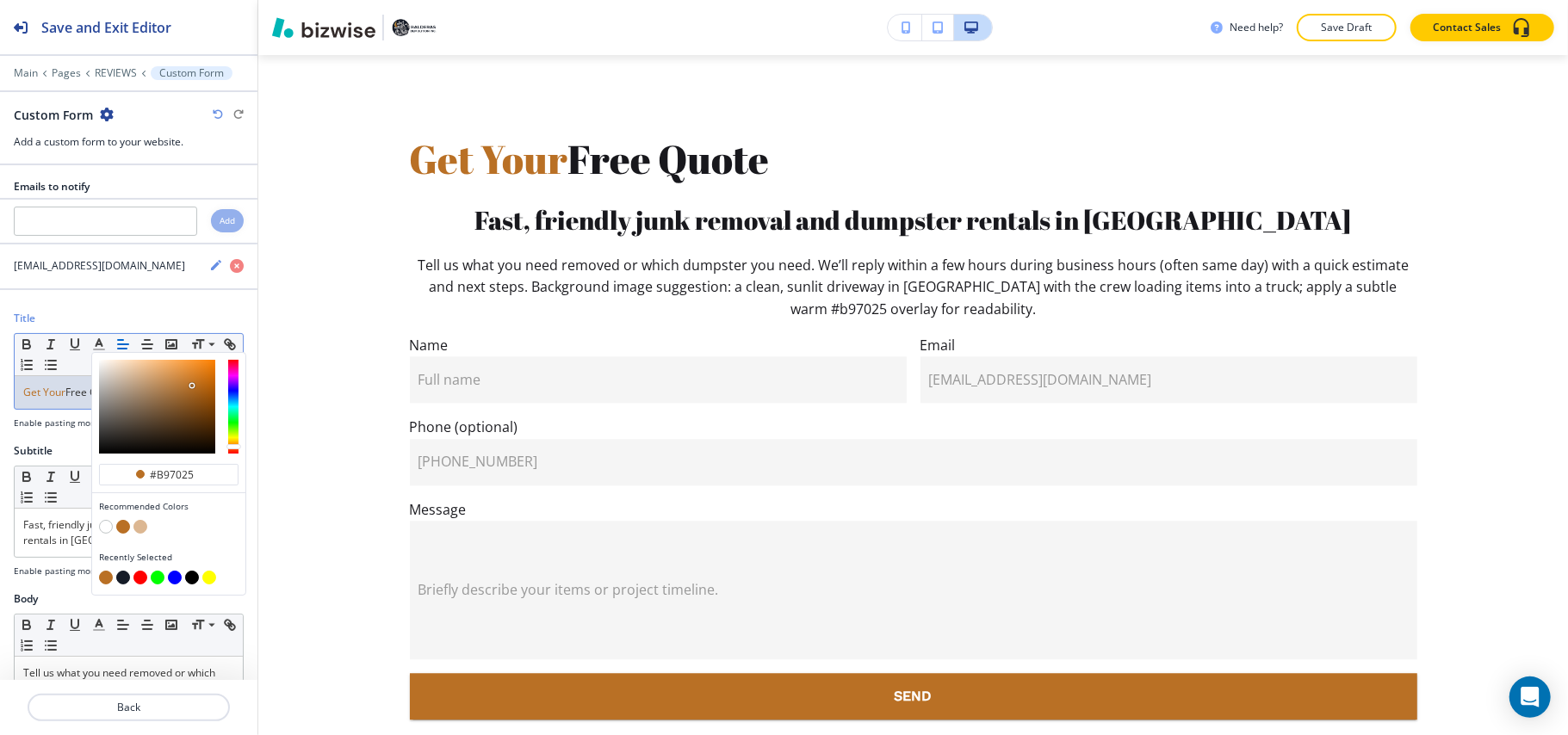
click at [63, 397] on span "Get Your" at bounding box center [44, 392] width 42 height 15
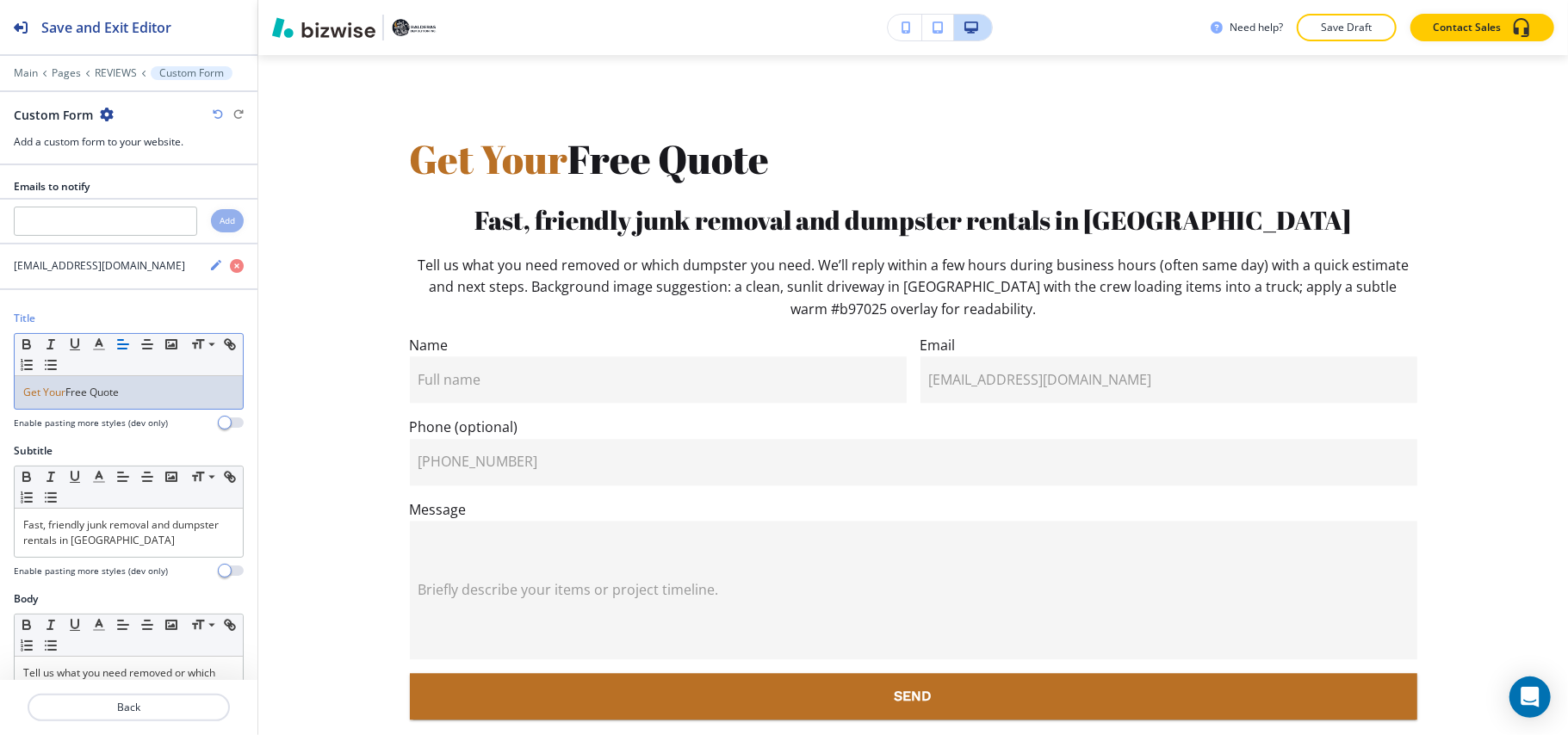
click at [76, 394] on p "Get Your Free Quote" at bounding box center [128, 393] width 211 height 16
drag, startPoint x: 71, startPoint y: 399, endPoint x: 166, endPoint y: 392, distance: 95.3
click at [166, 392] on p "Get Your Free Quote" at bounding box center [128, 393] width 211 height 16
click at [156, 396] on p "Get Your Free Quote" at bounding box center [128, 393] width 211 height 16
drag, startPoint x: 159, startPoint y: 394, endPoint x: 67, endPoint y: 397, distance: 92.0
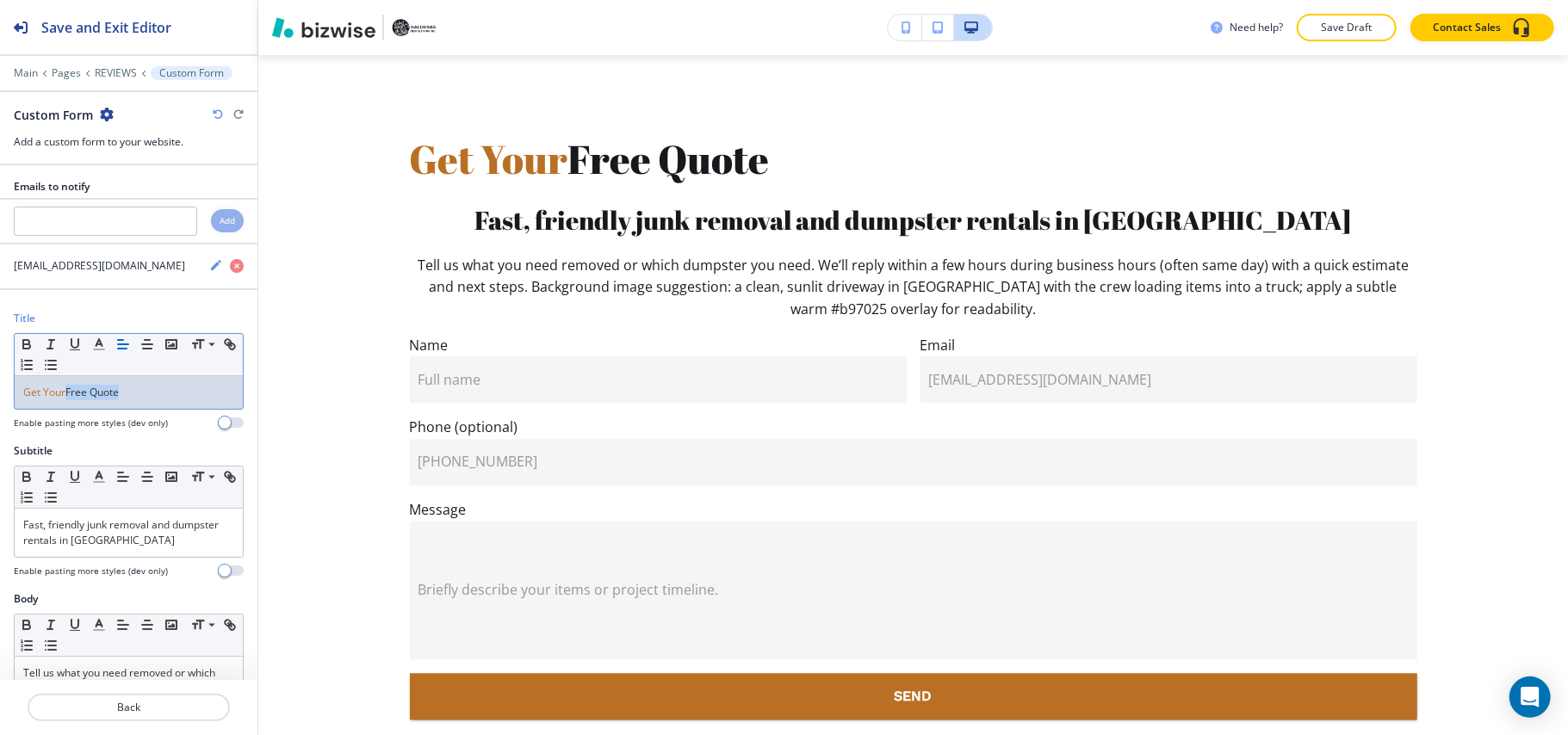
click at [67, 397] on p "Get Your Free Quote" at bounding box center [128, 393] width 211 height 16
click at [104, 346] on icon "button" at bounding box center [100, 345] width 16 height 16
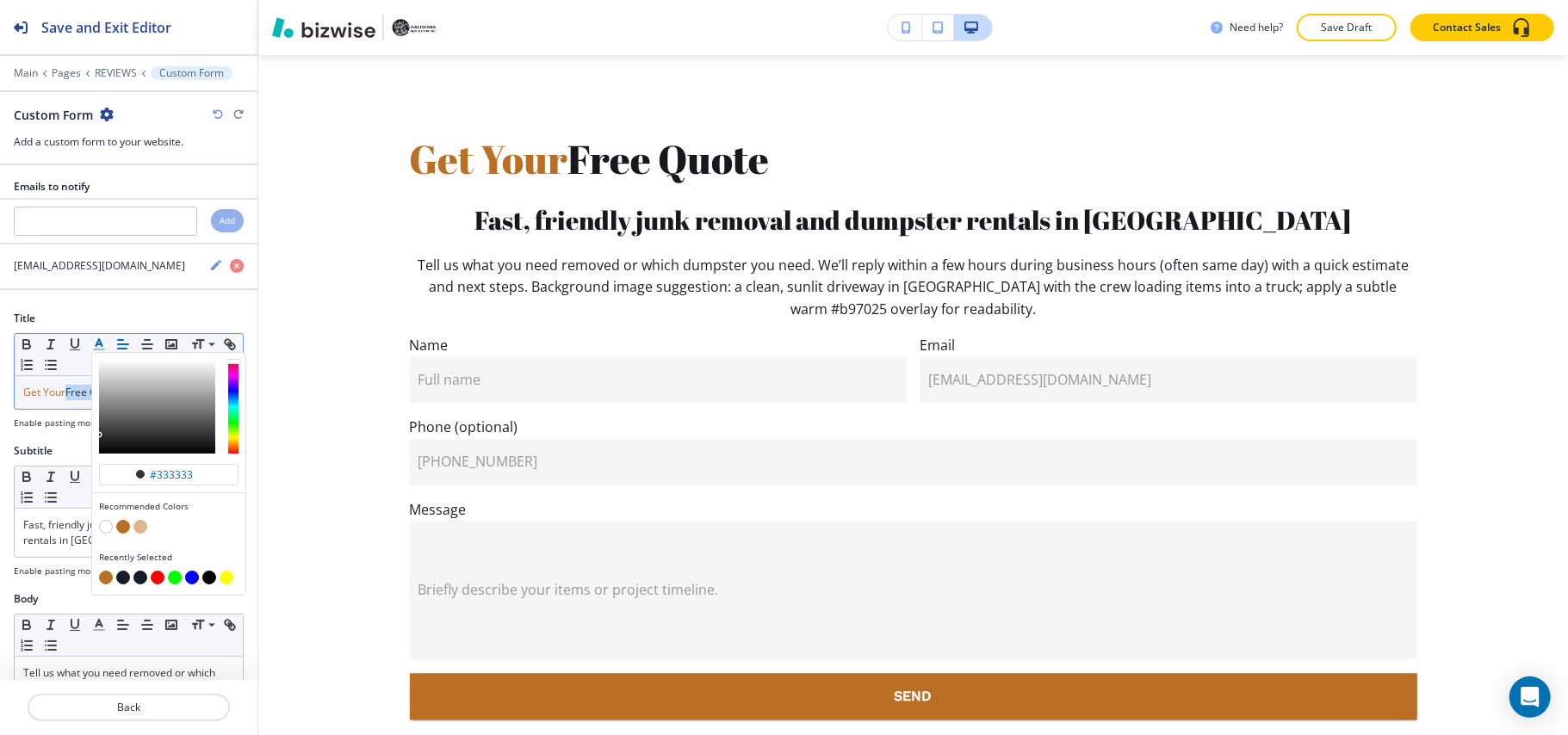
click at [125, 584] on button "button" at bounding box center [123, 578] width 14 height 14
type input "#161c28"
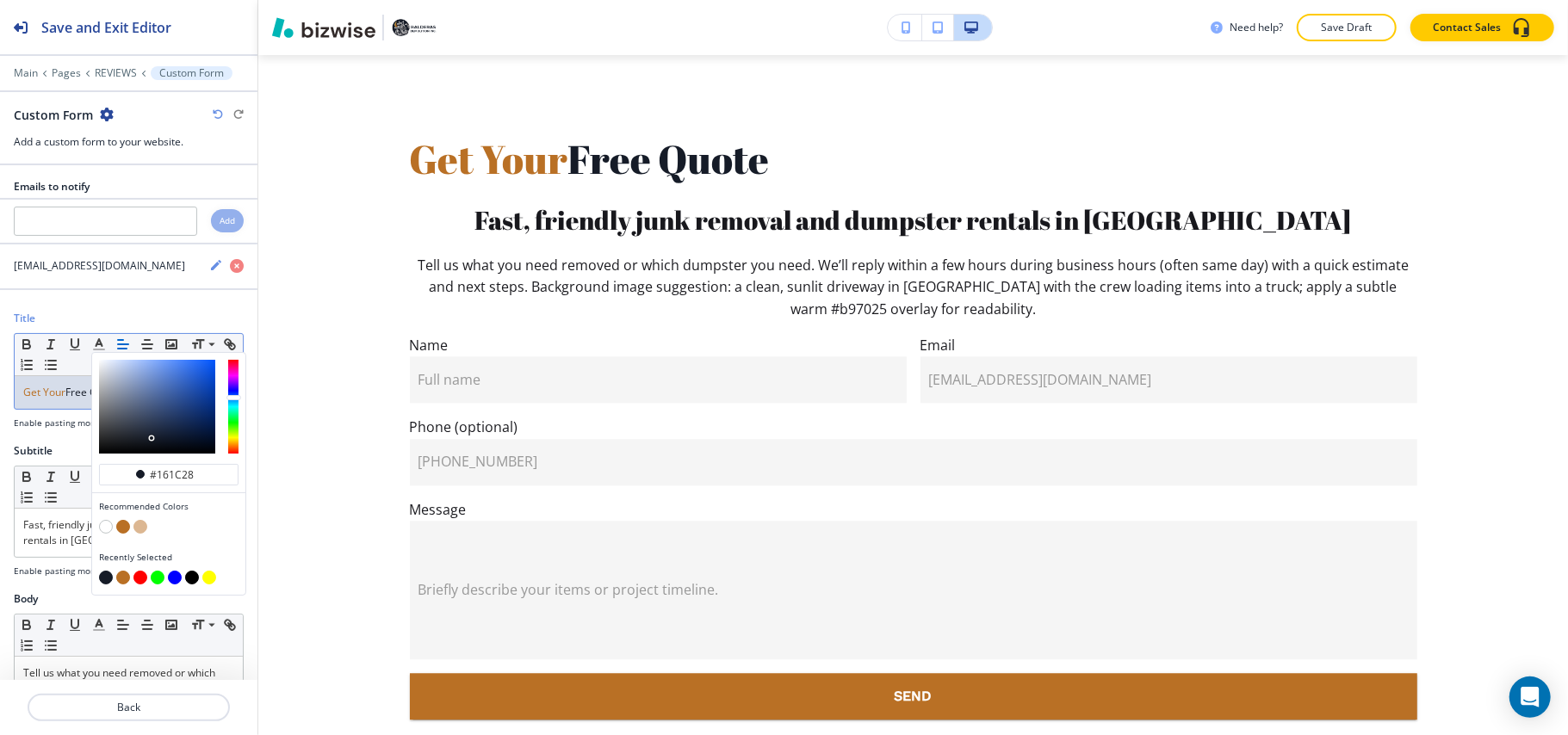
click at [88, 404] on div "Get Your Free Quote" at bounding box center [129, 392] width 228 height 33
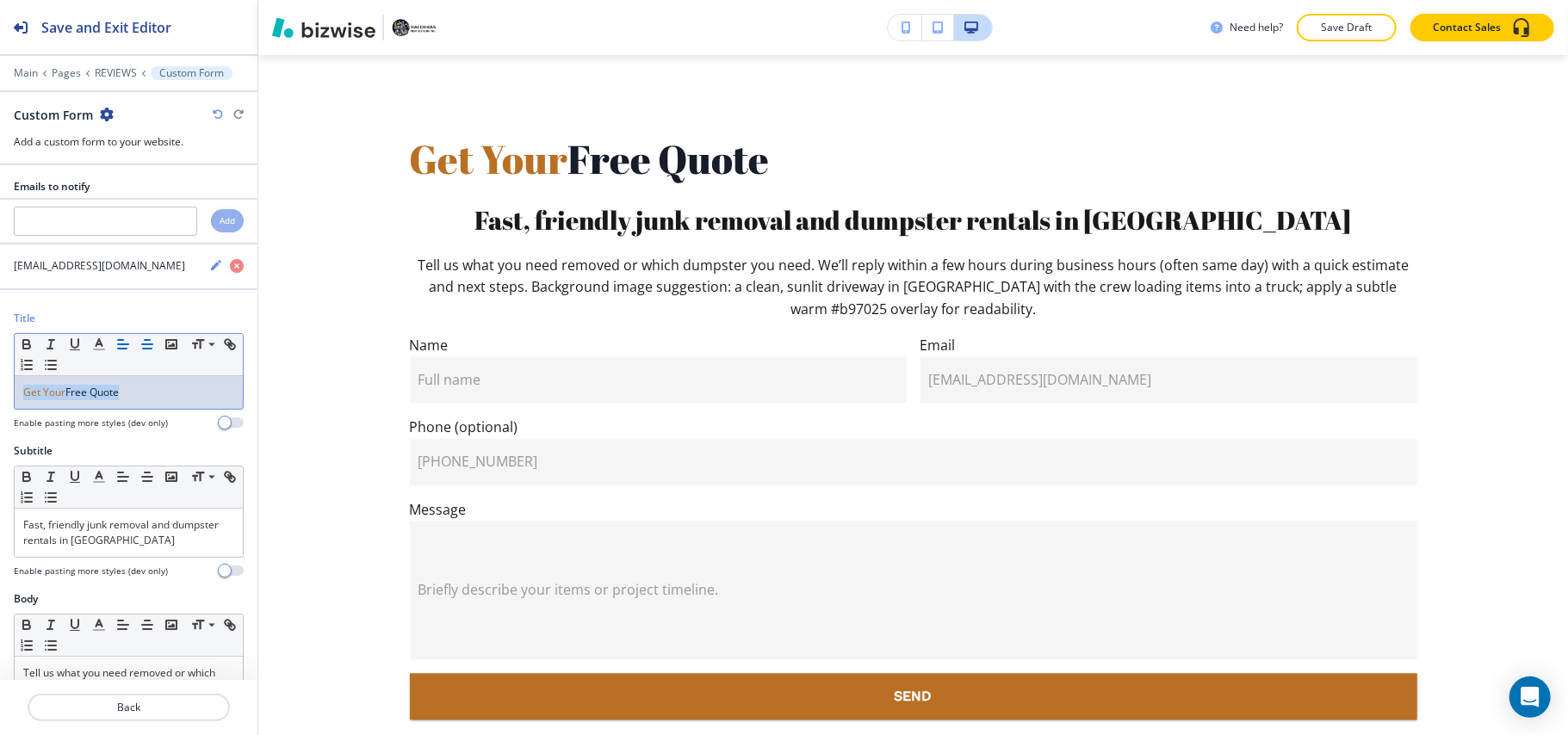
click at [145, 342] on icon "button" at bounding box center [147, 345] width 16 height 16
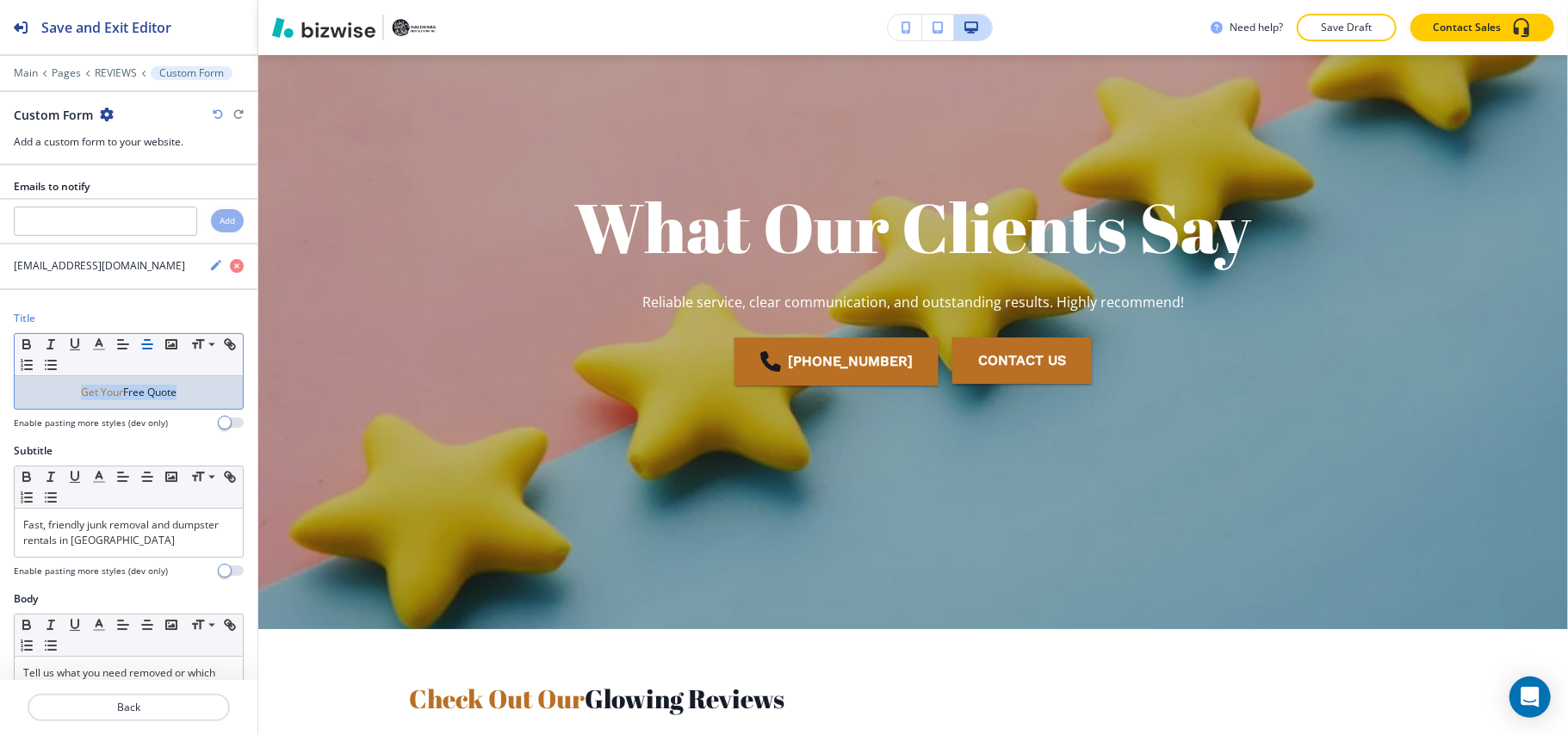
scroll to position [0, 0]
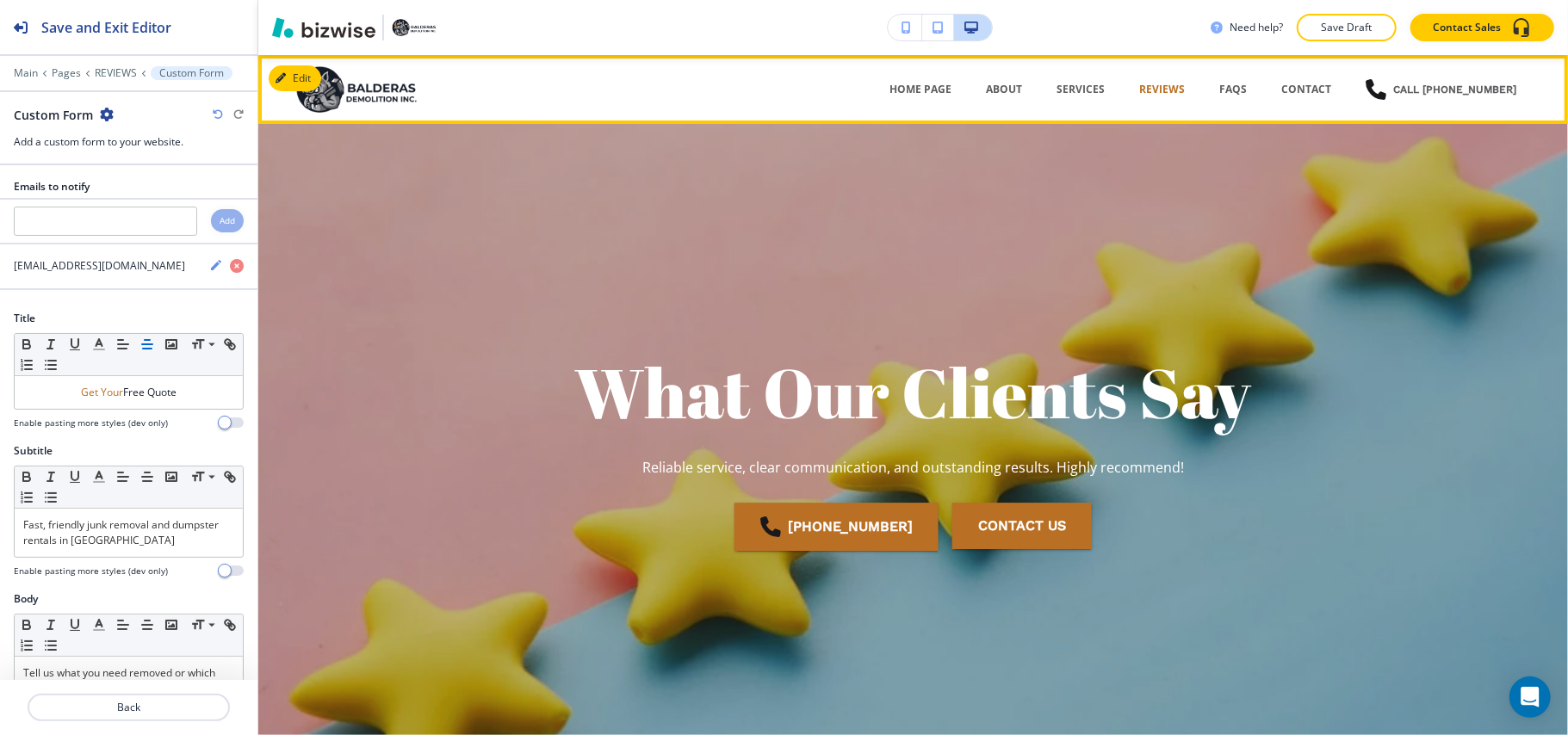
click at [1212, 85] on div "FAQs" at bounding box center [1233, 90] width 62 height 16
click at [1252, 86] on div "FAQs" at bounding box center [1233, 90] width 62 height 16
click at [1244, 86] on p "FAQs" at bounding box center [1232, 90] width 27 height 16
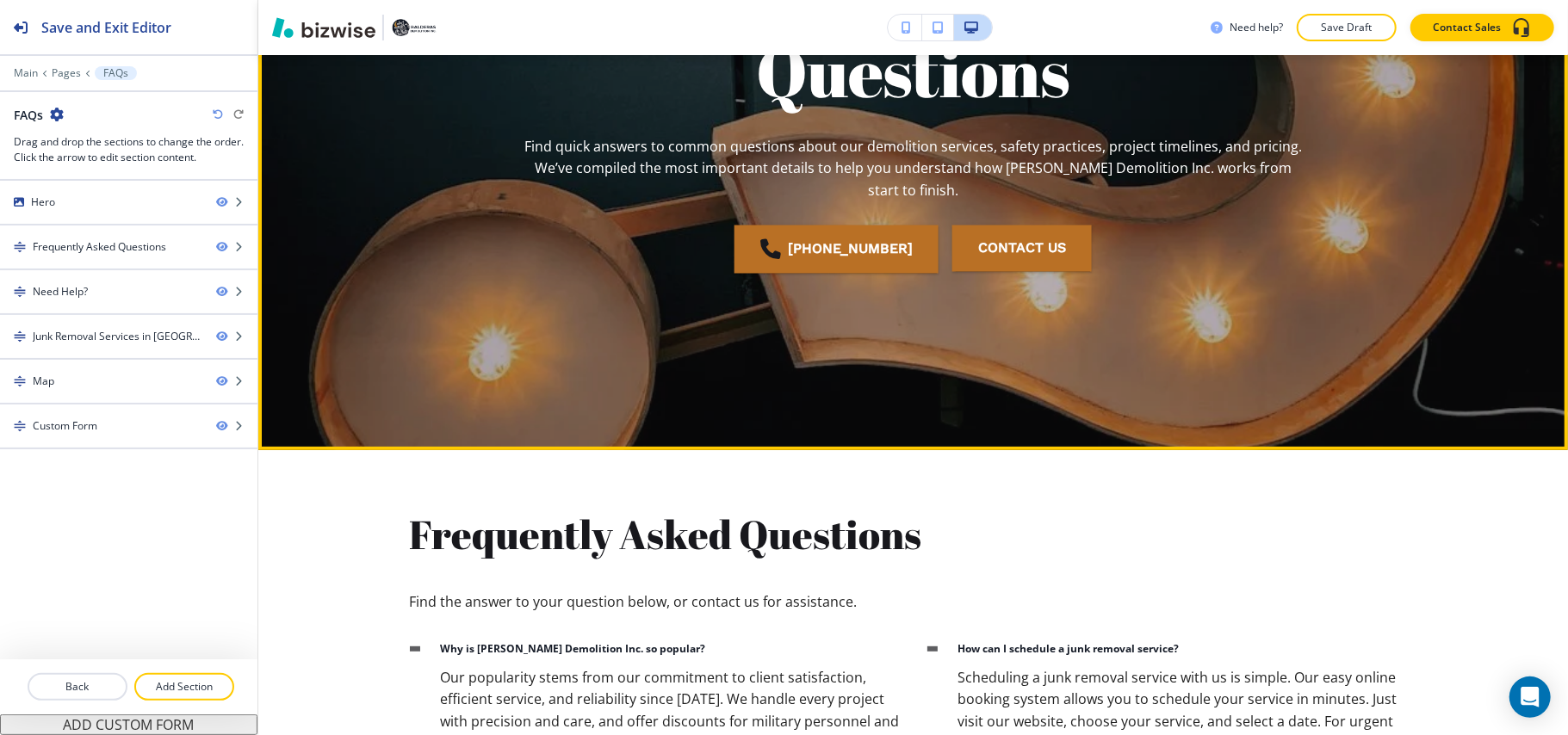
scroll to position [688, 0]
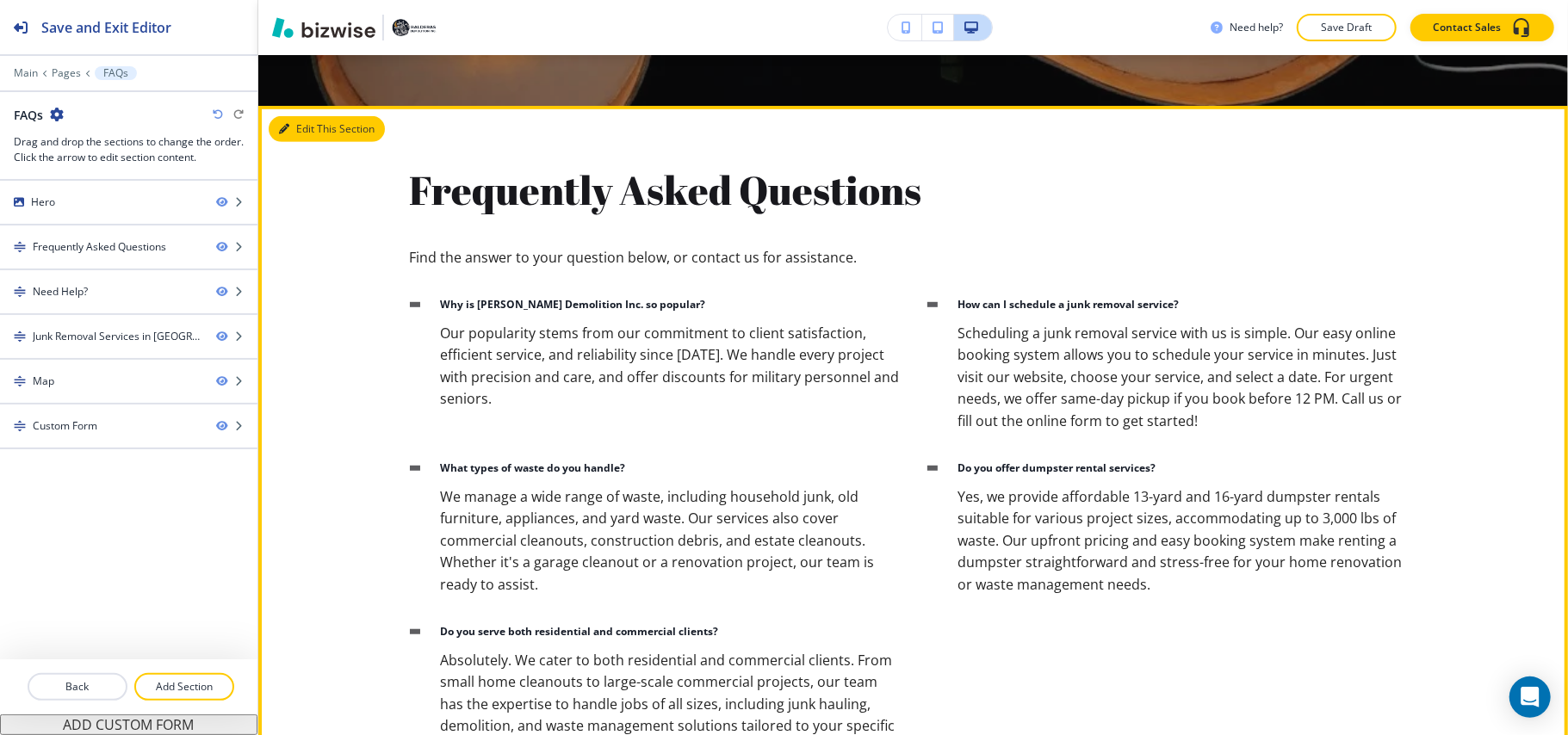
click at [301, 131] on button "Edit This Section" at bounding box center [327, 129] width 116 height 26
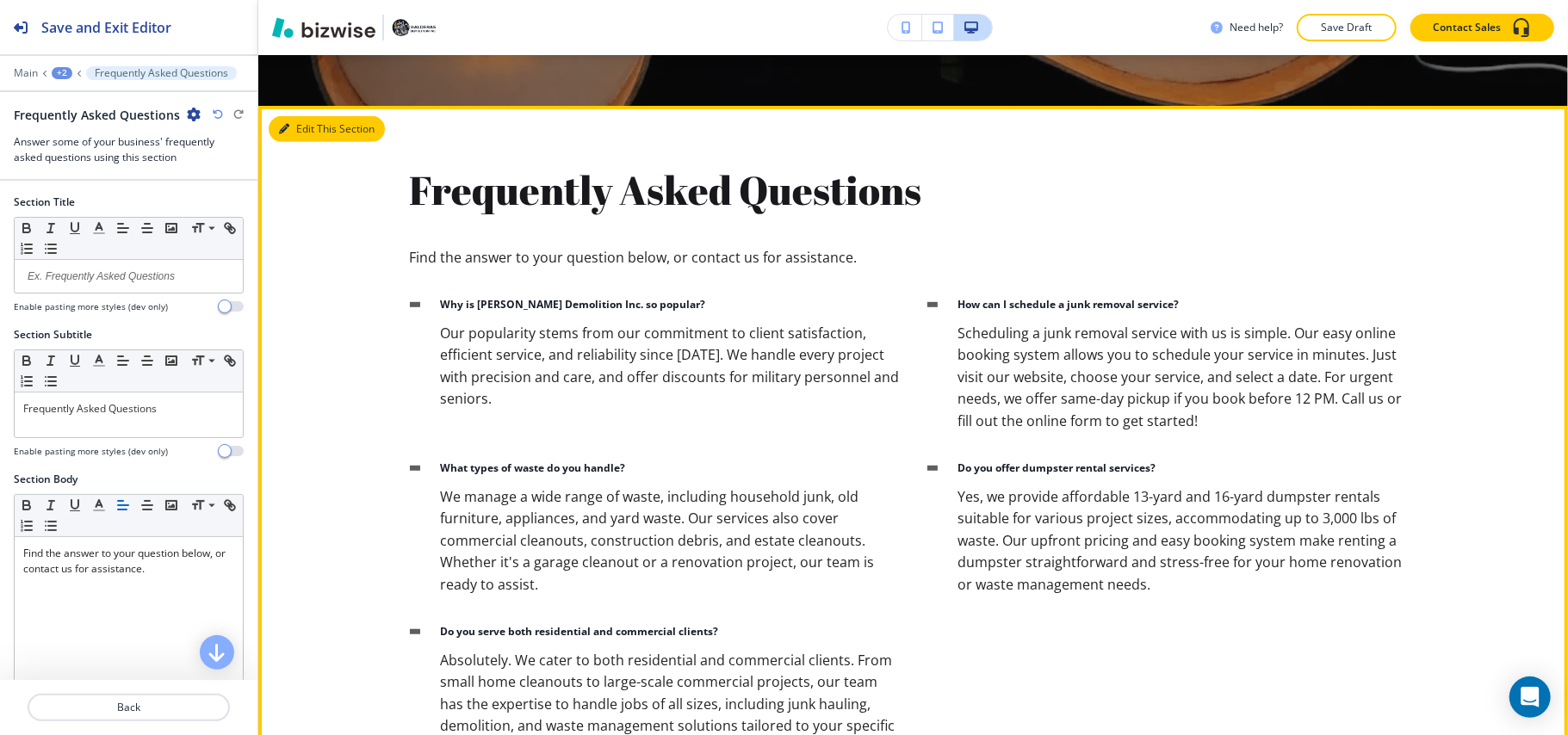
scroll to position [740, 0]
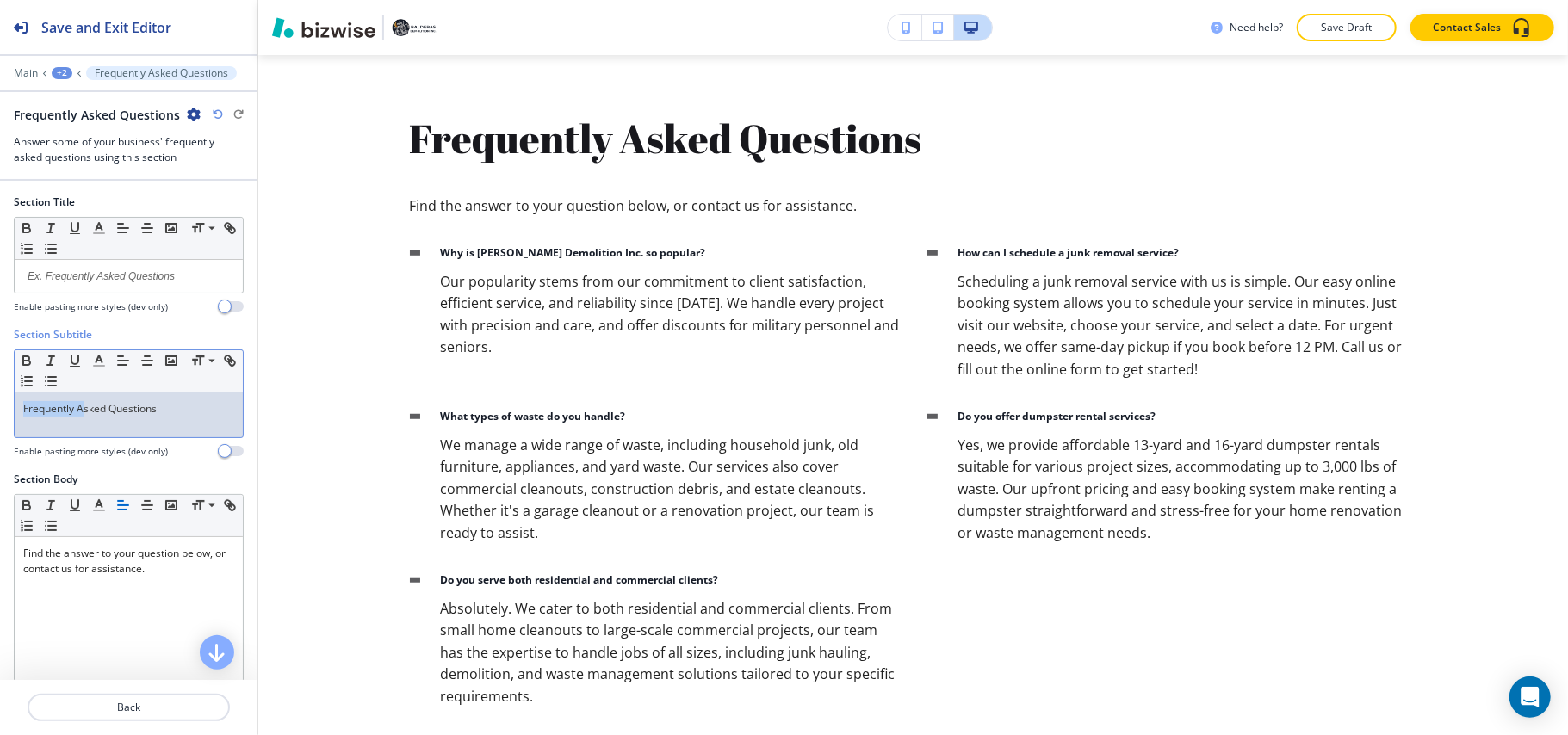
drag, startPoint x: 83, startPoint y: 412, endPoint x: 0, endPoint y: 411, distance: 83.0
click at [0, 411] on div "Section Subtitle Small Normal Large Huge Frequently Asked Questions Enable past…" at bounding box center [129, 399] width 257 height 145
click at [72, 407] on p "Frequently Asked Questions" at bounding box center [128, 409] width 211 height 16
drag, startPoint x: 79, startPoint y: 411, endPoint x: 0, endPoint y: 411, distance: 79.0
click at [0, 411] on div "Section Subtitle Small Normal Large Huge Frequently Asked Questions Enable past…" at bounding box center [129, 399] width 257 height 145
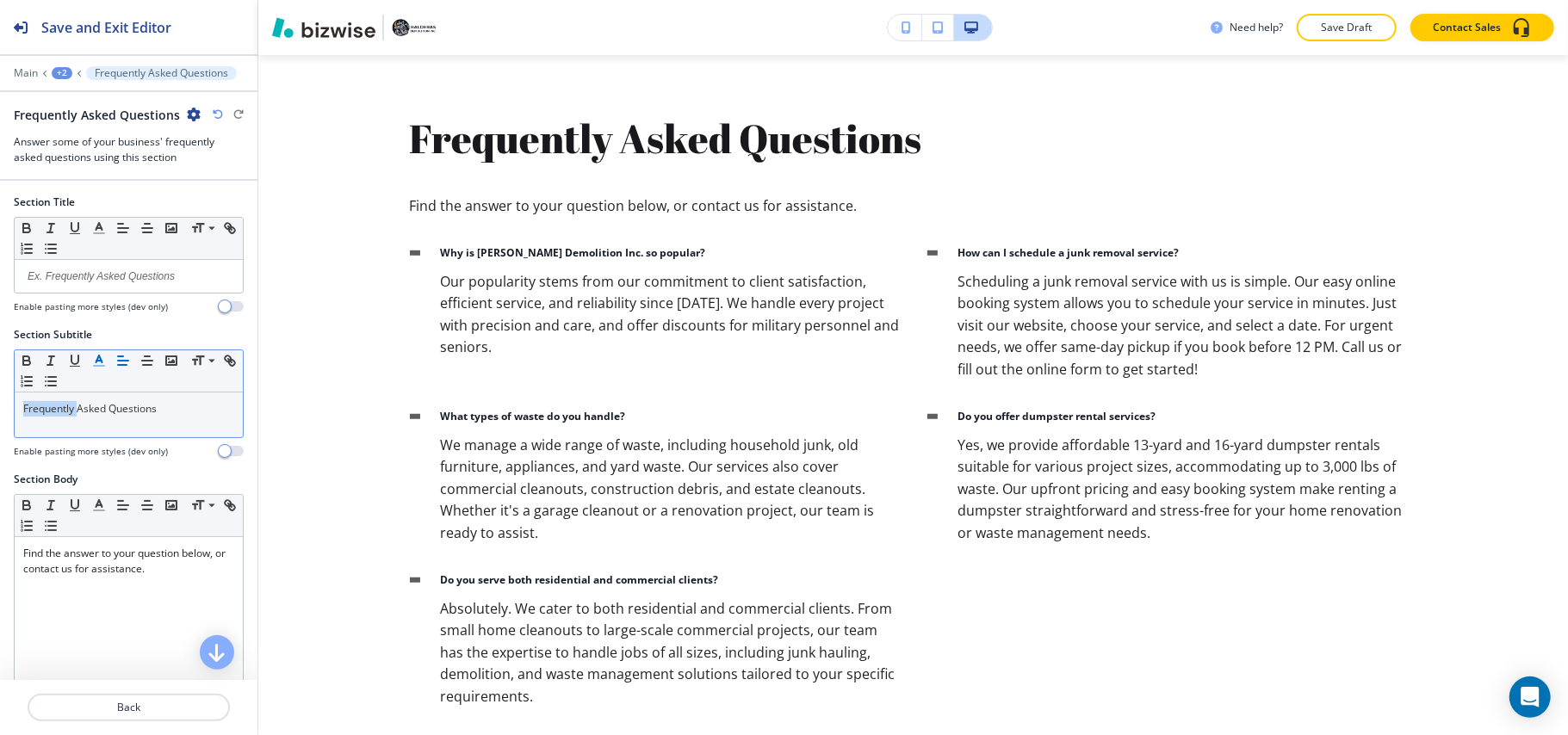
click at [100, 358] on polyline "button" at bounding box center [99, 359] width 6 height 7
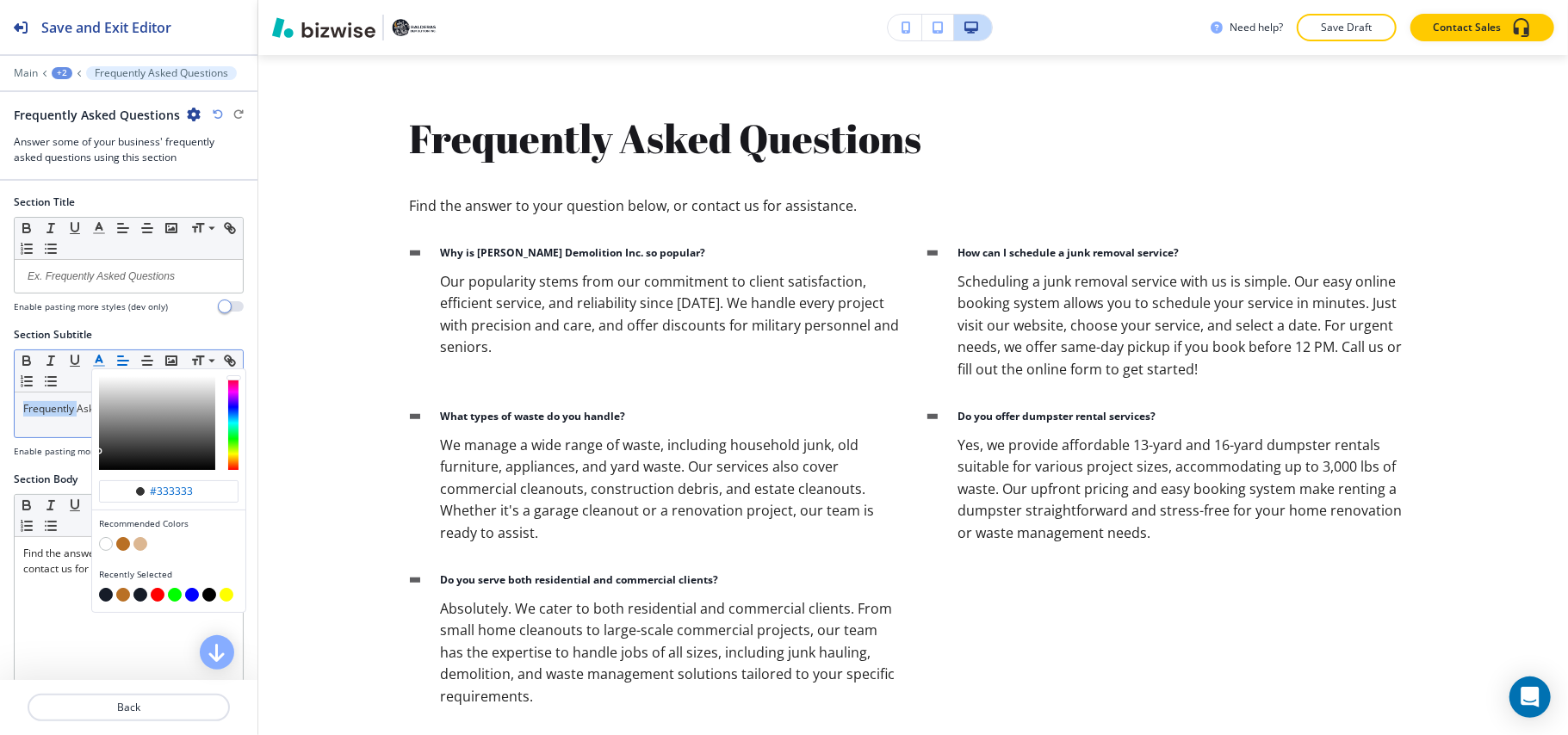
drag, startPoint x: 125, startPoint y: 542, endPoint x: 118, endPoint y: 555, distance: 14.8
click at [125, 544] on button "button" at bounding box center [123, 544] width 14 height 14
type input "#b97025"
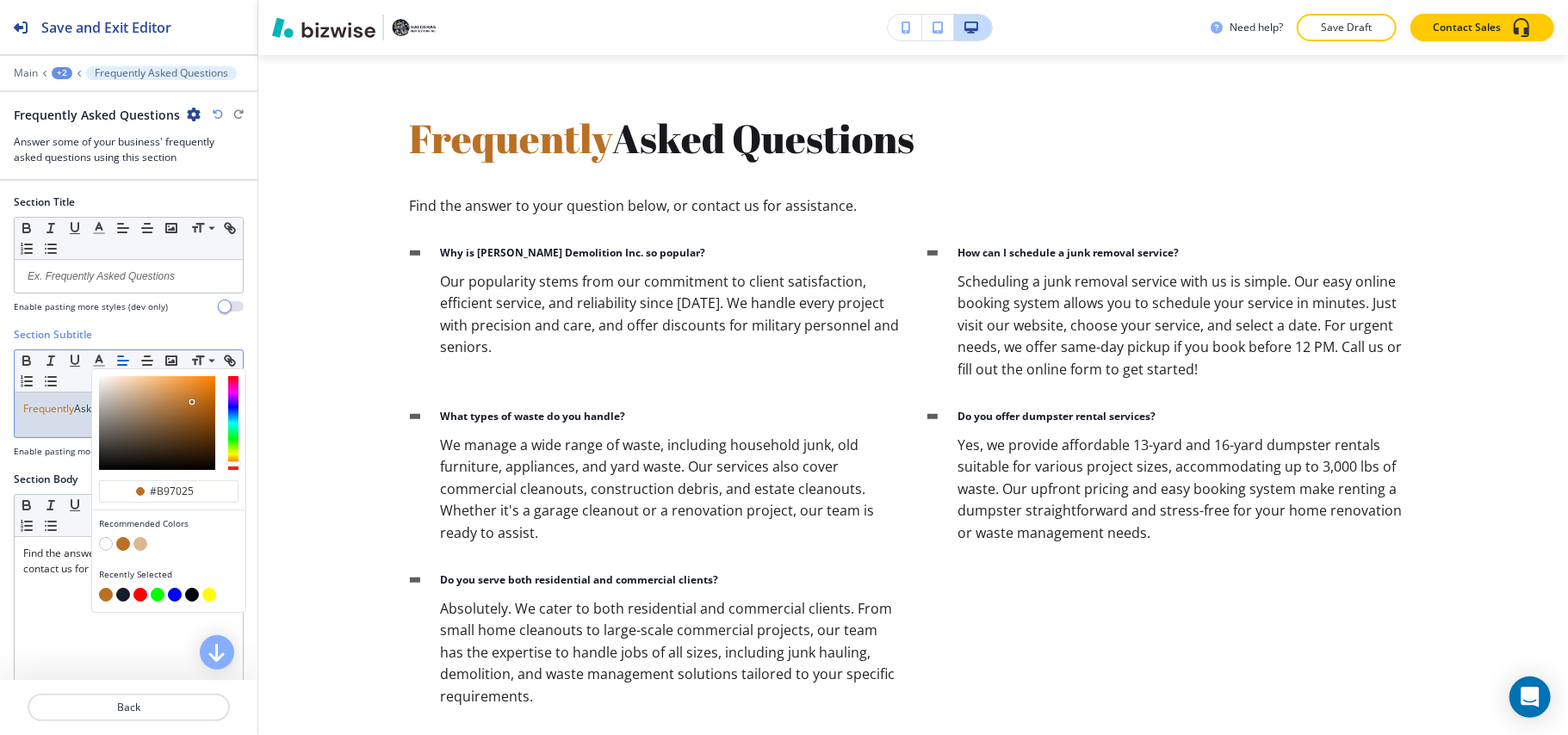
click at [33, 407] on span "Frequently" at bounding box center [48, 408] width 51 height 15
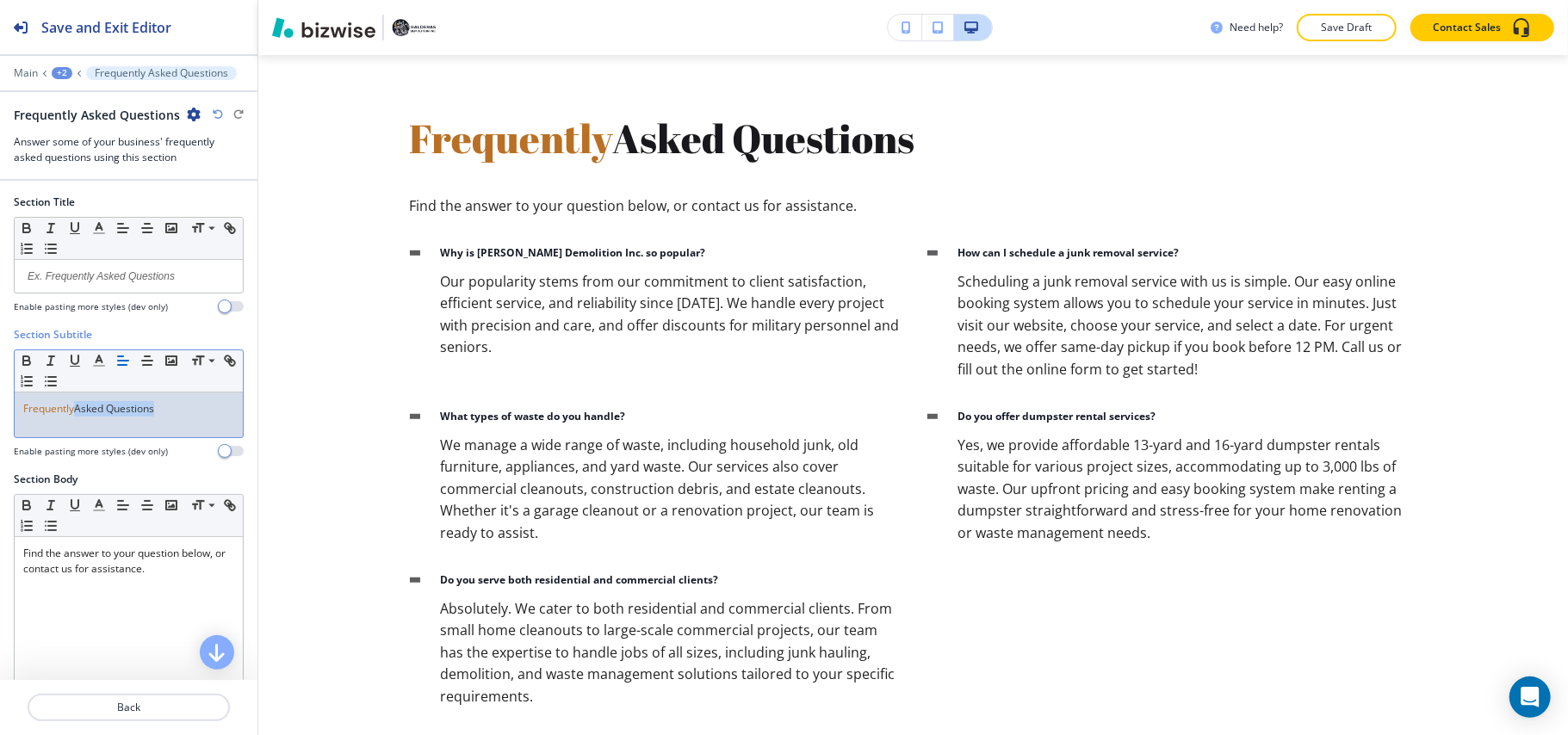
drag, startPoint x: 181, startPoint y: 415, endPoint x: 78, endPoint y: 418, distance: 103.0
click at [78, 417] on p "Frequently Asked Questions" at bounding box center [128, 409] width 211 height 16
click at [94, 363] on icon "button" at bounding box center [100, 360] width 16 height 16
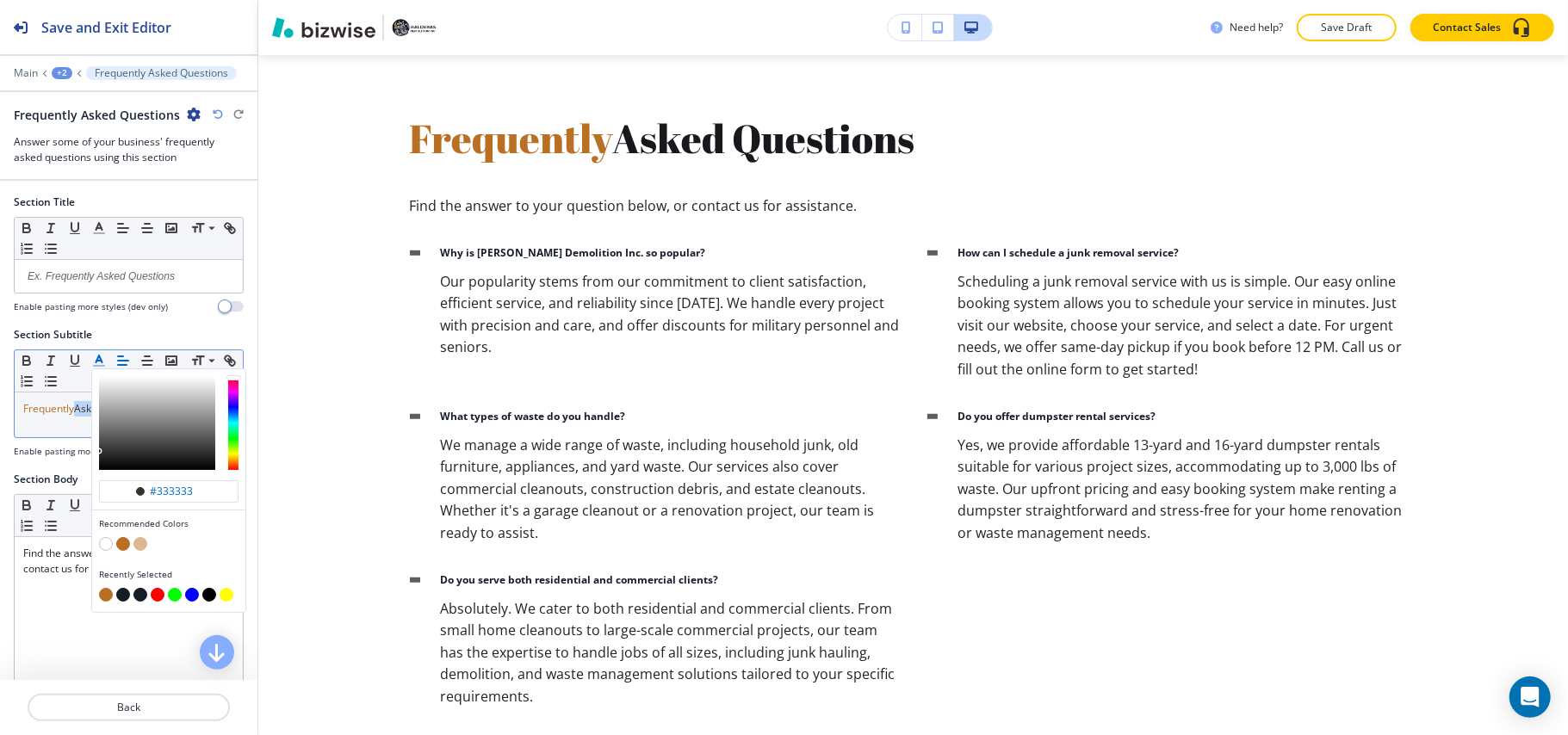
click at [121, 597] on button "button" at bounding box center [123, 595] width 14 height 14
type input "#161c28"
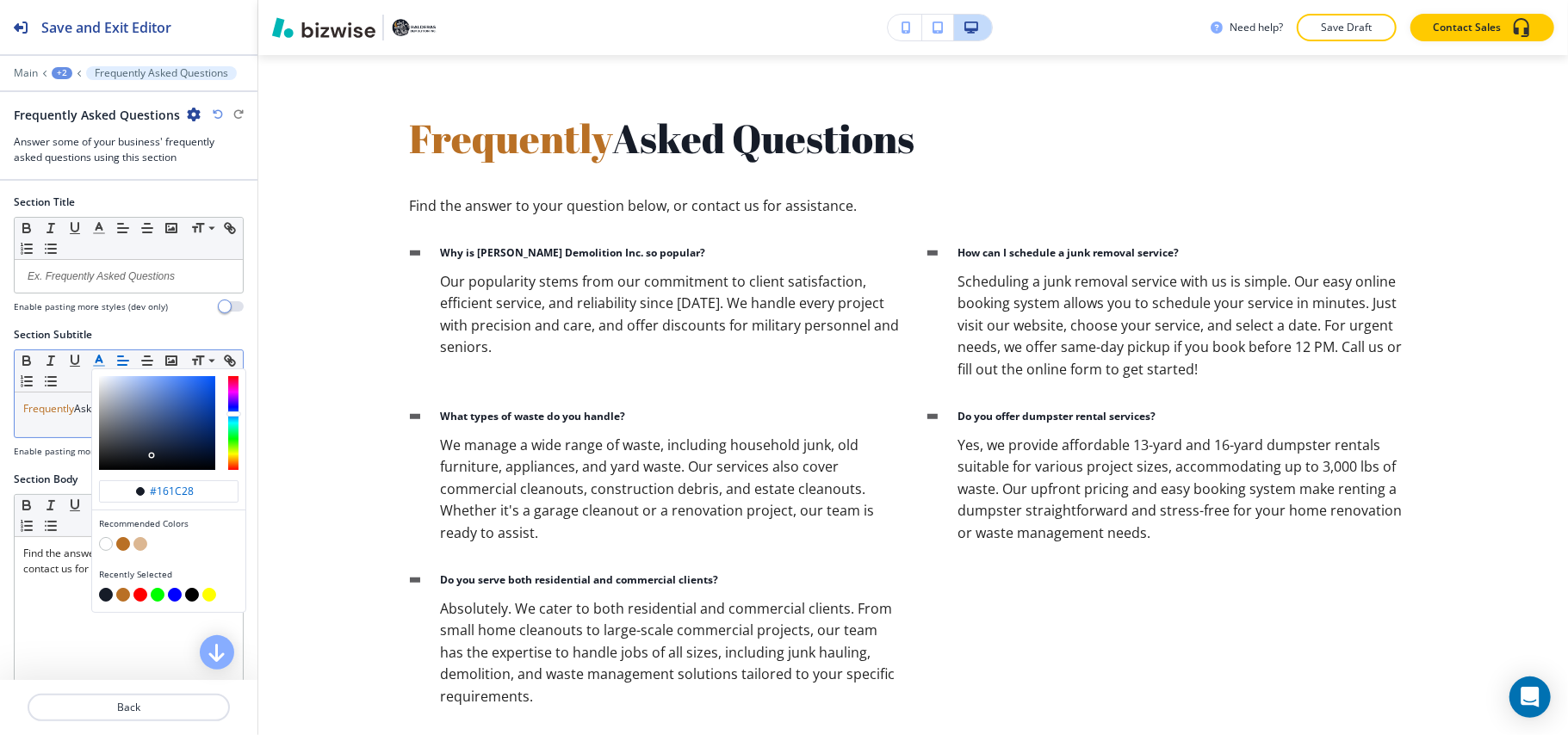
click at [104, 598] on button "button" at bounding box center [106, 595] width 14 height 14
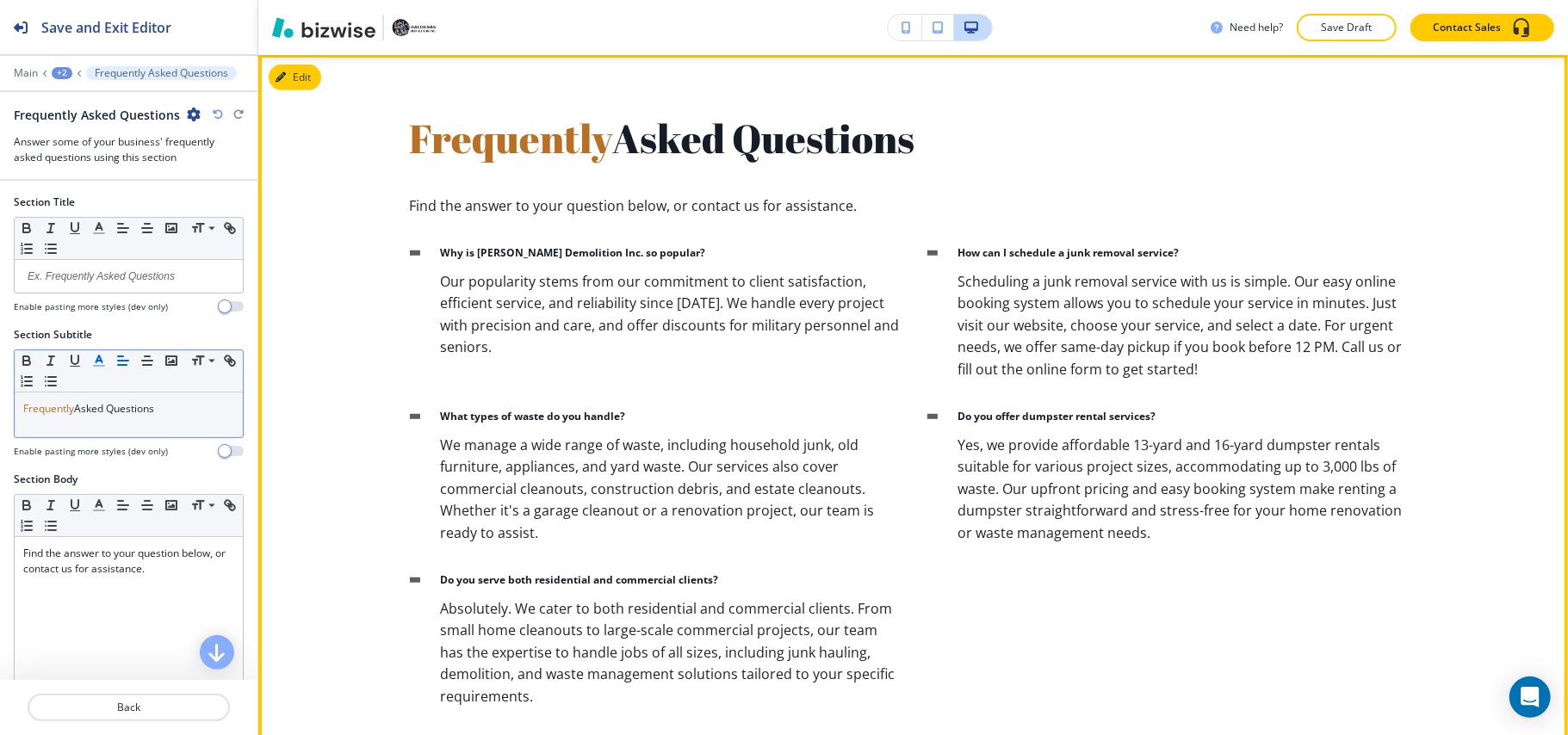
click at [832, 449] on span "We manage a wide range of waste, including household junk, old furniture, appli…" at bounding box center [659, 488] width 437 height 107
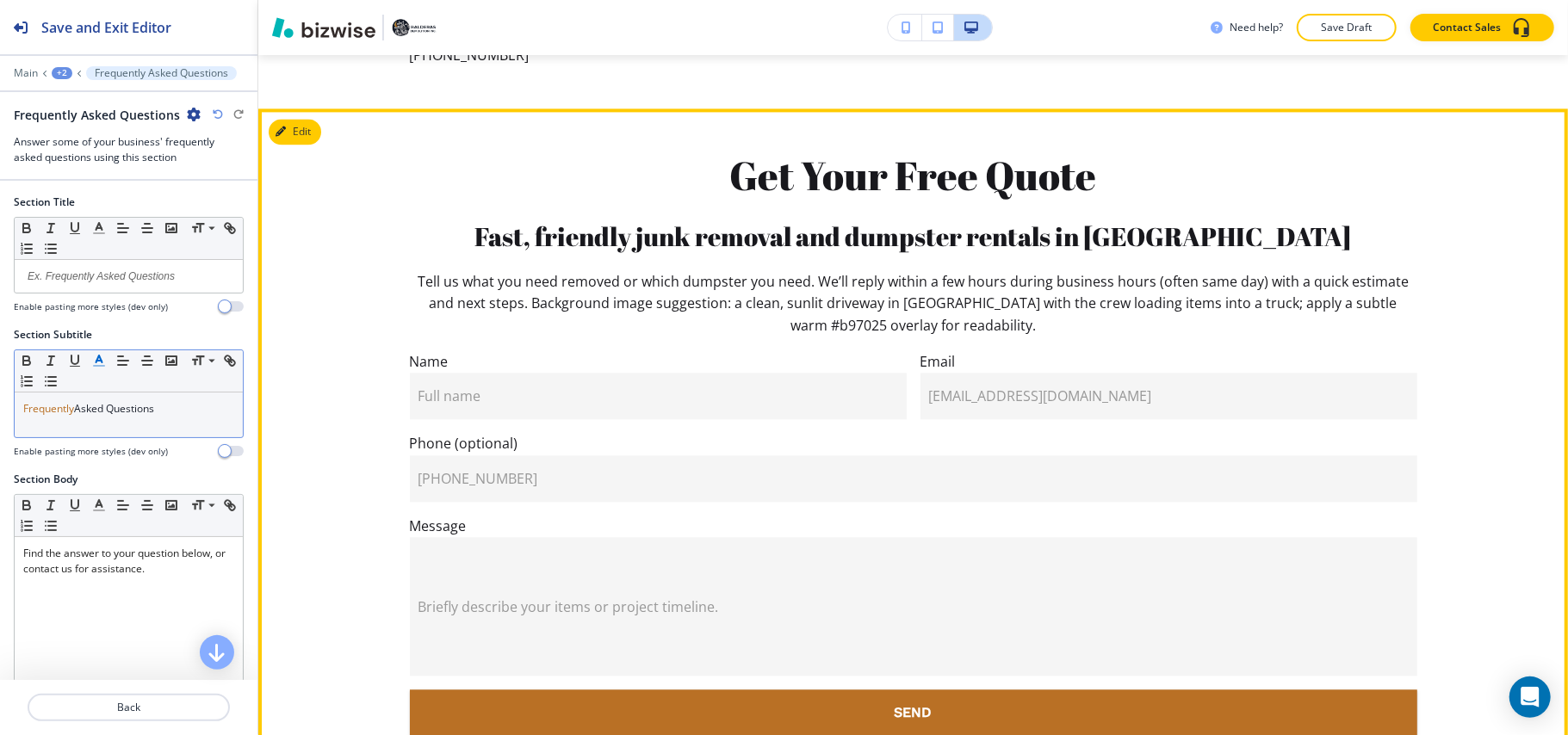
scroll to position [2731, 0]
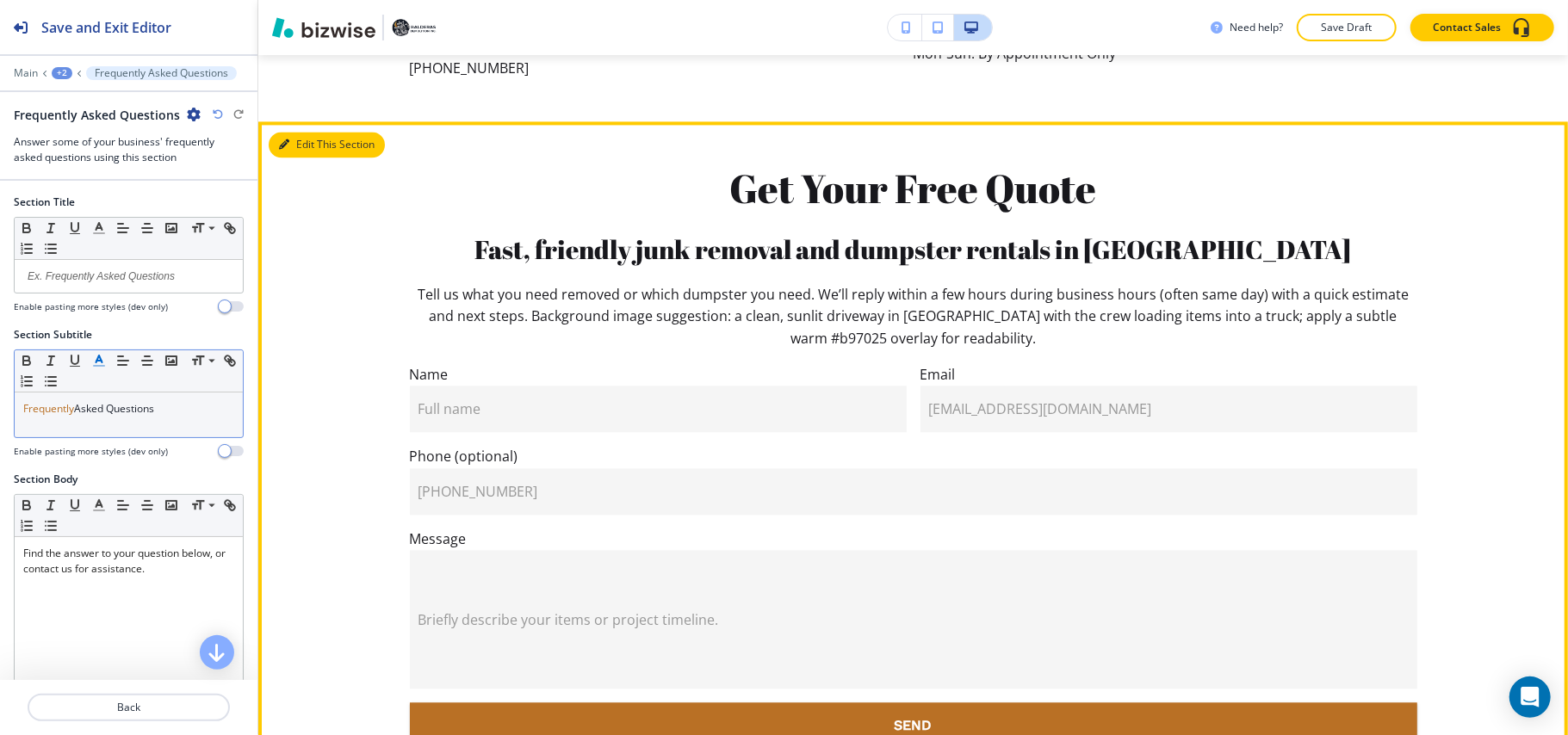
click at [294, 131] on button "Edit This Section" at bounding box center [327, 144] width 116 height 26
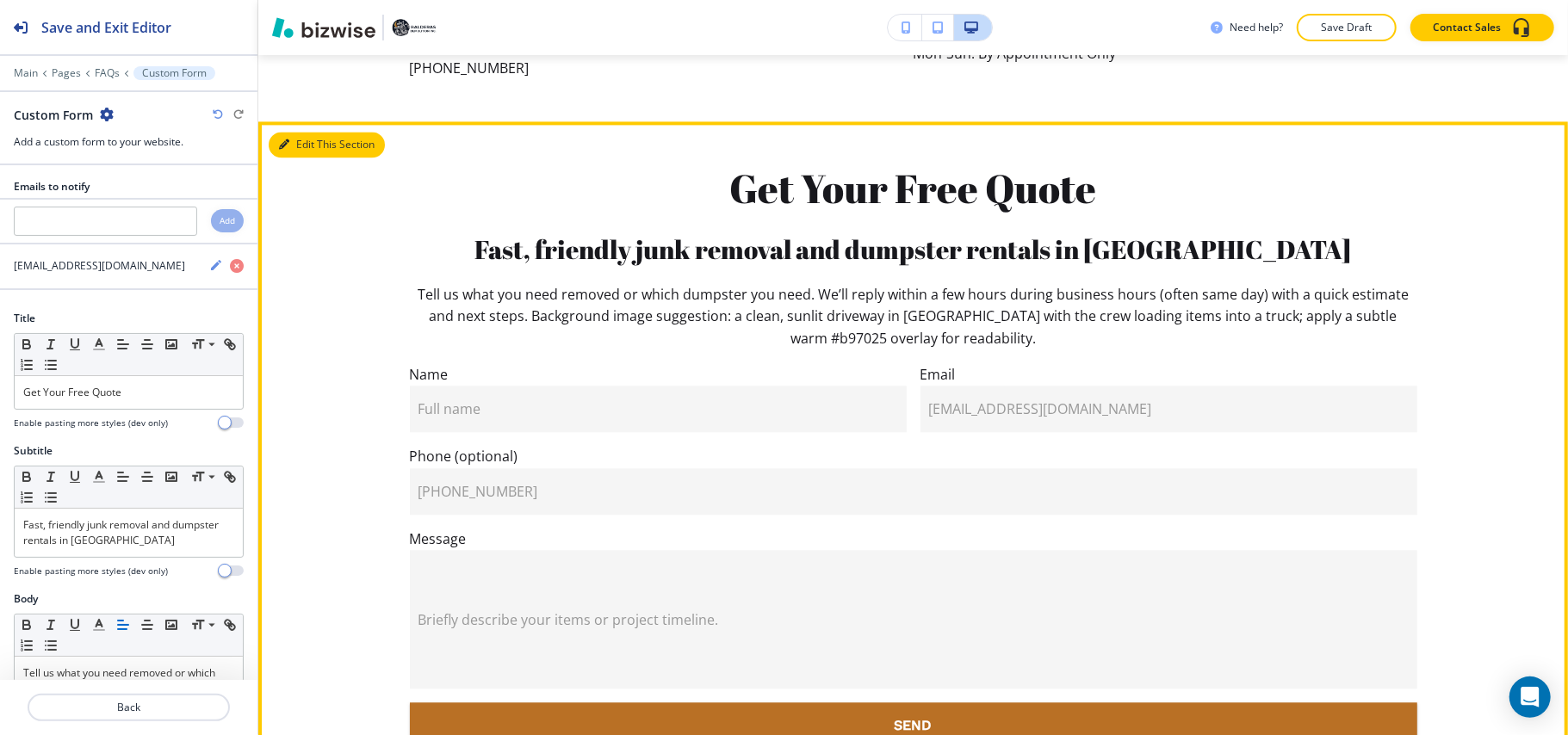
scroll to position [2783, 0]
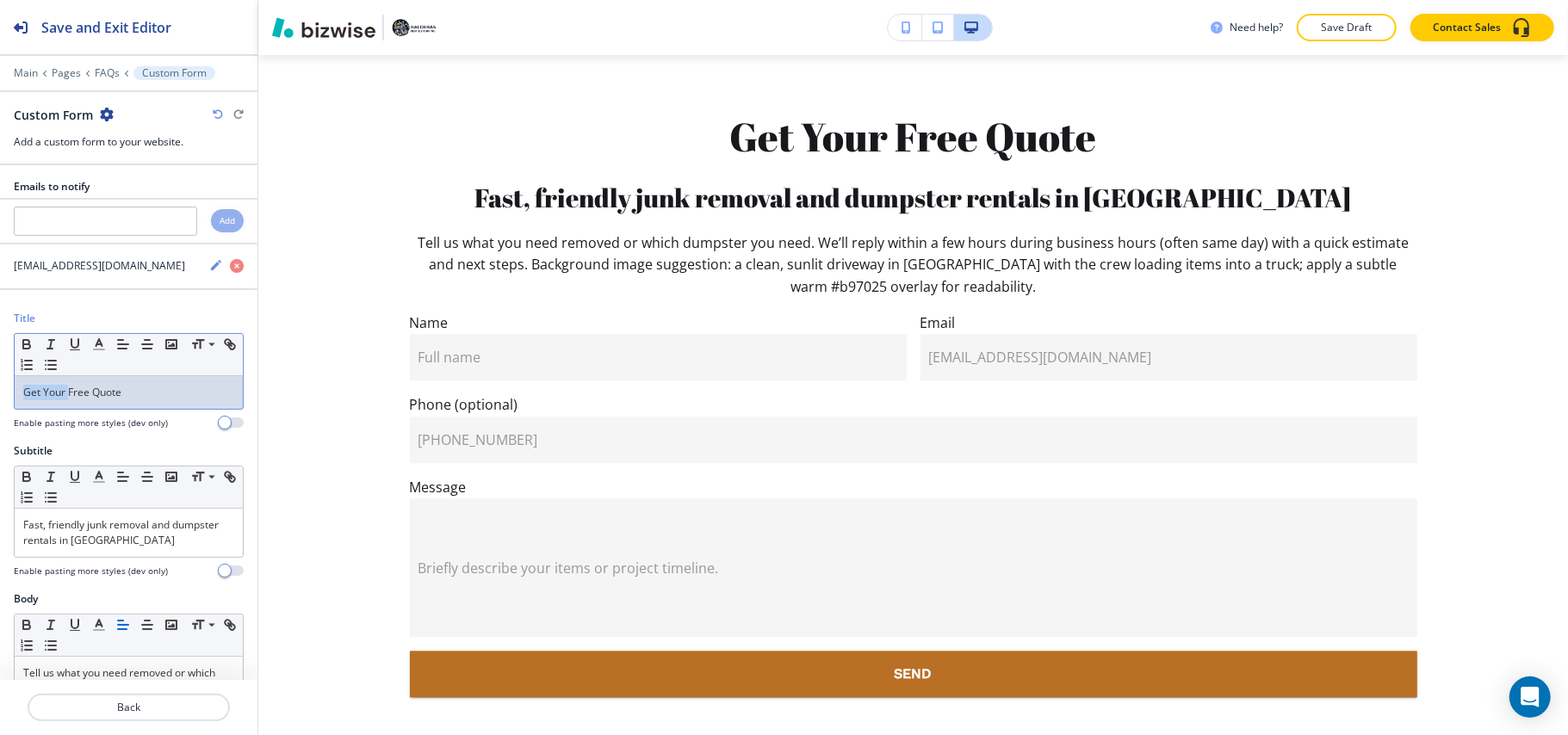
drag, startPoint x: 69, startPoint y: 399, endPoint x: 0, endPoint y: 388, distance: 69.9
click at [0, 388] on div "Title Small Normal Large Huge Get Your Free Quote Enable pasting more styles (d…" at bounding box center [129, 377] width 257 height 132
click at [100, 345] on polyline "button" at bounding box center [99, 343] width 6 height 7
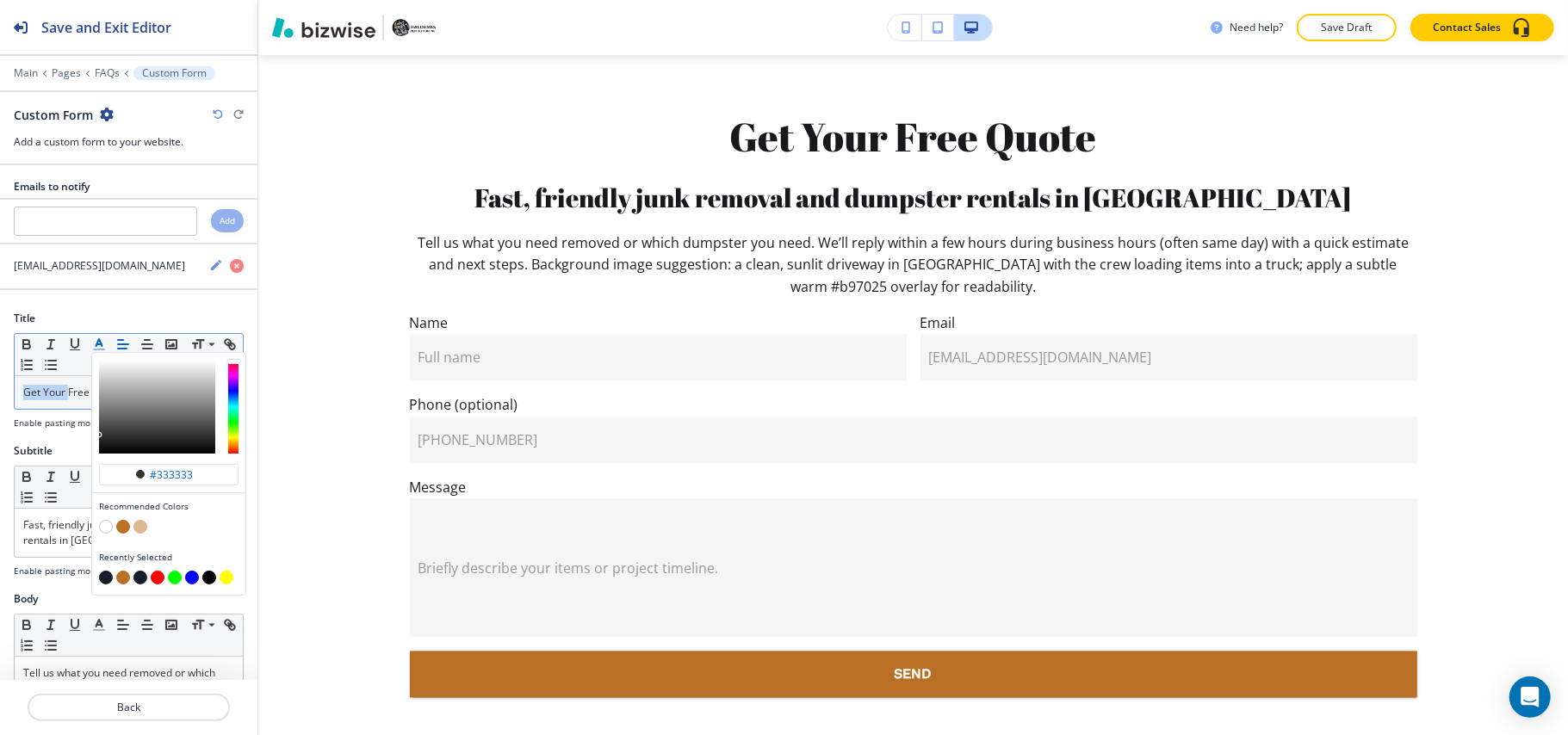
click at [121, 531] on button "button" at bounding box center [123, 527] width 14 height 14
type input "#b97025"
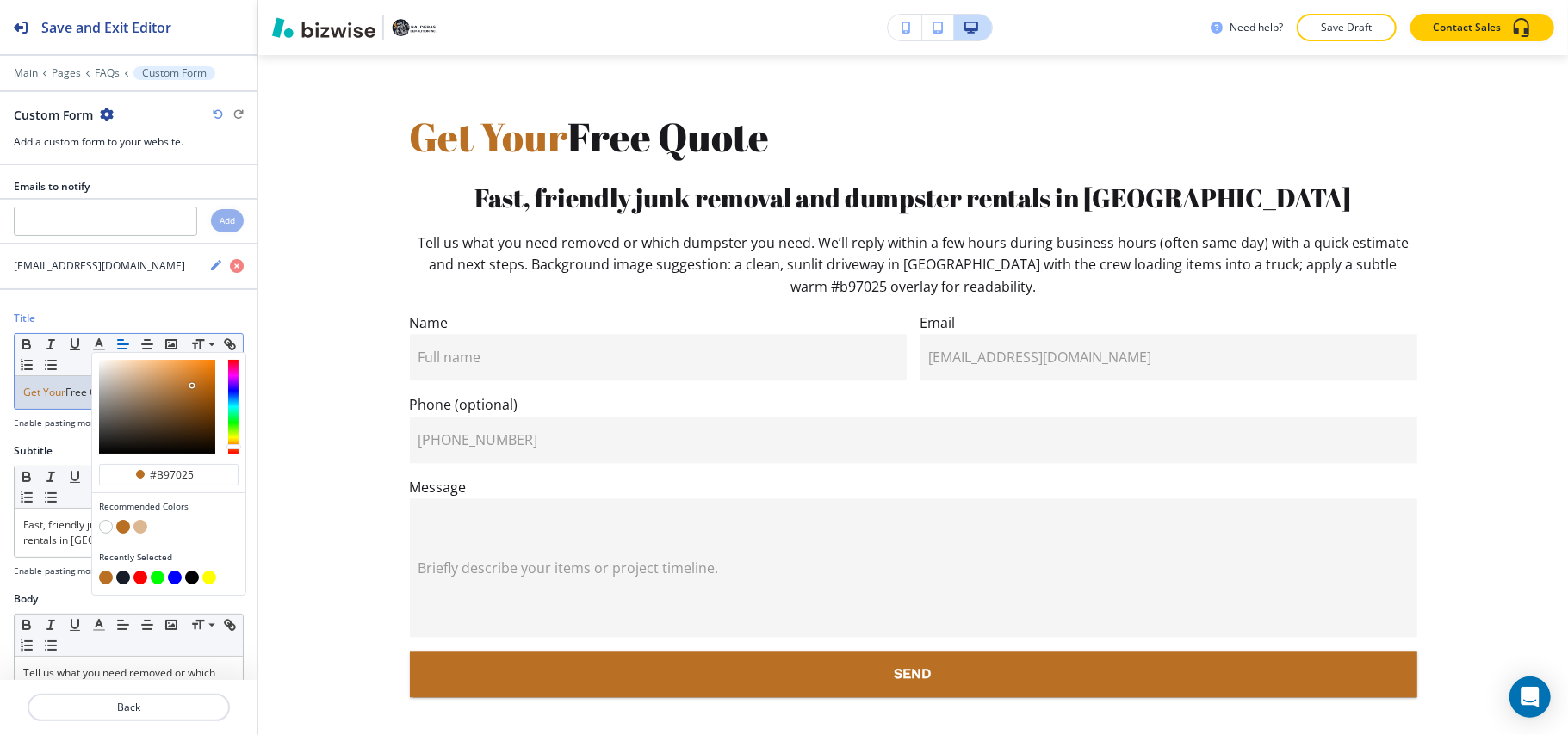
click at [63, 407] on div "Get Your Free Quote" at bounding box center [129, 392] width 228 height 33
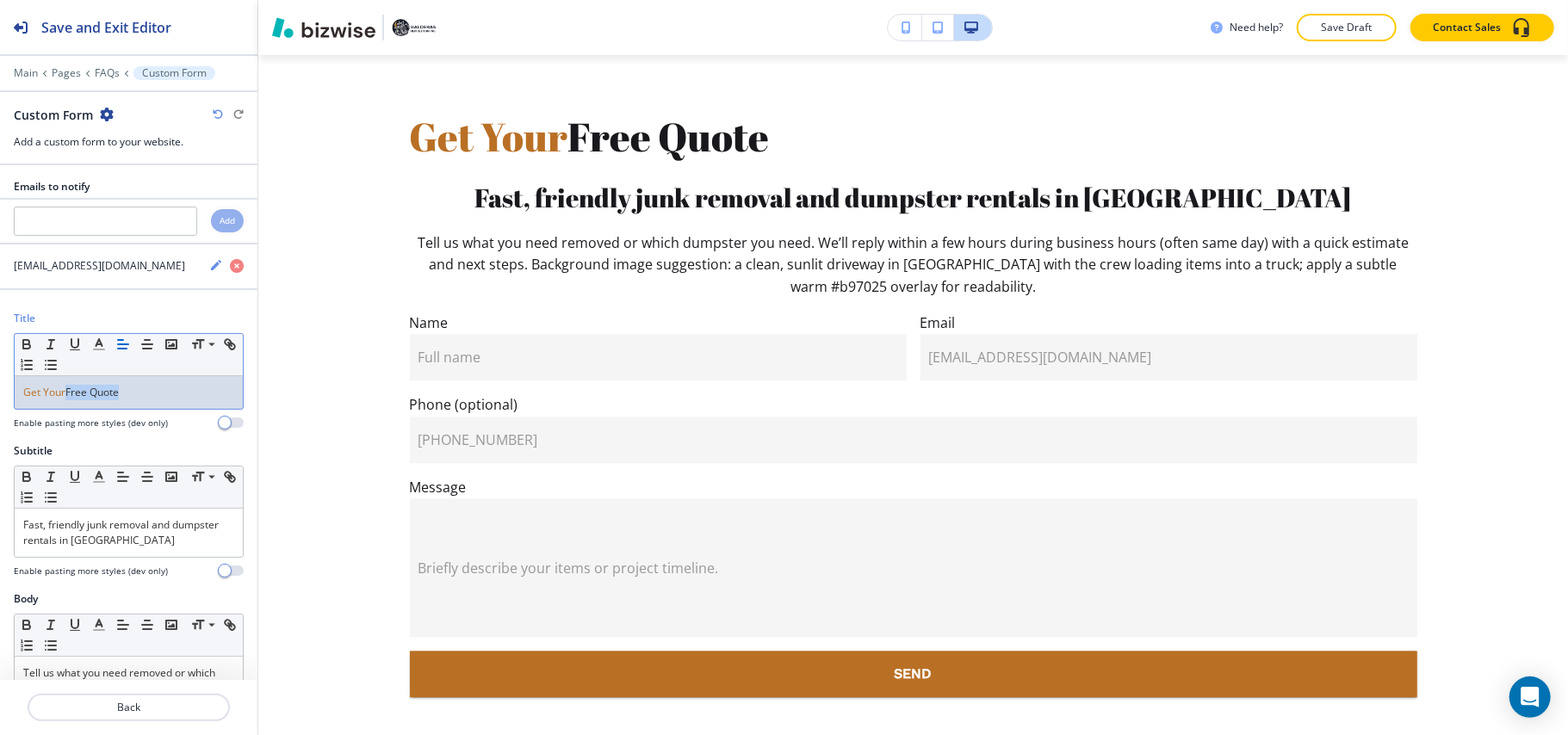
drag, startPoint x: 69, startPoint y: 400, endPoint x: 172, endPoint y: 393, distance: 103.2
click at [176, 400] on p "Get Your Free Quote" at bounding box center [128, 393] width 211 height 16
click at [100, 350] on icon "button" at bounding box center [100, 345] width 16 height 16
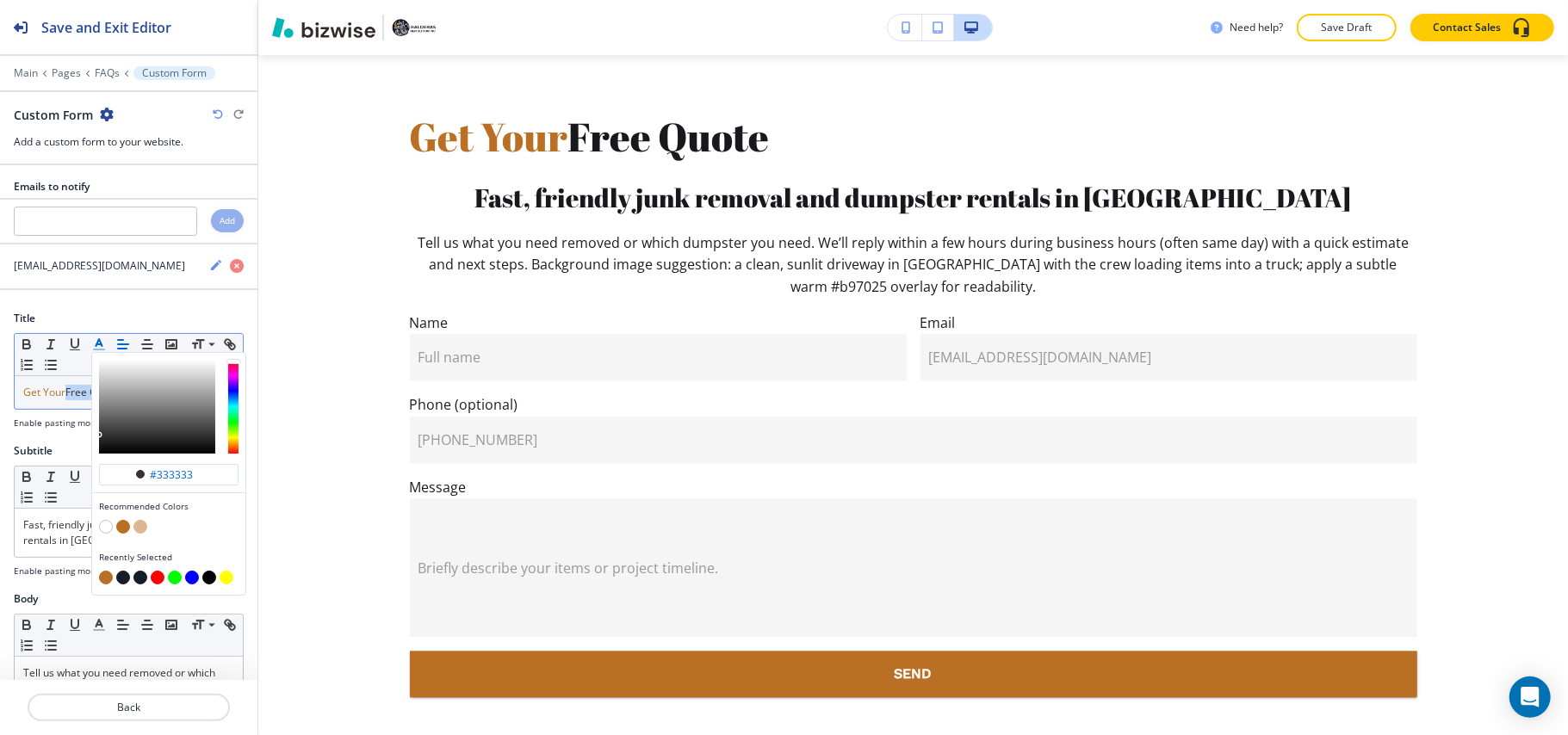
click at [128, 583] on button "button" at bounding box center [123, 578] width 14 height 14
type input "#161c28"
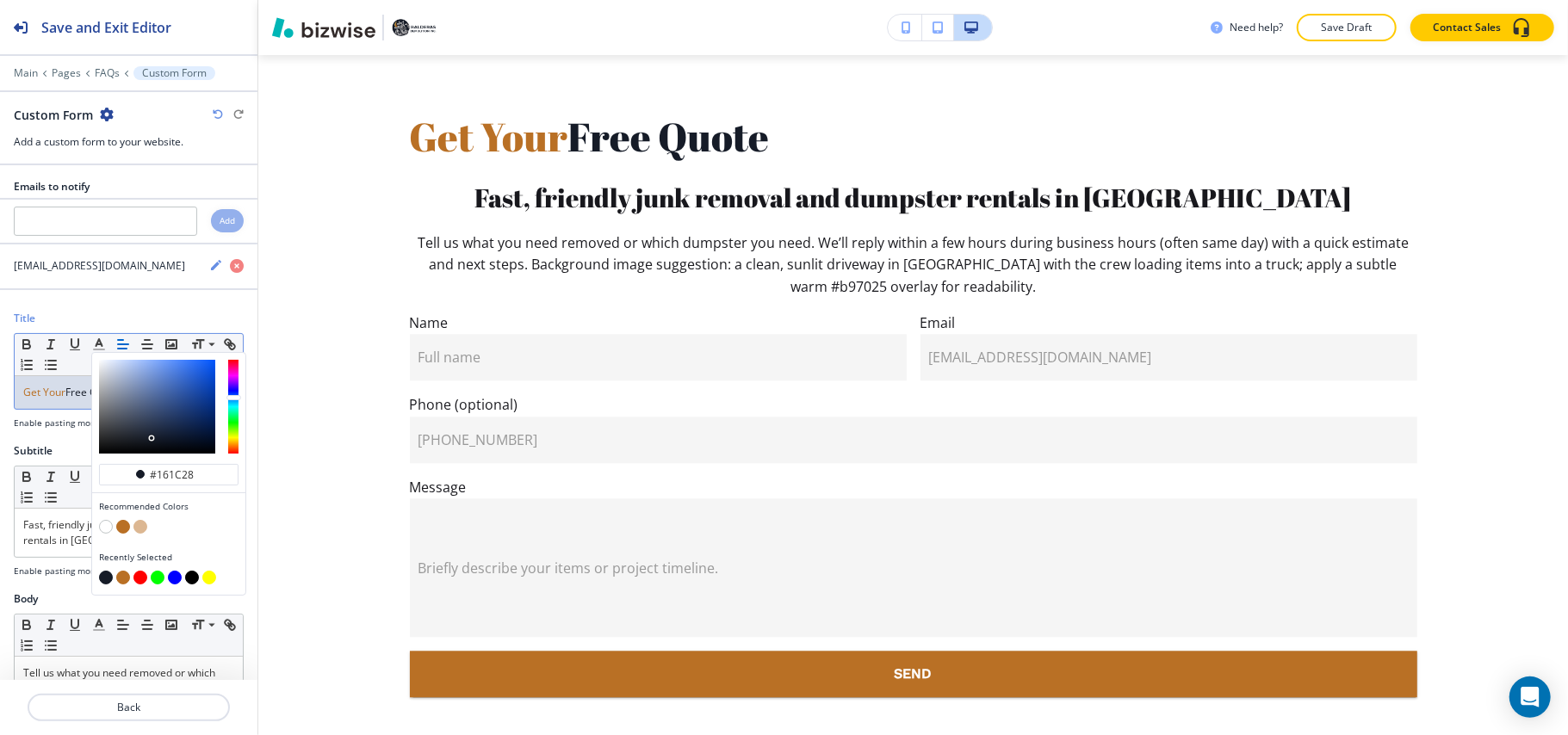
click at [63, 399] on span "Get Your" at bounding box center [44, 392] width 42 height 15
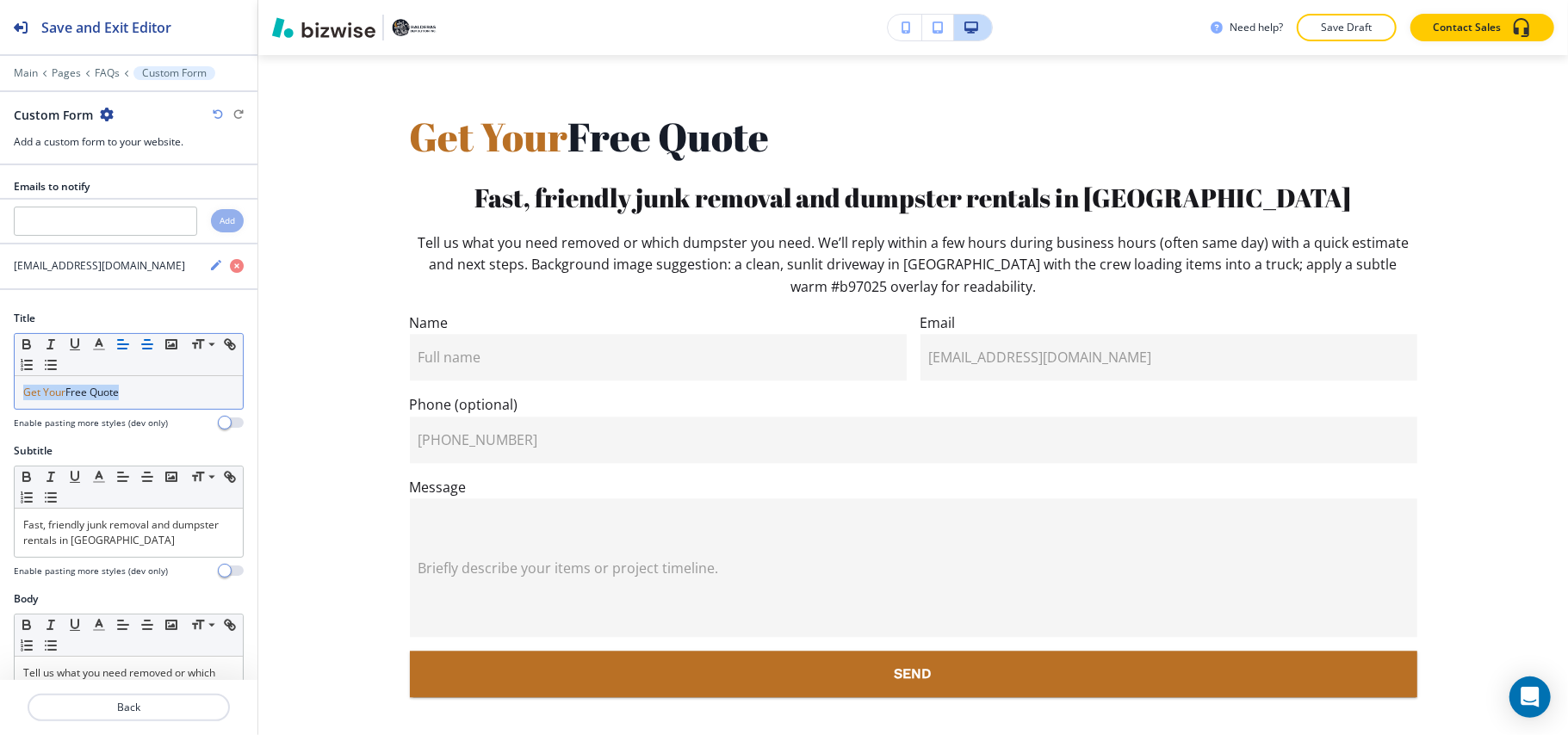
click at [152, 352] on icon "button" at bounding box center [147, 345] width 16 height 16
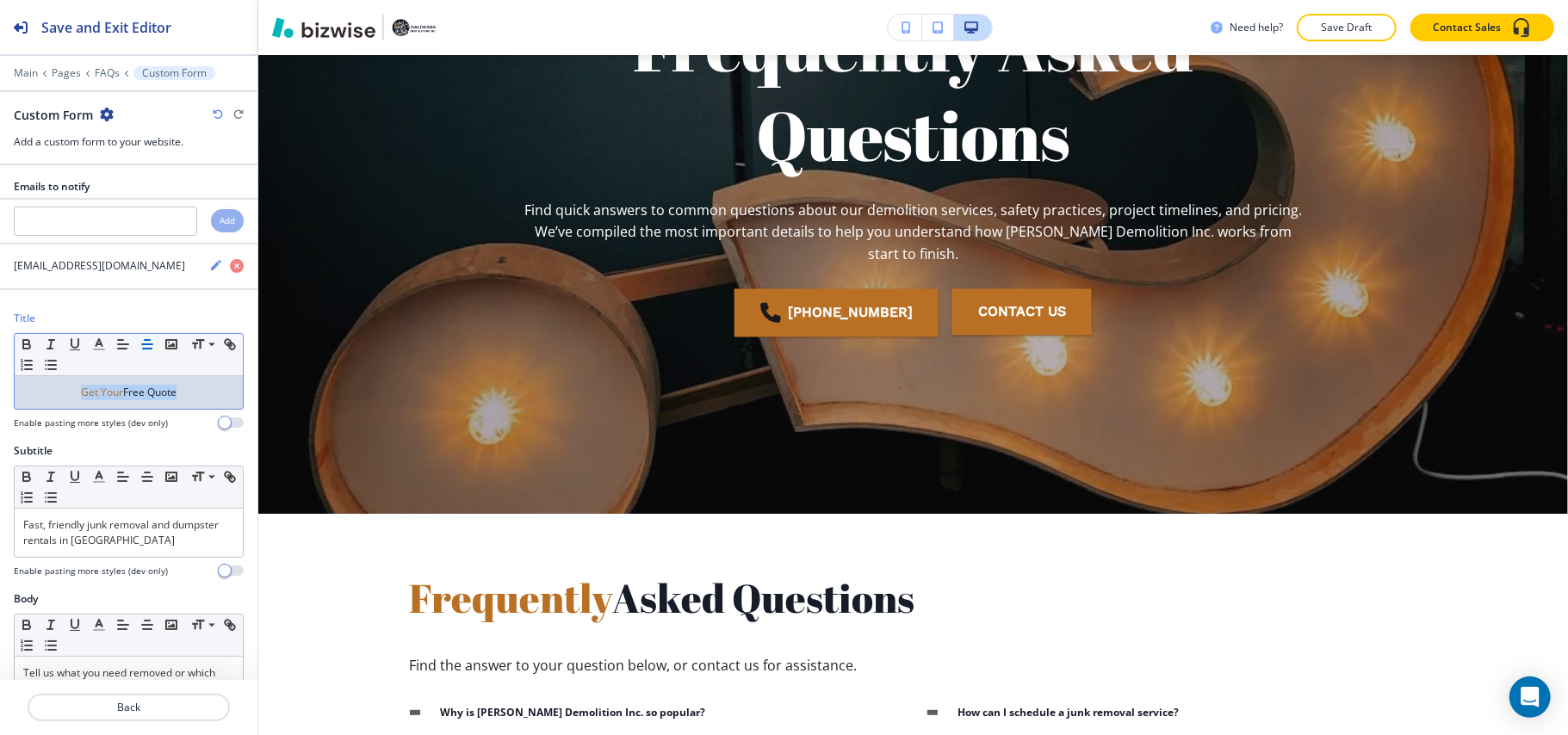
scroll to position [0, 0]
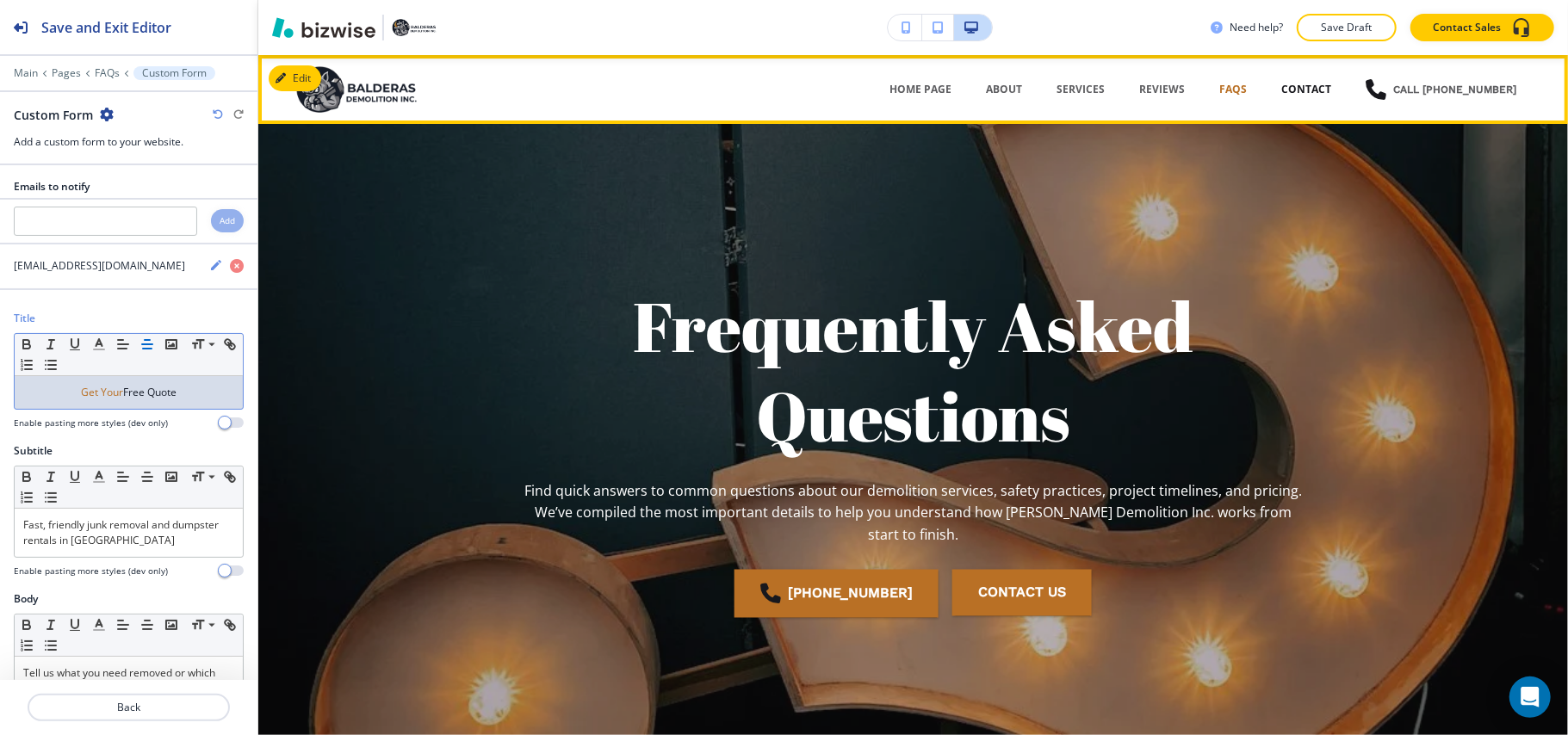
click at [1305, 92] on p "CONTACT" at bounding box center [1305, 90] width 50 height 16
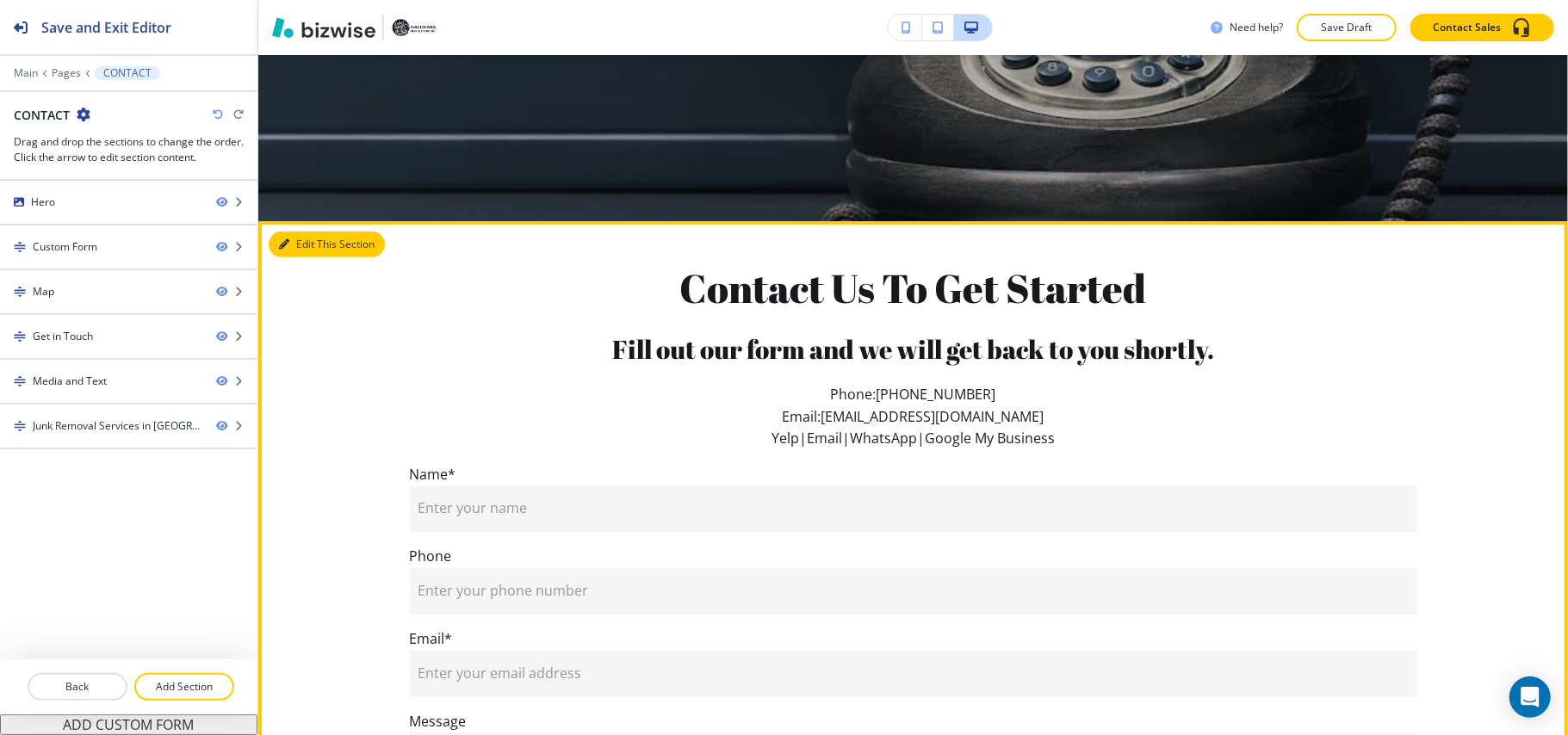
click at [307, 241] on button "Edit This Section" at bounding box center [327, 244] width 116 height 26
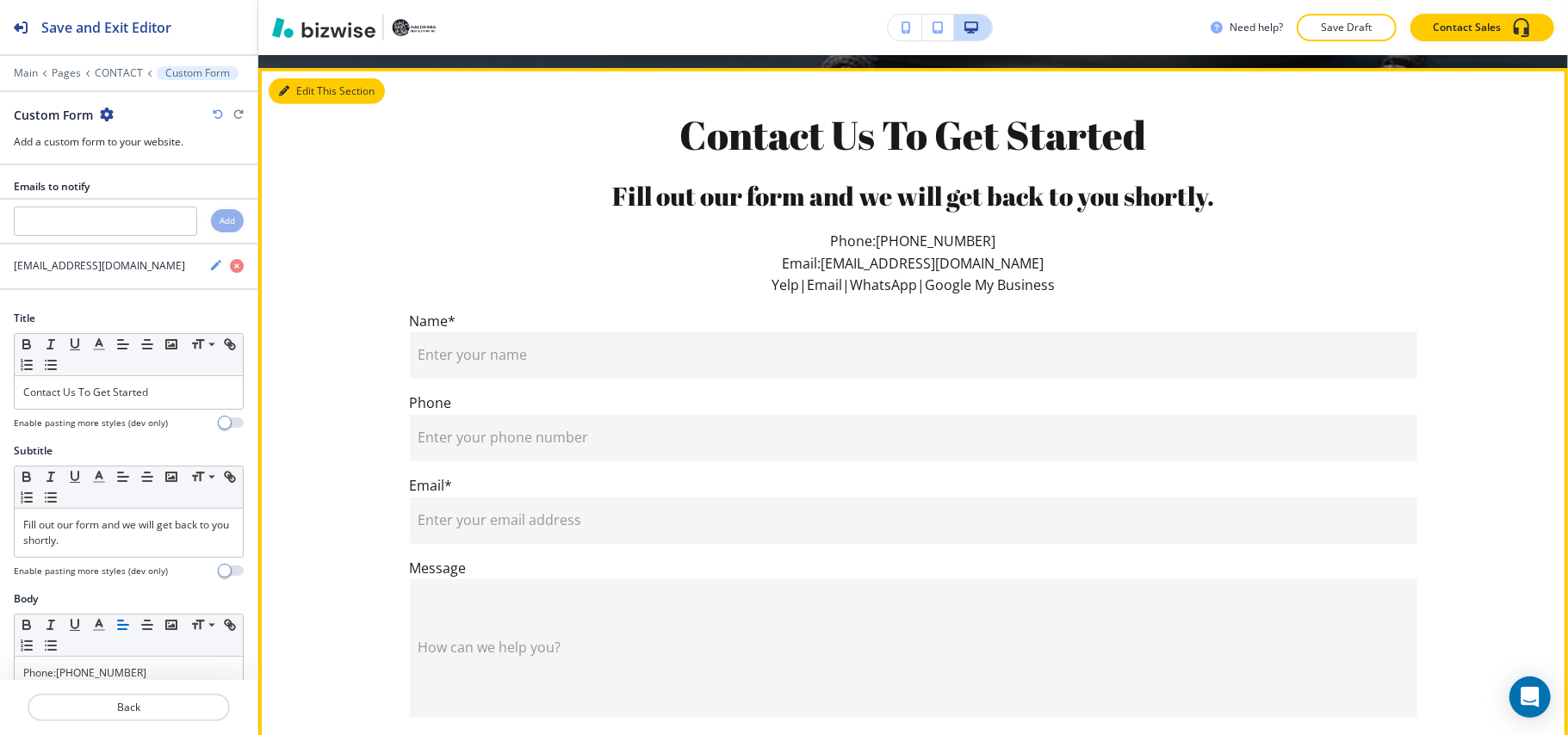
scroll to position [740, 0]
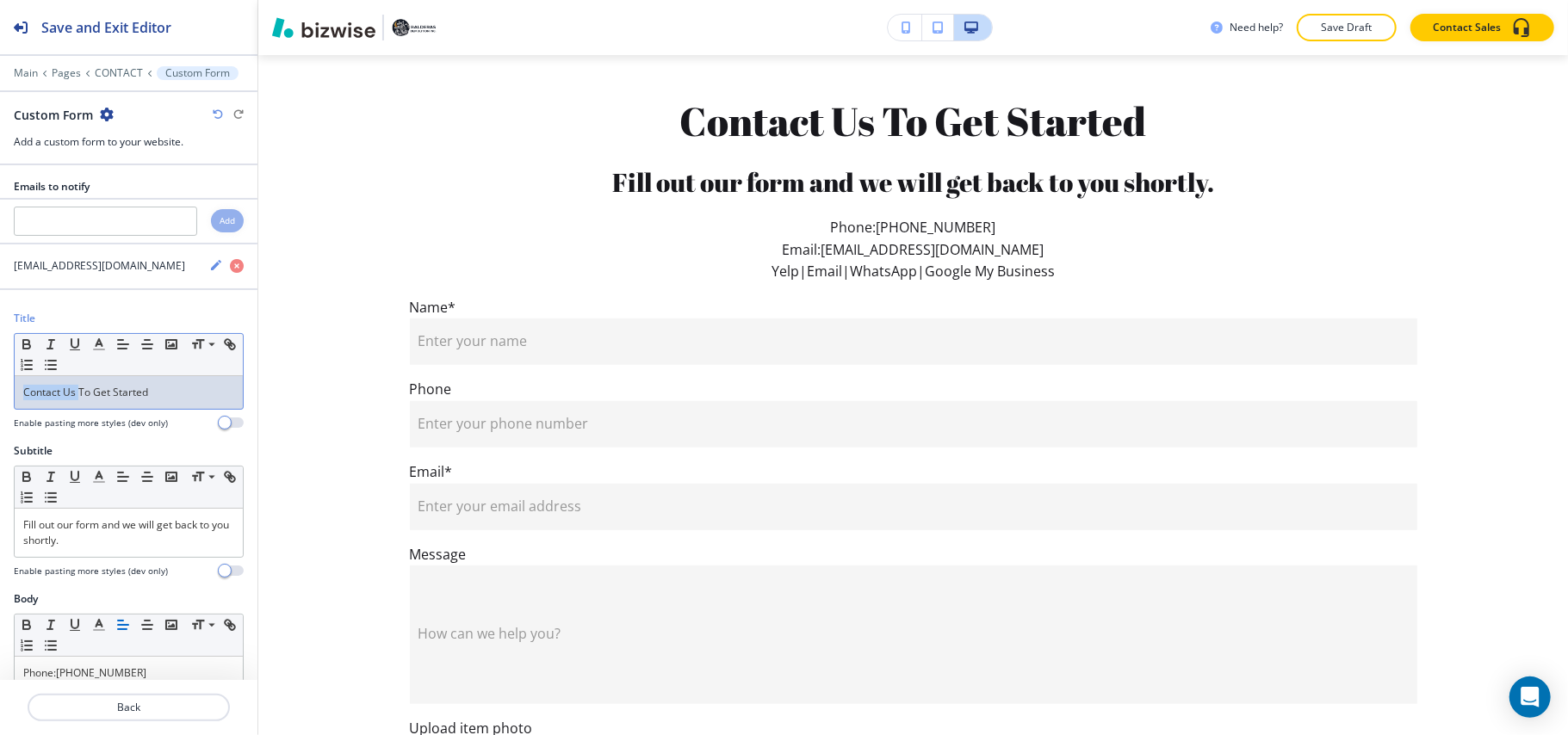
drag, startPoint x: 80, startPoint y: 397, endPoint x: 112, endPoint y: 372, distance: 40.6
click at [0, 388] on div "Title Small Normal Large Huge Contact Us To Get Started Enable pasting more sty…" at bounding box center [129, 377] width 257 height 132
click at [97, 345] on polyline "button" at bounding box center [99, 343] width 6 height 7
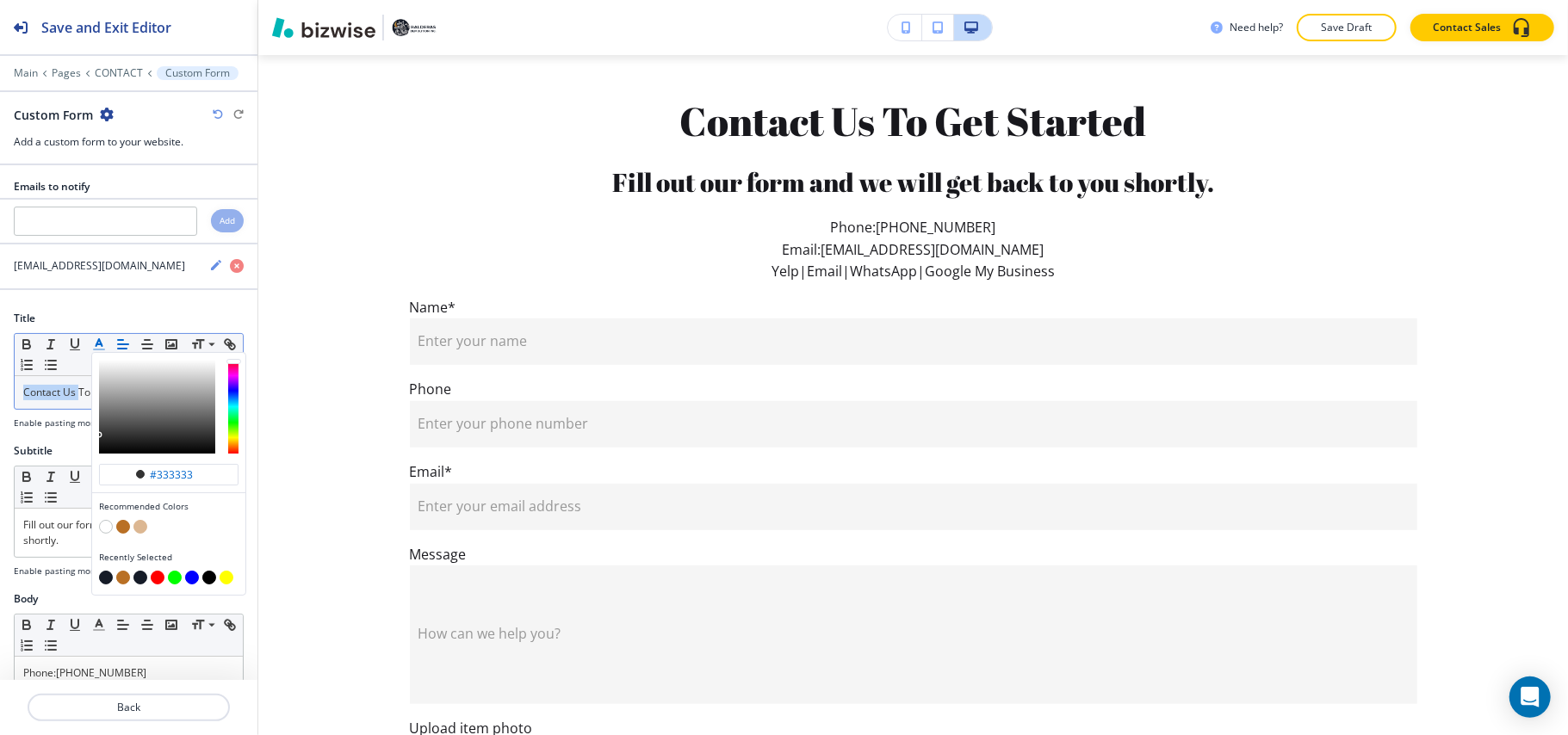
click at [124, 531] on button "button" at bounding box center [123, 527] width 14 height 14
type input "#b97025"
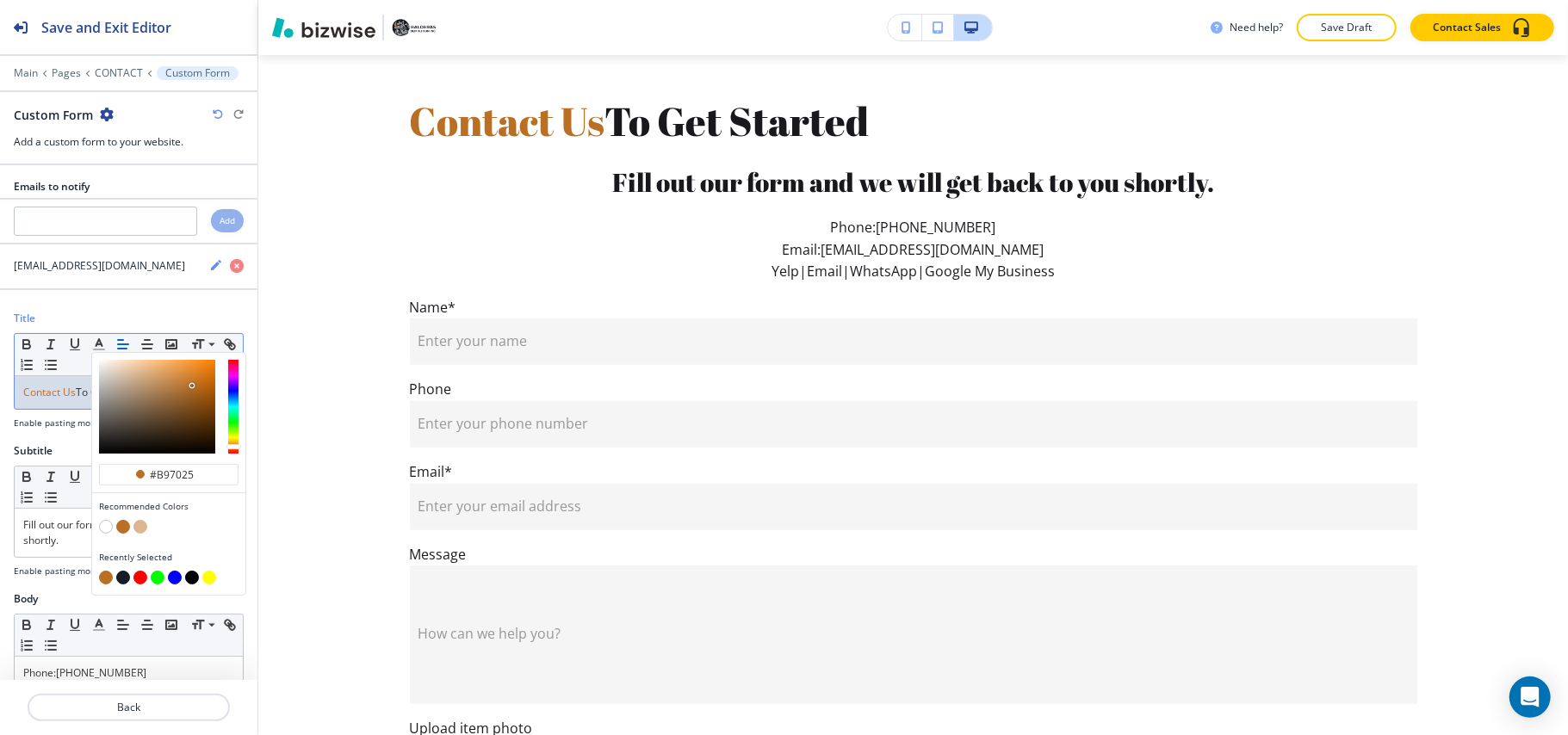
click at [56, 389] on span "Contact Us" at bounding box center [49, 392] width 53 height 15
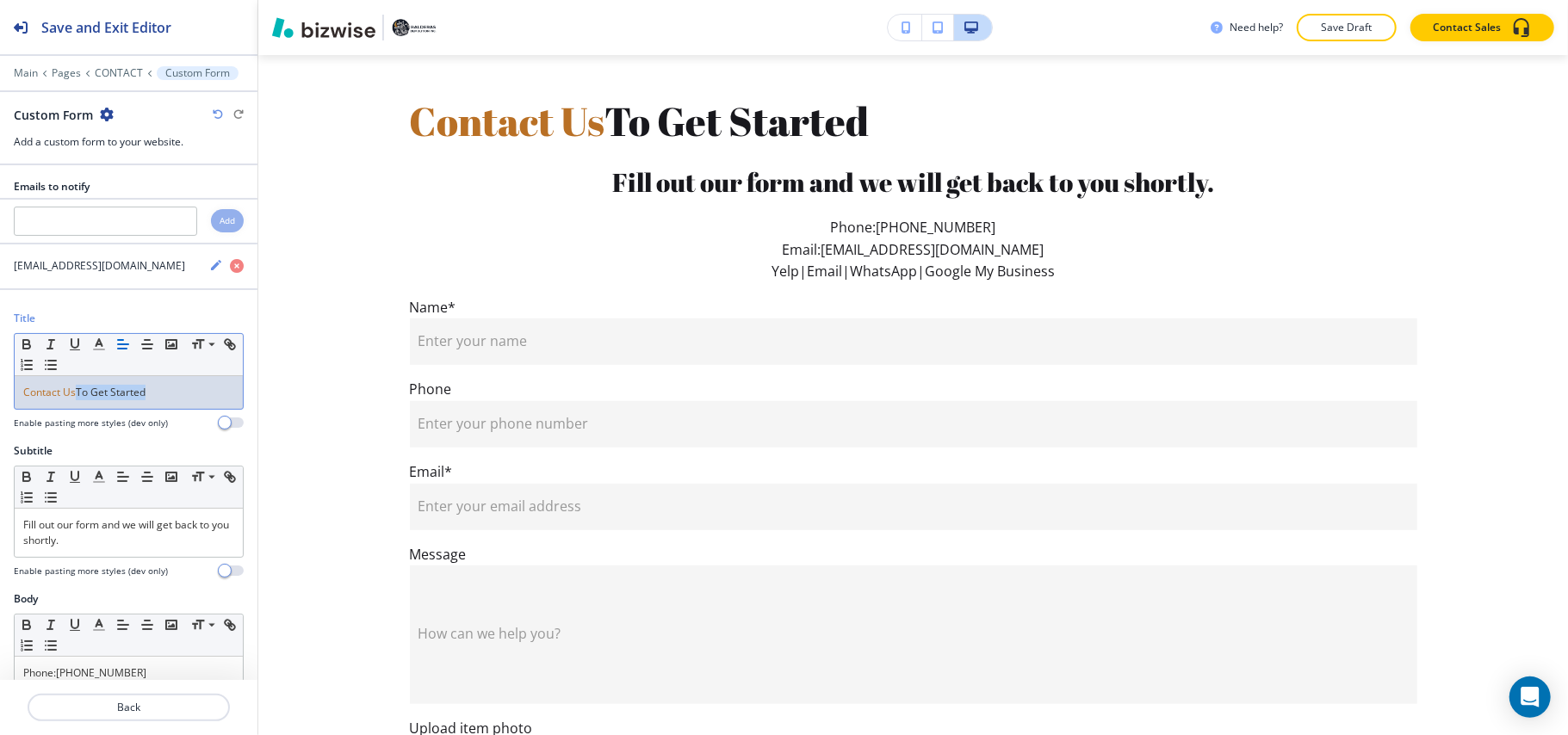
drag, startPoint x: 79, startPoint y: 397, endPoint x: 226, endPoint y: 397, distance: 147.0
click at [226, 397] on div "Emails to notify Add [EMAIL_ADDRESS][DOMAIN_NAME] Title Small Normal Large Huge…" at bounding box center [129, 423] width 257 height 515
click at [98, 345] on polyline "button" at bounding box center [99, 343] width 6 height 7
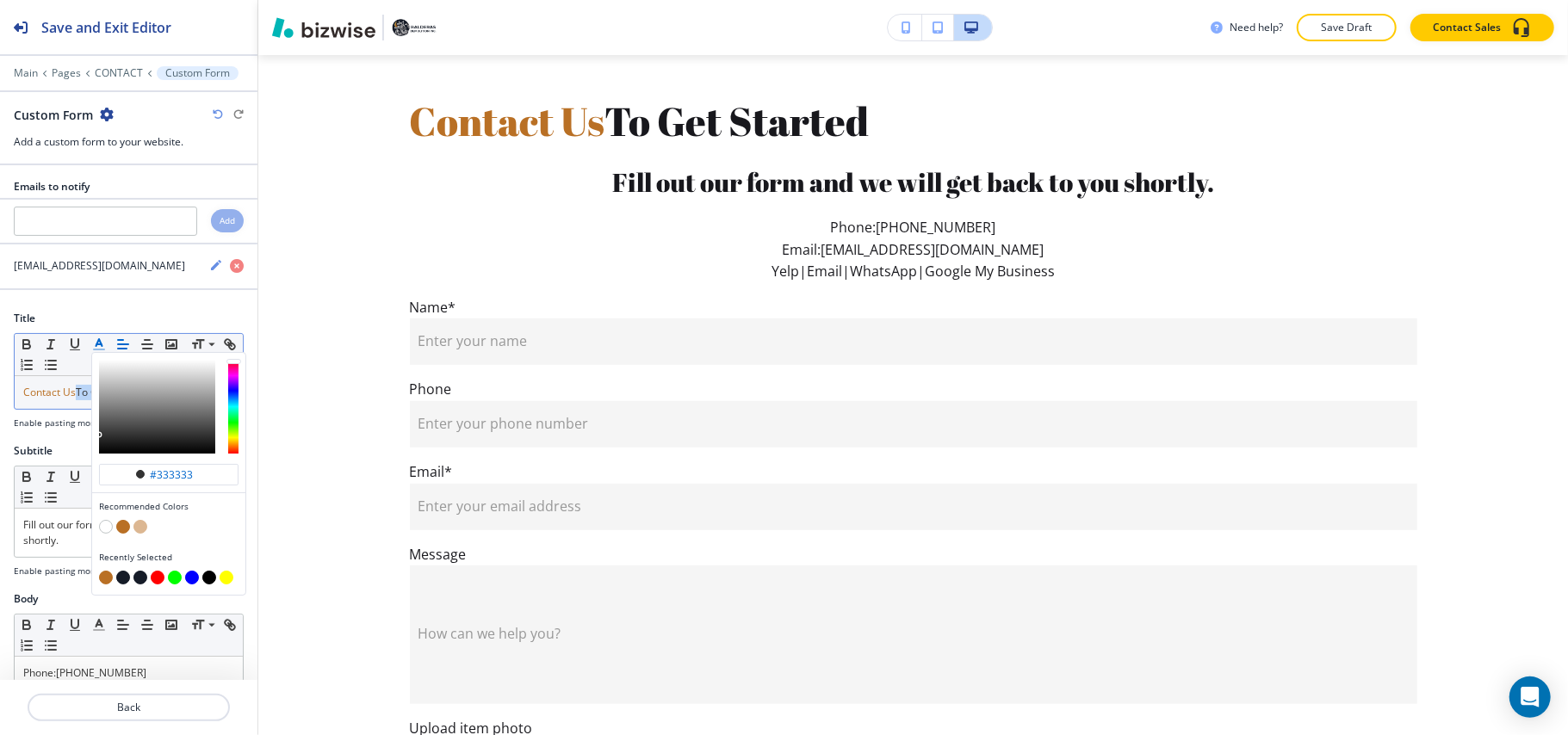
click at [122, 583] on button "button" at bounding box center [123, 578] width 14 height 14
type input "#161c28"
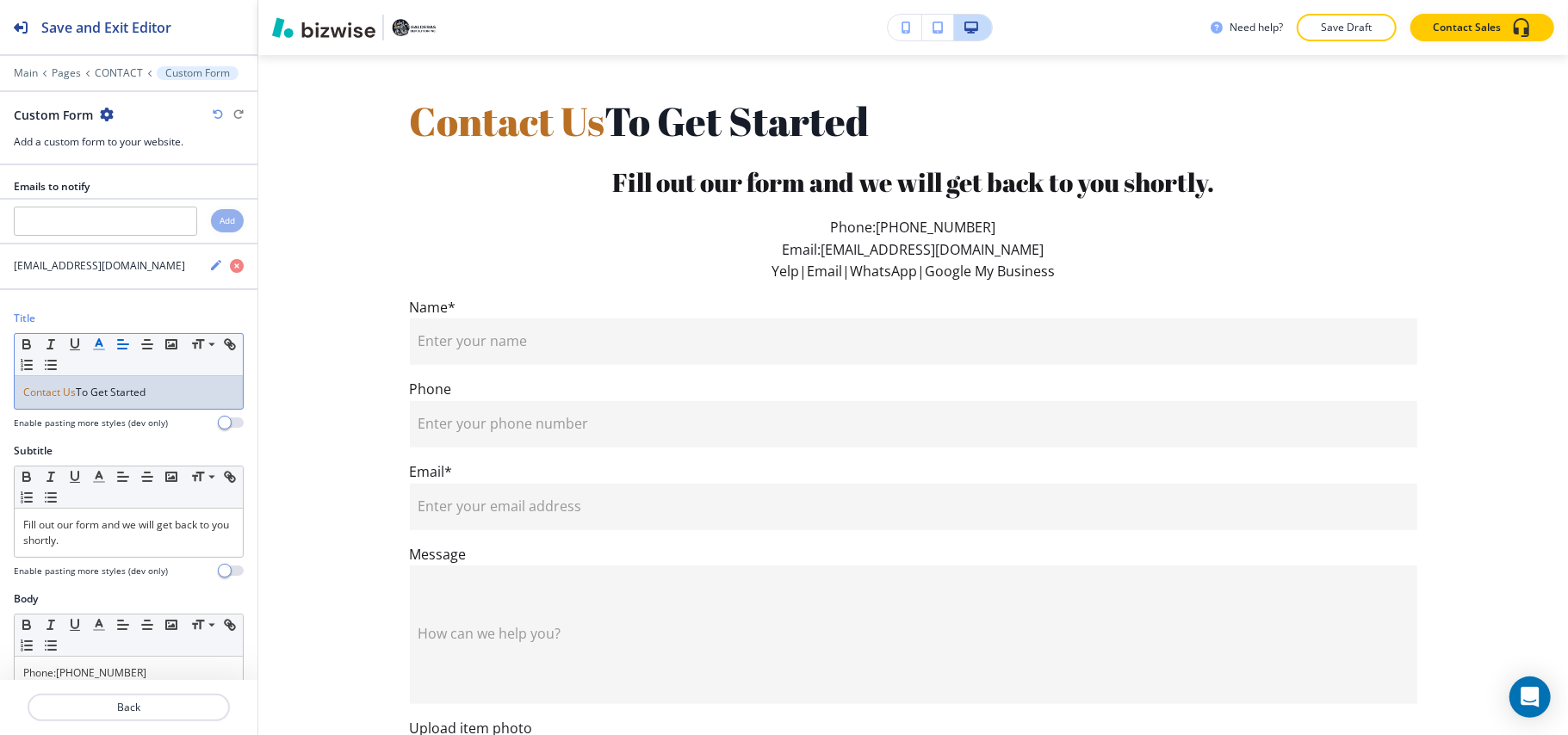
click at [45, 396] on span "Contact Us" at bounding box center [49, 392] width 53 height 15
click at [155, 349] on icon "button" at bounding box center [147, 345] width 16 height 16
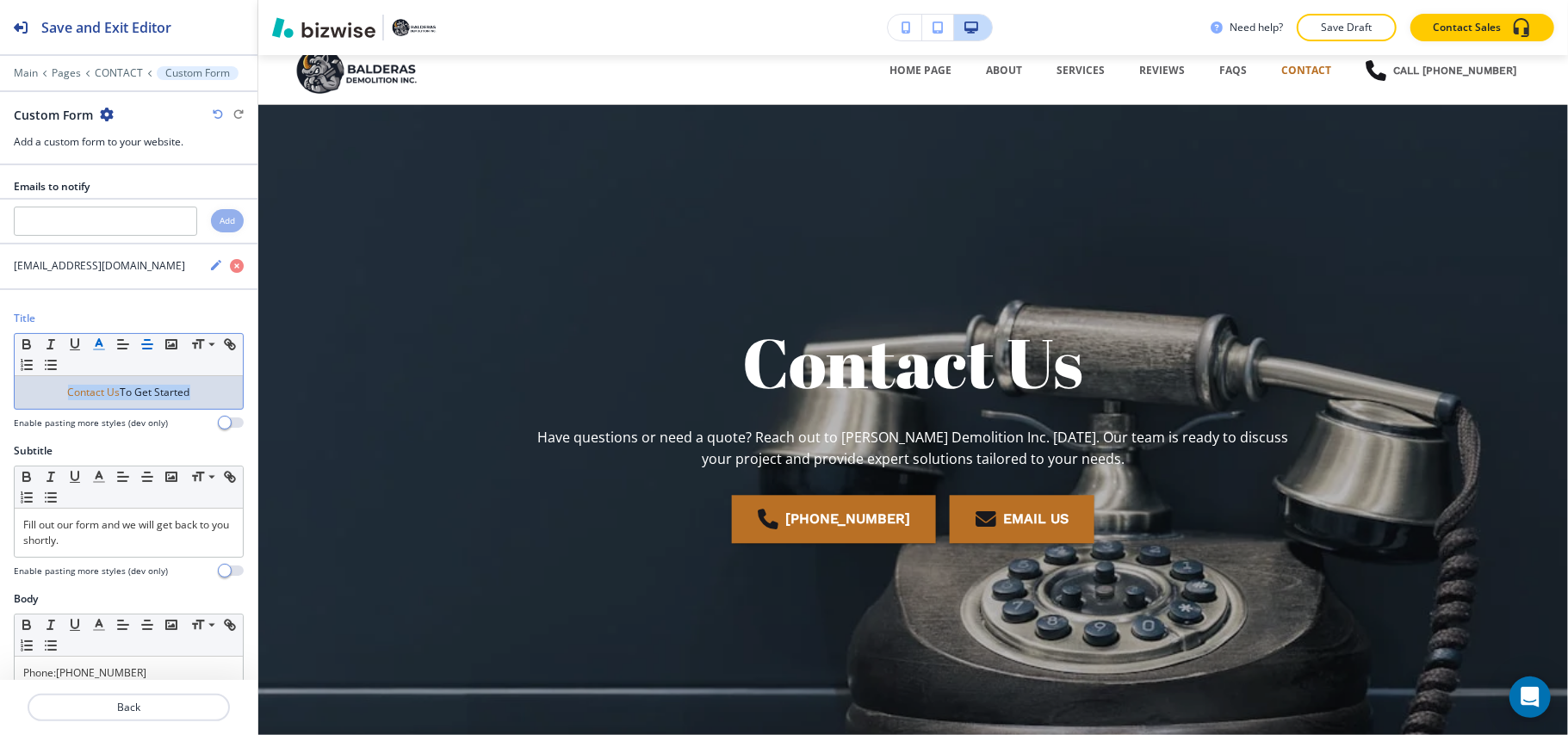
scroll to position [0, 0]
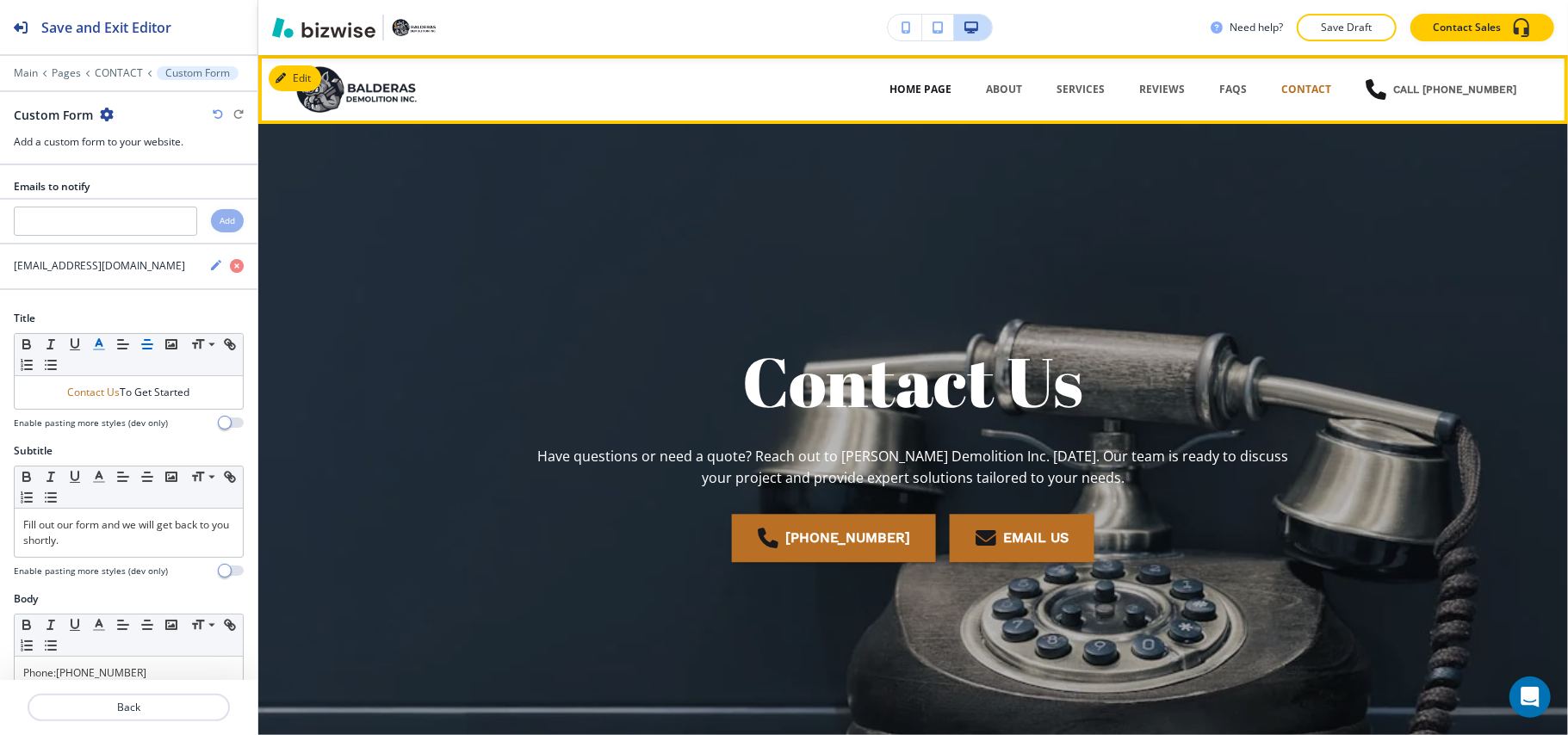
click at [926, 84] on p "HOME PAGE" at bounding box center [920, 90] width 62 height 16
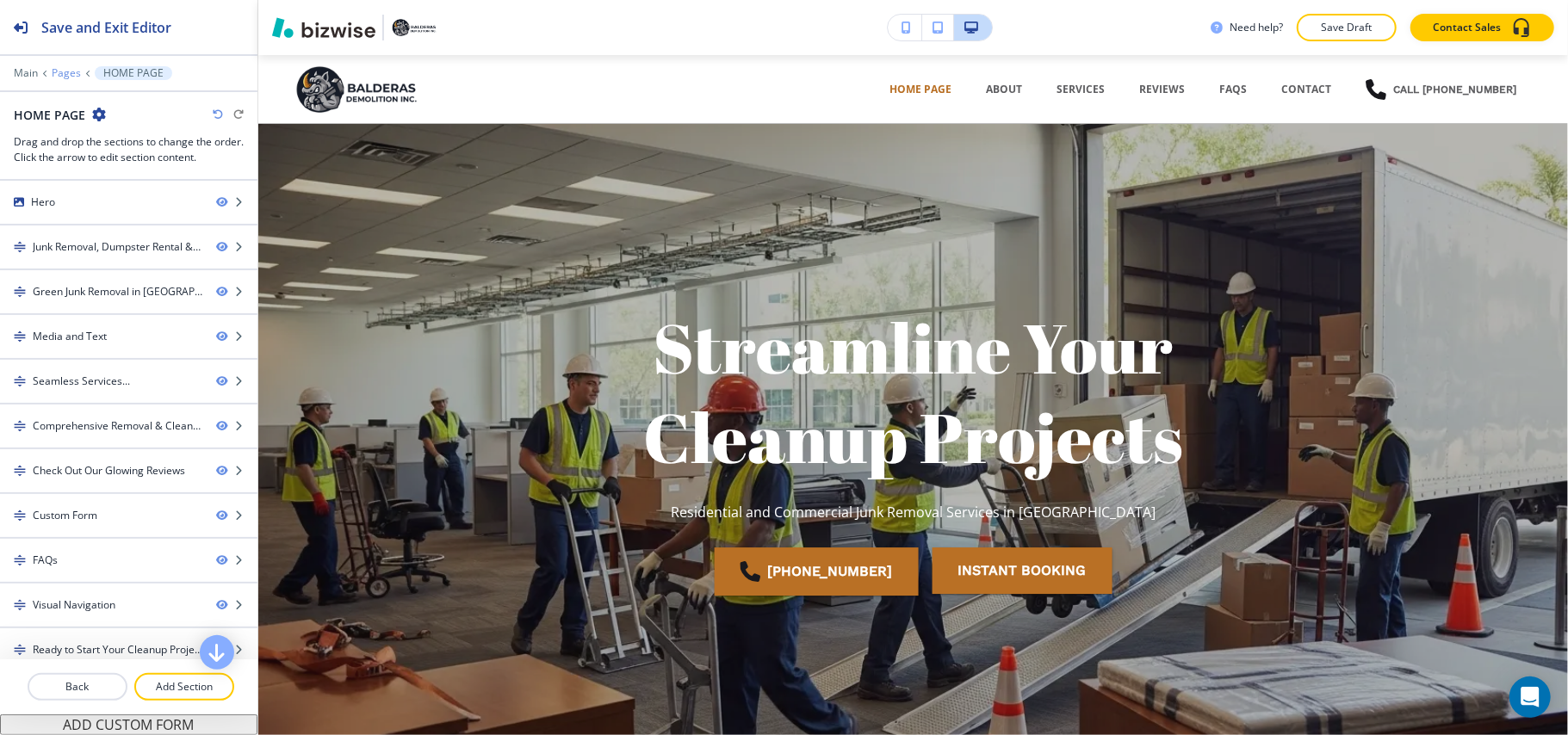
click at [65, 70] on p "Pages" at bounding box center [66, 73] width 29 height 12
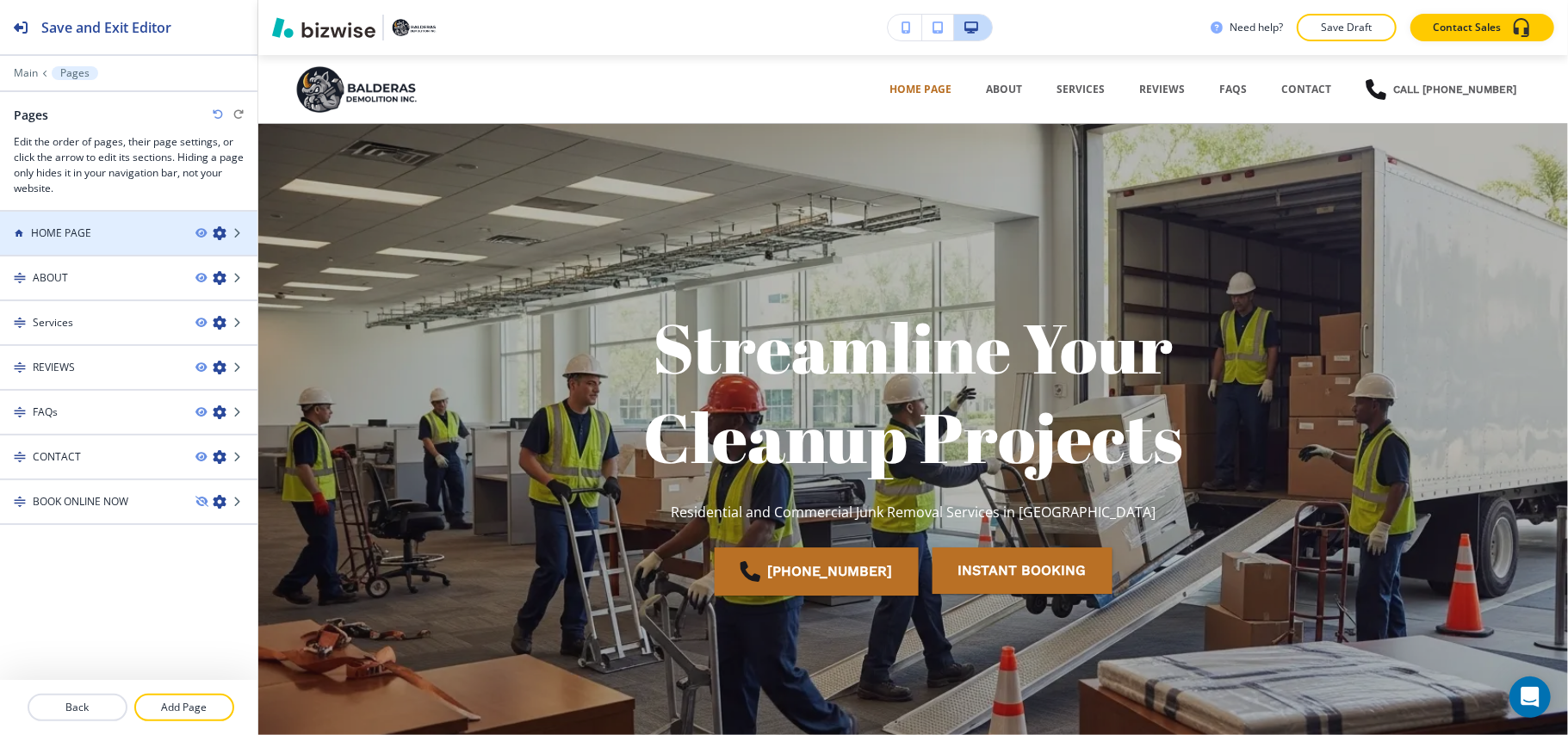
click at [215, 236] on icon "button" at bounding box center [219, 234] width 14 height 14
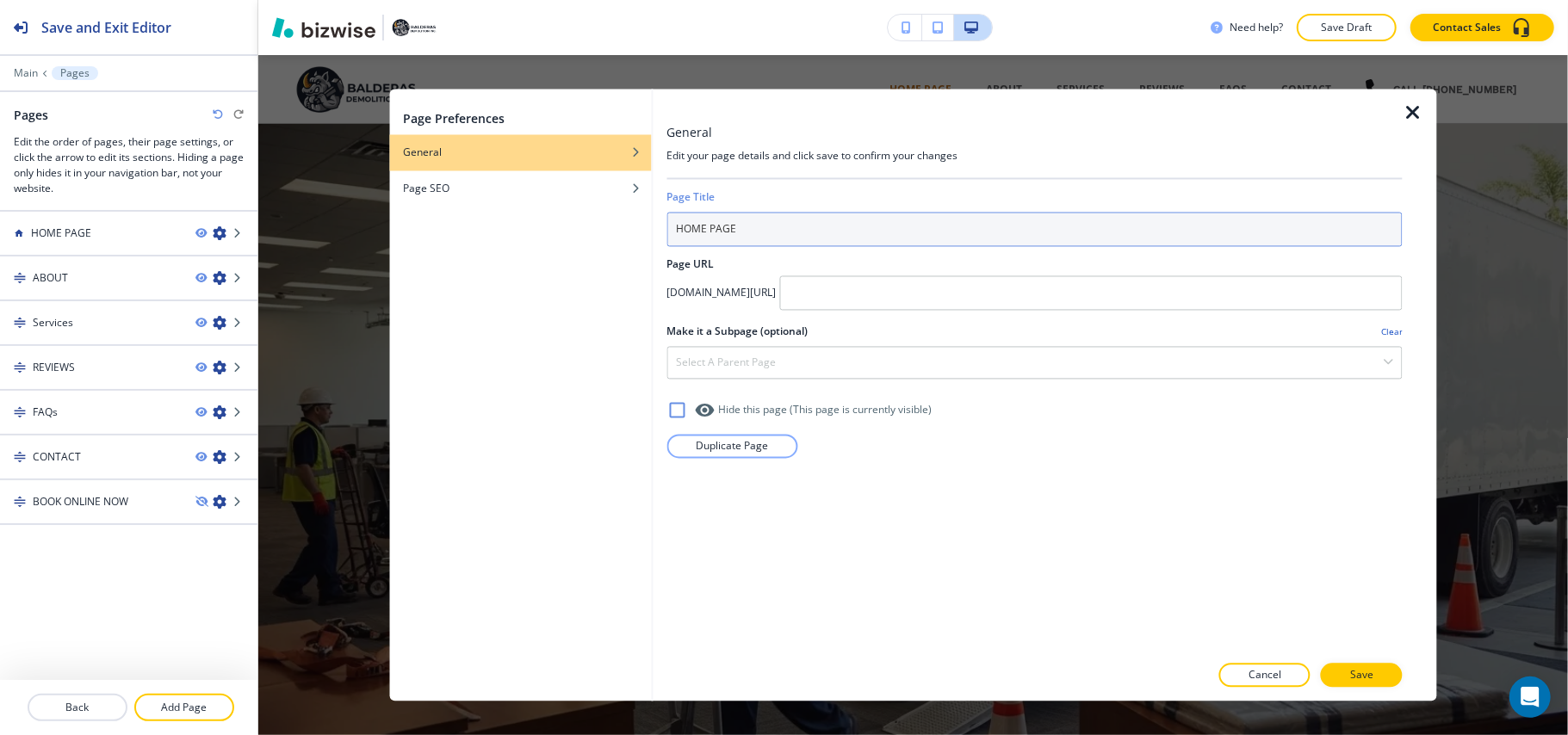
drag, startPoint x: 721, startPoint y: 234, endPoint x: 702, endPoint y: 235, distance: 19.0
click at [718, 234] on input "HOME PAGE" at bounding box center [1034, 229] width 736 height 34
drag, startPoint x: 711, startPoint y: 231, endPoint x: 854, endPoint y: 231, distance: 143.0
click at [866, 231] on input "HOME PAGE" at bounding box center [1034, 229] width 736 height 34
type input "HOME"
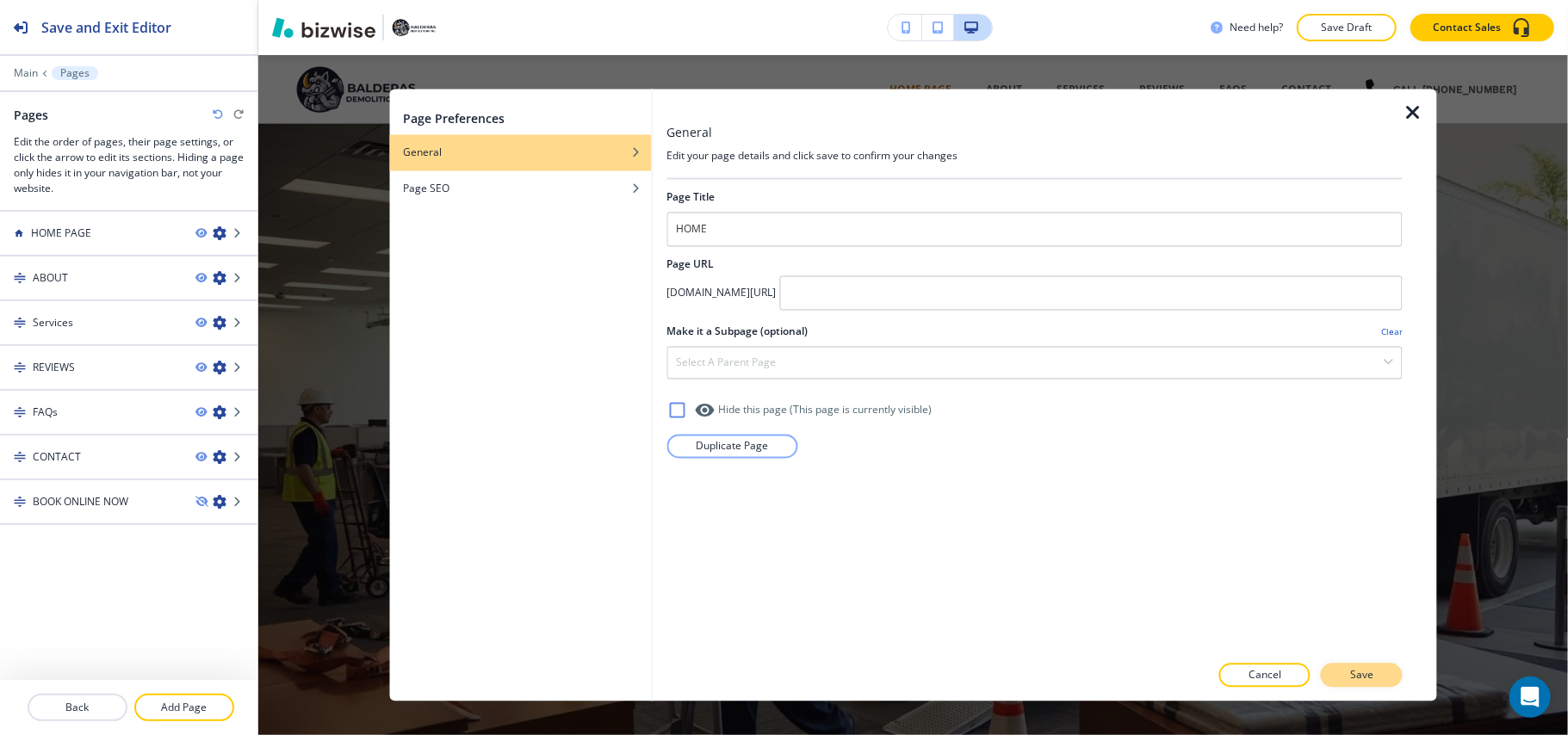
click at [1378, 676] on button "Save" at bounding box center [1361, 675] width 82 height 24
